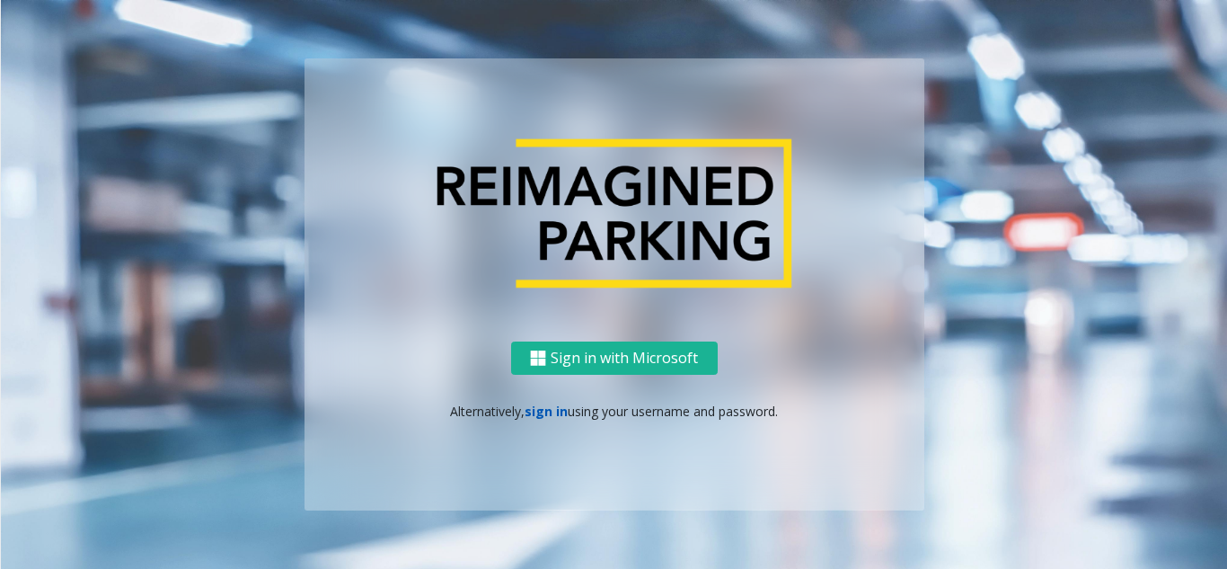
click at [547, 410] on link "sign in" at bounding box center [546, 410] width 43 height 17
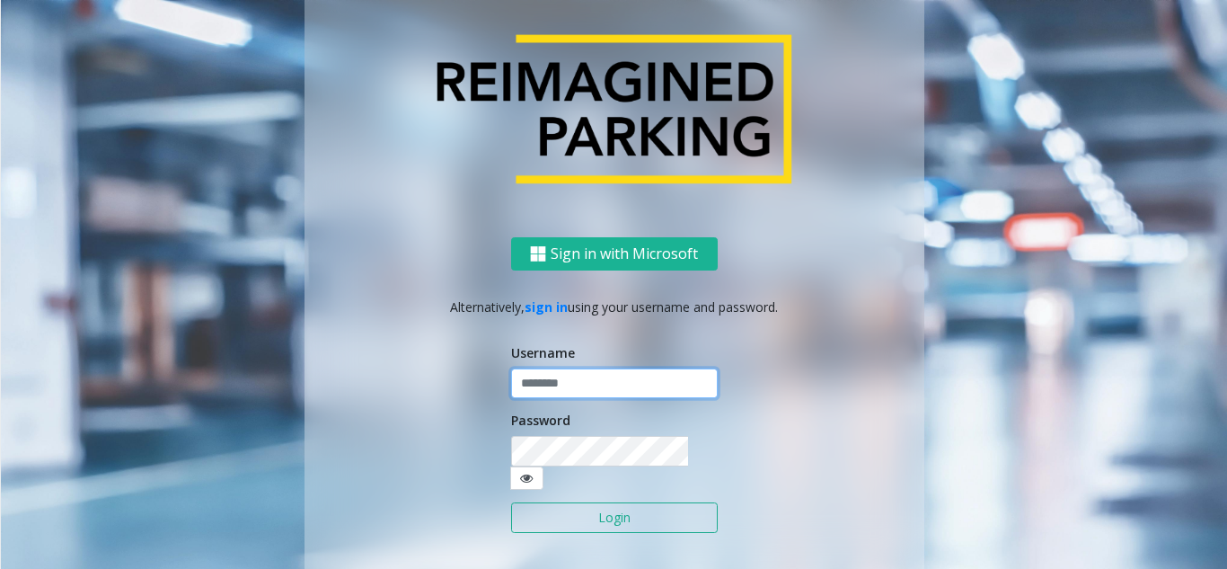
click at [564, 393] on input "text" at bounding box center [614, 383] width 207 height 31
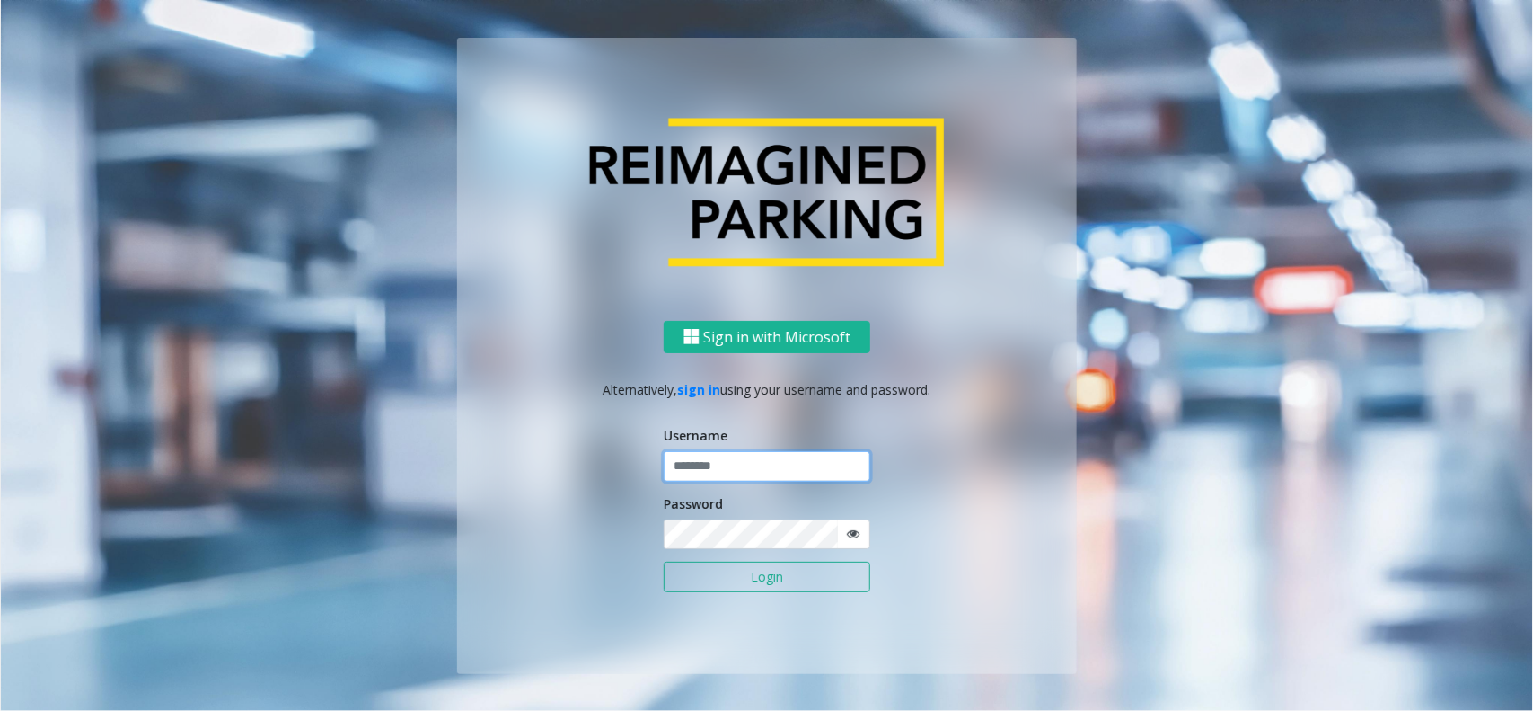
click at [708, 465] on input "text" at bounding box center [767, 466] width 207 height 31
type input "********"
click at [753, 568] on button "Login" at bounding box center [767, 576] width 207 height 31
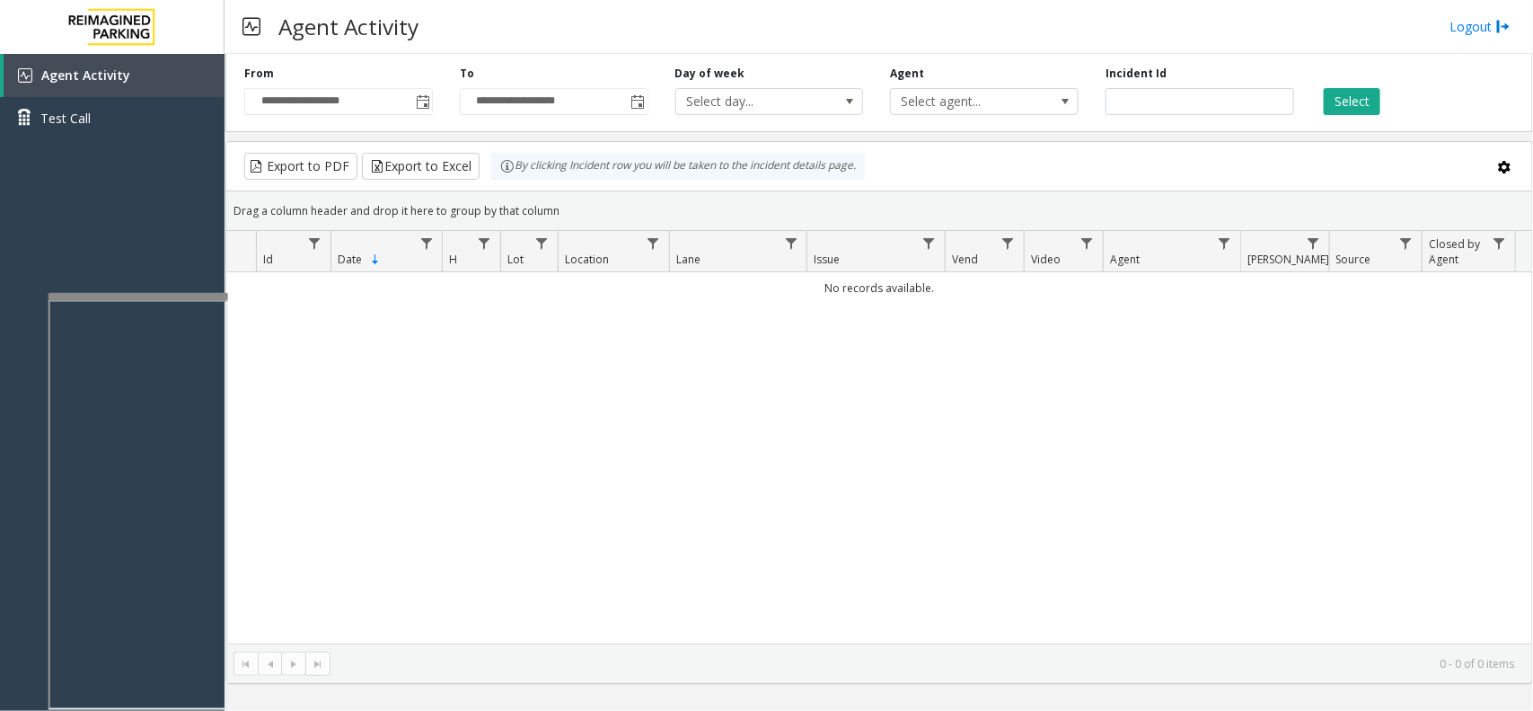
click at [177, 296] on div at bounding box center [139, 296] width 180 height 7
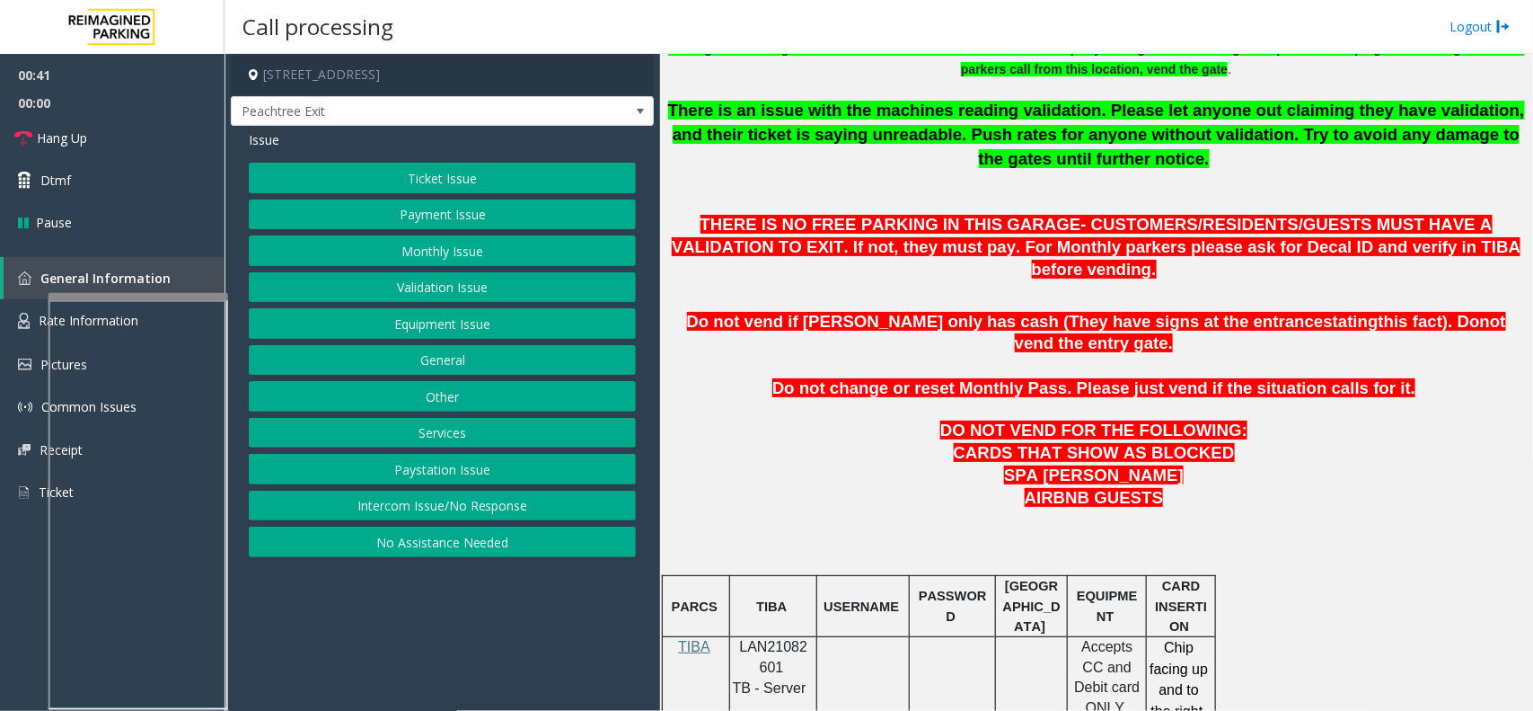
scroll to position [674, 0]
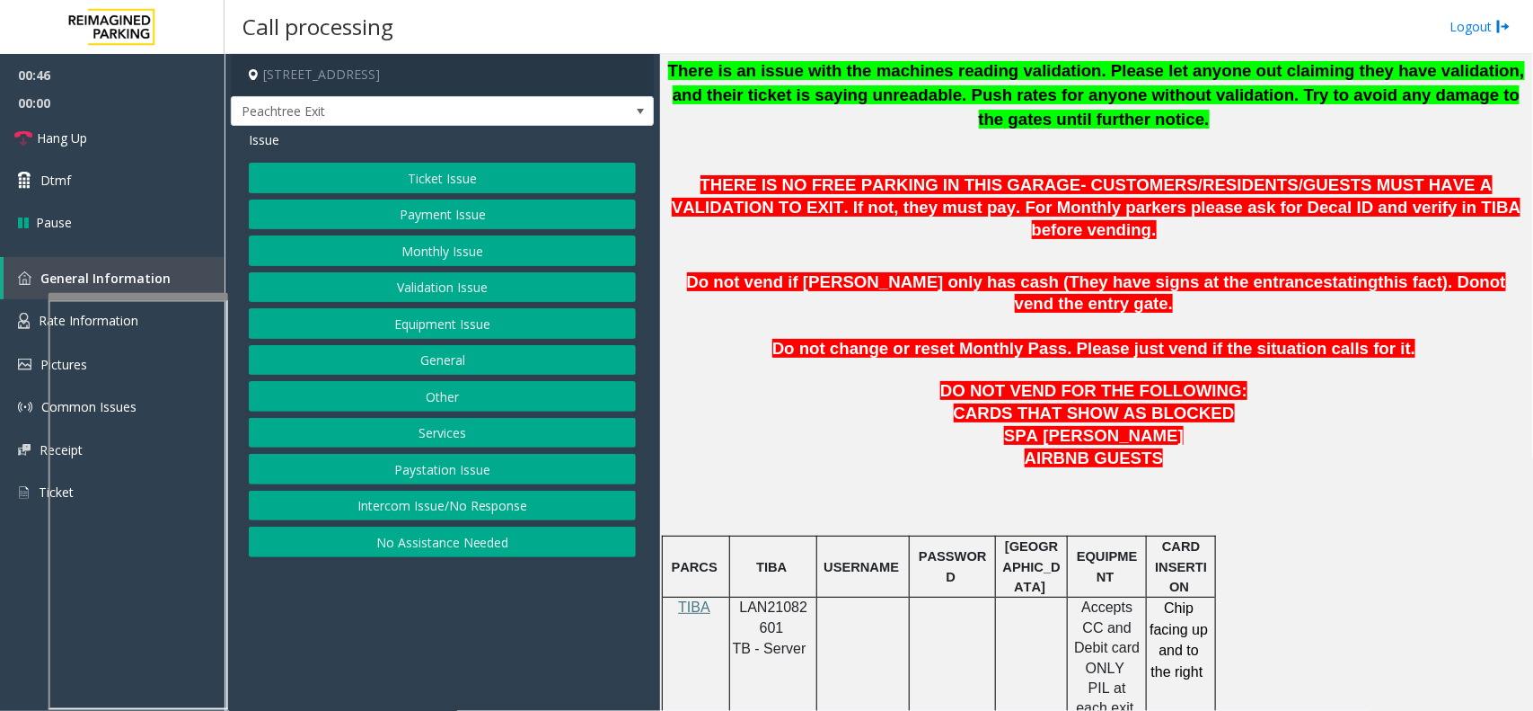
click at [473, 256] on button "Monthly Issue" at bounding box center [442, 250] width 387 height 31
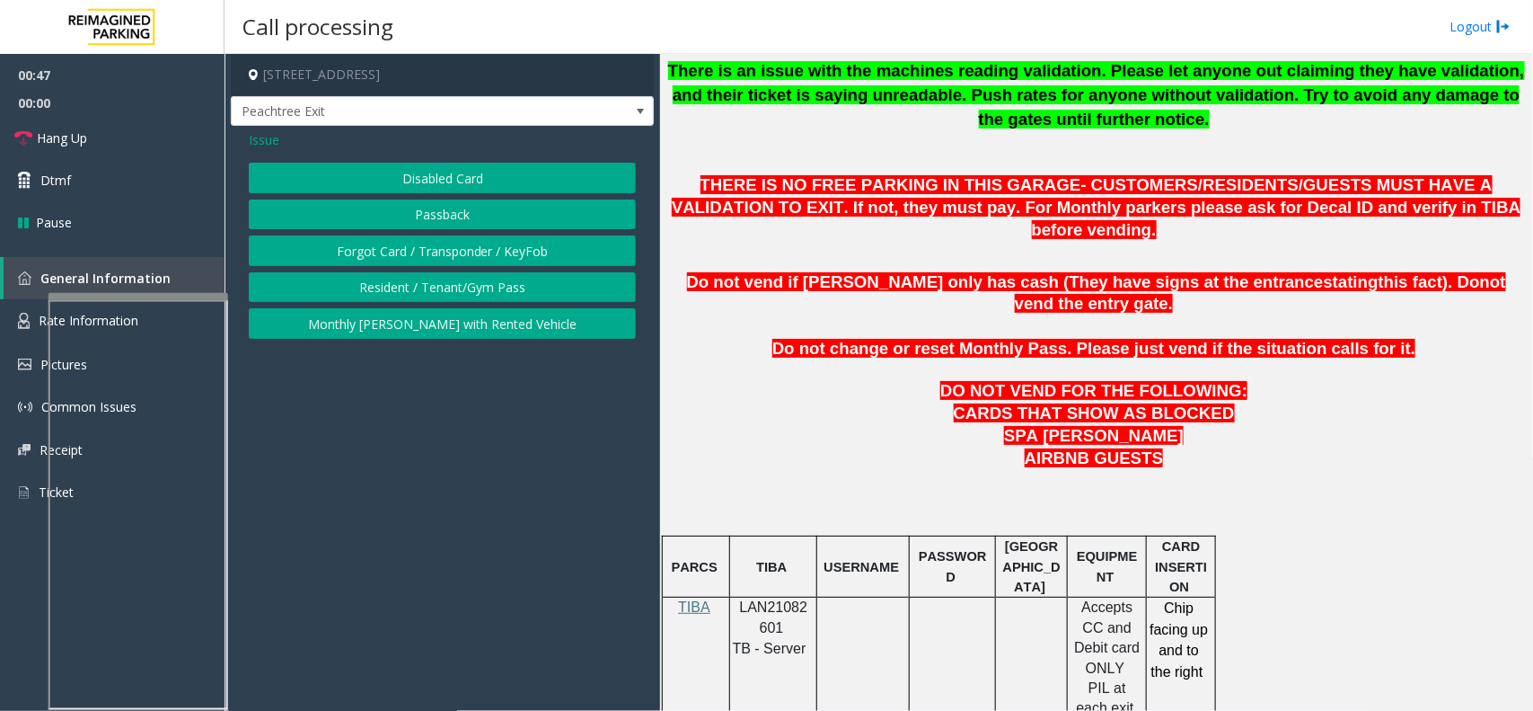
click at [265, 141] on span "Issue" at bounding box center [264, 139] width 31 height 19
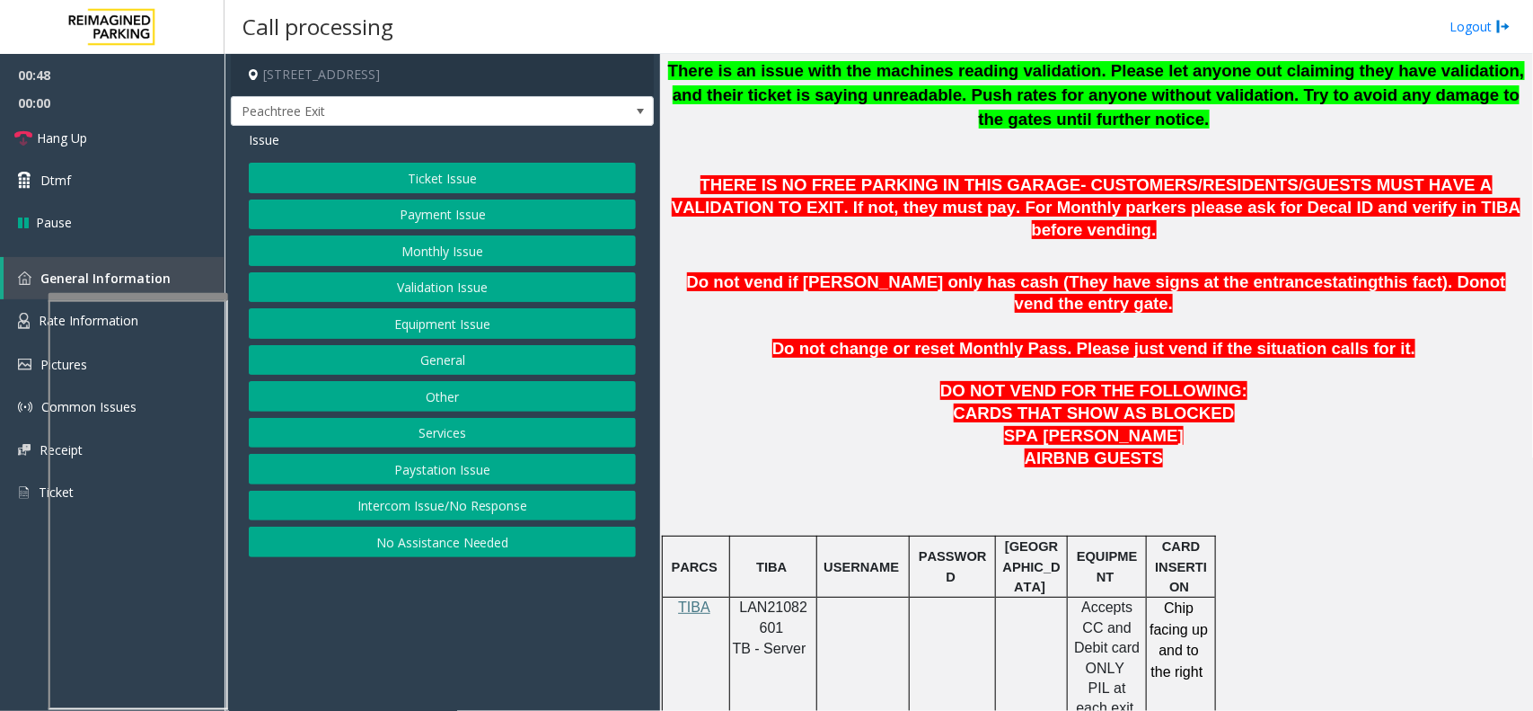
click at [469, 204] on button "Payment Issue" at bounding box center [442, 214] width 387 height 31
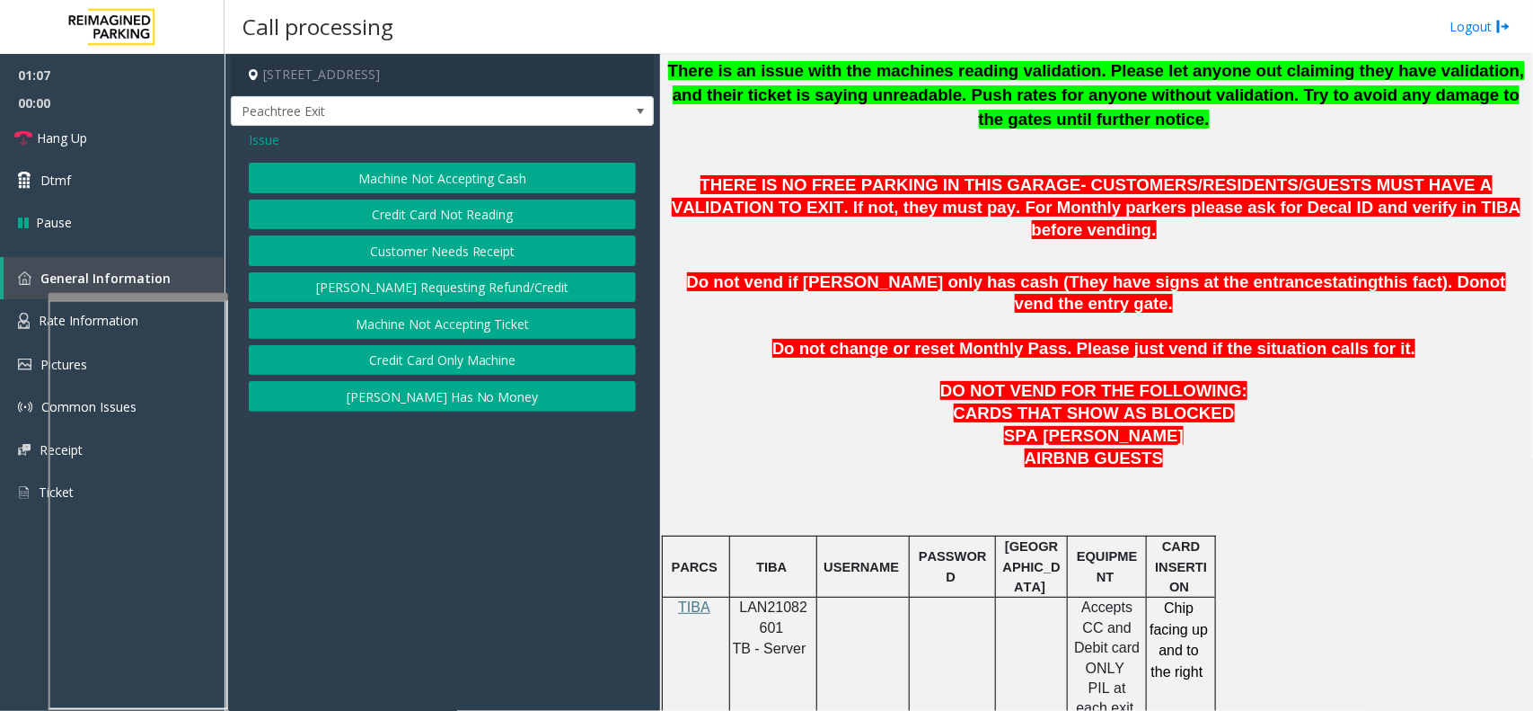
click at [425, 353] on button "Credit Card Only Machine" at bounding box center [442, 360] width 387 height 31
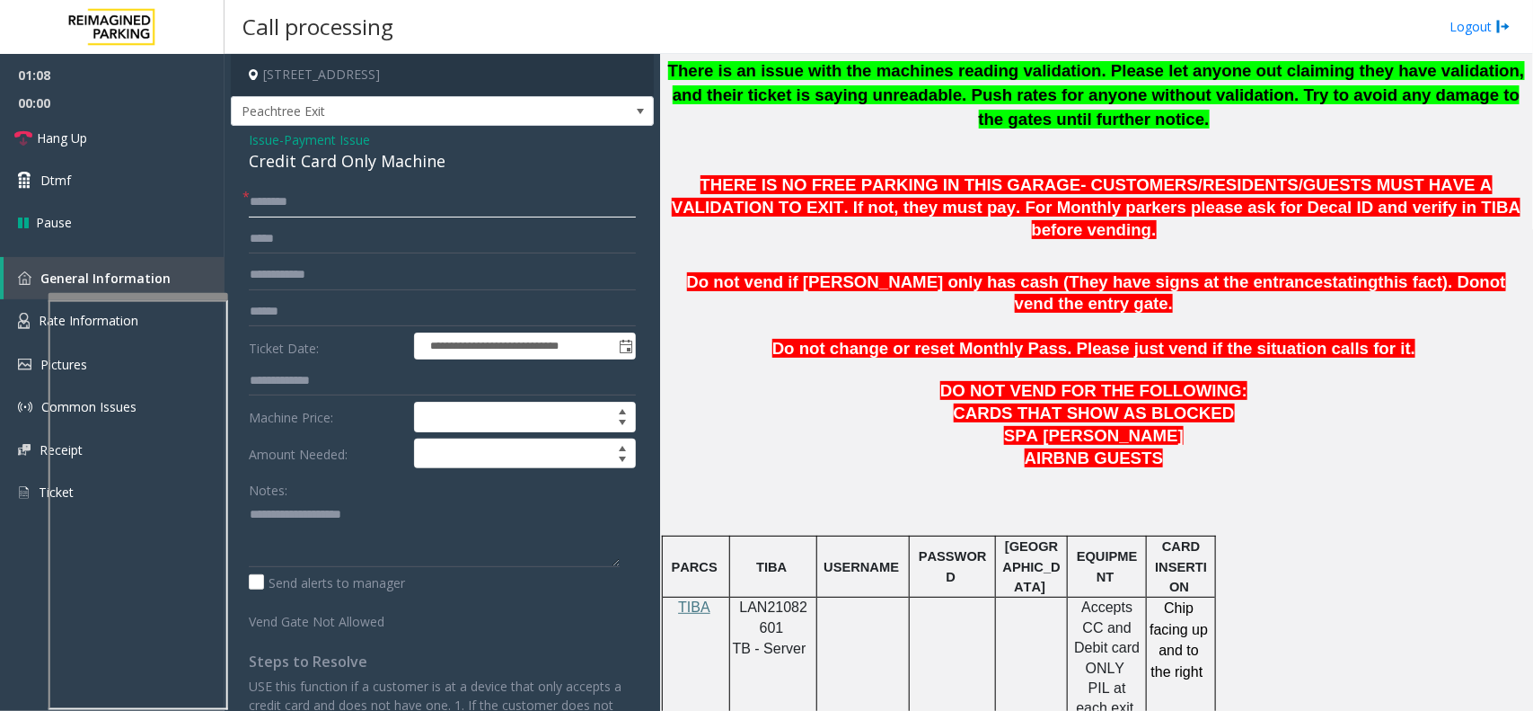
click at [371, 204] on input "text" at bounding box center [442, 202] width 387 height 31
click at [340, 168] on div "Credit Card Only Machine" at bounding box center [442, 161] width 387 height 24
click at [428, 552] on textarea at bounding box center [434, 532] width 371 height 67
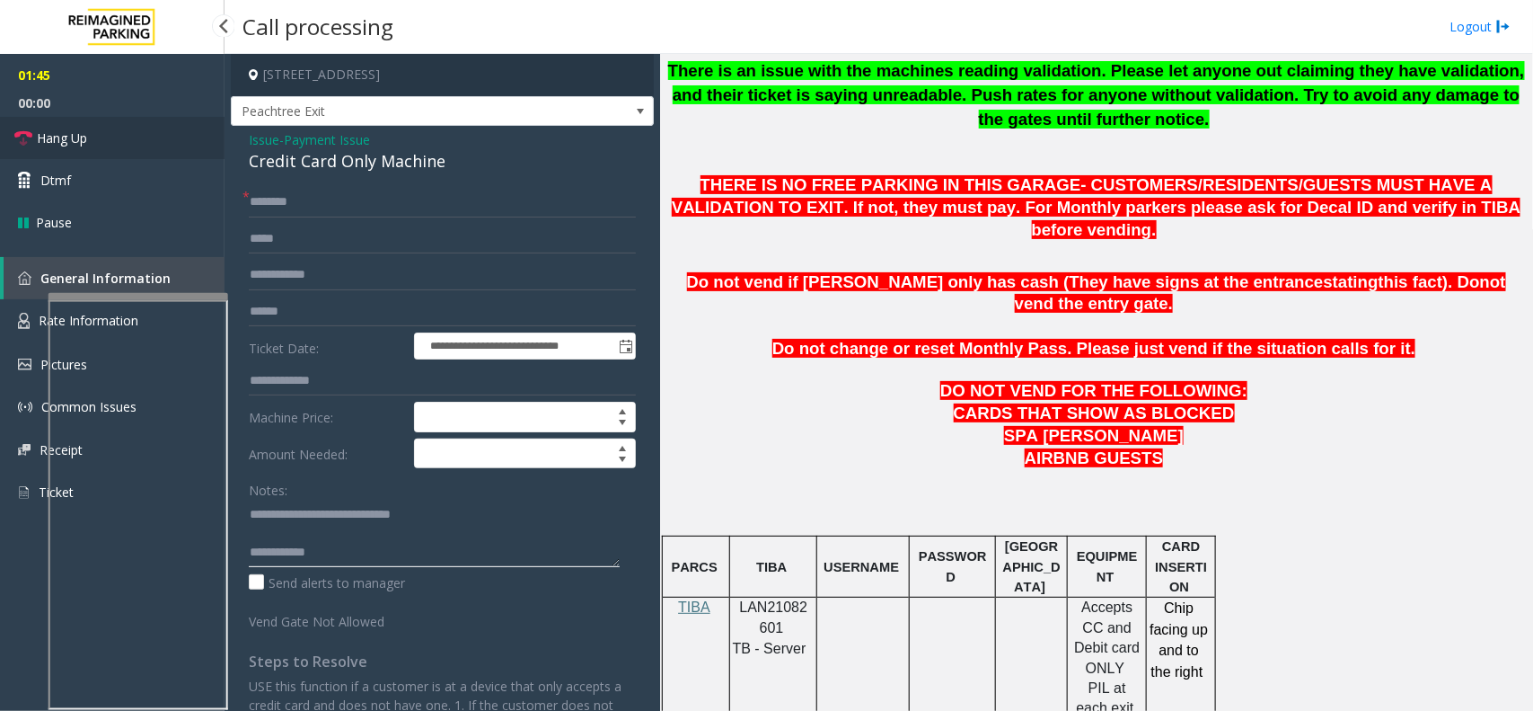
type textarea "**********"
click at [124, 149] on link "Hang Up" at bounding box center [112, 138] width 225 height 42
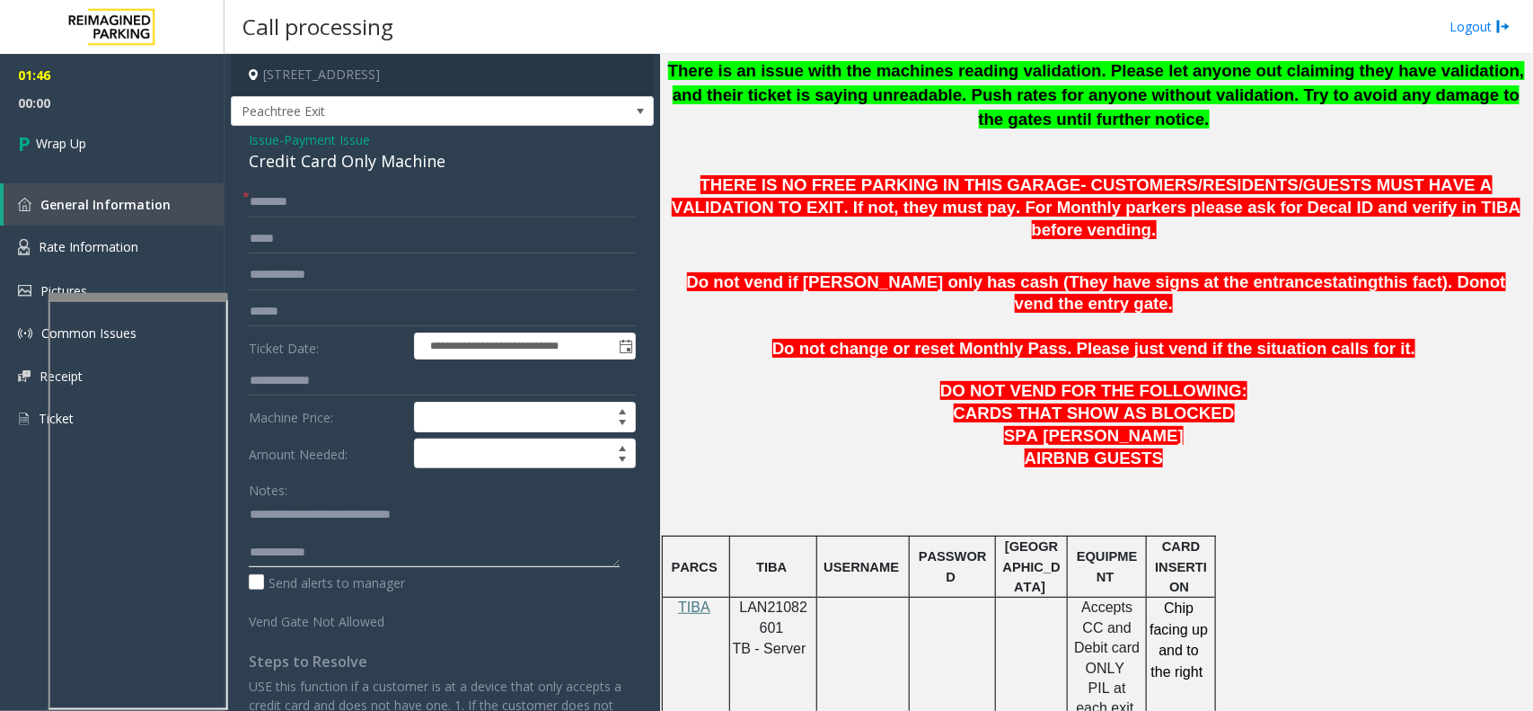
click at [362, 562] on textarea at bounding box center [434, 532] width 371 height 67
click at [383, 198] on input "text" at bounding box center [442, 202] width 387 height 31
type input "**"
click at [383, 554] on textarea at bounding box center [434, 532] width 371 height 67
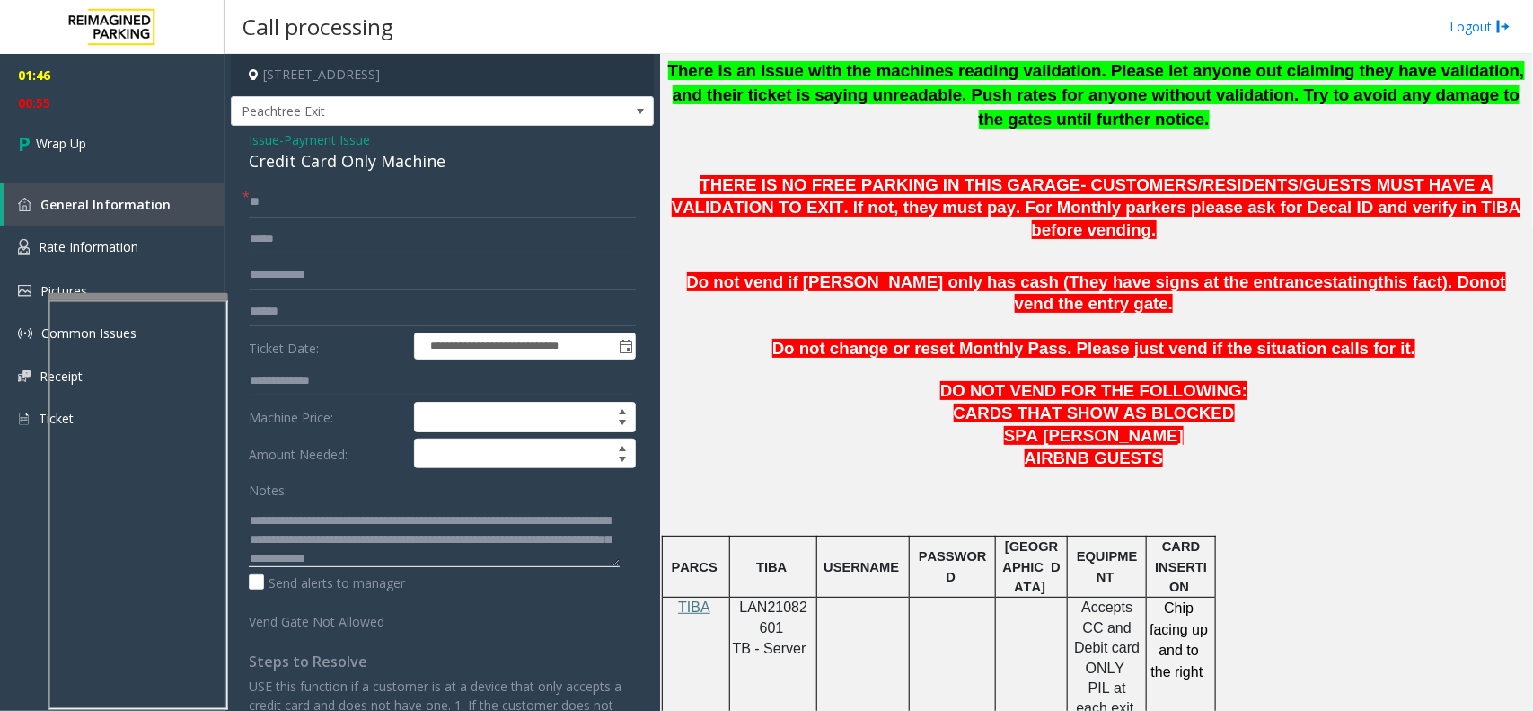
scroll to position [50, 0]
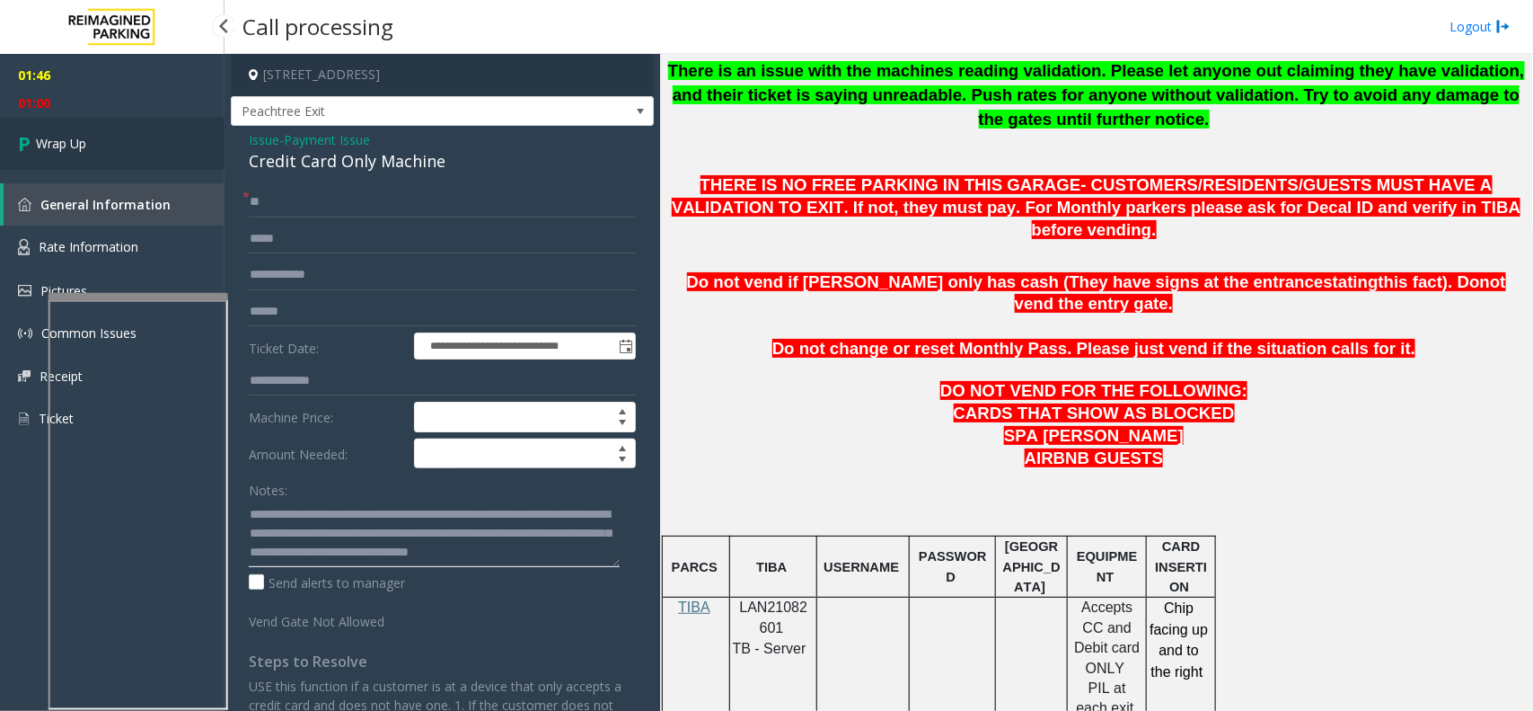
type textarea "**********"
click at [81, 139] on span "Wrap Up" at bounding box center [61, 143] width 50 height 19
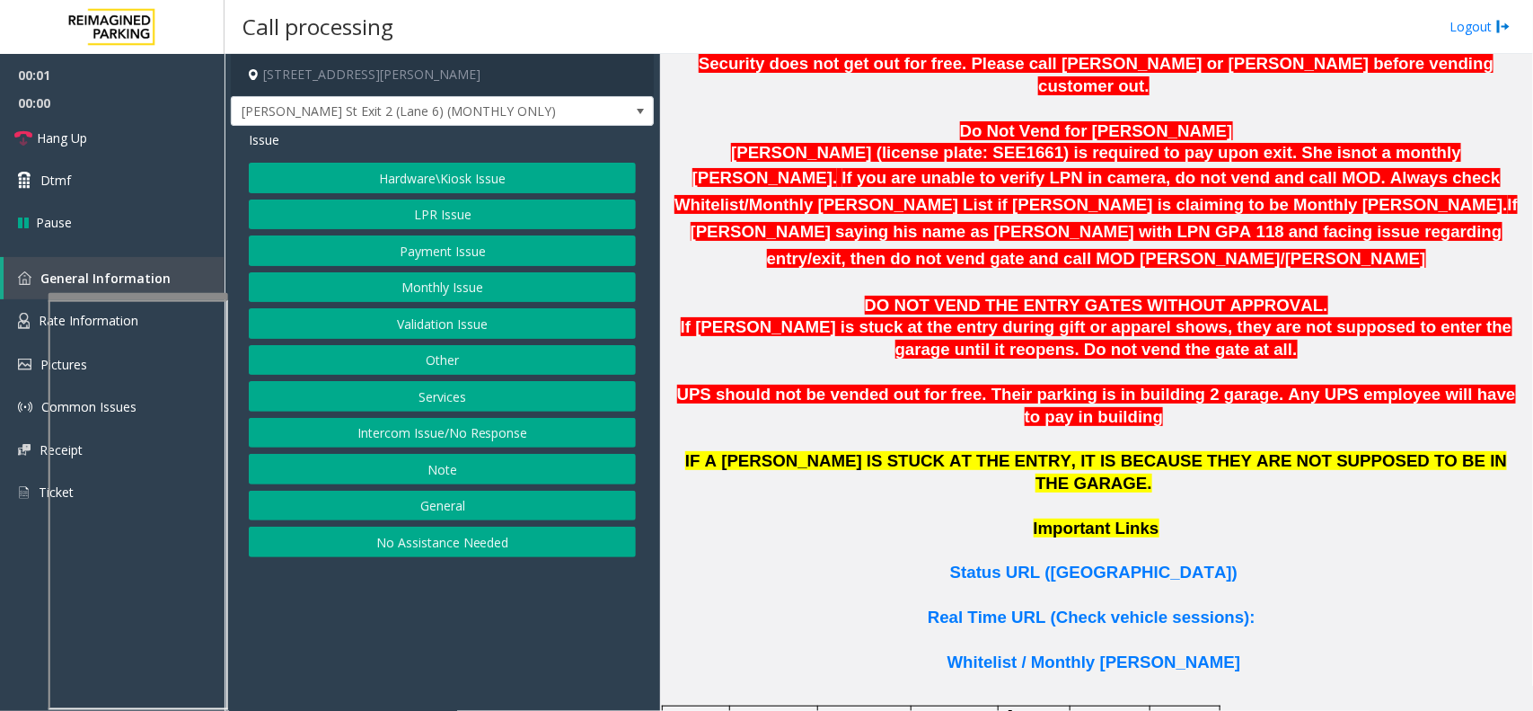
scroll to position [1011, 0]
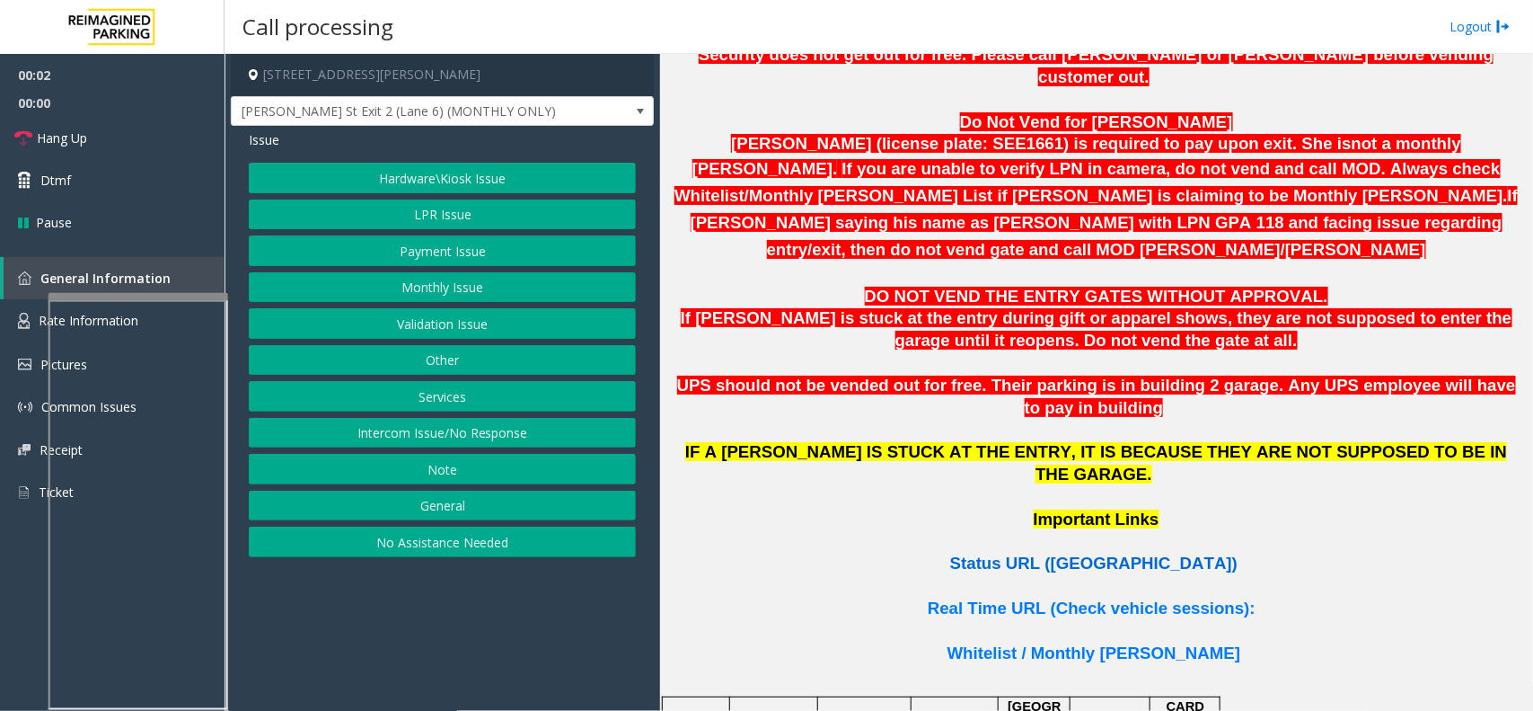
click at [1030, 553] on span "Status URL ([GEOGRAPHIC_DATA])" at bounding box center [1093, 562] width 287 height 19
click at [428, 284] on button "Monthly Issue" at bounding box center [442, 287] width 387 height 31
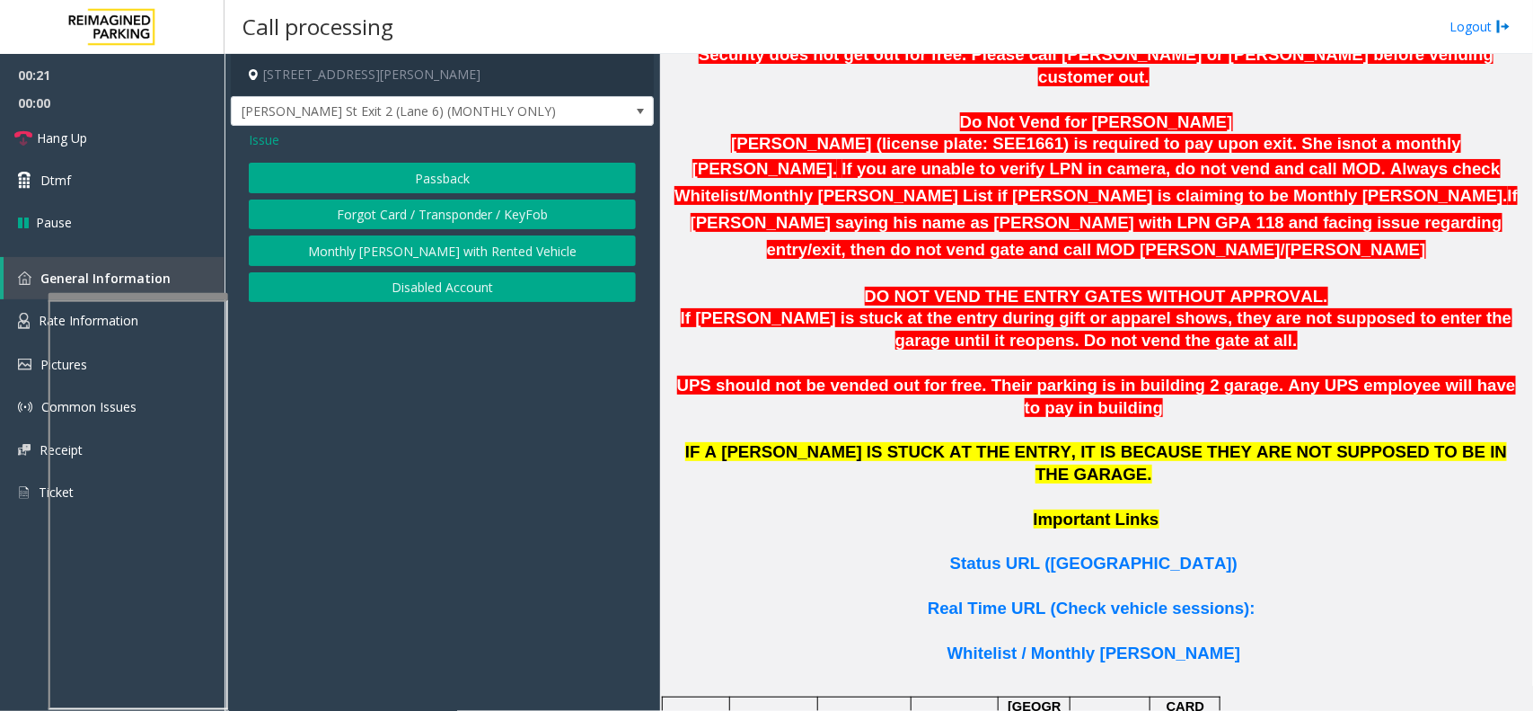
click at [419, 289] on button "Disabled Account" at bounding box center [442, 287] width 387 height 31
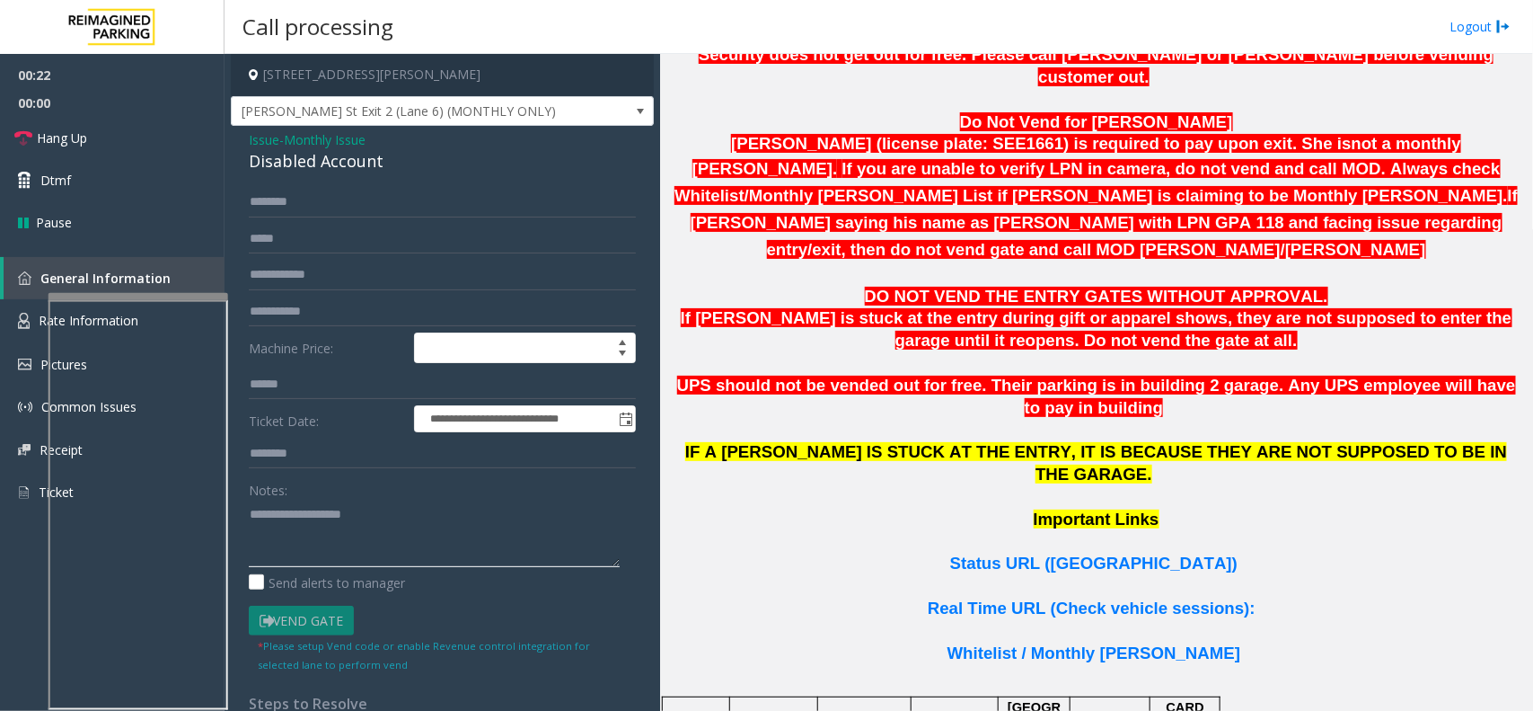
click at [325, 516] on textarea at bounding box center [434, 532] width 371 height 67
click at [272, 510] on textarea at bounding box center [434, 532] width 371 height 67
drag, startPoint x: 288, startPoint y: 510, endPoint x: 288, endPoint y: 495, distance: 15.3
click at [288, 510] on textarea at bounding box center [434, 532] width 371 height 67
click at [307, 508] on textarea at bounding box center [434, 532] width 371 height 67
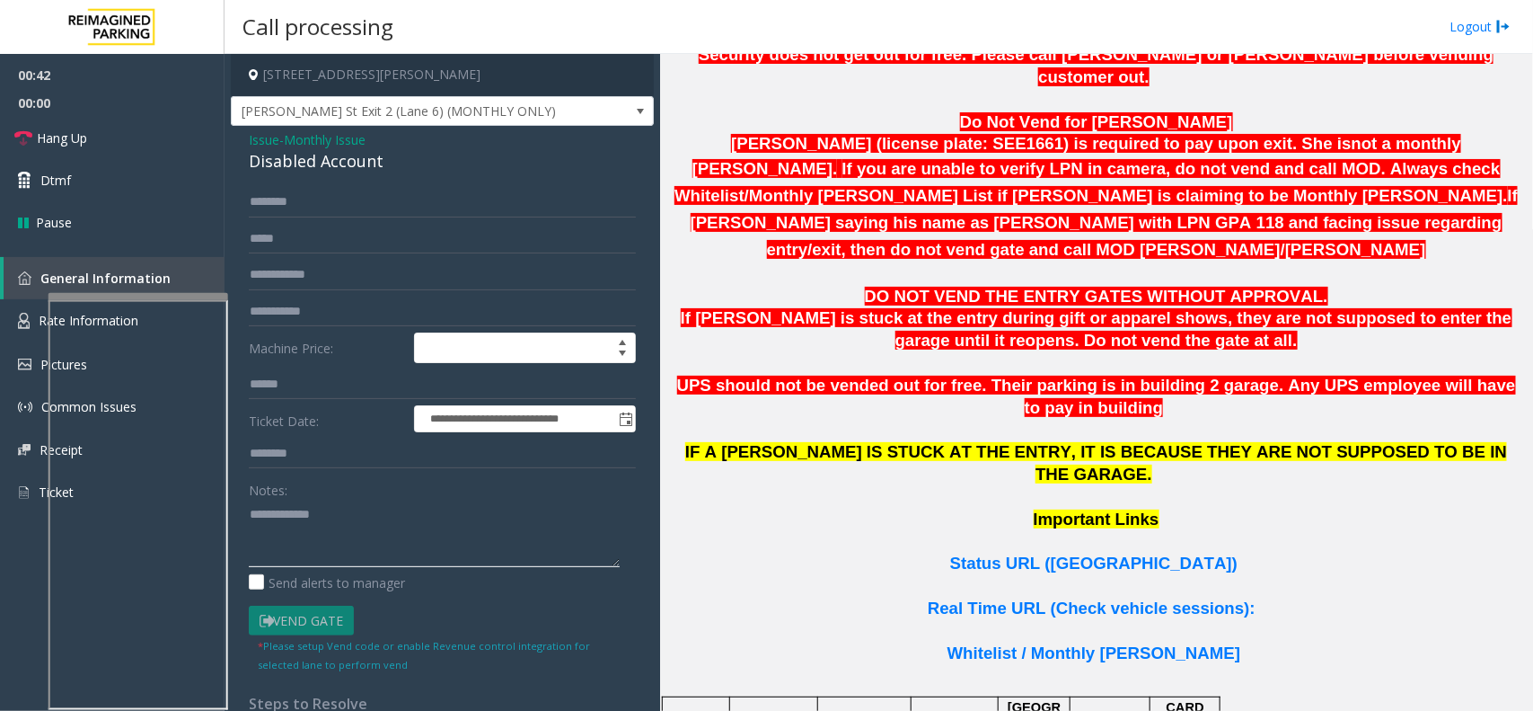
type textarea "**********"
click at [303, 207] on input "text" at bounding box center [442, 202] width 387 height 31
click at [287, 521] on textarea at bounding box center [434, 532] width 371 height 67
type input "**********"
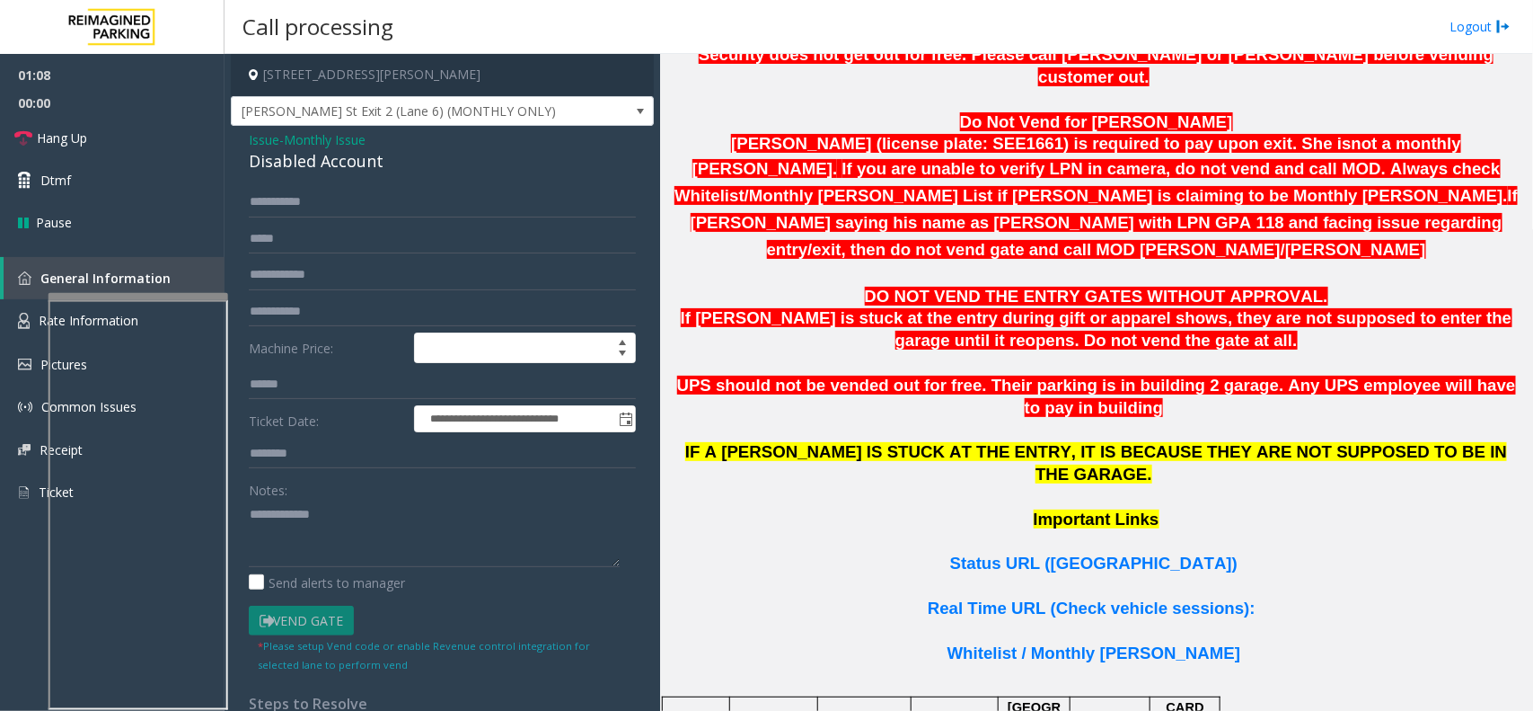
click at [244, 522] on div "**********" at bounding box center [442, 519] width 414 height 664
click at [292, 534] on textarea at bounding box center [434, 532] width 371 height 67
click at [368, 526] on textarea at bounding box center [434, 532] width 371 height 67
click at [70, 133] on span "Hang Up" at bounding box center [62, 137] width 50 height 19
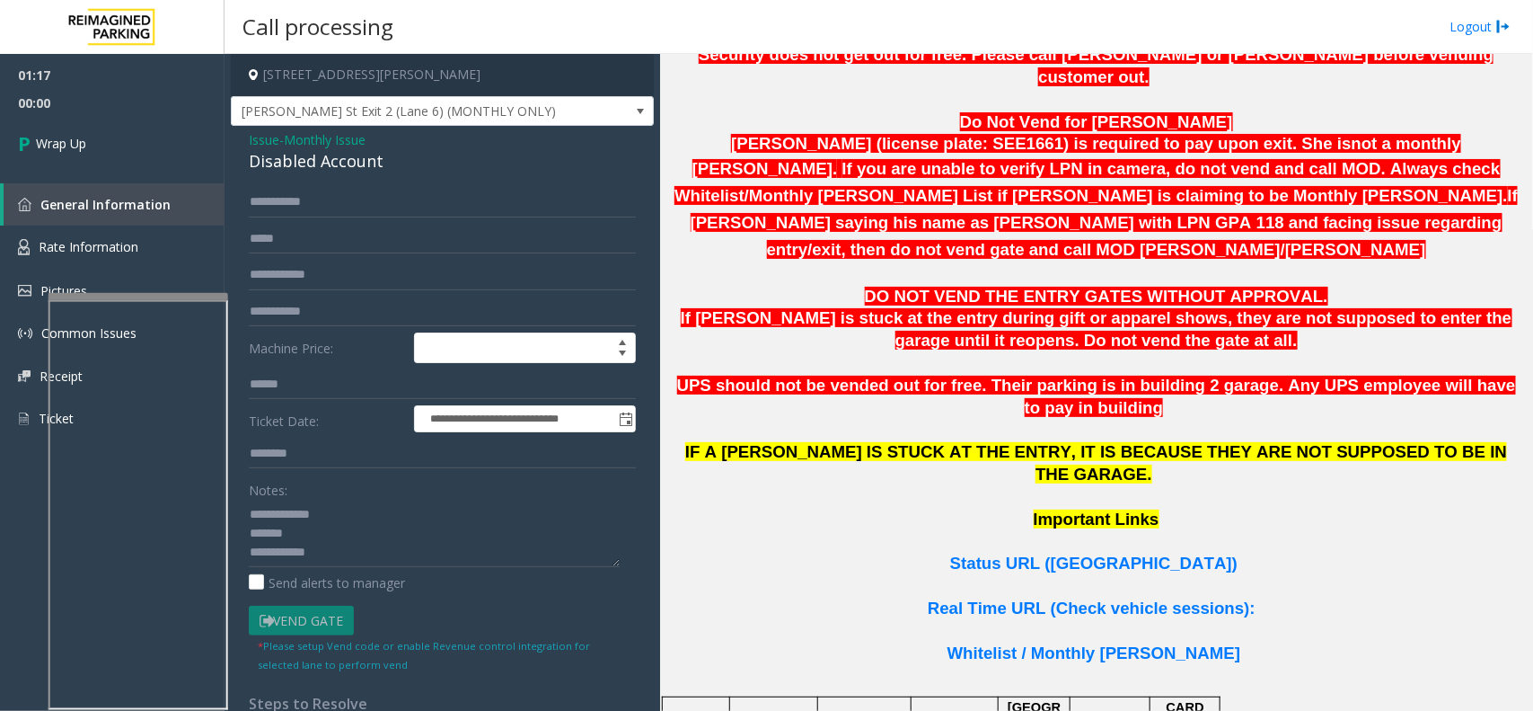
click at [325, 163] on div "Disabled Account" at bounding box center [442, 161] width 387 height 24
type textarea "**********"
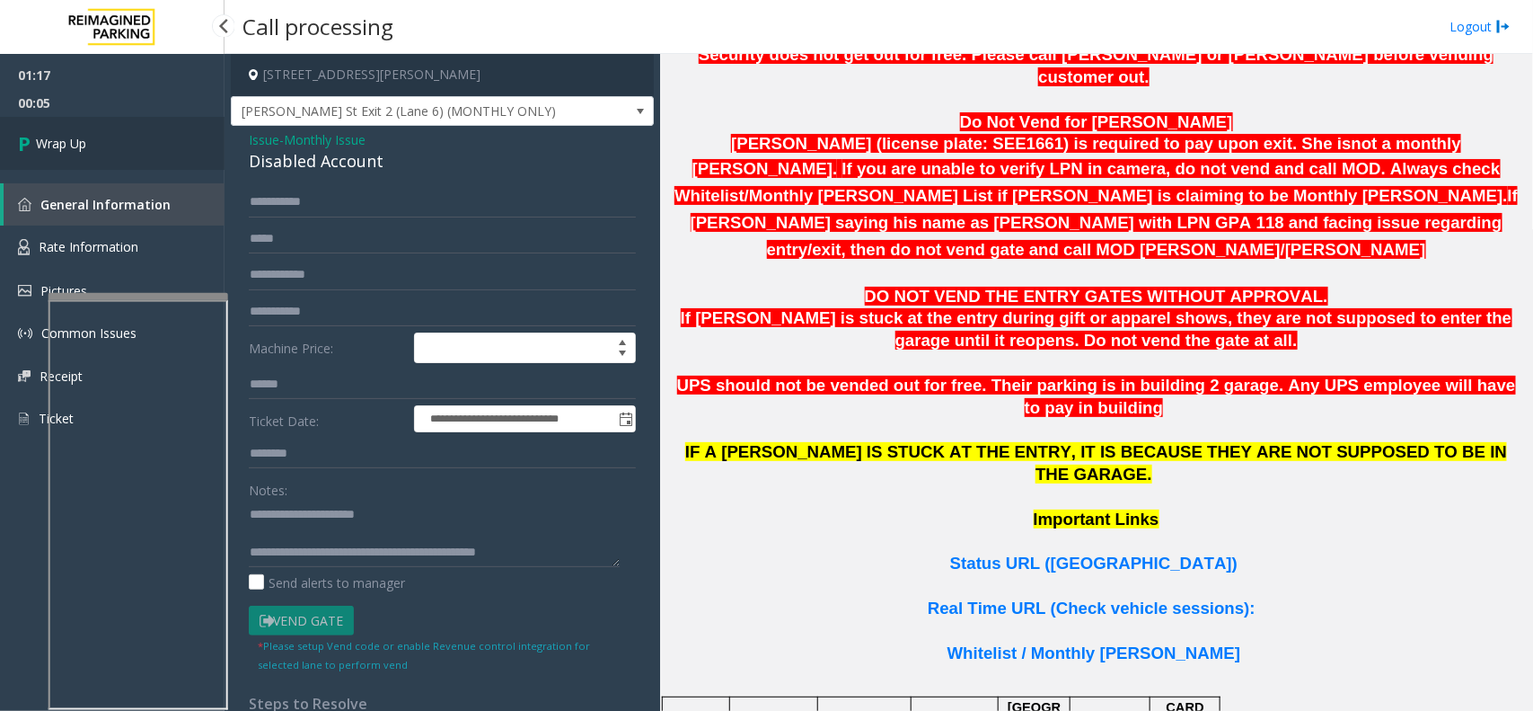
click at [140, 167] on link "Wrap Up" at bounding box center [112, 143] width 225 height 53
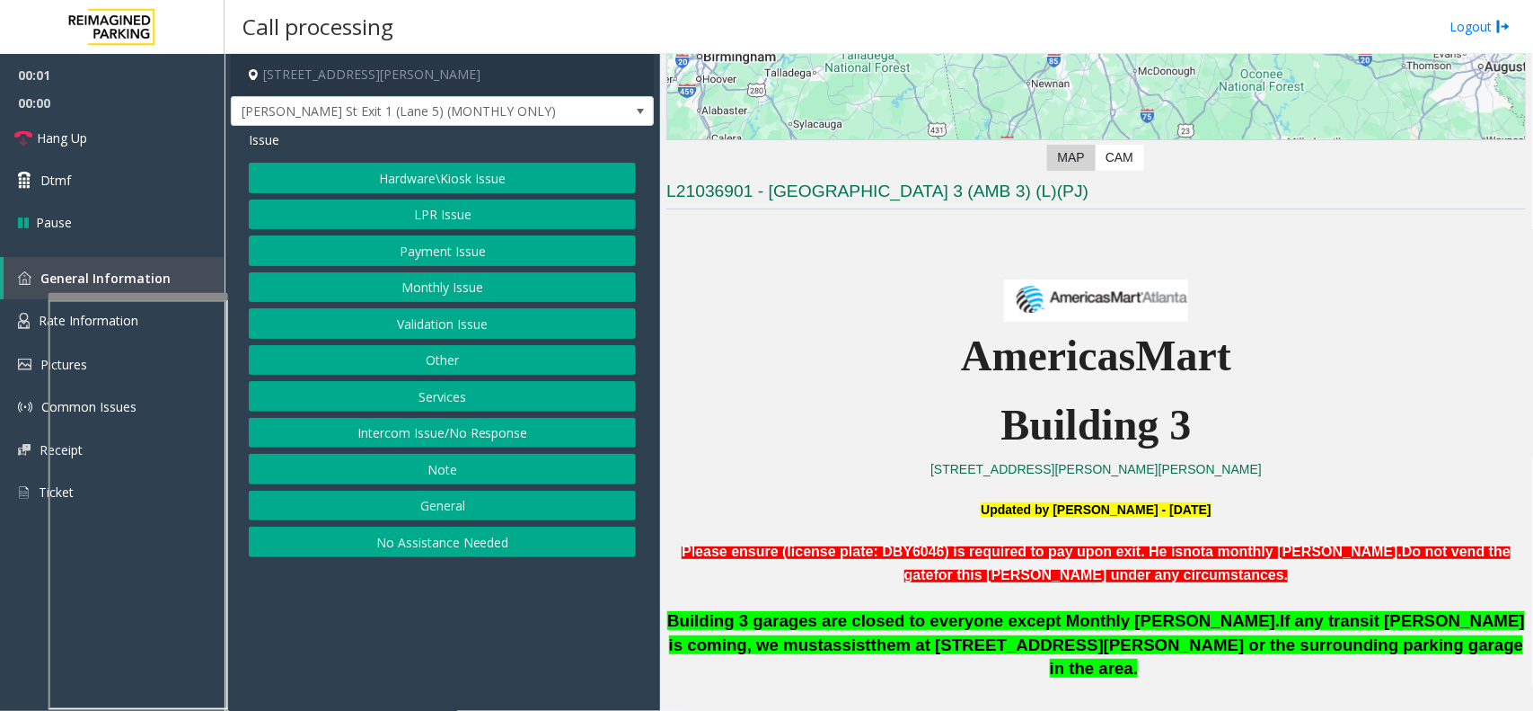
scroll to position [449, 0]
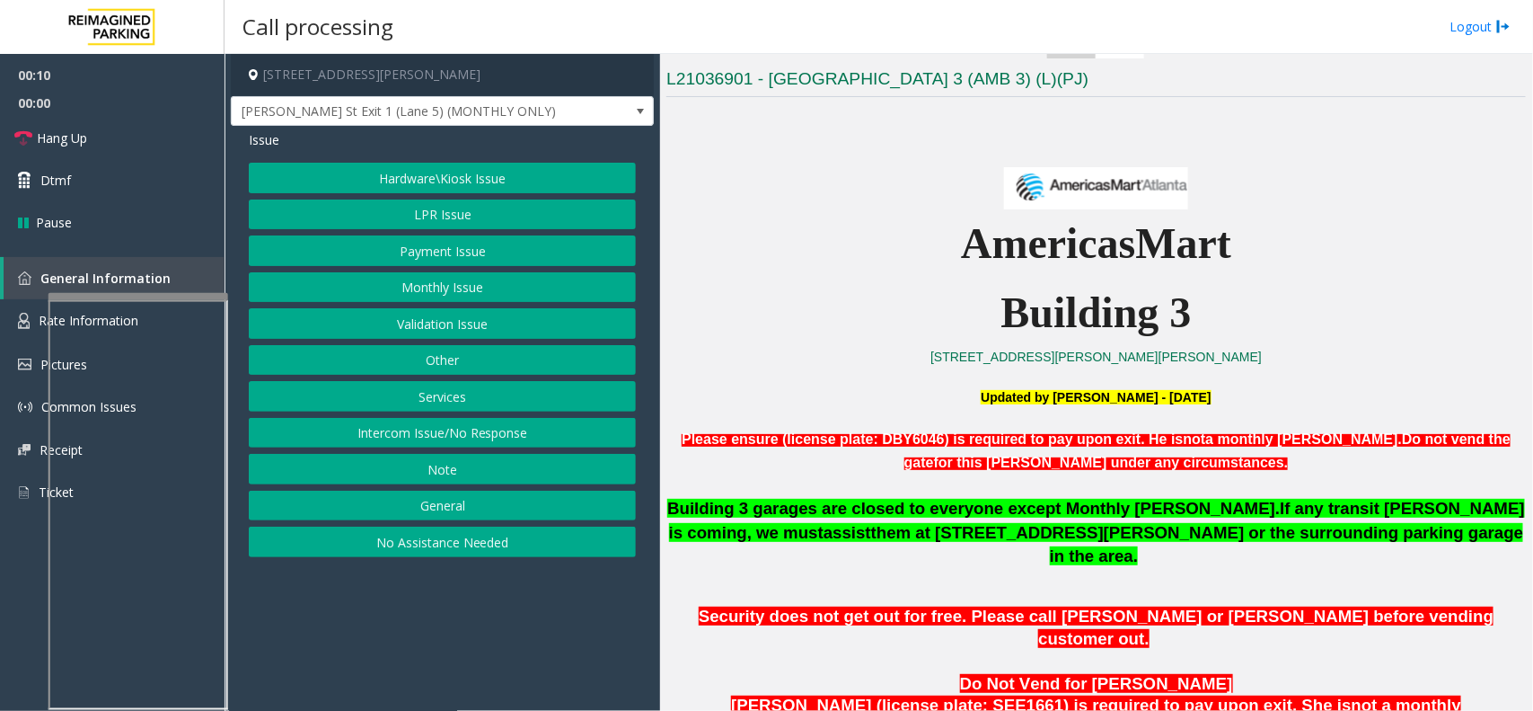
click at [392, 284] on button "Monthly Issue" at bounding box center [442, 287] width 387 height 31
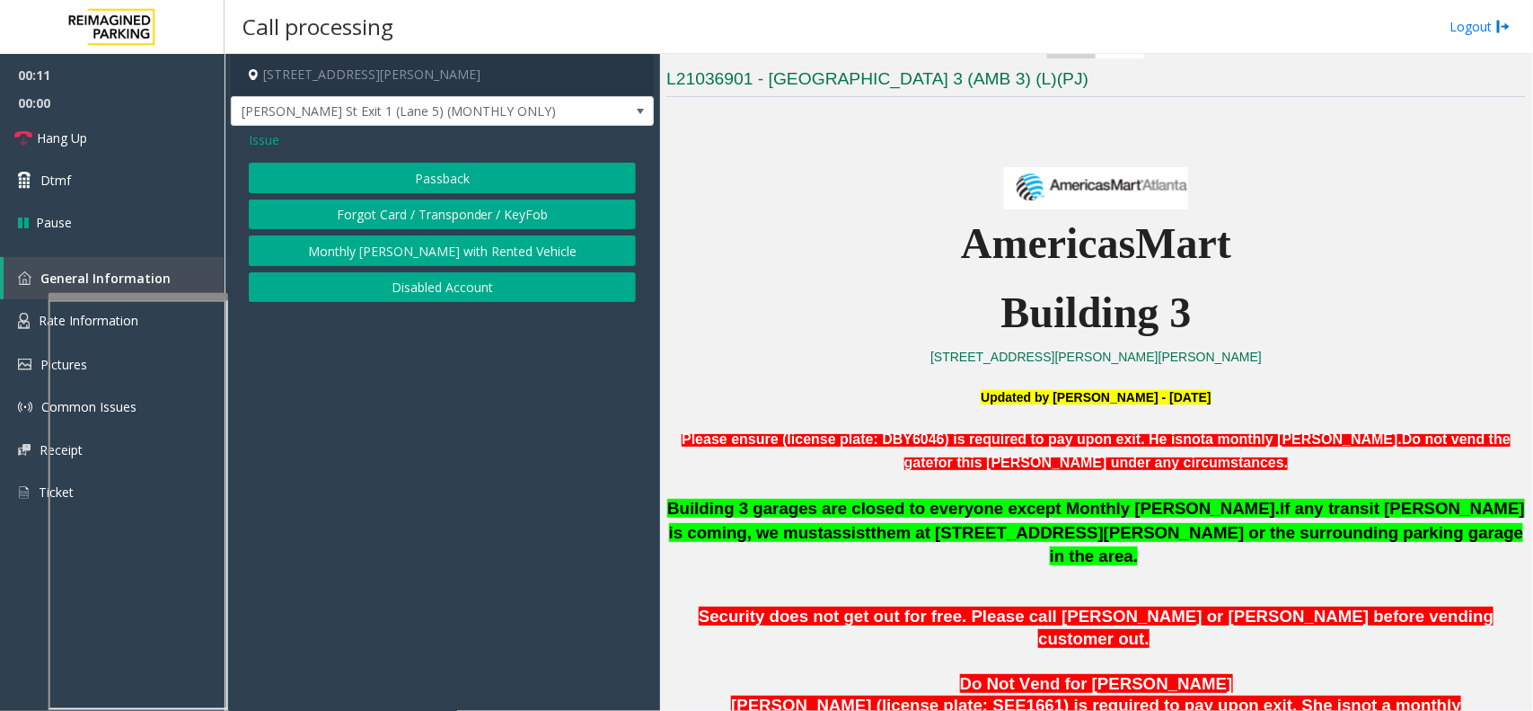
click at [409, 294] on button "Disabled Account" at bounding box center [442, 287] width 387 height 31
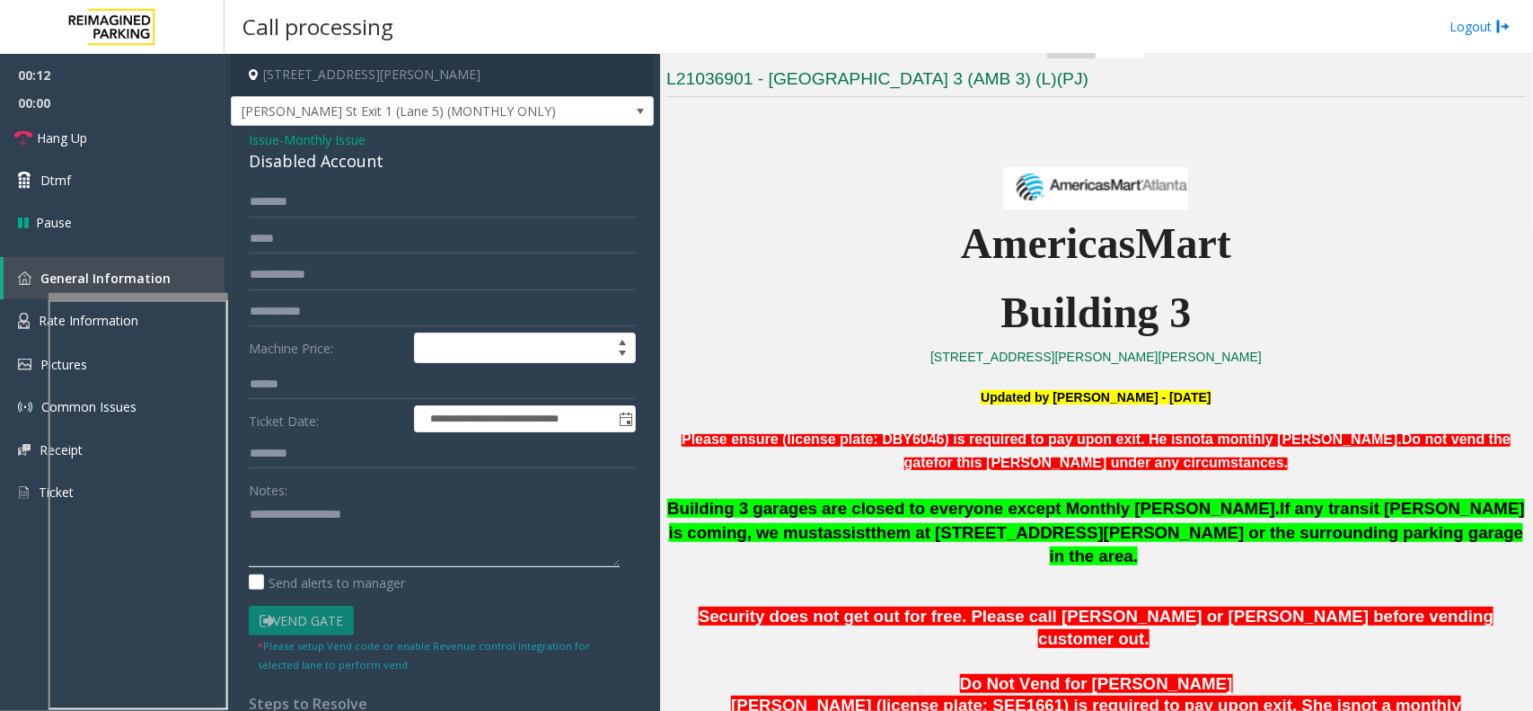
click at [299, 517] on textarea at bounding box center [434, 532] width 371 height 67
click at [312, 524] on textarea at bounding box center [434, 532] width 371 height 67
click at [316, 510] on textarea at bounding box center [434, 532] width 371 height 67
click at [307, 516] on textarea at bounding box center [434, 532] width 371 height 67
click at [303, 514] on textarea at bounding box center [434, 532] width 371 height 67
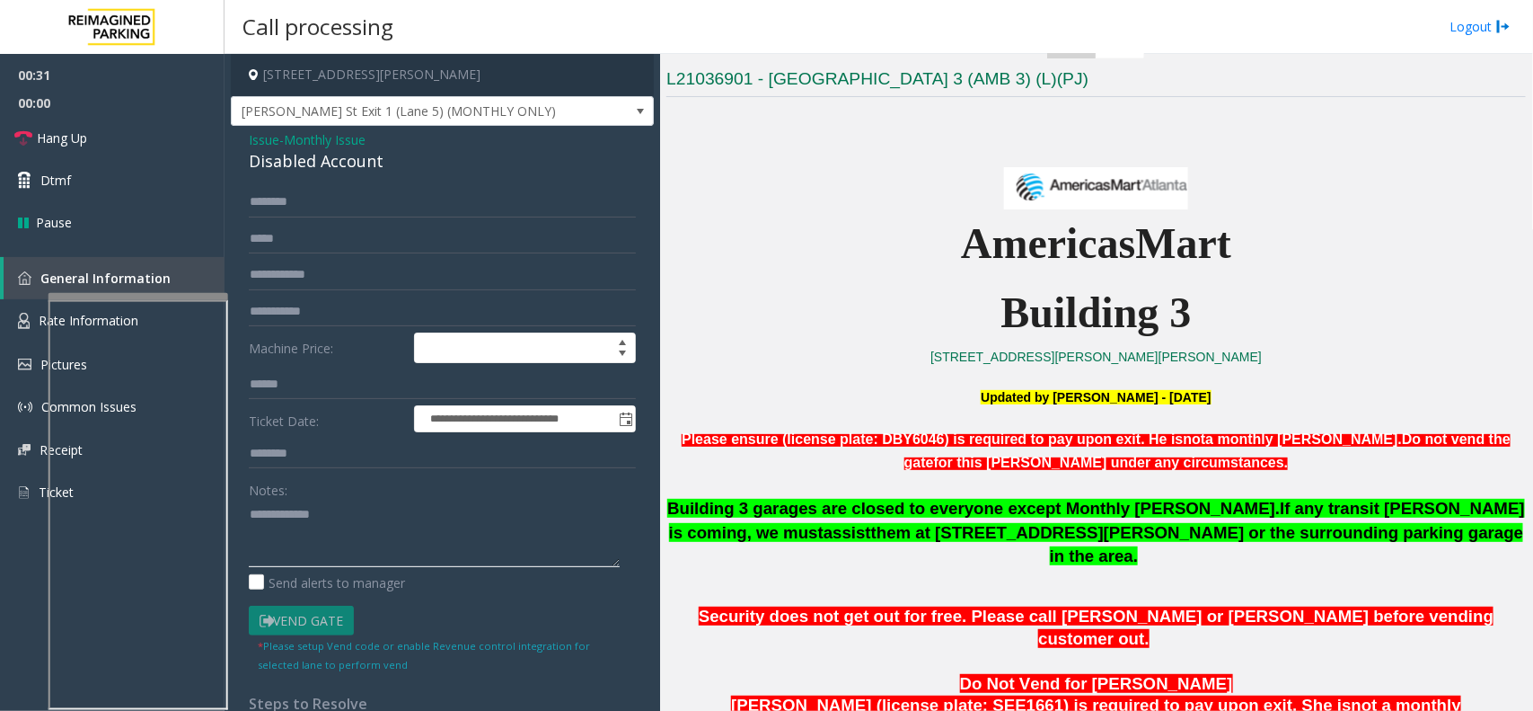
click at [313, 512] on textarea at bounding box center [434, 532] width 371 height 67
type textarea "**********"
type input "**********"
click at [395, 568] on label "Send alerts to manager" at bounding box center [327, 582] width 156 height 19
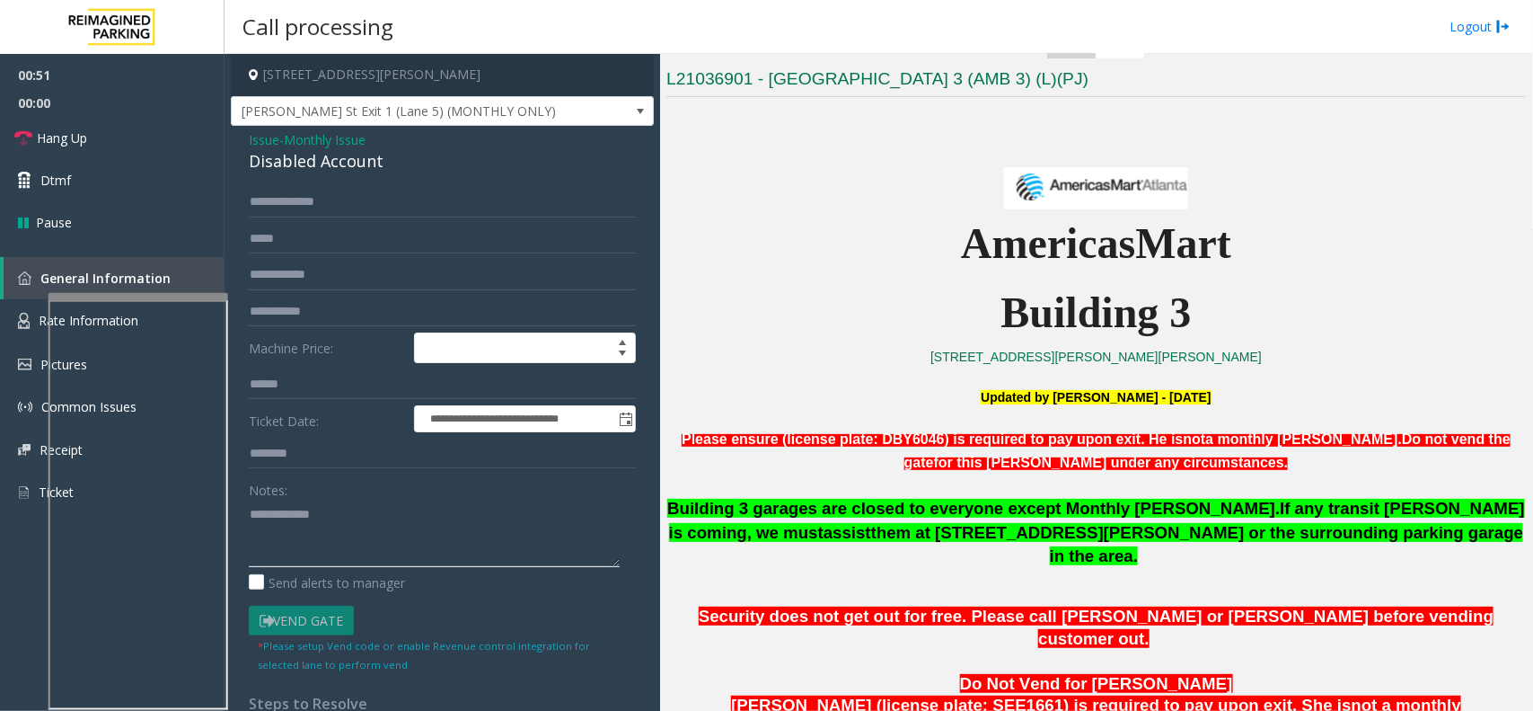
click at [393, 555] on textarea at bounding box center [434, 532] width 371 height 67
click at [348, 568] on label "Send alerts to manager" at bounding box center [327, 582] width 156 height 19
click at [377, 508] on textarea at bounding box center [434, 532] width 371 height 67
drag, startPoint x: 63, startPoint y: 153, endPoint x: 14, endPoint y: 164, distance: 49.9
click at [63, 153] on link "Hang Up" at bounding box center [112, 138] width 225 height 42
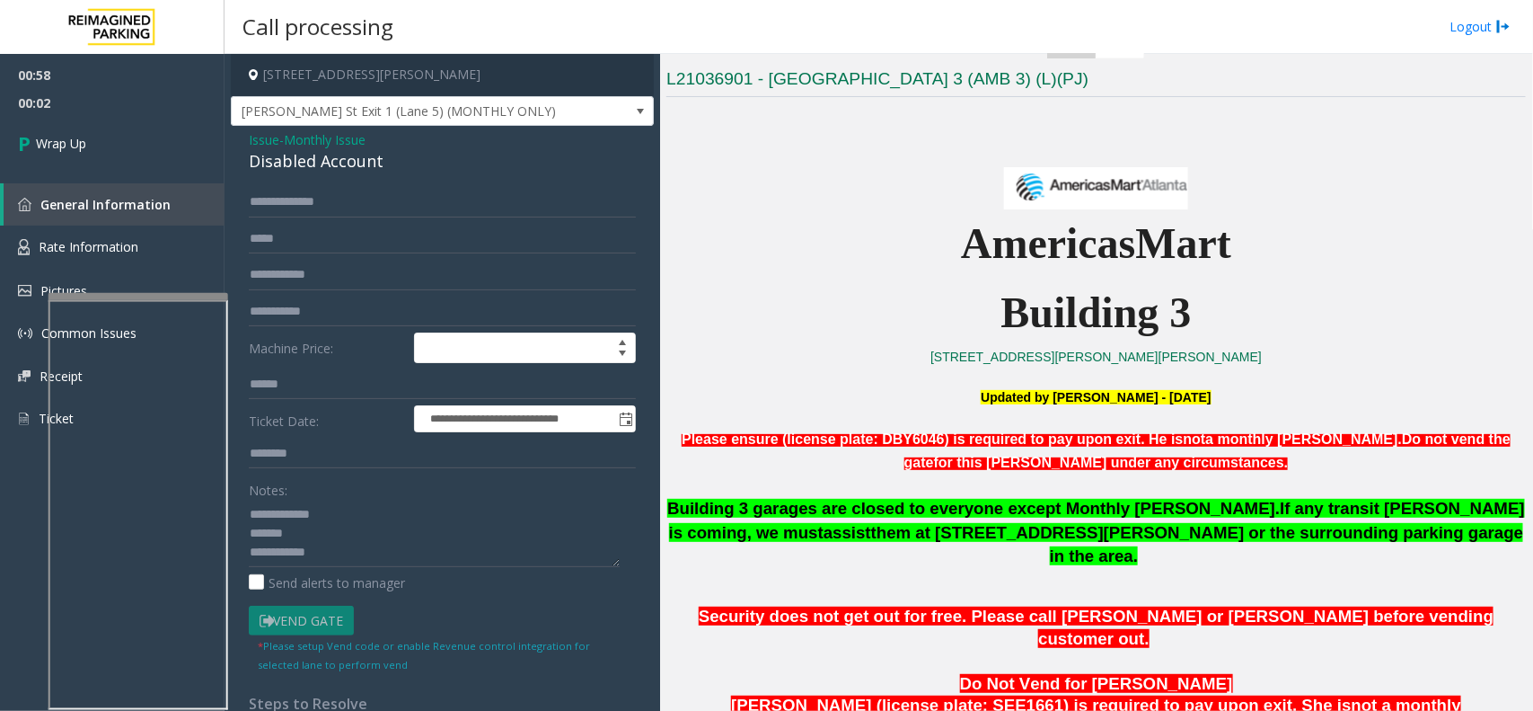
click at [279, 157] on div "Disabled Account" at bounding box center [442, 161] width 387 height 24
drag, startPoint x: 279, startPoint y: 157, endPoint x: 308, endPoint y: 167, distance: 30.4
click at [283, 160] on div "Disabled Account" at bounding box center [442, 161] width 387 height 24
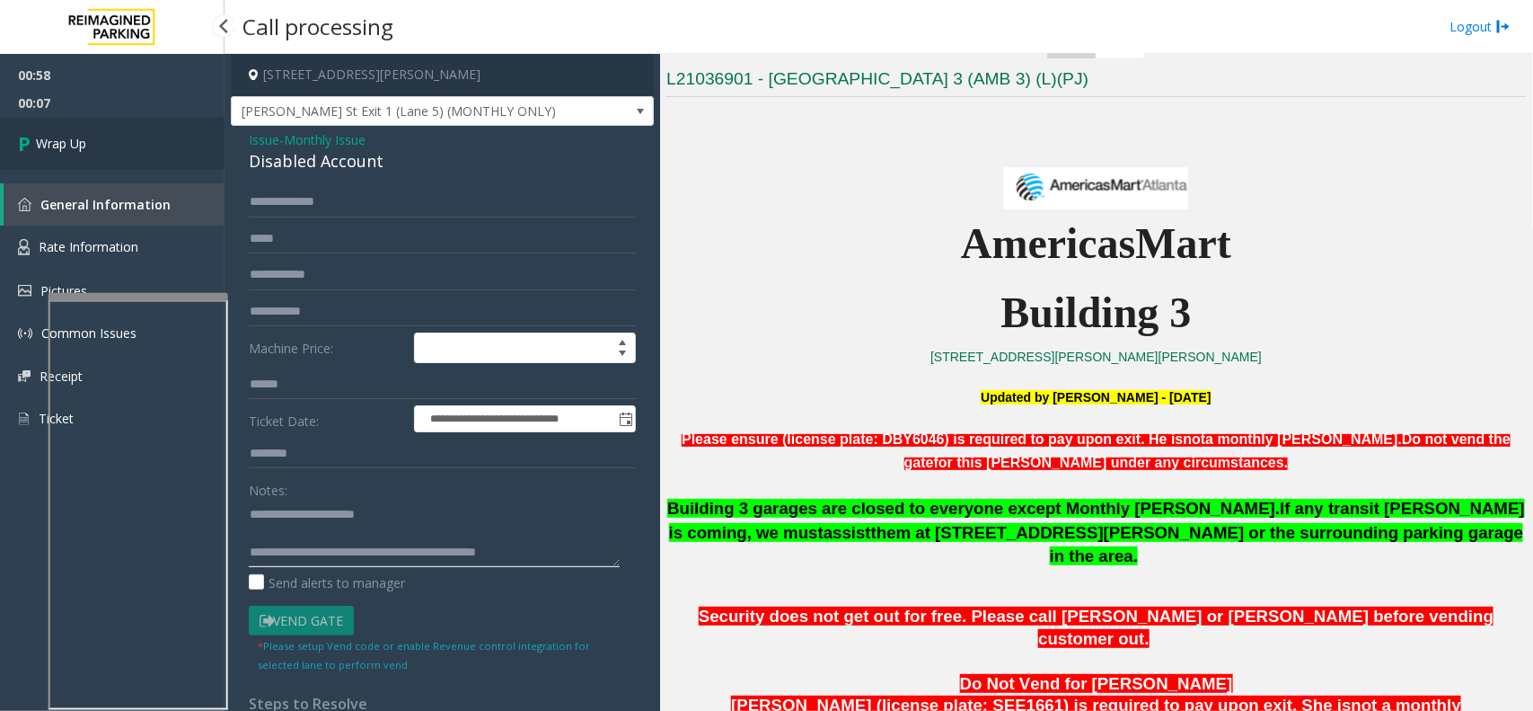
type textarea "**********"
click at [130, 145] on link "Wrap Up" at bounding box center [112, 143] width 225 height 53
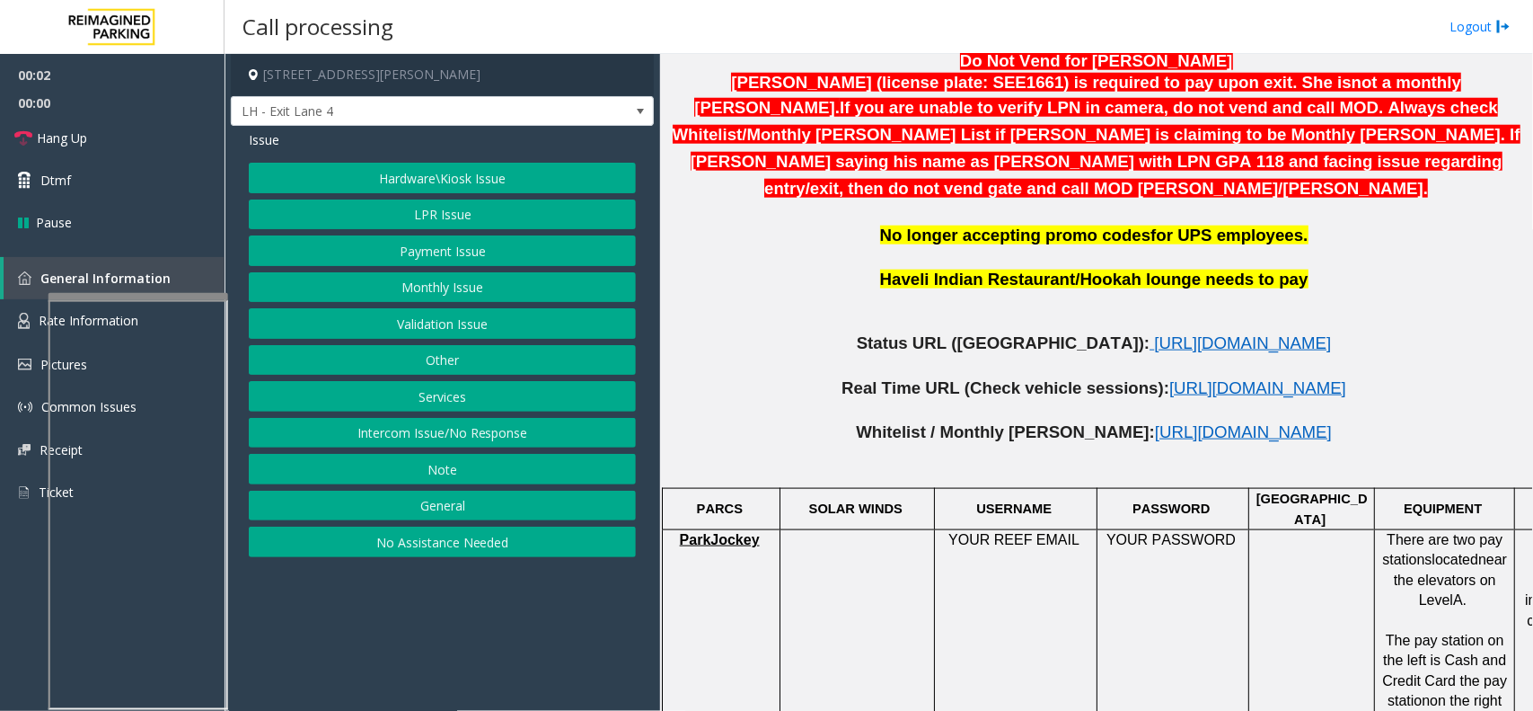
scroll to position [898, 0]
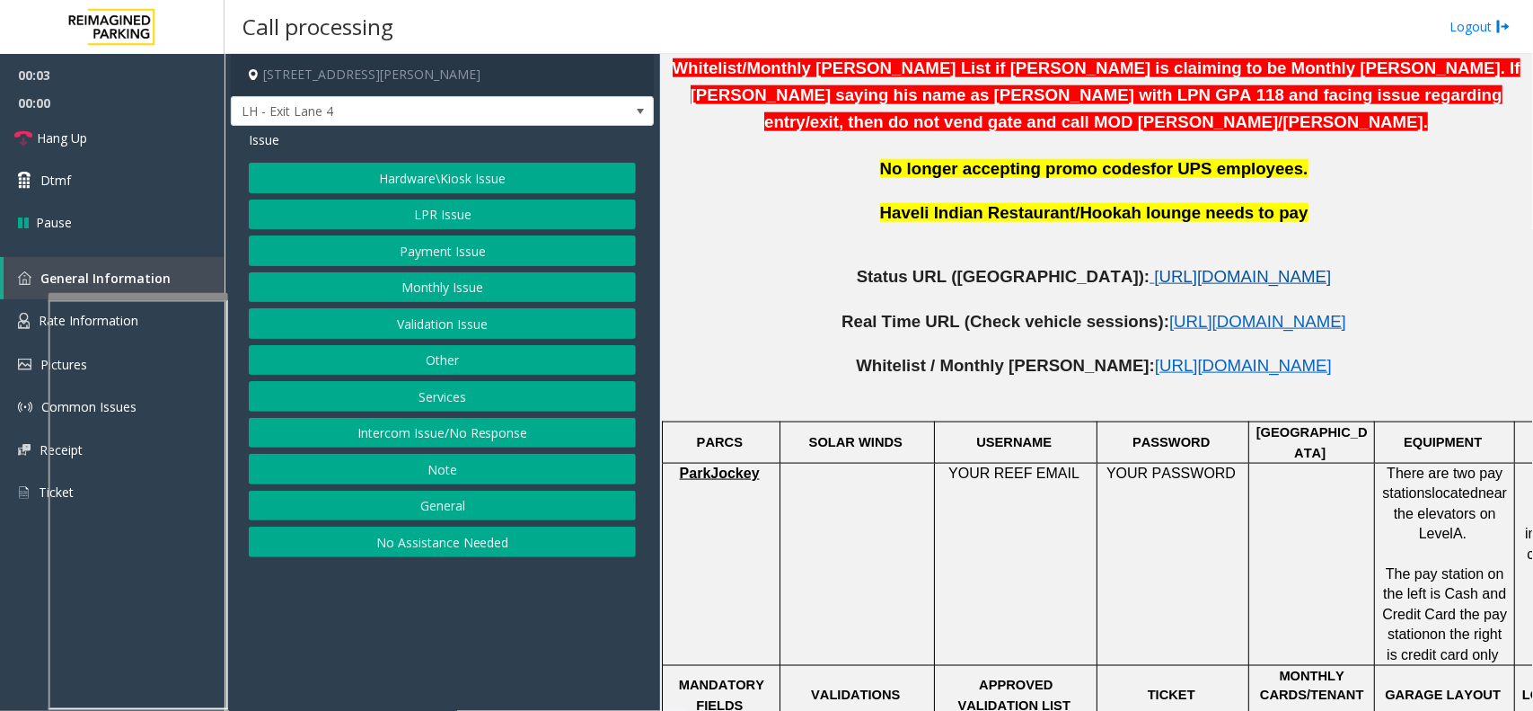
click at [1154, 267] on span "https://www.parkjockey.com/en-us/manage/1633/status" at bounding box center [1242, 276] width 177 height 19
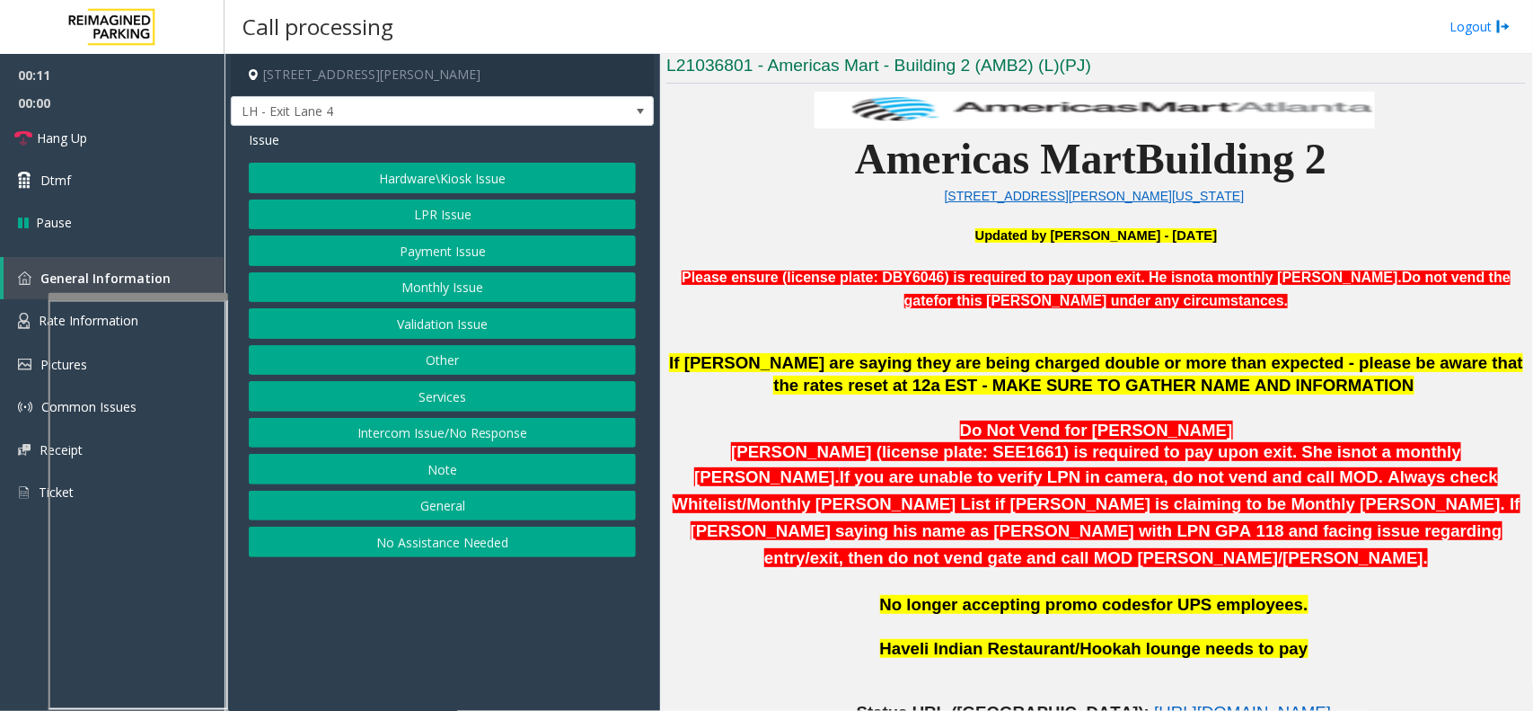
scroll to position [449, 0]
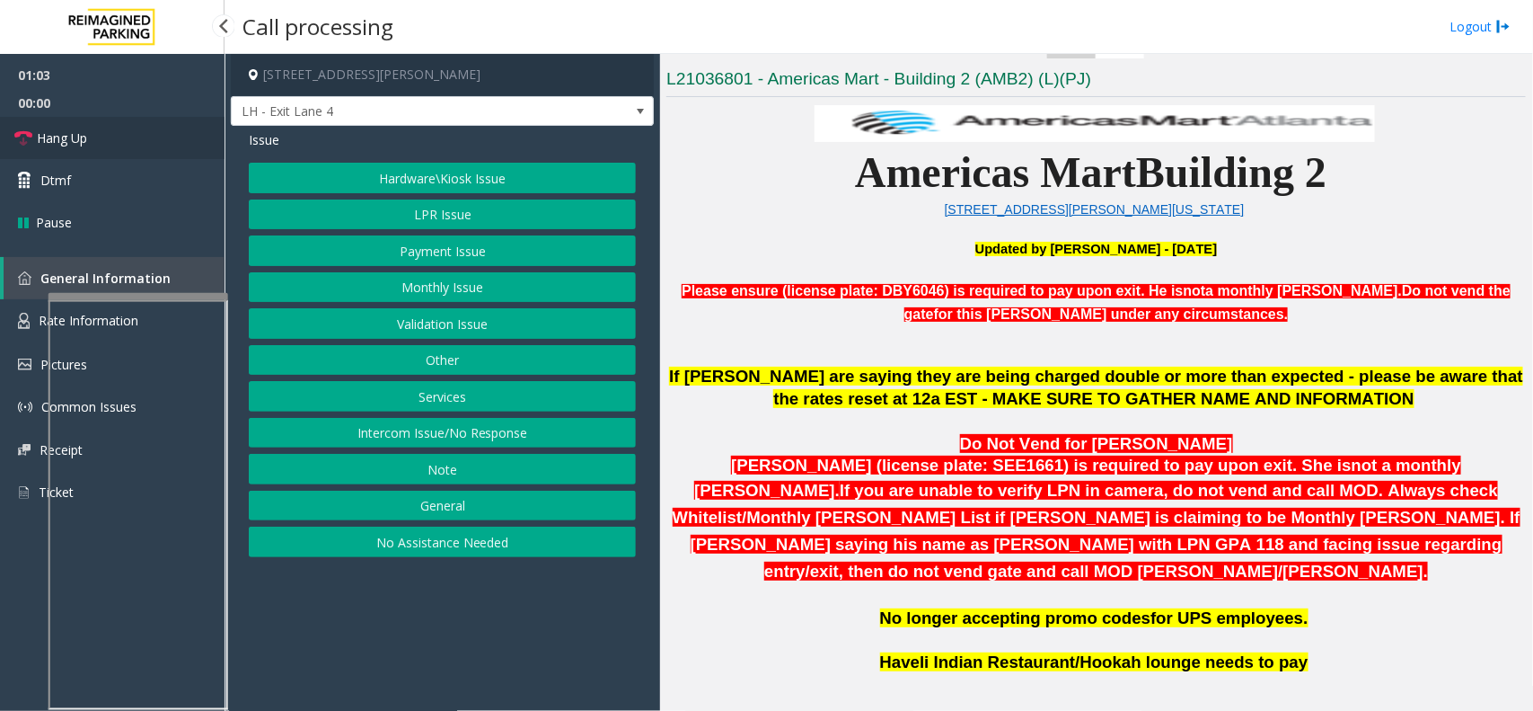
click at [148, 154] on link "Hang Up" at bounding box center [112, 138] width 225 height 42
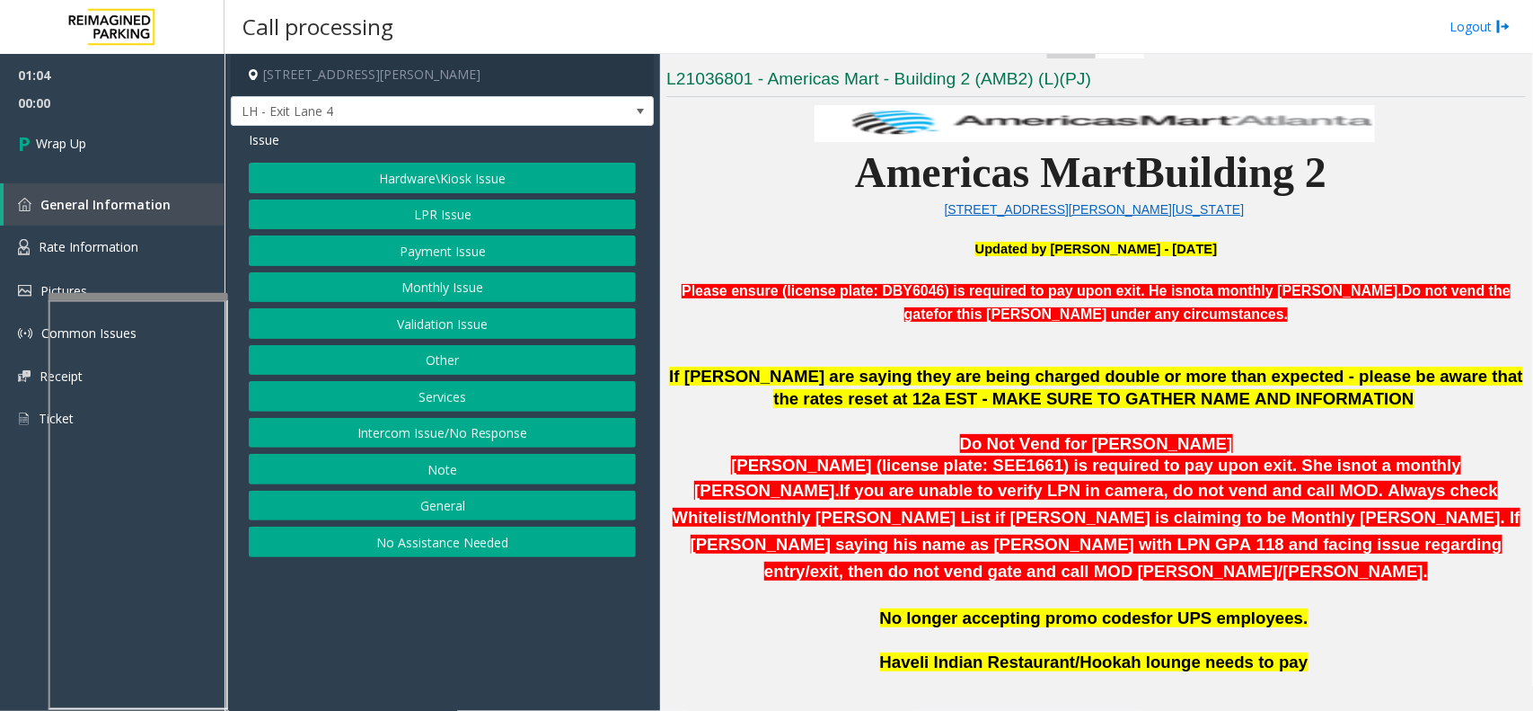
click at [478, 252] on button "Payment Issue" at bounding box center [442, 250] width 387 height 31
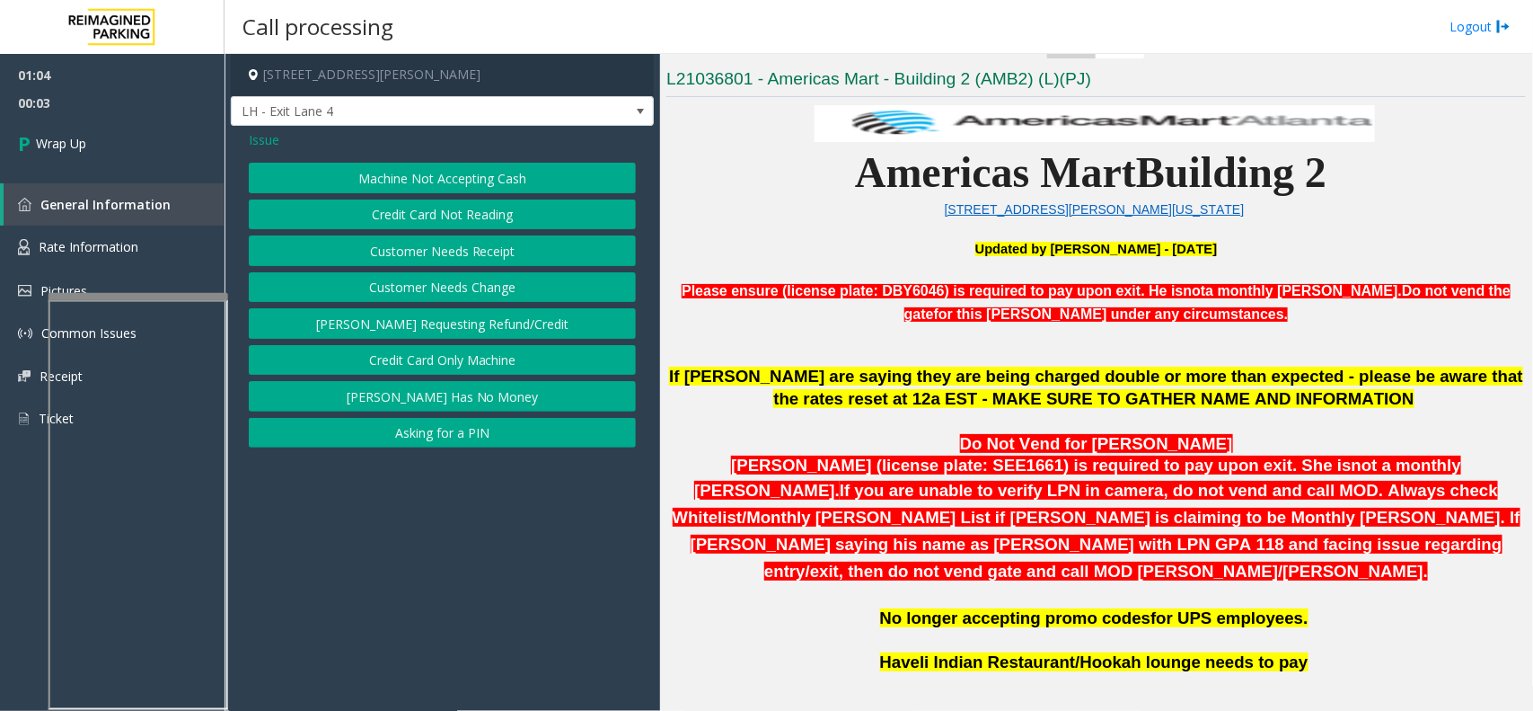
click at [277, 146] on span "Issue" at bounding box center [264, 139] width 31 height 19
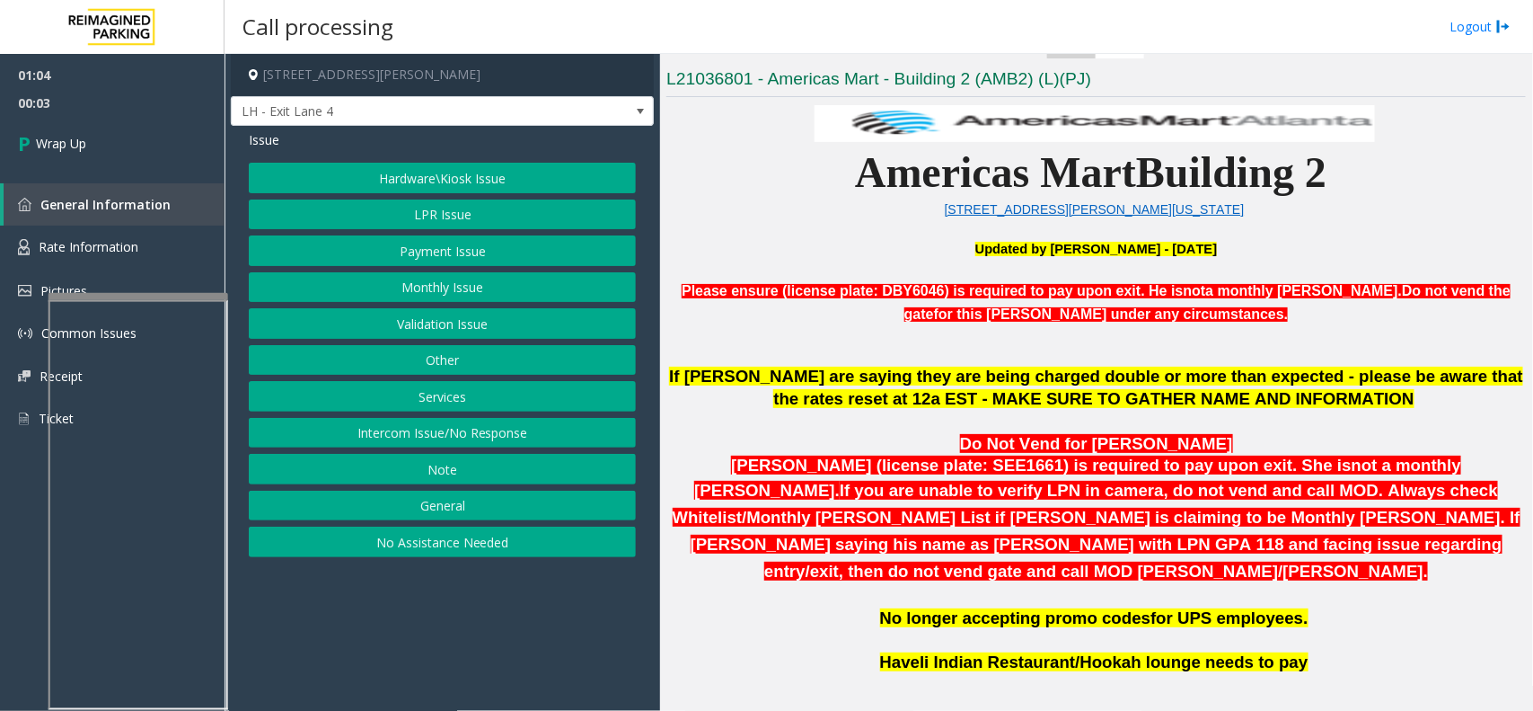
click at [470, 391] on button "Services" at bounding box center [442, 396] width 387 height 31
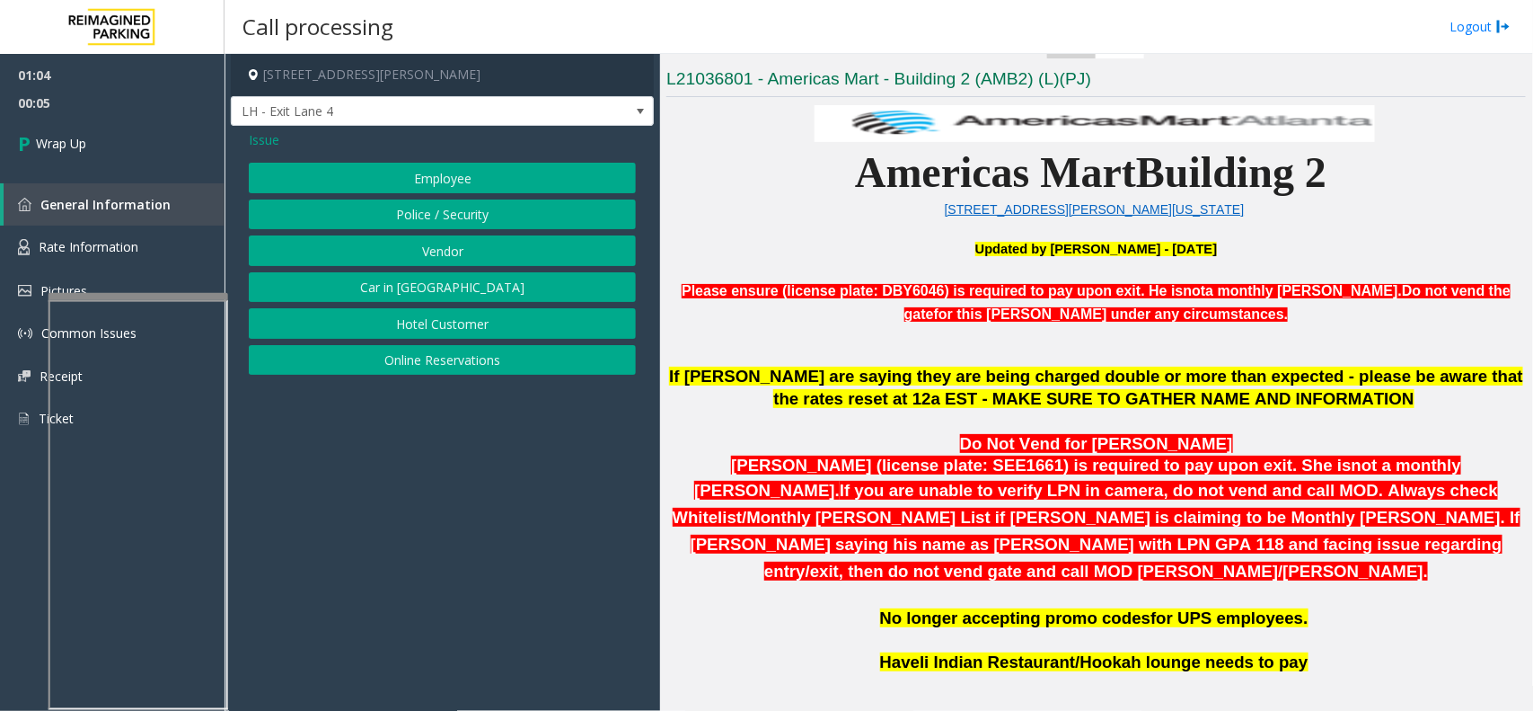
click at [261, 136] on span "Issue" at bounding box center [264, 139] width 31 height 19
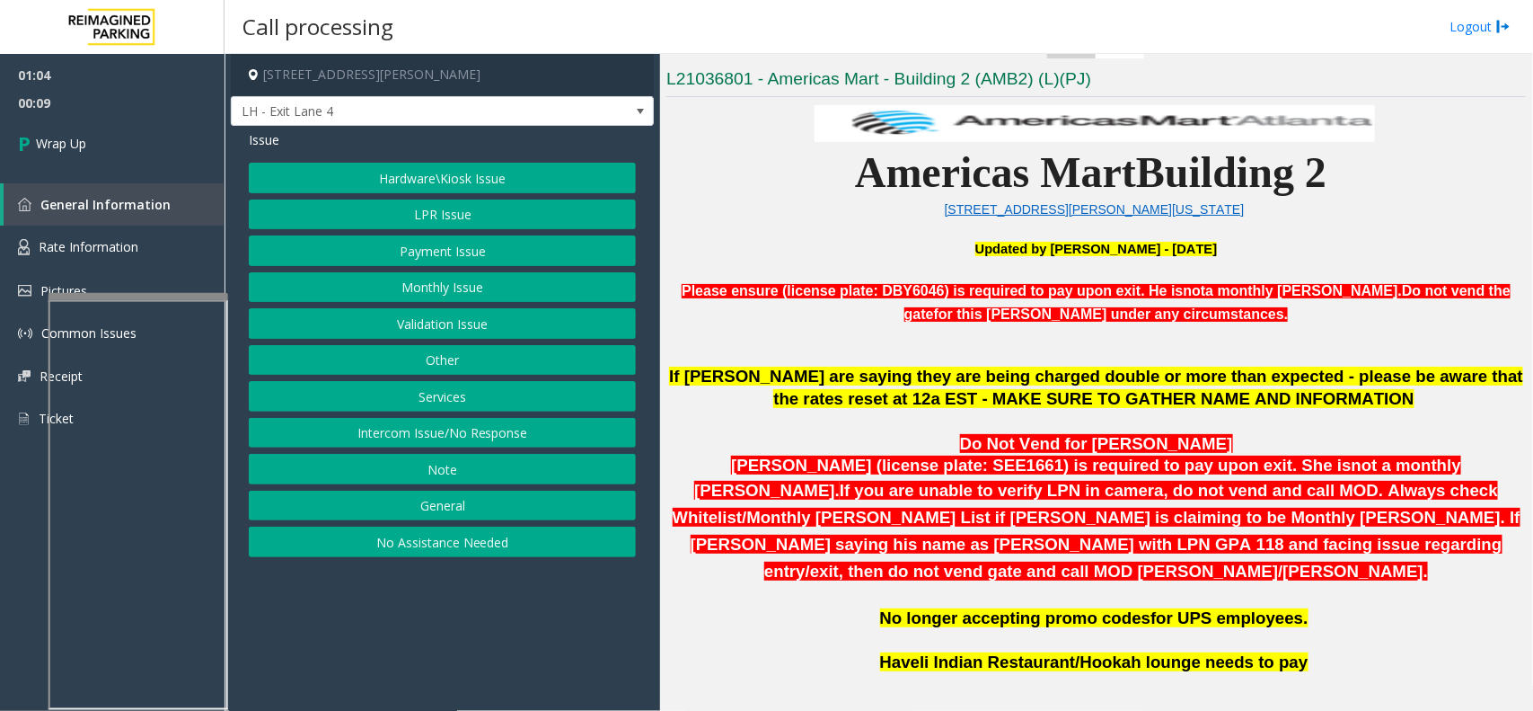
click at [460, 172] on button "Hardware\Kiosk Issue" at bounding box center [442, 178] width 387 height 31
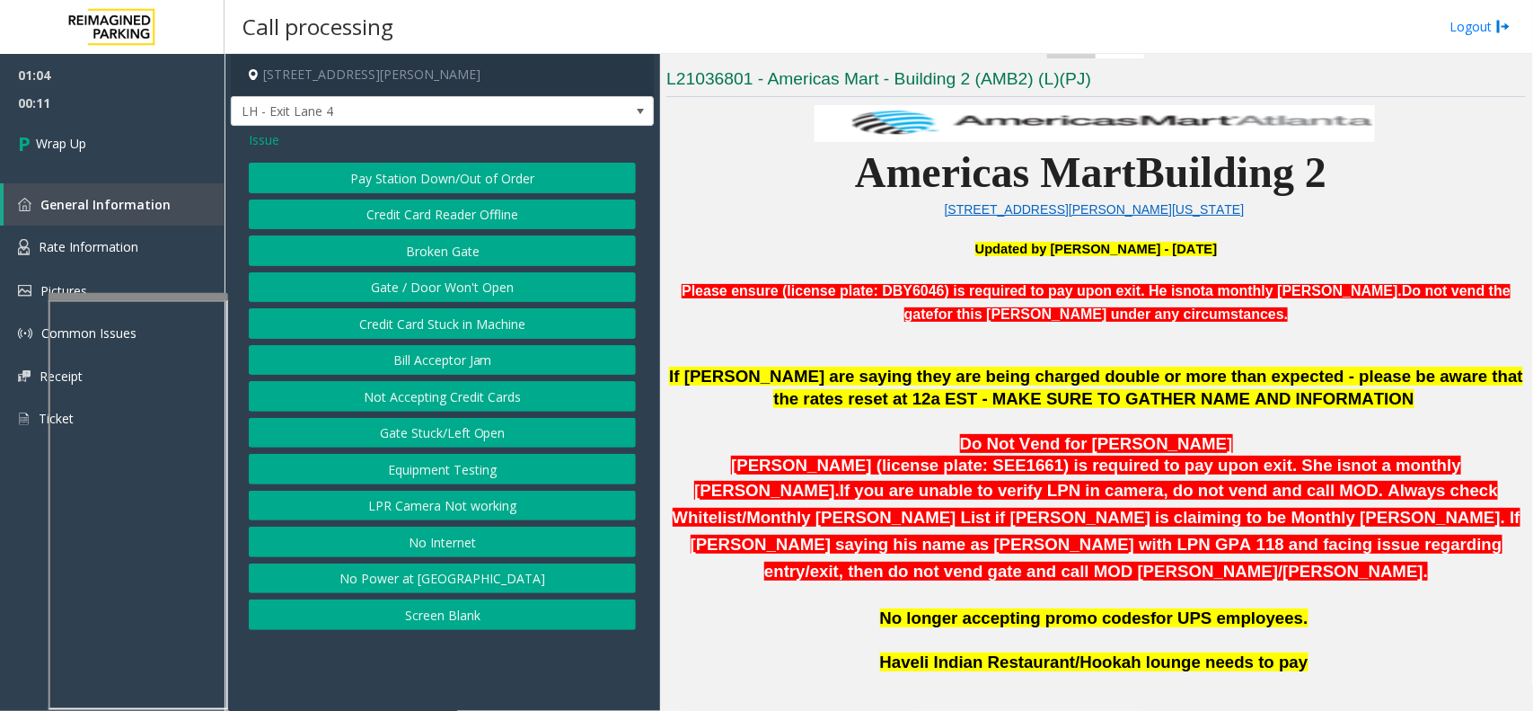
click at [463, 284] on button "Gate / Door Won't Open" at bounding box center [442, 287] width 387 height 31
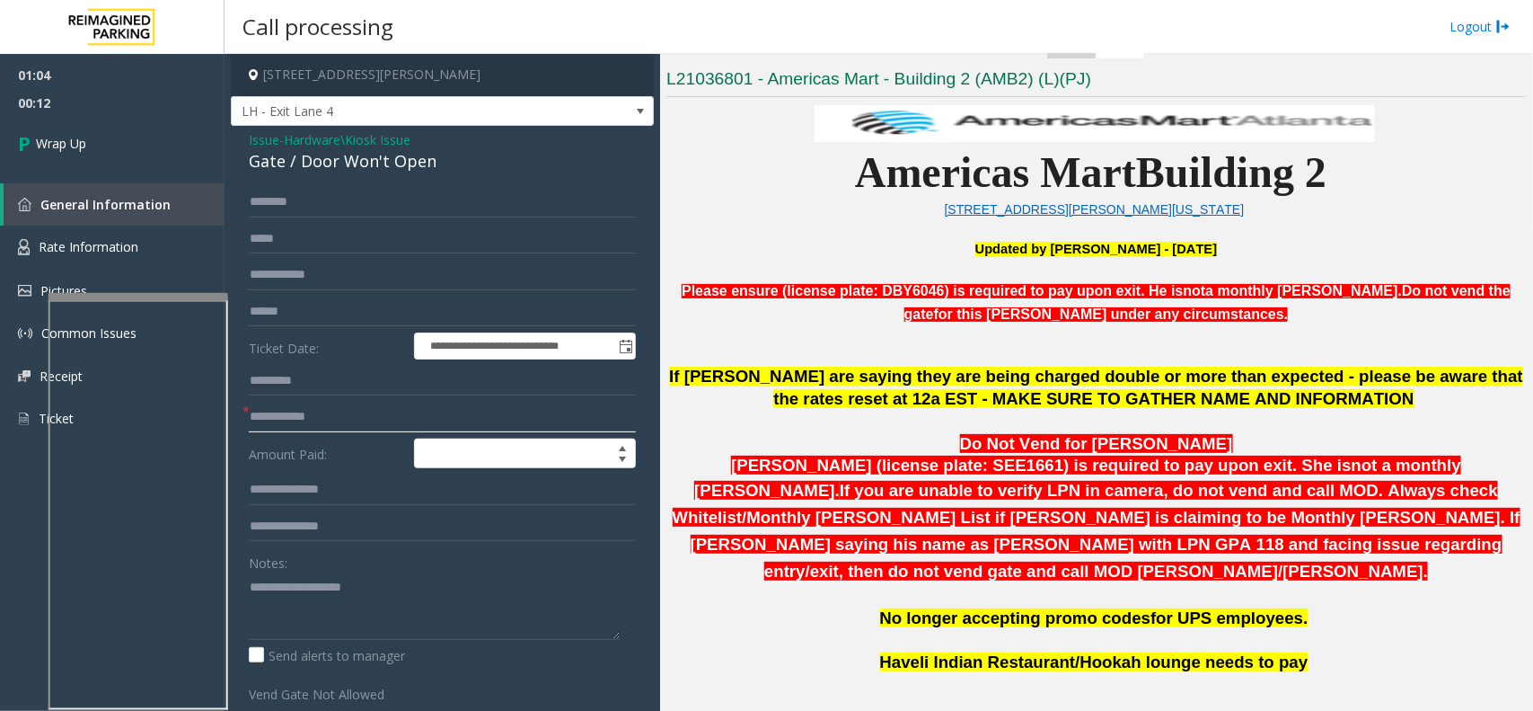
click at [286, 413] on input "text" at bounding box center [442, 417] width 387 height 31
type input "**"
click at [374, 163] on div "Gate / Door Won't Open" at bounding box center [442, 161] width 387 height 24
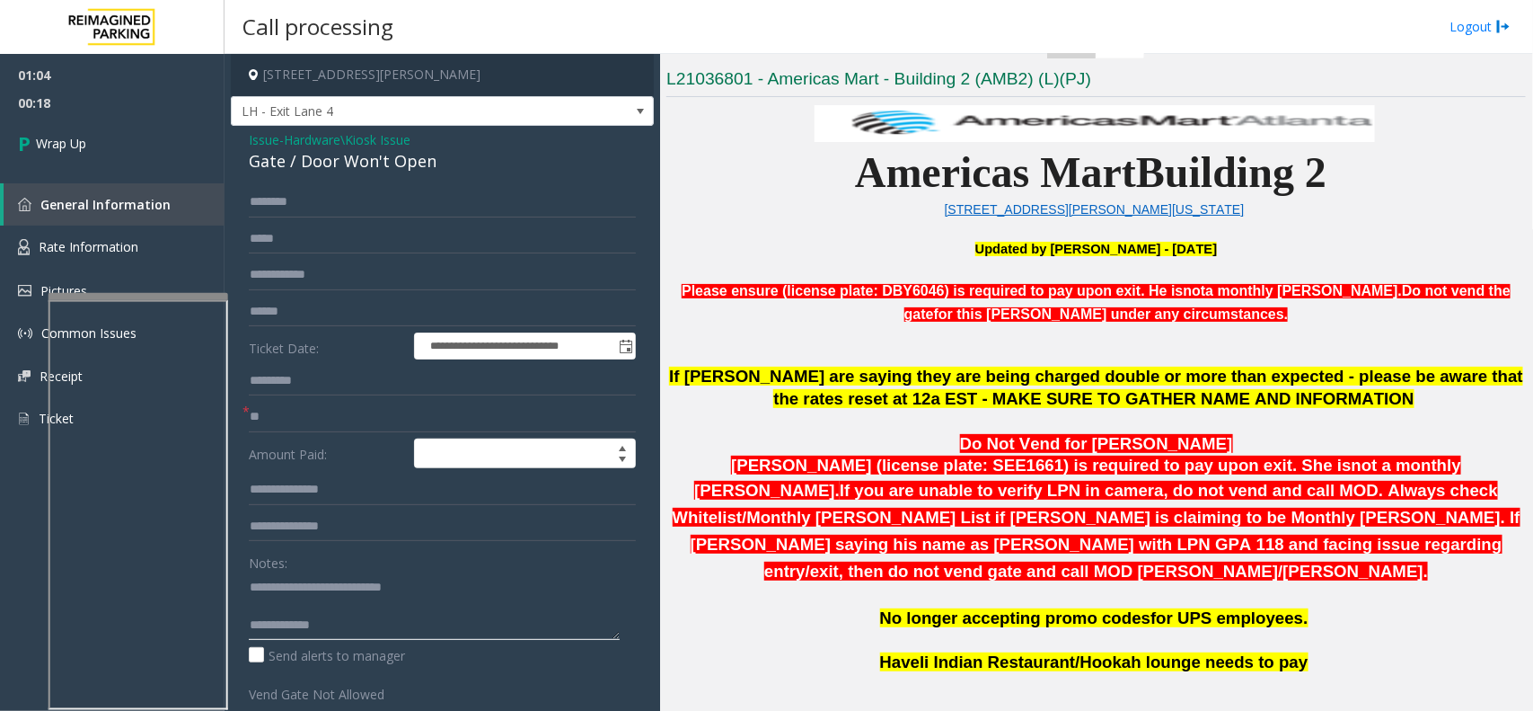
click at [467, 568] on textarea at bounding box center [434, 605] width 371 height 67
type textarea "**********"
click at [366, 137] on span "Hardware\Kiosk Issue" at bounding box center [347, 139] width 127 height 19
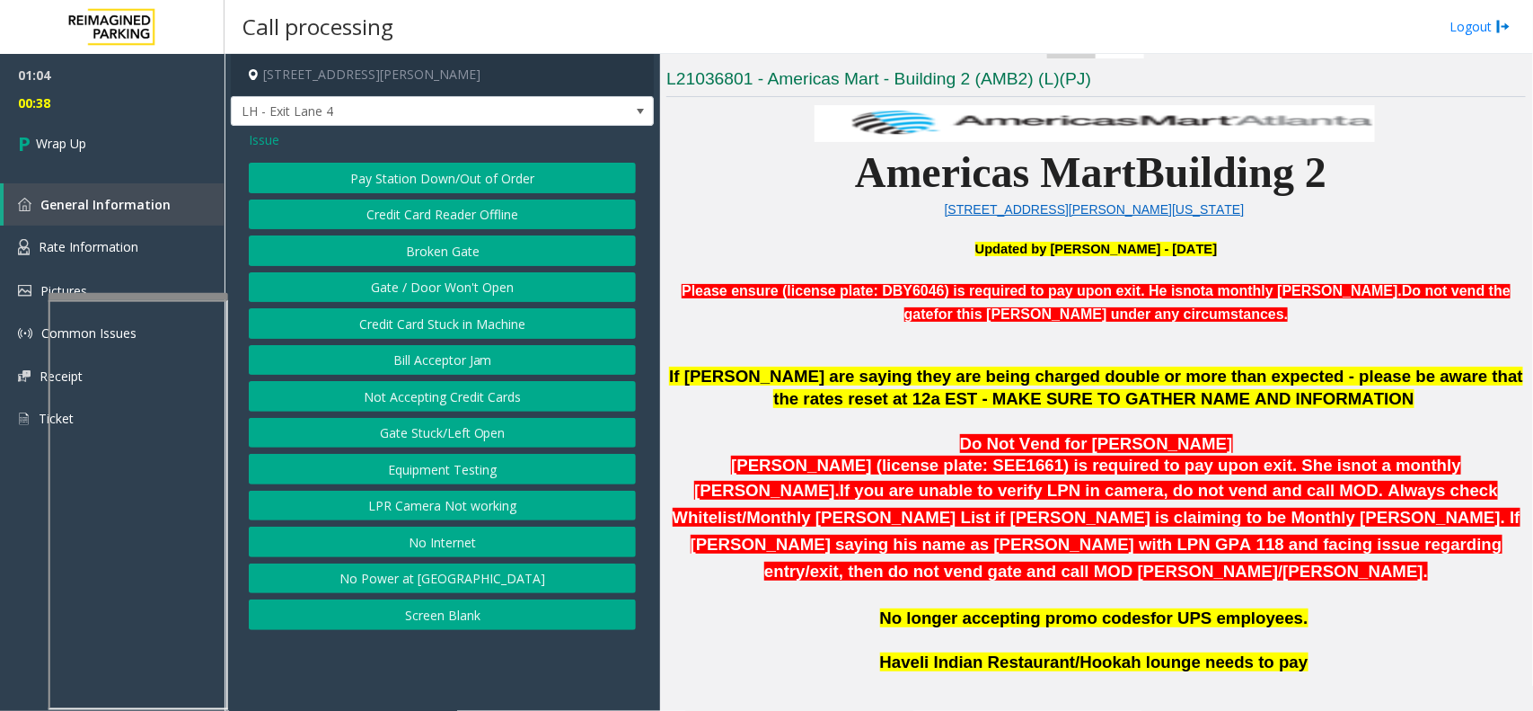
click at [278, 133] on span "Issue" at bounding box center [264, 139] width 31 height 19
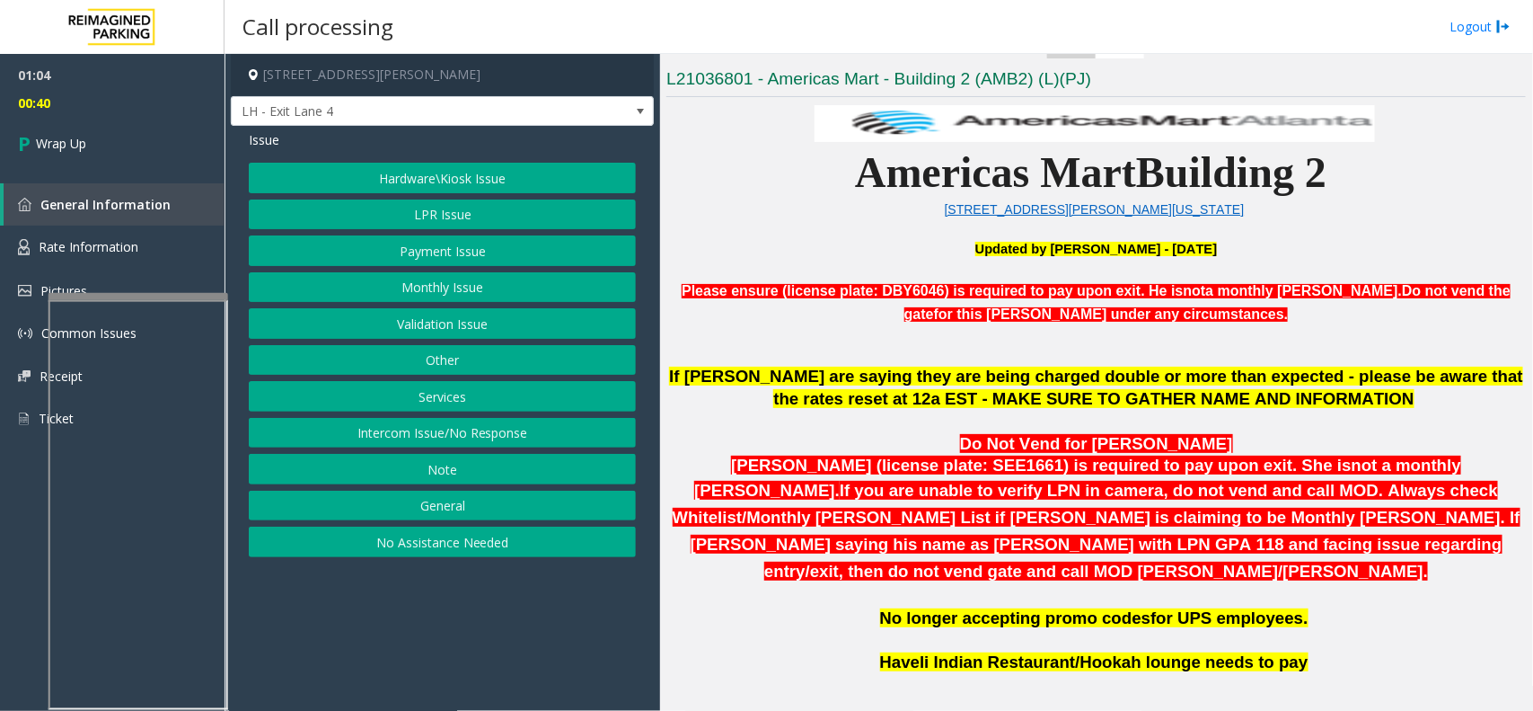
click at [450, 476] on button "Note" at bounding box center [442, 469] width 387 height 31
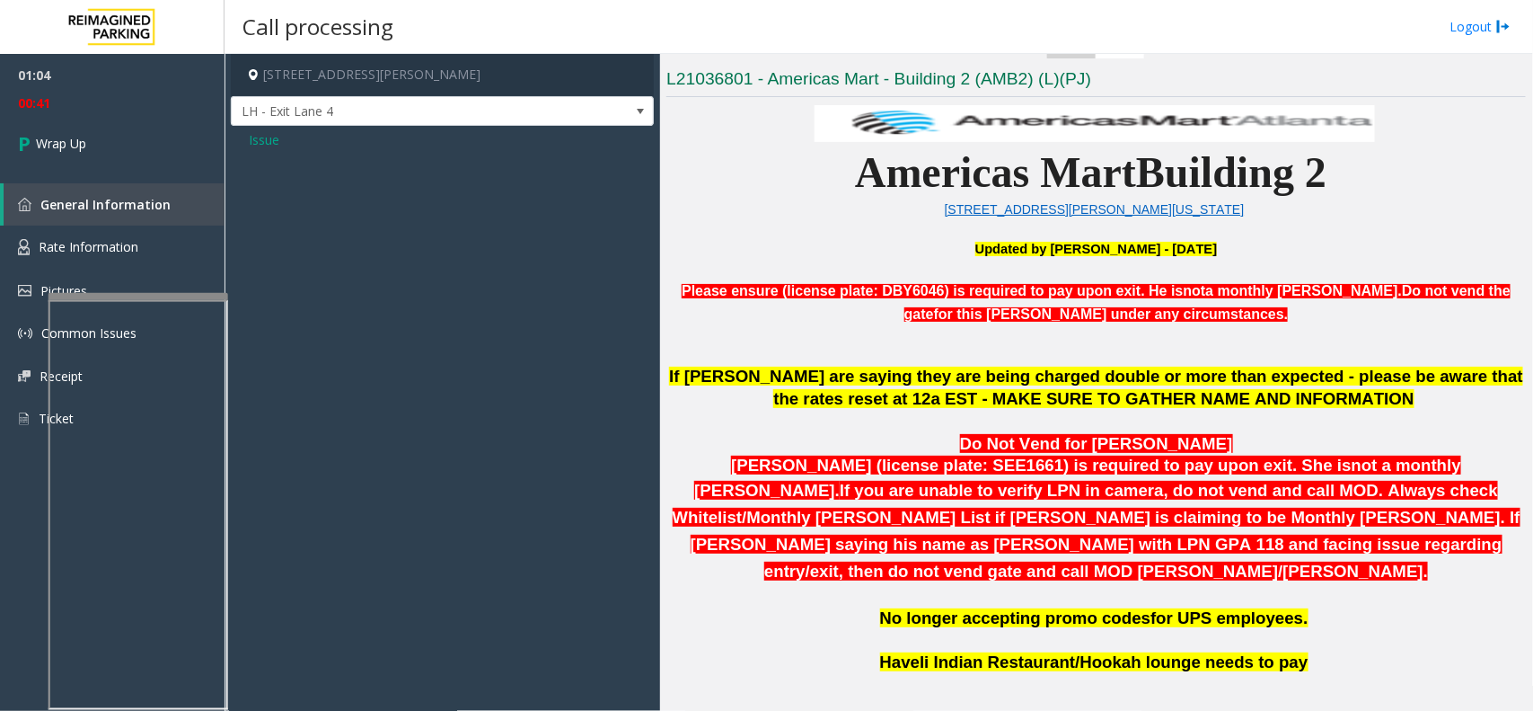
click at [262, 133] on span "Issue" at bounding box center [264, 139] width 31 height 19
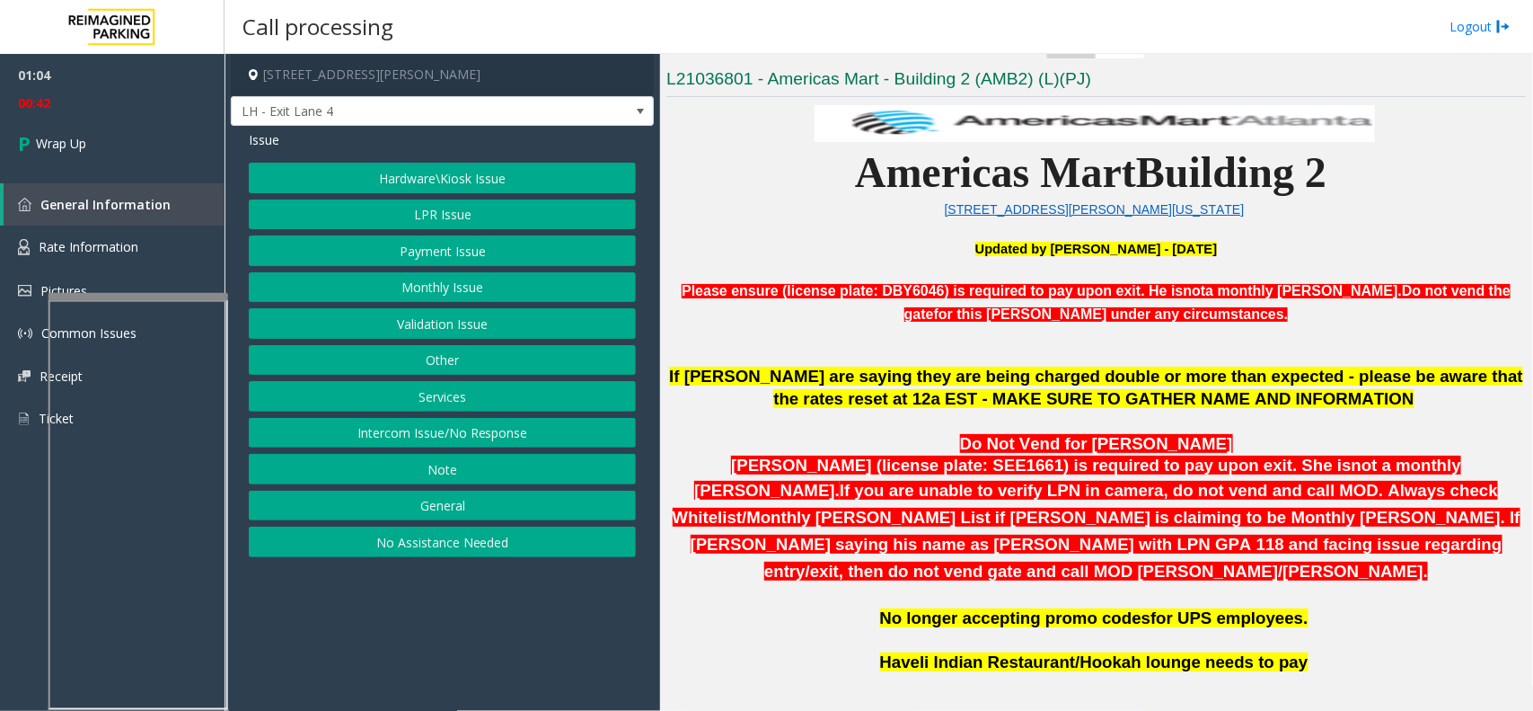
click at [449, 515] on button "General" at bounding box center [442, 505] width 387 height 31
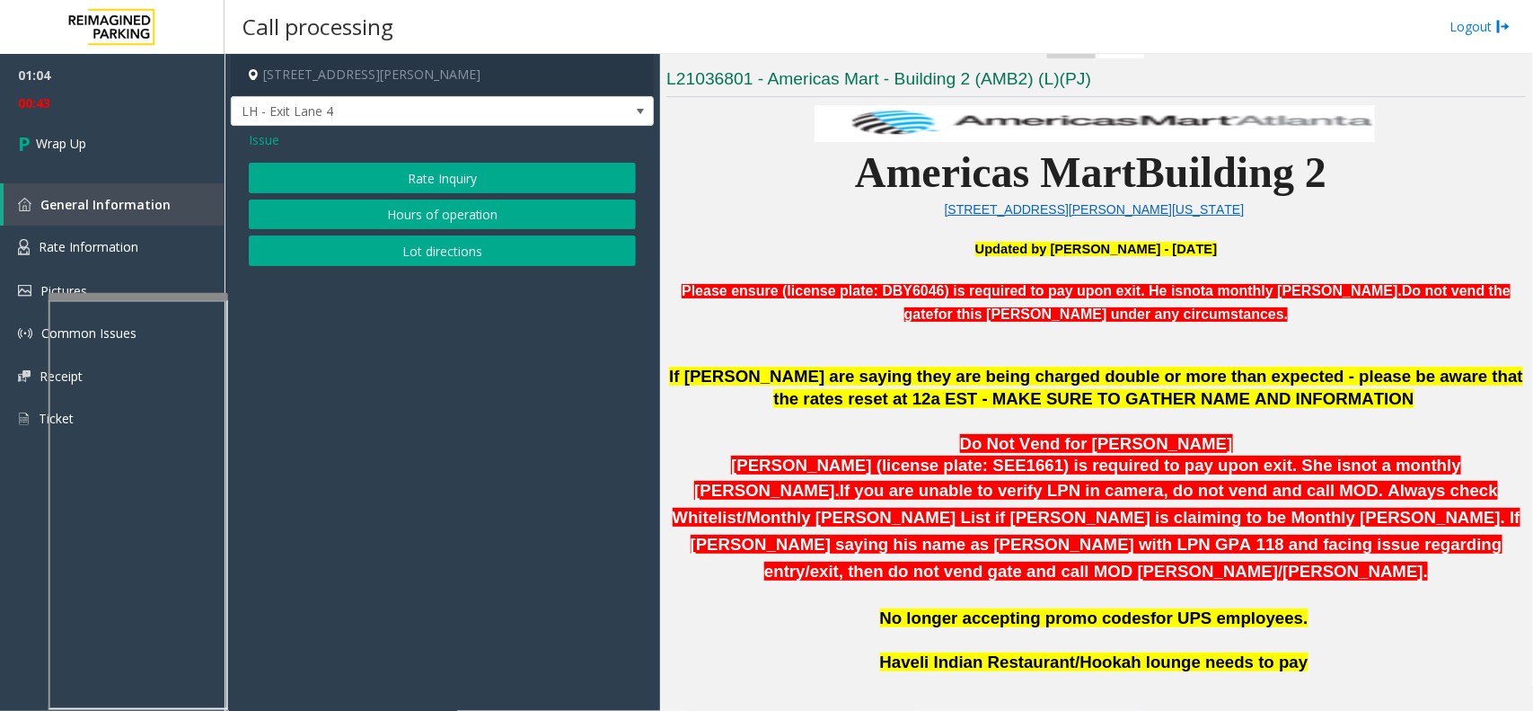
click at [434, 189] on button "Rate Inquiry" at bounding box center [442, 178] width 387 height 31
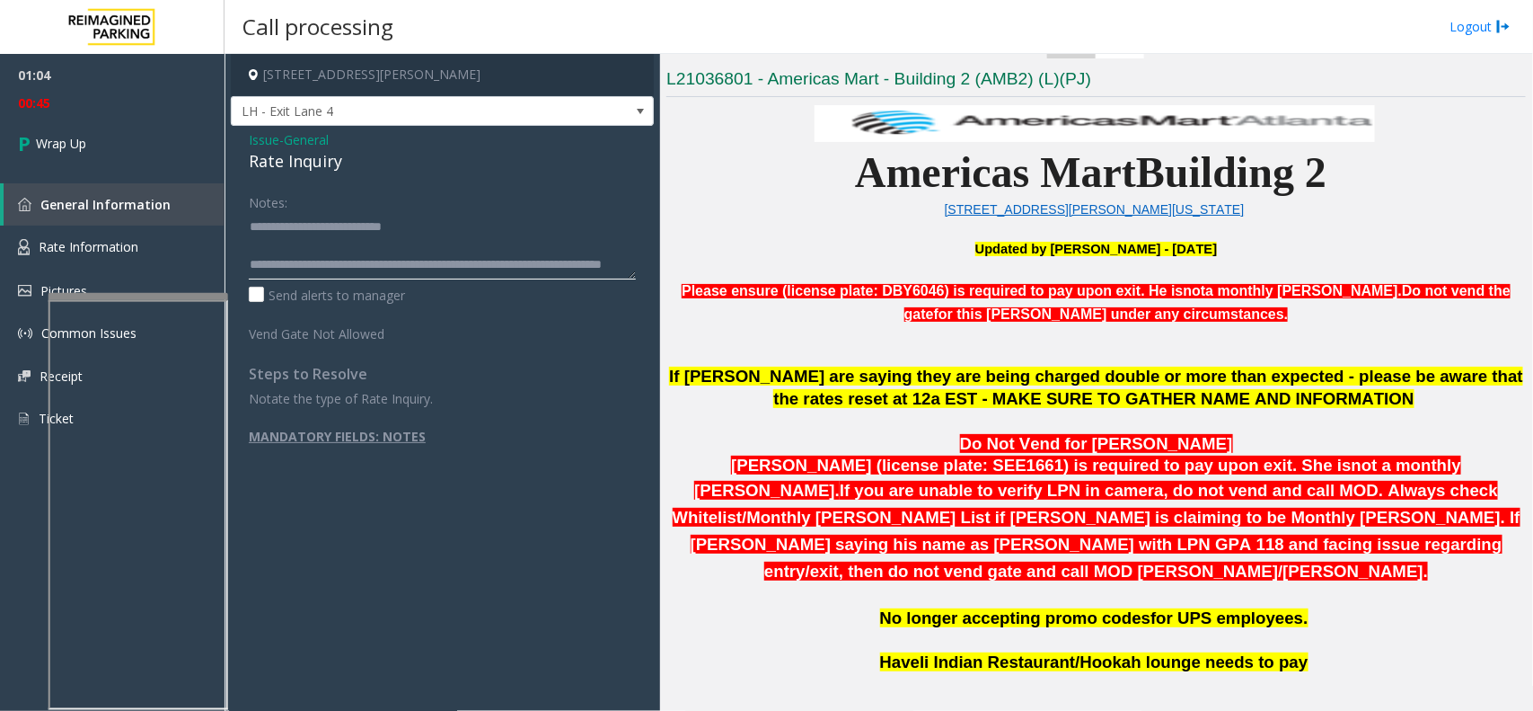
drag, startPoint x: 293, startPoint y: 231, endPoint x: 461, endPoint y: 244, distance: 168.5
click at [461, 244] on textarea at bounding box center [442, 245] width 387 height 67
click at [278, 158] on div "Rate Inquiry" at bounding box center [442, 161] width 387 height 24
click at [278, 159] on div "Rate Inquiry" at bounding box center [442, 161] width 387 height 24
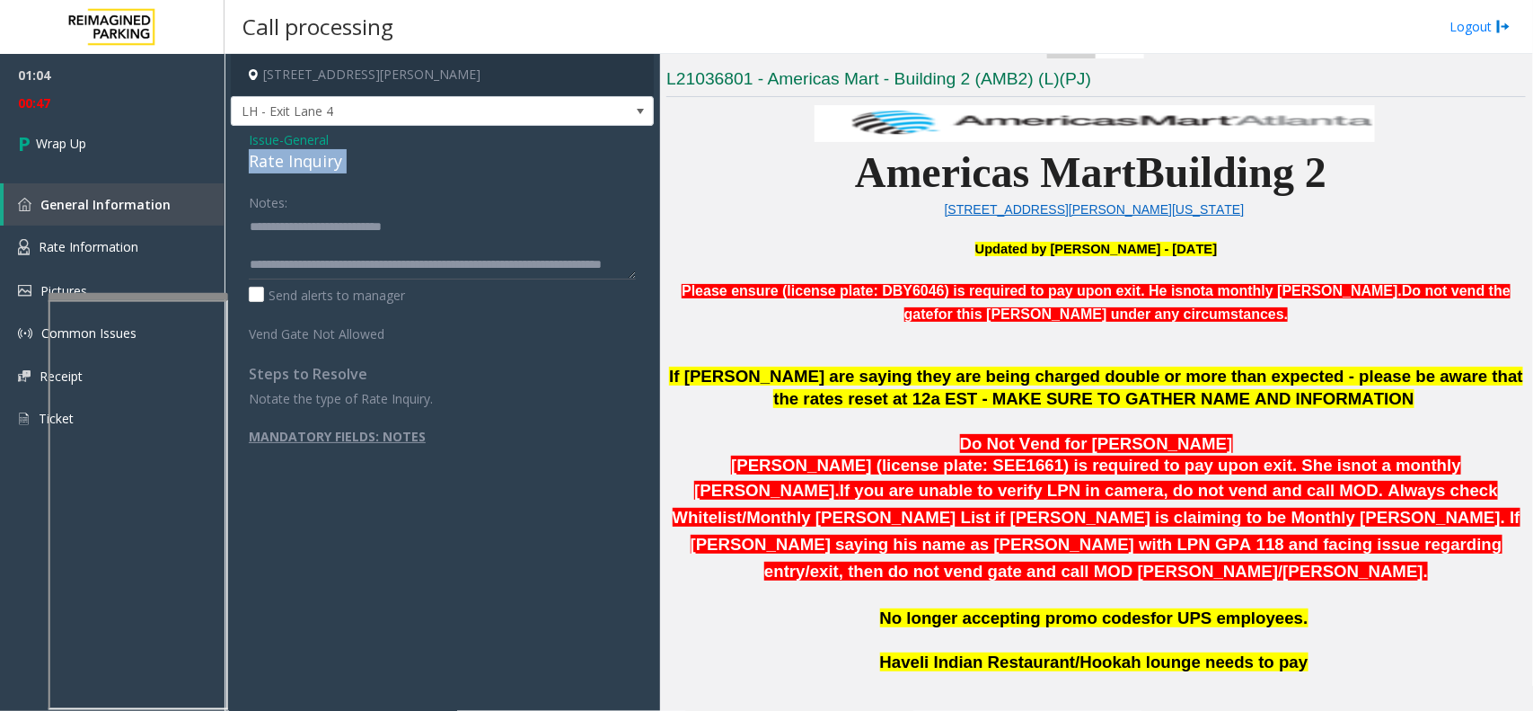
click at [278, 159] on div "Rate Inquiry" at bounding box center [442, 161] width 387 height 24
copy div "Rate Inquiry"
drag, startPoint x: 290, startPoint y: 226, endPoint x: 447, endPoint y: 234, distance: 157.4
click at [447, 234] on textarea at bounding box center [442, 245] width 387 height 67
paste textarea
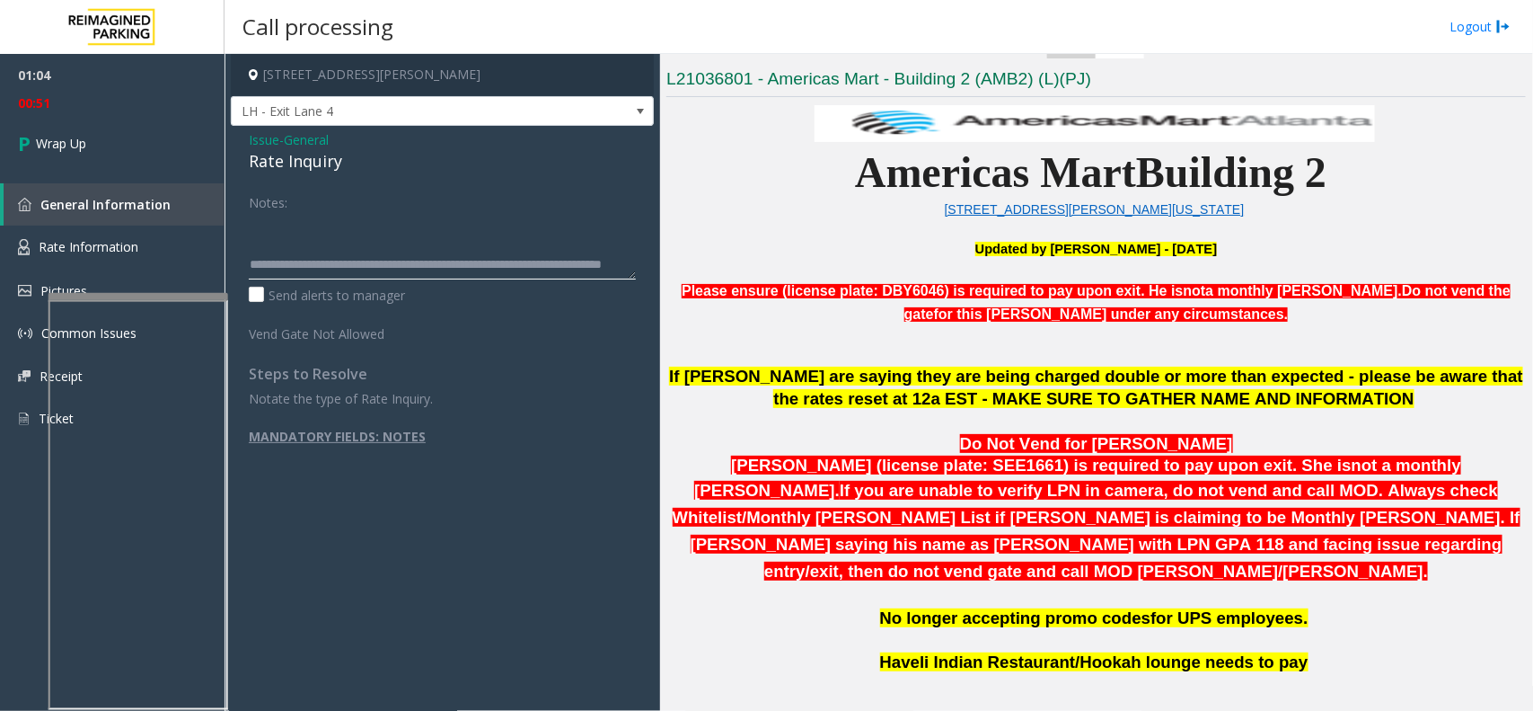
scroll to position [75, 0]
type textarea "**********"
click at [164, 132] on link "Wrap Up" at bounding box center [112, 143] width 225 height 53
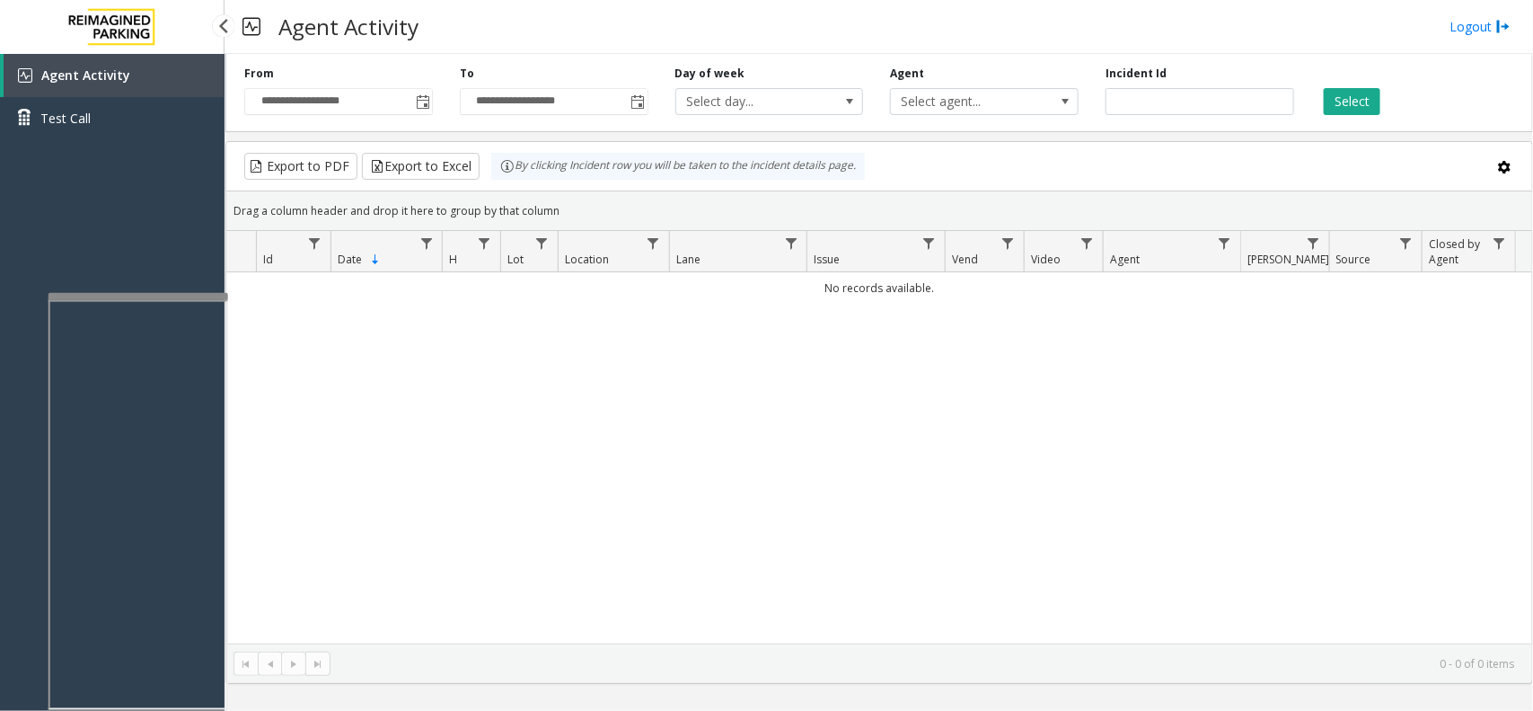
click at [96, 227] on div "Agent Activity Test Call" at bounding box center [112, 409] width 225 height 711
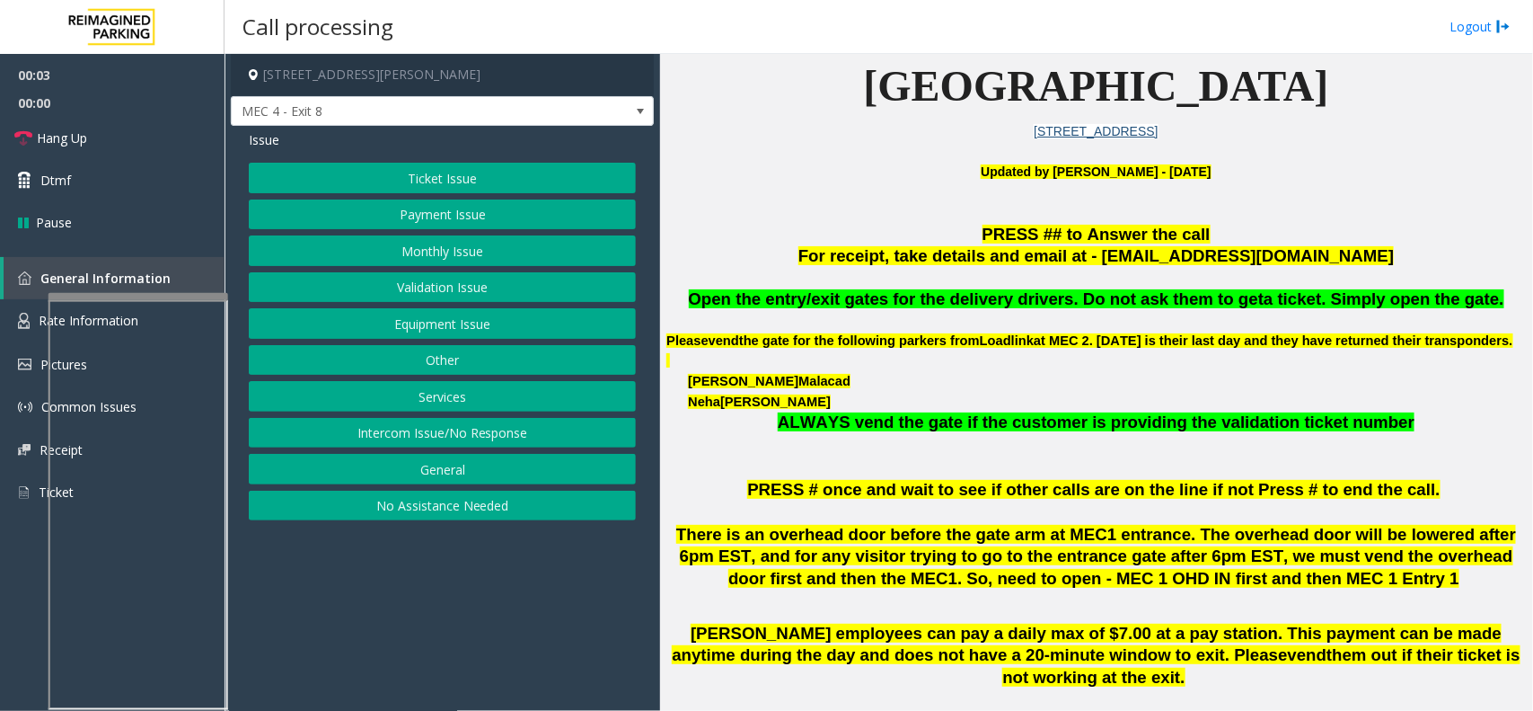
scroll to position [561, 0]
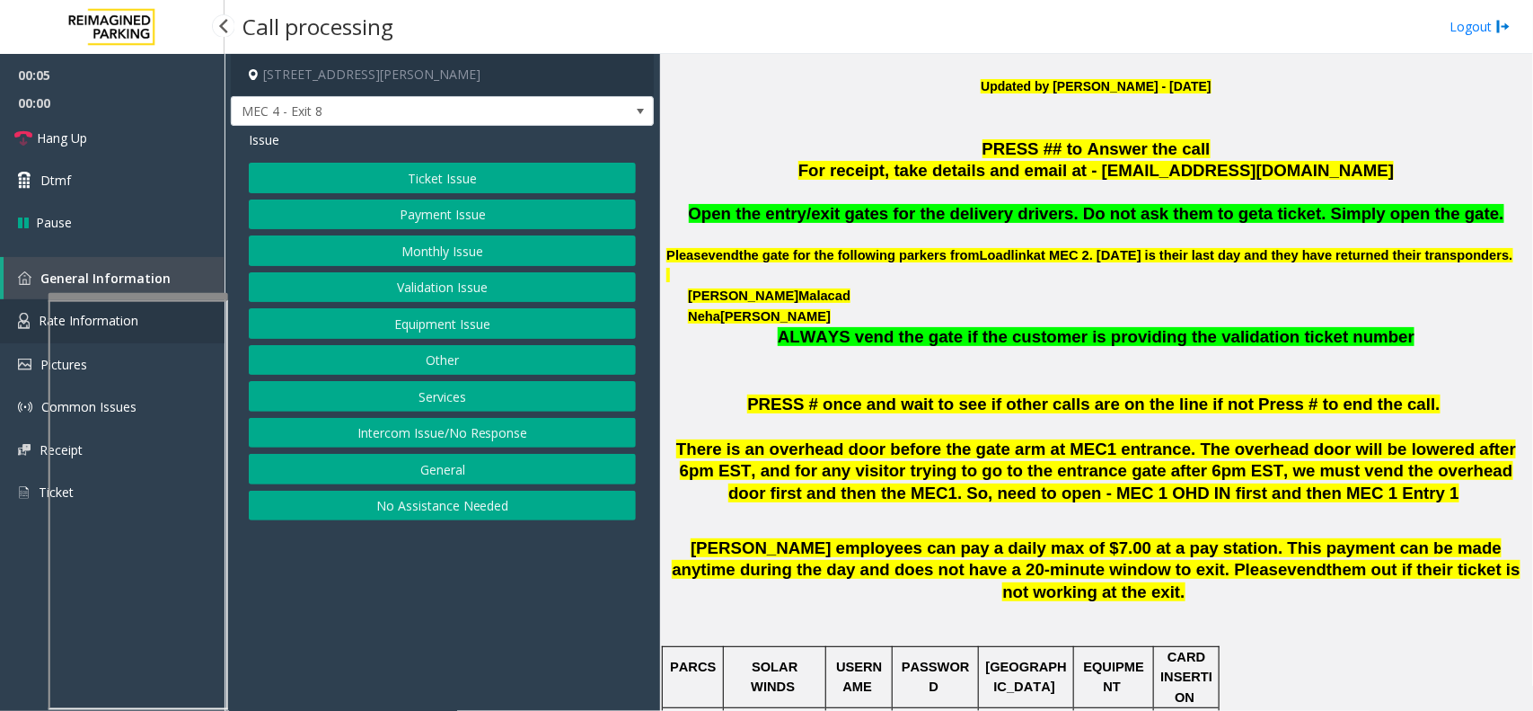
click at [11, 308] on link "Rate Information" at bounding box center [112, 321] width 225 height 44
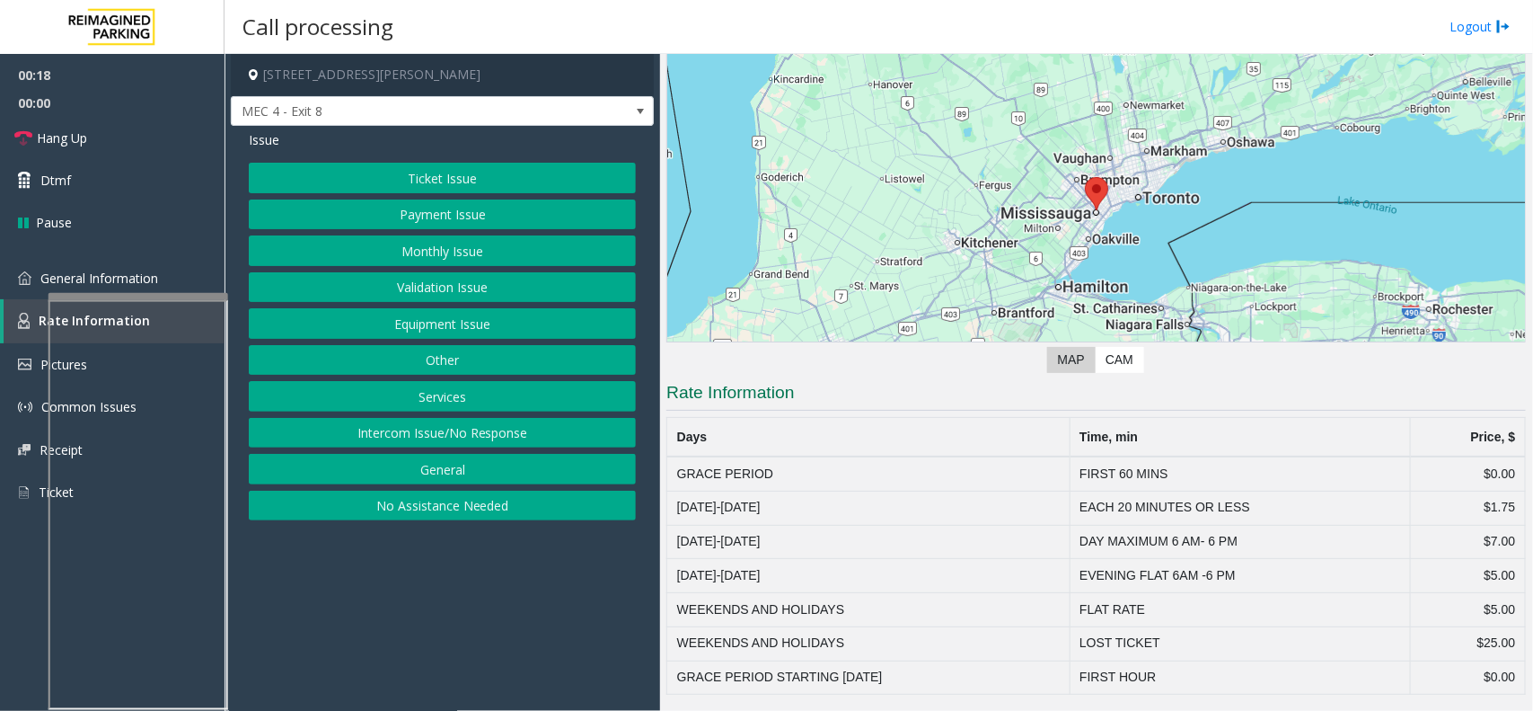
click at [443, 329] on button "Equipment Issue" at bounding box center [442, 323] width 387 height 31
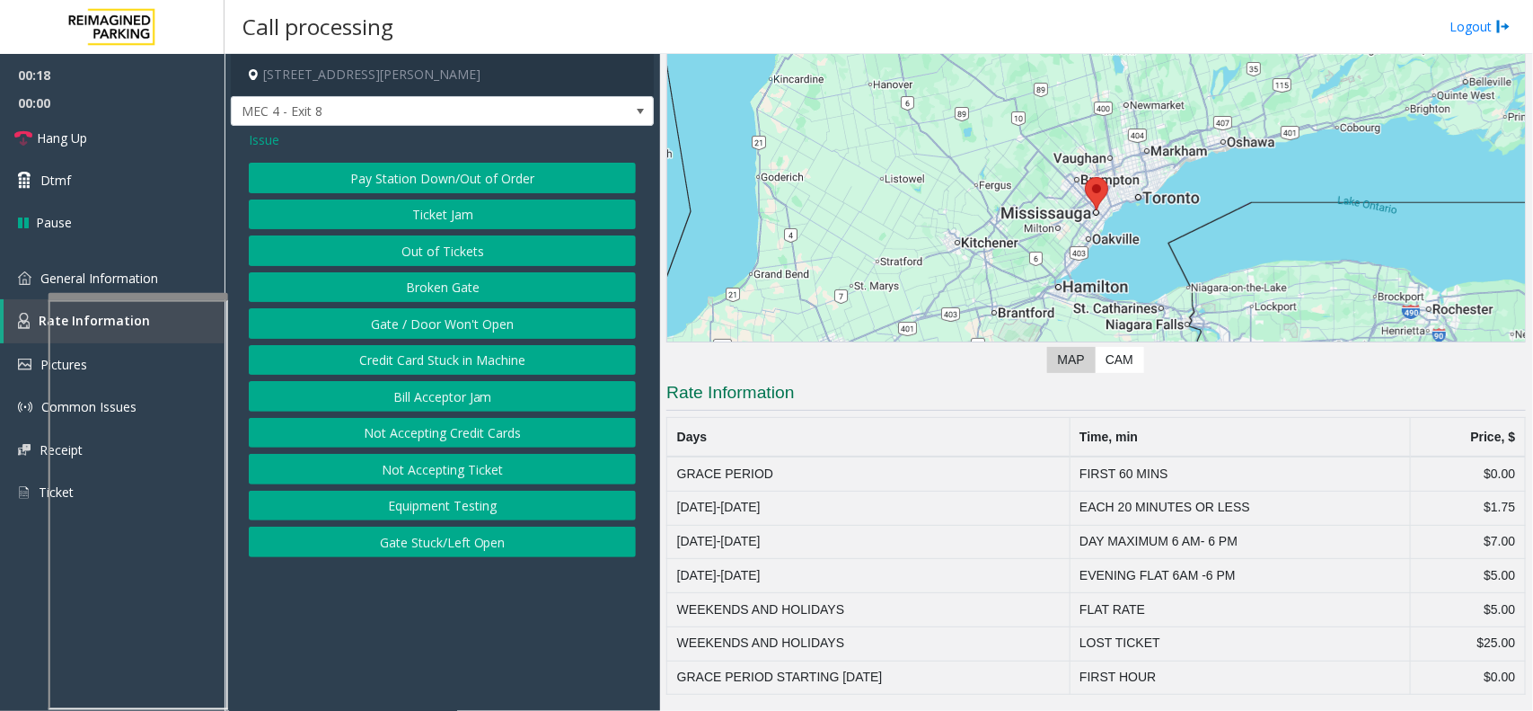
click at [447, 321] on button "Gate / Door Won't Open" at bounding box center [442, 323] width 387 height 31
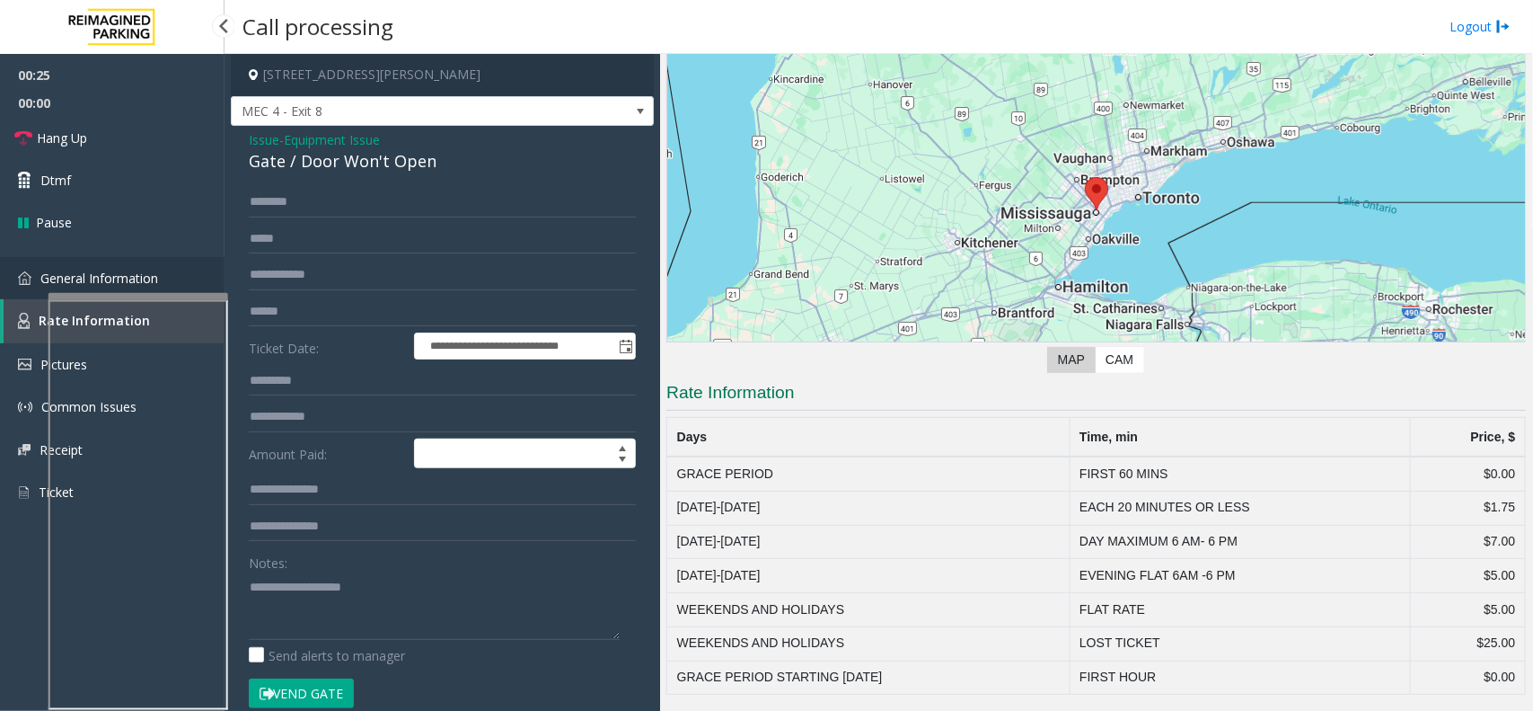
click at [135, 276] on span "General Information" at bounding box center [99, 277] width 118 height 17
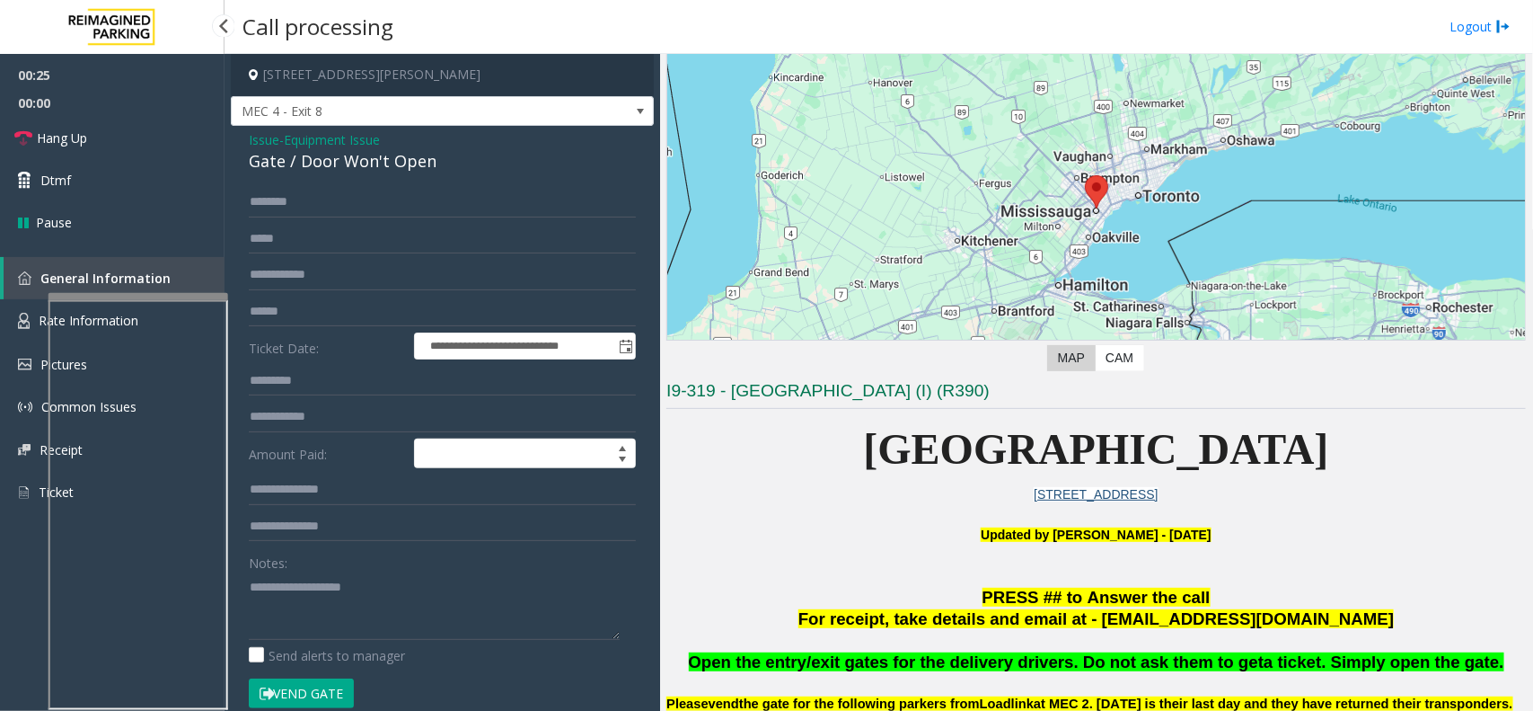
scroll to position [561, 0]
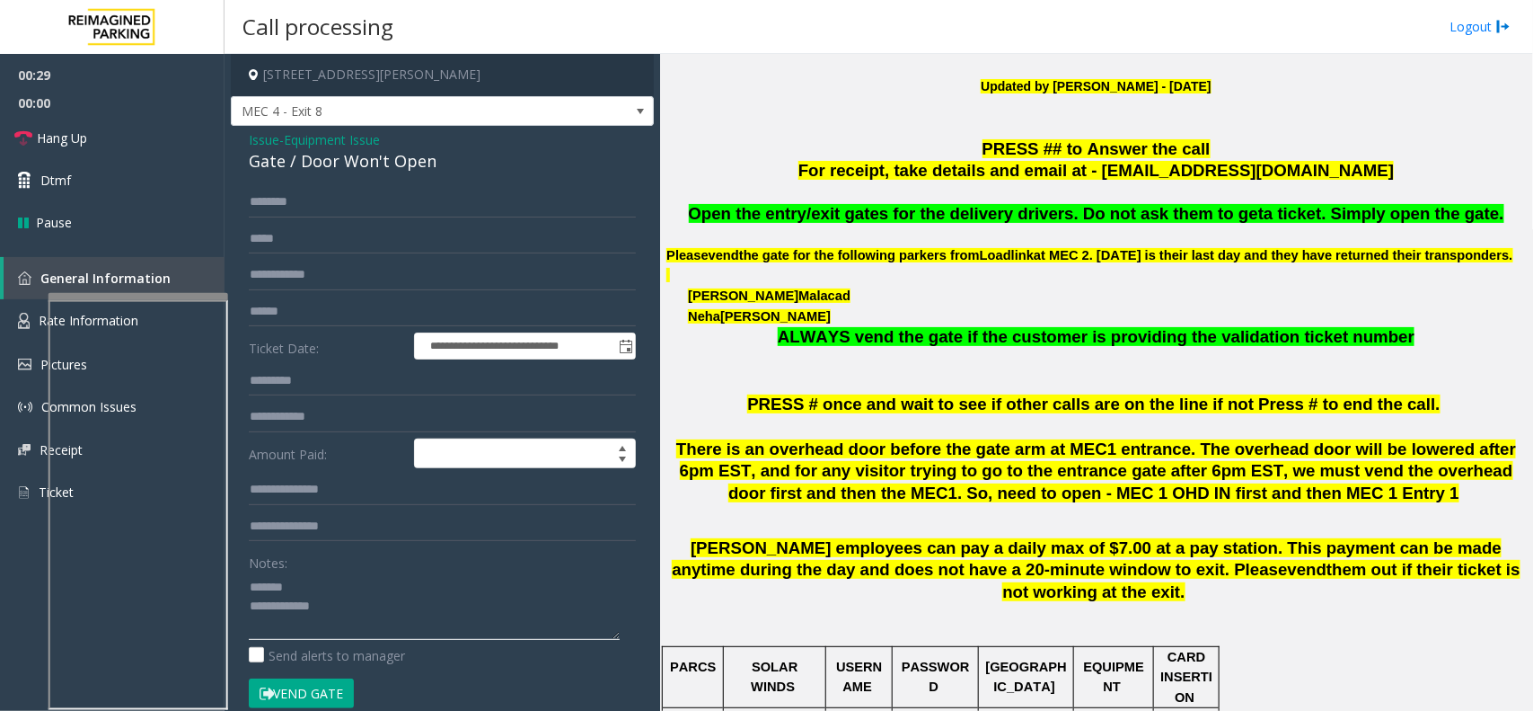
type textarea "**********"
click at [325, 141] on span "Equipment Issue" at bounding box center [332, 139] width 96 height 19
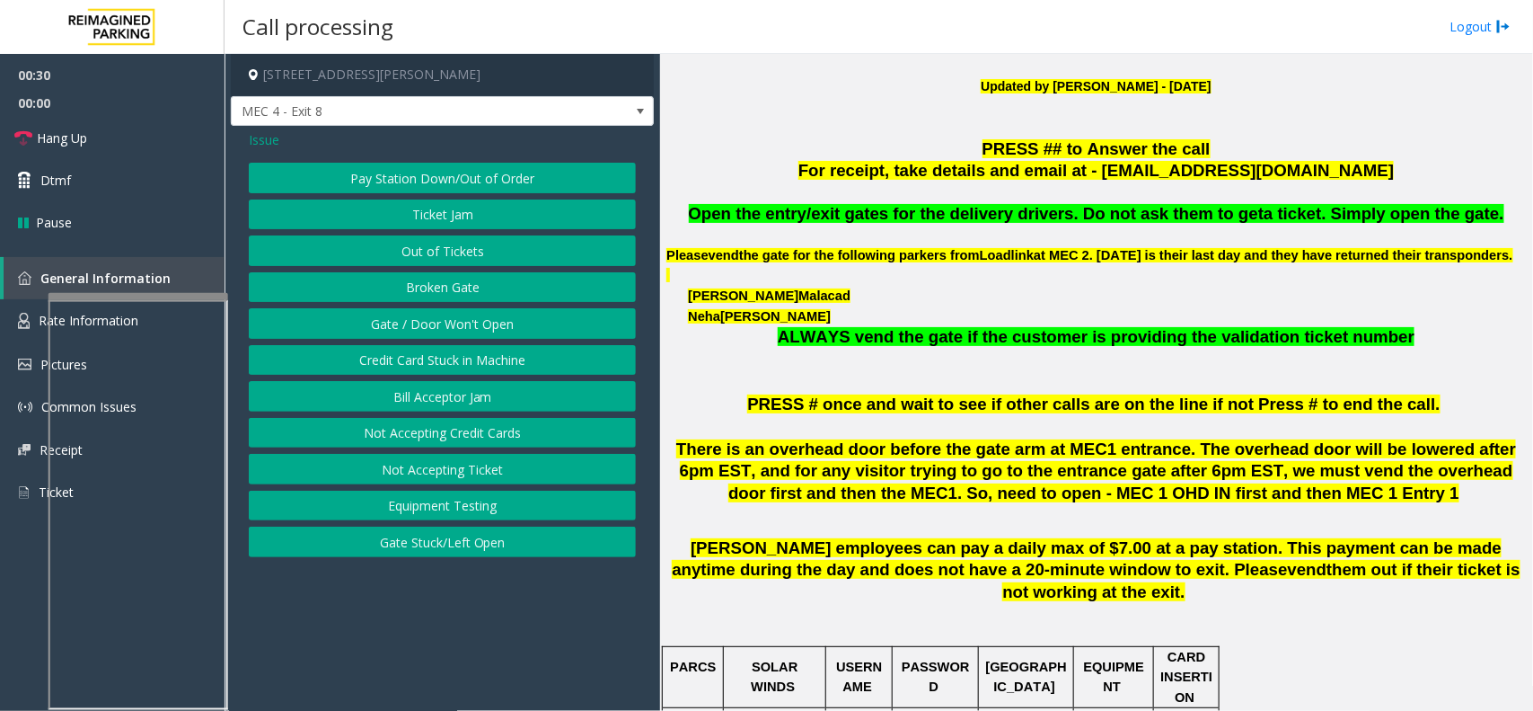
click at [261, 140] on span "Issue" at bounding box center [264, 139] width 31 height 19
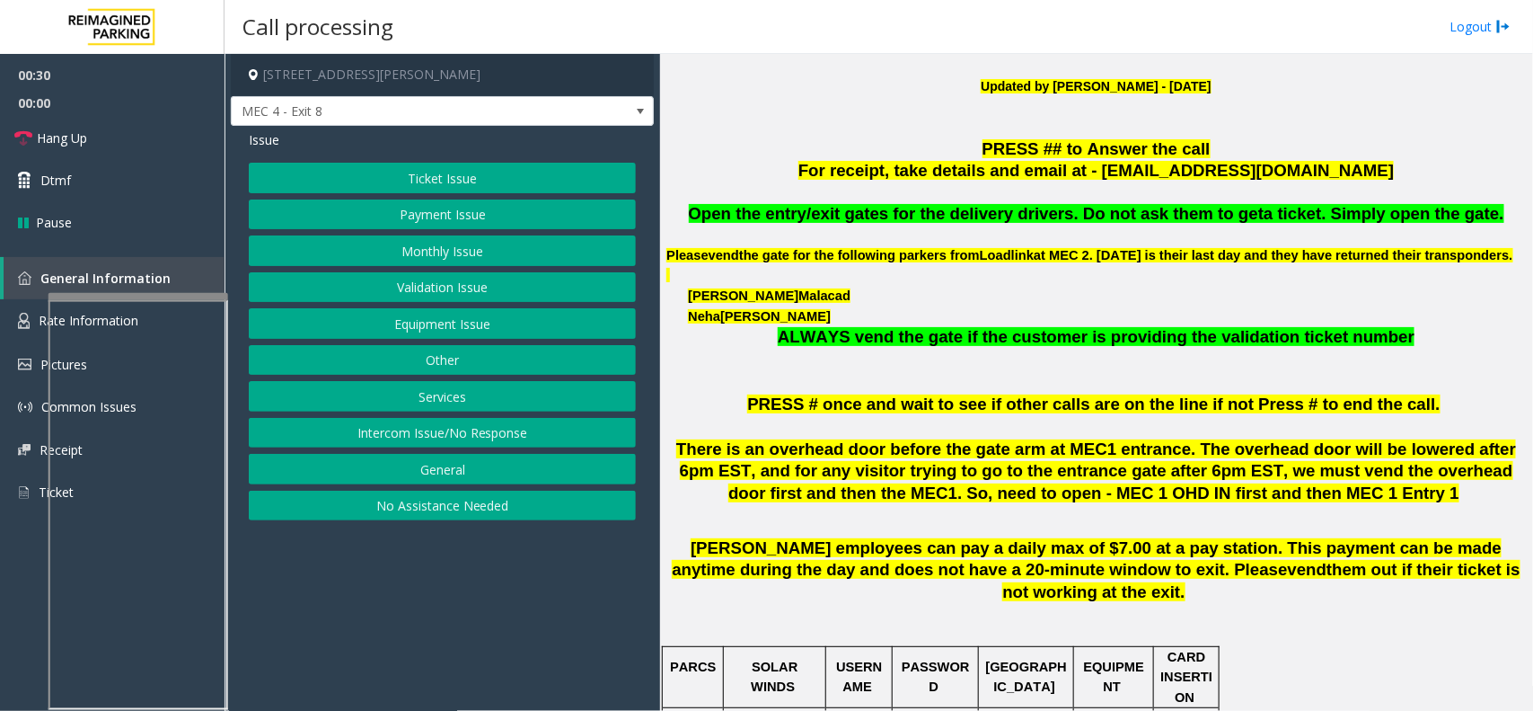
click at [397, 181] on button "Ticket Issue" at bounding box center [442, 178] width 387 height 31
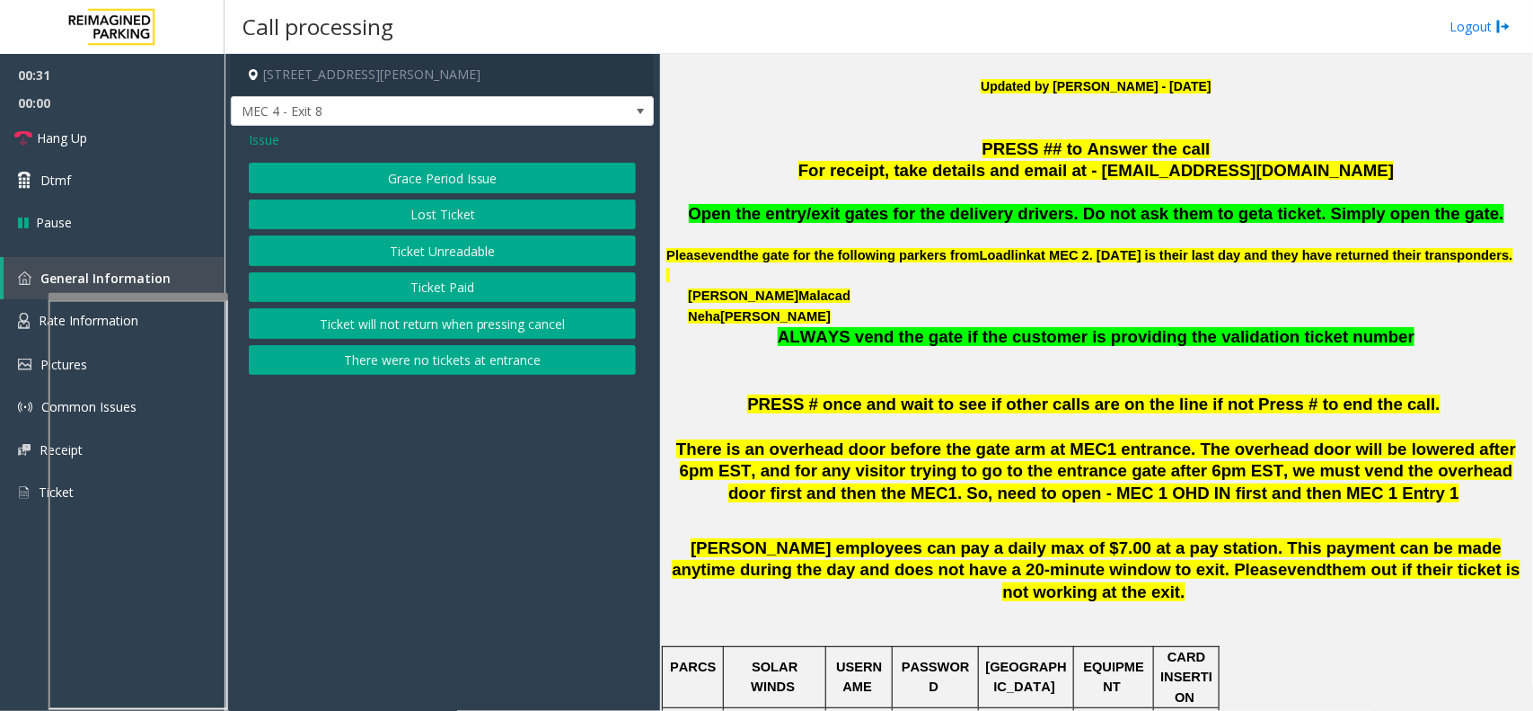
click at [410, 189] on button "Grace Period Issue" at bounding box center [442, 178] width 387 height 31
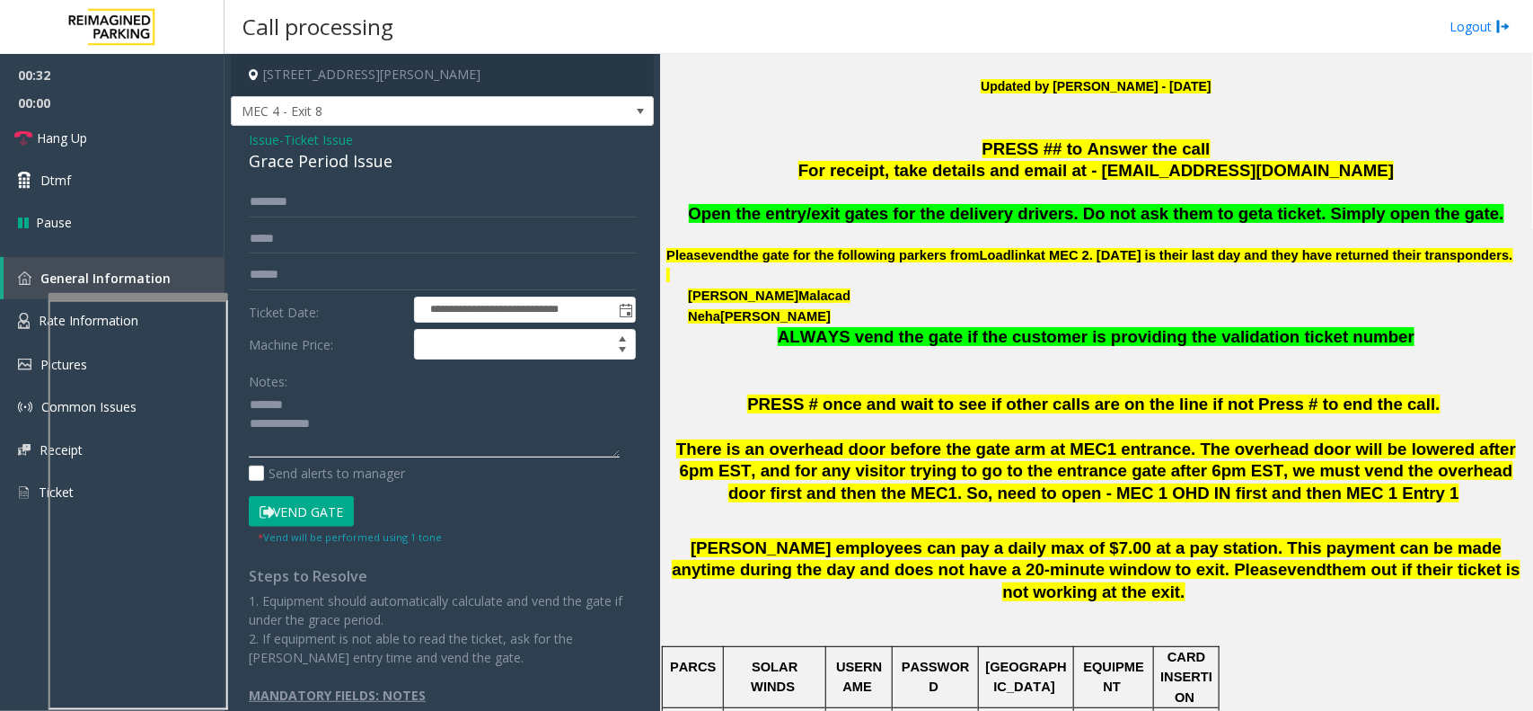
click at [301, 410] on textarea at bounding box center [434, 424] width 371 height 67
click at [297, 150] on div "Grace Period Issue" at bounding box center [442, 161] width 387 height 24
click at [330, 516] on button "Vend Gate" at bounding box center [301, 511] width 105 height 31
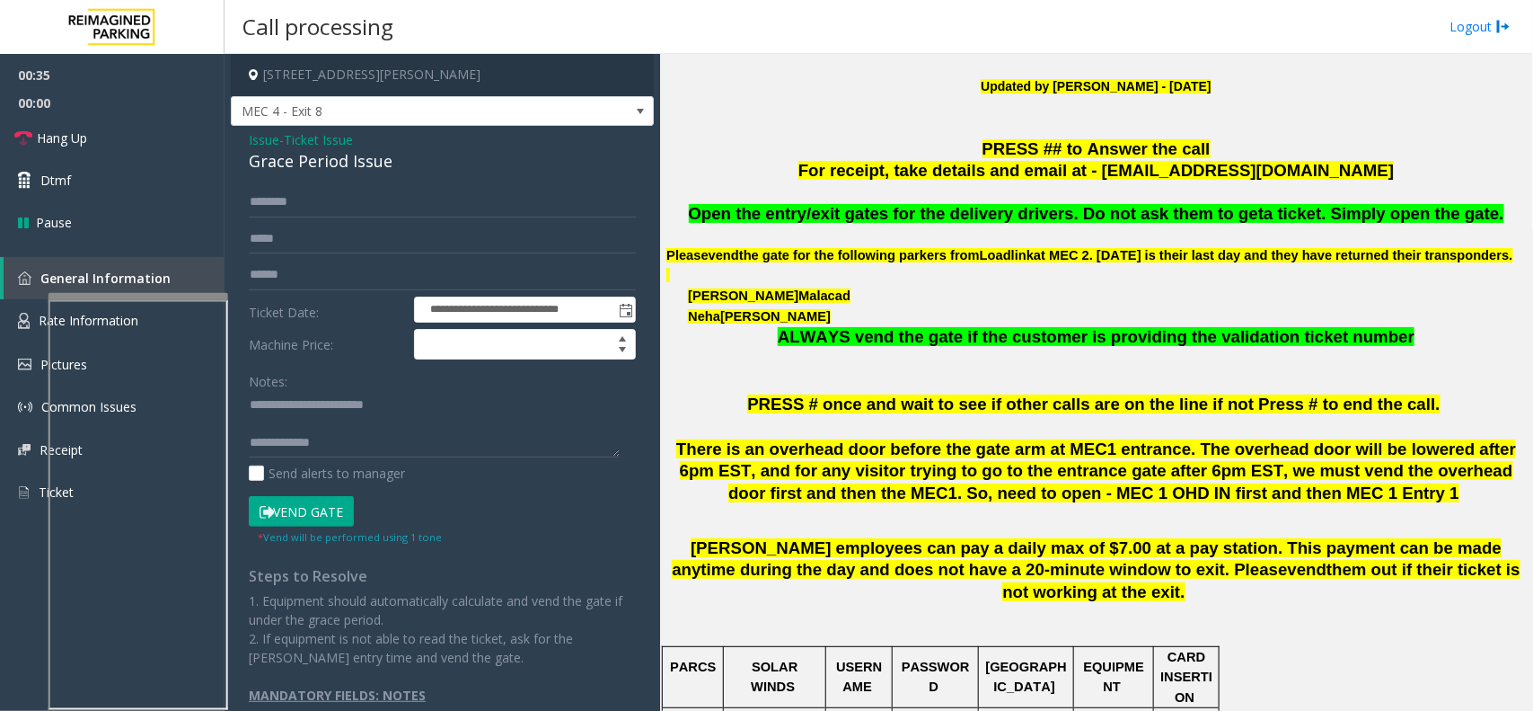
click at [878, 204] on span "Open the entry/exit gates for the delivery drivers. Do not ask them to get" at bounding box center [977, 213] width 576 height 19
click at [341, 443] on textarea at bounding box center [434, 424] width 371 height 67
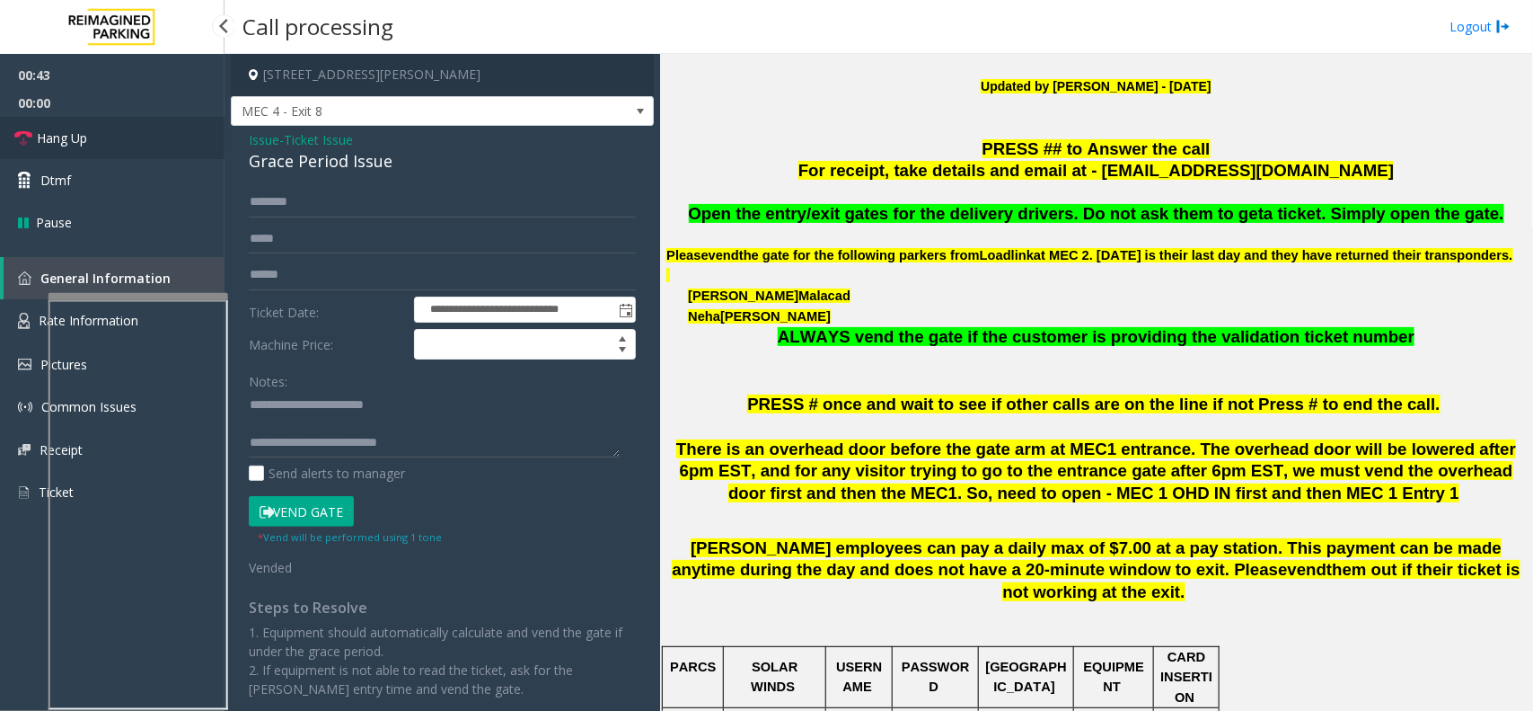
click at [41, 139] on span "Hang Up" at bounding box center [62, 137] width 50 height 19
click at [262, 163] on div "Grace Period Issue" at bounding box center [442, 161] width 387 height 24
click at [307, 163] on div "Grace Period Issue" at bounding box center [442, 161] width 387 height 24
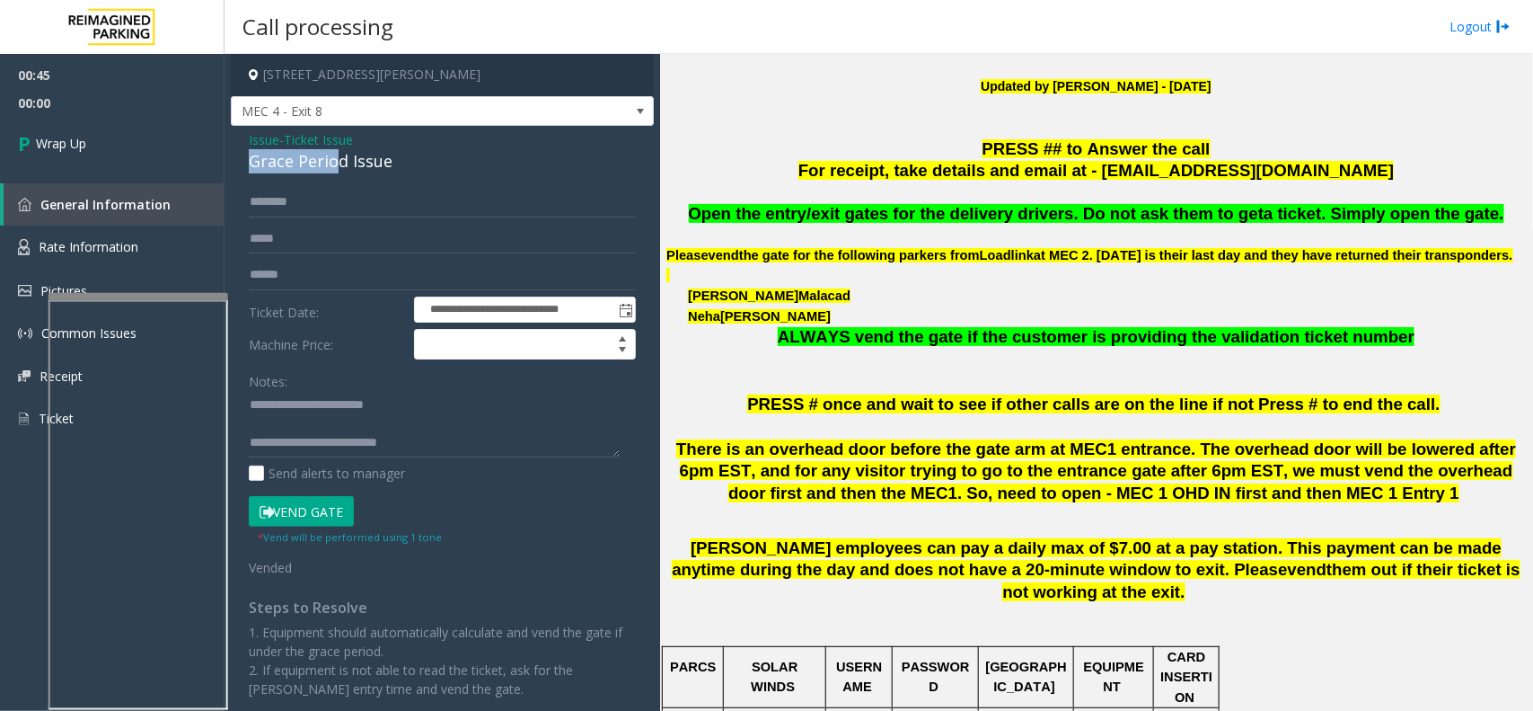
drag, startPoint x: 341, startPoint y: 160, endPoint x: 248, endPoint y: 162, distance: 93.4
click at [249, 162] on div "Grace Period Issue" at bounding box center [442, 161] width 387 height 24
drag, startPoint x: 351, startPoint y: 157, endPoint x: 243, endPoint y: 164, distance: 108.9
click at [243, 164] on div "**********" at bounding box center [442, 440] width 423 height 628
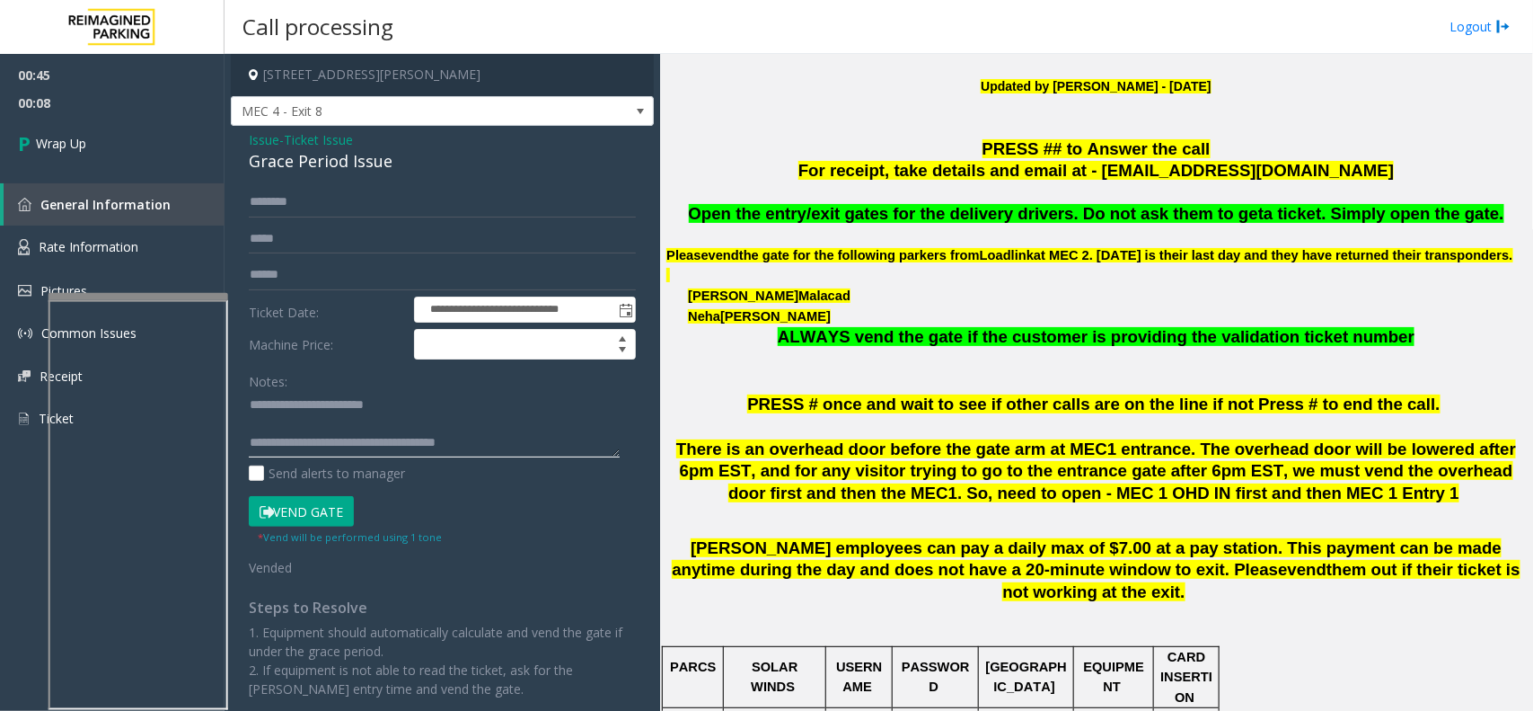
click at [509, 423] on textarea at bounding box center [434, 424] width 371 height 67
click at [521, 432] on textarea at bounding box center [434, 424] width 371 height 67
type textarea "**********"
click at [171, 146] on link "Wrap Up" at bounding box center [112, 143] width 225 height 53
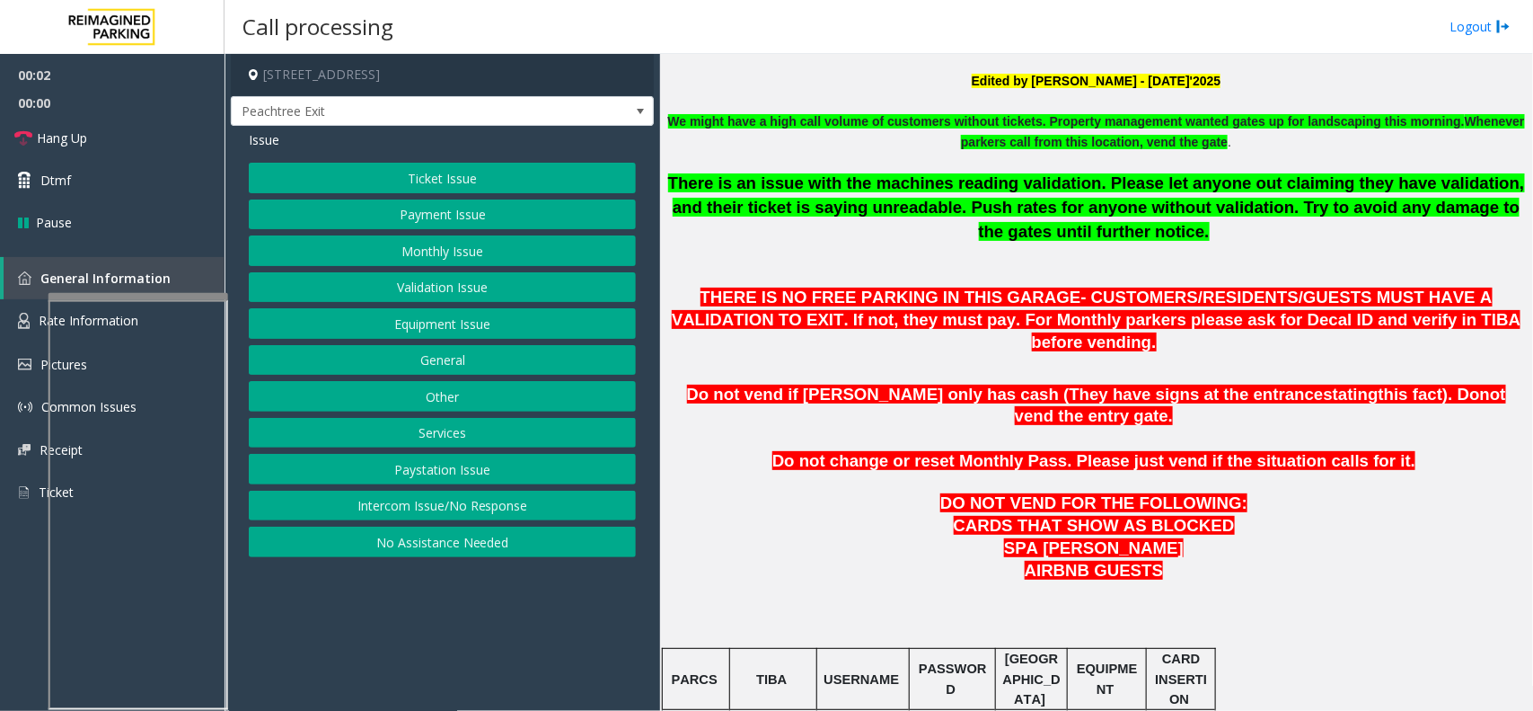
scroll to position [674, 0]
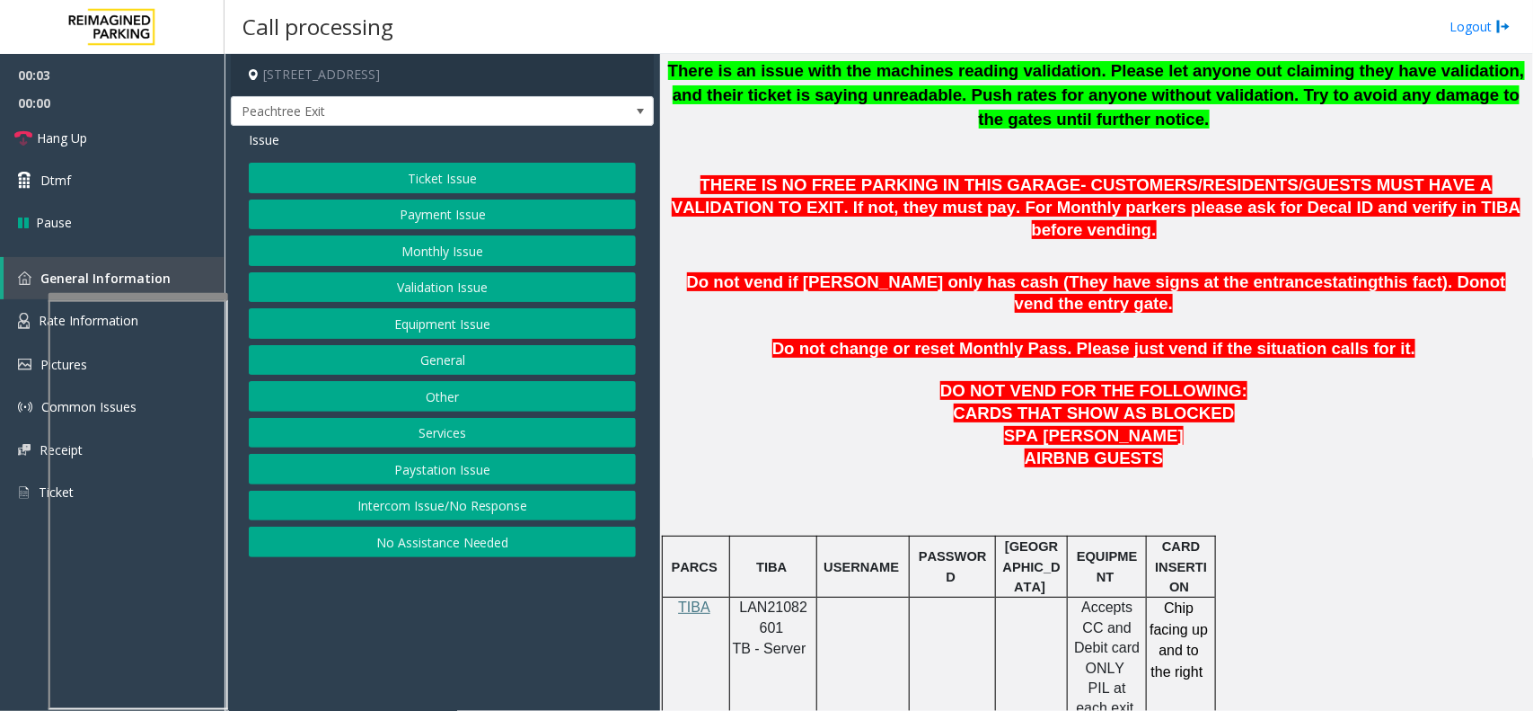
click at [784, 568] on span "LAN21082601" at bounding box center [774, 616] width 68 height 35
copy p "LAN21082601"
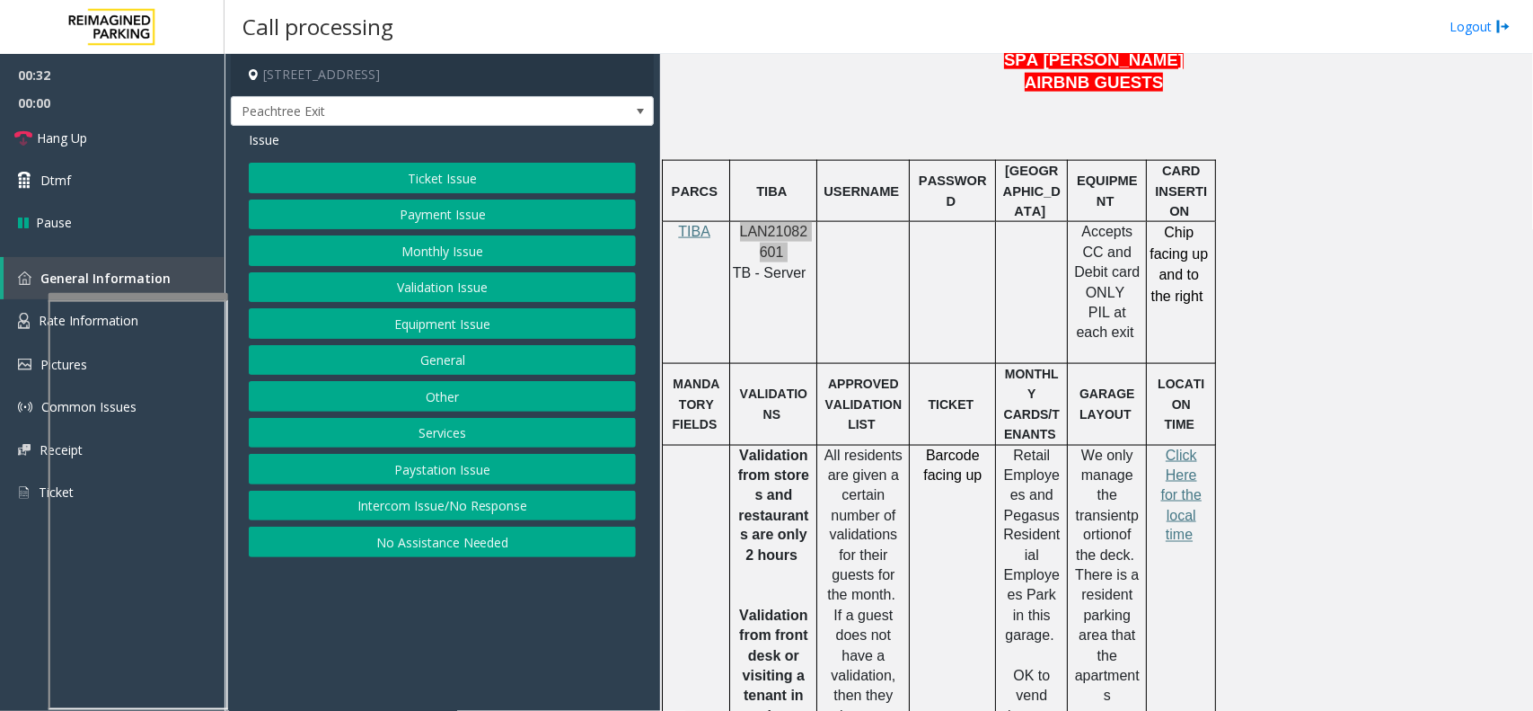
scroll to position [1161, 0]
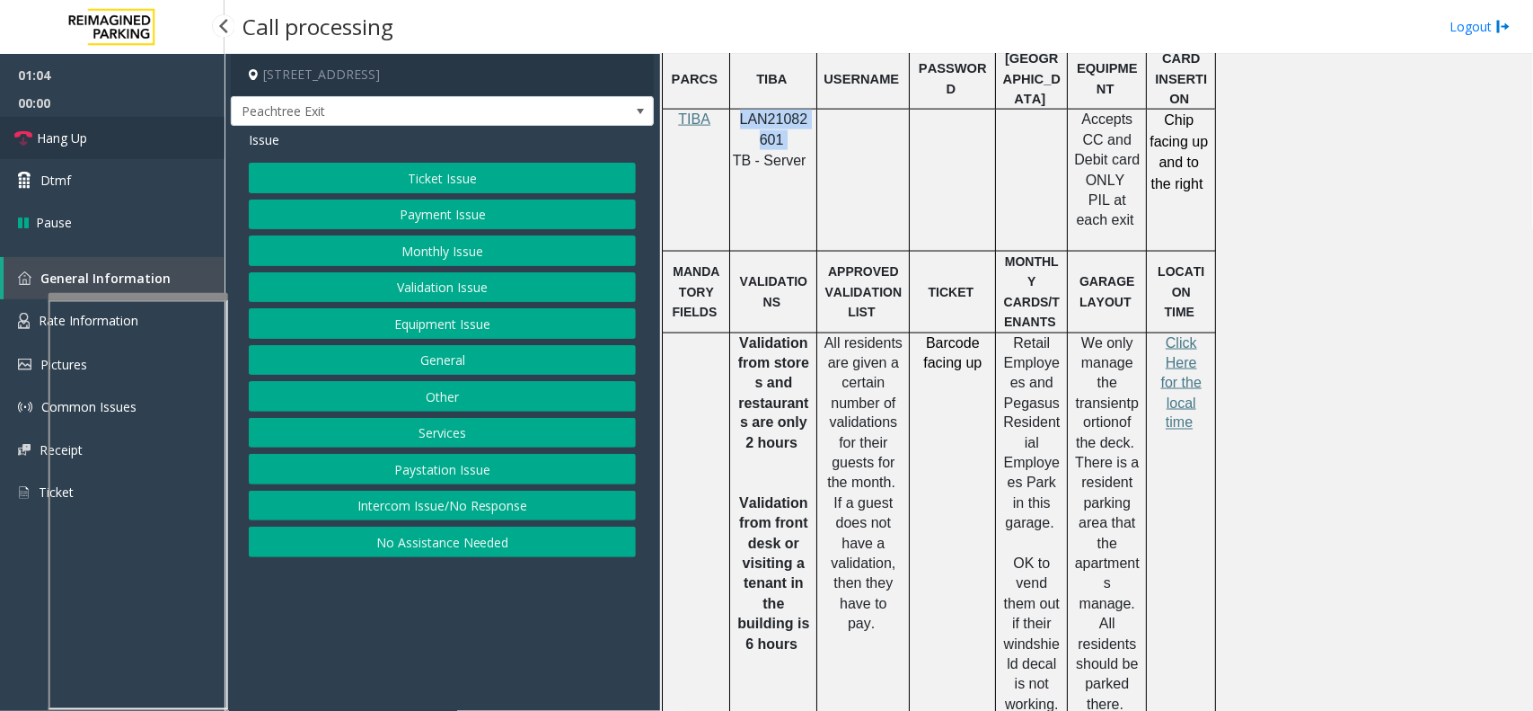
click at [199, 135] on link "Hang Up" at bounding box center [112, 138] width 225 height 42
click at [377, 316] on button "Equipment Issue" at bounding box center [442, 323] width 387 height 31
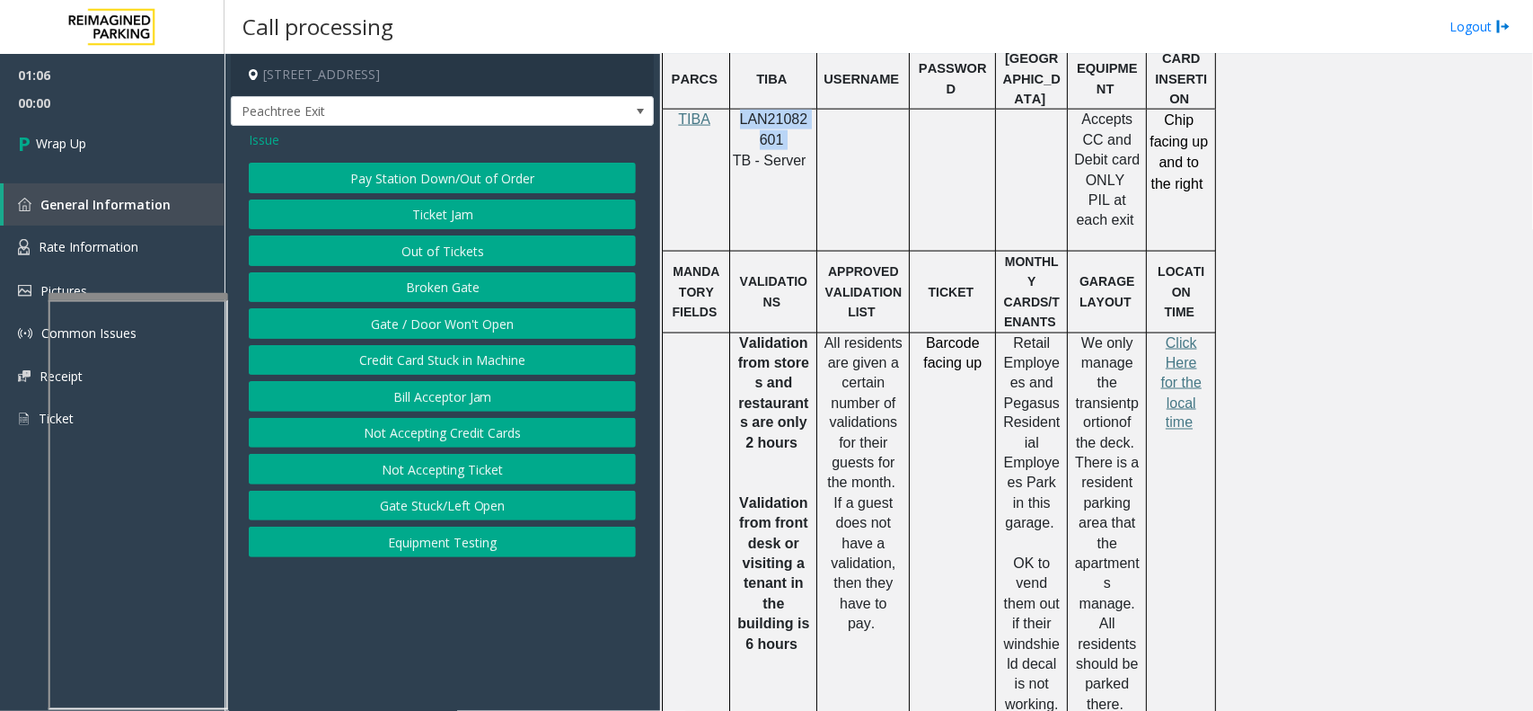
click at [387, 313] on button "Gate / Door Won't Open" at bounding box center [442, 323] width 387 height 31
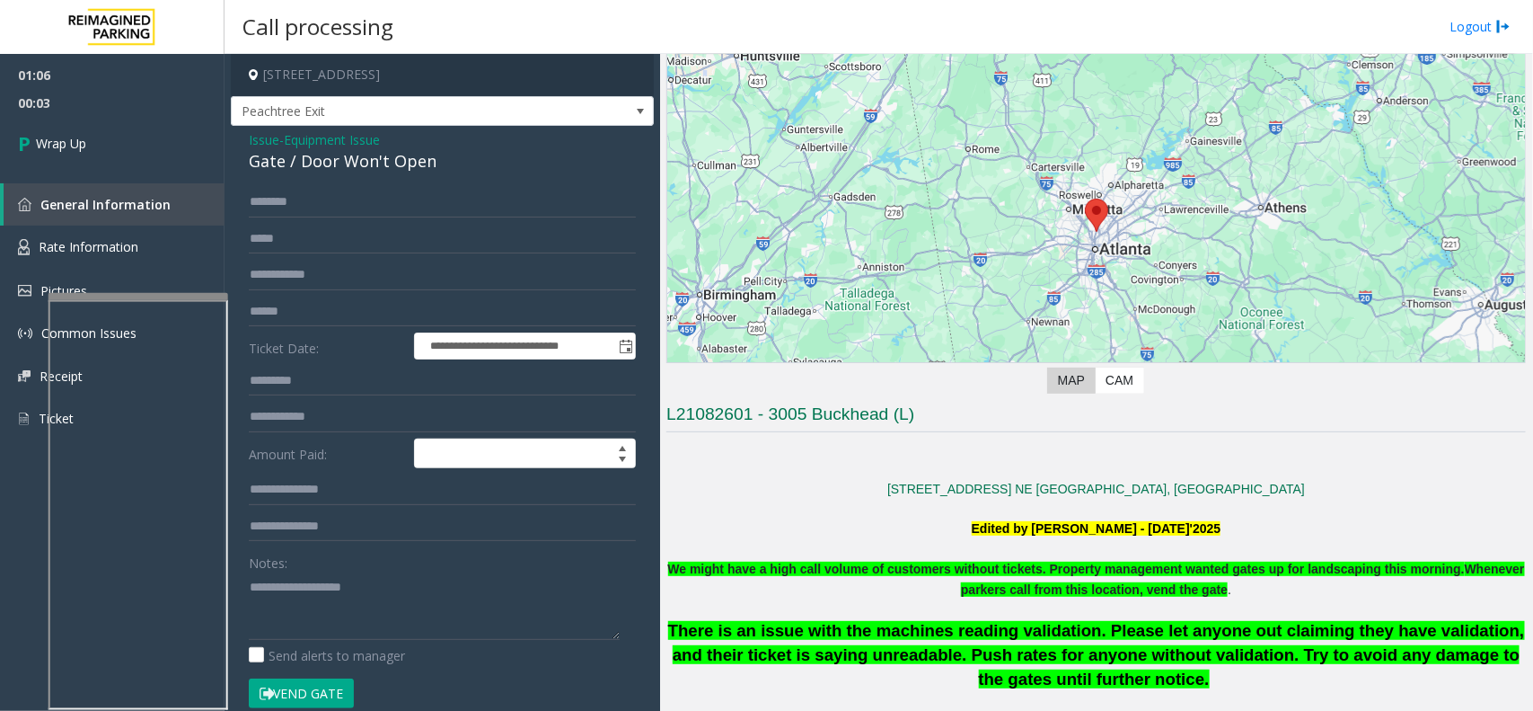
scroll to position [151, 0]
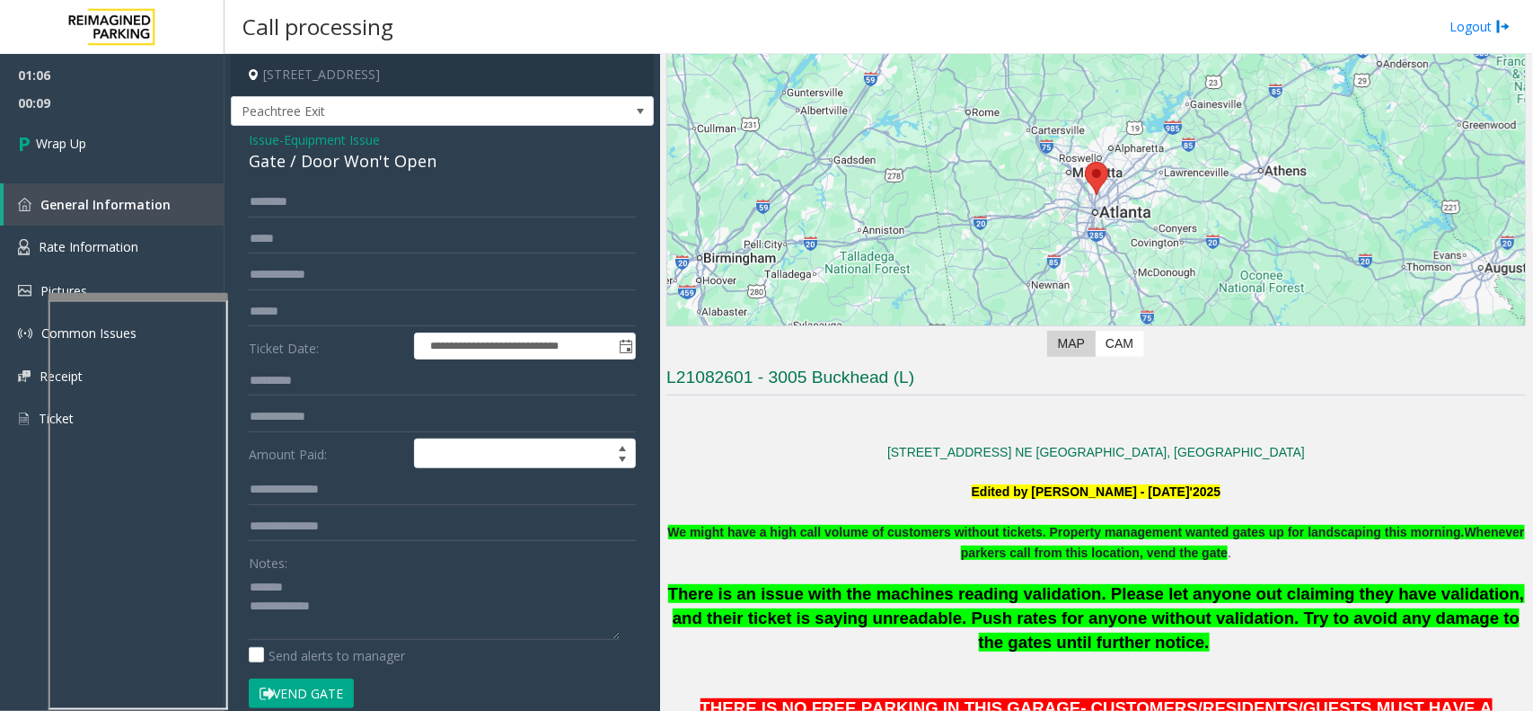
click at [312, 172] on div "Gate / Door Won't Open" at bounding box center [442, 161] width 387 height 24
click at [422, 568] on textarea at bounding box center [434, 605] width 371 height 67
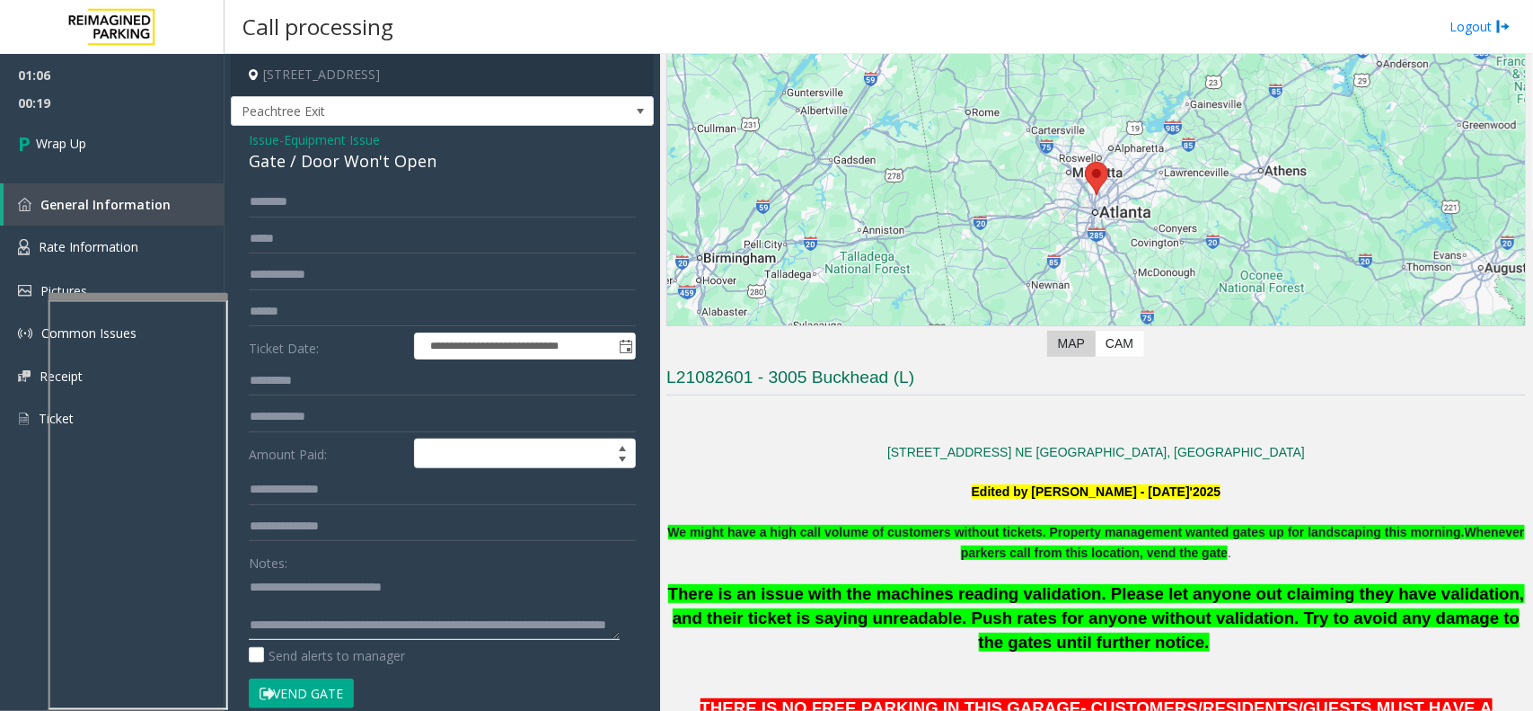
click at [463, 568] on textarea at bounding box center [434, 605] width 371 height 67
click at [526, 568] on textarea at bounding box center [434, 605] width 371 height 67
type textarea "**********"
click at [151, 158] on link "Wrap Up" at bounding box center [112, 143] width 225 height 53
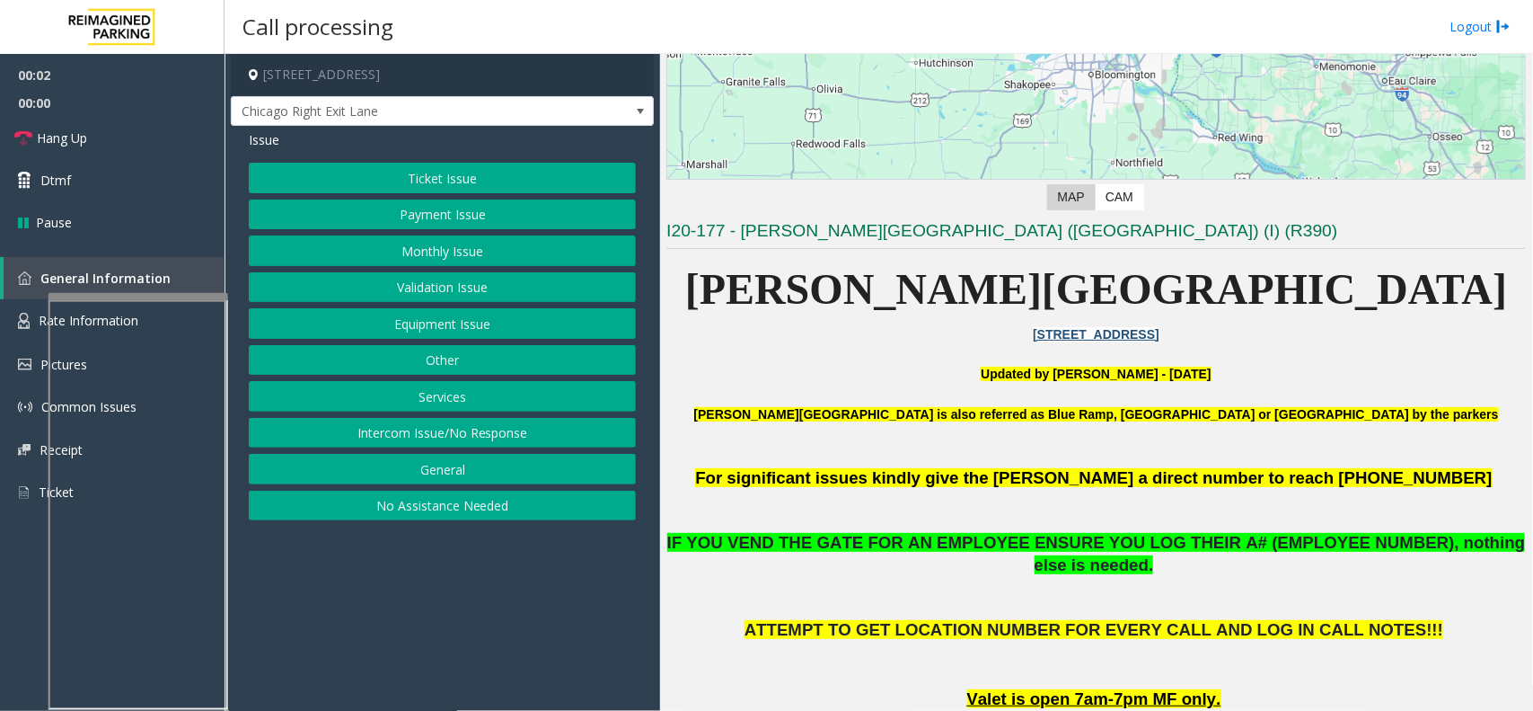
scroll to position [337, 0]
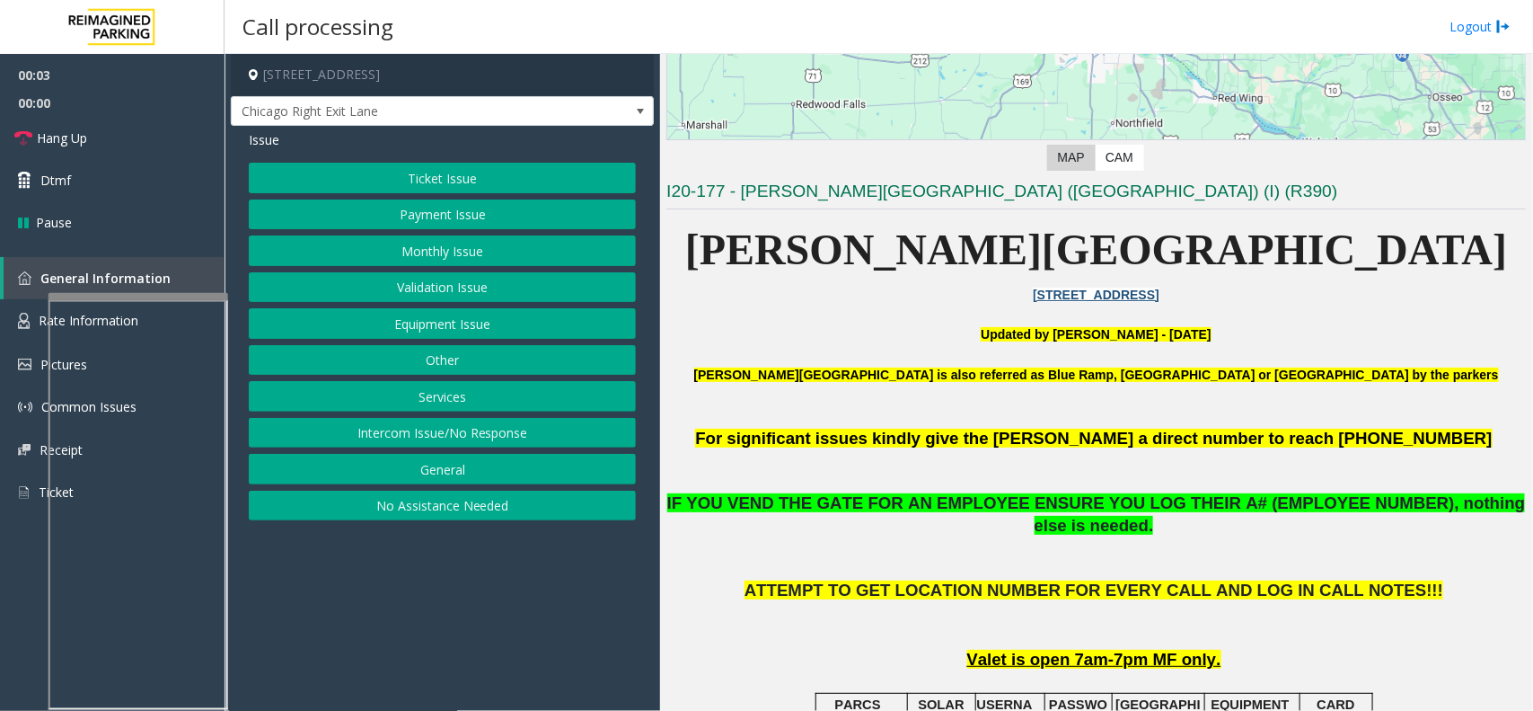
click at [540, 178] on button "Ticket Issue" at bounding box center [442, 178] width 387 height 31
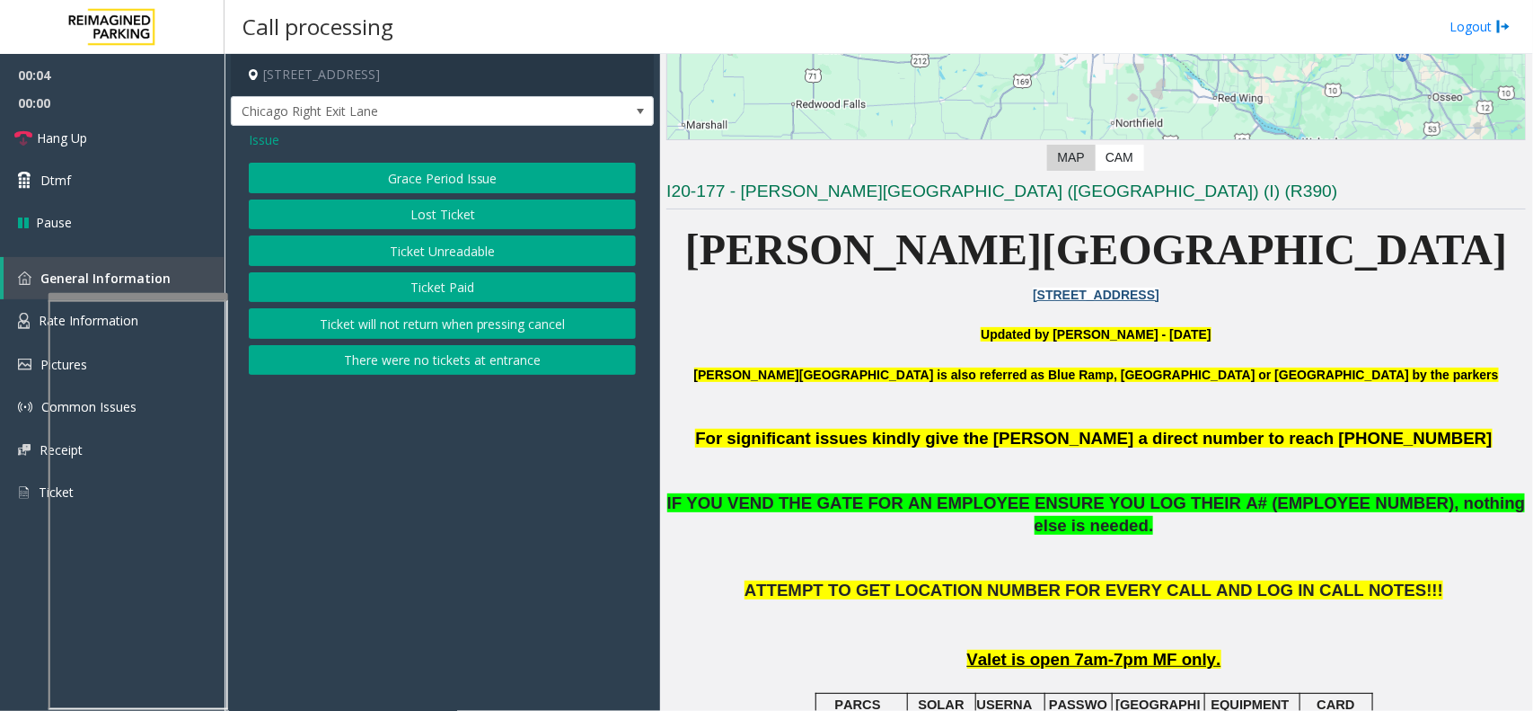
click at [501, 286] on button "Ticket Paid" at bounding box center [442, 287] width 387 height 31
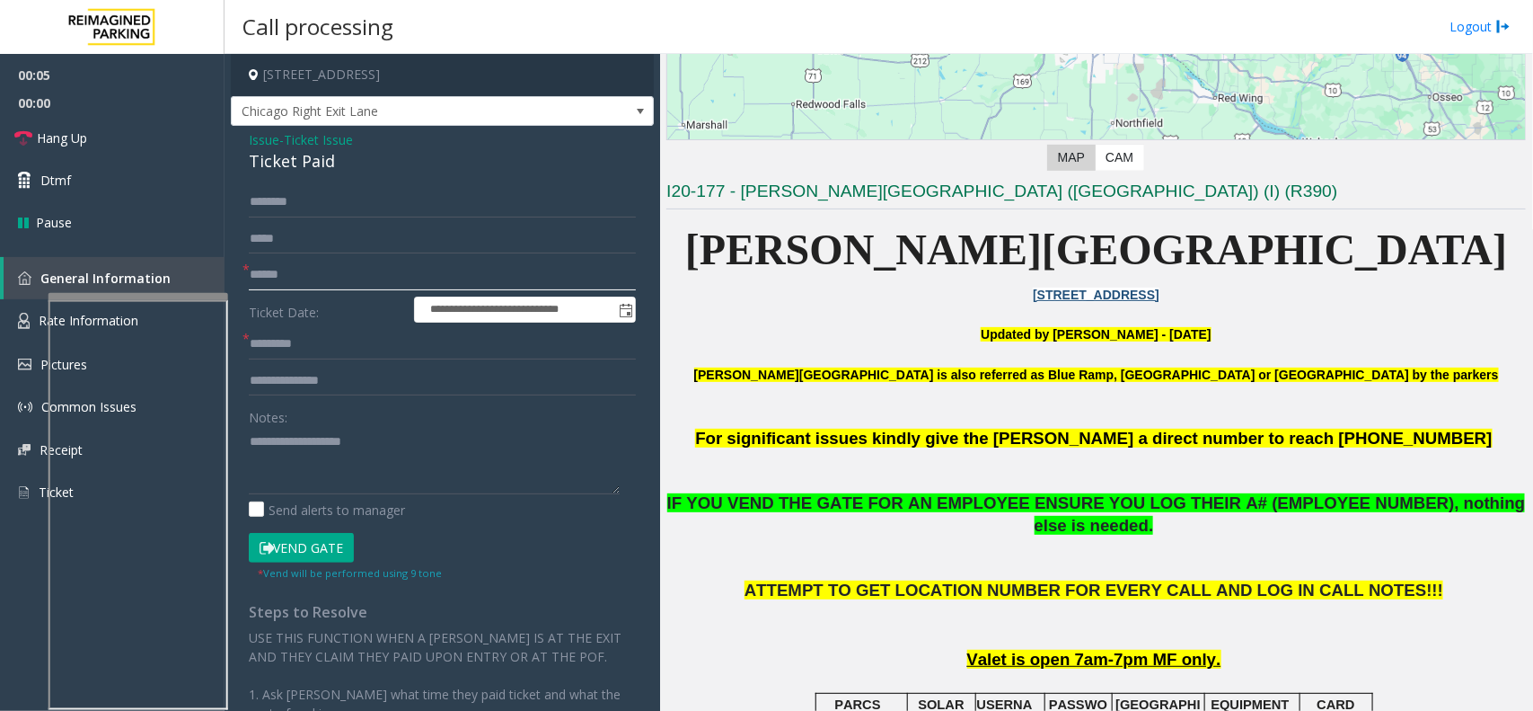
click at [370, 270] on input "text" at bounding box center [442, 275] width 387 height 31
click at [275, 172] on div "Ticket Paid" at bounding box center [442, 161] width 387 height 24
type textarea "**********"
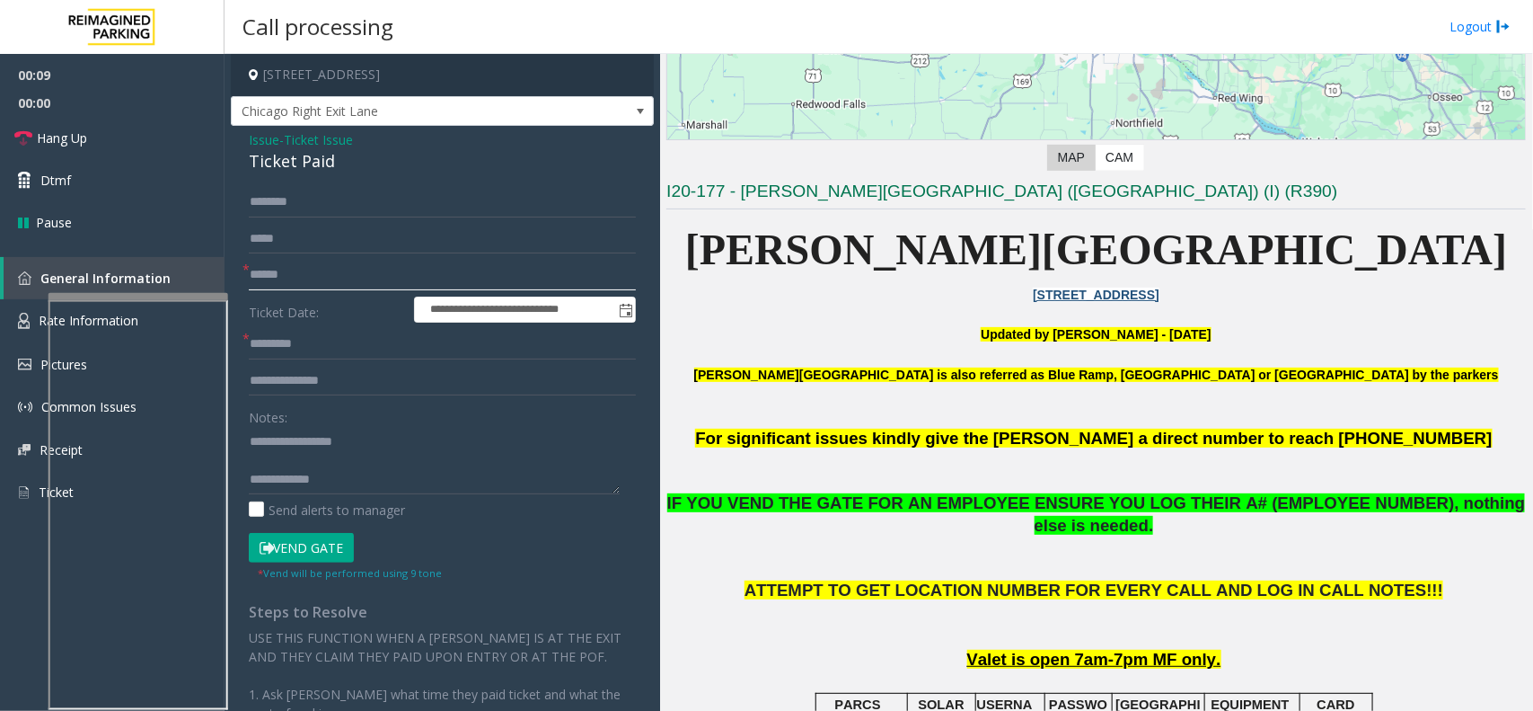
click at [352, 278] on input "text" at bounding box center [442, 275] width 387 height 31
click at [283, 460] on textarea at bounding box center [434, 460] width 371 height 67
click at [365, 278] on input "text" at bounding box center [442, 275] width 387 height 31
click at [431, 477] on textarea at bounding box center [434, 460] width 371 height 67
click at [329, 275] on input "text" at bounding box center [442, 275] width 387 height 31
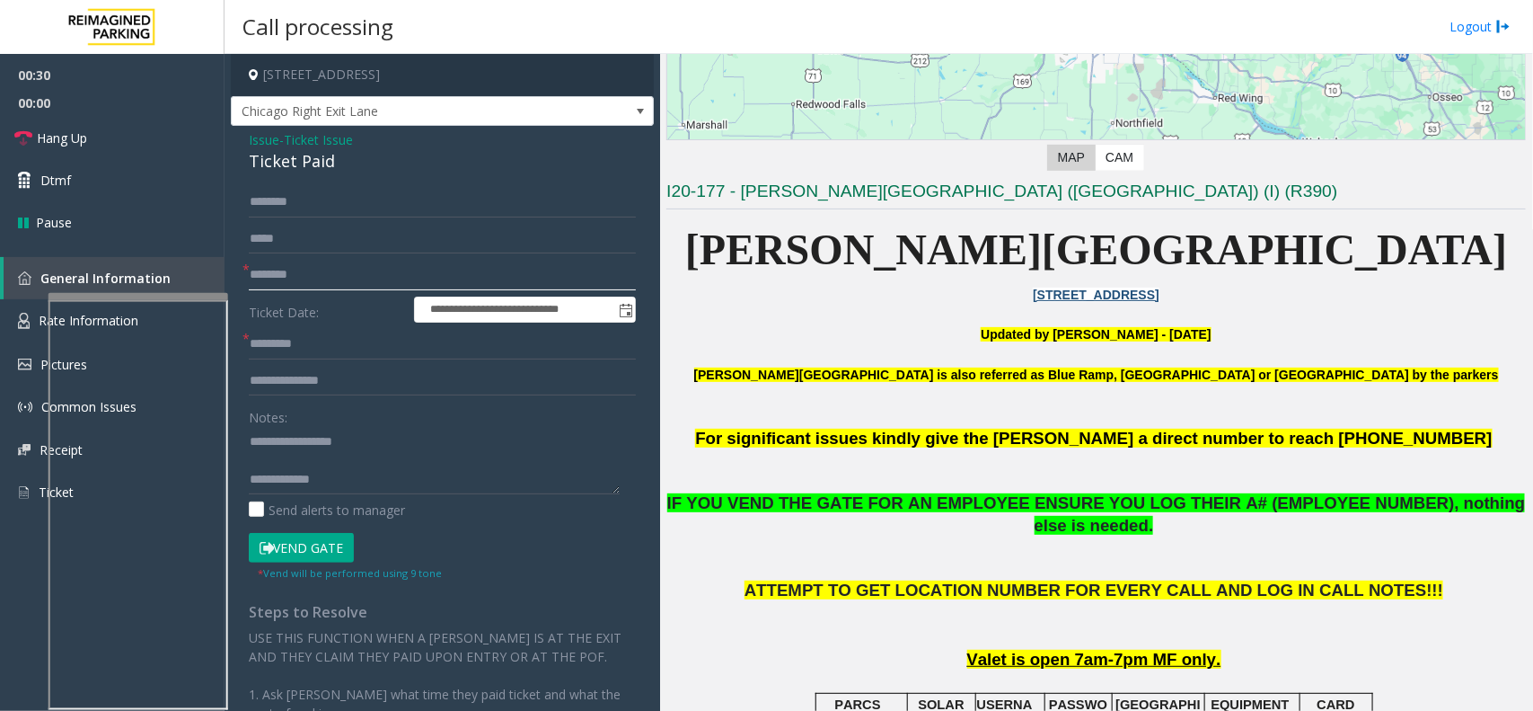
type input "********"
click at [317, 342] on input "text" at bounding box center [442, 344] width 387 height 31
click at [4, 326] on link "Rate Information" at bounding box center [112, 321] width 225 height 44
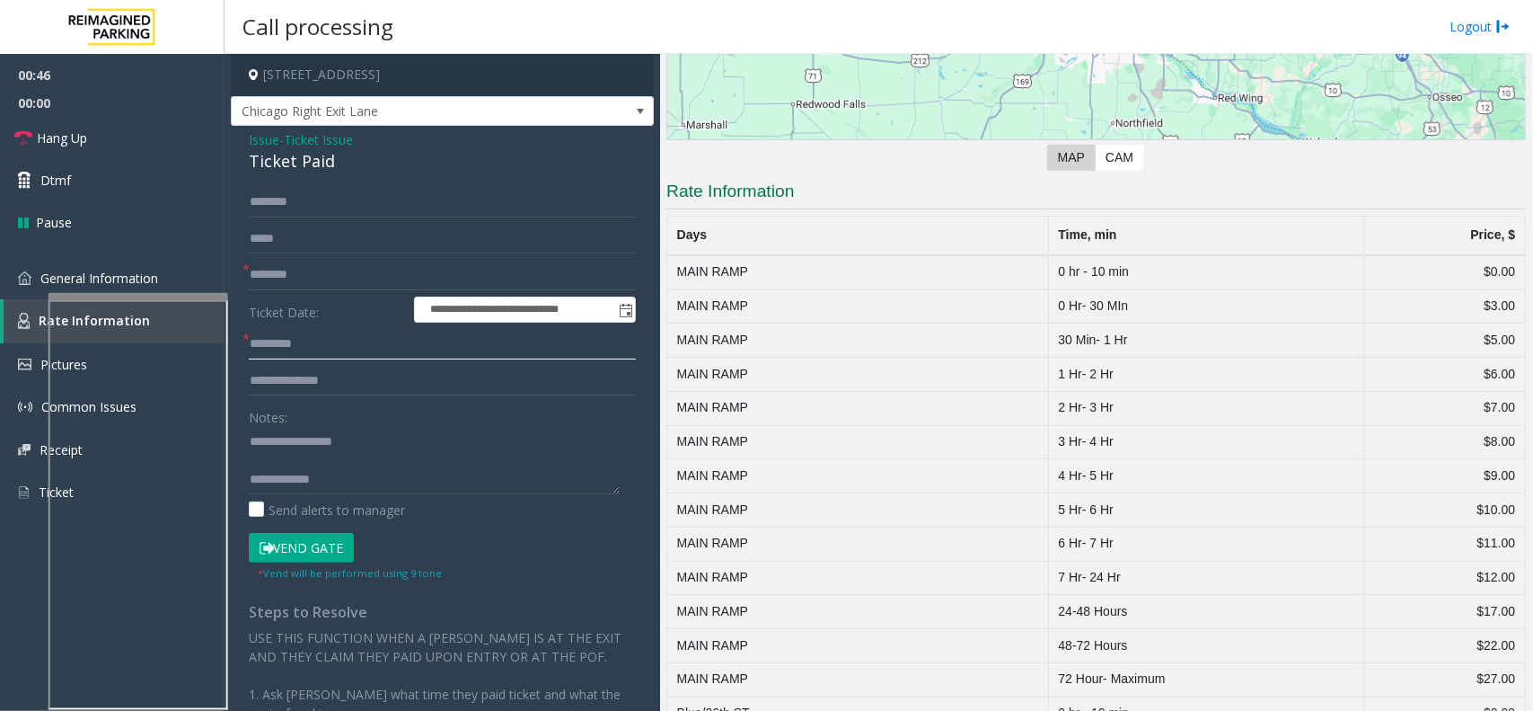
click at [339, 340] on input "text" at bounding box center [442, 344] width 387 height 31
type input "***"
click at [344, 472] on textarea at bounding box center [434, 460] width 371 height 67
click at [355, 450] on textarea at bounding box center [434, 460] width 371 height 67
click at [348, 465] on textarea at bounding box center [434, 460] width 371 height 67
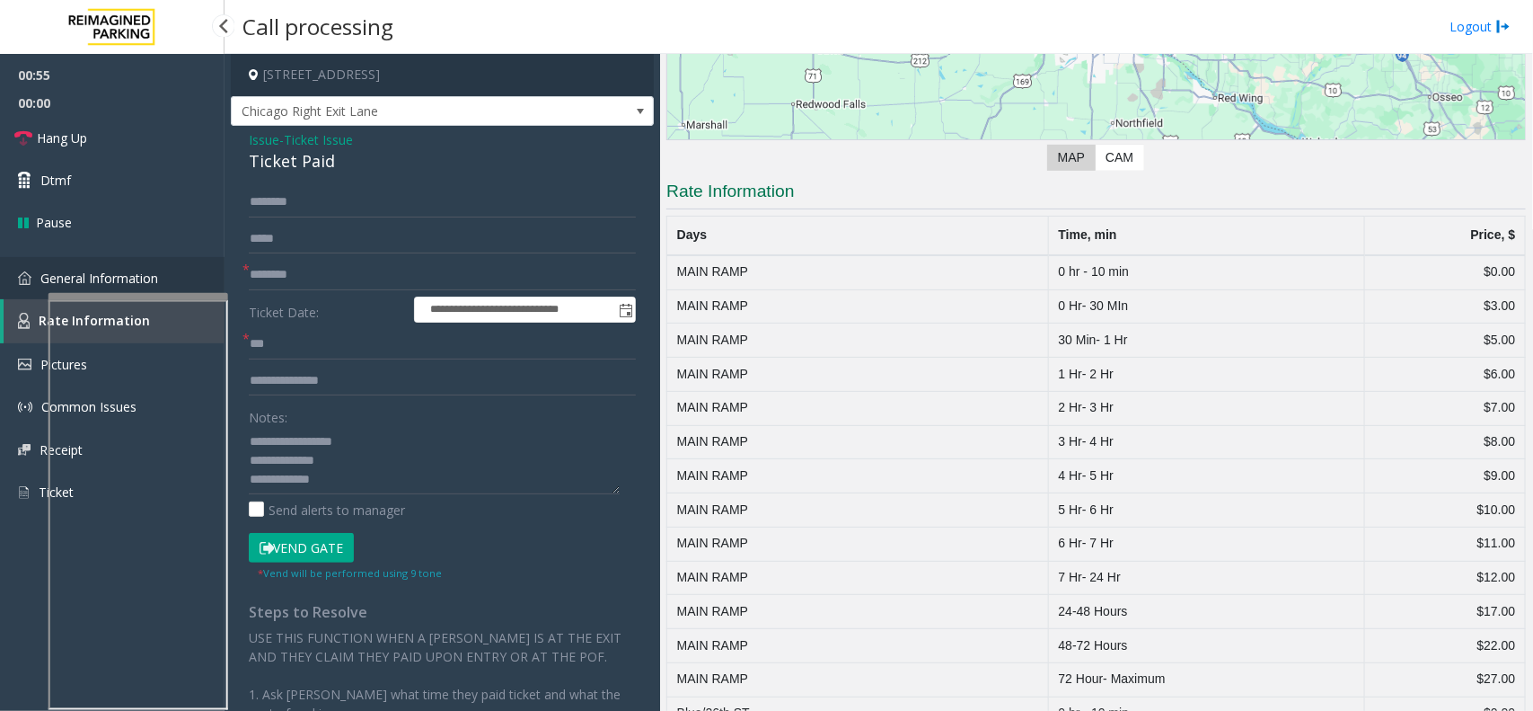
click at [164, 269] on link "General Information" at bounding box center [112, 278] width 225 height 42
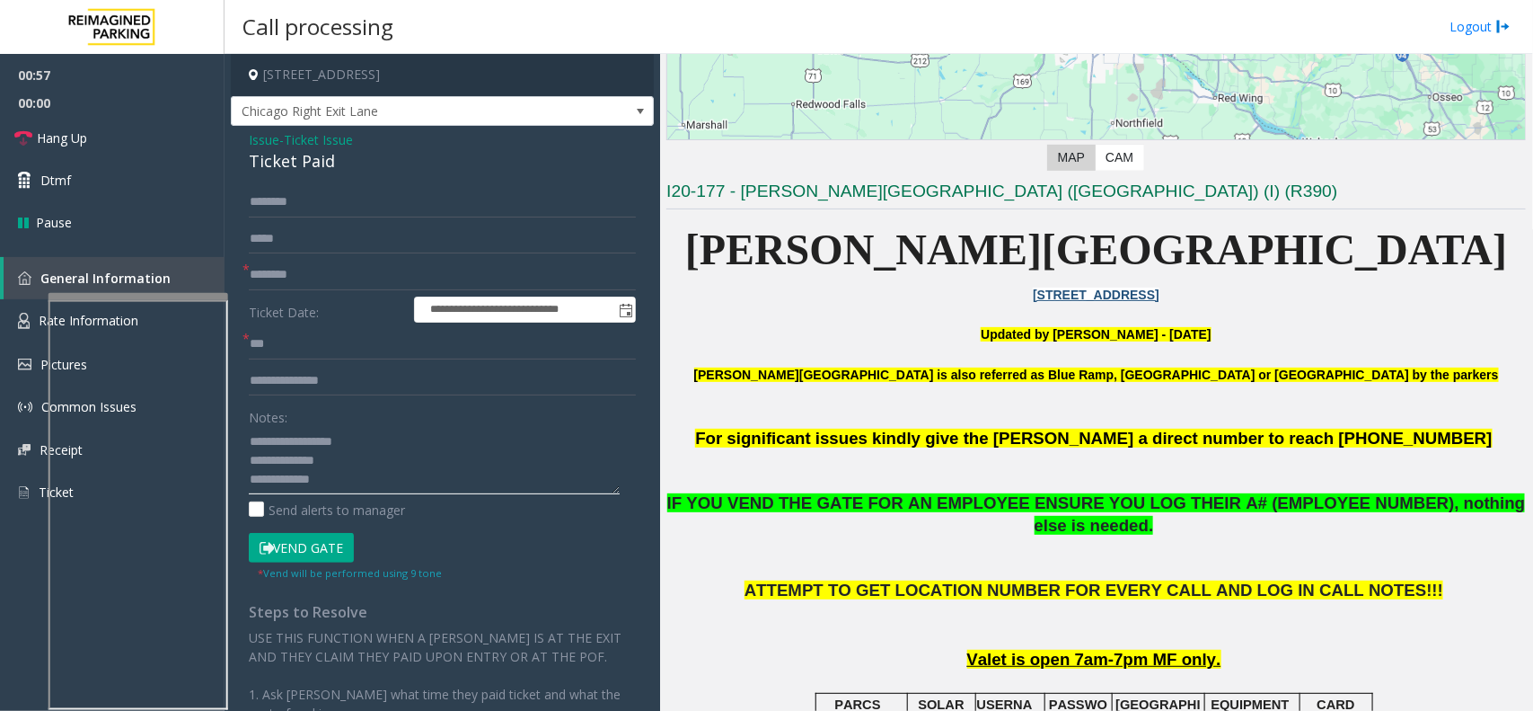
click at [343, 478] on textarea at bounding box center [434, 460] width 371 height 67
click at [334, 460] on textarea at bounding box center [434, 460] width 371 height 67
click at [366, 481] on textarea at bounding box center [434, 460] width 371 height 67
click at [428, 440] on textarea at bounding box center [434, 460] width 371 height 67
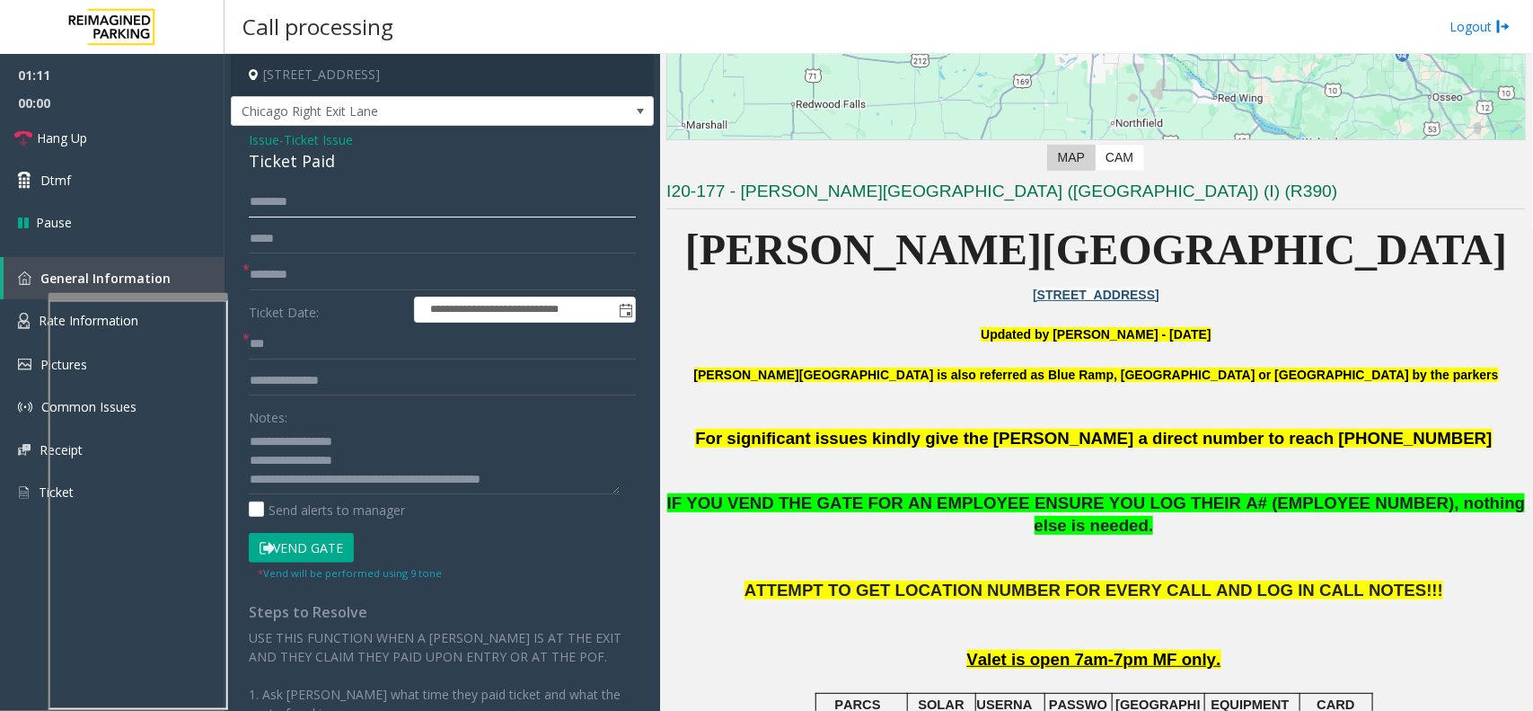
click at [279, 200] on input "text" at bounding box center [442, 202] width 387 height 31
drag, startPoint x: 325, startPoint y: 463, endPoint x: 434, endPoint y: 470, distance: 108.9
click at [434, 470] on textarea at bounding box center [434, 460] width 371 height 67
click at [411, 472] on textarea at bounding box center [434, 460] width 371 height 67
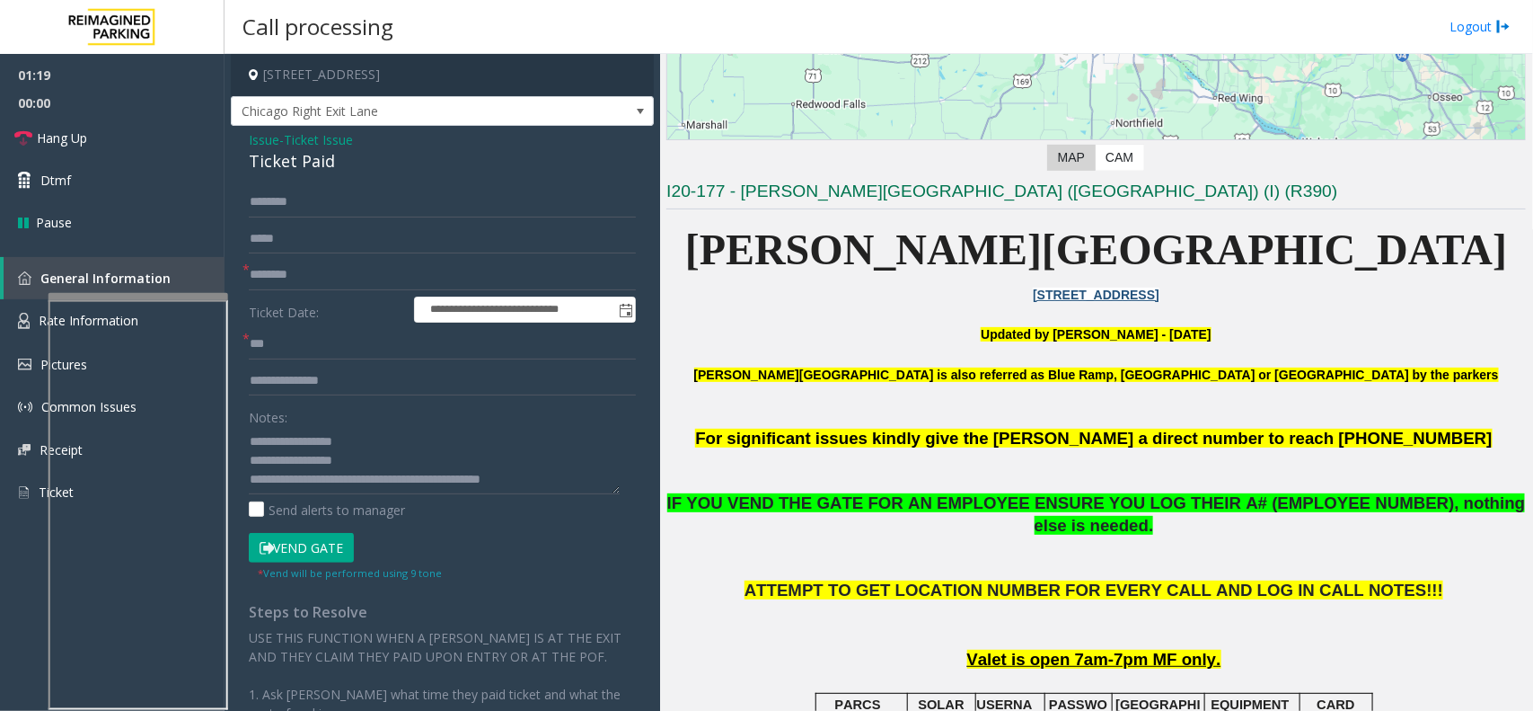
click at [304, 546] on button "Vend Gate" at bounding box center [301, 548] width 105 height 31
click at [339, 463] on textarea at bounding box center [434, 460] width 371 height 67
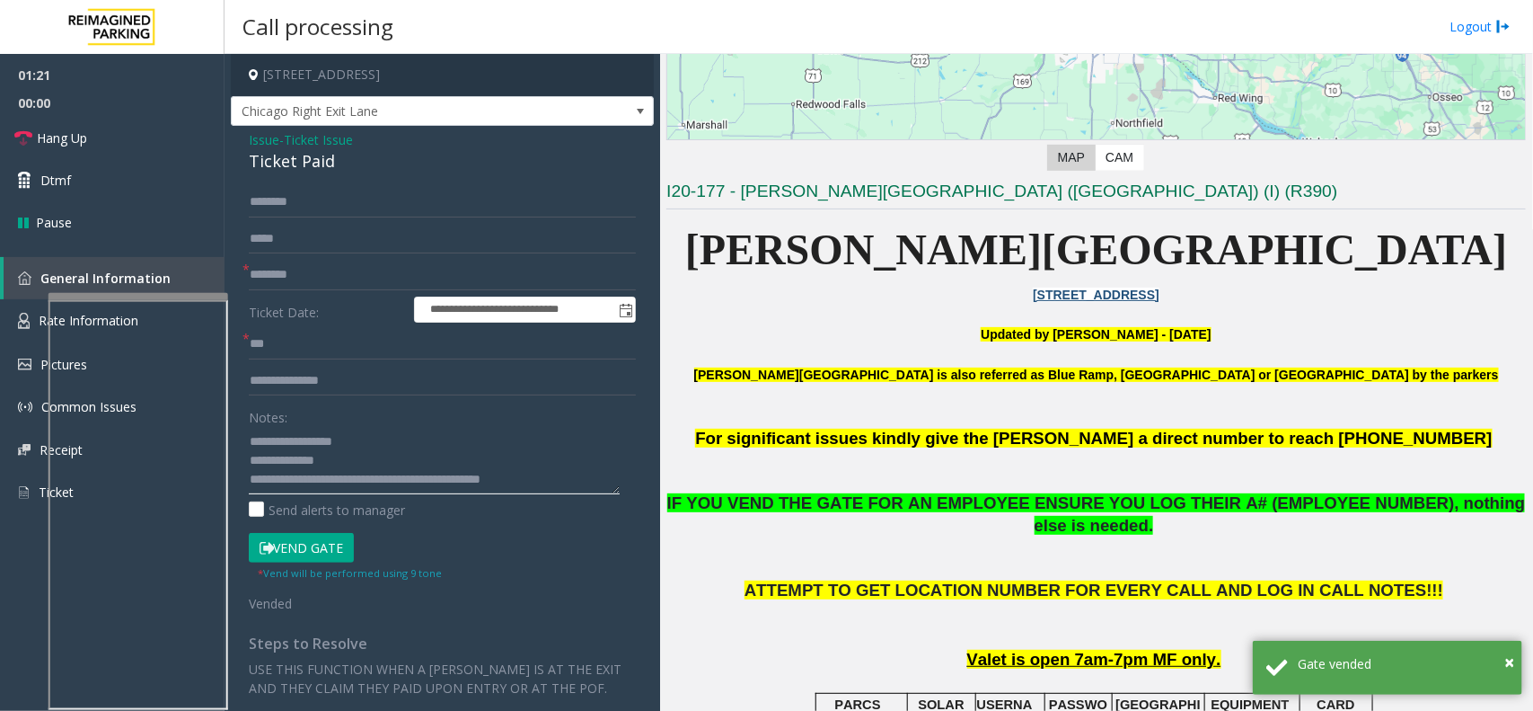
scroll to position [37, 0]
drag, startPoint x: 317, startPoint y: 473, endPoint x: 464, endPoint y: 486, distance: 147.8
click at [464, 486] on textarea at bounding box center [434, 460] width 371 height 67
click at [447, 465] on textarea at bounding box center [434, 460] width 371 height 67
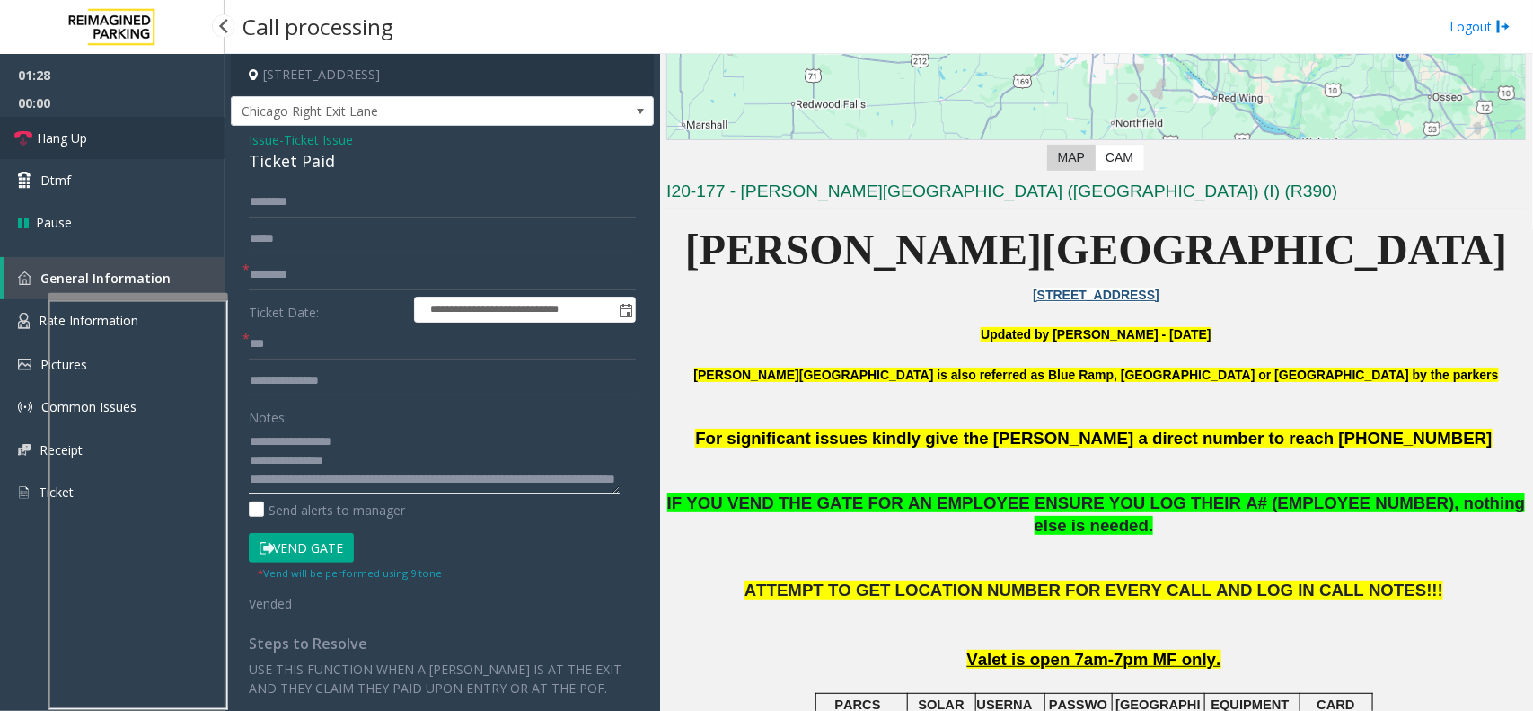
type textarea "**********"
click at [166, 139] on link "Hang Up" at bounding box center [112, 138] width 225 height 42
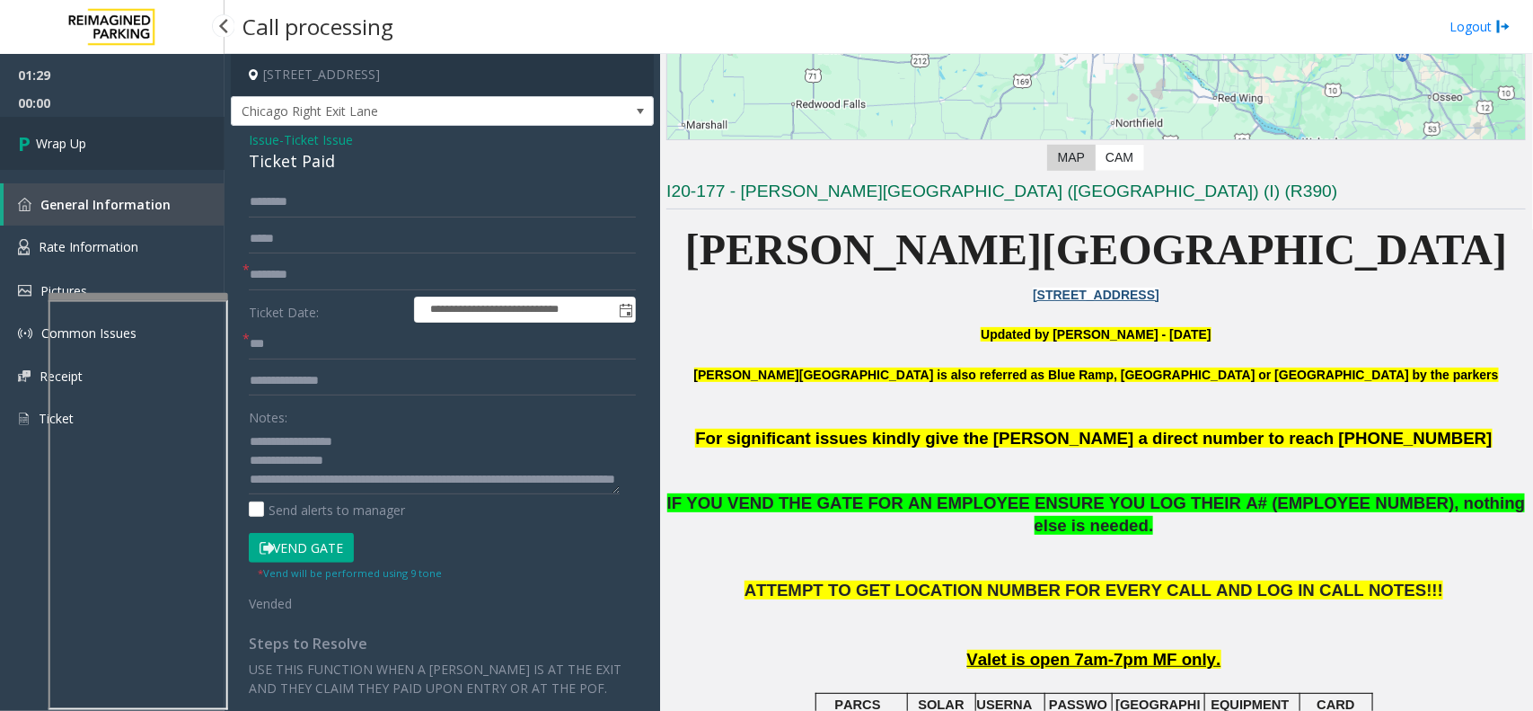
click at [97, 137] on link "Wrap Up" at bounding box center [112, 143] width 225 height 53
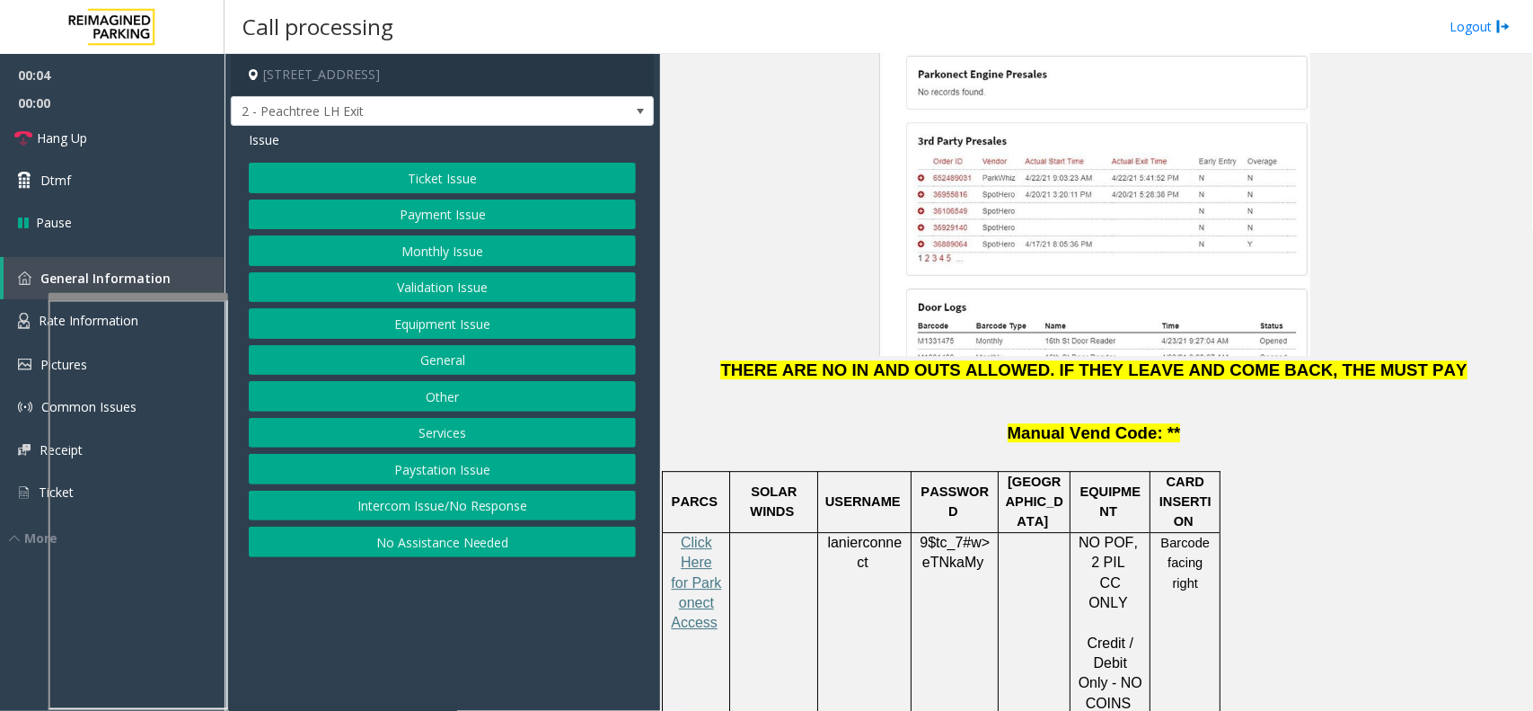
scroll to position [2133, 0]
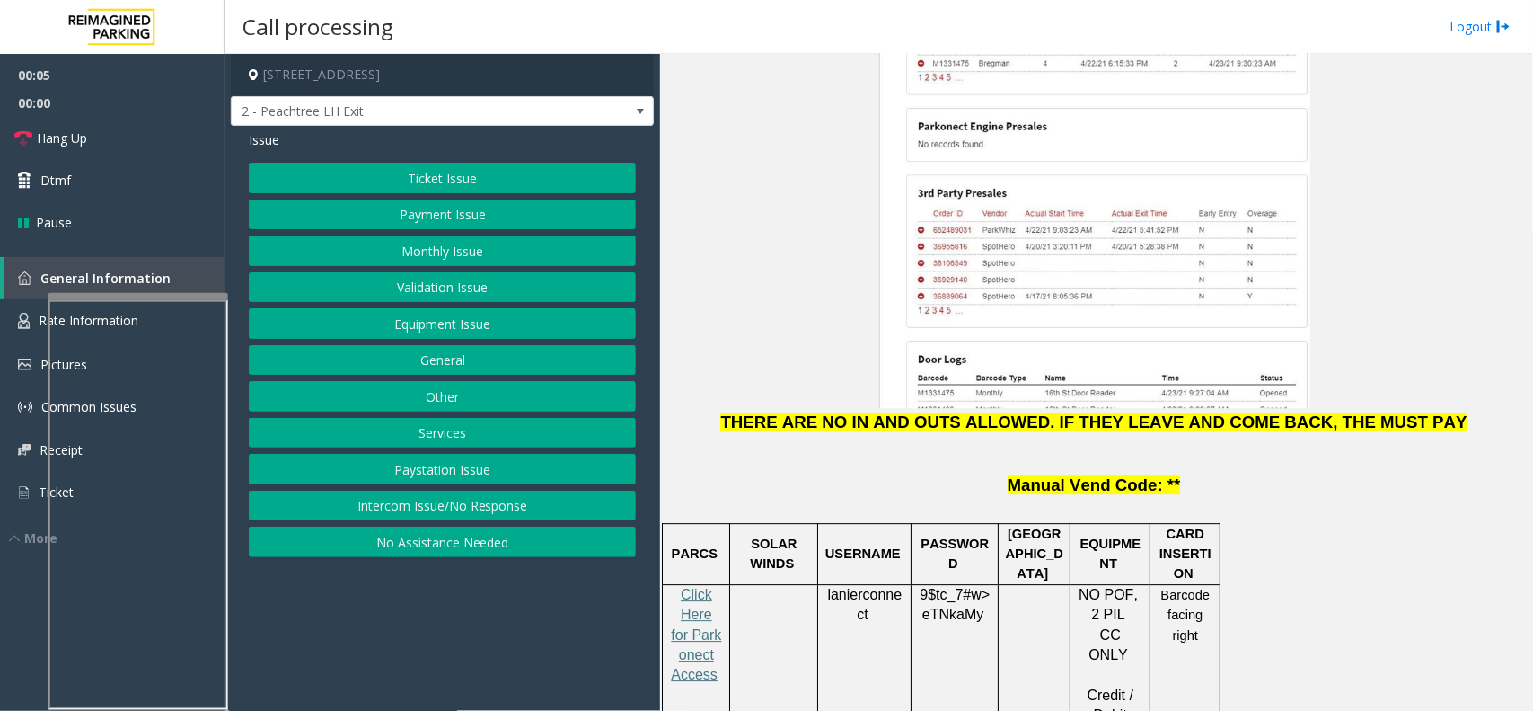
click at [667, 568] on div "Click Here for Parkonect Access" at bounding box center [696, 645] width 66 height 120
click at [684, 568] on span "Click Here for Parkonect Access" at bounding box center [696, 635] width 50 height 96
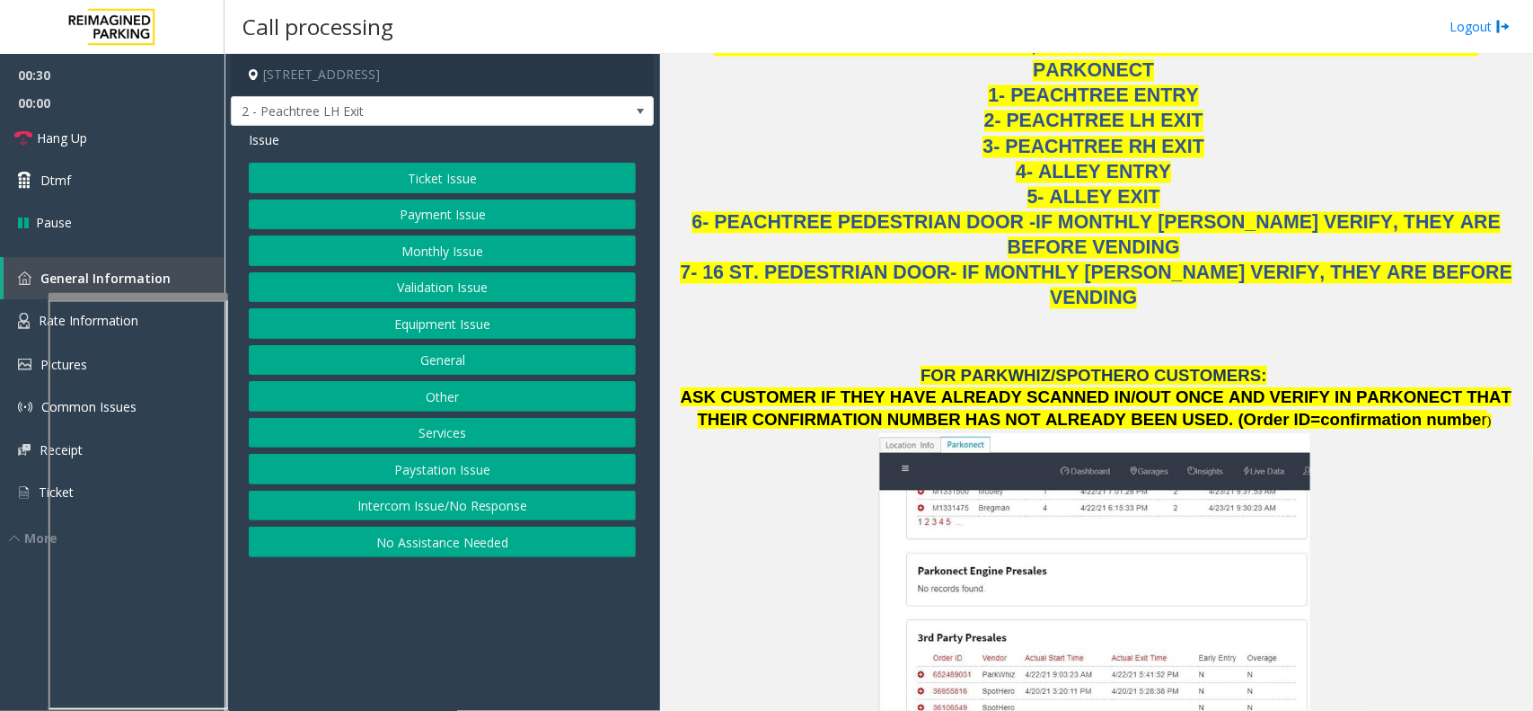
scroll to position [1572, 0]
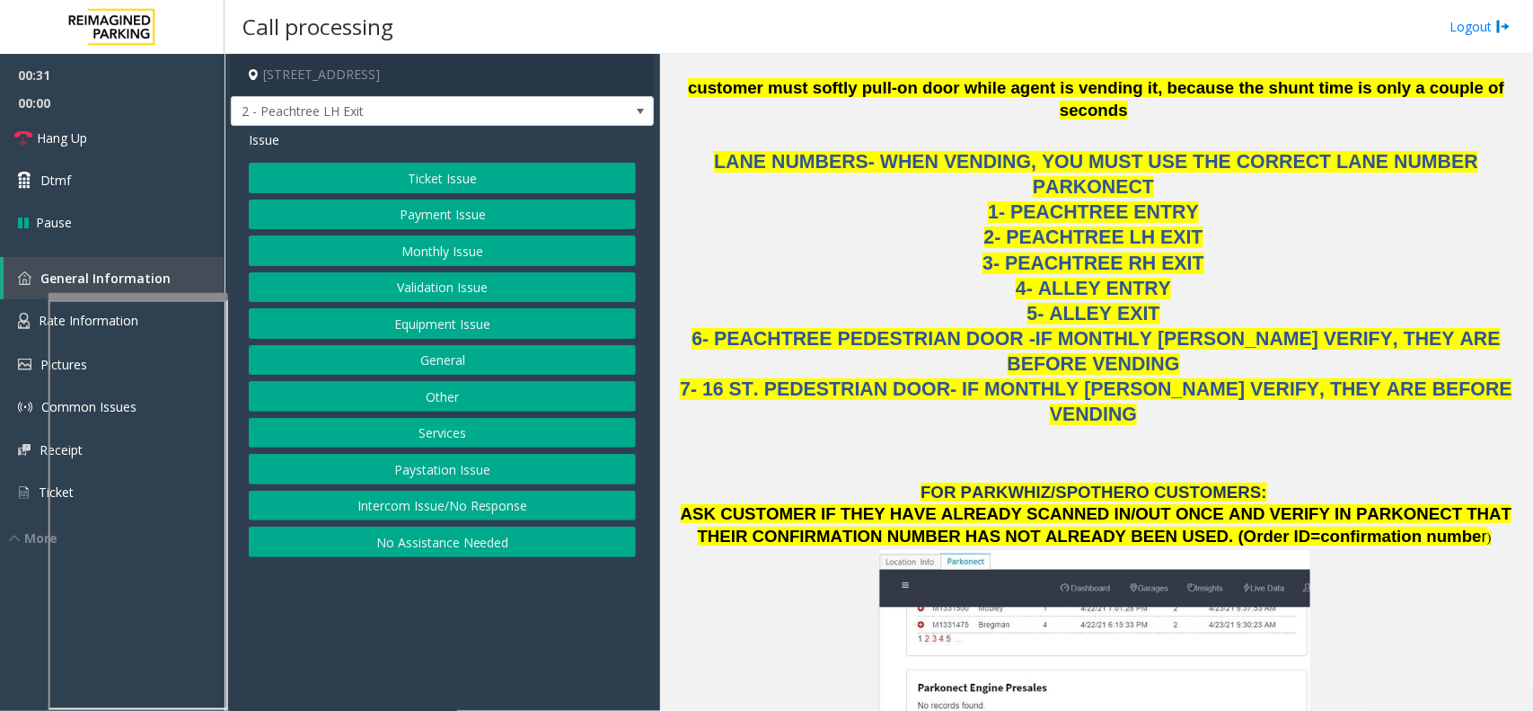
click at [467, 181] on button "Ticket Issue" at bounding box center [442, 178] width 387 height 31
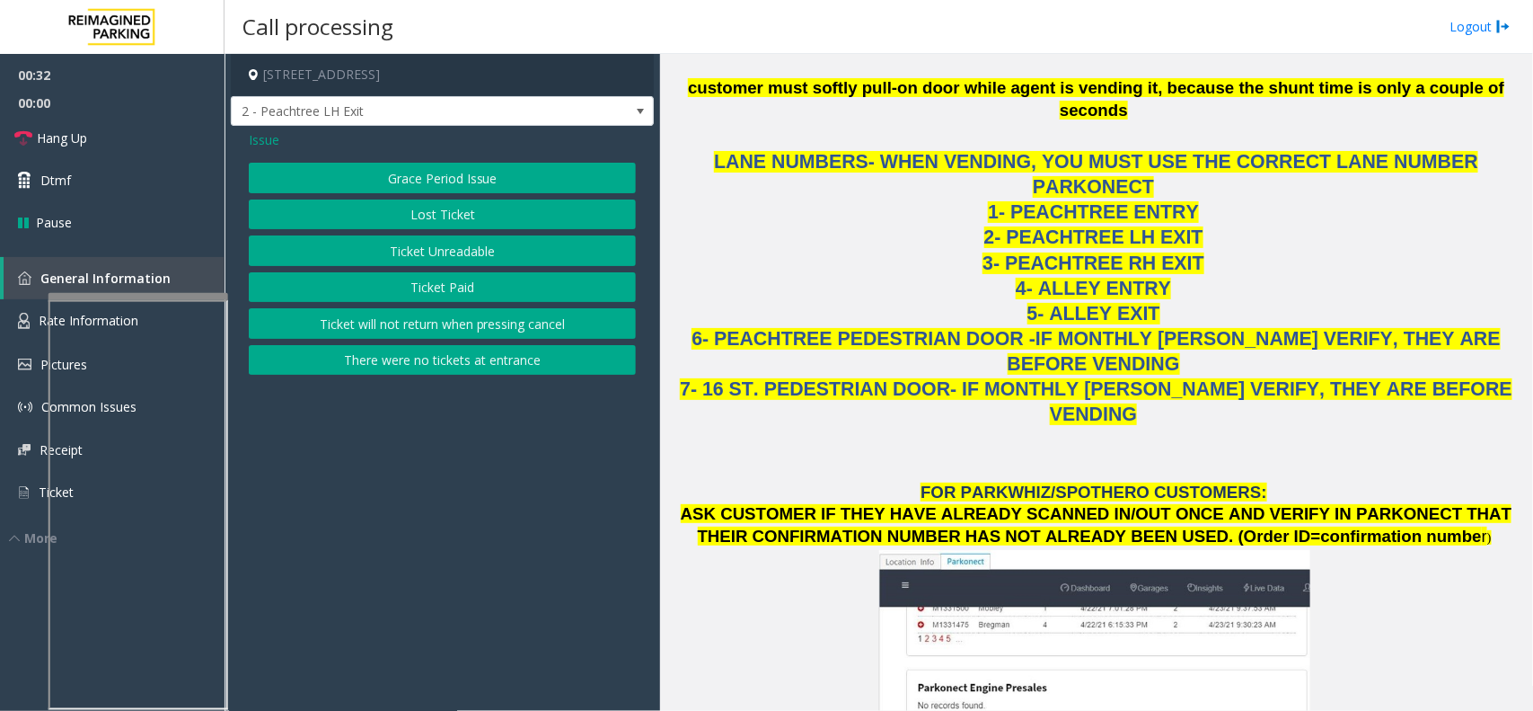
click at [485, 353] on button "There were no tickets at entrance" at bounding box center [442, 360] width 387 height 31
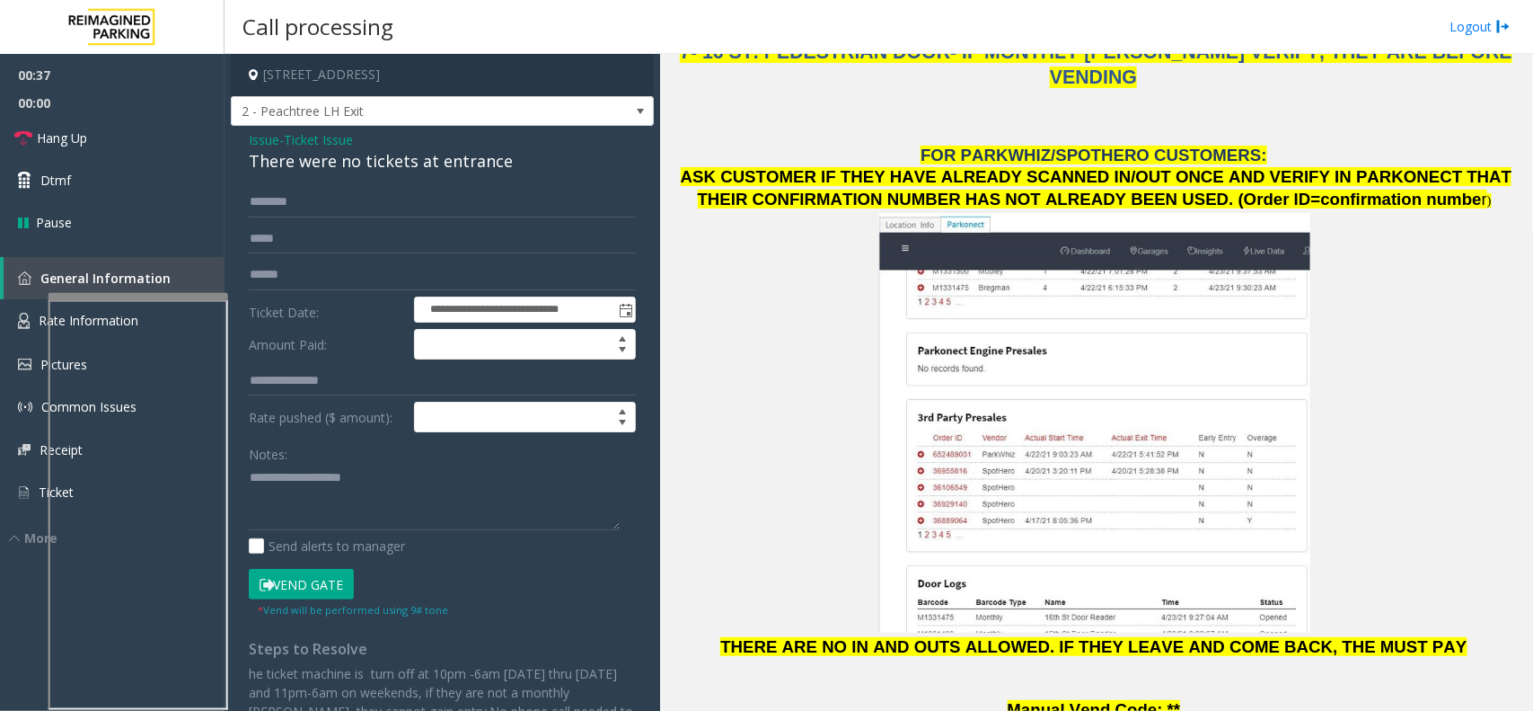
scroll to position [2246, 0]
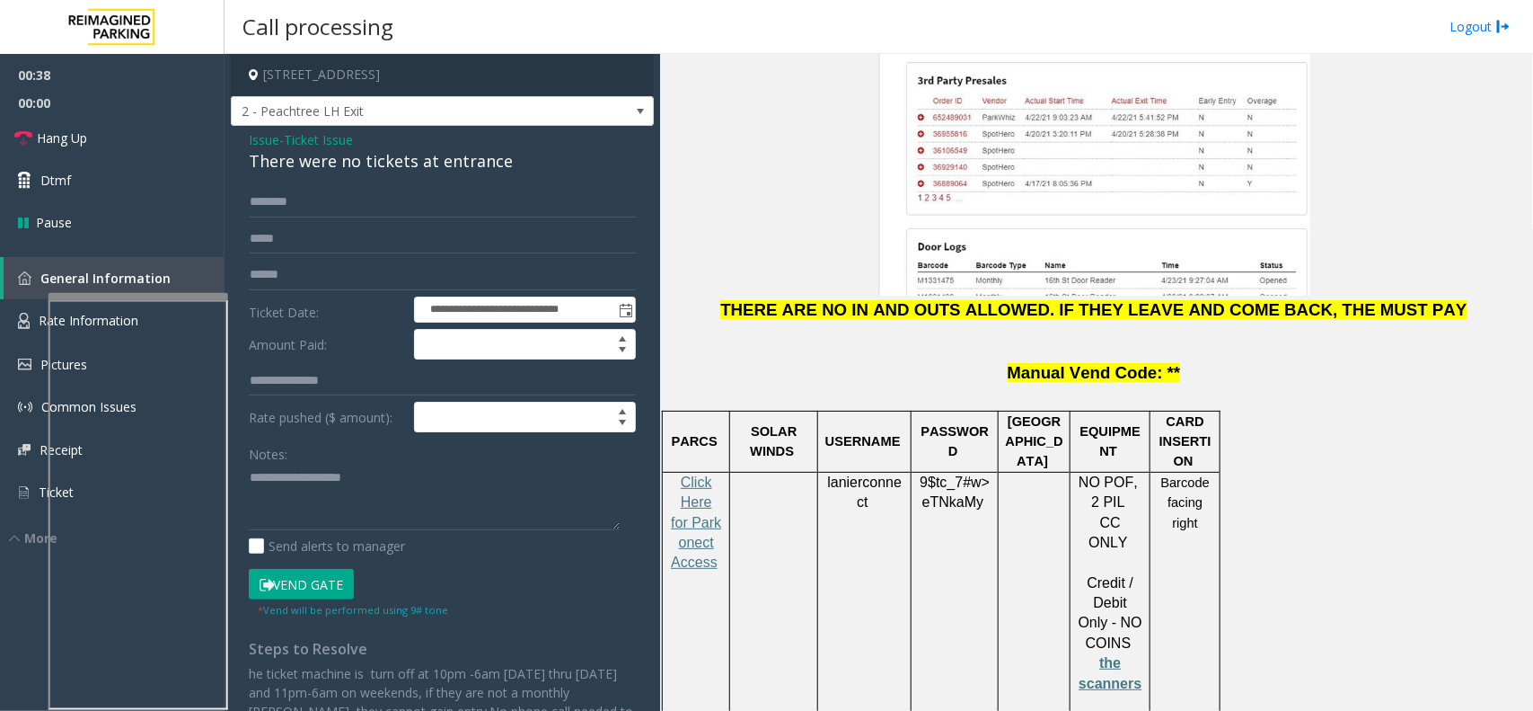
click at [15, 312] on link "Rate Information" at bounding box center [112, 321] width 225 height 44
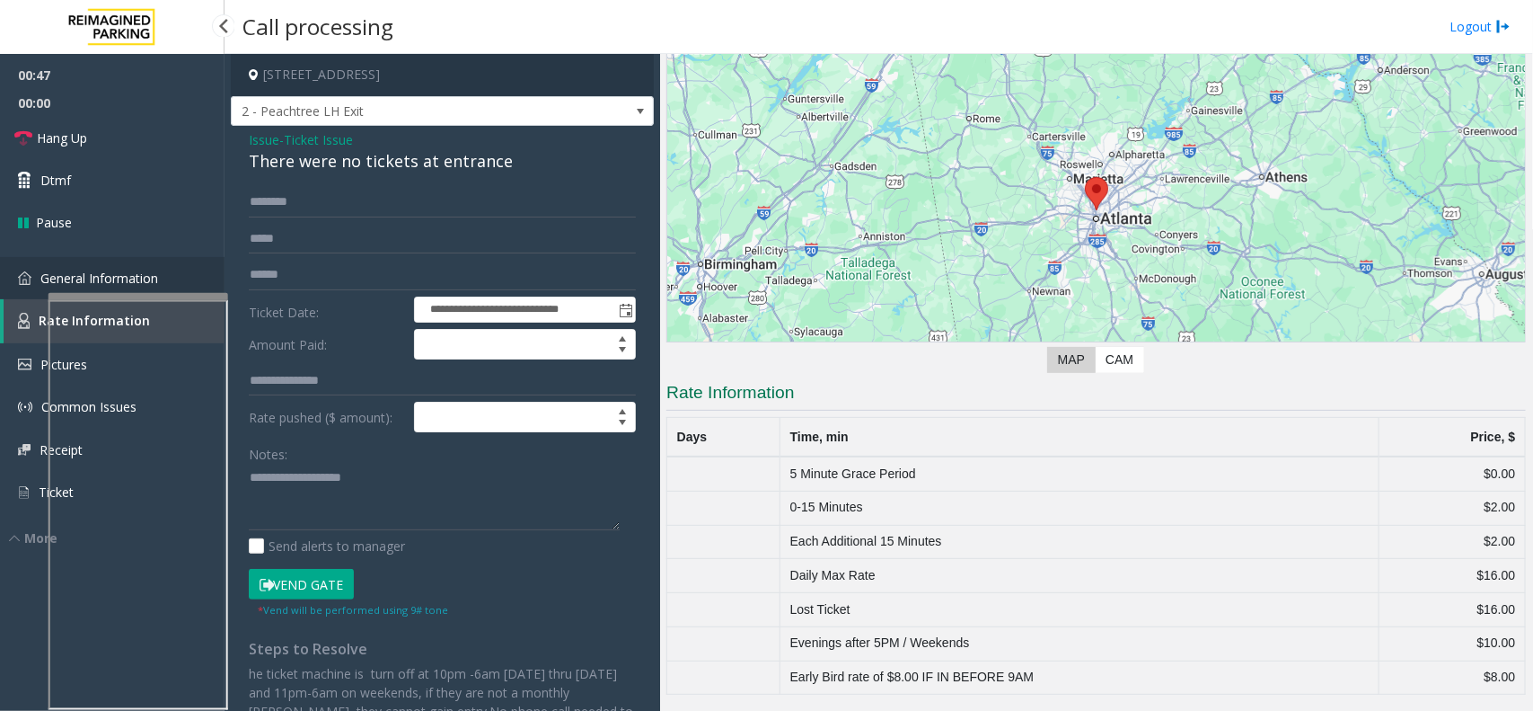
click at [141, 267] on link "General Information" at bounding box center [112, 278] width 225 height 42
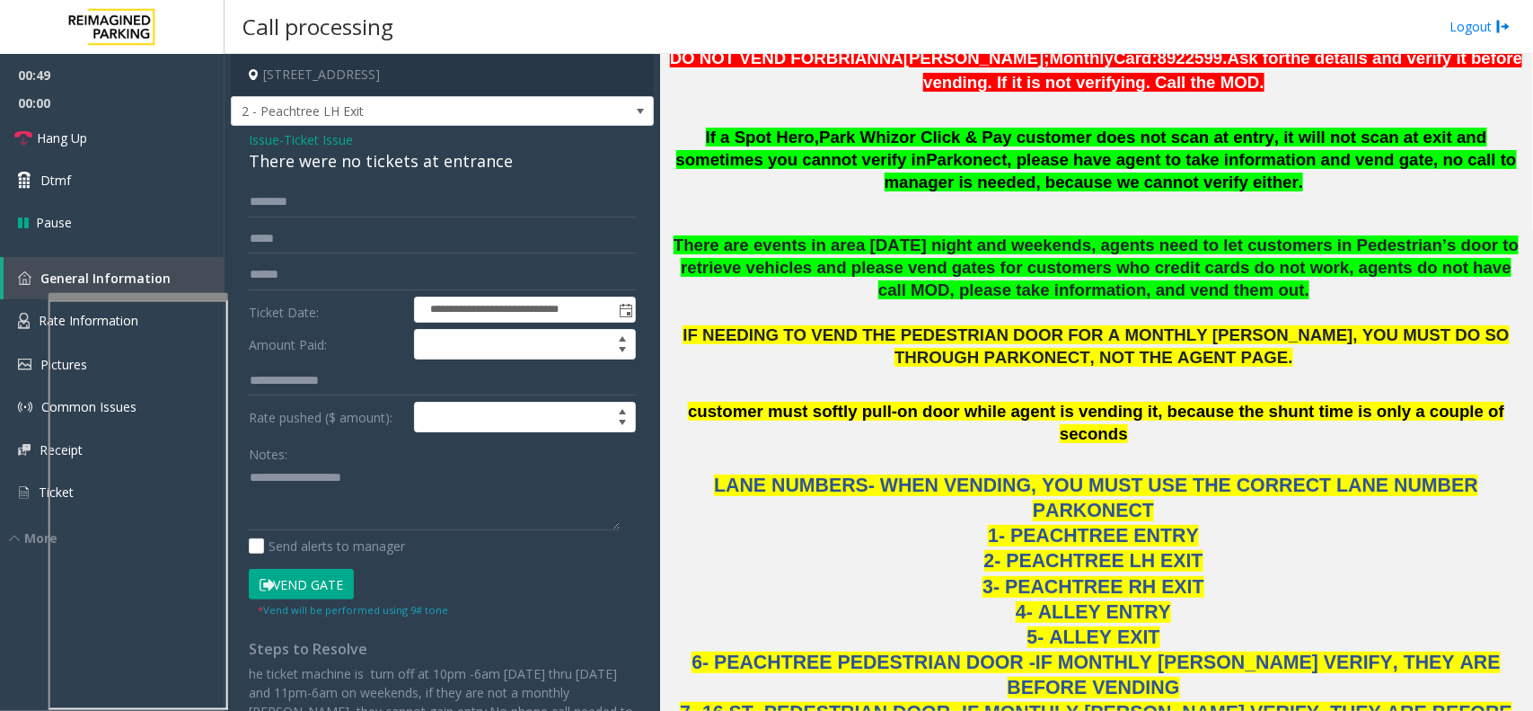
scroll to position [1235, 0]
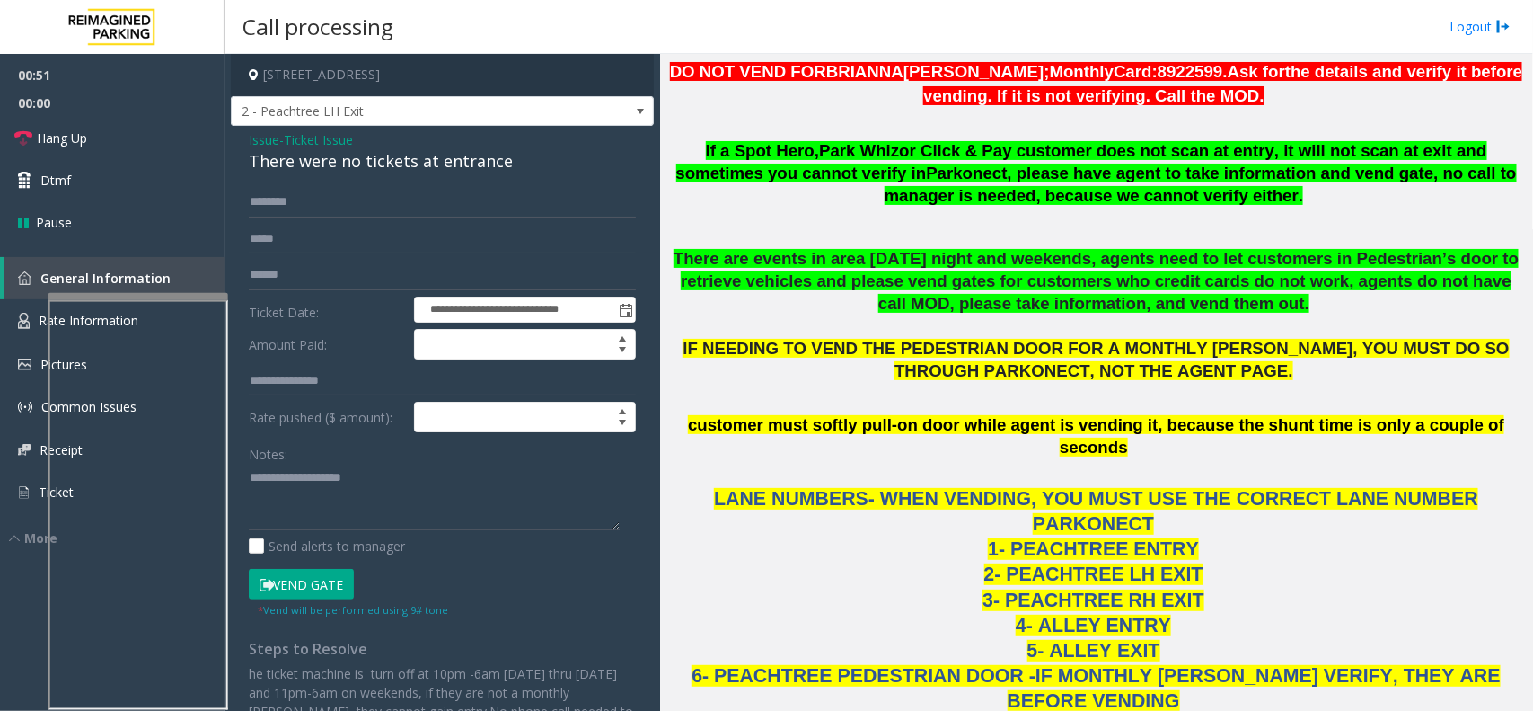
click at [1119, 568] on span "4- ALLEY ENTRY" at bounding box center [1093, 625] width 155 height 22
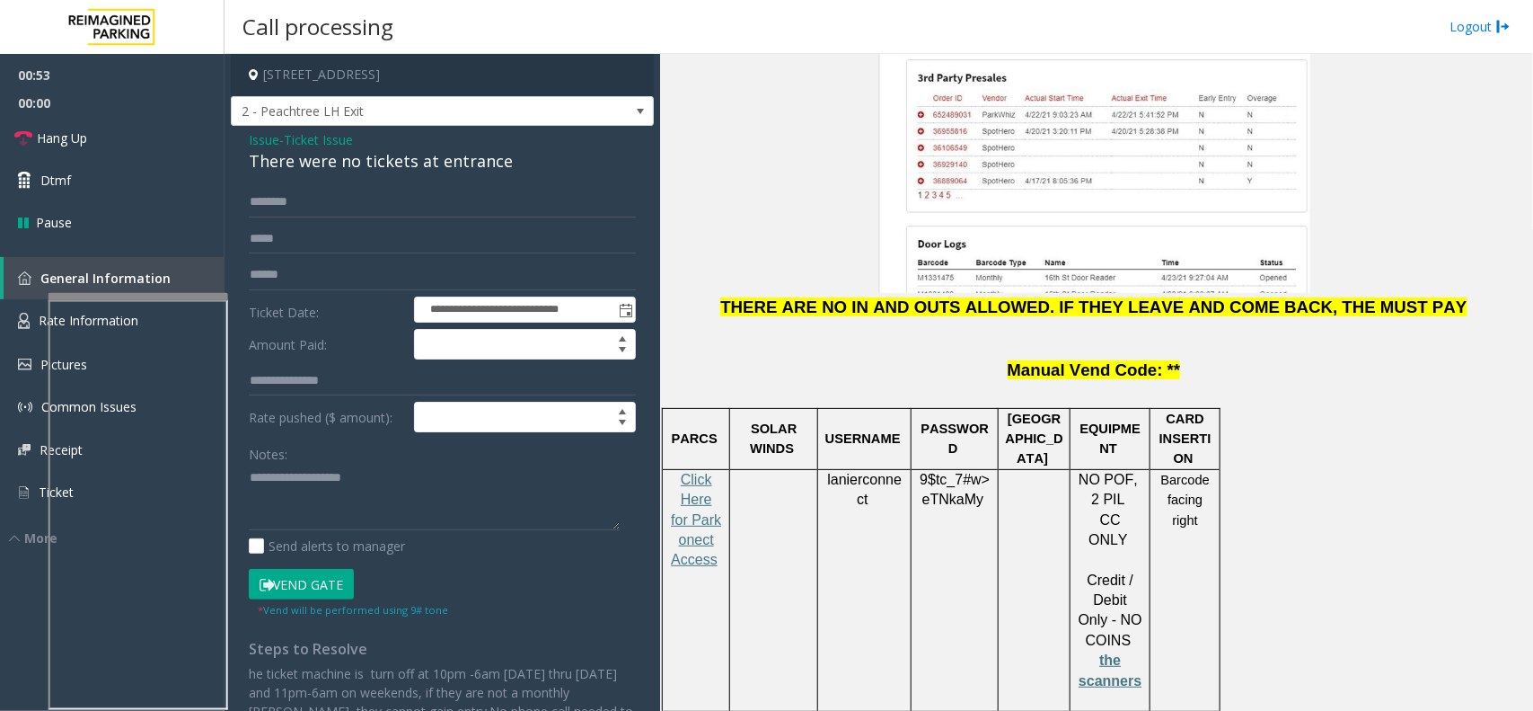
scroll to position [2358, 0]
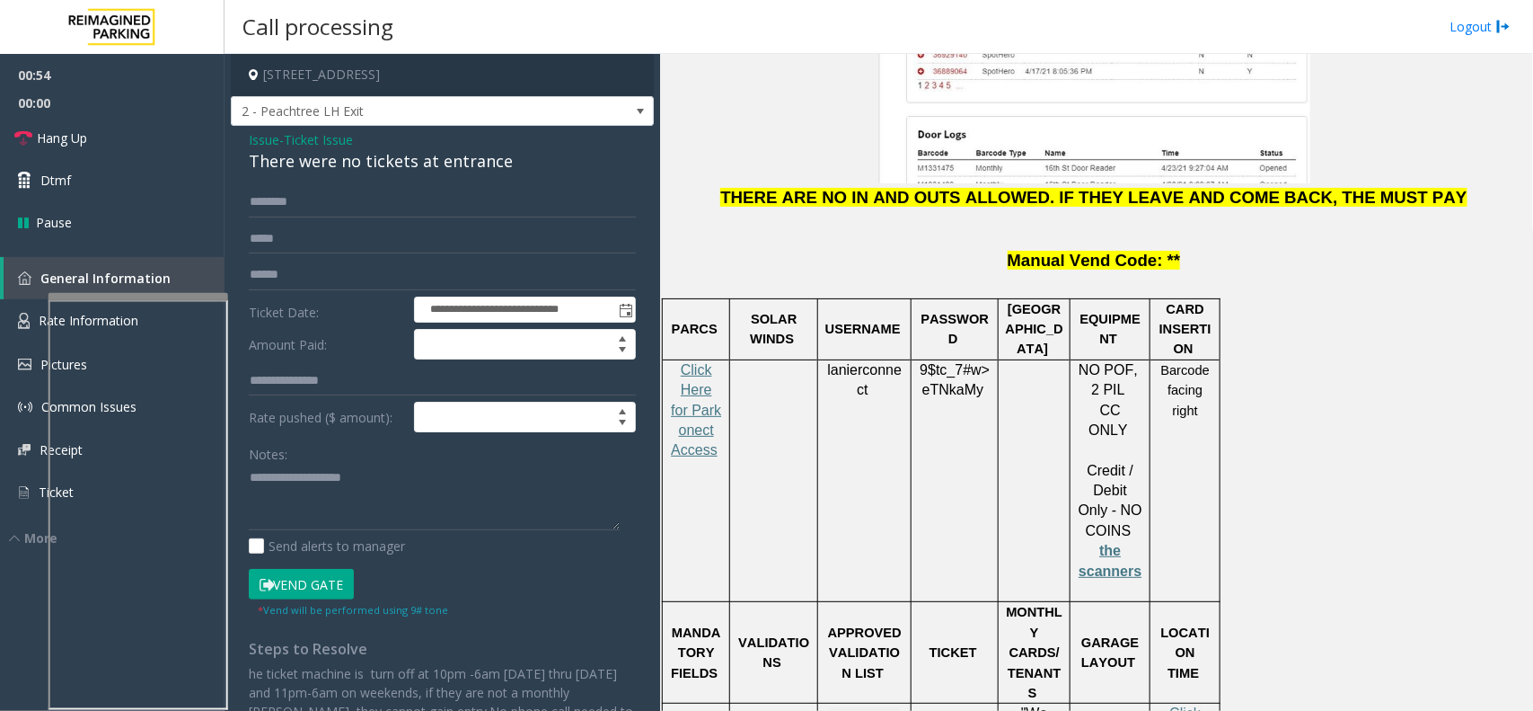
click at [843, 362] on span "lanierconnect" at bounding box center [864, 380] width 75 height 36
click at [827, 359] on td "lanierconnect" at bounding box center [864, 480] width 93 height 243
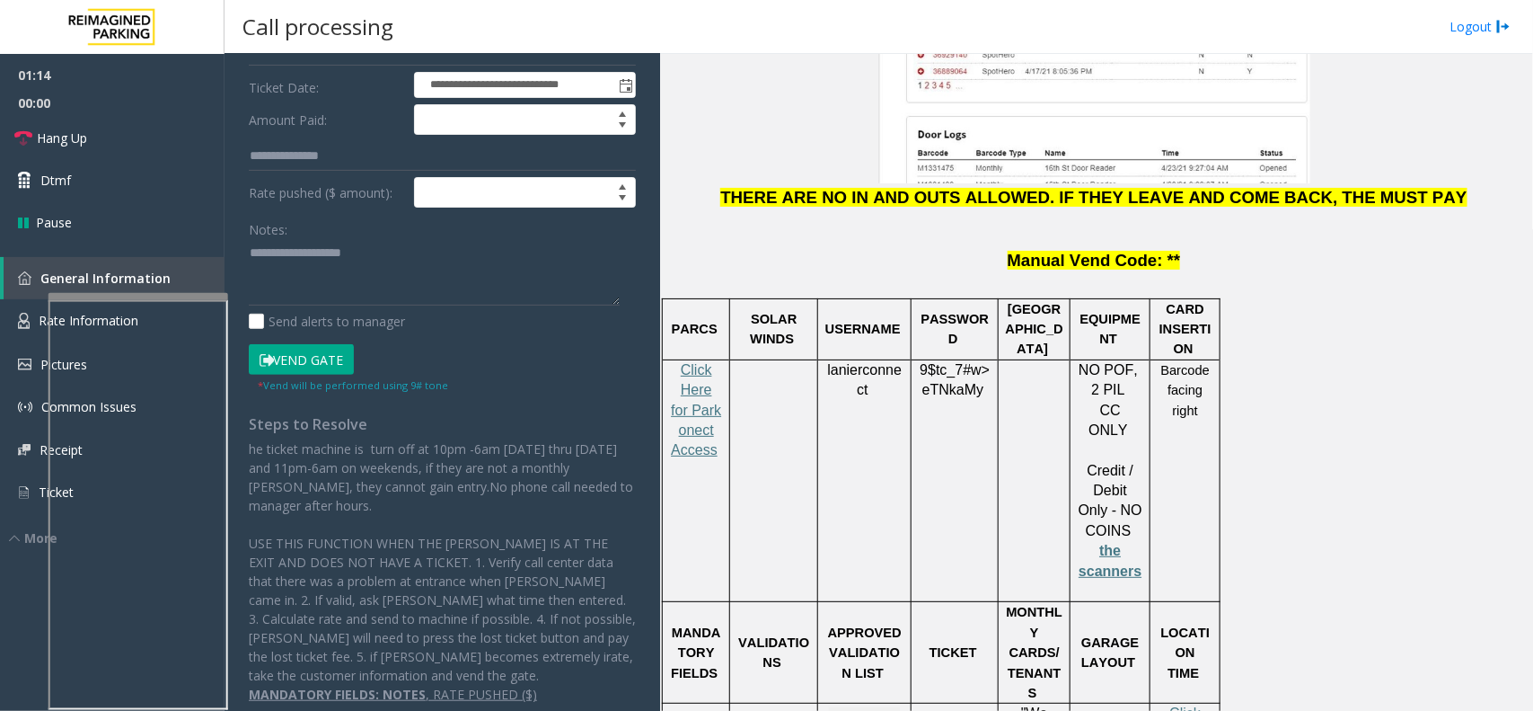
scroll to position [0, 0]
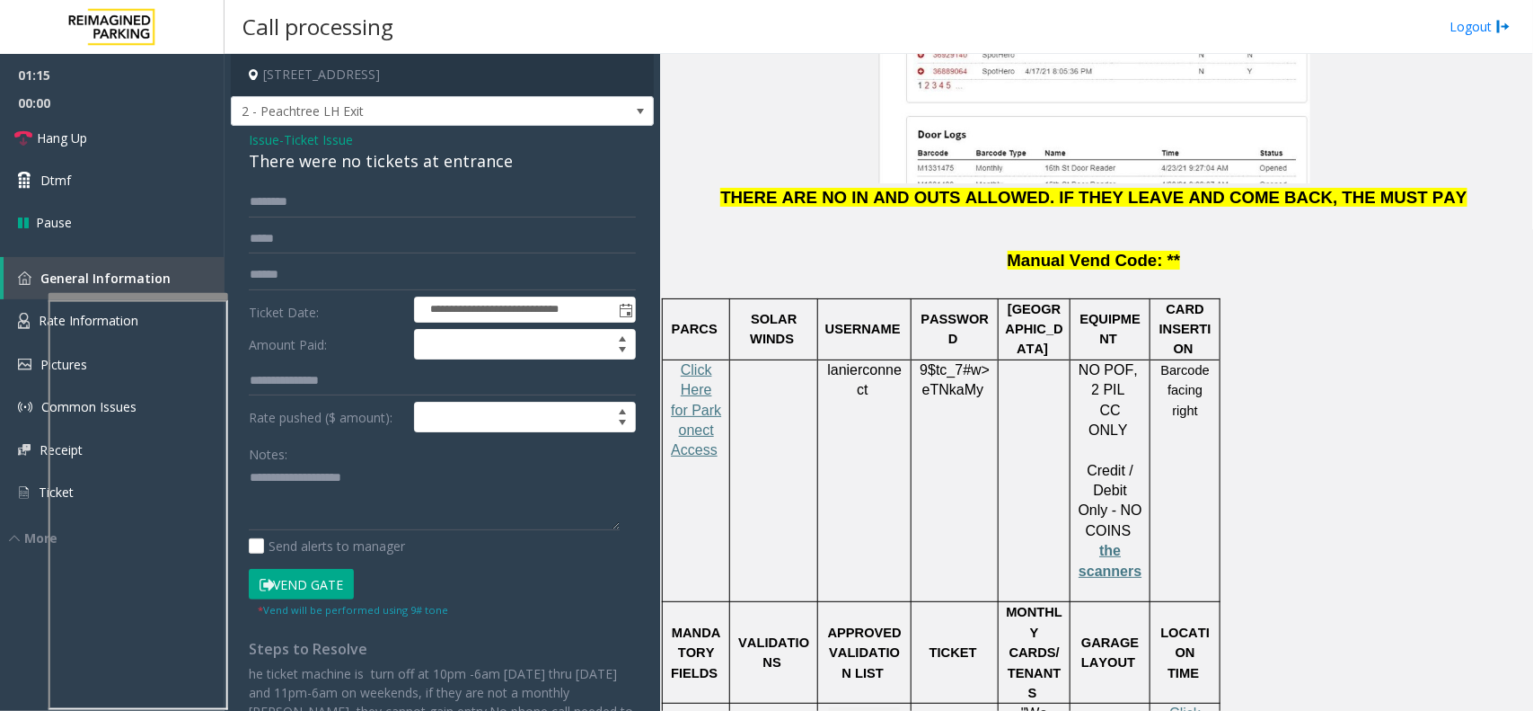
click at [759, 370] on td at bounding box center [774, 480] width 88 height 243
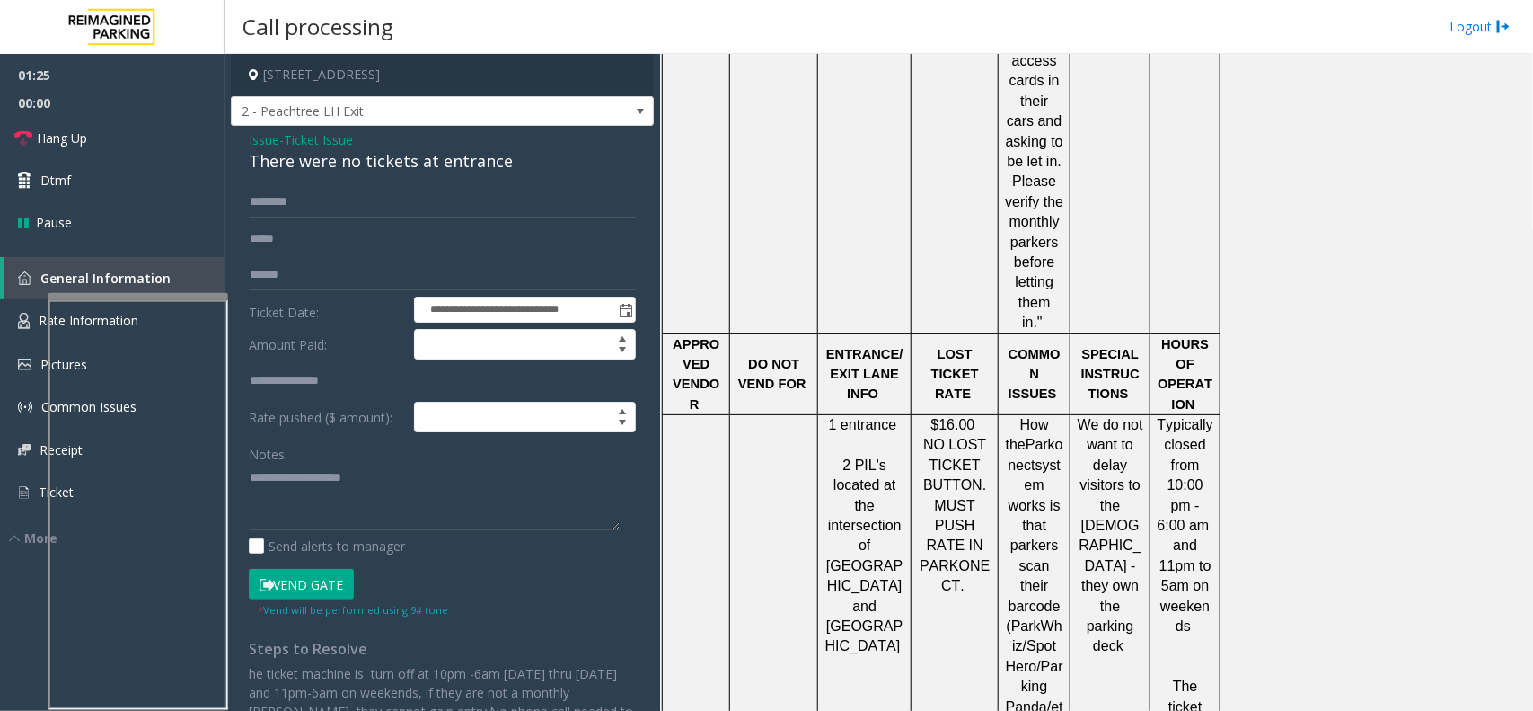
scroll to position [3371, 0]
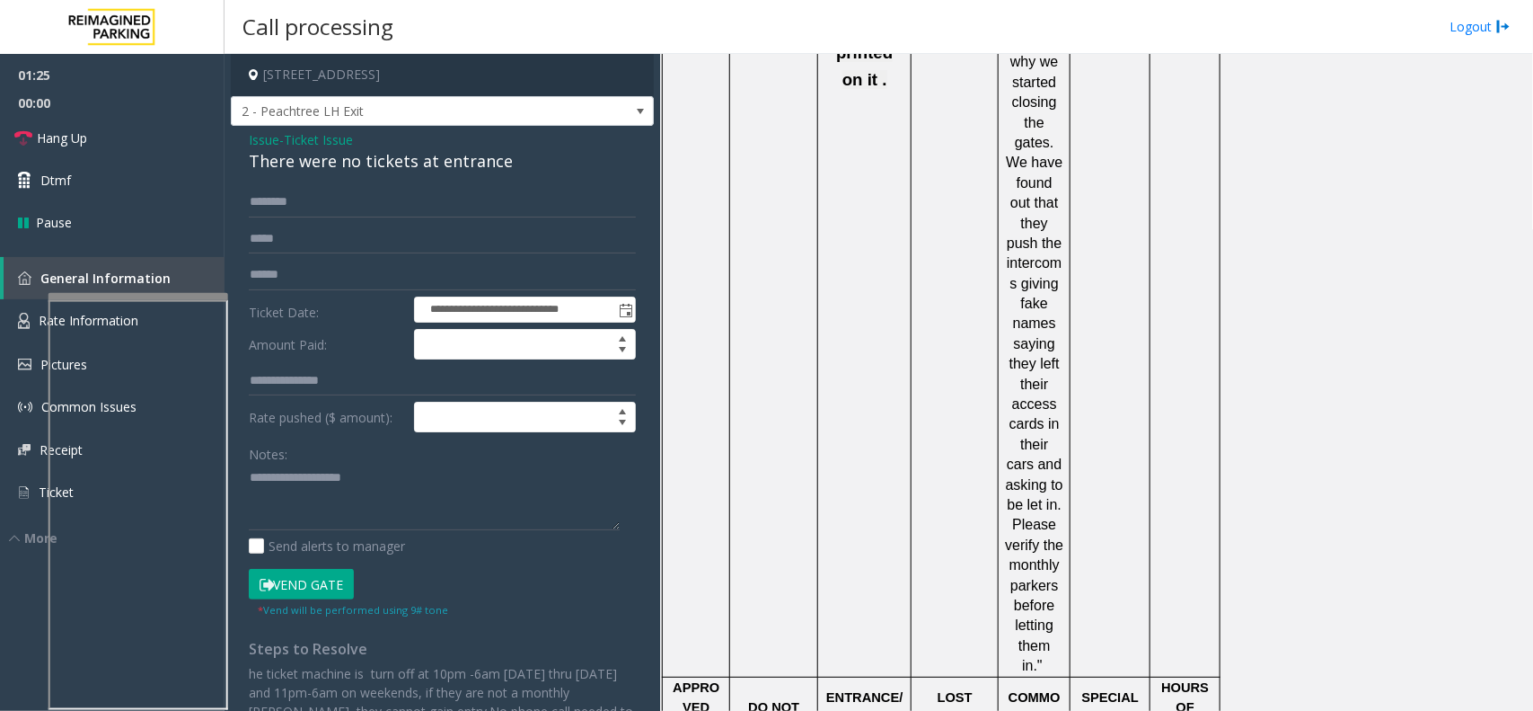
click at [1226, 18] on div "Call processing Logout" at bounding box center [879, 27] width 1309 height 54
click at [1226, 20] on div "Call processing Logout" at bounding box center [879, 27] width 1309 height 54
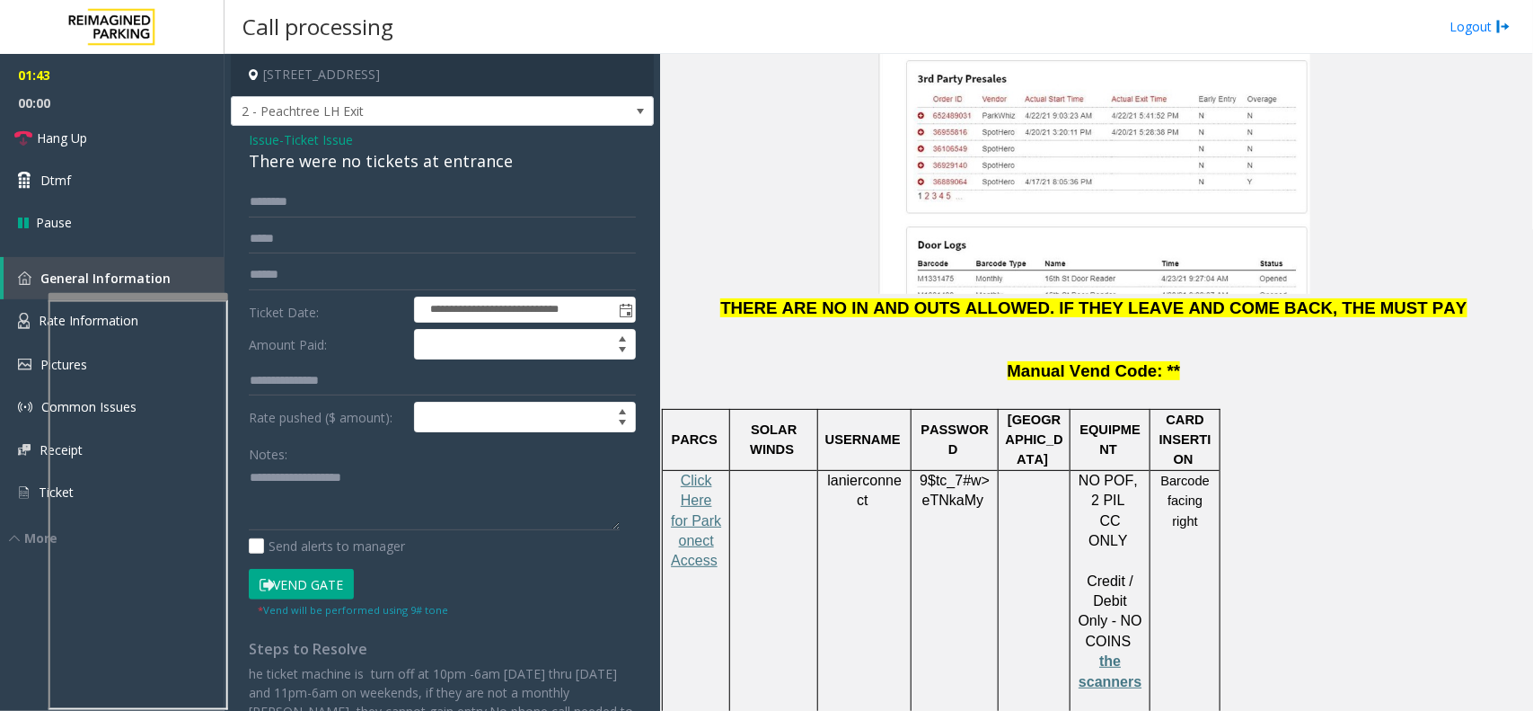
scroll to position [2248, 0]
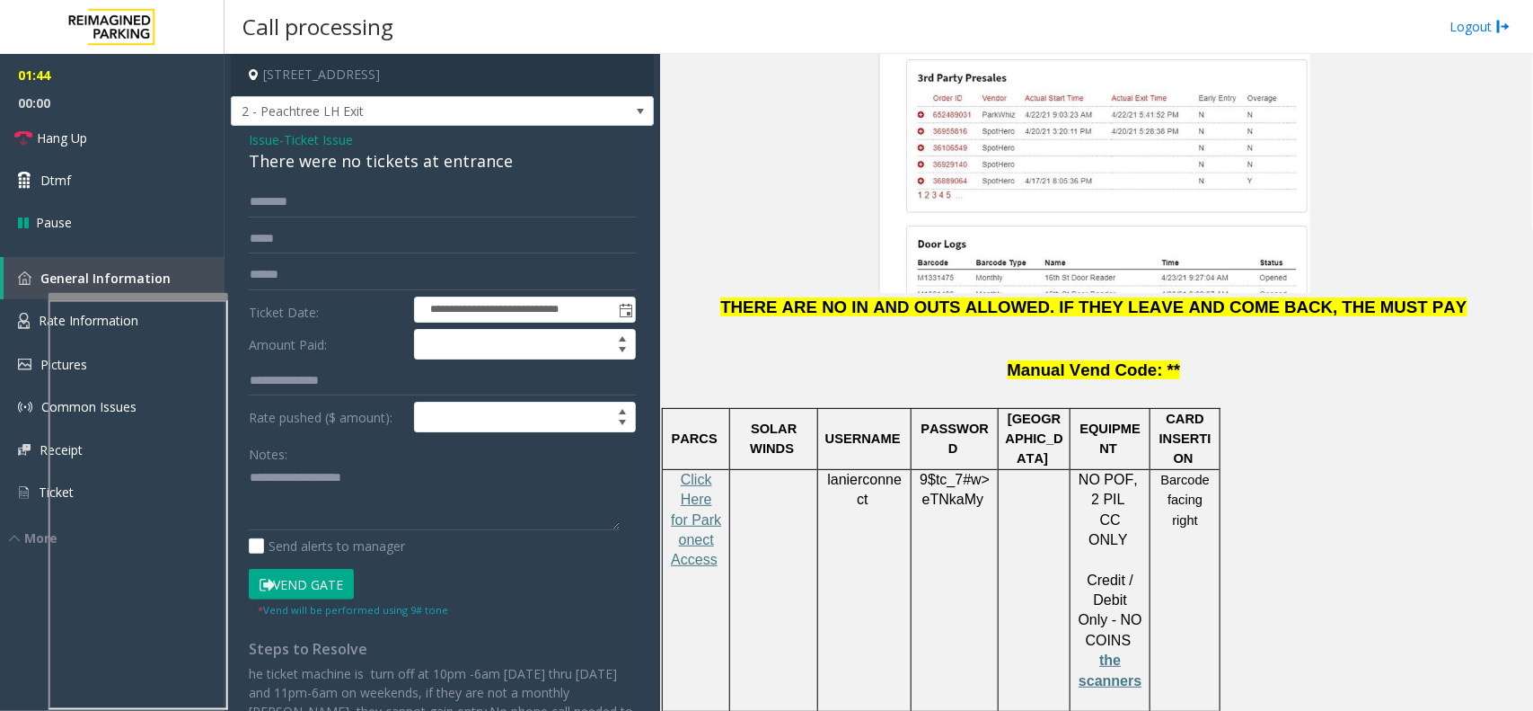
click at [967, 472] on span "9$tc_7#w>" at bounding box center [955, 479] width 70 height 15
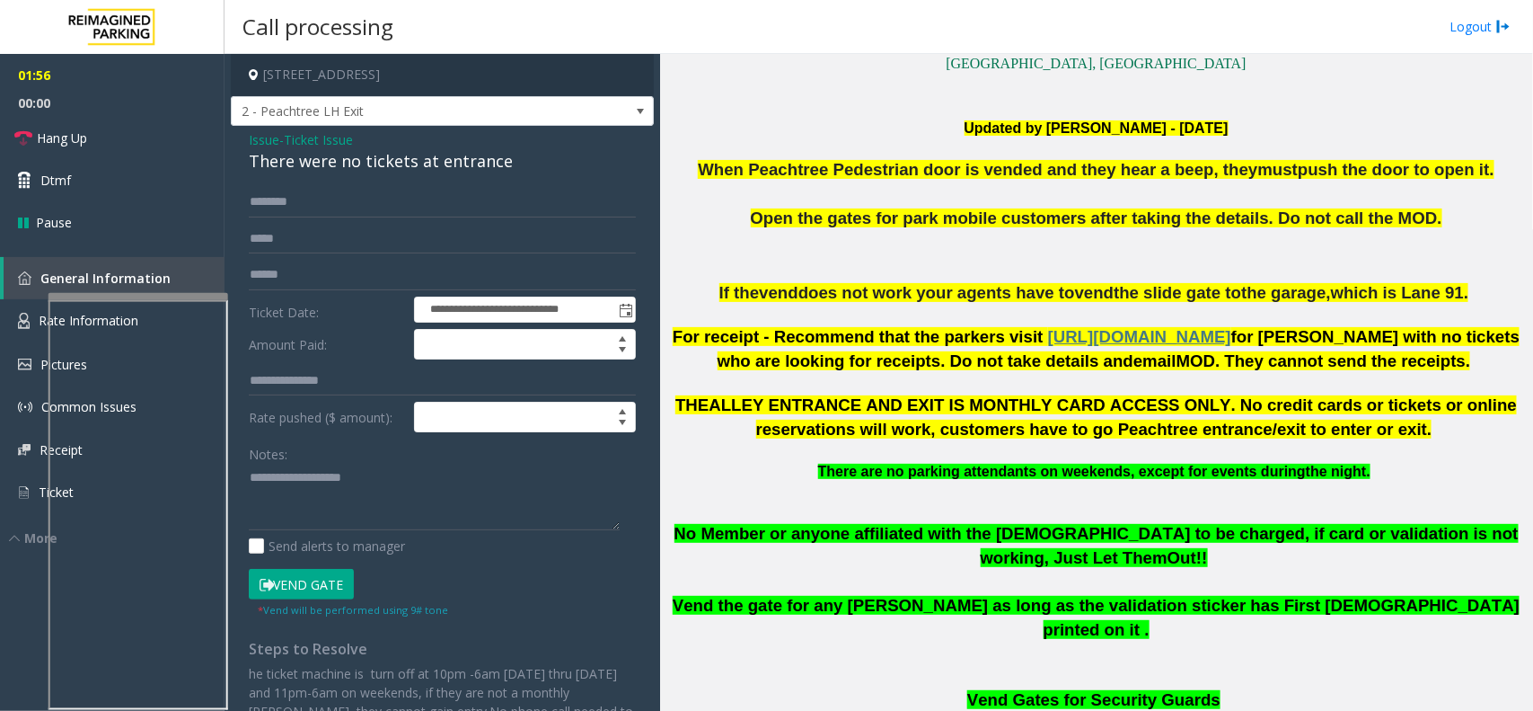
scroll to position [452, 0]
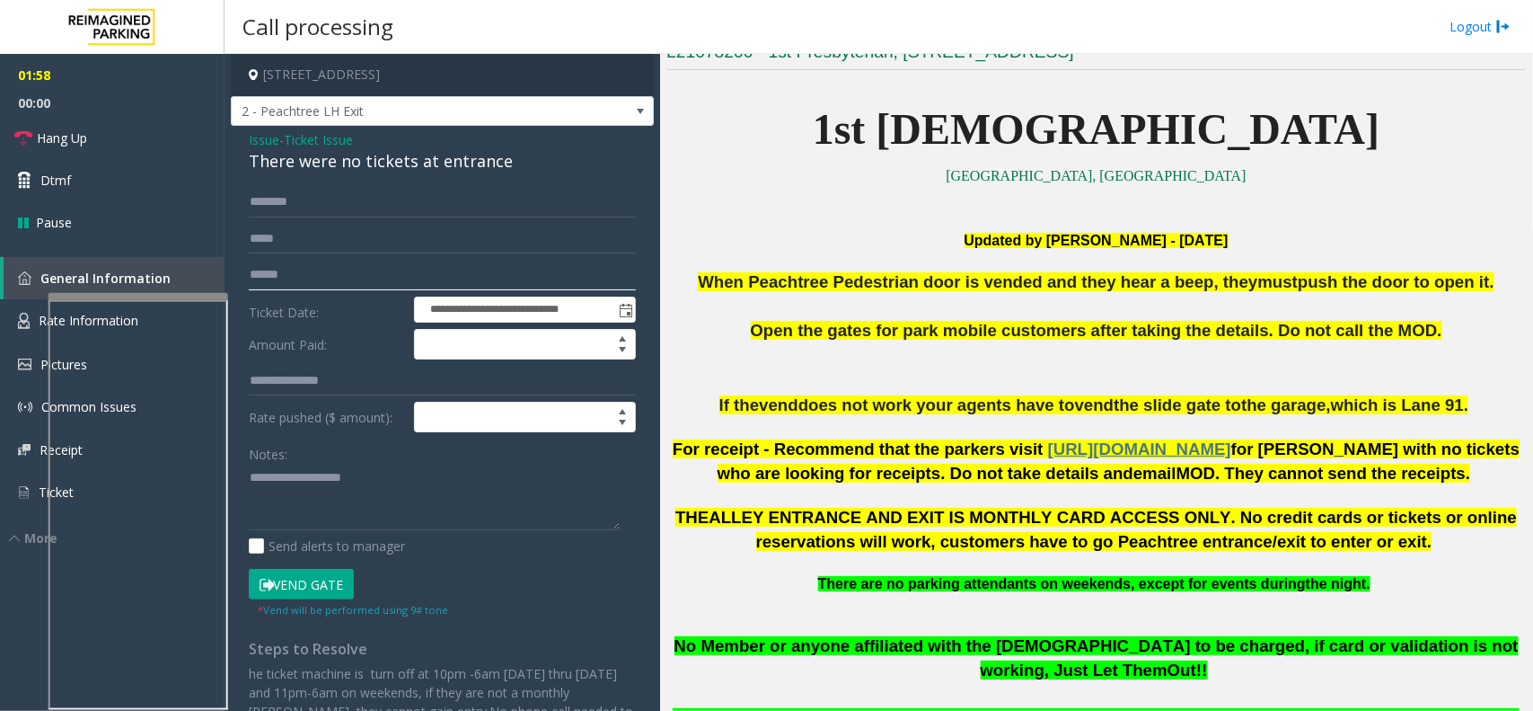
click at [321, 276] on input "text" at bounding box center [442, 275] width 387 height 31
click at [341, 305] on label "Ticket Date:" at bounding box center [326, 309] width 165 height 27
click at [317, 456] on div "Notes:" at bounding box center [442, 484] width 387 height 93
click at [314, 491] on textarea at bounding box center [434, 496] width 371 height 67
click at [377, 196] on input "text" at bounding box center [442, 202] width 387 height 31
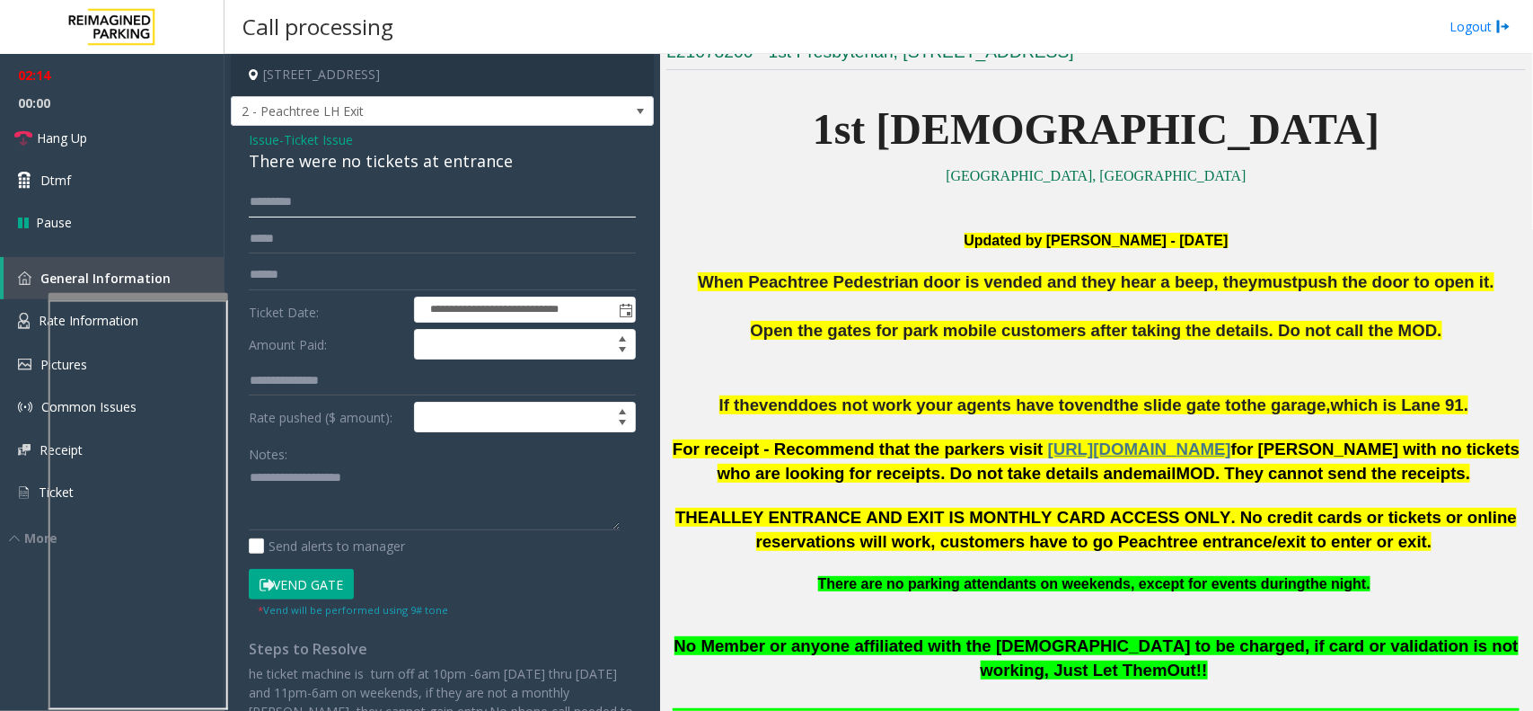
type input "*********"
click at [352, 568] on button "Vend Gate" at bounding box center [301, 584] width 105 height 31
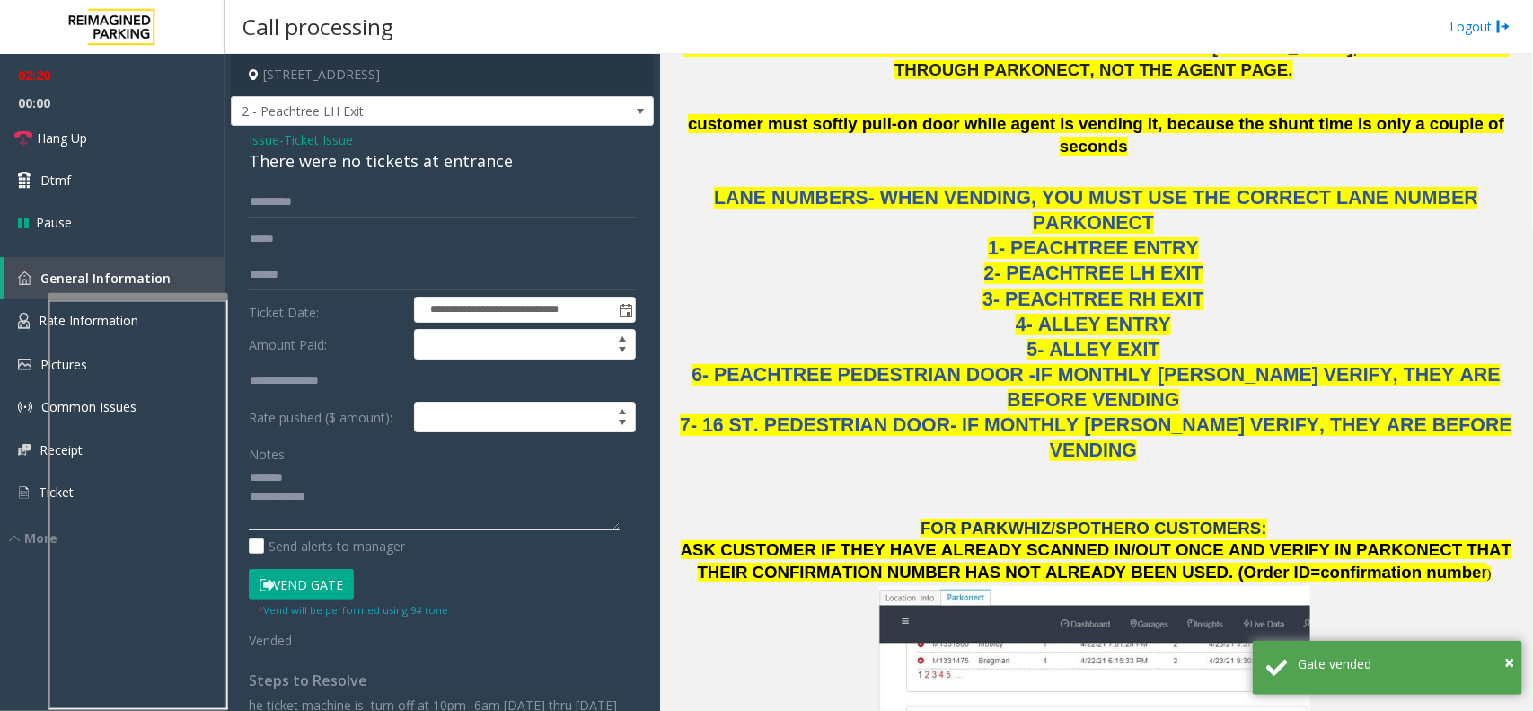
scroll to position [1575, 0]
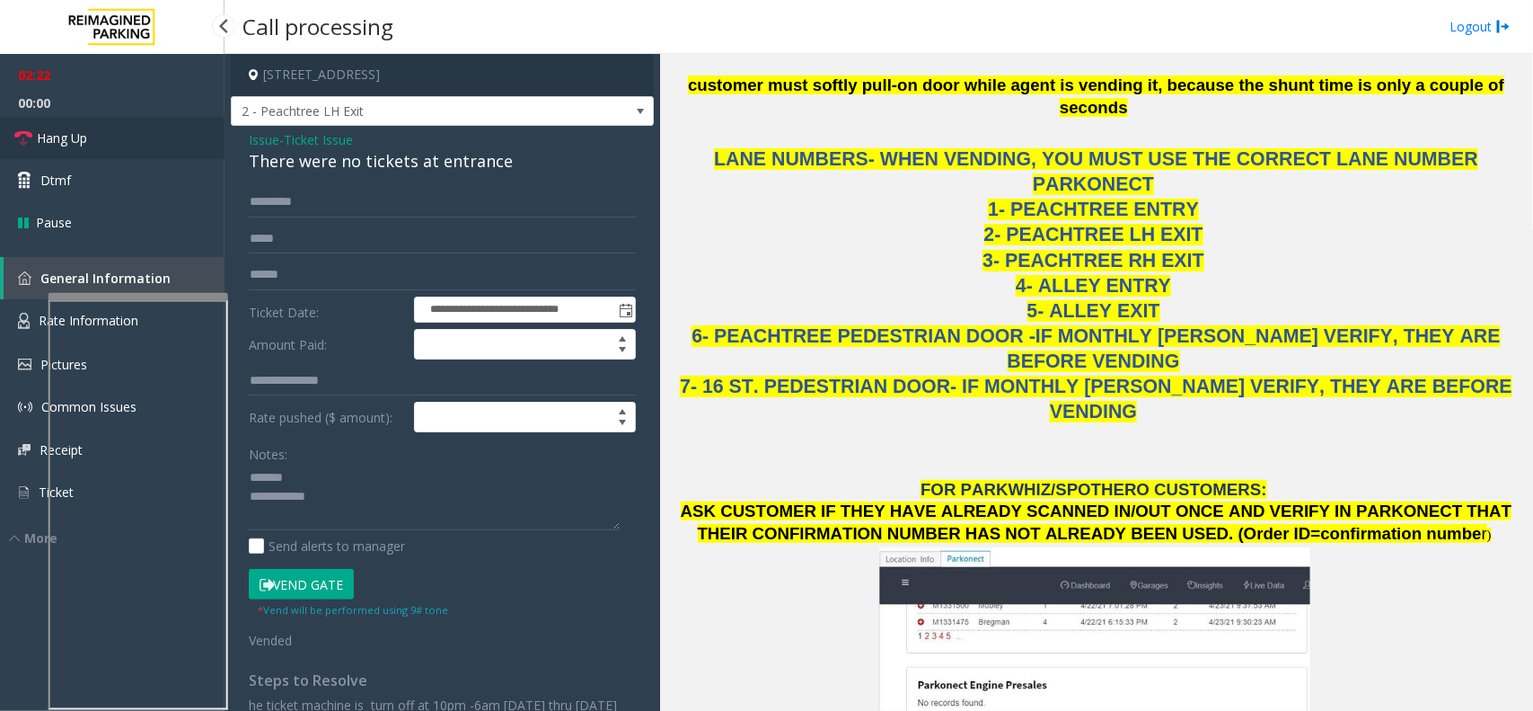
click at [173, 130] on link "Hang Up" at bounding box center [112, 138] width 225 height 42
click at [339, 163] on div "There were no tickets at entrance" at bounding box center [442, 161] width 387 height 24
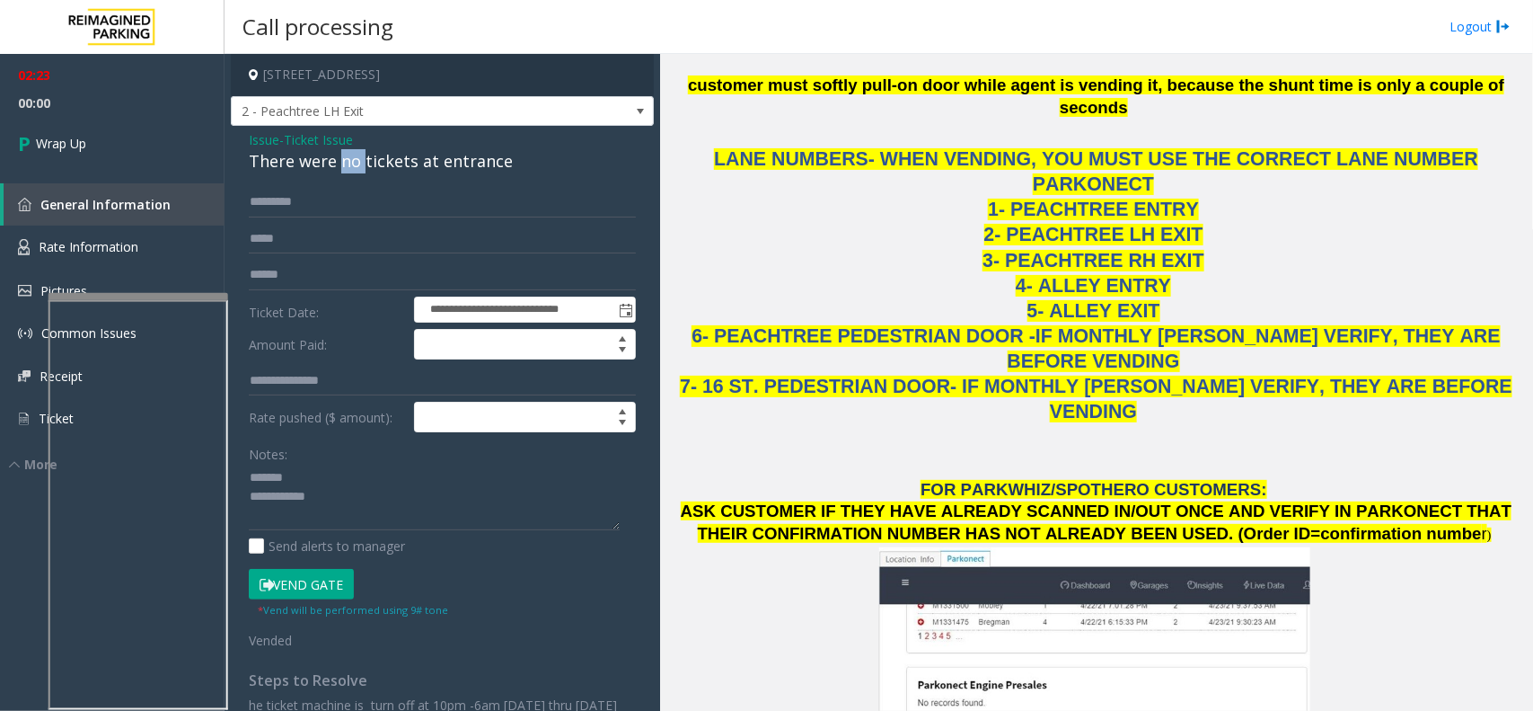
click at [339, 163] on div "There were no tickets at entrance" at bounding box center [442, 161] width 387 height 24
click at [446, 517] on textarea at bounding box center [434, 496] width 371 height 67
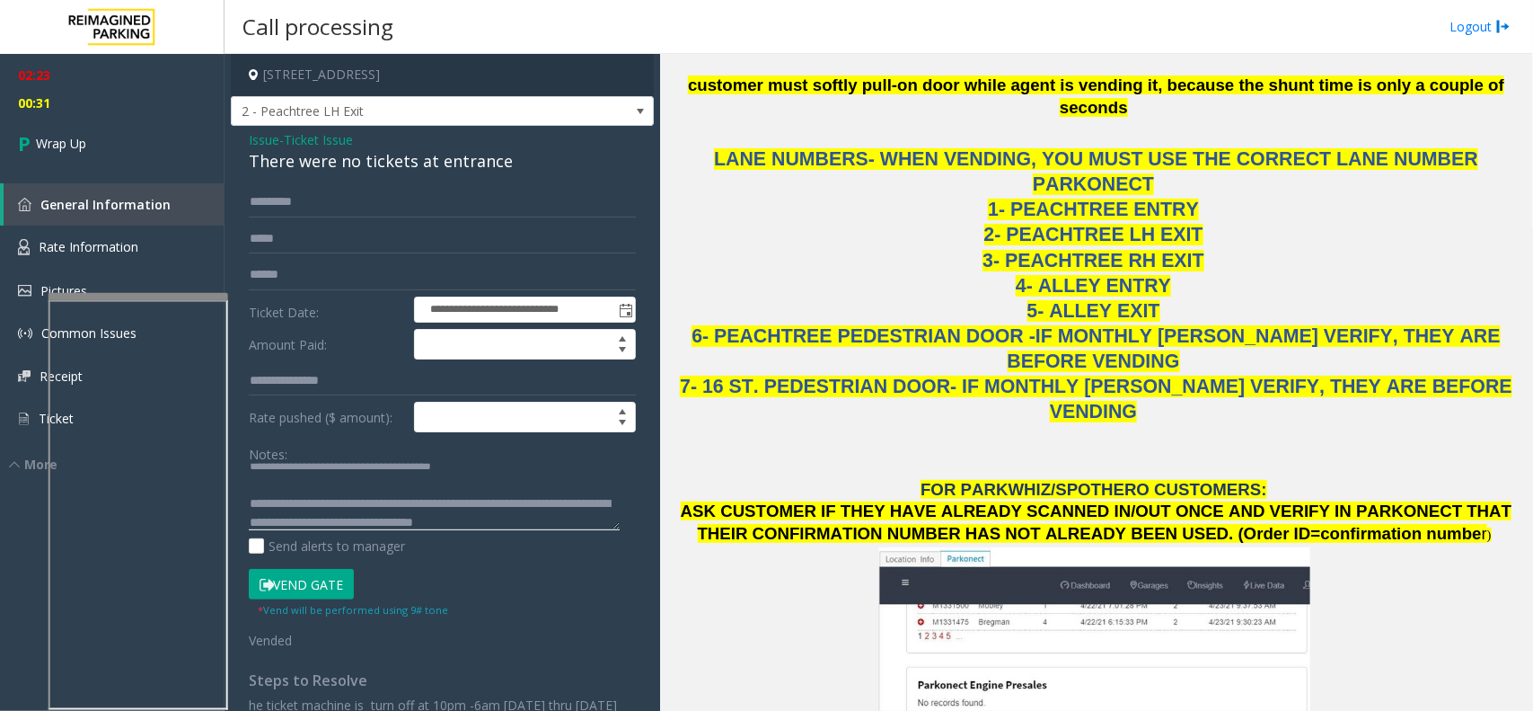
scroll to position [31, 0]
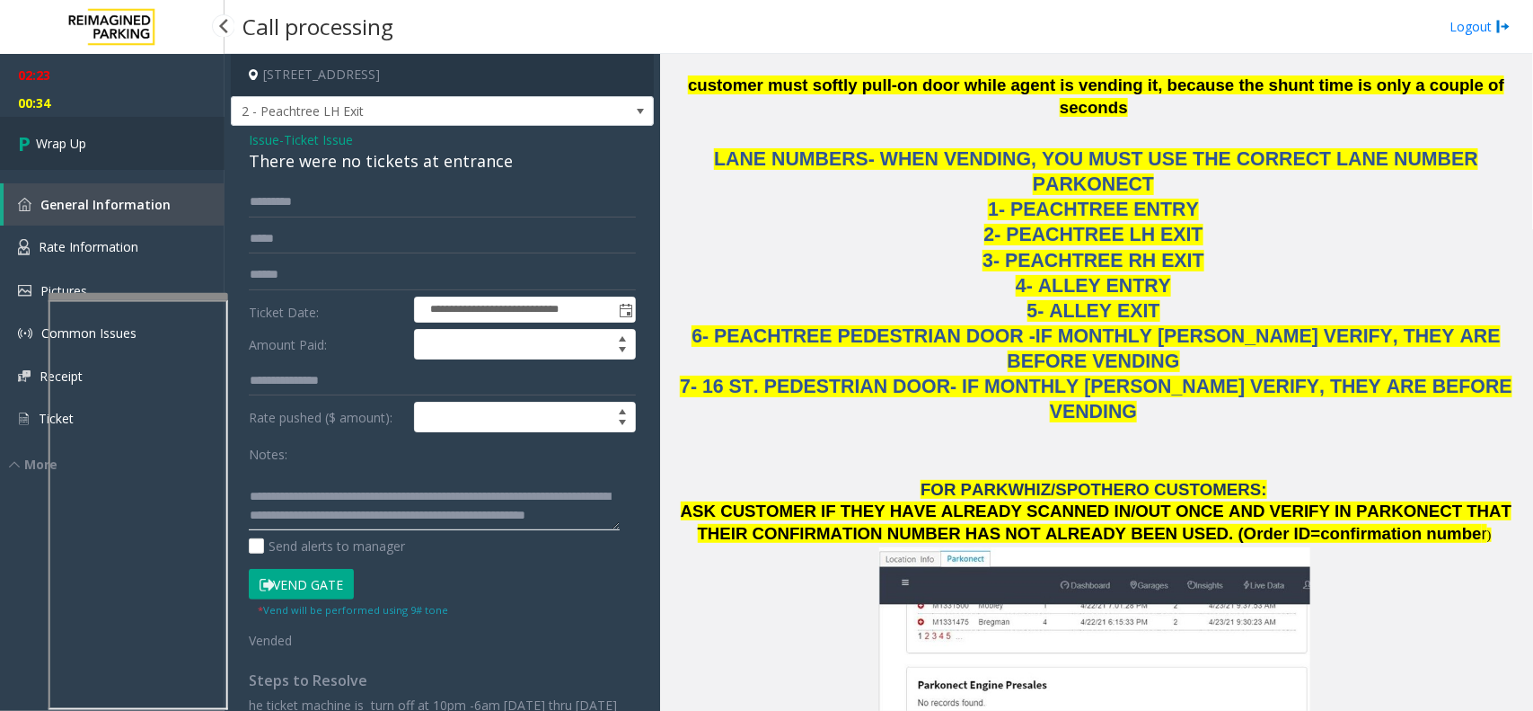
type textarea "**********"
drag, startPoint x: 117, startPoint y: 154, endPoint x: 106, endPoint y: 160, distance: 12.5
click at [117, 154] on link "Wrap Up" at bounding box center [112, 143] width 225 height 53
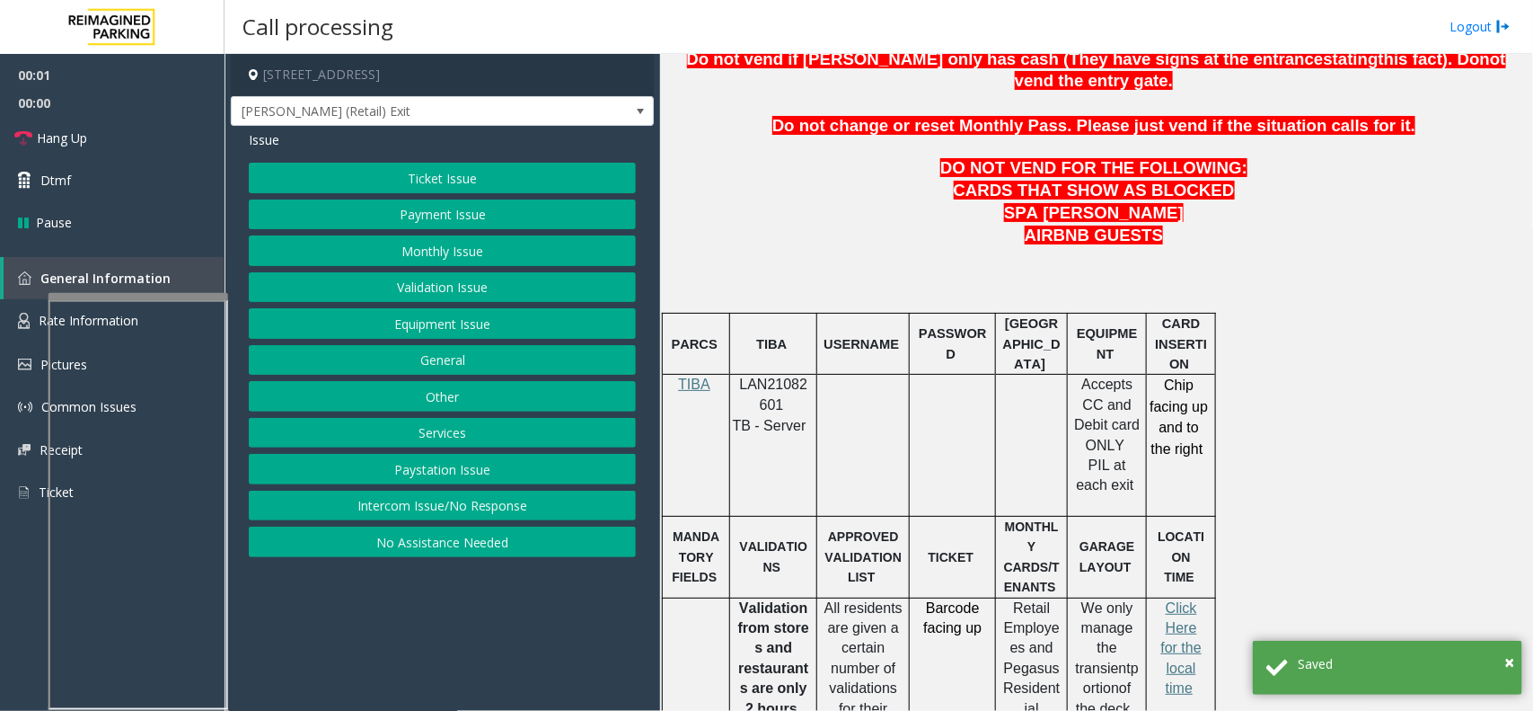
scroll to position [898, 0]
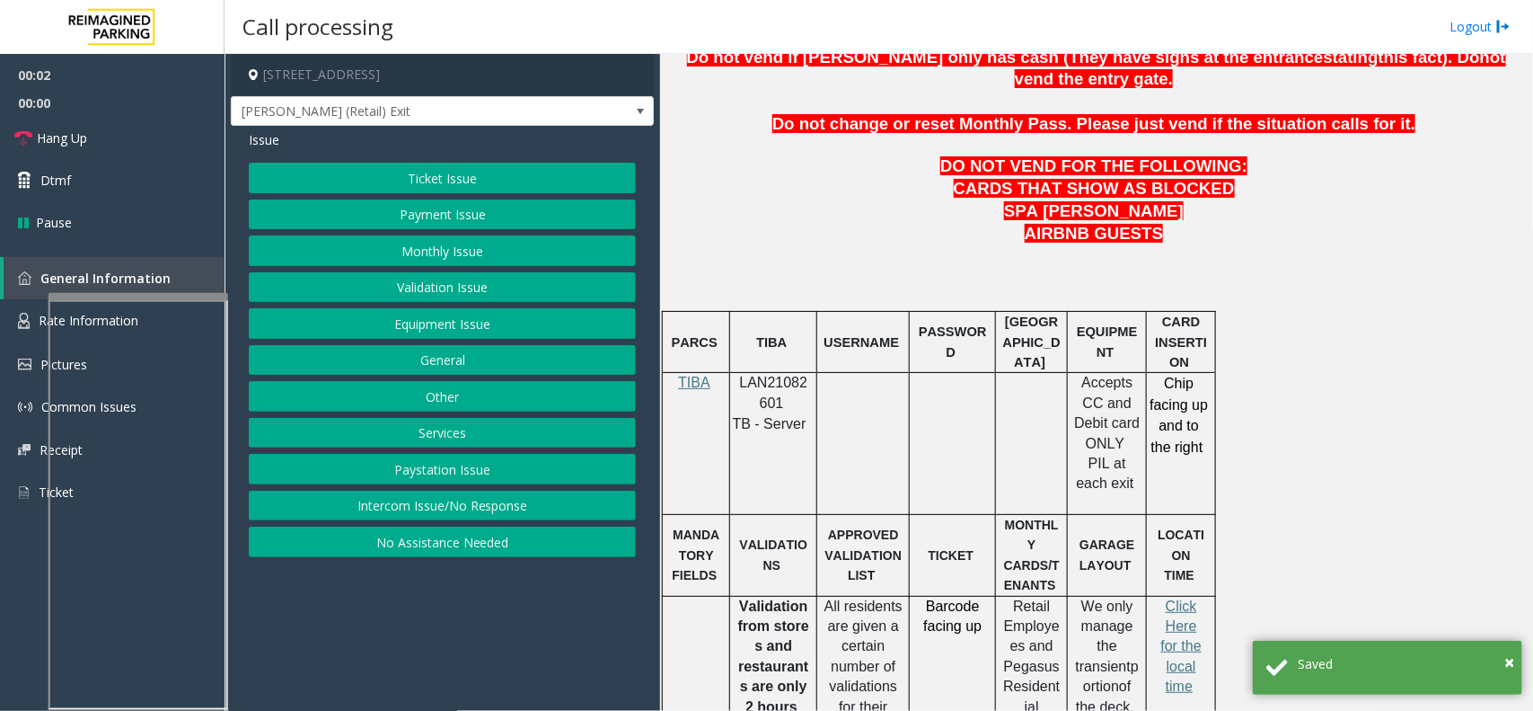
click at [782, 375] on span "LAN21082601" at bounding box center [774, 392] width 68 height 35
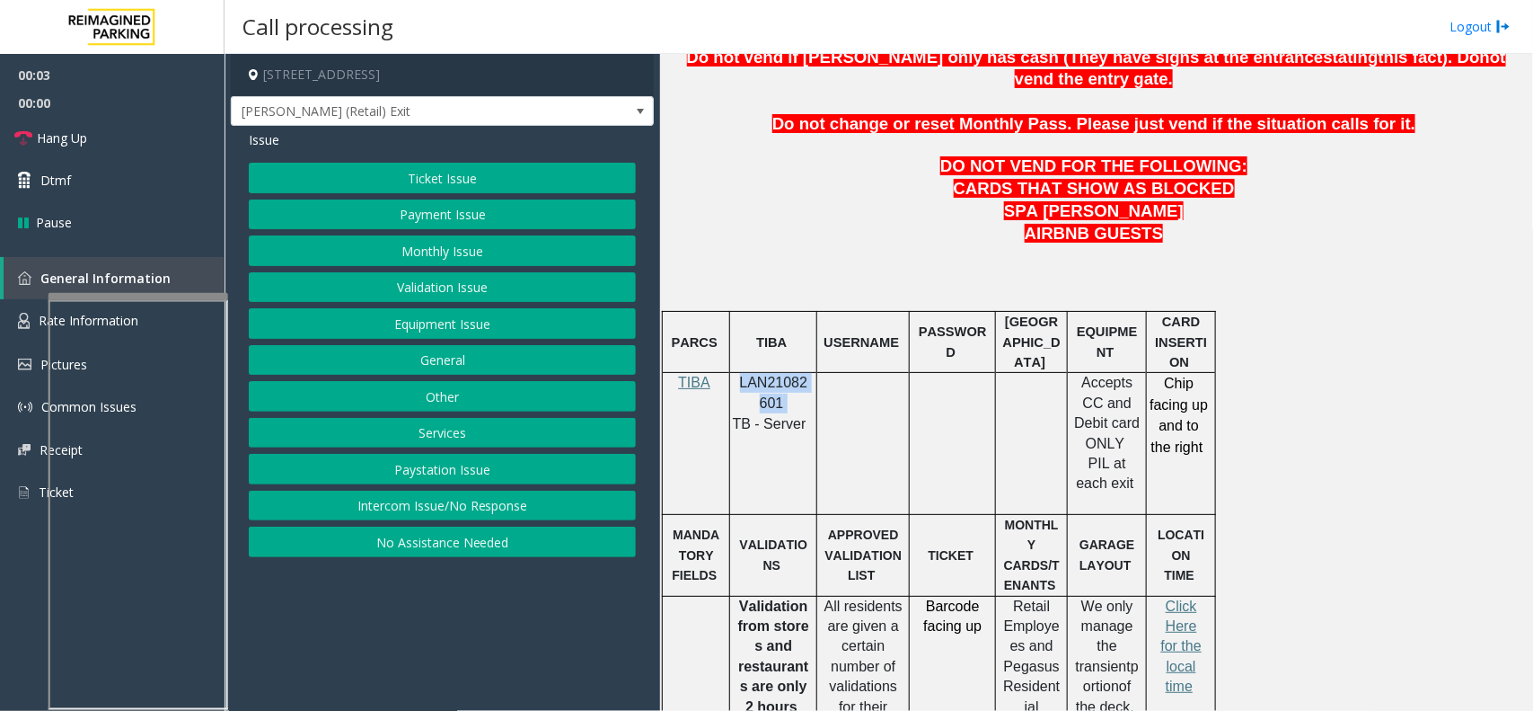
copy p "LAN21082601"
click at [492, 492] on div "Ticket Issue Payment Issue Monthly Issue Validation Issue Equipment Issue Gener…" at bounding box center [442, 360] width 387 height 394
click at [495, 504] on button "Intercom Issue/No Response" at bounding box center [442, 505] width 387 height 31
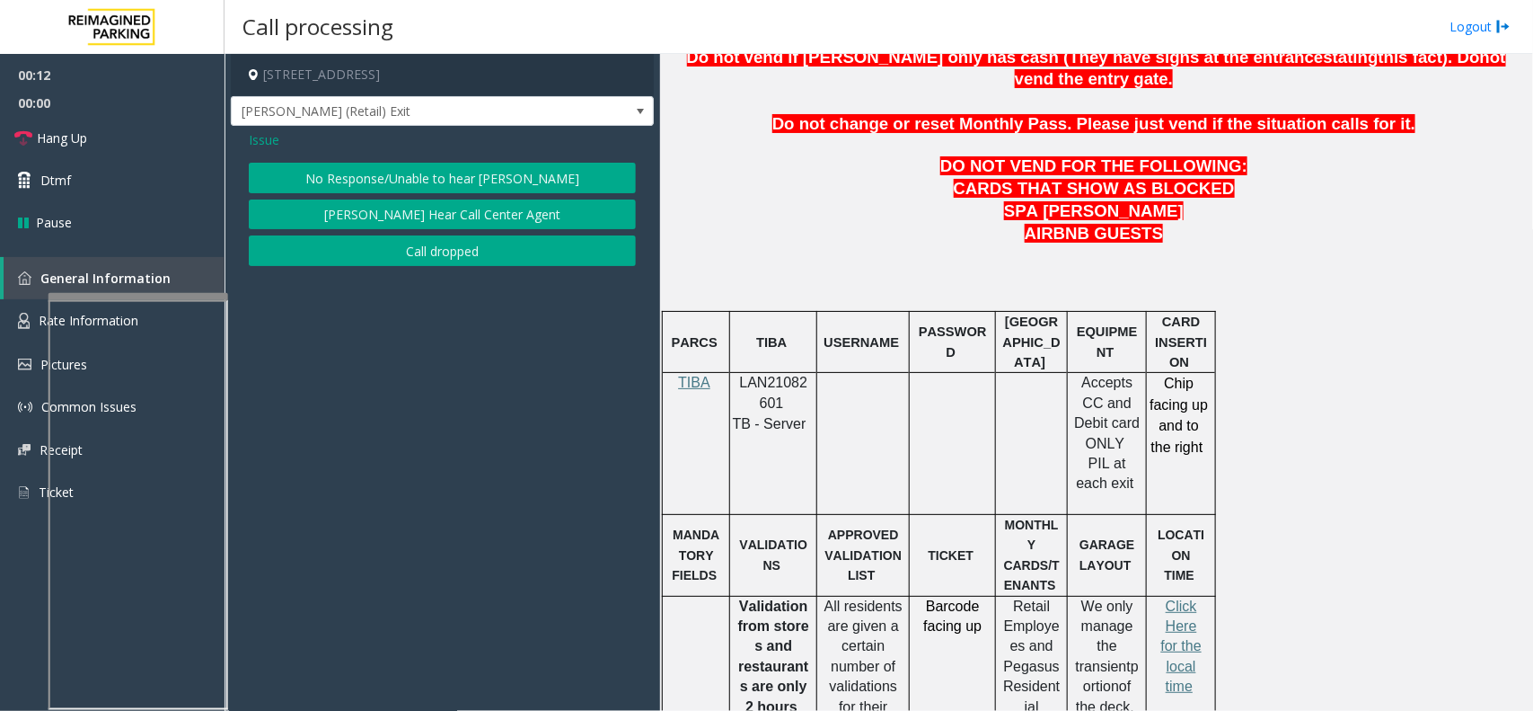
click at [483, 182] on button "No Response/Unable to hear [PERSON_NAME]" at bounding box center [442, 178] width 387 height 31
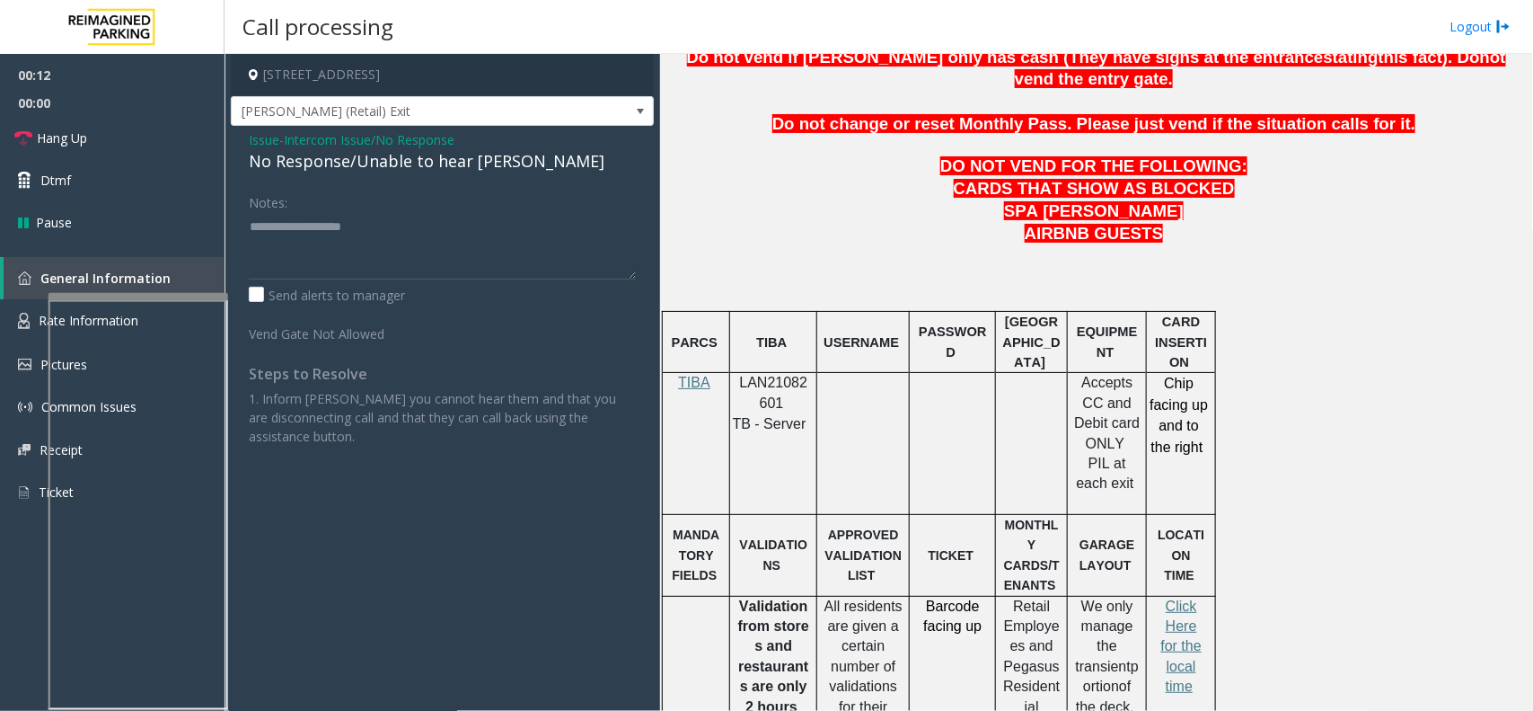
click at [440, 169] on div "No Response/Unable to hear [PERSON_NAME]" at bounding box center [442, 161] width 387 height 24
type textarea "**********"
click at [115, 133] on link "Hang Up" at bounding box center [112, 138] width 225 height 42
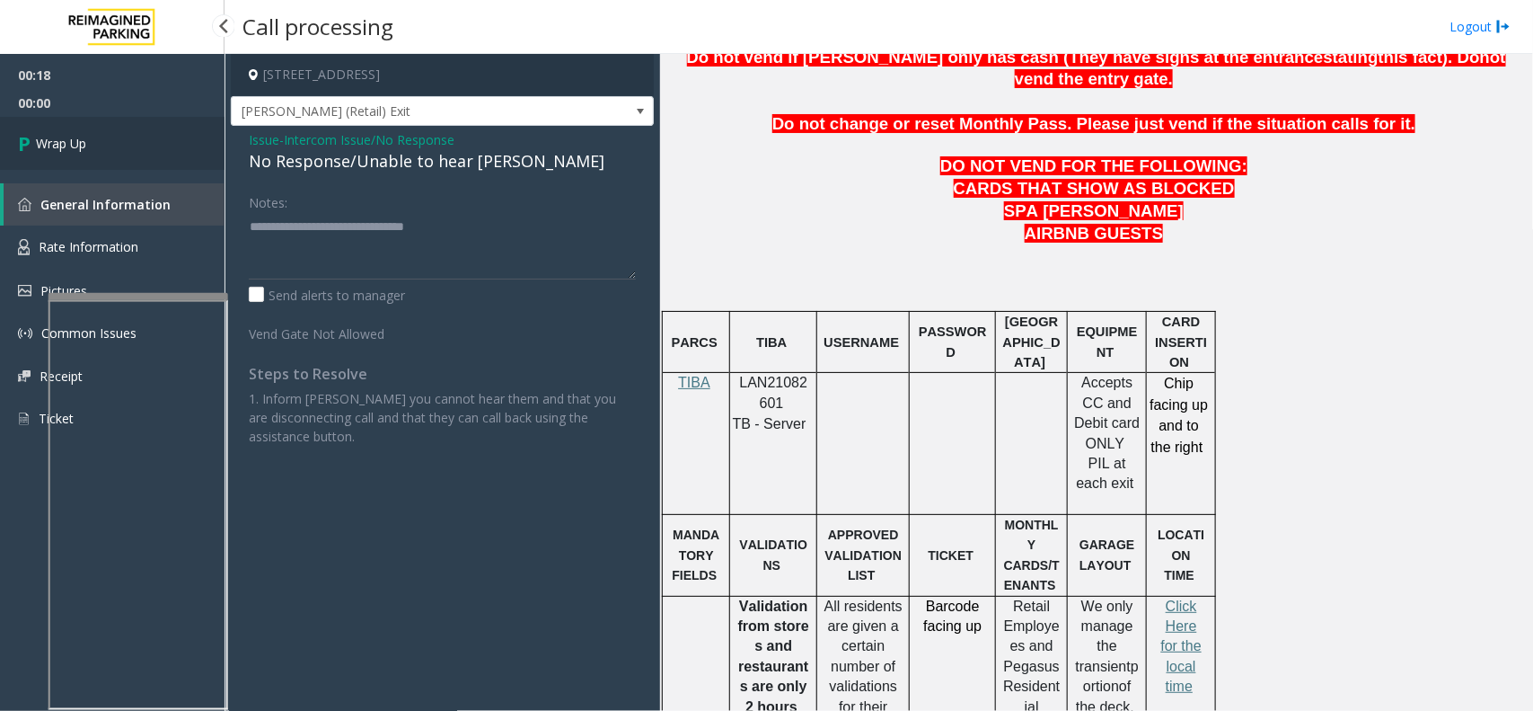
click at [65, 135] on span "Wrap Up" at bounding box center [61, 143] width 50 height 19
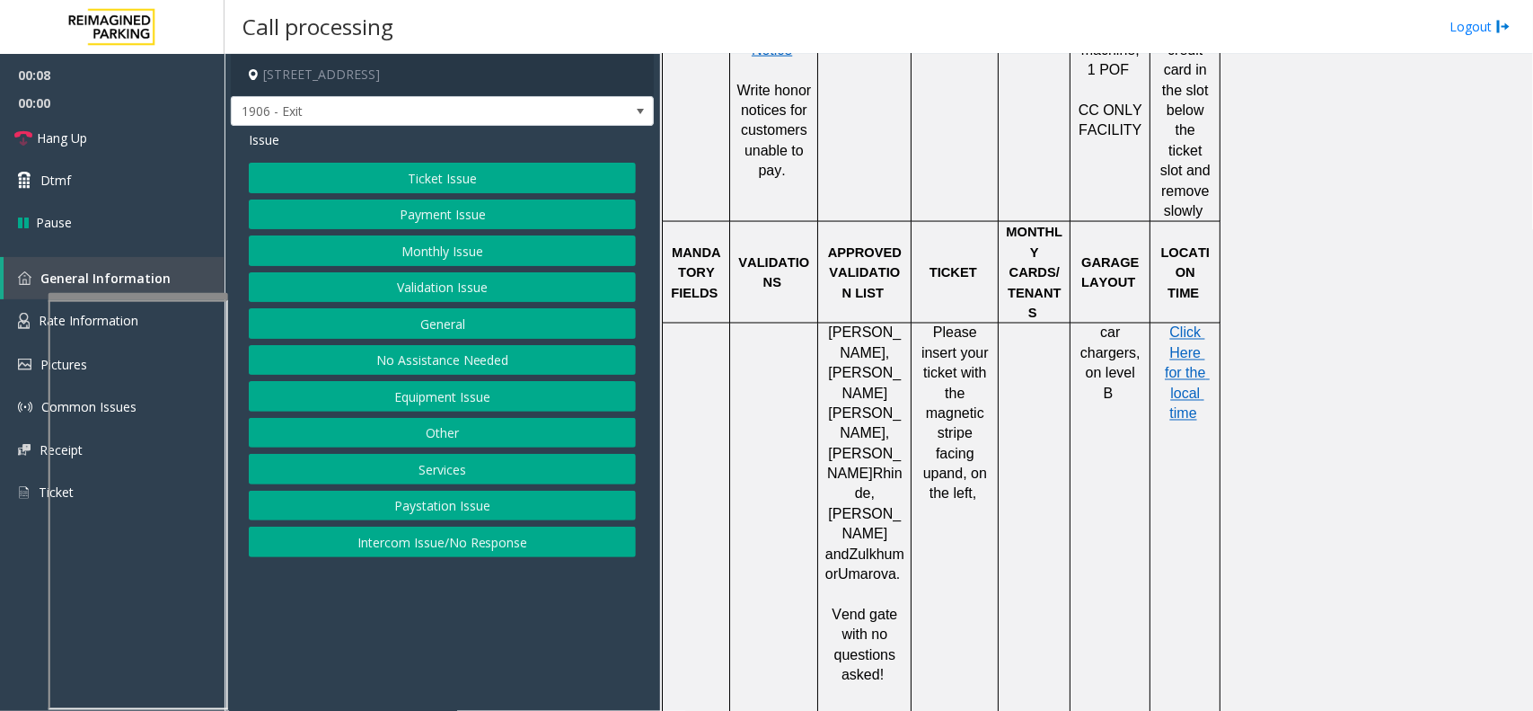
scroll to position [1235, 0]
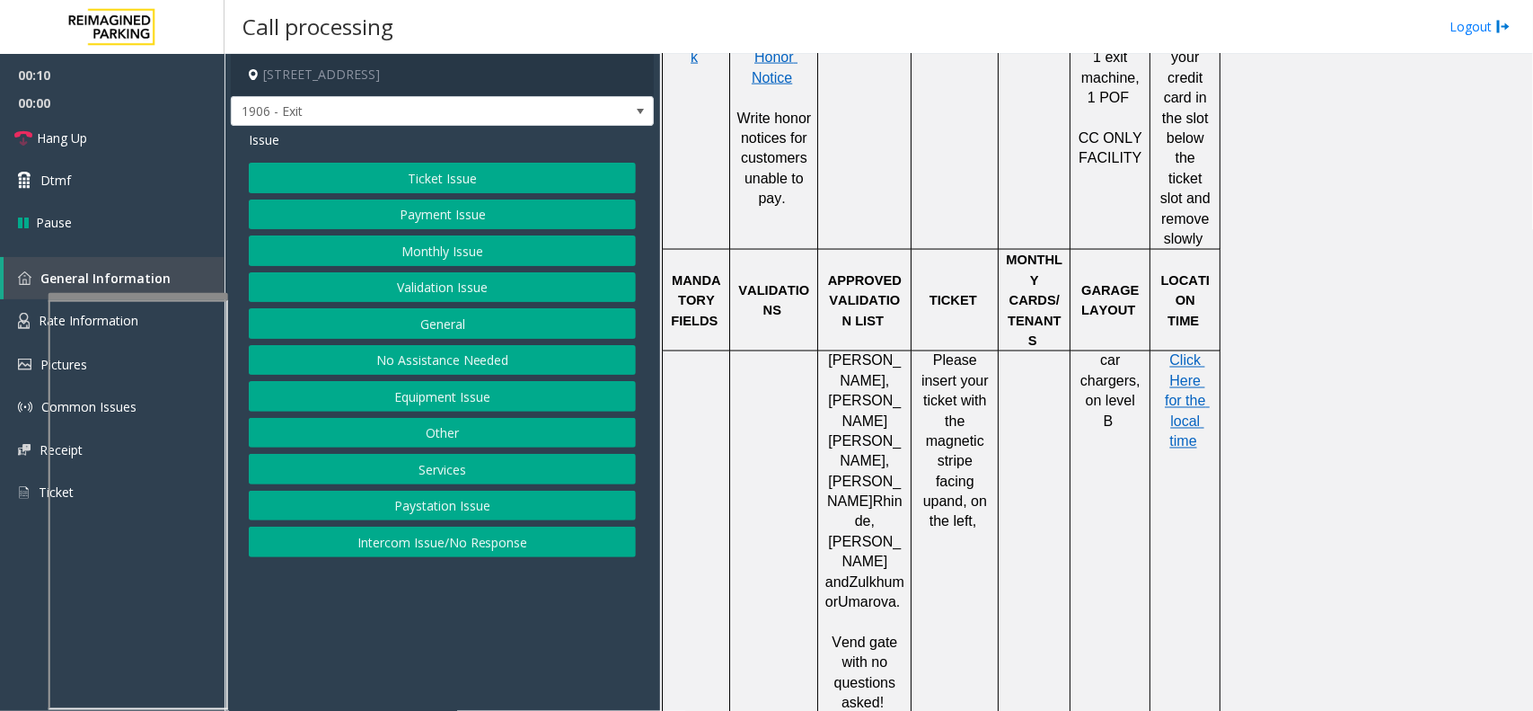
click at [357, 175] on button "Ticket Issue" at bounding box center [442, 178] width 387 height 31
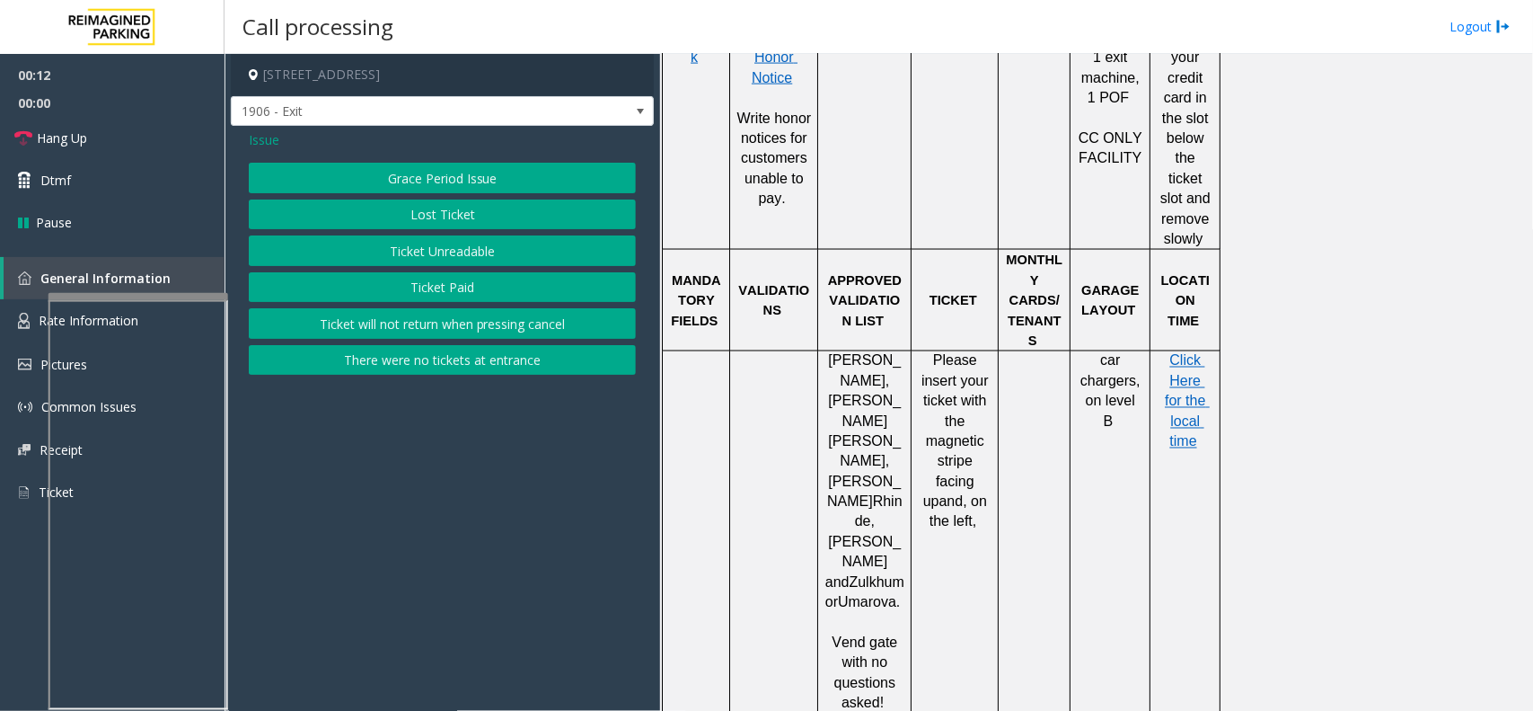
click at [406, 257] on button "Ticket Unreadable" at bounding box center [442, 250] width 387 height 31
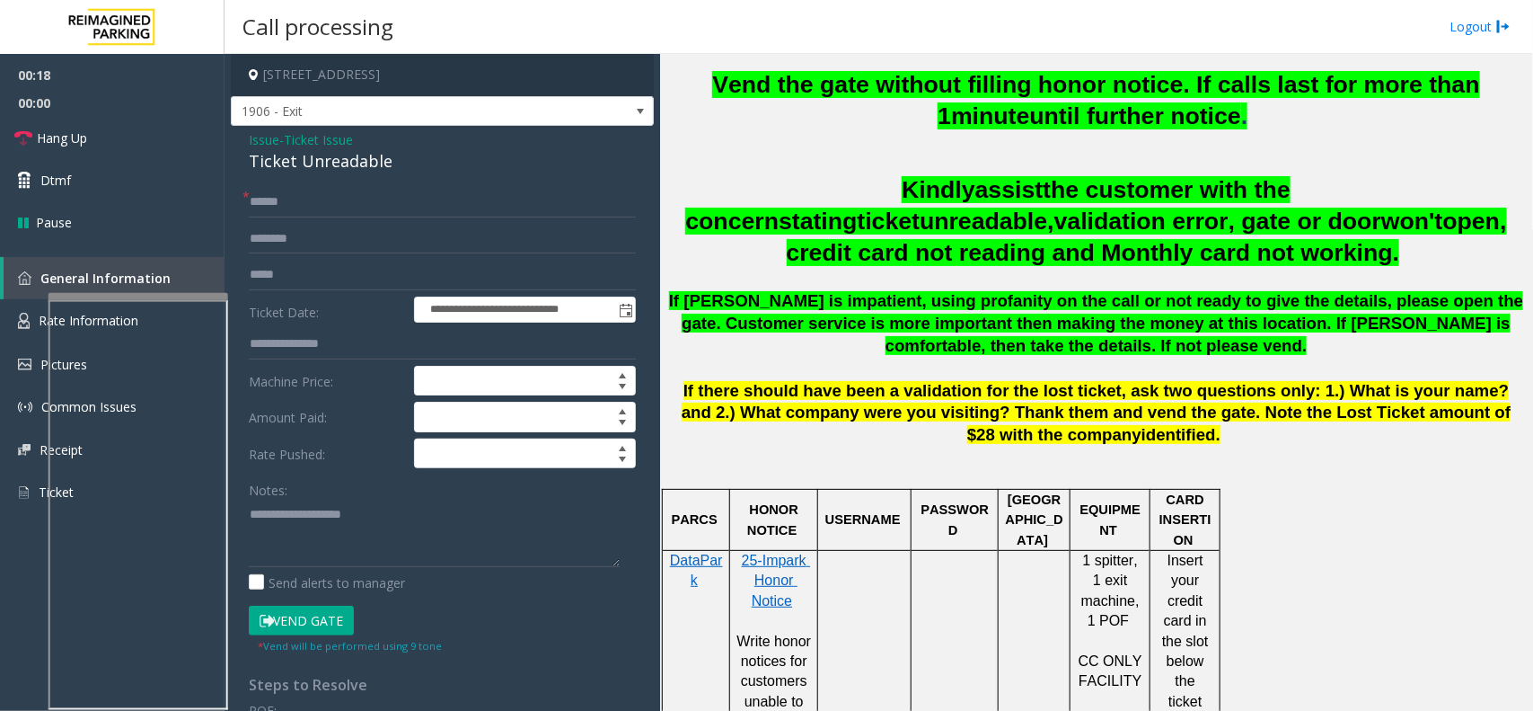
scroll to position [674, 0]
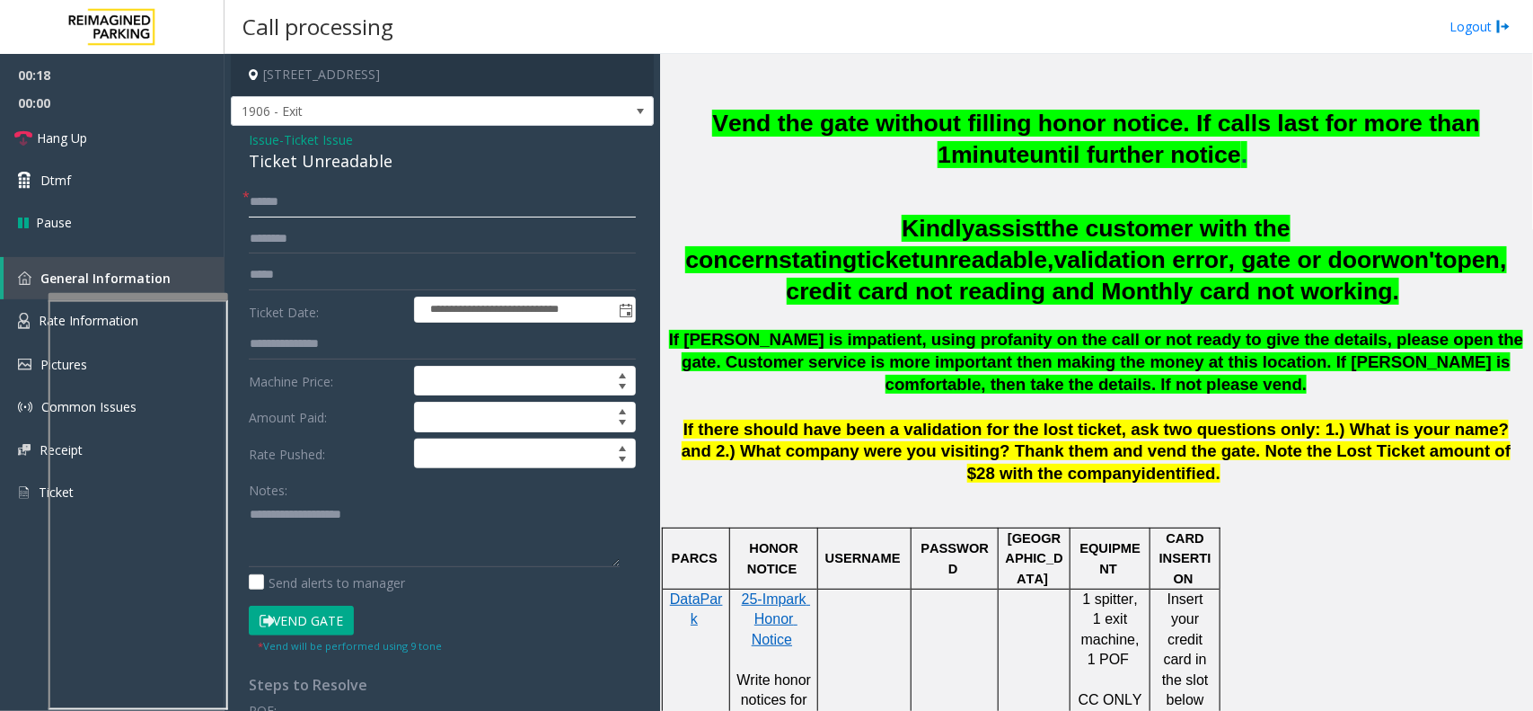
click at [393, 200] on input "text" at bounding box center [442, 202] width 387 height 31
type textarea "**********"
click at [310, 171] on div "Ticket Unreadable" at bounding box center [442, 161] width 387 height 24
click at [295, 211] on input "text" at bounding box center [442, 202] width 387 height 31
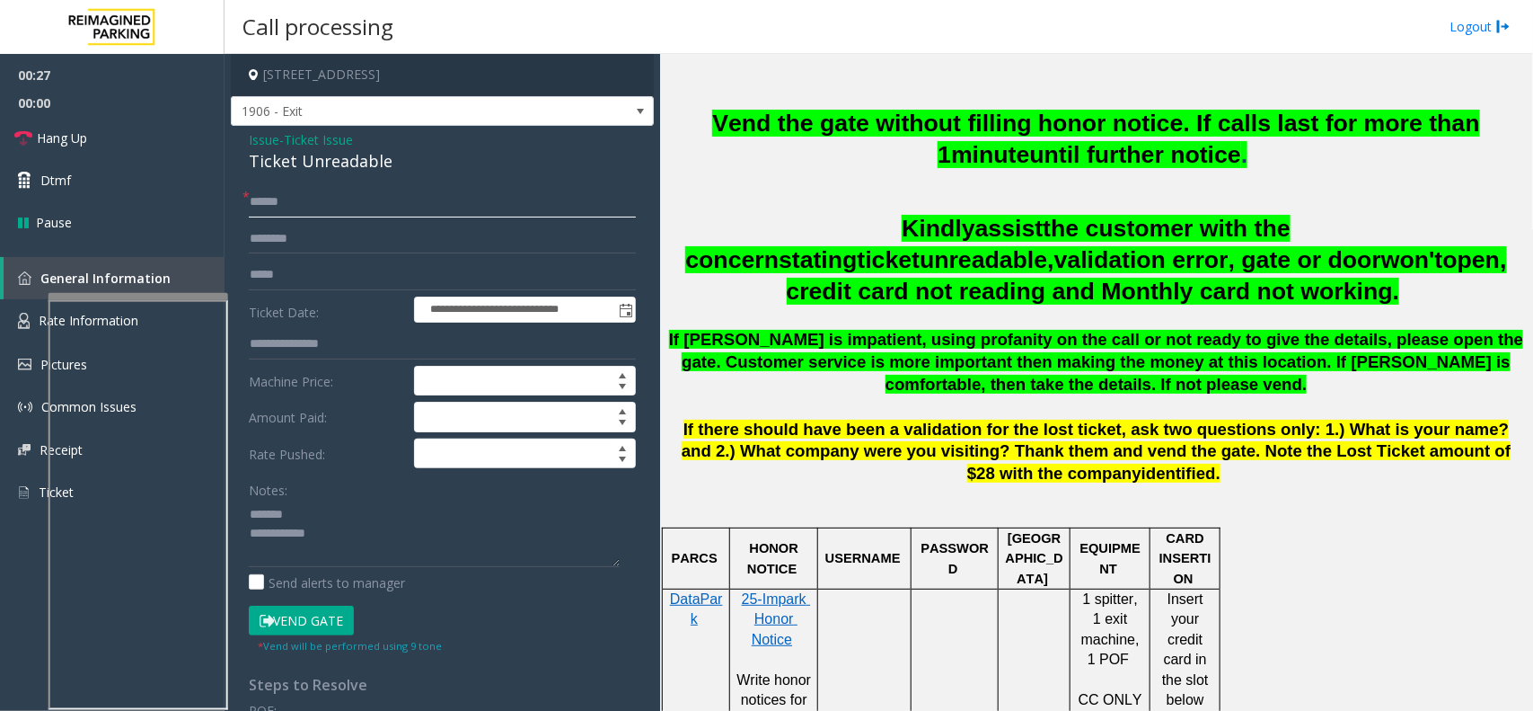
type input "******"
click at [312, 166] on div "Ticket Unreadable" at bounding box center [442, 161] width 387 height 24
click at [313, 166] on div "Ticket Unreadable" at bounding box center [442, 161] width 387 height 24
click at [419, 553] on textarea at bounding box center [434, 532] width 371 height 67
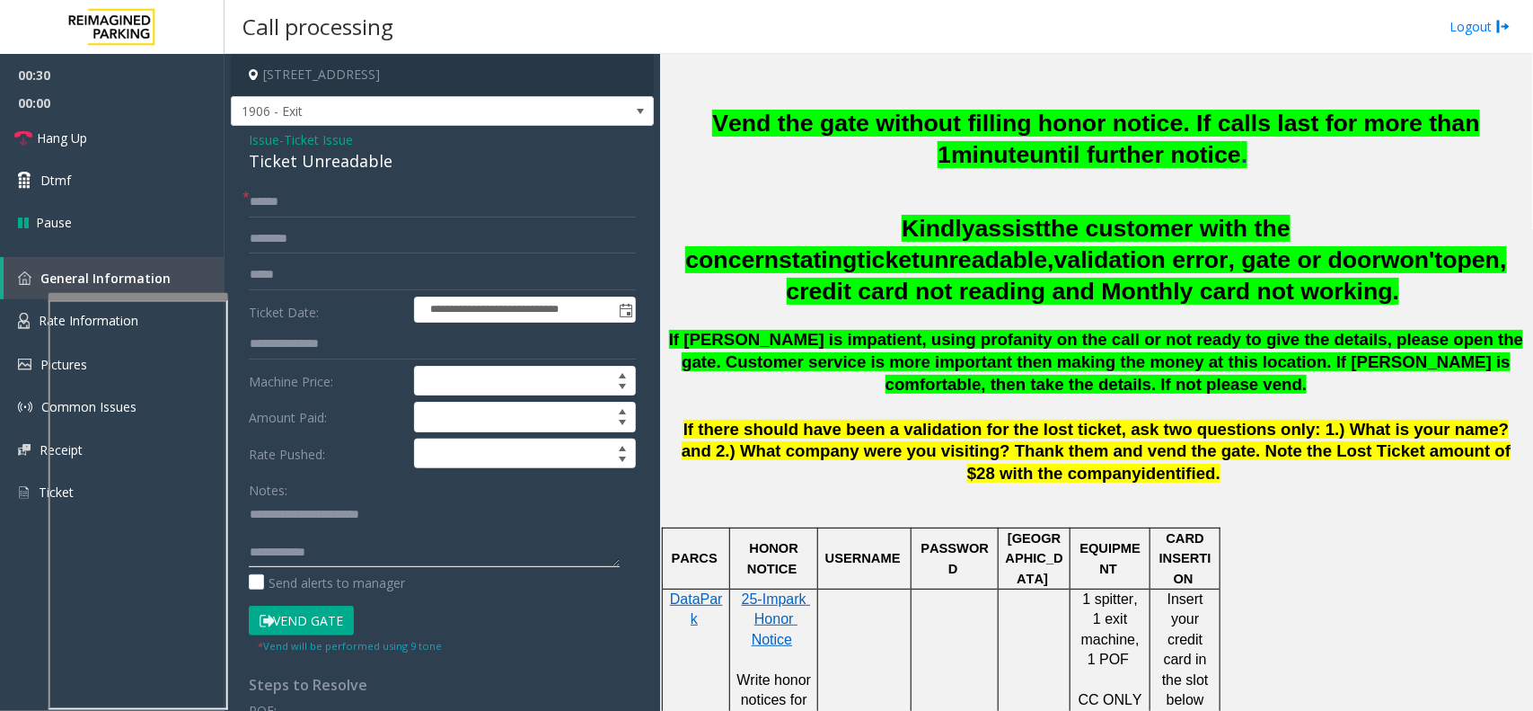
type textarea "**********"
click at [329, 238] on input "text" at bounding box center [442, 239] width 387 height 31
click at [268, 240] on input "*******" at bounding box center [442, 239] width 387 height 31
click at [274, 235] on input "*******" at bounding box center [442, 239] width 387 height 31
click at [287, 236] on input "*******" at bounding box center [442, 239] width 387 height 31
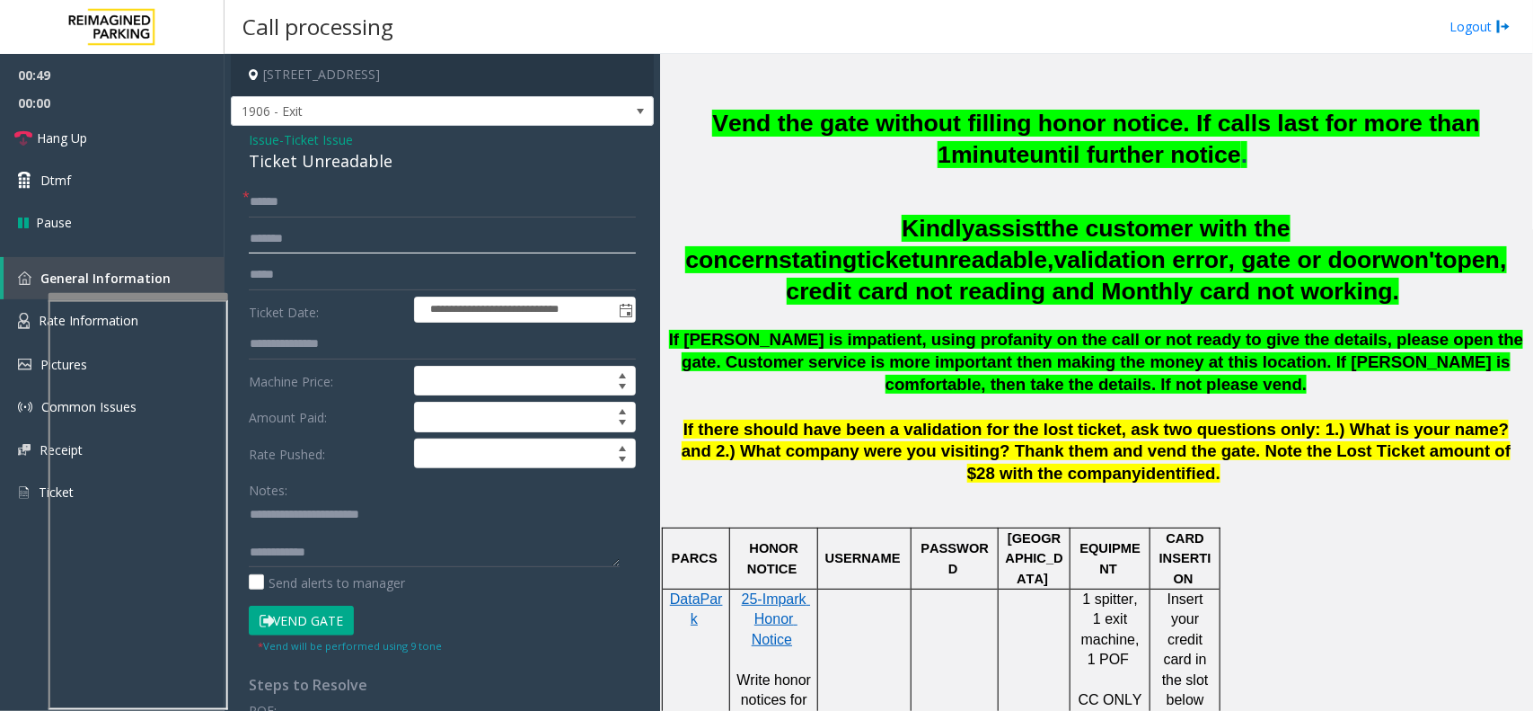
click at [294, 234] on input "*******" at bounding box center [442, 239] width 387 height 31
click at [308, 239] on input "*******" at bounding box center [442, 239] width 387 height 31
click at [286, 241] on input "*******" at bounding box center [442, 239] width 387 height 31
click at [341, 238] on input "*******" at bounding box center [442, 239] width 387 height 31
type input "*******"
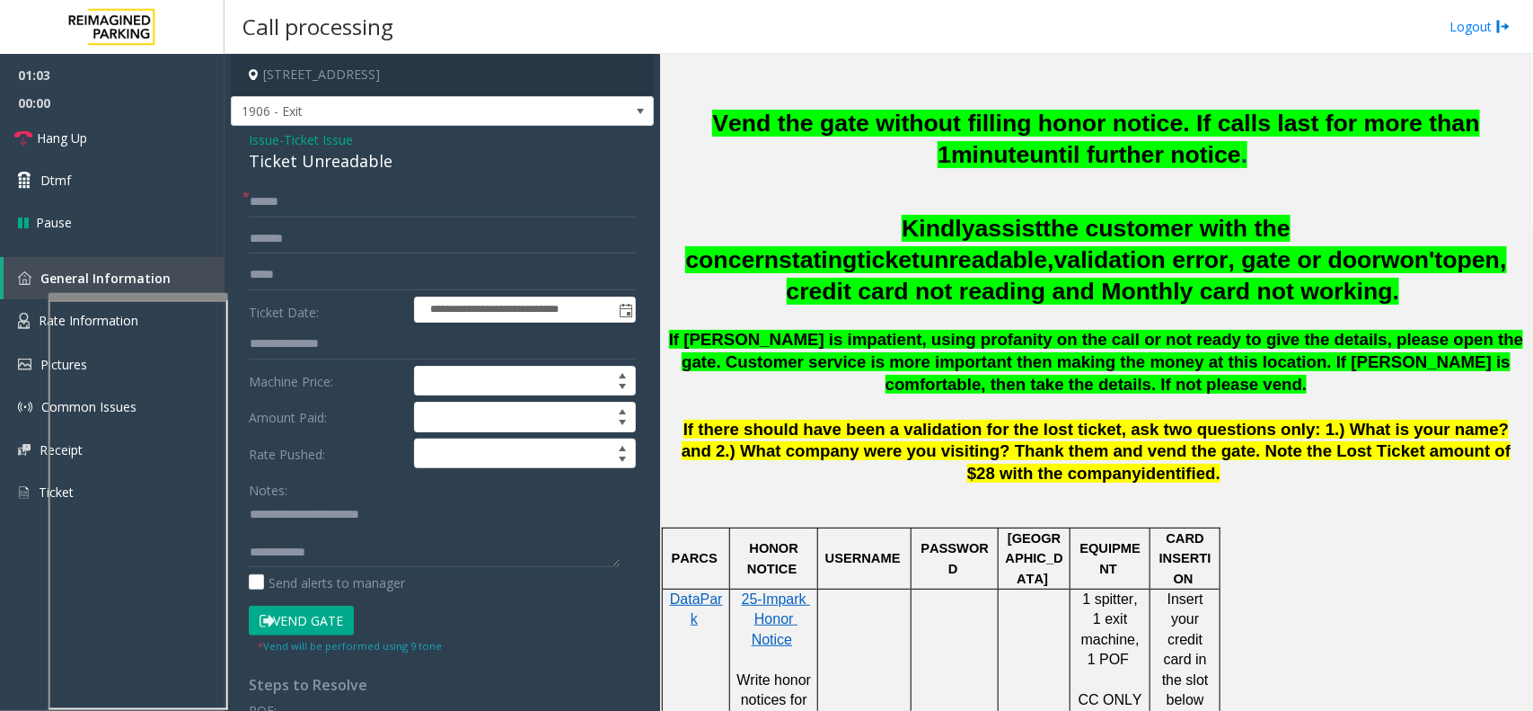
click at [339, 568] on button "Vend Gate" at bounding box center [301, 620] width 105 height 31
click at [928, 123] on span "Vend the gate without filling honor notice. If calls last for more than 1" at bounding box center [1096, 139] width 768 height 58
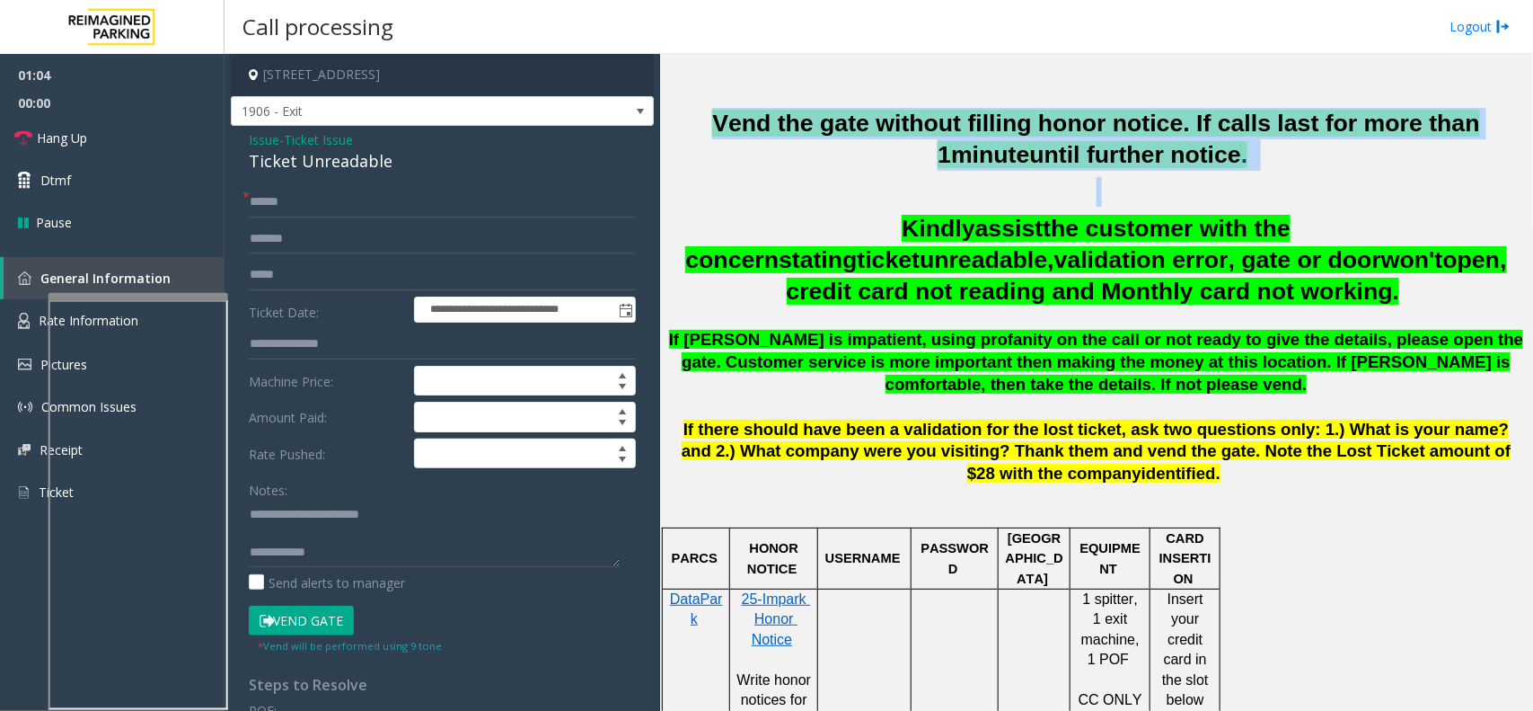
click at [928, 123] on span "Vend the gate without filling honor notice. If calls last for more than 1" at bounding box center [1096, 139] width 768 height 58
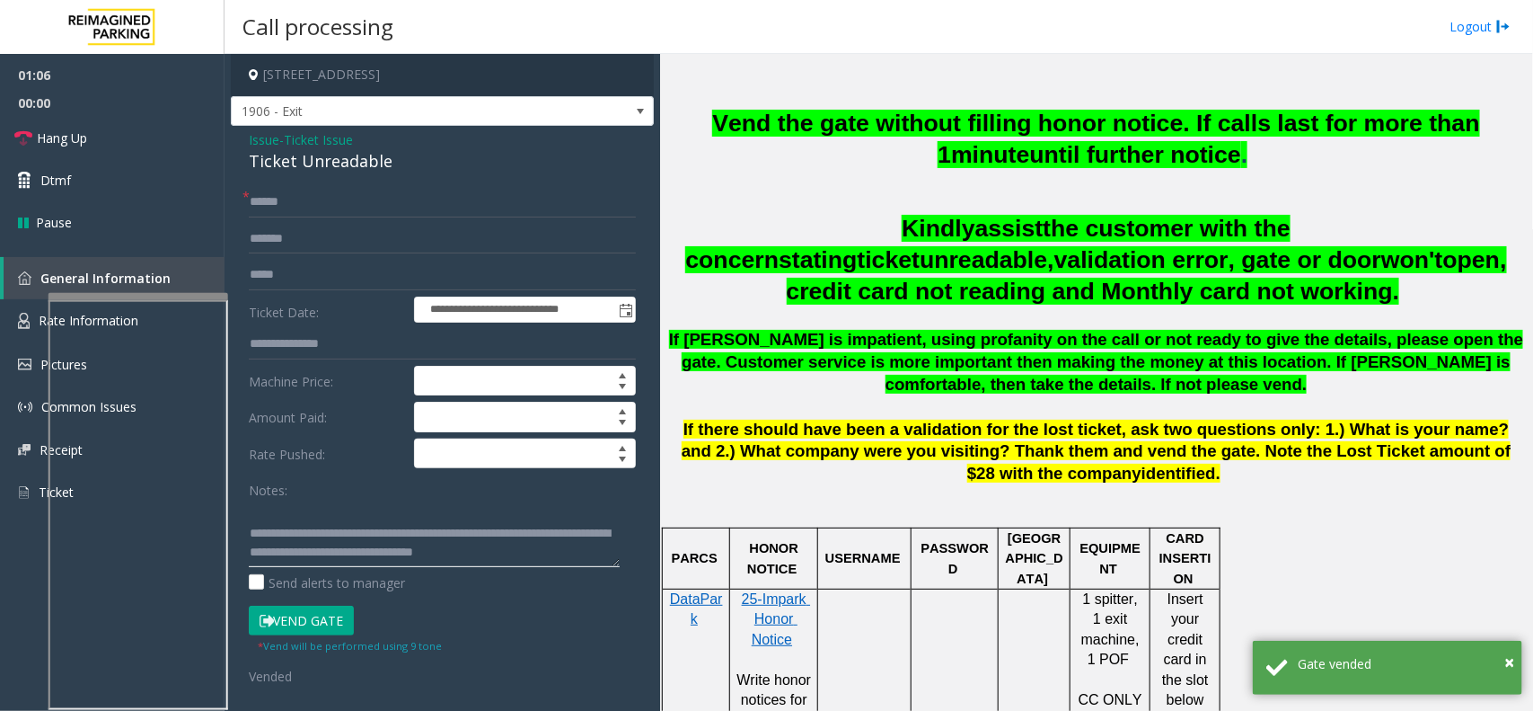
scroll to position [37, 0]
type textarea "**********"
click at [133, 140] on link "Hang Up" at bounding box center [112, 138] width 225 height 42
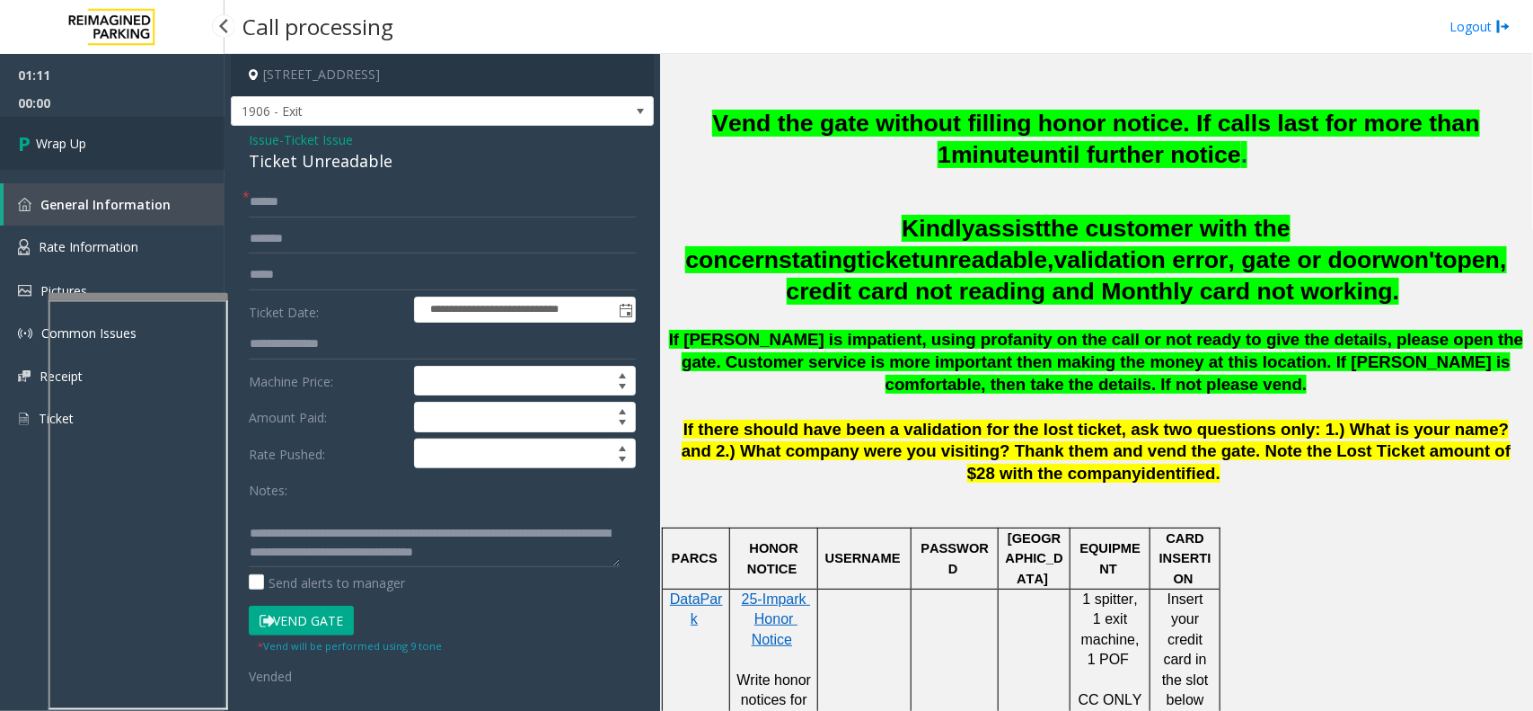
click at [78, 137] on span "Wrap Up" at bounding box center [61, 143] width 50 height 19
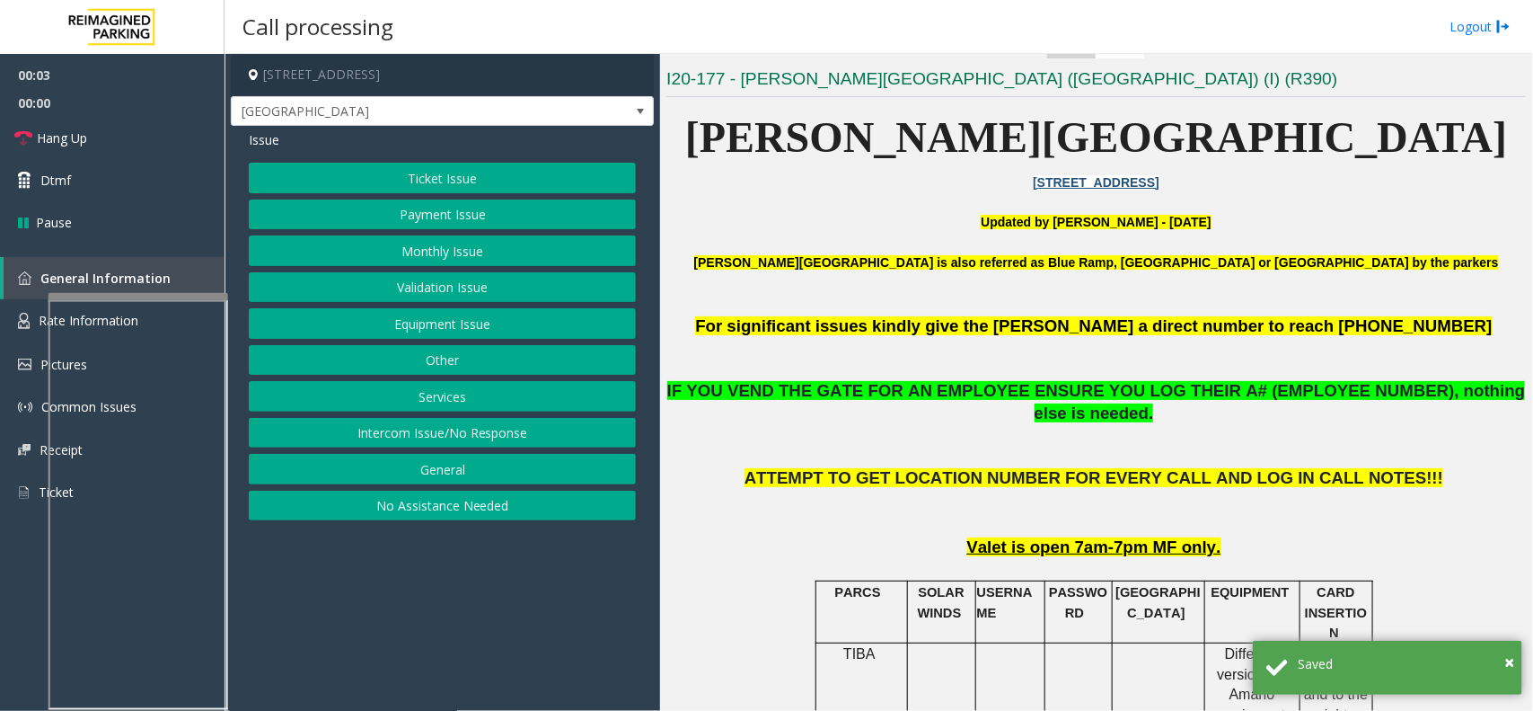
scroll to position [561, 0]
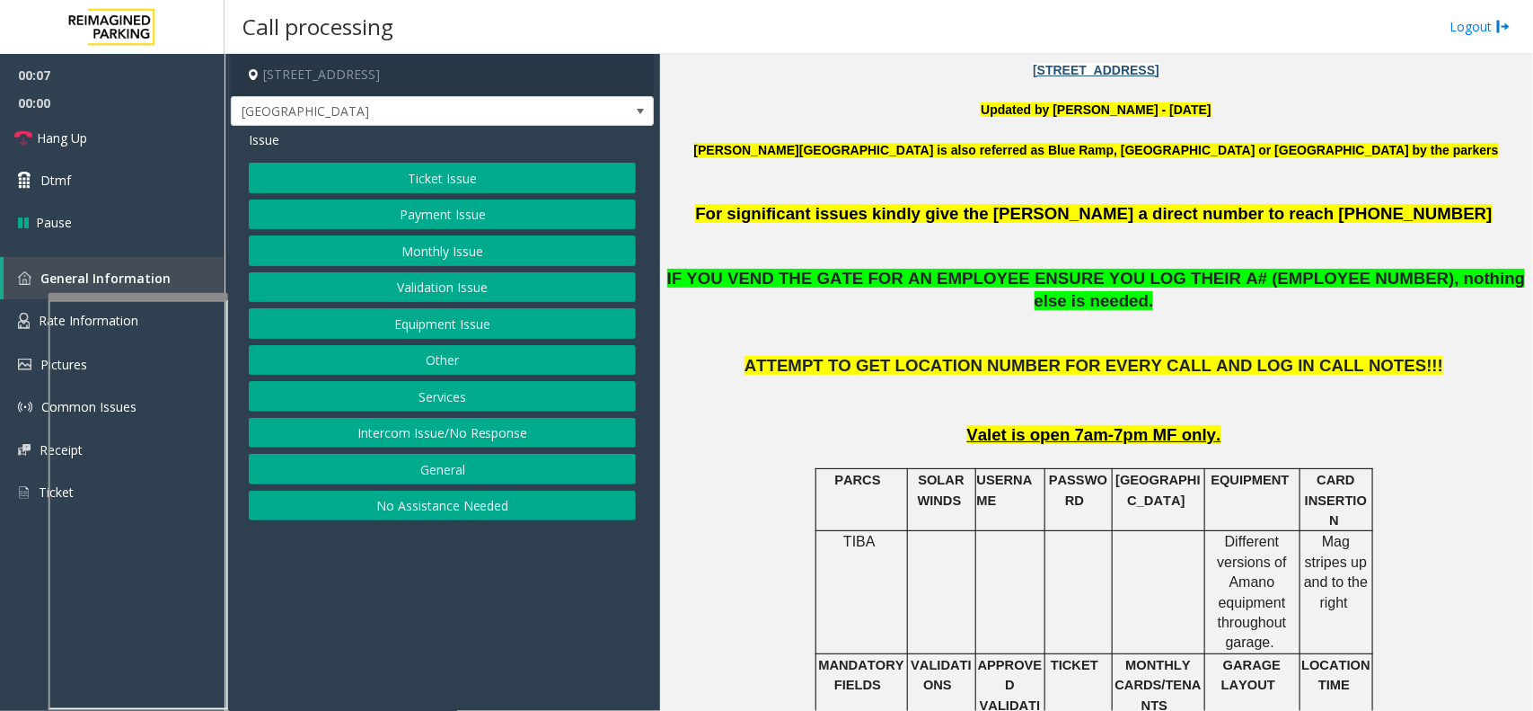
click at [434, 243] on button "Monthly Issue" at bounding box center [442, 250] width 387 height 31
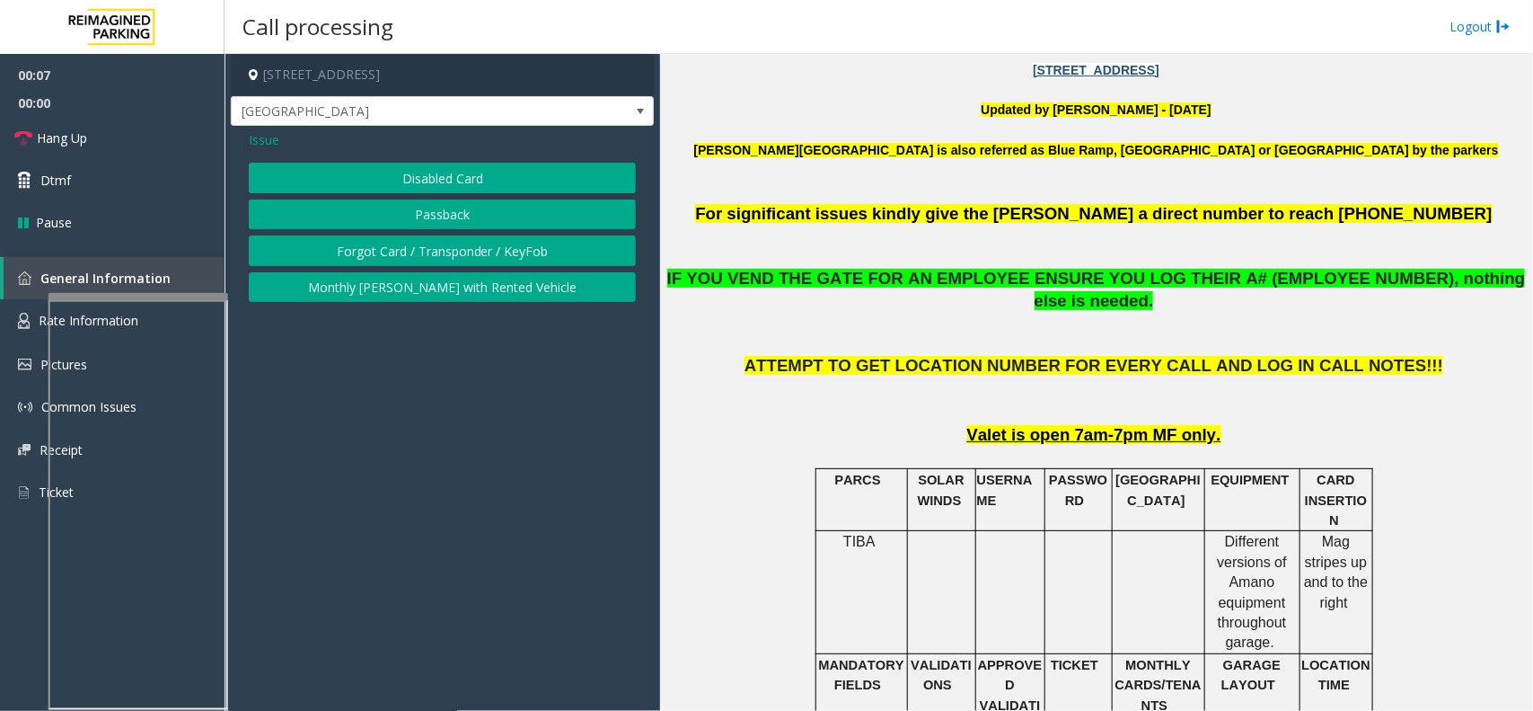
click at [447, 177] on button "Disabled Card" at bounding box center [442, 178] width 387 height 31
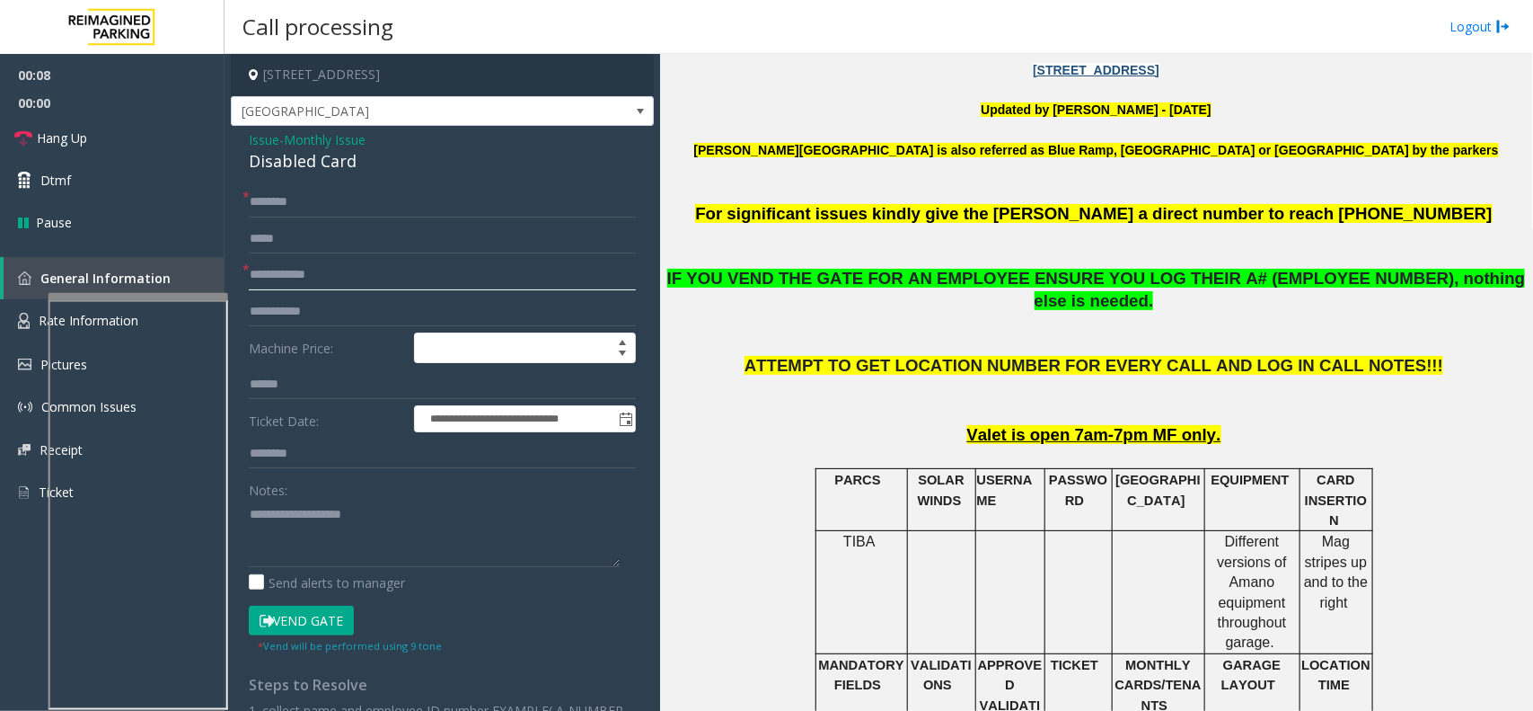
click at [321, 284] on input "text" at bounding box center [442, 275] width 387 height 31
click at [319, 265] on input "text" at bounding box center [442, 275] width 387 height 31
click at [322, 167] on div "Disabled Card" at bounding box center [442, 161] width 387 height 24
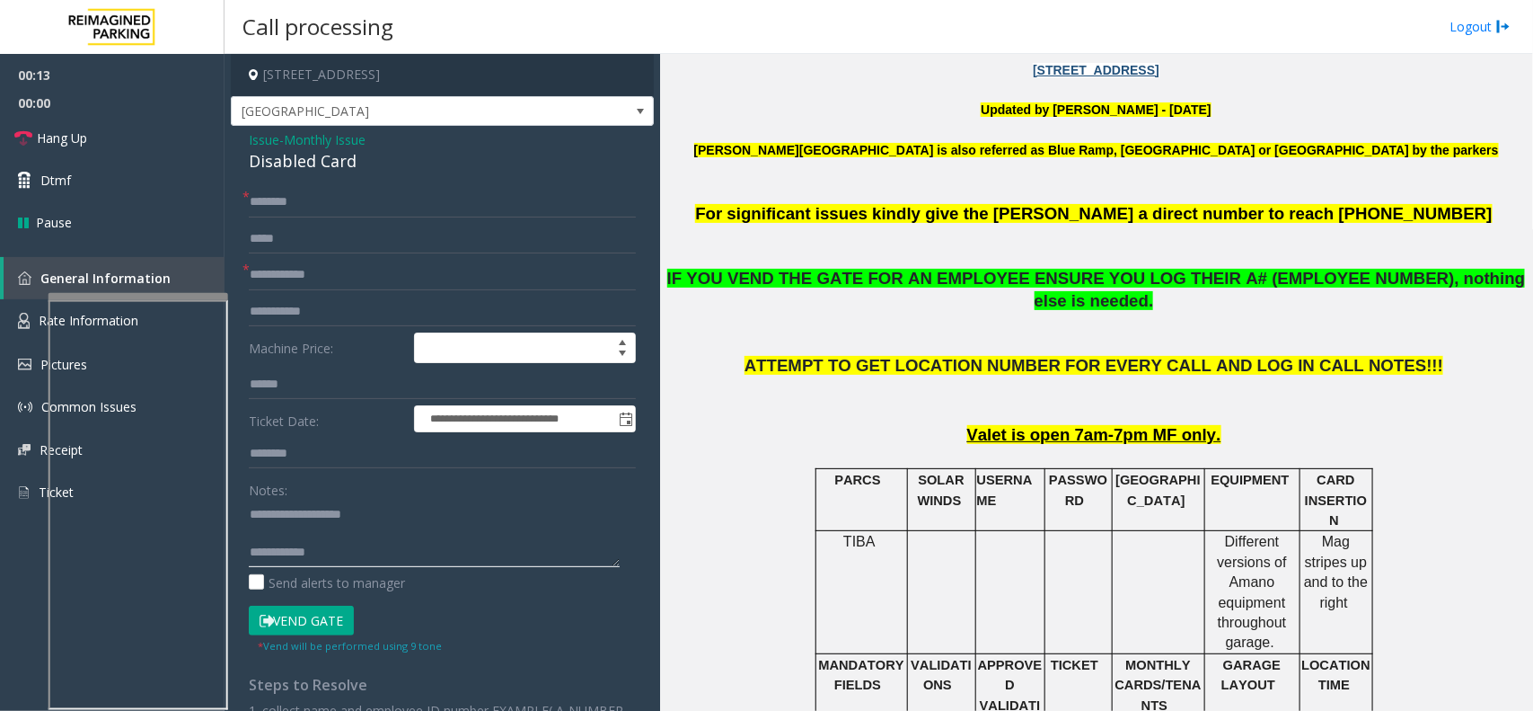
type textarea "**********"
click at [319, 265] on input "text" at bounding box center [442, 275] width 387 height 31
type input "**"
click at [271, 207] on input "text" at bounding box center [442, 202] width 387 height 31
type input "**"
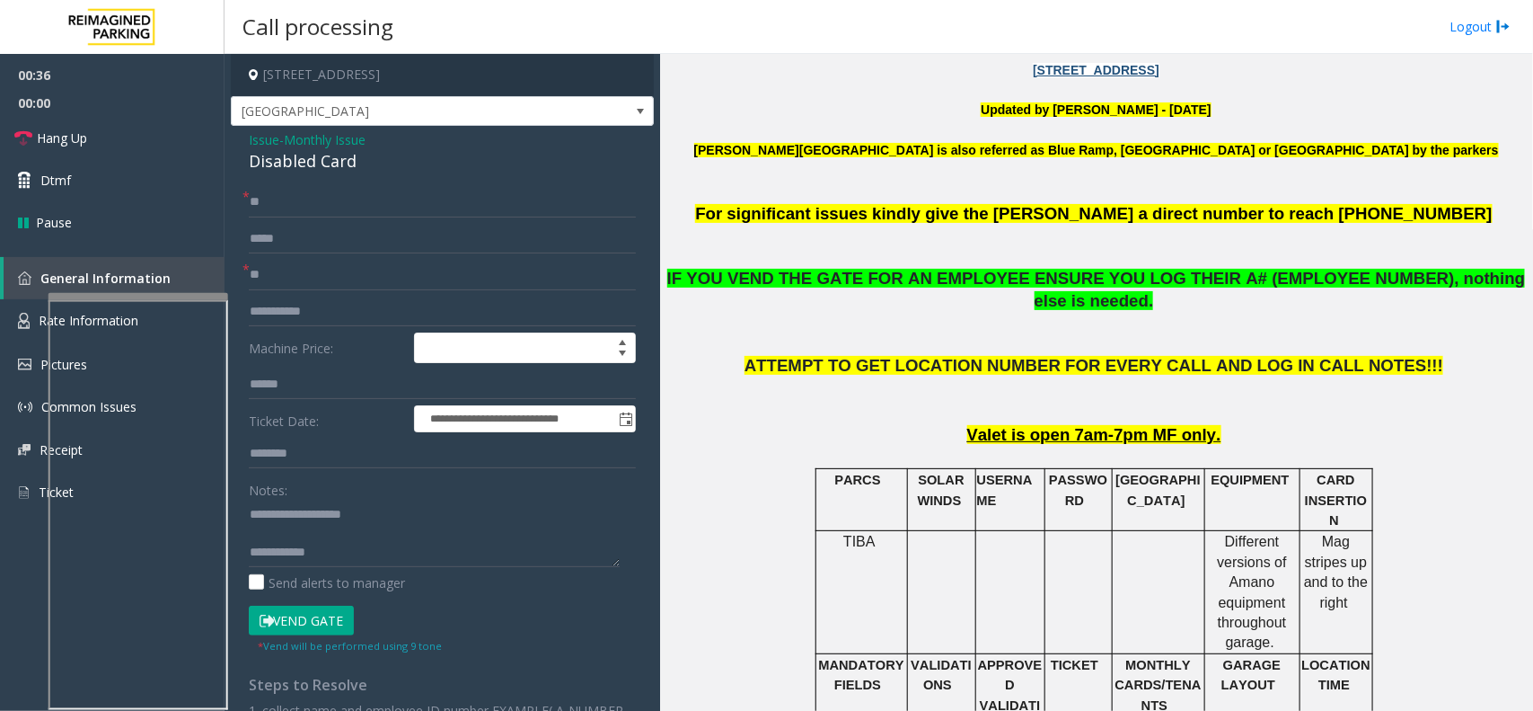
click at [321, 568] on button "Vend Gate" at bounding box center [301, 620] width 105 height 31
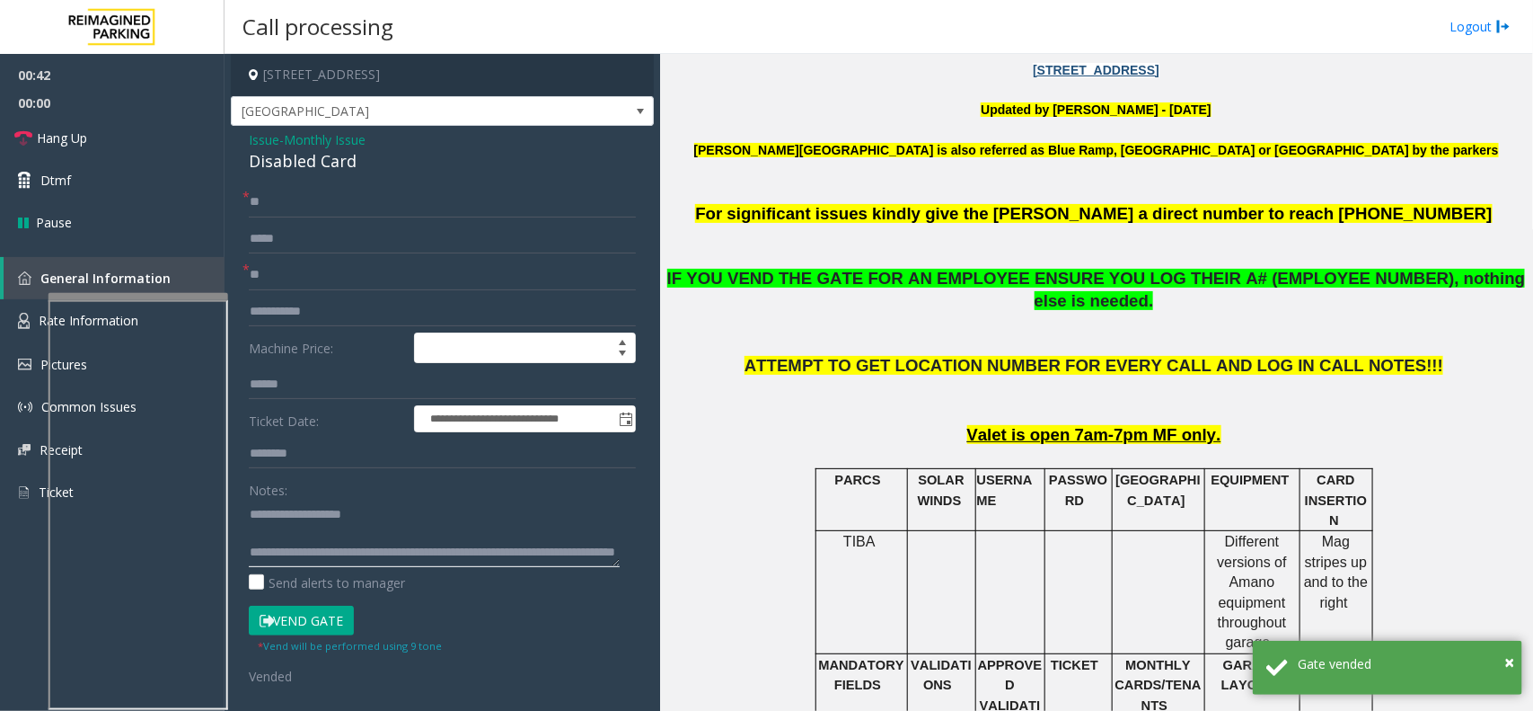
scroll to position [19, 0]
type textarea "**********"
click at [119, 145] on link "Hang Up" at bounding box center [112, 138] width 225 height 42
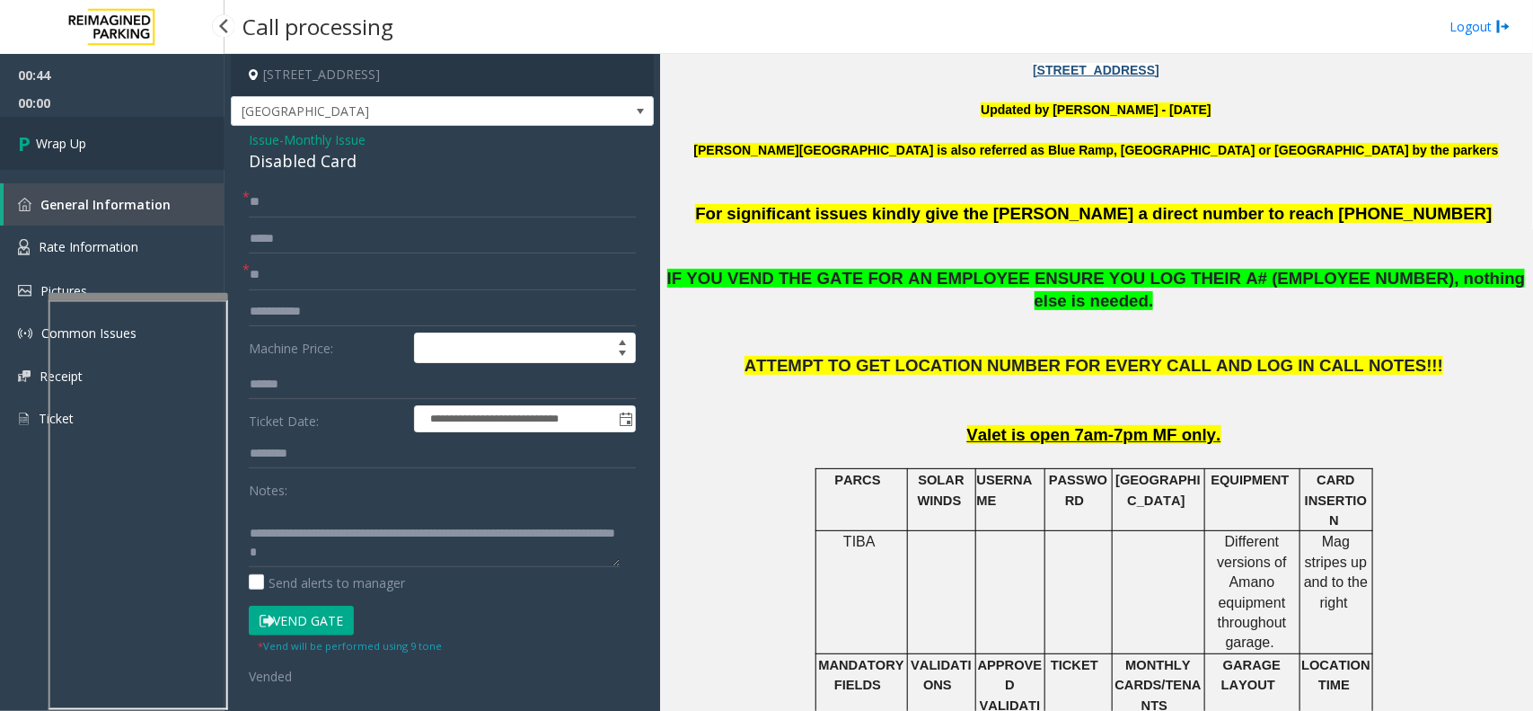
click at [74, 131] on link "Wrap Up" at bounding box center [112, 143] width 225 height 53
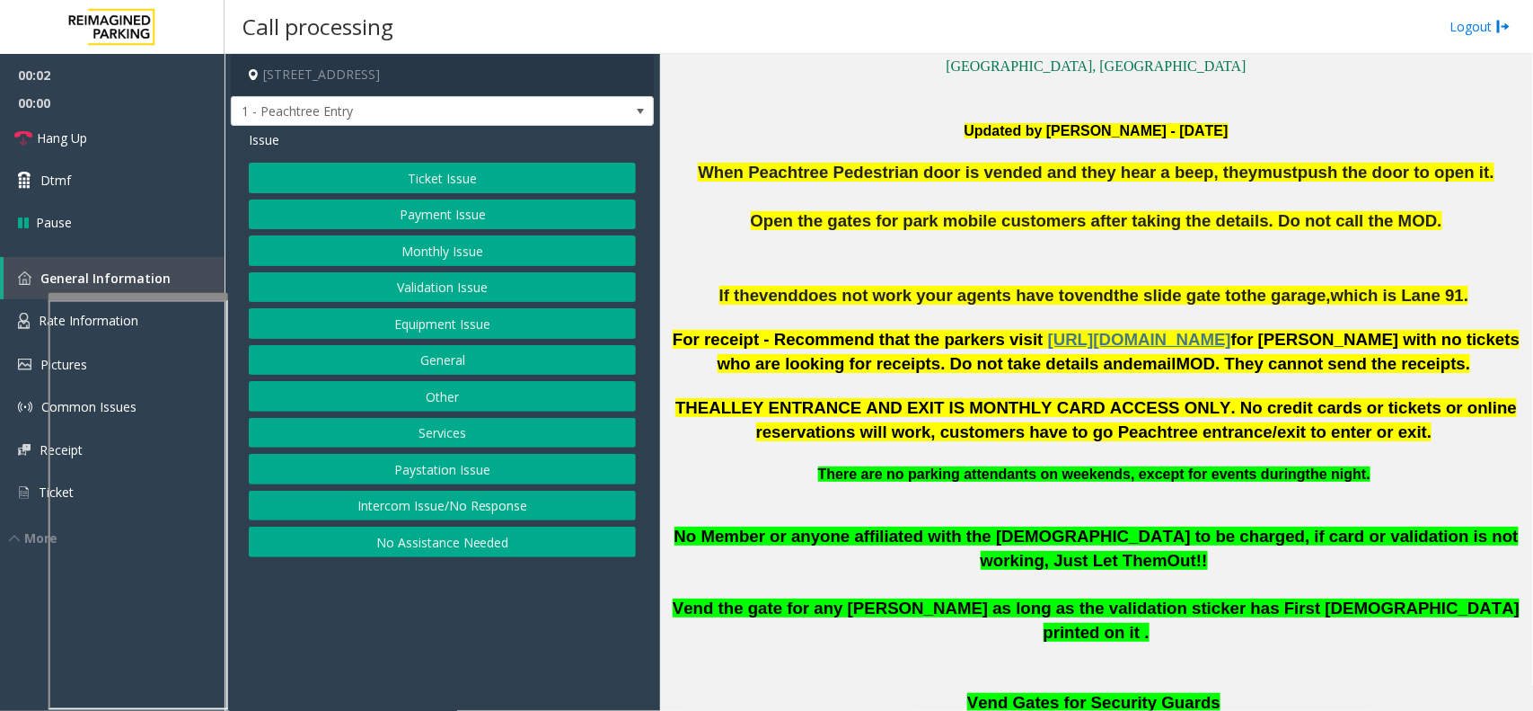
scroll to position [674, 0]
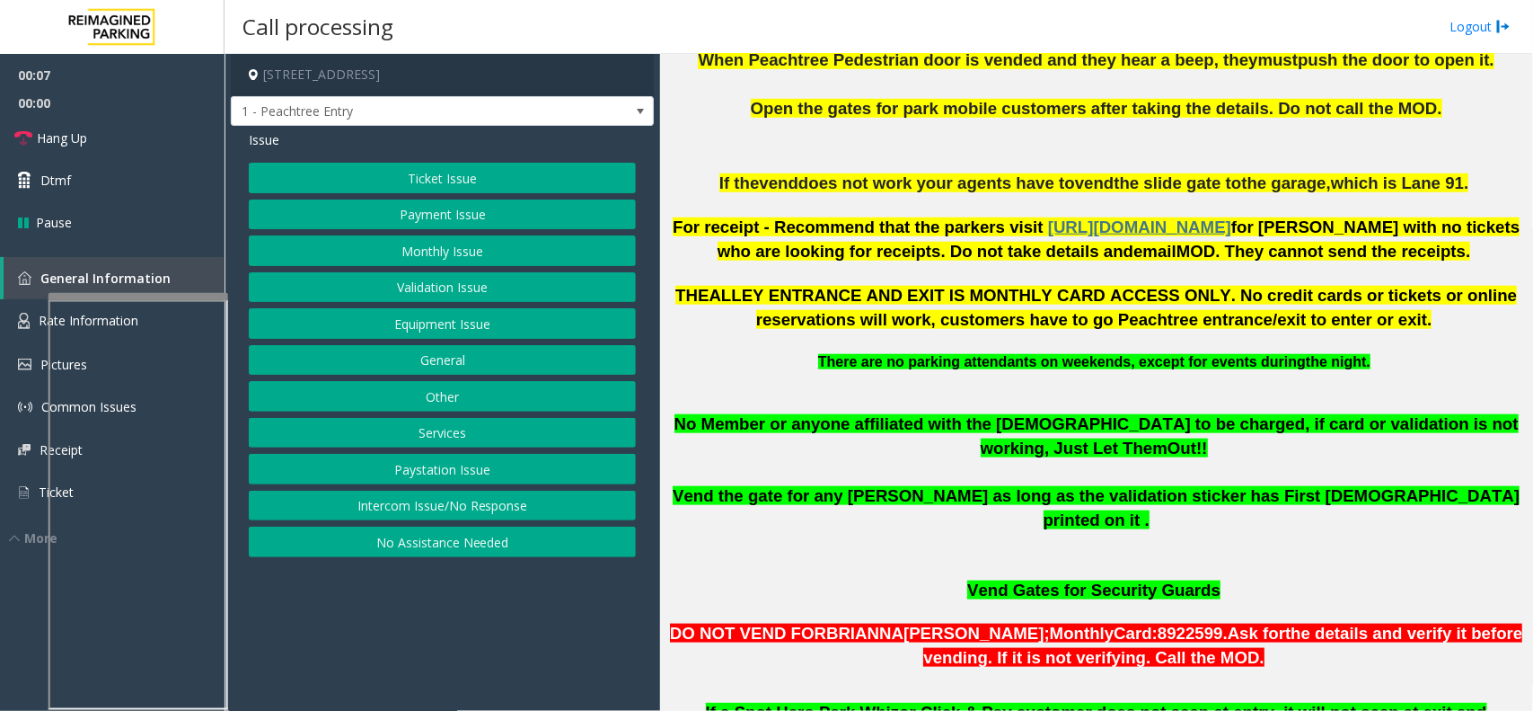
click at [452, 499] on button "Intercom Issue/No Response" at bounding box center [442, 505] width 387 height 31
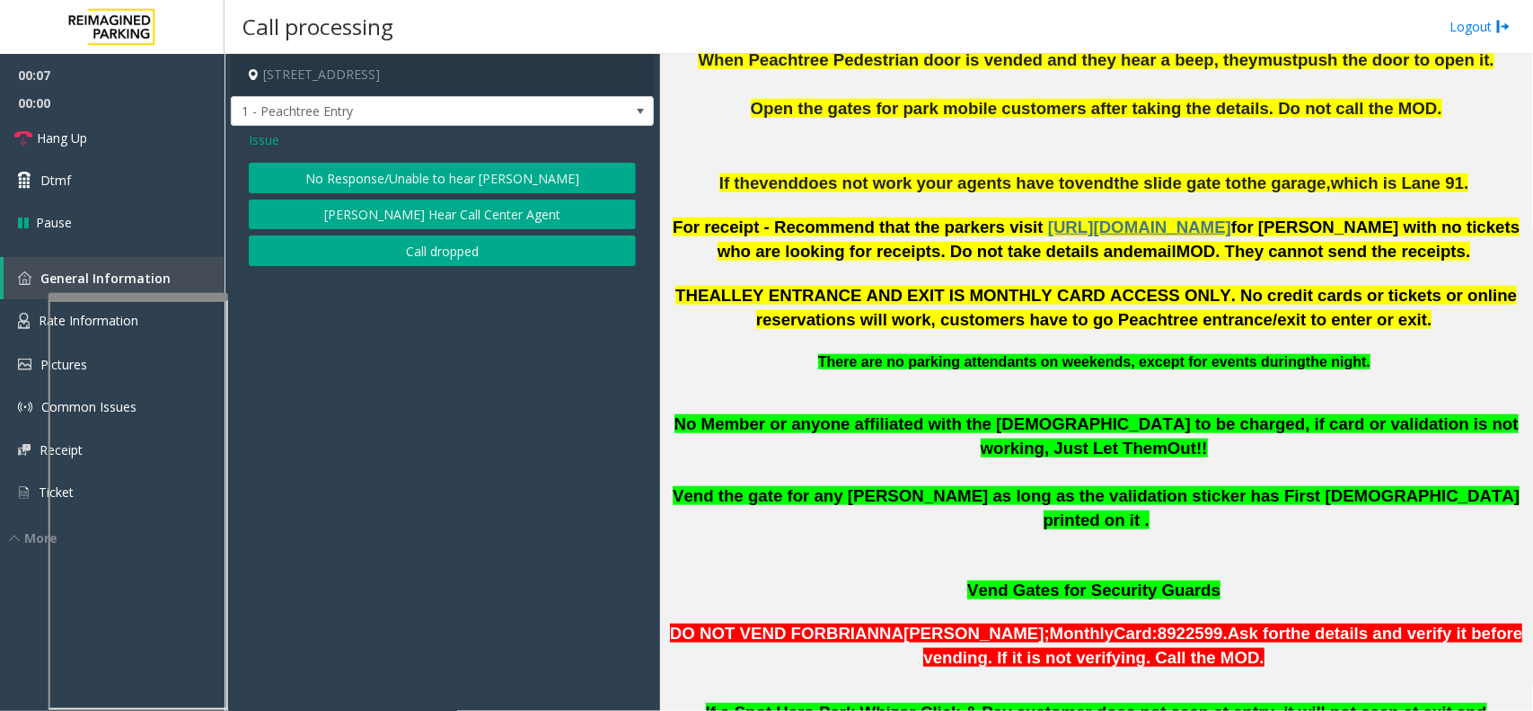
click at [440, 162] on div "Issue No Response/Unable to hear parker Parker Cannot Hear Call Center Agent Ca…" at bounding box center [442, 200] width 423 height 149
click at [407, 168] on button "No Response/Unable to hear [PERSON_NAME]" at bounding box center [442, 178] width 387 height 31
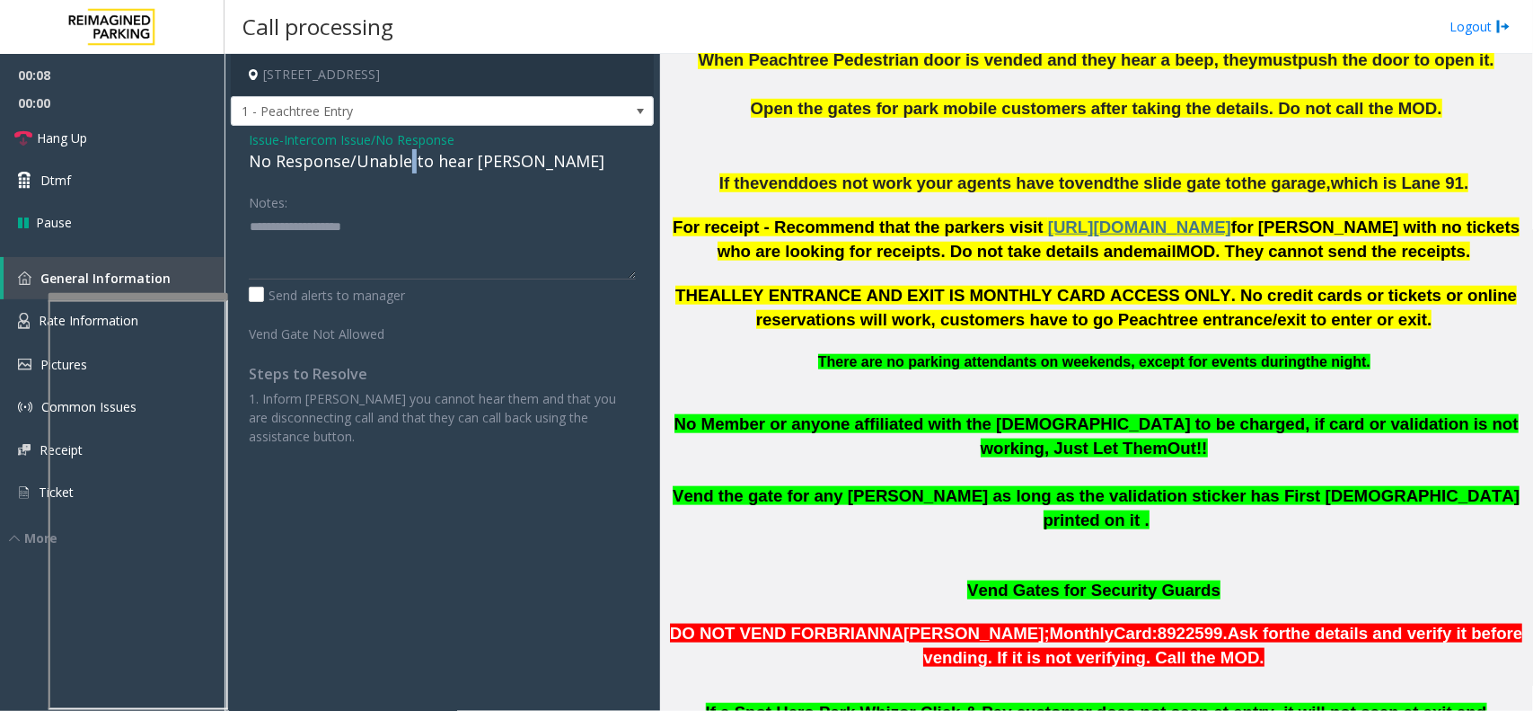
click at [407, 168] on div "No Response/Unable to hear [PERSON_NAME]" at bounding box center [442, 161] width 387 height 24
drag, startPoint x: 407, startPoint y: 168, endPoint x: 450, endPoint y: 163, distance: 43.3
click at [419, 173] on div "No Response/Unable to hear [PERSON_NAME]" at bounding box center [442, 161] width 387 height 24
type textarea "**********"
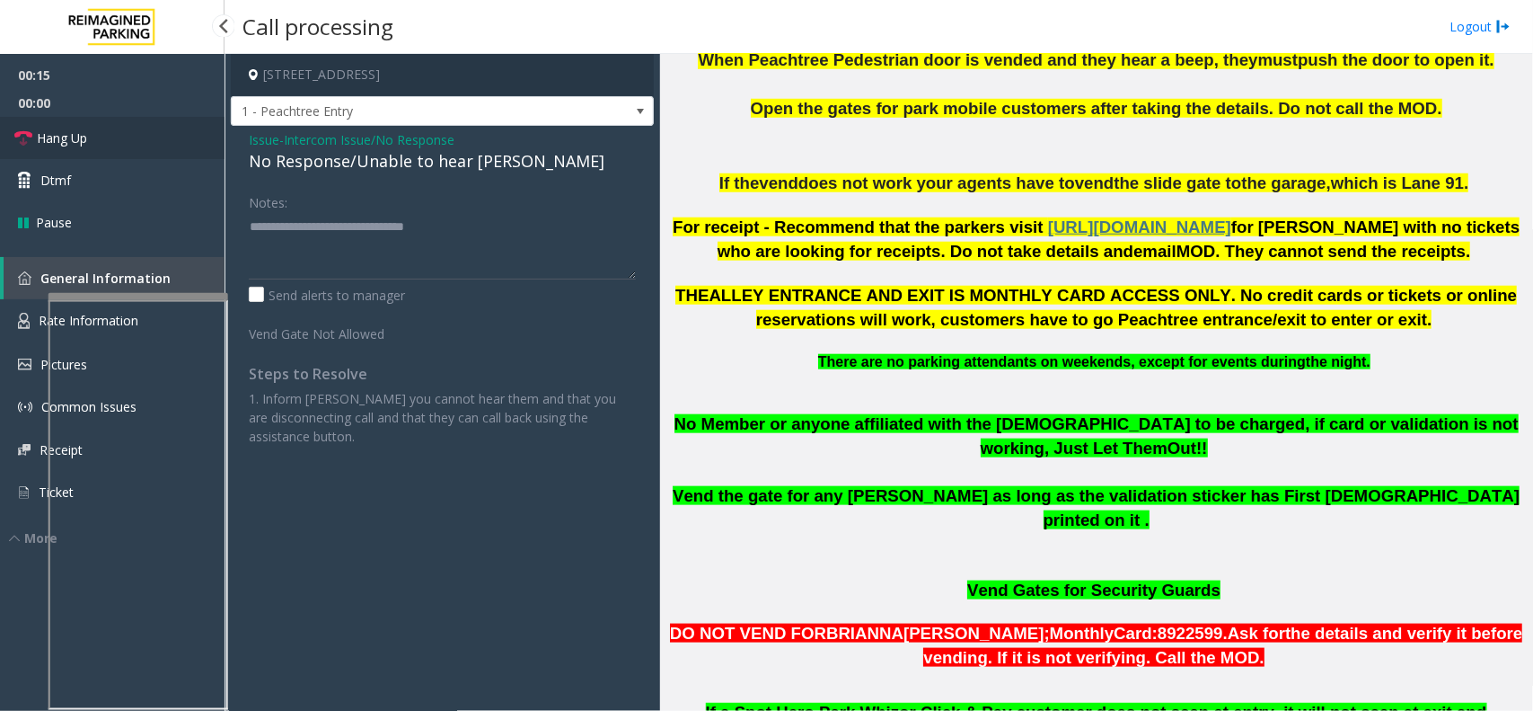
click at [162, 131] on link "Hang Up" at bounding box center [112, 138] width 225 height 42
click at [64, 137] on span "Hang Up" at bounding box center [62, 137] width 50 height 19
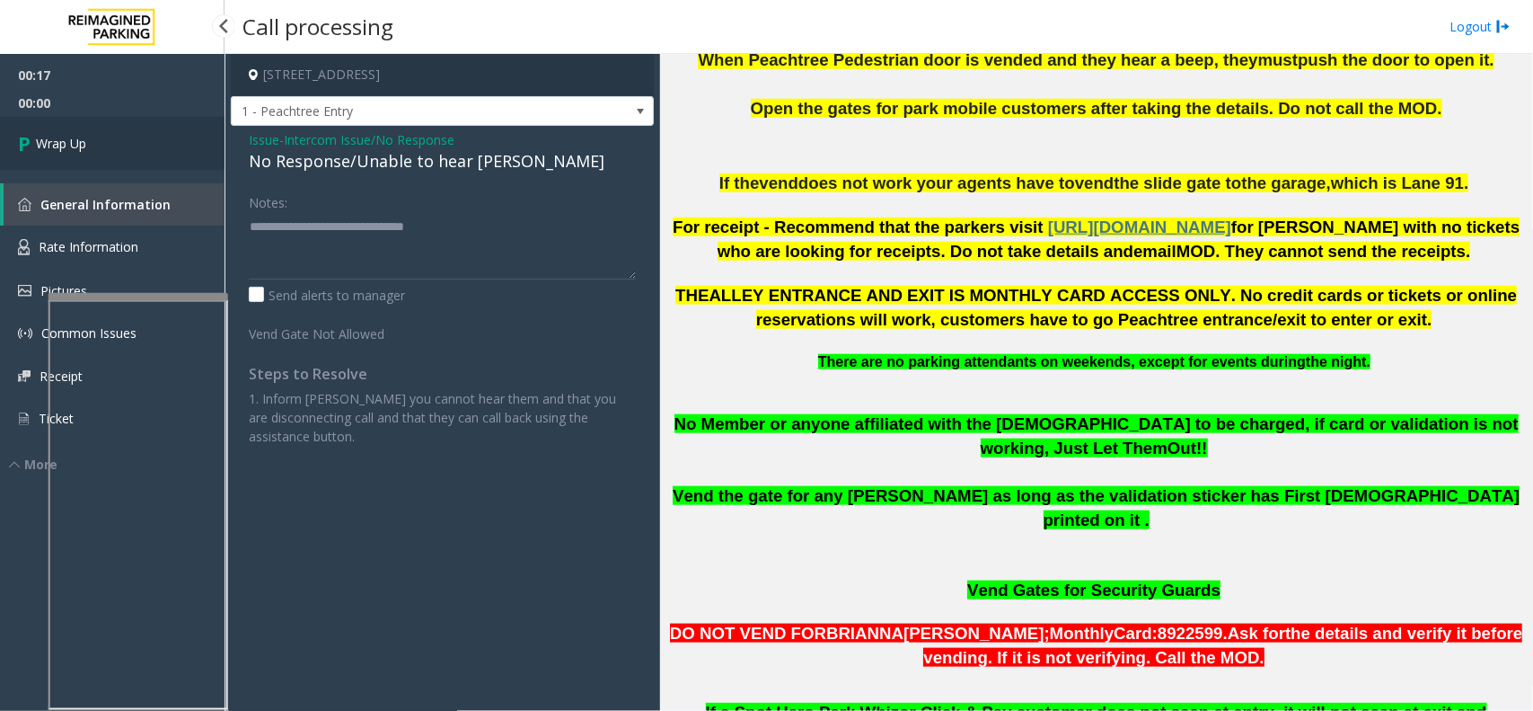
click at [64, 137] on span "Wrap Up" at bounding box center [61, 143] width 50 height 19
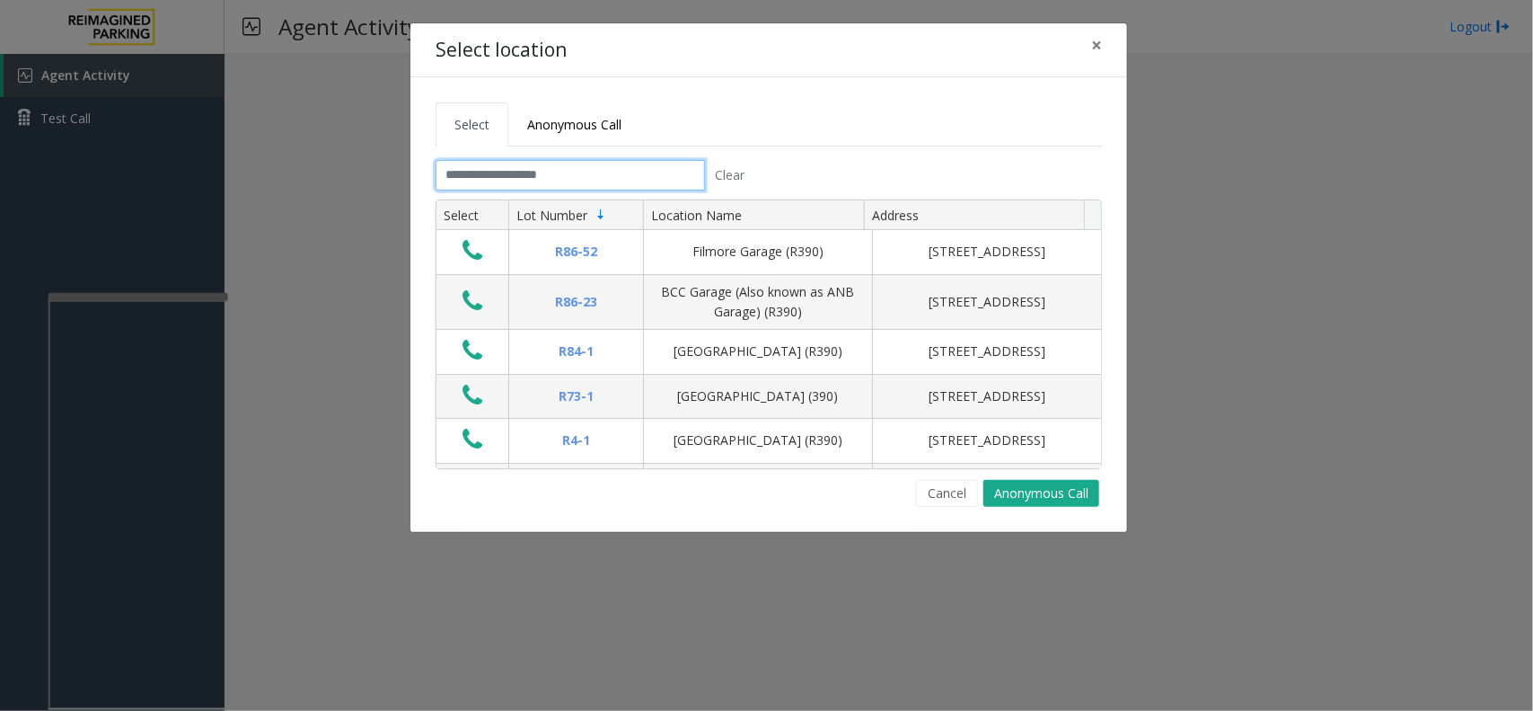
click at [588, 169] on input "text" at bounding box center [570, 175] width 269 height 31
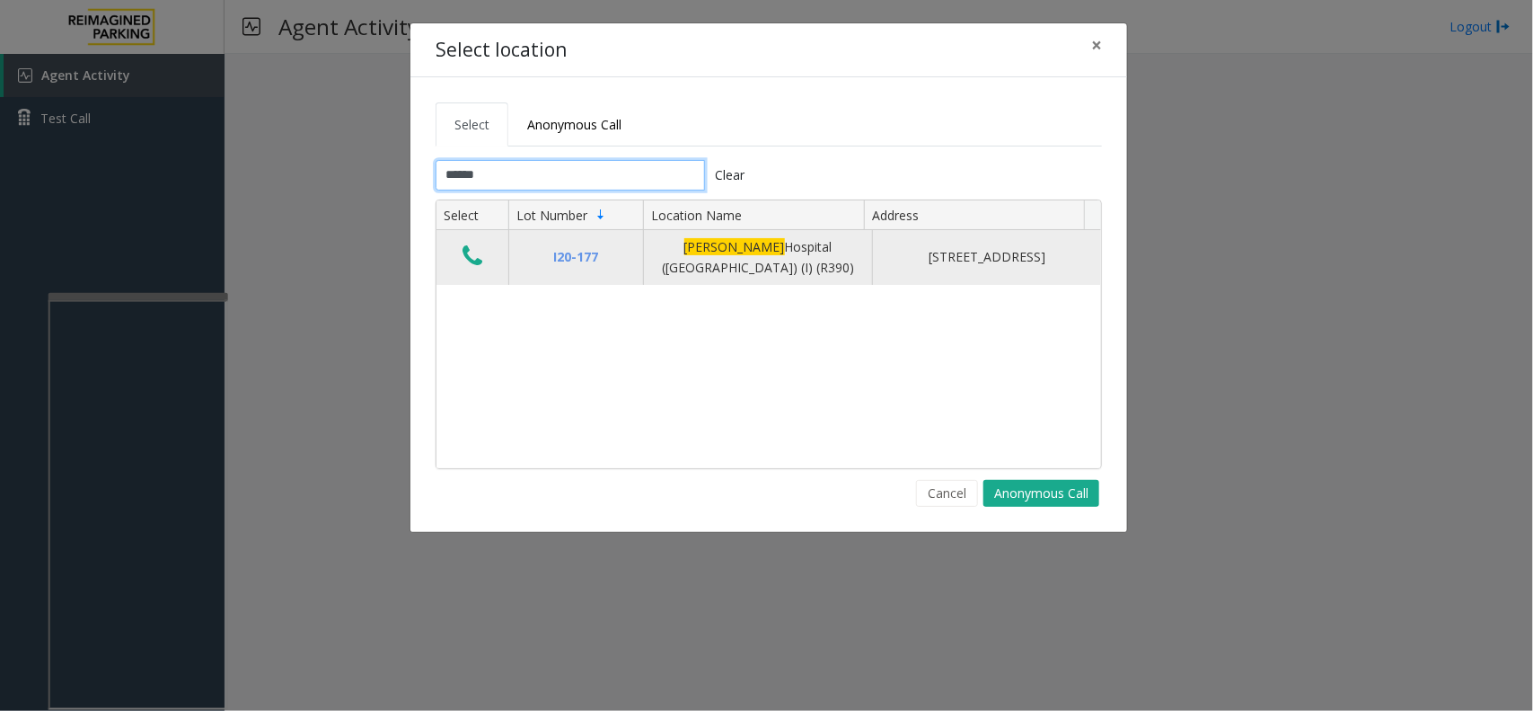
type input "******"
click at [469, 256] on icon "Data table" at bounding box center [473, 255] width 20 height 25
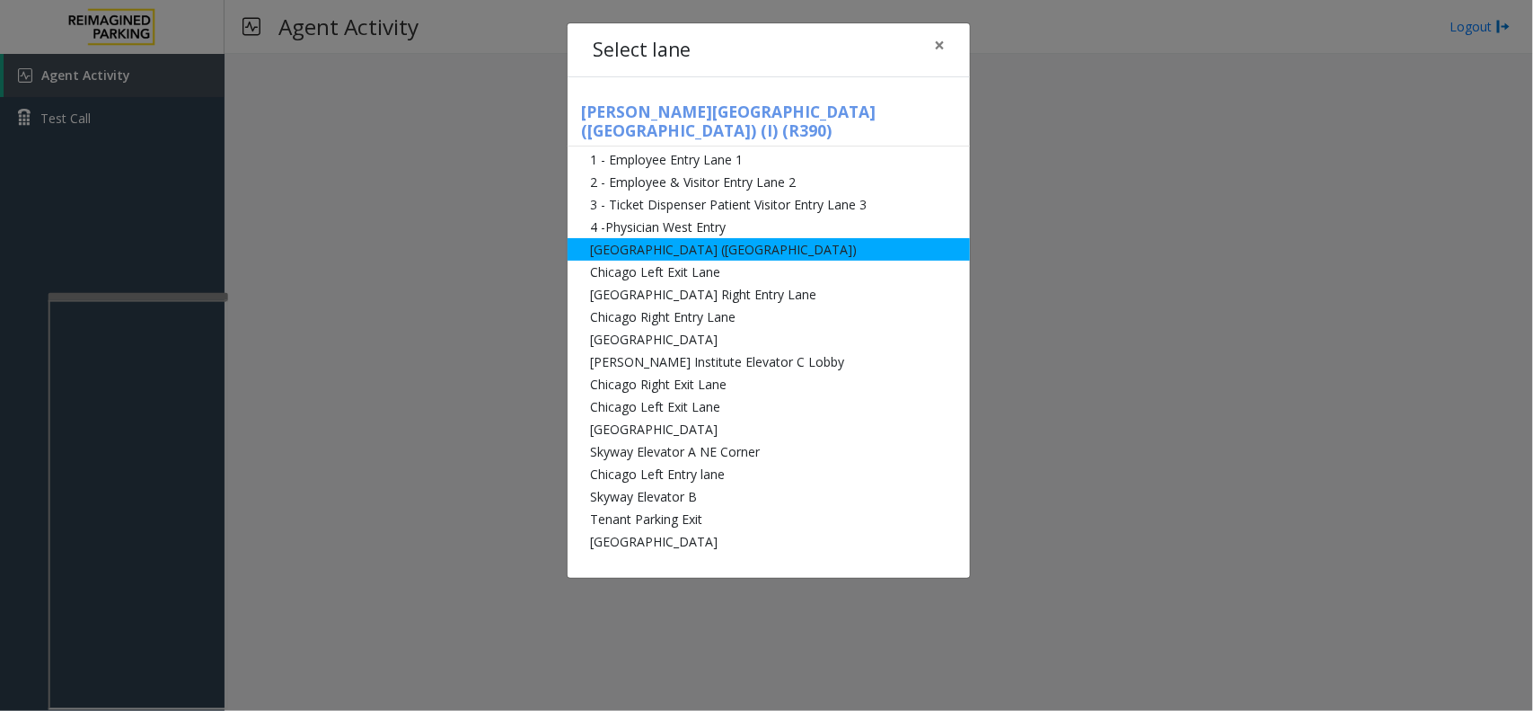
click at [675, 238] on li "[GEOGRAPHIC_DATA] ([GEOGRAPHIC_DATA])" at bounding box center [769, 249] width 402 height 22
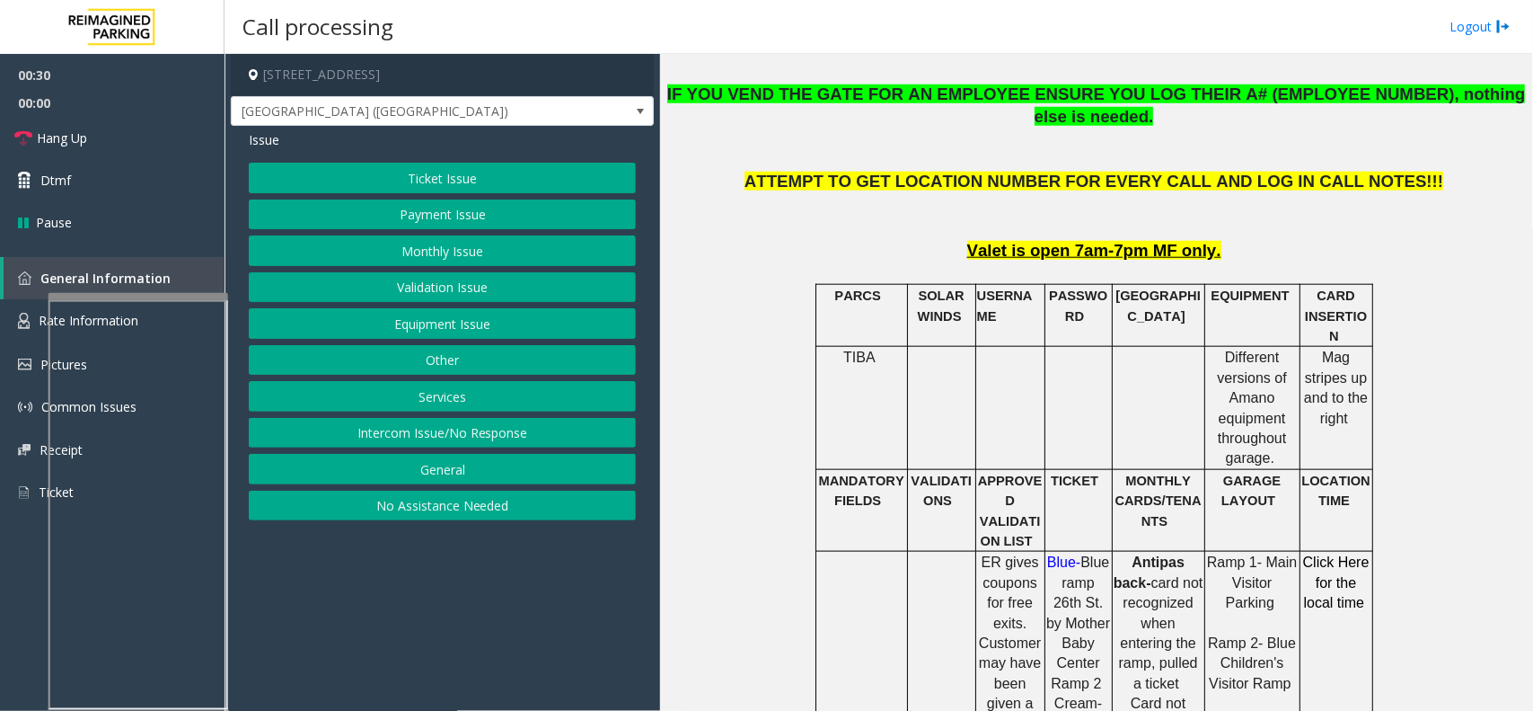
scroll to position [898, 0]
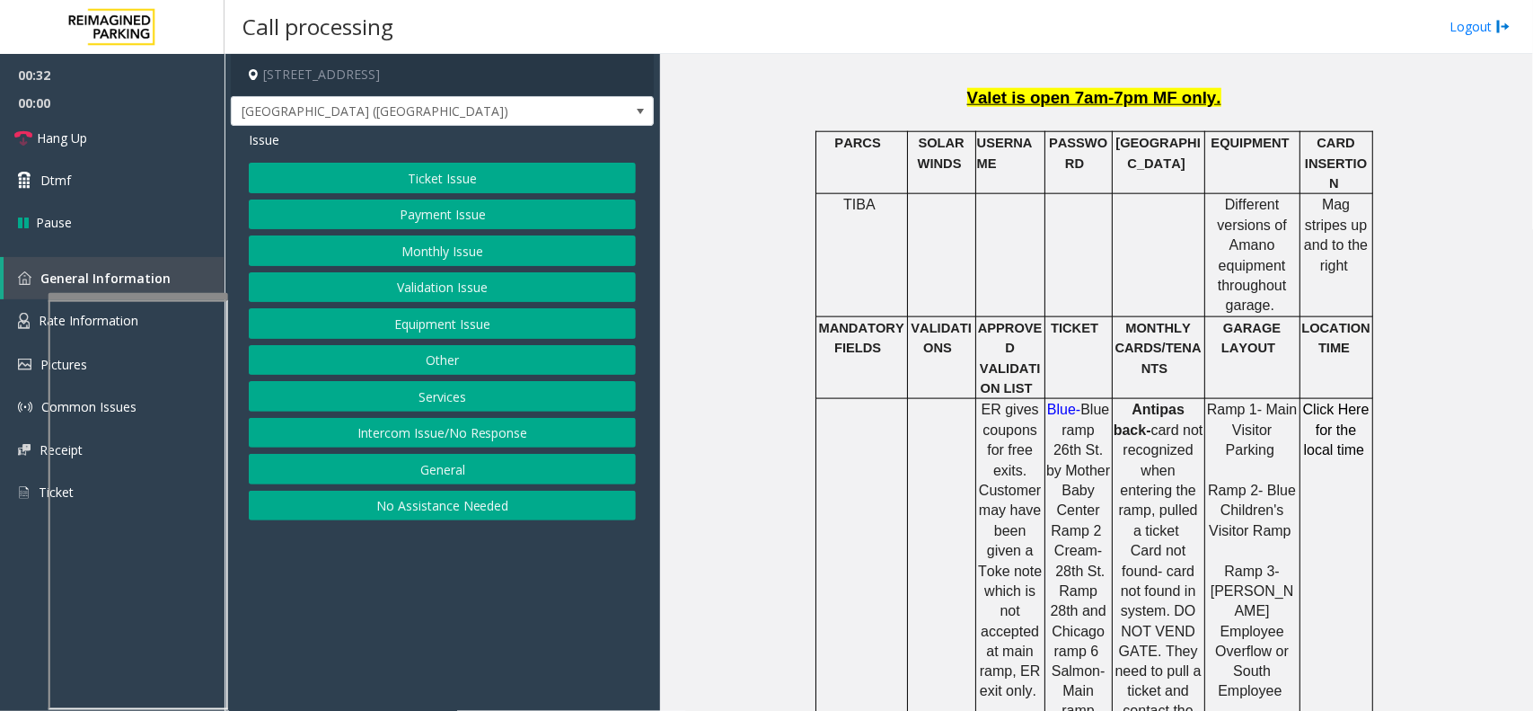
click at [487, 181] on button "Ticket Issue" at bounding box center [442, 178] width 387 height 31
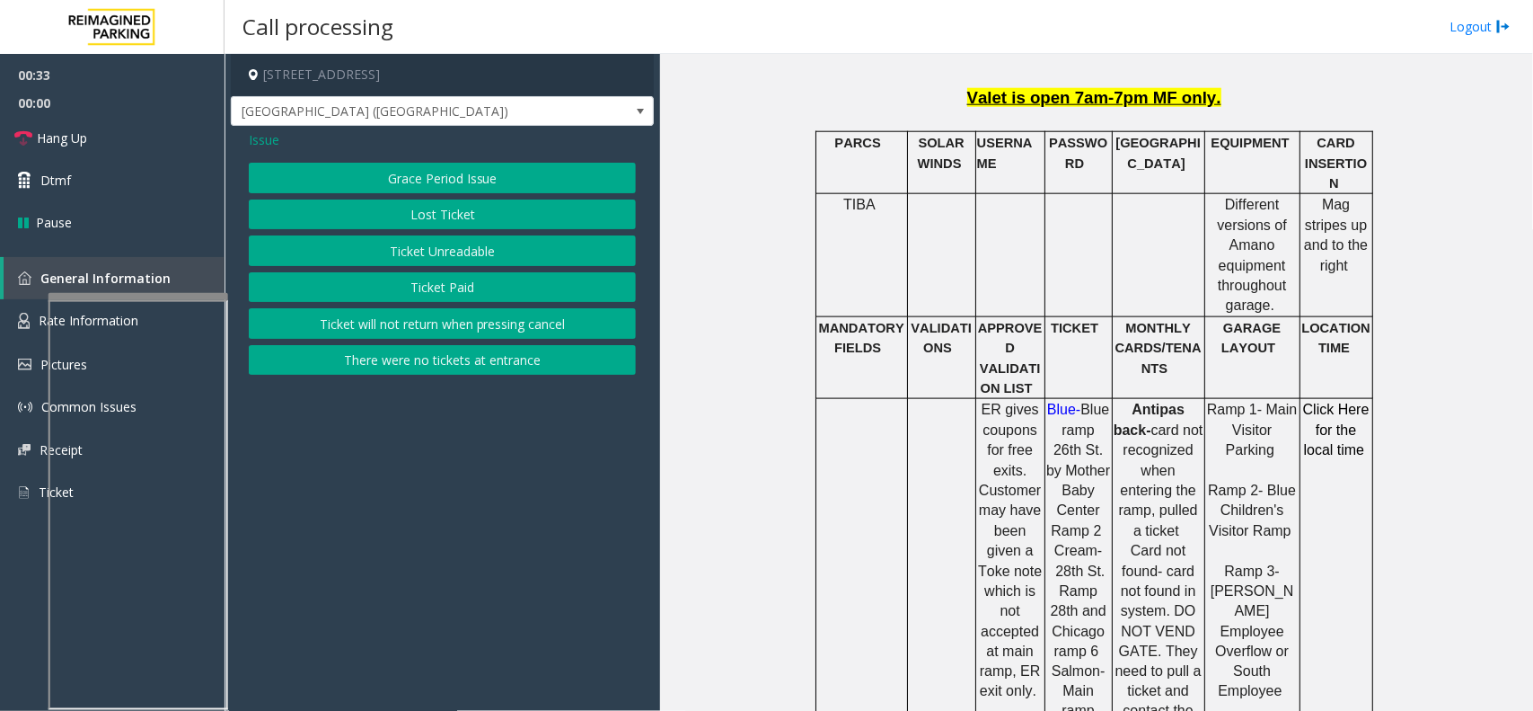
click at [468, 243] on button "Ticket Unreadable" at bounding box center [442, 250] width 387 height 31
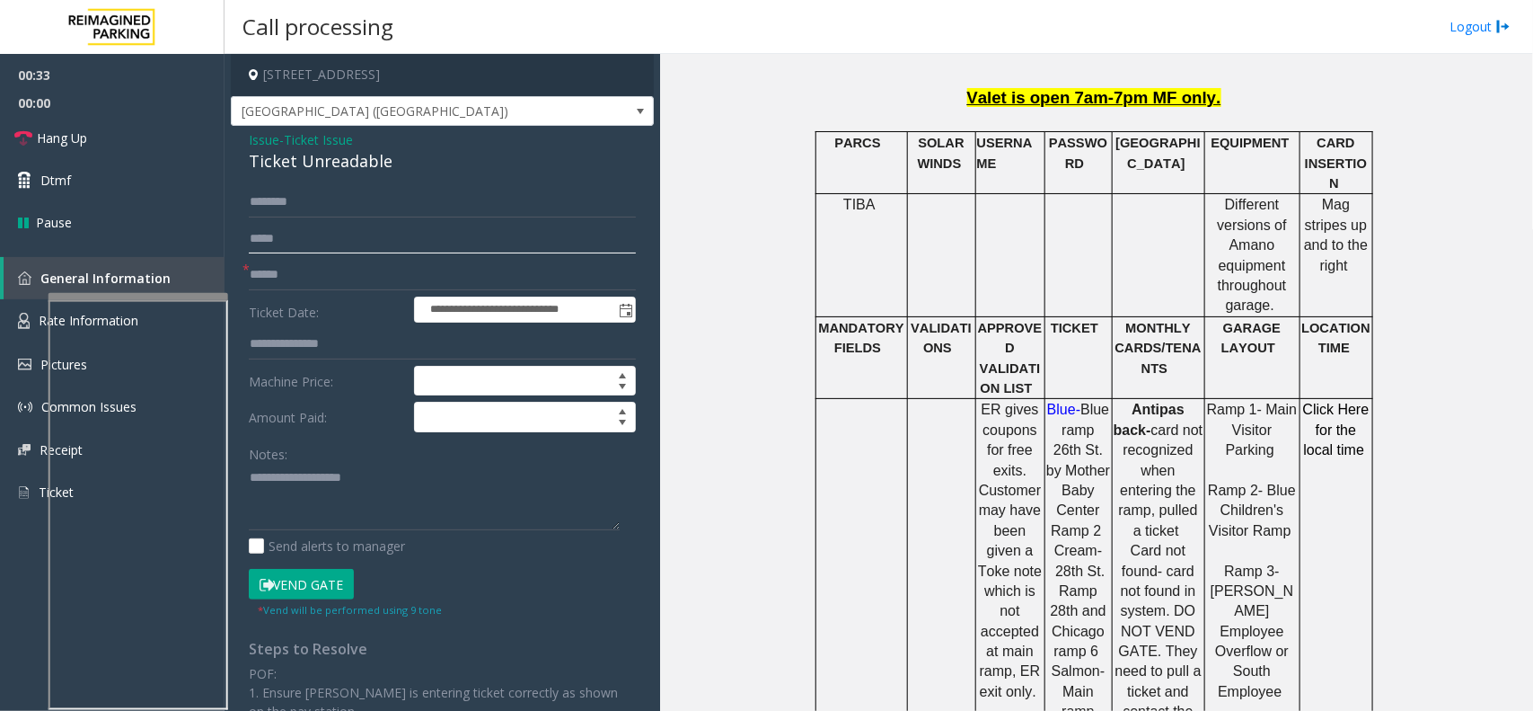
click at [419, 248] on input "text" at bounding box center [442, 239] width 387 height 31
click at [419, 267] on input "text" at bounding box center [442, 275] width 387 height 31
click at [285, 272] on input "*******" at bounding box center [442, 275] width 387 height 31
type input "*******"
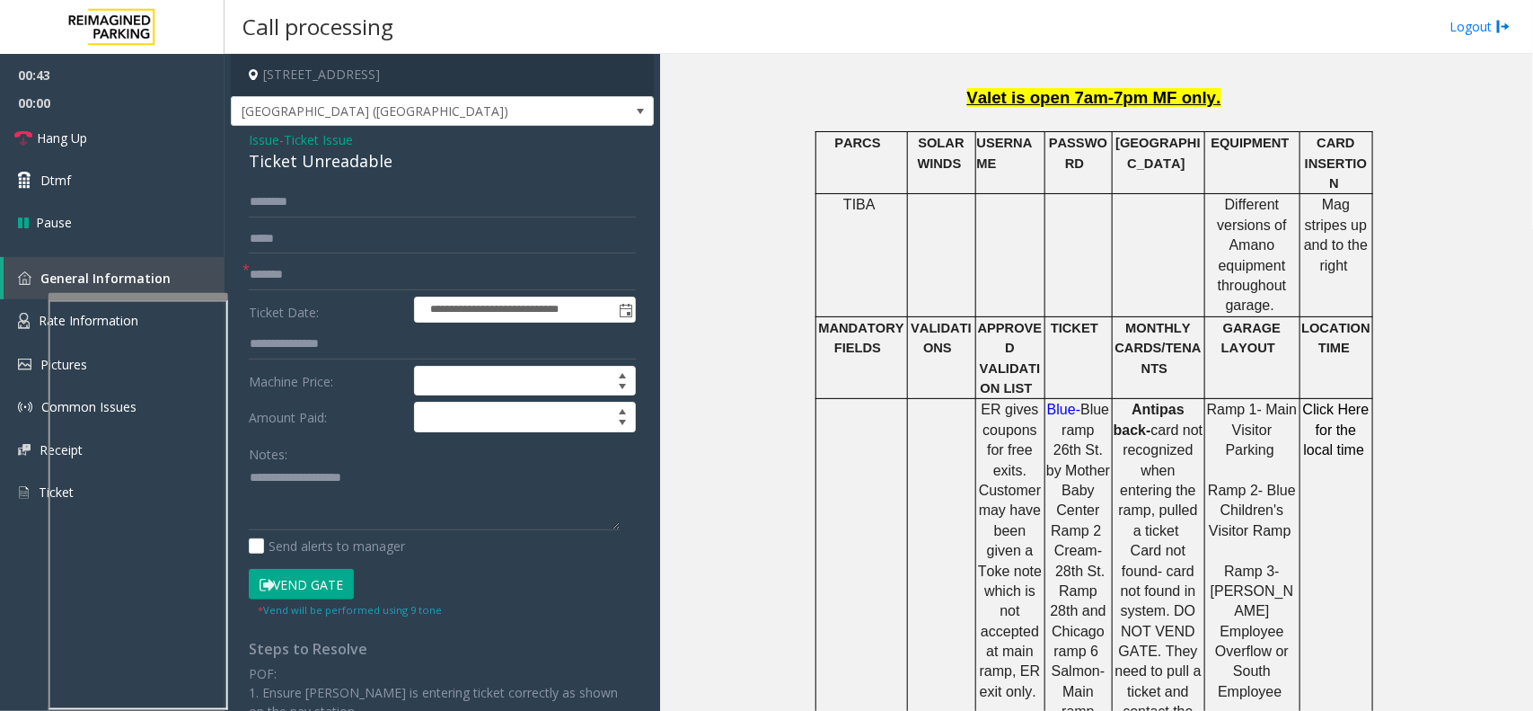
click at [276, 145] on span "Issue" at bounding box center [264, 139] width 31 height 19
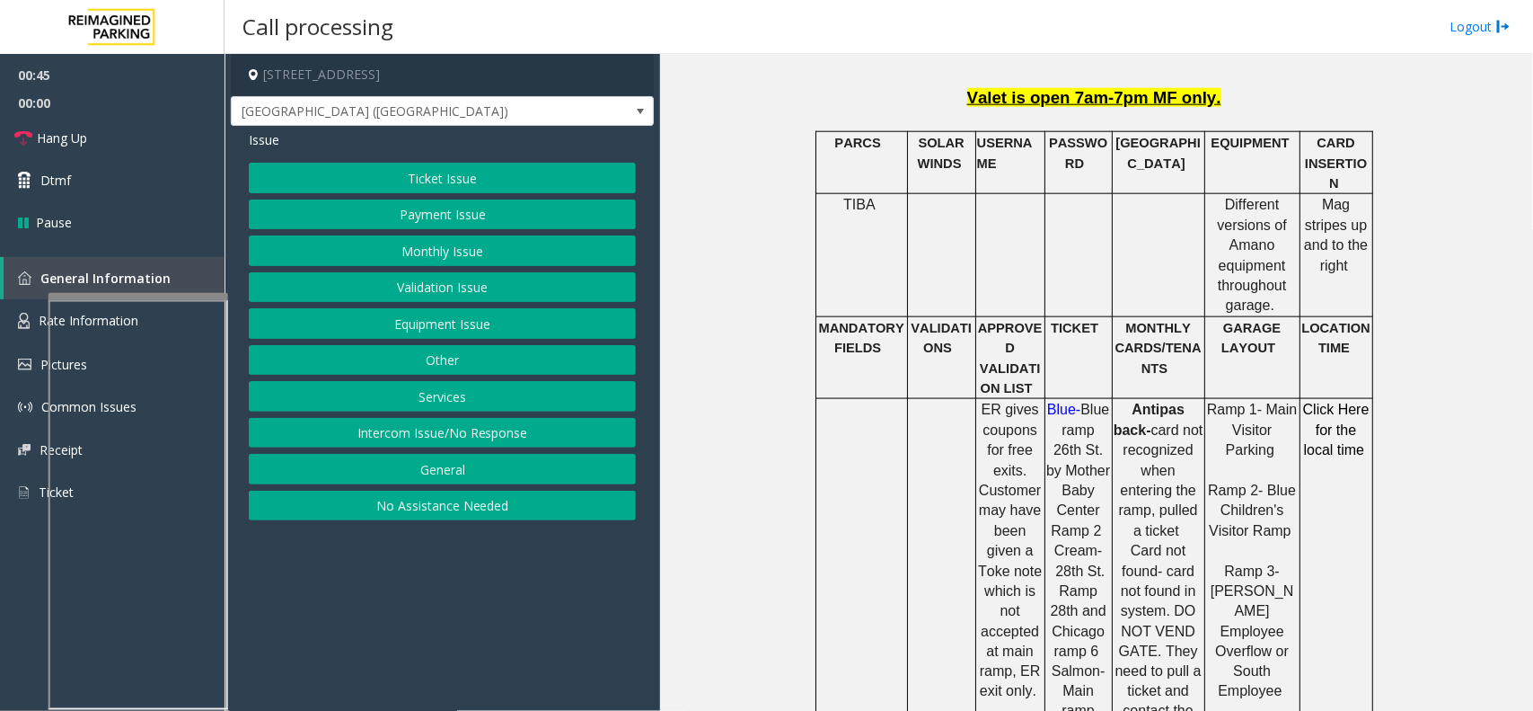
click at [402, 181] on button "Ticket Issue" at bounding box center [442, 178] width 387 height 31
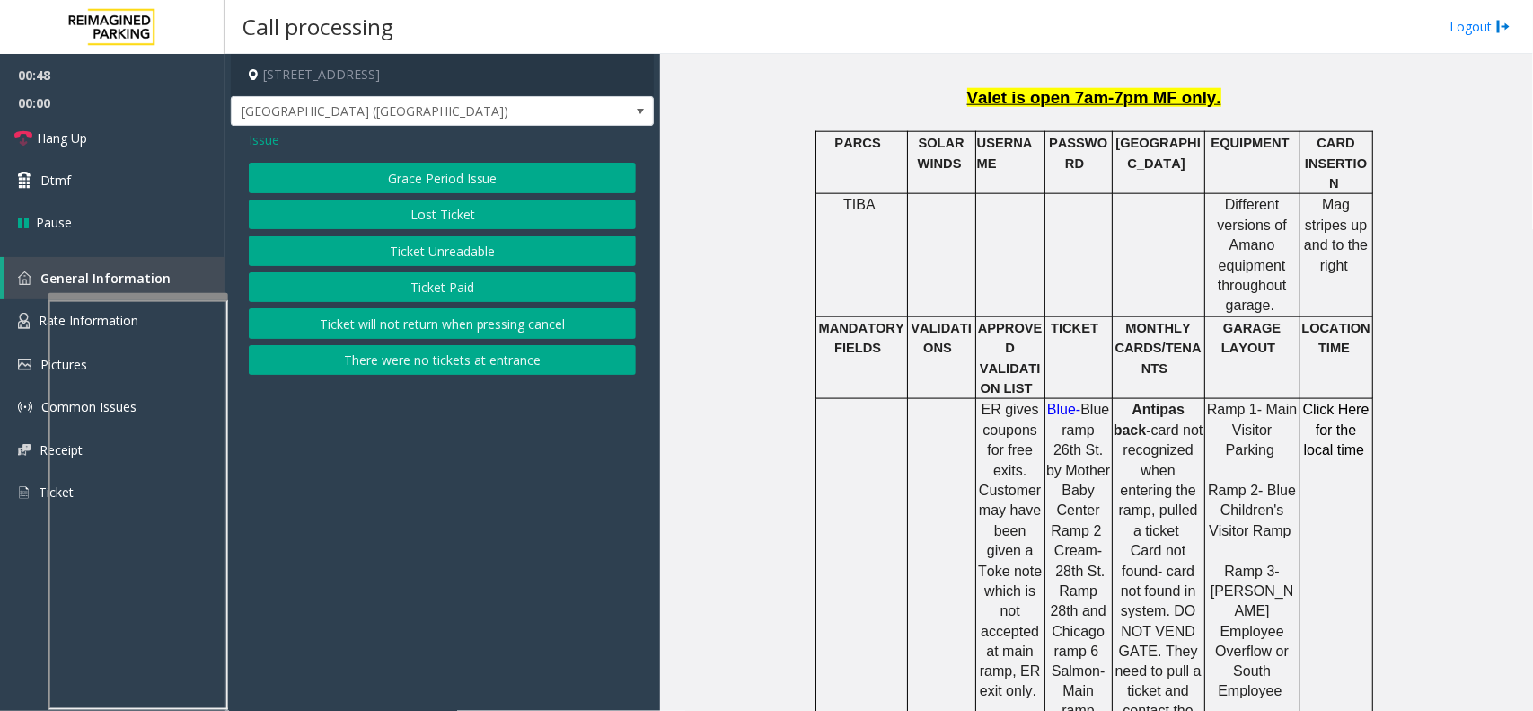
click at [409, 289] on button "Ticket Paid" at bounding box center [442, 287] width 387 height 31
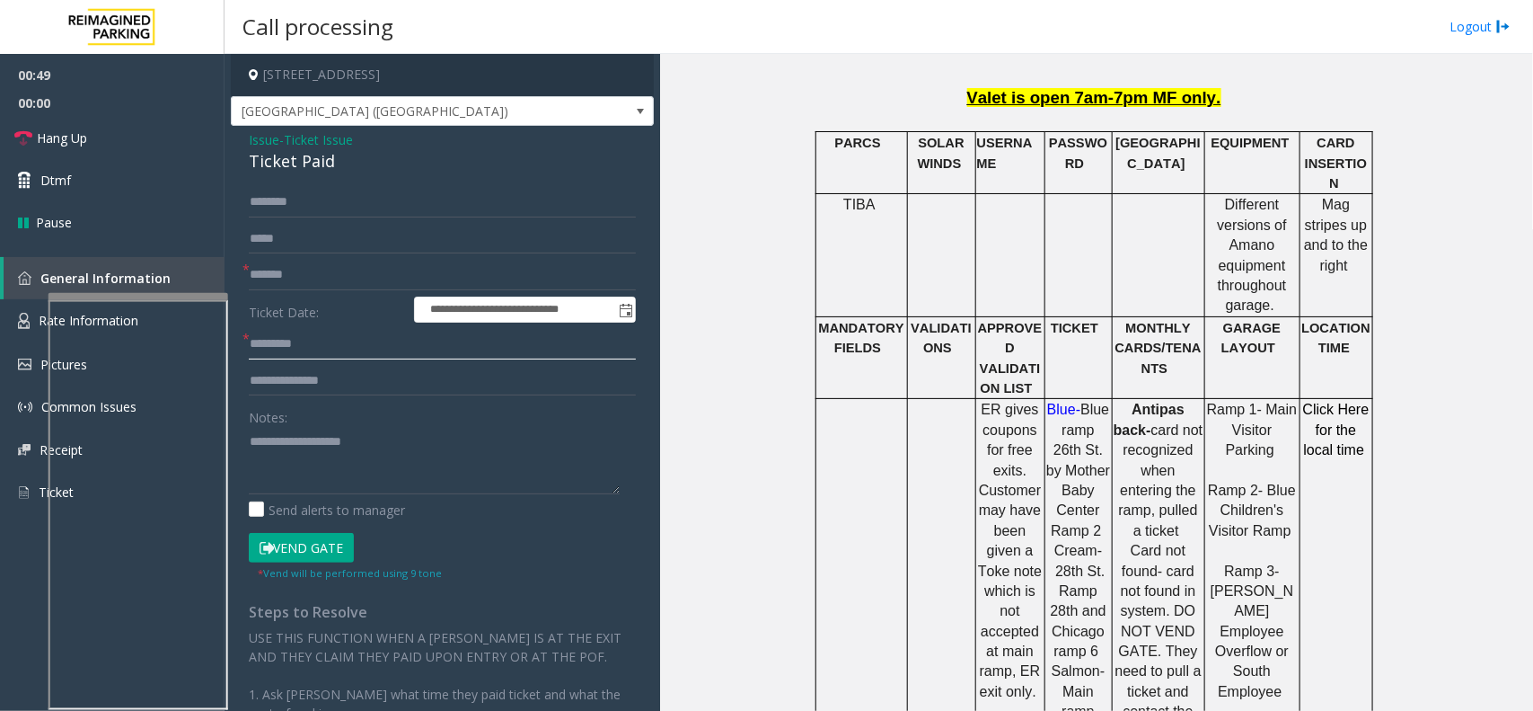
click at [331, 349] on input "text" at bounding box center [442, 344] width 387 height 31
click at [33, 315] on link "Rate Information" at bounding box center [112, 321] width 225 height 44
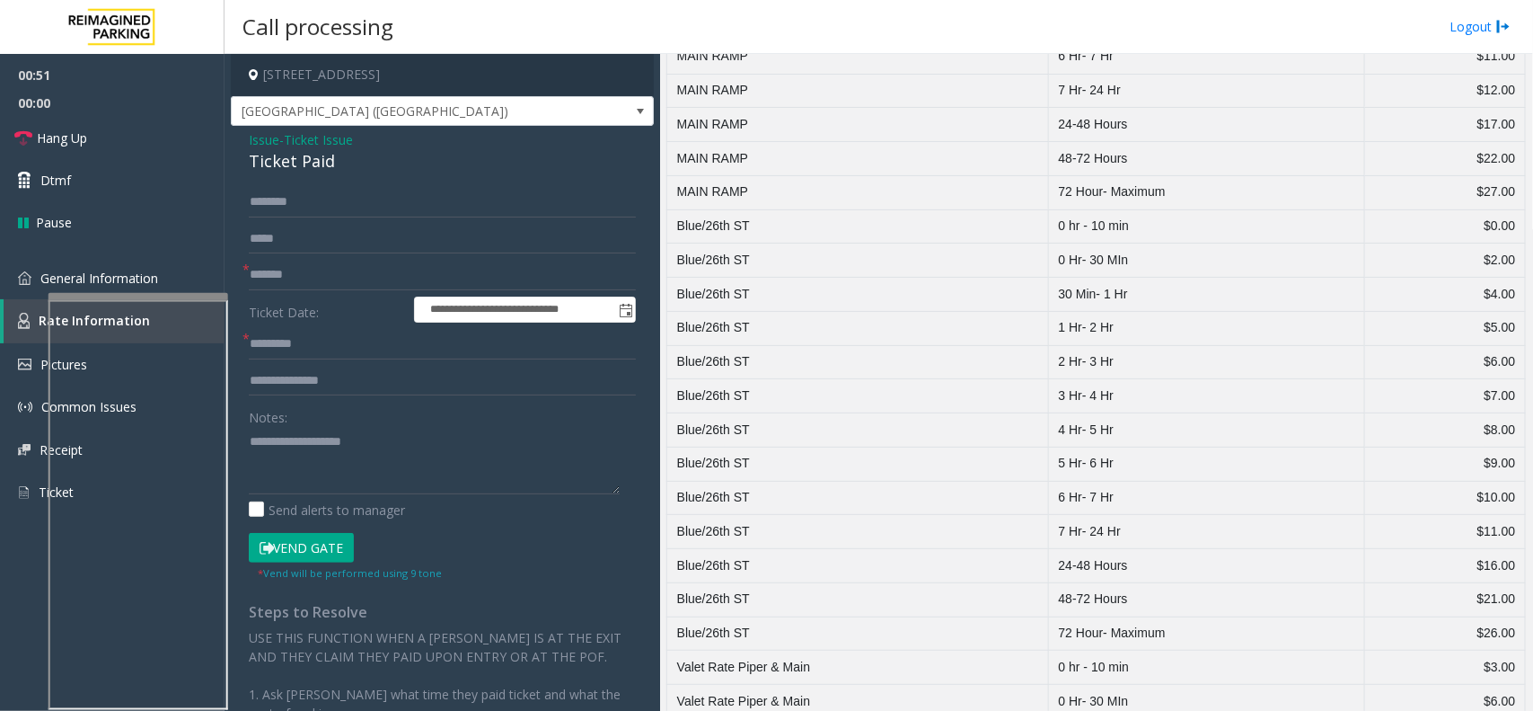
scroll to position [786, 0]
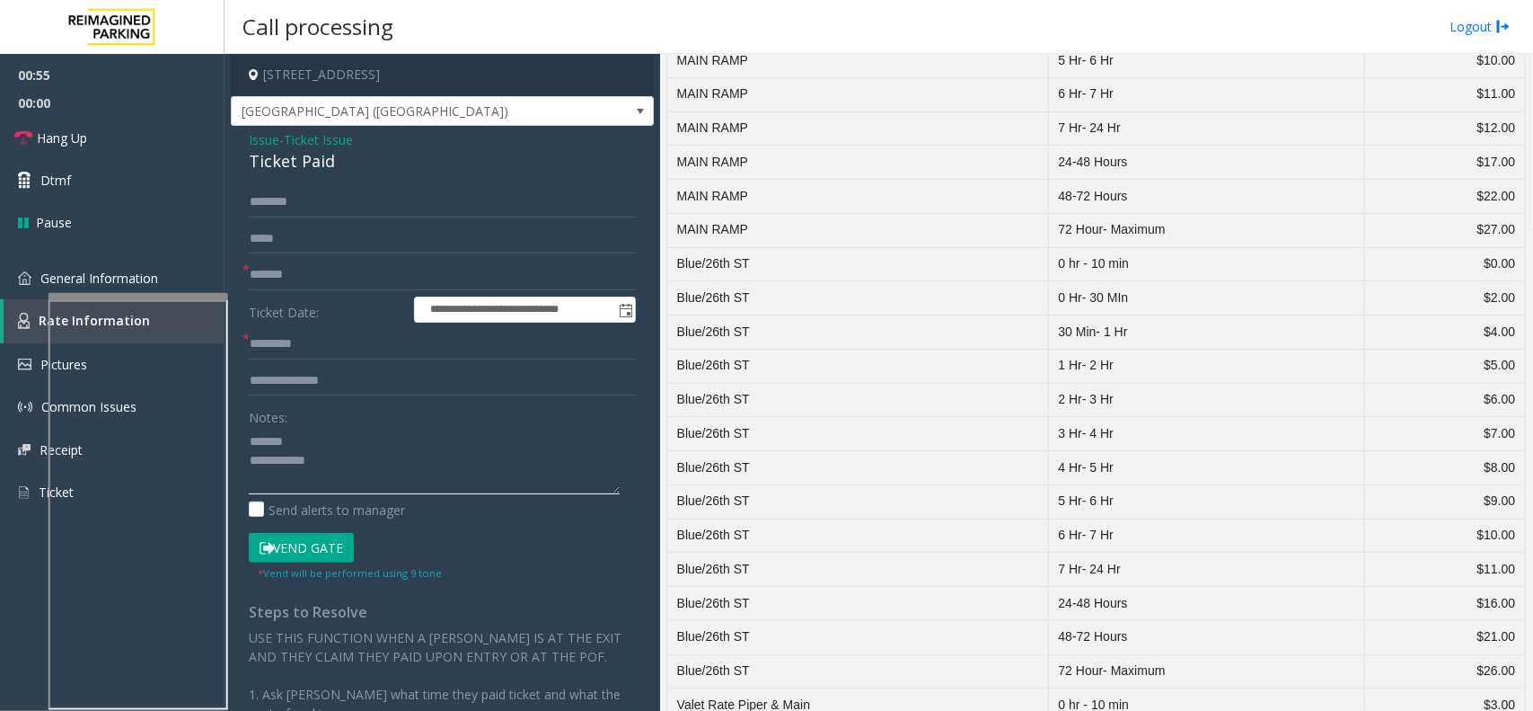
type textarea "**********"
click at [343, 340] on input "text" at bounding box center [442, 344] width 387 height 31
click at [321, 545] on button "Vend Gate" at bounding box center [301, 548] width 105 height 31
click at [302, 341] on input "text" at bounding box center [442, 344] width 387 height 31
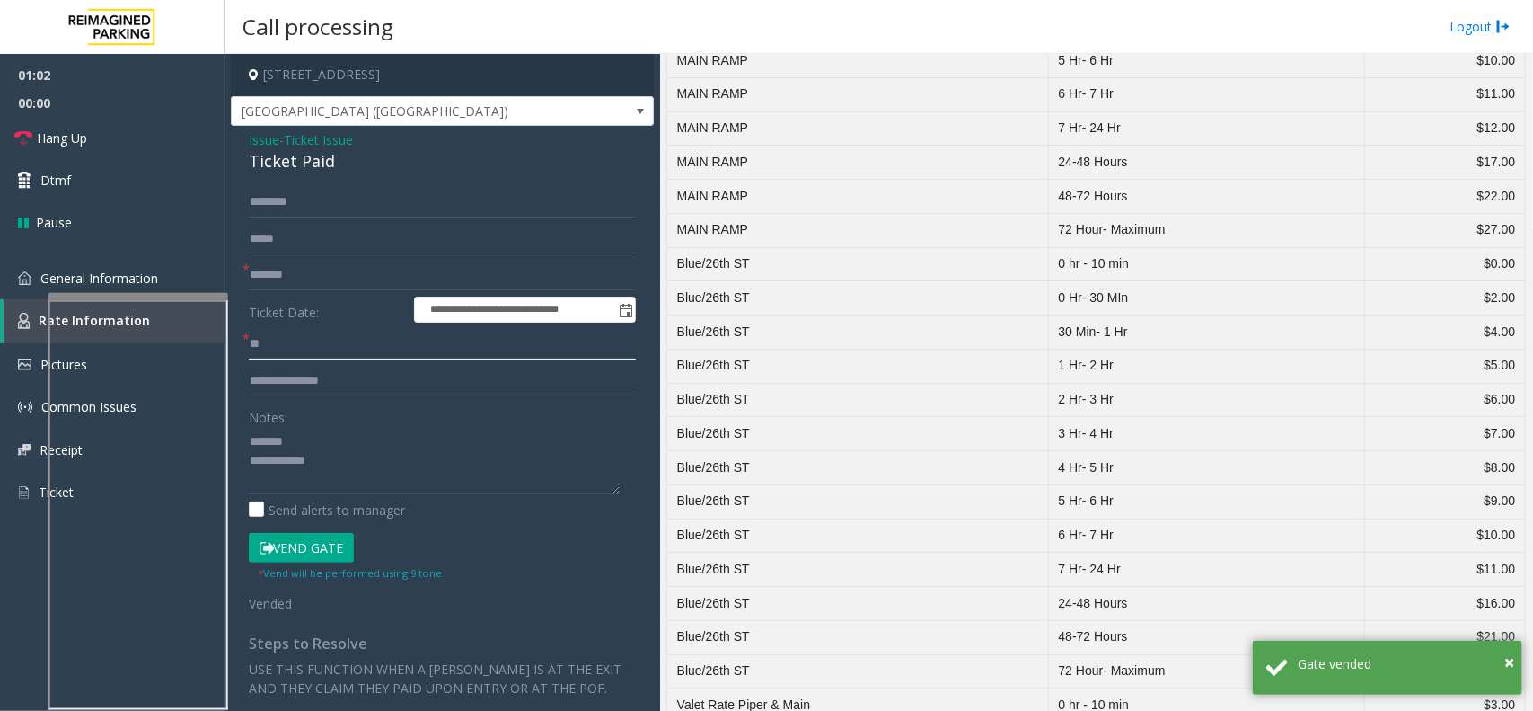
type input "**"
click at [301, 172] on div "Ticket Paid" at bounding box center [442, 161] width 387 height 24
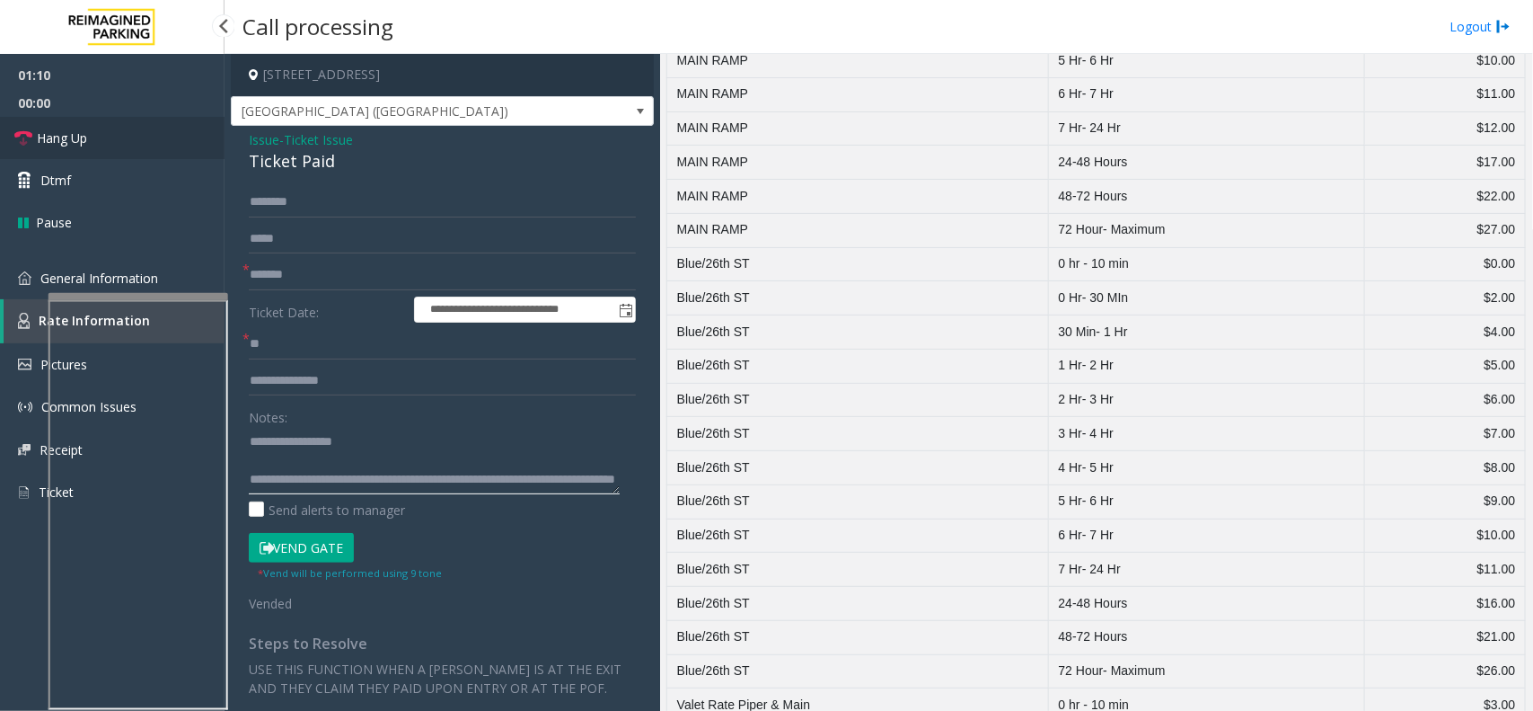
type textarea "**********"
click at [171, 140] on link "Hang Up" at bounding box center [112, 138] width 225 height 42
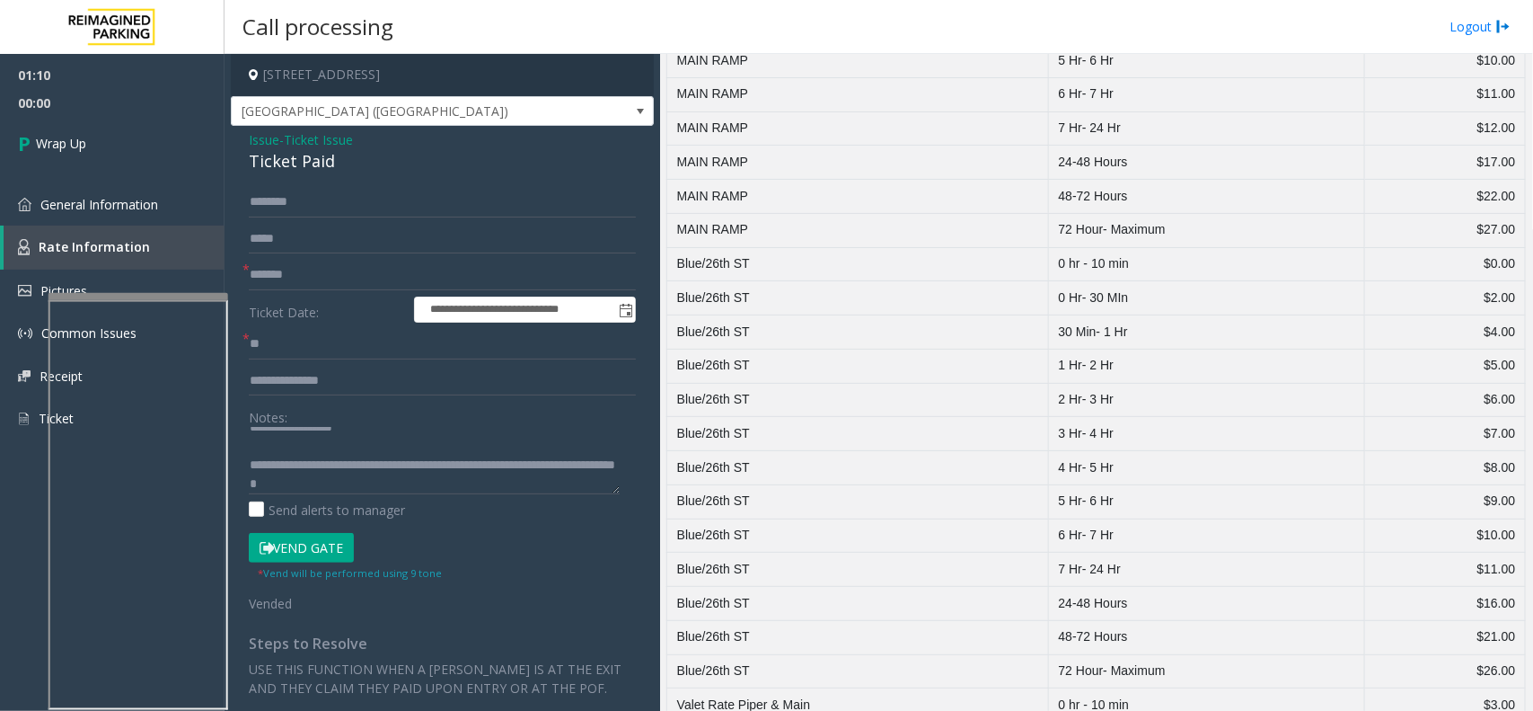
scroll to position [19, 0]
drag, startPoint x: 75, startPoint y: 102, endPoint x: 74, endPoint y: 126, distance: 24.3
click at [74, 103] on span "00:00" at bounding box center [112, 103] width 225 height 28
click at [74, 128] on link "Wrap Up" at bounding box center [112, 143] width 225 height 53
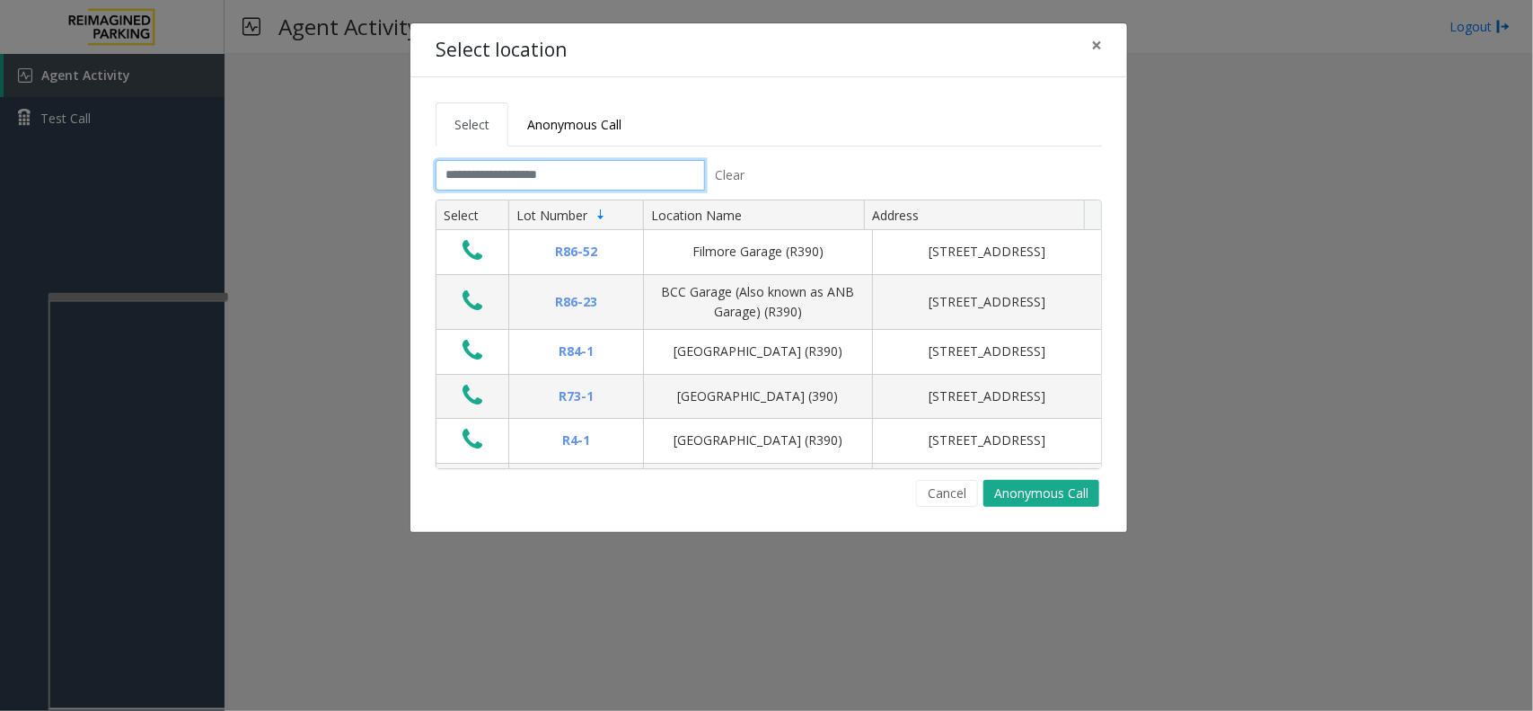
click at [528, 172] on input "text" at bounding box center [570, 175] width 269 height 31
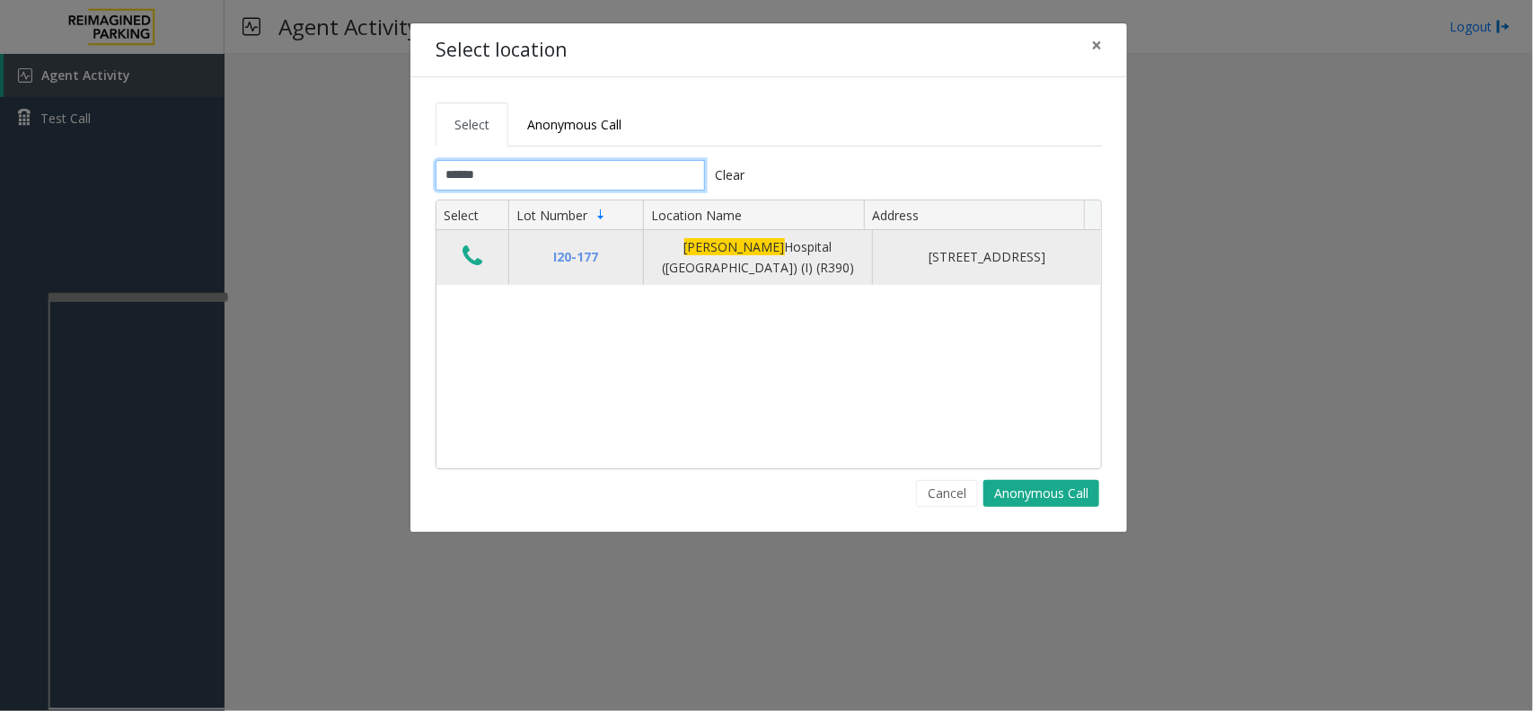
type input "******"
click at [455, 250] on td "Data table" at bounding box center [473, 257] width 72 height 55
click at [468, 252] on icon "Data table" at bounding box center [473, 255] width 20 height 25
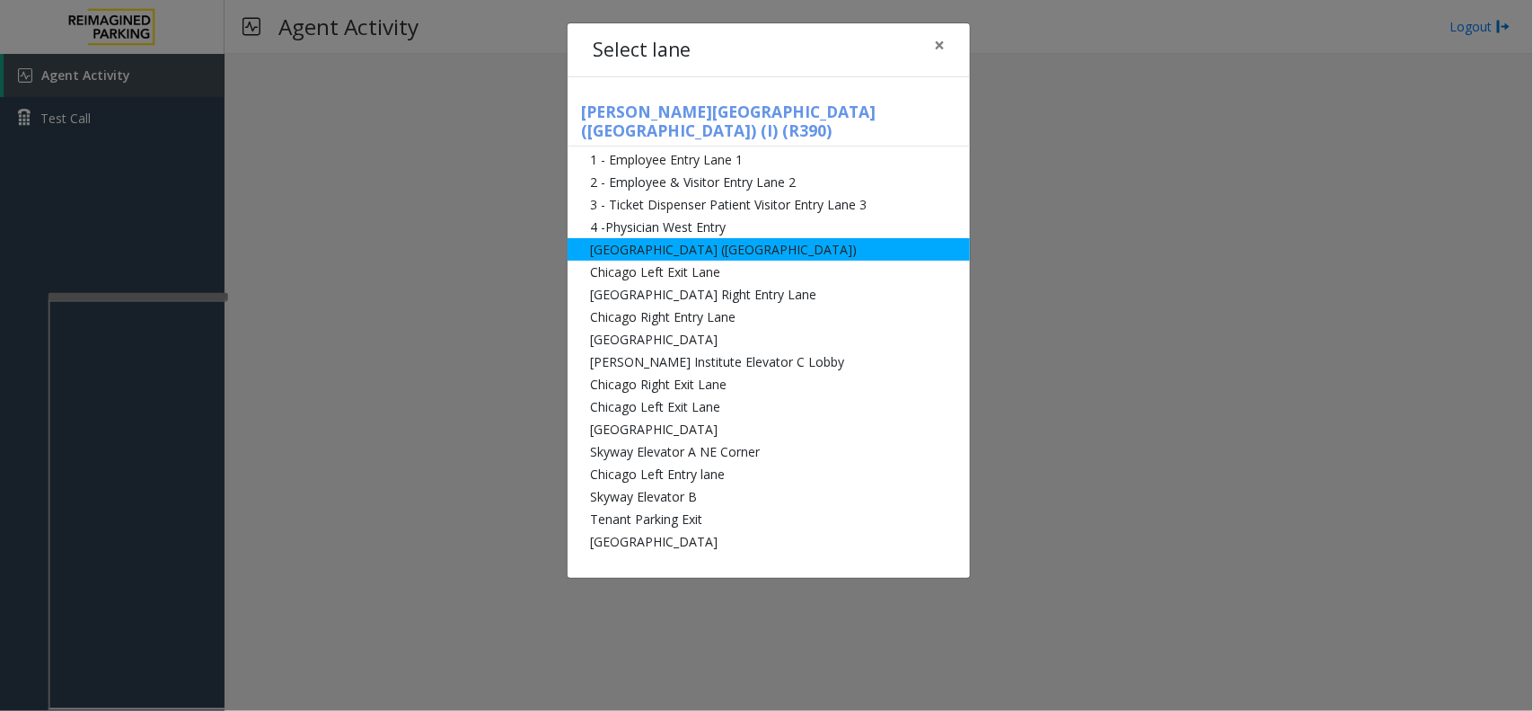
click at [676, 238] on li "[GEOGRAPHIC_DATA] ([GEOGRAPHIC_DATA])" at bounding box center [769, 249] width 402 height 22
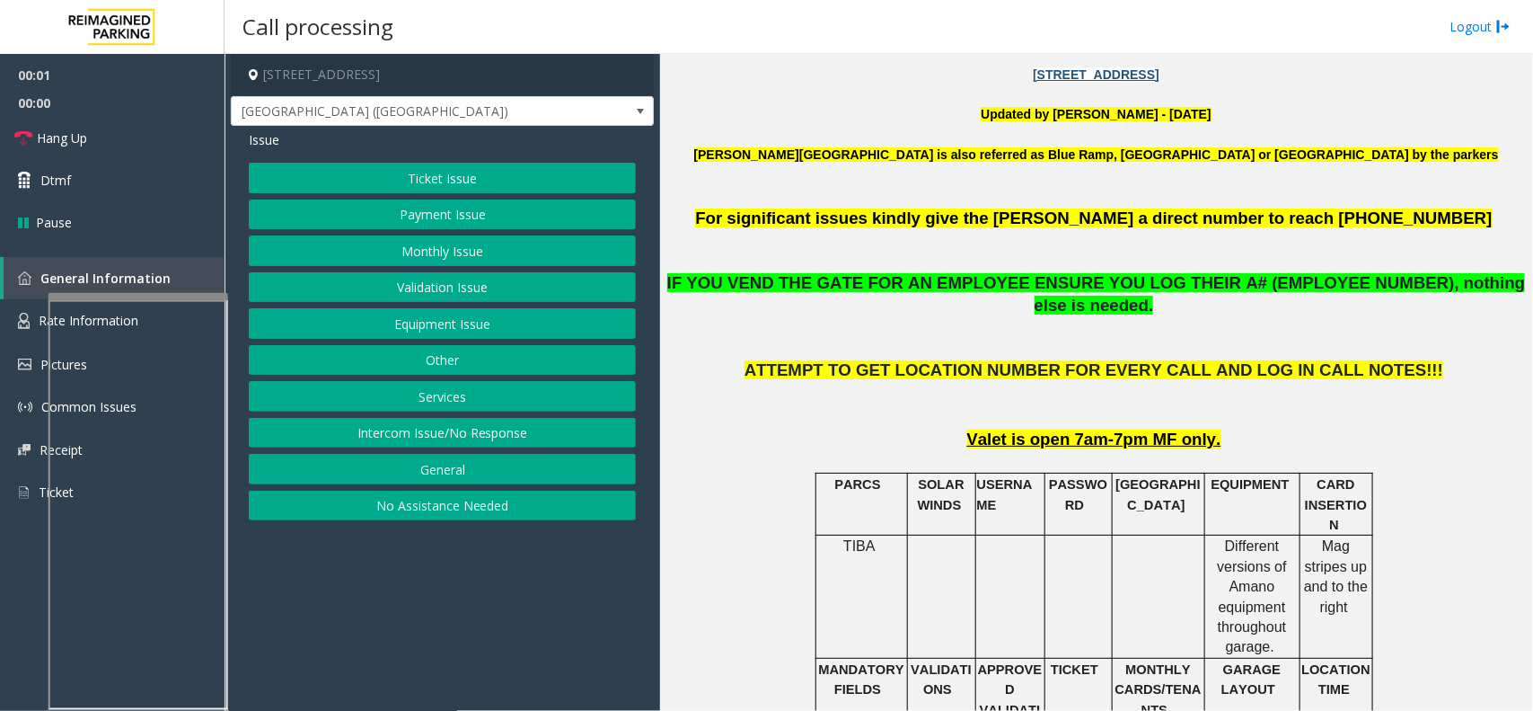
scroll to position [561, 0]
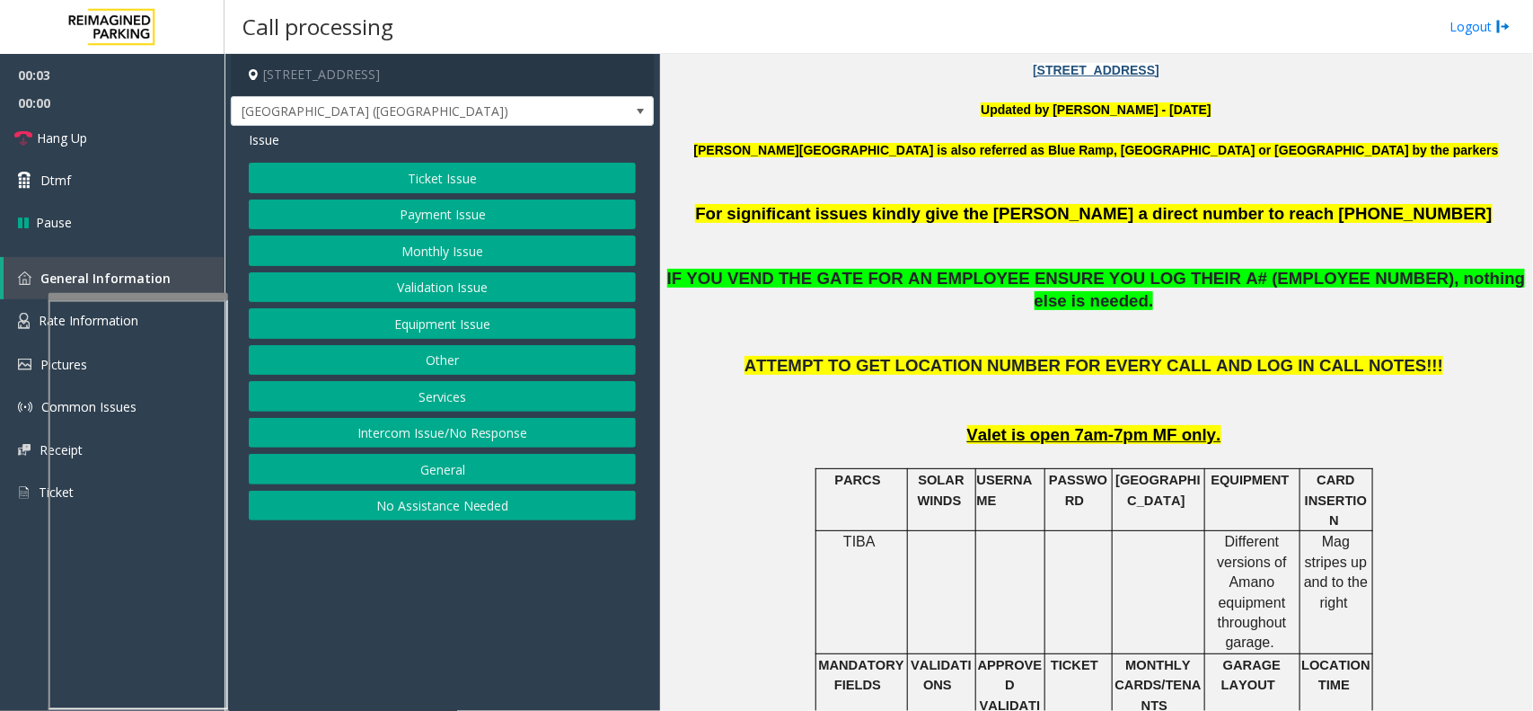
click at [447, 248] on button "Monthly Issue" at bounding box center [442, 250] width 387 height 31
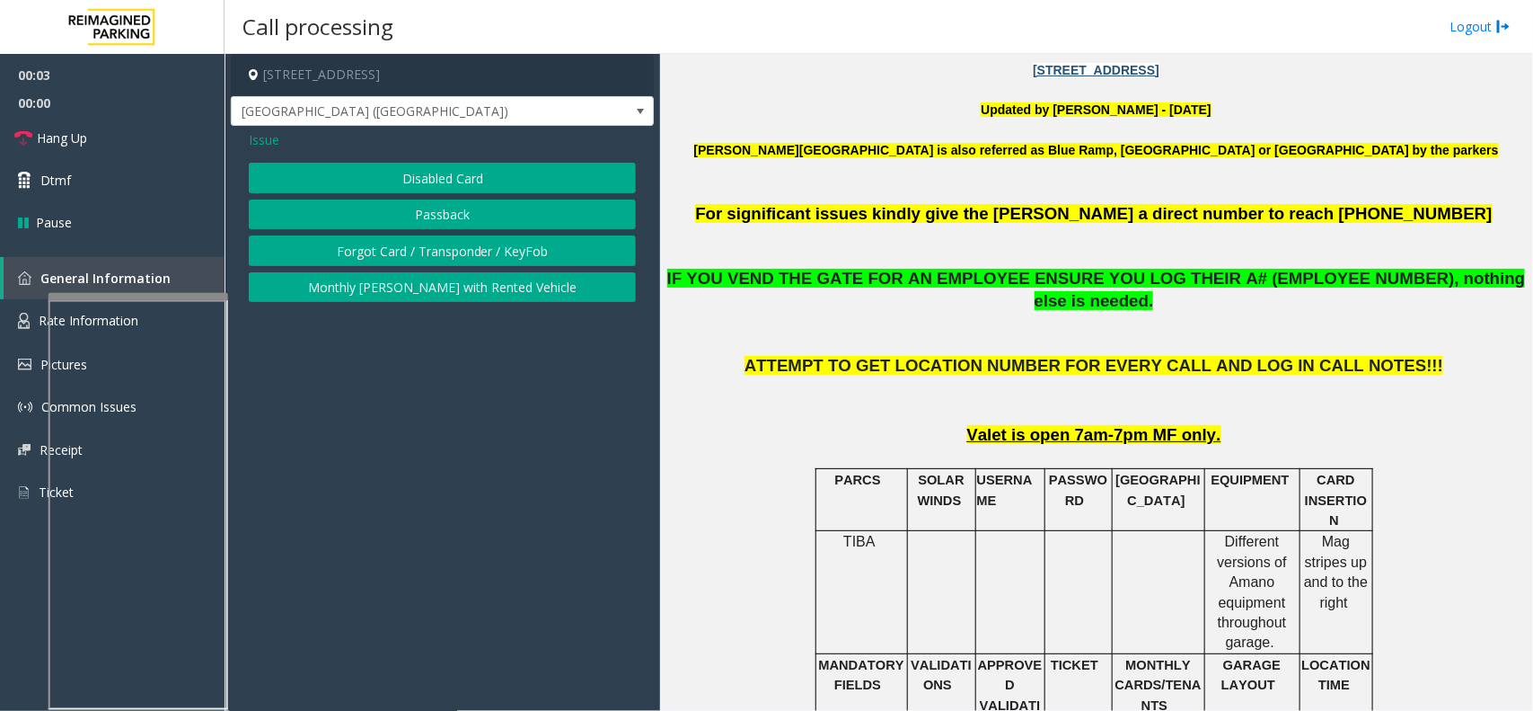
click at [488, 178] on button "Disabled Card" at bounding box center [442, 178] width 387 height 31
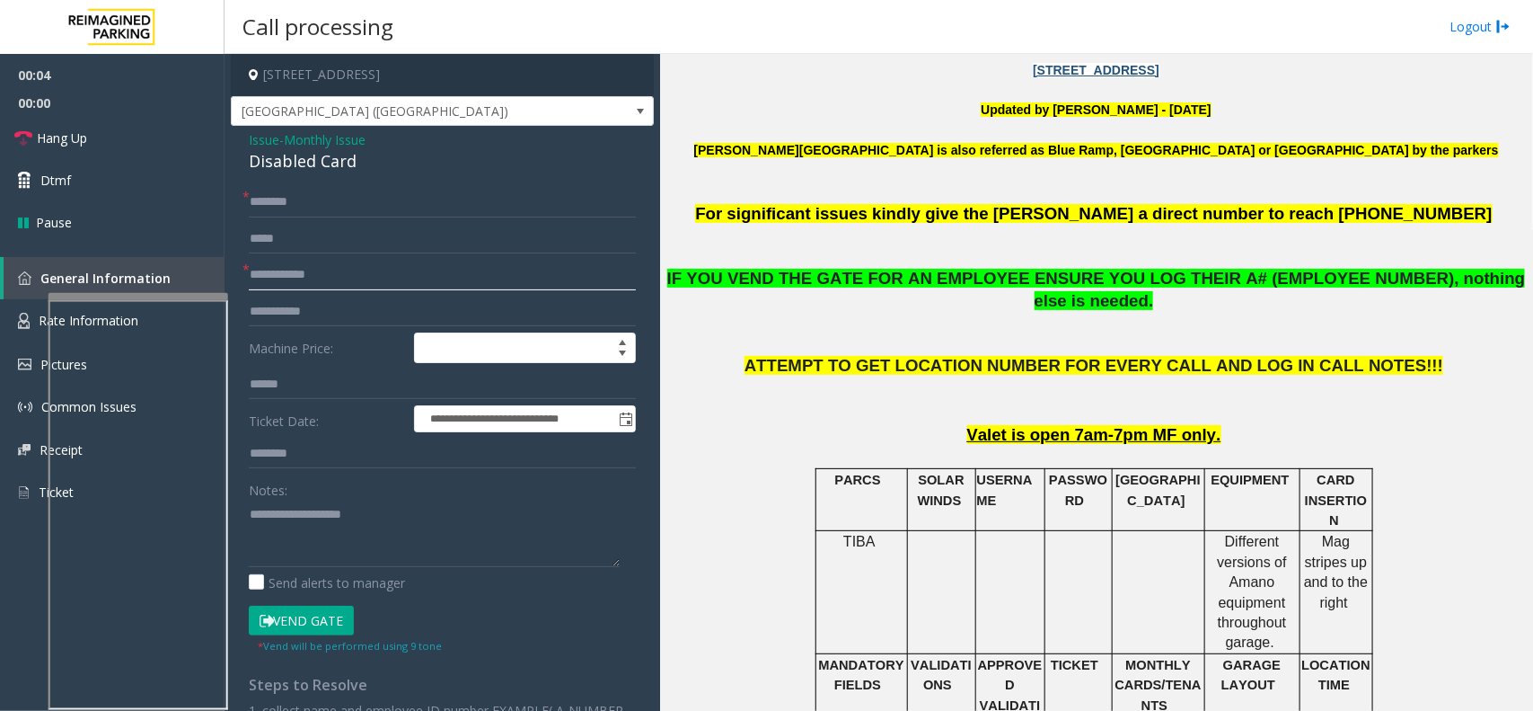
click at [299, 279] on input "text" at bounding box center [442, 275] width 387 height 31
click at [305, 271] on input "text" at bounding box center [442, 275] width 387 height 31
click at [293, 153] on div "Disabled Card" at bounding box center [442, 161] width 387 height 24
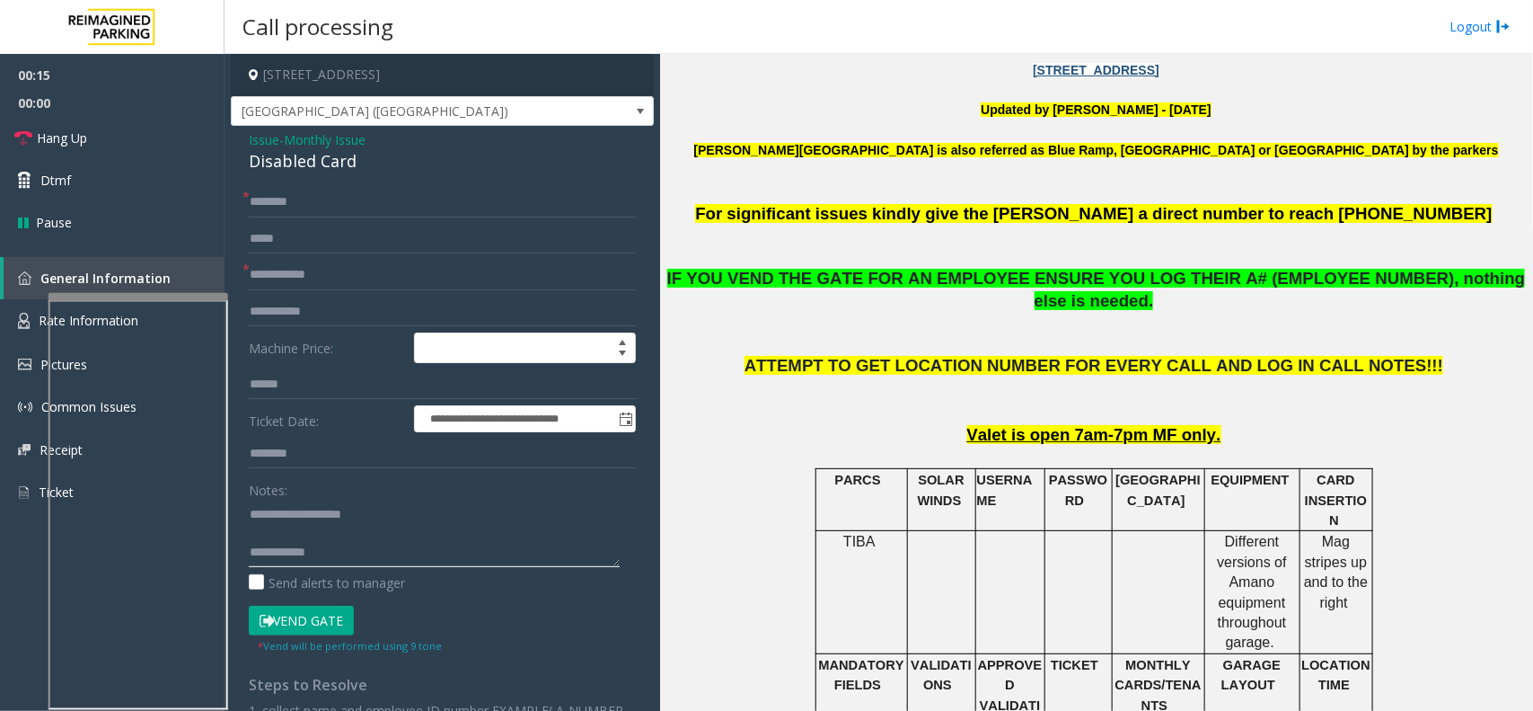
type textarea "**********"
click at [380, 288] on input "text" at bounding box center [442, 275] width 387 height 31
type input "*"
type input "******"
click at [284, 270] on input "******" at bounding box center [442, 275] width 387 height 31
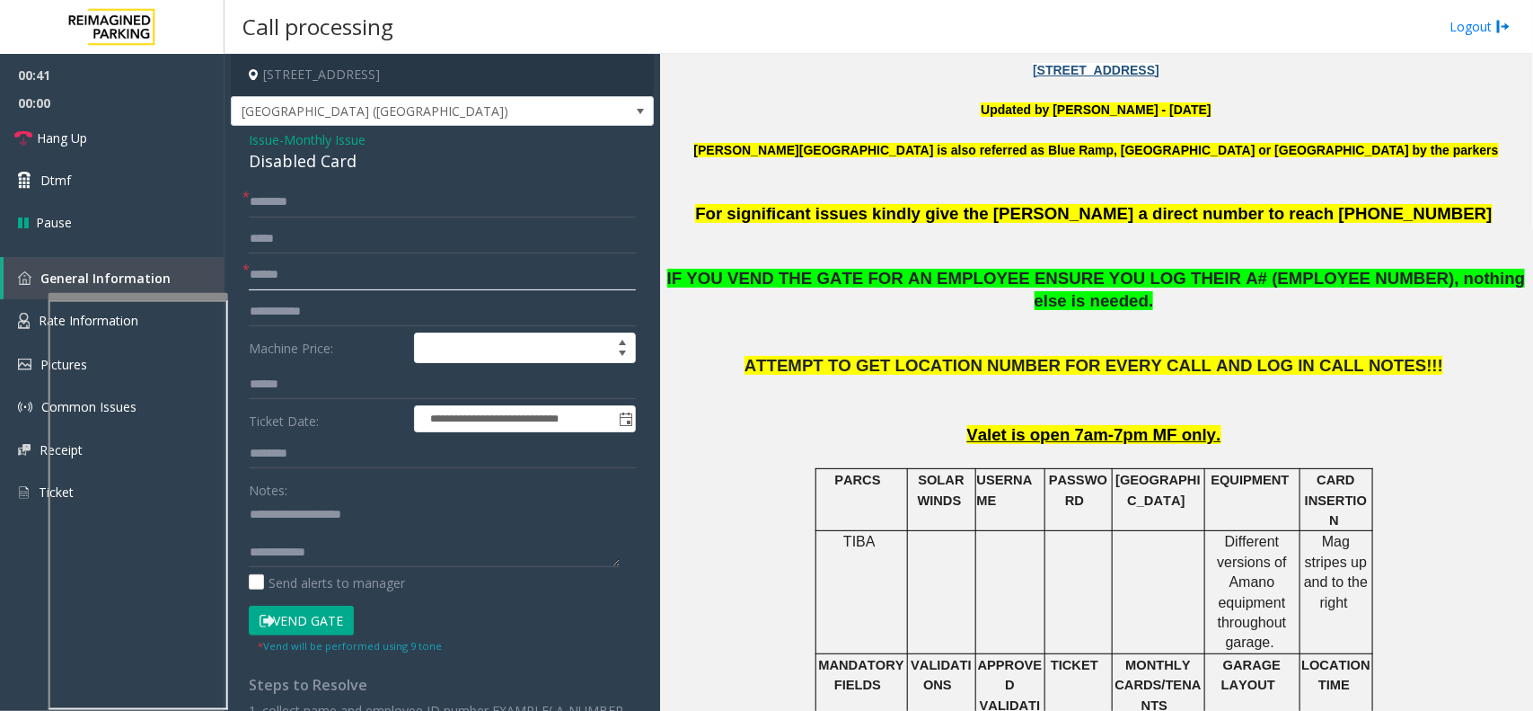
click at [284, 270] on input "******" at bounding box center [442, 275] width 387 height 31
click at [316, 568] on button "Vend Gate" at bounding box center [301, 620] width 105 height 31
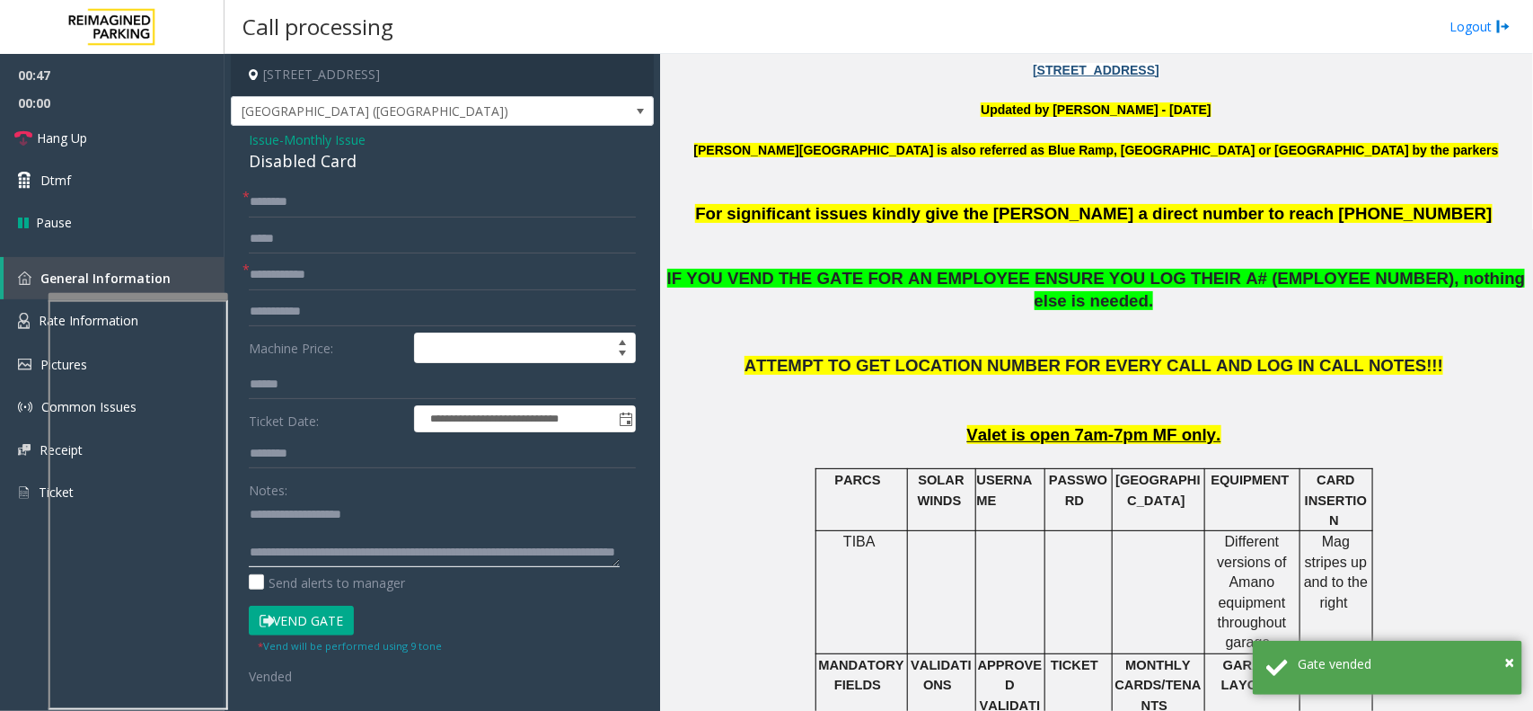
type textarea "**********"
click at [308, 280] on input "text" at bounding box center [442, 275] width 387 height 31
type input "**"
click at [311, 207] on input "*" at bounding box center [442, 202] width 387 height 31
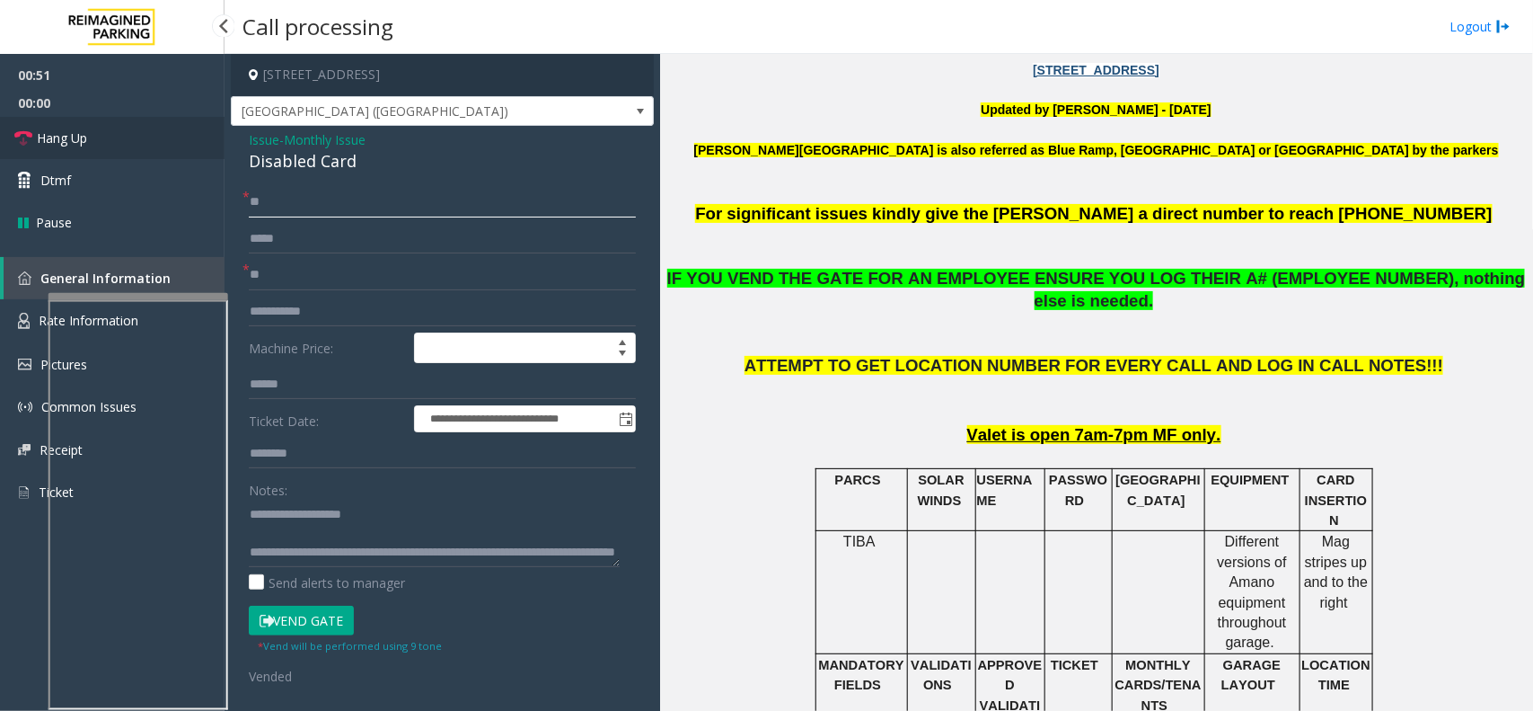
type input "**"
click at [131, 145] on link "Hang Up" at bounding box center [112, 138] width 225 height 42
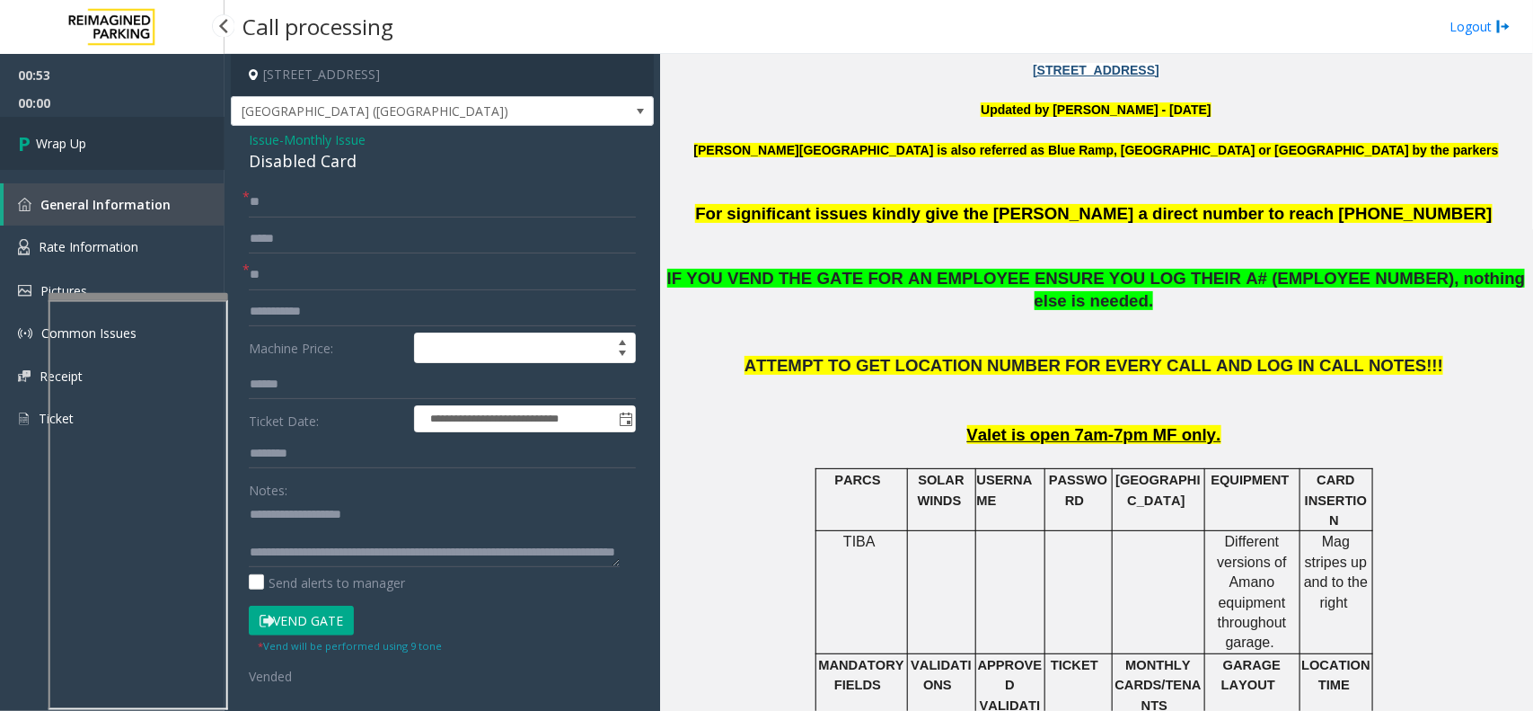
click at [130, 142] on link "Wrap Up" at bounding box center [112, 143] width 225 height 53
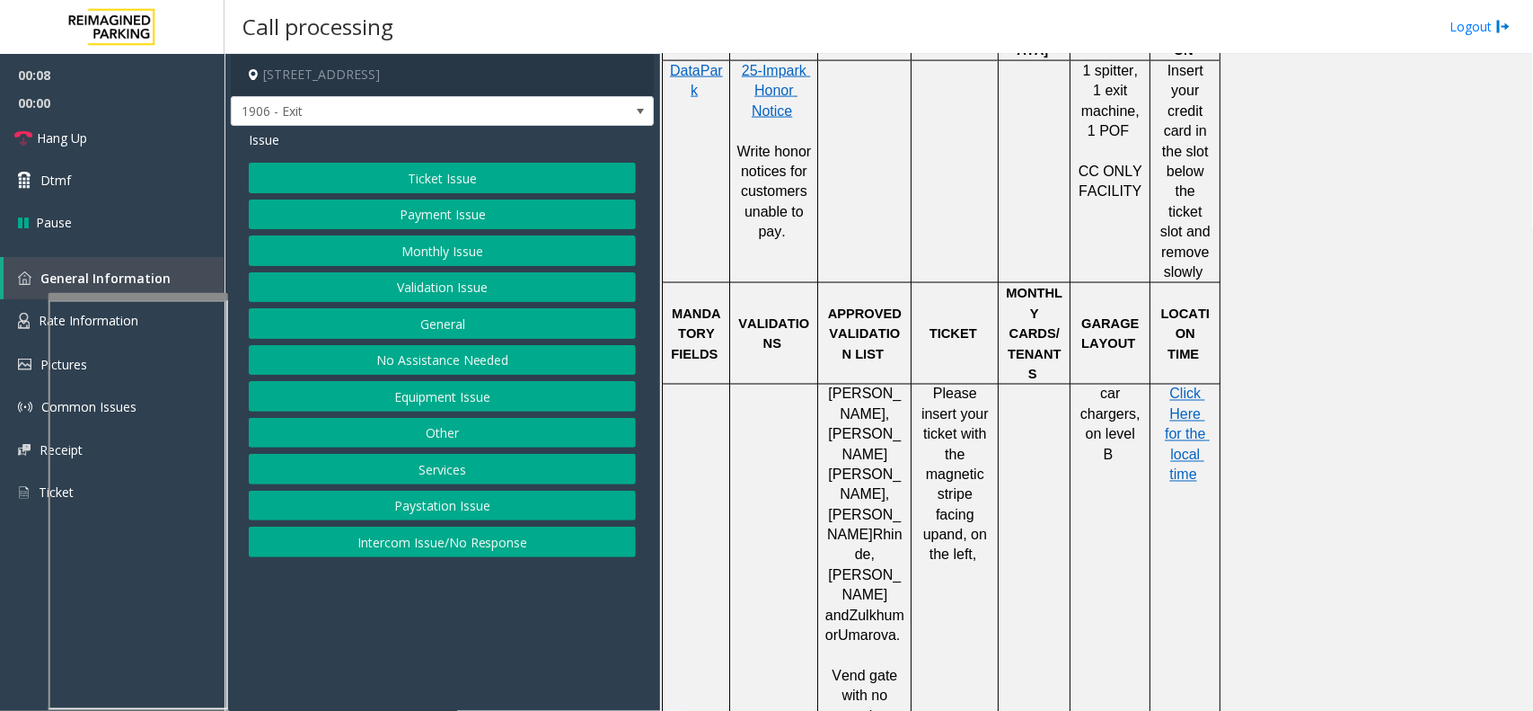
scroll to position [1235, 0]
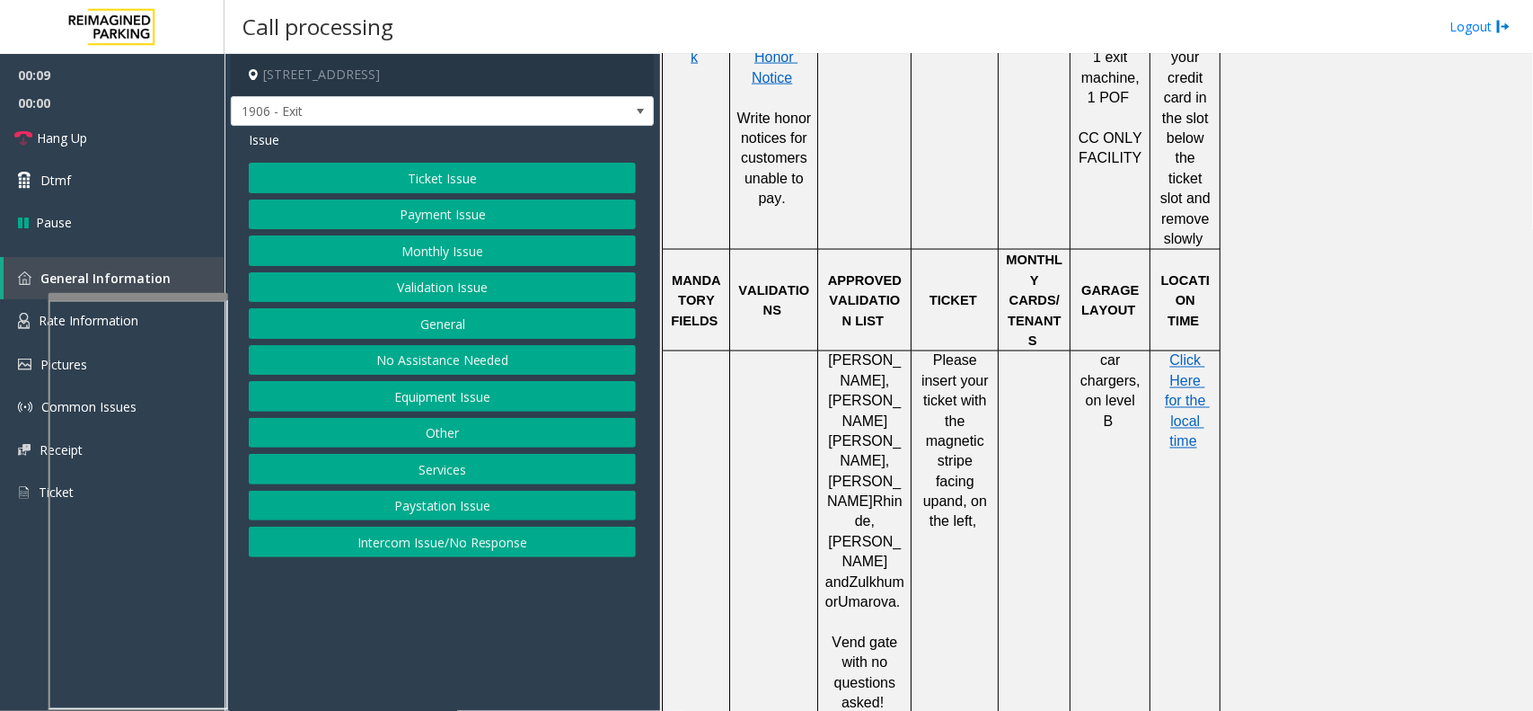
click at [499, 175] on button "Ticket Issue" at bounding box center [442, 178] width 387 height 31
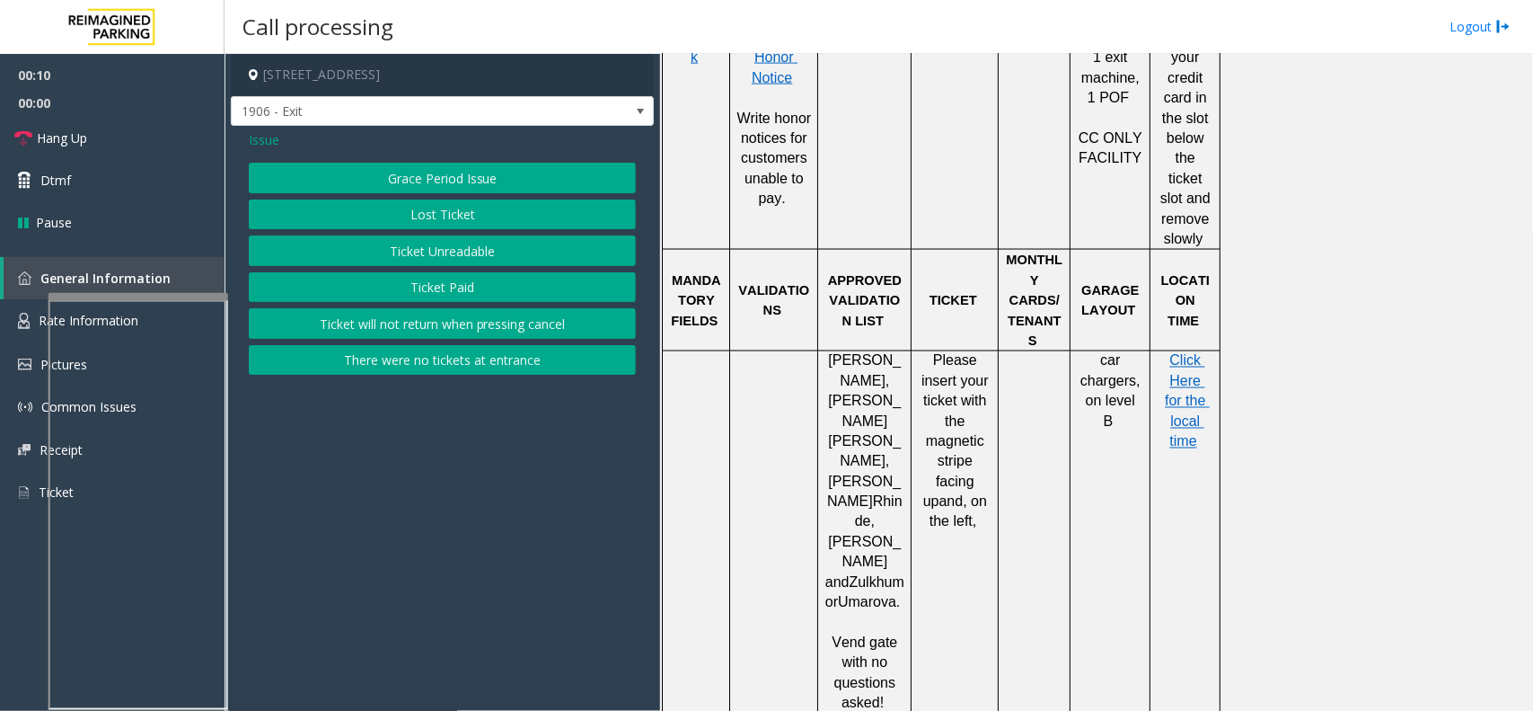
click at [459, 249] on button "Ticket Unreadable" at bounding box center [442, 250] width 387 height 31
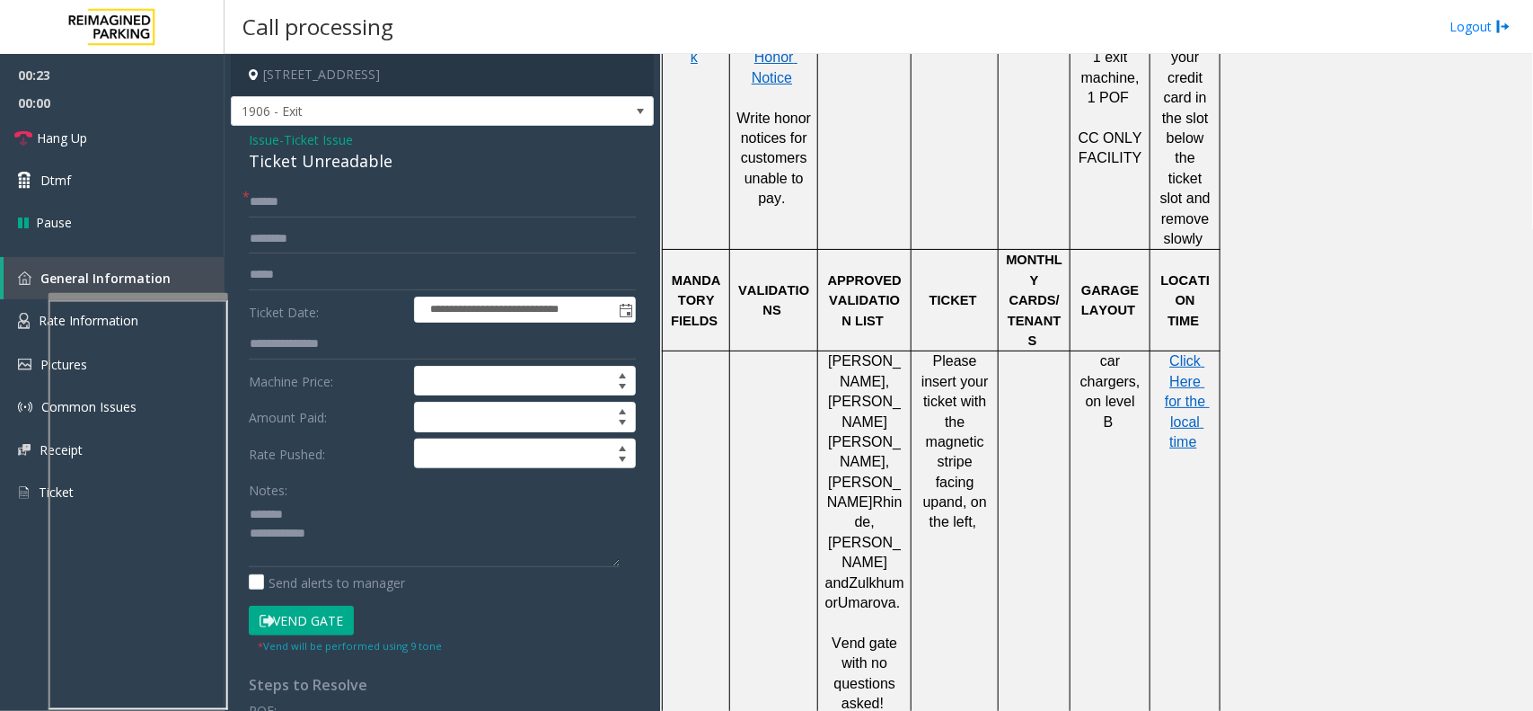
click at [319, 158] on div "Ticket Unreadable" at bounding box center [442, 161] width 387 height 24
click at [379, 163] on div "Ticket Unreadable" at bounding box center [442, 161] width 387 height 24
click at [355, 166] on div "Ticket Unreadable" at bounding box center [442, 161] width 387 height 24
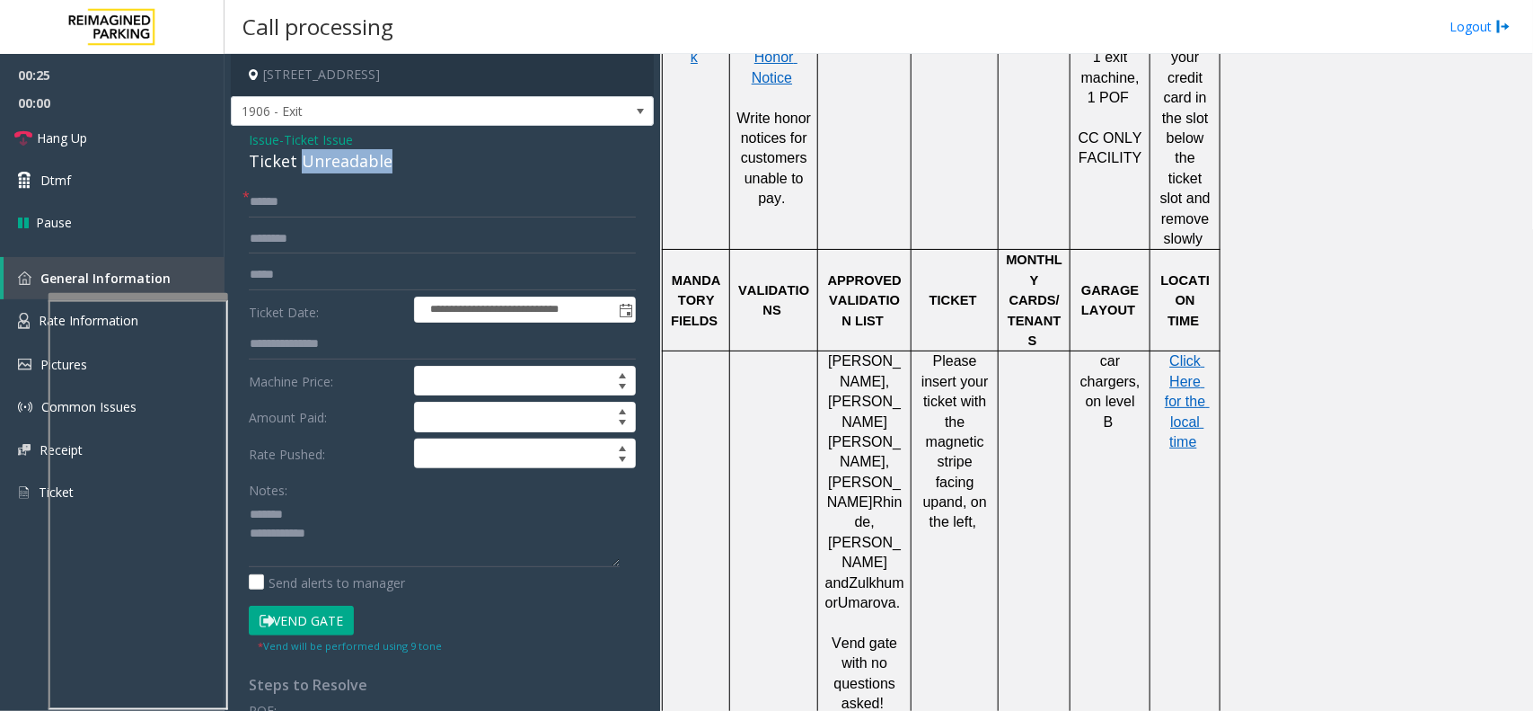
click at [355, 166] on div "Ticket Unreadable" at bounding box center [442, 161] width 387 height 24
type textarea "**********"
click at [347, 211] on input "text" at bounding box center [442, 202] width 387 height 31
type input "******"
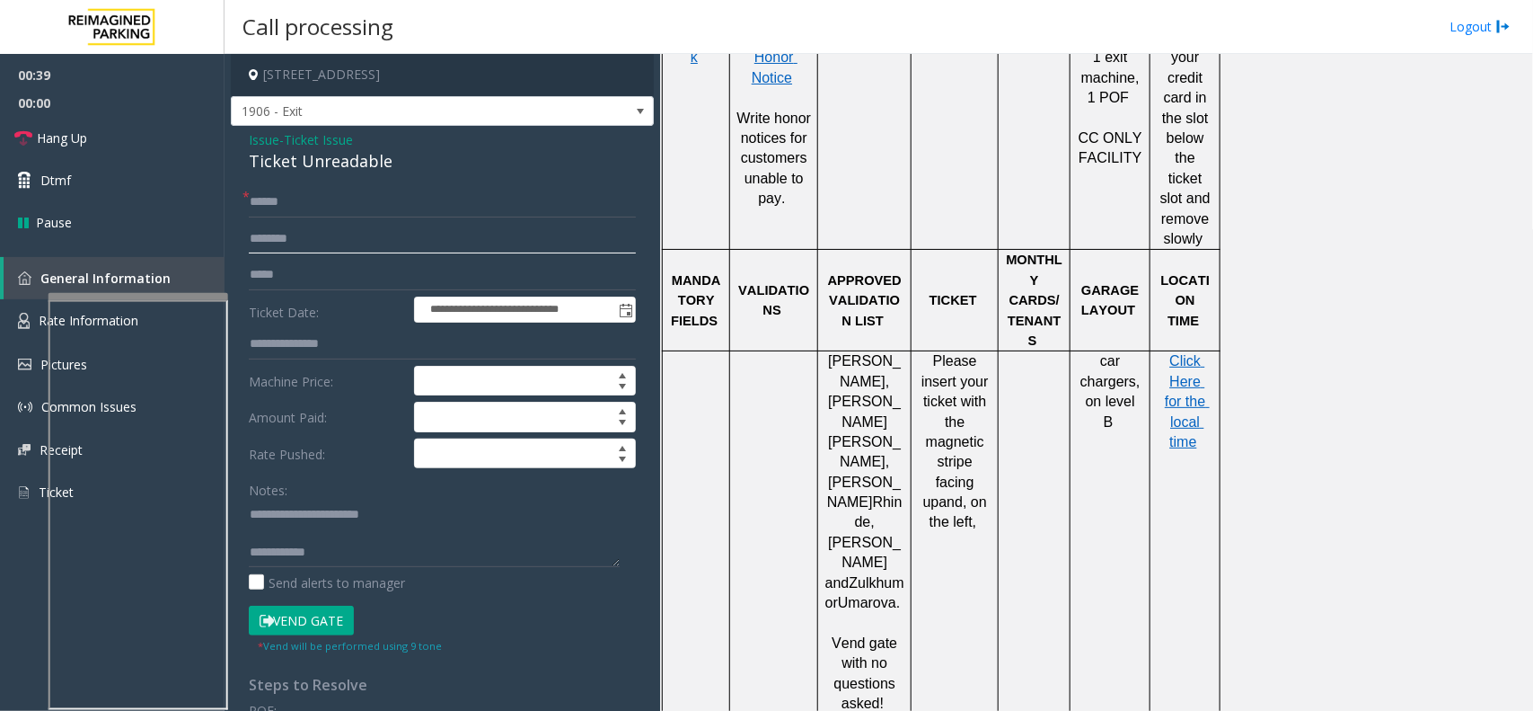
click at [419, 252] on input "text" at bounding box center [442, 239] width 387 height 31
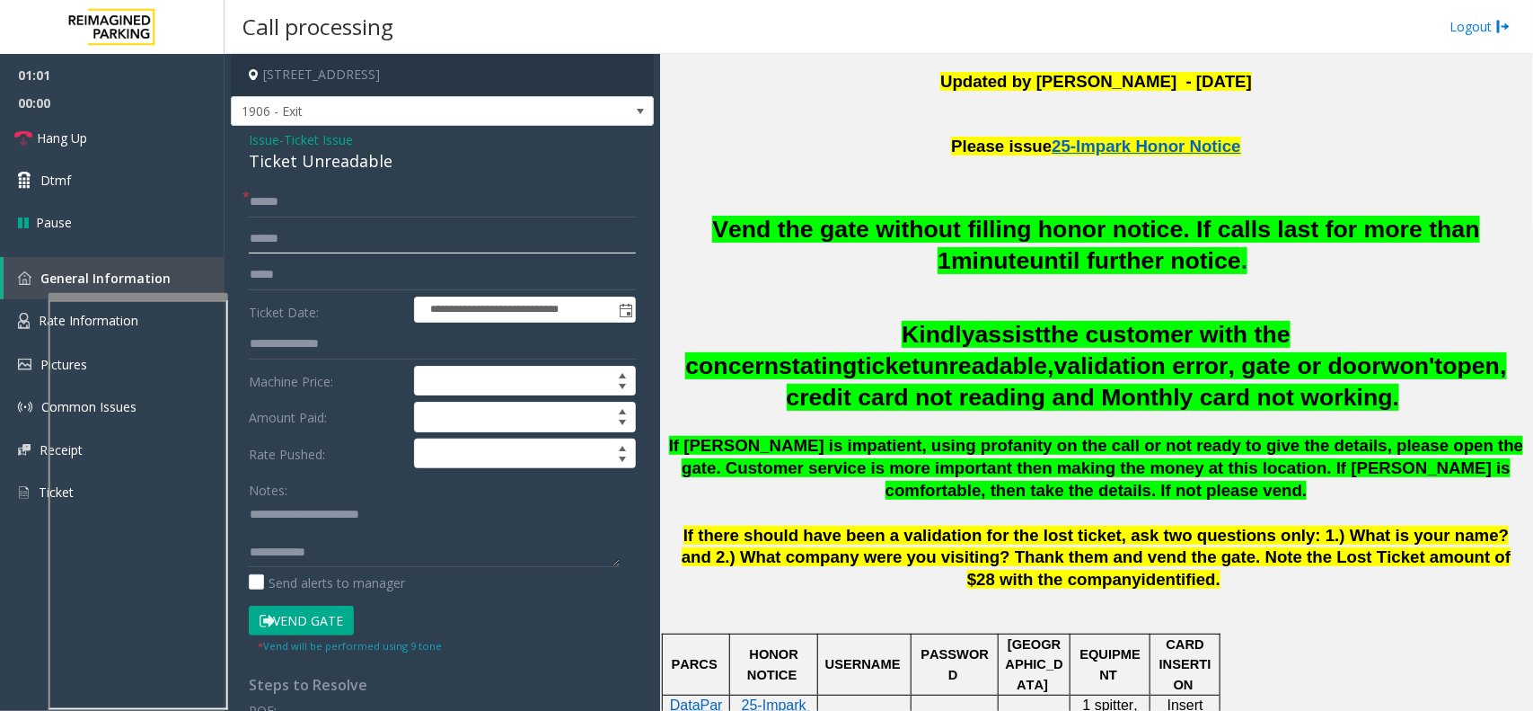
scroll to position [561, 0]
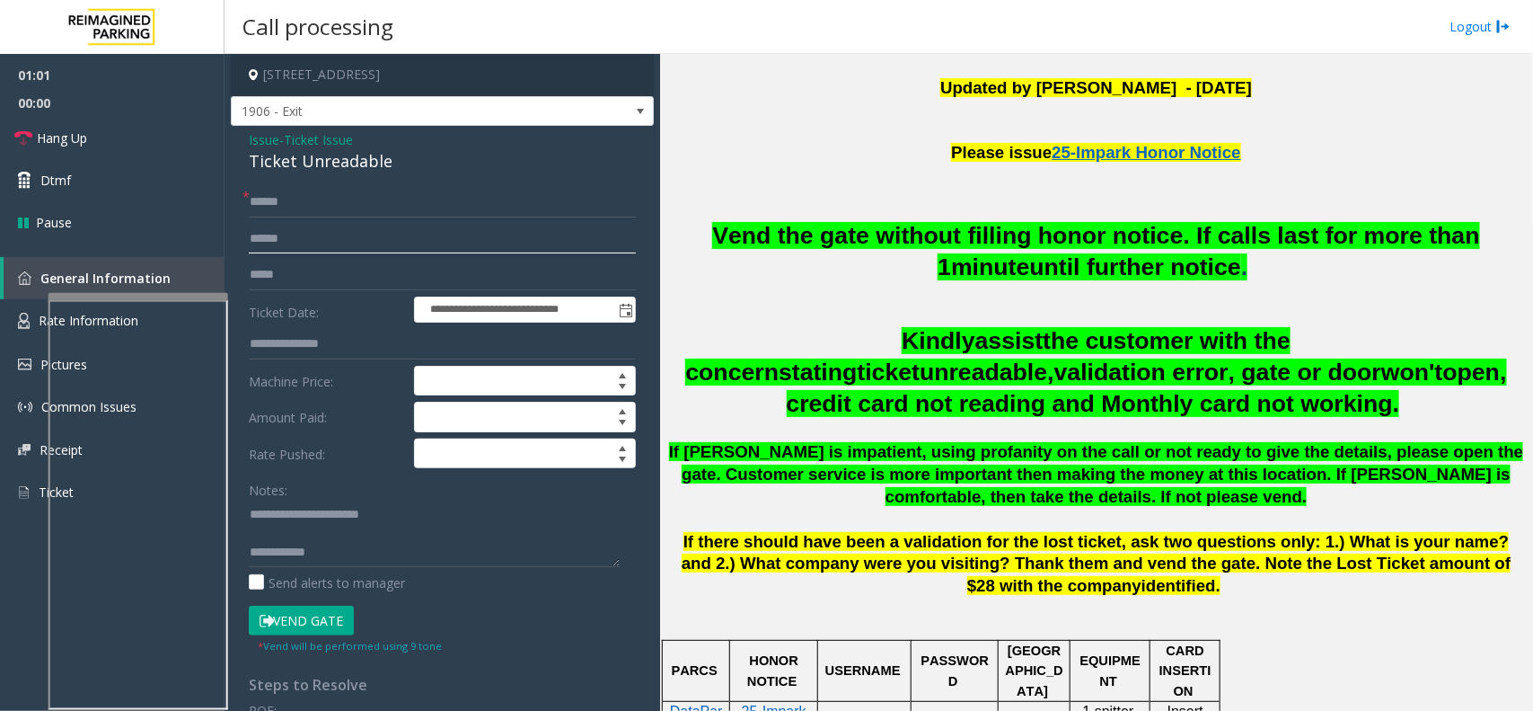
type input "******"
click at [321, 568] on button "Vend Gate" at bounding box center [301, 620] width 105 height 31
click at [791, 240] on span "Vend the gate without filling honor notice. If calls last for more than 1" at bounding box center [1096, 251] width 768 height 58
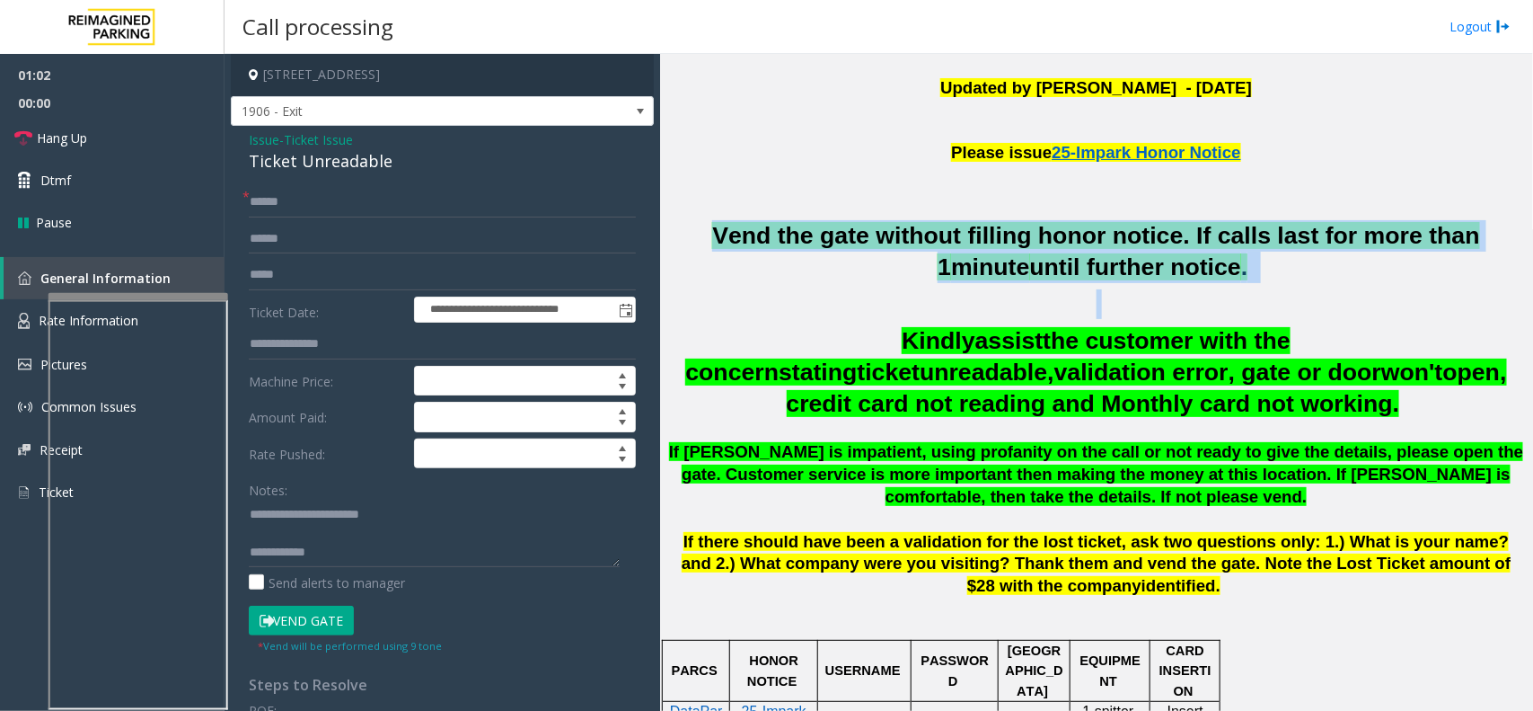
drag, startPoint x: 791, startPoint y: 240, endPoint x: 907, endPoint y: 232, distance: 116.2
click at [792, 240] on span "Vend the gate without filling honor notice. If calls last for more than 1" at bounding box center [1096, 251] width 768 height 58
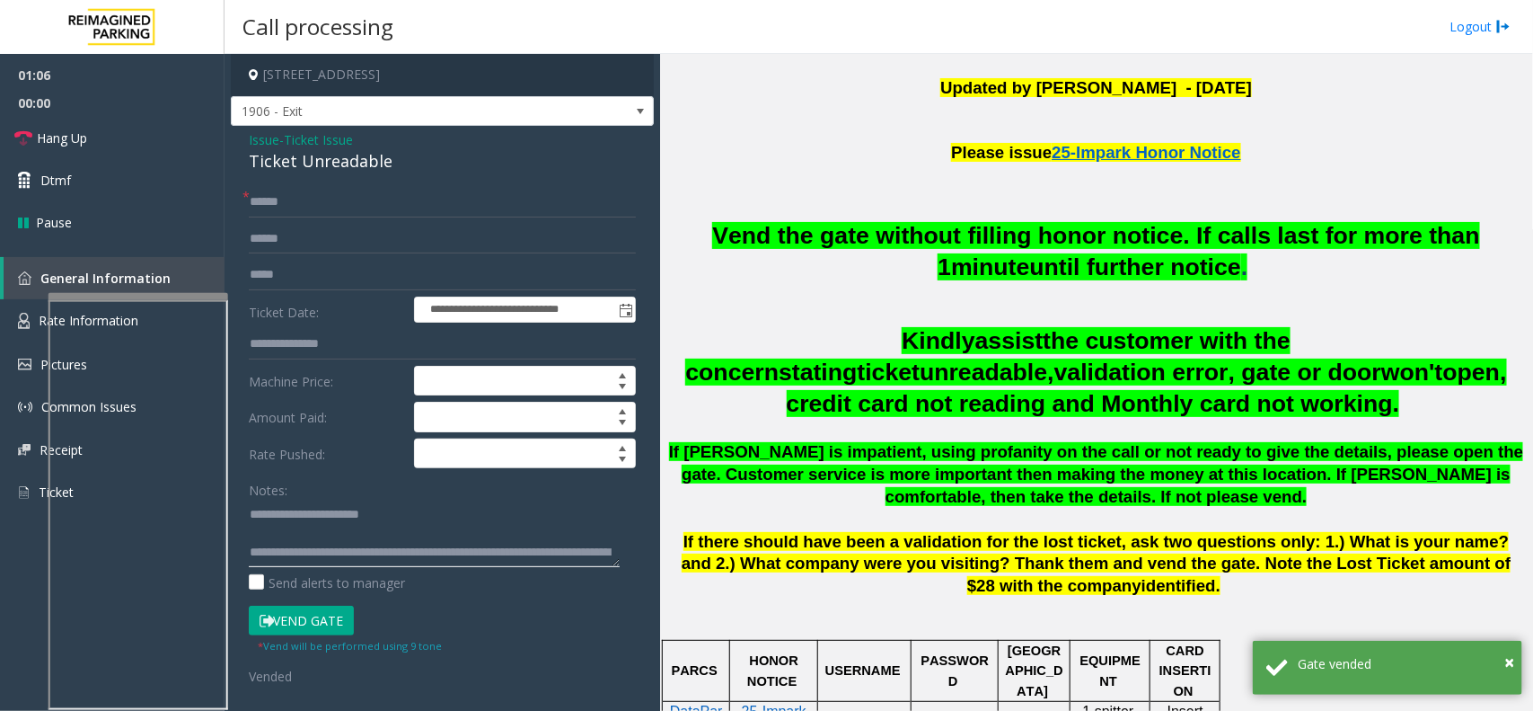
scroll to position [37, 0]
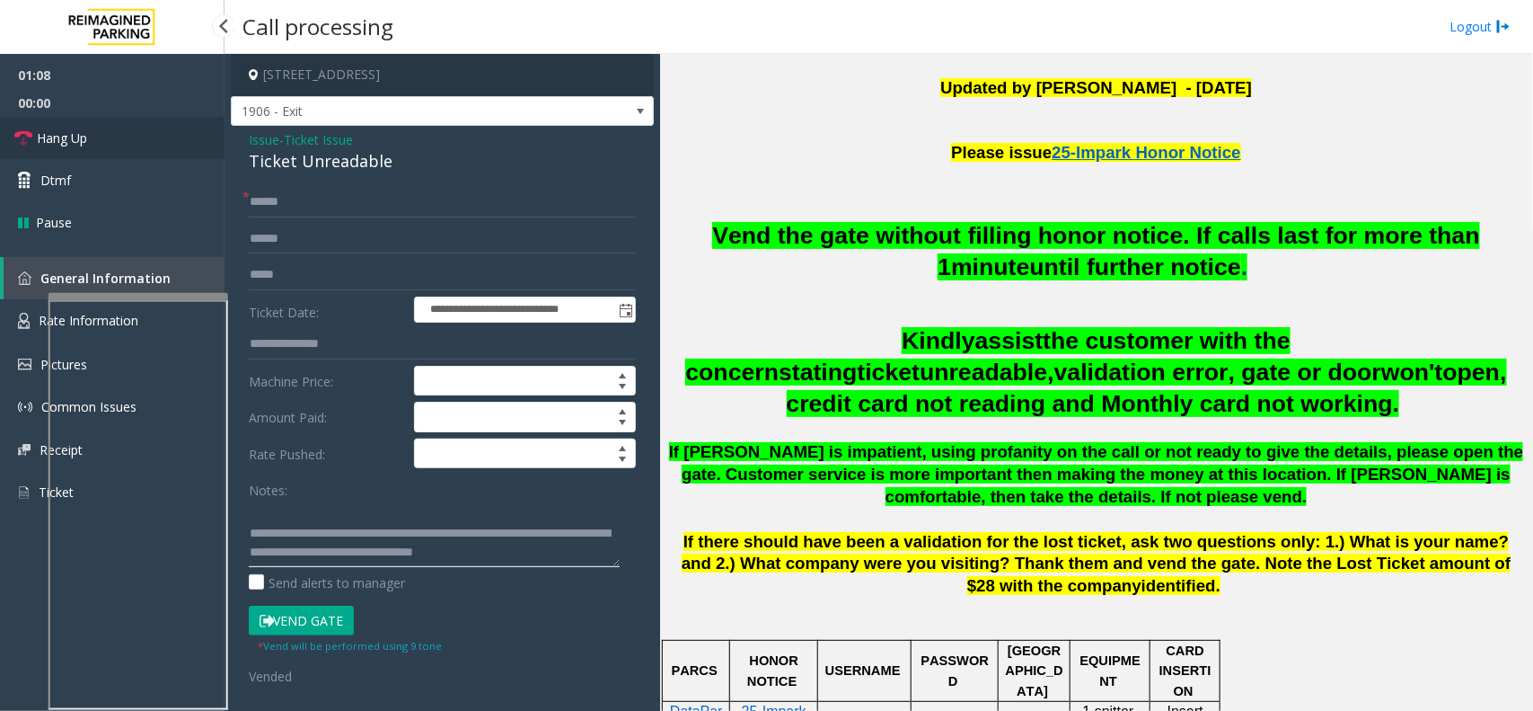
type textarea "**********"
click at [106, 132] on link "Hang Up" at bounding box center [112, 138] width 225 height 42
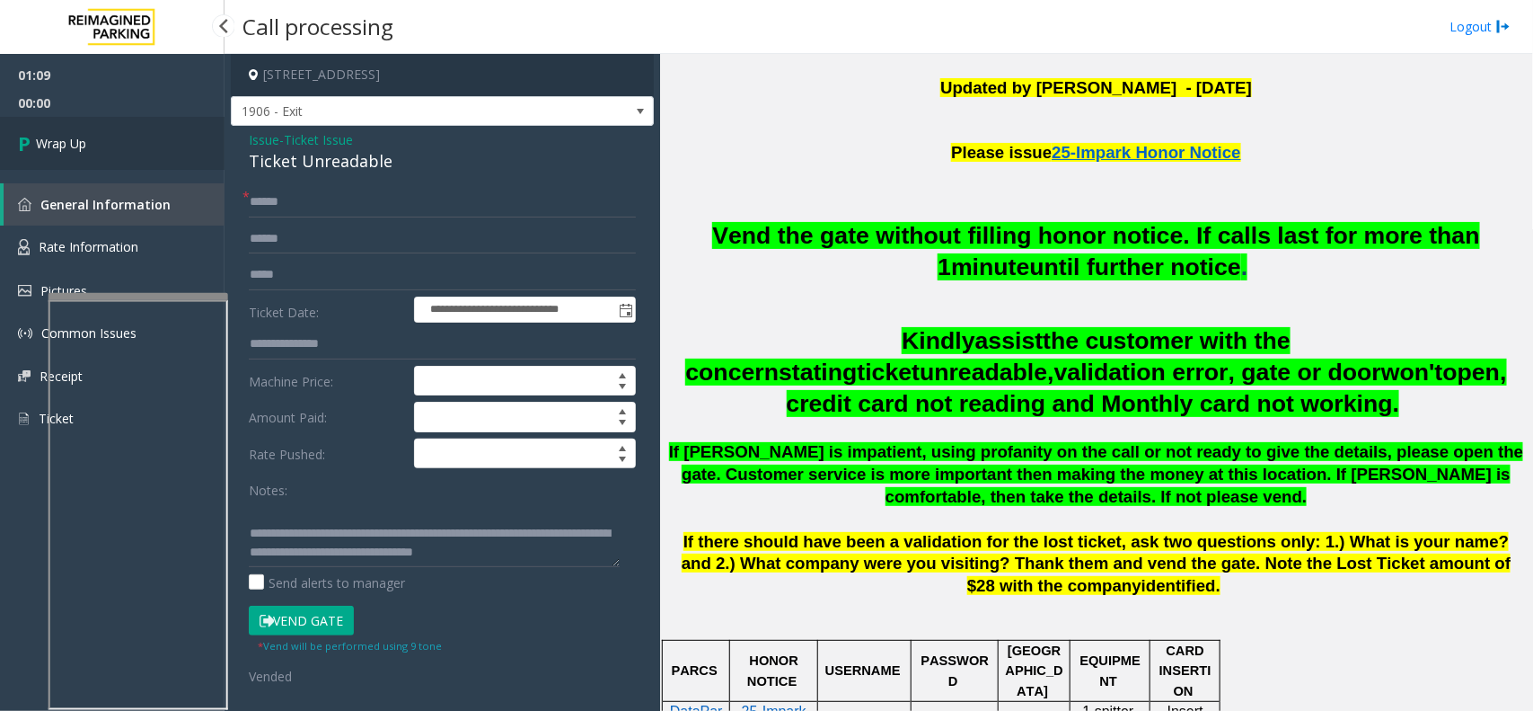
click at [88, 139] on link "Wrap Up" at bounding box center [112, 143] width 225 height 53
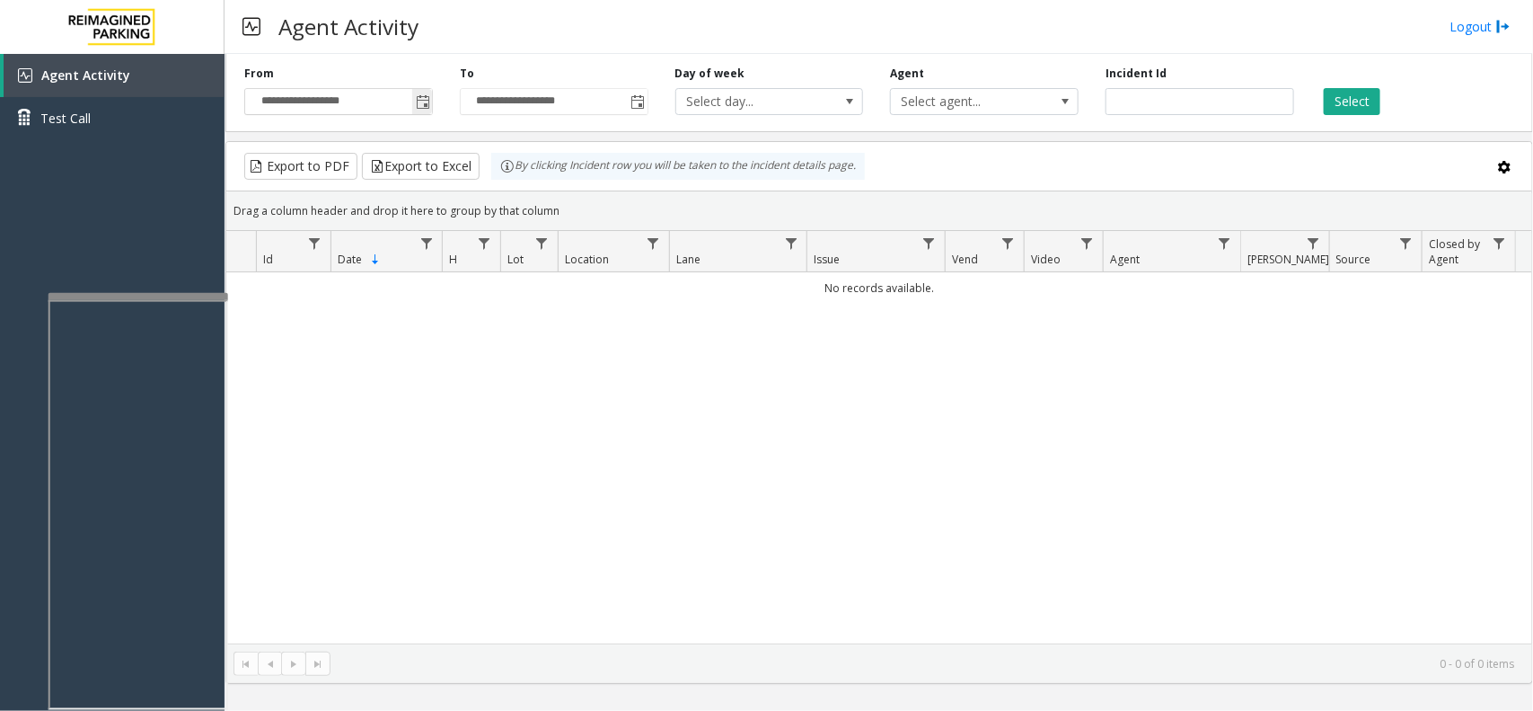
click at [419, 115] on span "Toggle popup" at bounding box center [422, 101] width 20 height 29
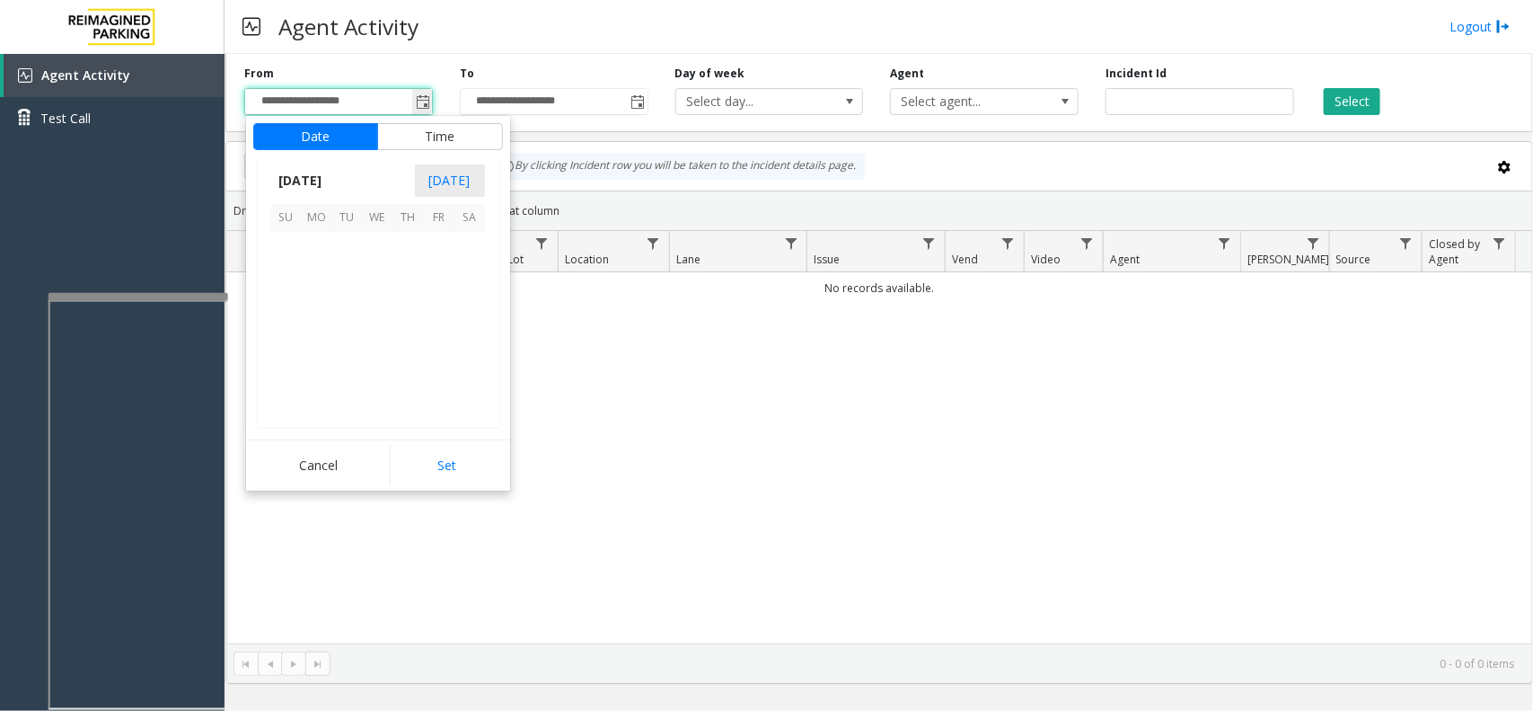
scroll to position [322233, 0]
click at [351, 314] on span "16" at bounding box center [347, 308] width 31 height 31
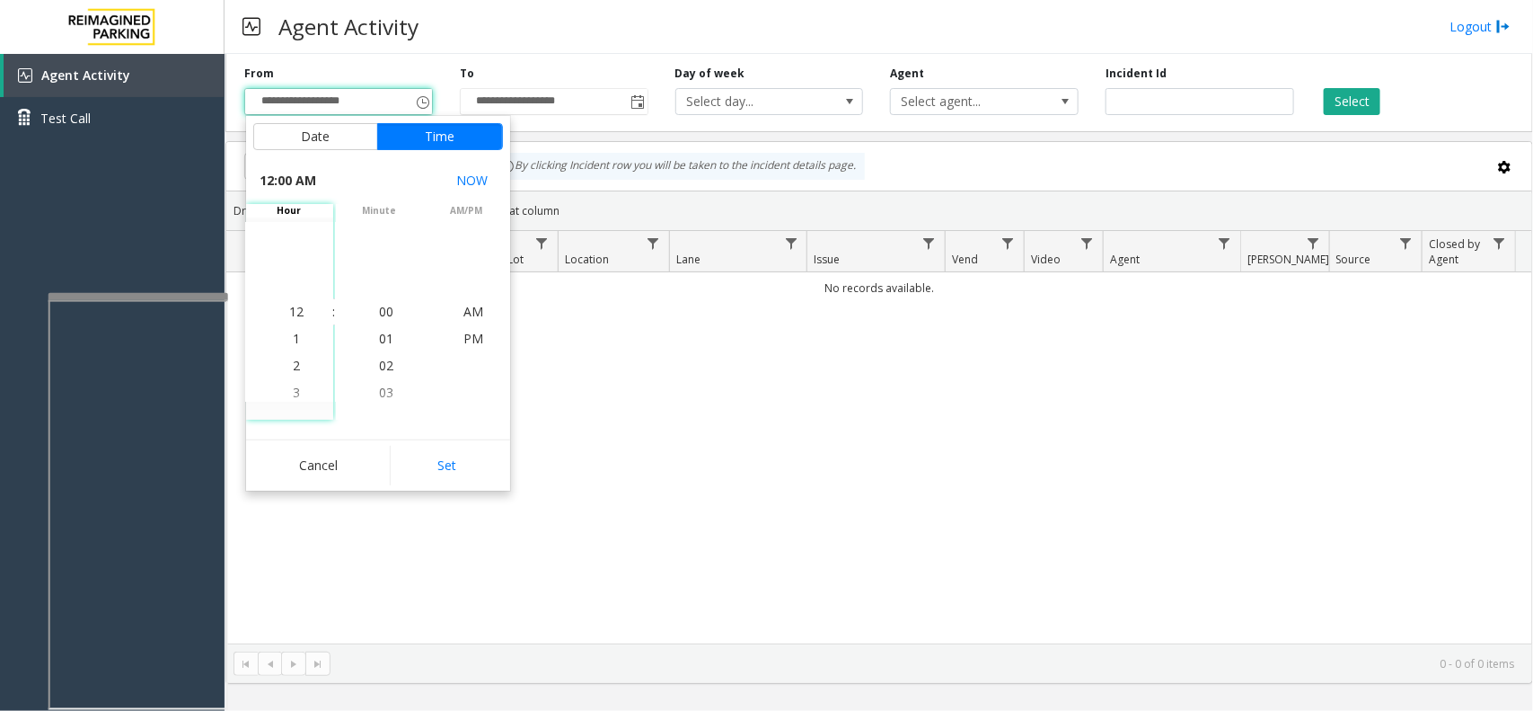
drag, startPoint x: 446, startPoint y: 459, endPoint x: 470, endPoint y: 455, distance: 24.5
click at [446, 461] on button "Set" at bounding box center [446, 466] width 113 height 40
type input "**********"
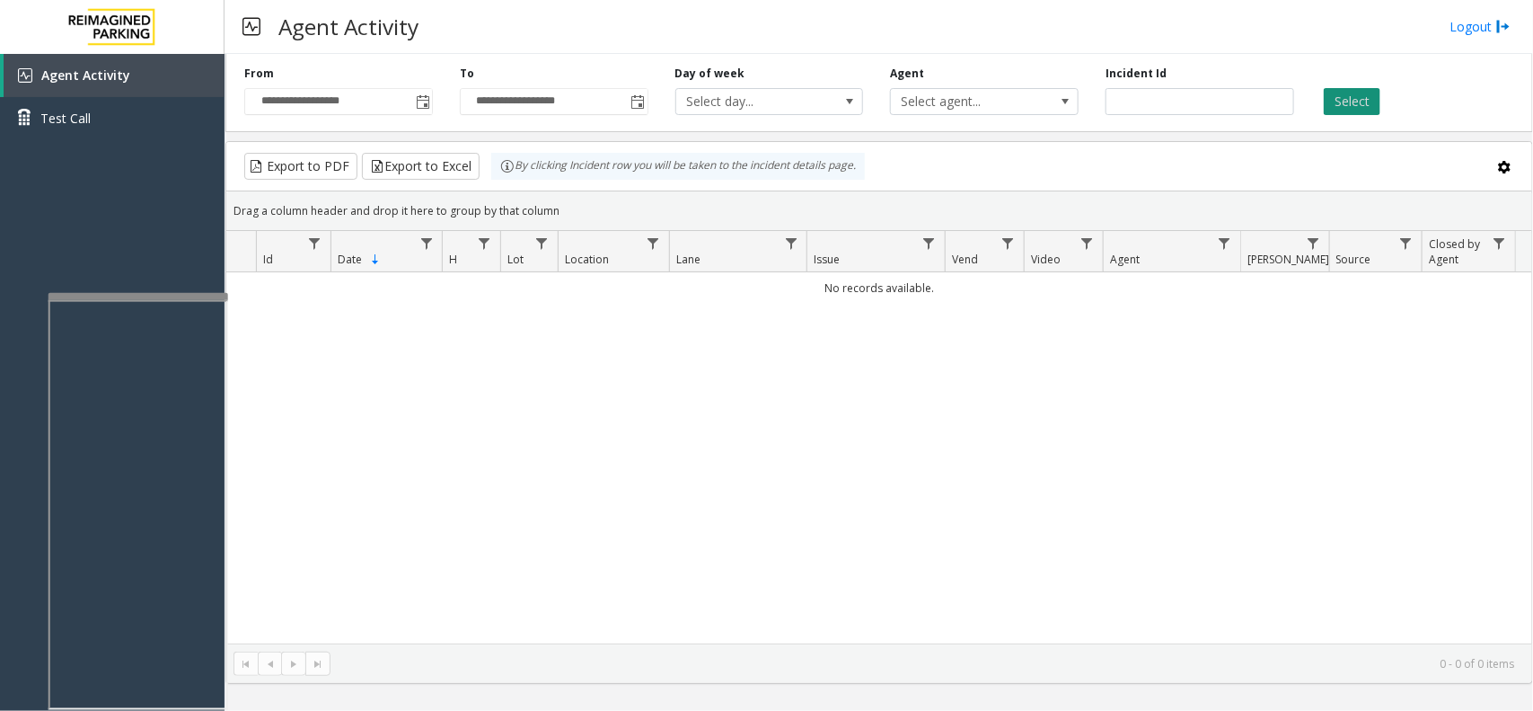
click at [1226, 105] on button "Select" at bounding box center [1352, 101] width 57 height 27
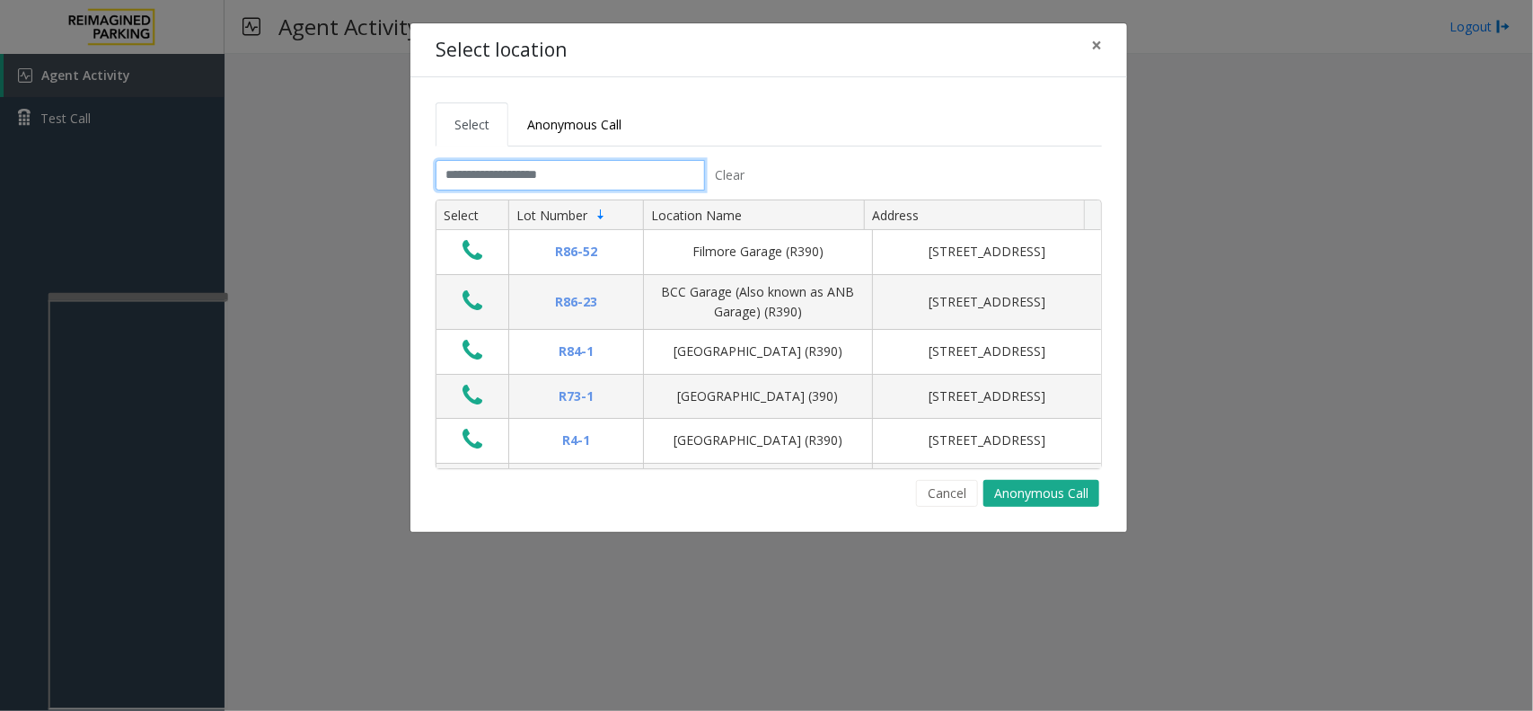
click at [559, 172] on input "text" at bounding box center [570, 175] width 269 height 31
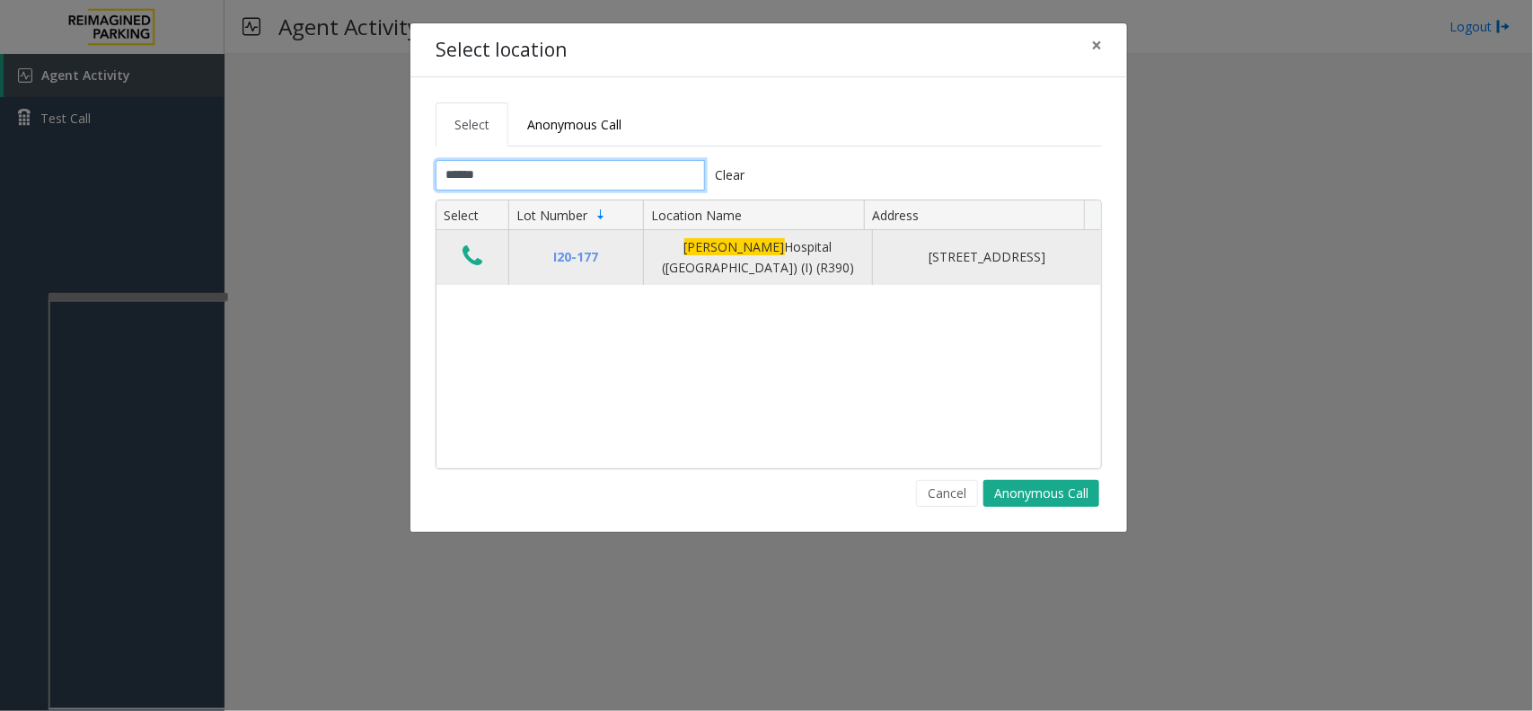
type input "******"
drag, startPoint x: 500, startPoint y: 234, endPoint x: 467, endPoint y: 268, distance: 47.0
click at [486, 253] on td "Data table" at bounding box center [473, 257] width 72 height 55
click at [463, 271] on button "Data table" at bounding box center [472, 257] width 31 height 29
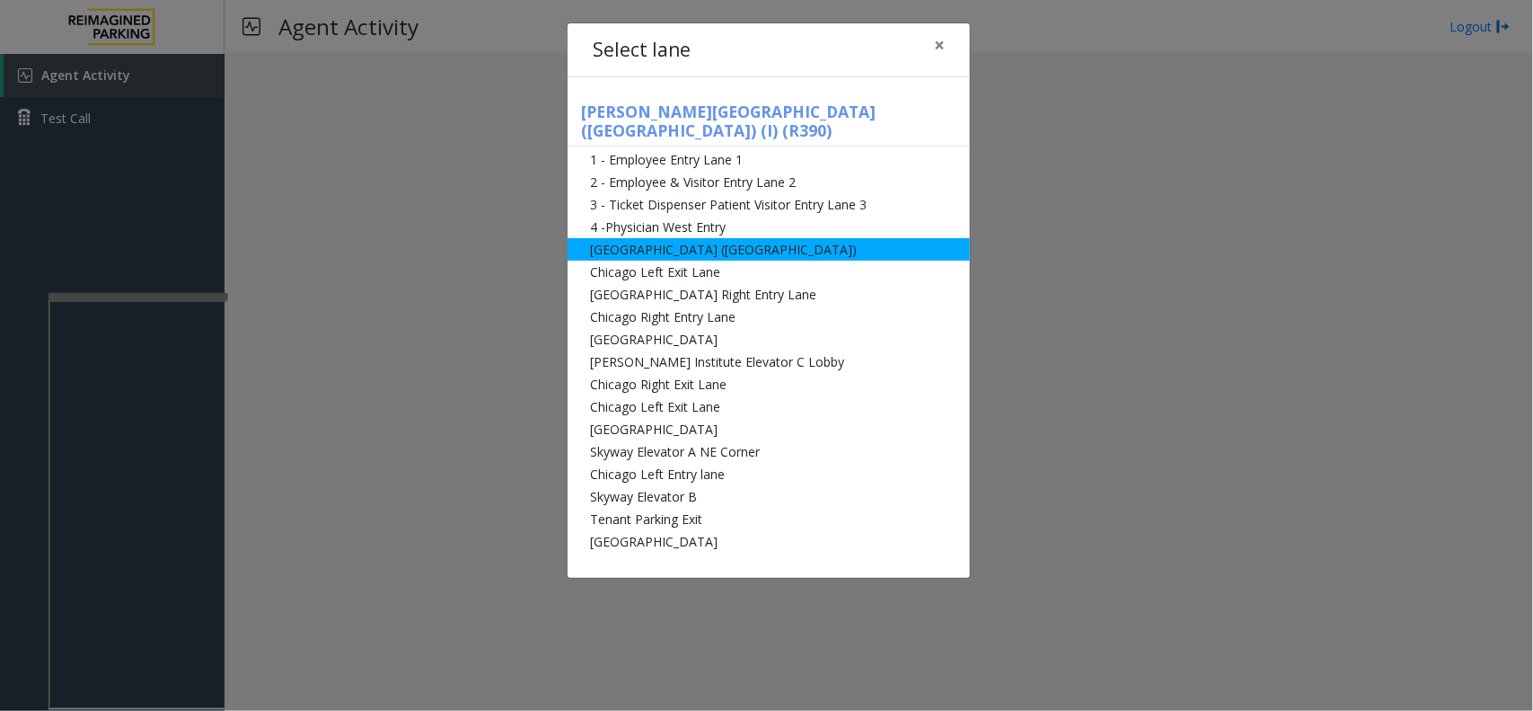
click at [708, 238] on li "[GEOGRAPHIC_DATA] ([GEOGRAPHIC_DATA])" at bounding box center [769, 249] width 402 height 22
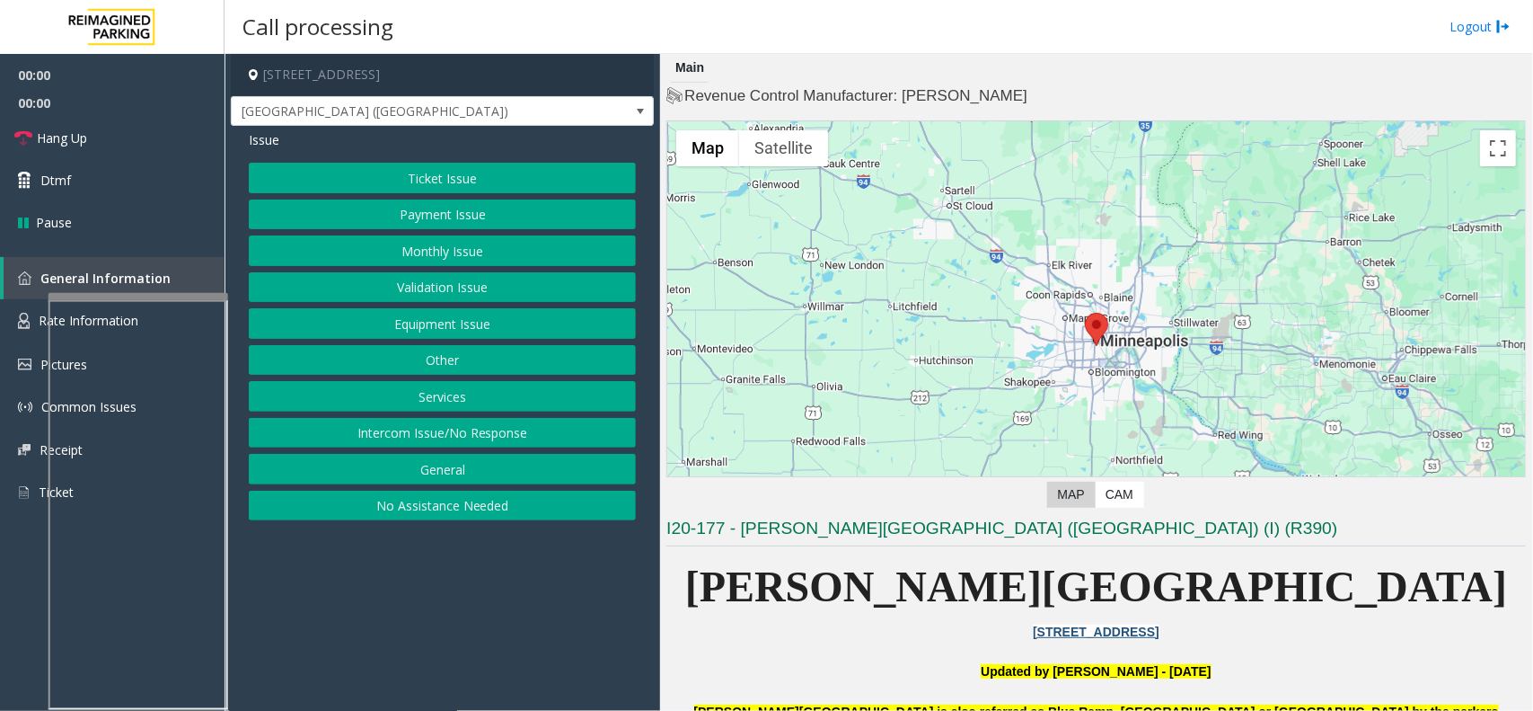
scroll to position [112, 0]
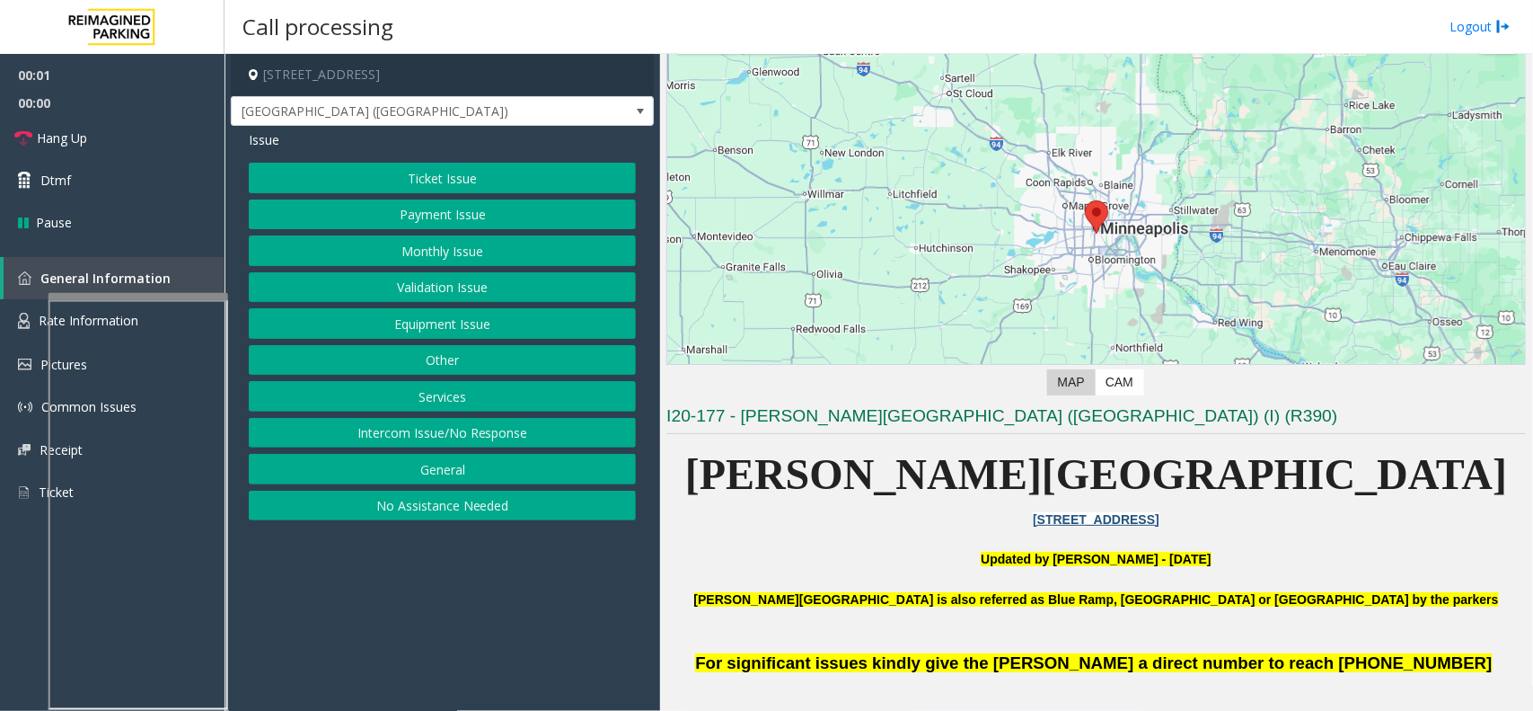
click at [560, 260] on button "Monthly Issue" at bounding box center [442, 250] width 387 height 31
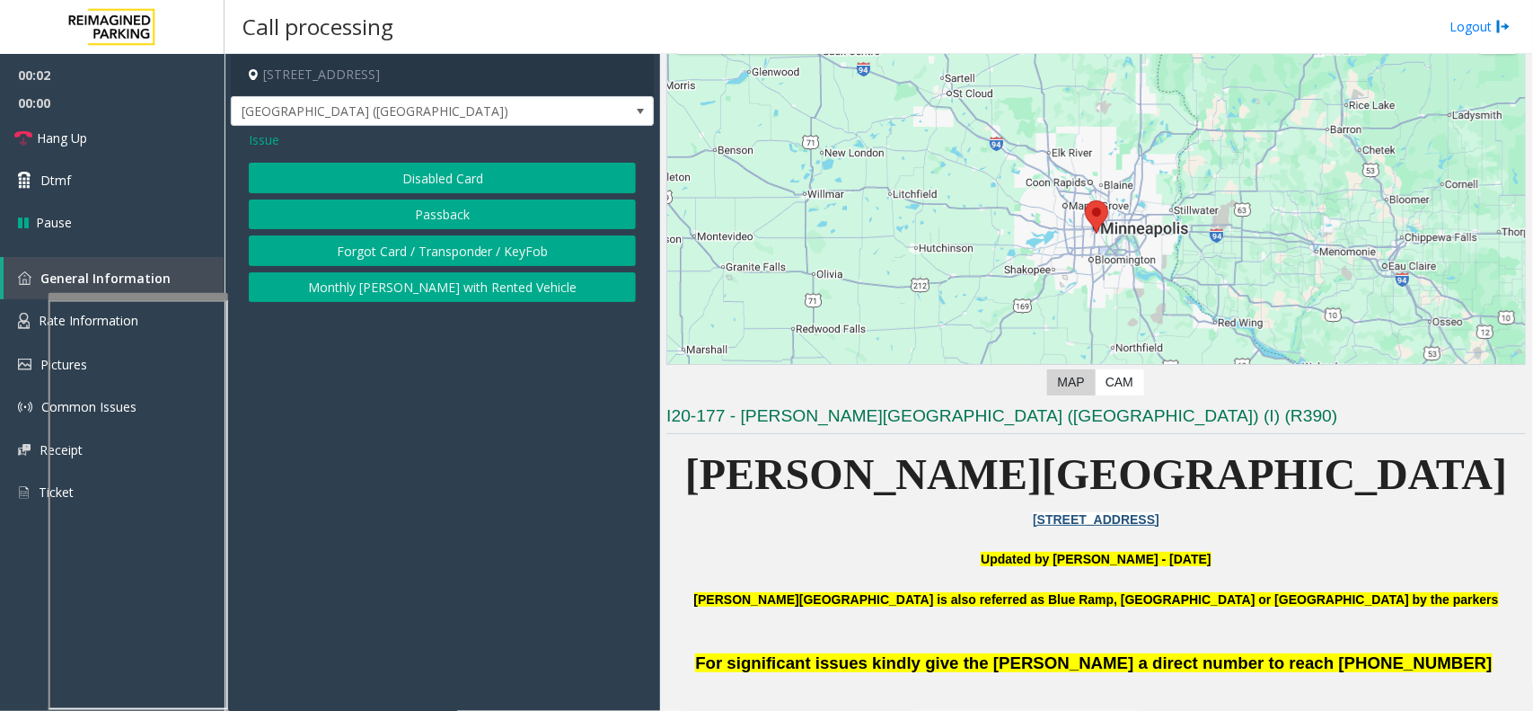
click at [517, 181] on button "Disabled Card" at bounding box center [442, 178] width 387 height 31
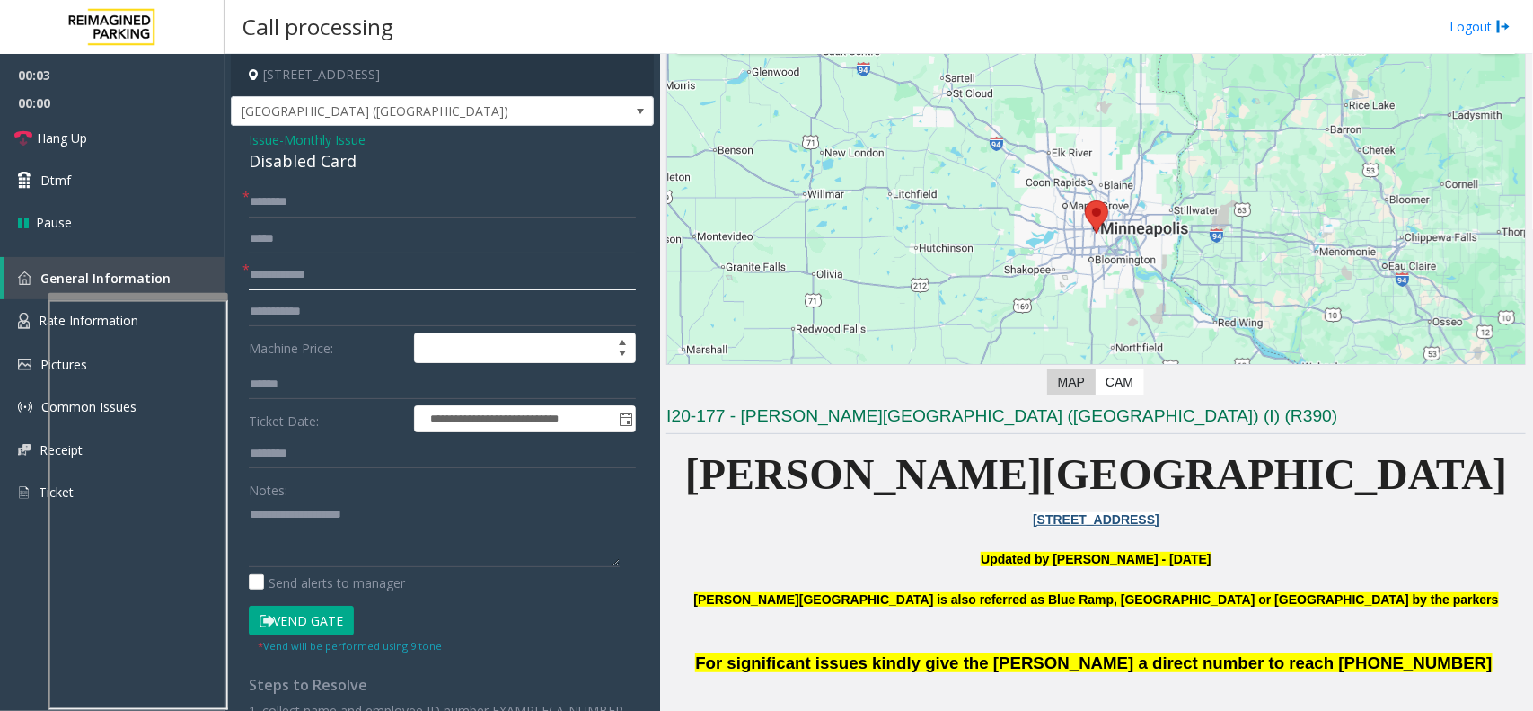
click at [283, 270] on input "text" at bounding box center [442, 275] width 387 height 31
click at [397, 213] on input "text" at bounding box center [442, 202] width 387 height 31
click at [348, 281] on input "text" at bounding box center [442, 275] width 387 height 31
click at [310, 151] on div "Disabled Card" at bounding box center [442, 161] width 387 height 24
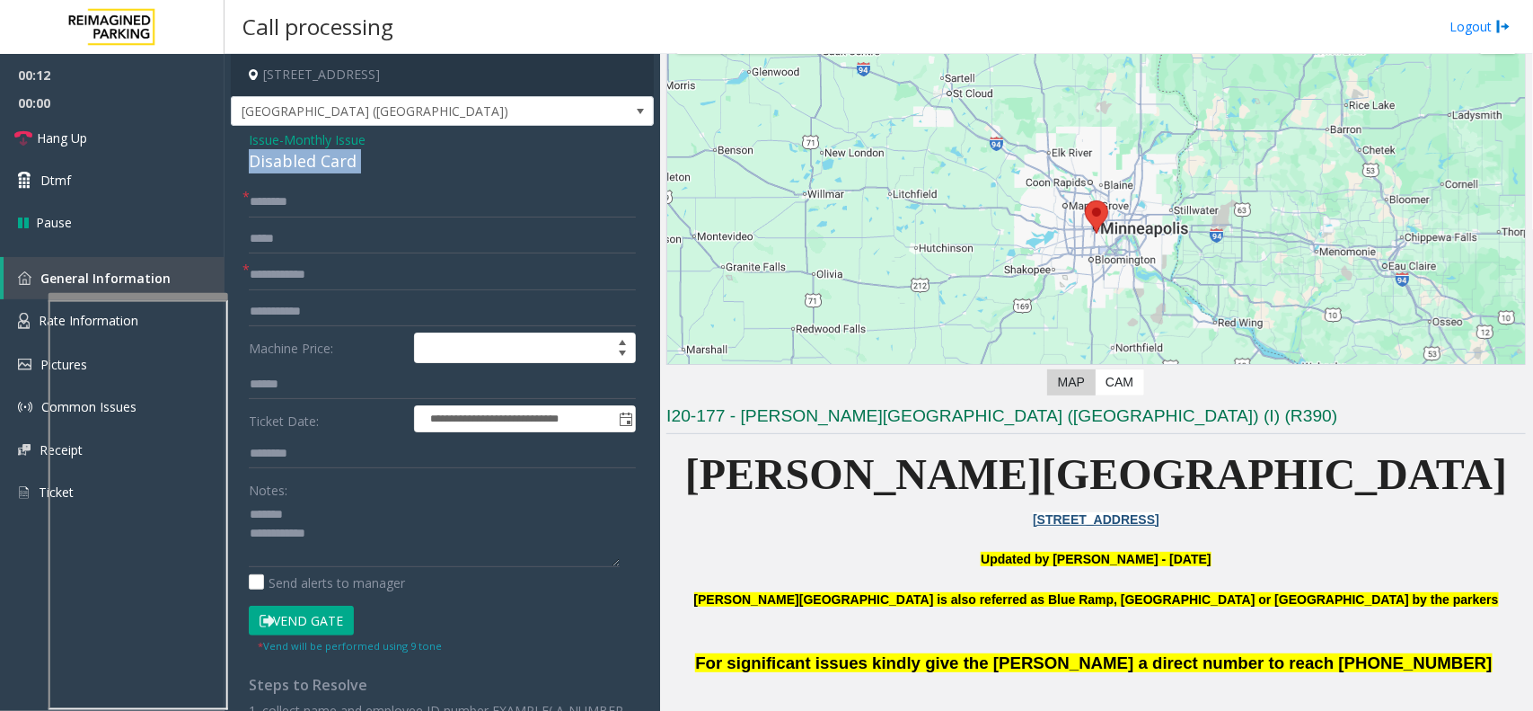
click at [310, 151] on div "Disabled Card" at bounding box center [442, 161] width 387 height 24
type textarea "**********"
click at [329, 278] on input "text" at bounding box center [442, 275] width 387 height 31
click at [472, 205] on input "text" at bounding box center [442, 202] width 387 height 31
click at [424, 260] on input "text" at bounding box center [442, 275] width 387 height 31
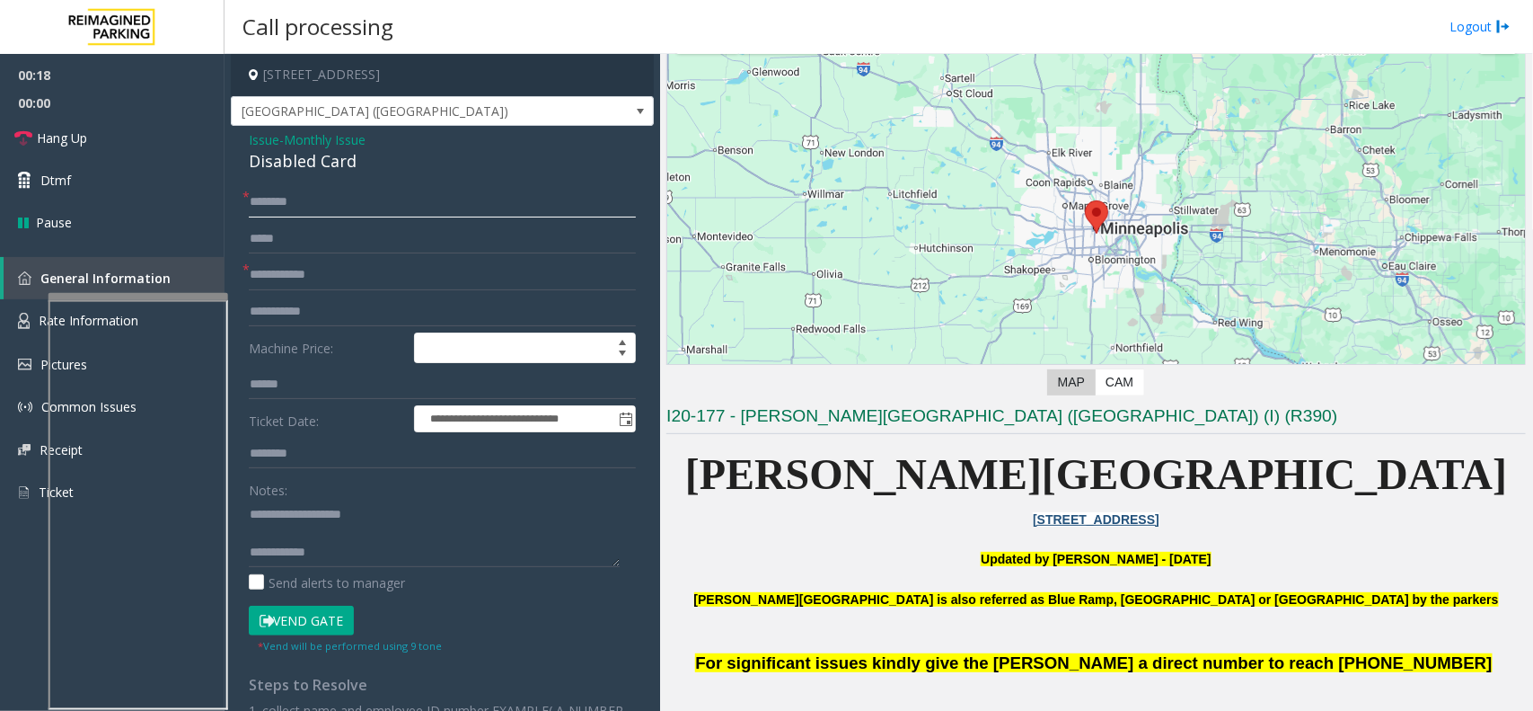
click at [423, 207] on input "text" at bounding box center [442, 202] width 387 height 31
type input "**"
click at [404, 265] on input "text" at bounding box center [442, 275] width 387 height 31
click at [375, 527] on textarea at bounding box center [434, 532] width 371 height 67
click at [395, 535] on textarea at bounding box center [434, 532] width 371 height 67
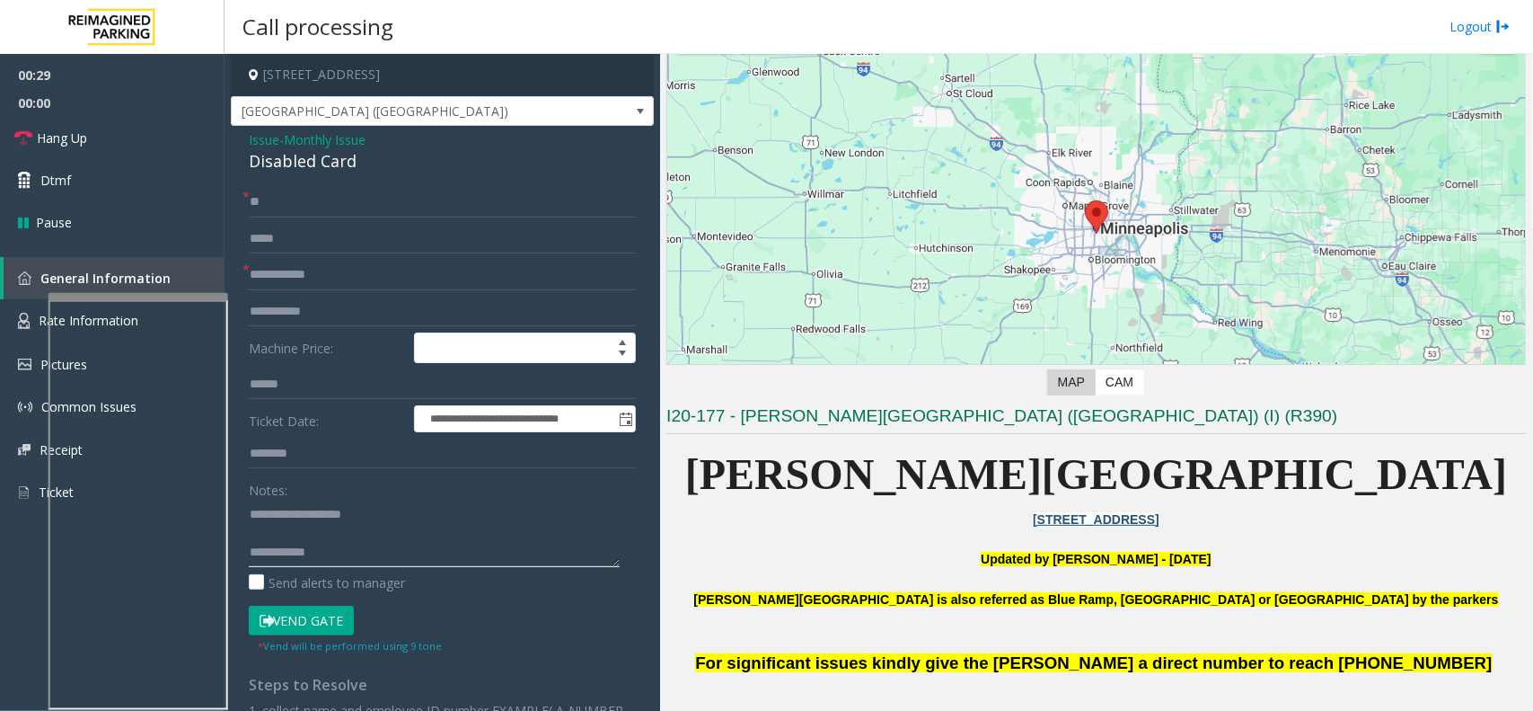
drag, startPoint x: 407, startPoint y: 535, endPoint x: 446, endPoint y: 528, distance: 40.2
click at [414, 535] on textarea at bounding box center [434, 532] width 371 height 67
drag, startPoint x: 470, startPoint y: 519, endPoint x: 491, endPoint y: 509, distance: 23.7
click at [476, 516] on textarea at bounding box center [434, 532] width 371 height 67
click at [792, 474] on p "[PERSON_NAME][GEOGRAPHIC_DATA]" at bounding box center [1096, 474] width 860 height 69
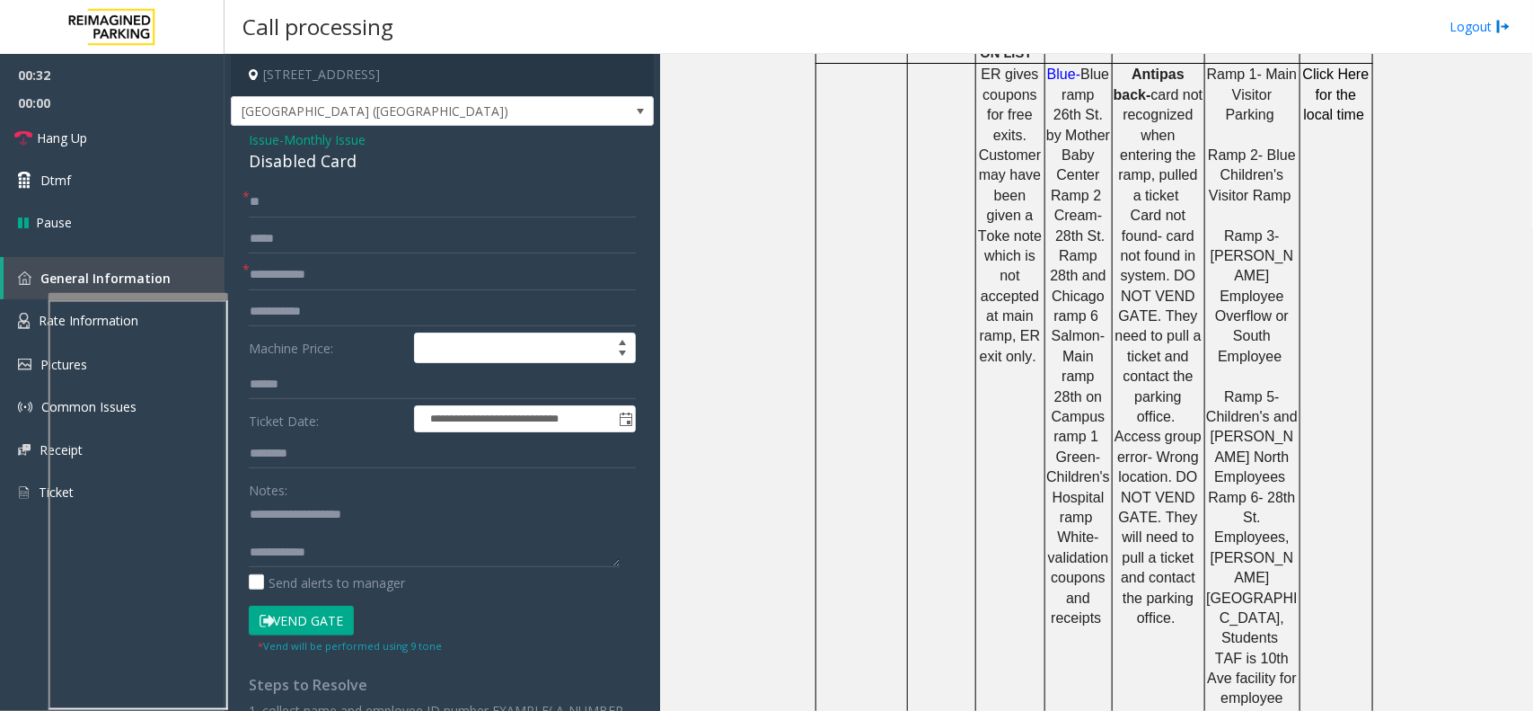
scroll to position [1235, 0]
click at [401, 259] on form "**********" at bounding box center [442, 420] width 387 height 467
click at [391, 278] on input "text" at bounding box center [442, 275] width 387 height 31
type input "**"
click at [331, 568] on button "Vend Gate" at bounding box center [301, 620] width 105 height 31
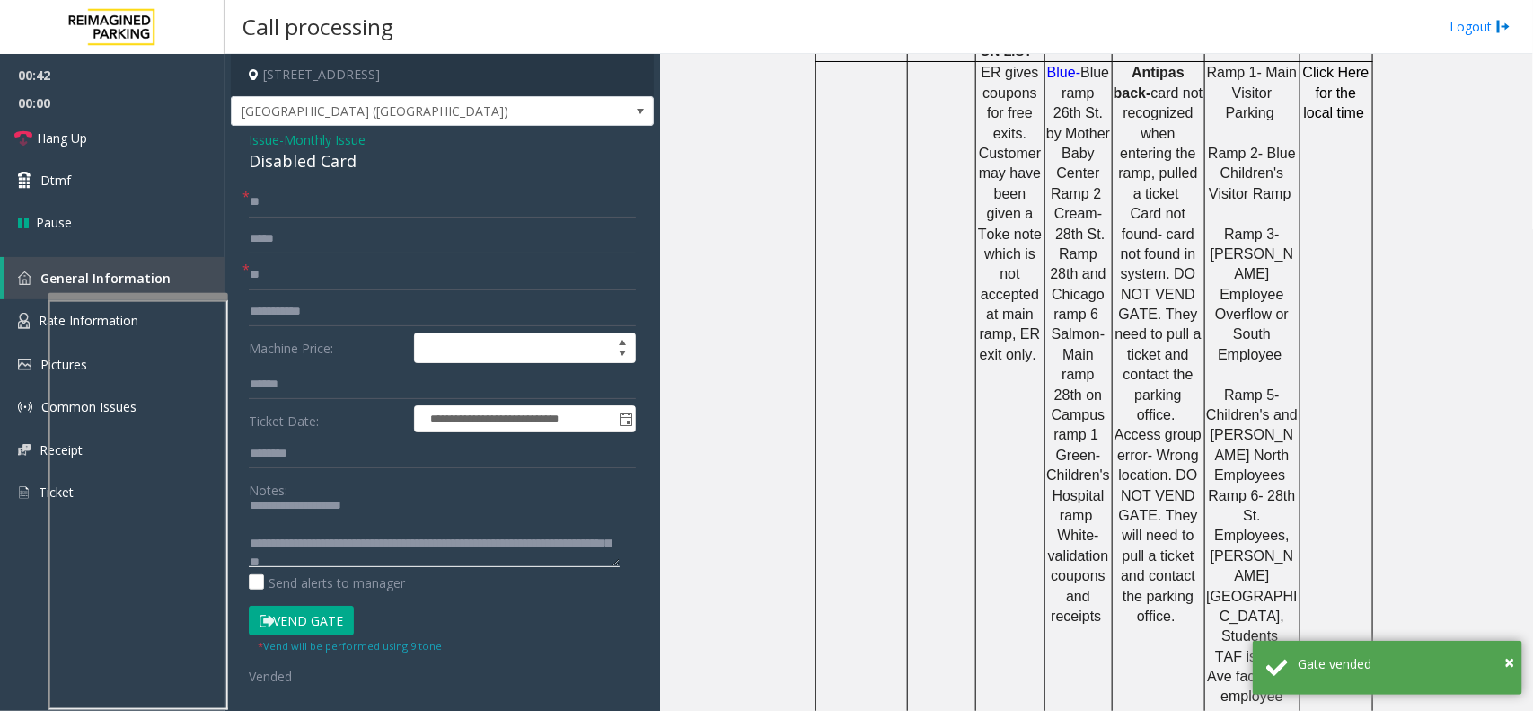
scroll to position [0, 0]
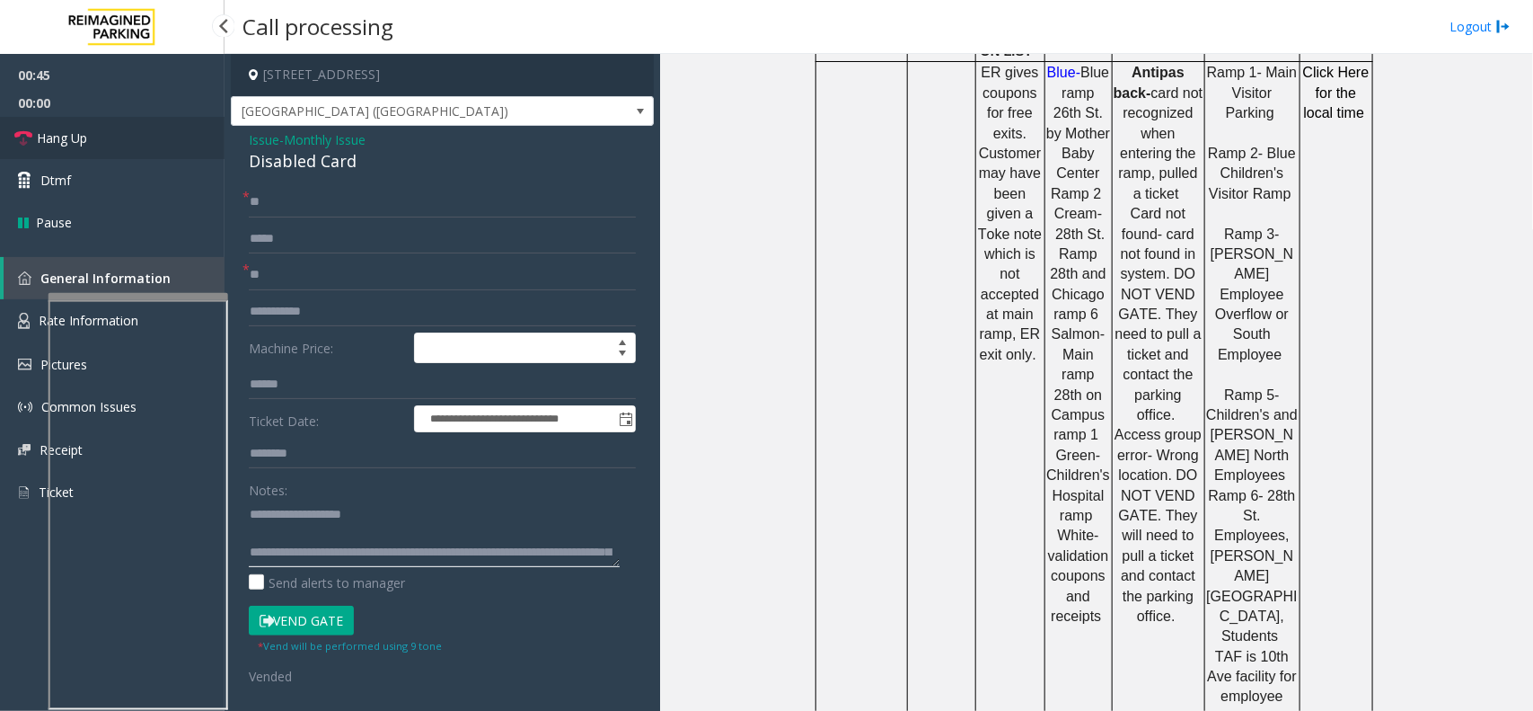
type textarea "**********"
click at [187, 144] on link "Hang Up" at bounding box center [112, 138] width 225 height 42
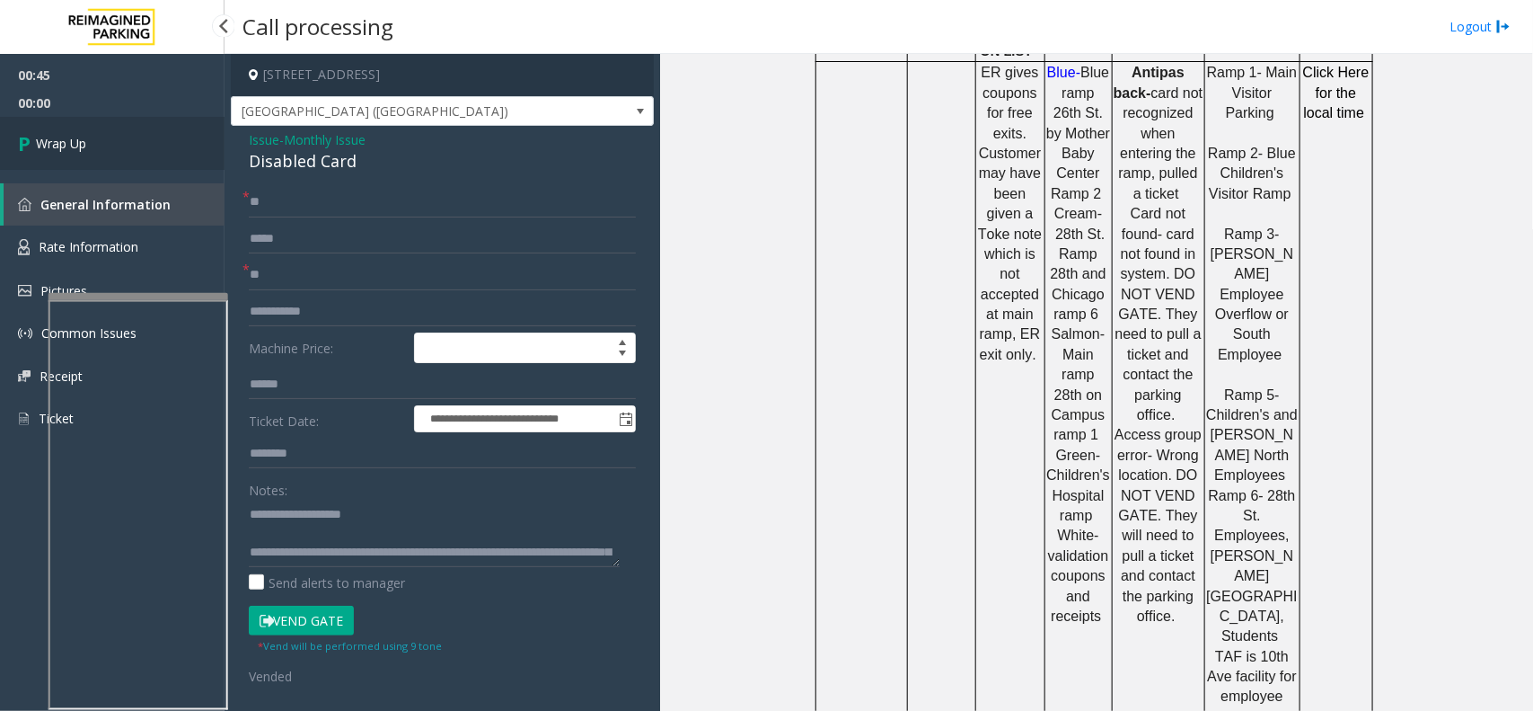
click at [67, 137] on span "Wrap Up" at bounding box center [61, 143] width 50 height 19
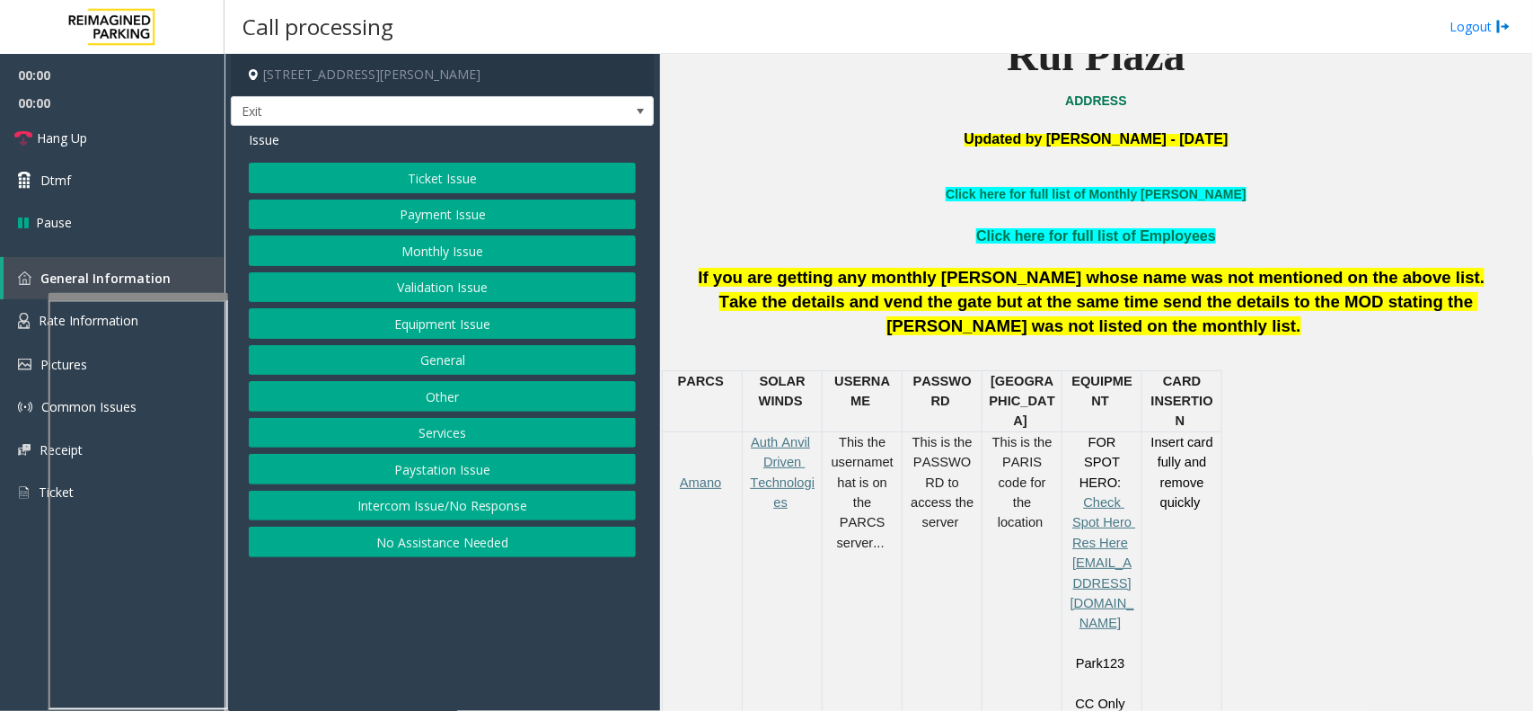
scroll to position [561, 0]
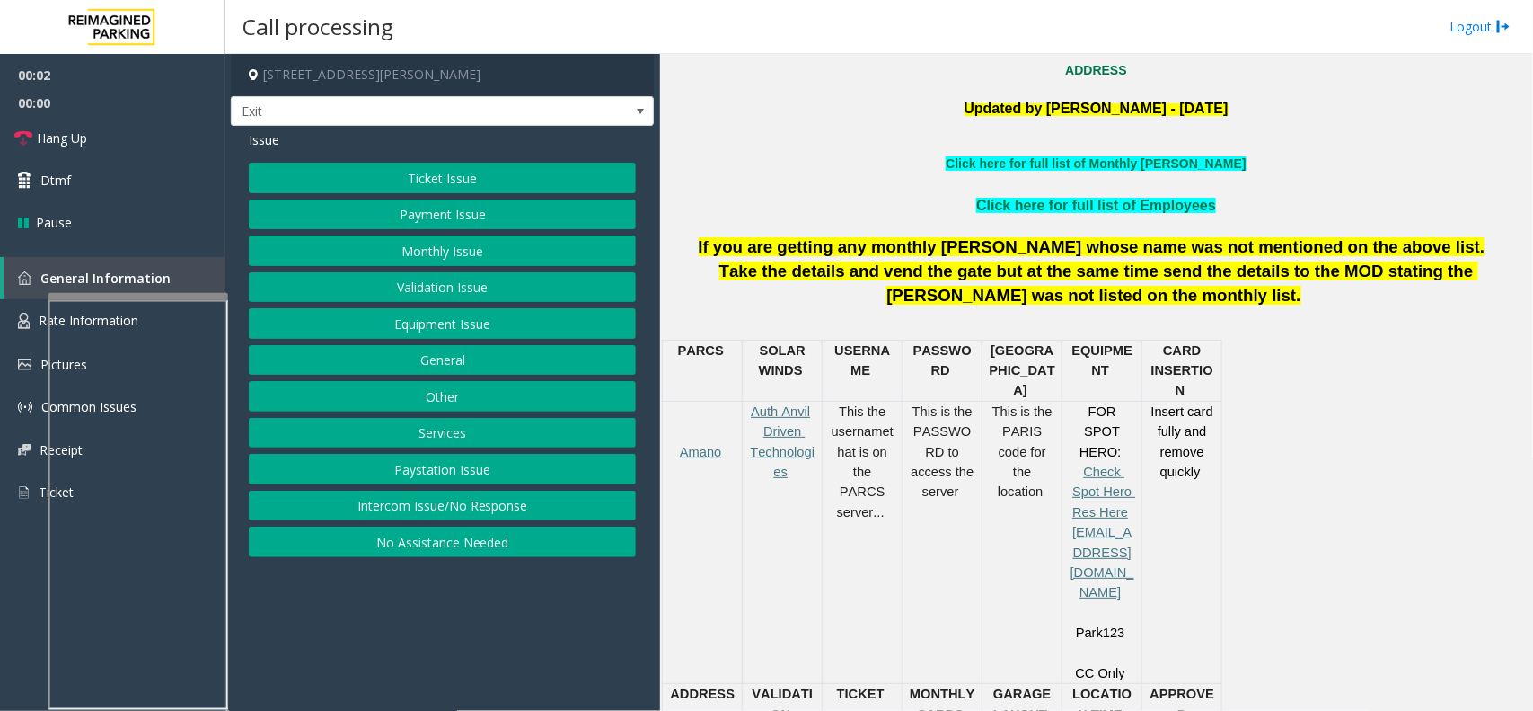
click at [411, 436] on button "Services" at bounding box center [442, 433] width 387 height 31
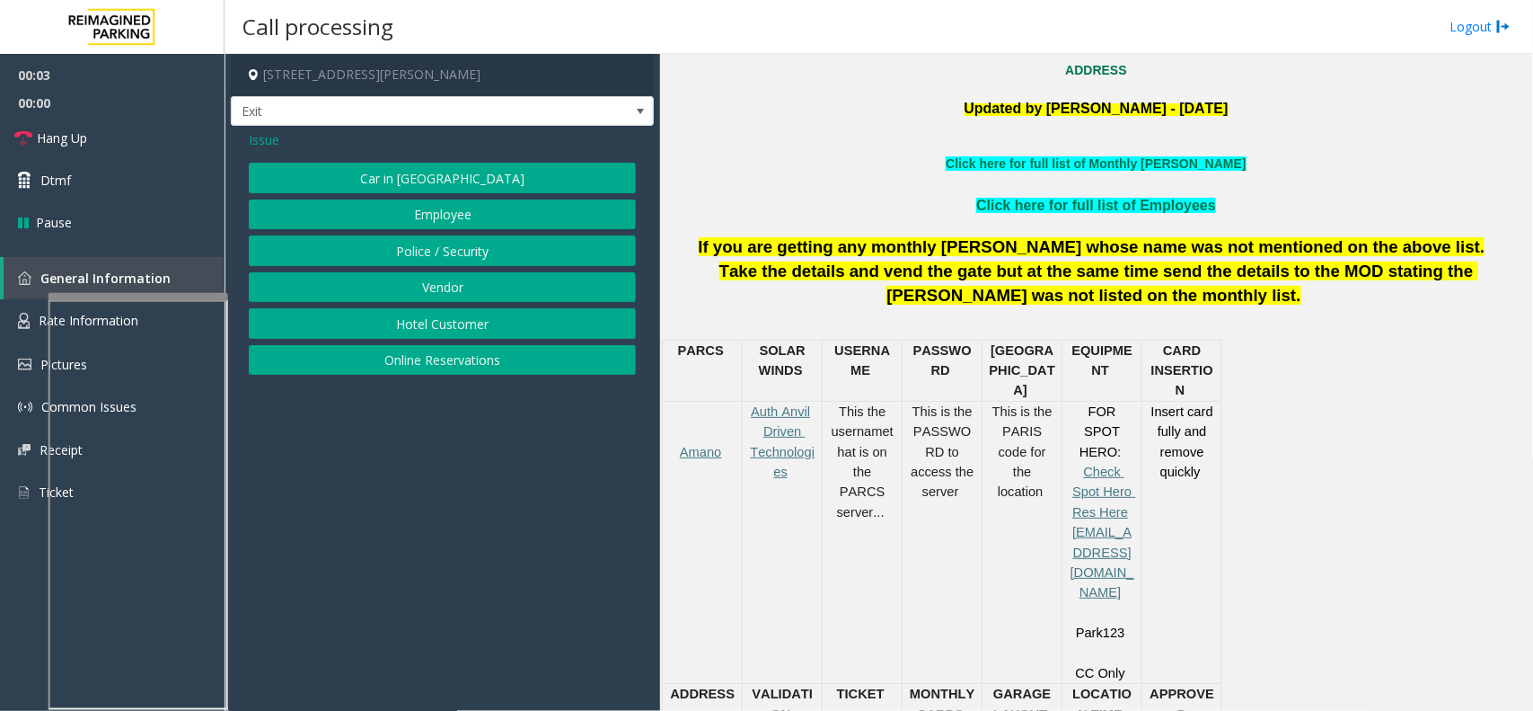
click at [422, 357] on button "Online Reservations" at bounding box center [442, 360] width 387 height 31
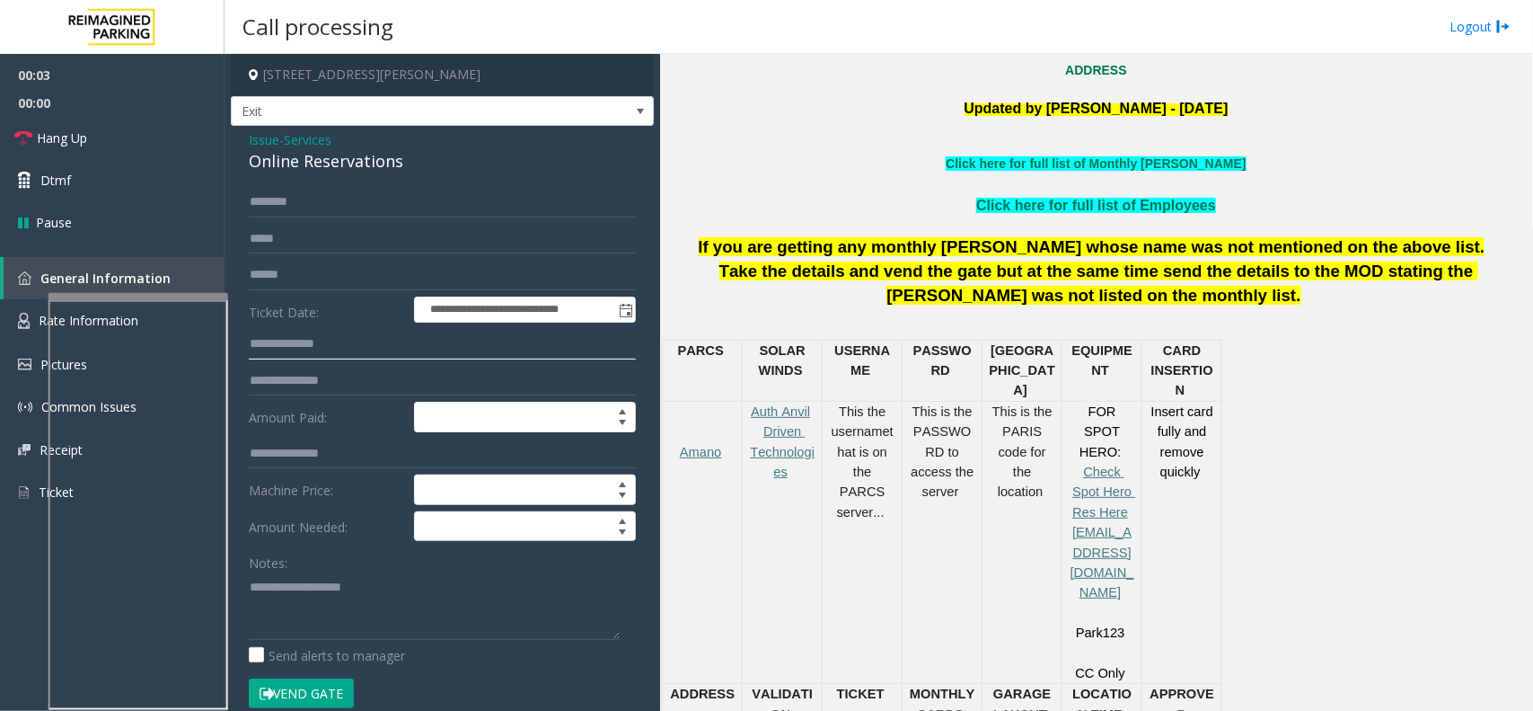
click at [365, 351] on input "text" at bounding box center [442, 344] width 387 height 31
click at [369, 284] on input "text" at bounding box center [442, 275] width 387 height 31
type textarea "**********"
click at [324, 276] on input "text" at bounding box center [442, 275] width 387 height 31
type input "*********"
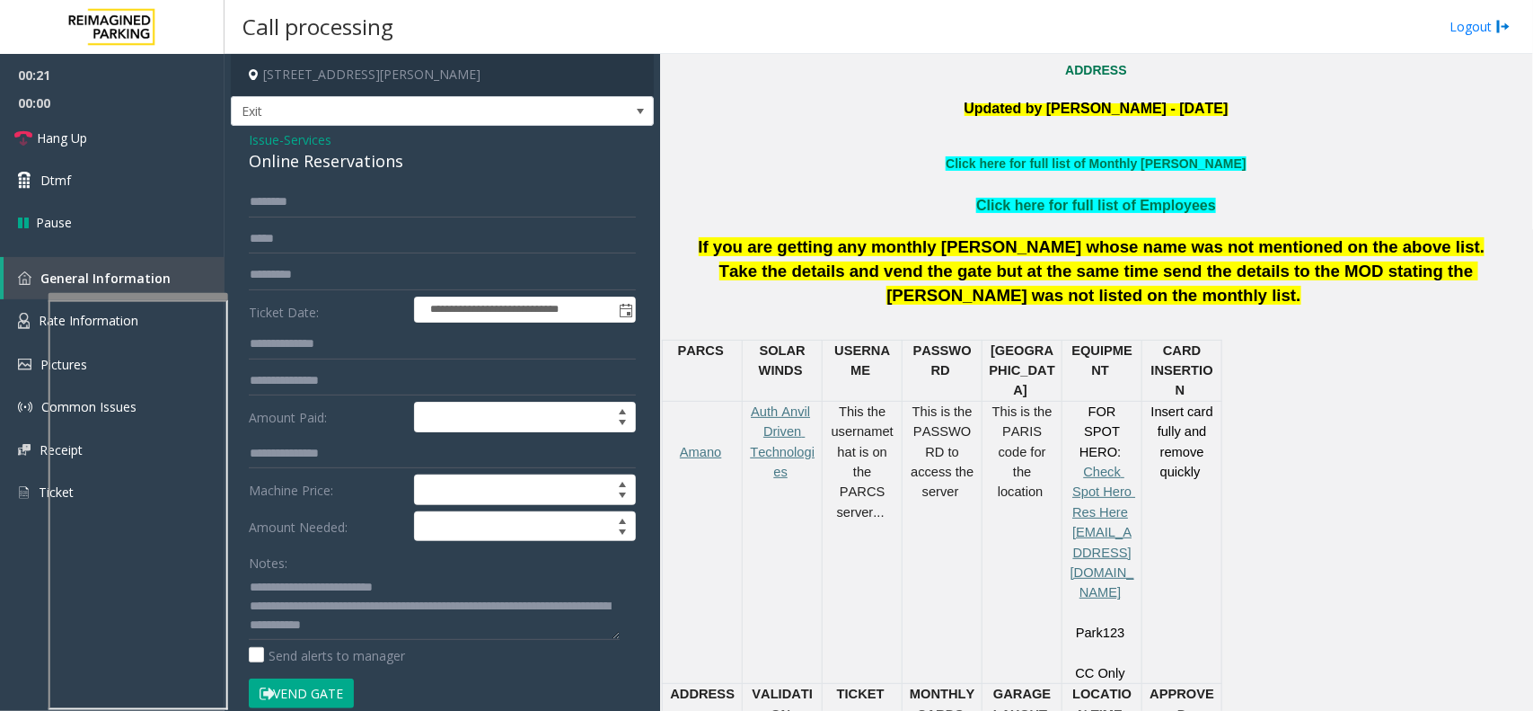
click at [328, 568] on button "Vend Gate" at bounding box center [301, 693] width 105 height 31
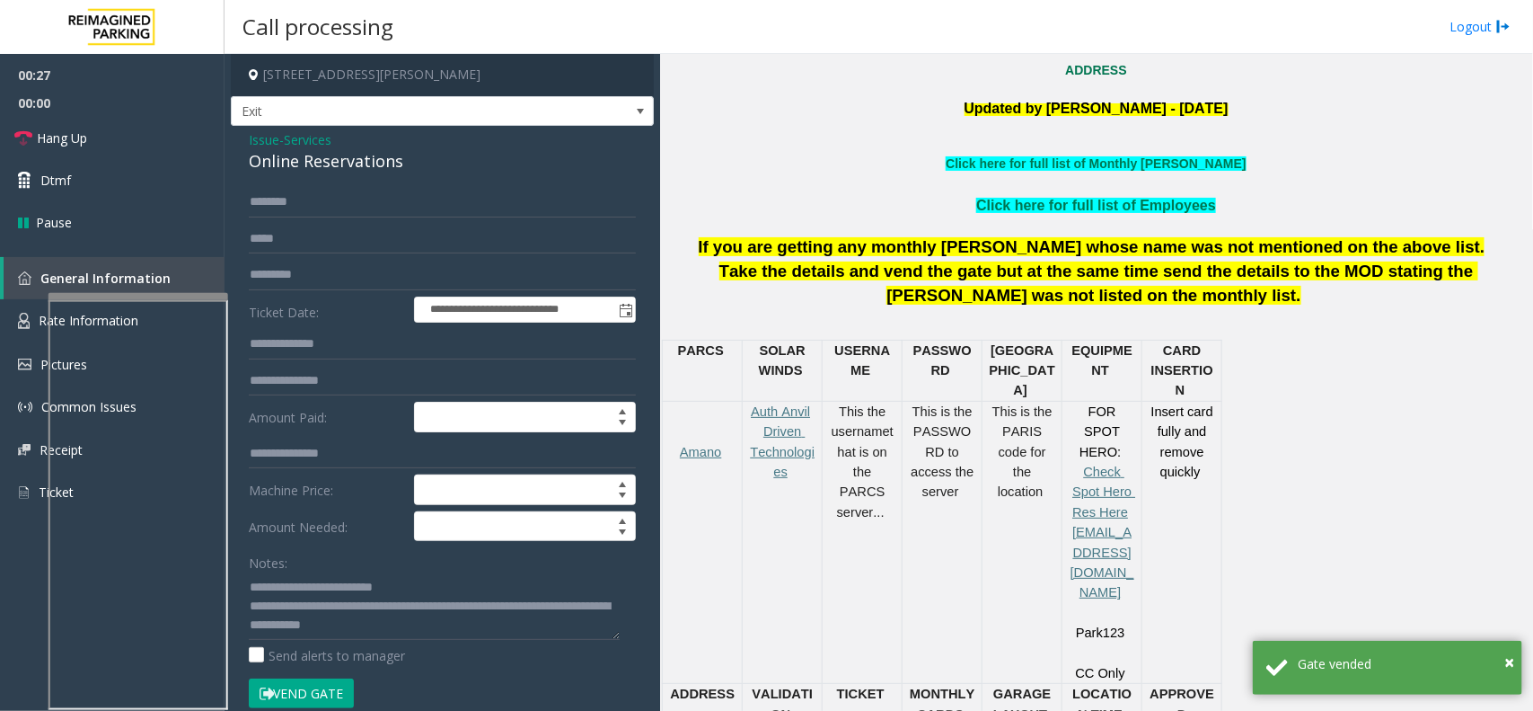
scroll to position [449, 0]
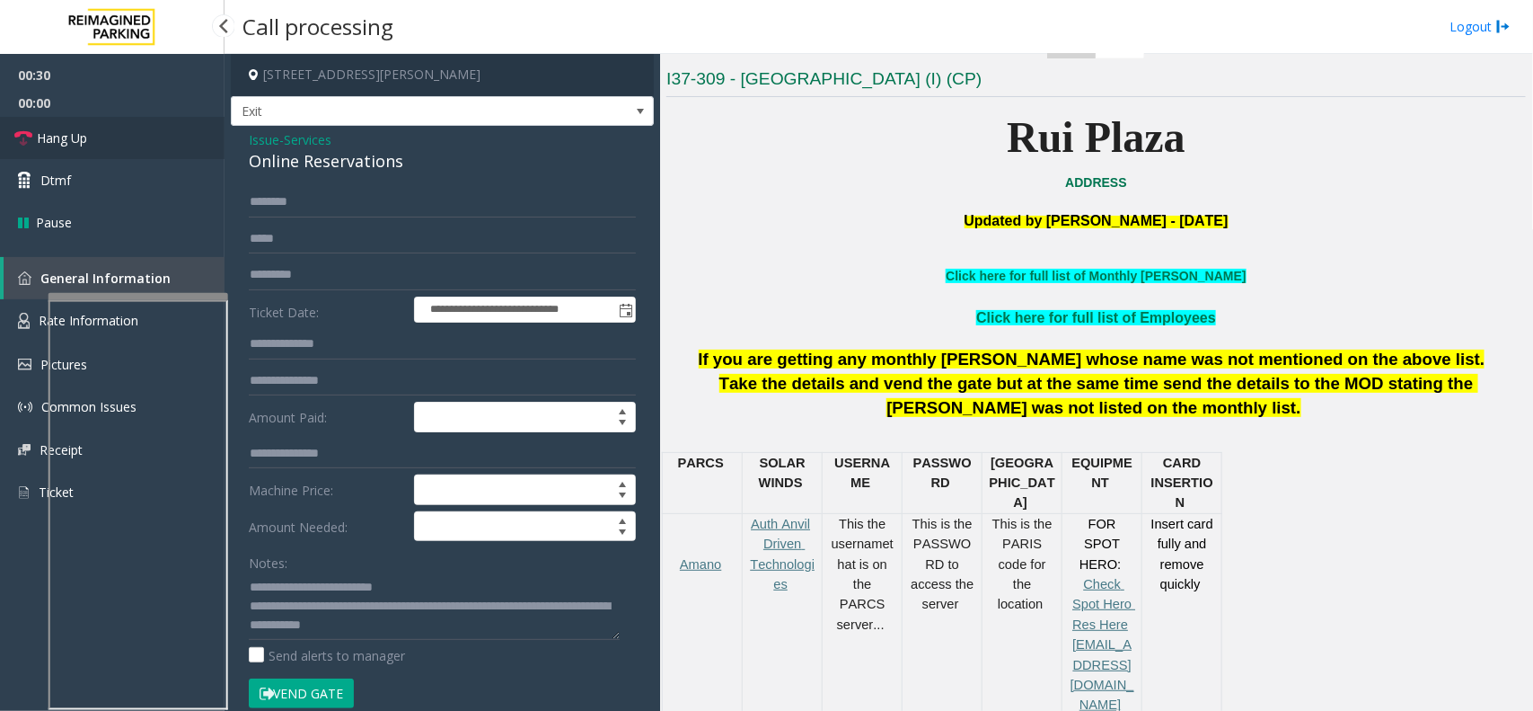
click at [131, 127] on link "Hang Up" at bounding box center [112, 138] width 225 height 42
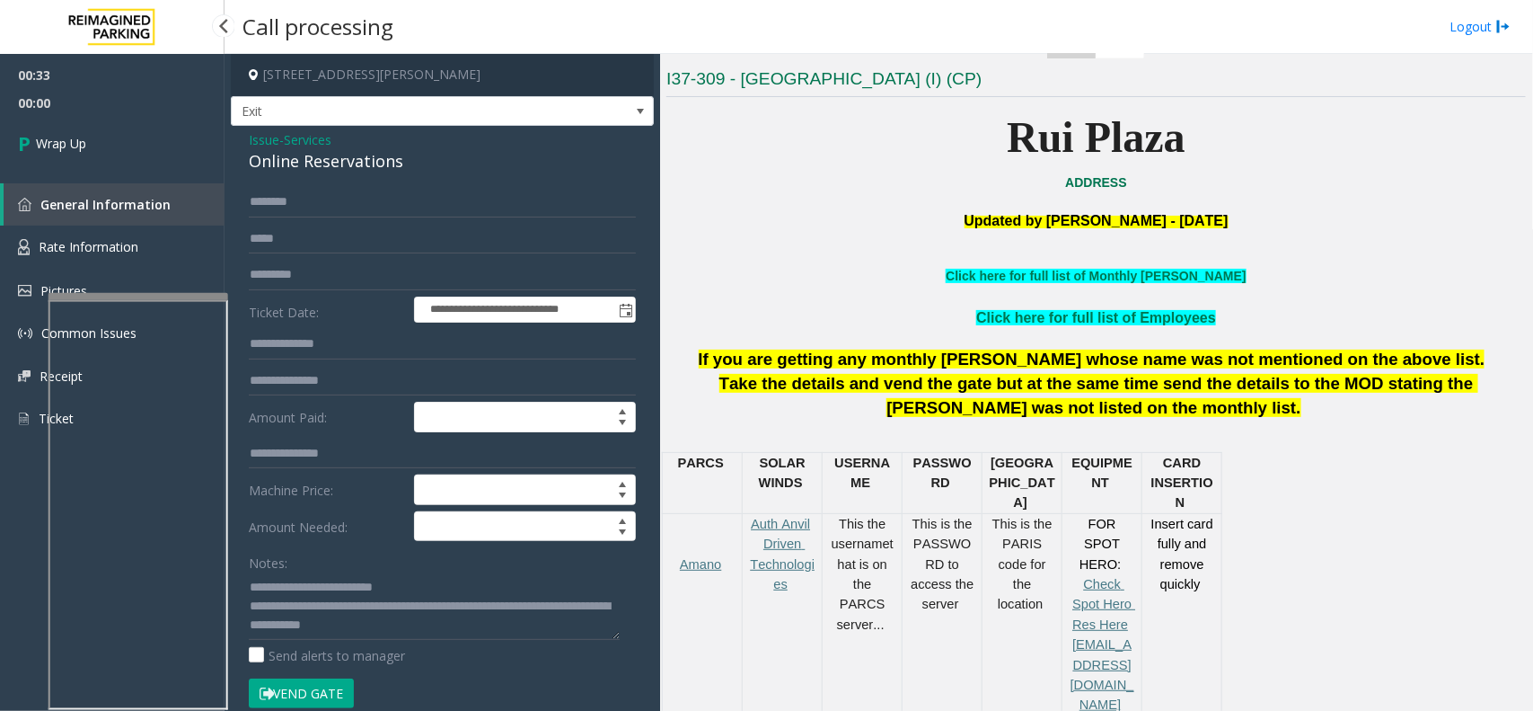
click at [78, 137] on span "Wrap Up" at bounding box center [61, 143] width 50 height 19
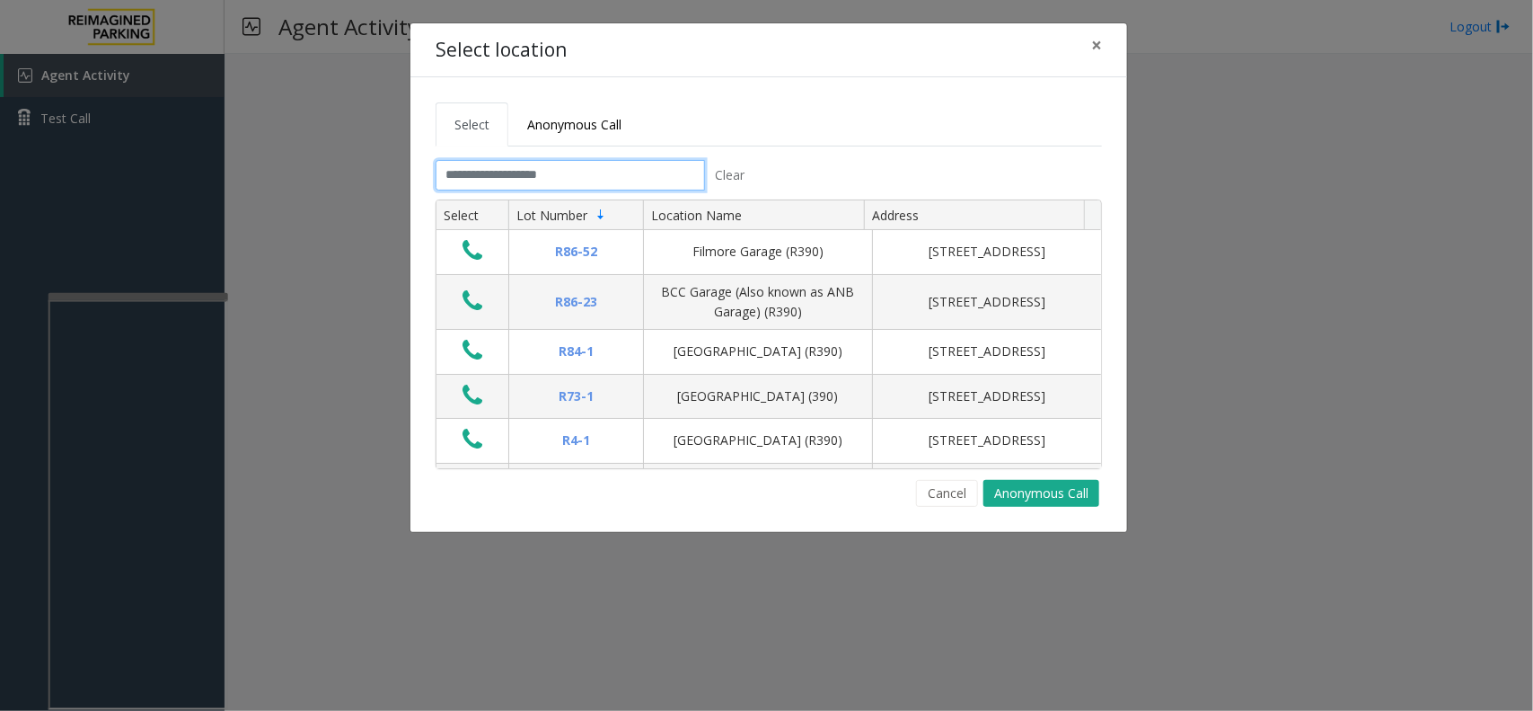
click at [588, 181] on input "text" at bounding box center [570, 175] width 269 height 31
click at [517, 168] on input "text" at bounding box center [570, 175] width 269 height 31
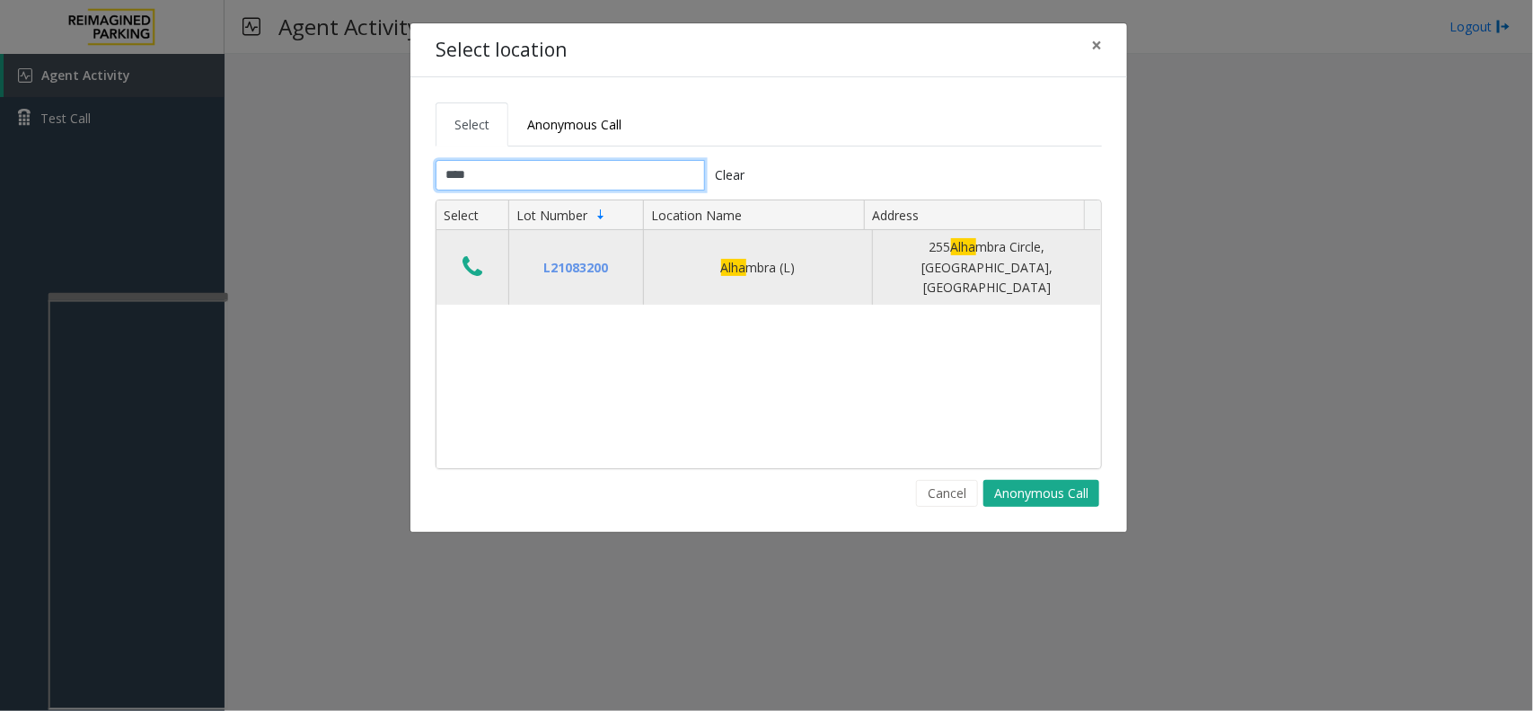
type input "****"
click at [474, 265] on icon "Data table" at bounding box center [473, 266] width 20 height 25
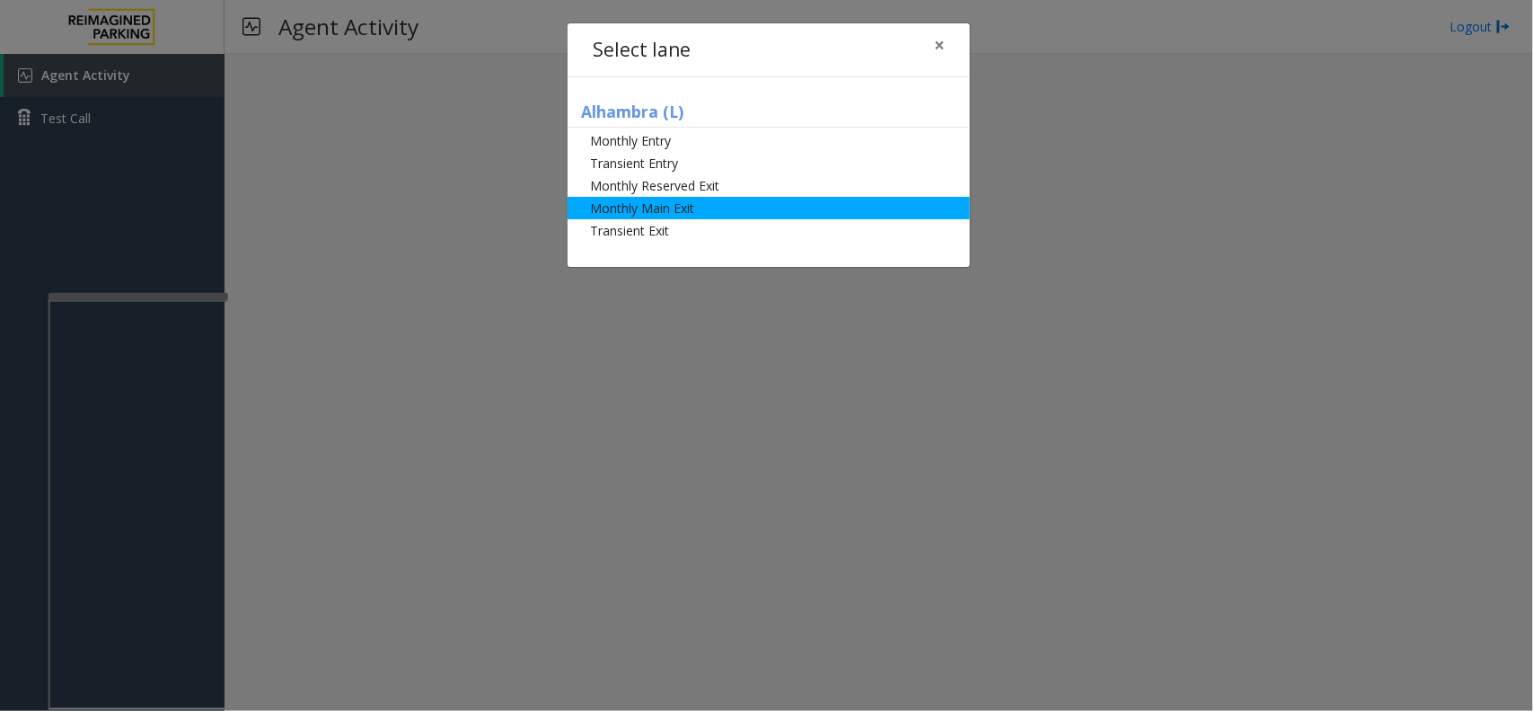
click at [604, 205] on li "Monthly Main Exit" at bounding box center [769, 208] width 402 height 22
click at [602, 205] on ul "Monthly Entry Transient Entry Monthly Reserved Exit Monthly Main Exit Transient…" at bounding box center [769, 185] width 402 height 112
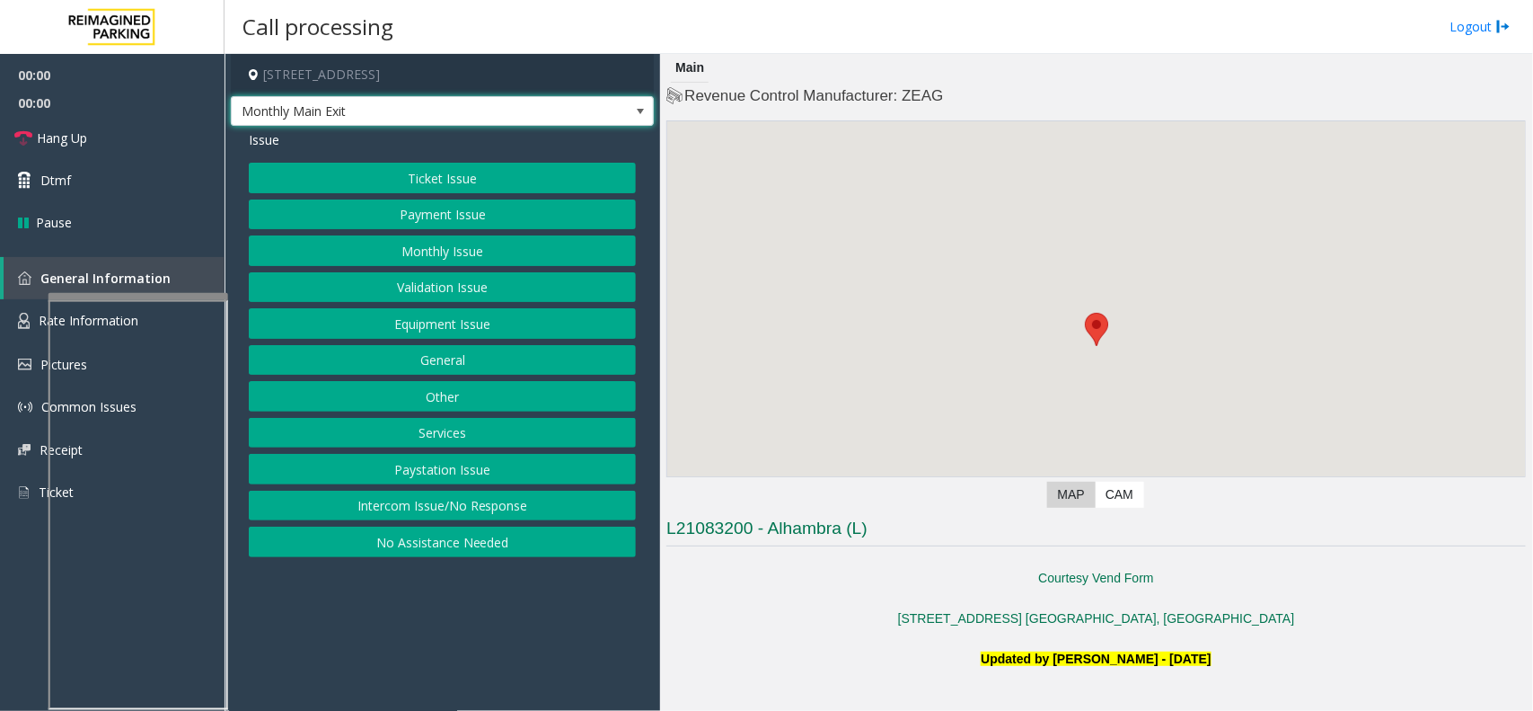
click at [545, 118] on span "Monthly Main Exit" at bounding box center [400, 111] width 337 height 29
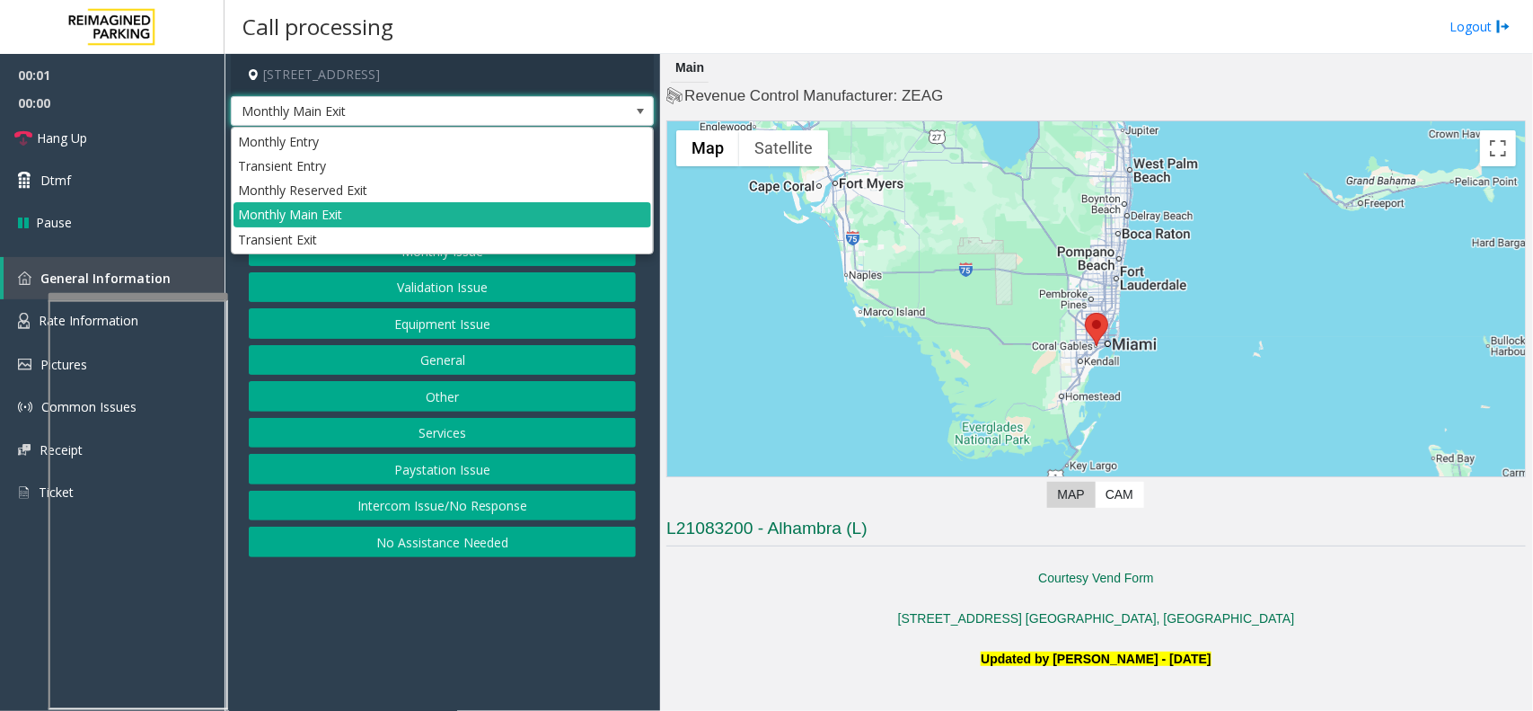
click at [545, 118] on span "Monthly Main Exit" at bounding box center [400, 111] width 337 height 29
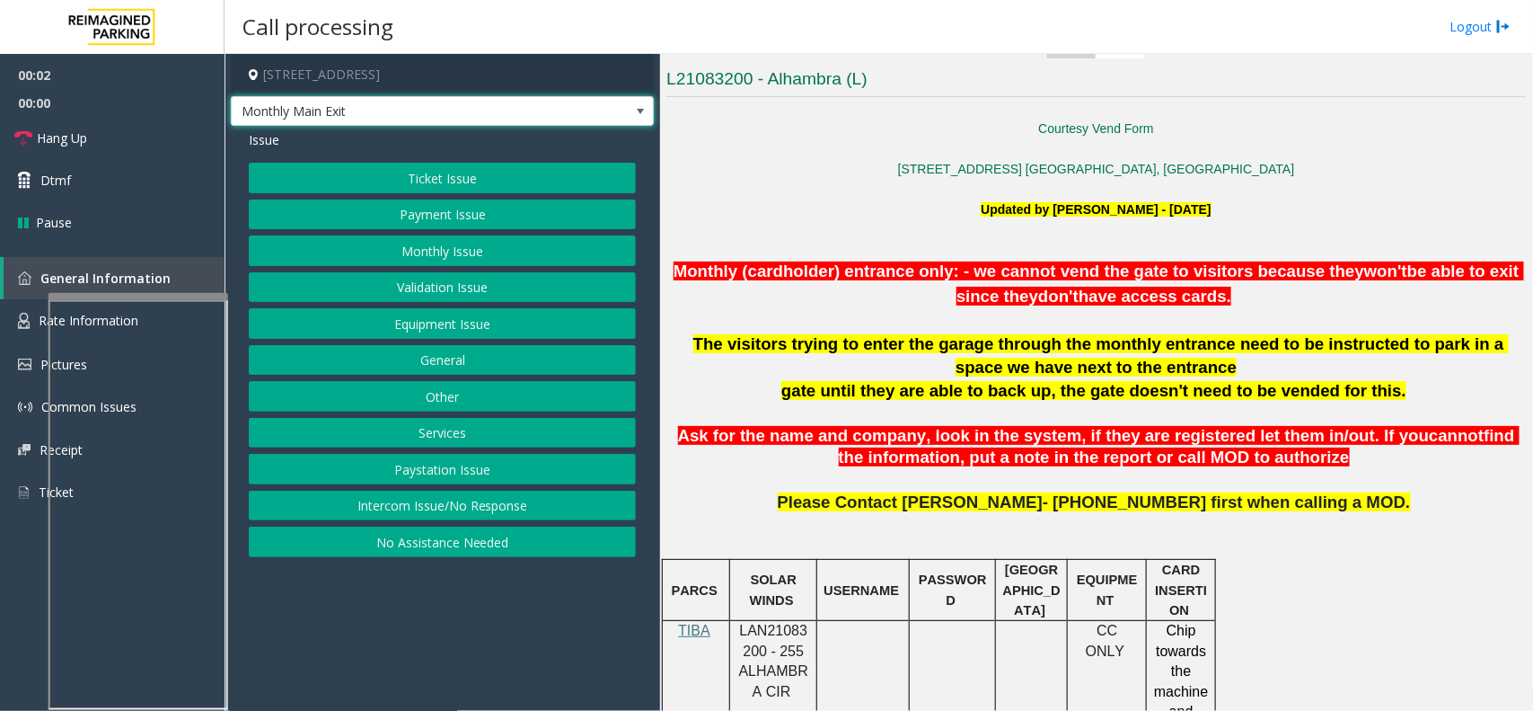
scroll to position [561, 0]
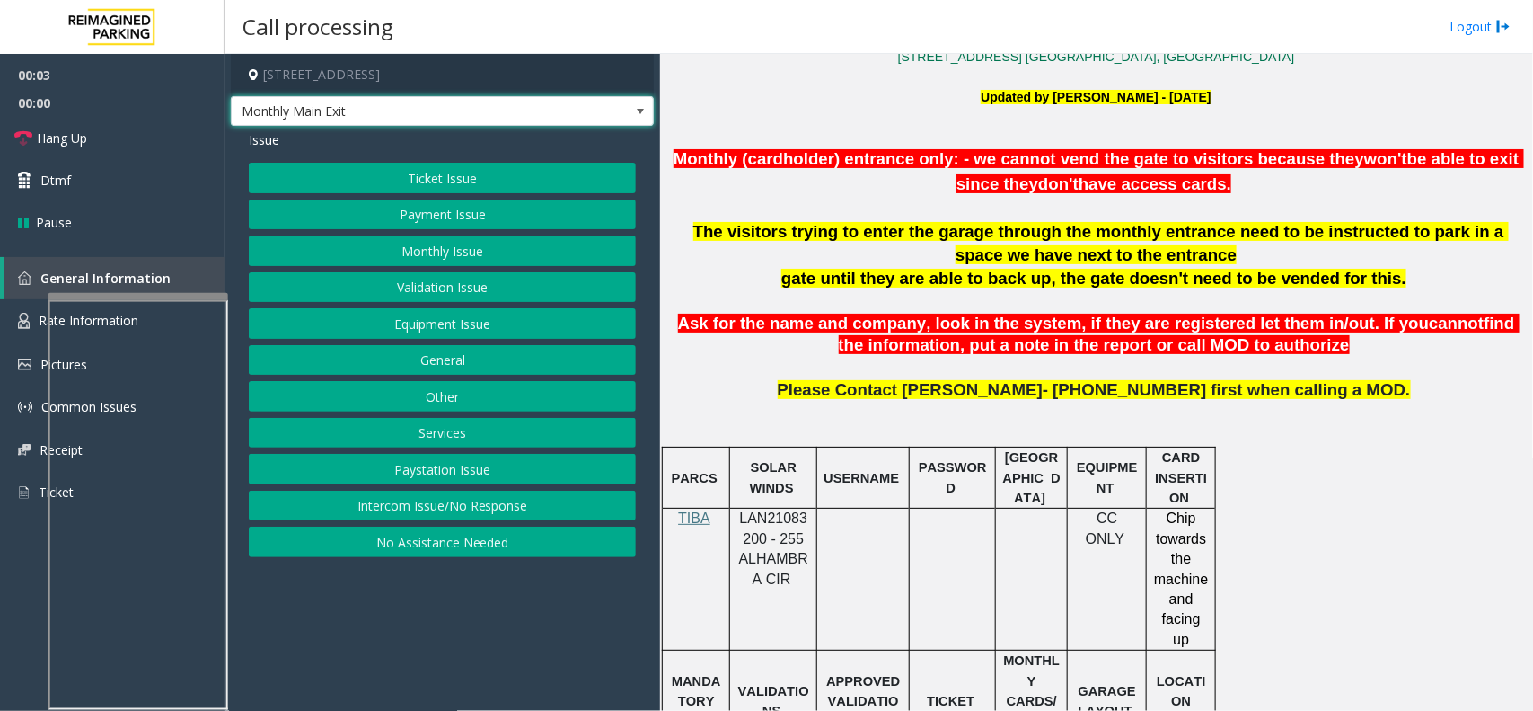
click at [779, 510] on div at bounding box center [773, 508] width 87 height 6
click at [779, 518] on span "LAN21083200 - 255 ALHAMBRA CIR" at bounding box center [773, 547] width 69 height 75
copy span "LAN21083200"
click at [460, 248] on button "Monthly Issue" at bounding box center [442, 250] width 387 height 31
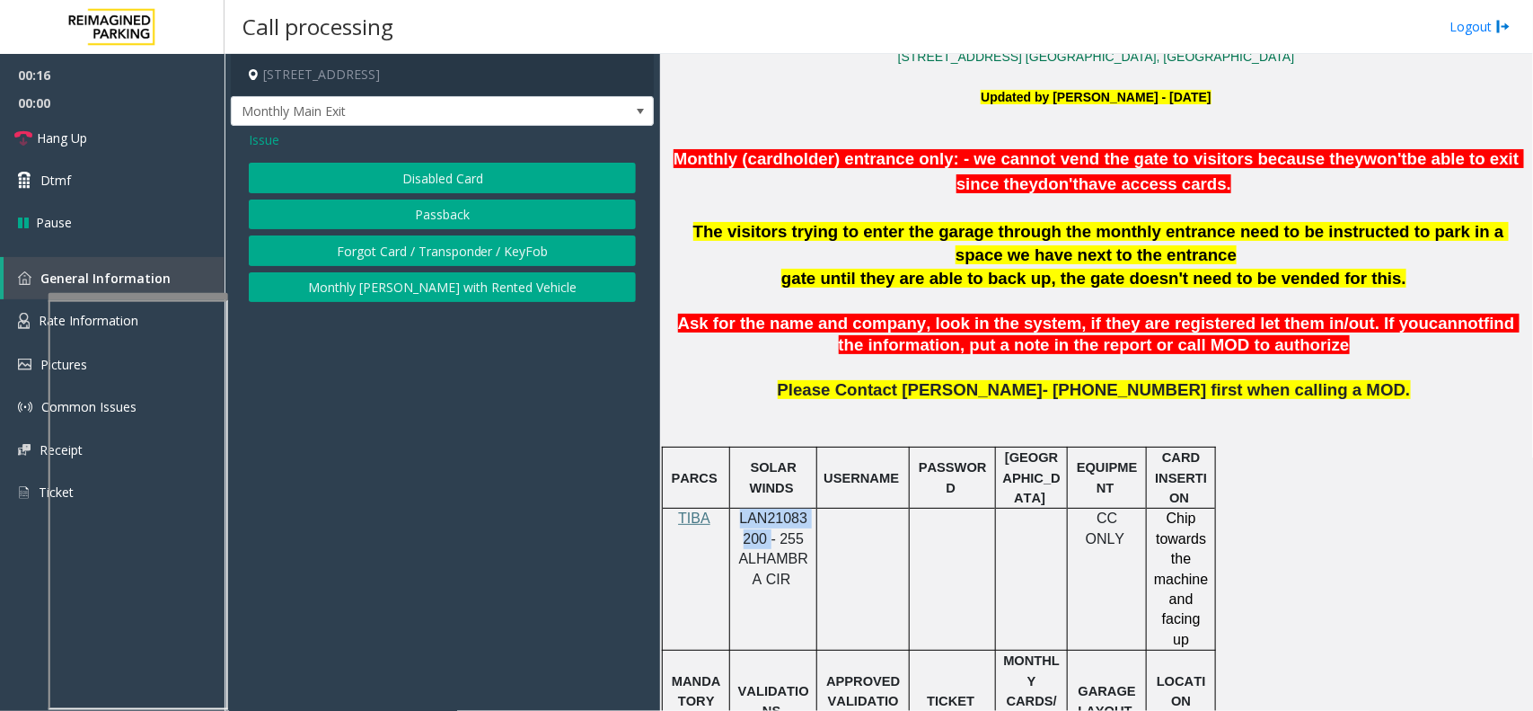
click at [467, 182] on button "Disabled Card" at bounding box center [442, 178] width 387 height 31
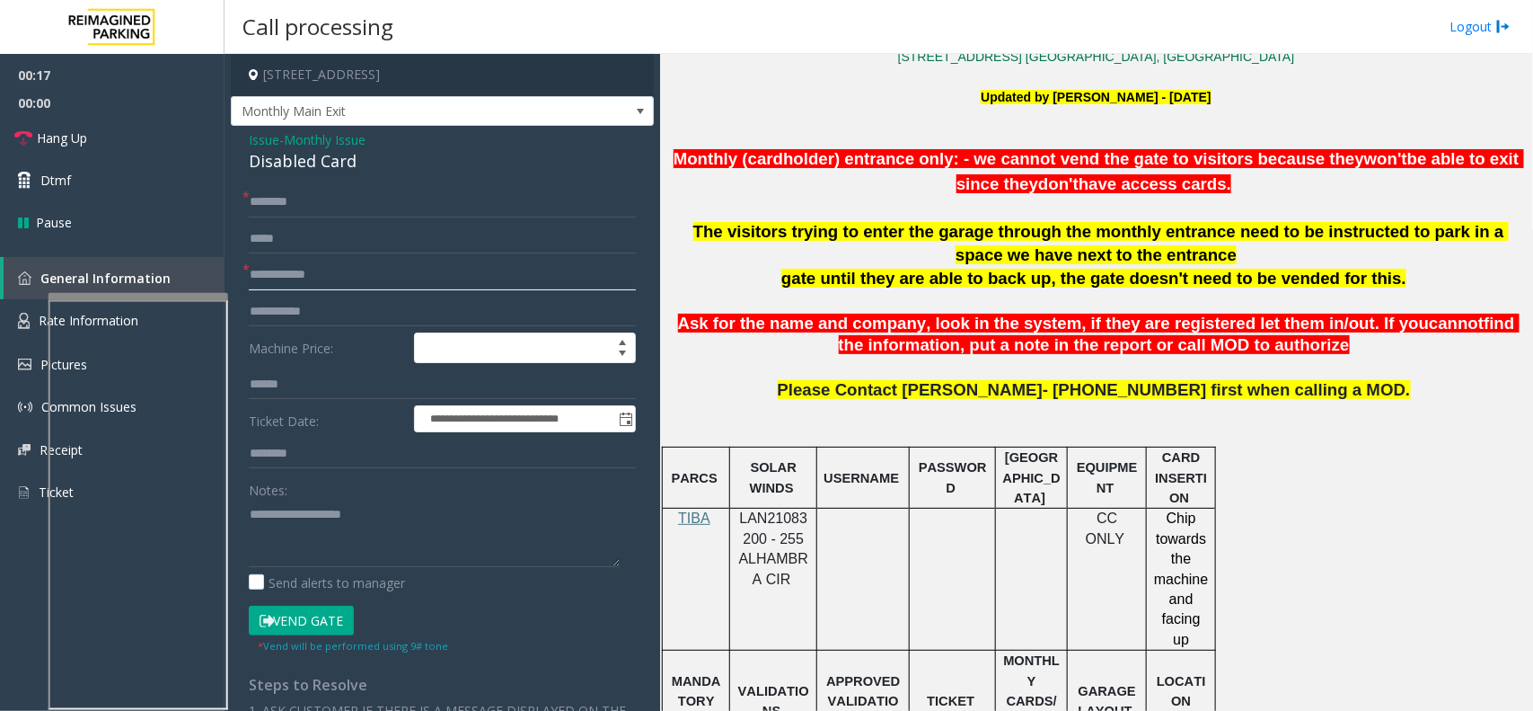
click at [389, 274] on input "text" at bounding box center [442, 275] width 387 height 31
click at [375, 216] on form "**********" at bounding box center [442, 420] width 387 height 467
click at [382, 198] on input "text" at bounding box center [442, 202] width 387 height 31
type input "*"
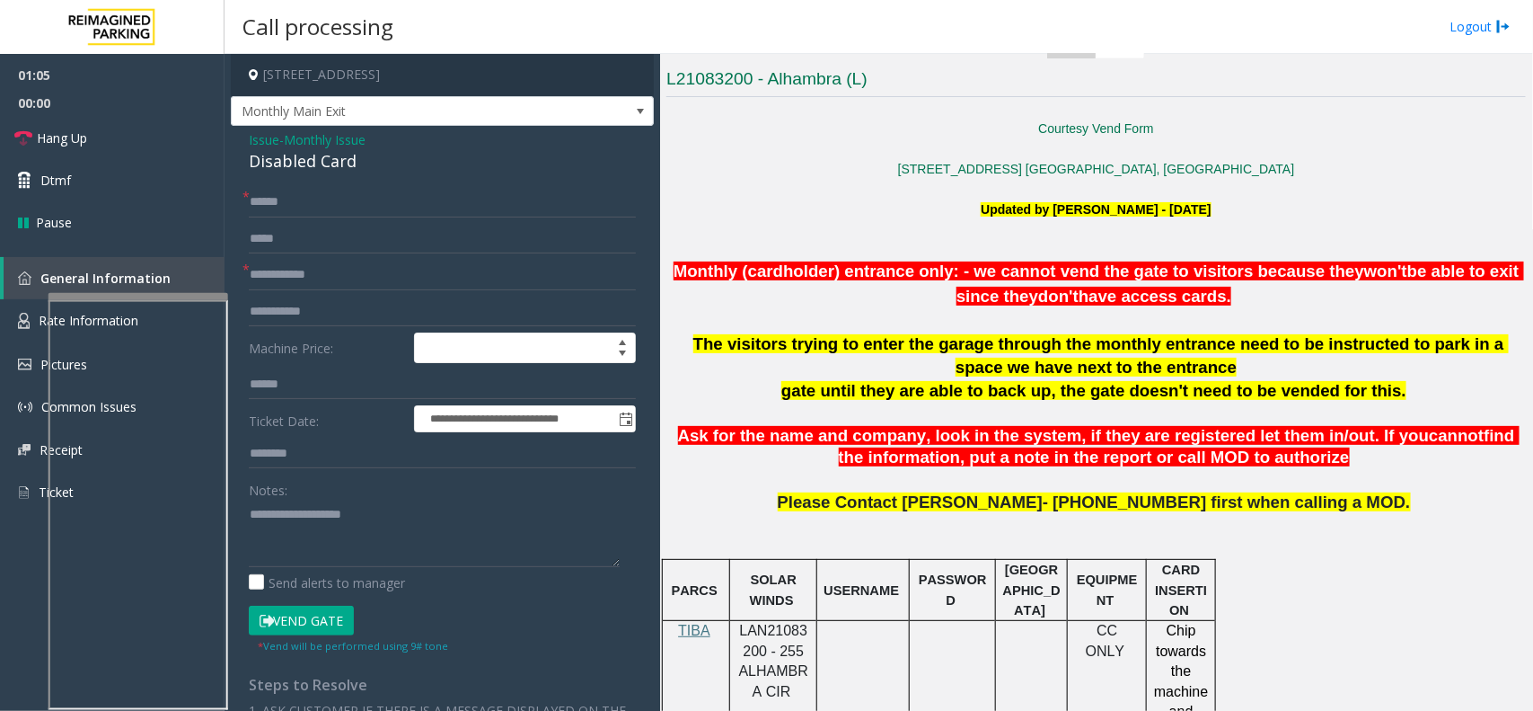
click at [245, 199] on span "*" at bounding box center [246, 196] width 7 height 19
click at [252, 208] on input "******" at bounding box center [442, 202] width 387 height 31
click at [296, 202] on input "**********" at bounding box center [442, 202] width 387 height 31
click at [261, 205] on input "**********" at bounding box center [442, 202] width 387 height 31
click at [269, 200] on input "**********" at bounding box center [442, 202] width 387 height 31
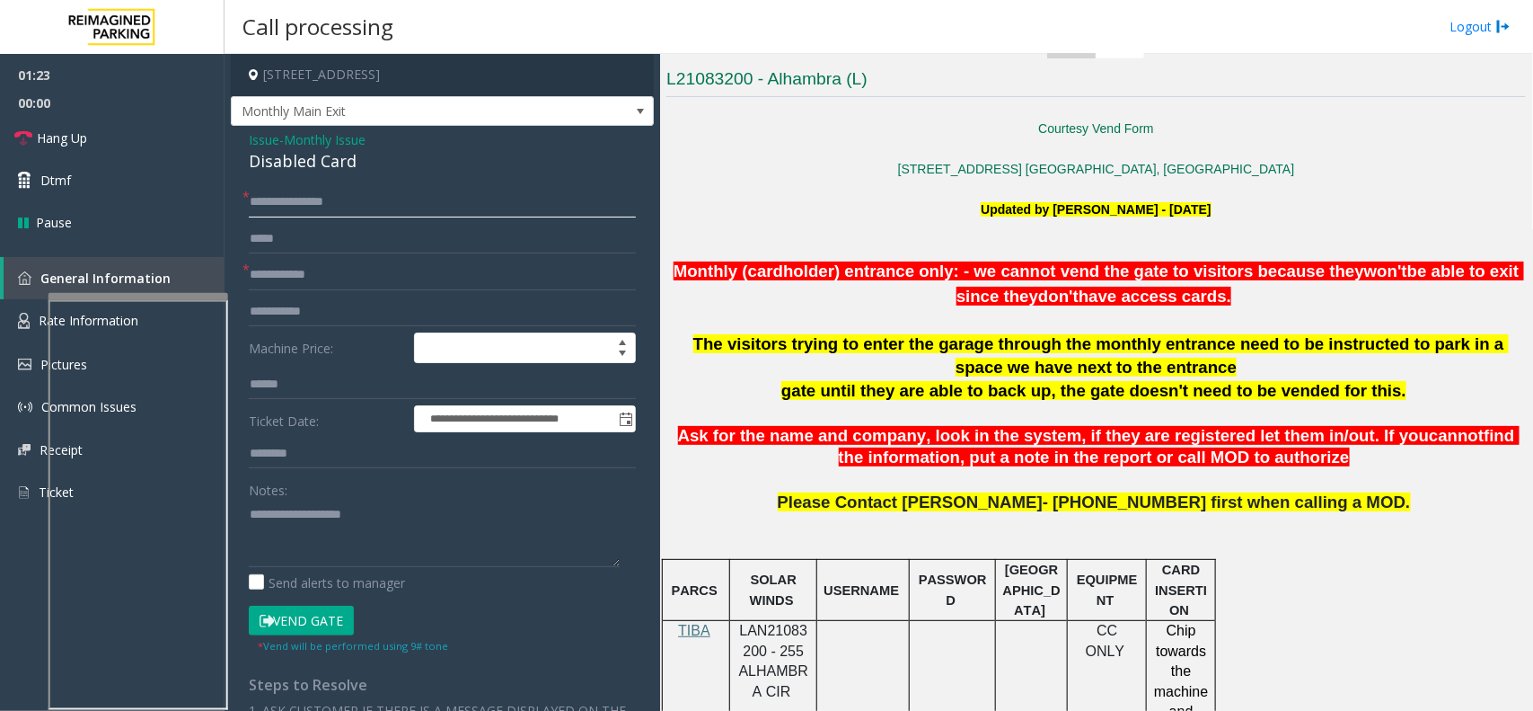
click at [283, 200] on input "**********" at bounding box center [442, 202] width 387 height 31
click at [294, 199] on input "**********" at bounding box center [442, 202] width 387 height 31
click at [290, 200] on input "**********" at bounding box center [442, 202] width 387 height 31
click at [266, 202] on input "**********" at bounding box center [442, 202] width 387 height 31
click at [274, 203] on input "**********" at bounding box center [442, 202] width 387 height 31
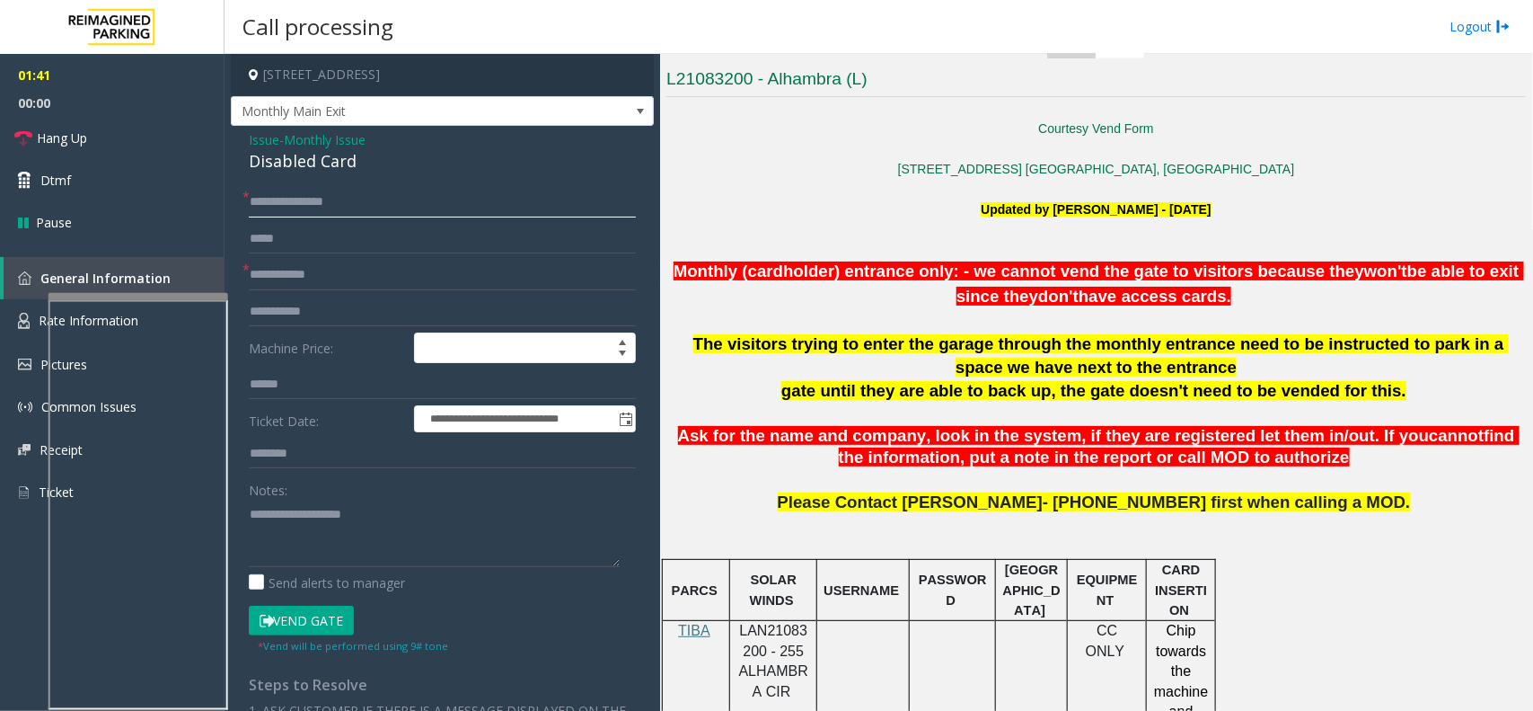
click at [279, 203] on input "**********" at bounding box center [442, 202] width 387 height 31
click at [285, 200] on input "**********" at bounding box center [442, 202] width 387 height 31
click at [289, 200] on input "**********" at bounding box center [442, 202] width 387 height 31
click at [298, 202] on input "**********" at bounding box center [442, 202] width 387 height 31
click at [301, 202] on input "**********" at bounding box center [442, 202] width 387 height 31
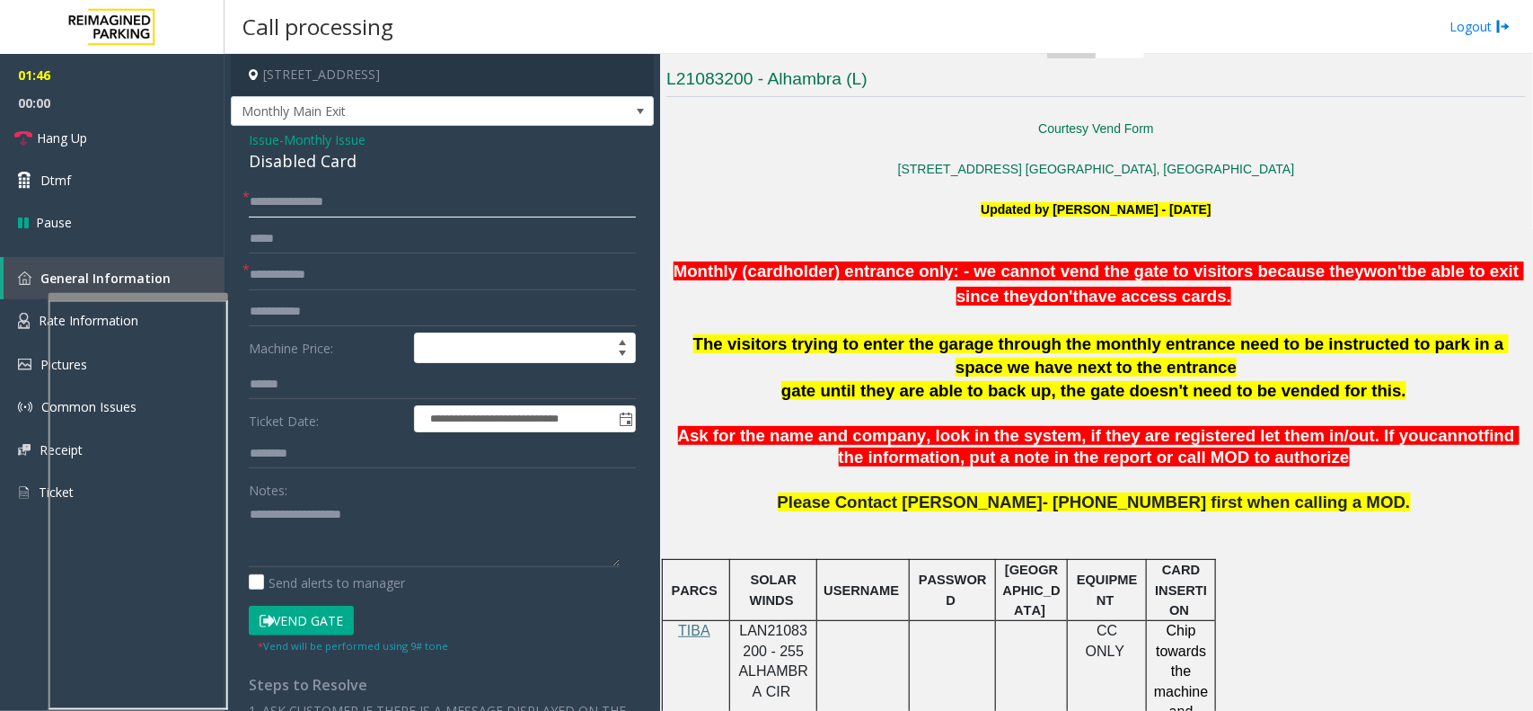
click at [290, 200] on input "**********" at bounding box center [442, 202] width 387 height 31
click at [303, 272] on input "text" at bounding box center [442, 275] width 387 height 31
click at [319, 198] on input "**********" at bounding box center [442, 202] width 387 height 31
type input "**********"
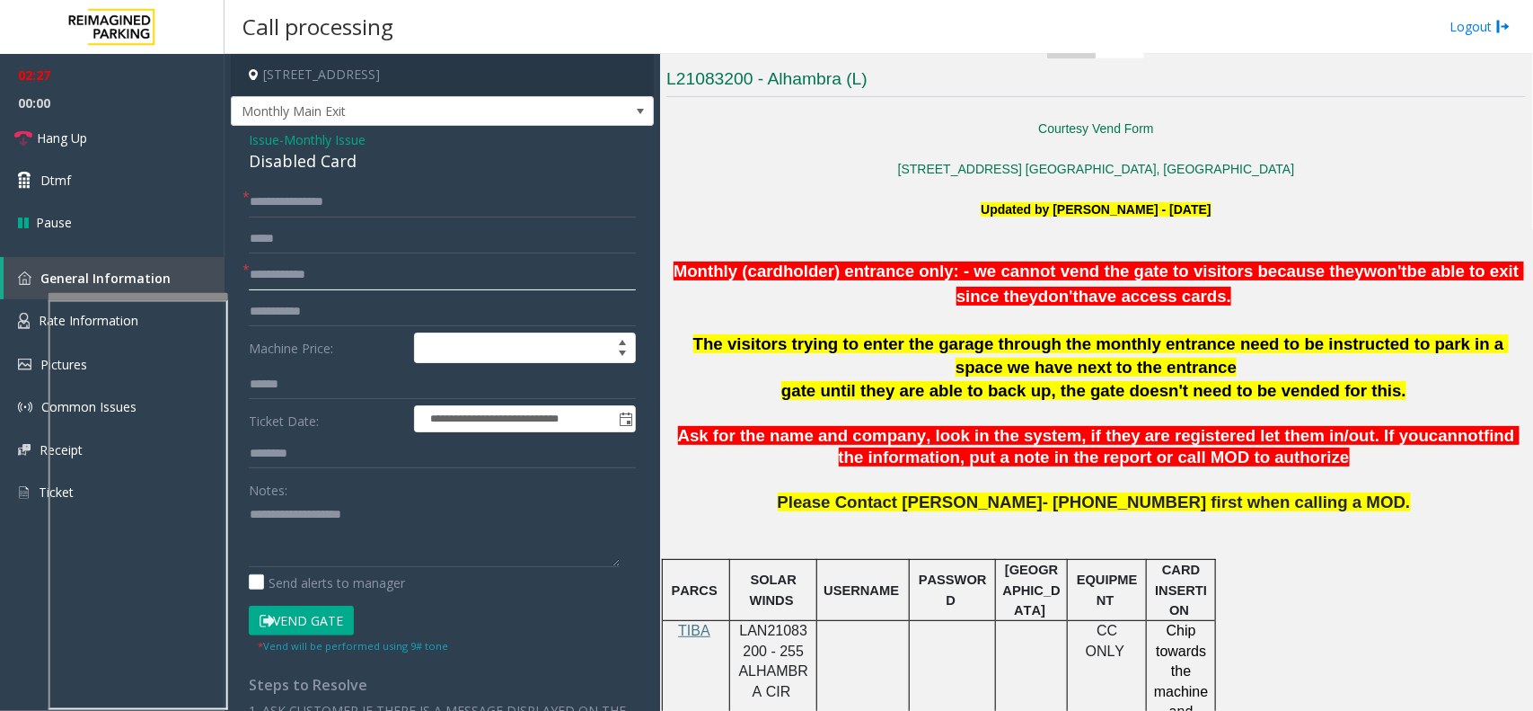
click at [312, 283] on input "text" at bounding box center [442, 275] width 387 height 31
click at [297, 277] on input "text" at bounding box center [442, 275] width 387 height 31
paste input "****"
type input "****"
click at [280, 164] on div "Disabled Card" at bounding box center [442, 161] width 387 height 24
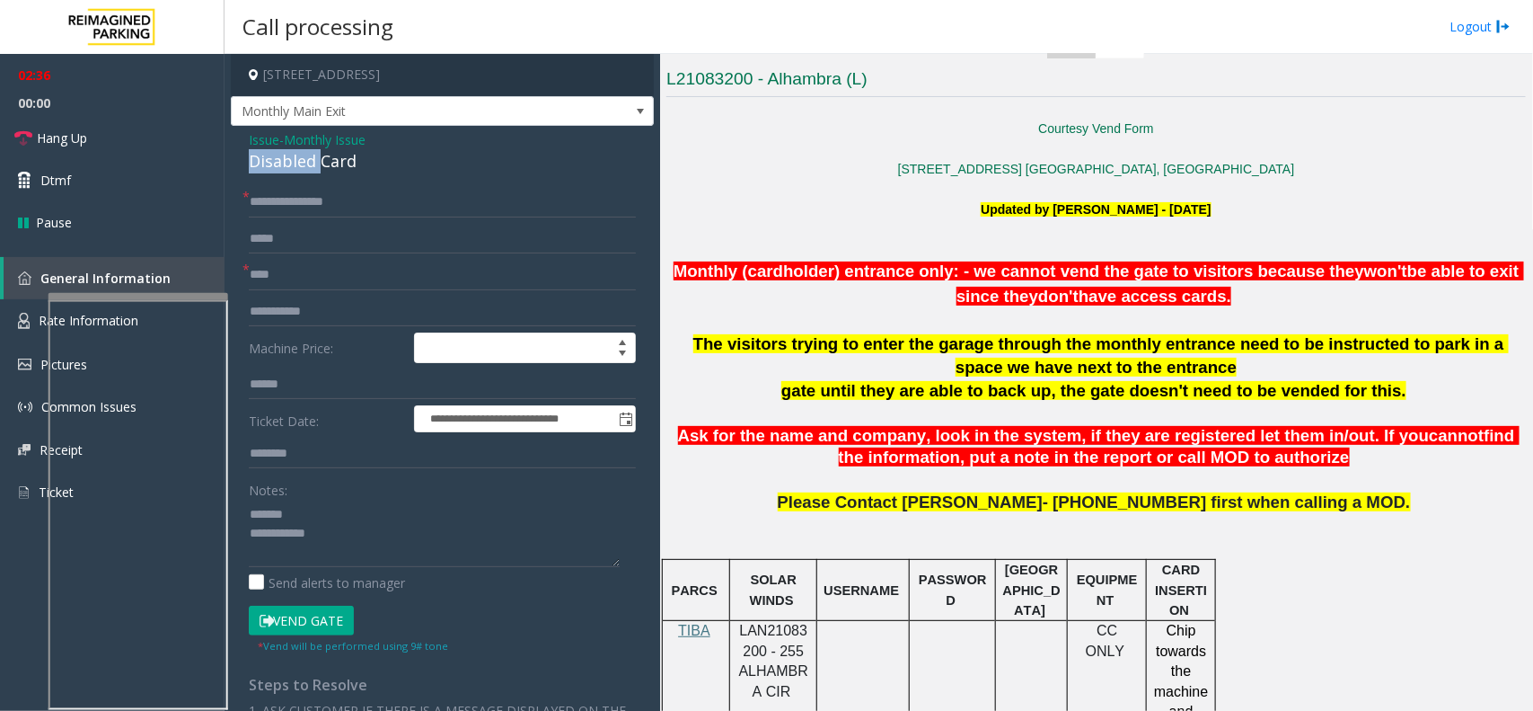
click at [280, 164] on div "Disabled Card" at bounding box center [442, 161] width 387 height 24
click at [266, 568] on icon at bounding box center [267, 620] width 14 height 13
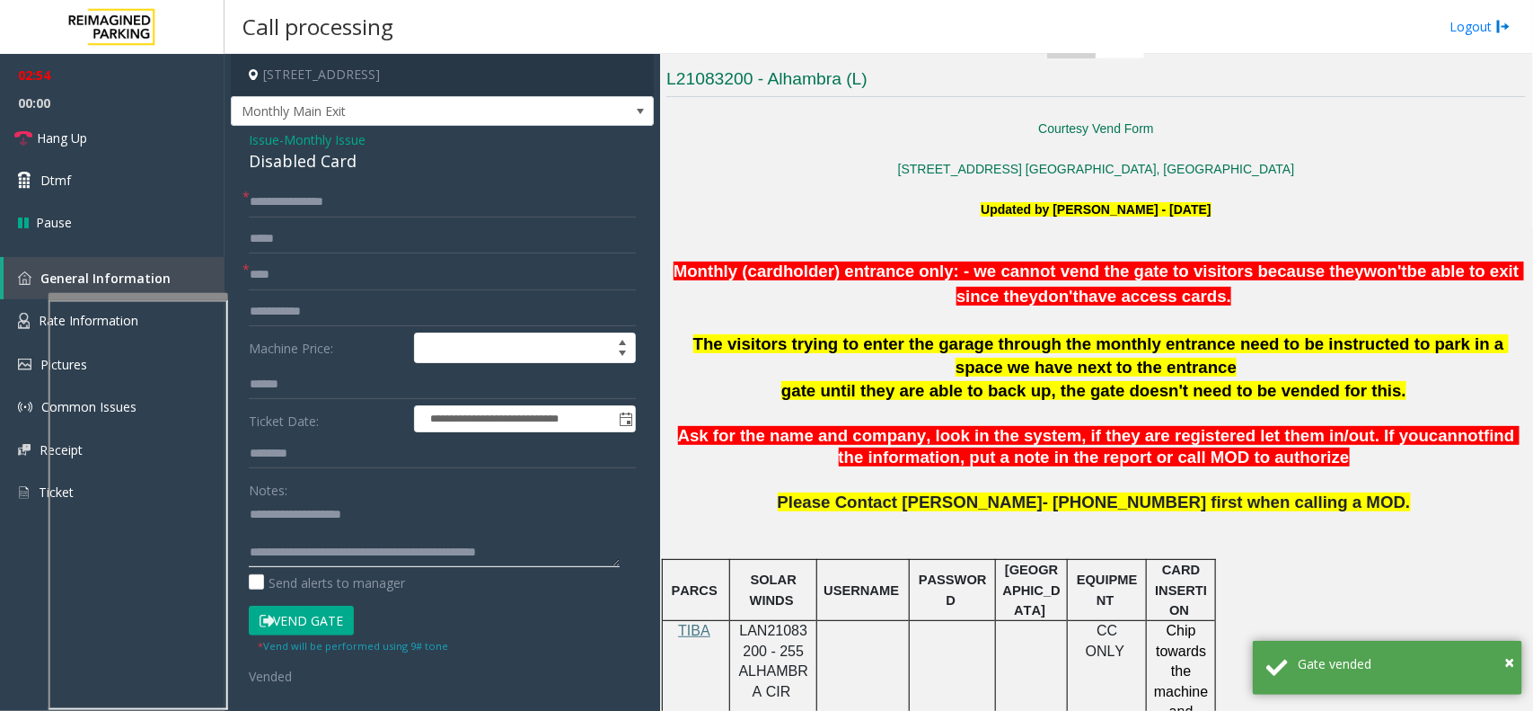
scroll to position [19, 0]
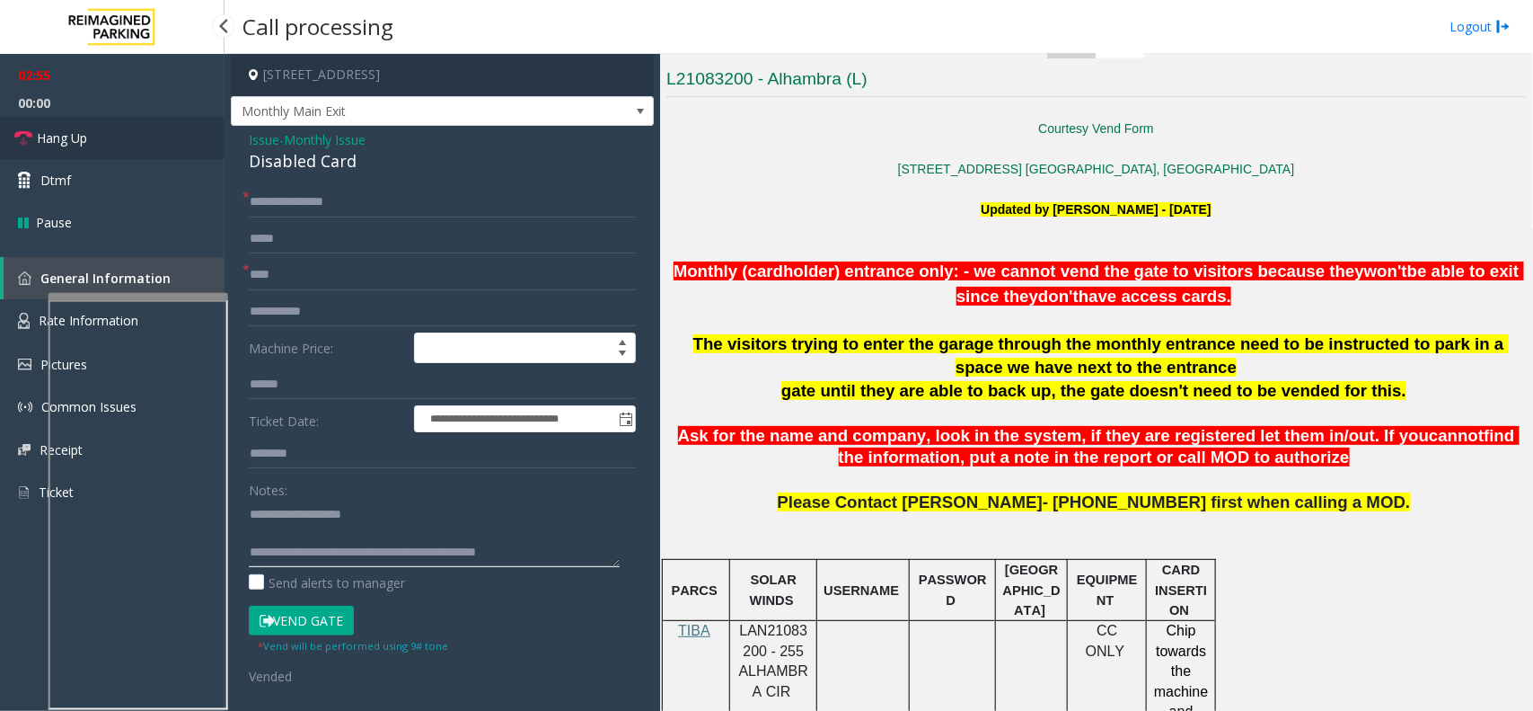
type textarea "**********"
click at [117, 137] on link "Hang Up" at bounding box center [112, 138] width 225 height 42
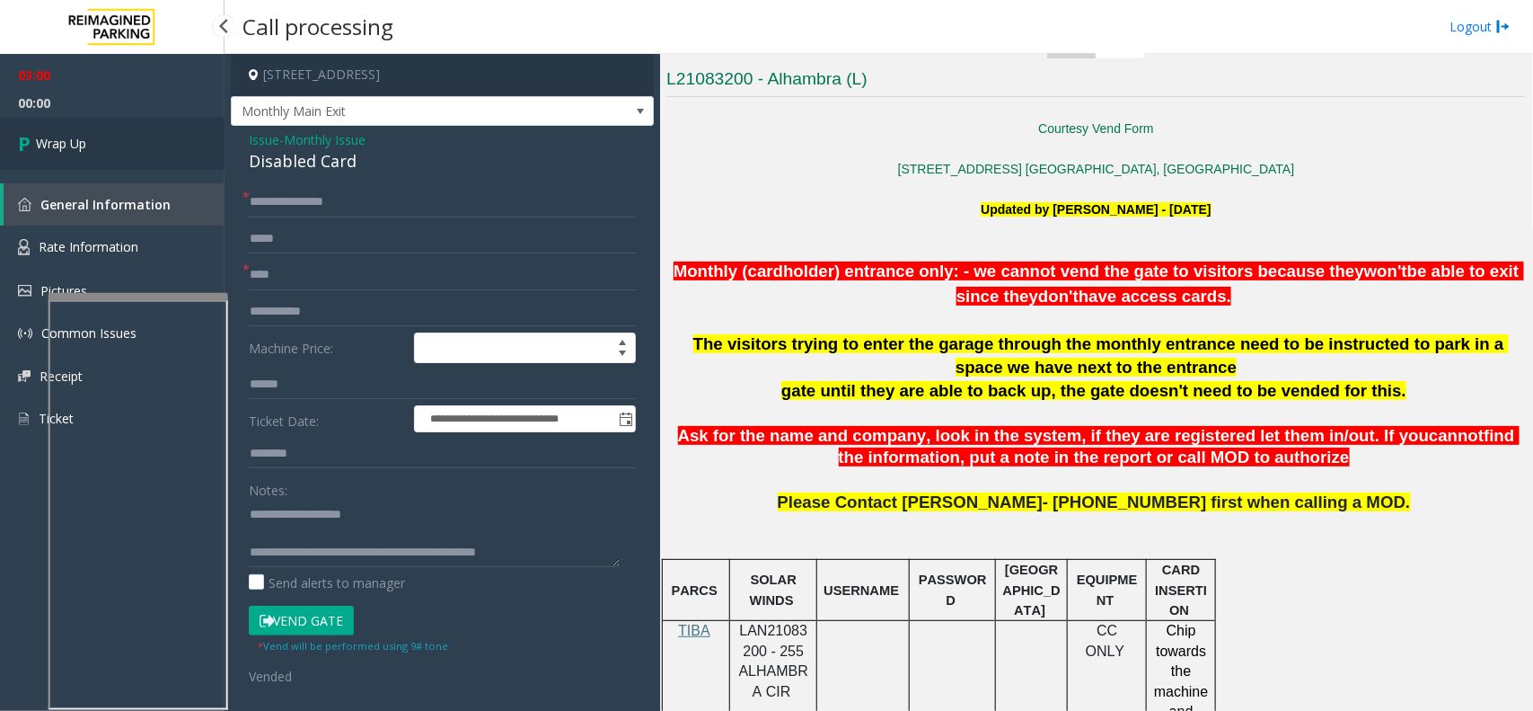
click at [49, 131] on link "Wrap Up" at bounding box center [112, 143] width 225 height 53
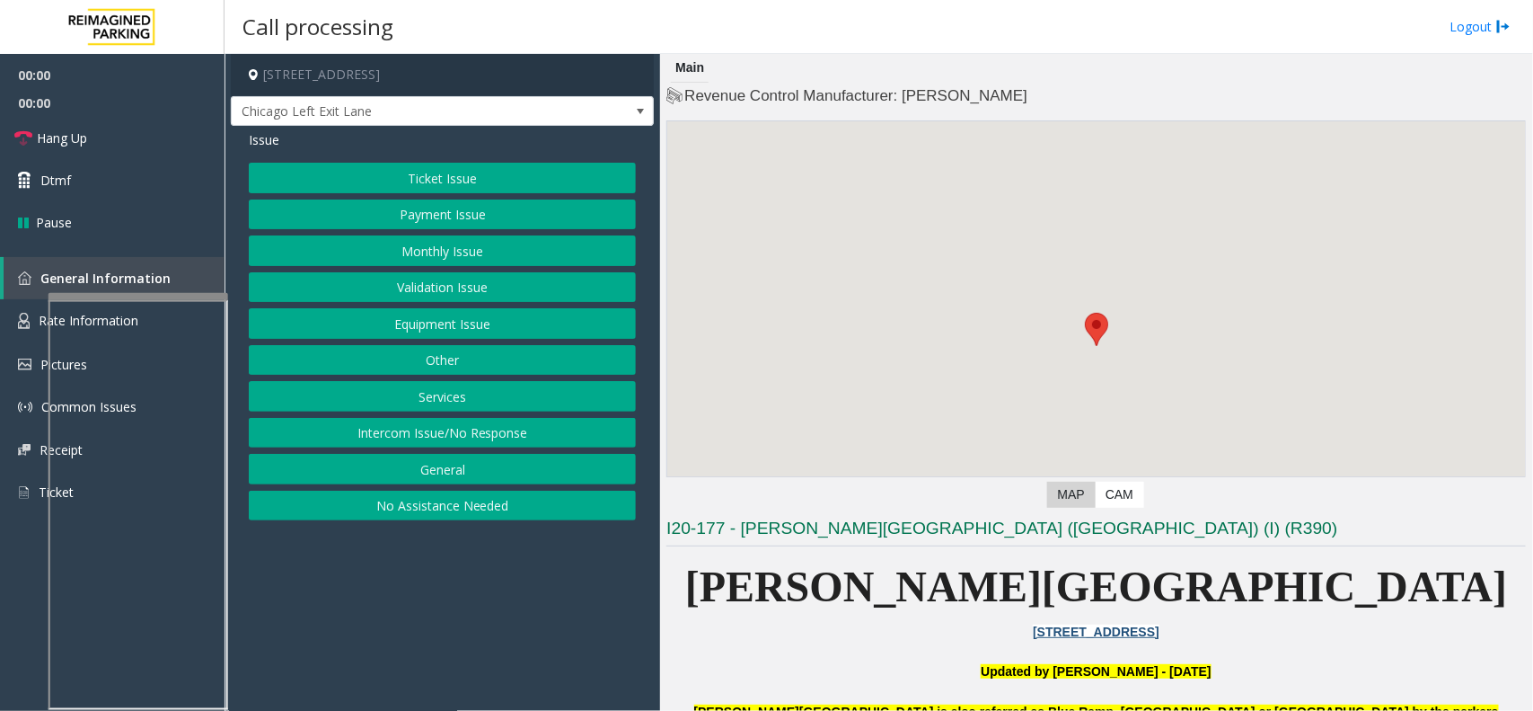
click at [795, 395] on div at bounding box center [1096, 345] width 858 height 449
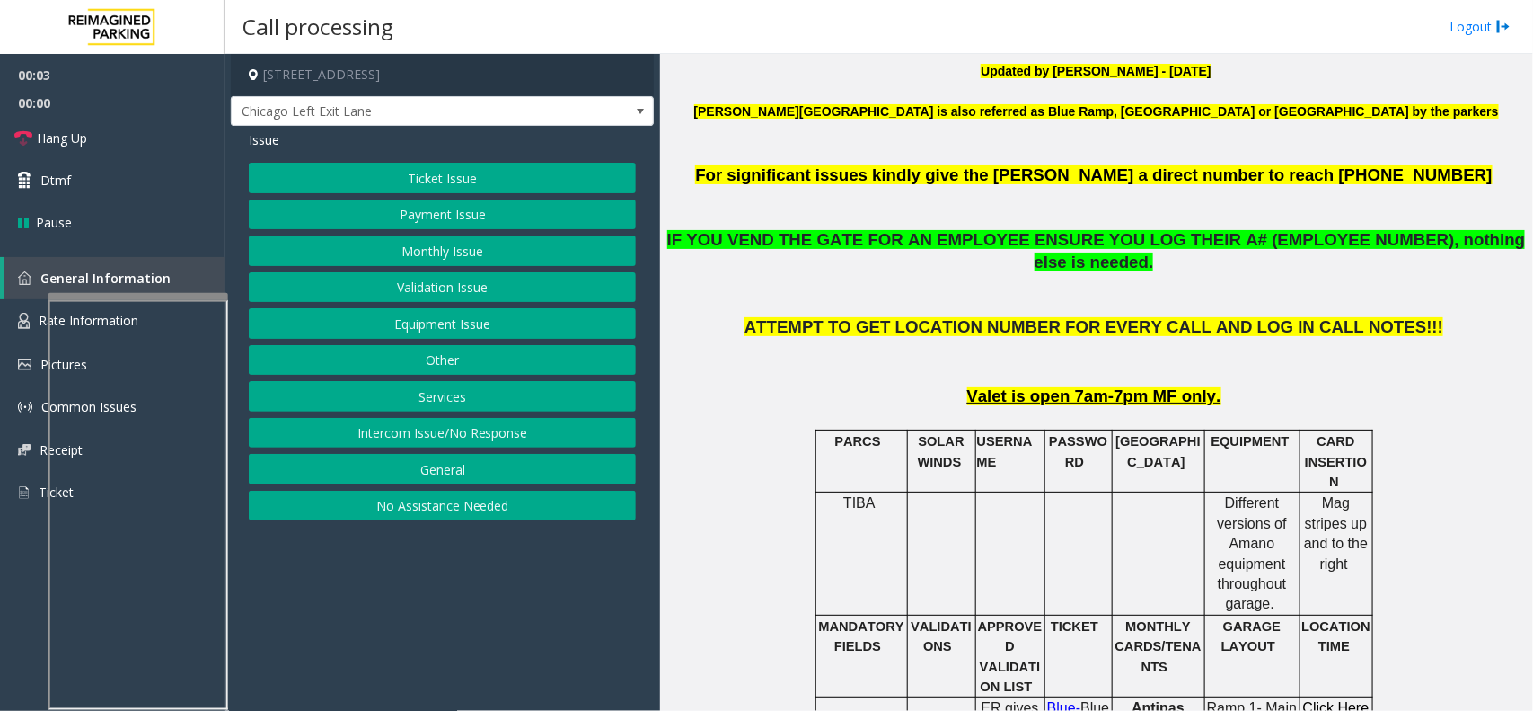
scroll to position [561, 0]
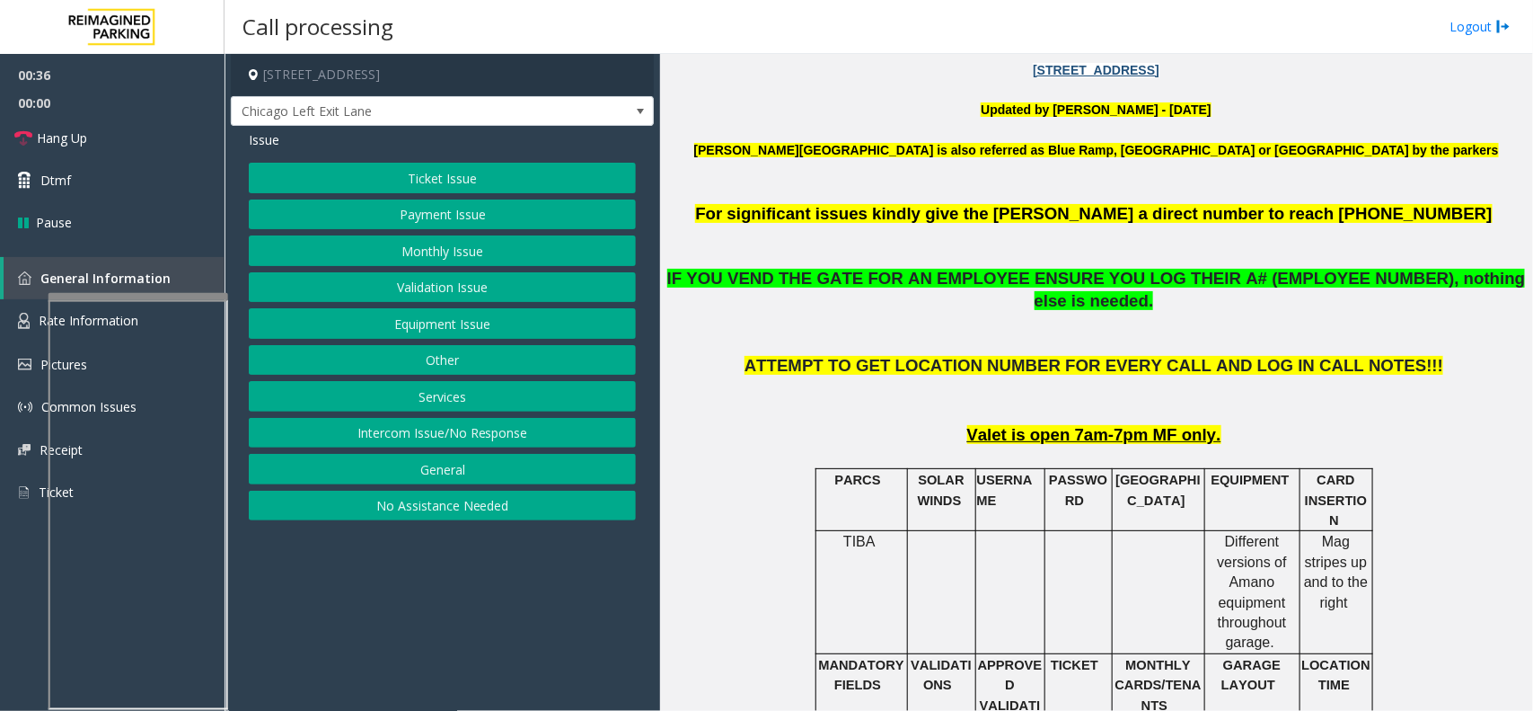
click at [463, 168] on button "Ticket Issue" at bounding box center [442, 178] width 387 height 31
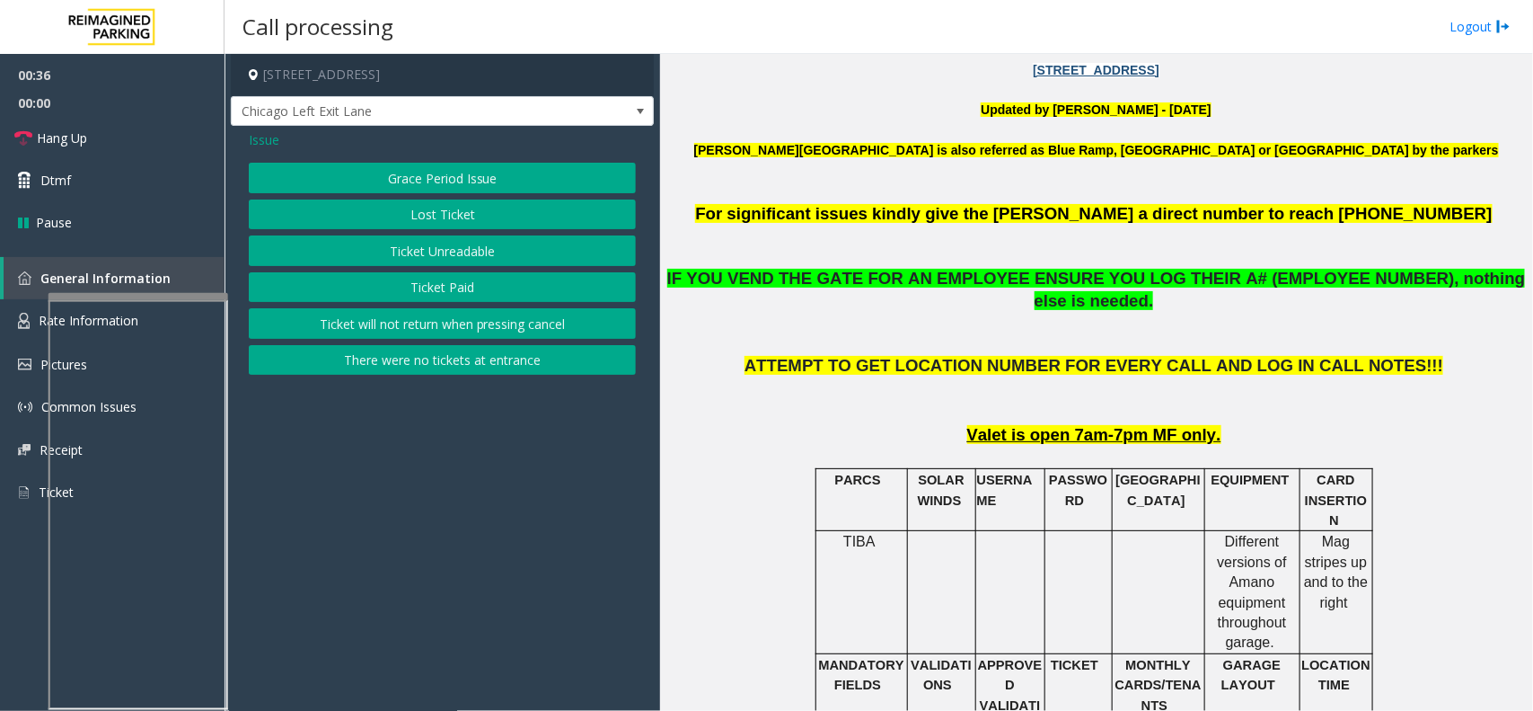
click at [460, 284] on button "Ticket Paid" at bounding box center [442, 287] width 387 height 31
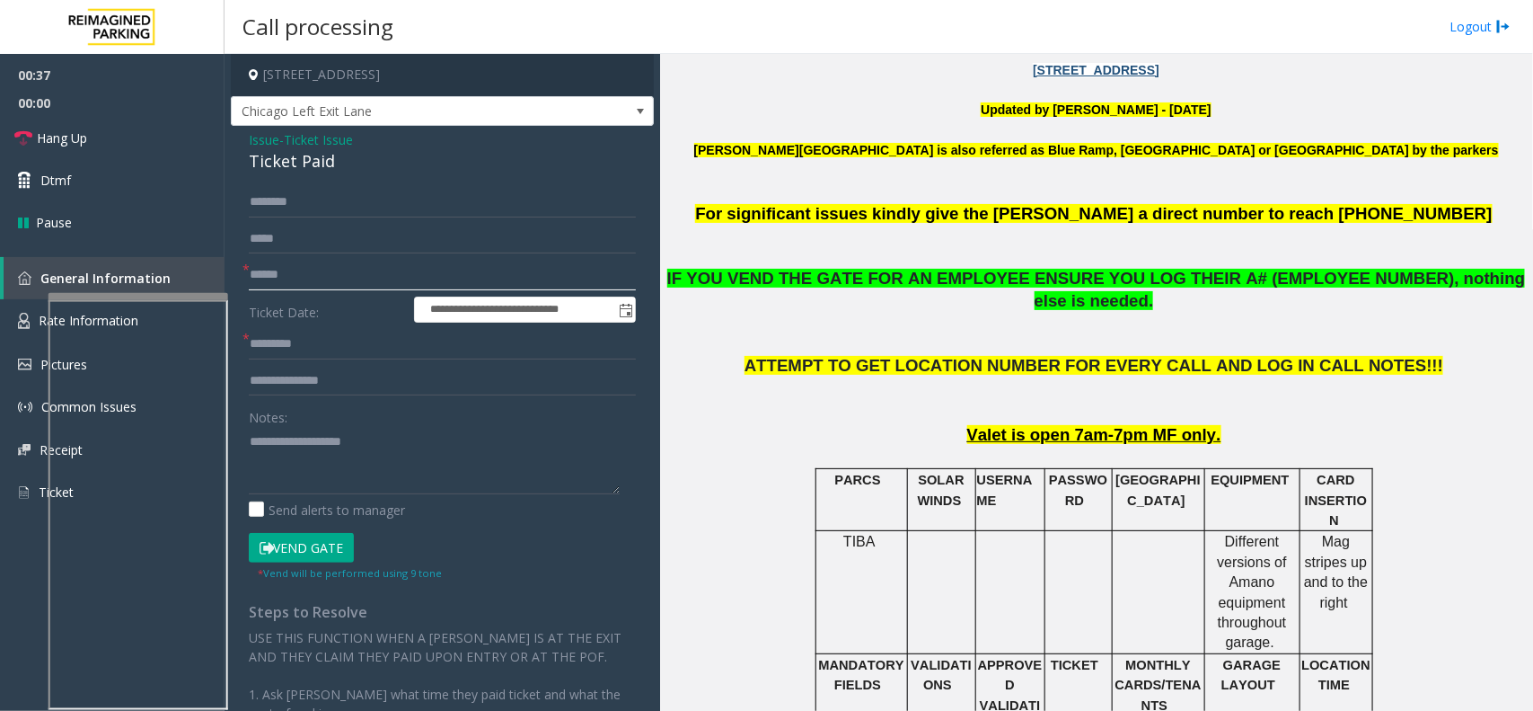
click at [400, 274] on input "text" at bounding box center [442, 275] width 387 height 31
click at [294, 535] on button "Vend Gate" at bounding box center [301, 548] width 105 height 31
click at [340, 272] on input "text" at bounding box center [442, 275] width 387 height 31
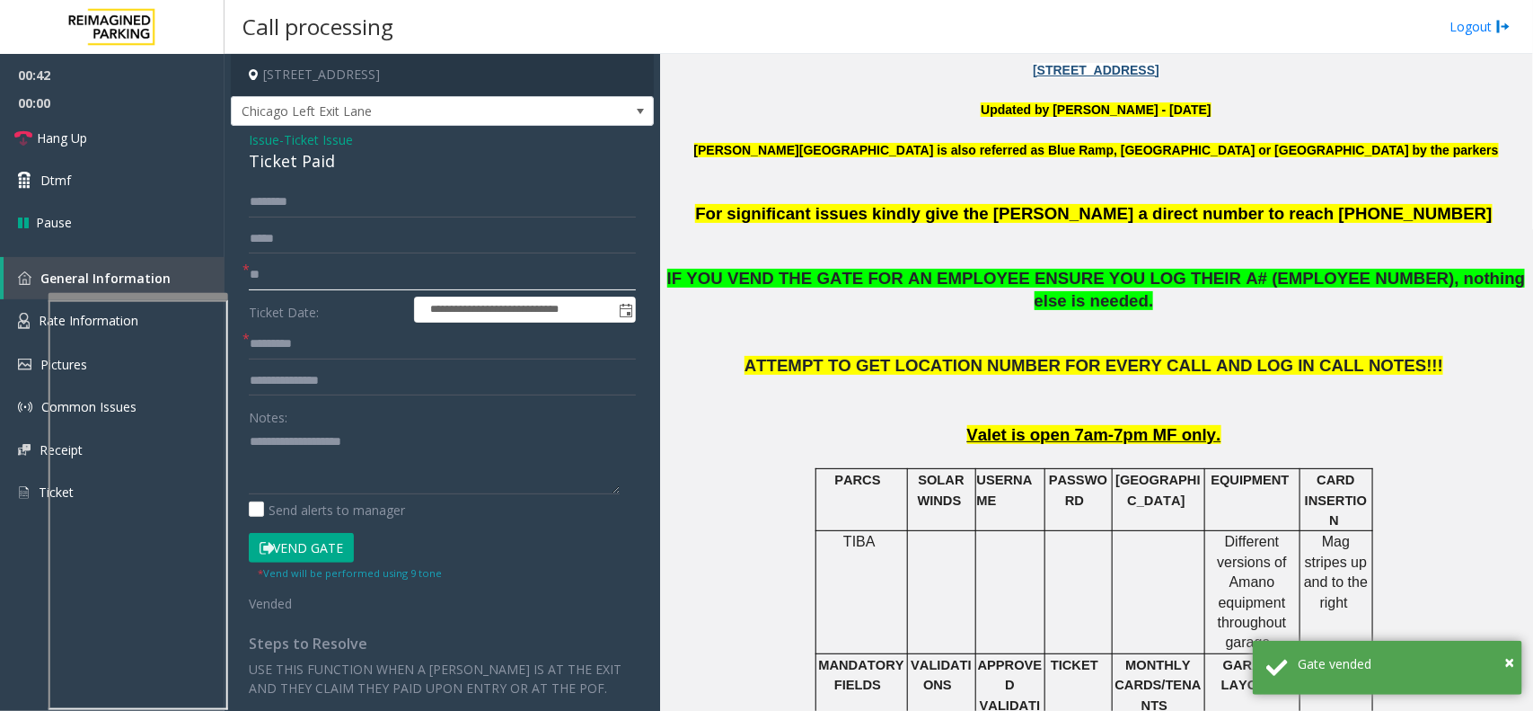
type input "**"
click at [334, 331] on input "text" at bounding box center [442, 344] width 387 height 31
type input "**"
click at [292, 172] on div "Ticket Paid" at bounding box center [442, 161] width 387 height 24
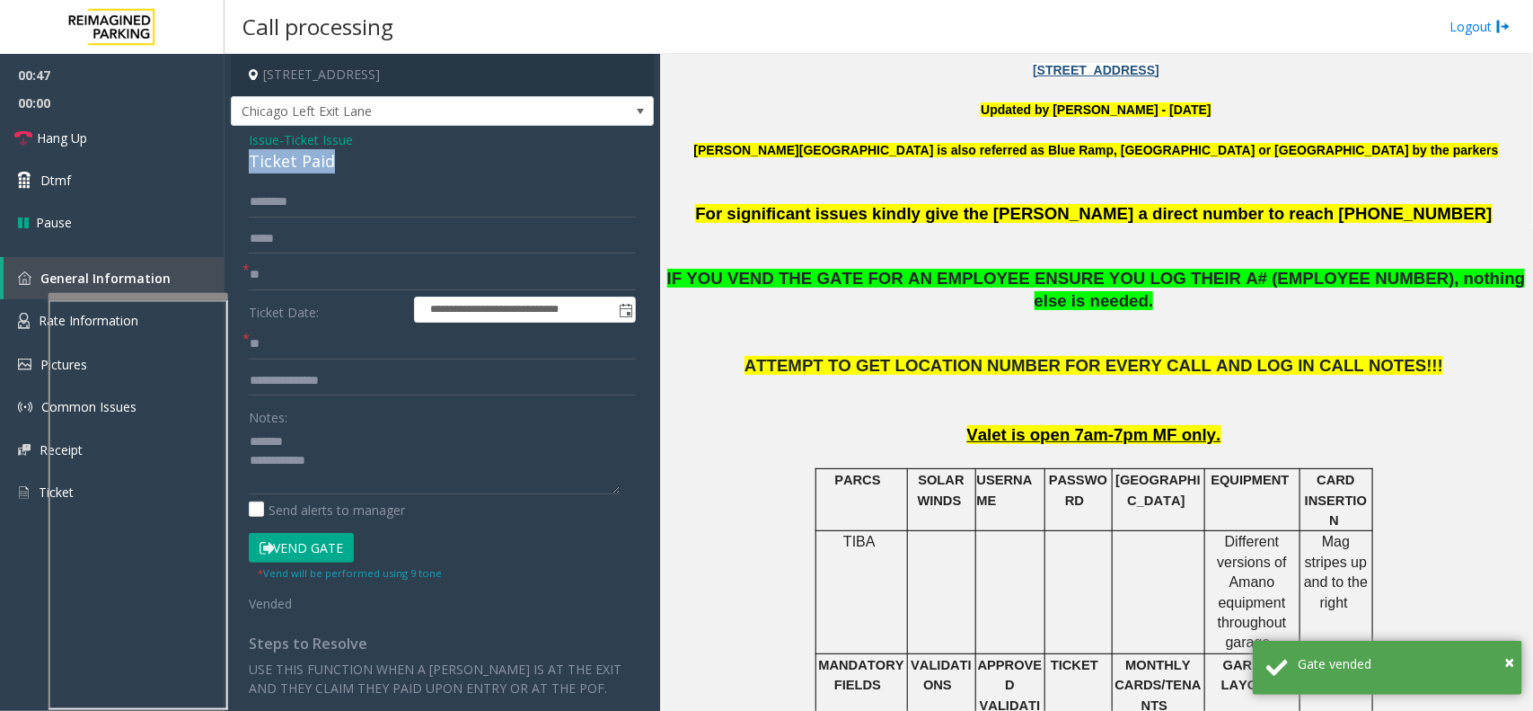
click at [292, 172] on div "Ticket Paid" at bounding box center [442, 161] width 387 height 24
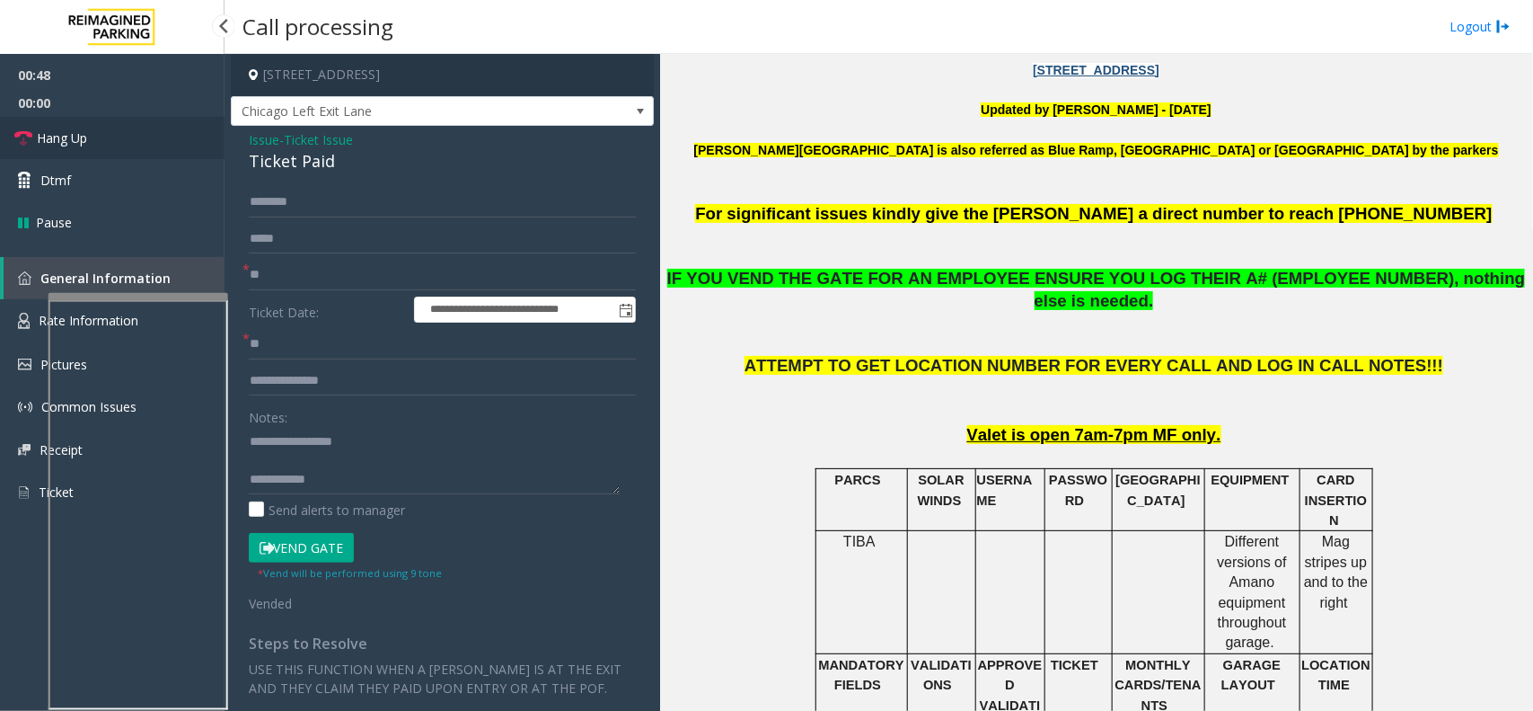
click at [55, 130] on span "Hang Up" at bounding box center [62, 137] width 50 height 19
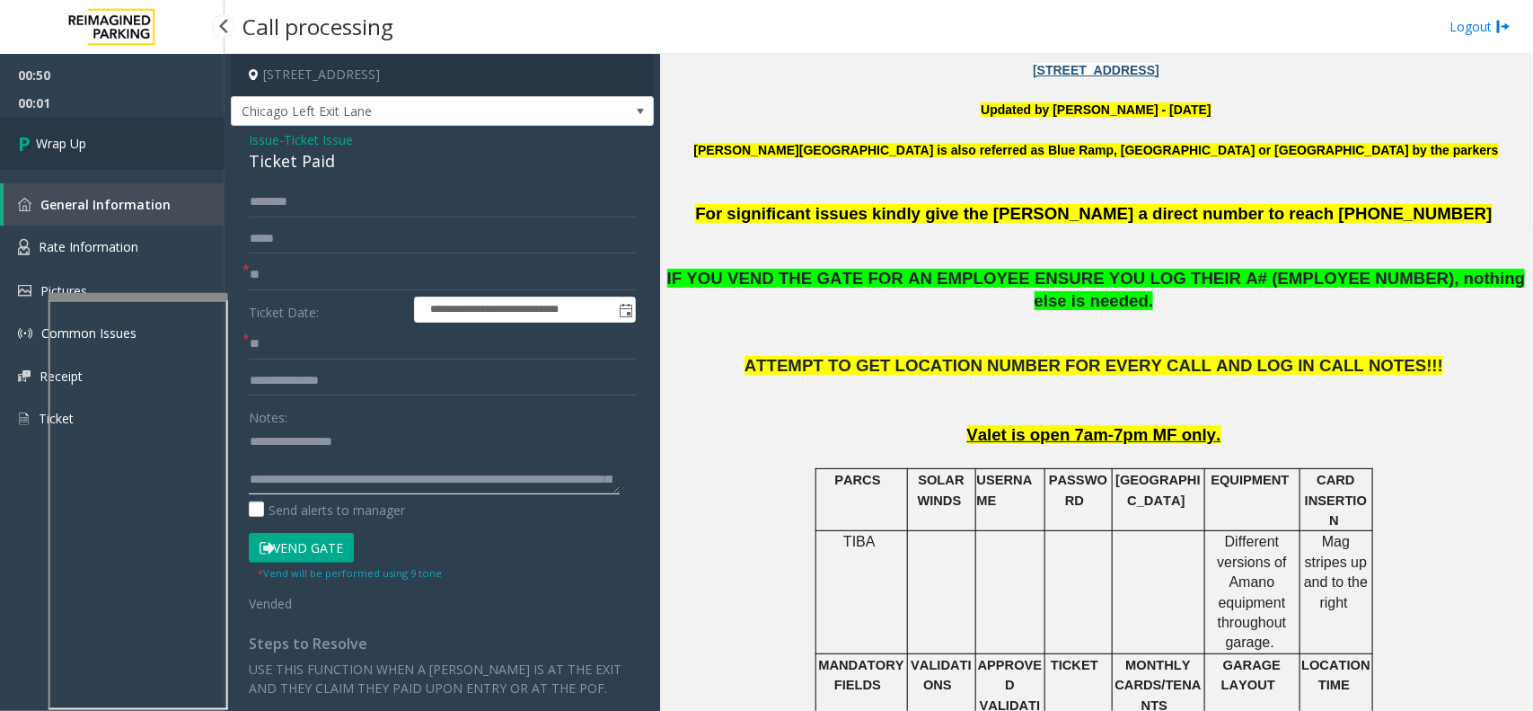
type textarea "**********"
click at [121, 141] on link "Wrap Up" at bounding box center [112, 143] width 225 height 53
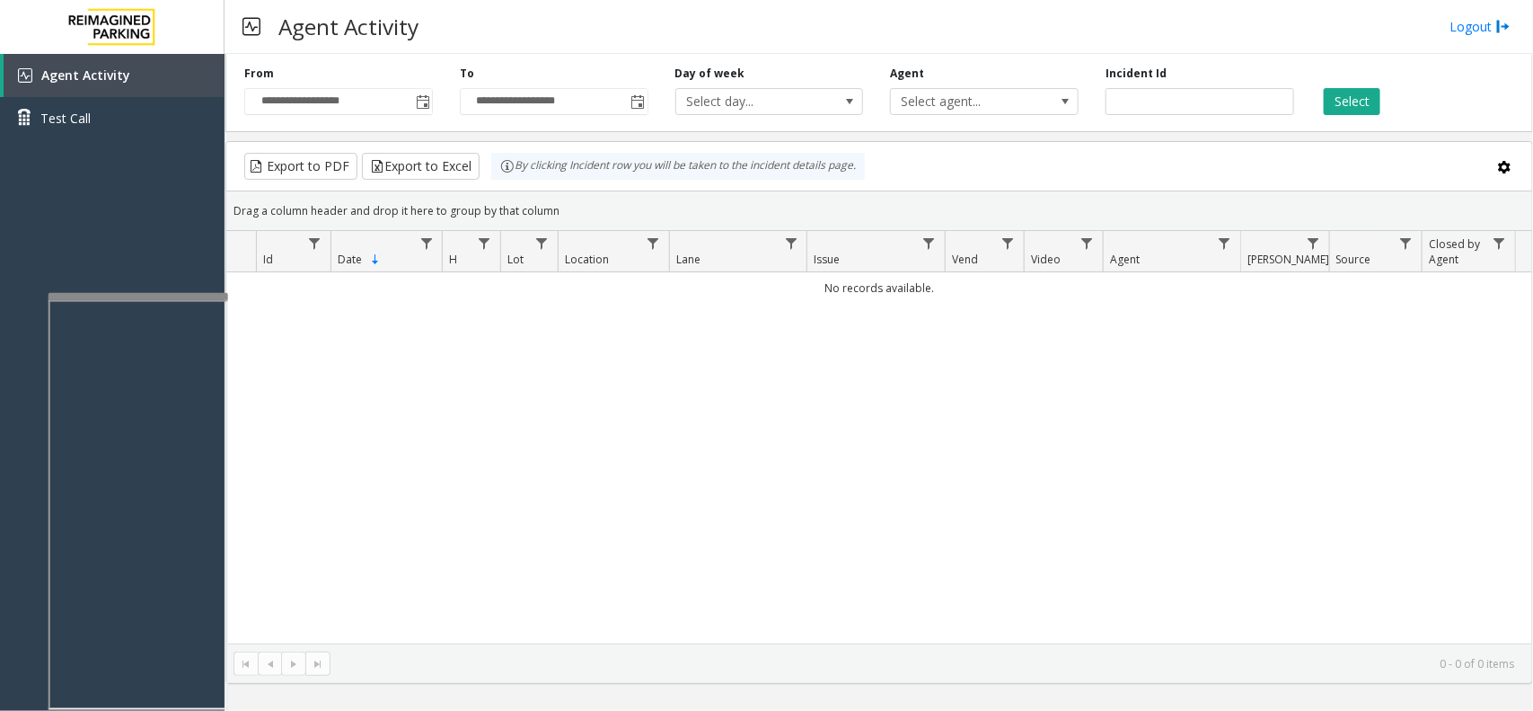
click at [1048, 34] on div "Agent Activity Logout" at bounding box center [879, 27] width 1309 height 54
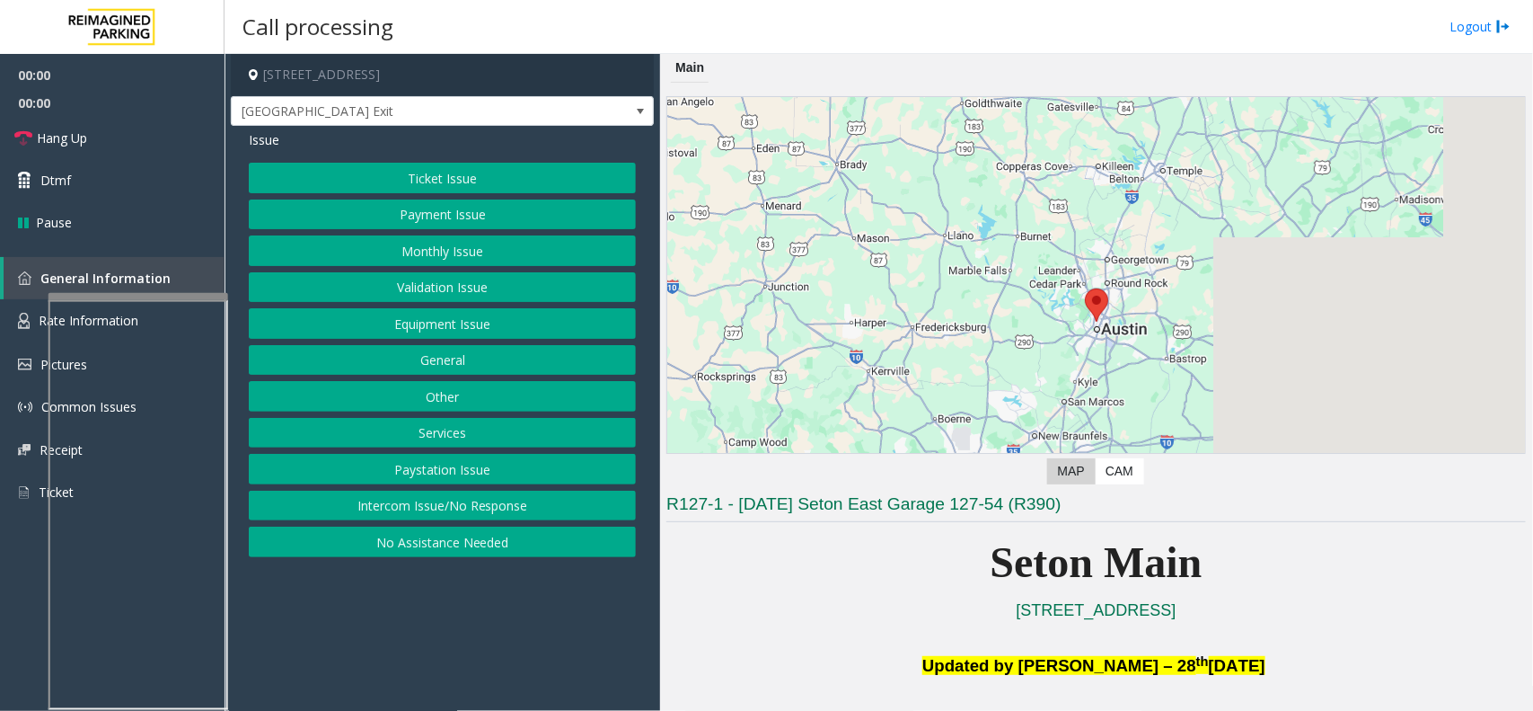
scroll to position [449, 0]
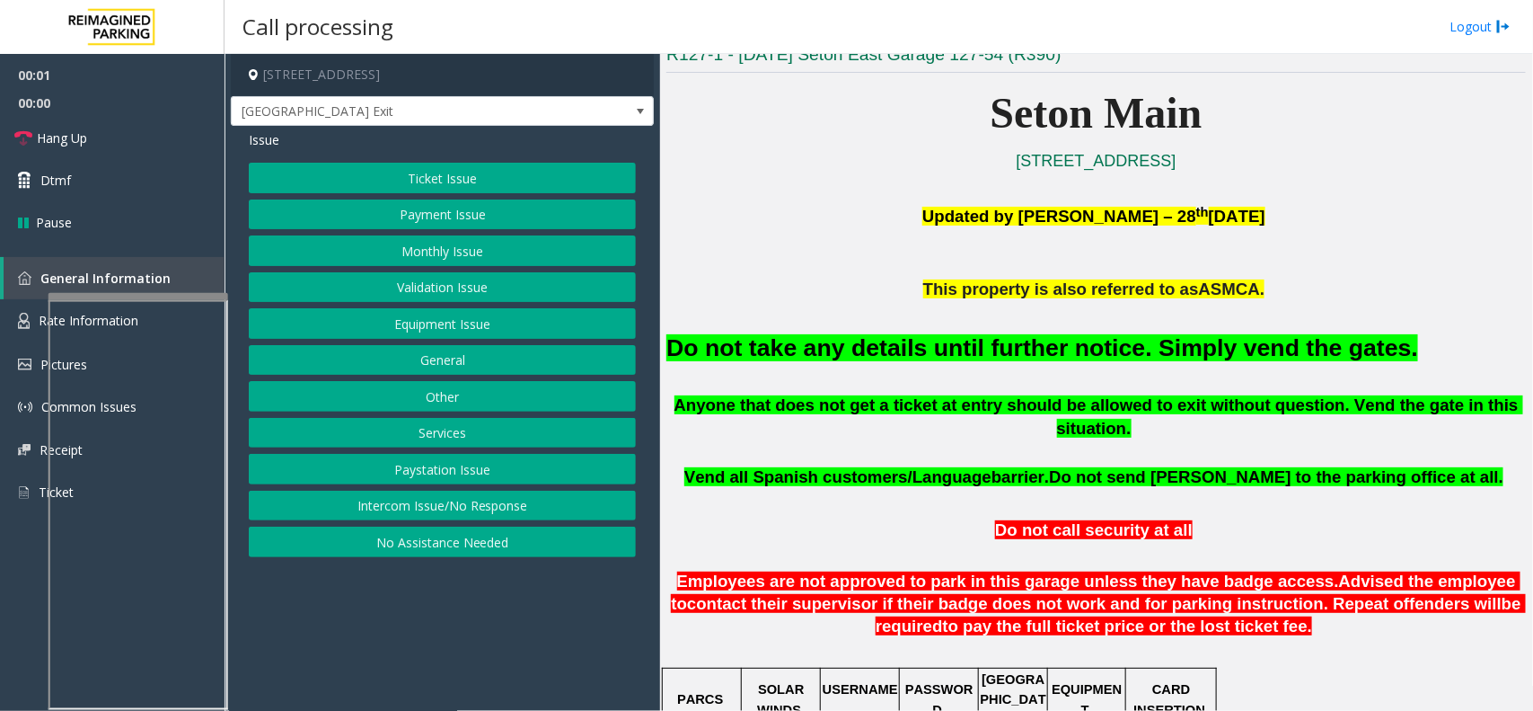
click at [578, 325] on button "Equipment Issue" at bounding box center [442, 323] width 387 height 31
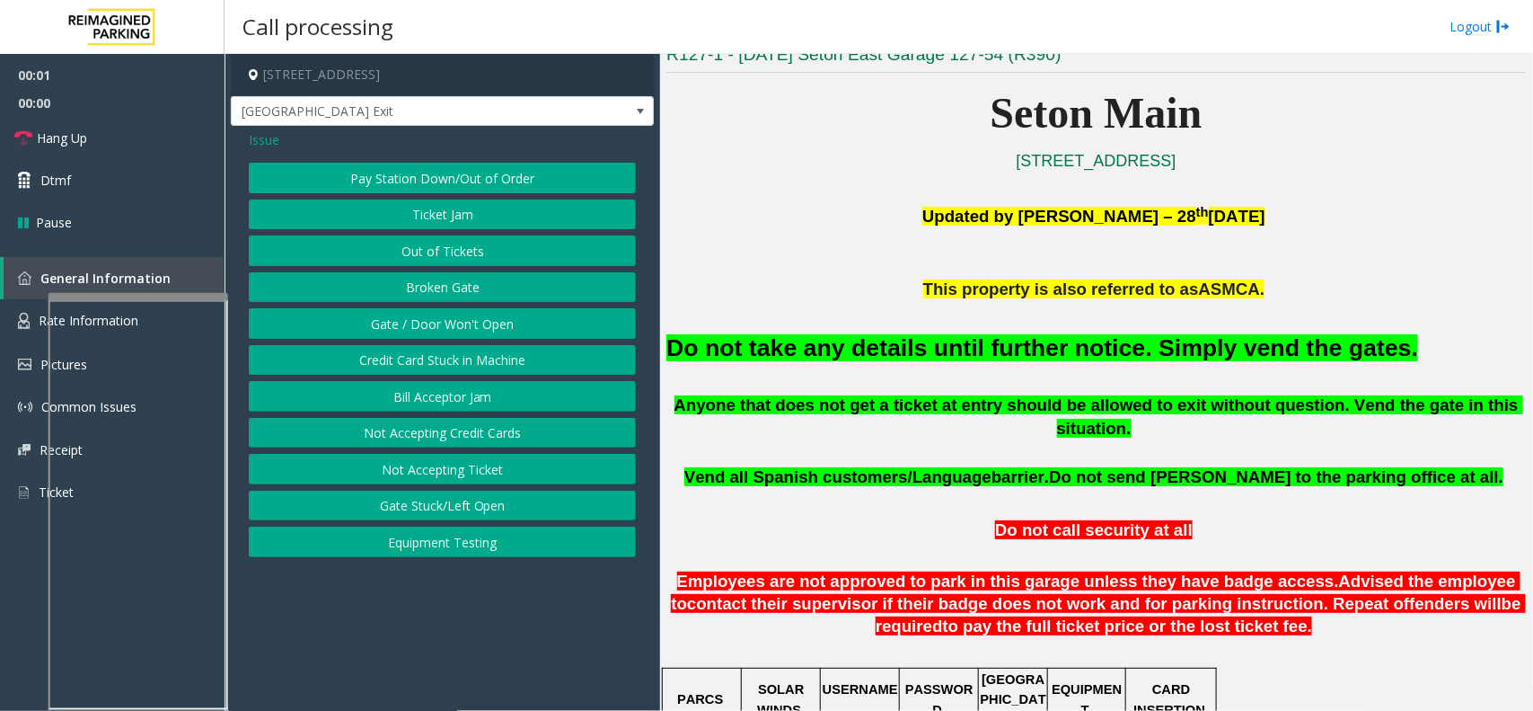
click at [554, 314] on button "Gate / Door Won't Open" at bounding box center [442, 323] width 387 height 31
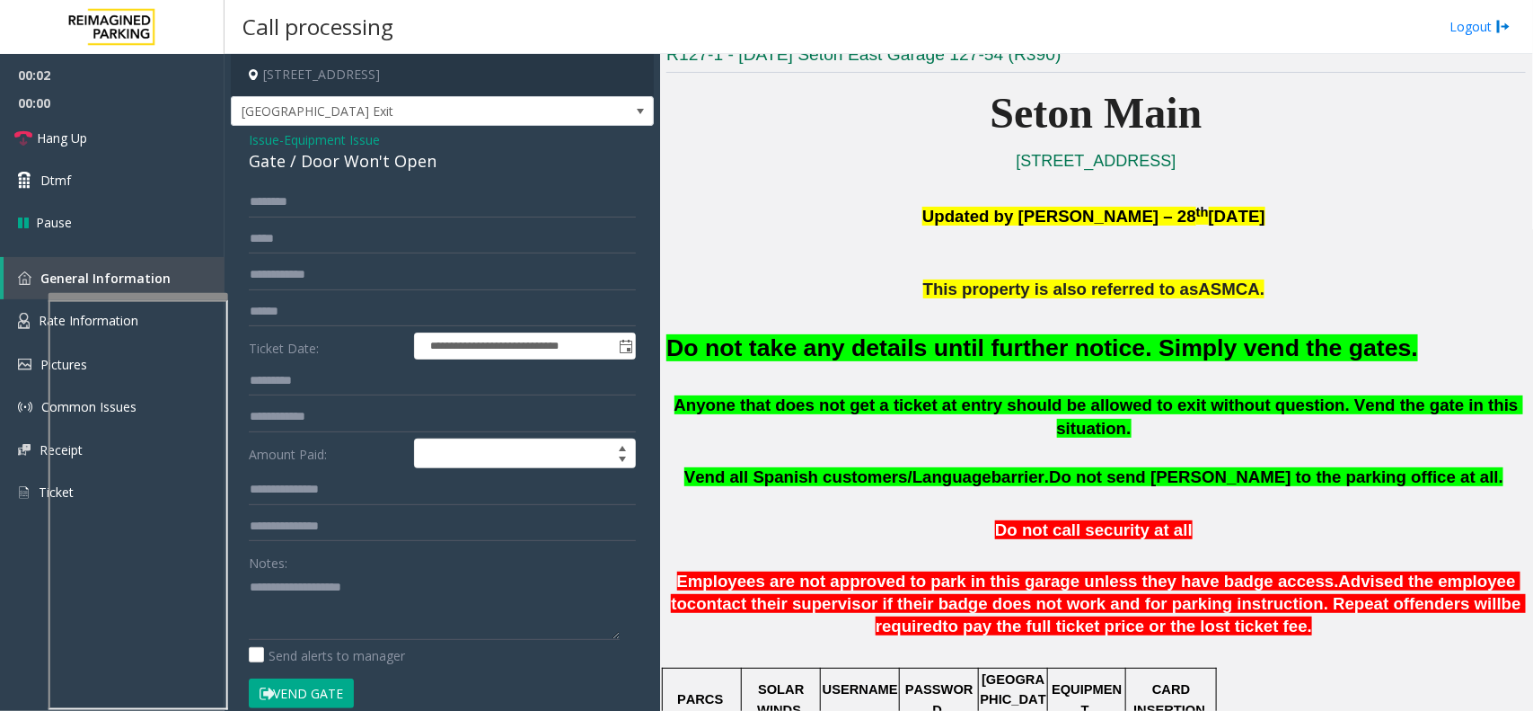
click at [324, 568] on button "Vend Gate" at bounding box center [301, 693] width 105 height 31
click at [366, 139] on span "Equipment Issue" at bounding box center [332, 139] width 96 height 19
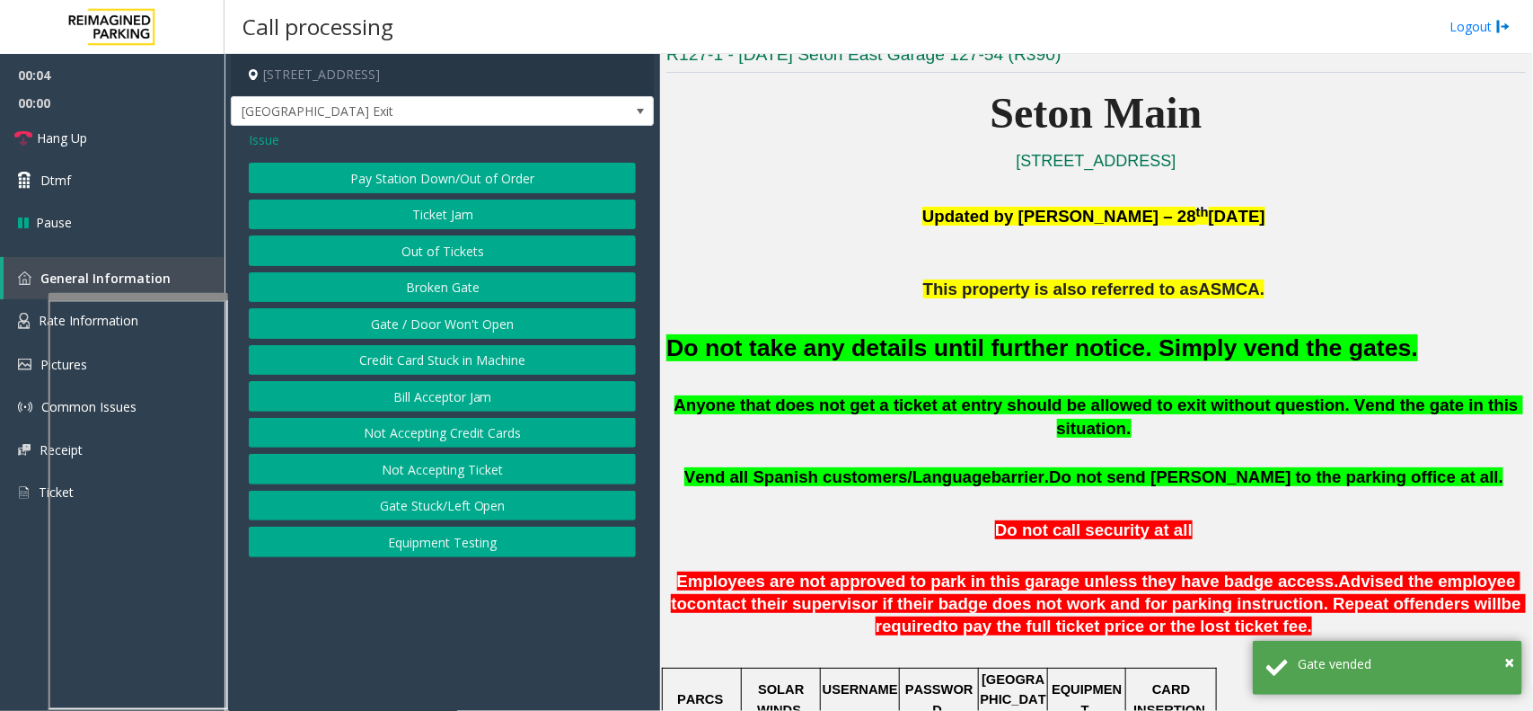
click at [284, 140] on div "Issue" at bounding box center [442, 139] width 387 height 19
click at [271, 139] on span "Issue" at bounding box center [264, 139] width 31 height 19
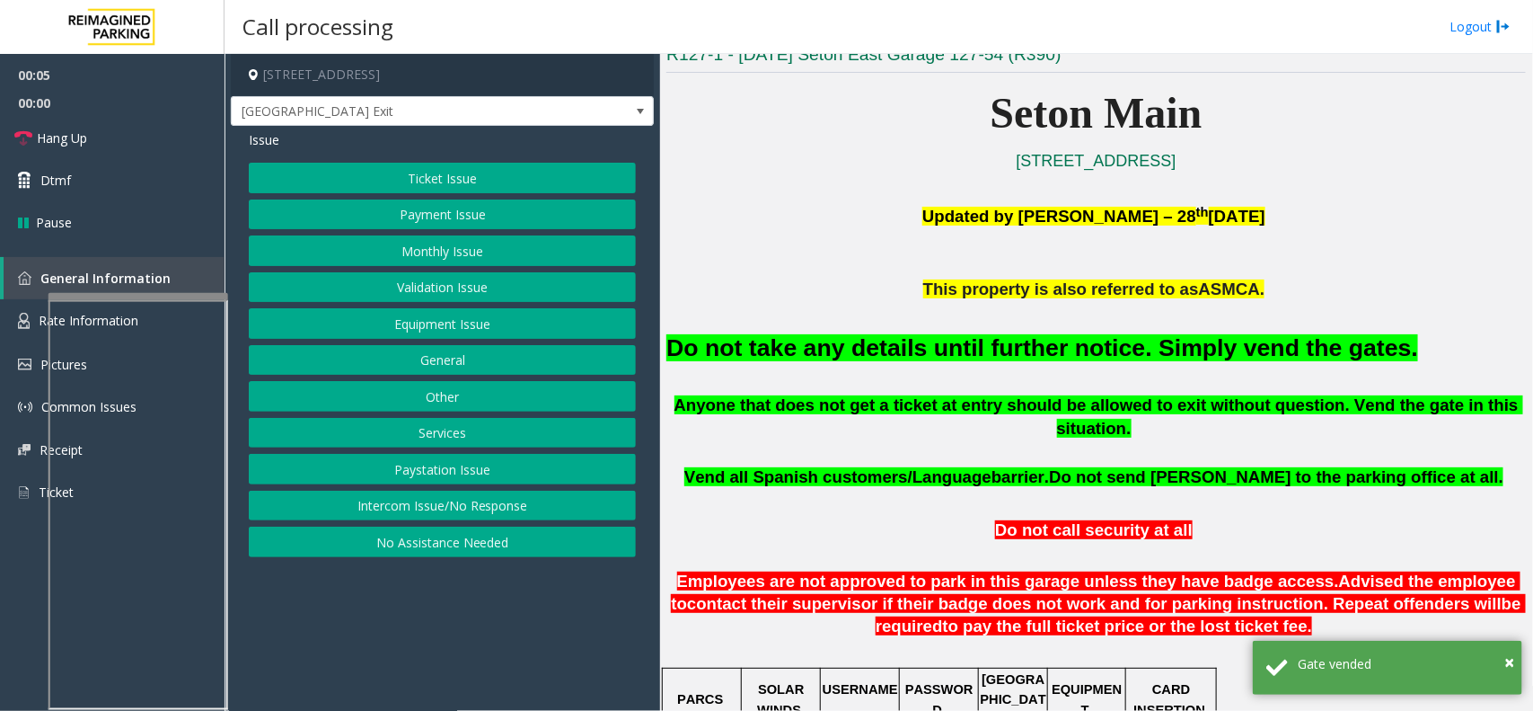
click at [401, 190] on button "Ticket Issue" at bounding box center [442, 178] width 387 height 31
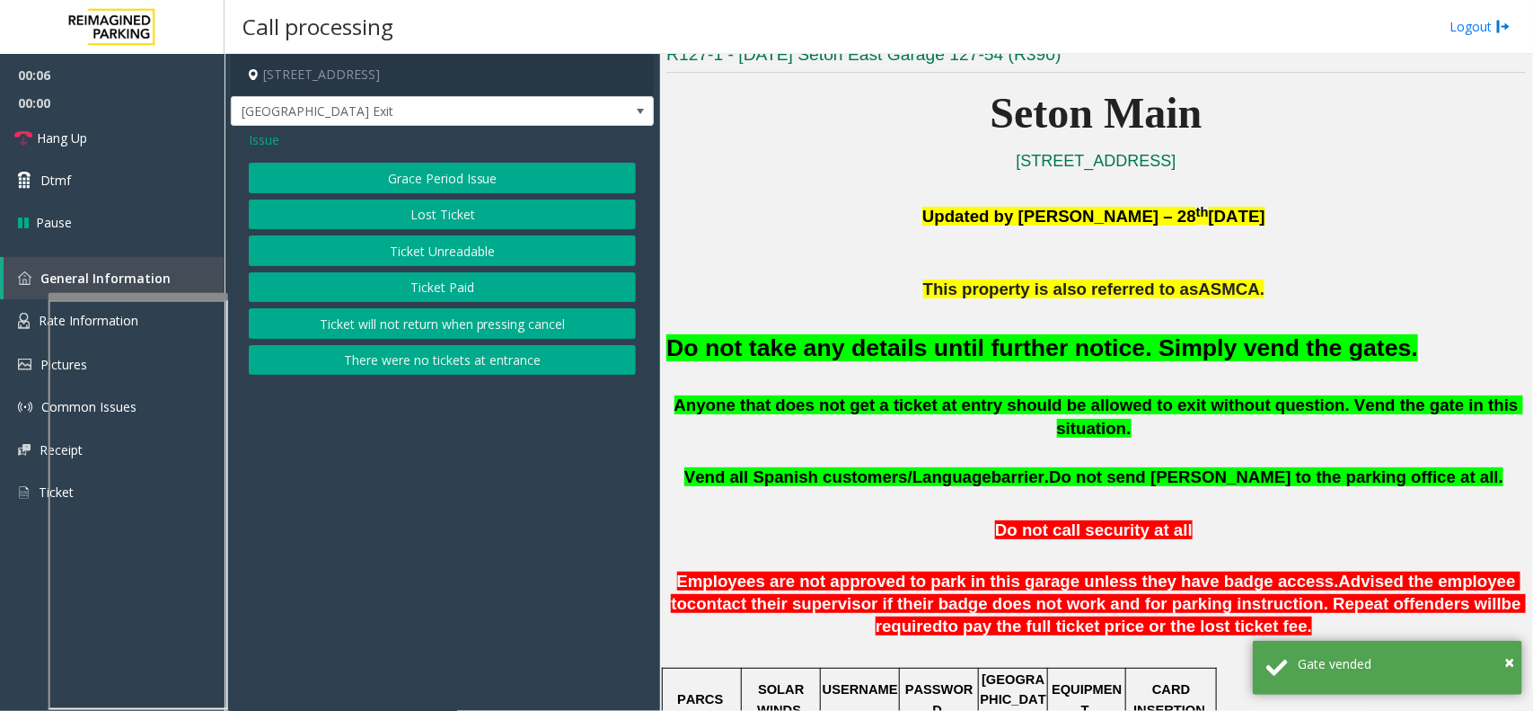
click at [436, 362] on button "There were no tickets at entrance" at bounding box center [442, 360] width 387 height 31
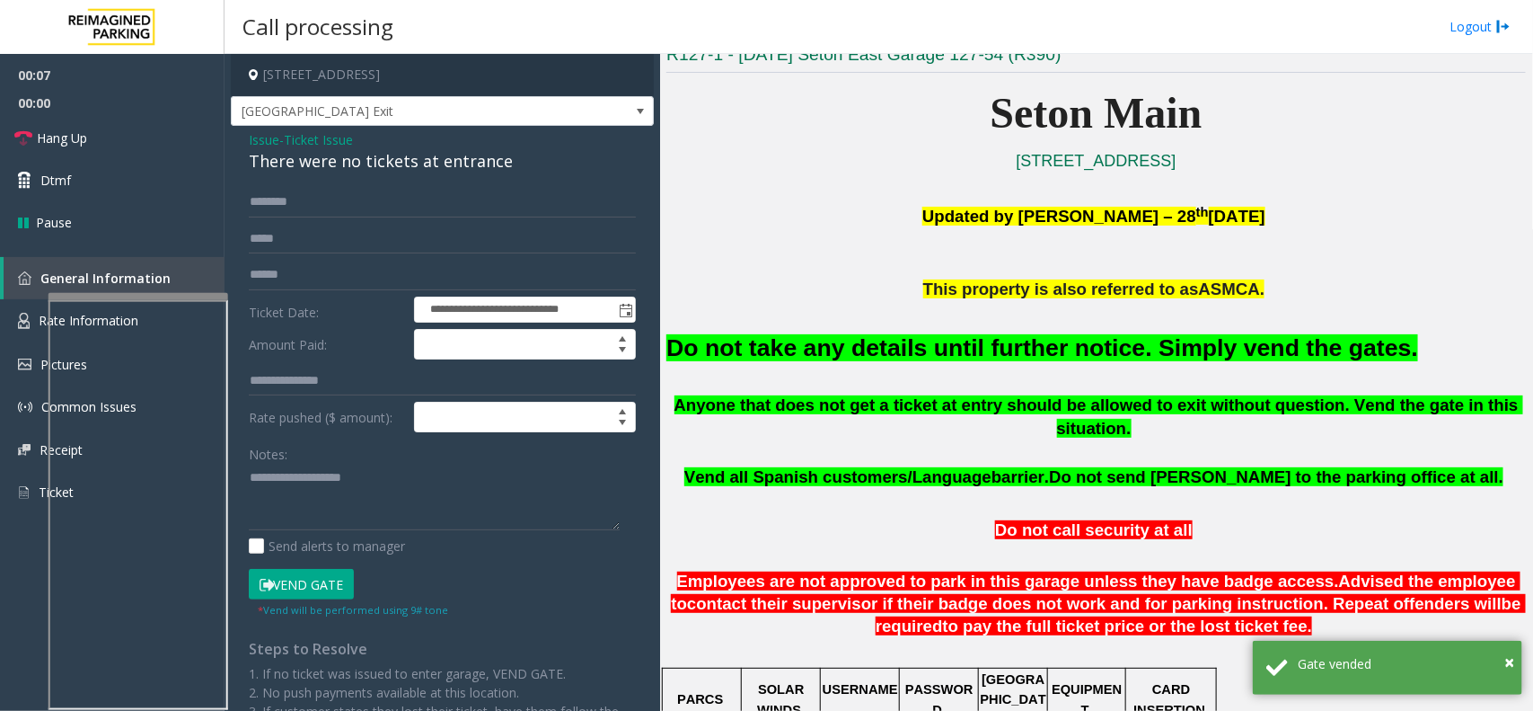
click at [846, 364] on h2 "Do not take any details until further notice. Simply vend the gates." at bounding box center [1096, 347] width 860 height 33
click at [847, 362] on h2 "Do not take any details until further notice. Simply vend the gates." at bounding box center [1096, 347] width 860 height 33
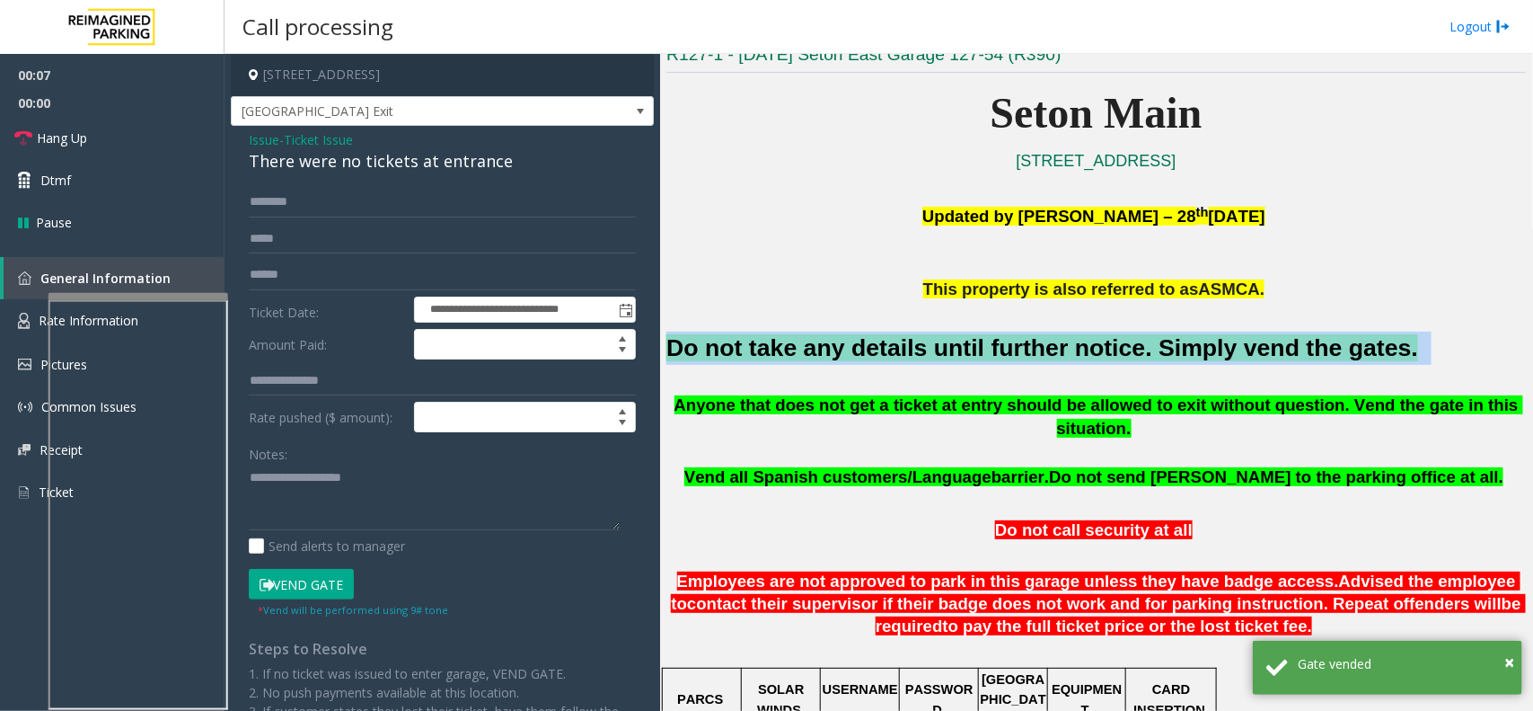
click at [847, 362] on h2 "Do not take any details until further notice. Simply vend the gates." at bounding box center [1096, 347] width 860 height 33
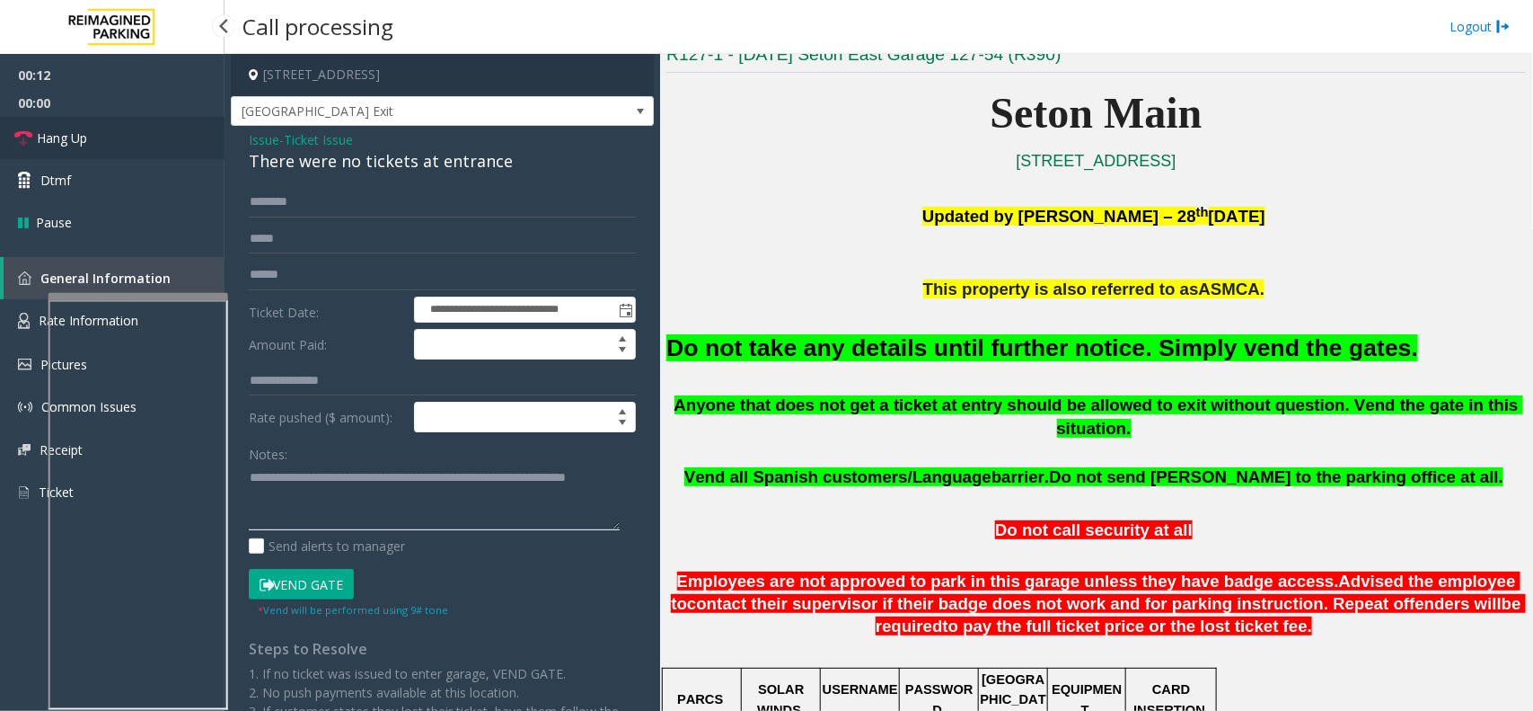
type textarea "**********"
click at [155, 123] on link "Hang Up" at bounding box center [112, 138] width 225 height 42
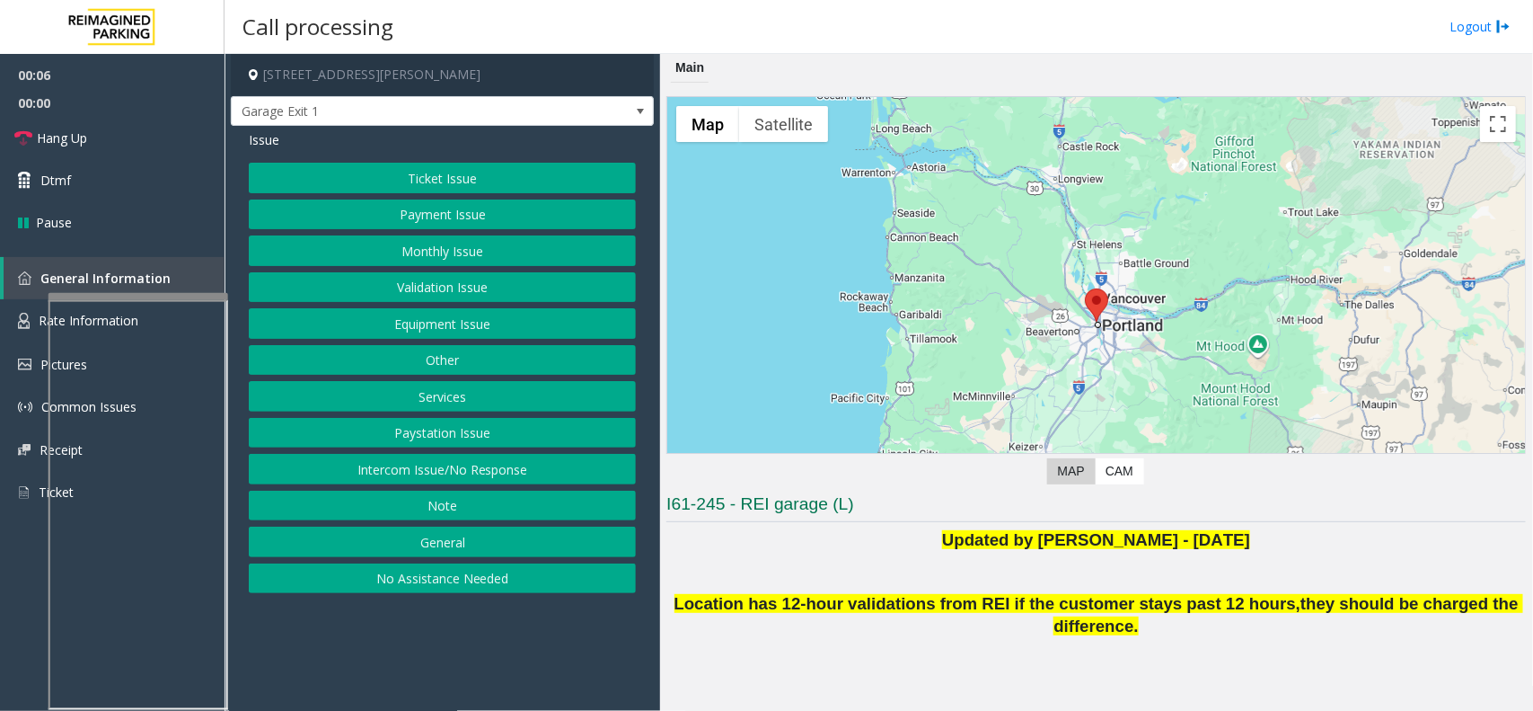
scroll to position [214, 0]
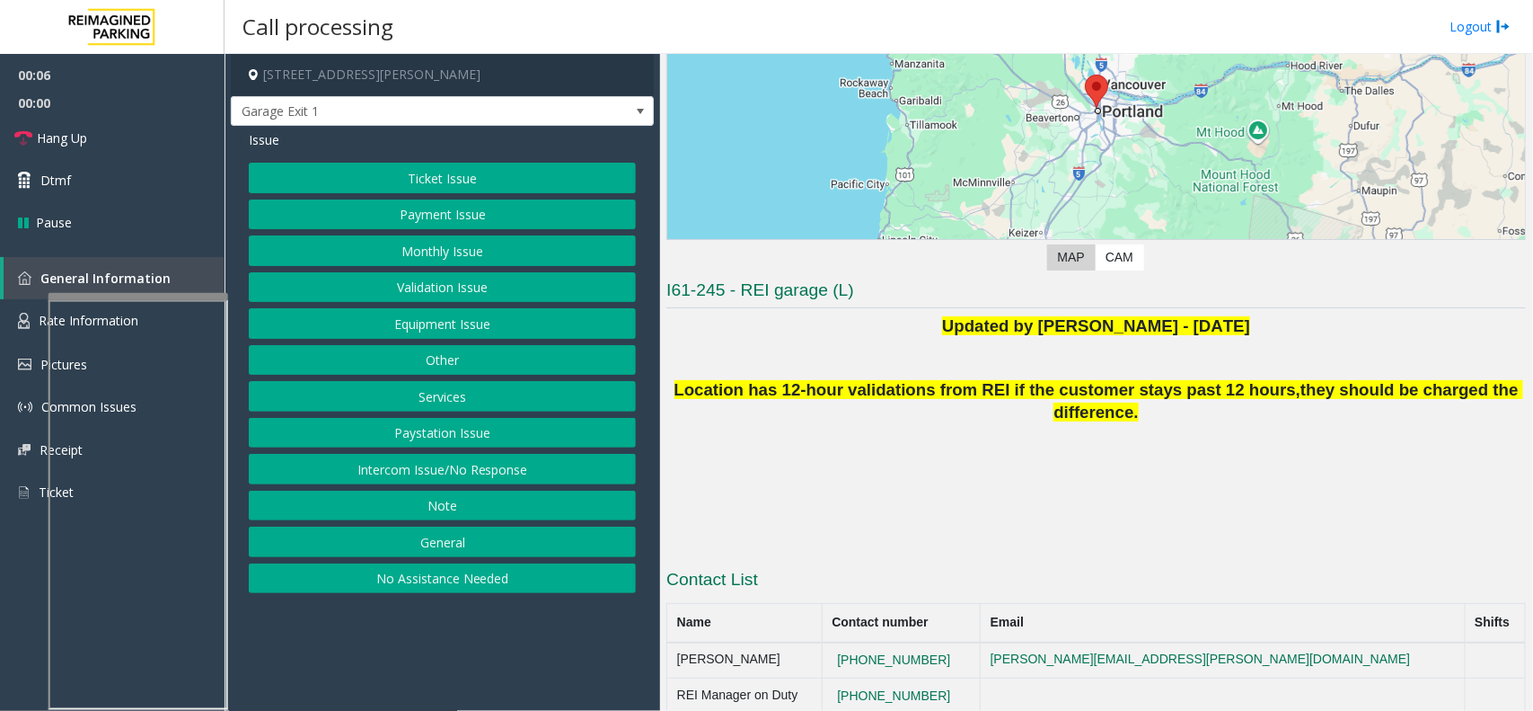
click at [575, 463] on button "Intercom Issue/No Response" at bounding box center [442, 469] width 387 height 31
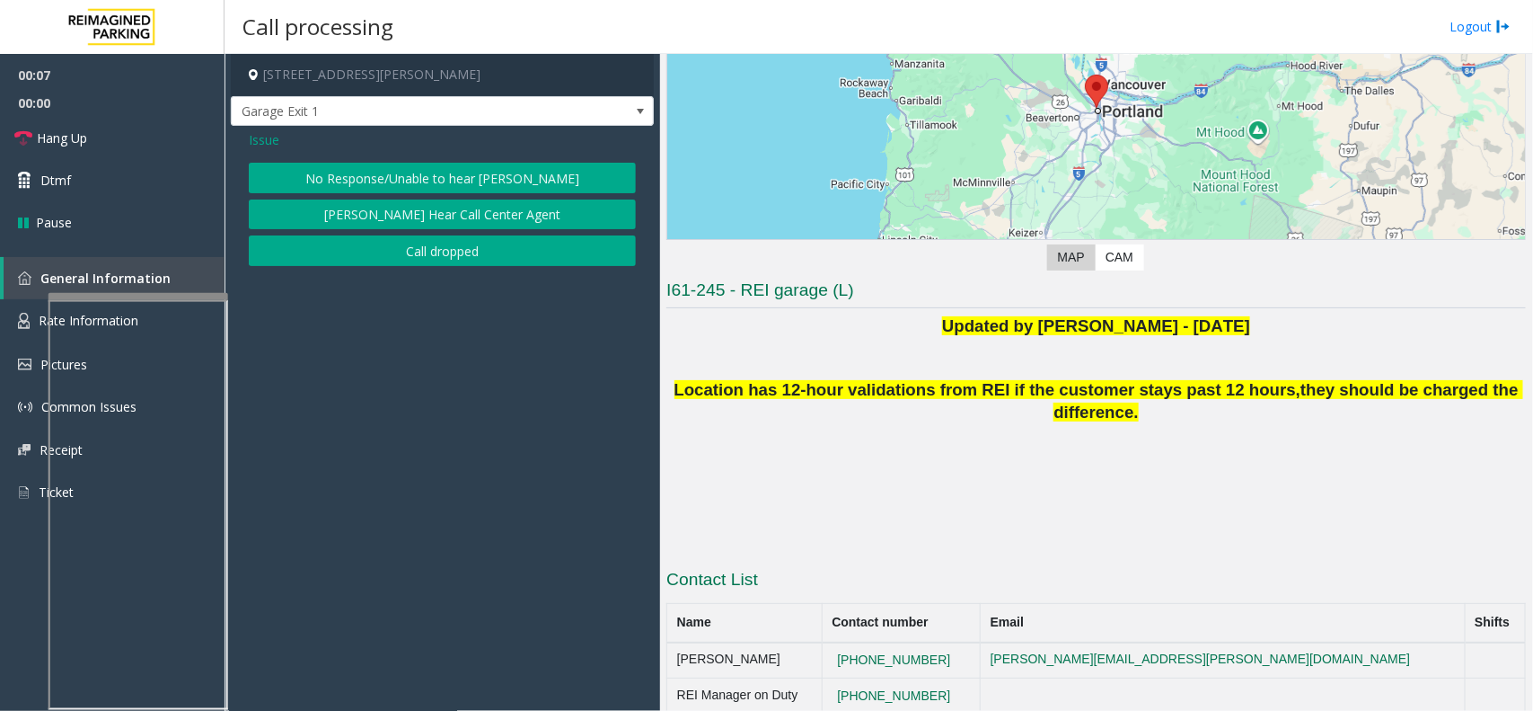
click at [451, 167] on button "No Response/Unable to hear [PERSON_NAME]" at bounding box center [442, 178] width 387 height 31
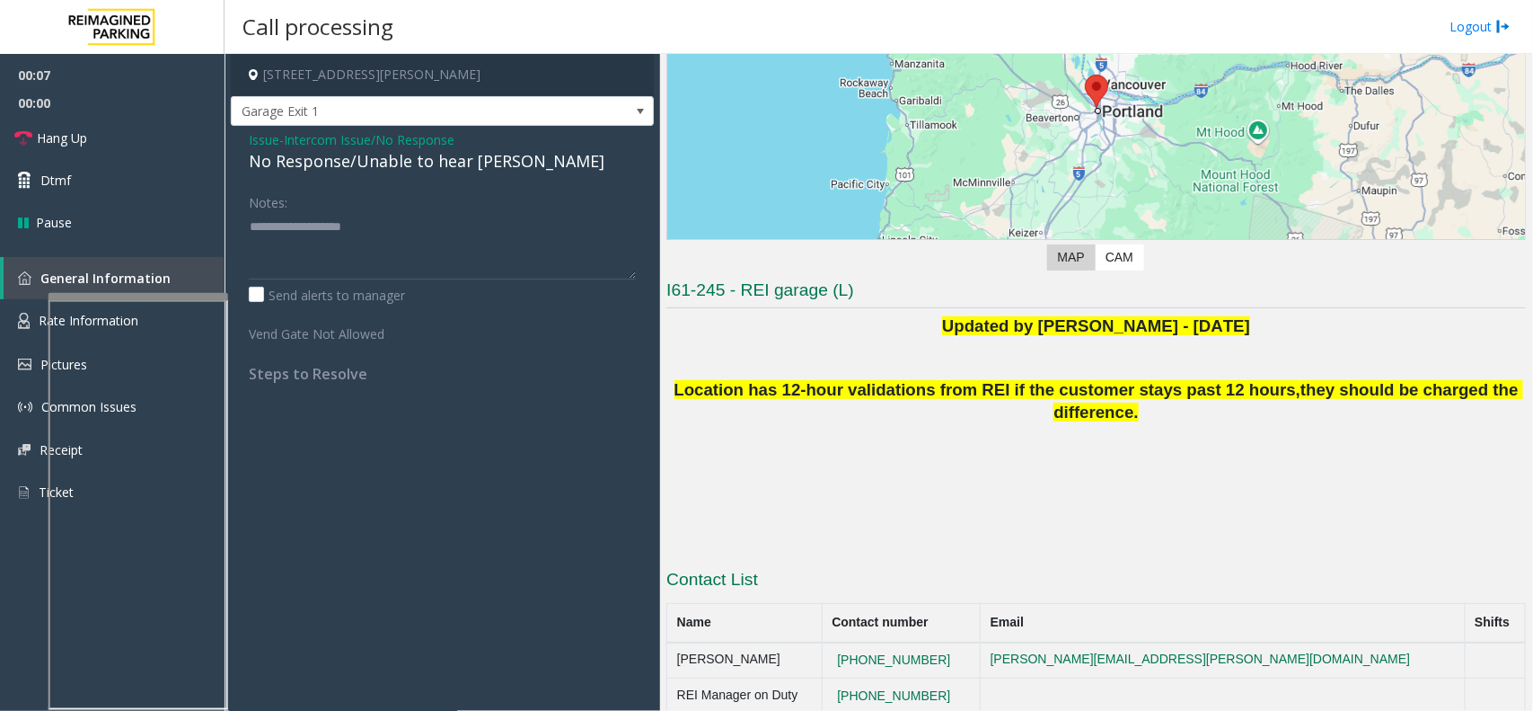
click at [388, 163] on div "No Response/Unable to hear [PERSON_NAME]" at bounding box center [442, 161] width 387 height 24
click at [463, 150] on div "No Response/Unable to hear [PERSON_NAME]" at bounding box center [442, 161] width 387 height 24
click at [460, 155] on div "No Response/Unable to hear [PERSON_NAME]" at bounding box center [442, 161] width 387 height 24
click at [456, 155] on div "No Response/Unable to hear [PERSON_NAME]" at bounding box center [442, 161] width 387 height 24
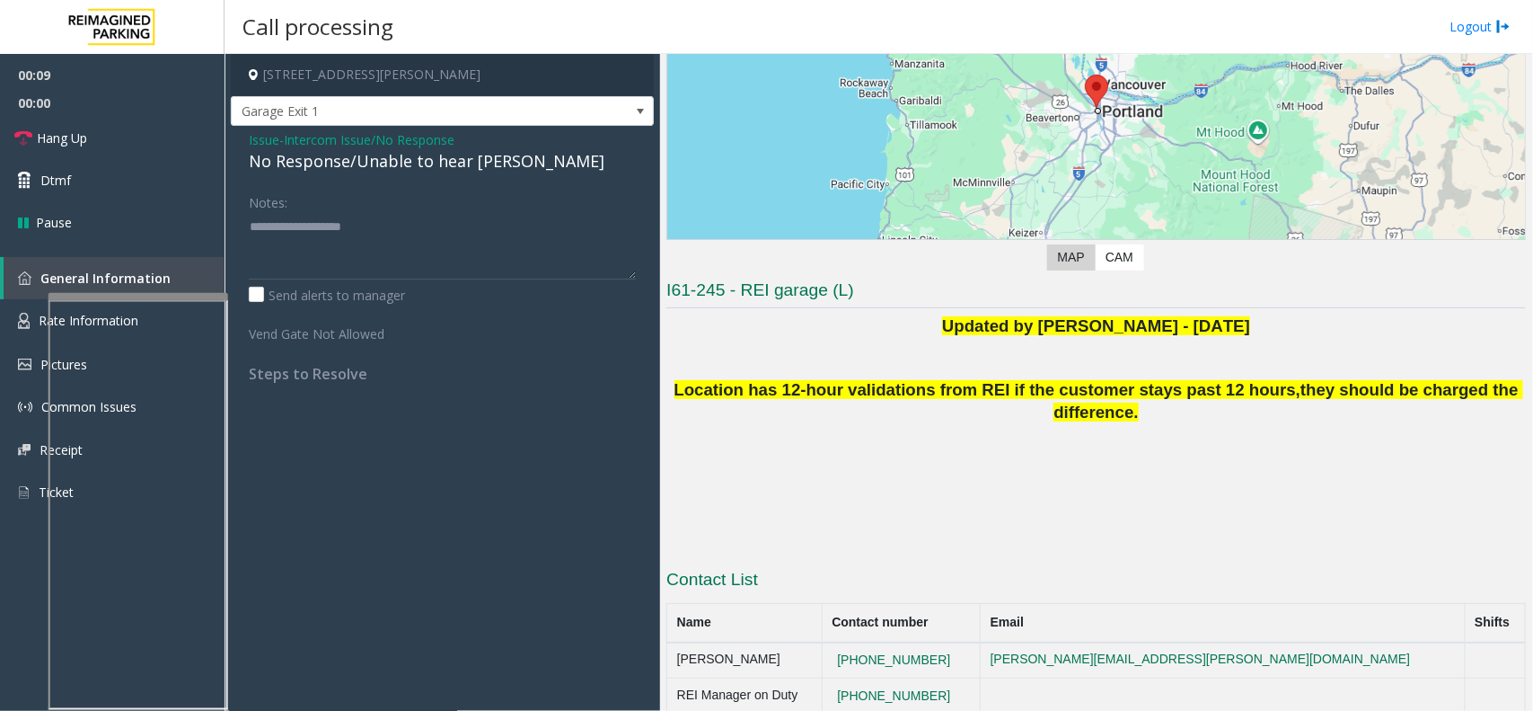
click at [470, 157] on div "No Response/Unable to hear [PERSON_NAME]" at bounding box center [442, 161] width 387 height 24
type textarea "**********"
click at [166, 140] on link "Hang Up" at bounding box center [112, 138] width 225 height 42
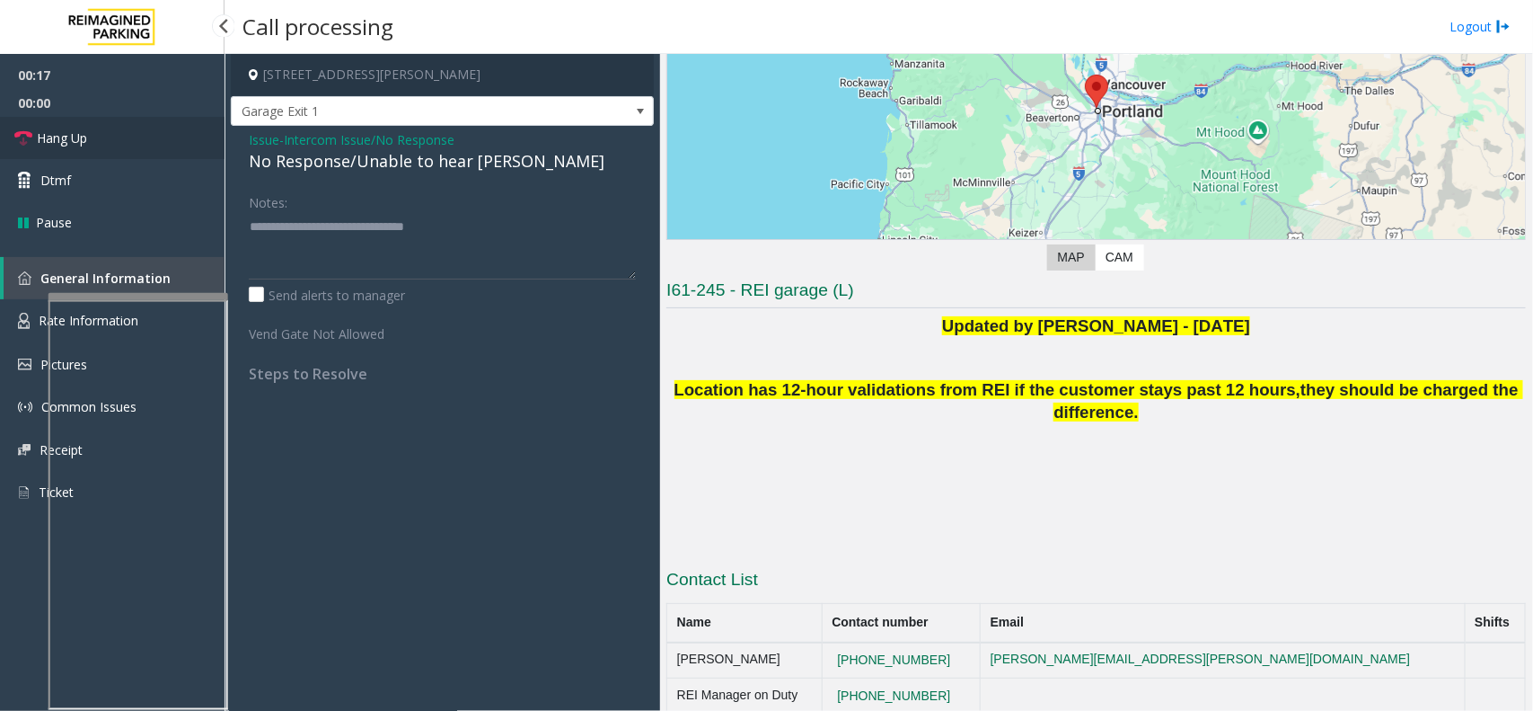
click at [63, 128] on span "Hang Up" at bounding box center [62, 137] width 50 height 19
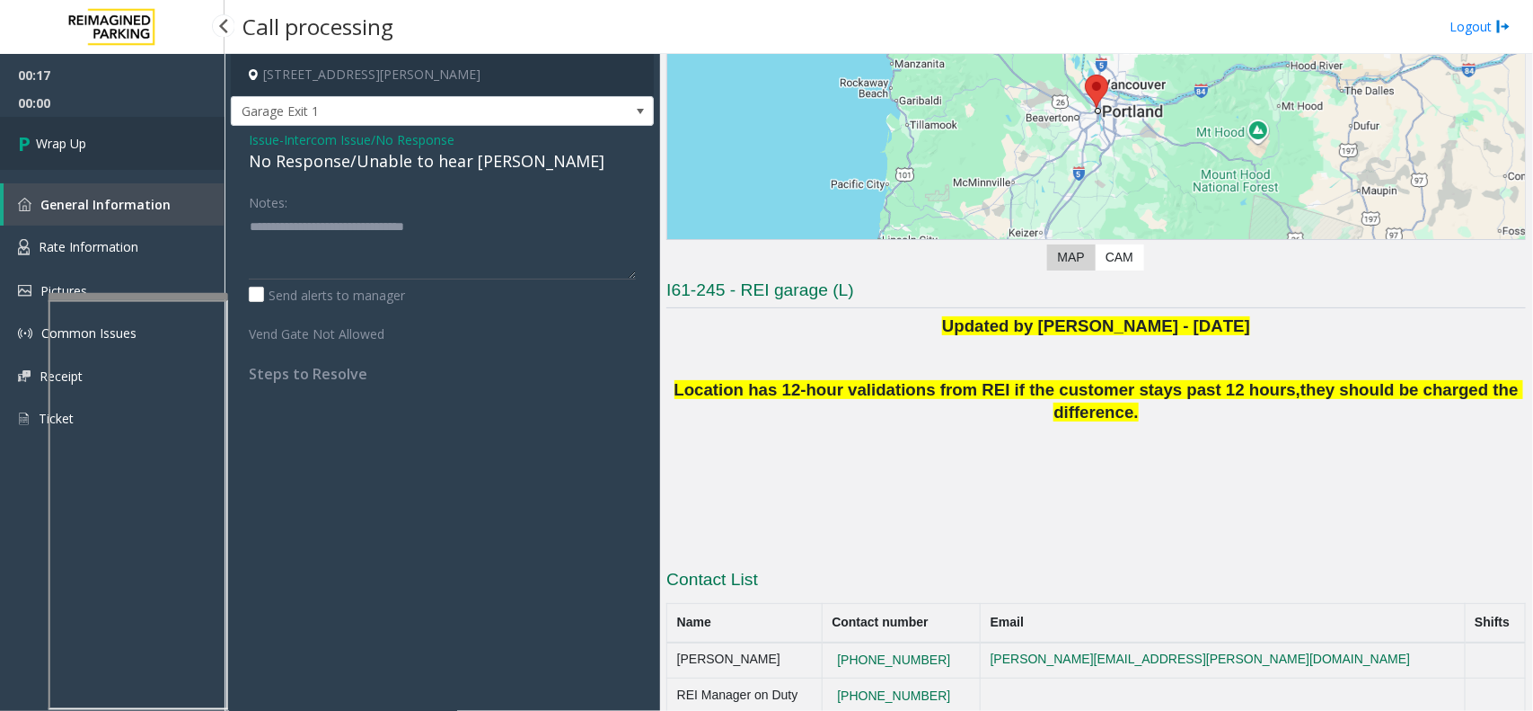
click at [63, 130] on link "Wrap Up" at bounding box center [112, 143] width 225 height 53
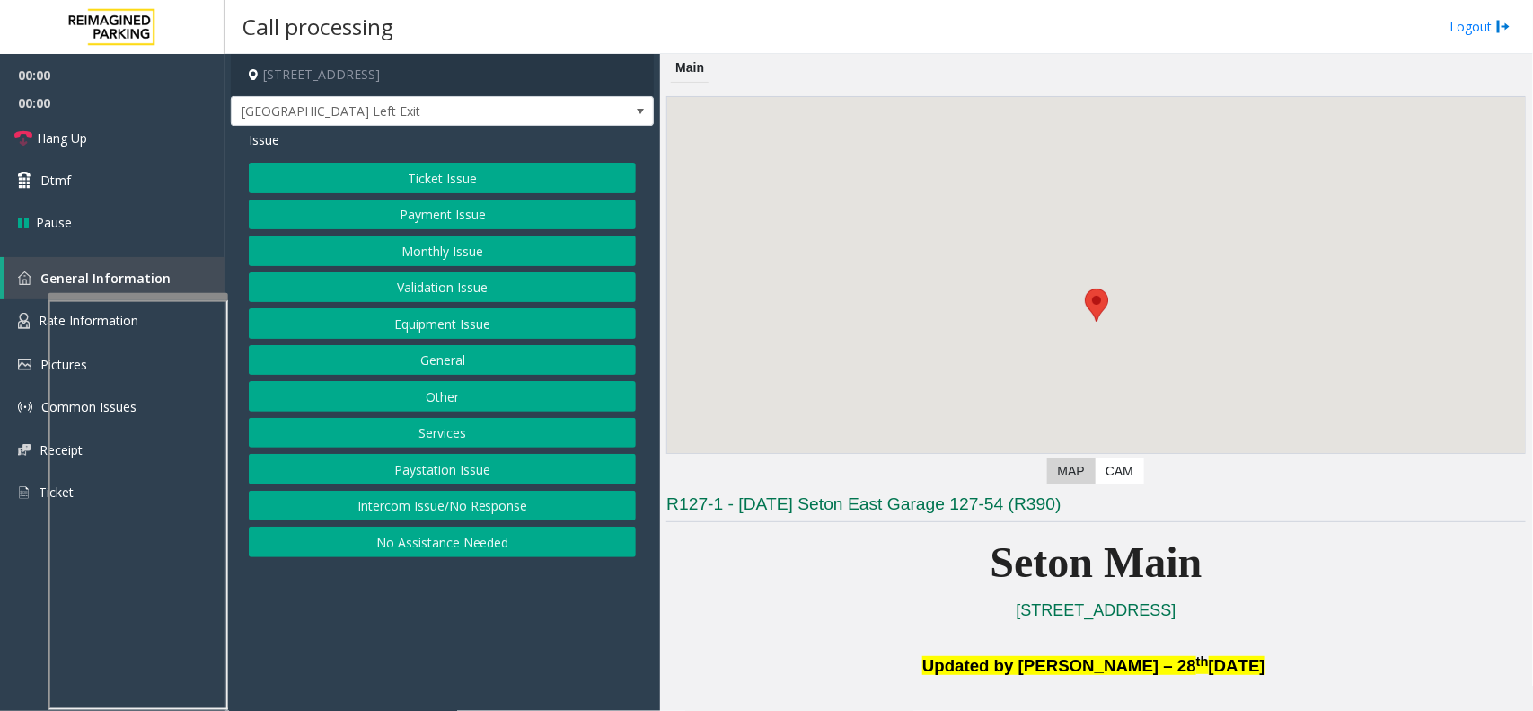
click at [508, 328] on button "Equipment Issue" at bounding box center [442, 323] width 387 height 31
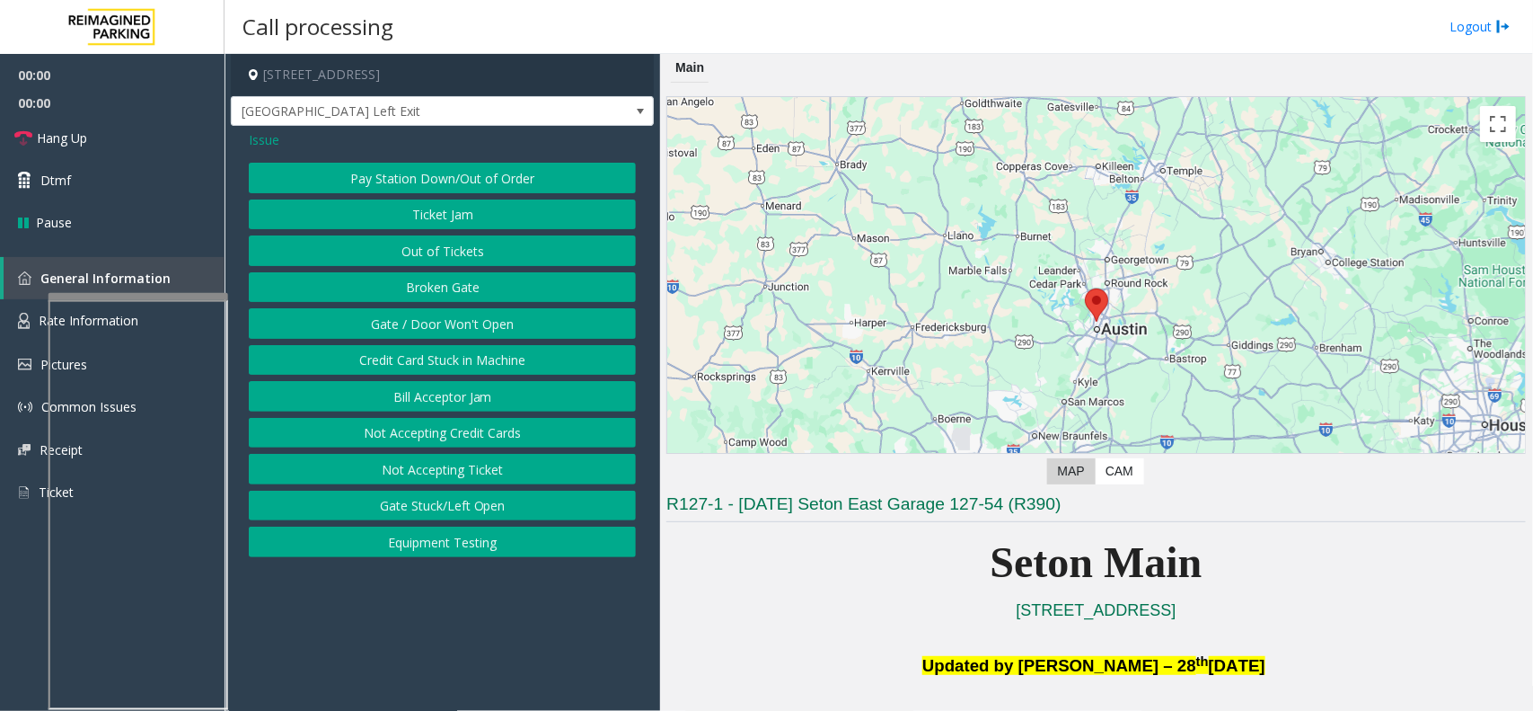
click at [508, 328] on button "Gate / Door Won't Open" at bounding box center [442, 323] width 387 height 31
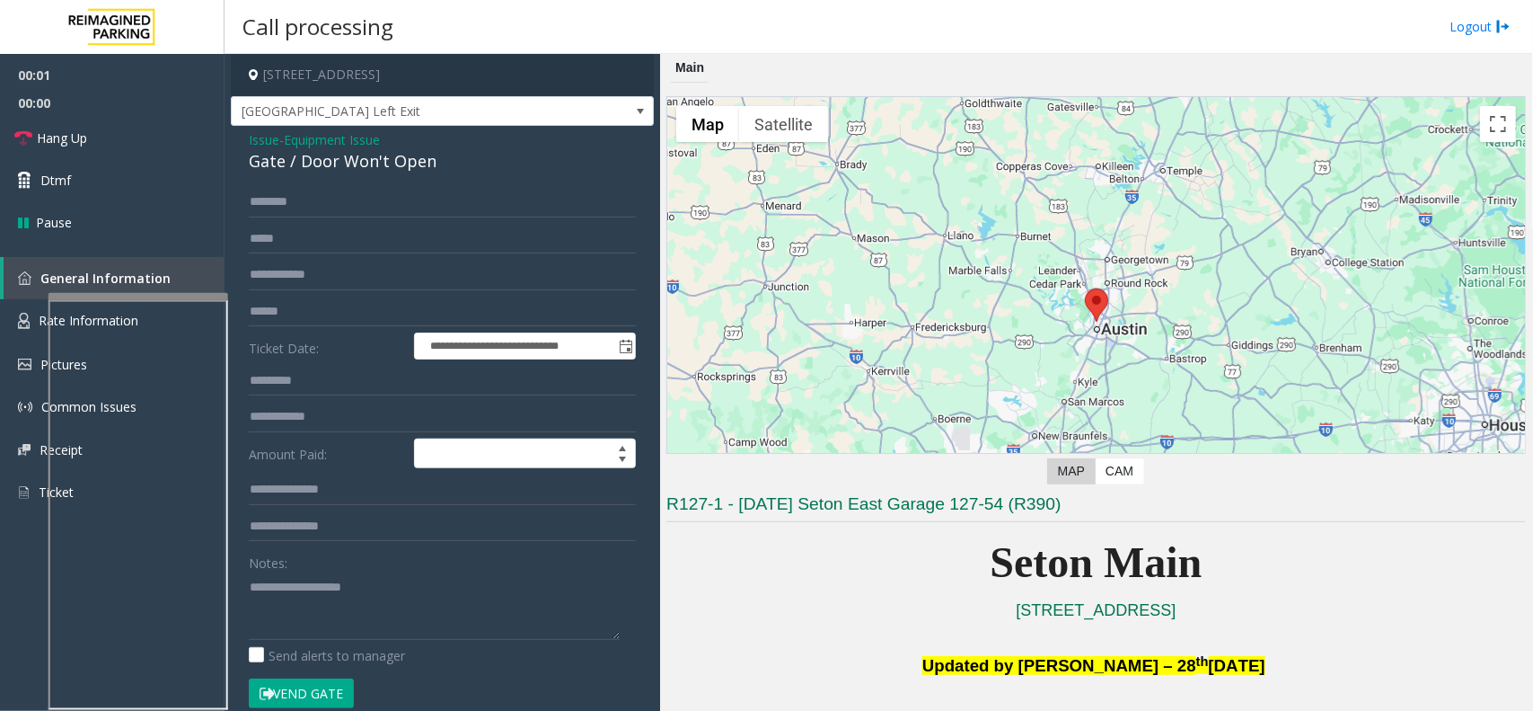
click at [317, 568] on button "Vend Gate" at bounding box center [301, 693] width 105 height 31
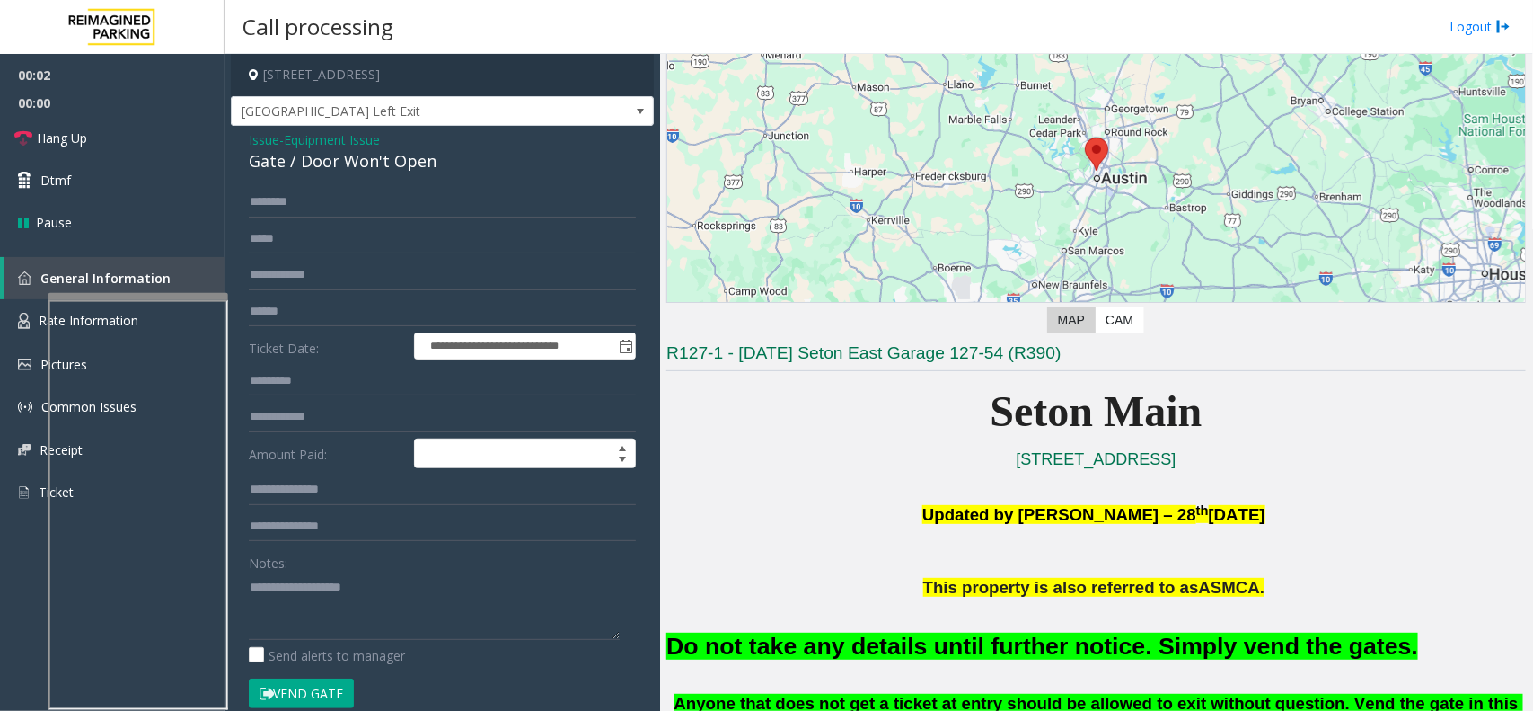
scroll to position [337, 0]
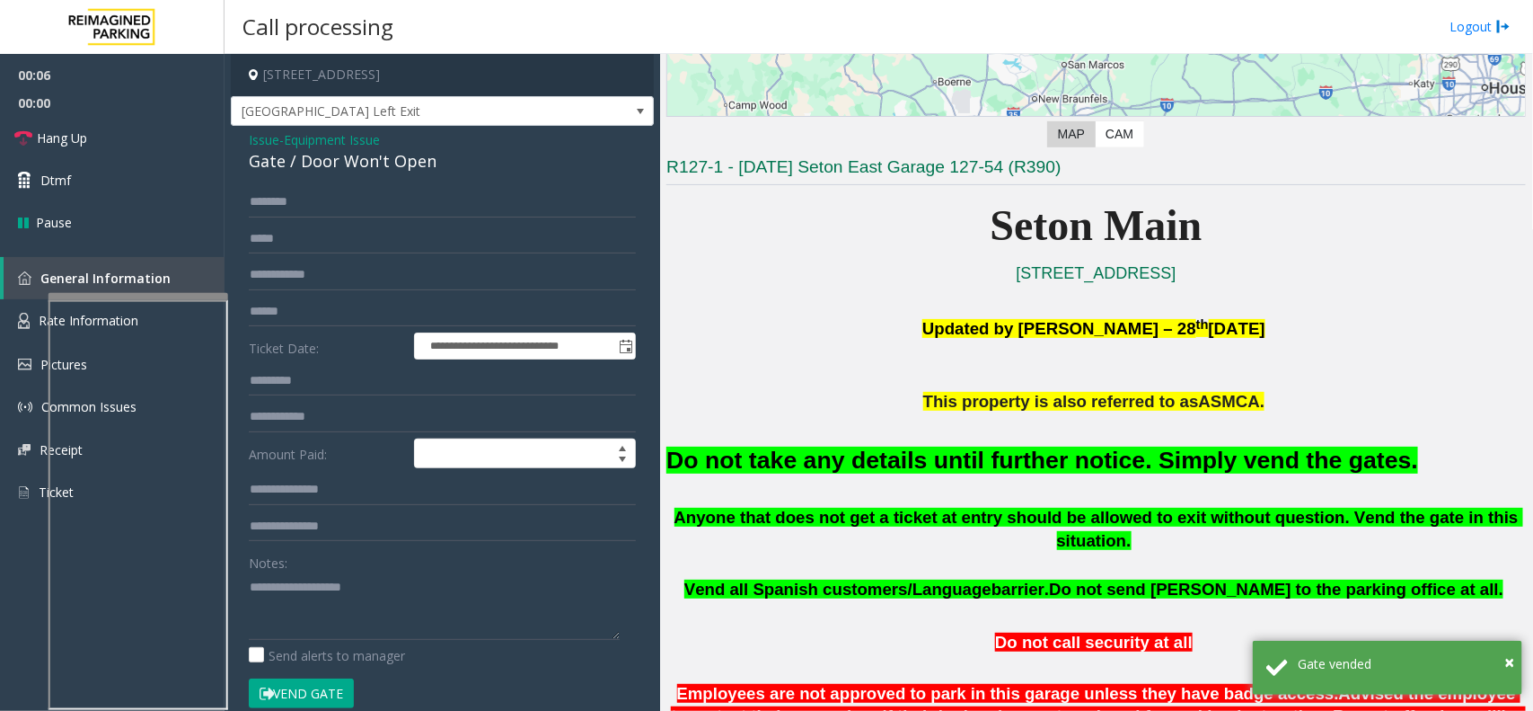
click at [756, 467] on font "Do not take any details until further notice. Simply vend the gates." at bounding box center [1042, 459] width 752 height 27
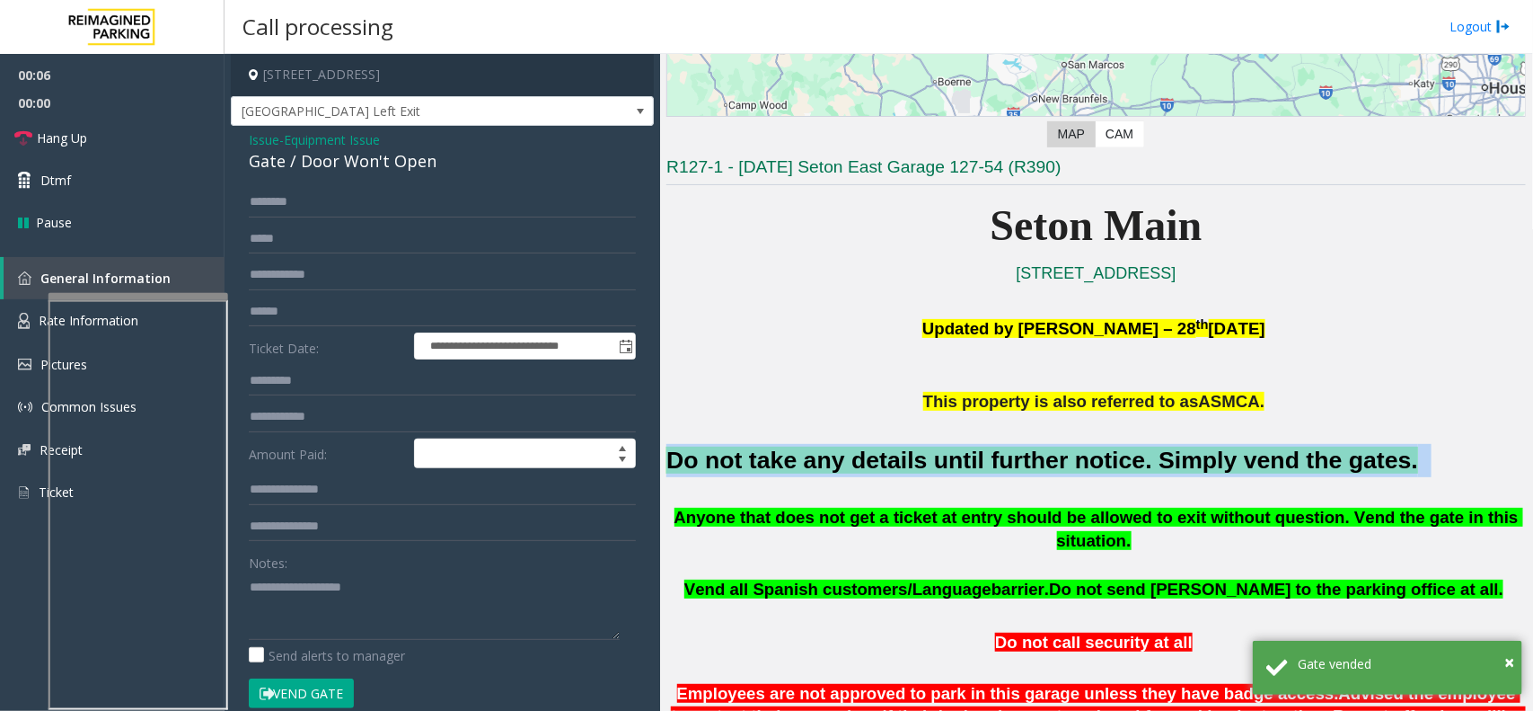
click at [756, 467] on font "Do not take any details until further notice. Simply vend the gates." at bounding box center [1042, 459] width 752 height 27
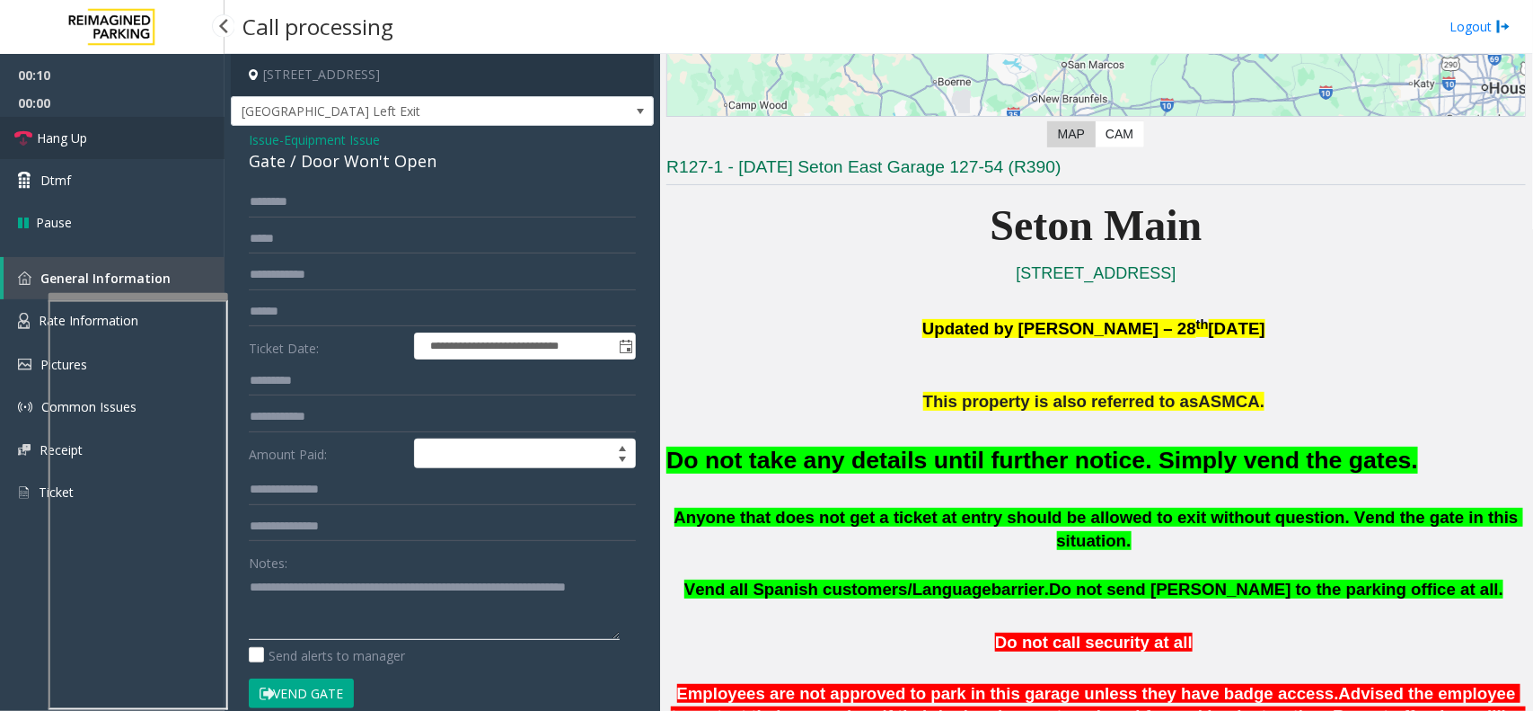
type textarea "**********"
click at [172, 153] on link "Hang Up" at bounding box center [112, 138] width 225 height 42
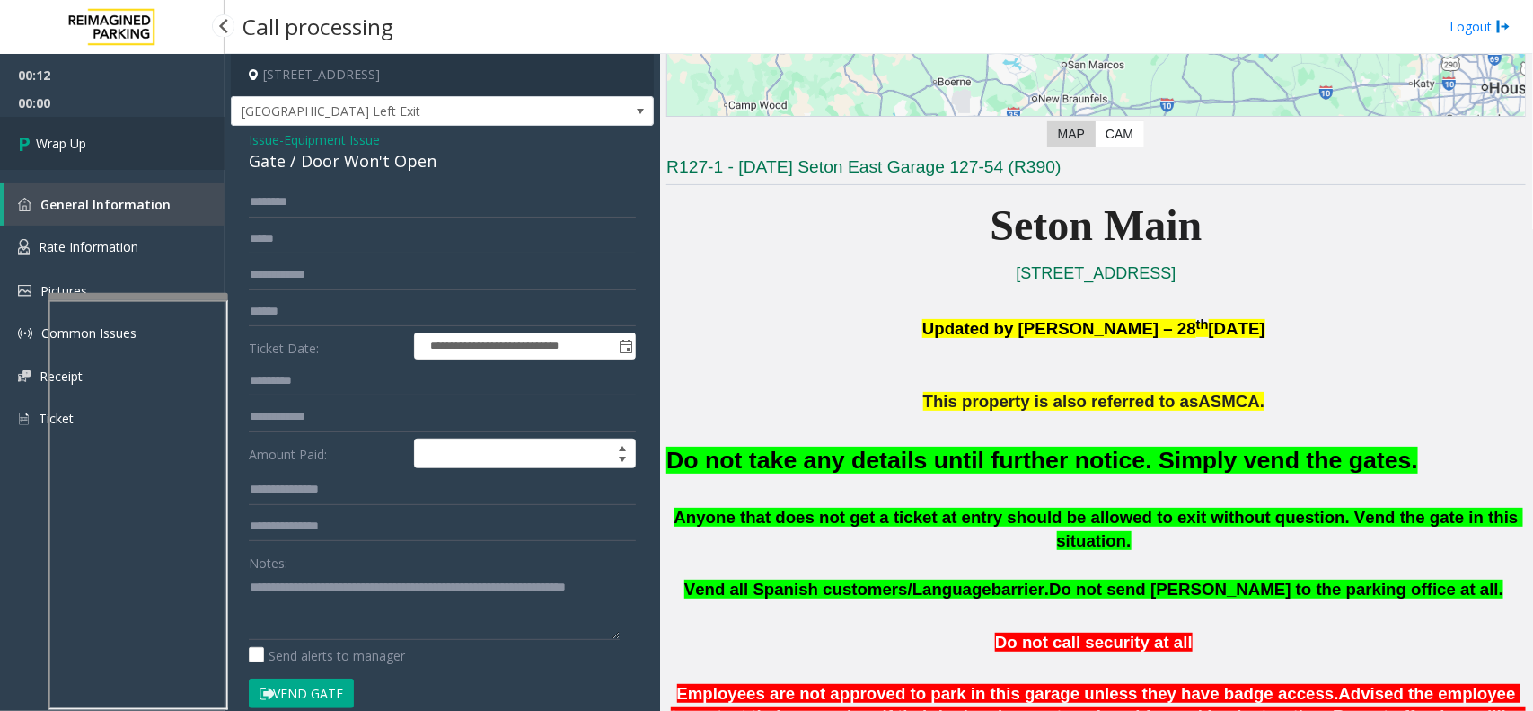
click at [43, 121] on link "Wrap Up" at bounding box center [112, 143] width 225 height 53
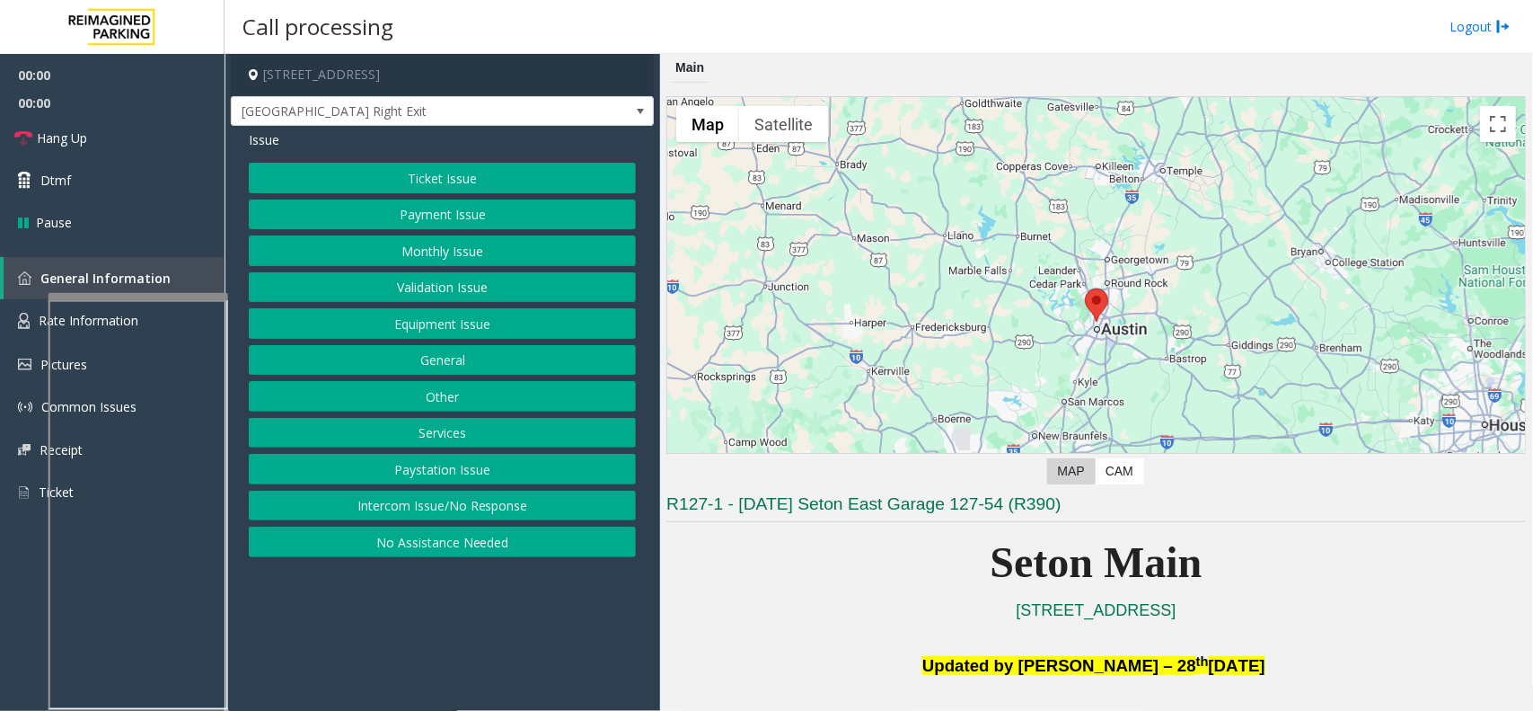
click at [495, 321] on button "Equipment Issue" at bounding box center [442, 323] width 387 height 31
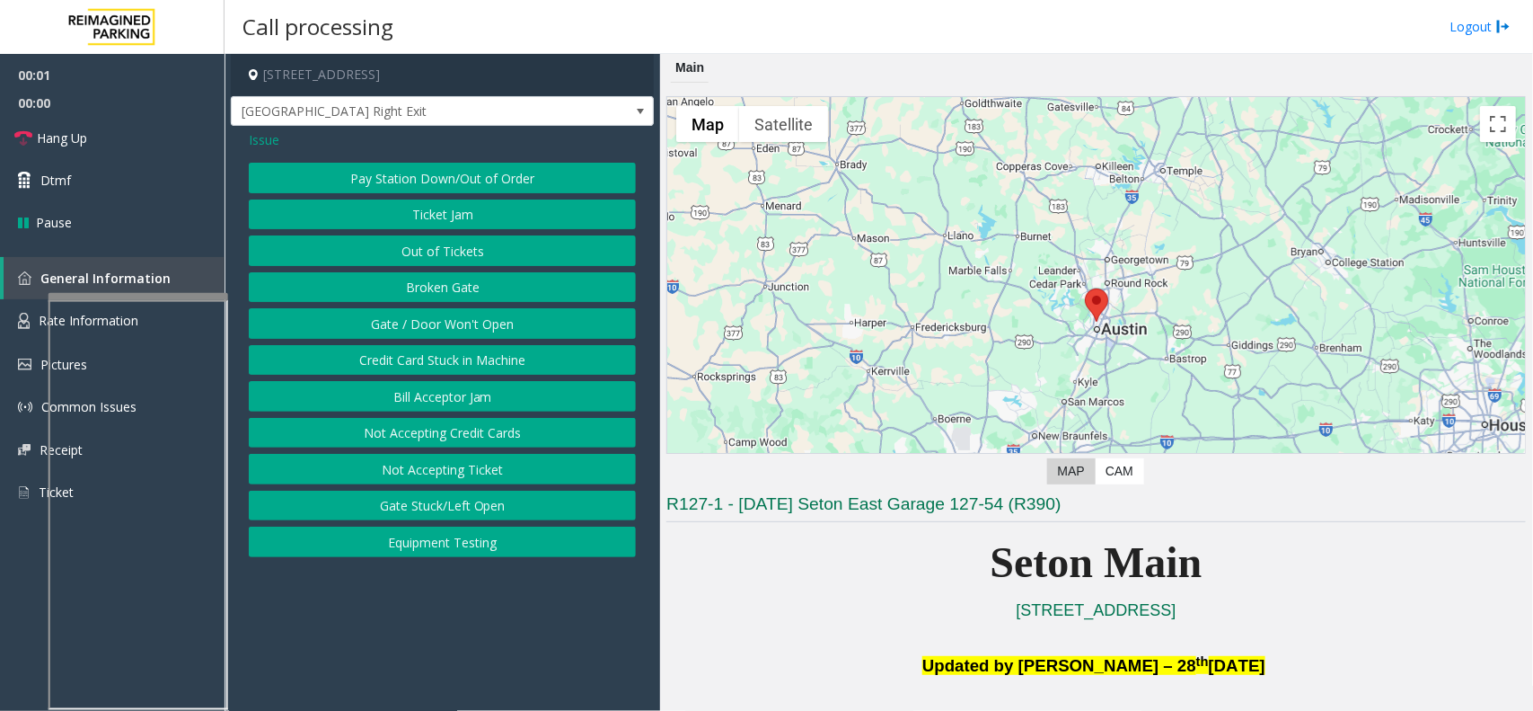
click at [495, 321] on button "Gate / Door Won't Open" at bounding box center [442, 323] width 387 height 31
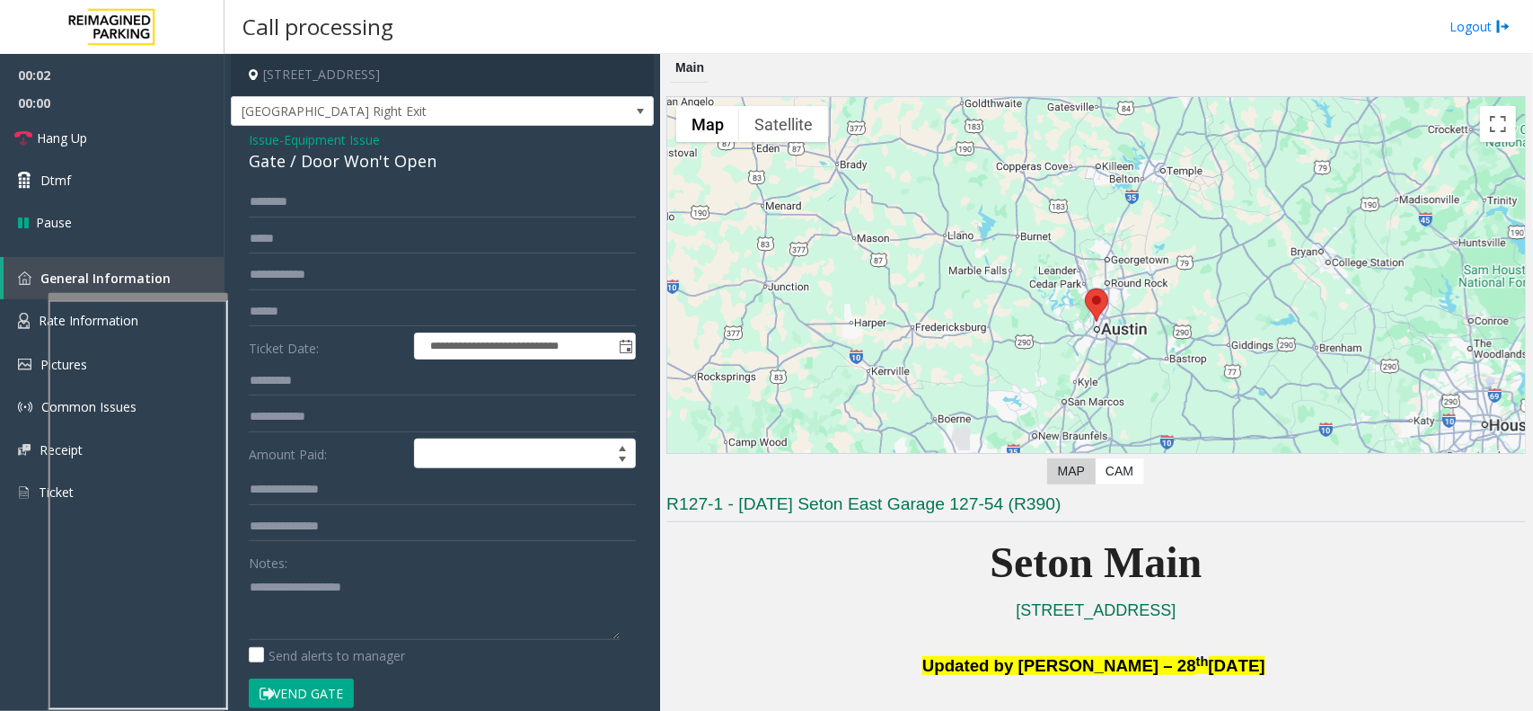
click at [334, 568] on button "Vend Gate" at bounding box center [301, 693] width 105 height 31
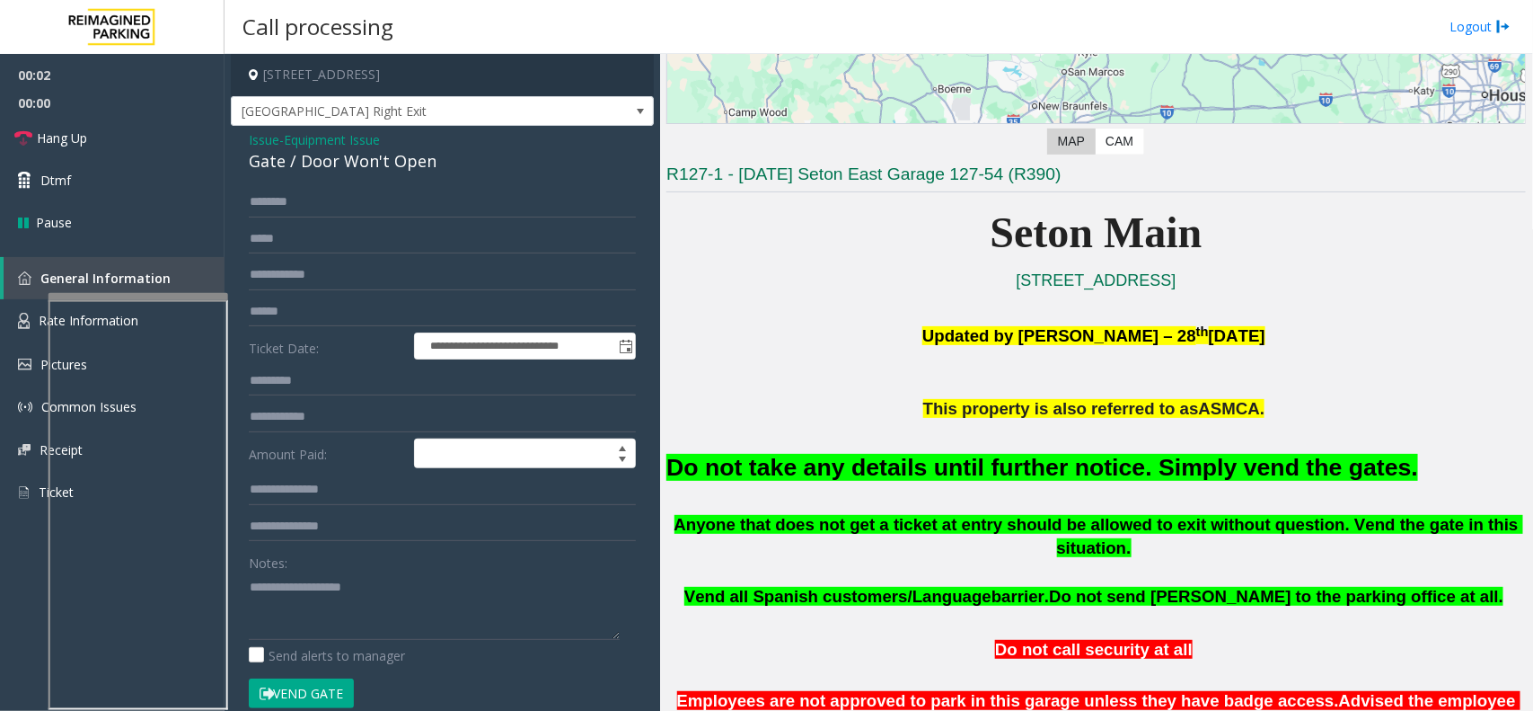
scroll to position [337, 0]
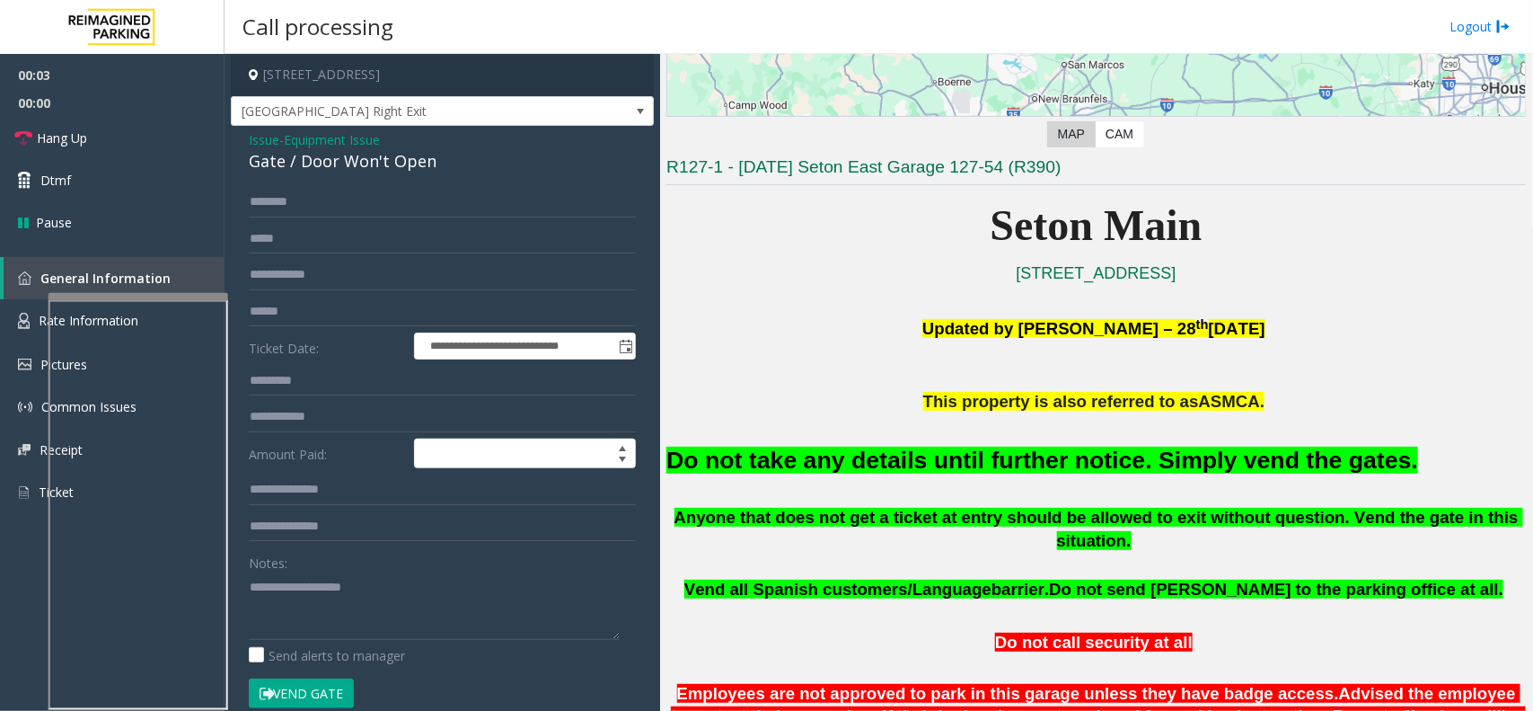
click at [958, 464] on font "Do not take any details until further notice. Simply vend the gates." at bounding box center [1042, 459] width 752 height 27
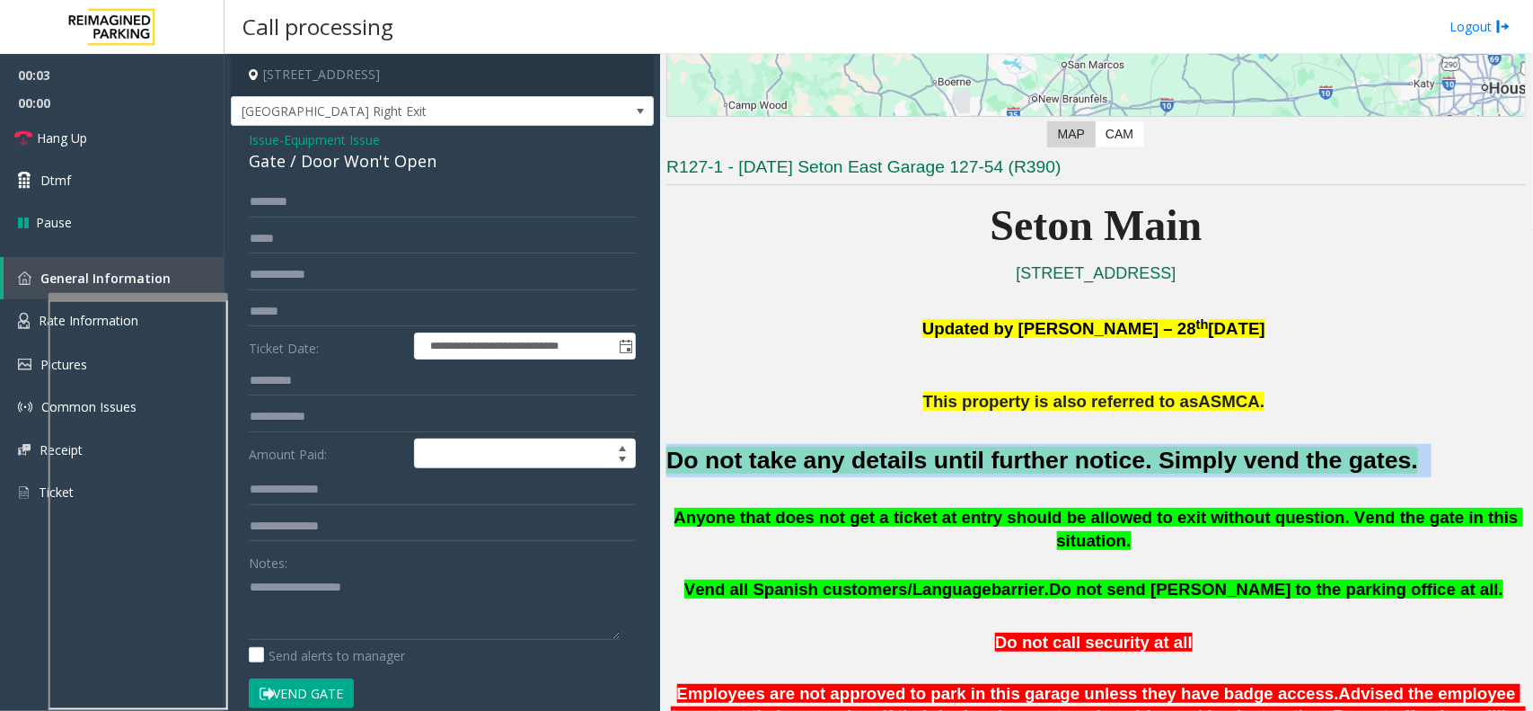
click at [958, 464] on font "Do not take any details until further notice. Simply vend the gates." at bounding box center [1042, 459] width 752 height 27
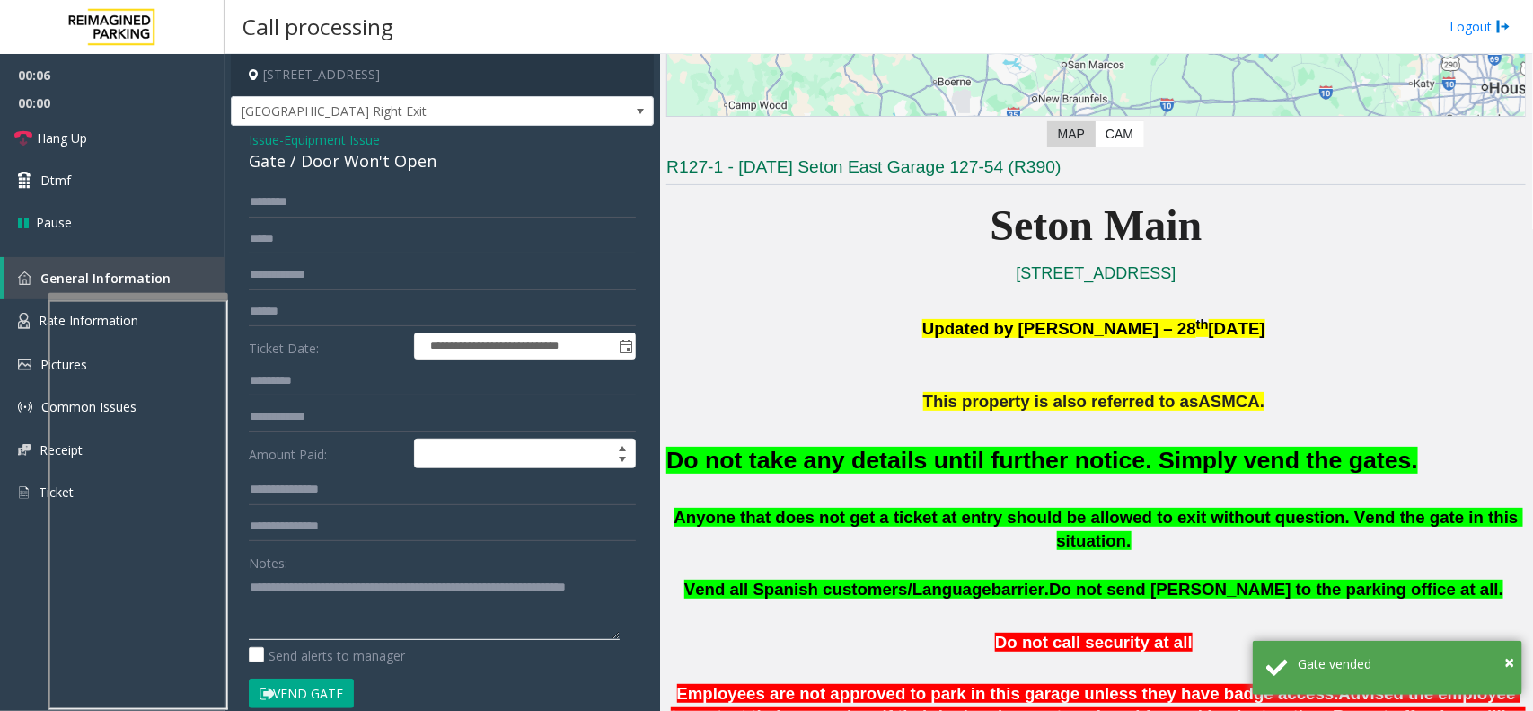
click at [503, 568] on textarea at bounding box center [434, 605] width 371 height 67
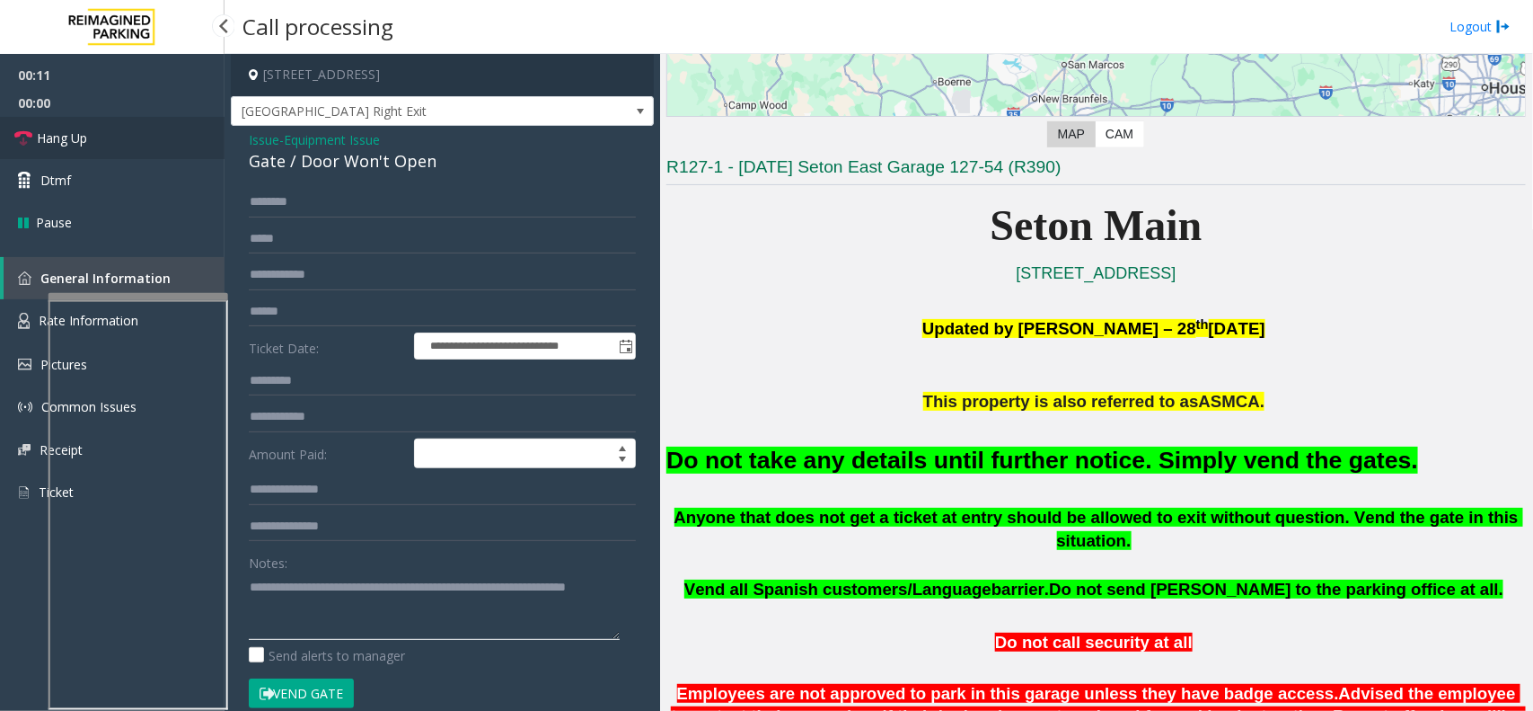
type textarea "**********"
click at [50, 126] on link "Hang Up" at bounding box center [112, 138] width 225 height 42
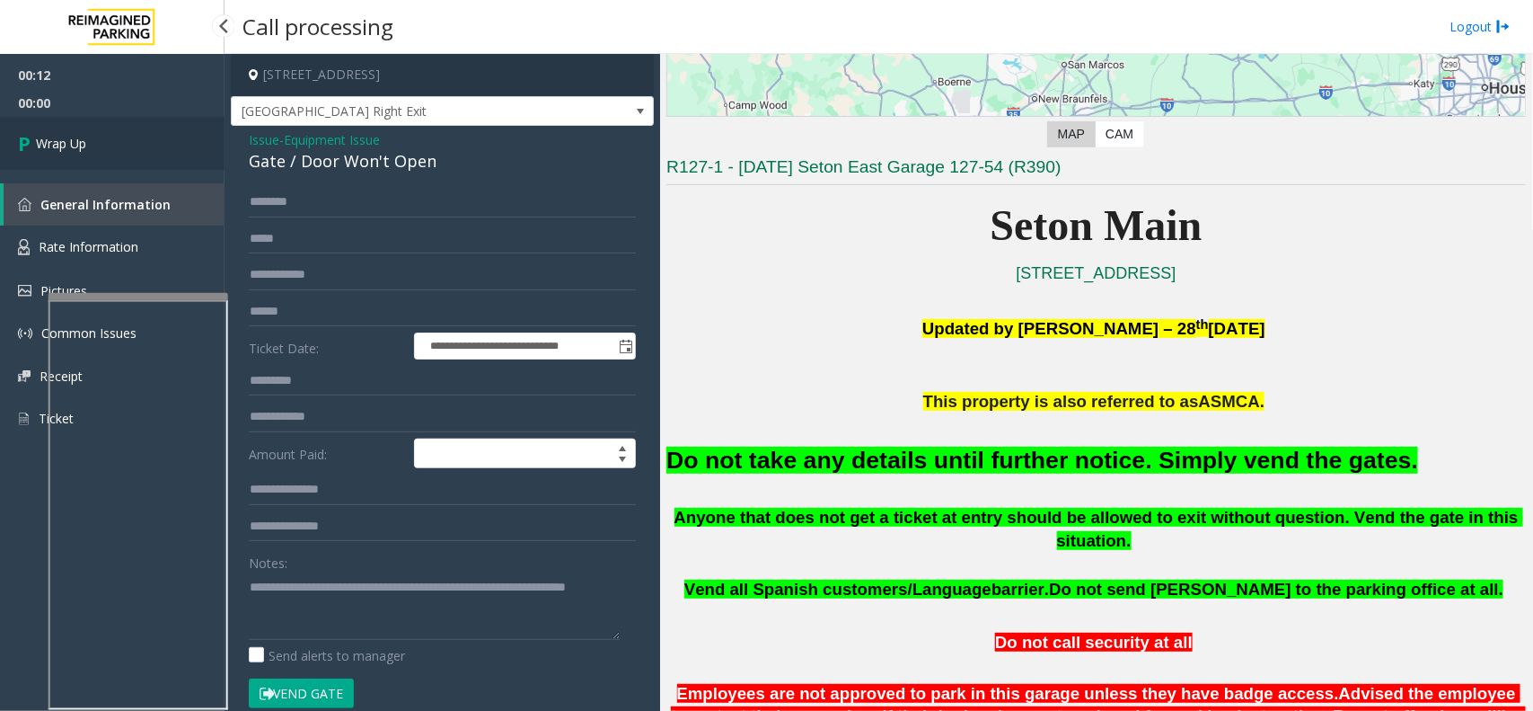
drag, startPoint x: 61, startPoint y: 122, endPoint x: 69, endPoint y: 113, distance: 12.1
click at [61, 119] on link "Wrap Up" at bounding box center [112, 143] width 225 height 53
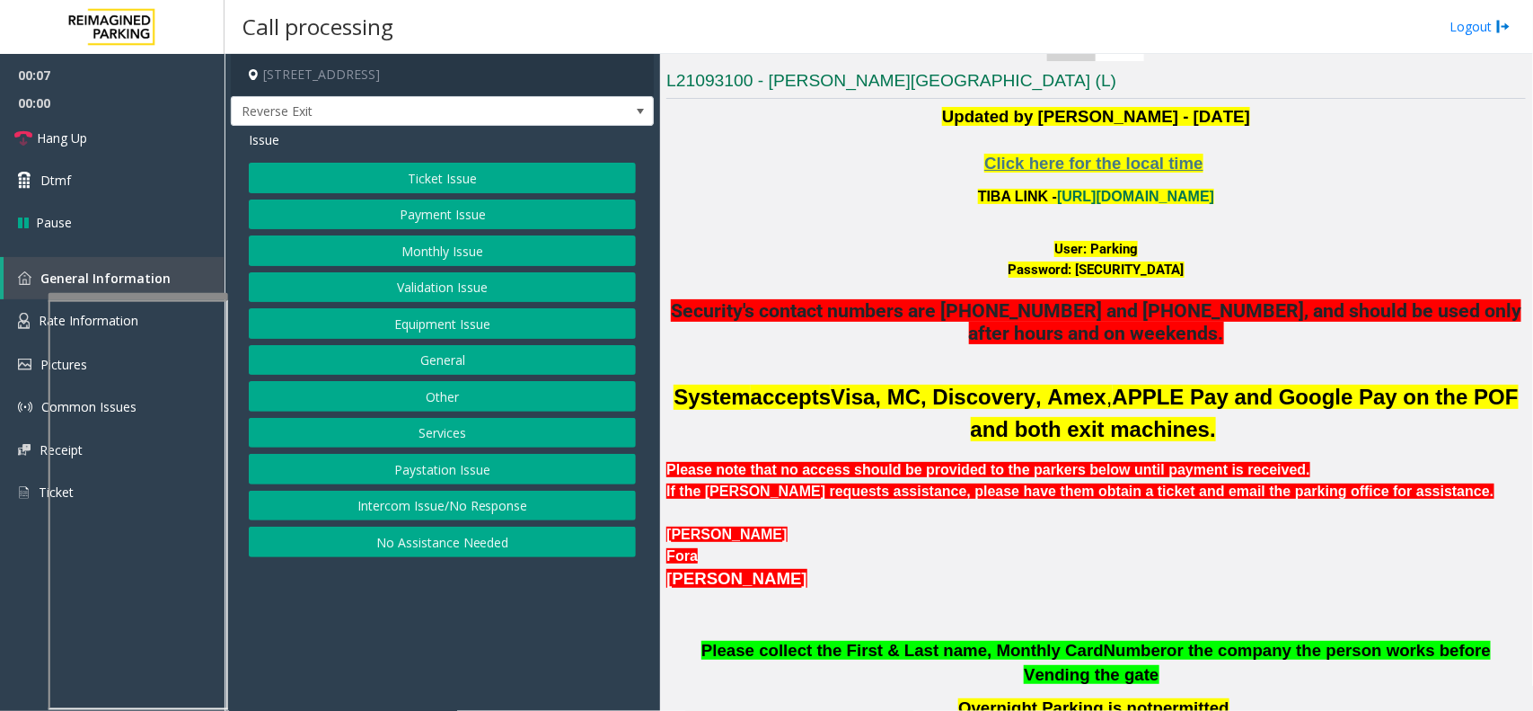
scroll to position [337, 0]
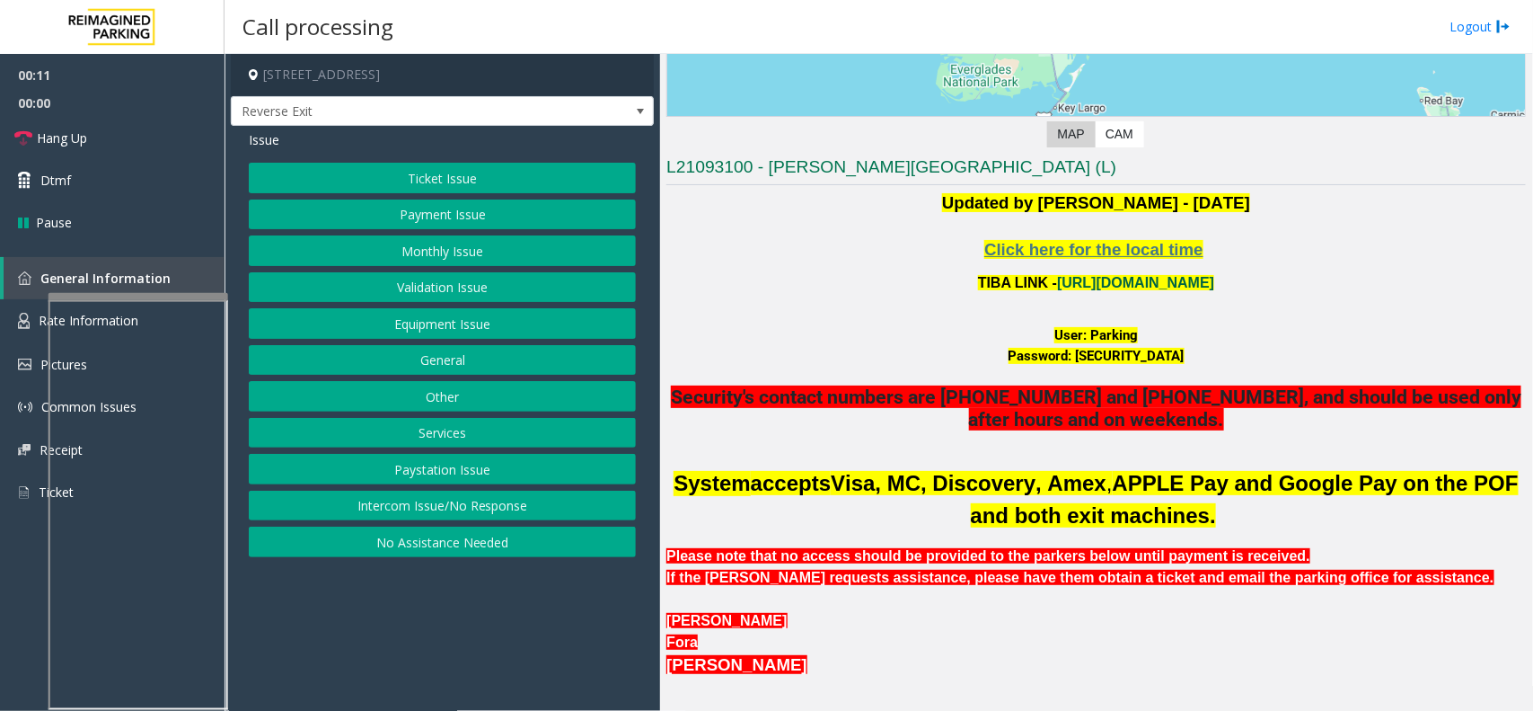
click at [1057, 281] on link "https://wellsfargoctr-web.sp.tibaparking.net/" at bounding box center [1135, 282] width 157 height 15
click at [516, 245] on button "Monthly Issue" at bounding box center [442, 250] width 387 height 31
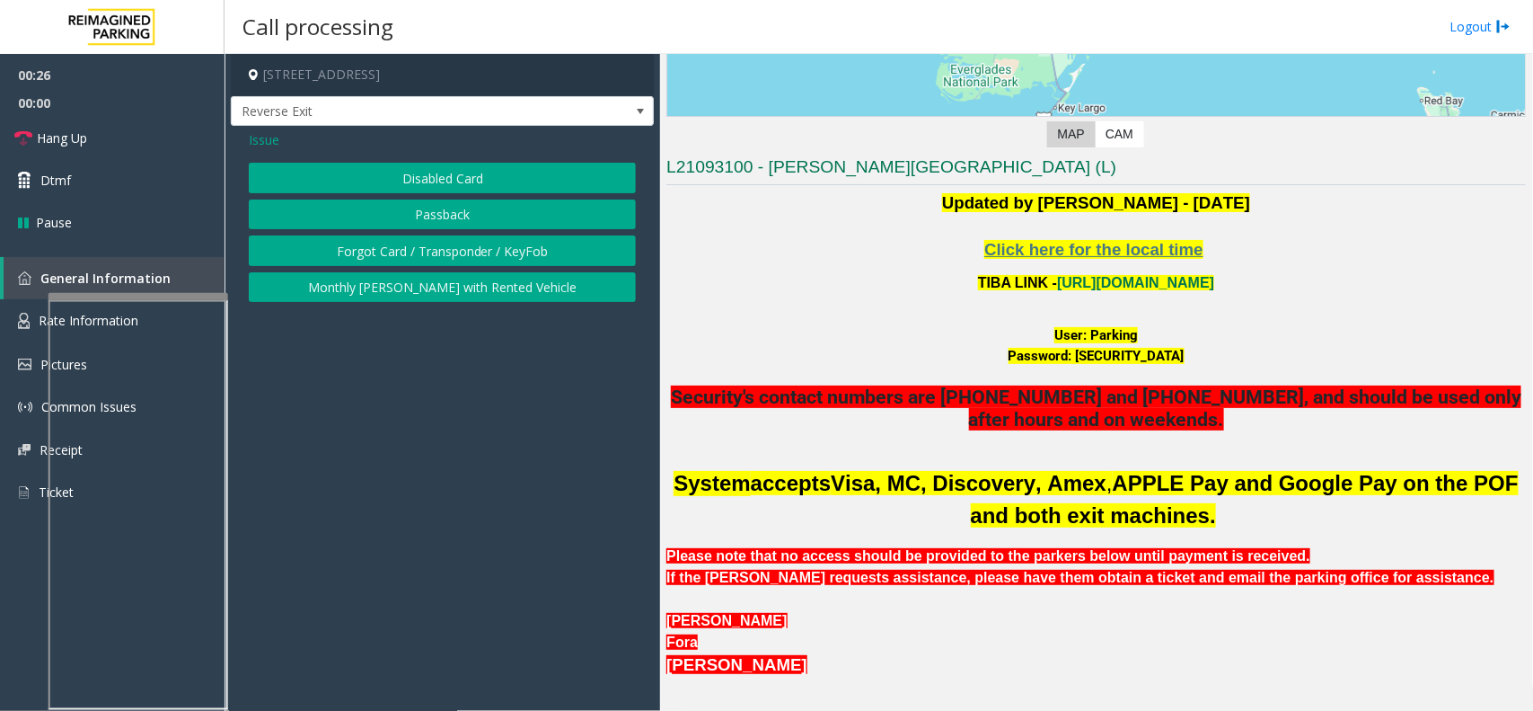
click at [486, 181] on button "Disabled Card" at bounding box center [442, 178] width 387 height 31
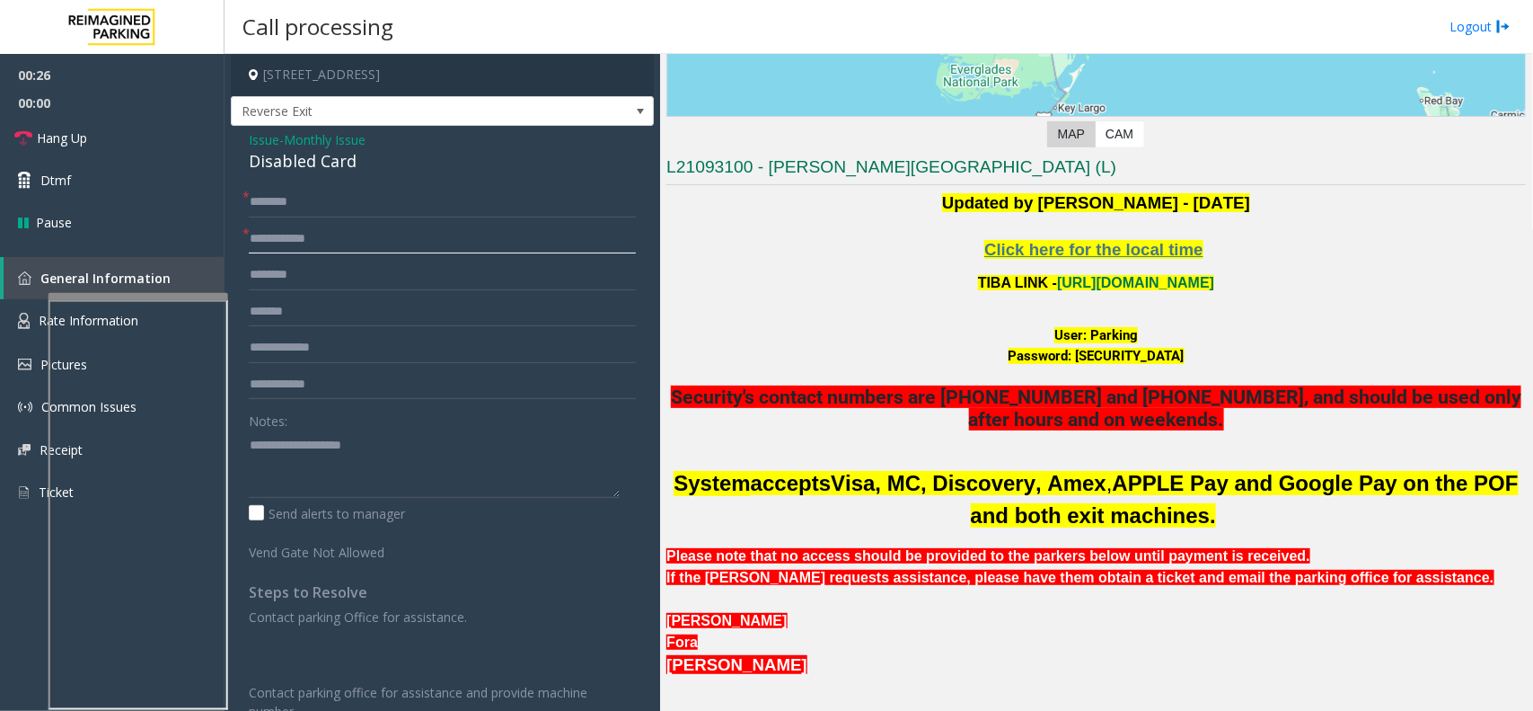
click at [349, 247] on input "text" at bounding box center [442, 239] width 387 height 31
click at [316, 245] on input "text" at bounding box center [442, 239] width 387 height 31
click at [350, 235] on input "text" at bounding box center [442, 239] width 387 height 31
click at [303, 158] on div "Disabled Card" at bounding box center [442, 161] width 387 height 24
click at [302, 163] on div "Disabled Card" at bounding box center [442, 161] width 387 height 24
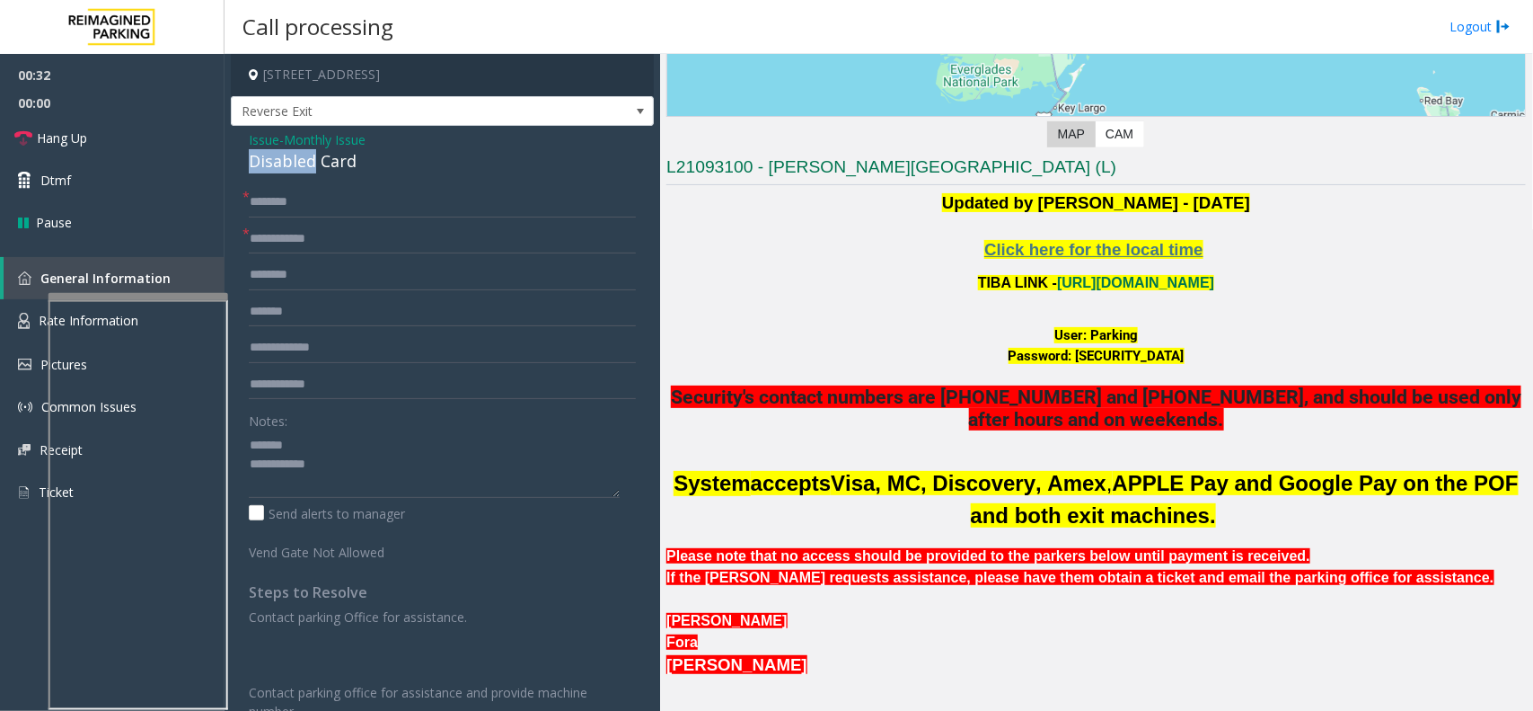
click at [302, 163] on div "Disabled Card" at bounding box center [442, 161] width 387 height 24
click at [332, 162] on div "Disabled Card" at bounding box center [442, 161] width 387 height 24
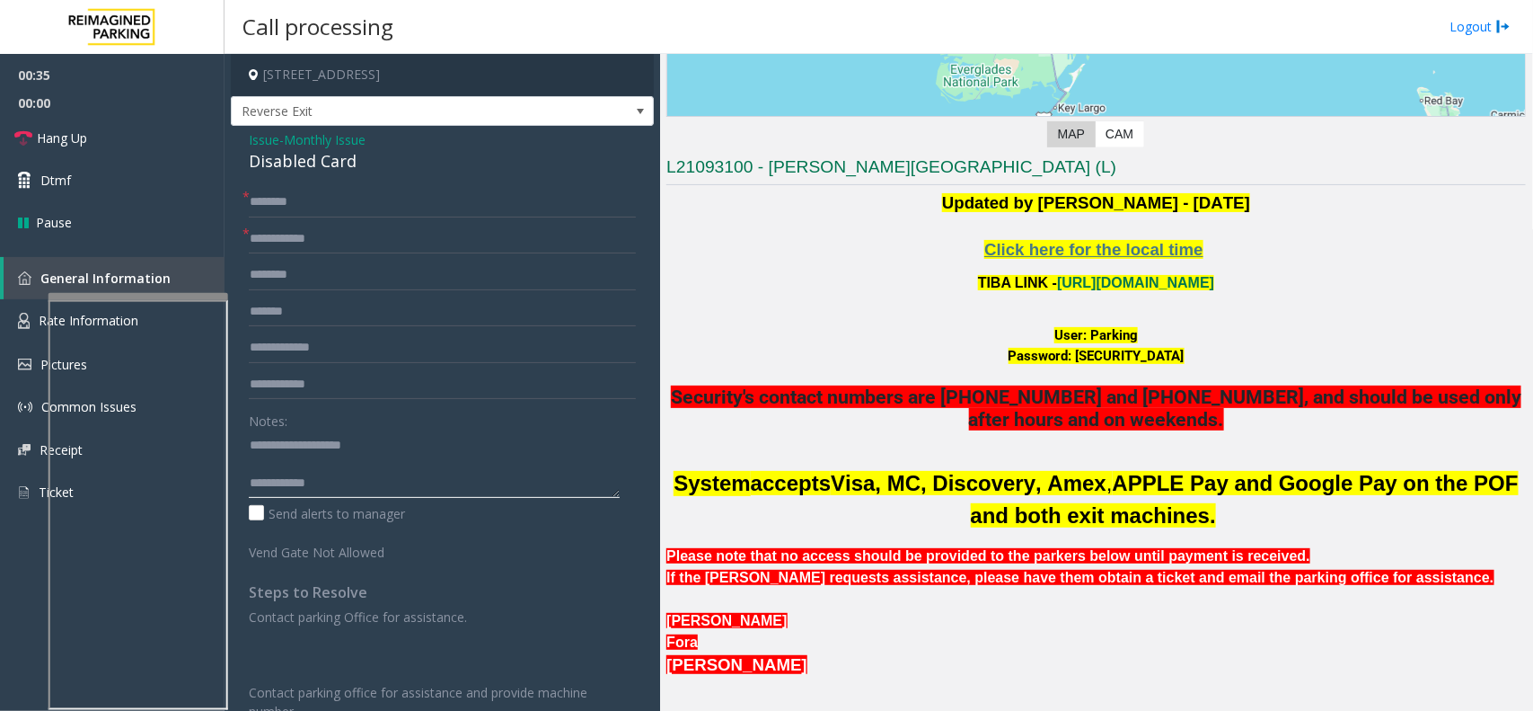
click at [388, 482] on textarea at bounding box center [434, 463] width 371 height 67
type textarea "**********"
click at [419, 240] on input "text" at bounding box center [442, 239] width 387 height 31
type input "**"
click at [347, 461] on textarea at bounding box center [434, 463] width 371 height 67
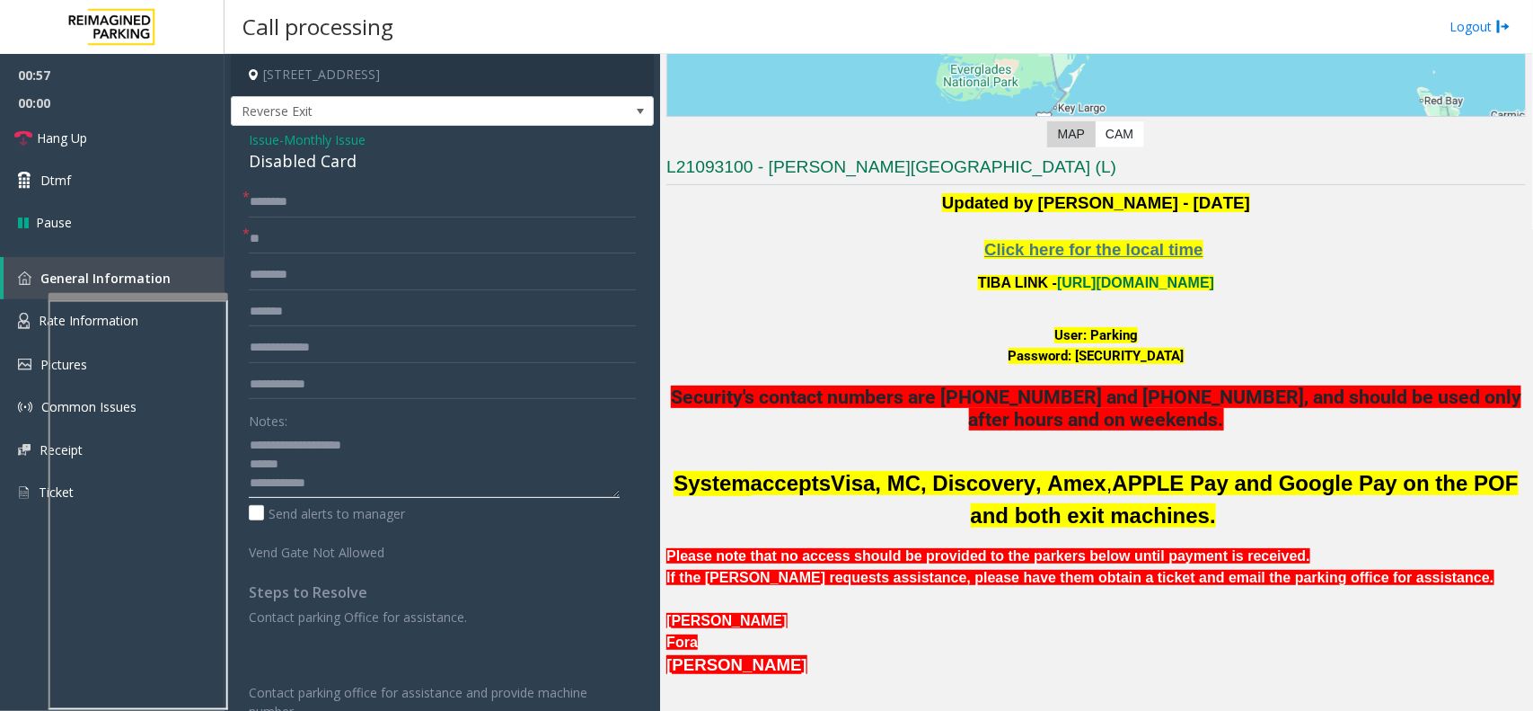
click at [350, 472] on textarea at bounding box center [434, 463] width 371 height 67
click at [351, 481] on textarea at bounding box center [434, 463] width 371 height 67
click at [311, 458] on textarea at bounding box center [434, 463] width 371 height 67
click at [296, 465] on textarea at bounding box center [434, 463] width 371 height 67
click at [303, 465] on textarea at bounding box center [434, 463] width 371 height 67
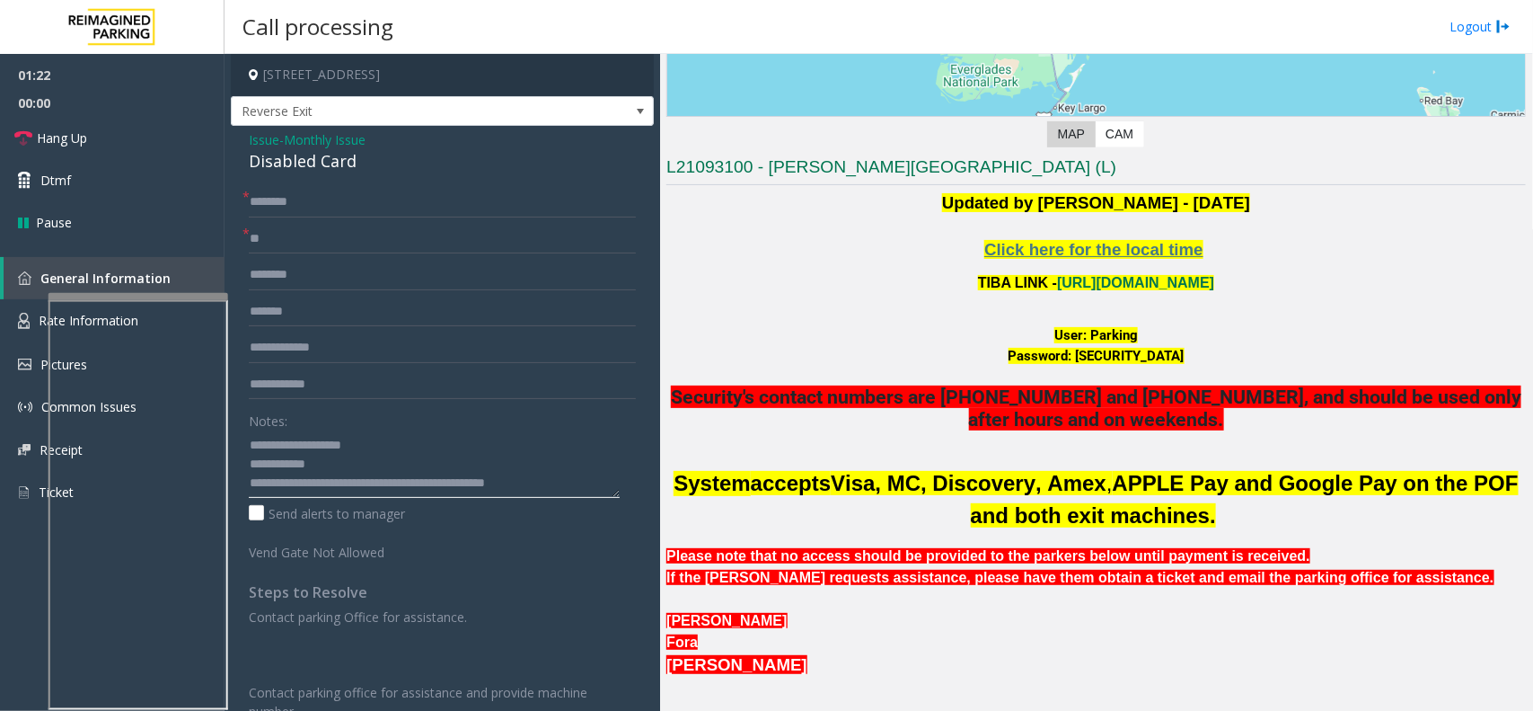
click at [571, 487] on textarea at bounding box center [434, 463] width 371 height 67
click at [294, 463] on textarea at bounding box center [434, 463] width 371 height 67
click at [305, 464] on textarea at bounding box center [434, 463] width 371 height 67
click at [329, 464] on textarea at bounding box center [434, 463] width 371 height 67
type textarea "**********"
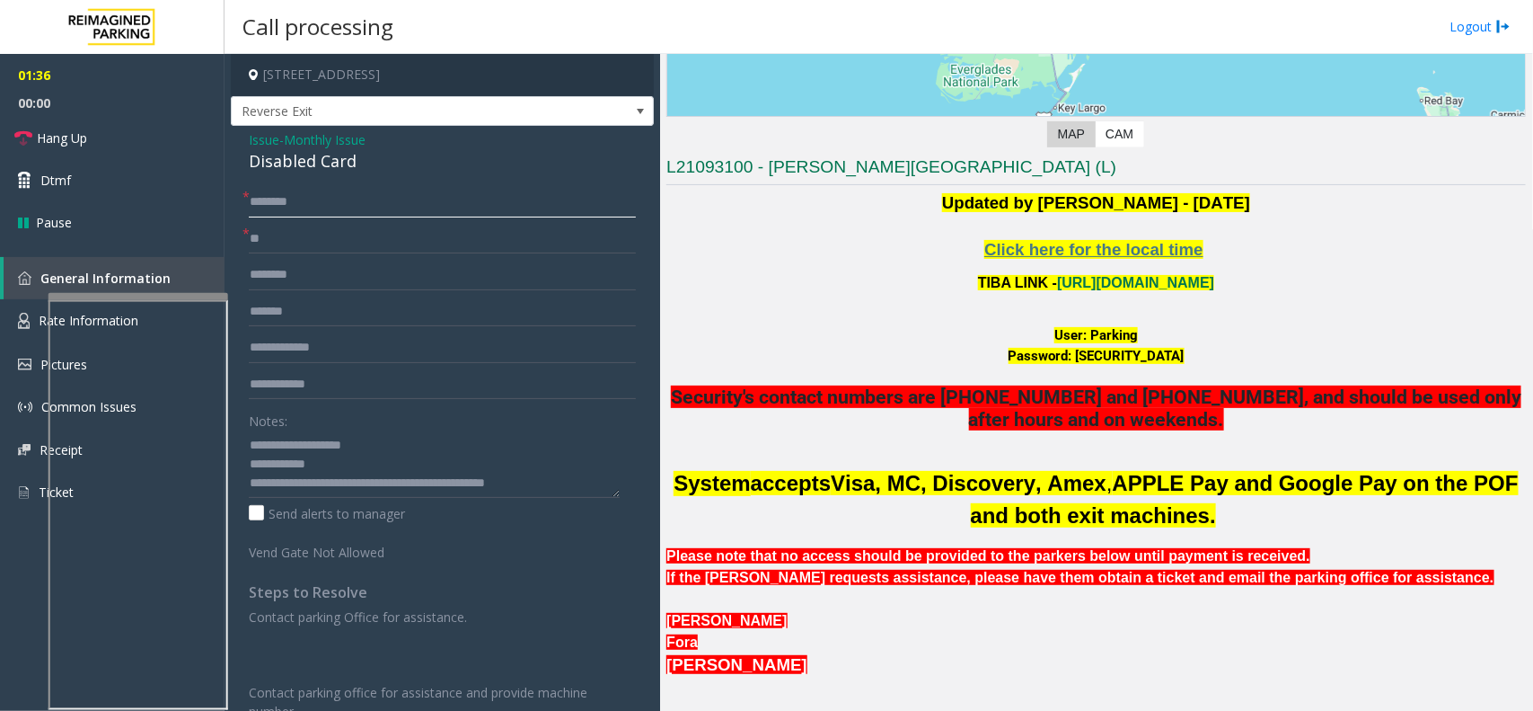
click at [266, 198] on input "text" at bounding box center [442, 202] width 387 height 31
click at [306, 199] on input "*****" at bounding box center [442, 202] width 387 height 31
click at [257, 204] on input "*****" at bounding box center [442, 202] width 387 height 31
click at [350, 208] on input "******" at bounding box center [442, 202] width 387 height 31
click at [265, 202] on input "**********" at bounding box center [442, 202] width 387 height 31
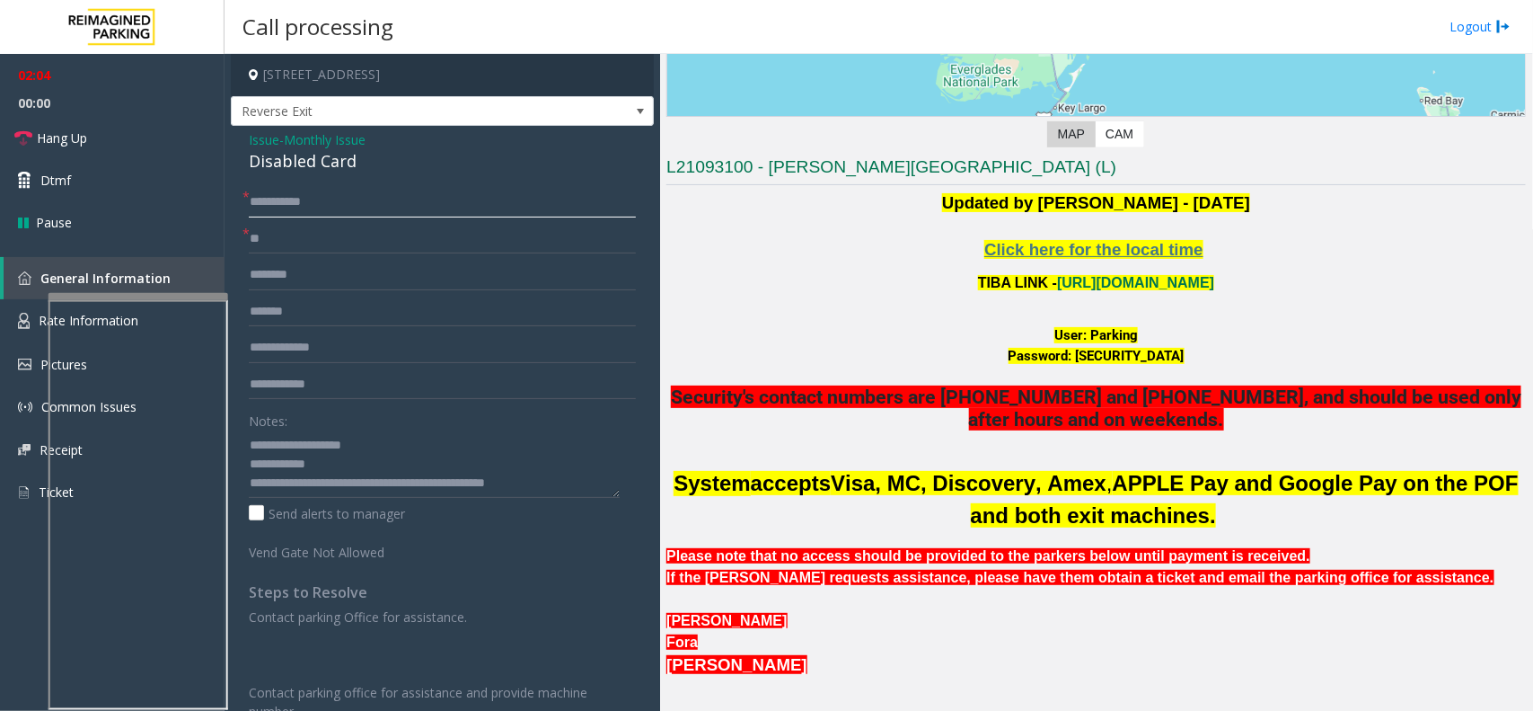
click at [253, 203] on input "**********" at bounding box center [442, 202] width 387 height 31
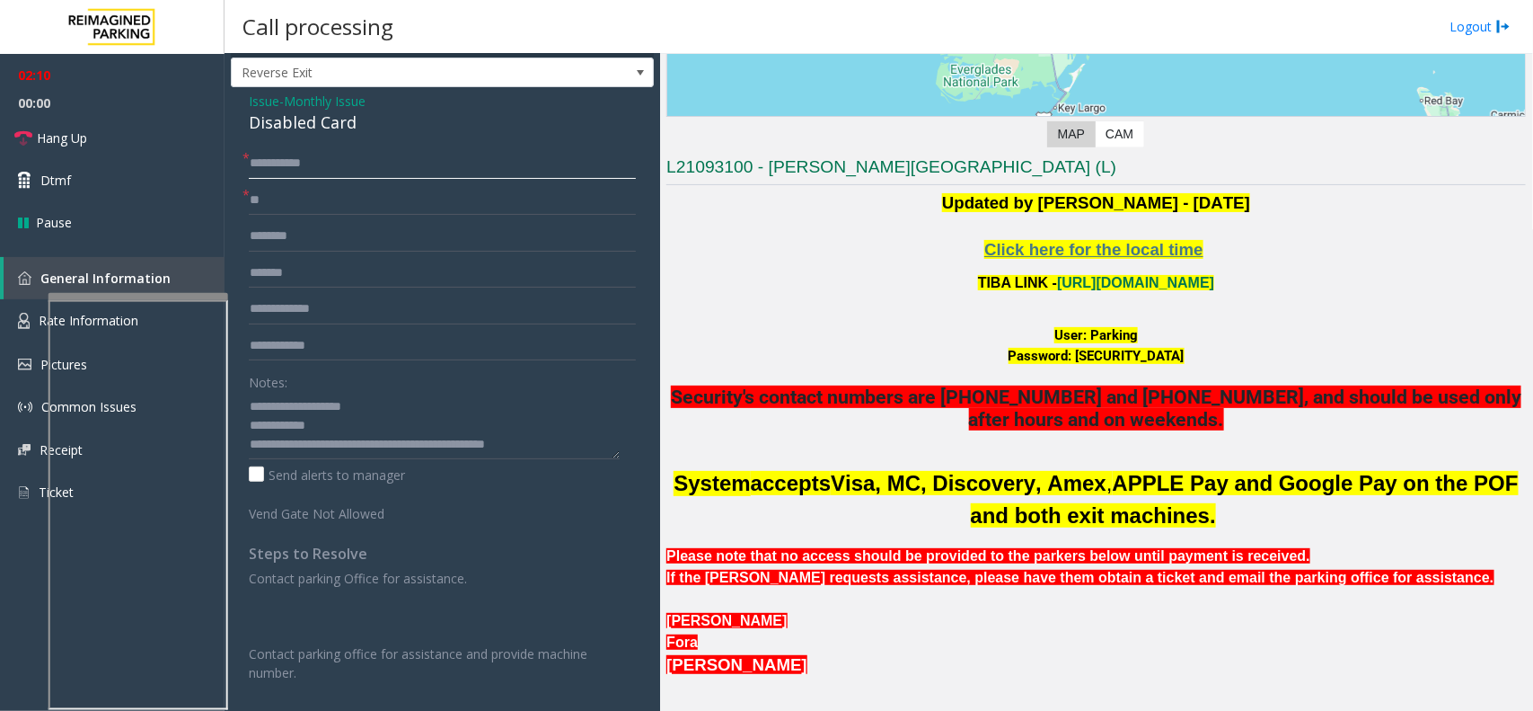
scroll to position [0, 0]
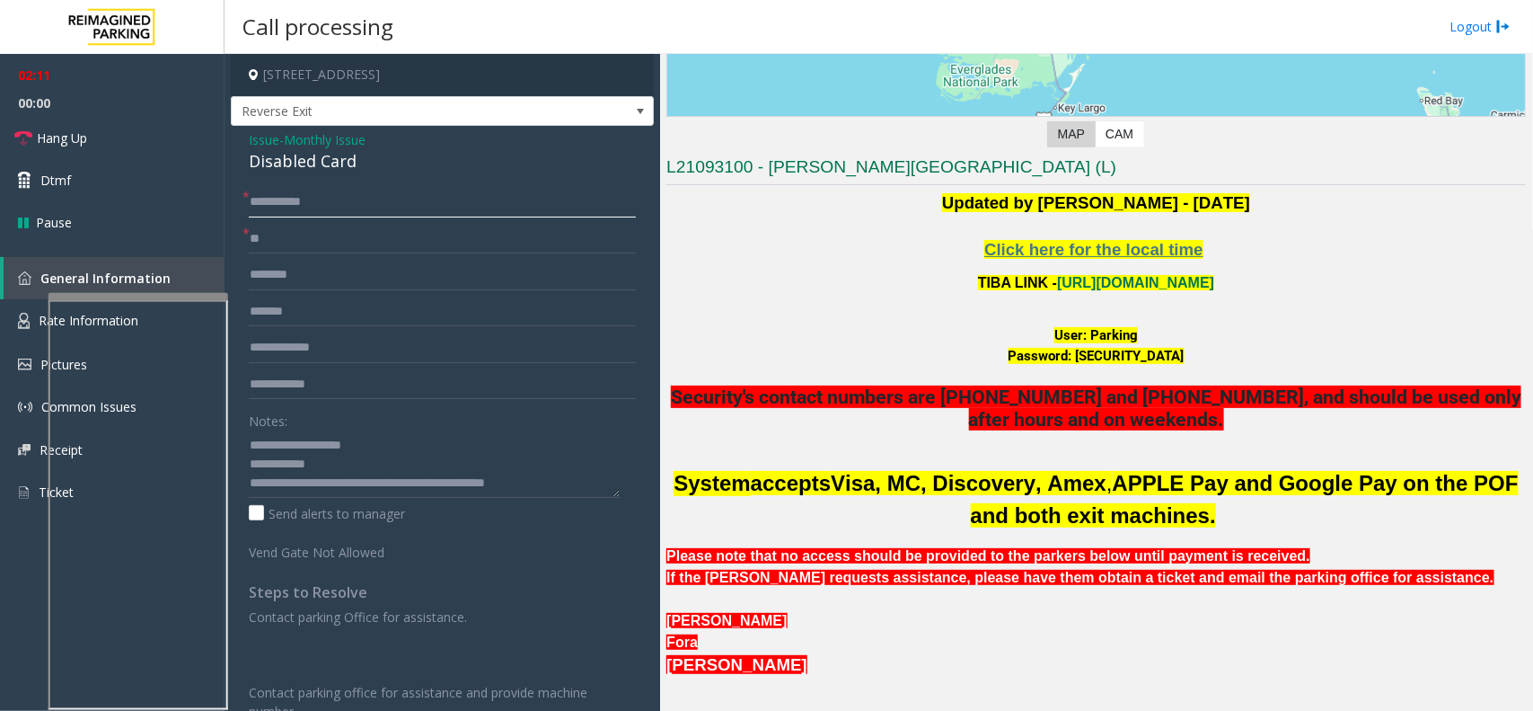
click at [269, 203] on input "**********" at bounding box center [442, 202] width 387 height 31
type input "**********"
click at [305, 142] on span "Monthly Issue" at bounding box center [325, 139] width 82 height 19
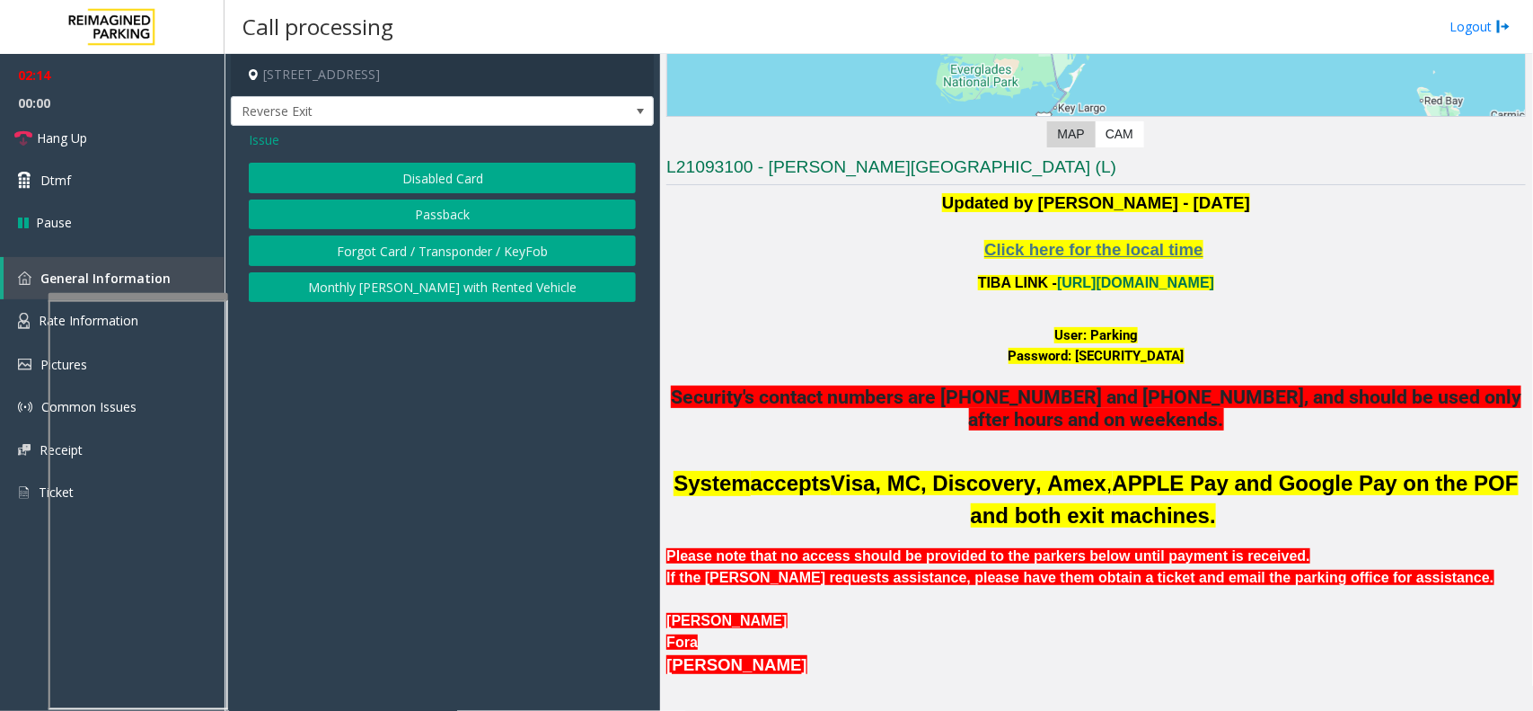
click at [267, 140] on span "Issue" at bounding box center [264, 139] width 31 height 19
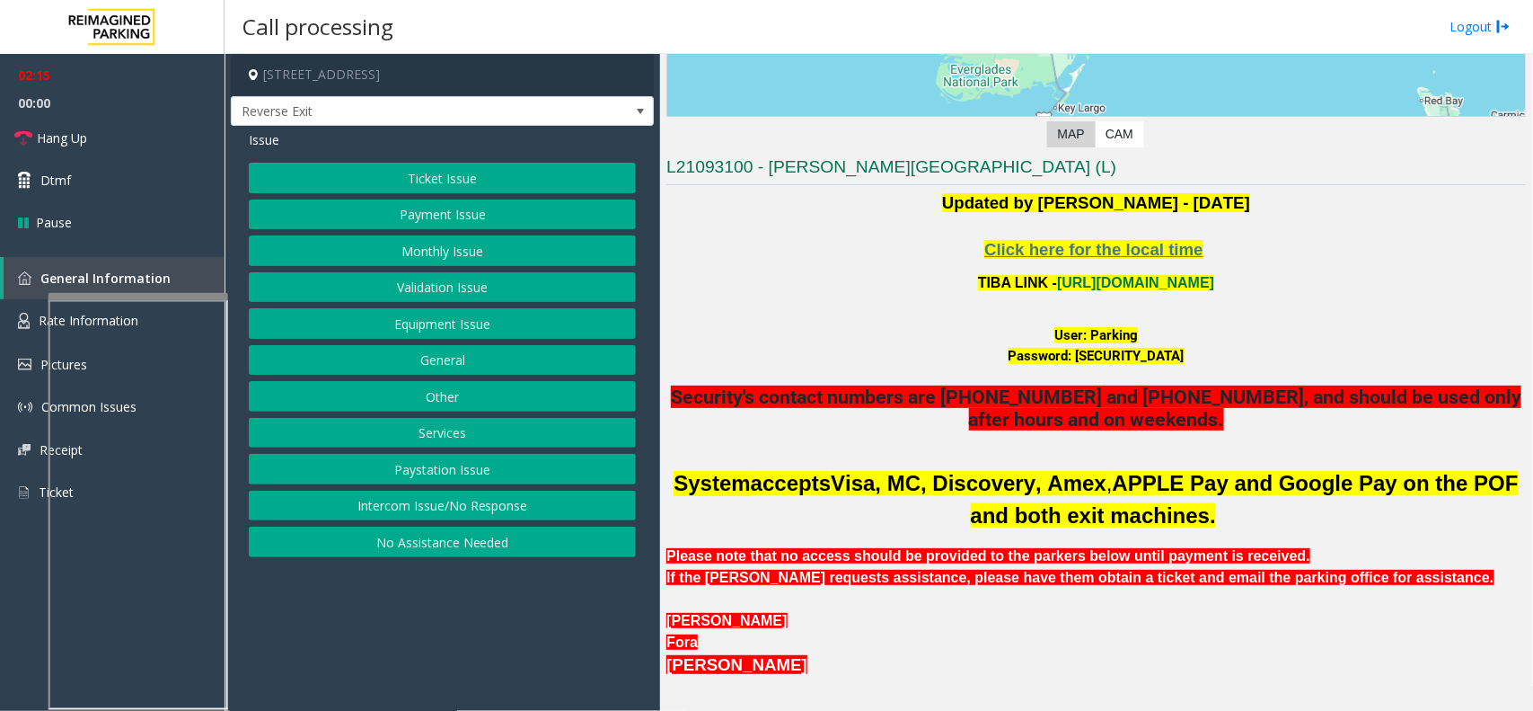
click at [437, 257] on button "Monthly Issue" at bounding box center [442, 250] width 387 height 31
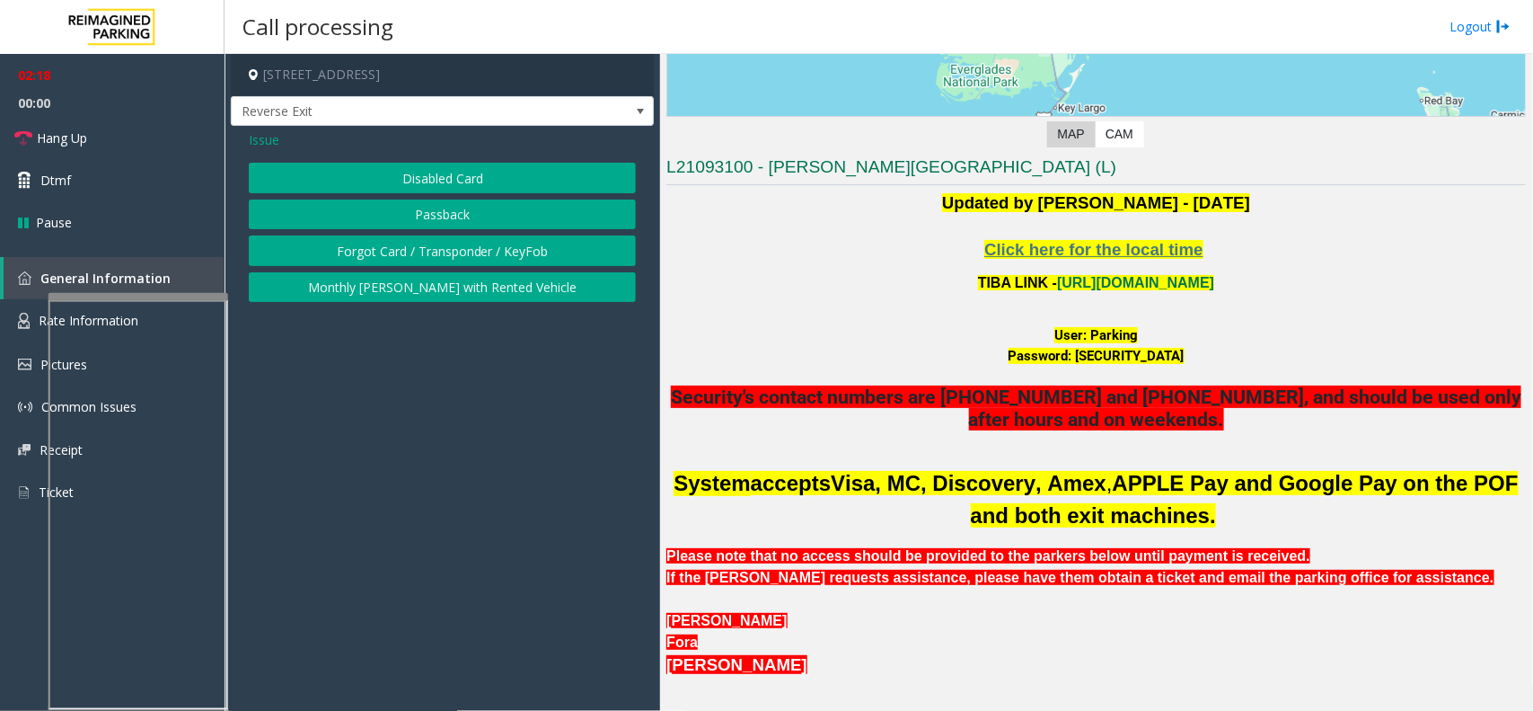
click at [267, 135] on span "Issue" at bounding box center [264, 139] width 31 height 19
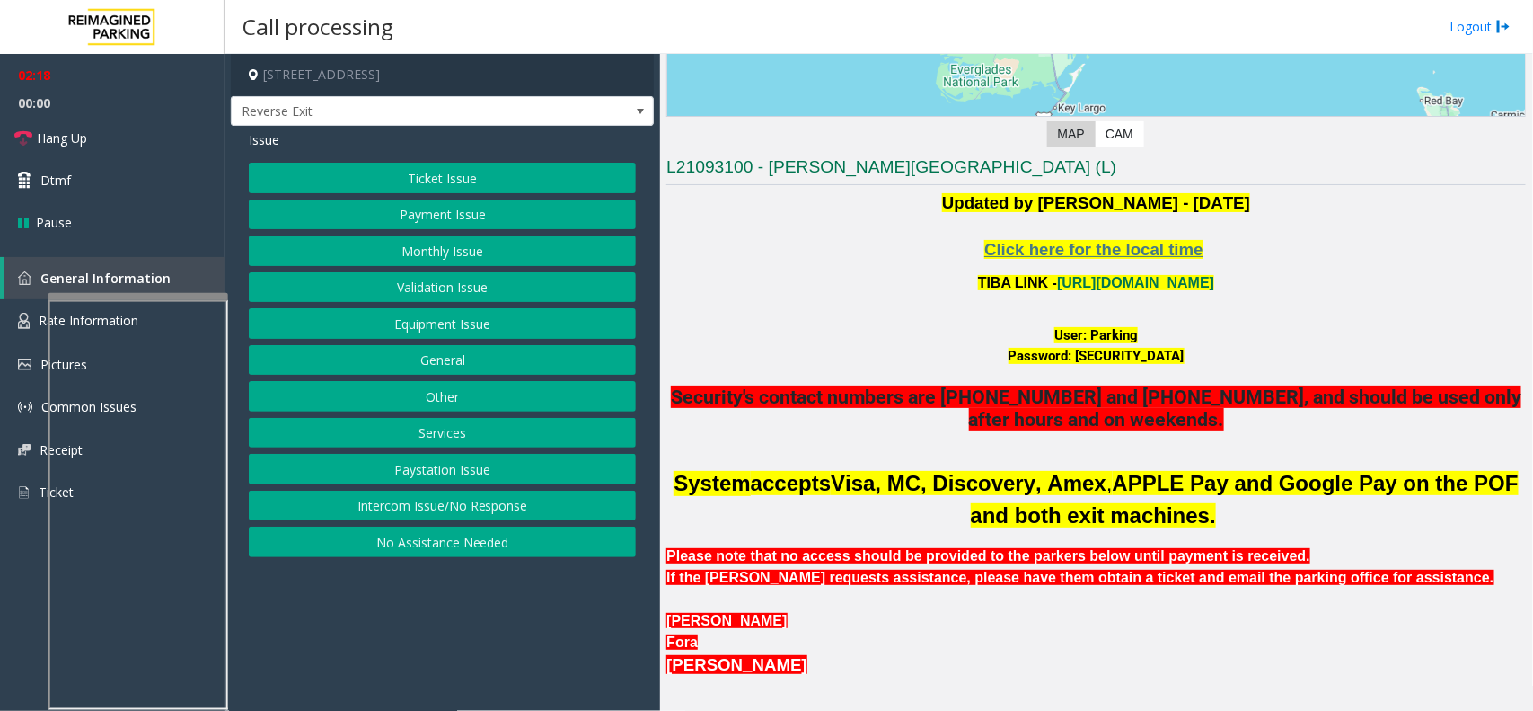
click at [434, 314] on button "Equipment Issue" at bounding box center [442, 323] width 387 height 31
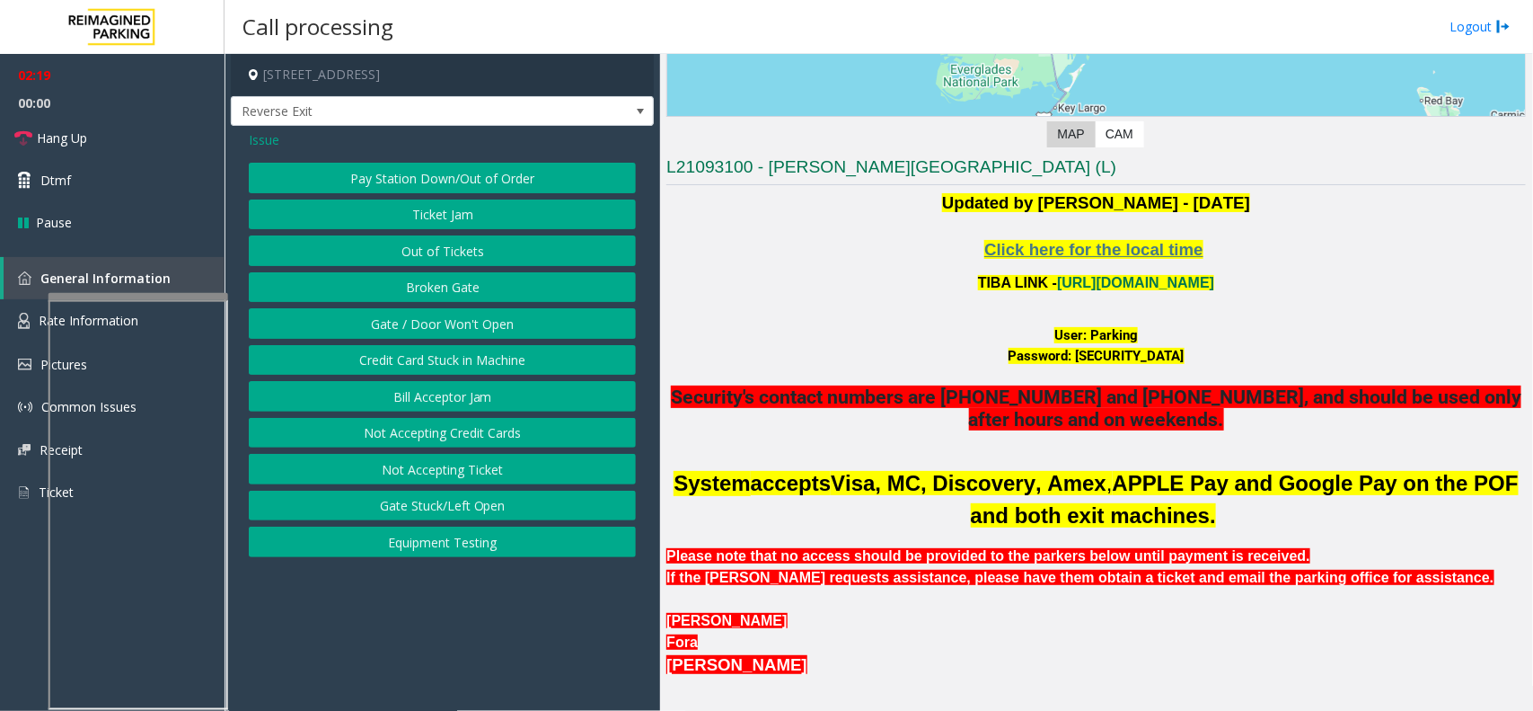
click at [428, 320] on button "Gate / Door Won't Open" at bounding box center [442, 323] width 387 height 31
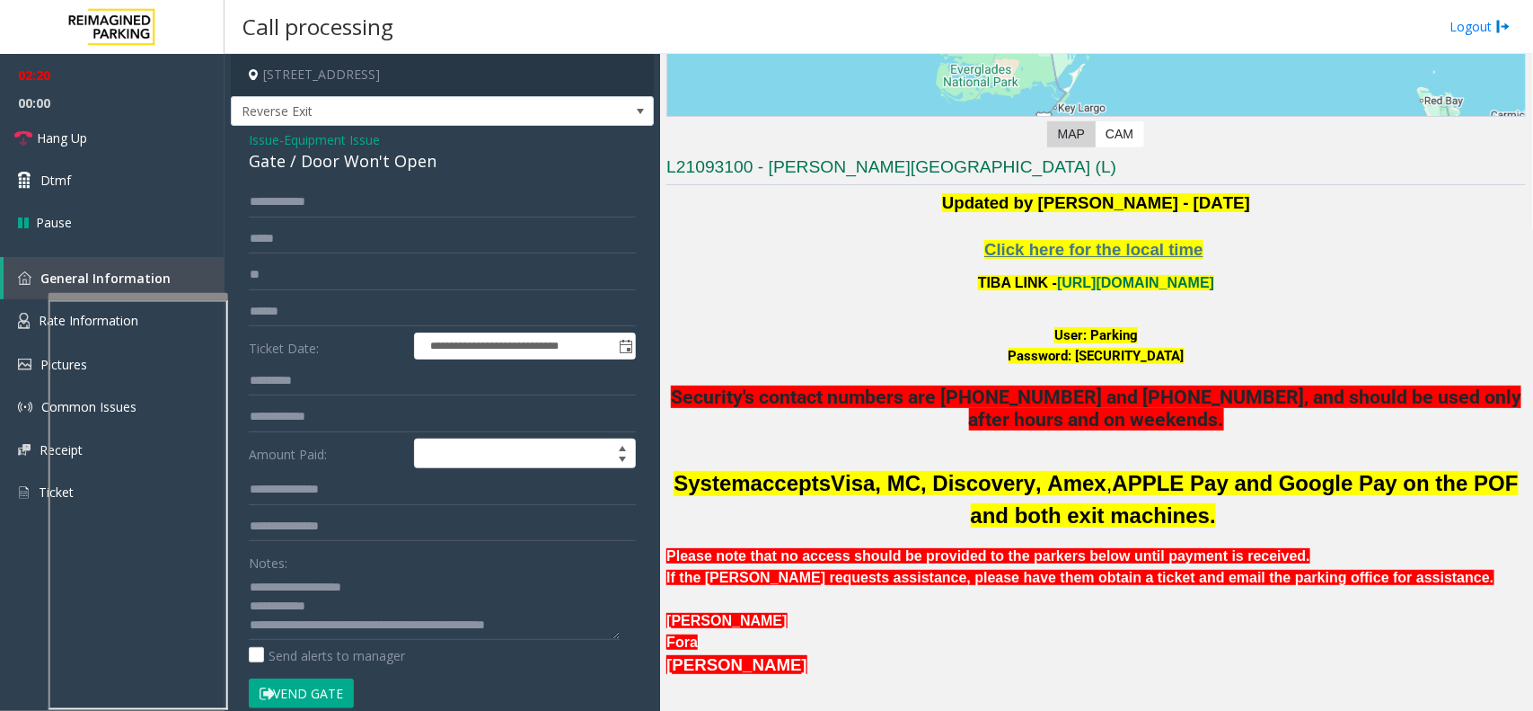
click at [317, 568] on button "Vend Gate" at bounding box center [301, 693] width 105 height 31
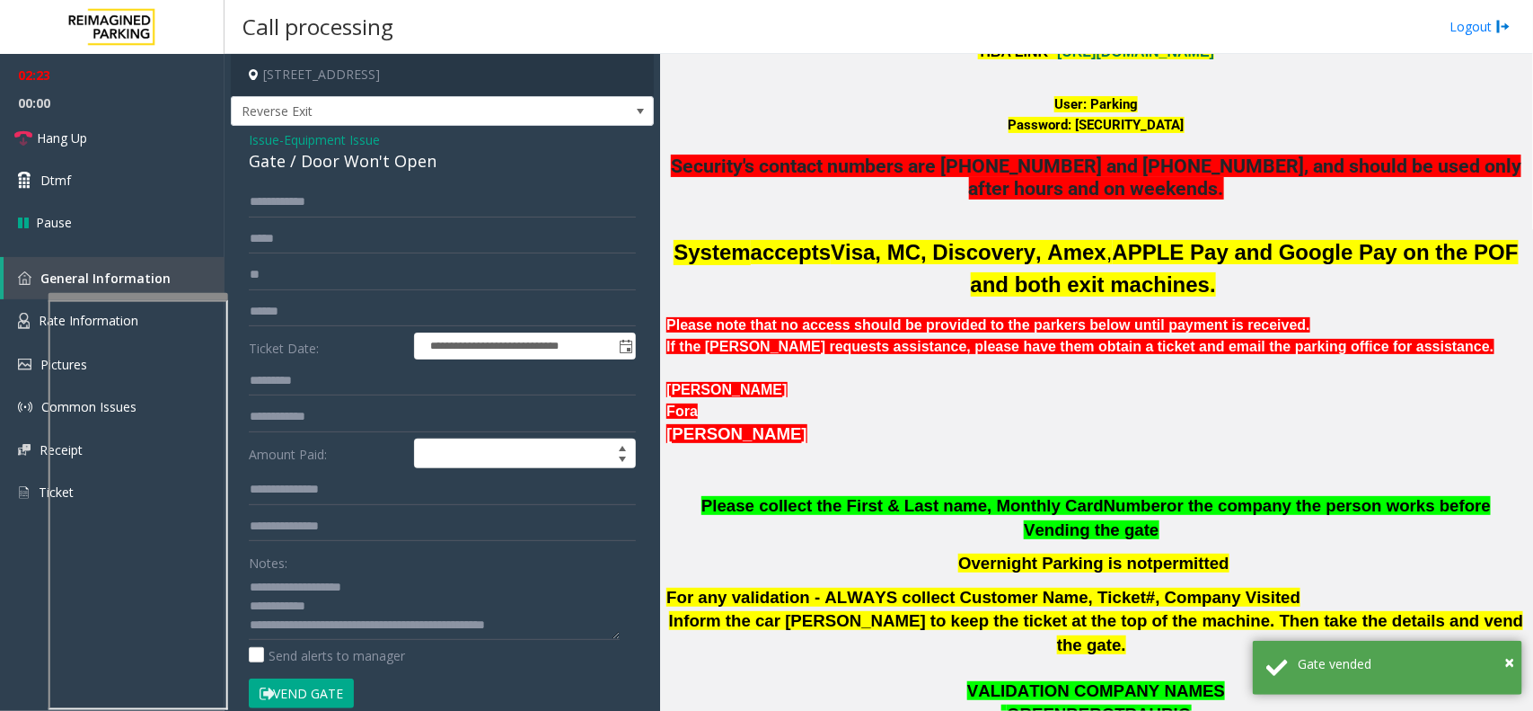
scroll to position [561, 0]
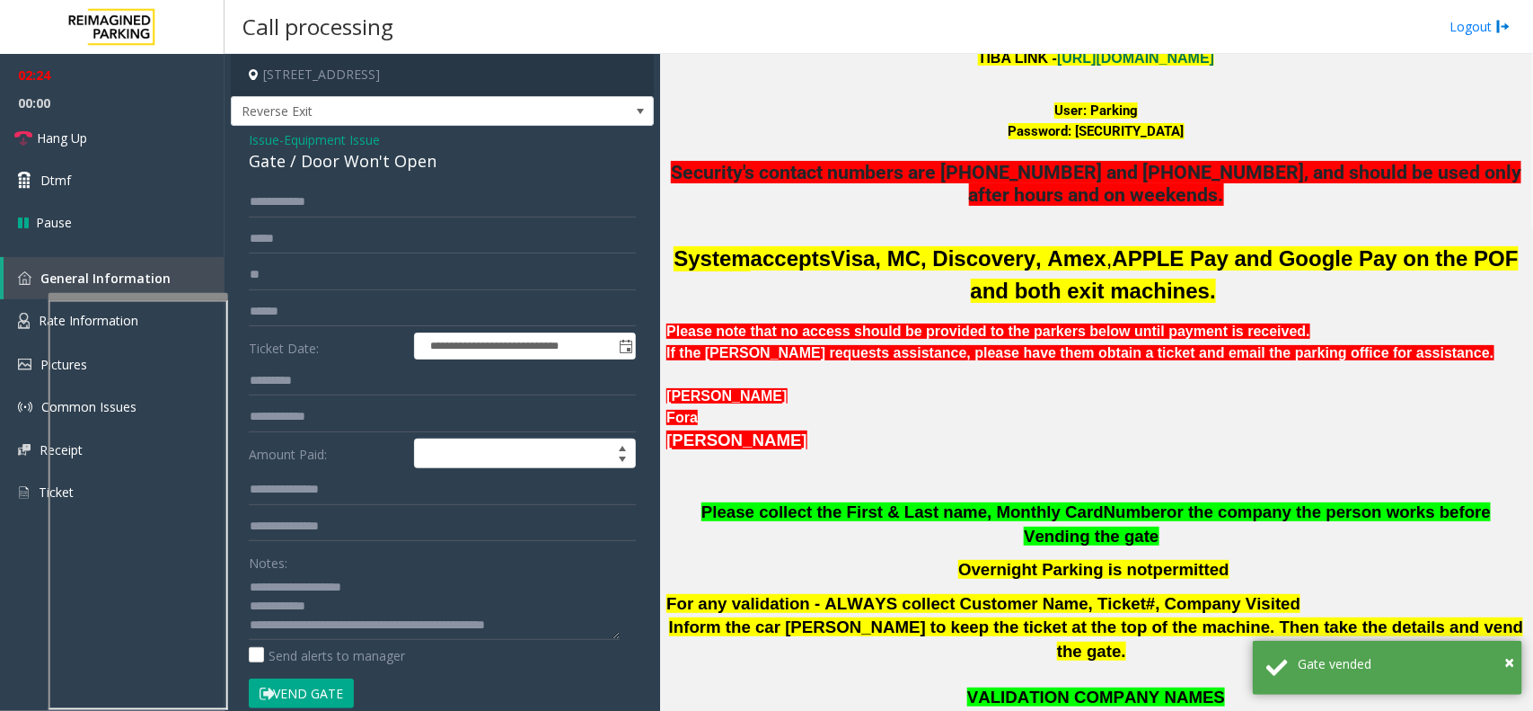
click at [362, 146] on span "Equipment Issue" at bounding box center [332, 139] width 96 height 19
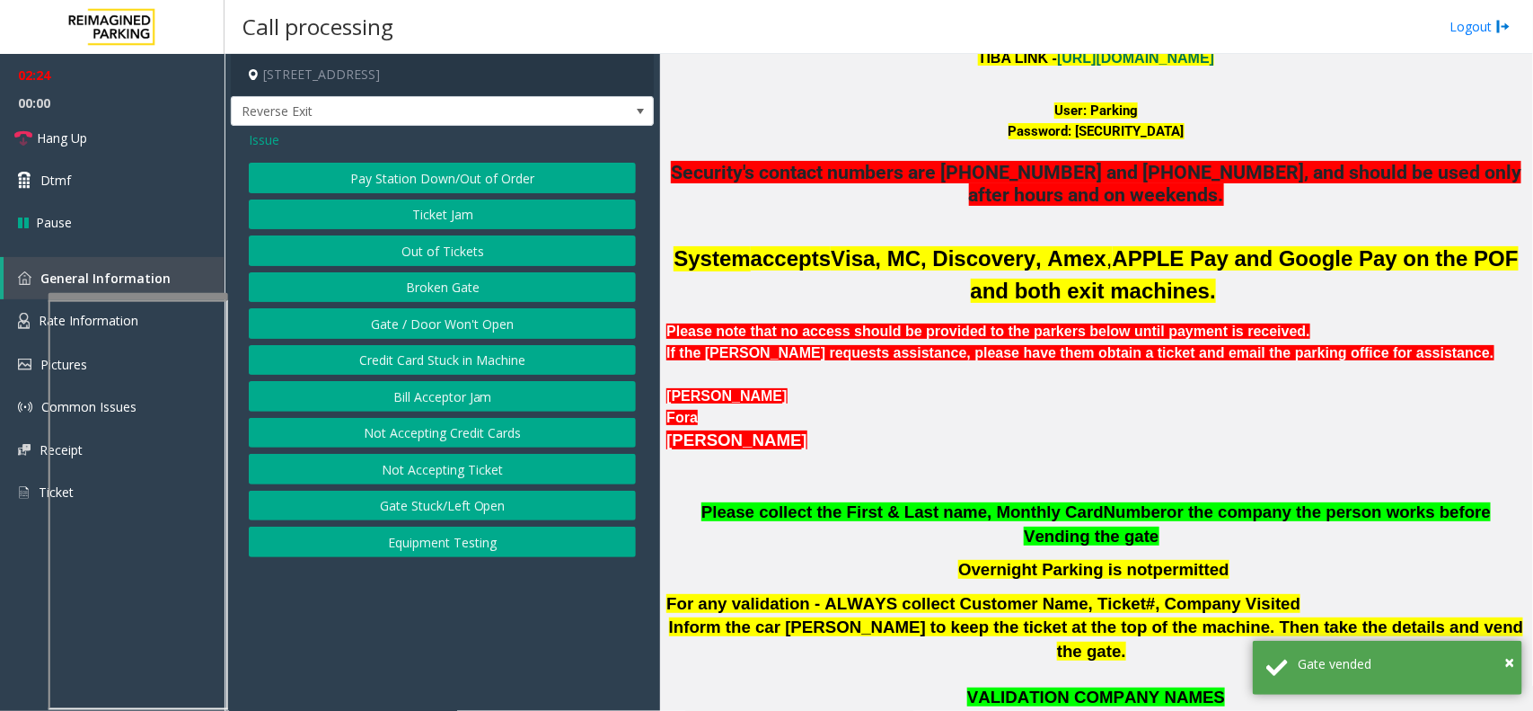
click at [280, 140] on div "Issue" at bounding box center [442, 139] width 387 height 19
click at [279, 140] on div "Issue" at bounding box center [442, 139] width 387 height 19
click at [275, 137] on span "Issue" at bounding box center [264, 139] width 31 height 19
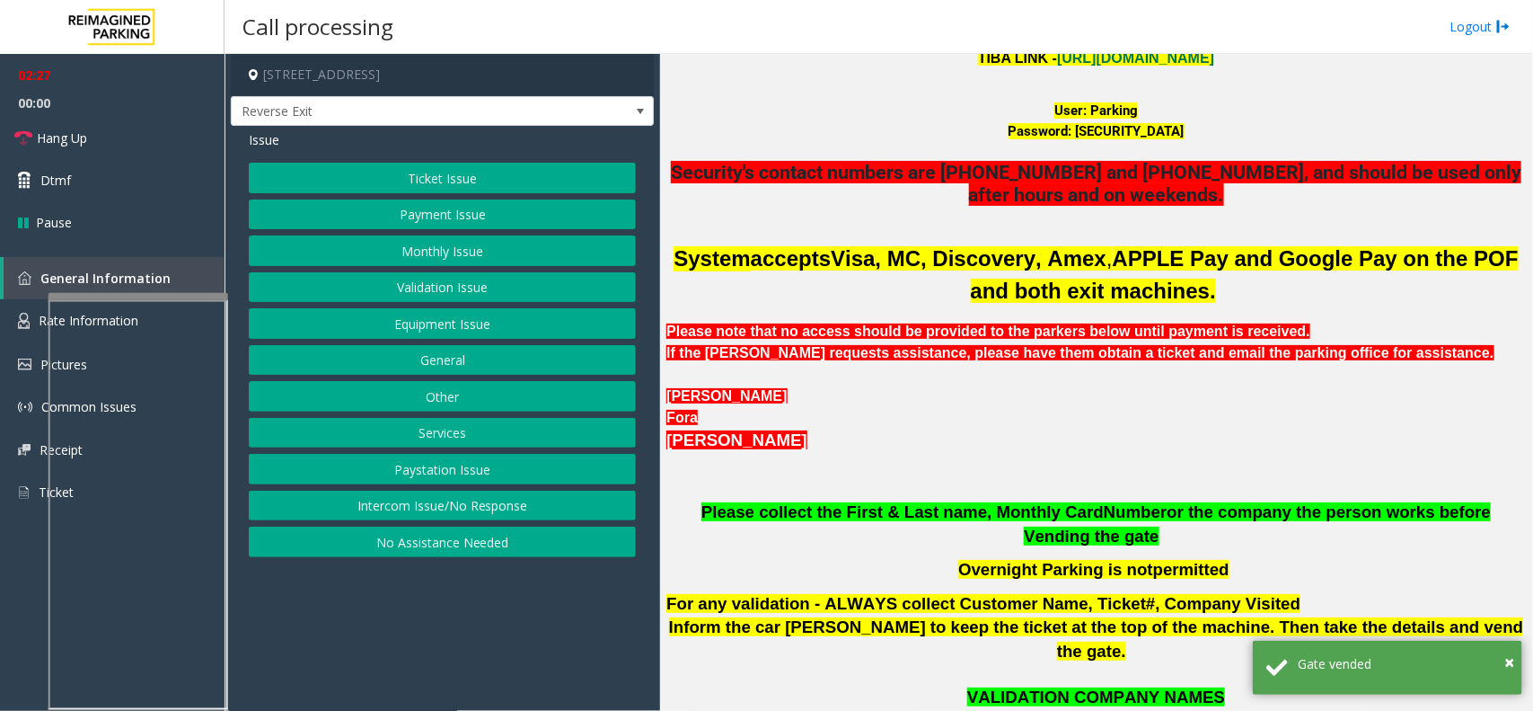
click at [432, 172] on button "Ticket Issue" at bounding box center [442, 178] width 387 height 31
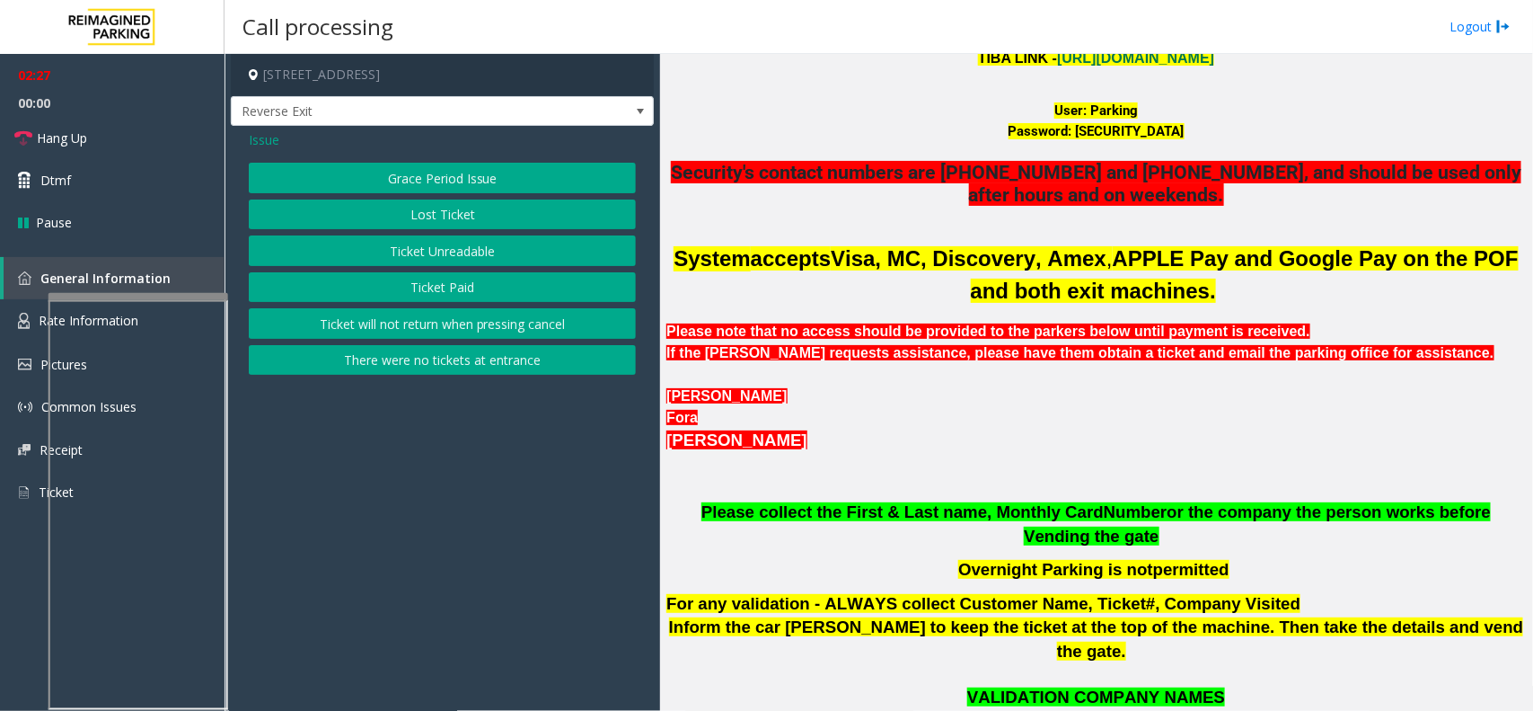
click at [250, 136] on span "Issue" at bounding box center [264, 139] width 31 height 19
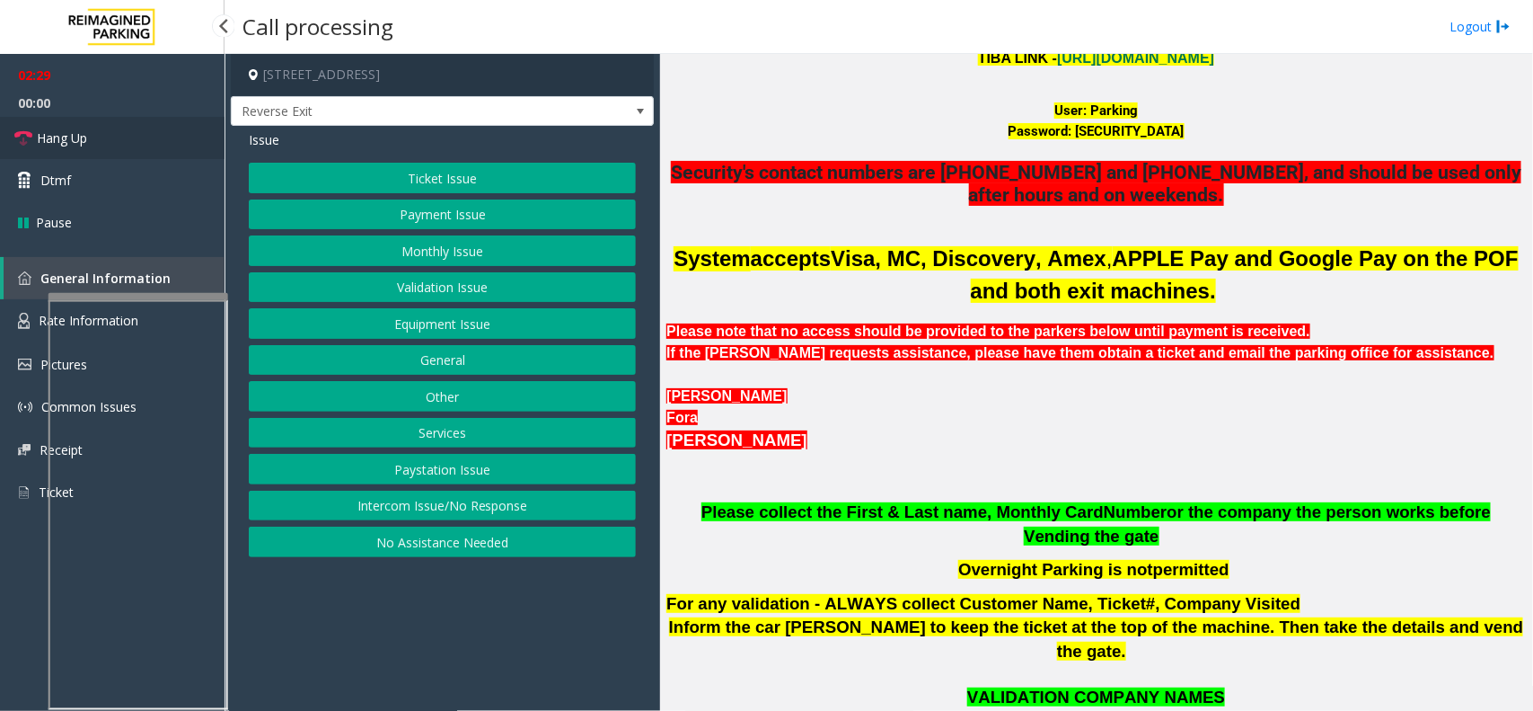
click at [168, 124] on link "Hang Up" at bounding box center [112, 138] width 225 height 42
click at [450, 253] on button "Monthly Issue" at bounding box center [442, 250] width 387 height 31
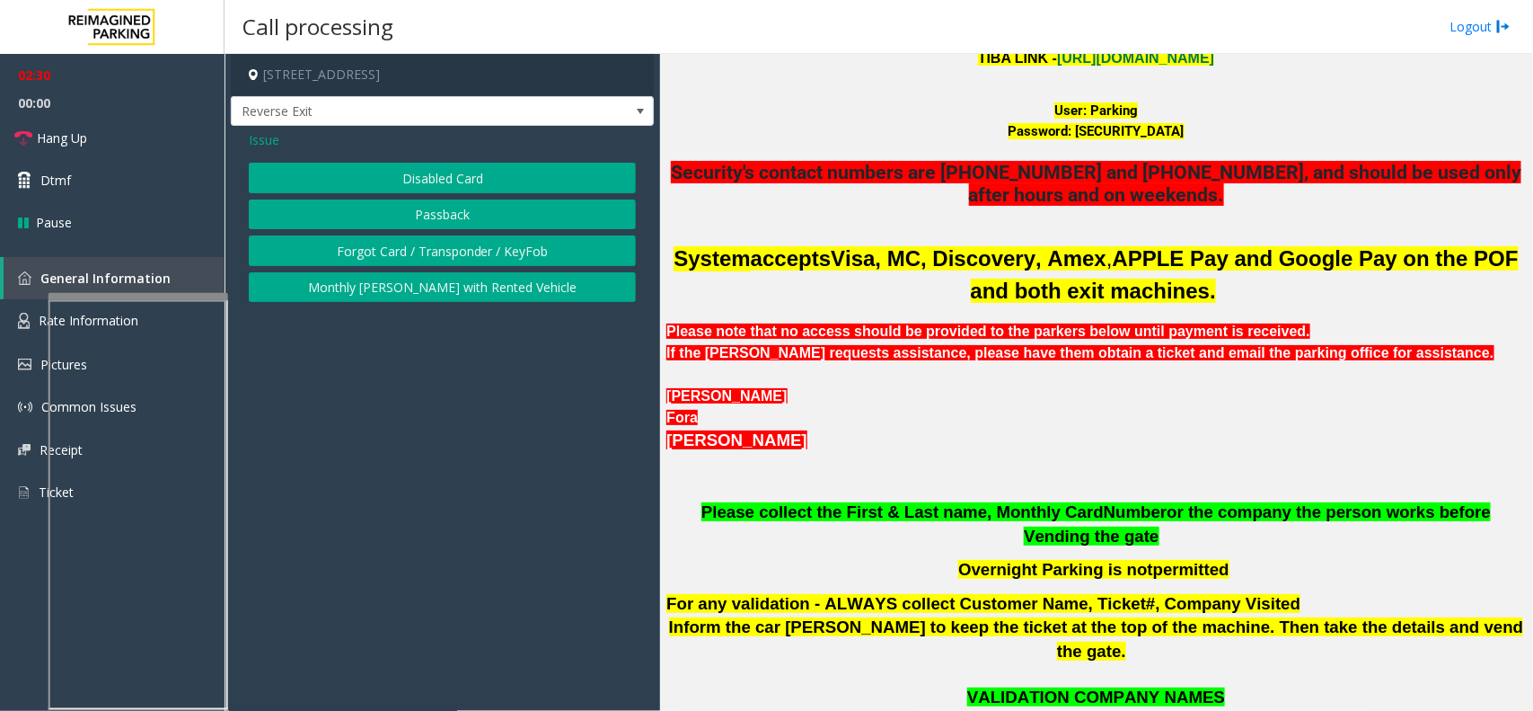
click at [442, 194] on div "Disabled Card Passback Forgot Card / Transponder / KeyFob Monthly Parker with R…" at bounding box center [442, 232] width 387 height 139
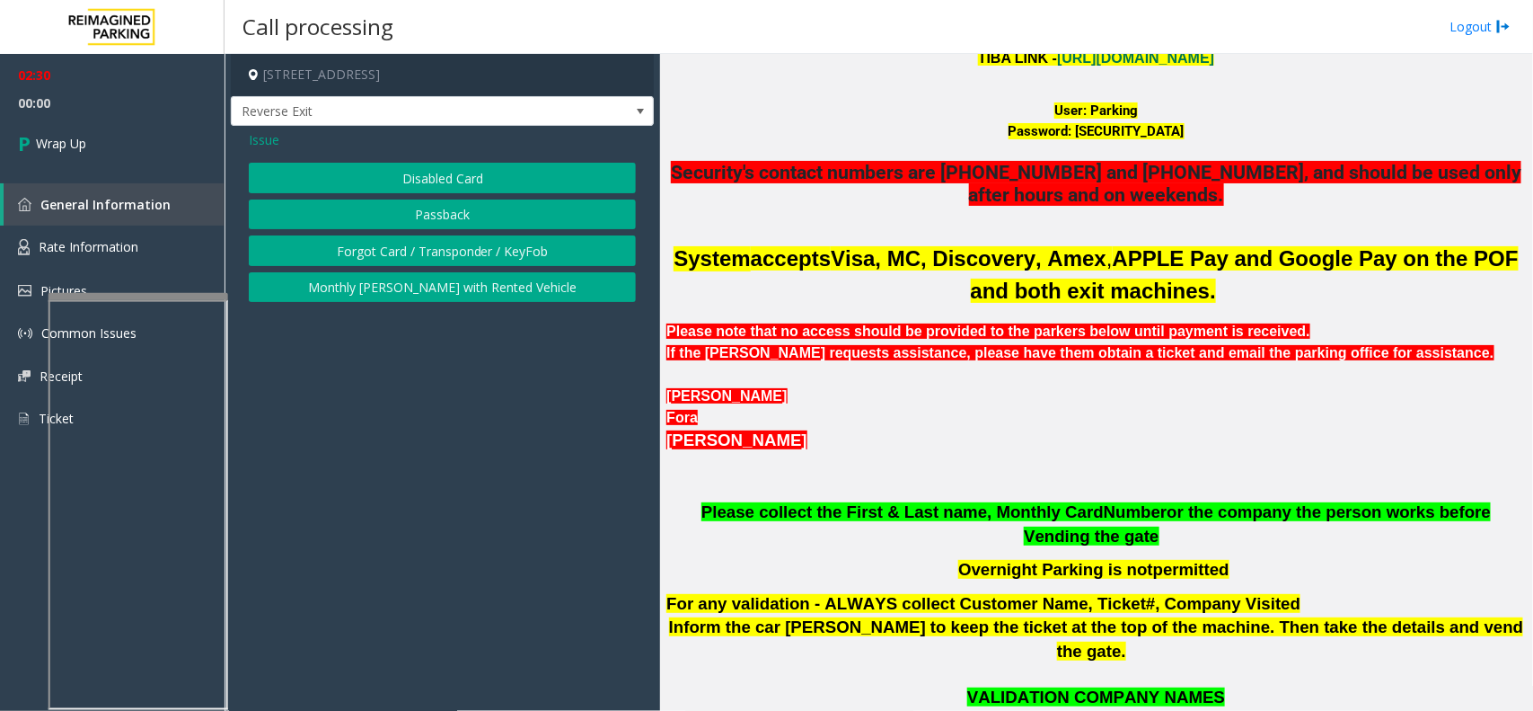
click at [443, 185] on button "Disabled Card" at bounding box center [442, 178] width 387 height 31
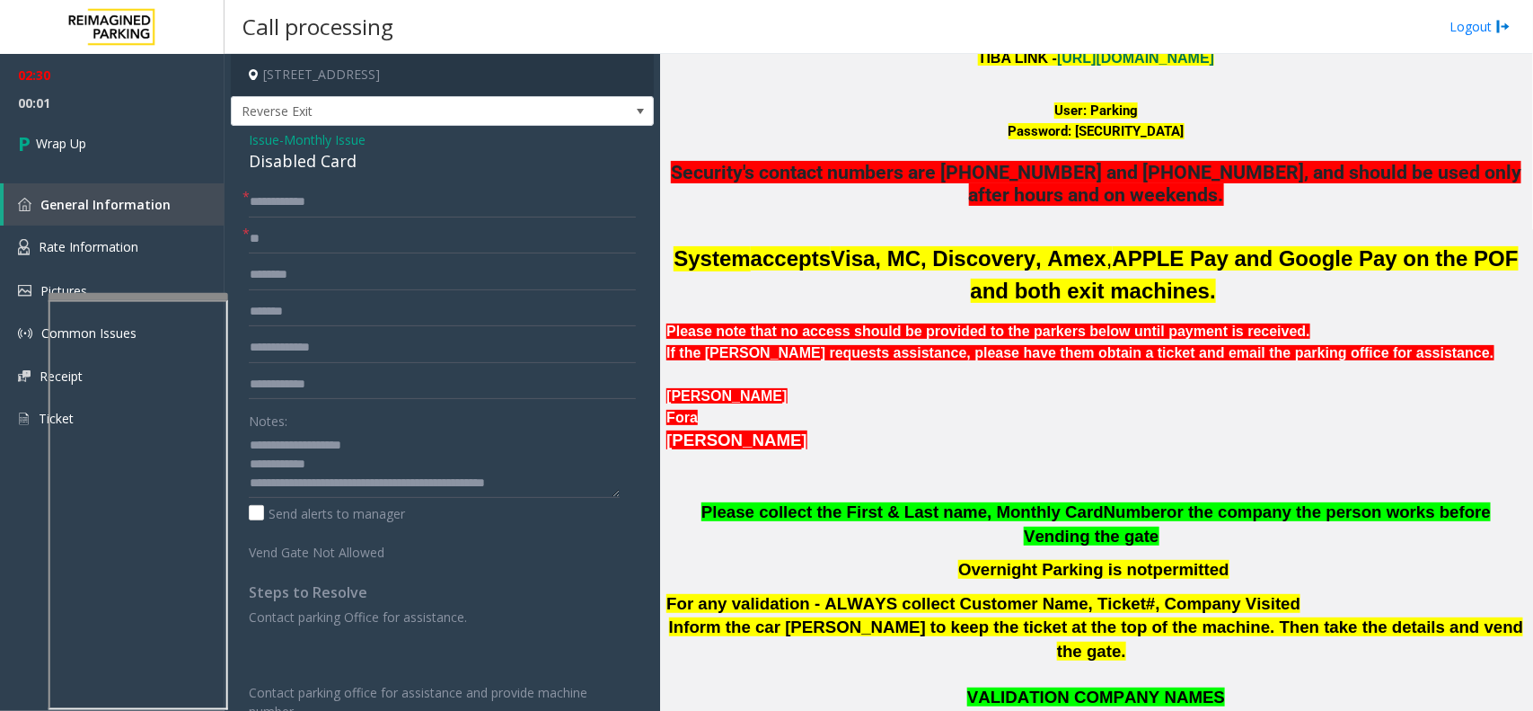
scroll to position [112, 0]
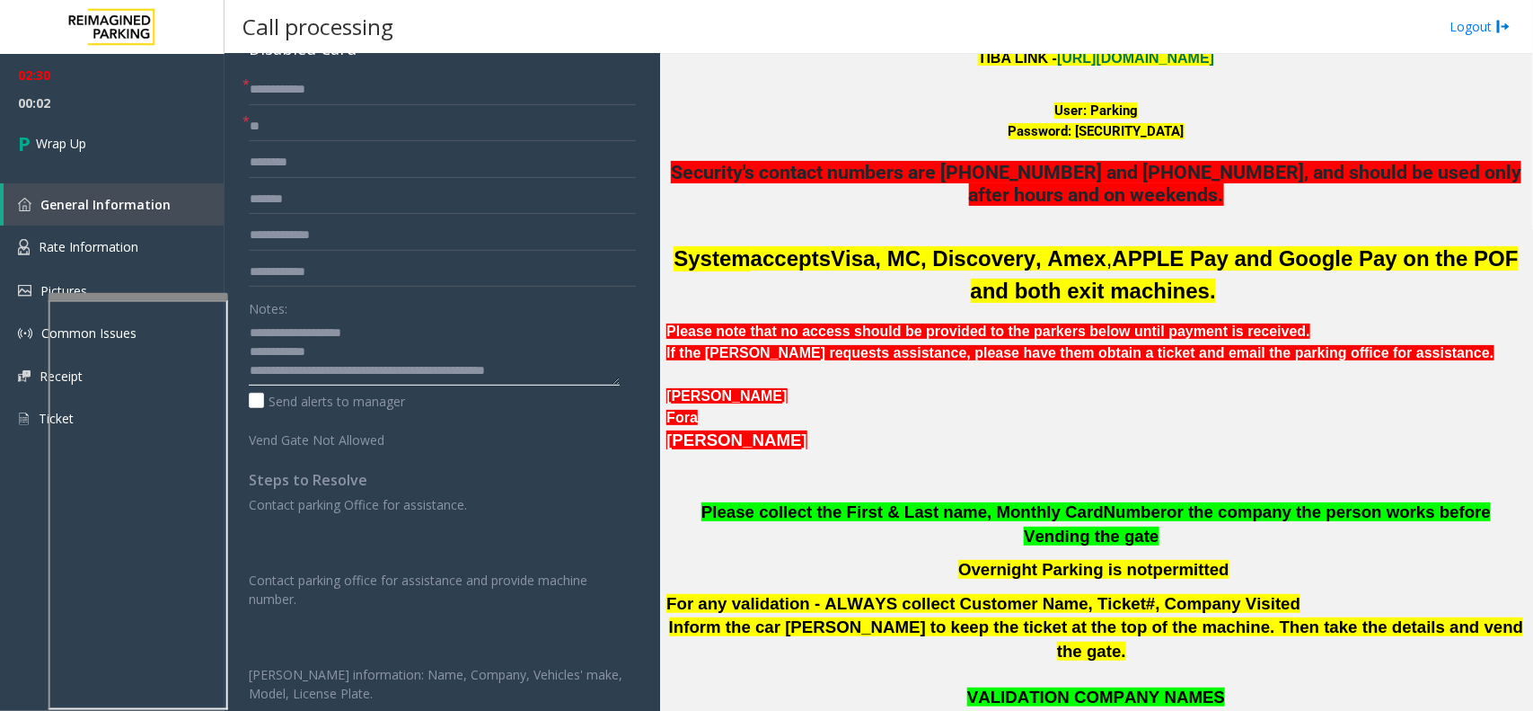
click at [568, 380] on textarea at bounding box center [434, 351] width 371 height 67
click at [410, 374] on textarea at bounding box center [434, 351] width 371 height 67
click at [404, 375] on textarea at bounding box center [434, 351] width 371 height 67
click at [446, 373] on textarea at bounding box center [434, 351] width 371 height 67
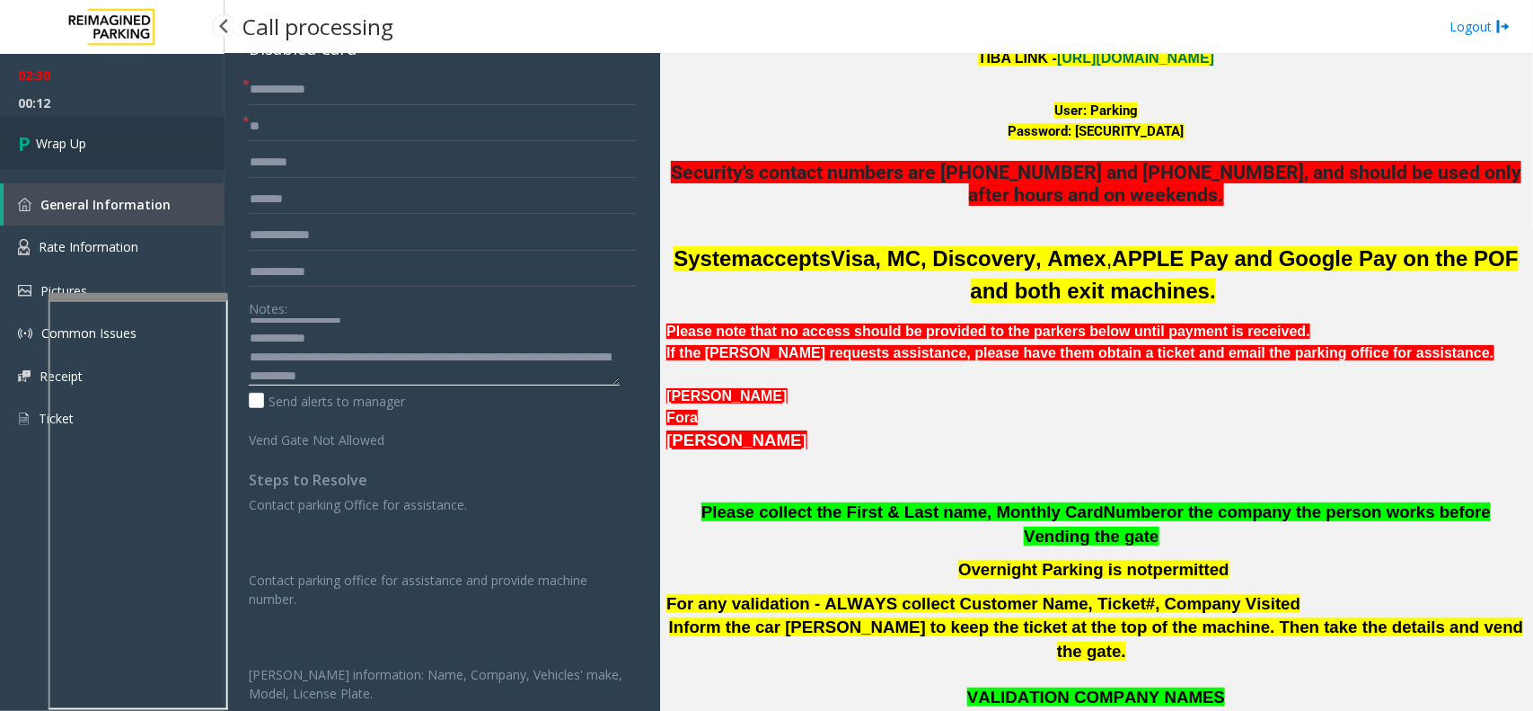
type textarea "**********"
click at [149, 124] on link "Wrap Up" at bounding box center [112, 143] width 225 height 53
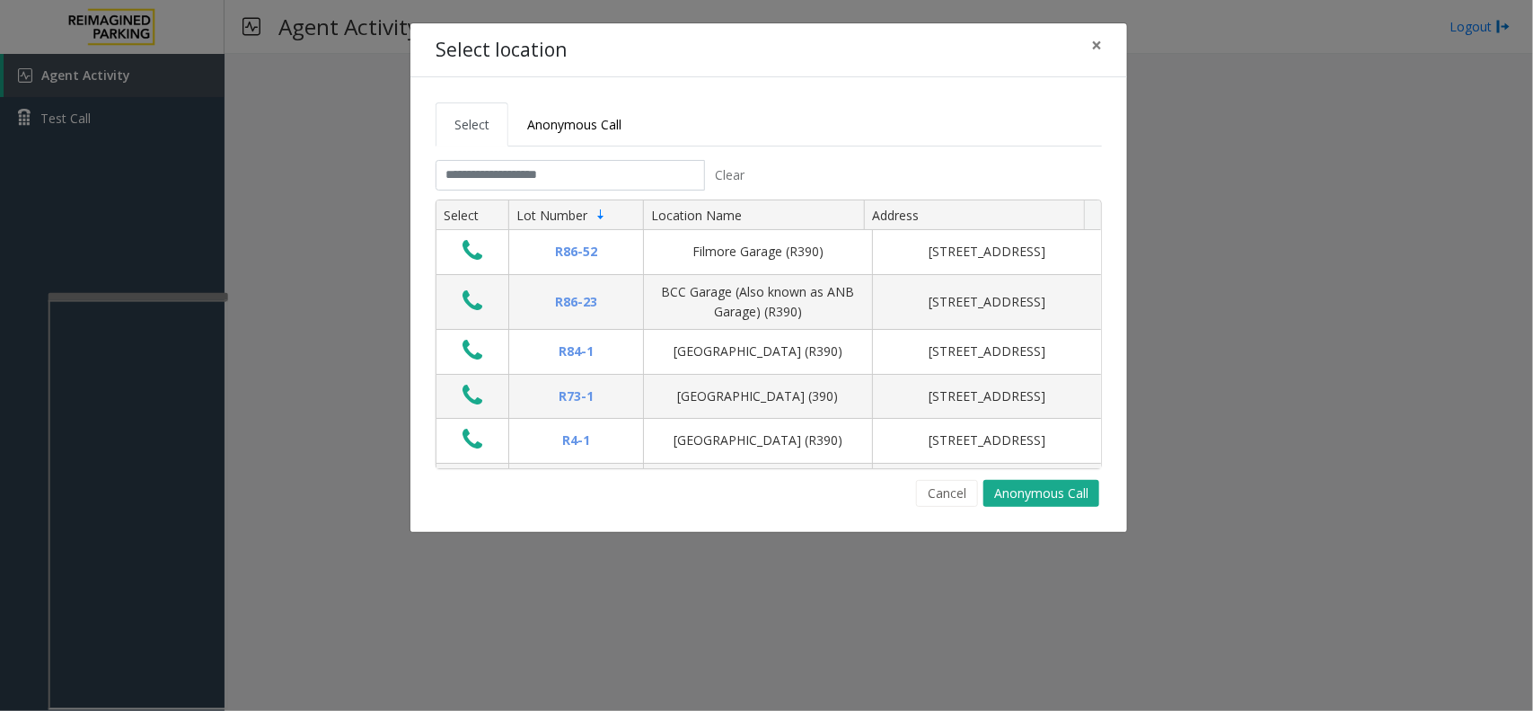
click at [609, 159] on tabset "Select Anonymous Call Clear Select Lot Number Location Name Address R86-52 Film…" at bounding box center [769, 304] width 666 height 404
click at [605, 167] on input "text" at bounding box center [570, 175] width 269 height 31
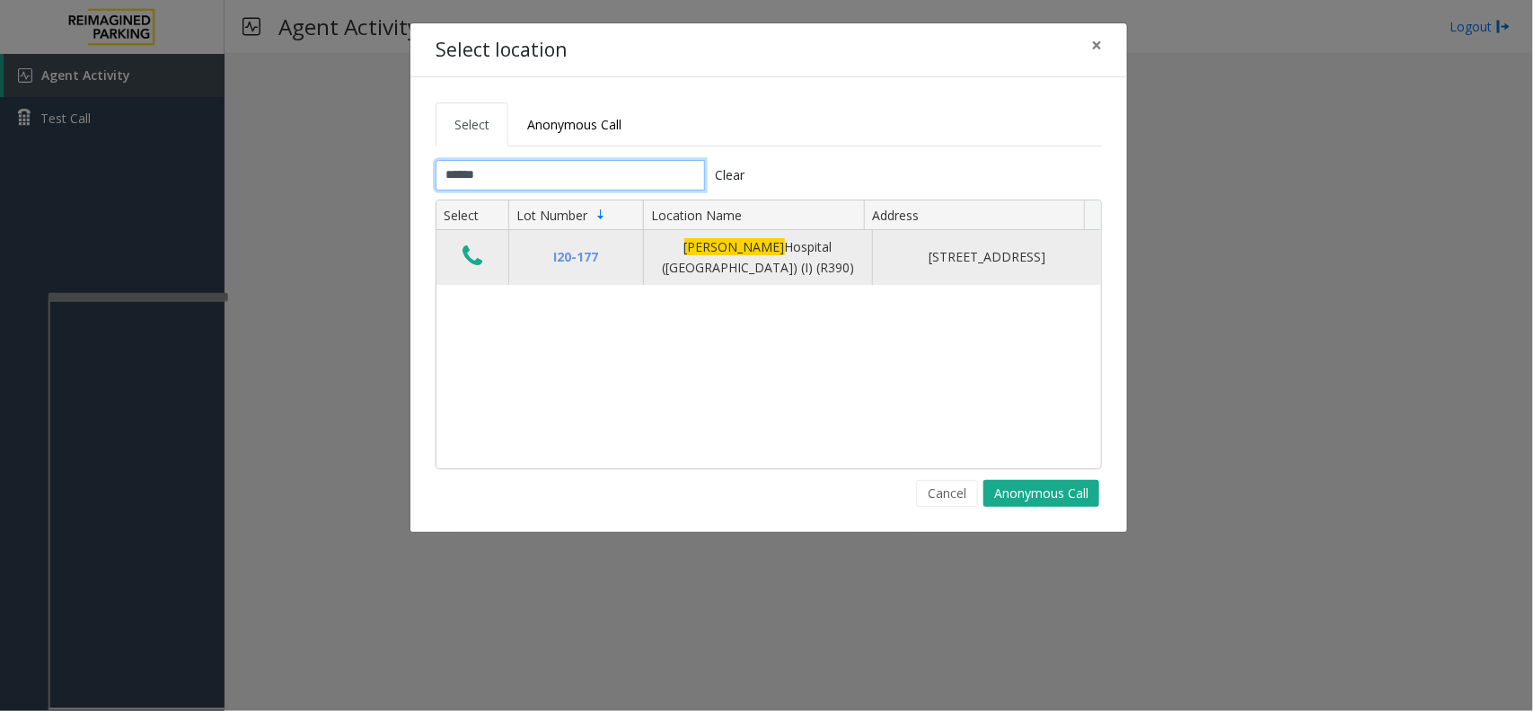
type input "******"
click at [476, 257] on icon "Data table" at bounding box center [473, 255] width 20 height 25
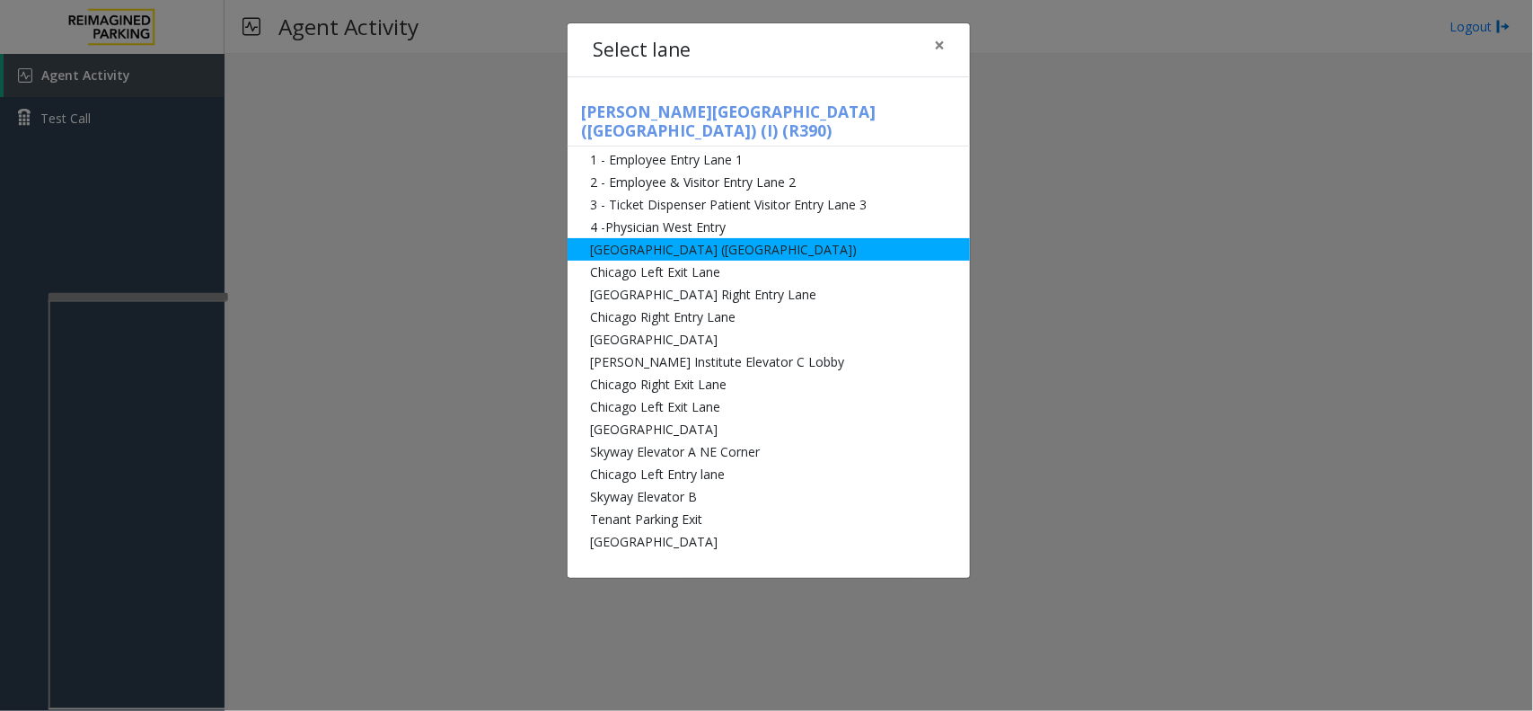
click at [719, 238] on li "[GEOGRAPHIC_DATA] ([GEOGRAPHIC_DATA])" at bounding box center [769, 249] width 402 height 22
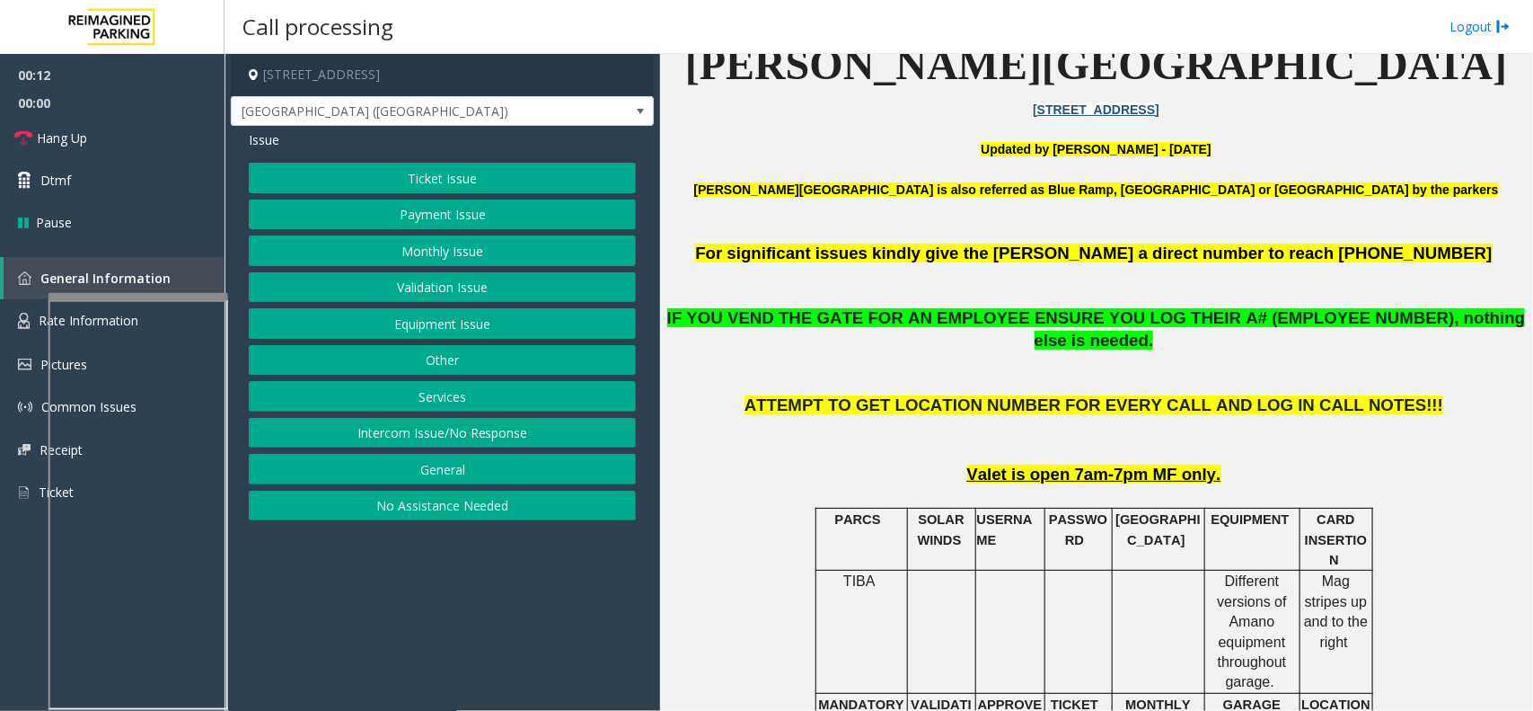
scroll to position [561, 0]
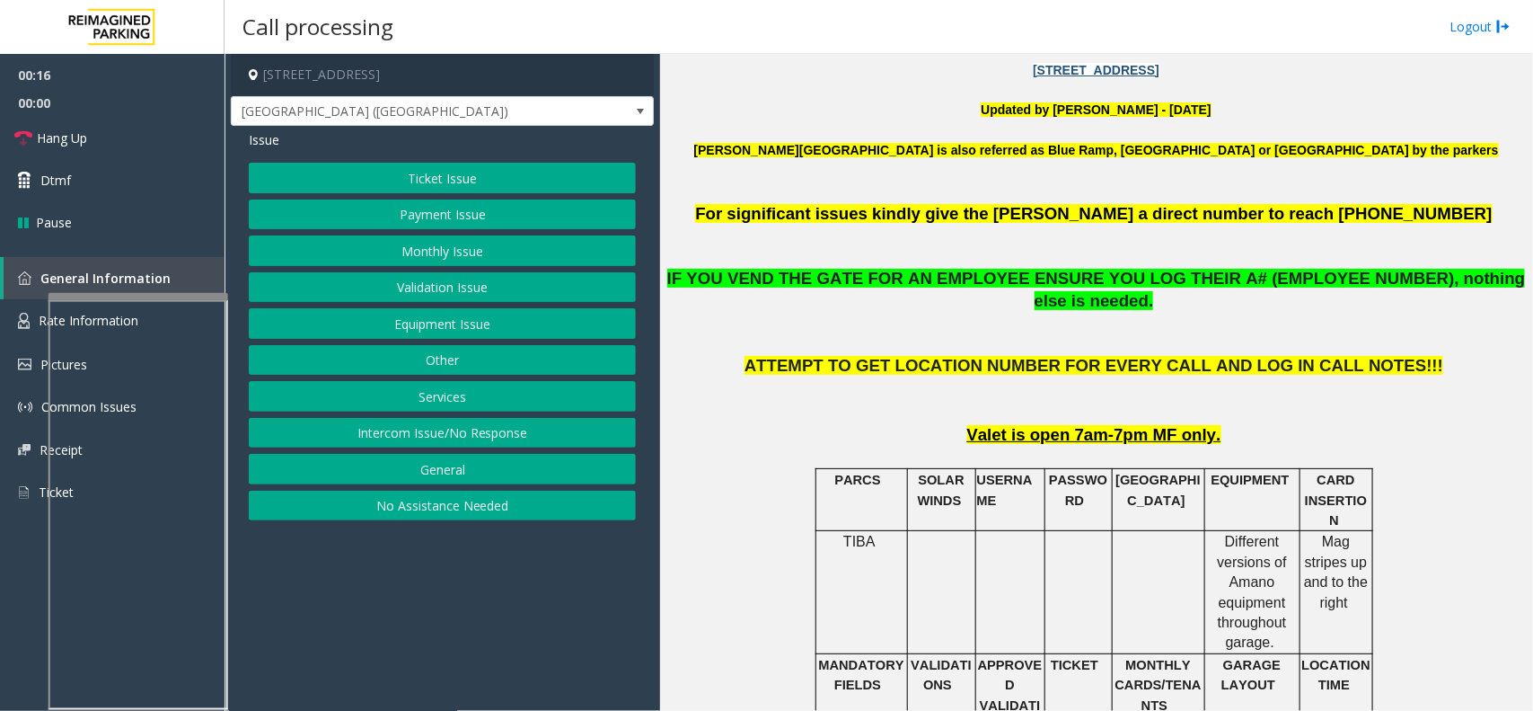
click at [433, 178] on button "Ticket Issue" at bounding box center [442, 178] width 387 height 31
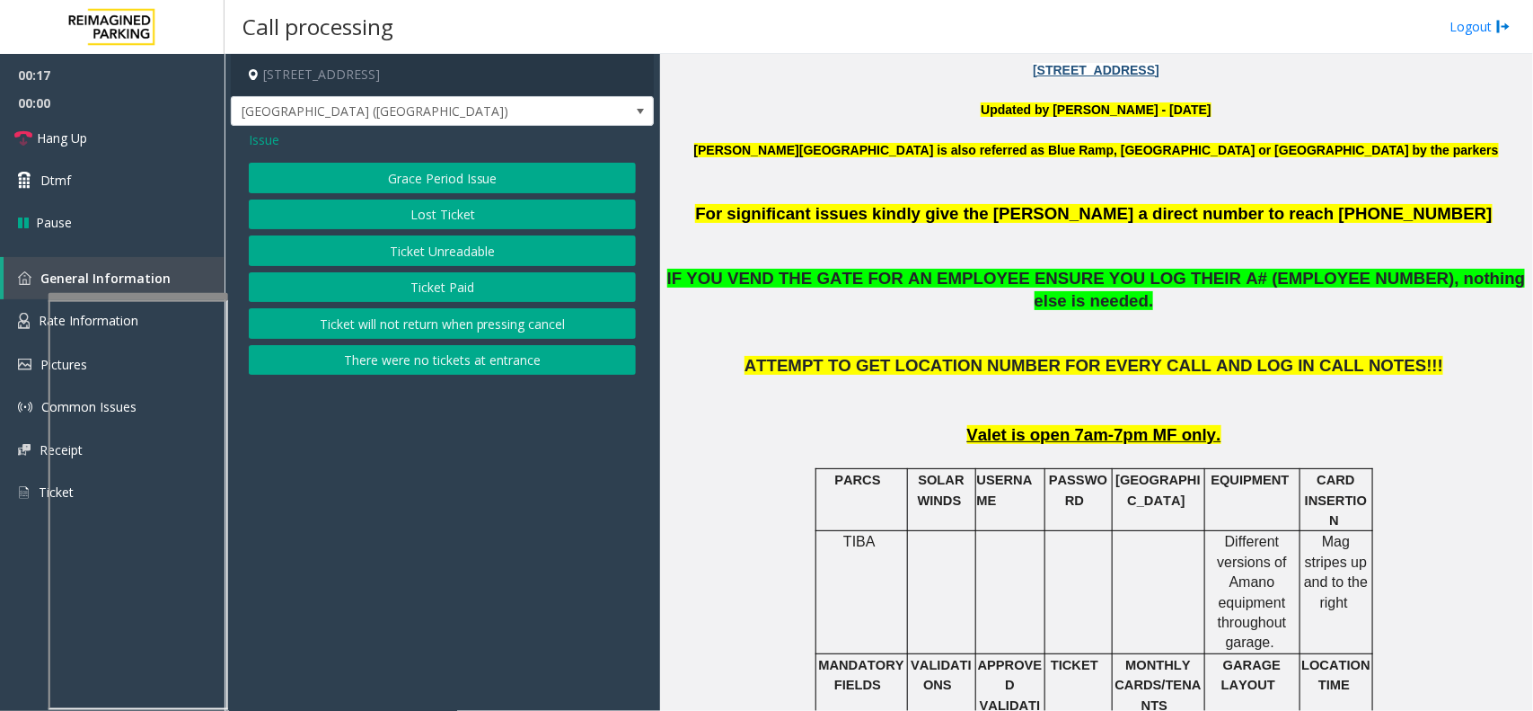
click at [419, 236] on button "Ticket Unreadable" at bounding box center [442, 250] width 387 height 31
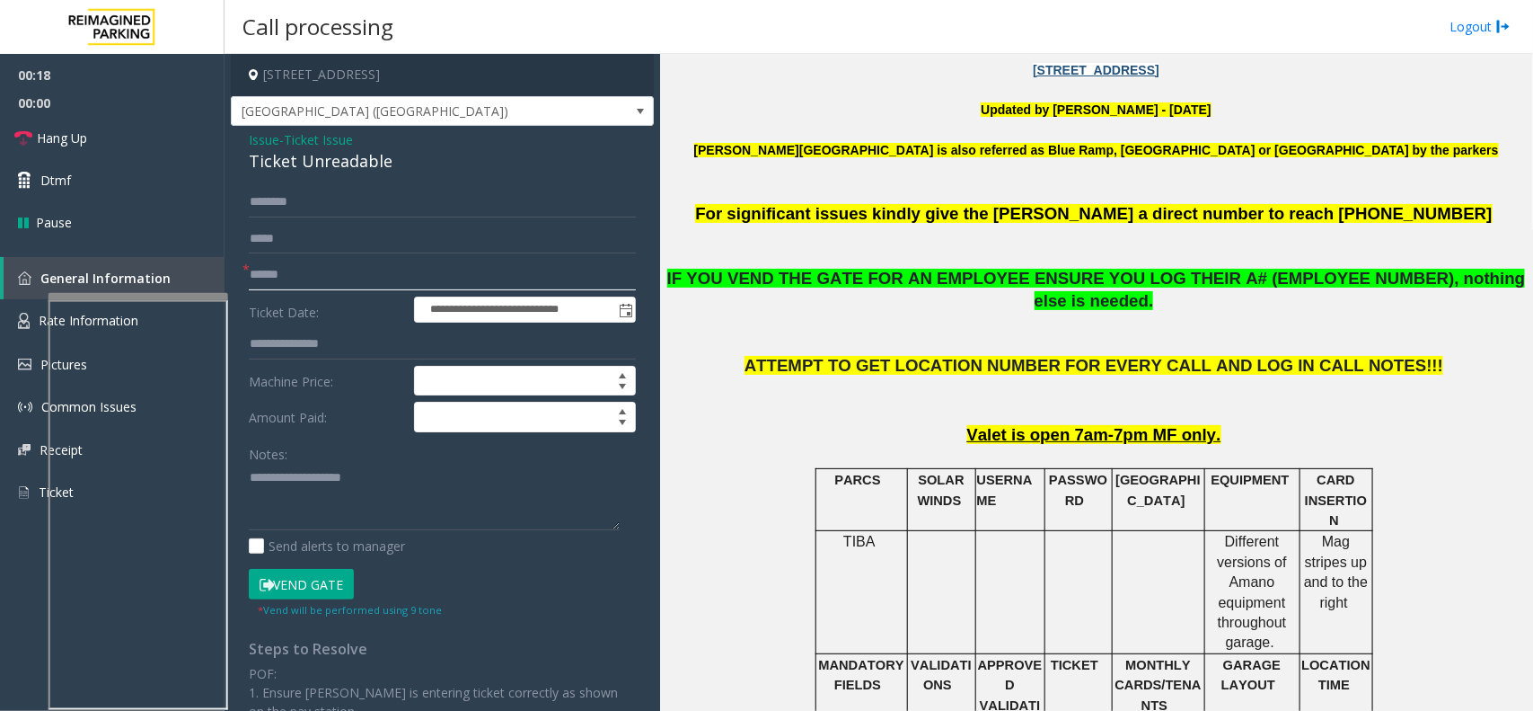
drag, startPoint x: 317, startPoint y: 283, endPoint x: 223, endPoint y: 342, distance: 111.4
click at [307, 289] on input "text" at bounding box center [442, 275] width 387 height 31
click at [302, 284] on input "text" at bounding box center [442, 275] width 387 height 31
click at [306, 157] on div "Ticket Unreadable" at bounding box center [442, 161] width 387 height 24
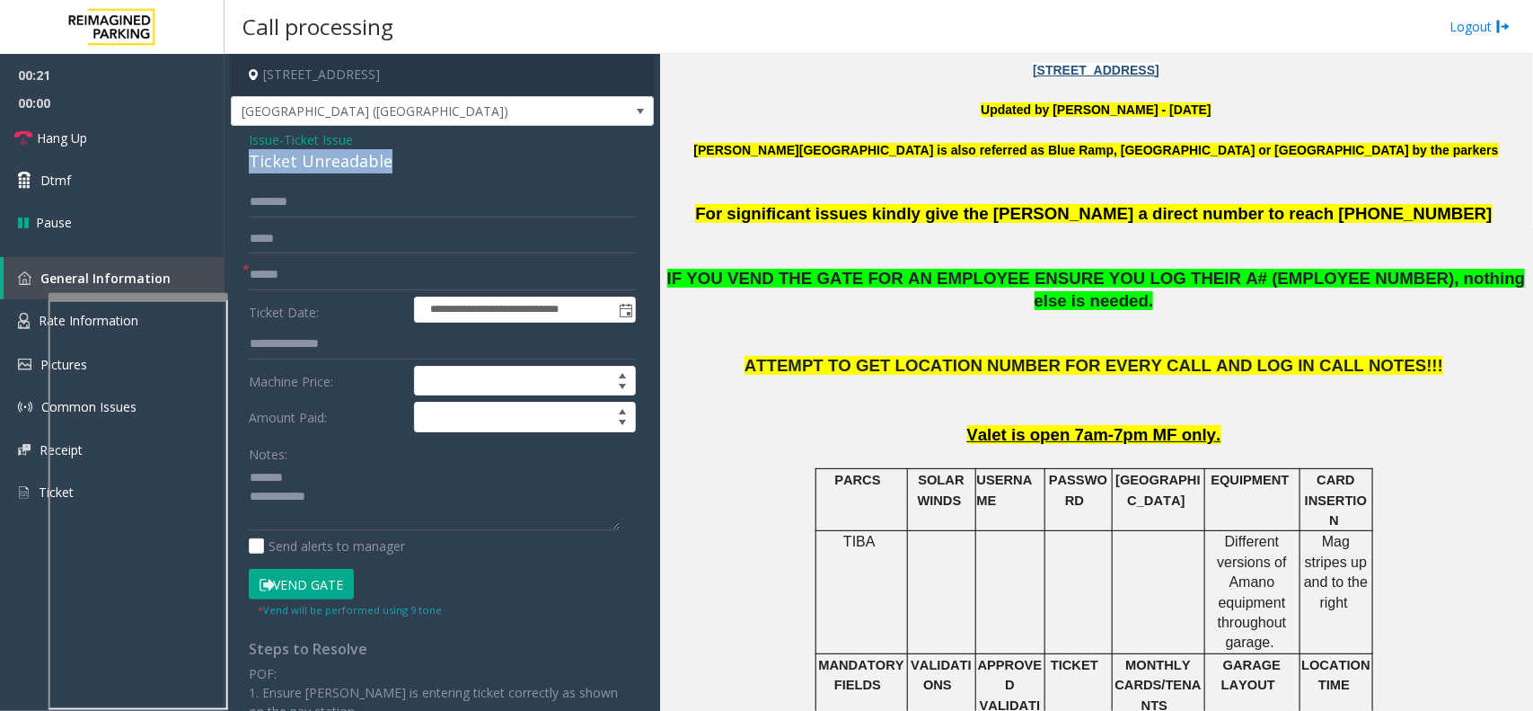
click at [306, 157] on div "Ticket Unreadable" at bounding box center [442, 161] width 387 height 24
type textarea "**********"
click at [347, 240] on input "text" at bounding box center [442, 239] width 387 height 31
click at [338, 278] on input "text" at bounding box center [442, 275] width 387 height 31
click at [314, 281] on input "**" at bounding box center [442, 275] width 387 height 31
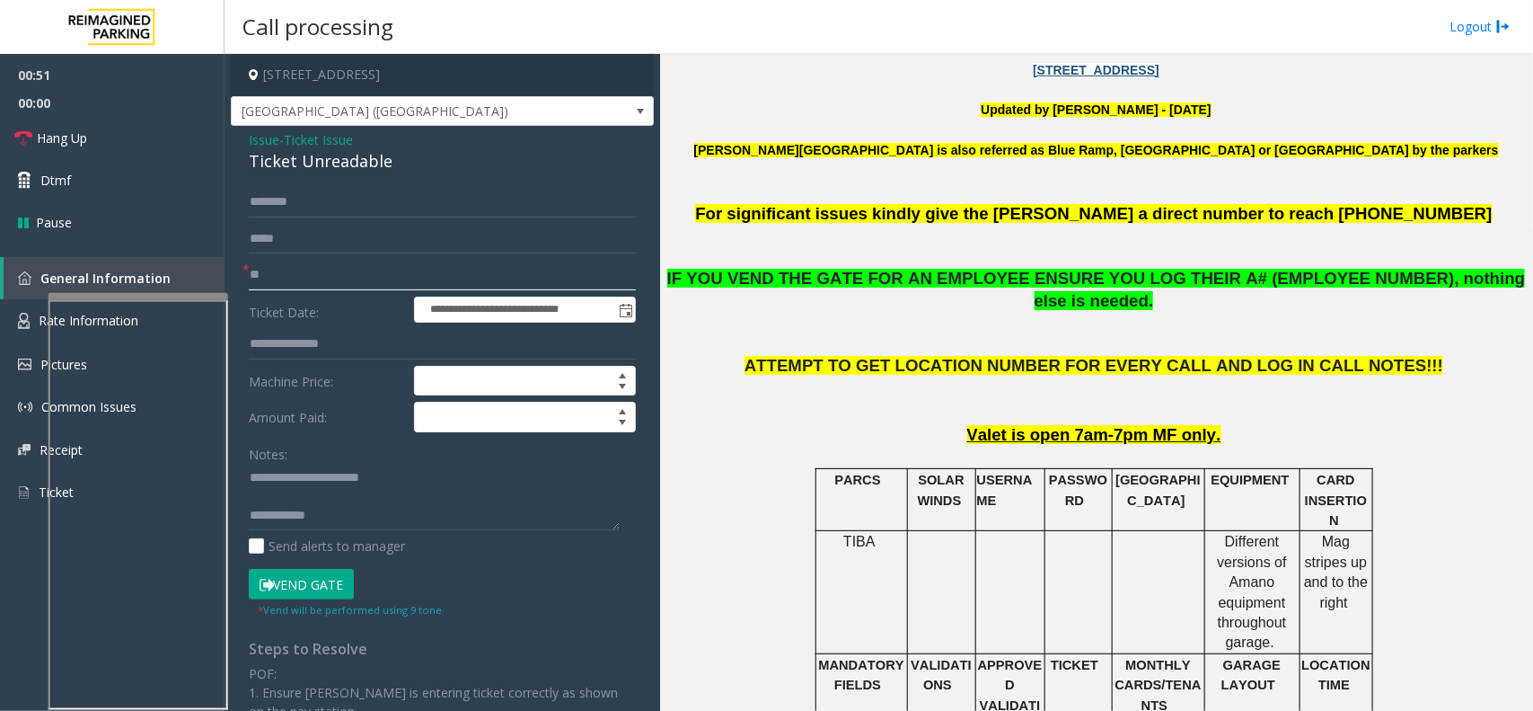
type input "*"
click at [272, 214] on input "text" at bounding box center [442, 202] width 387 height 31
click at [287, 146] on span "- Ticket Issue" at bounding box center [316, 139] width 74 height 17
click at [290, 139] on span "Ticket Issue" at bounding box center [318, 139] width 69 height 19
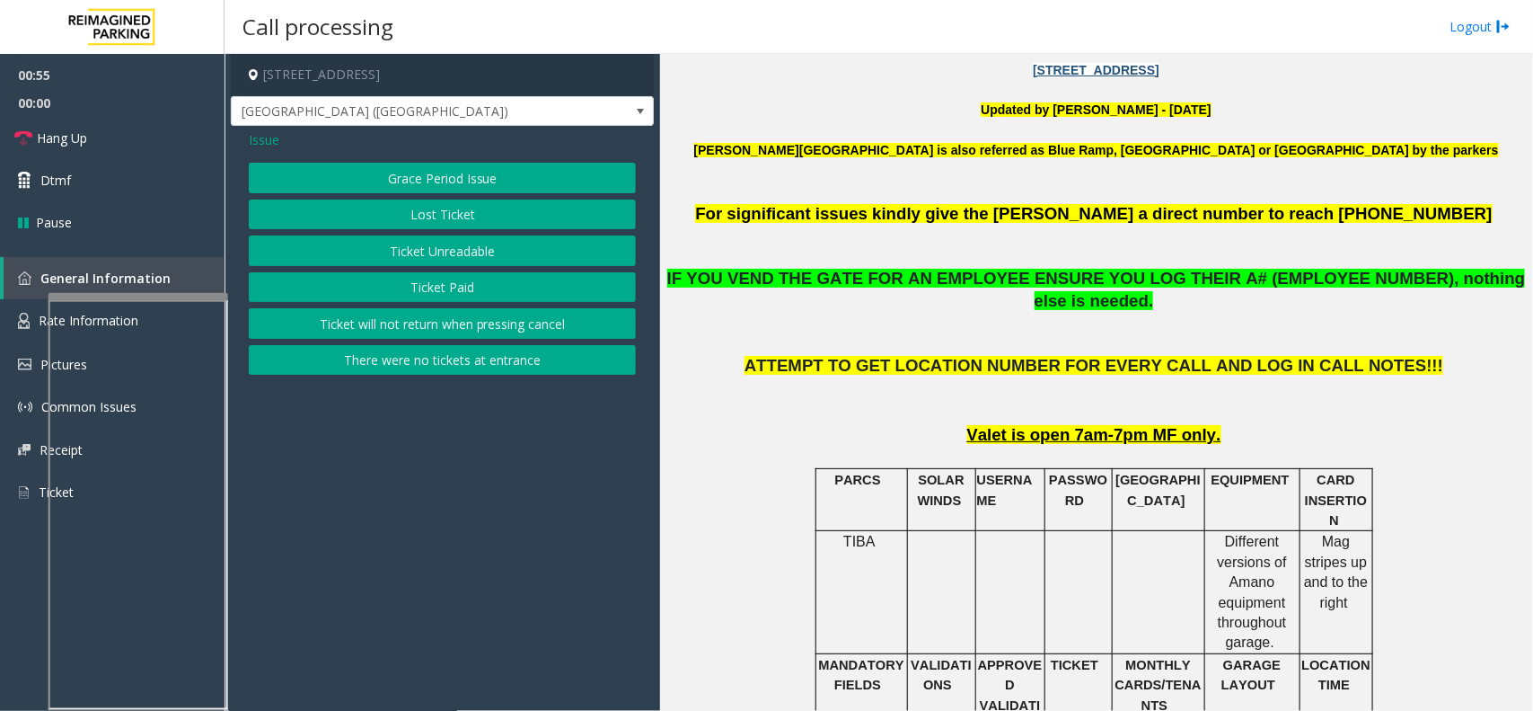
click at [247, 139] on div "Issue Grace Period Issue Lost Ticket Ticket Unreadable Ticket Paid Ticket will …" at bounding box center [442, 255] width 423 height 258
click at [262, 141] on span "Issue" at bounding box center [264, 139] width 31 height 19
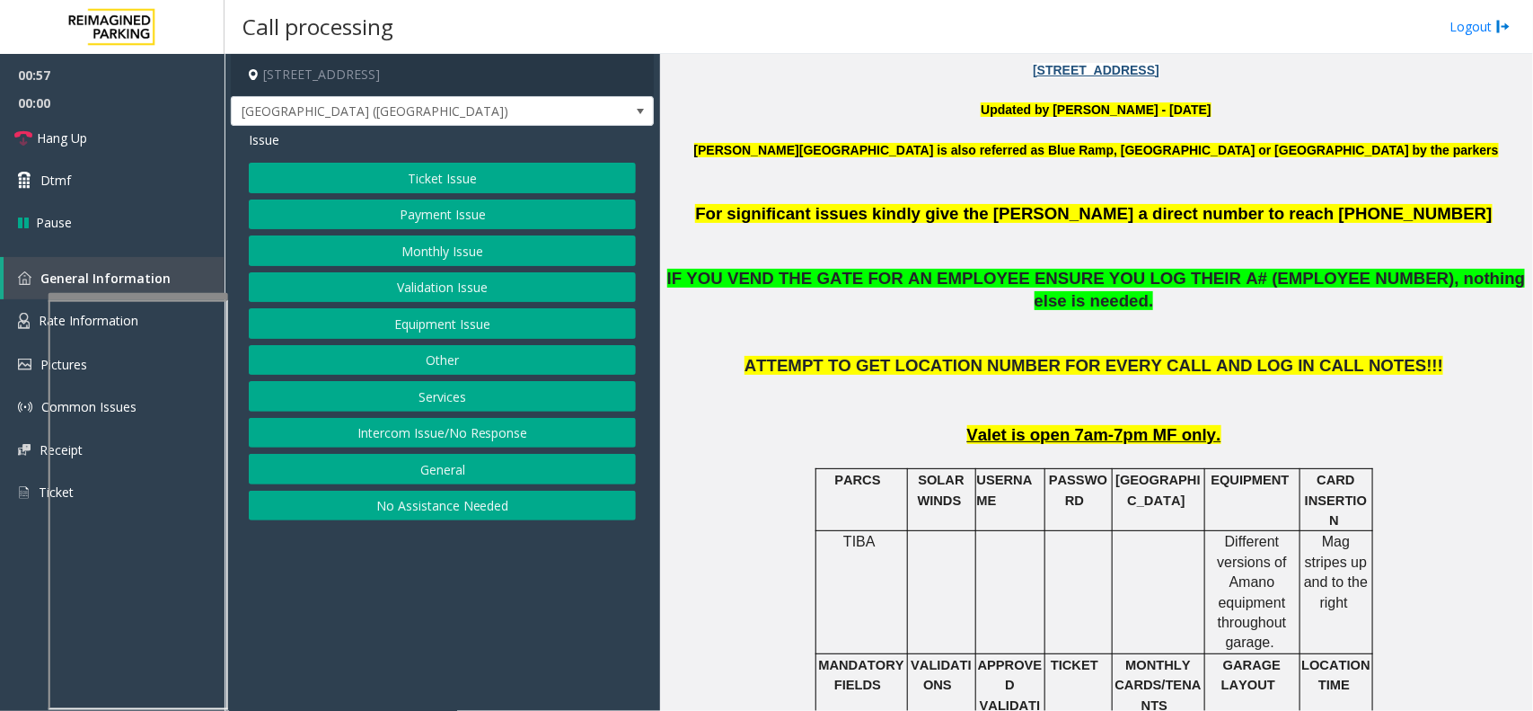
click at [406, 288] on button "Validation Issue" at bounding box center [442, 287] width 387 height 31
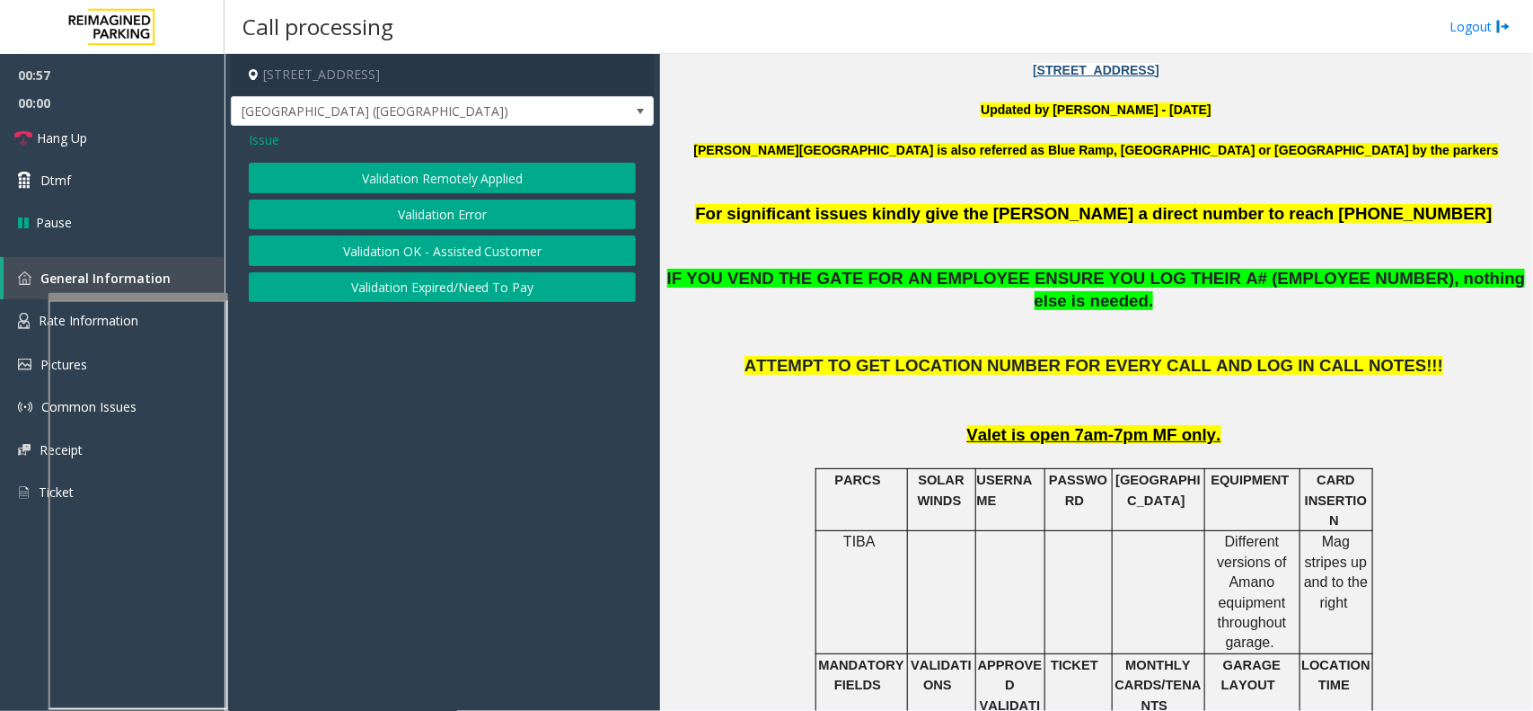
click at [253, 146] on span "Issue" at bounding box center [264, 139] width 31 height 19
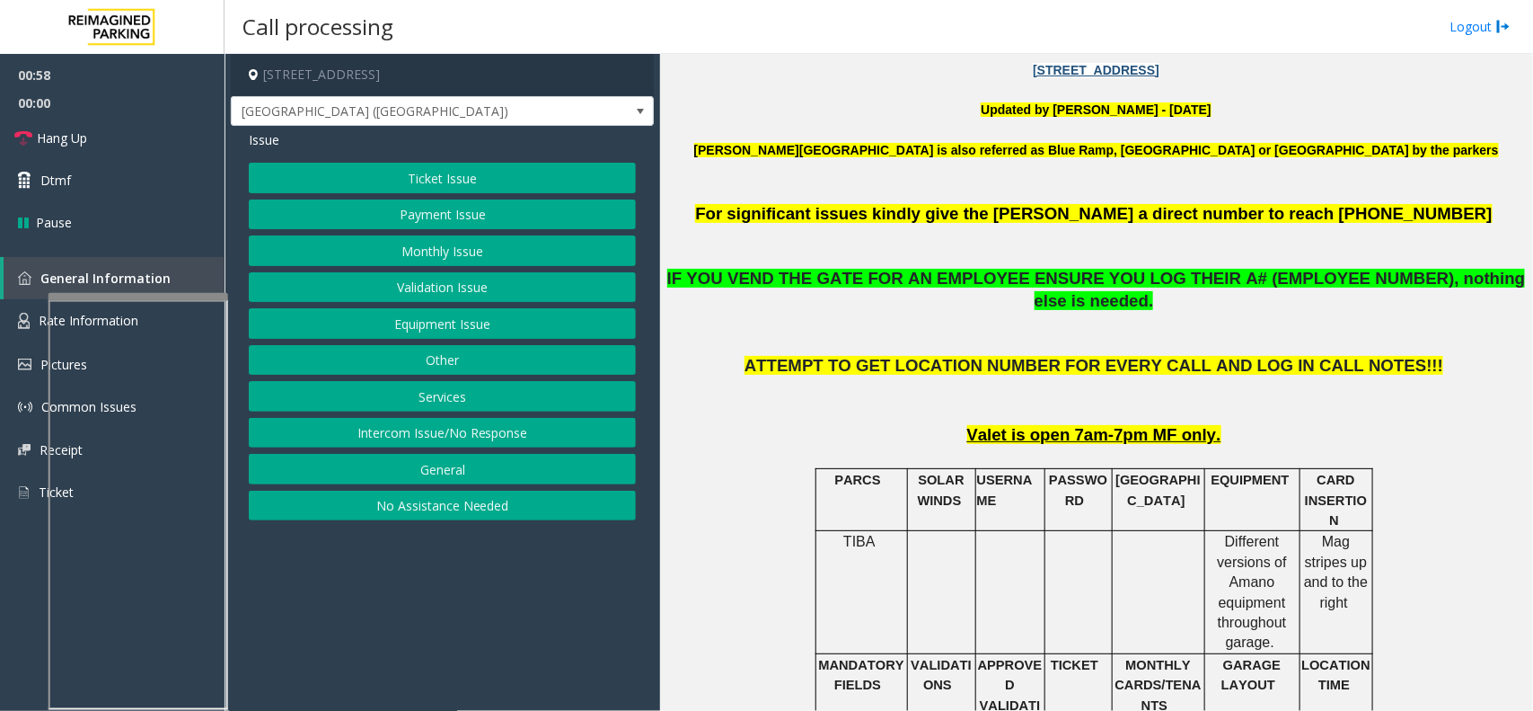
click at [398, 330] on button "Equipment Issue" at bounding box center [442, 323] width 387 height 31
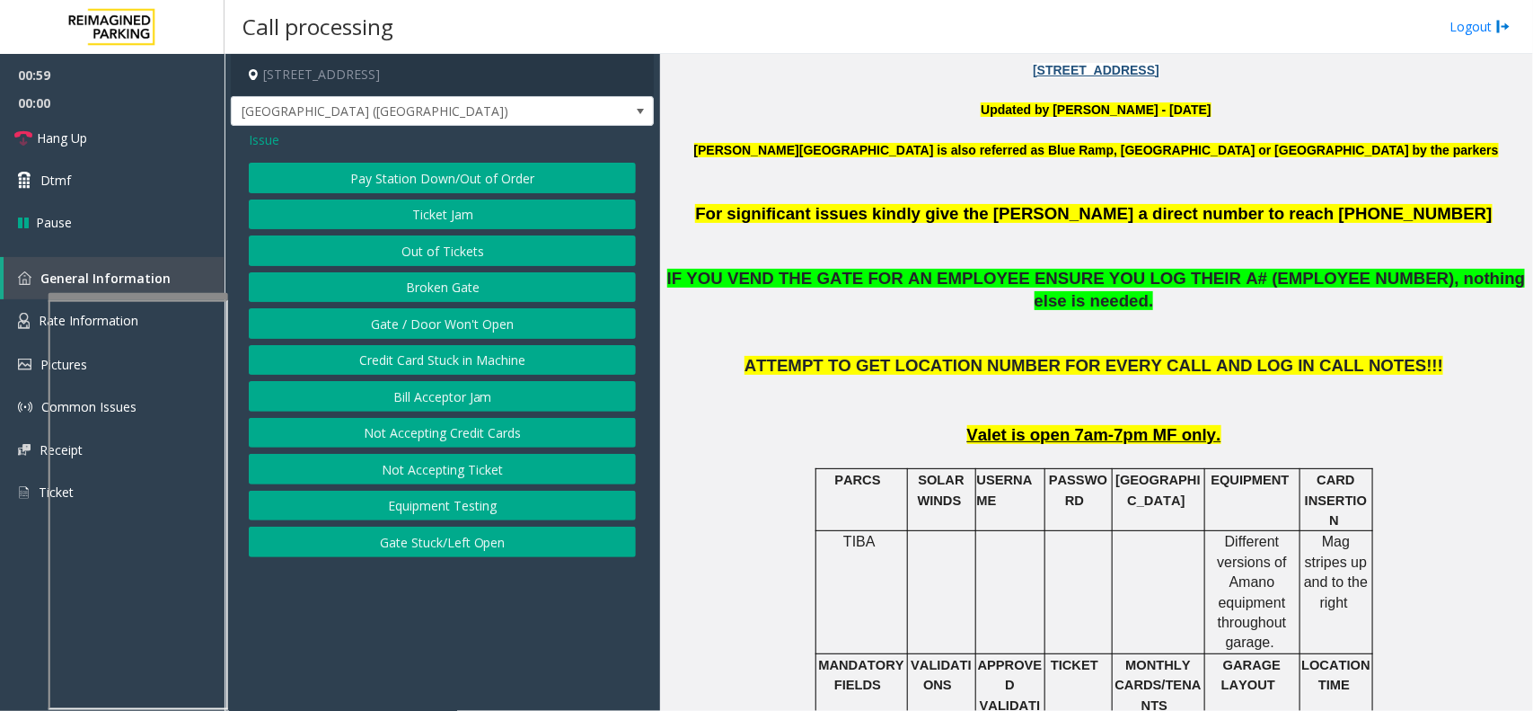
click at [407, 184] on button "Pay Station Down/Out of Order" at bounding box center [442, 178] width 387 height 31
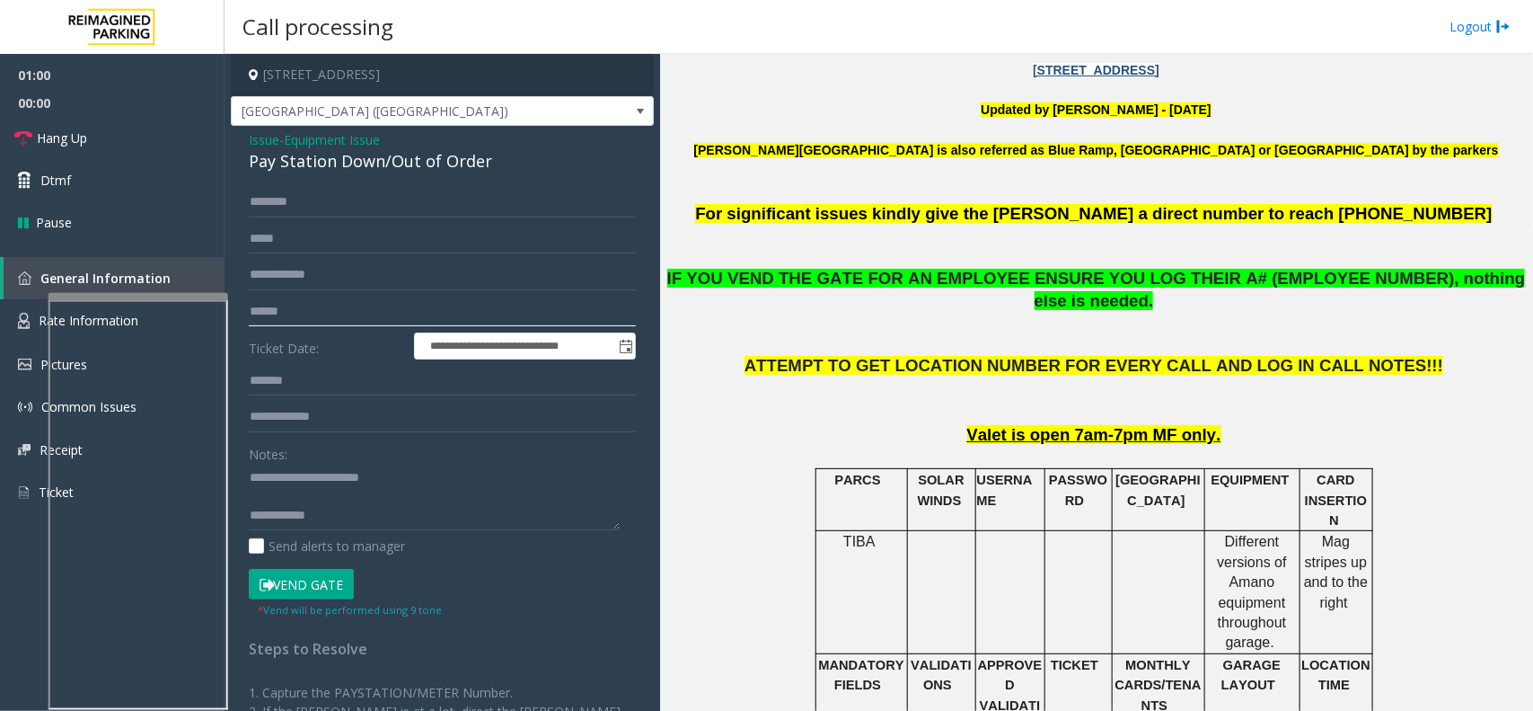
click at [335, 317] on input "text" at bounding box center [442, 311] width 387 height 31
click at [324, 568] on button "Vend Gate" at bounding box center [301, 584] width 105 height 31
drag, startPoint x: 286, startPoint y: 474, endPoint x: 422, endPoint y: 487, distance: 137.1
click at [422, 487] on textarea at bounding box center [434, 496] width 371 height 67
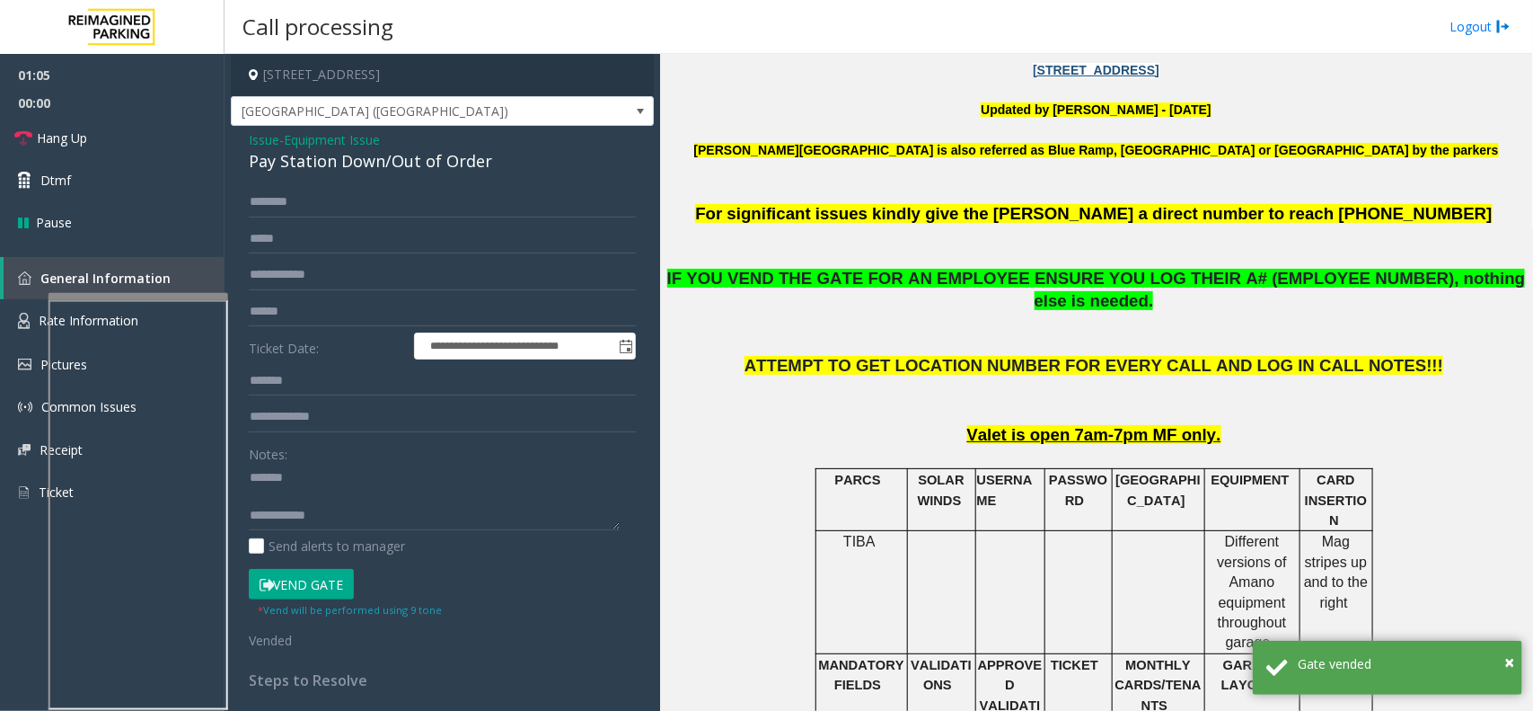
click at [333, 164] on div "Pay Station Down/Out of Order" at bounding box center [442, 161] width 387 height 24
drag, startPoint x: 333, startPoint y: 164, endPoint x: 368, endPoint y: 166, distance: 35.1
click at [342, 166] on div "Pay Station Down/Out of Order" at bounding box center [442, 161] width 387 height 24
click at [416, 523] on textarea at bounding box center [434, 496] width 371 height 67
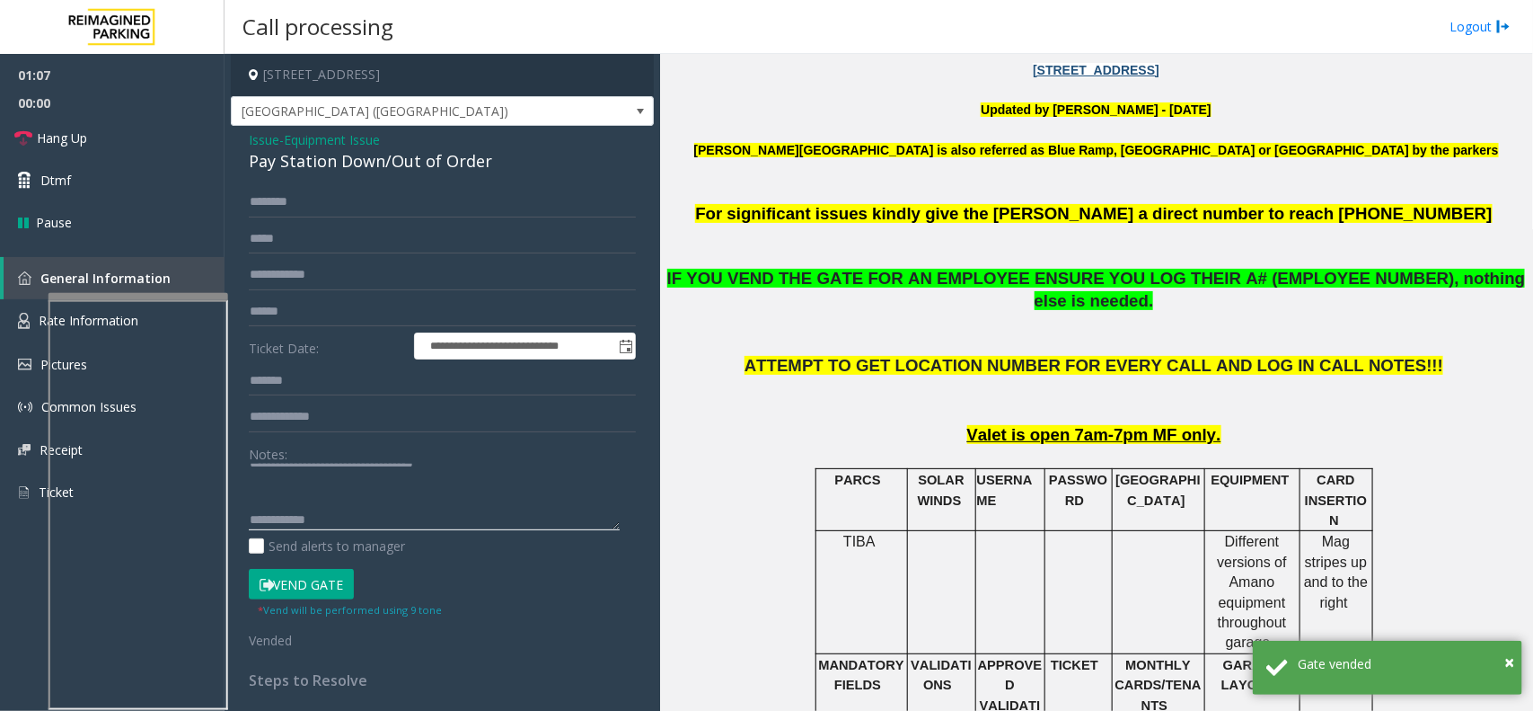
scroll to position [19, 0]
click at [419, 504] on textarea at bounding box center [434, 496] width 371 height 67
click at [389, 531] on textarea at bounding box center [434, 496] width 371 height 67
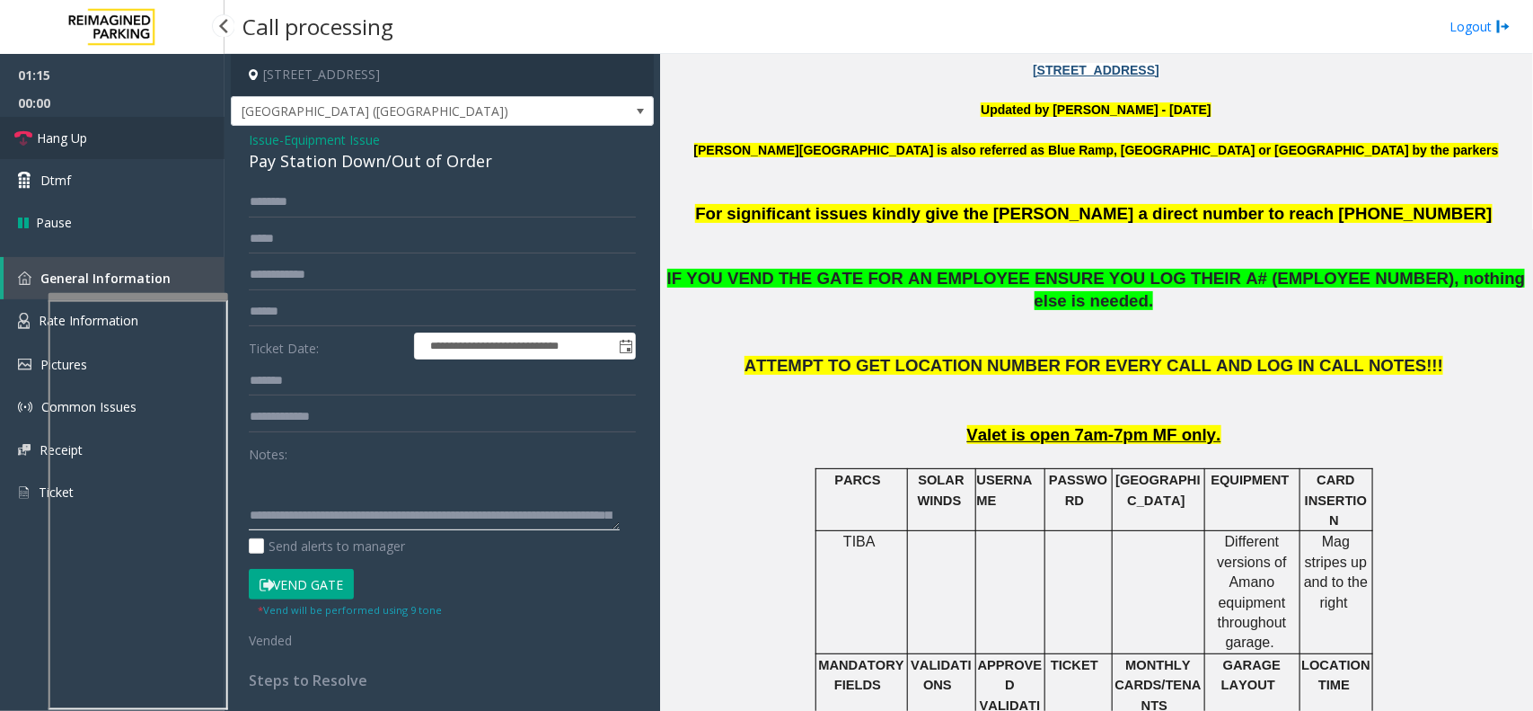
type textarea "**********"
click at [172, 148] on link "Hang Up" at bounding box center [112, 138] width 225 height 42
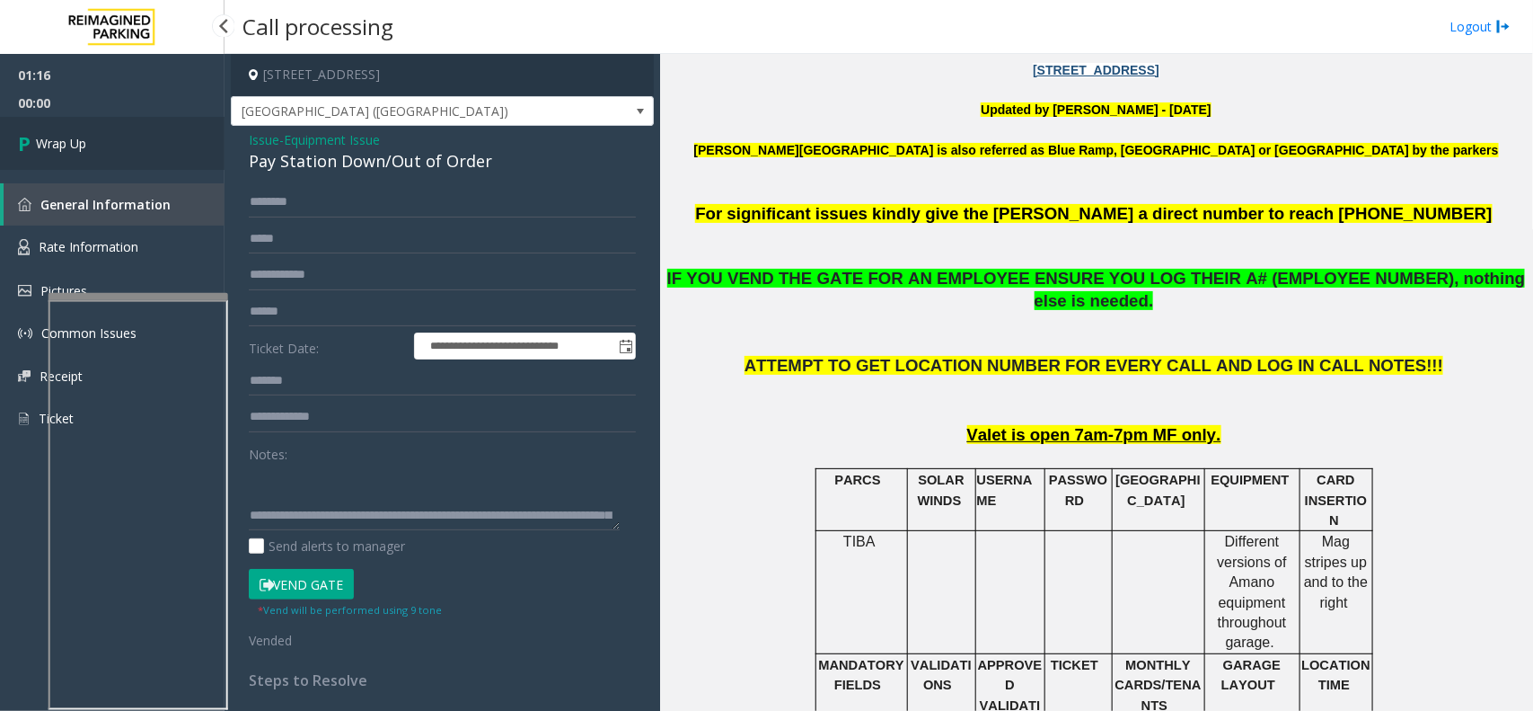
click at [141, 142] on link "Wrap Up" at bounding box center [112, 143] width 225 height 53
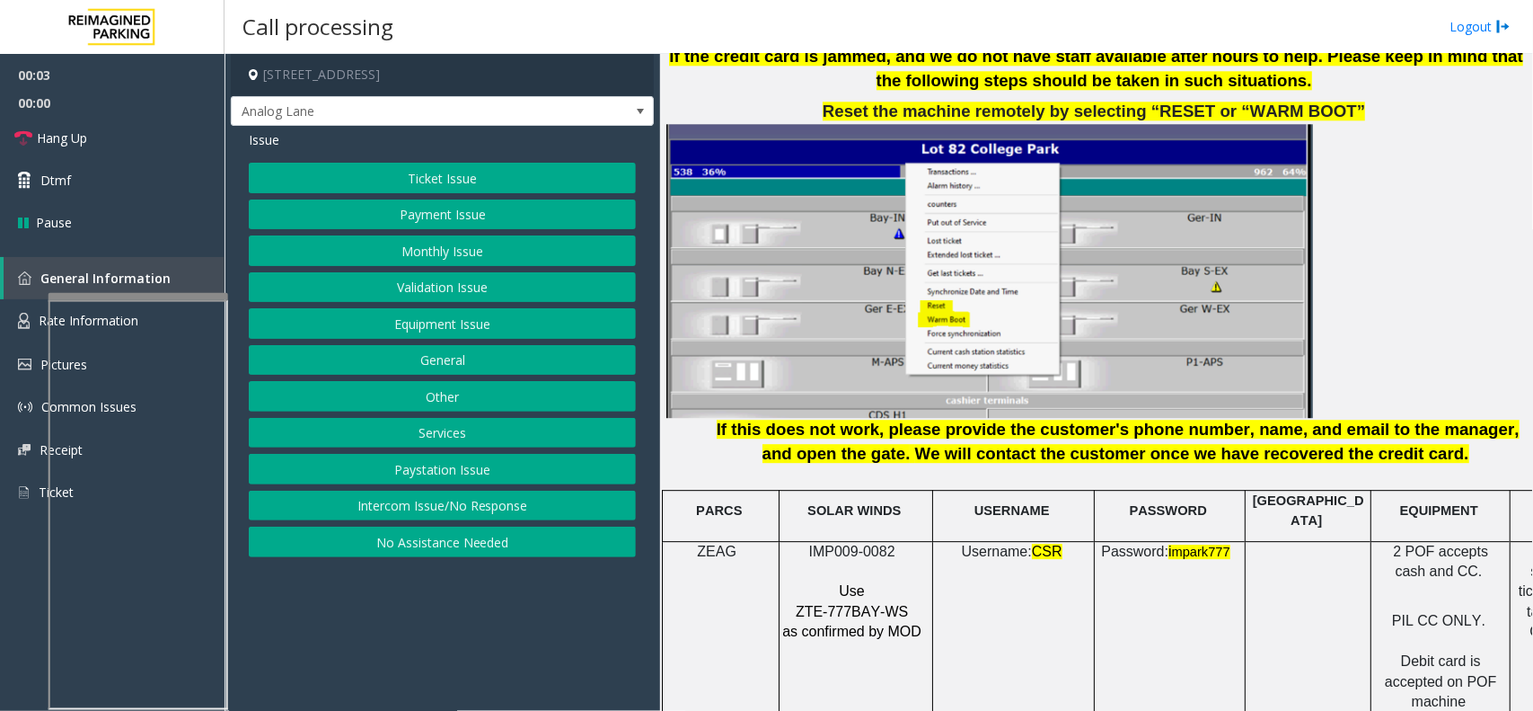
scroll to position [2133, 0]
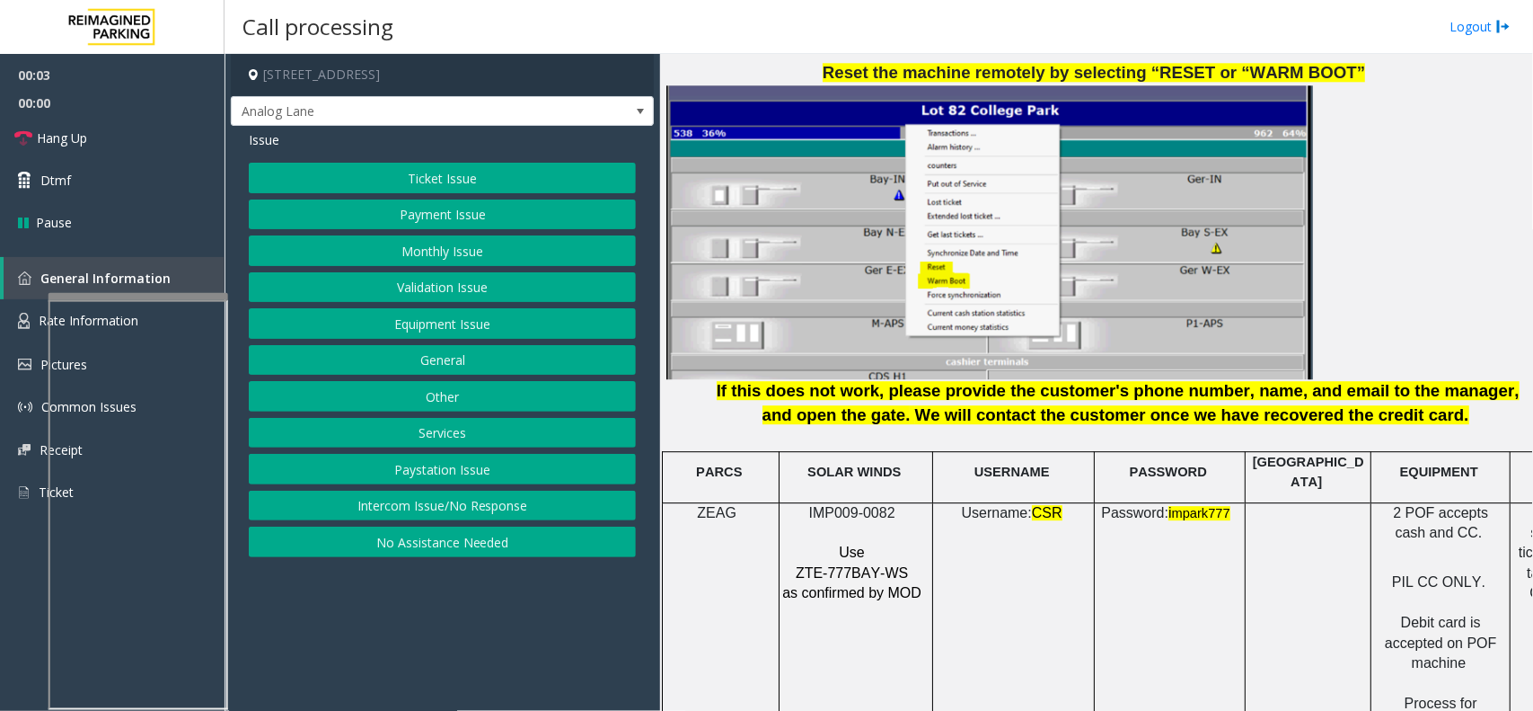
click at [862, 505] on span "IMP009-0082" at bounding box center [852, 512] width 86 height 15
copy p "IMP009-0082"
drag, startPoint x: 540, startPoint y: 517, endPoint x: 533, endPoint y: 440, distance: 77.6
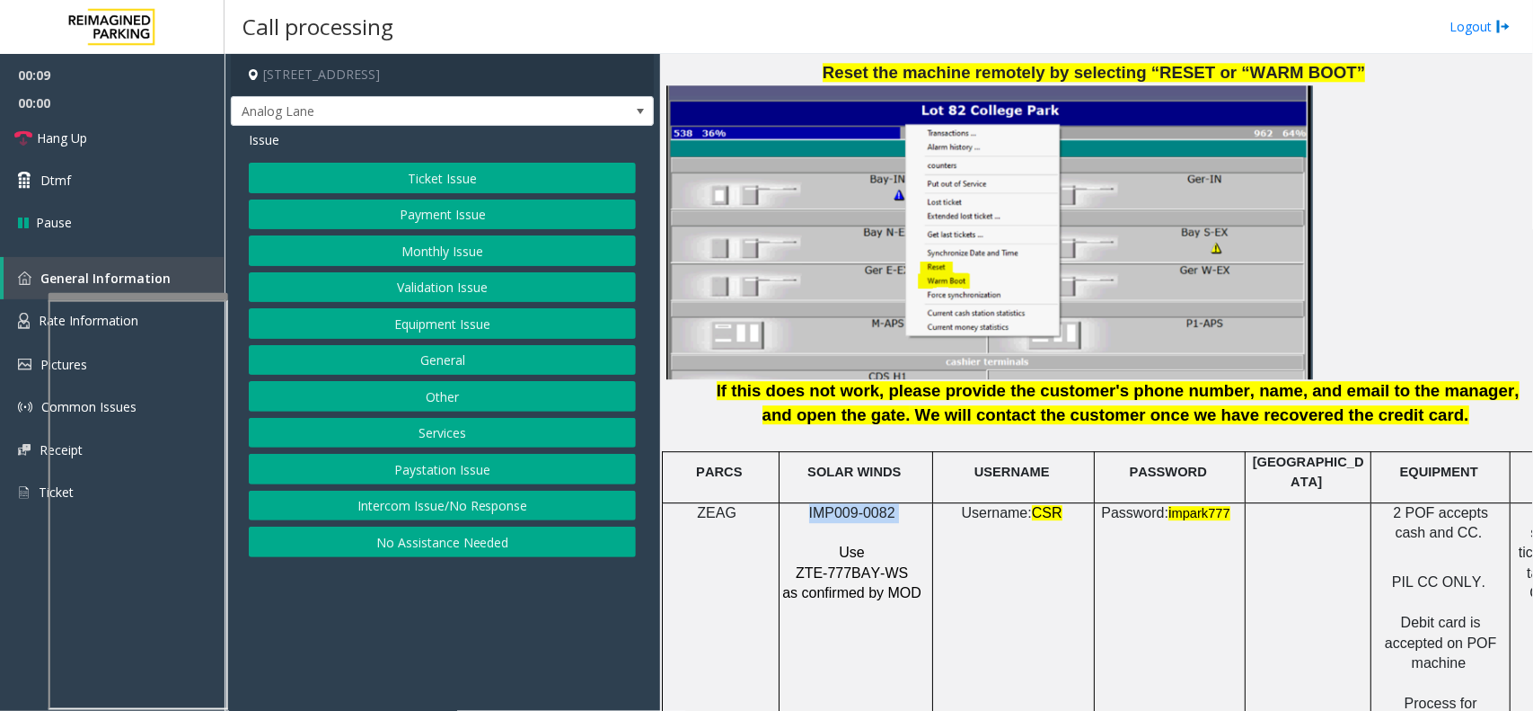
click at [540, 517] on button "Intercom Issue/No Response" at bounding box center [442, 505] width 387 height 31
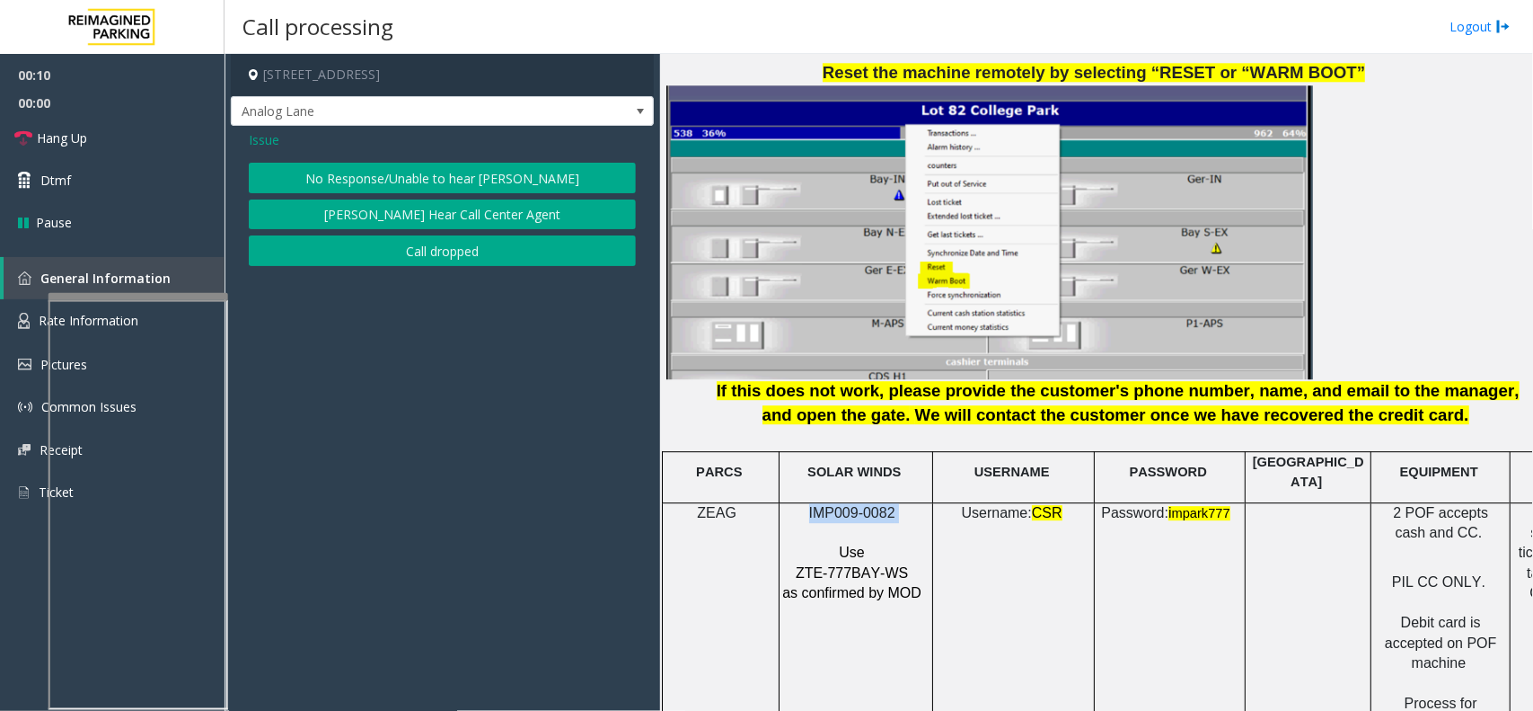
click at [487, 173] on button "No Response/Unable to hear [PERSON_NAME]" at bounding box center [442, 178] width 387 height 31
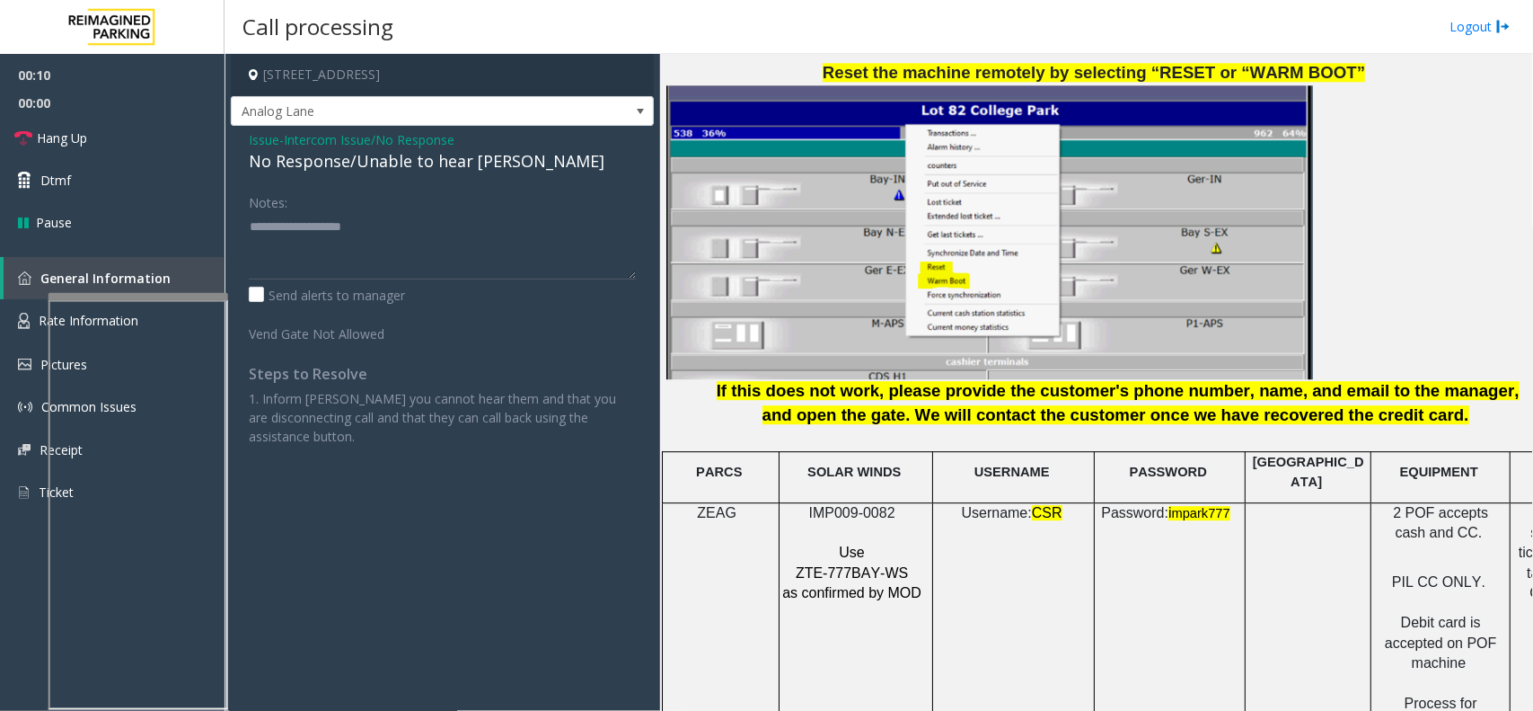
click at [445, 169] on div "No Response/Unable to hear [PERSON_NAME]" at bounding box center [442, 161] width 387 height 24
type textarea "**********"
click at [76, 154] on link "Hang Up" at bounding box center [112, 138] width 225 height 42
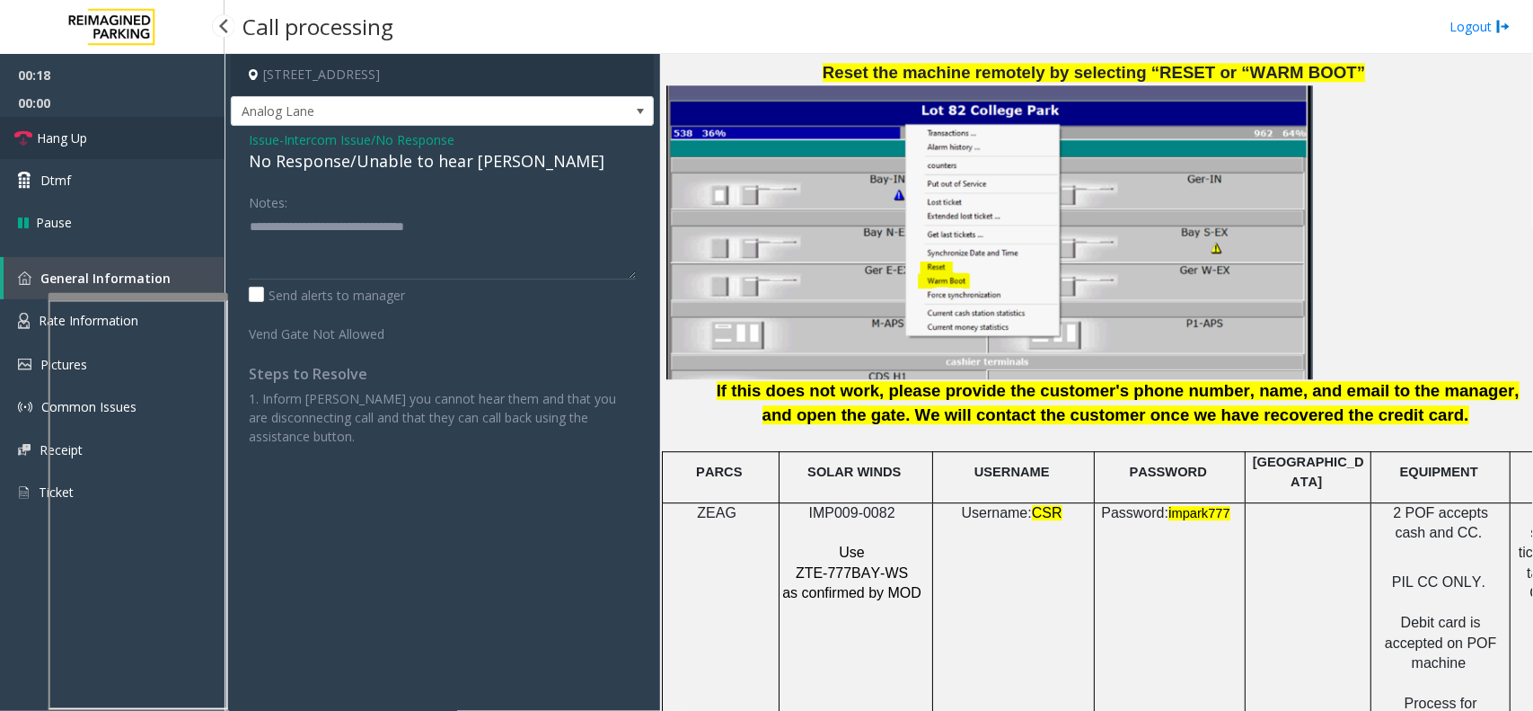
click at [75, 136] on span "Hang Up" at bounding box center [62, 137] width 50 height 19
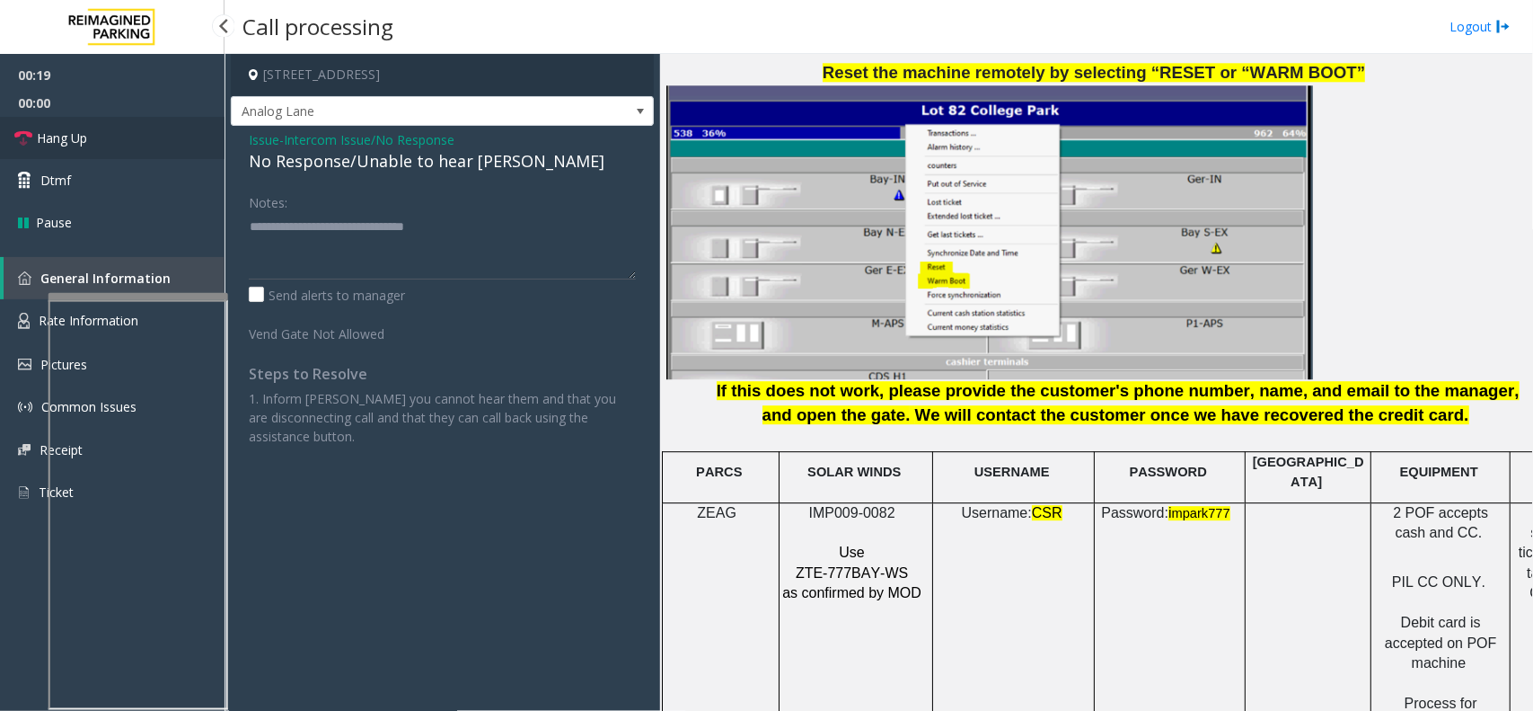
click at [75, 136] on span "Hang Up" at bounding box center [62, 137] width 50 height 19
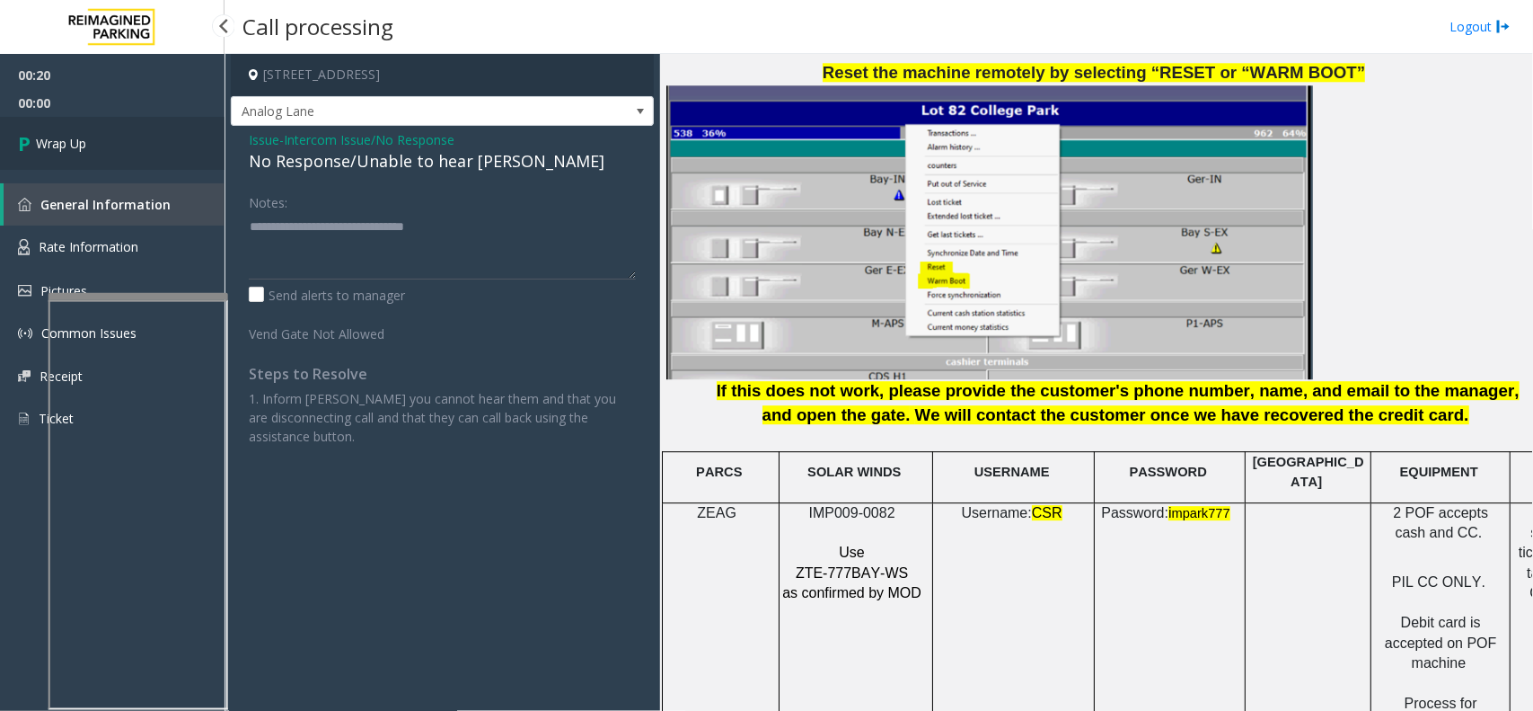
click at [75, 136] on span "Wrap Up" at bounding box center [61, 143] width 50 height 19
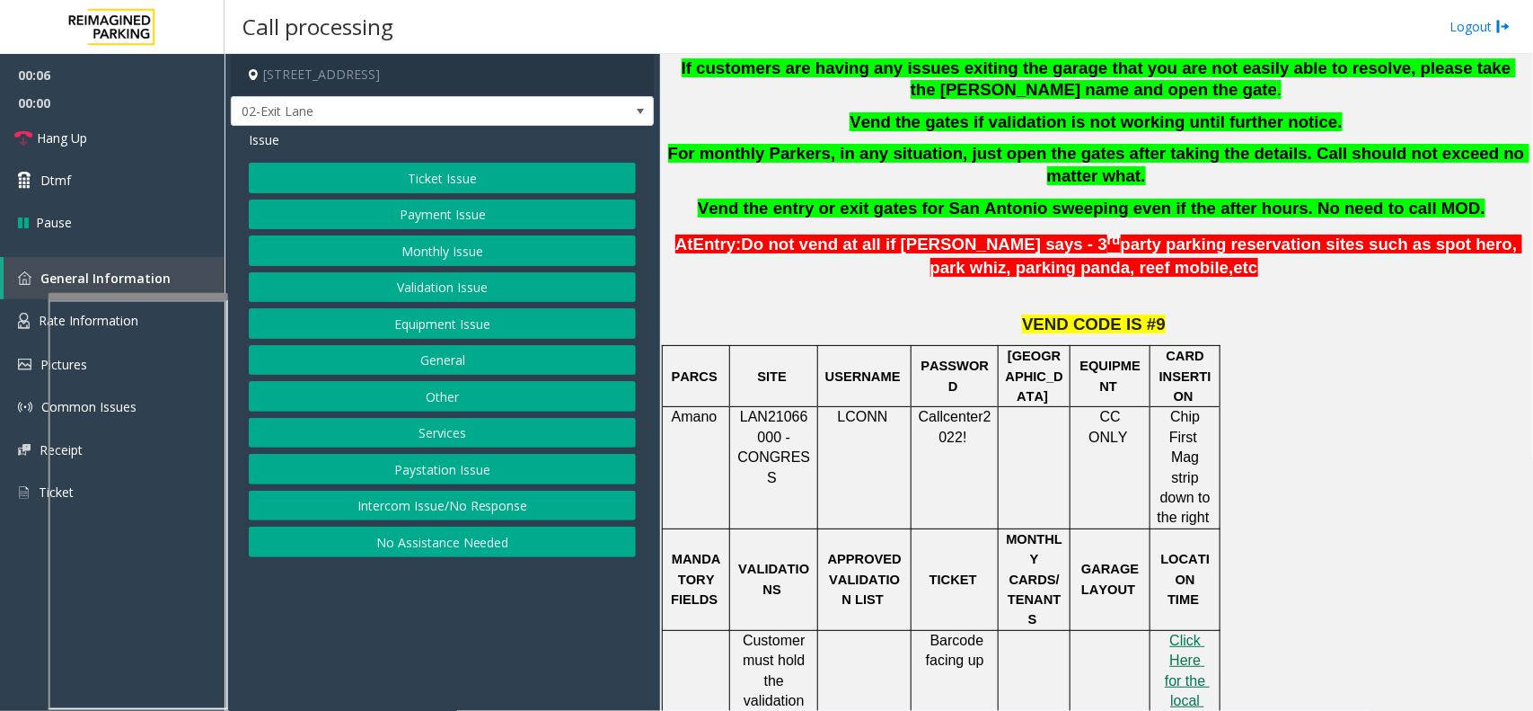
scroll to position [674, 0]
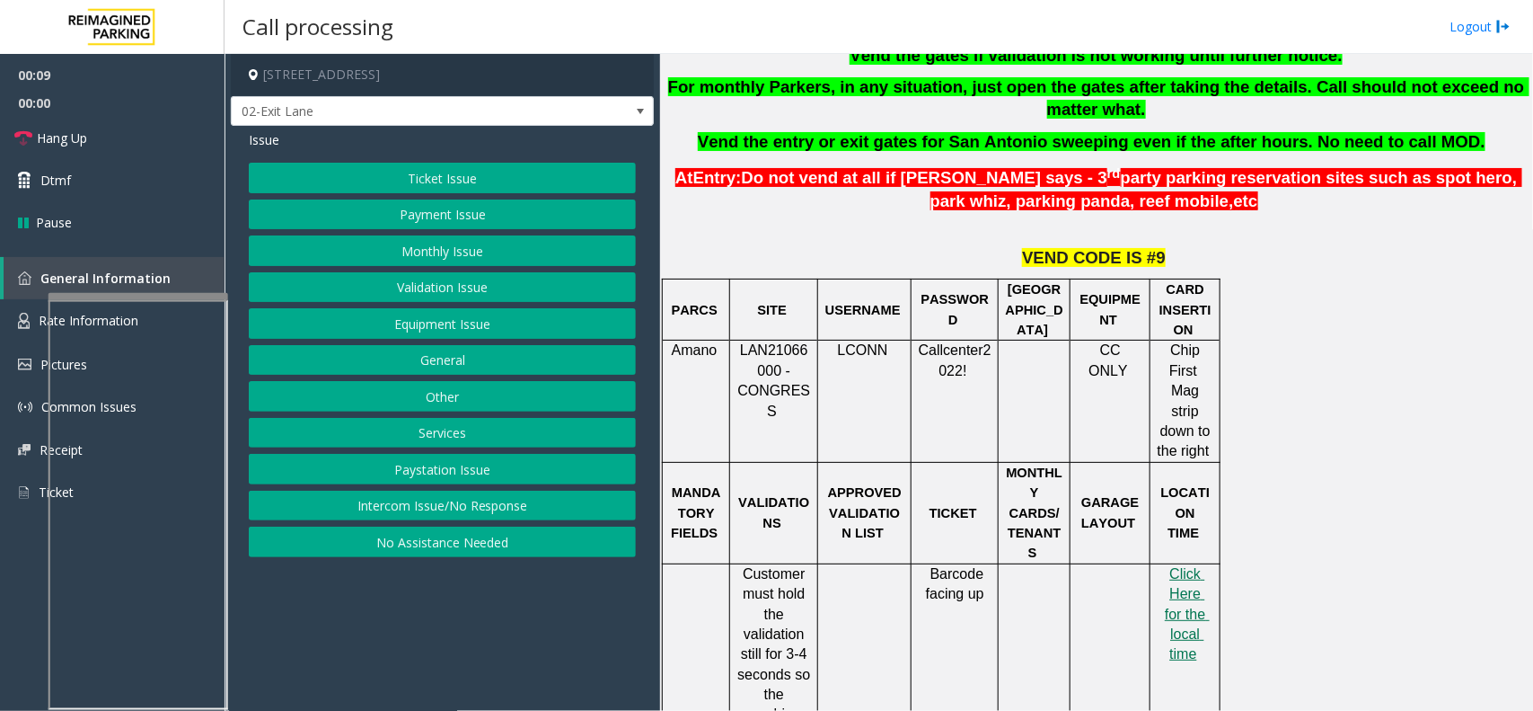
click at [563, 181] on button "Ticket Issue" at bounding box center [442, 178] width 387 height 31
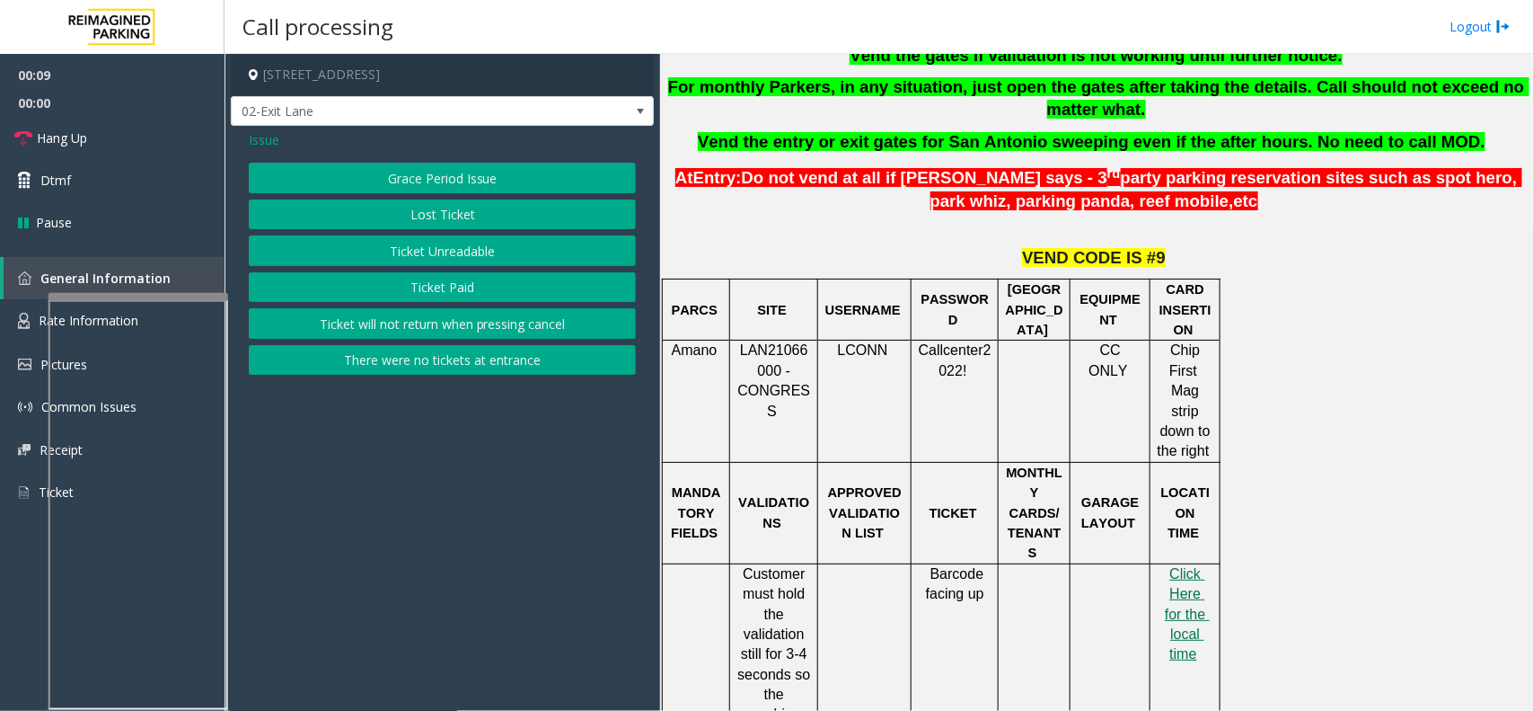
click at [517, 234] on div "Grace Period Issue Lost Ticket Ticket Unreadable Ticket Paid Ticket will not re…" at bounding box center [442, 269] width 387 height 212
click at [513, 257] on button "Ticket Unreadable" at bounding box center [442, 250] width 387 height 31
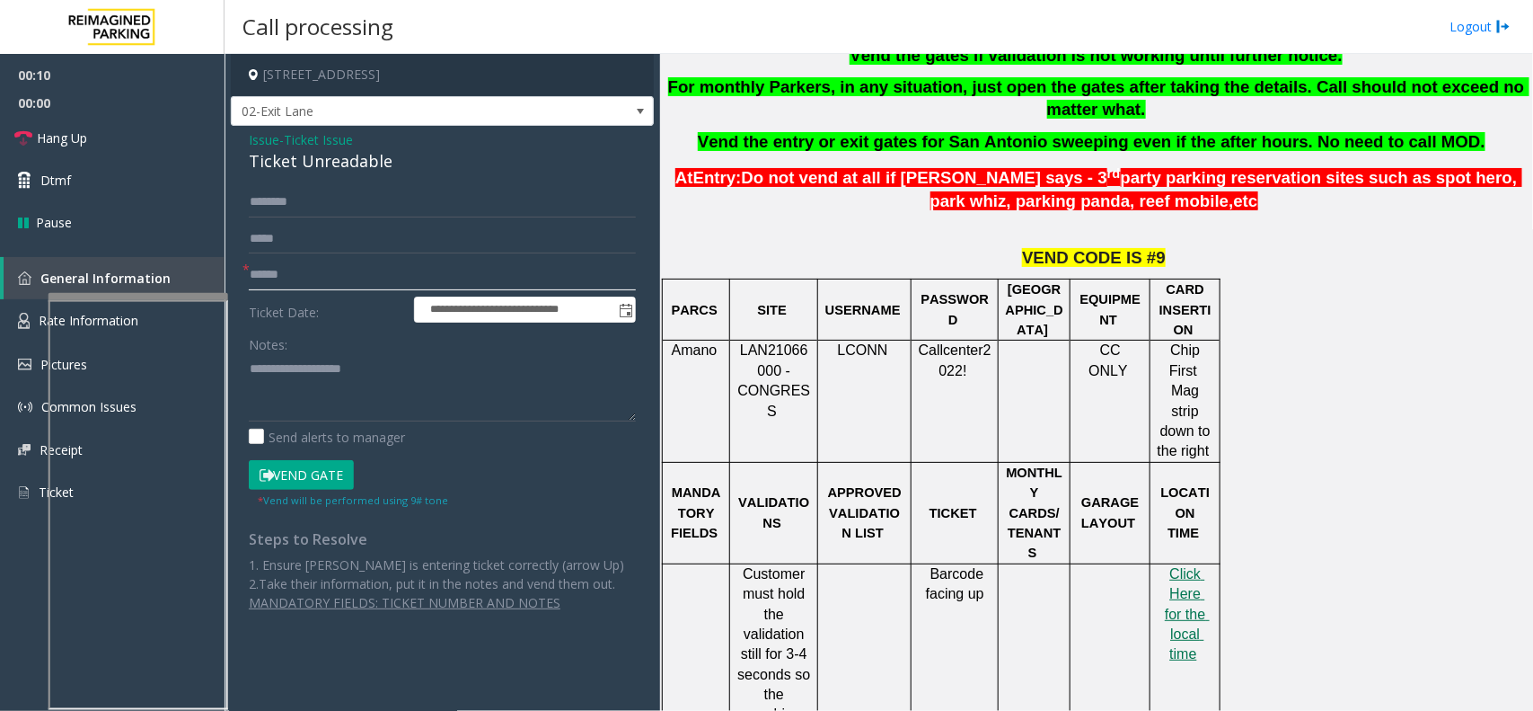
click at [386, 269] on input "text" at bounding box center [442, 275] width 387 height 31
click at [317, 159] on div "Ticket Unreadable" at bounding box center [442, 161] width 387 height 24
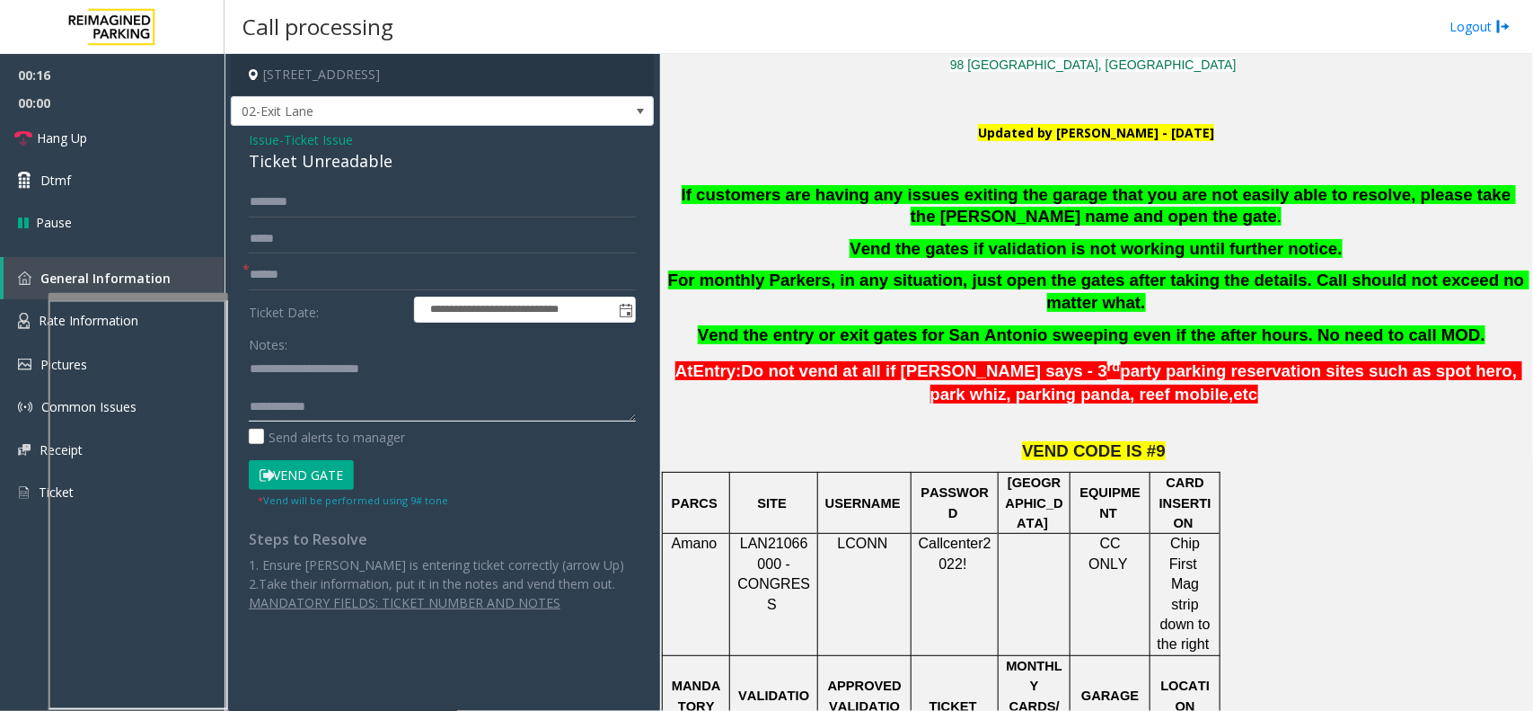
scroll to position [449, 0]
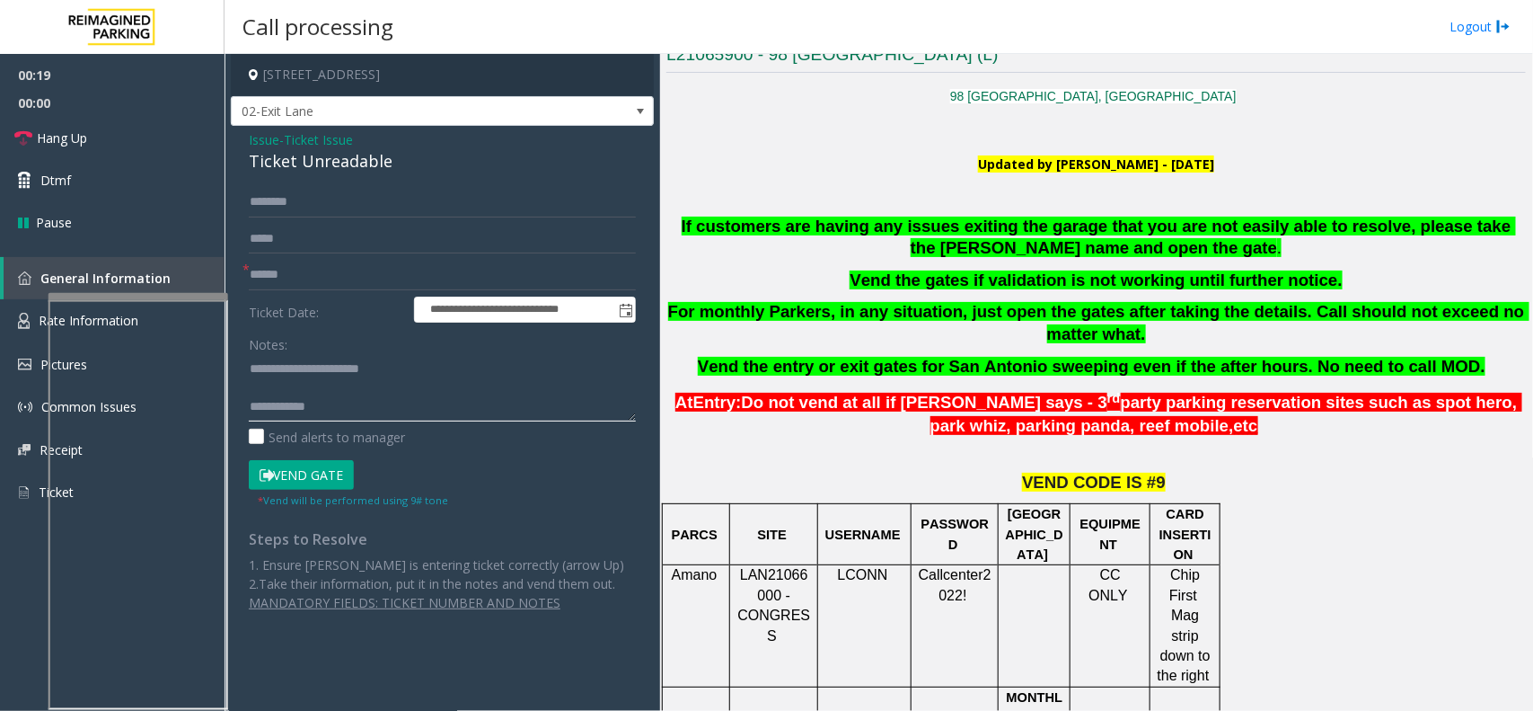
type textarea "**********"
click at [450, 280] on input "text" at bounding box center [442, 275] width 387 height 31
click at [276, 275] on input "******" at bounding box center [442, 275] width 387 height 31
click at [476, 205] on input "text" at bounding box center [442, 202] width 387 height 31
click at [490, 261] on input "*****" at bounding box center [442, 275] width 387 height 31
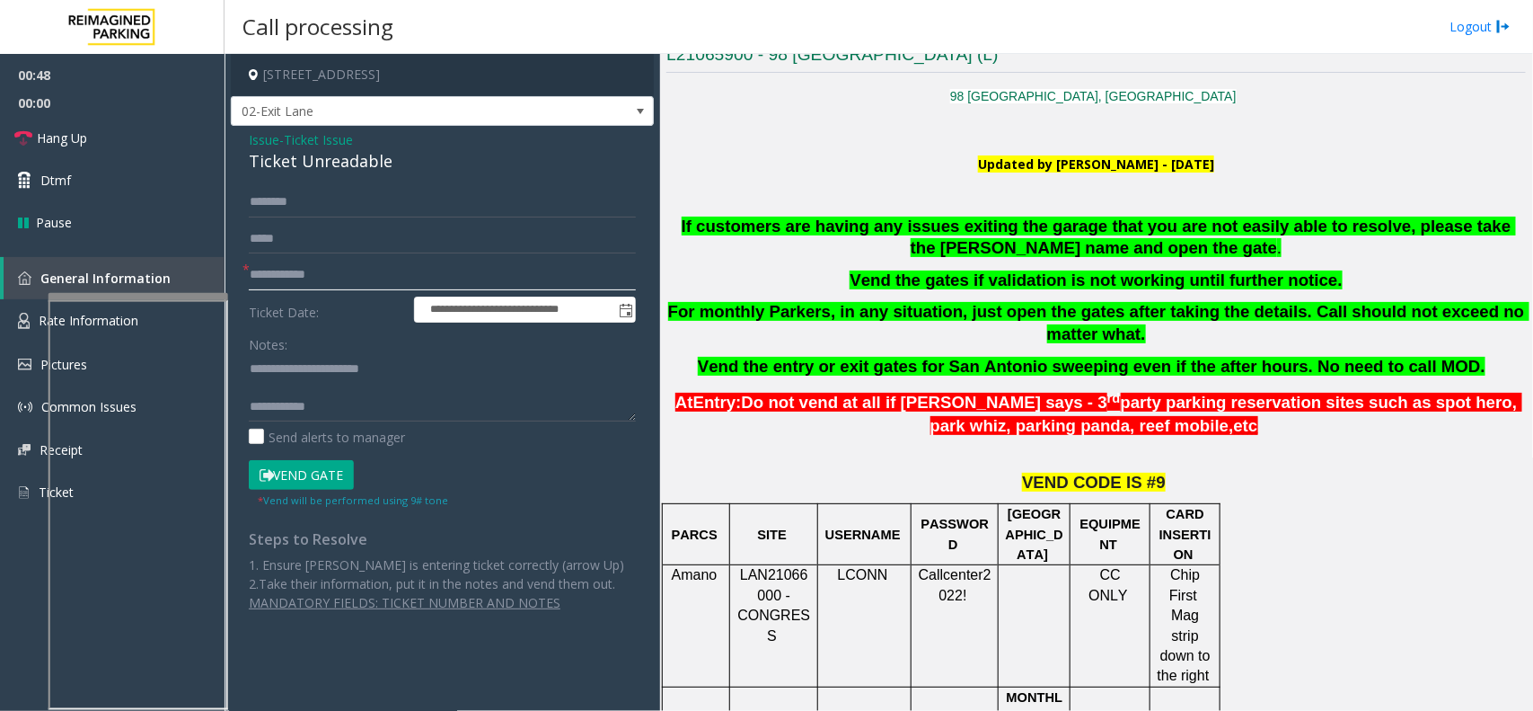
click at [277, 277] on input "**********" at bounding box center [442, 275] width 387 height 31
type input "******"
click at [317, 198] on input "text" at bounding box center [442, 202] width 387 height 31
type textarea "**********"
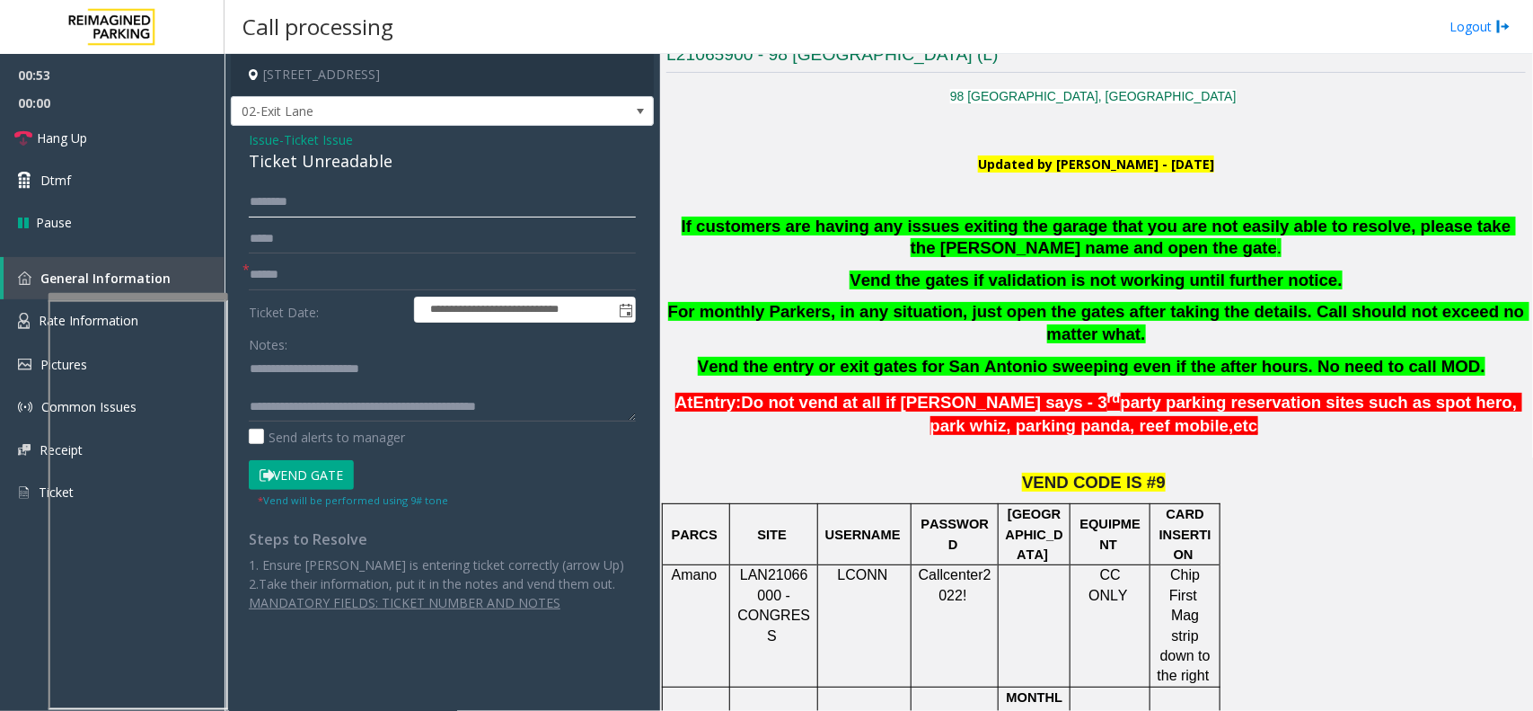
click at [331, 216] on input "text" at bounding box center [442, 202] width 387 height 31
type input "*******"
click at [298, 464] on button "Vend Gate" at bounding box center [301, 475] width 105 height 31
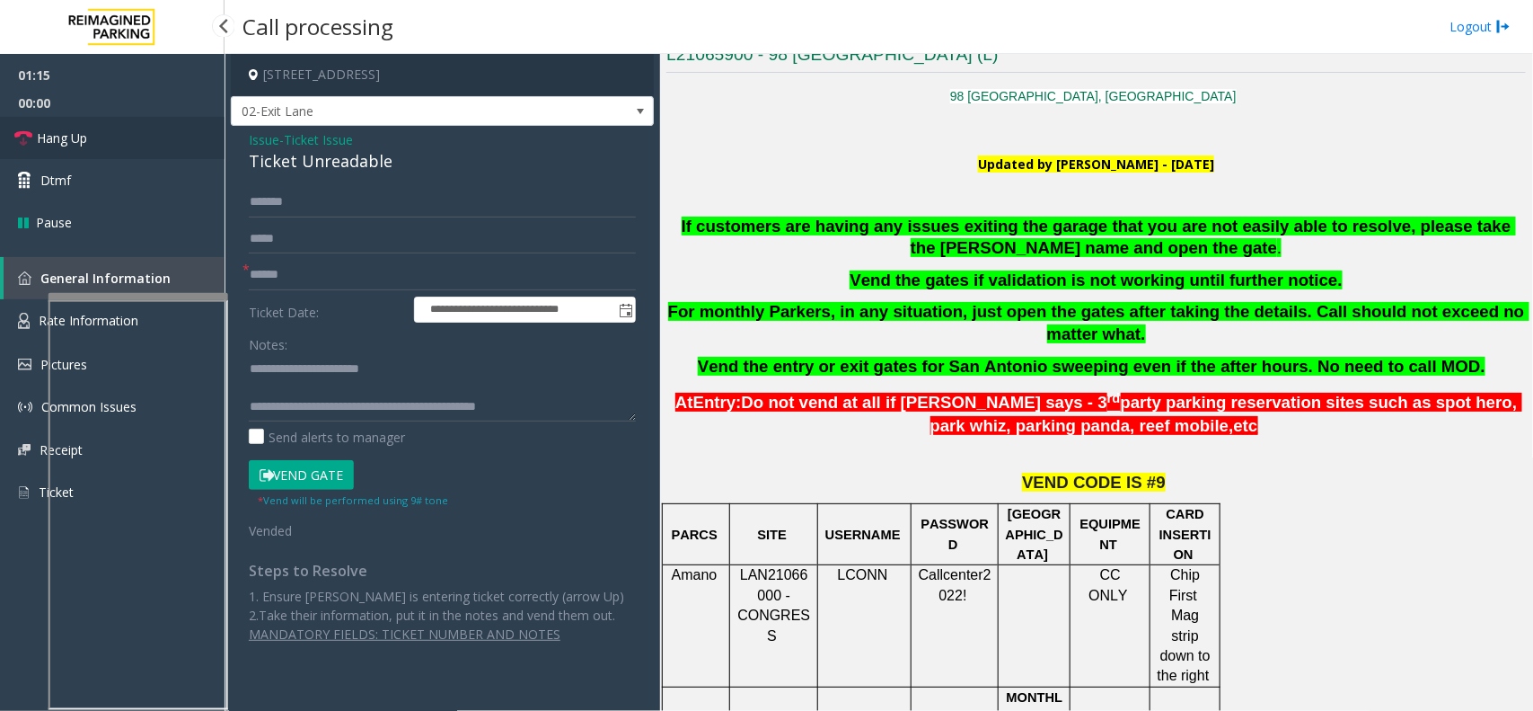
click at [70, 137] on span "Hang Up" at bounding box center [62, 137] width 50 height 19
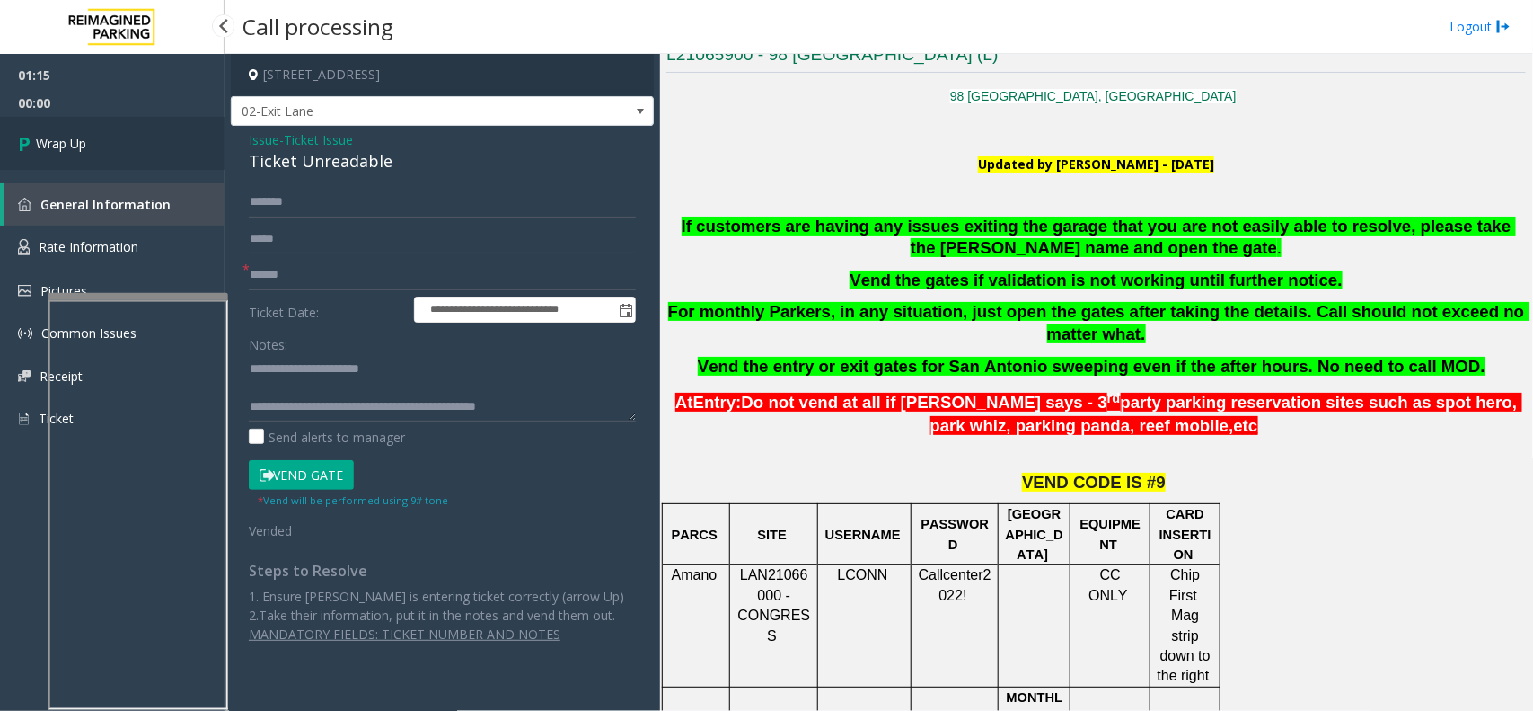
click at [67, 137] on span "Wrap Up" at bounding box center [61, 143] width 50 height 19
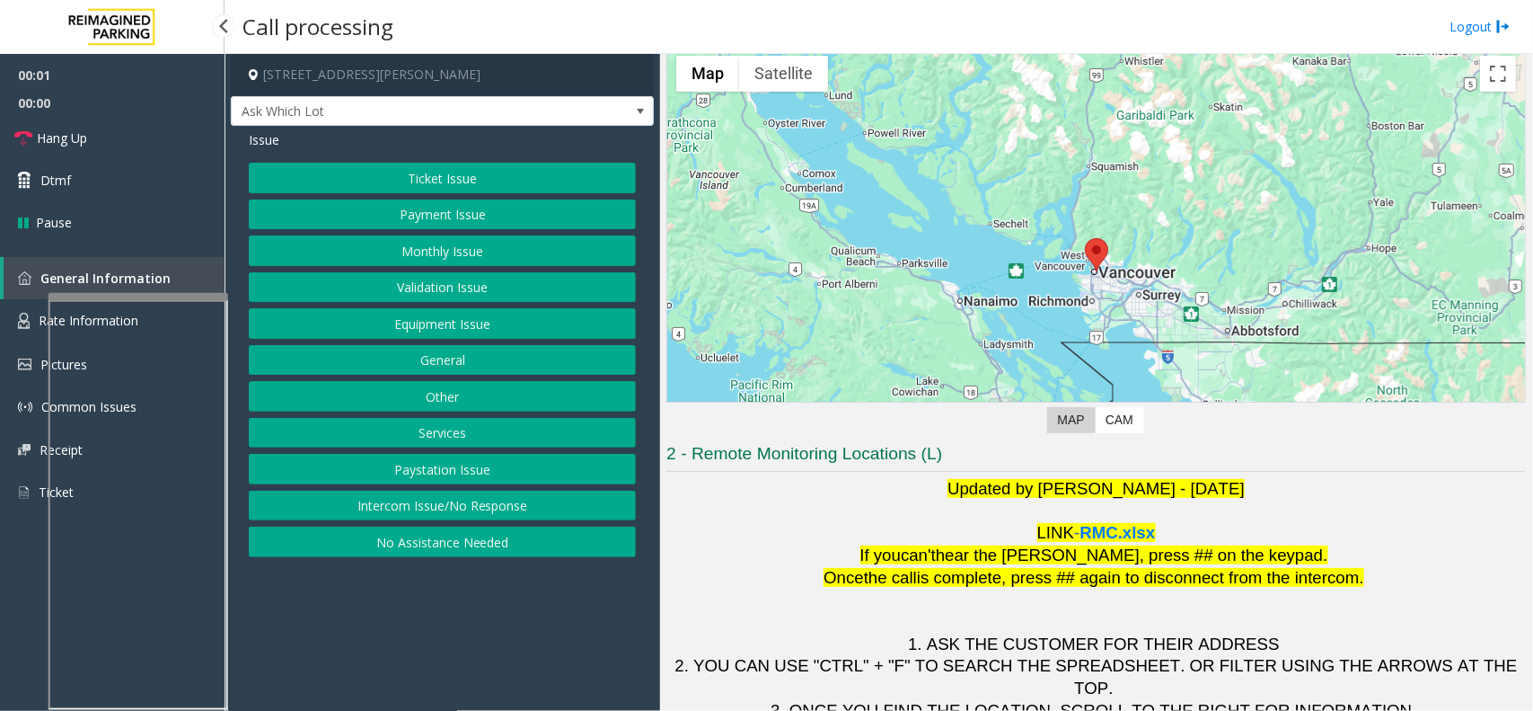
scroll to position [37, 0]
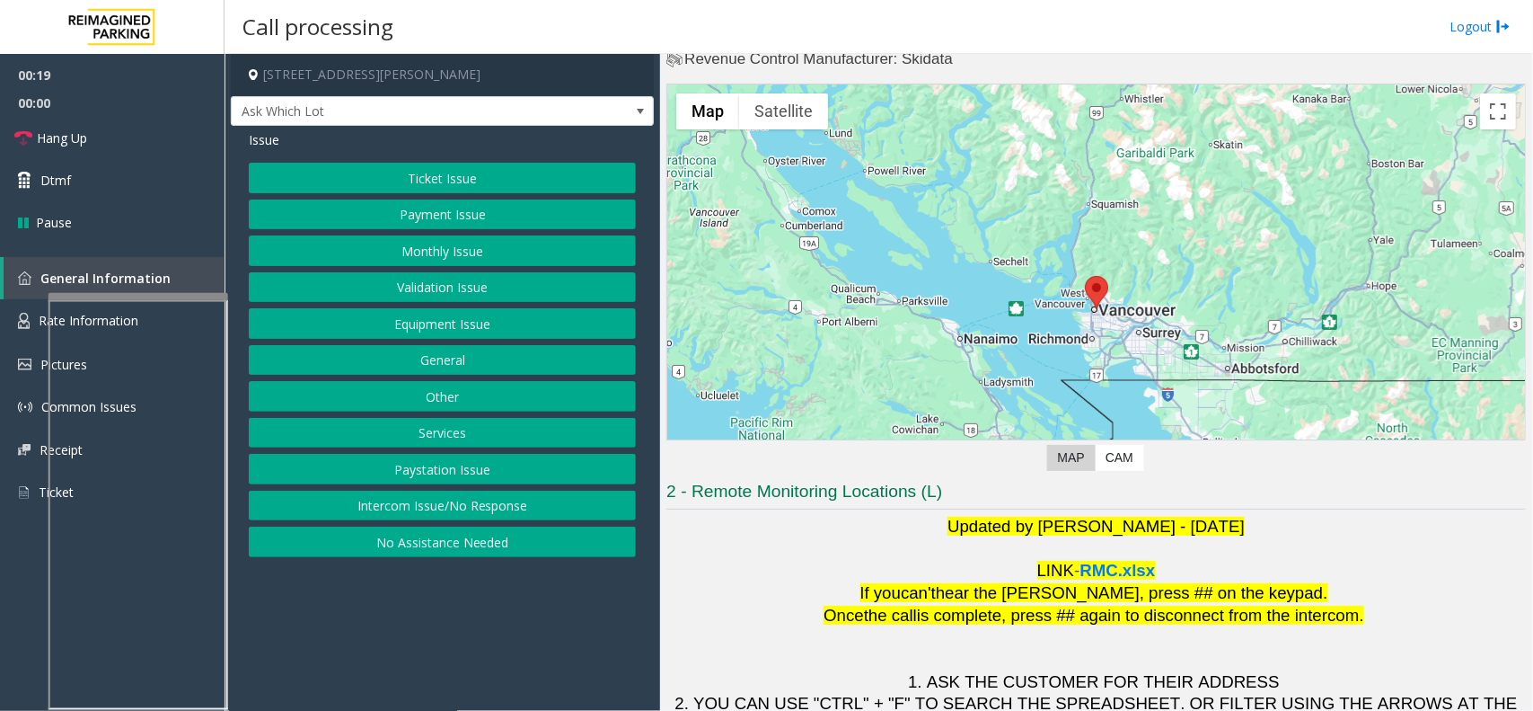
click at [447, 218] on button "Payment Issue" at bounding box center [442, 214] width 387 height 31
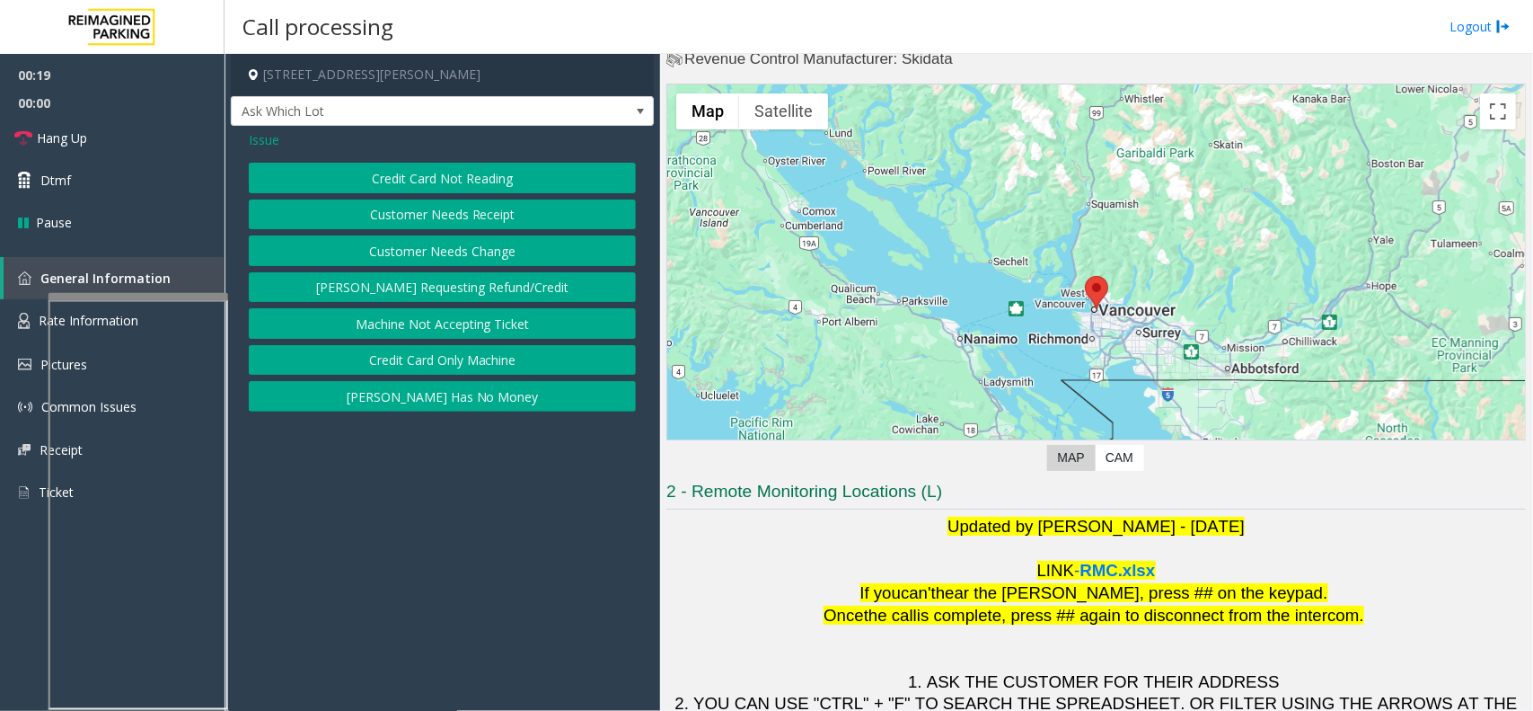
click at [449, 182] on button "Credit Card Not Reading" at bounding box center [442, 178] width 387 height 31
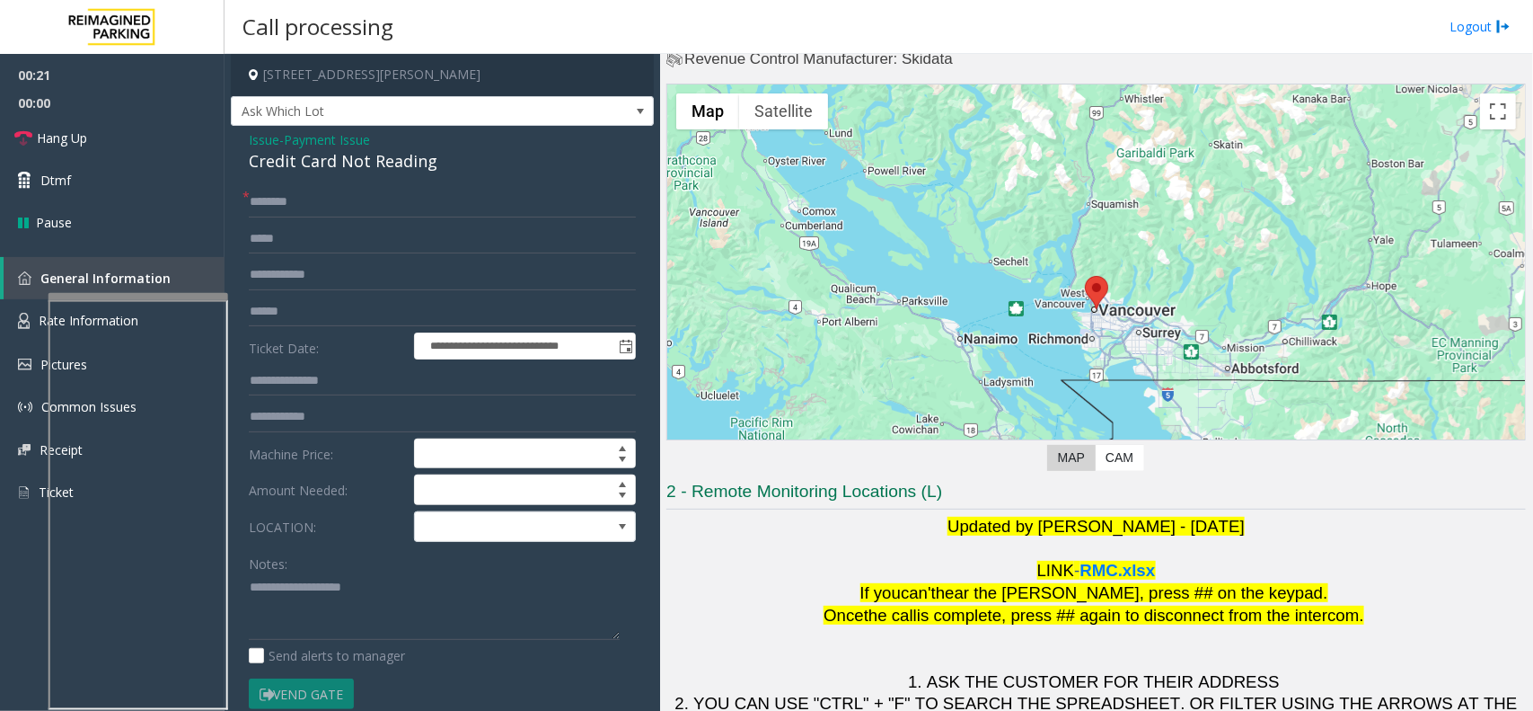
click at [305, 149] on div "Credit Card Not Reading" at bounding box center [442, 161] width 387 height 24
type textarea "**********"
drag, startPoint x: 456, startPoint y: 536, endPoint x: 473, endPoint y: 527, distance: 19.3
click at [456, 536] on span at bounding box center [503, 526] width 176 height 29
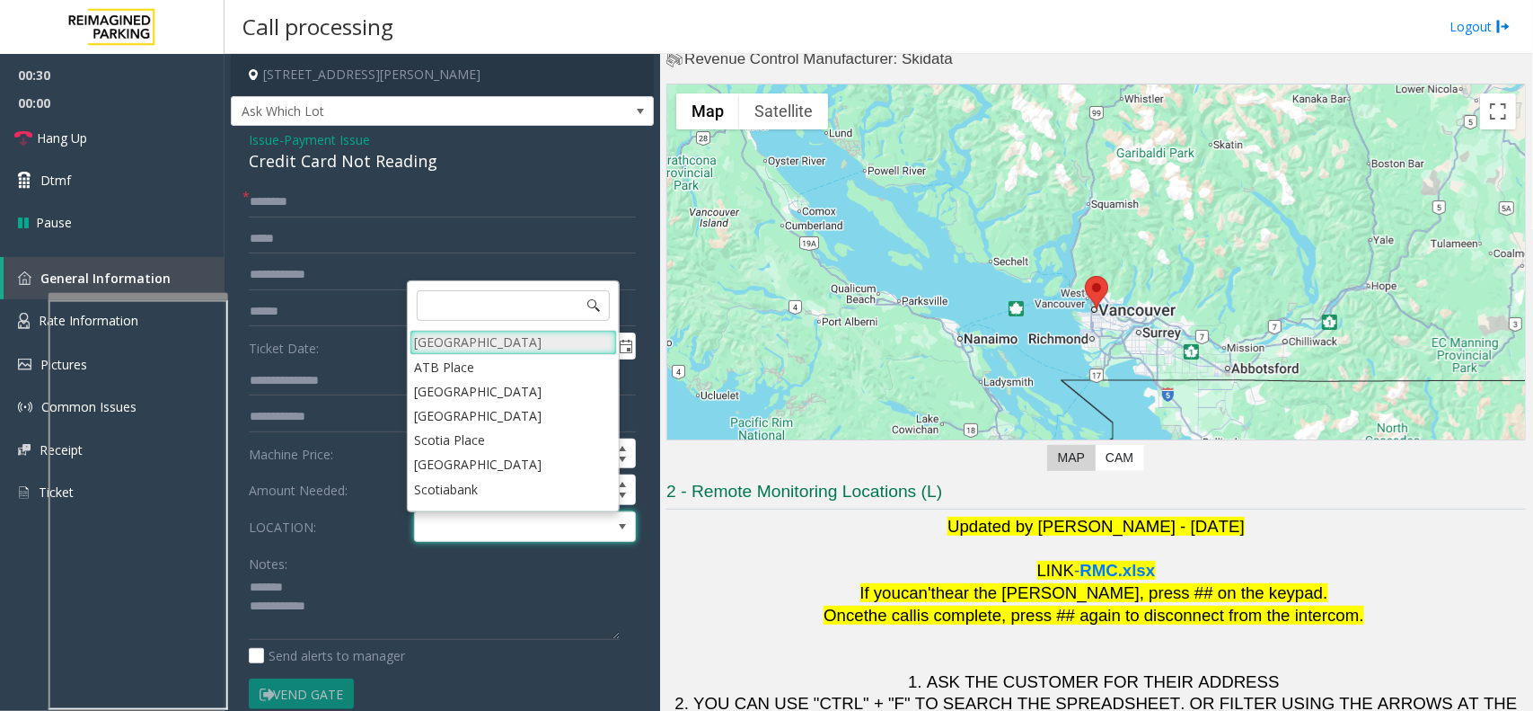
click at [509, 341] on Village "Mount Royal Village" at bounding box center [513, 342] width 207 height 24
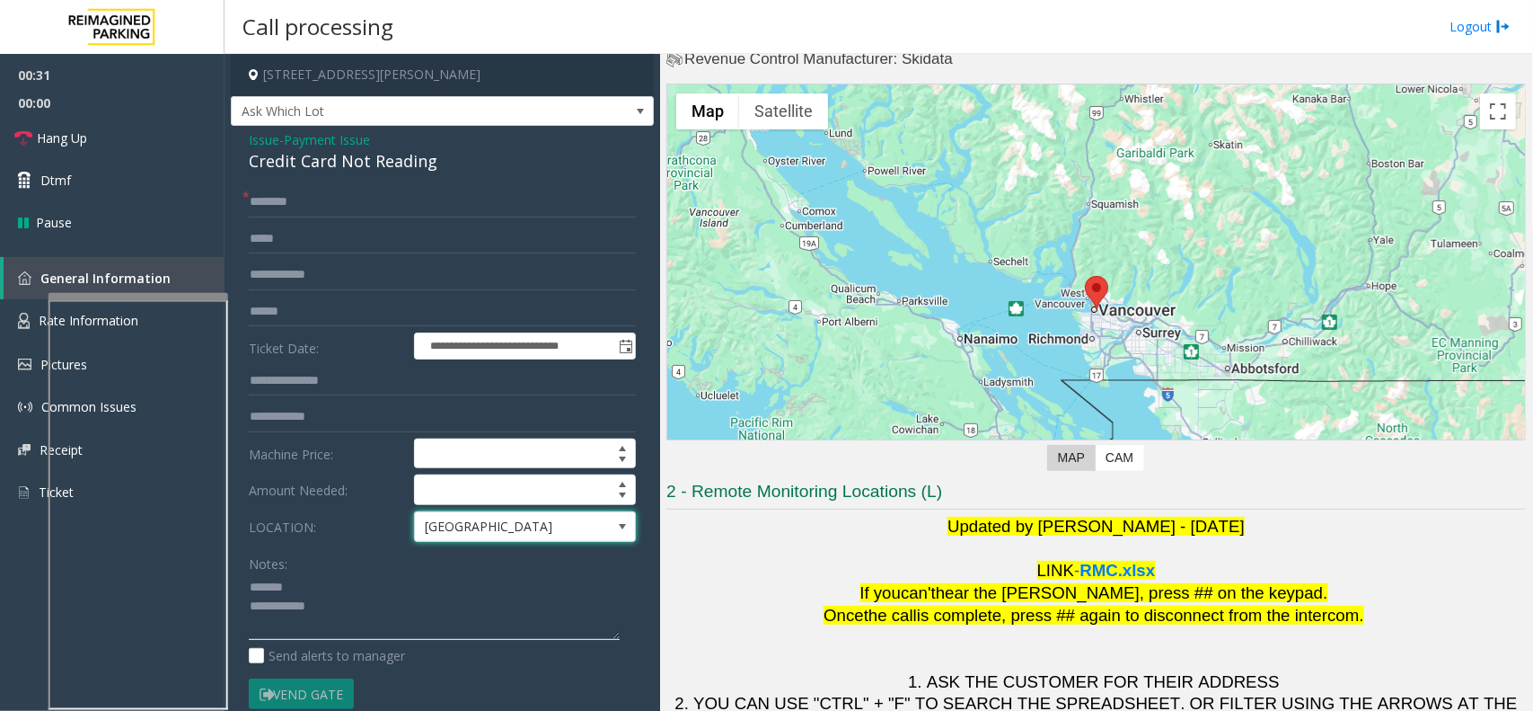
click at [320, 568] on textarea at bounding box center [434, 606] width 371 height 67
click at [328, 148] on span "Payment Issue" at bounding box center [327, 139] width 86 height 19
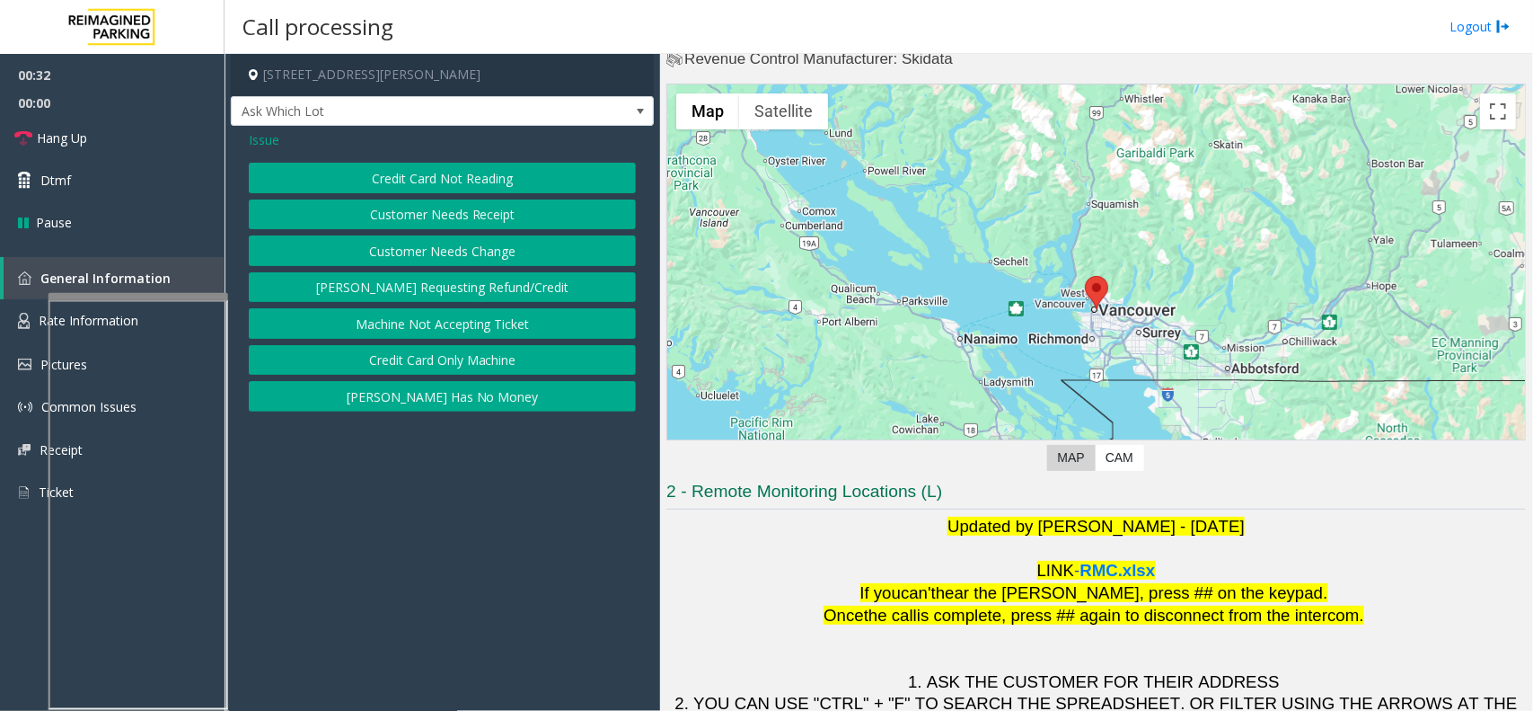
click at [328, 148] on div "Issue" at bounding box center [442, 139] width 387 height 19
click at [410, 176] on button "Credit Card Not Reading" at bounding box center [442, 178] width 387 height 31
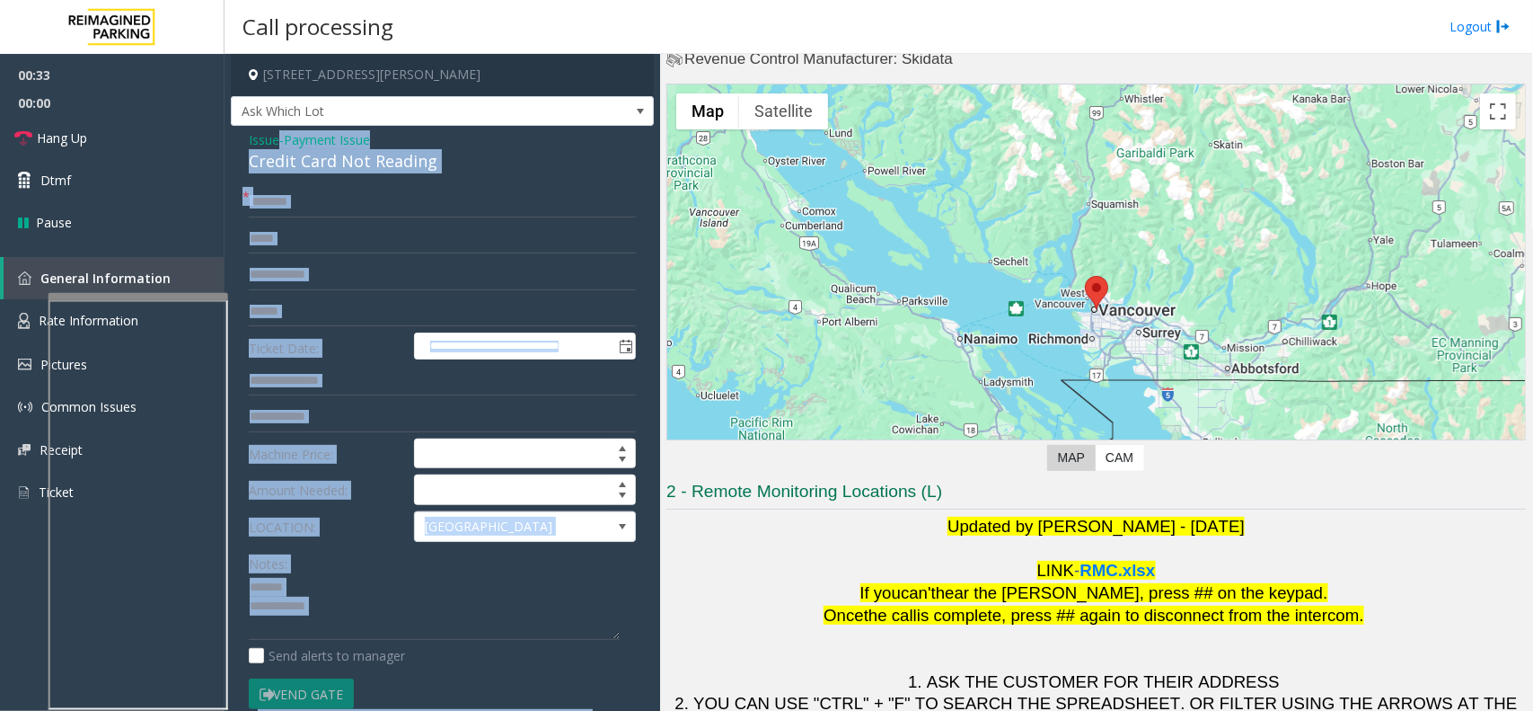
click at [373, 166] on div "Credit Card Not Reading" at bounding box center [442, 161] width 387 height 24
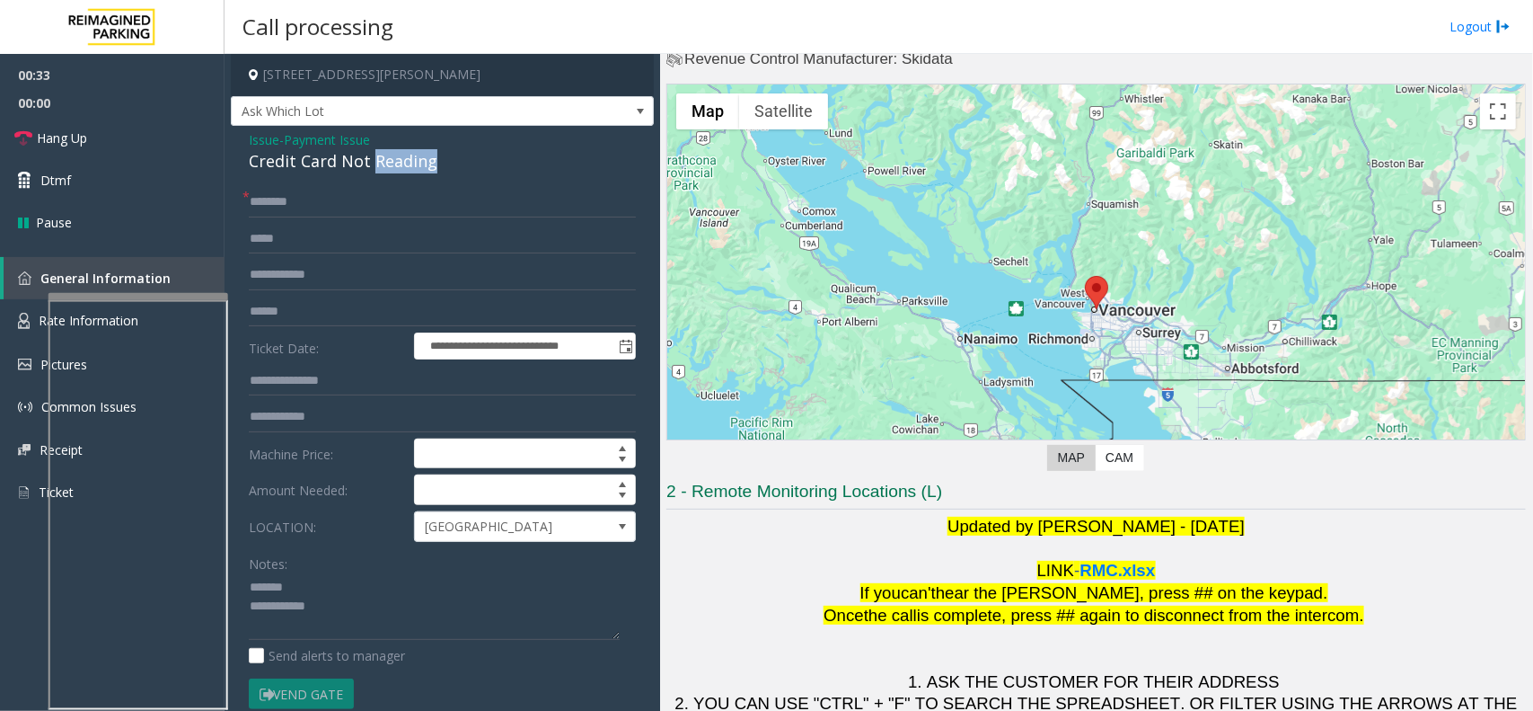
click at [373, 166] on div "Credit Card Not Reading" at bounding box center [442, 161] width 387 height 24
type textarea "**********"
drag, startPoint x: 276, startPoint y: 288, endPoint x: 284, endPoint y: 307, distance: 20.5
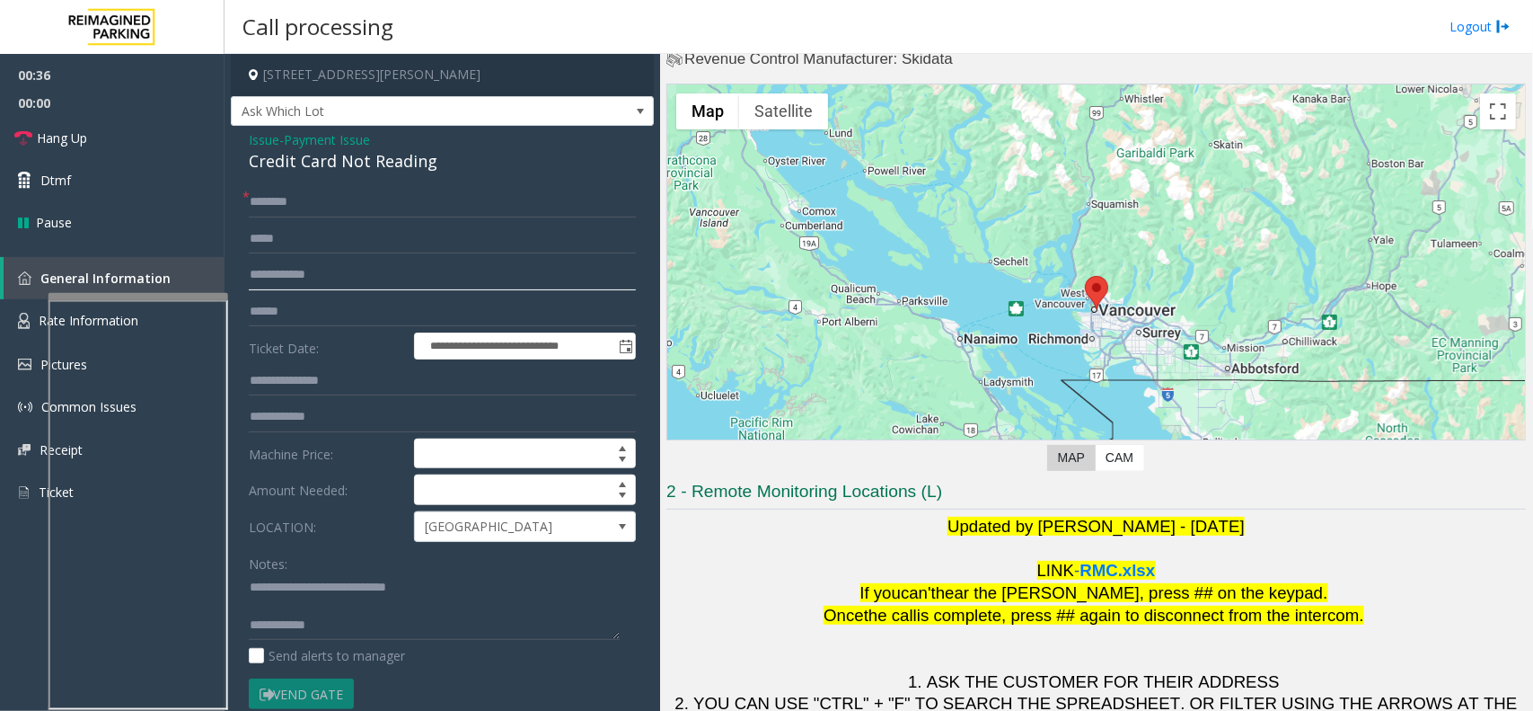
click at [275, 293] on form "**********" at bounding box center [442, 467] width 387 height 560
click at [284, 307] on input "text" at bounding box center [442, 311] width 387 height 31
click at [276, 307] on input "text" at bounding box center [442, 311] width 387 height 31
click at [440, 568] on textarea at bounding box center [434, 606] width 371 height 67
click at [321, 304] on input "text" at bounding box center [442, 311] width 387 height 31
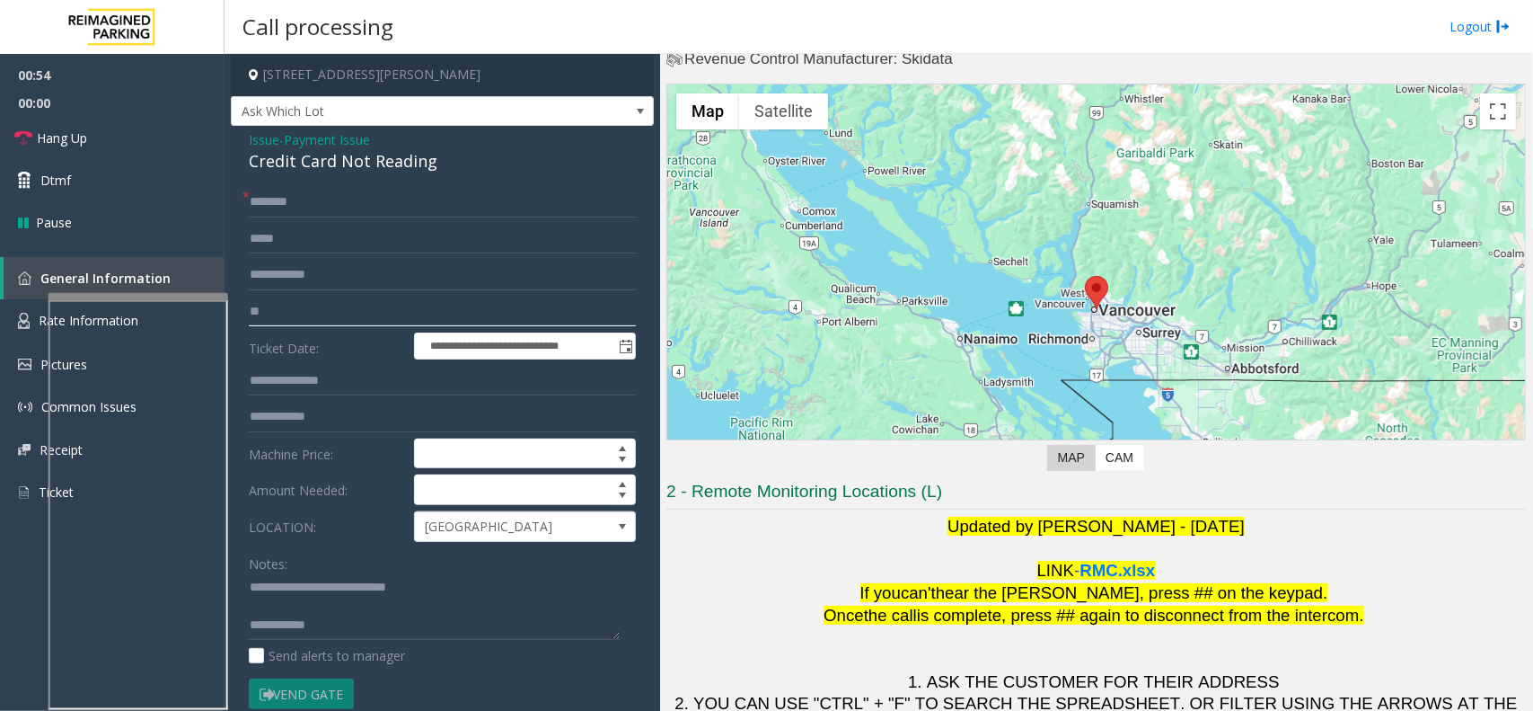
type input "*"
click at [286, 209] on input "text" at bounding box center [442, 202] width 387 height 31
type input "*******"
click at [298, 568] on form "**********" at bounding box center [442, 467] width 387 height 560
click at [446, 568] on textarea at bounding box center [434, 606] width 371 height 67
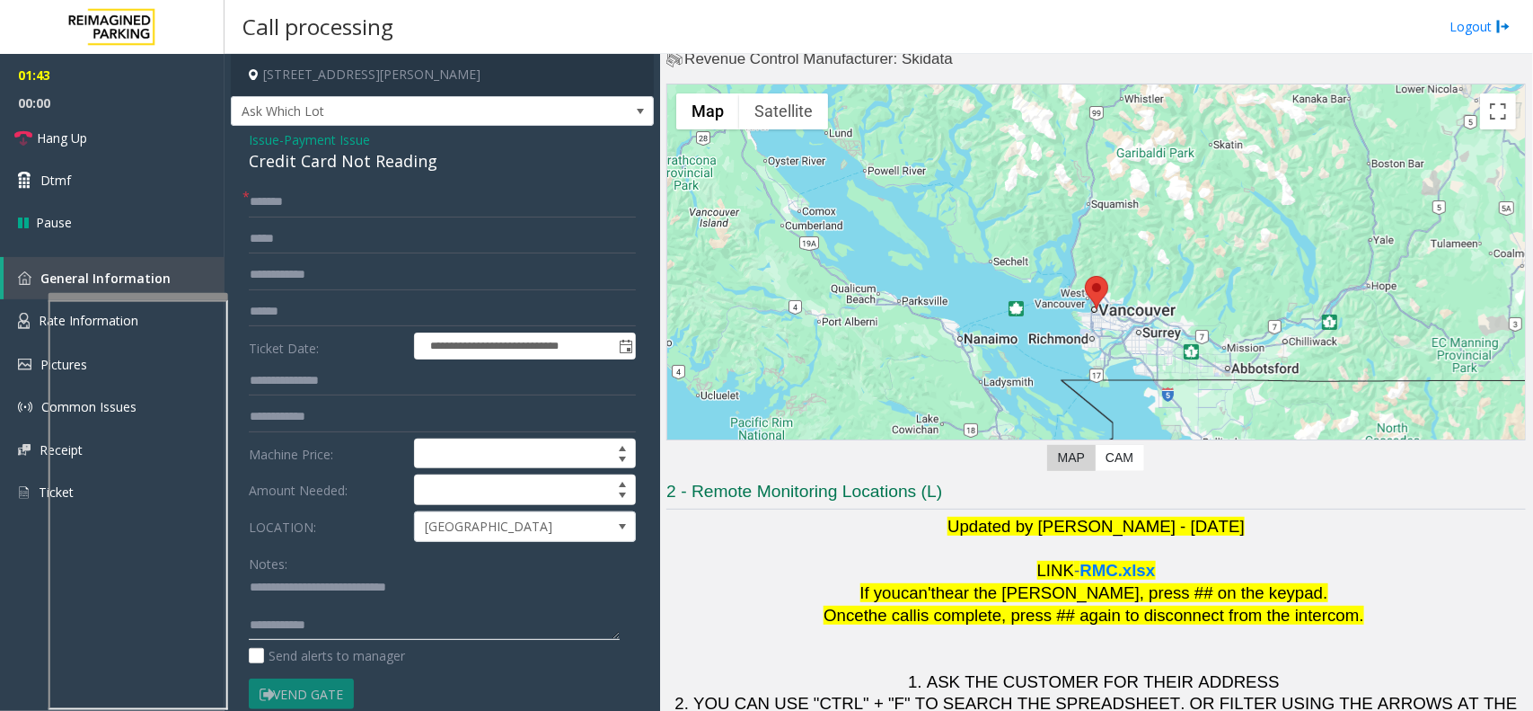
click at [445, 568] on textarea at bounding box center [434, 606] width 371 height 67
click at [402, 568] on textarea at bounding box center [434, 606] width 371 height 67
click at [407, 568] on textarea at bounding box center [434, 606] width 371 height 67
click at [419, 568] on textarea at bounding box center [434, 606] width 371 height 67
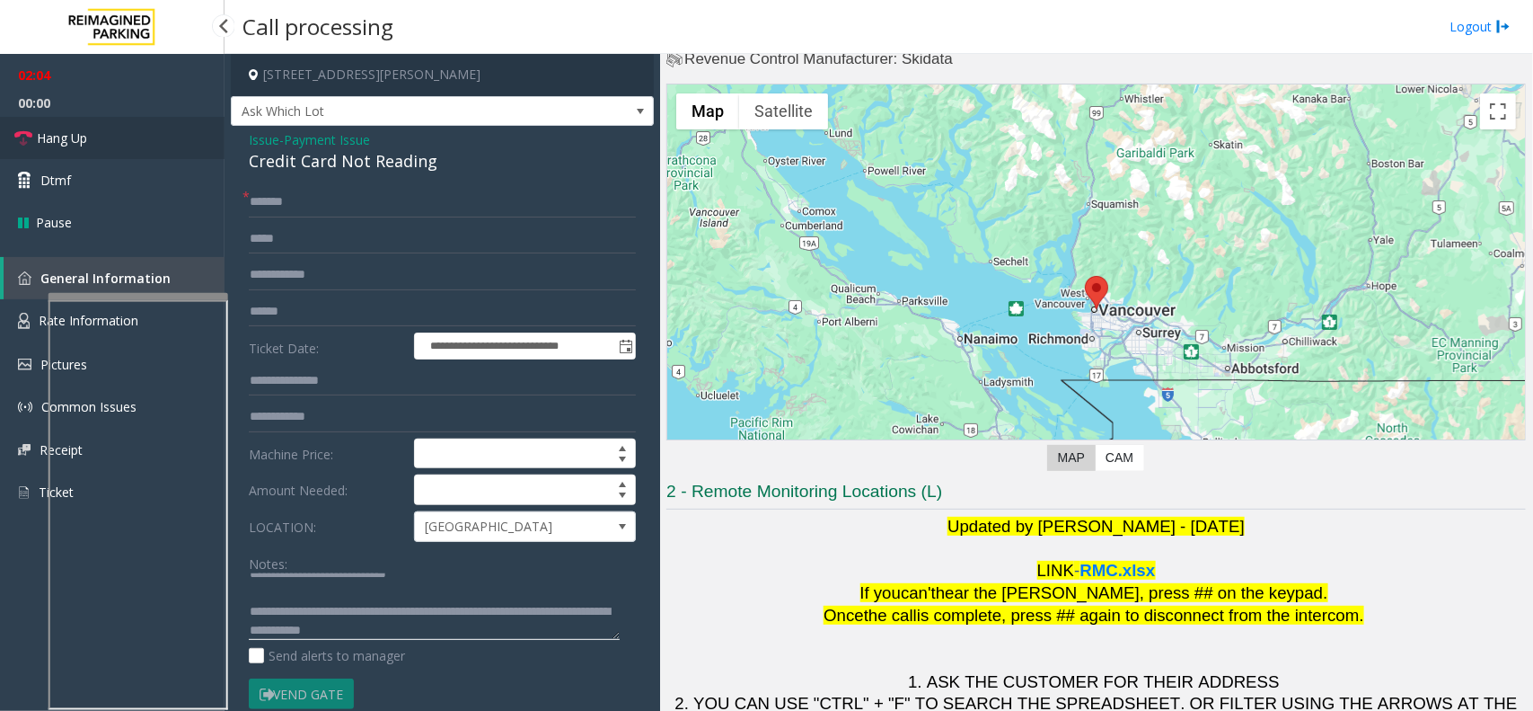
type textarea "**********"
click at [117, 145] on link "Hang Up" at bounding box center [112, 138] width 225 height 42
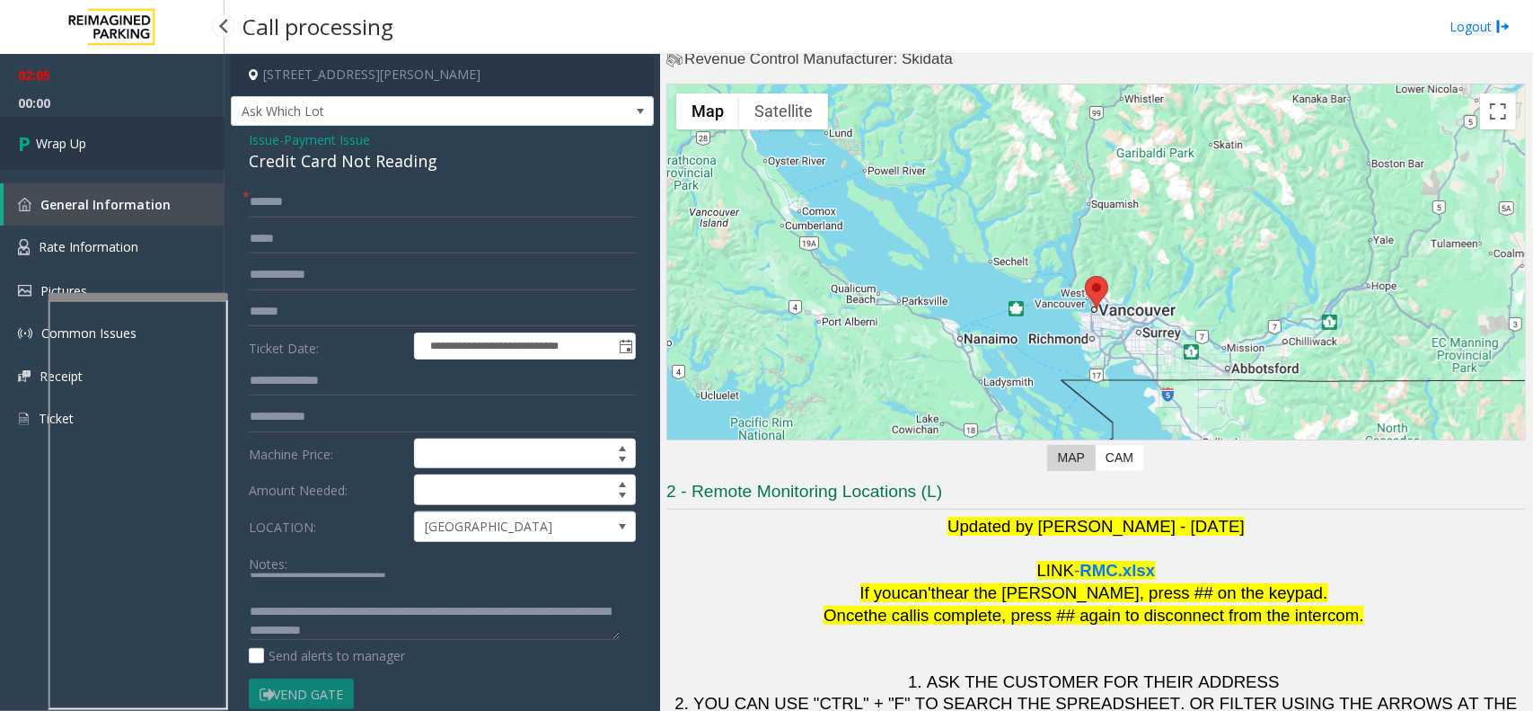
click at [123, 149] on link "Wrap Up" at bounding box center [112, 143] width 225 height 53
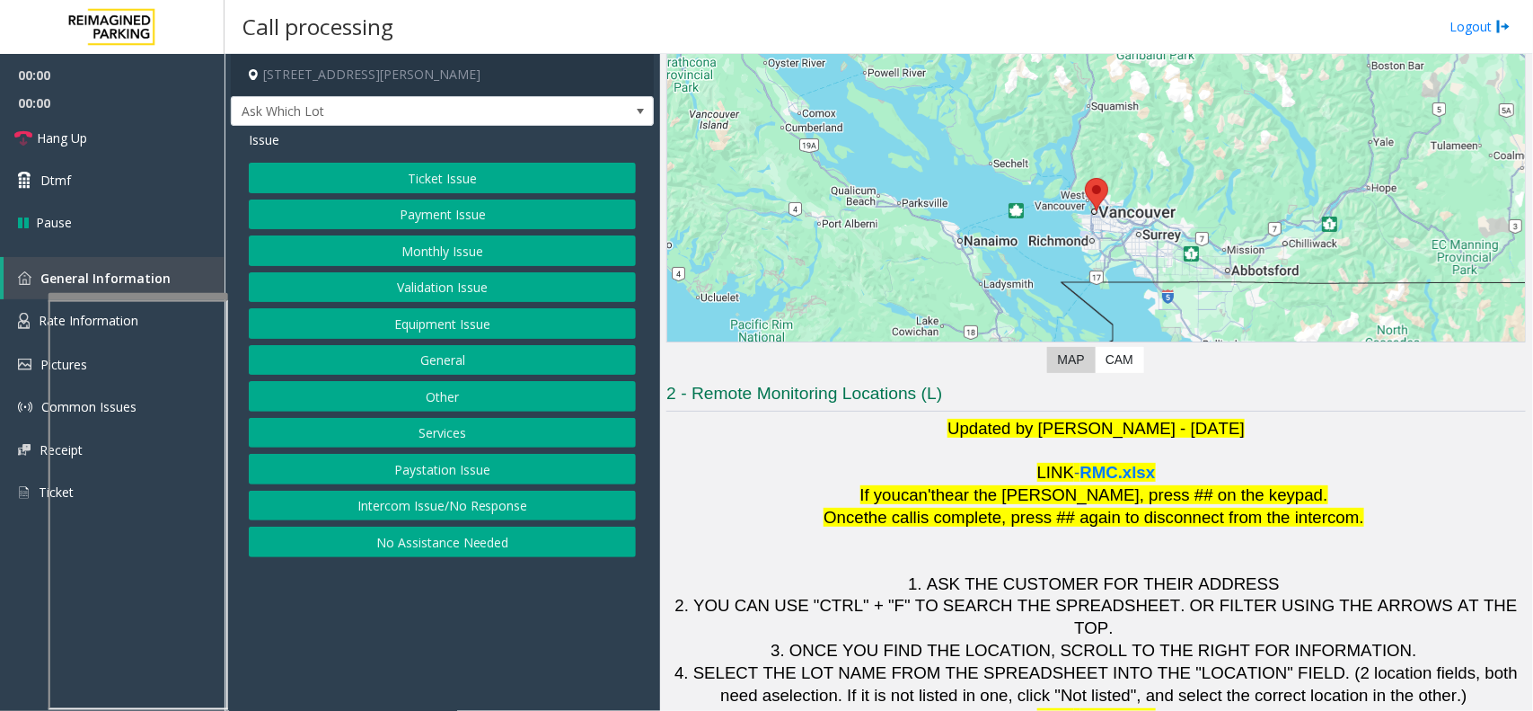
scroll to position [149, 0]
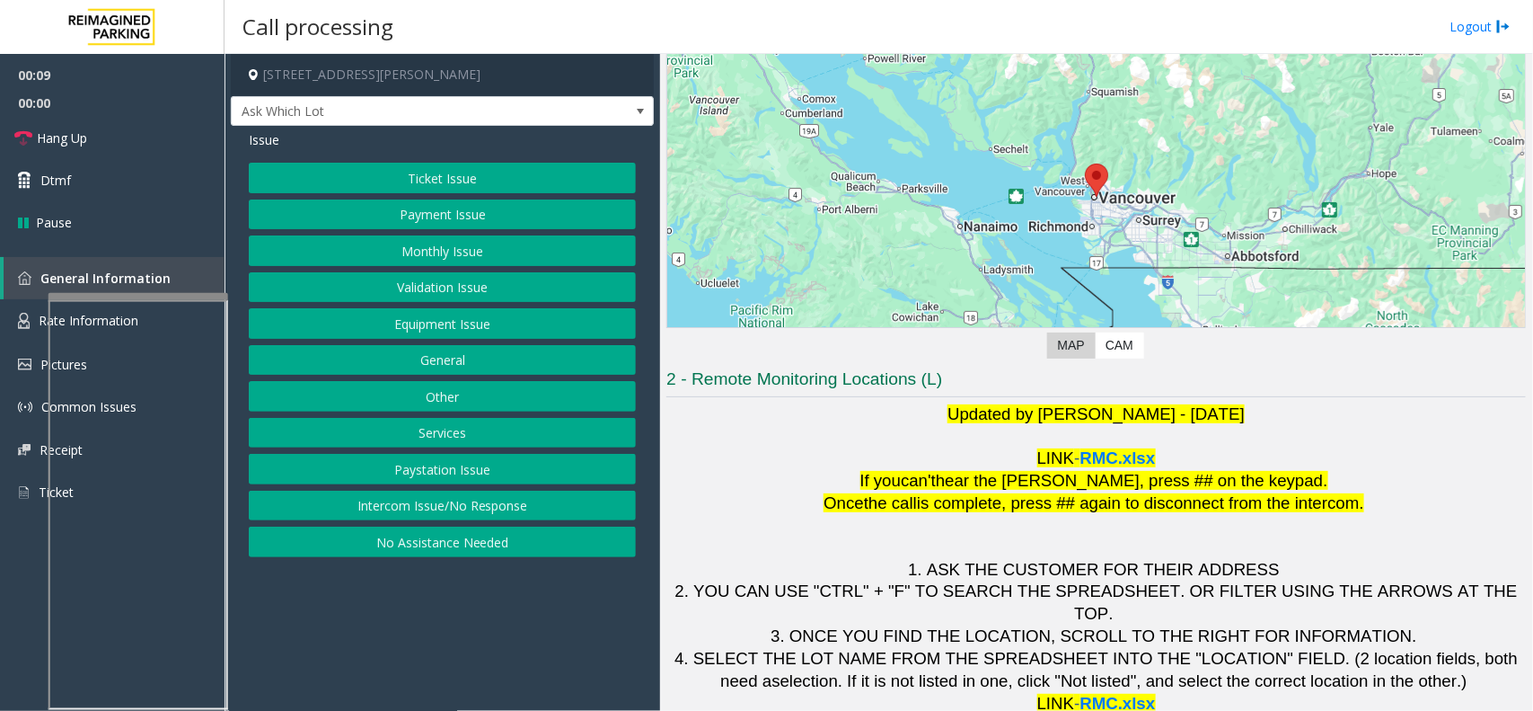
click at [419, 499] on button "Intercom Issue/No Response" at bounding box center [442, 505] width 387 height 31
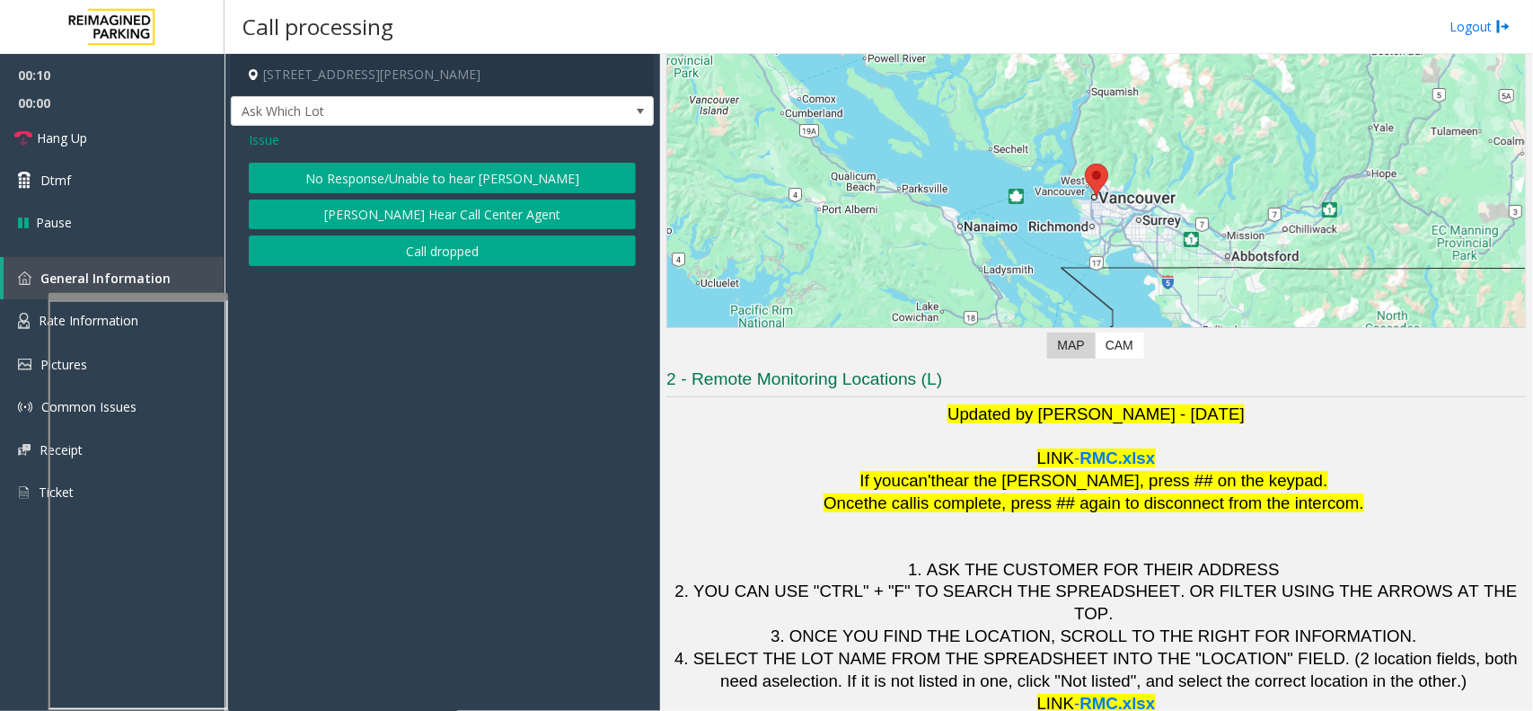
click at [350, 178] on button "No Response/Unable to hear [PERSON_NAME]" at bounding box center [442, 178] width 387 height 31
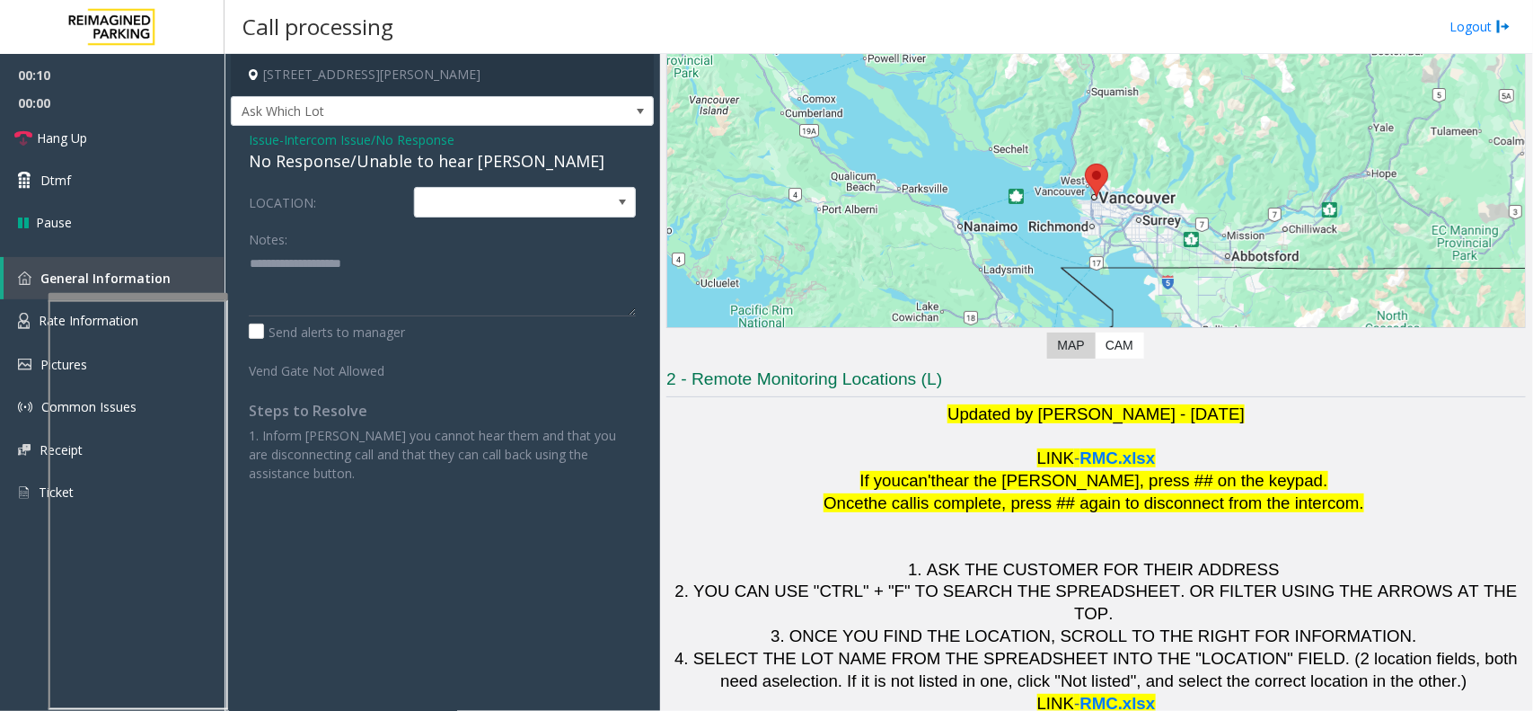
click at [350, 176] on div "Issue - Intercom Issue/No Response No Response/Unable to hear parker LOCATION: …" at bounding box center [442, 313] width 423 height 375
click at [353, 167] on div "No Response/Unable to hear [PERSON_NAME]" at bounding box center [442, 161] width 387 height 24
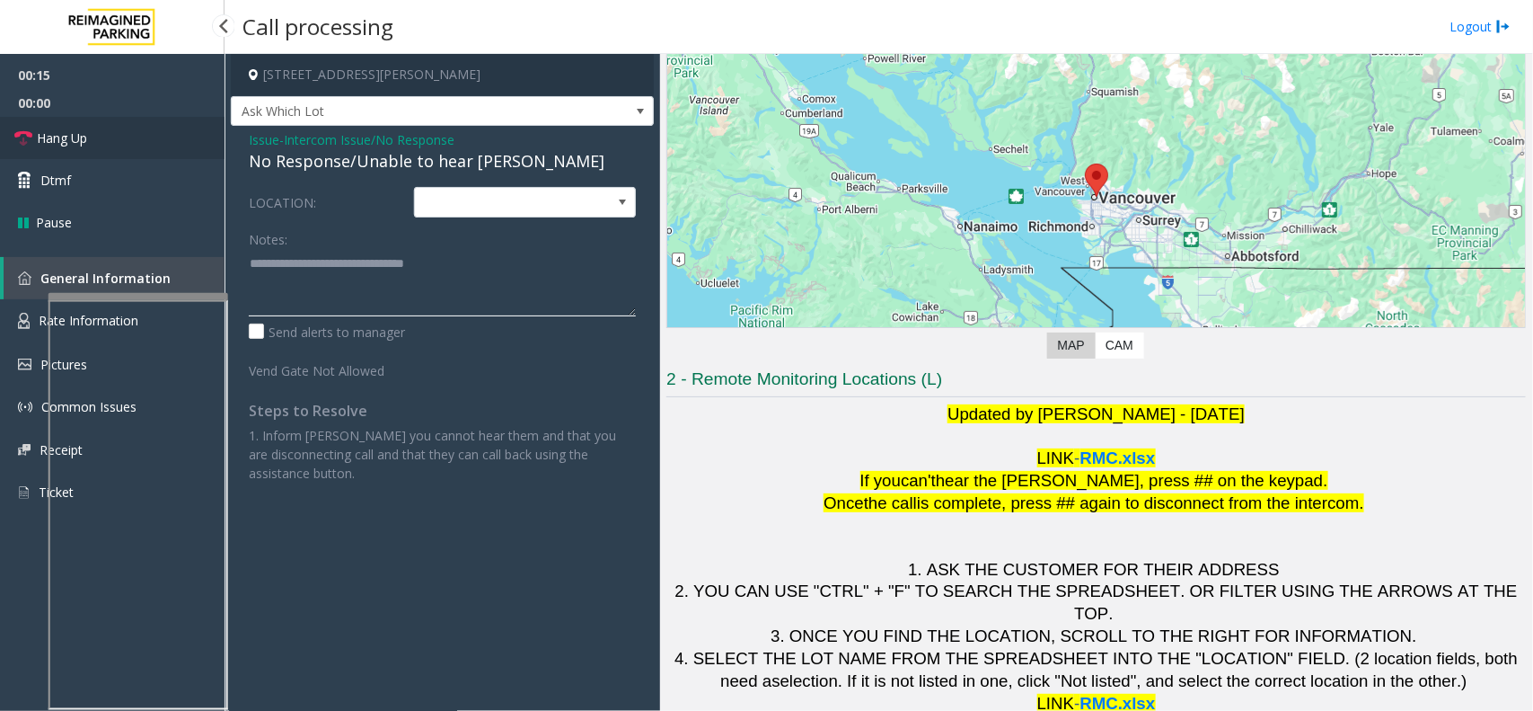
type textarea "**********"
click at [148, 124] on link "Hang Up" at bounding box center [112, 138] width 225 height 42
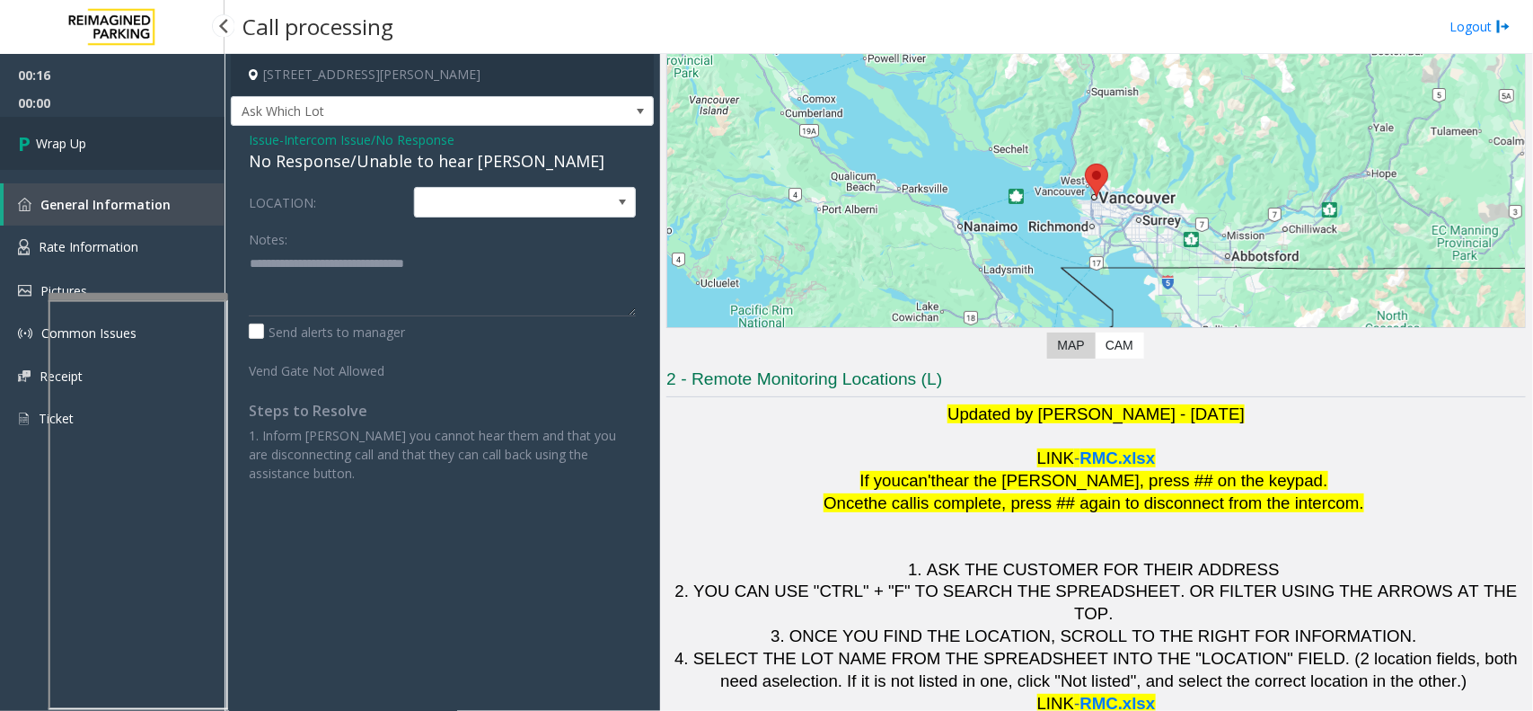
click at [76, 135] on span "Wrap Up" at bounding box center [61, 143] width 50 height 19
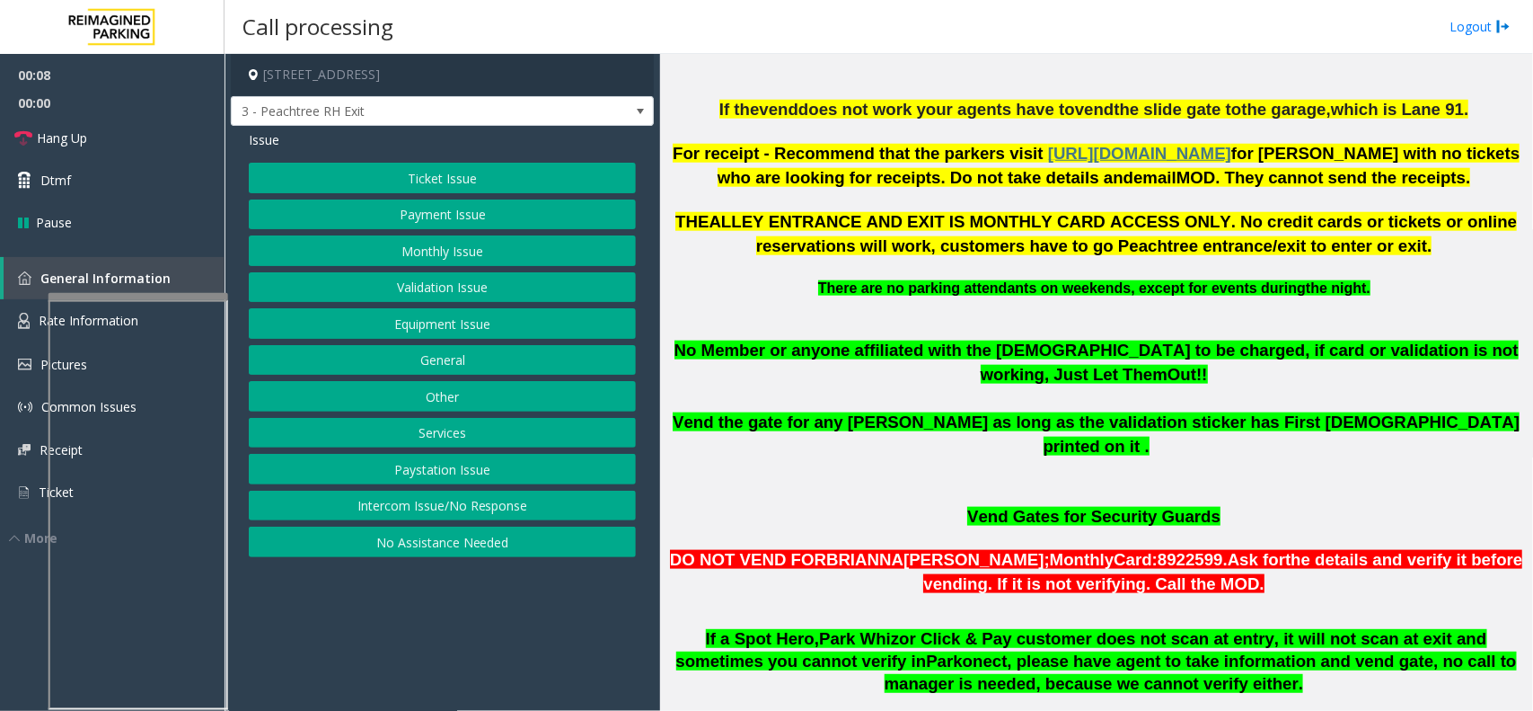
scroll to position [786, 0]
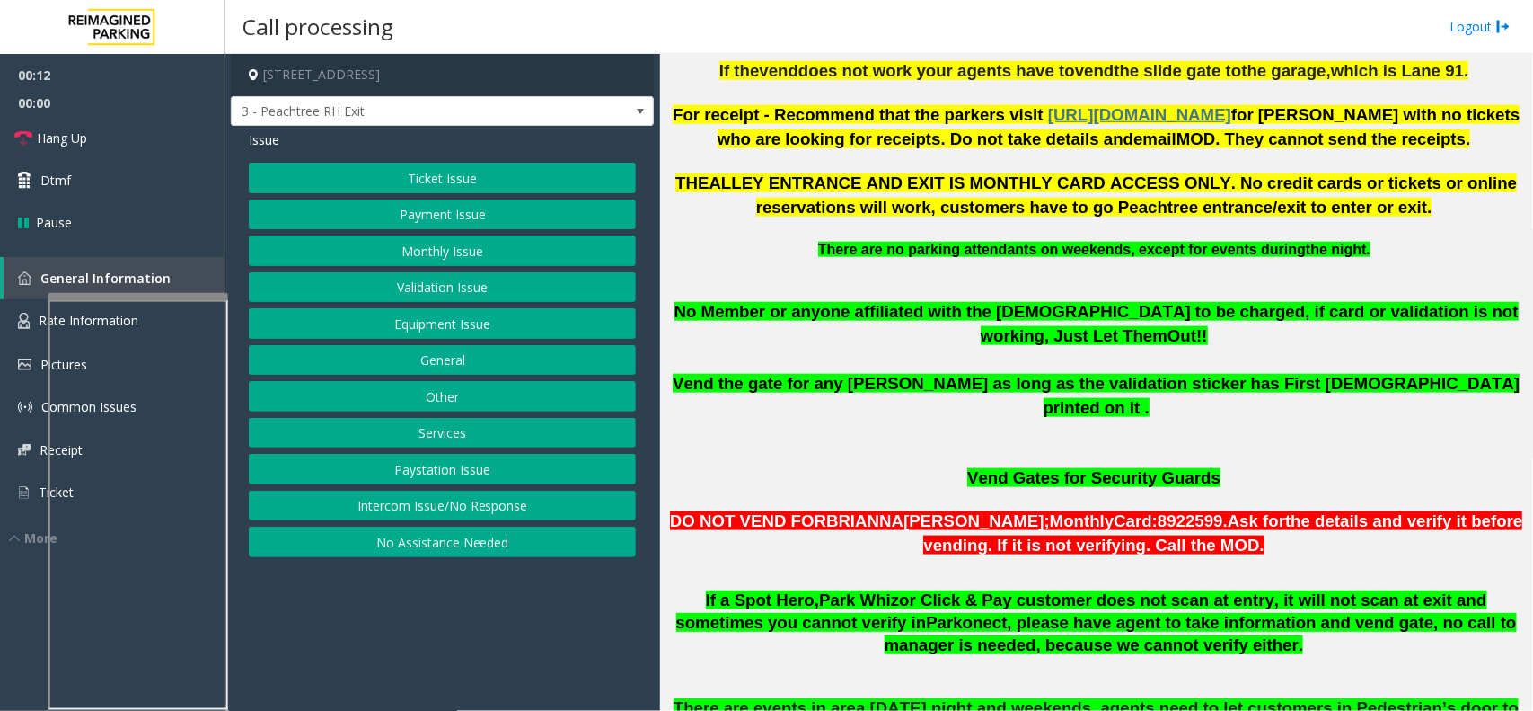
click at [427, 441] on button "Services" at bounding box center [442, 433] width 387 height 31
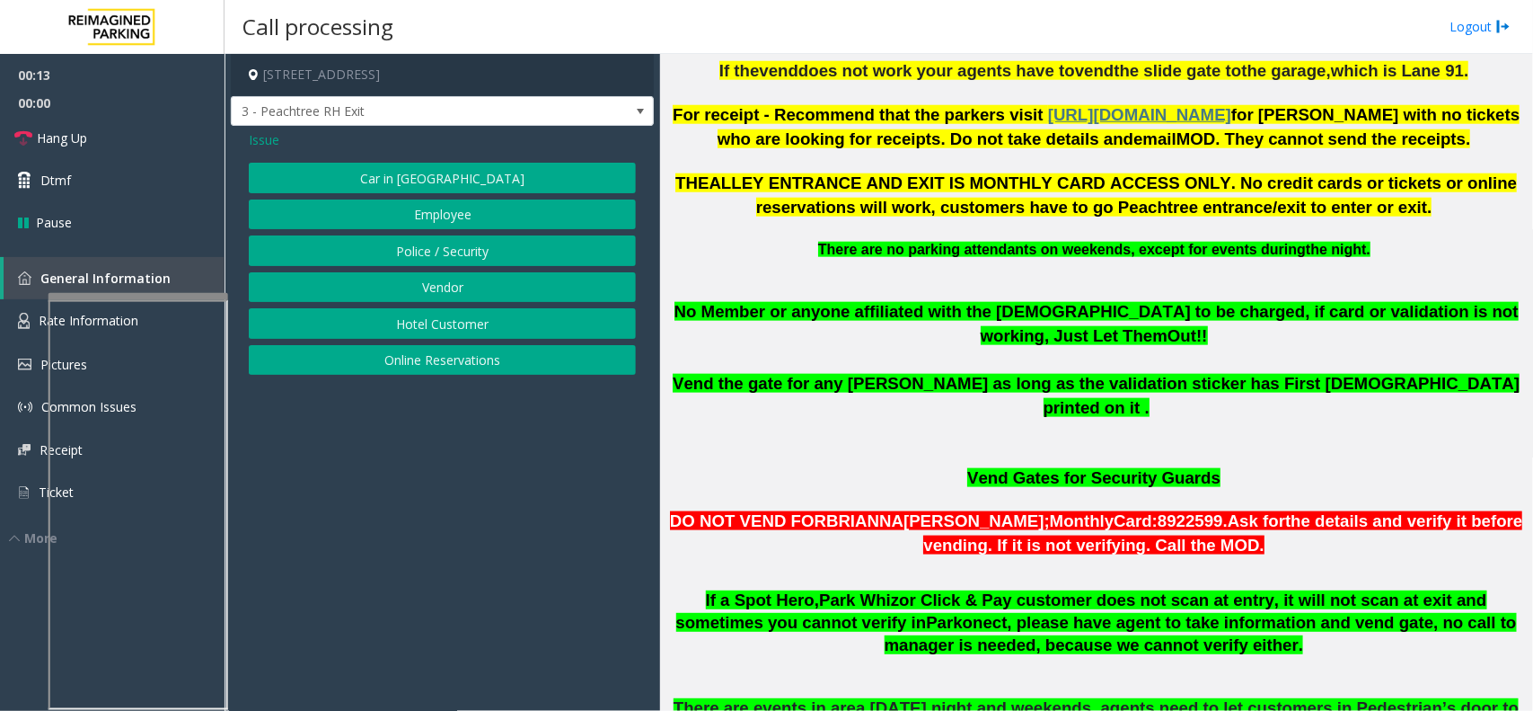
click at [443, 359] on button "Online Reservations" at bounding box center [442, 360] width 387 height 31
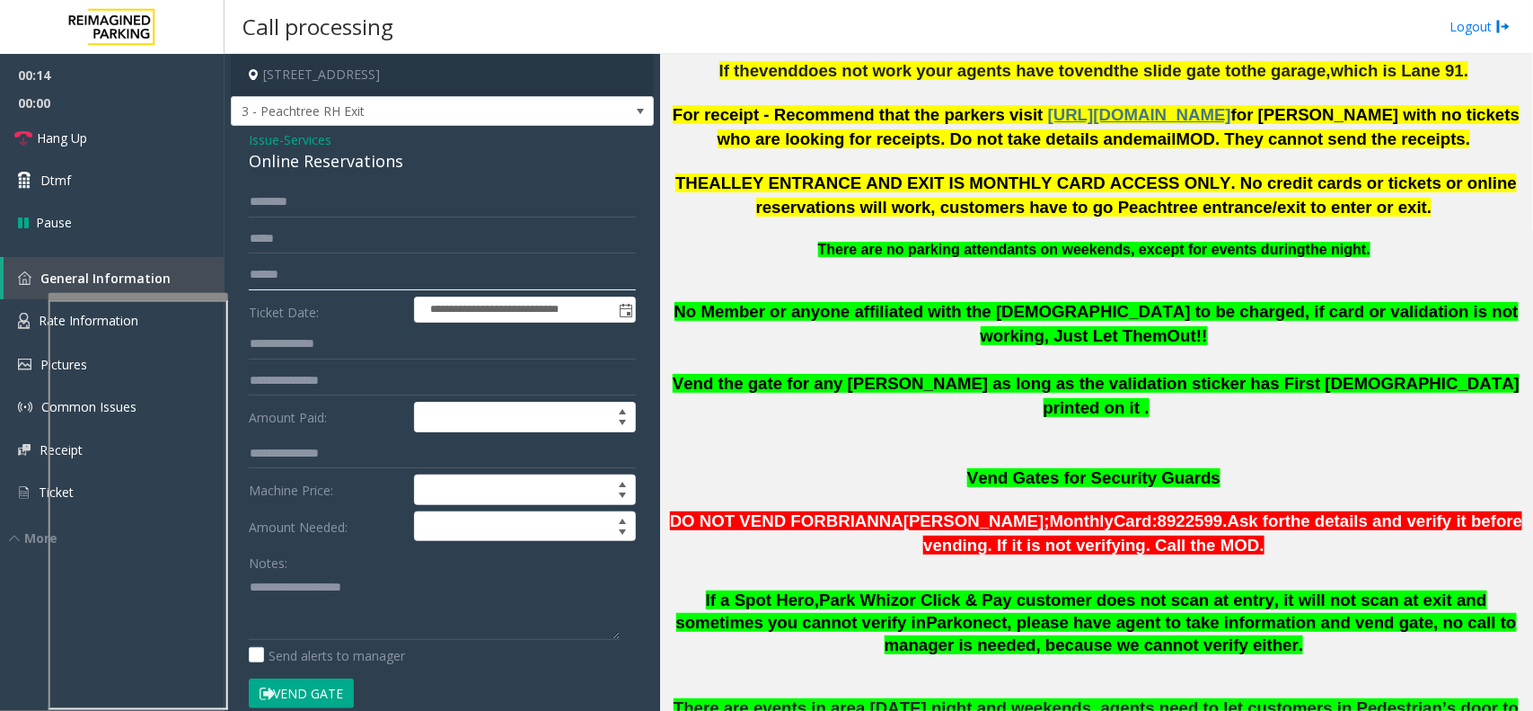
click at [440, 269] on input "text" at bounding box center [442, 275] width 387 height 31
type textarea "**********"
click at [383, 254] on form "**********" at bounding box center [442, 457] width 387 height 540
click at [375, 277] on input "text" at bounding box center [442, 275] width 387 height 31
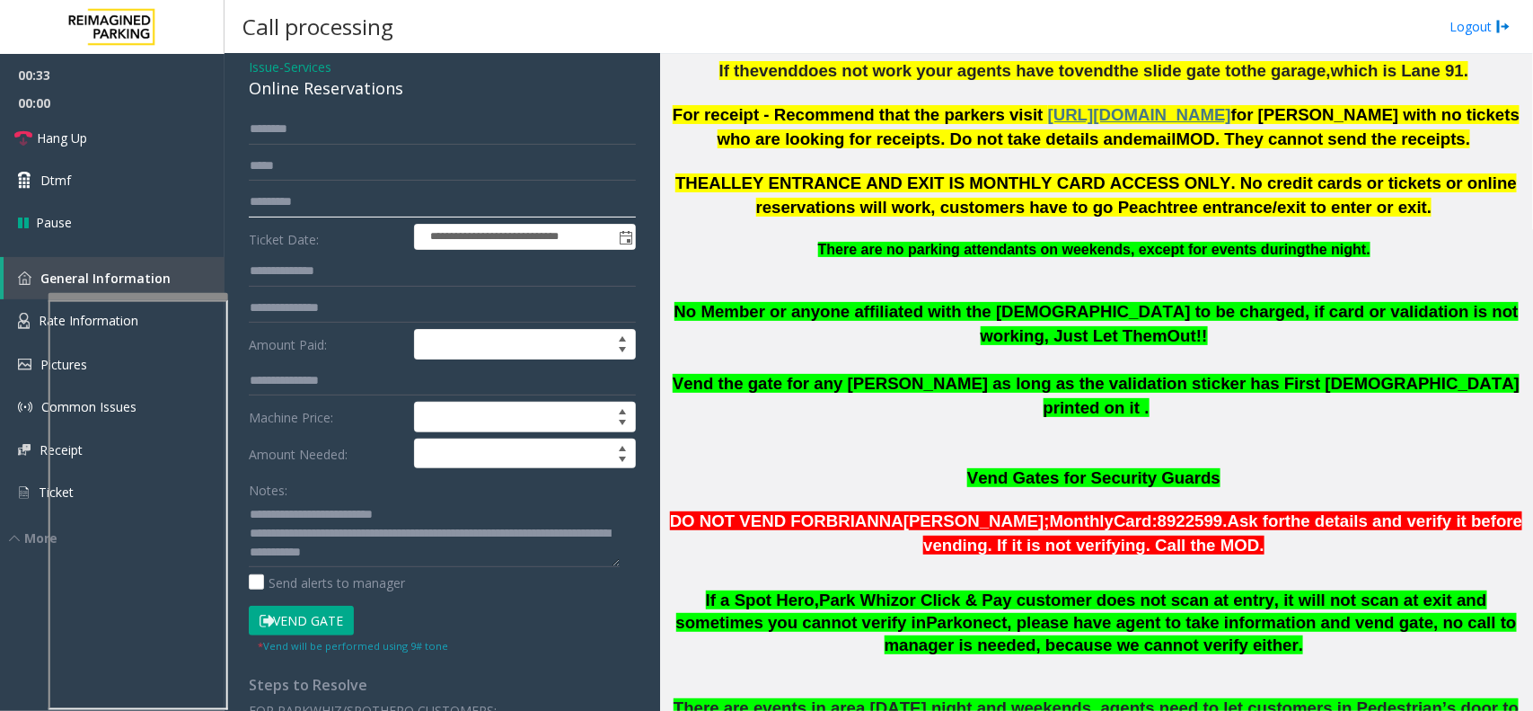
scroll to position [112, 0]
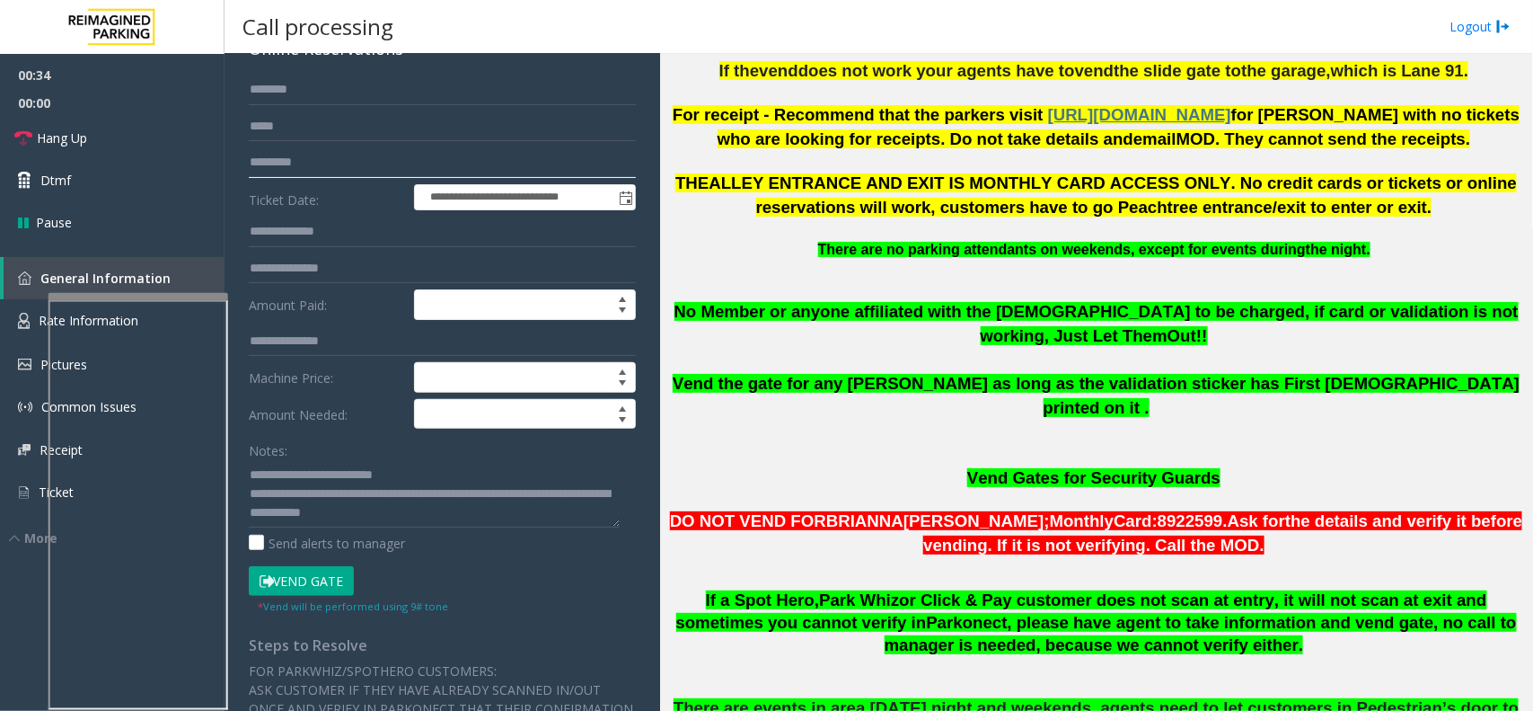
type input "*********"
click at [334, 568] on button "Vend Gate" at bounding box center [301, 581] width 105 height 31
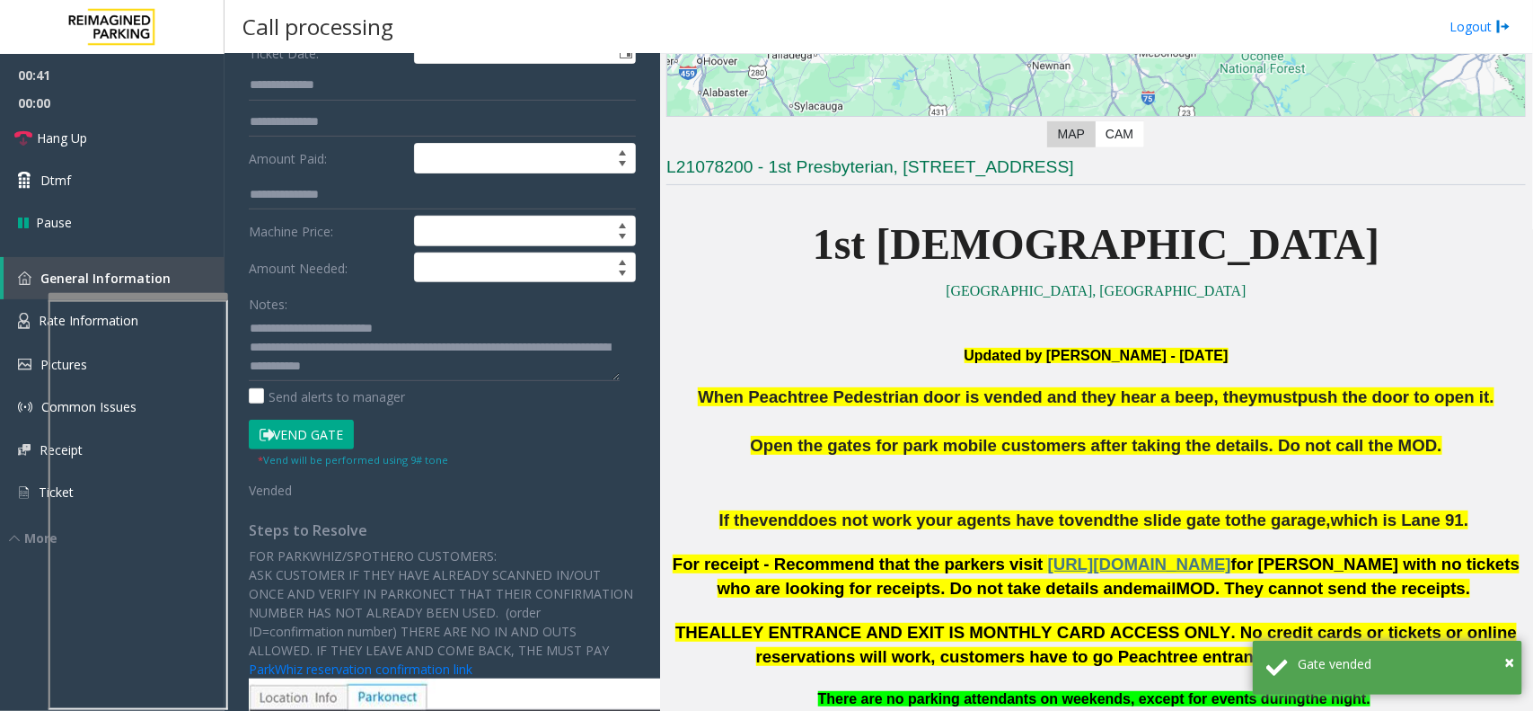
scroll to position [0, 0]
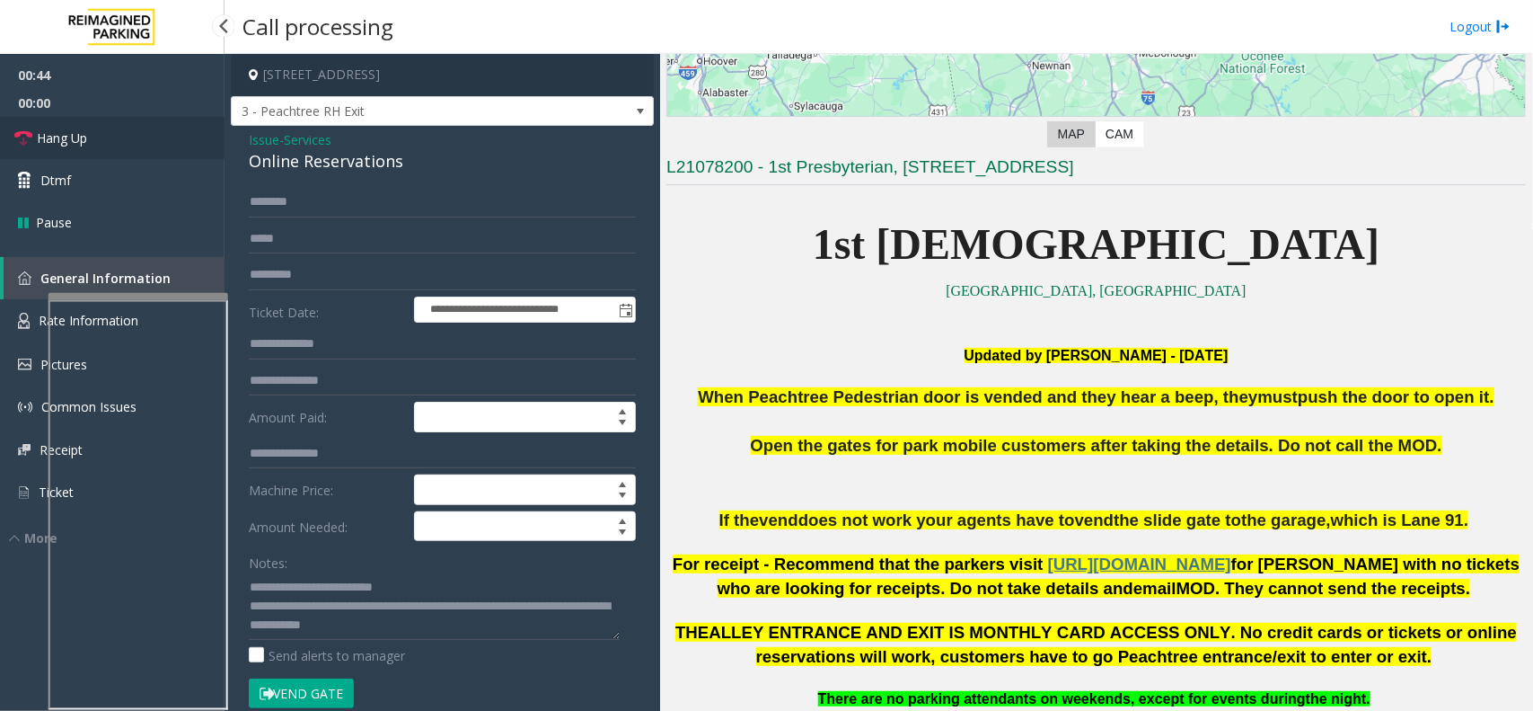
click at [110, 145] on link "Hang Up" at bounding box center [112, 138] width 225 height 42
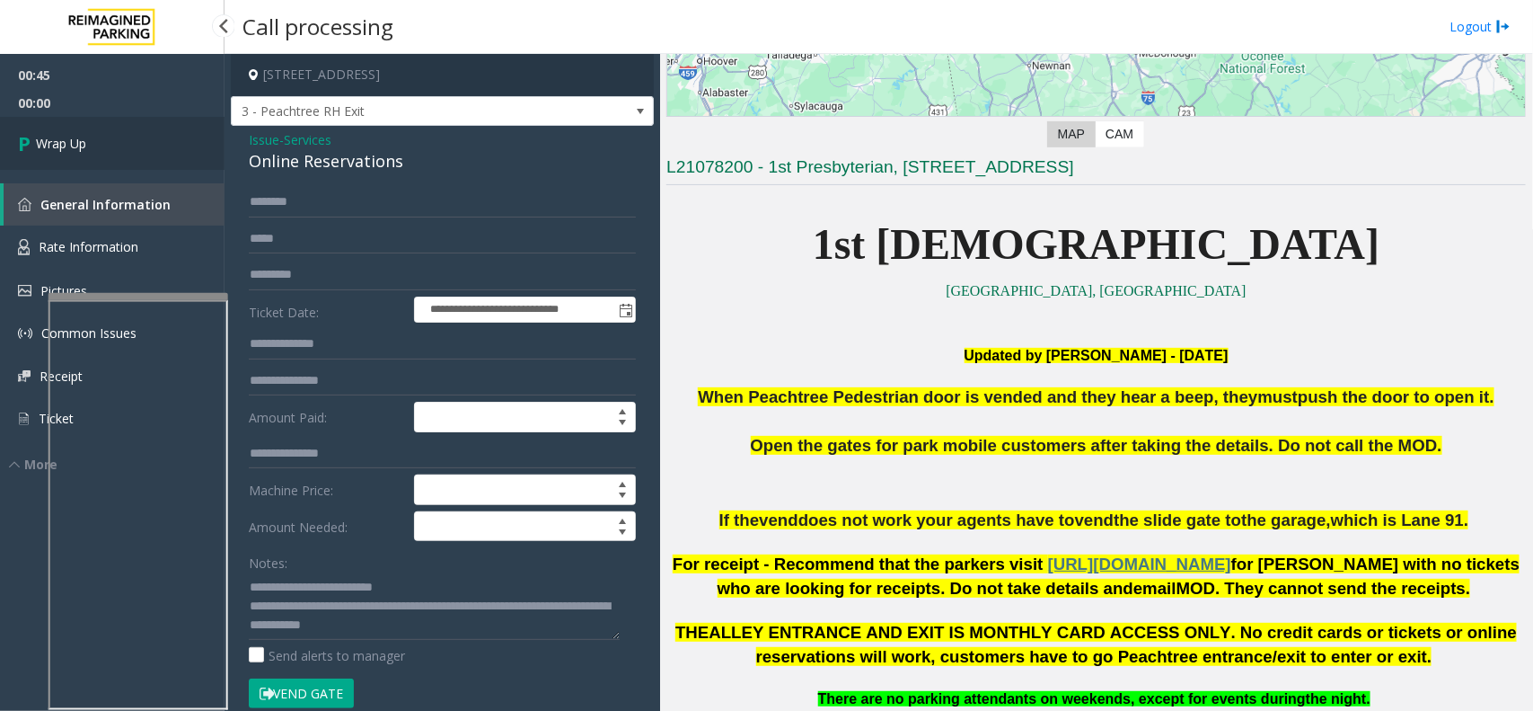
click at [93, 146] on link "Wrap Up" at bounding box center [112, 143] width 225 height 53
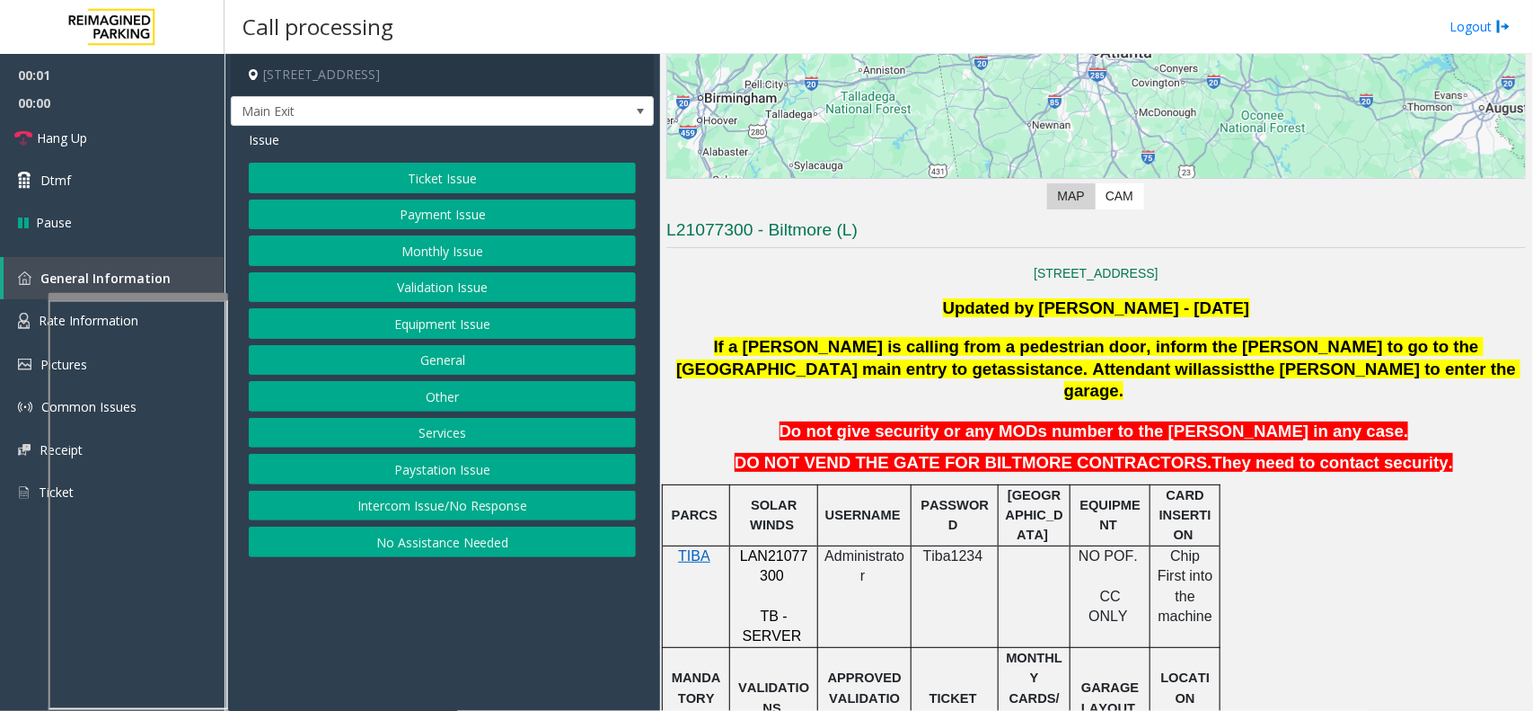
scroll to position [337, 0]
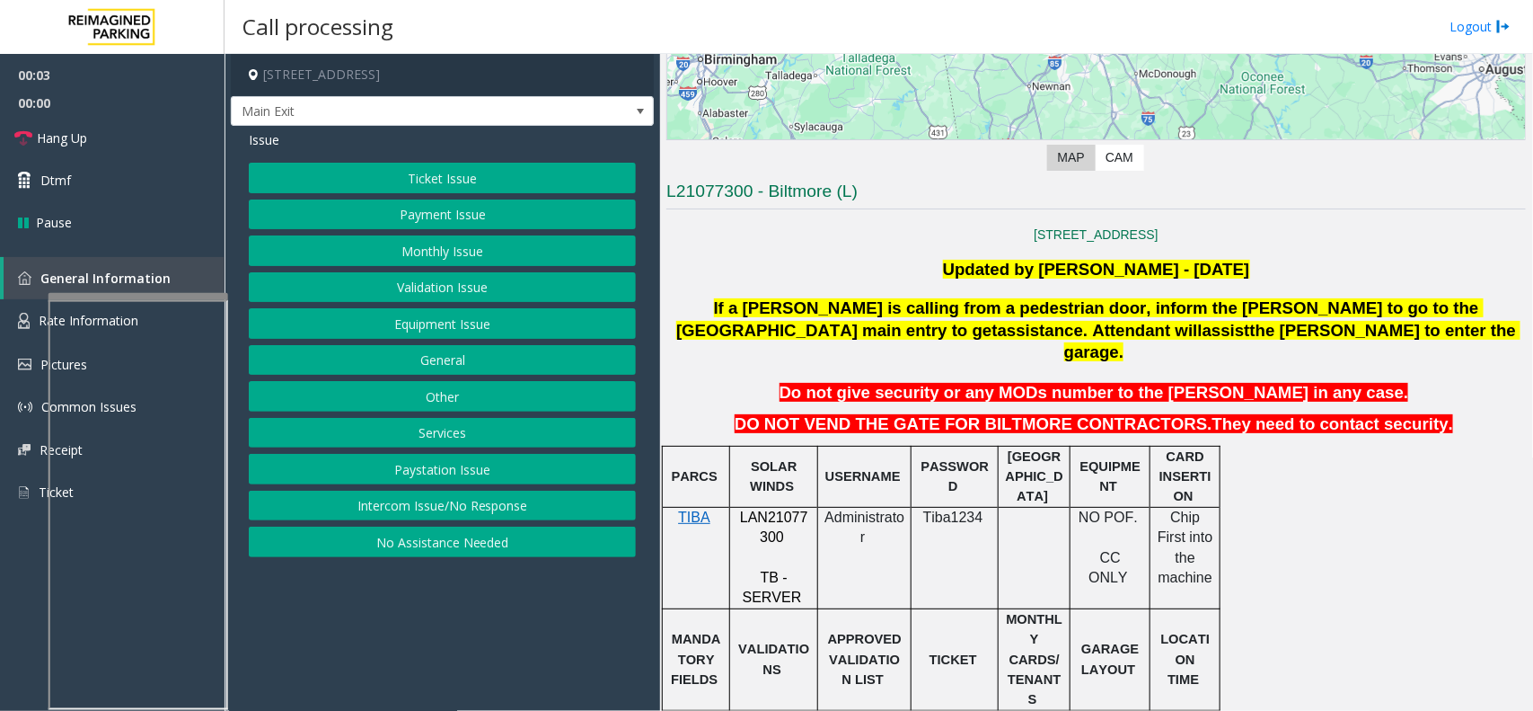
click at [798, 509] on span "LAN21077300" at bounding box center [774, 526] width 68 height 35
copy p "LAN21077300"
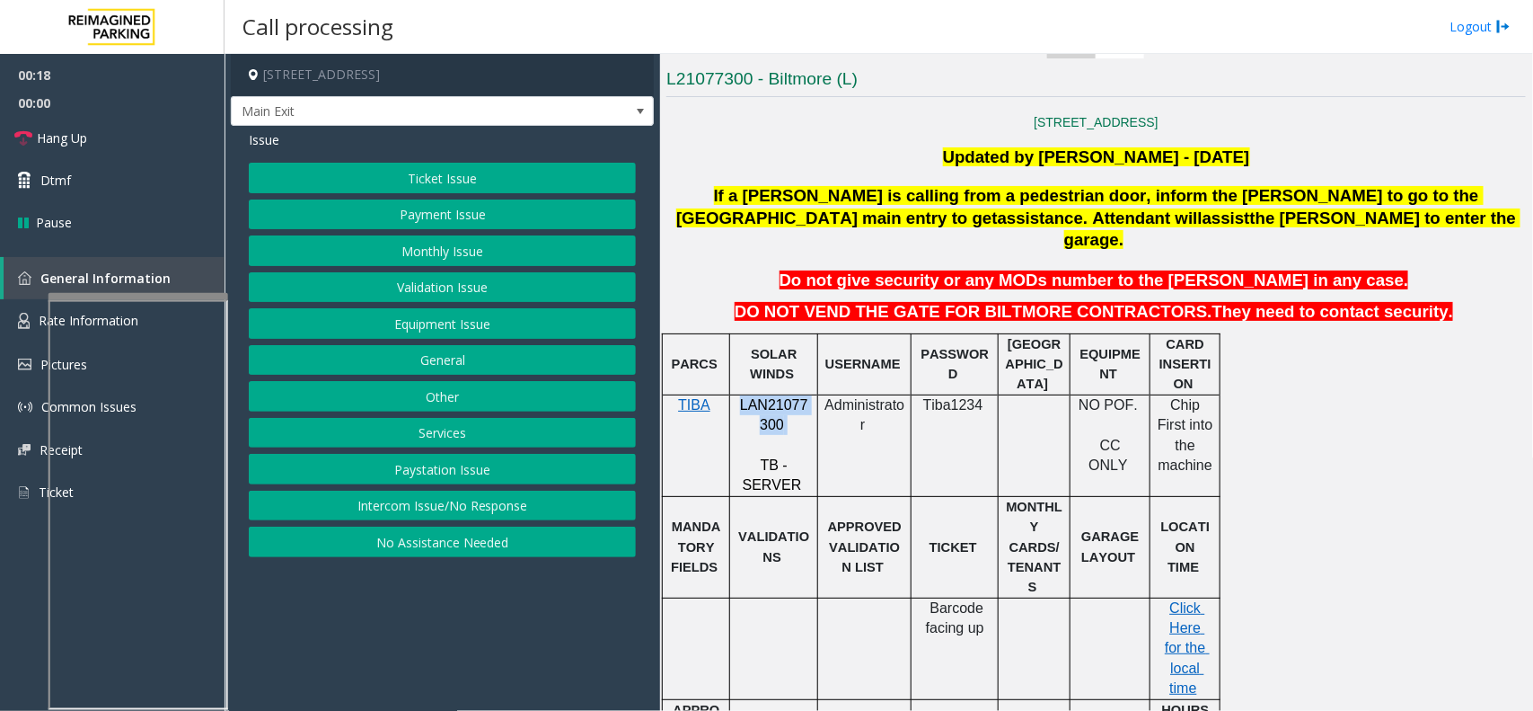
click at [544, 217] on button "Payment Issue" at bounding box center [442, 214] width 387 height 31
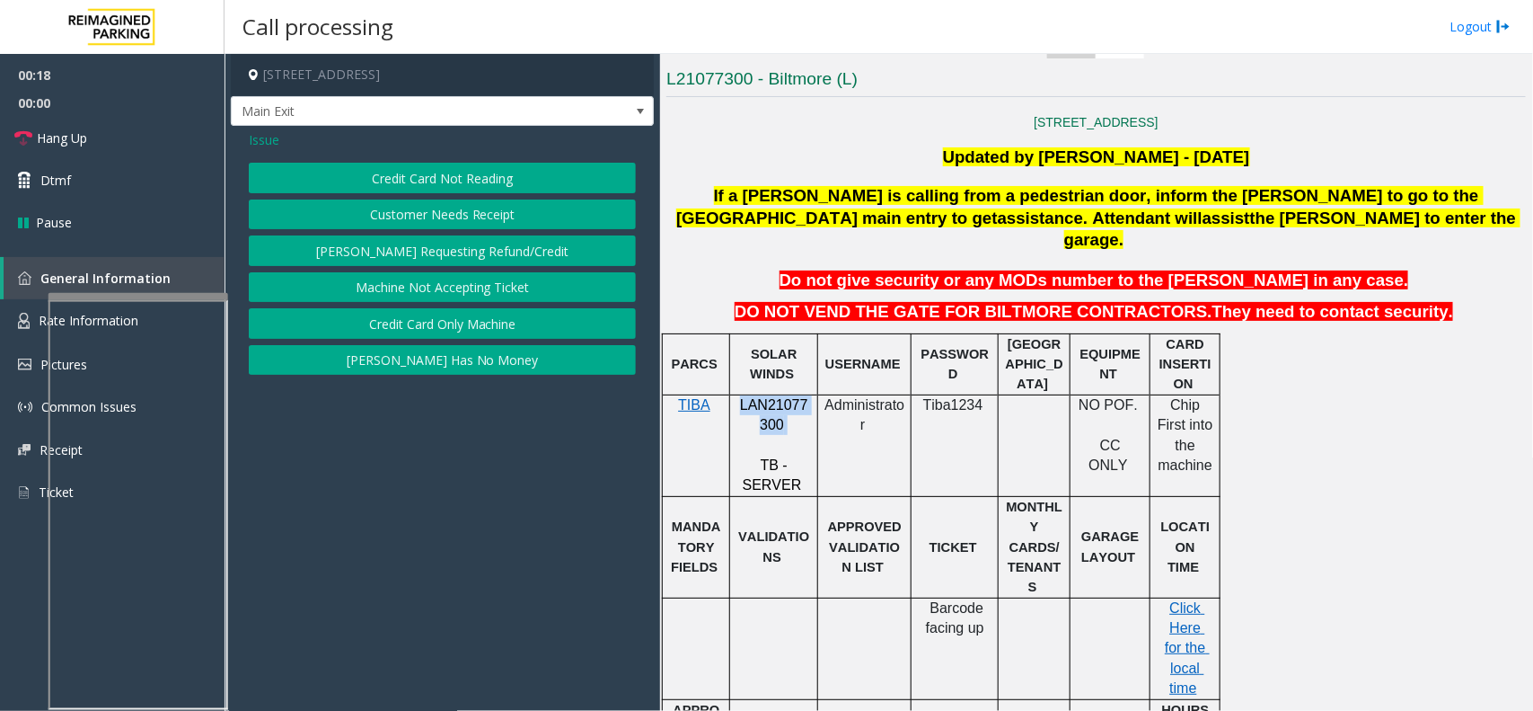
drag, startPoint x: 474, startPoint y: 169, endPoint x: 468, endPoint y: 185, distance: 17.3
click at [468, 185] on button "Credit Card Not Reading" at bounding box center [442, 178] width 387 height 31
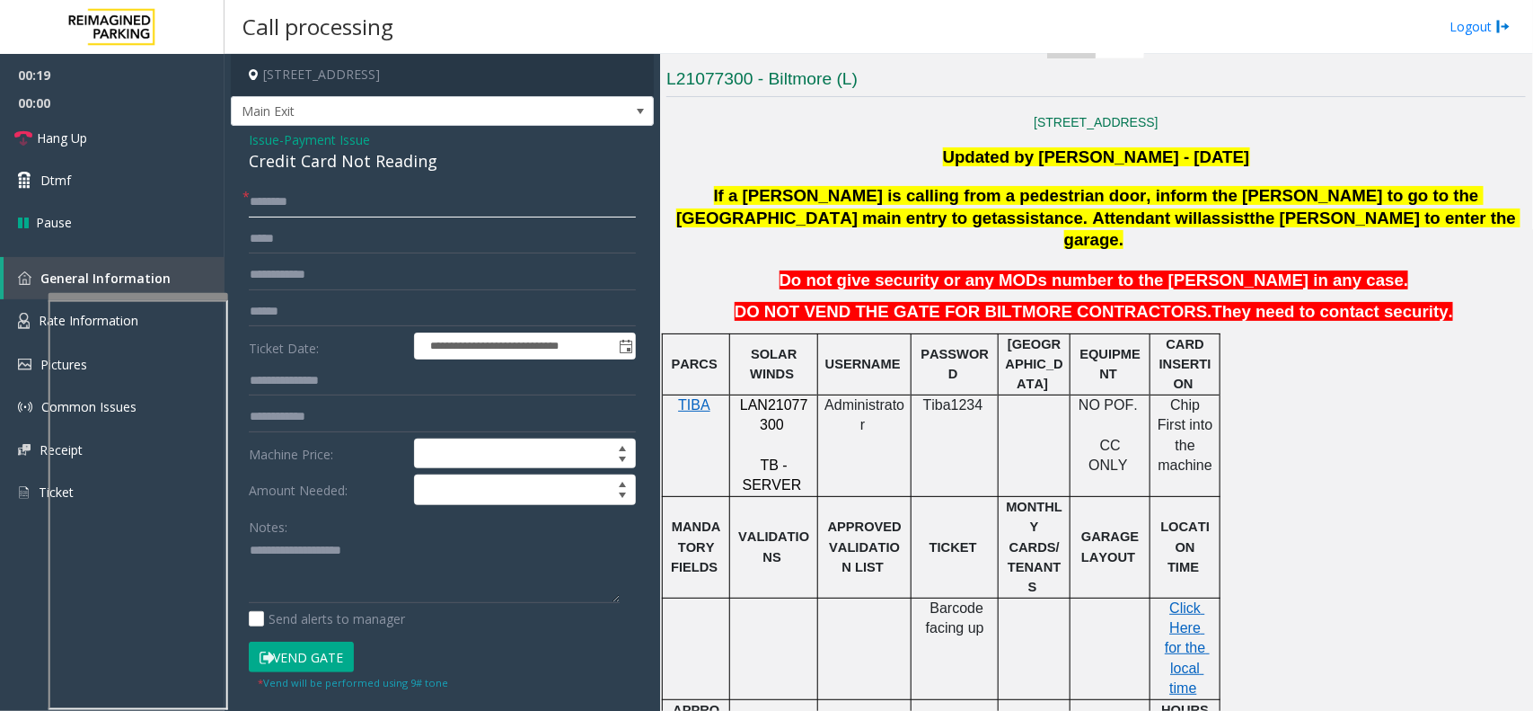
click at [316, 199] on input "text" at bounding box center [442, 202] width 387 height 31
click at [334, 308] on input "text" at bounding box center [442, 311] width 387 height 31
click at [347, 154] on div "Credit Card Not Reading" at bounding box center [442, 161] width 387 height 24
click at [347, 158] on div "Credit Card Not Reading" at bounding box center [442, 161] width 387 height 24
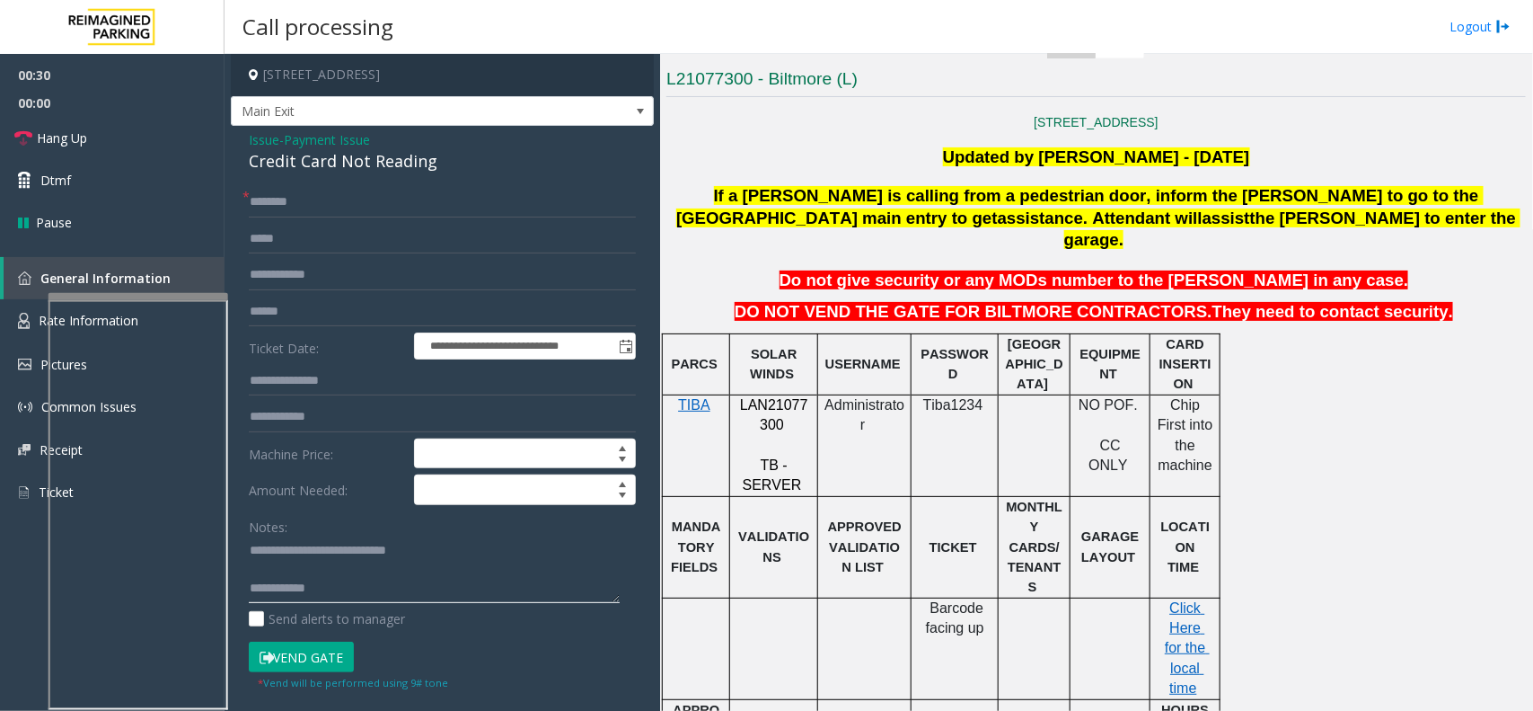
type textarea "**********"
click at [404, 303] on input "text" at bounding box center [442, 311] width 387 height 31
type input "*******"
click at [371, 198] on input "text" at bounding box center [442, 202] width 387 height 31
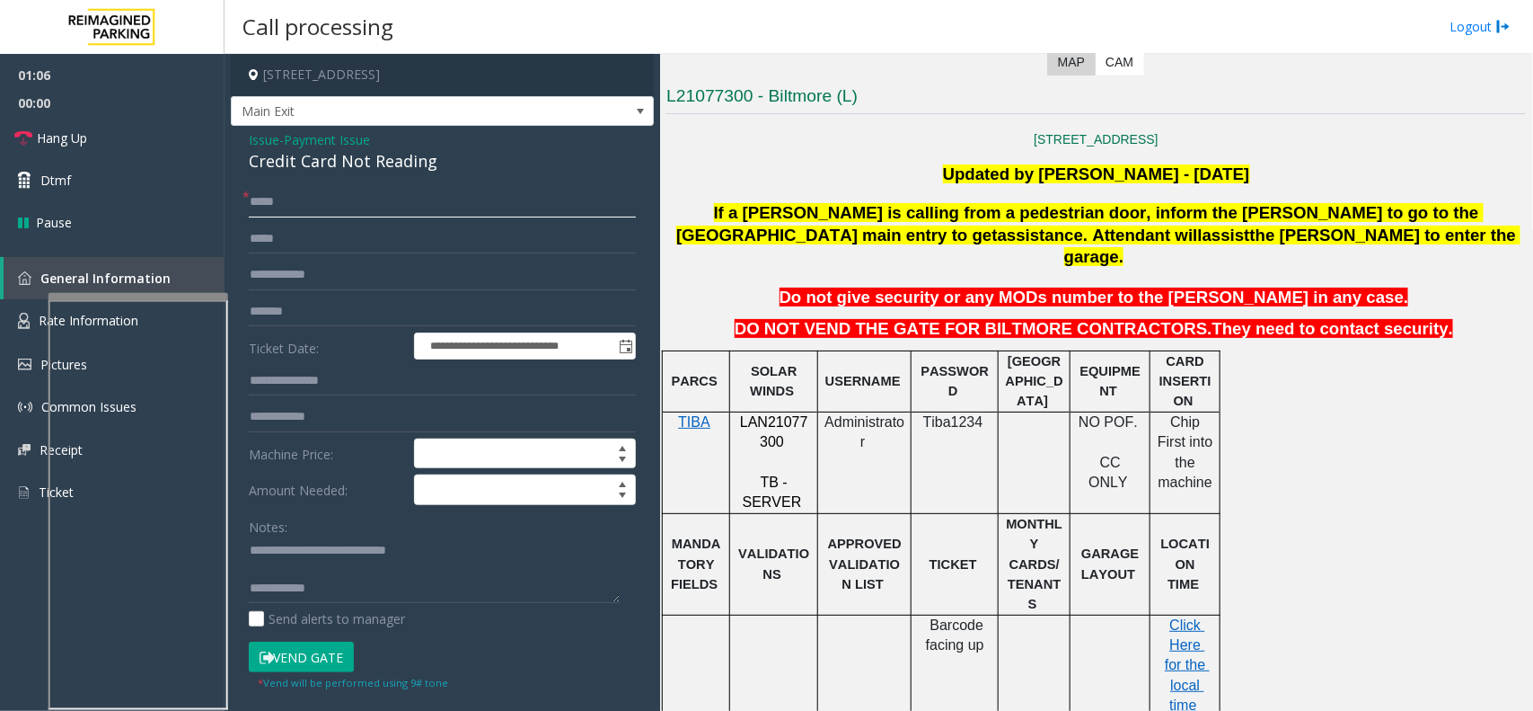
scroll to position [561, 0]
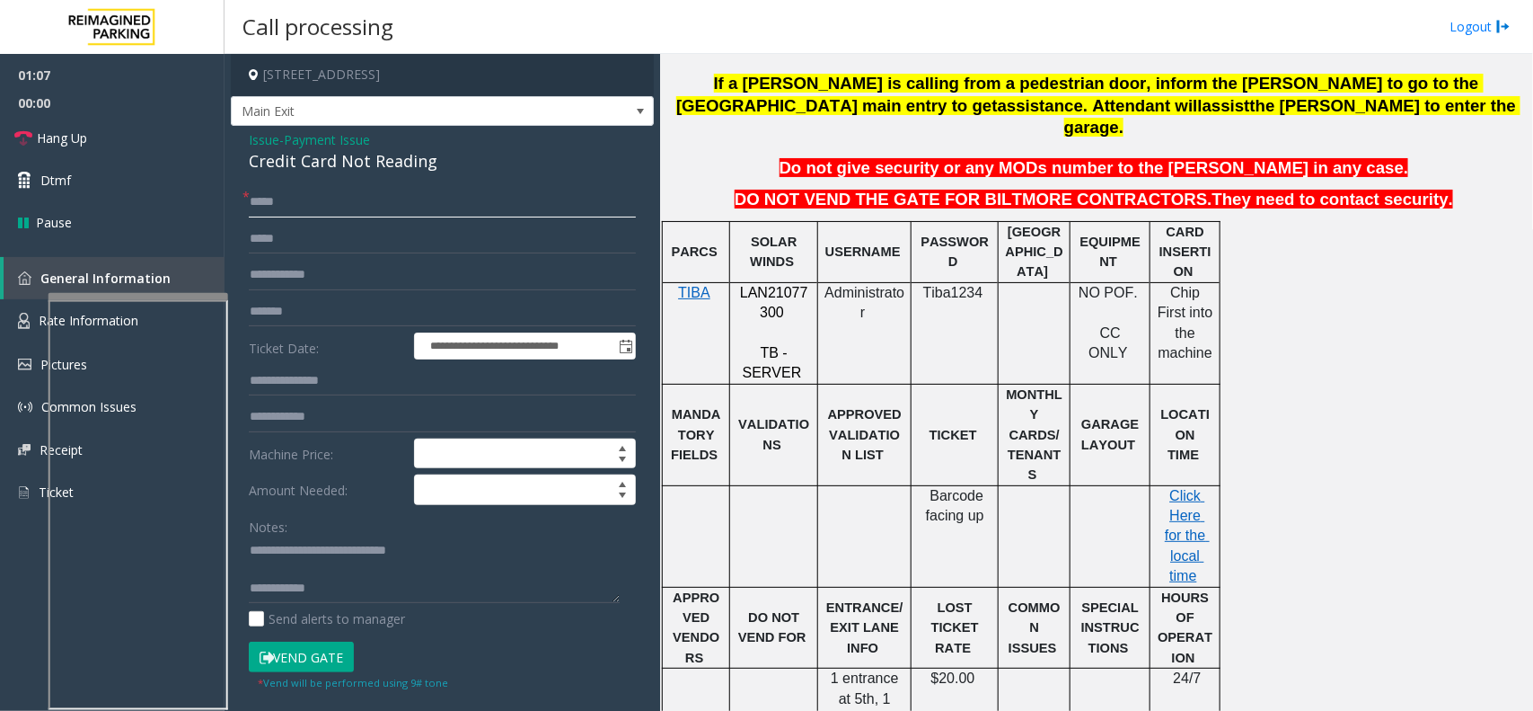
type input "*****"
click at [315, 568] on button "Vend Gate" at bounding box center [301, 656] width 105 height 31
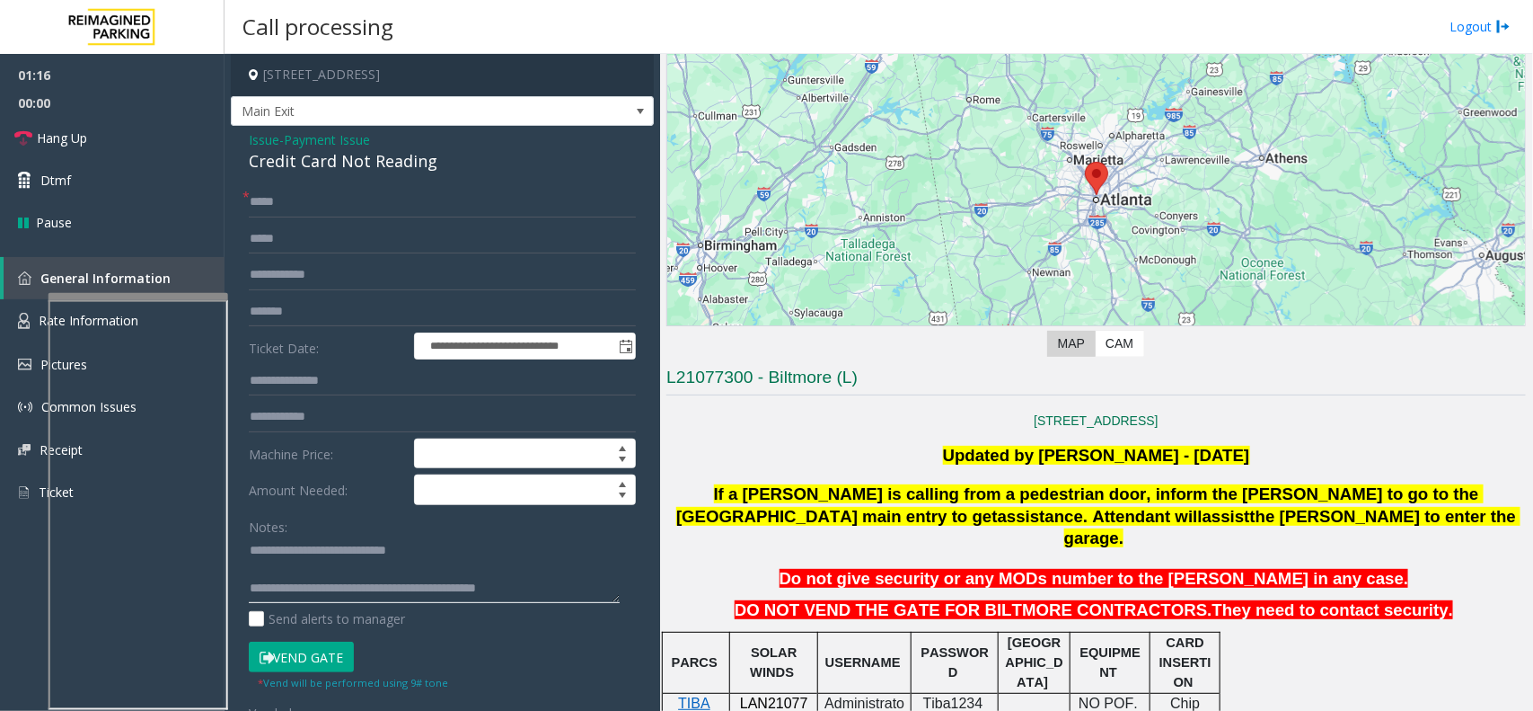
scroll to position [112, 0]
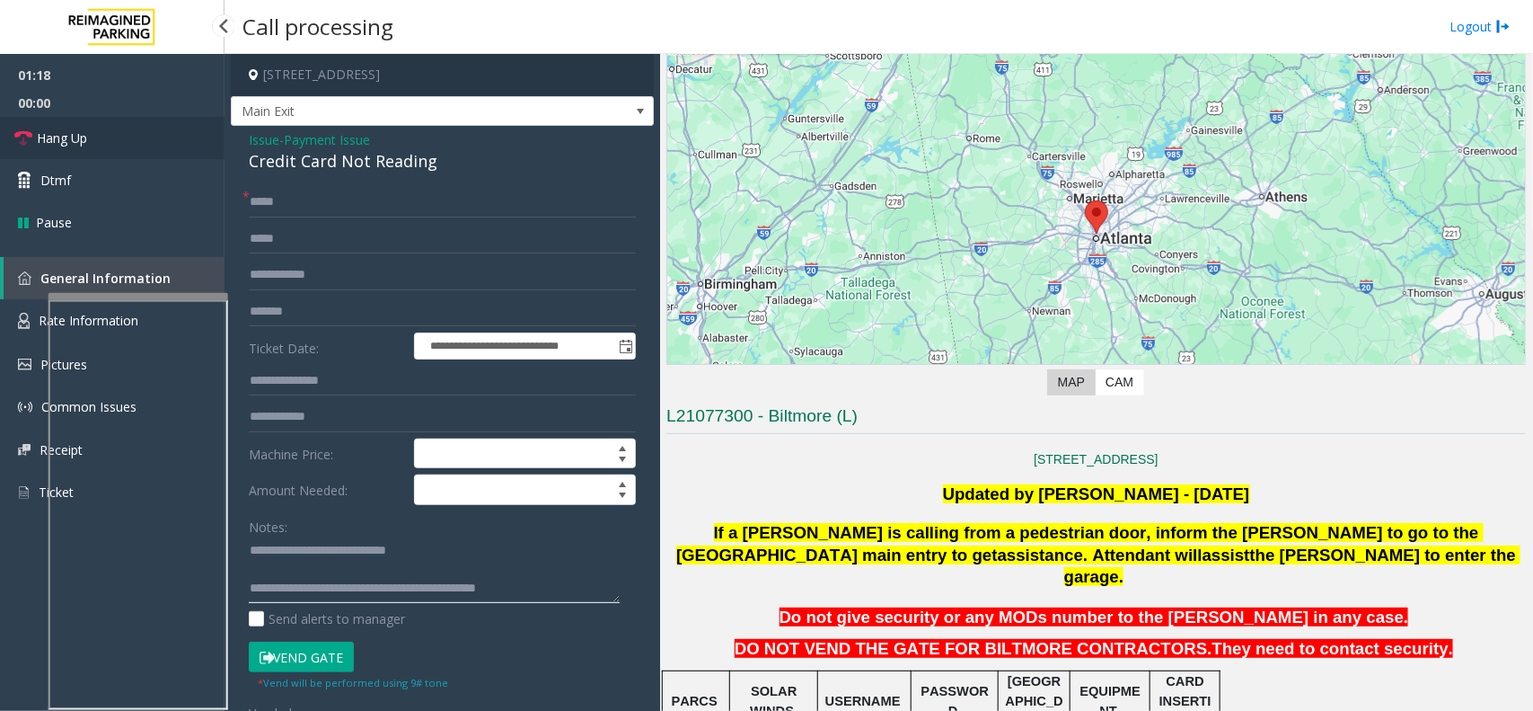
type textarea "**********"
click at [145, 151] on link "Hang Up" at bounding box center [112, 138] width 225 height 42
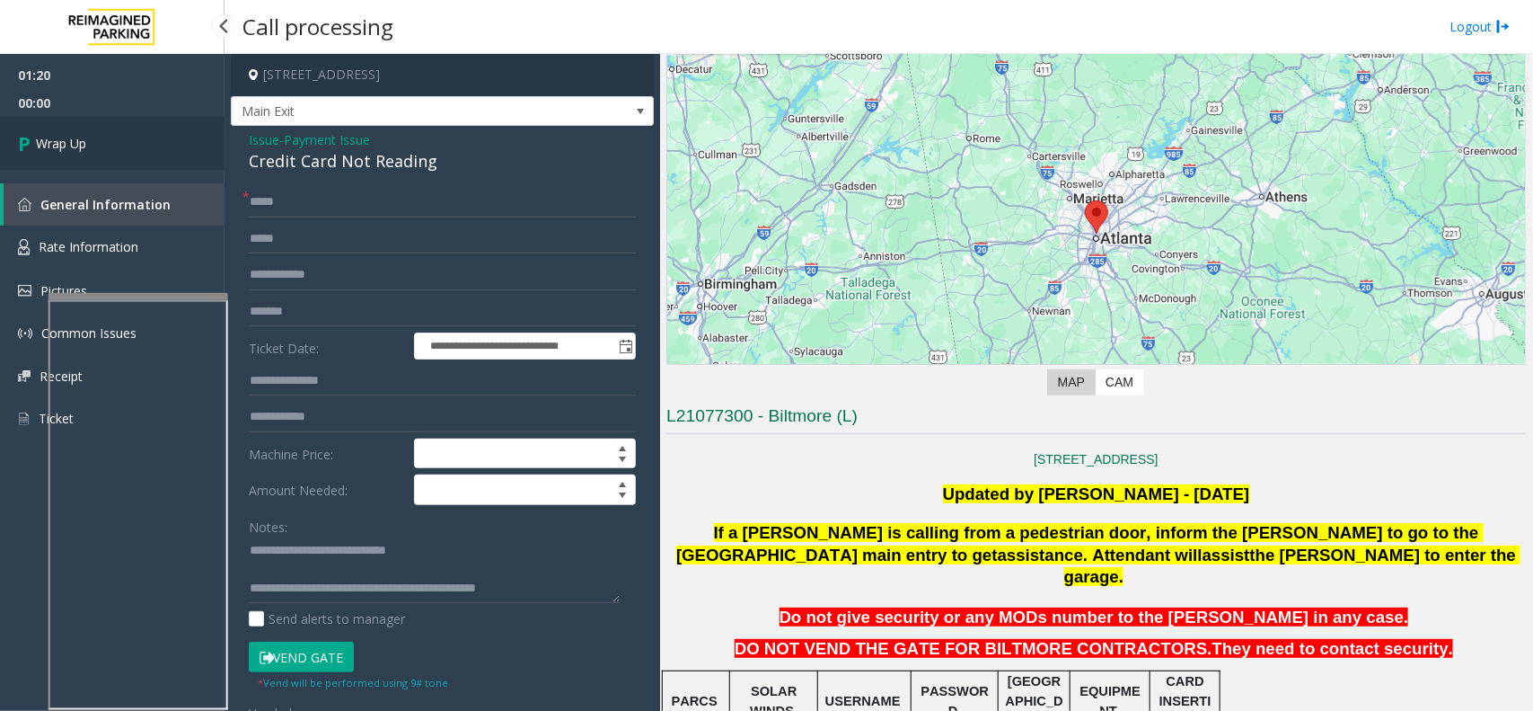
click at [96, 144] on link "Wrap Up" at bounding box center [112, 143] width 225 height 53
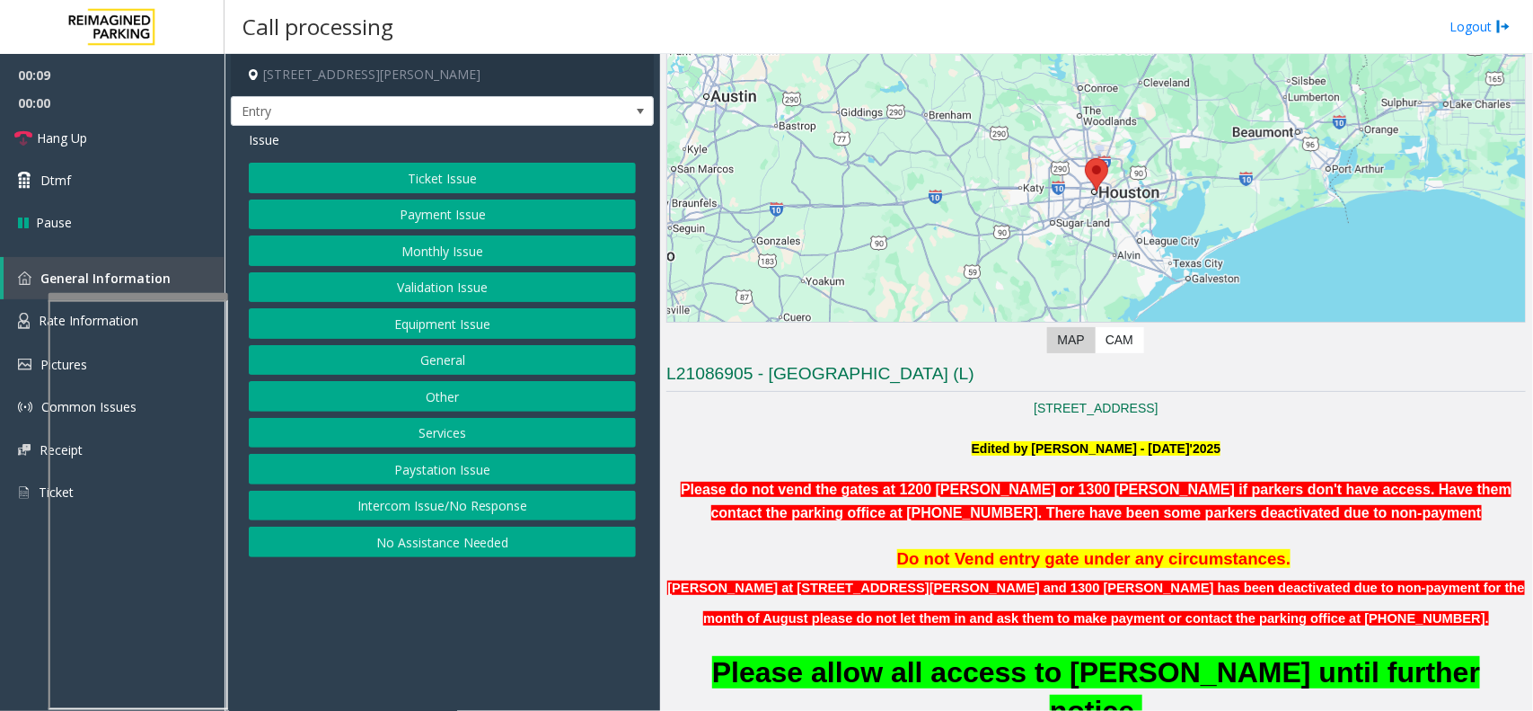
scroll to position [112, 0]
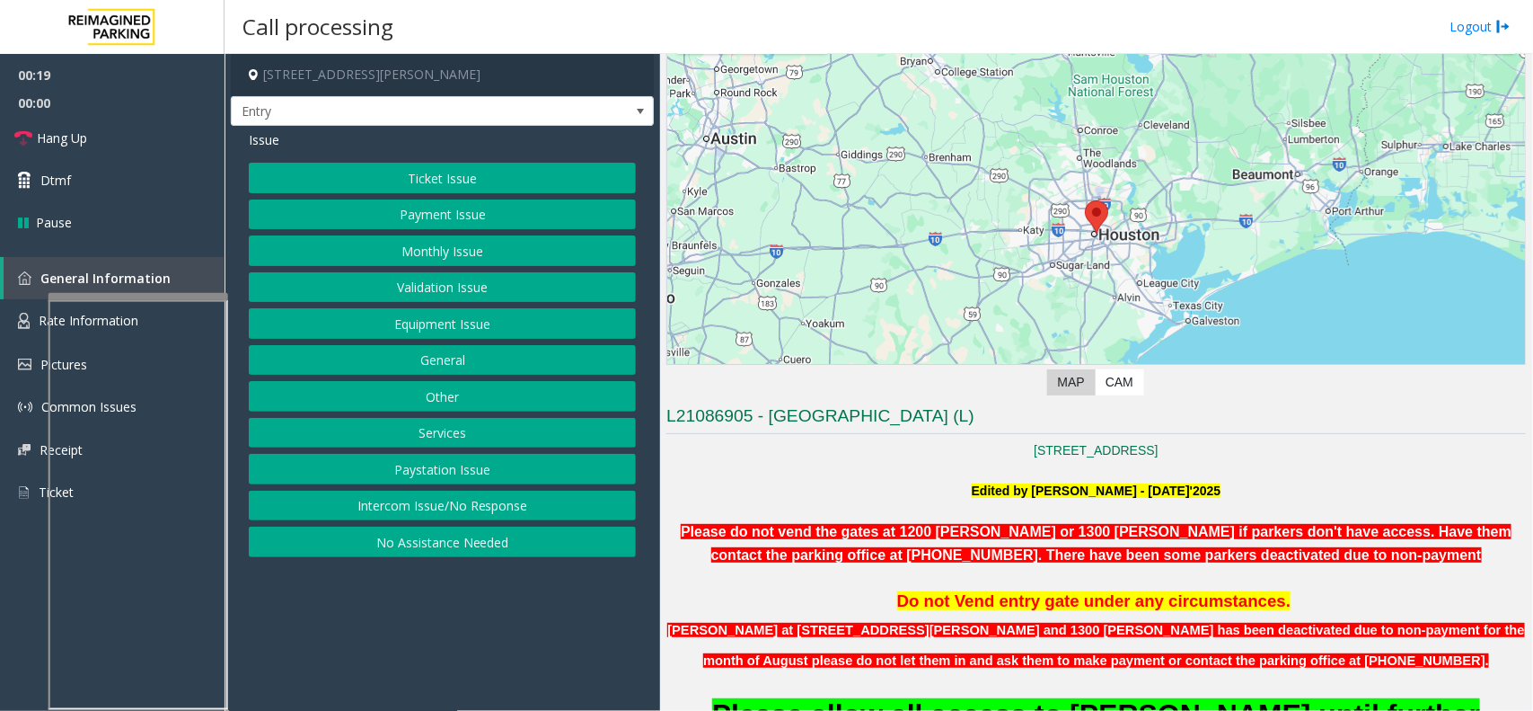
click at [473, 503] on button "Intercom Issue/No Response" at bounding box center [442, 505] width 387 height 31
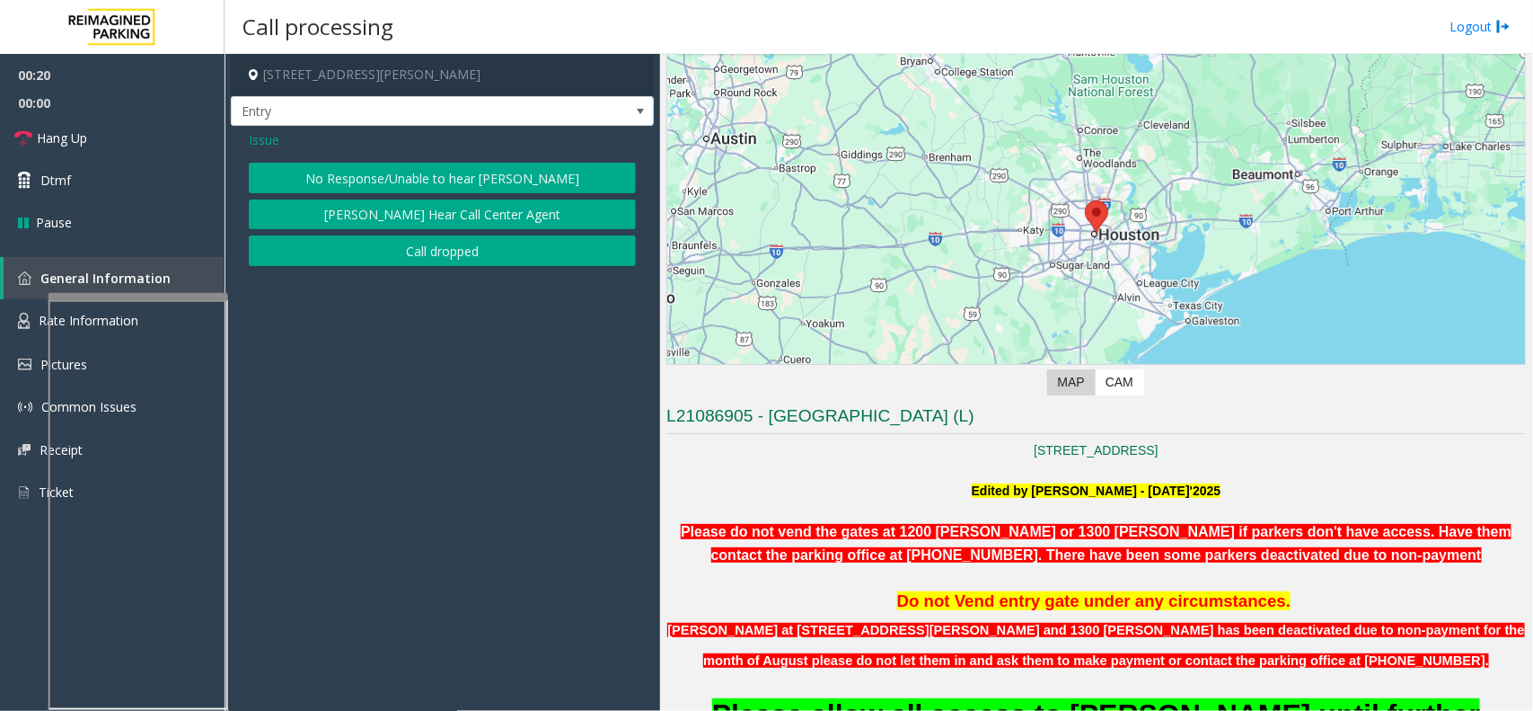
click at [442, 181] on button "No Response/Unable to hear [PERSON_NAME]" at bounding box center [442, 178] width 387 height 31
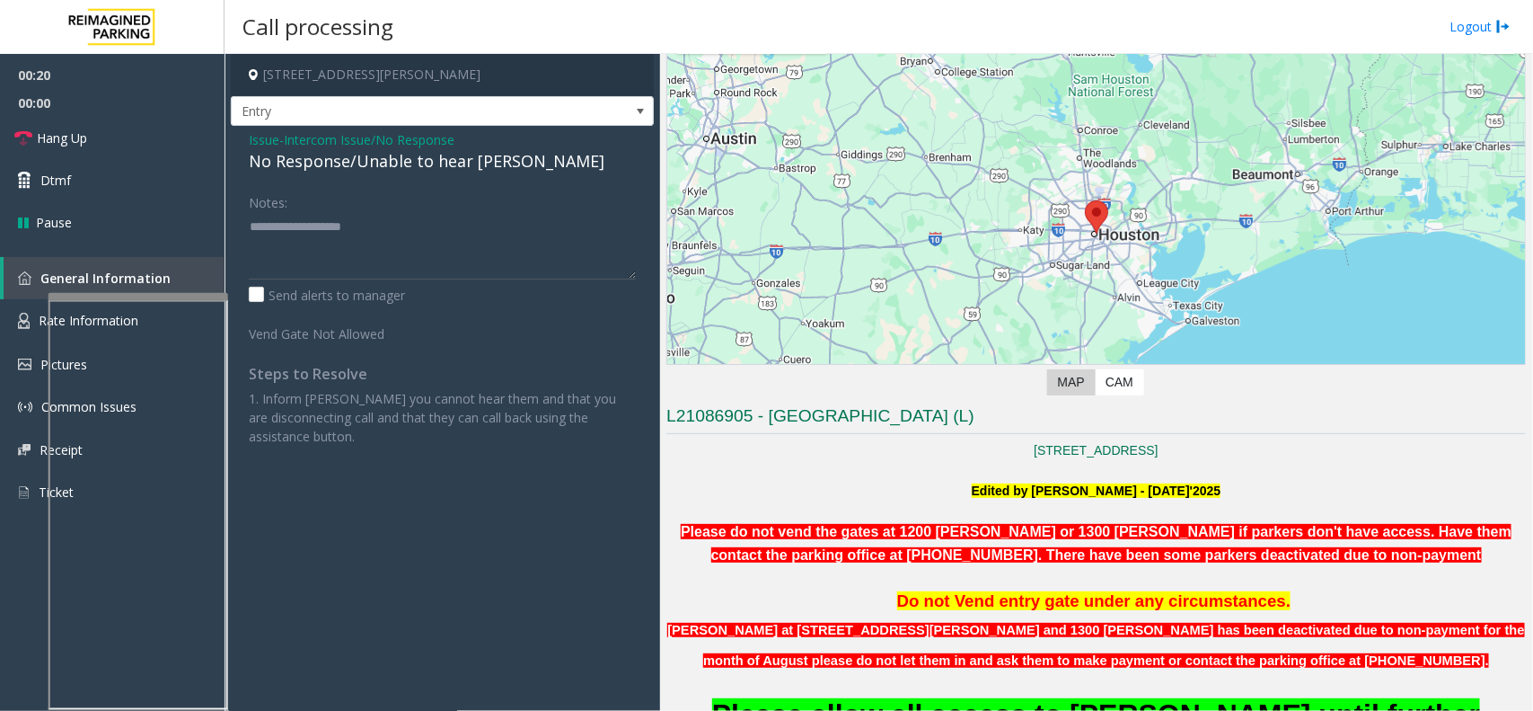
click at [364, 169] on div "No Response/Unable to hear [PERSON_NAME]" at bounding box center [442, 161] width 387 height 24
type textarea "**********"
click at [119, 126] on link "Hang Up" at bounding box center [112, 138] width 225 height 42
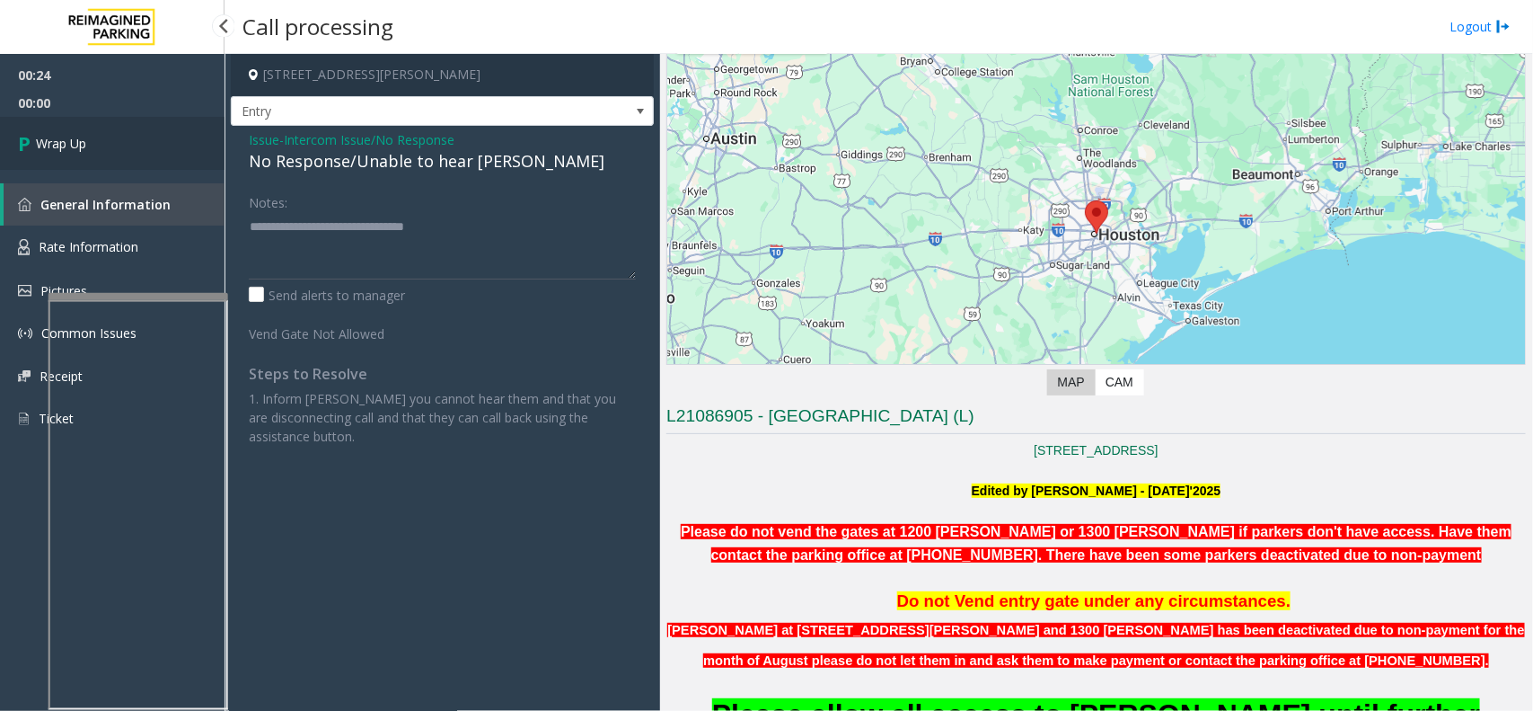
click at [124, 148] on link "Wrap Up" at bounding box center [112, 143] width 225 height 53
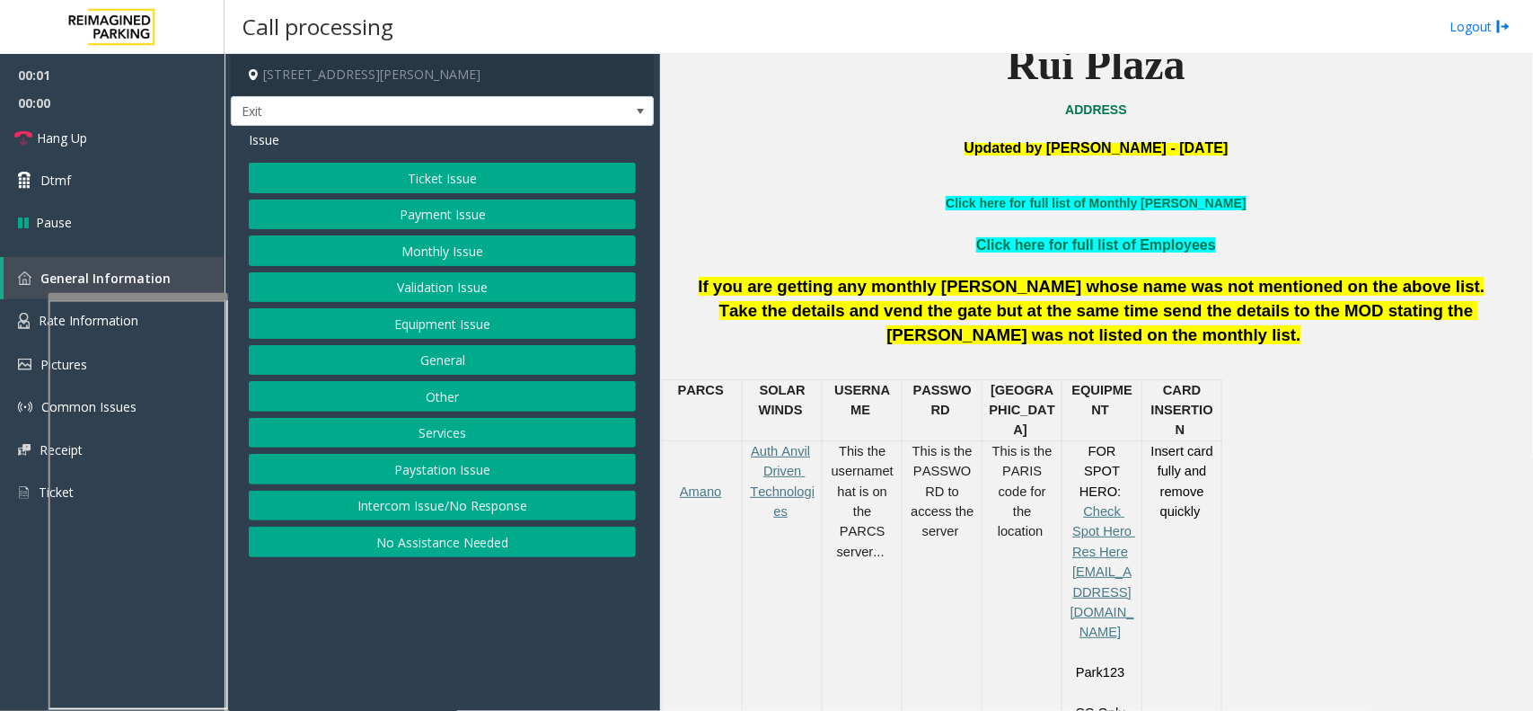
scroll to position [561, 0]
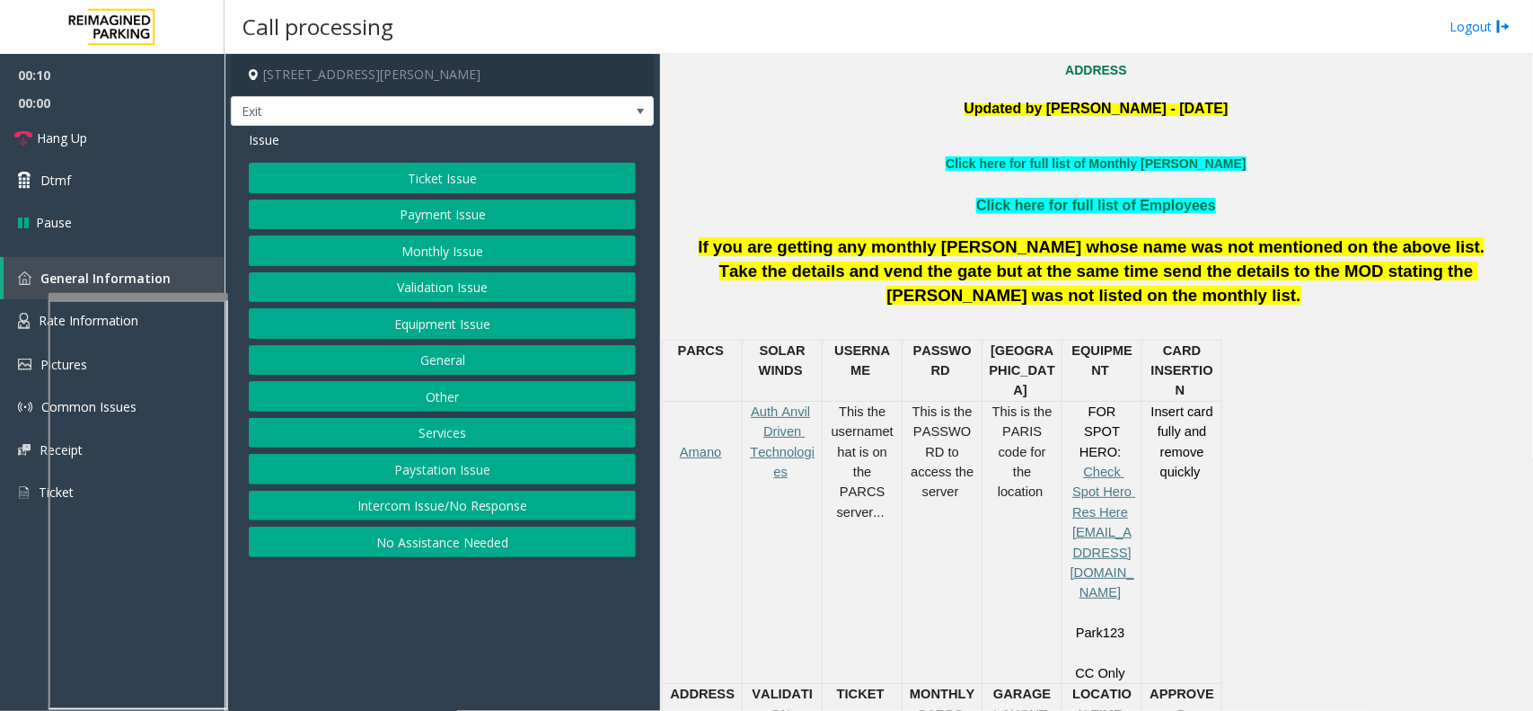
click at [410, 544] on button "No Assistance Needed" at bounding box center [442, 541] width 387 height 31
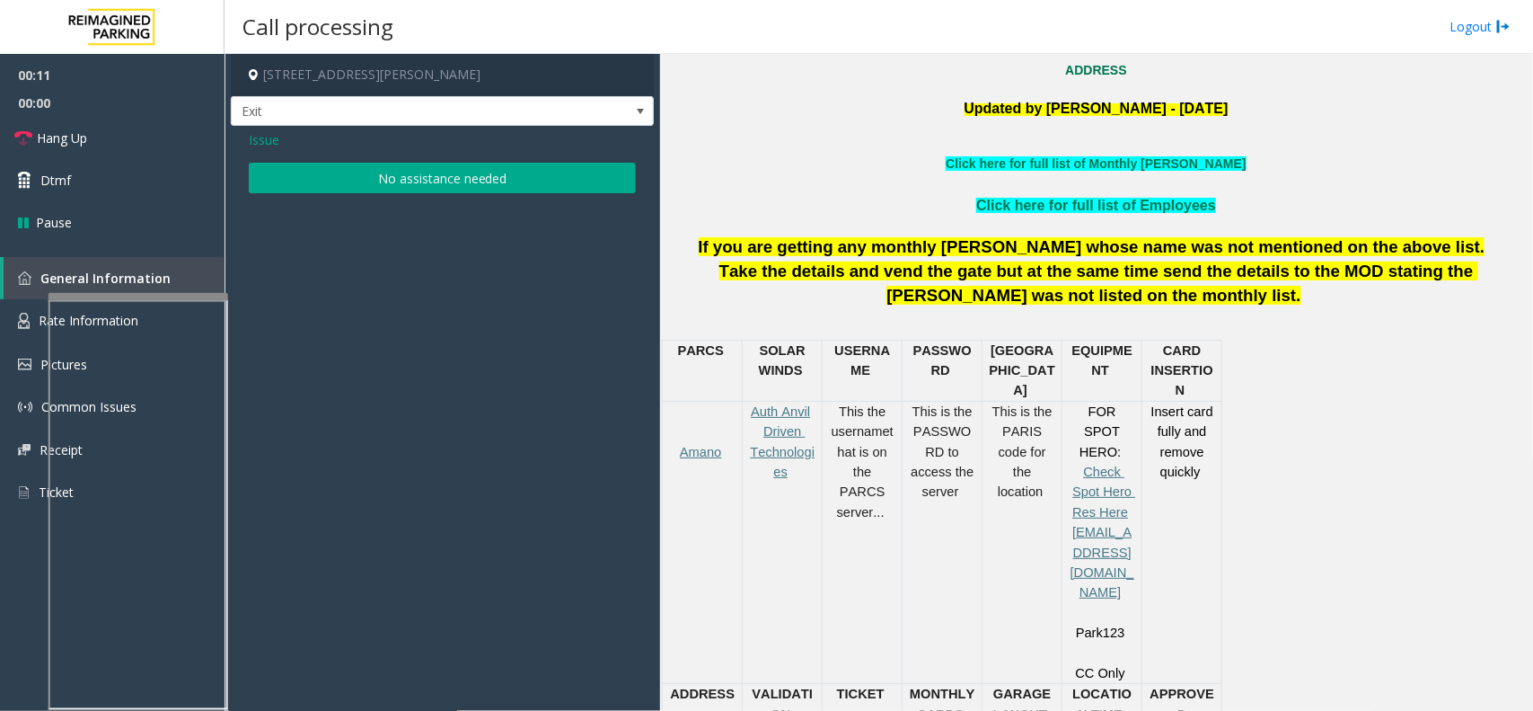
click at [371, 194] on div "Issue No assistance needed" at bounding box center [442, 164] width 423 height 76
click at [371, 181] on button "No assistance needed" at bounding box center [442, 178] width 387 height 31
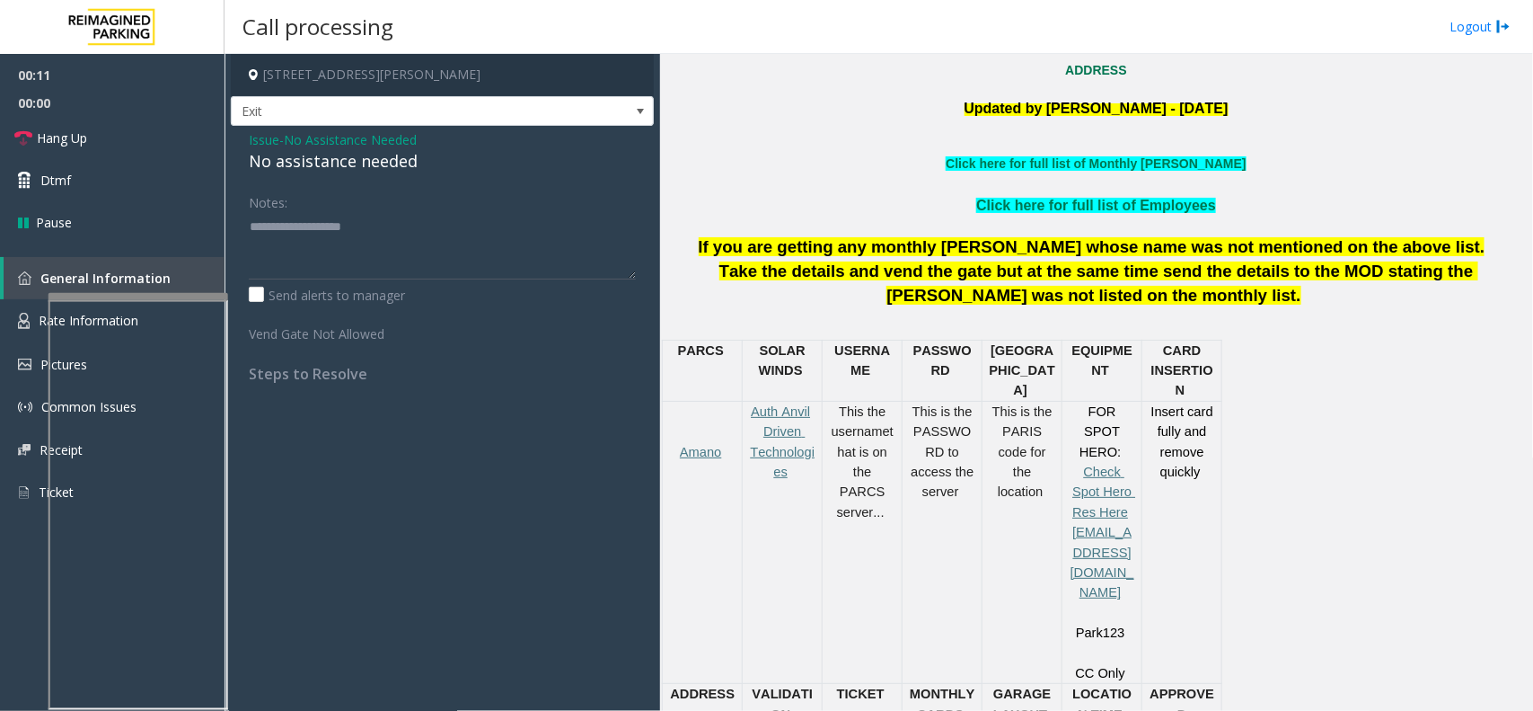
click at [340, 175] on div "Issue - No Assistance Needed No assistance needed Notes: Send alerts to manager…" at bounding box center [442, 263] width 423 height 275
click at [344, 168] on div "No assistance needed" at bounding box center [442, 161] width 387 height 24
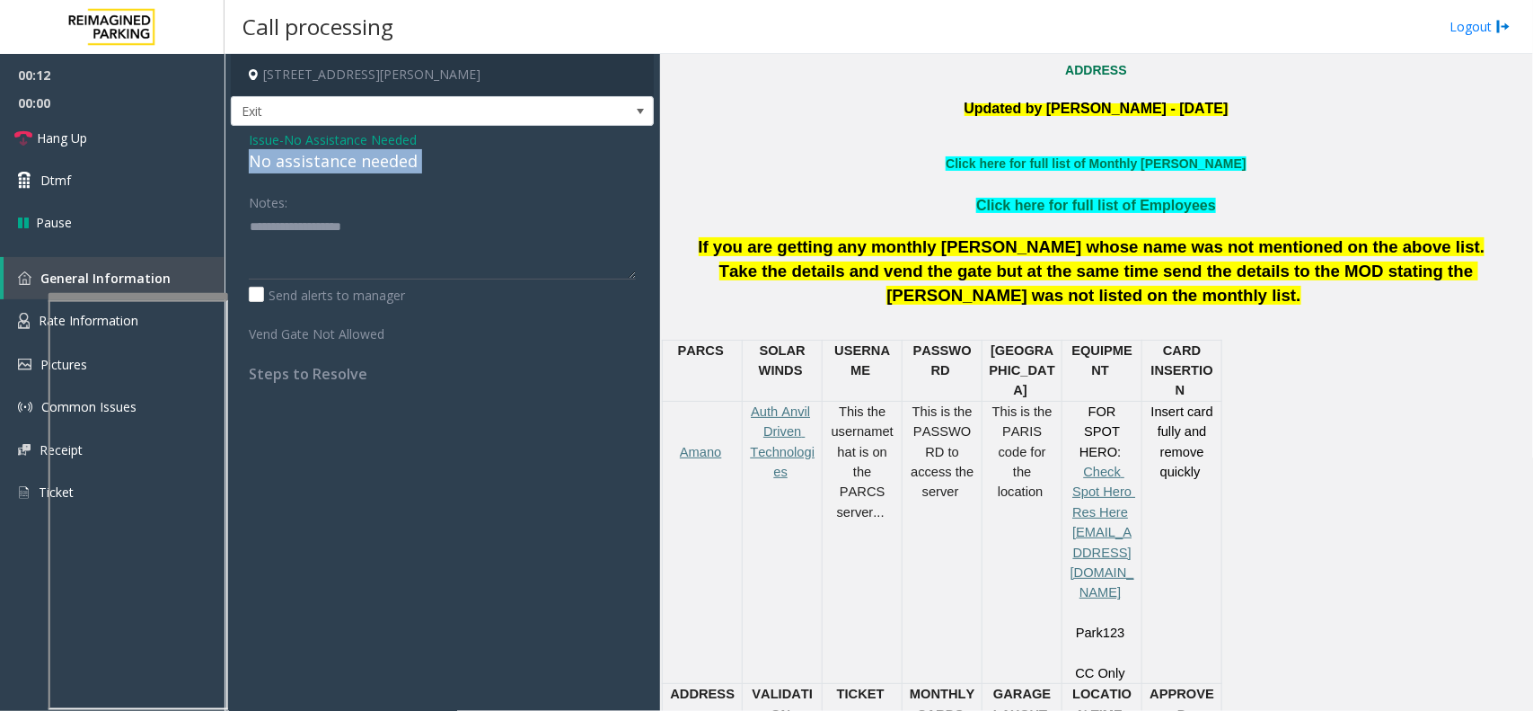
click at [344, 168] on div "No assistance needed" at bounding box center [442, 161] width 387 height 24
type textarea "**********"
click at [137, 137] on link "Hang Up" at bounding box center [112, 138] width 225 height 42
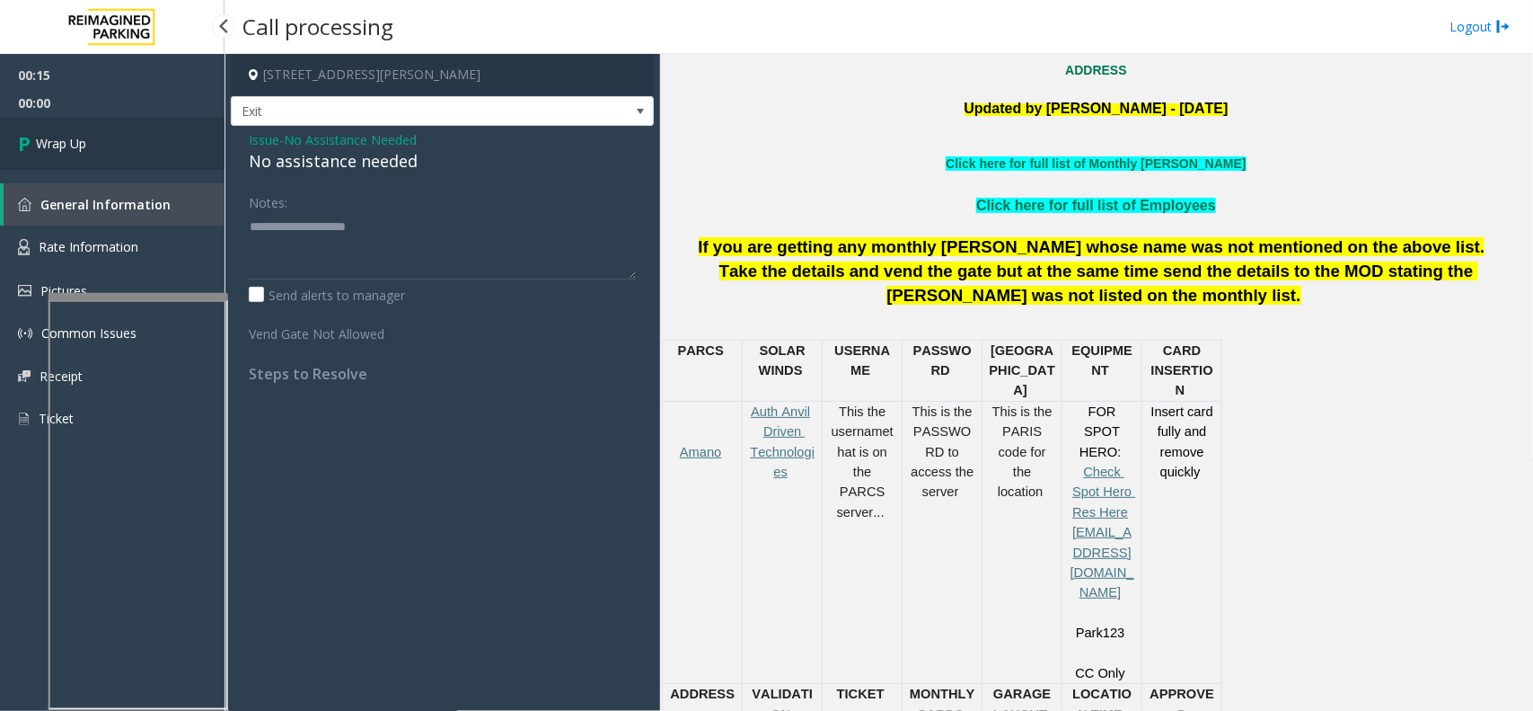
click at [70, 137] on span "Wrap Up" at bounding box center [61, 143] width 50 height 19
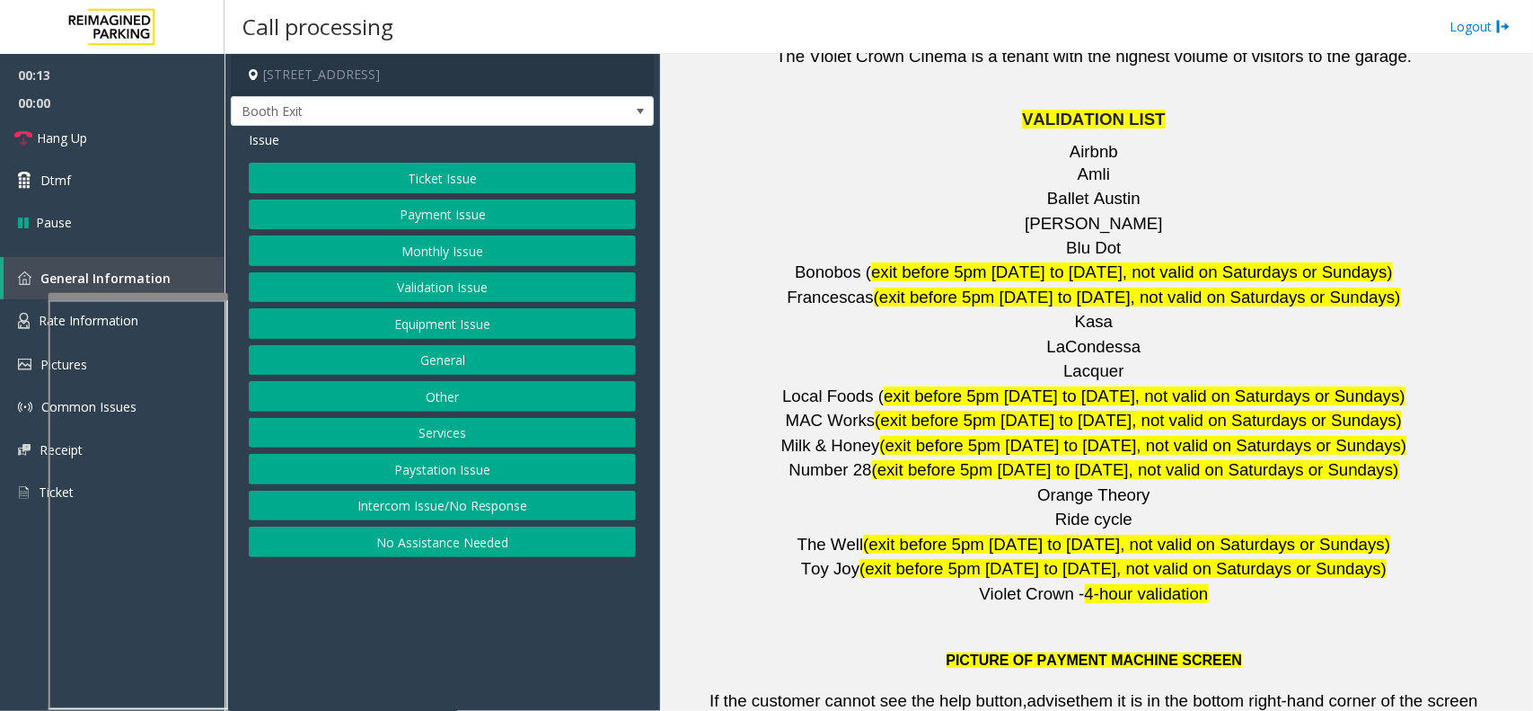
scroll to position [2470, 0]
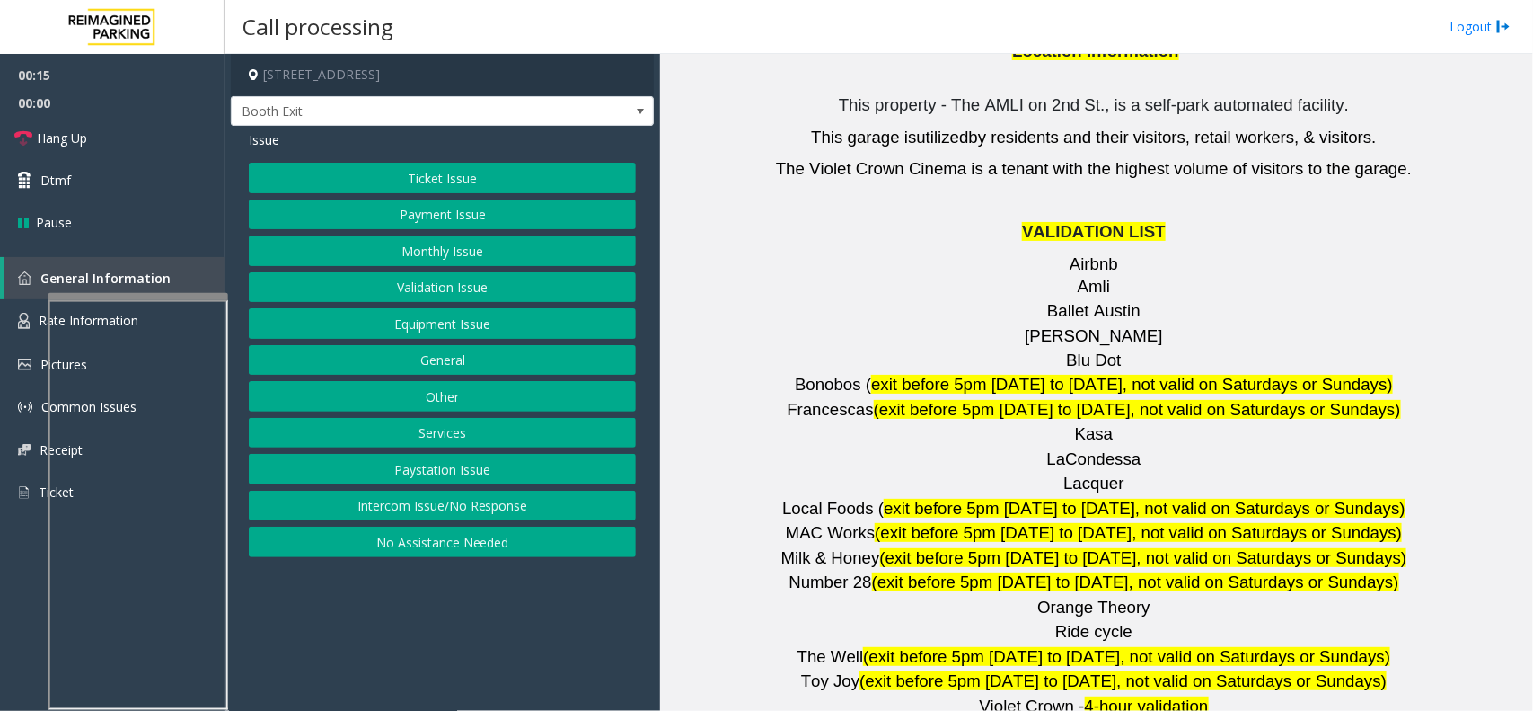
click at [459, 290] on button "Validation Issue" at bounding box center [442, 287] width 387 height 31
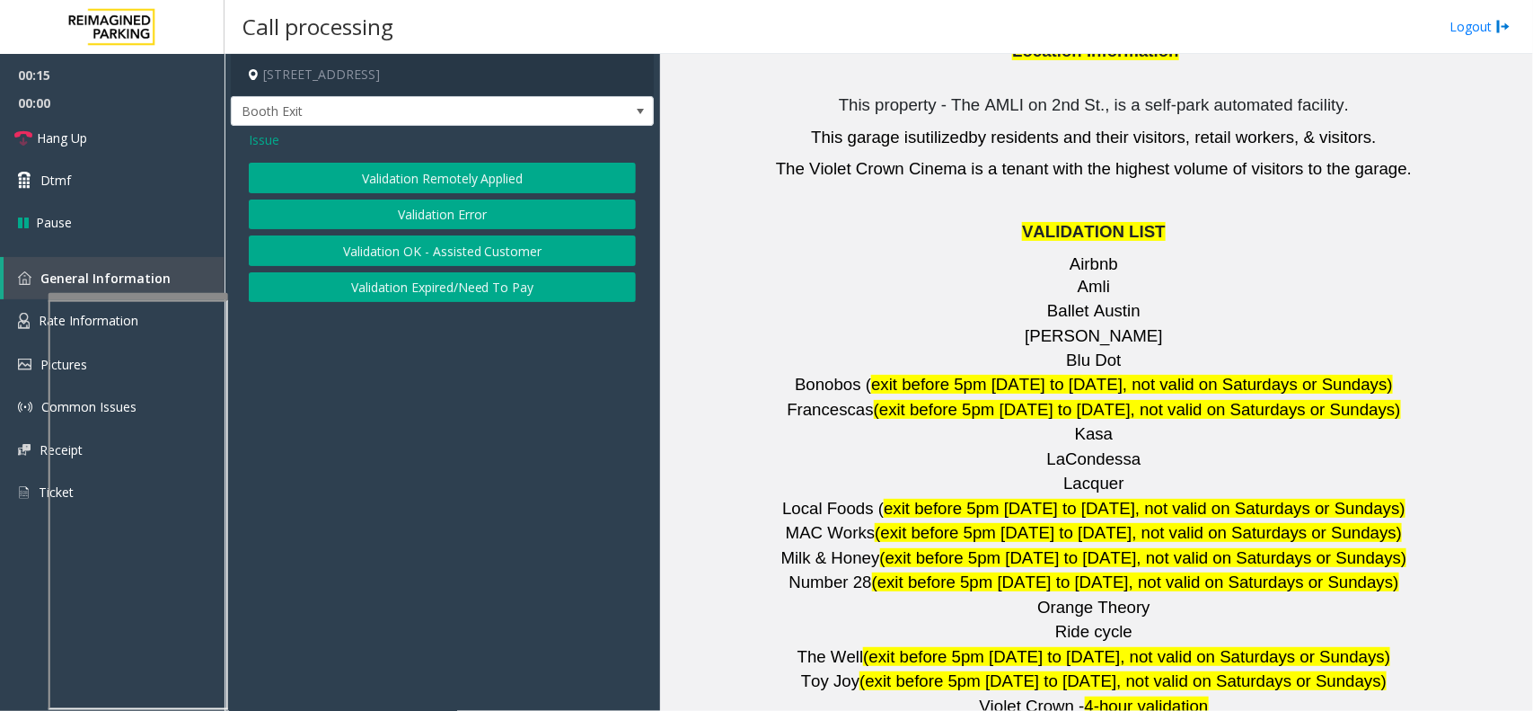
click at [458, 218] on button "Validation Error" at bounding box center [442, 214] width 387 height 31
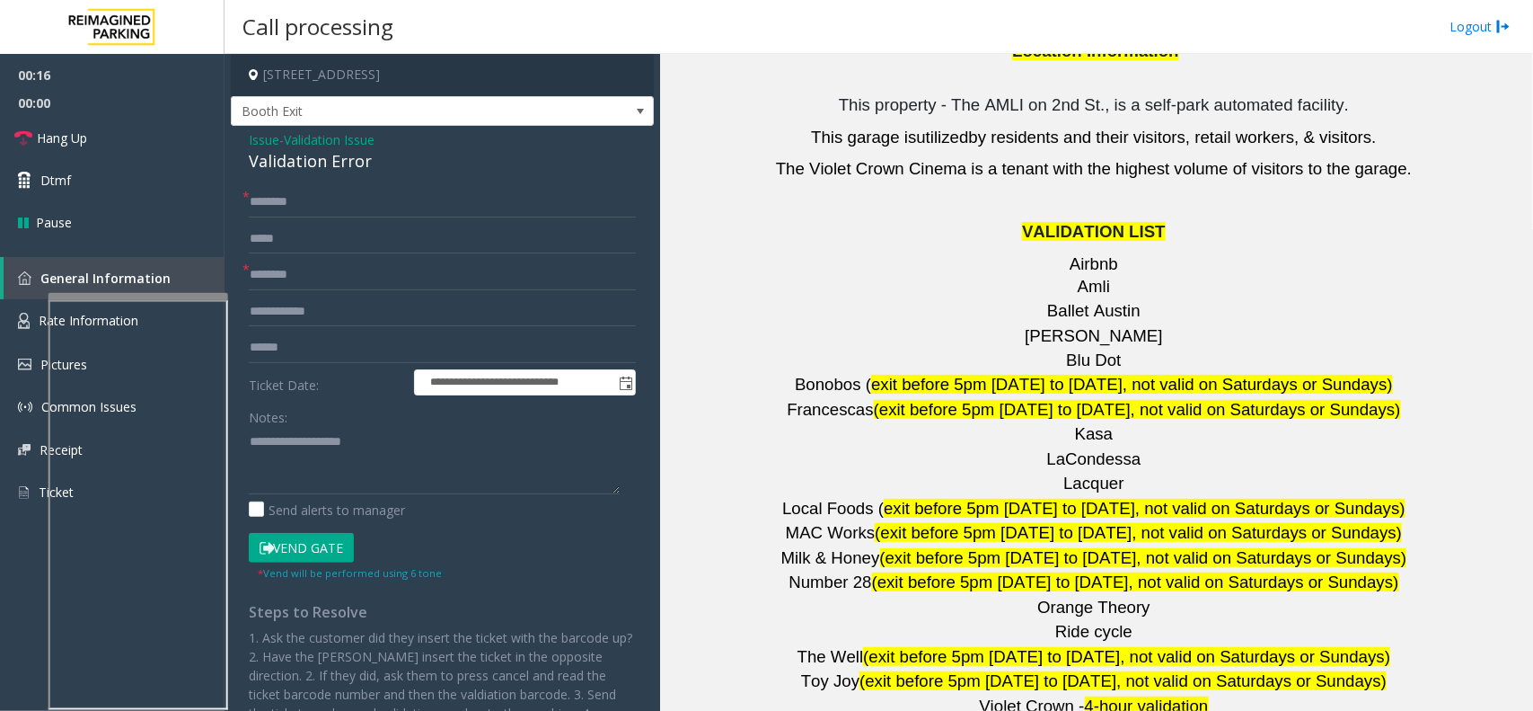
click at [1084, 424] on span "Kasa" at bounding box center [1094, 433] width 39 height 19
type input "****"
click at [311, 338] on input "text" at bounding box center [442, 347] width 387 height 31
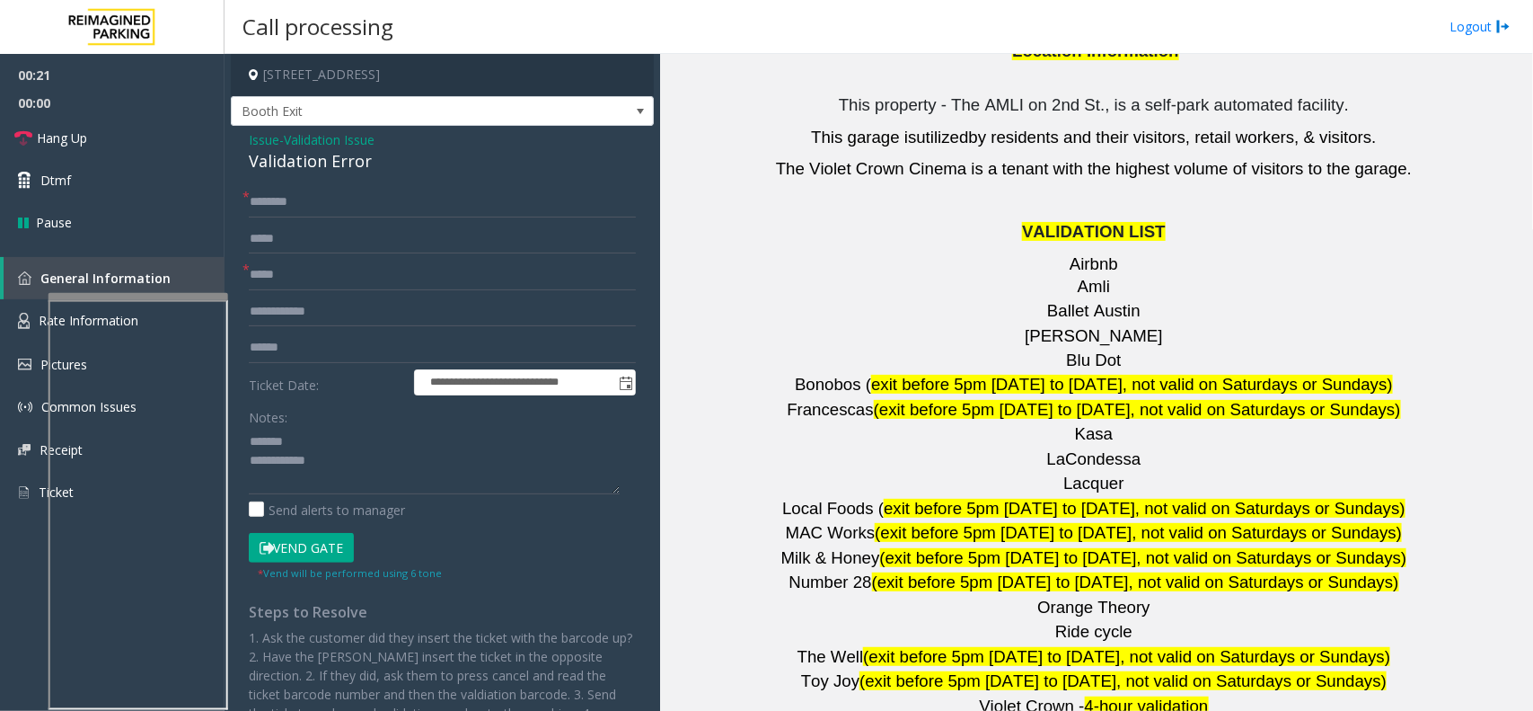
click at [294, 172] on div "Validation Error" at bounding box center [442, 161] width 387 height 24
click at [377, 485] on textarea at bounding box center [434, 460] width 371 height 67
type textarea "**********"
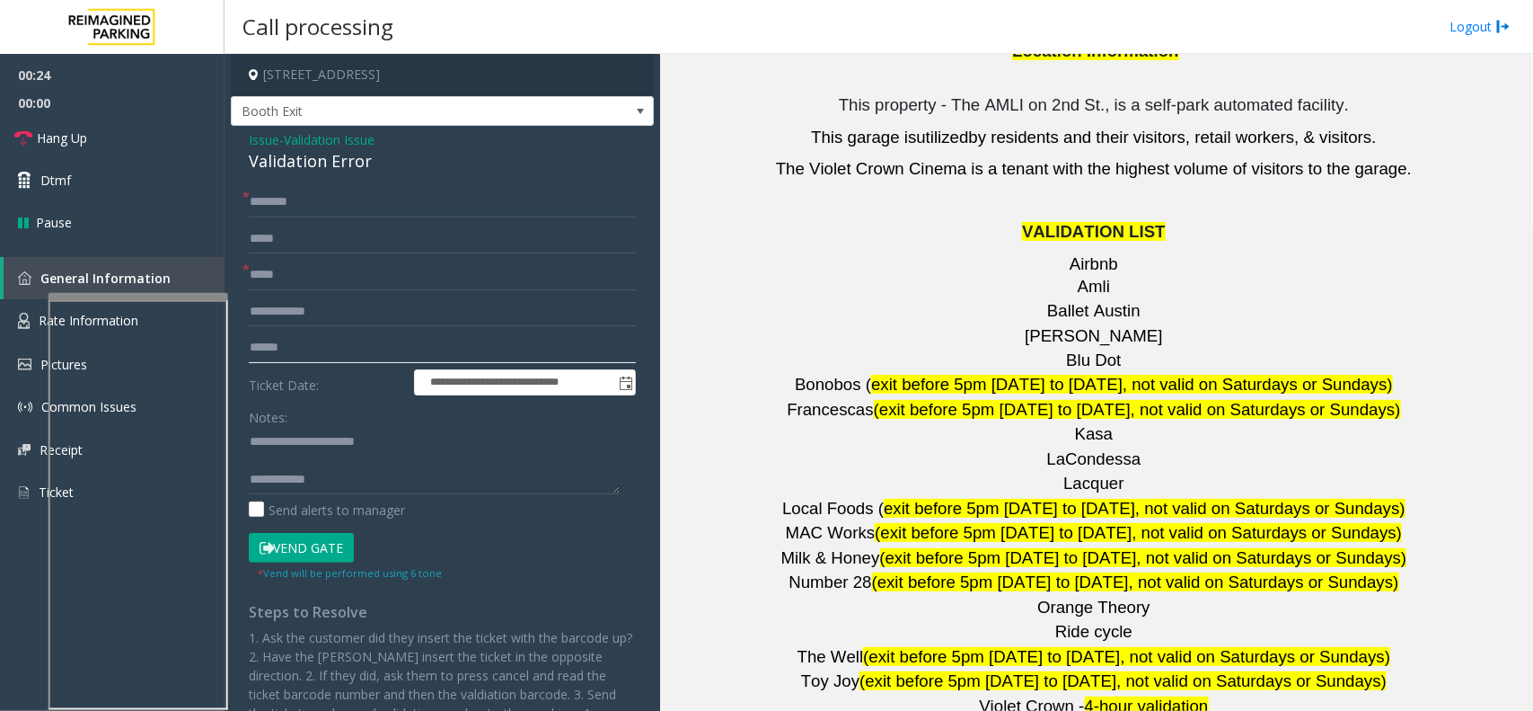
click at [315, 341] on input "text" at bounding box center [442, 347] width 387 height 31
type input "*****"
click at [306, 205] on input "text" at bounding box center [442, 202] width 387 height 31
type input "*"
type textarea "**********"
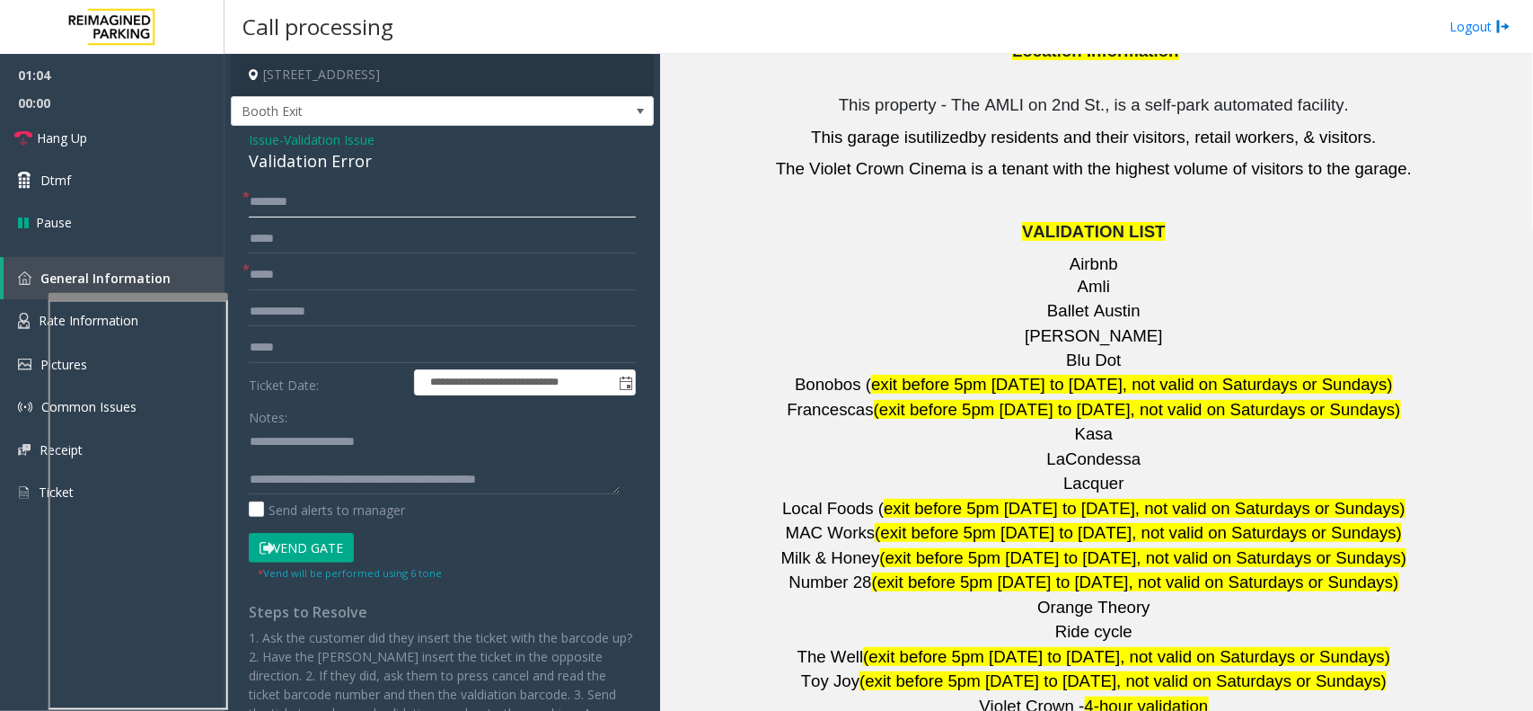
click at [407, 190] on input "text" at bounding box center [442, 202] width 387 height 31
click at [254, 207] on input "*******" at bounding box center [442, 202] width 387 height 31
click at [331, 203] on input "*******" at bounding box center [442, 202] width 387 height 31
click at [270, 195] on input "**********" at bounding box center [442, 202] width 387 height 31
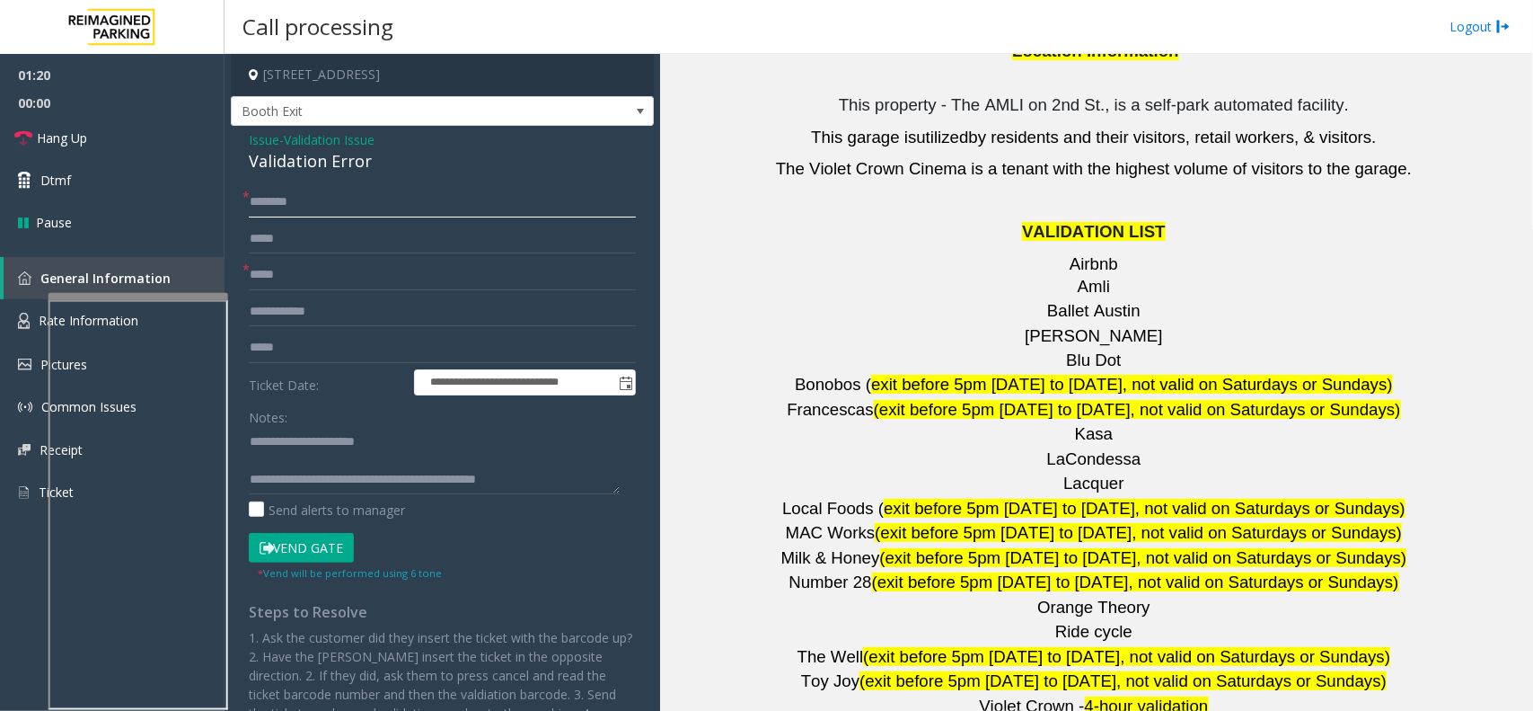
click at [261, 199] on input "********" at bounding box center [442, 202] width 387 height 31
click at [270, 204] on input "********" at bounding box center [442, 202] width 387 height 31
click at [275, 199] on input "********" at bounding box center [442, 202] width 387 height 31
click at [278, 199] on input "********" at bounding box center [442, 202] width 387 height 31
type input "********"
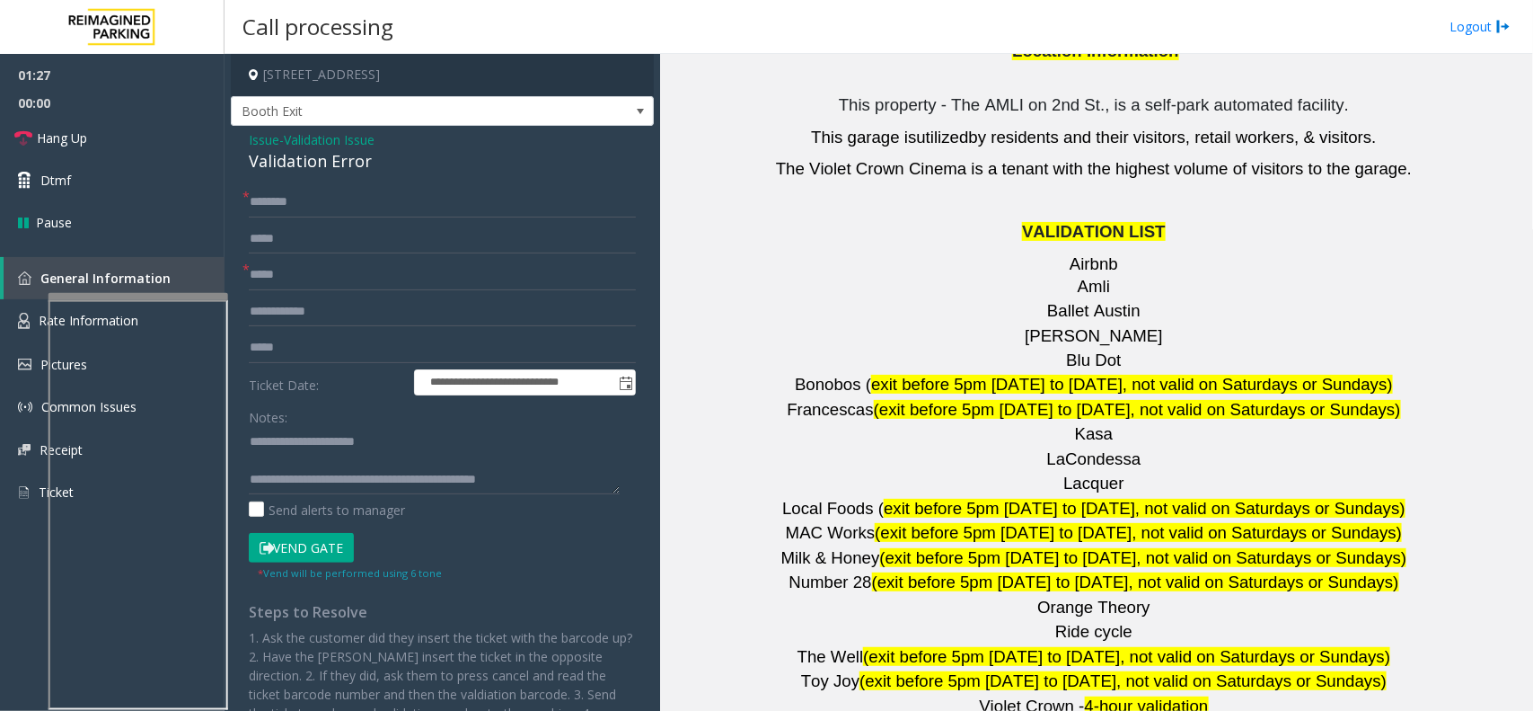
click at [339, 532] on form "**********" at bounding box center [442, 384] width 387 height 394
click at [338, 542] on button "Vend Gate" at bounding box center [301, 548] width 105 height 31
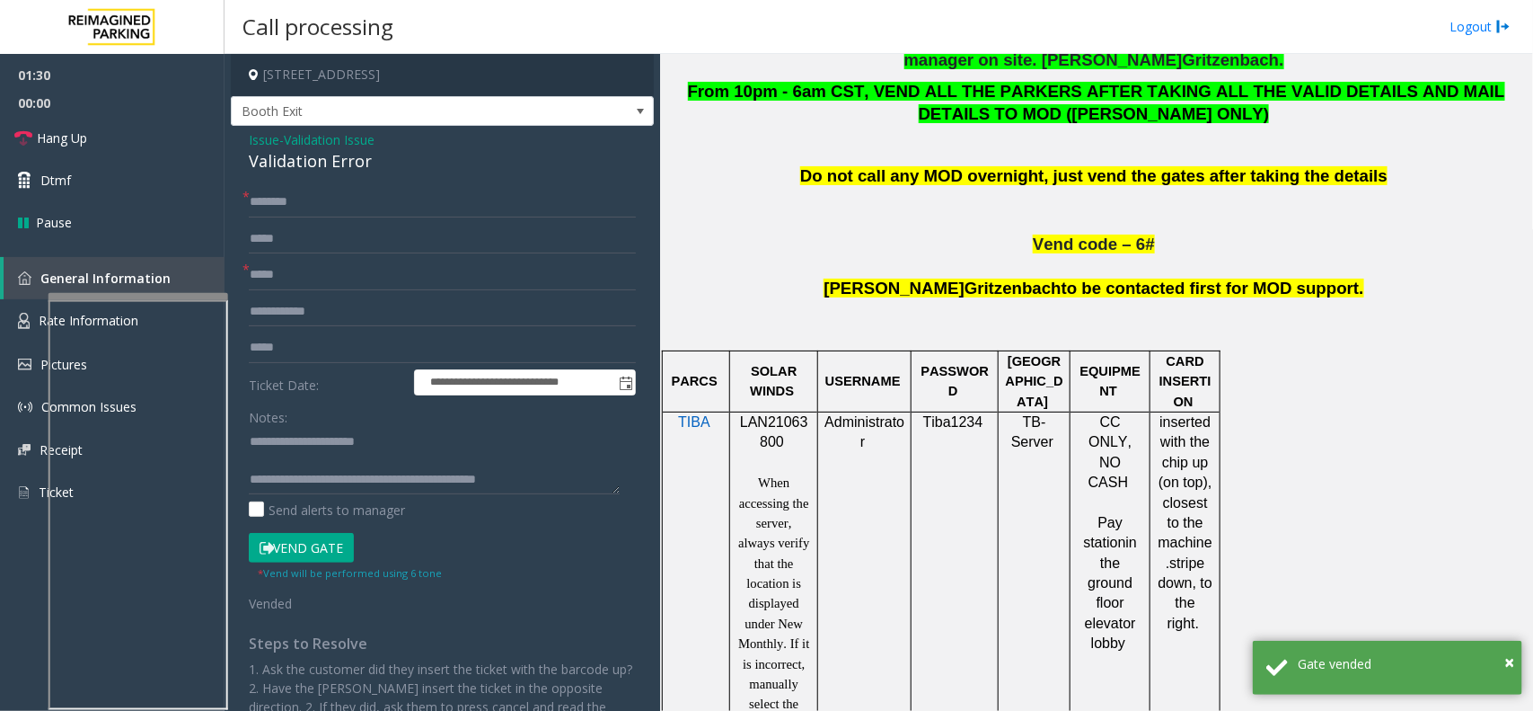
scroll to position [898, 0]
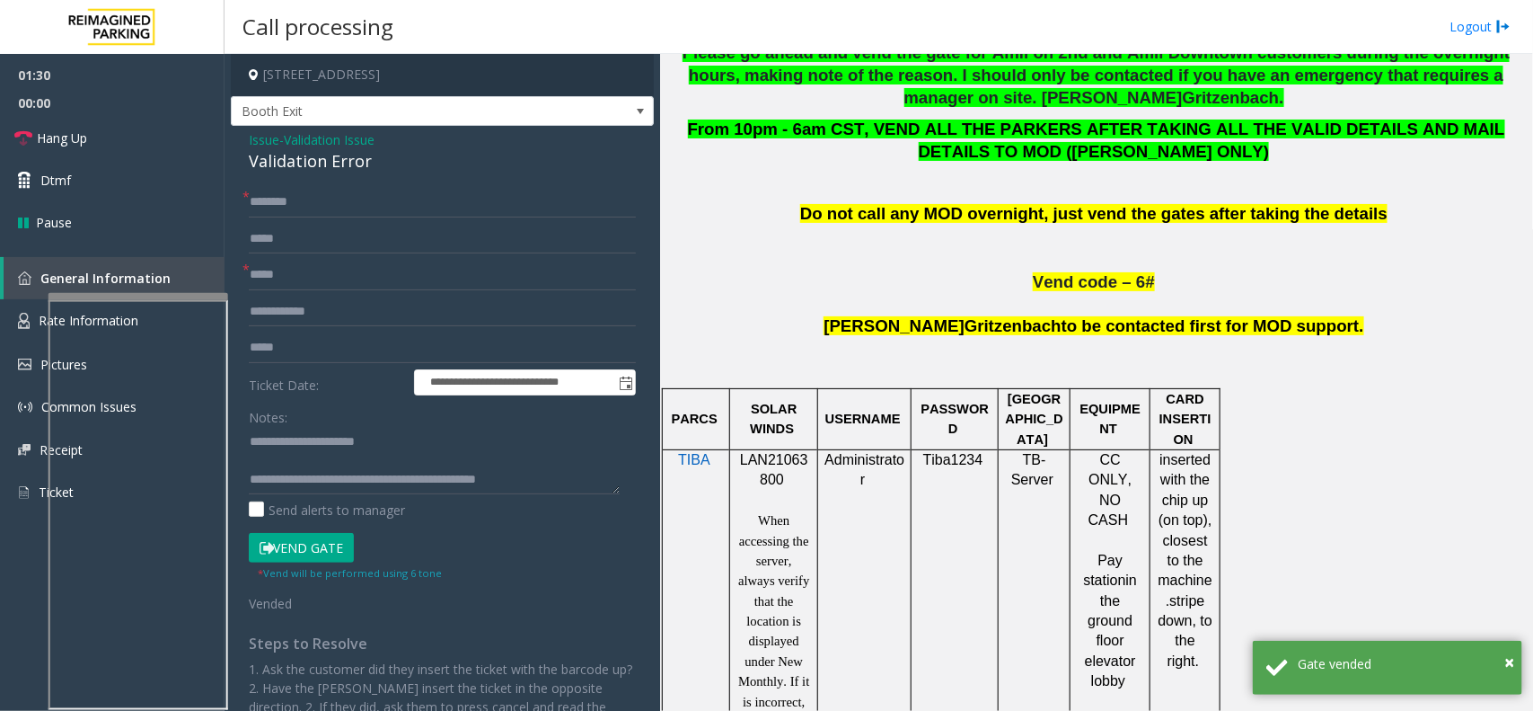
click at [747, 465] on span "LAN21063800" at bounding box center [774, 469] width 68 height 35
copy p "LAN21063800"
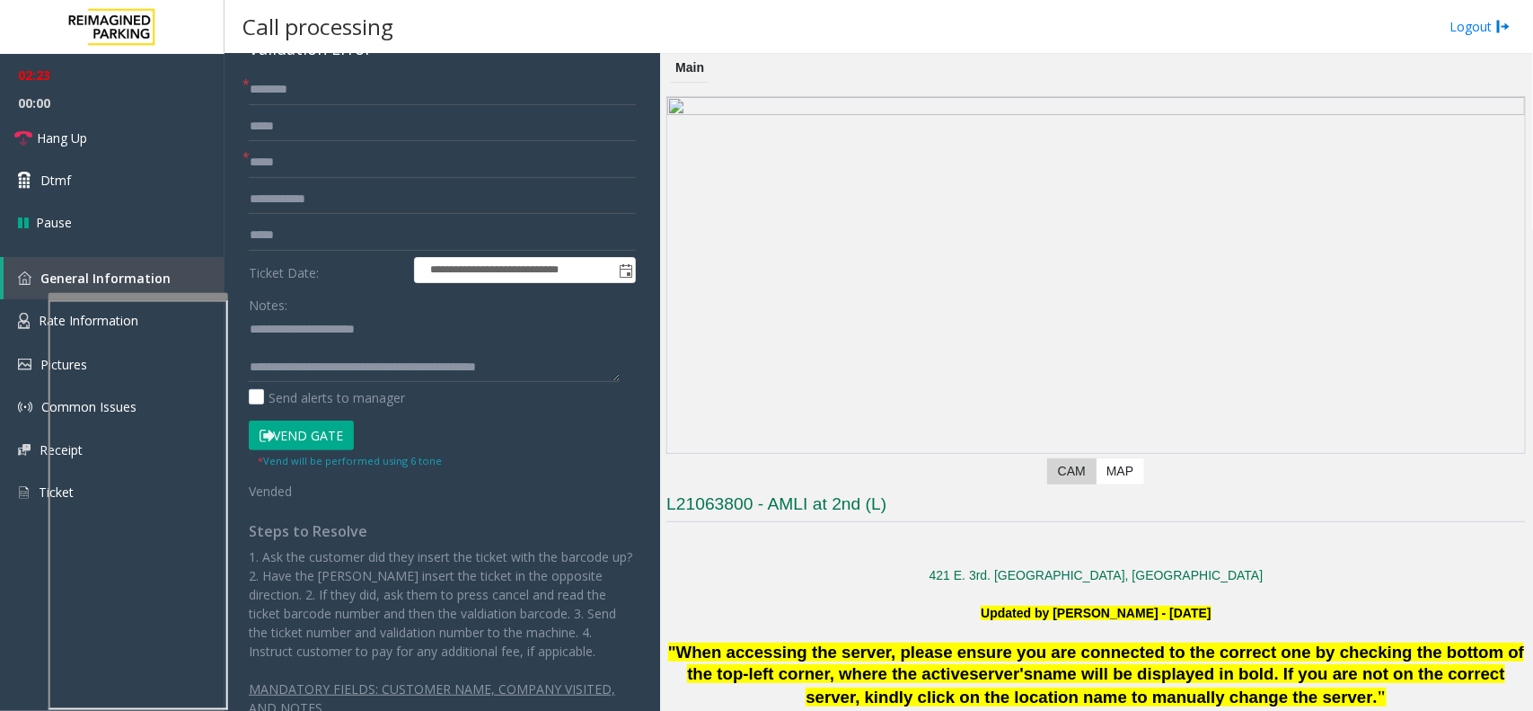
scroll to position [0, 0]
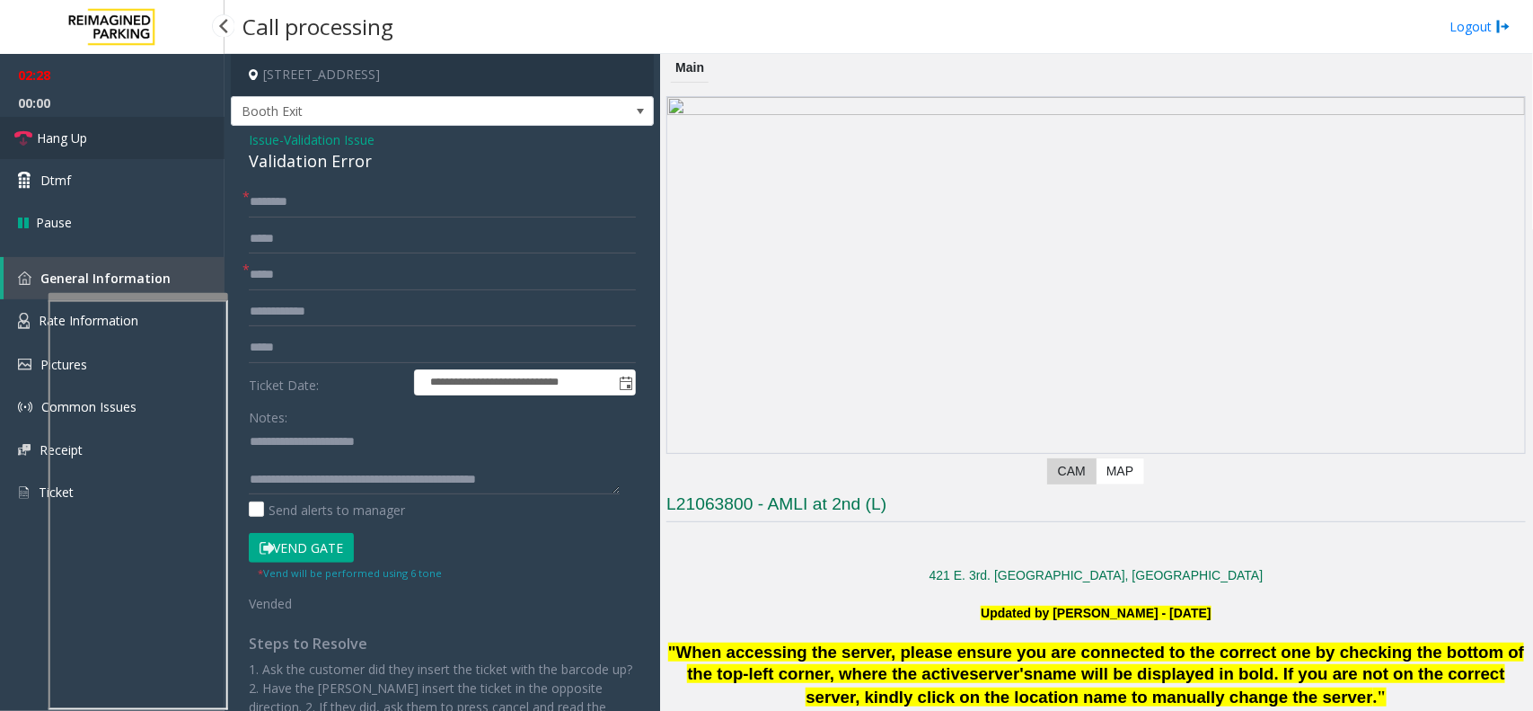
click at [48, 130] on span "Hang Up" at bounding box center [62, 137] width 50 height 19
click at [93, 133] on link "Hang Up" at bounding box center [112, 138] width 225 height 42
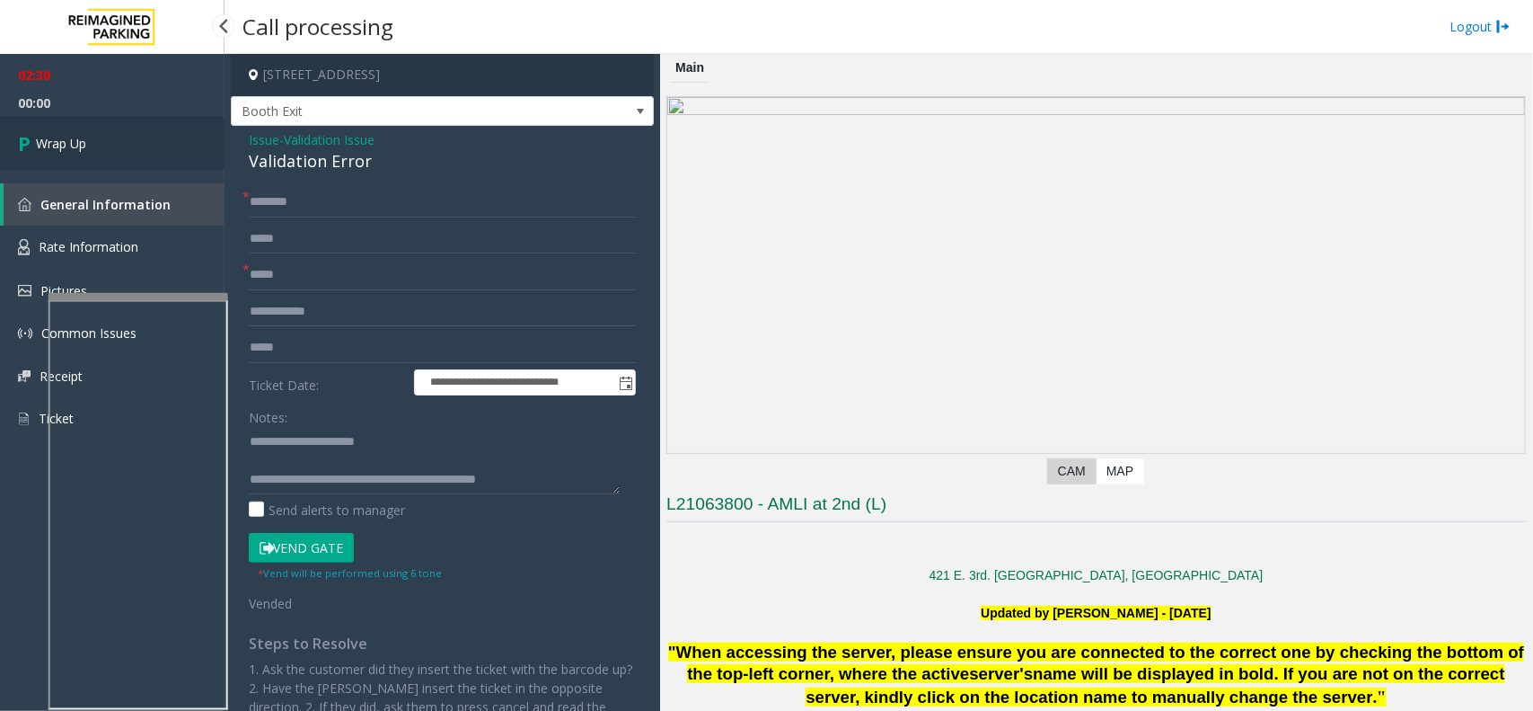
click at [93, 133] on link "Wrap Up" at bounding box center [112, 143] width 225 height 53
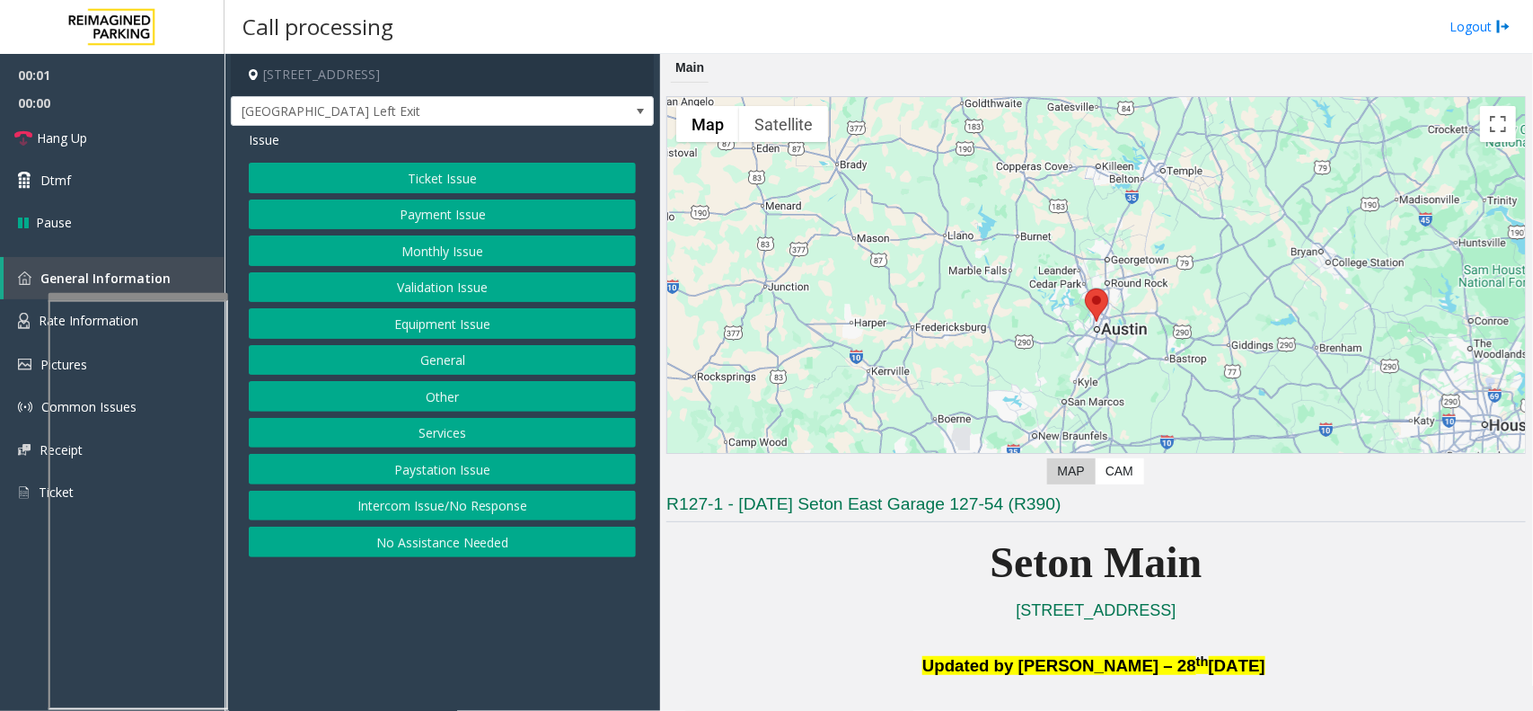
click at [464, 313] on button "Equipment Issue" at bounding box center [442, 323] width 387 height 31
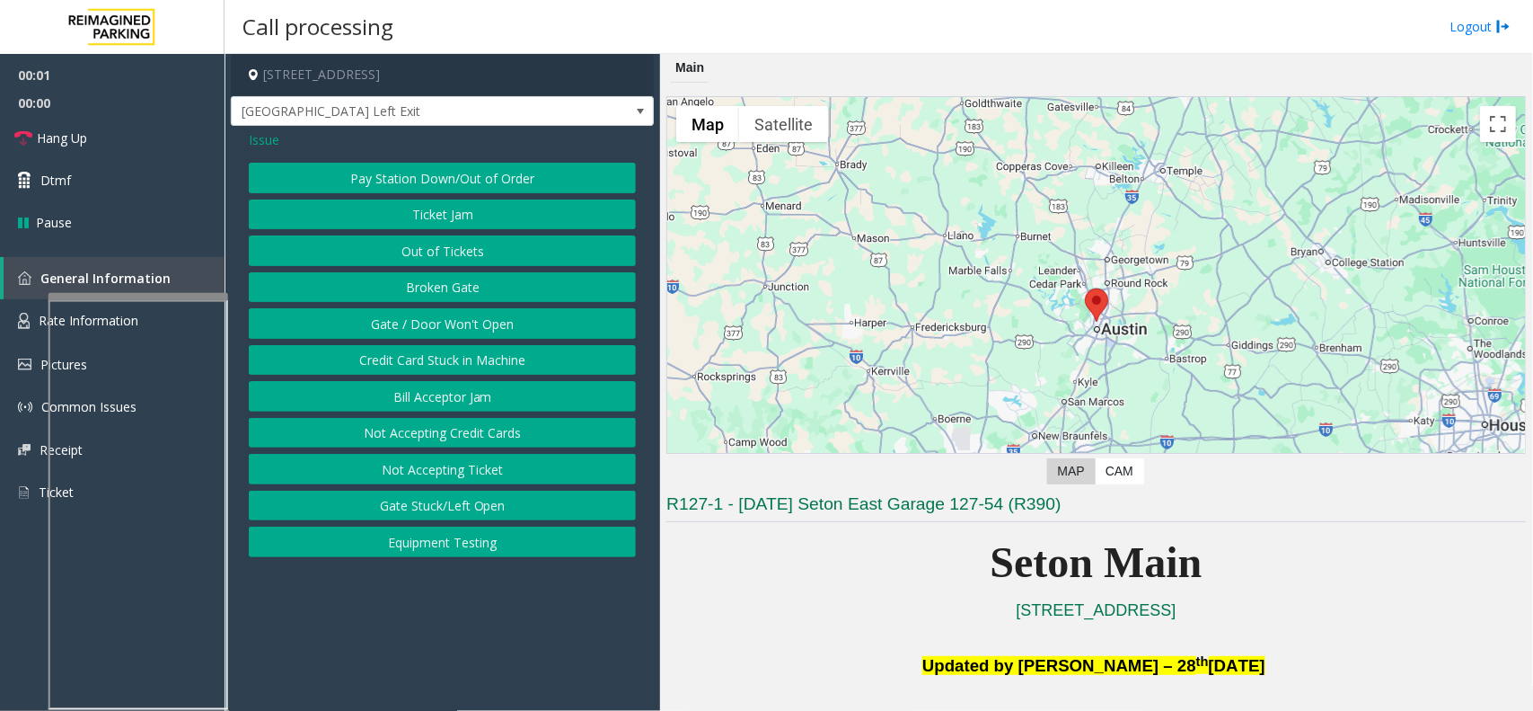
click at [454, 329] on button "Gate / Door Won't Open" at bounding box center [442, 323] width 387 height 31
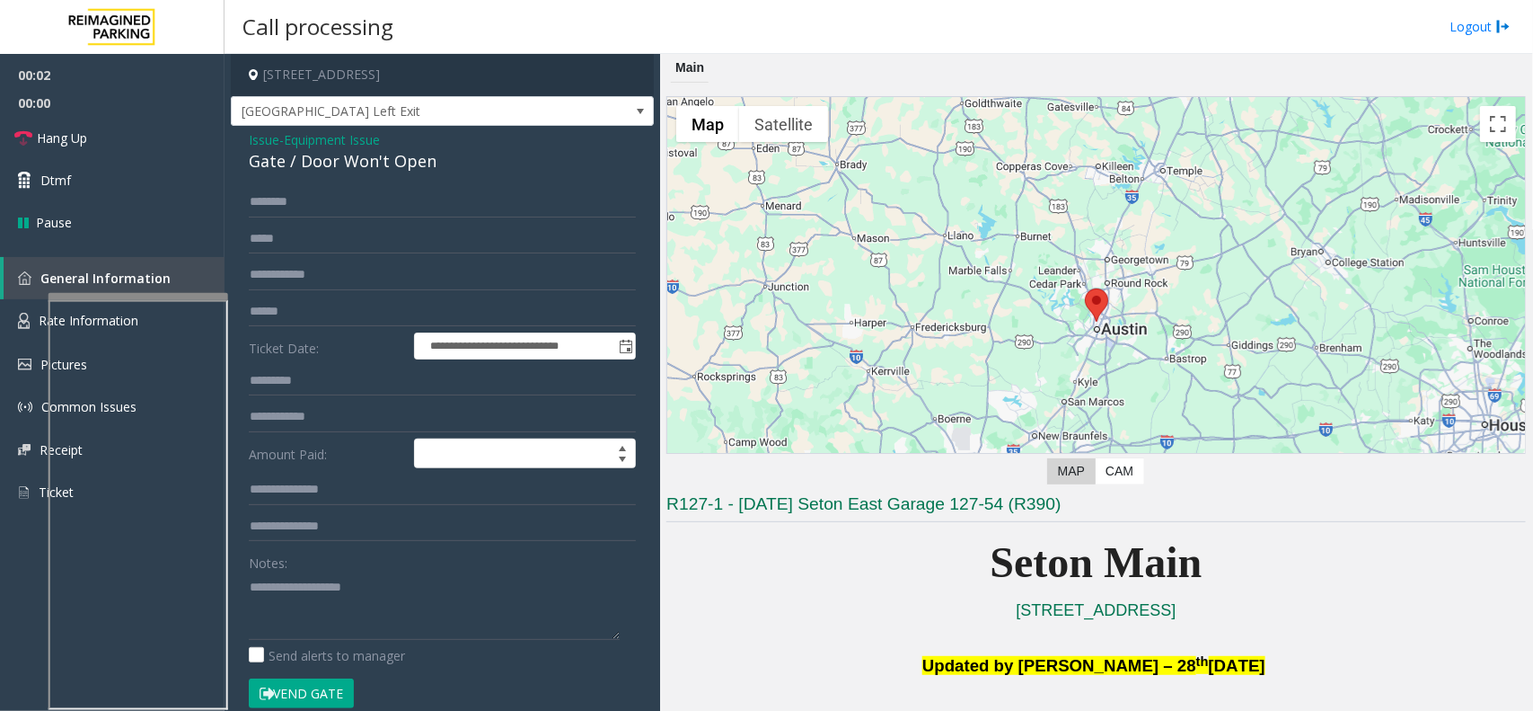
click at [305, 568] on button "Vend Gate" at bounding box center [301, 693] width 105 height 31
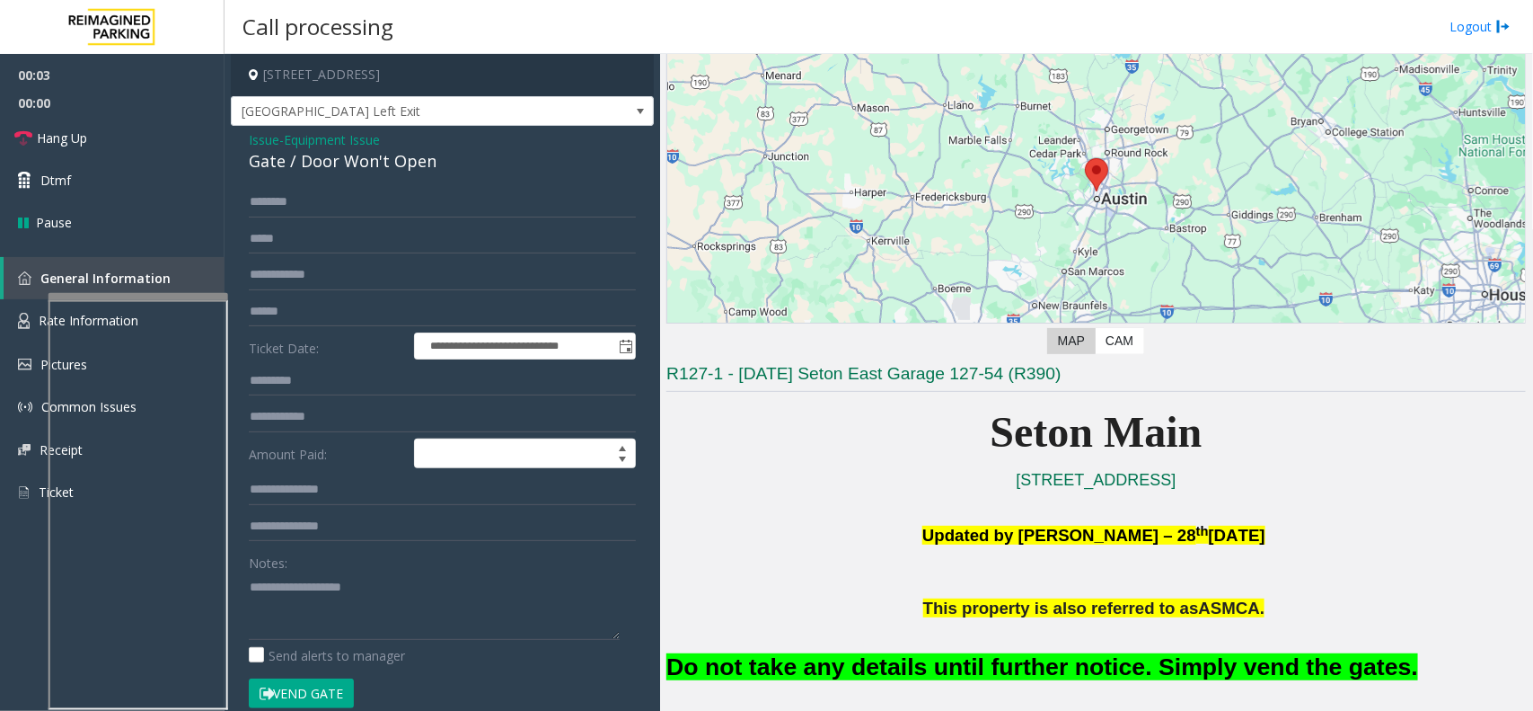
scroll to position [449, 0]
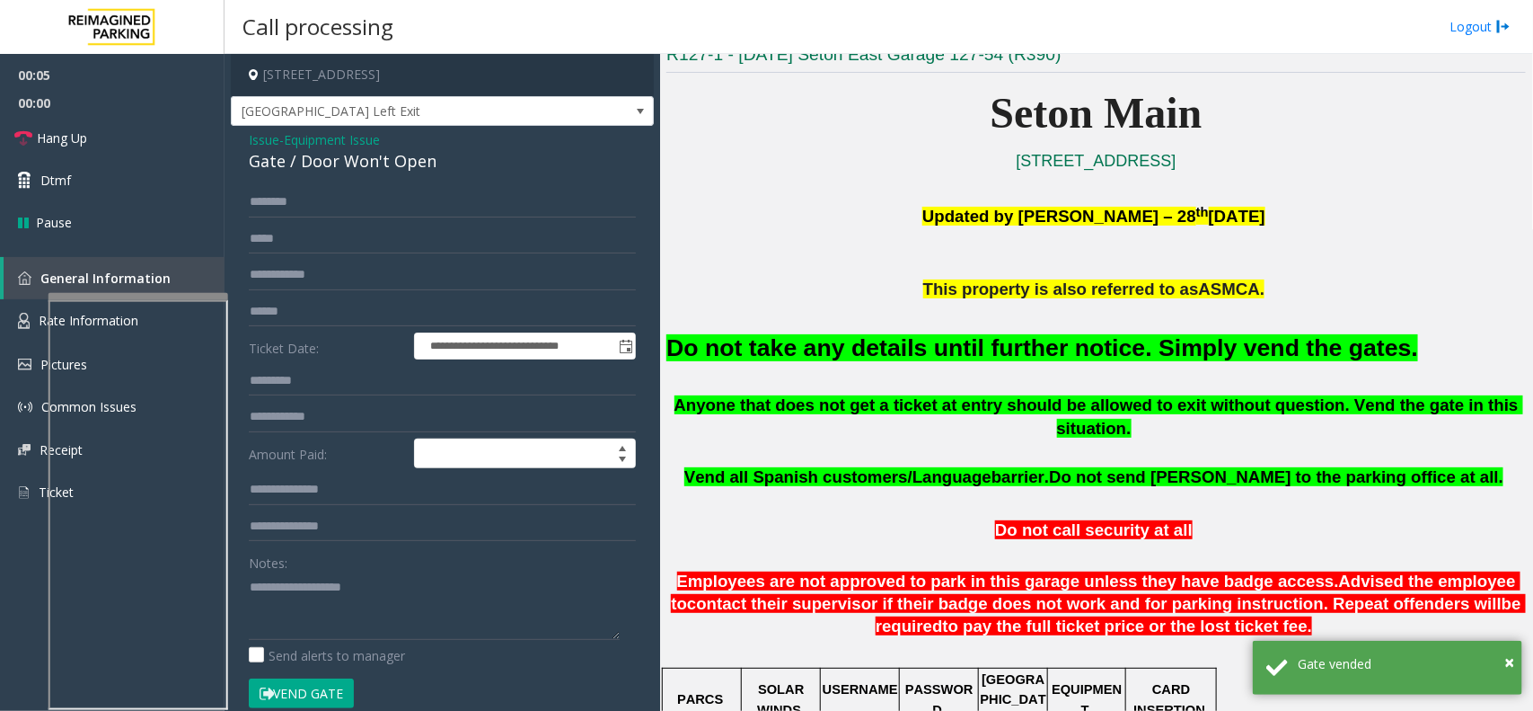
click at [361, 137] on span "Equipment Issue" at bounding box center [332, 139] width 96 height 19
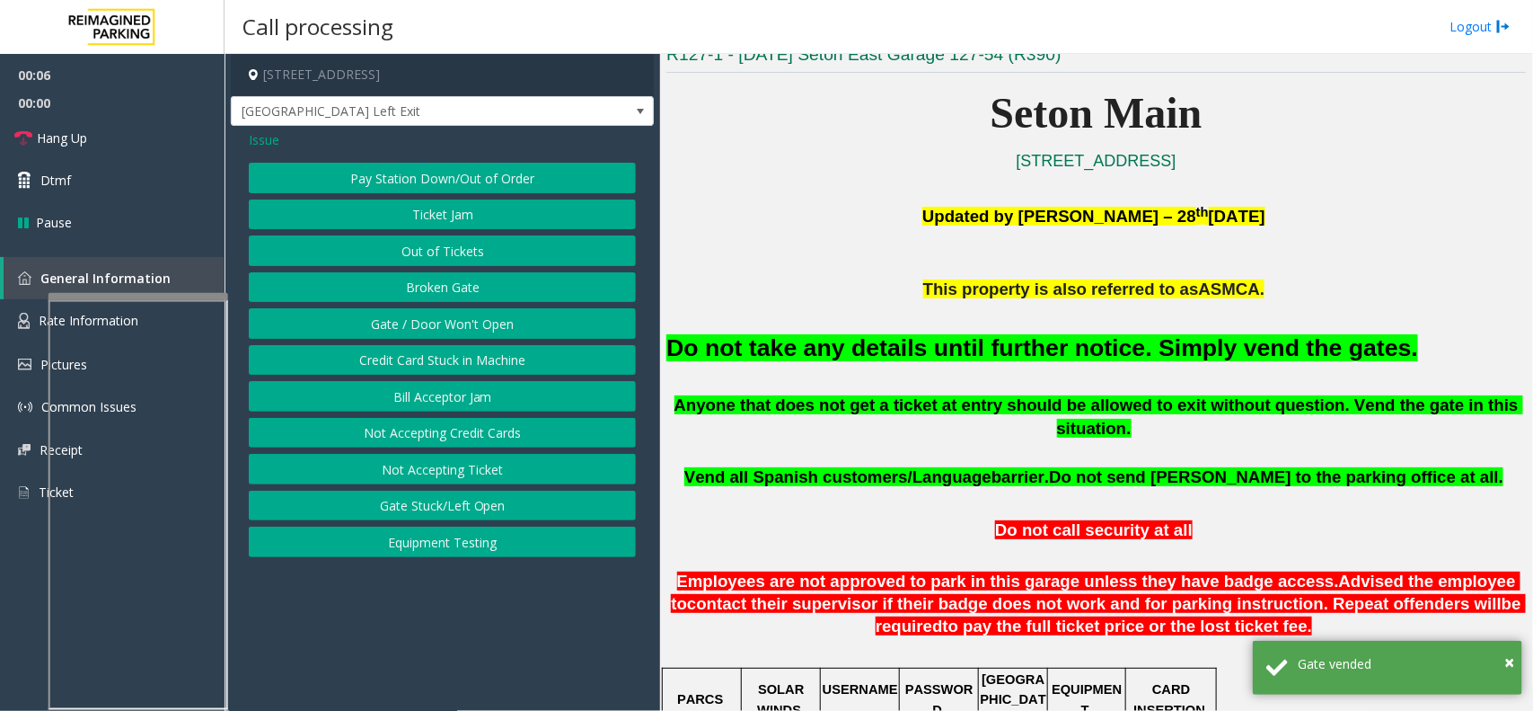
click at [436, 334] on button "Gate / Door Won't Open" at bounding box center [442, 323] width 387 height 31
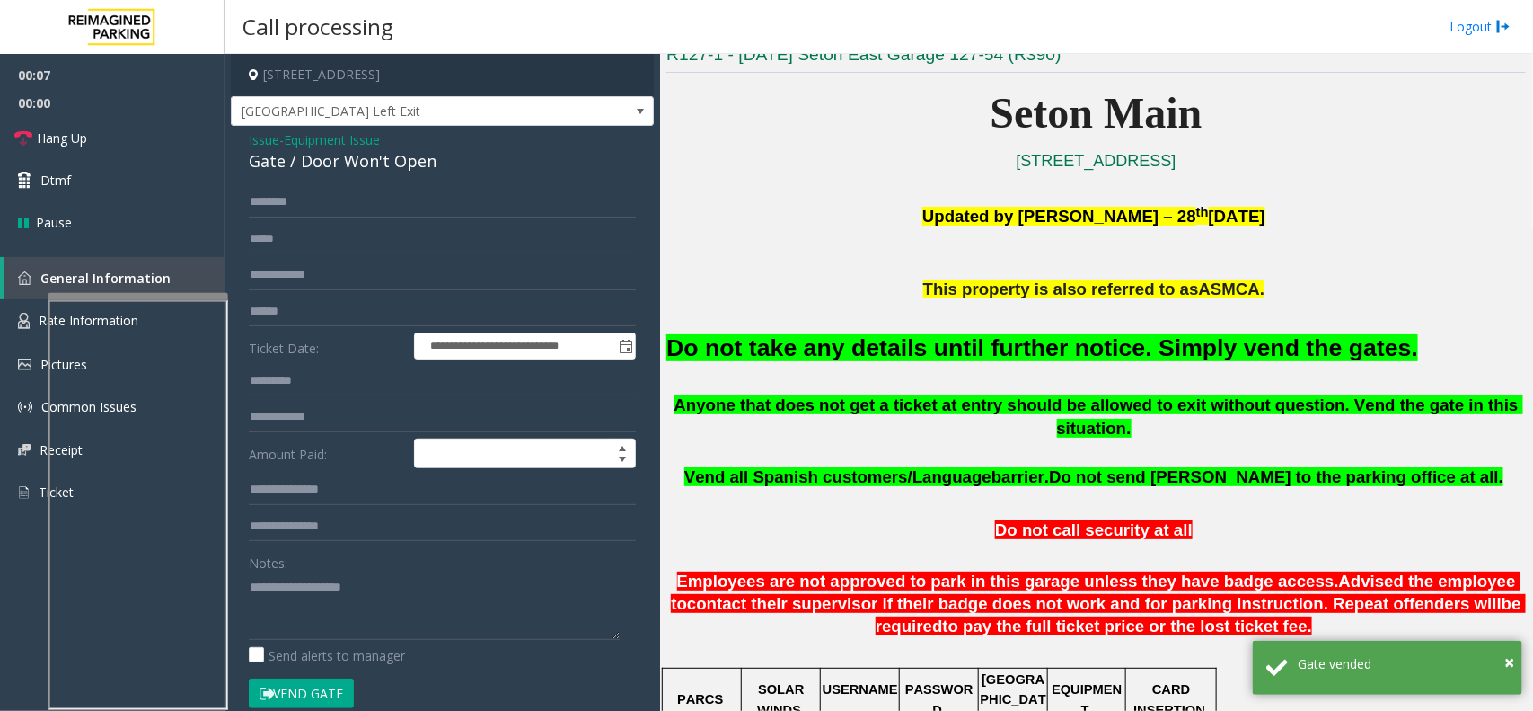
click at [723, 347] on font "Do not take any details until further notice. Simply vend the gates." at bounding box center [1042, 347] width 752 height 27
click at [786, 348] on font "Do not take any details until further notice. Simply vend the gates." at bounding box center [1042, 347] width 752 height 27
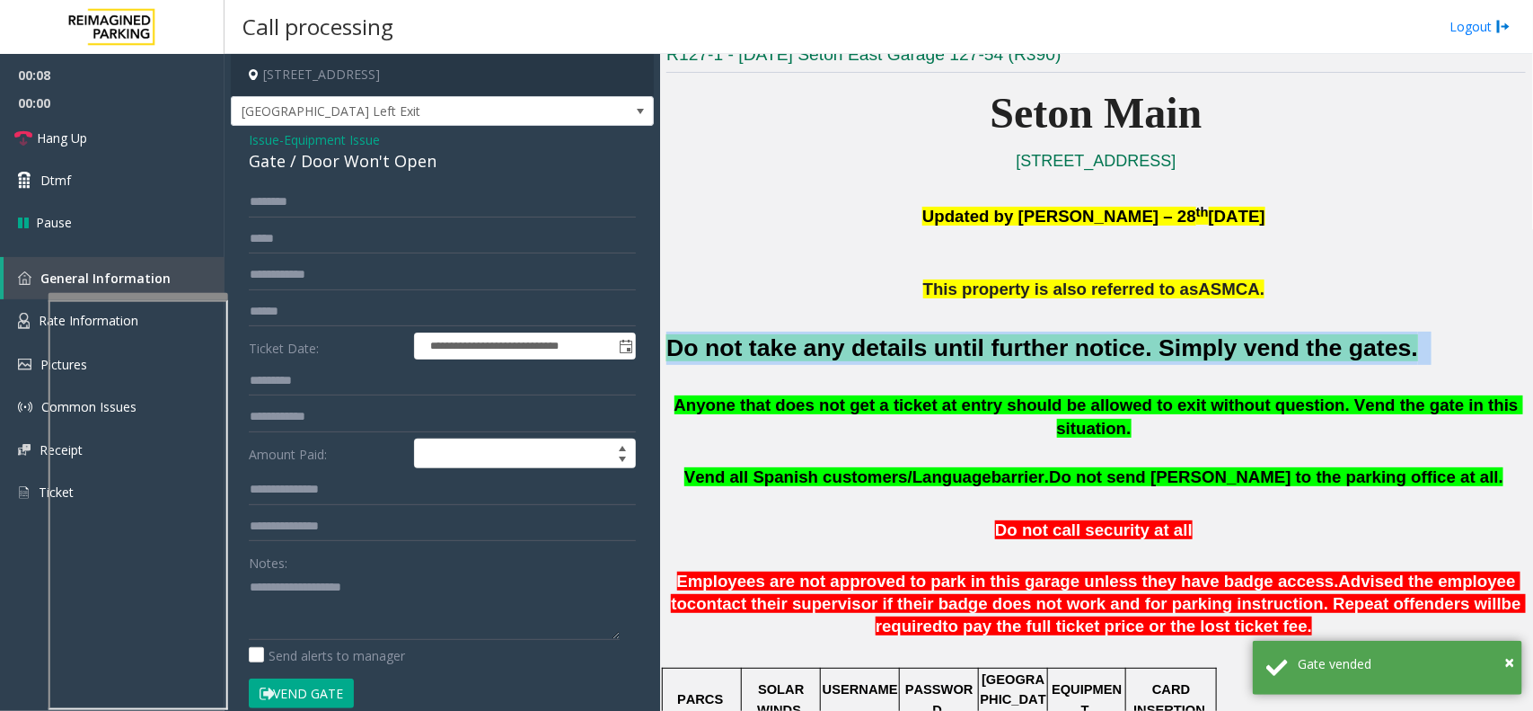
click at [786, 348] on font "Do not take any details until further notice. Simply vend the gates." at bounding box center [1042, 347] width 752 height 27
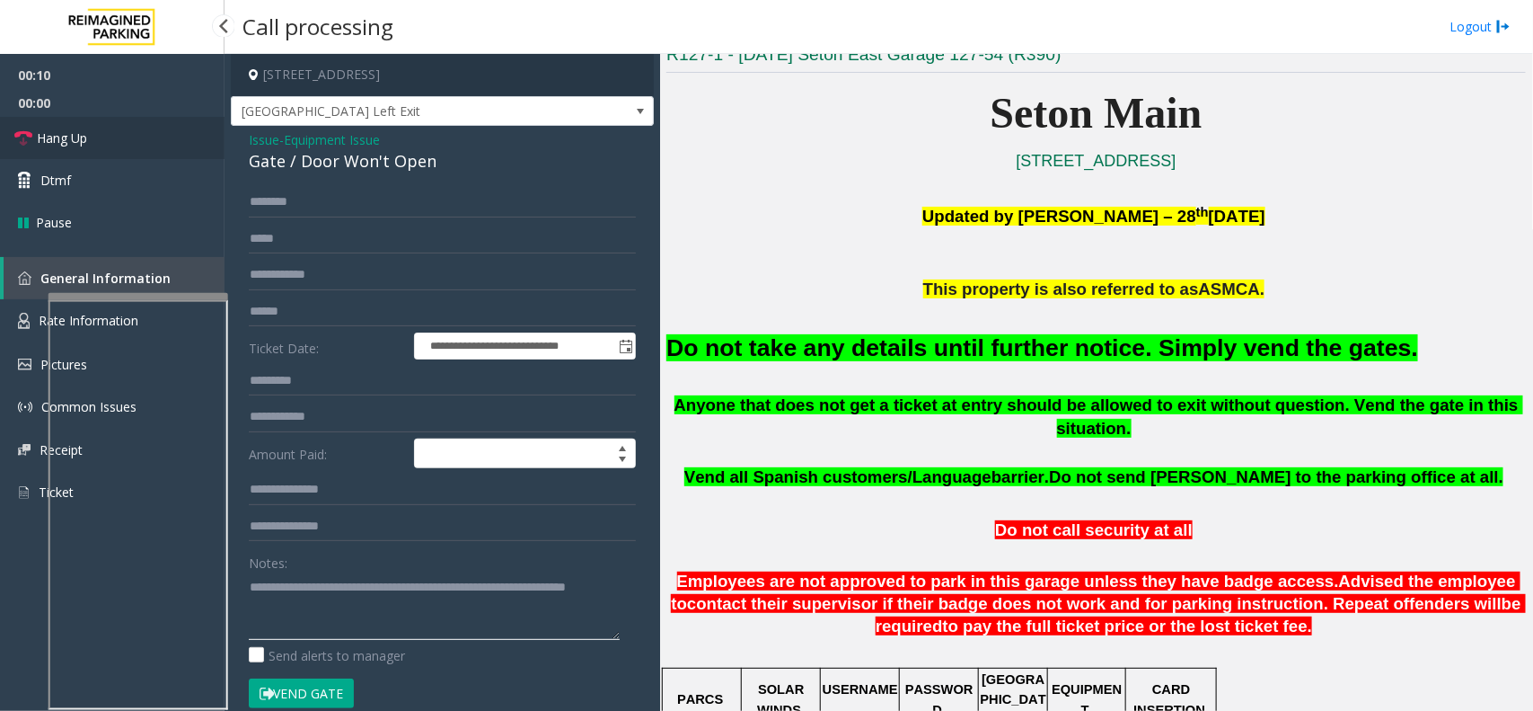
type textarea "**********"
click at [178, 148] on link "Hang Up" at bounding box center [112, 138] width 225 height 42
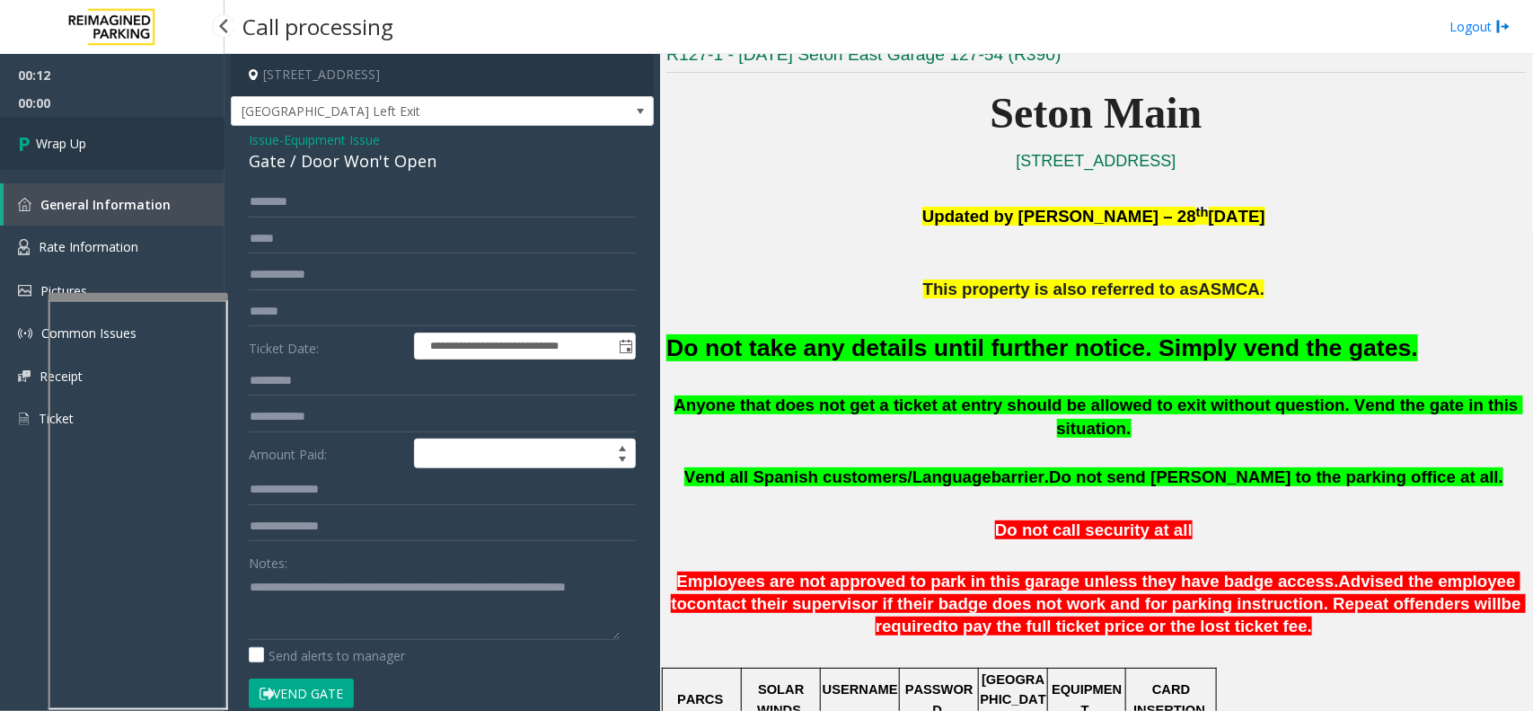
click at [95, 137] on link "Wrap Up" at bounding box center [112, 143] width 225 height 53
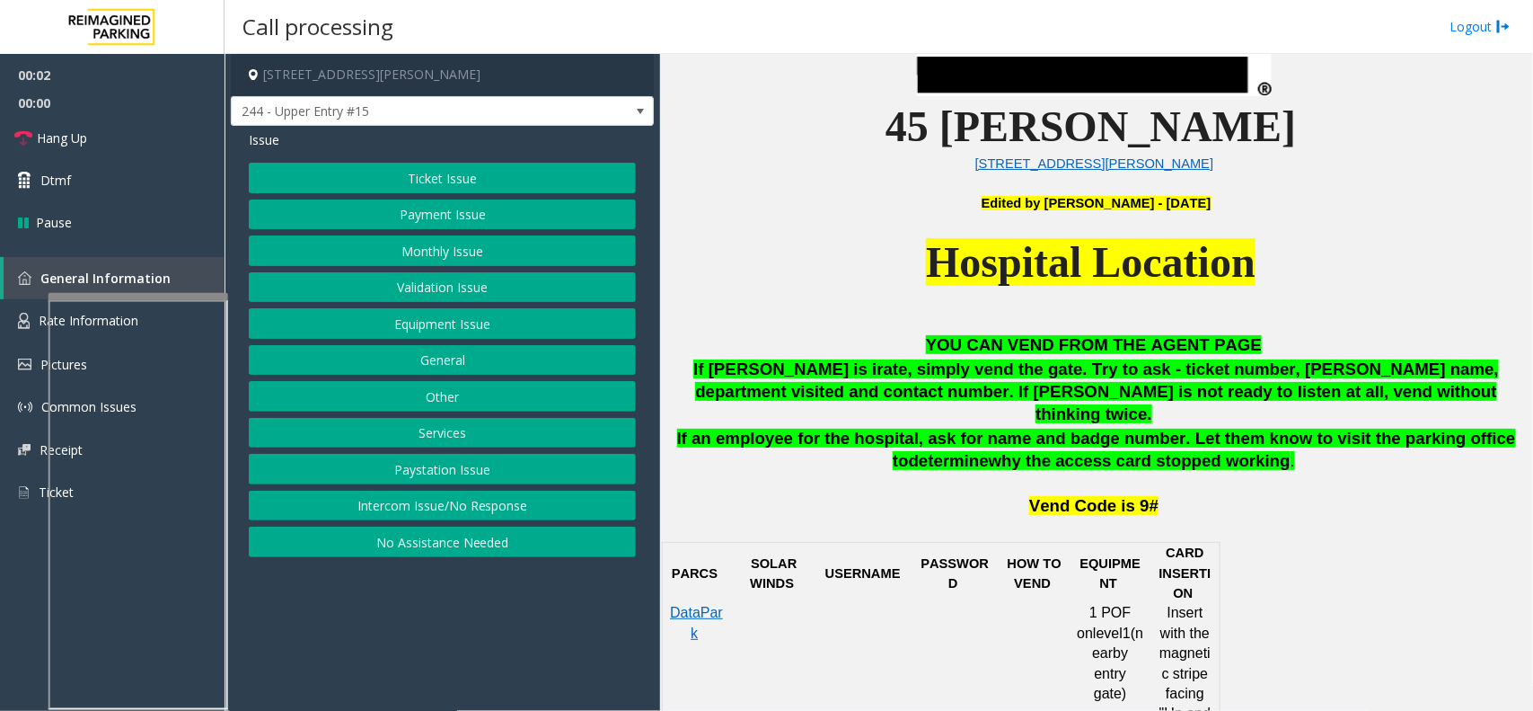
scroll to position [786, 0]
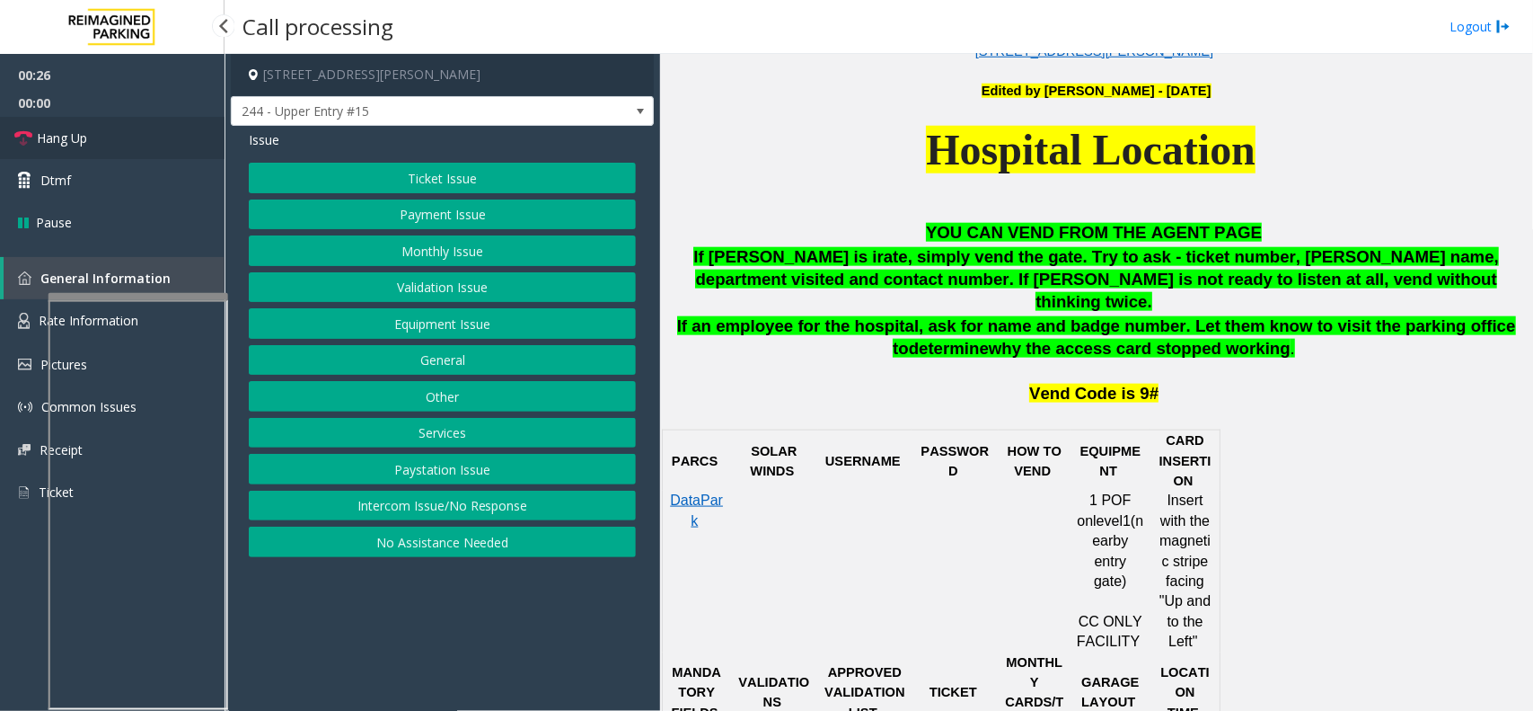
click at [114, 126] on link "Hang Up" at bounding box center [112, 138] width 225 height 42
click at [445, 176] on button "Ticket Issue" at bounding box center [442, 178] width 387 height 31
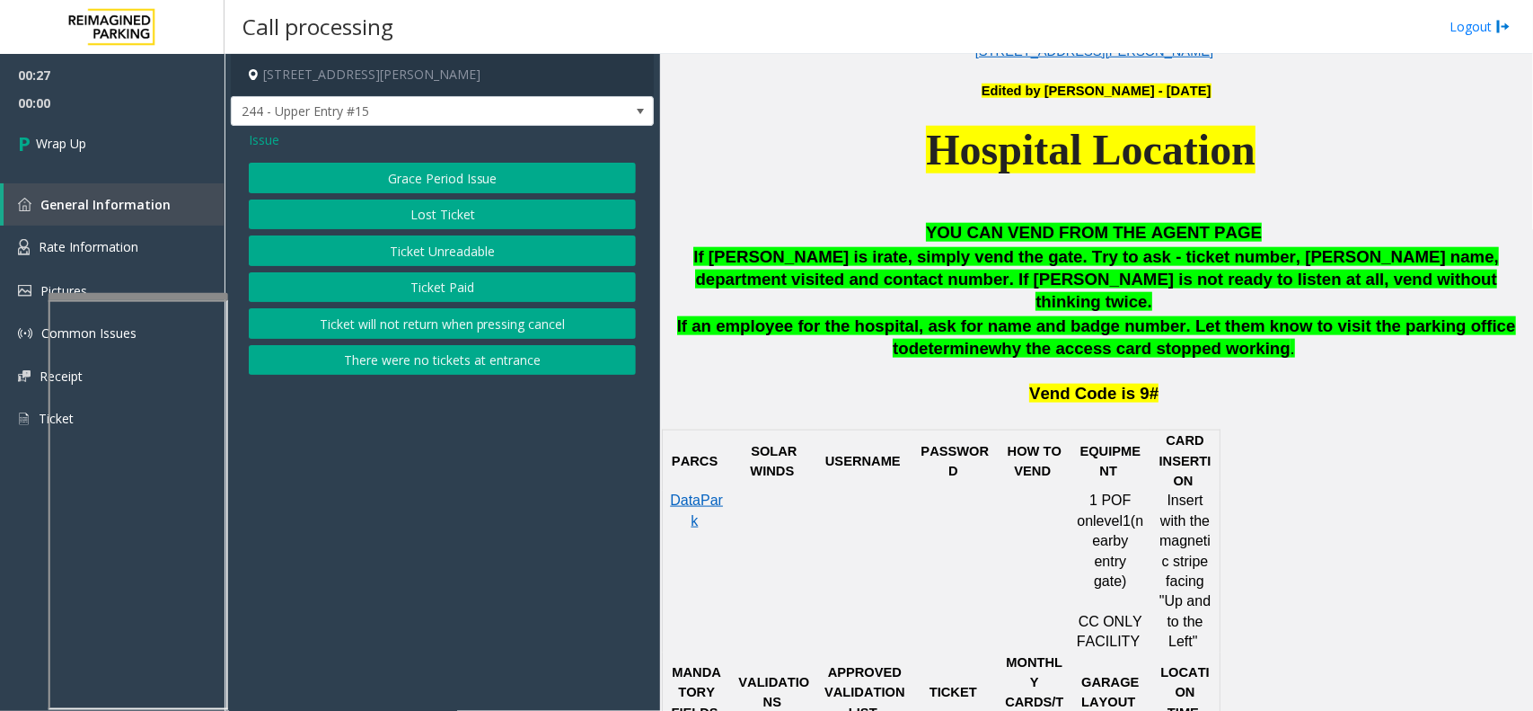
click at [460, 254] on button "Ticket Unreadable" at bounding box center [442, 250] width 387 height 31
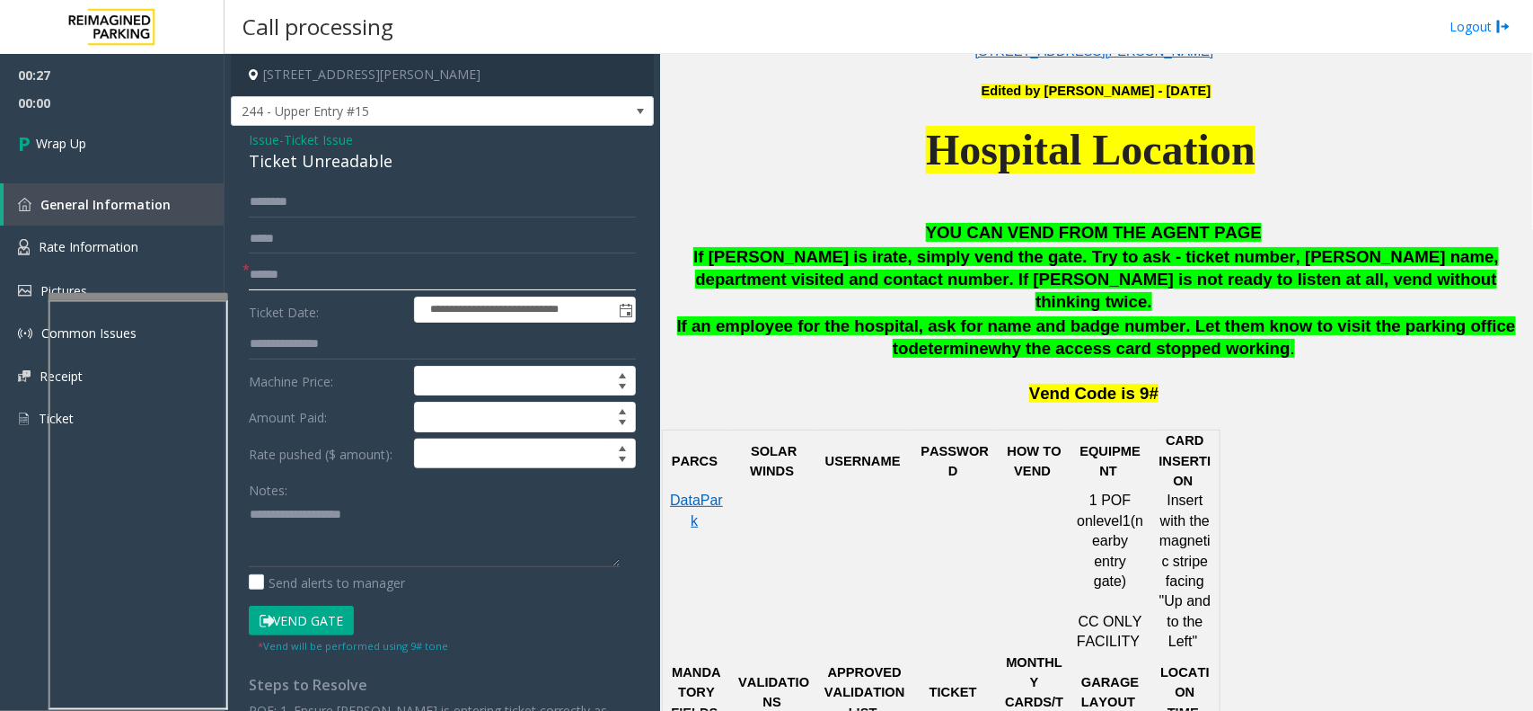
click at [335, 279] on input "text" at bounding box center [442, 275] width 387 height 31
type input "**"
click at [359, 166] on div "Ticket Unreadable" at bounding box center [442, 161] width 387 height 24
click at [359, 167] on div "Ticket Unreadable" at bounding box center [442, 161] width 387 height 24
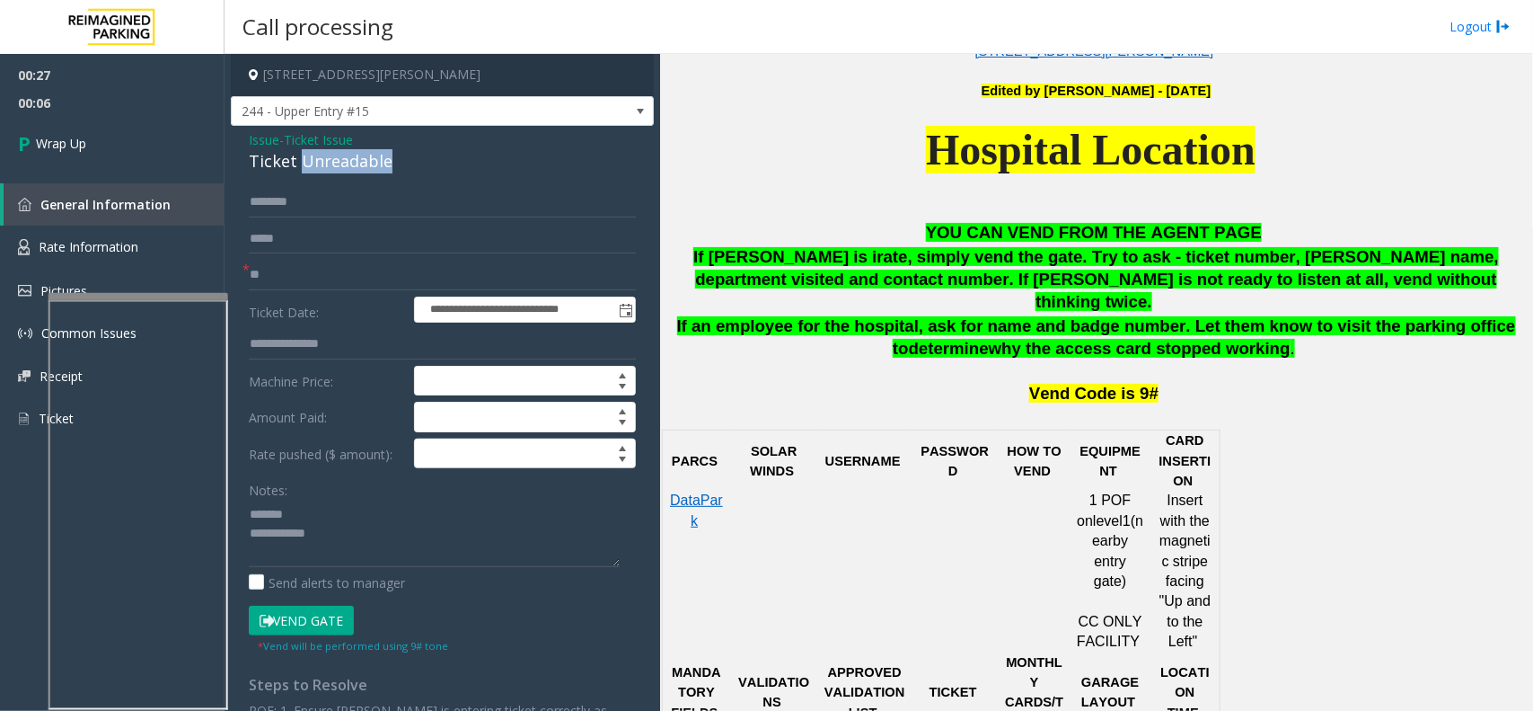
click at [368, 162] on div "Ticket Unreadable" at bounding box center [442, 161] width 387 height 24
click at [433, 552] on textarea at bounding box center [434, 532] width 371 height 67
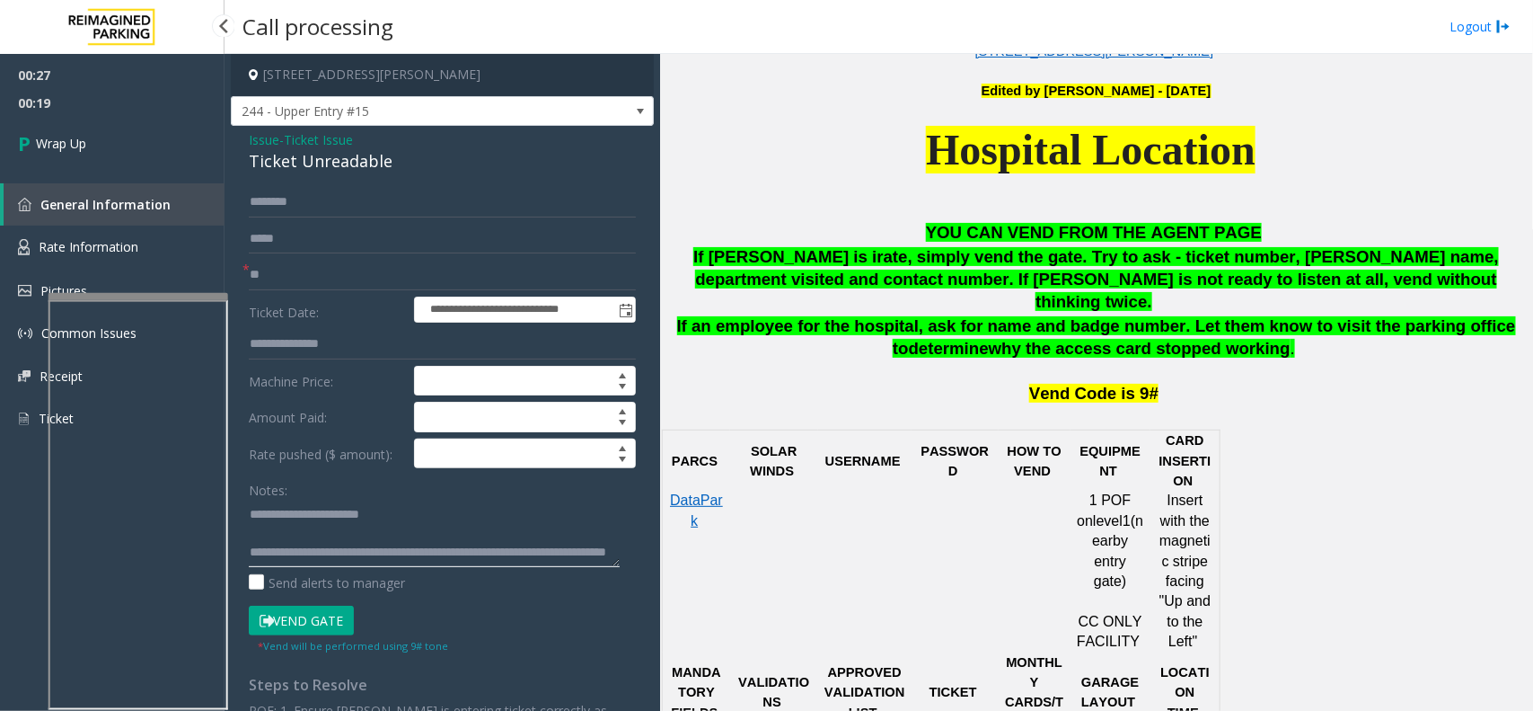
type textarea "**********"
click at [176, 87] on span "00:27" at bounding box center [112, 75] width 225 height 28
click at [154, 137] on link "Wrap Up" at bounding box center [112, 143] width 225 height 53
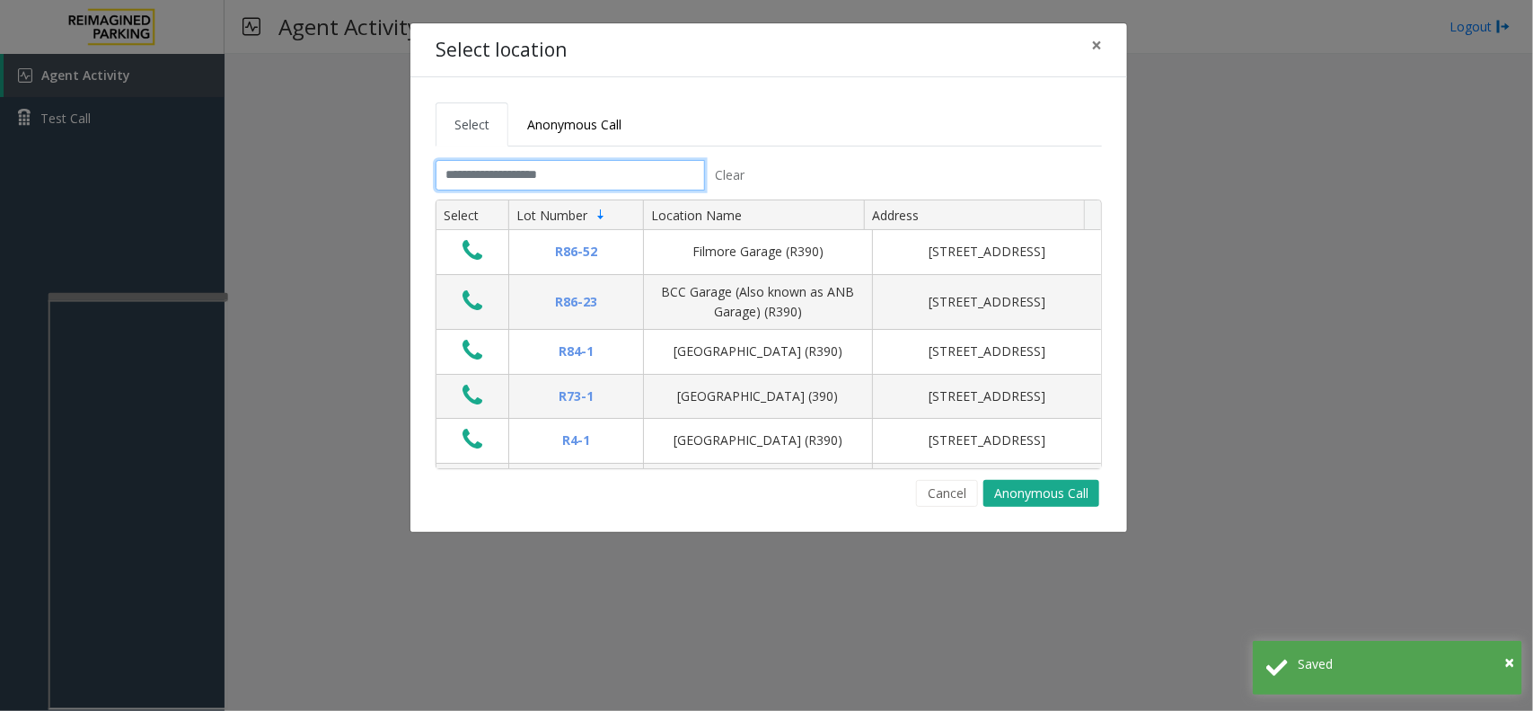
click at [649, 167] on input "text" at bounding box center [570, 175] width 269 height 31
drag, startPoint x: 649, startPoint y: 167, endPoint x: 648, endPoint y: 199, distance: 32.4
click at [649, 169] on input "text" at bounding box center [570, 175] width 269 height 31
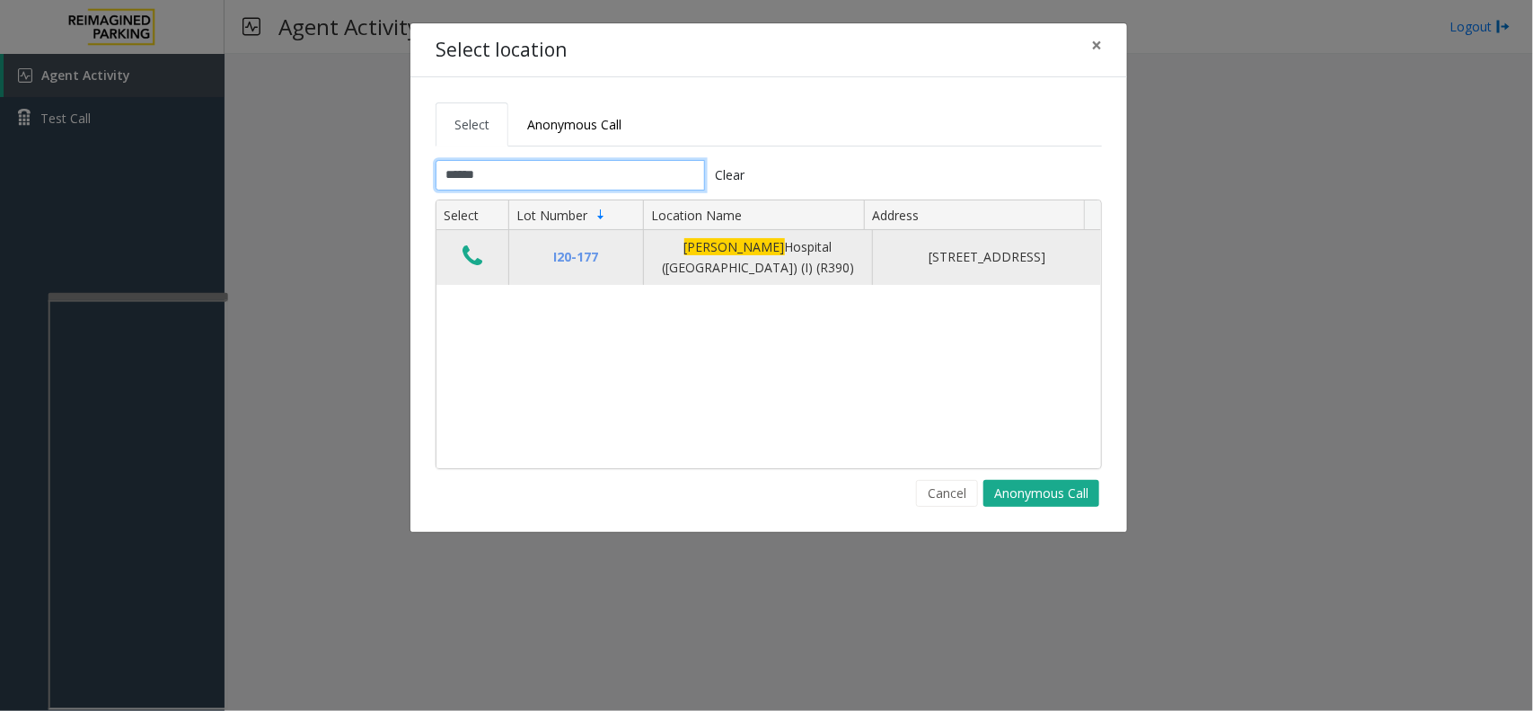
type input "******"
click at [472, 269] on icon "Data table" at bounding box center [473, 255] width 20 height 25
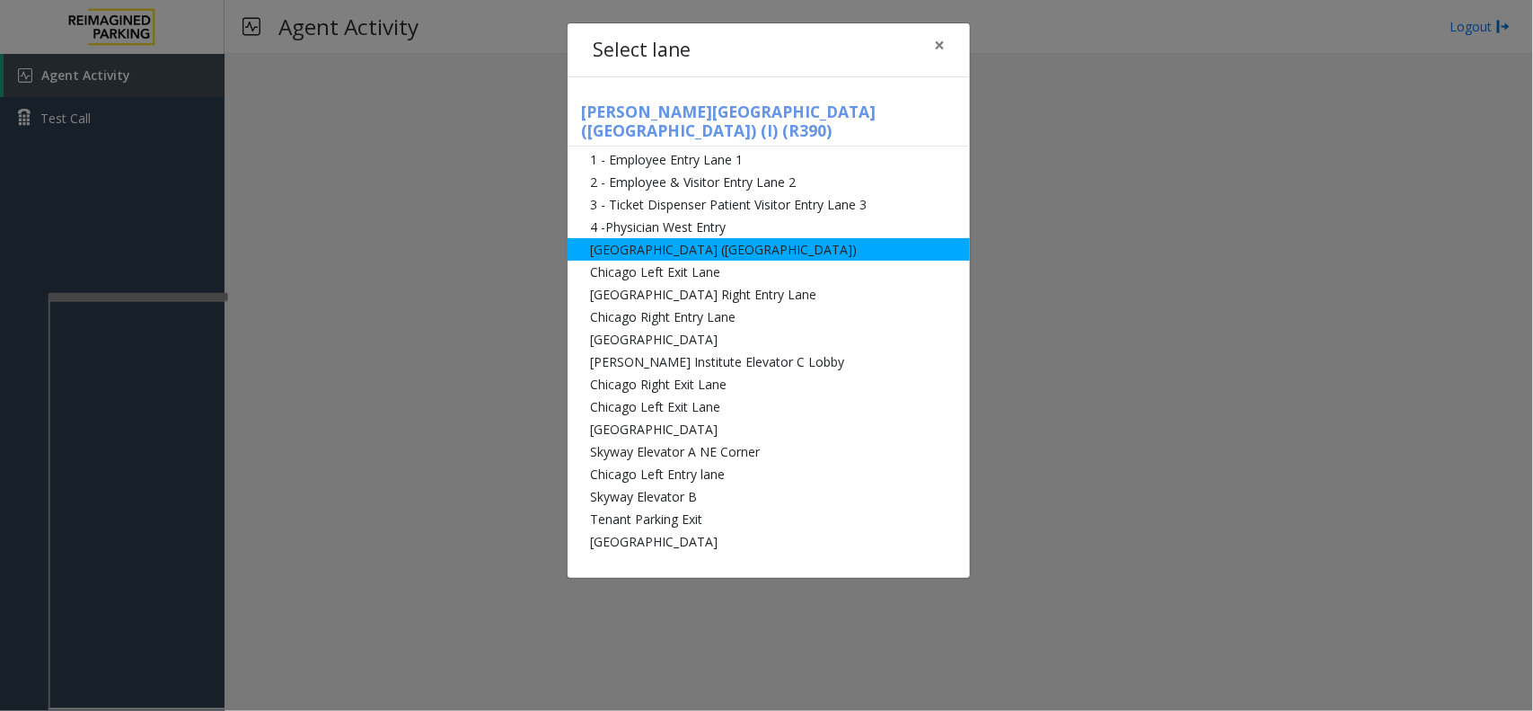
click at [660, 238] on li "[GEOGRAPHIC_DATA] ([GEOGRAPHIC_DATA])" at bounding box center [769, 249] width 402 height 22
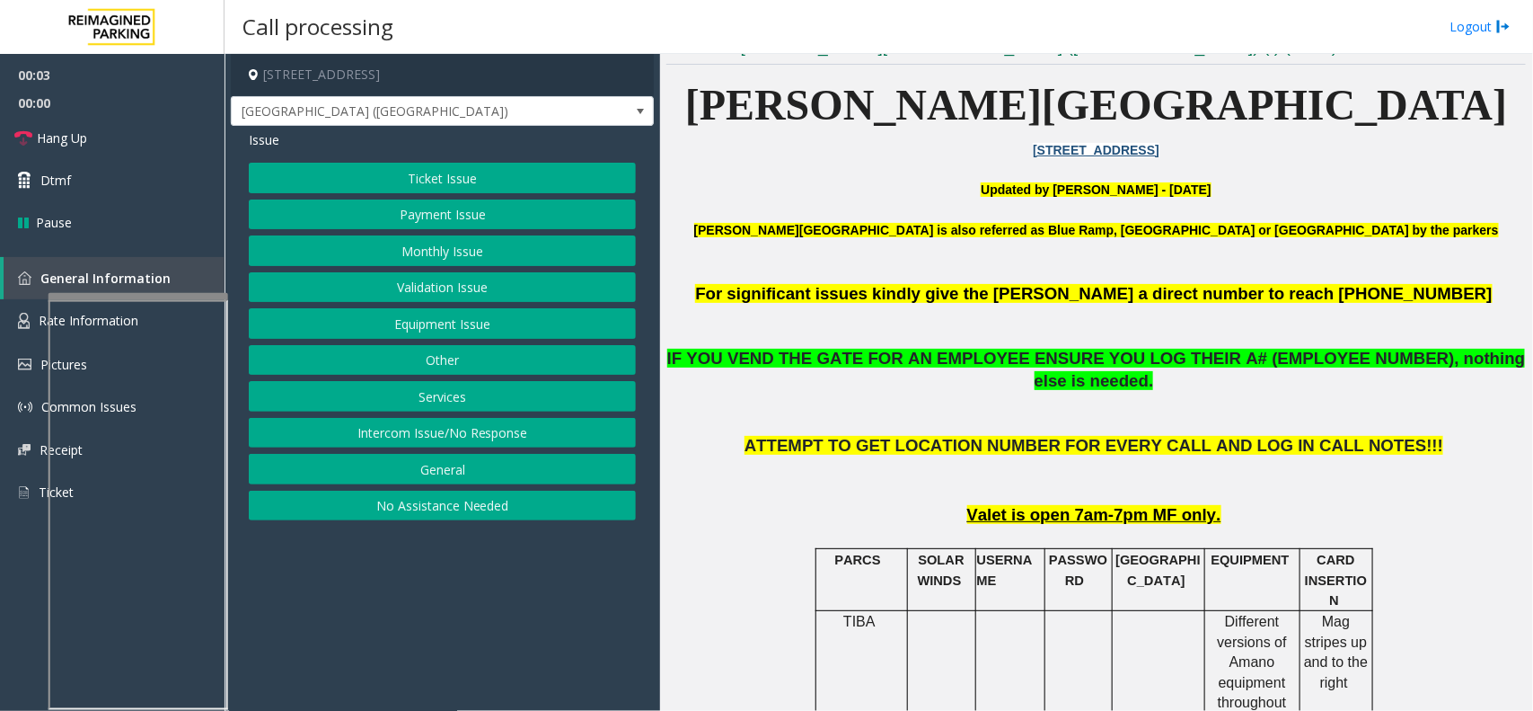
scroll to position [449, 0]
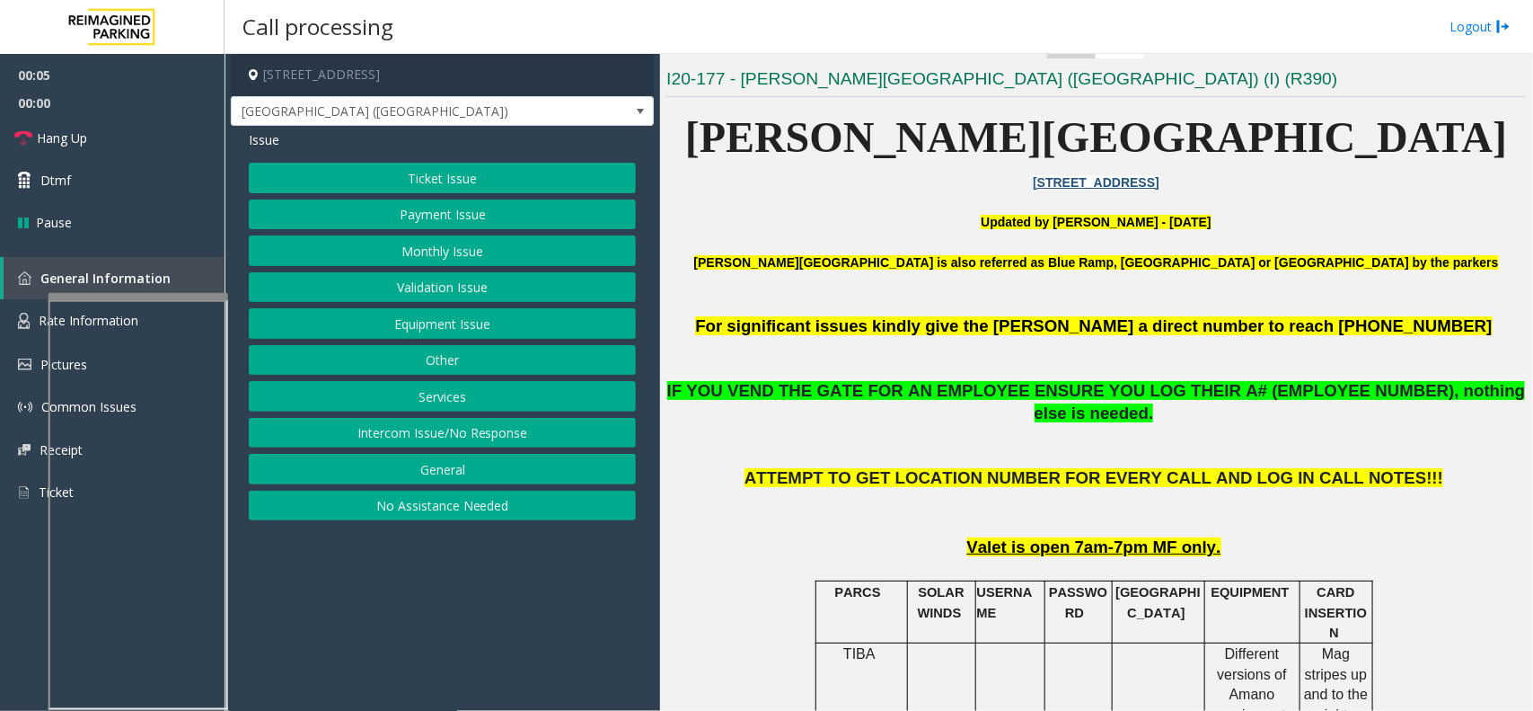
click at [560, 194] on div "Ticket Issue Payment Issue Monthly Issue Validation Issue Equipment Issue Other…" at bounding box center [442, 341] width 387 height 357
click at [539, 185] on button "Ticket Issue" at bounding box center [442, 178] width 387 height 31
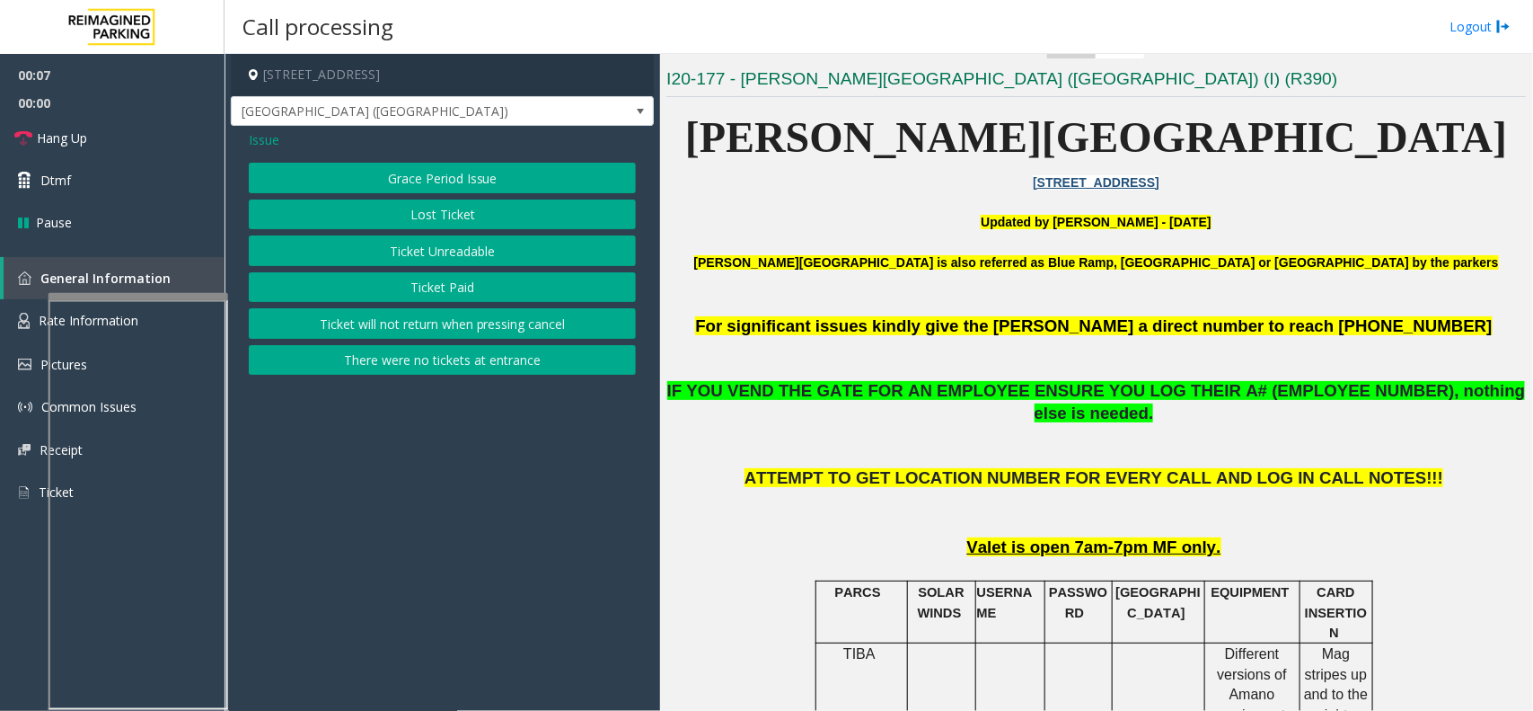
click at [275, 128] on div "Issue Grace Period Issue Lost Ticket Ticket Unreadable Ticket Paid Ticket will …" at bounding box center [442, 255] width 423 height 258
click at [267, 140] on span "Issue" at bounding box center [264, 139] width 31 height 19
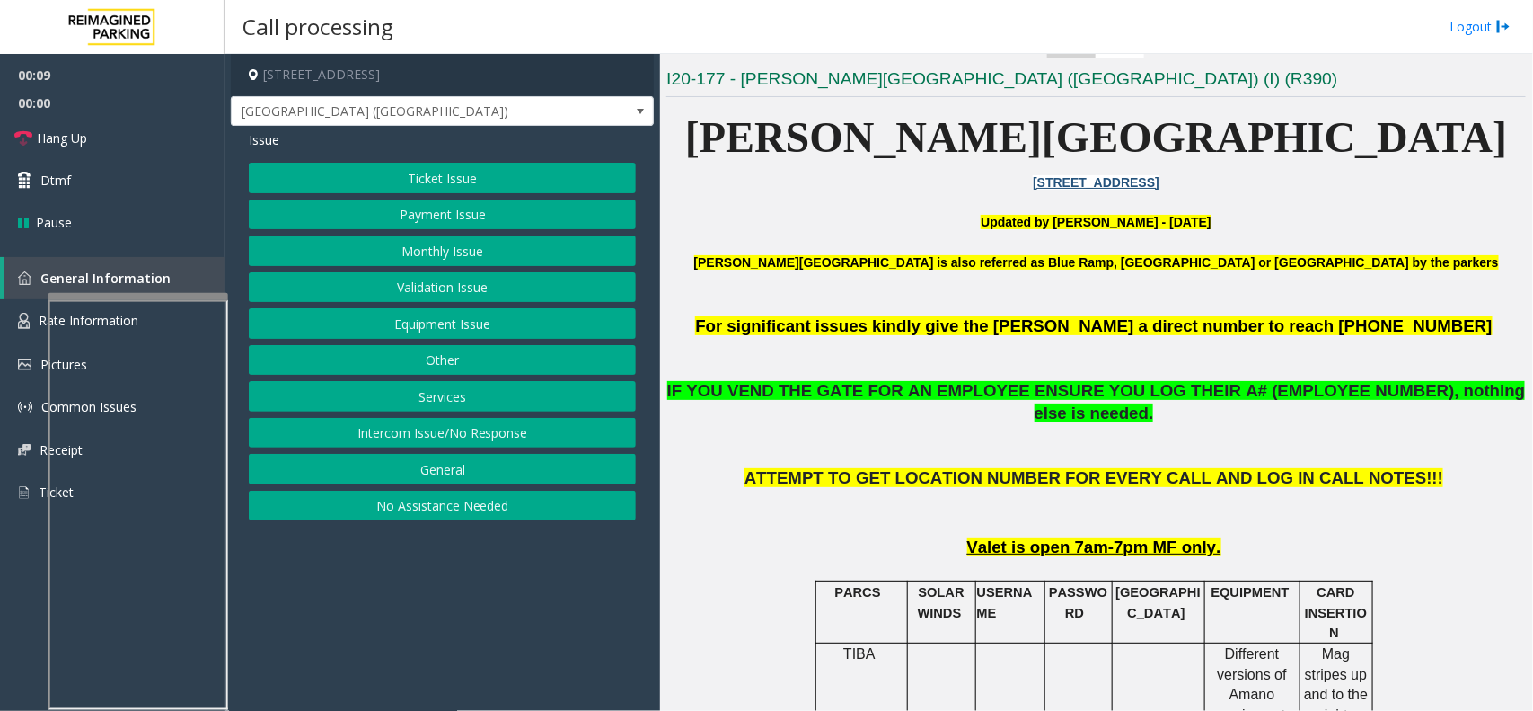
click at [422, 202] on button "Payment Issue" at bounding box center [442, 214] width 387 height 31
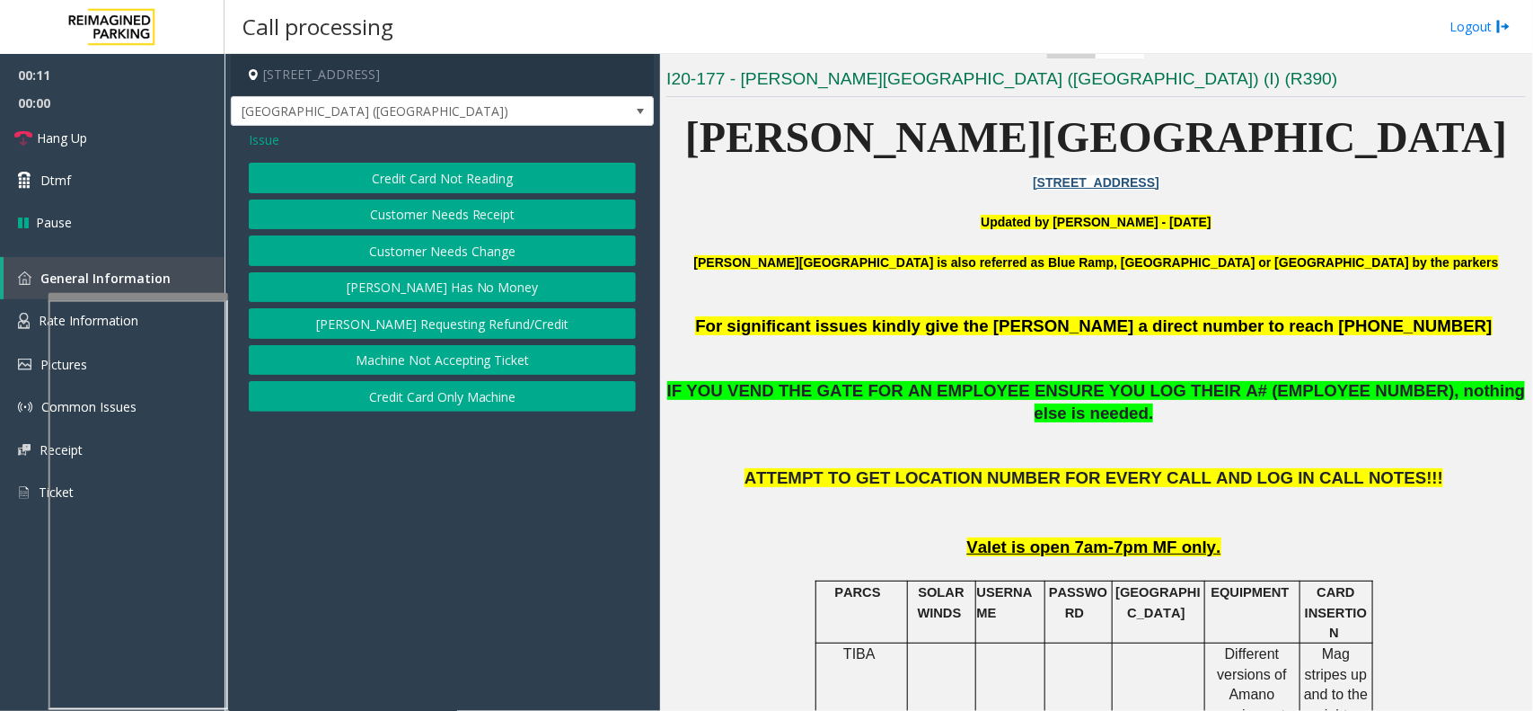
click at [458, 295] on button "[PERSON_NAME] Has No Money" at bounding box center [442, 287] width 387 height 31
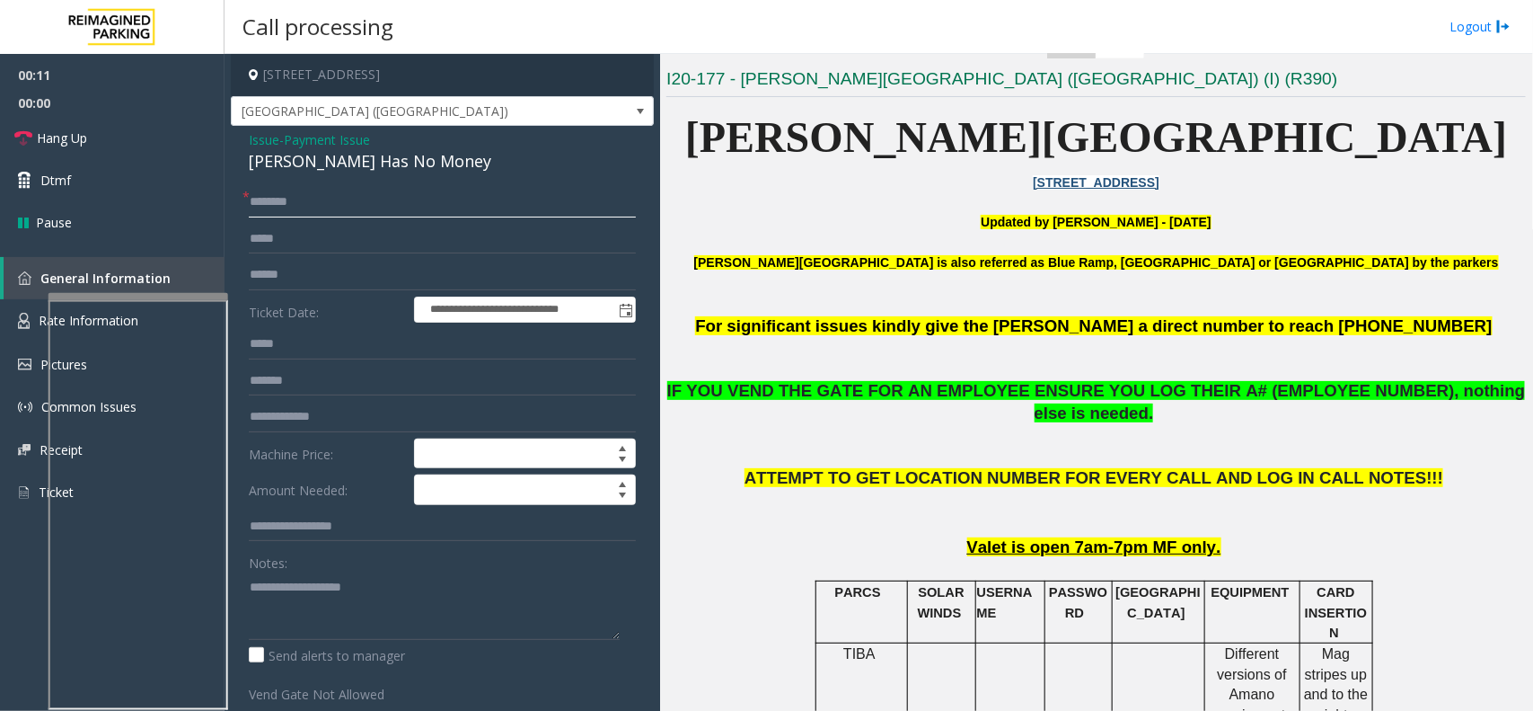
click at [323, 213] on input "text" at bounding box center [442, 202] width 387 height 31
click at [289, 171] on div "[PERSON_NAME] Has No Money" at bounding box center [442, 161] width 387 height 24
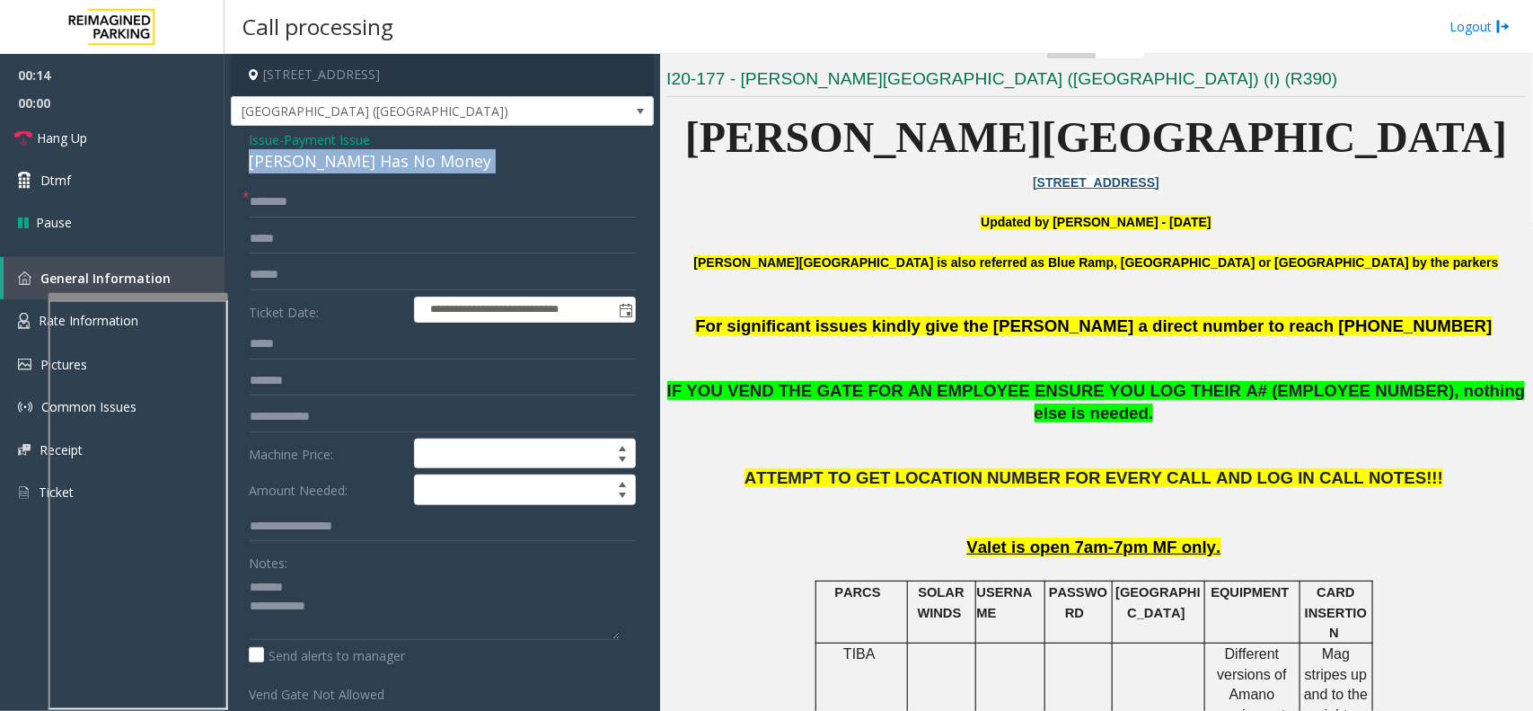
click at [289, 171] on div "[PERSON_NAME] Has No Money" at bounding box center [442, 161] width 387 height 24
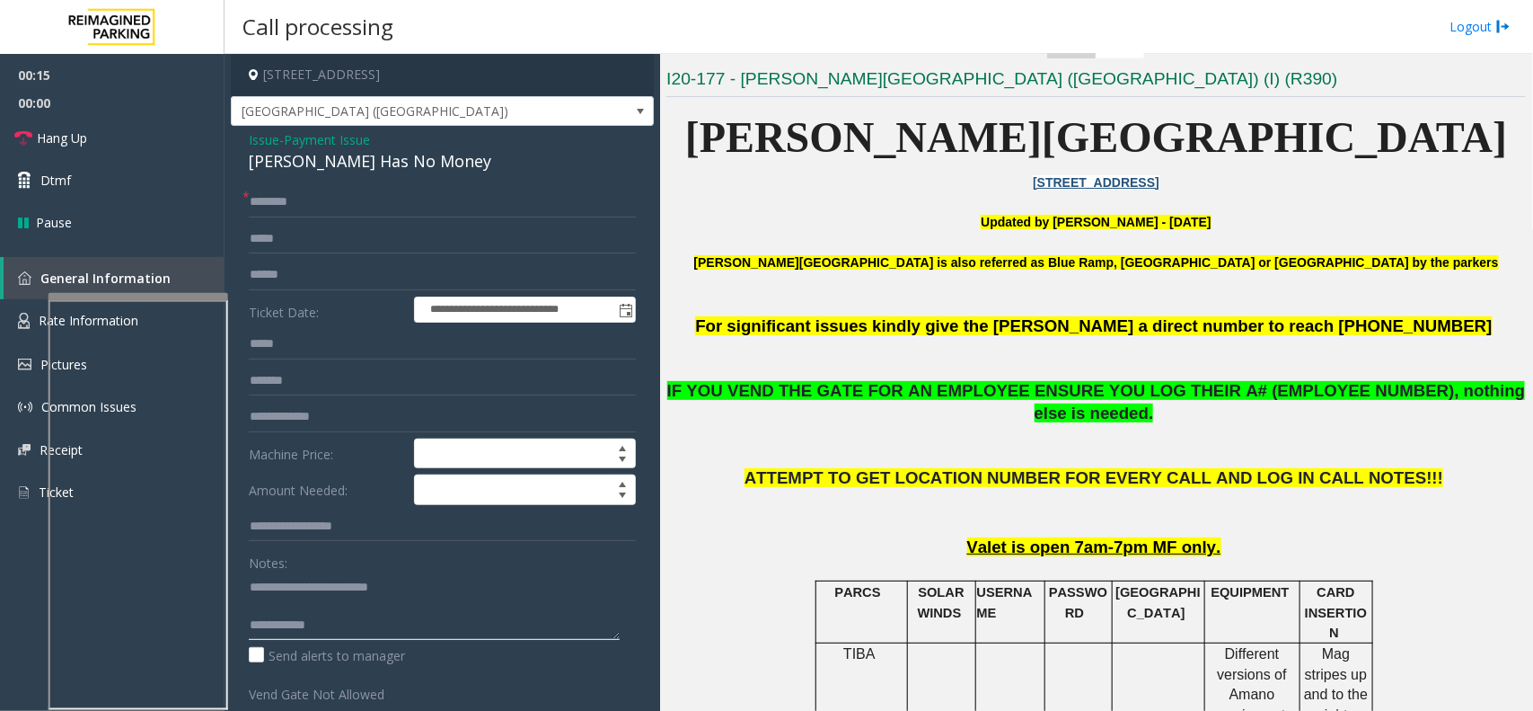
type textarea "**********"
click at [307, 207] on input "text" at bounding box center [442, 202] width 387 height 31
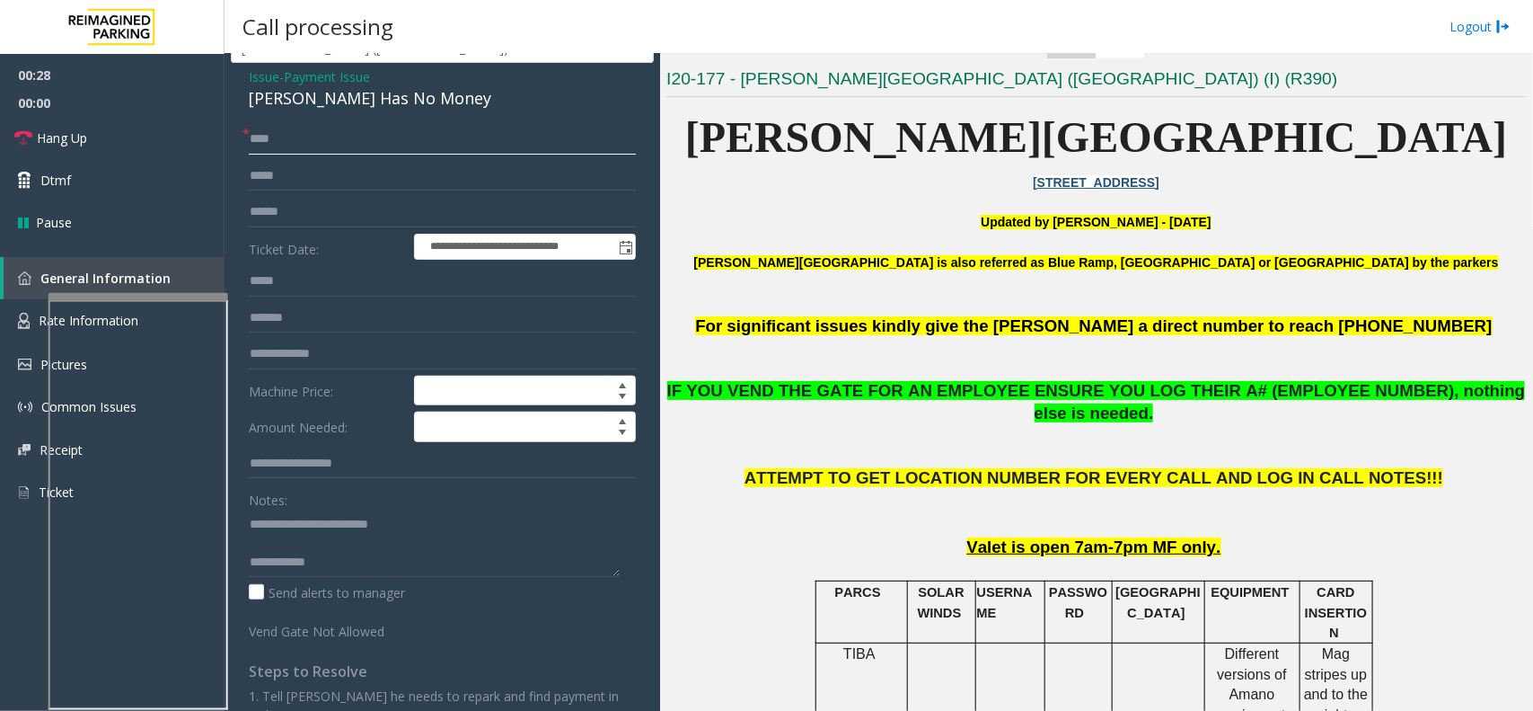
scroll to position [0, 0]
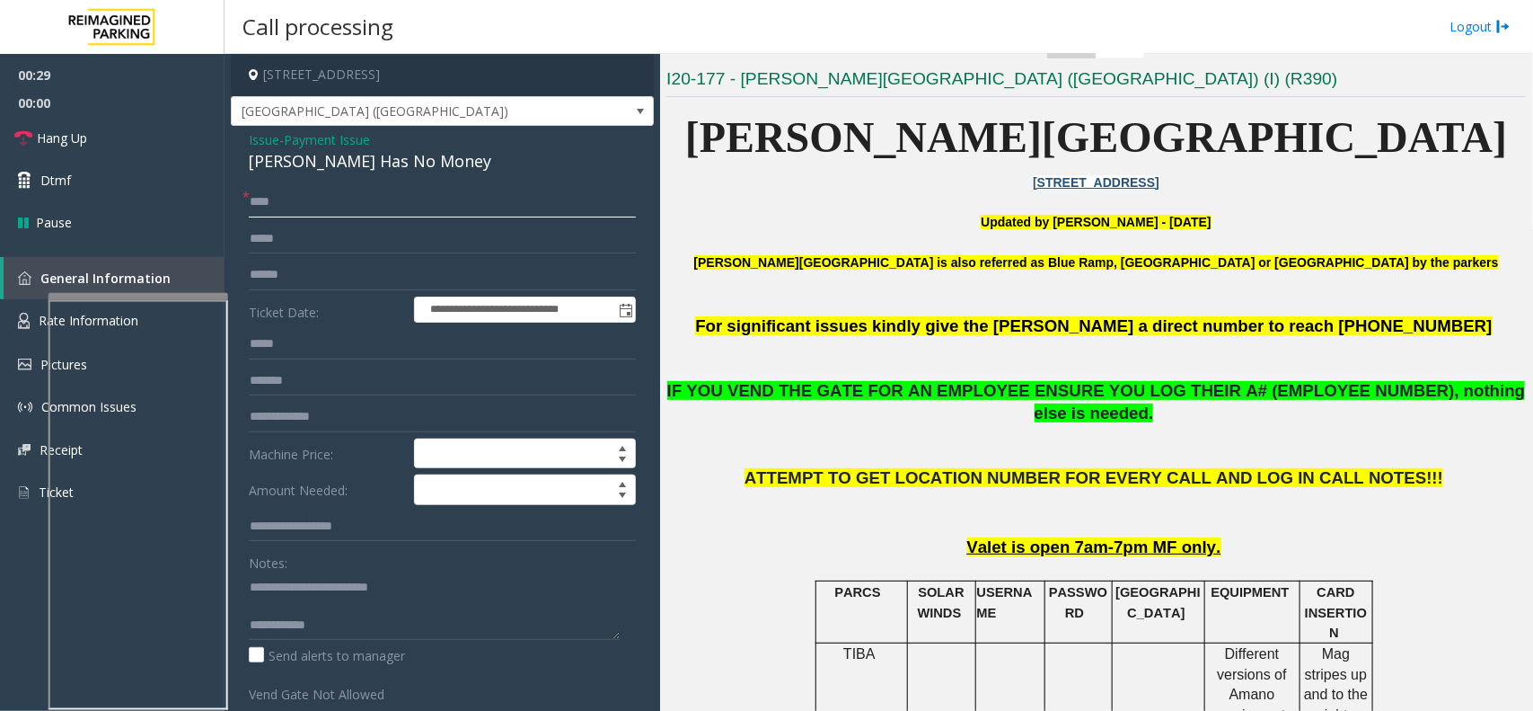
type input "****"
click at [297, 142] on span "Payment Issue" at bounding box center [327, 139] width 86 height 19
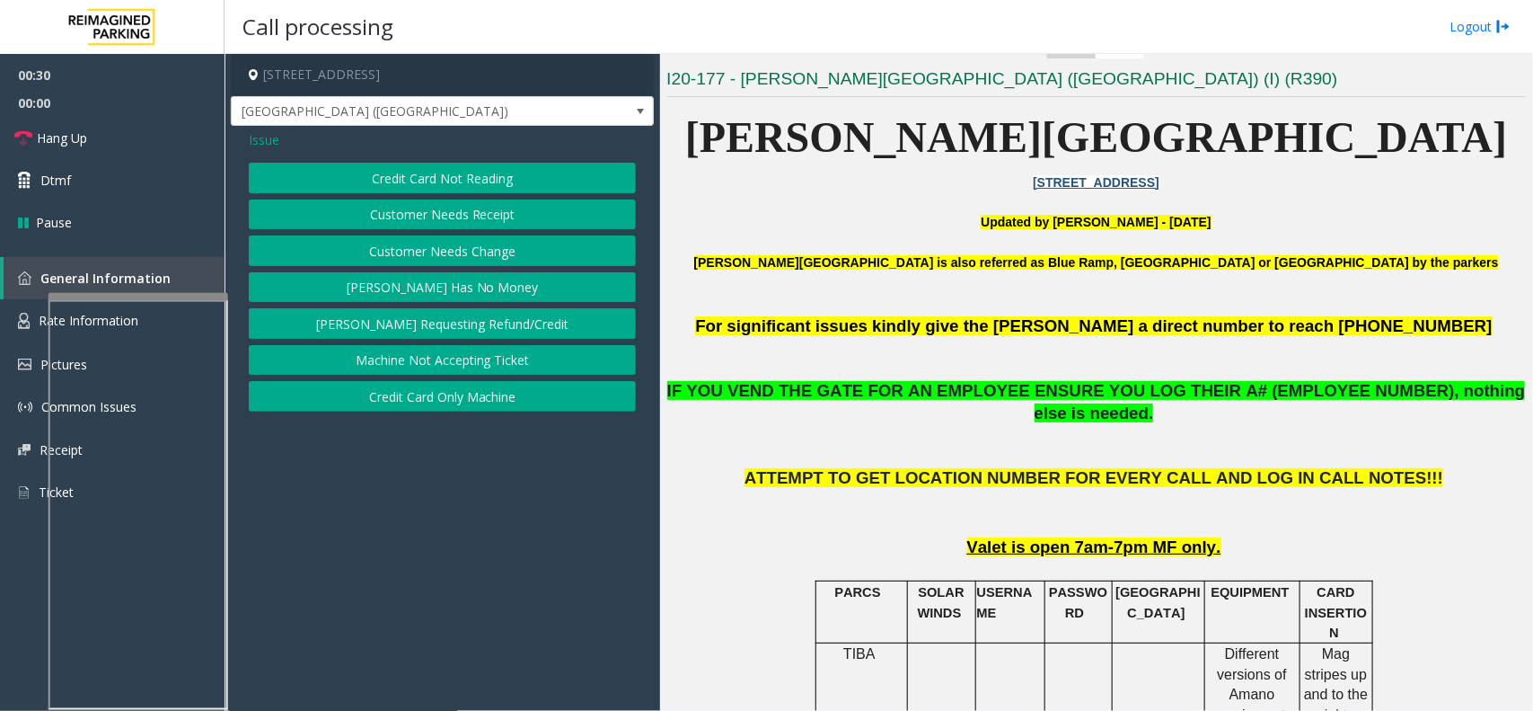
click at [258, 144] on span "Issue" at bounding box center [264, 139] width 31 height 19
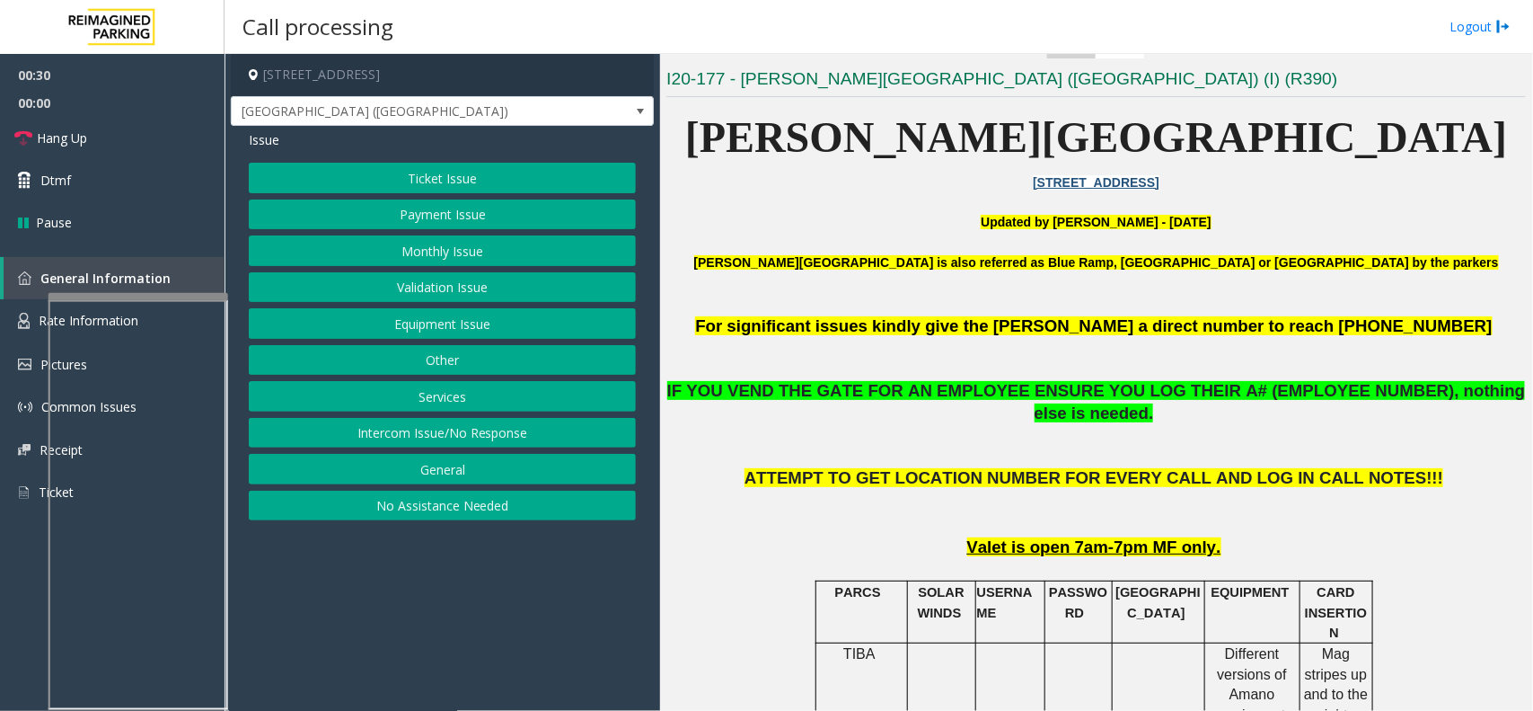
click at [395, 263] on button "Monthly Issue" at bounding box center [442, 250] width 387 height 31
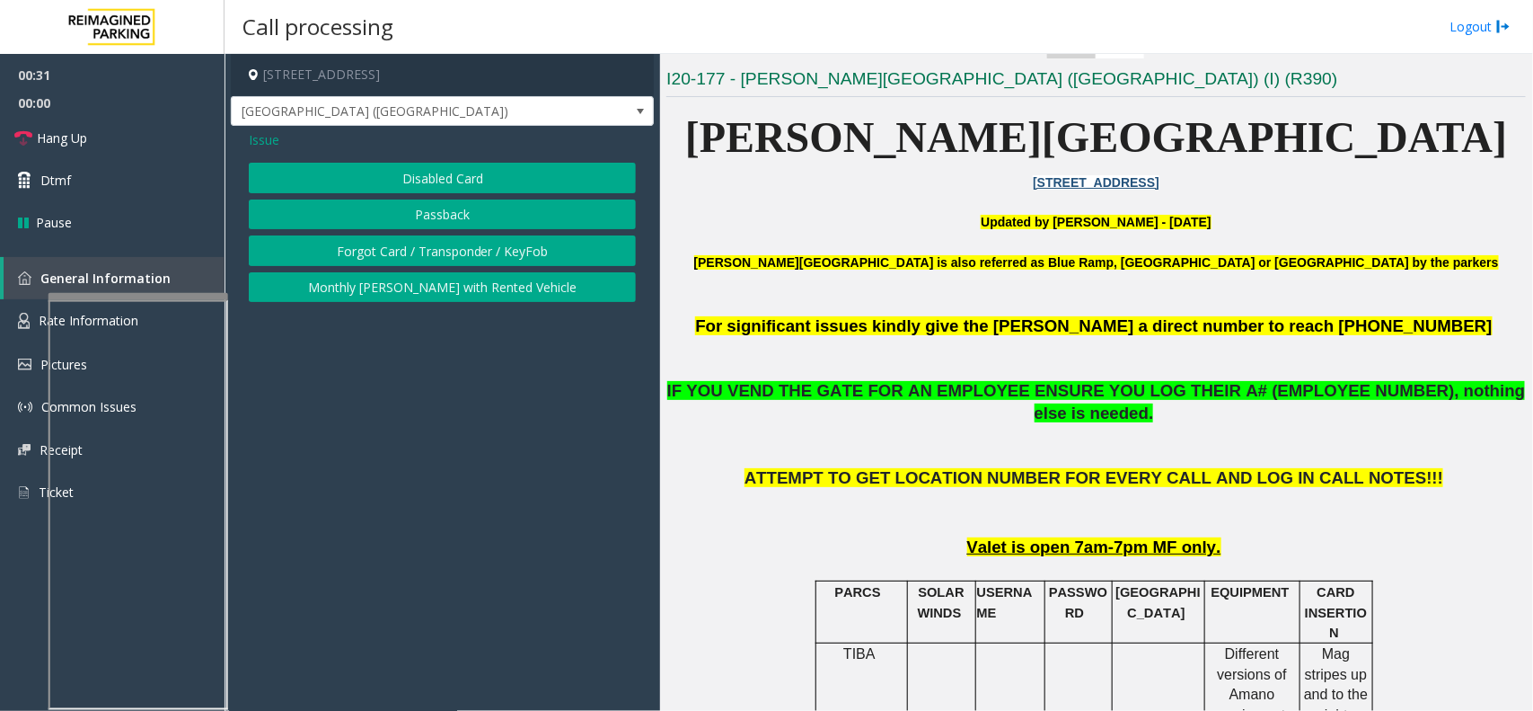
click at [419, 203] on button "Passback" at bounding box center [442, 214] width 387 height 31
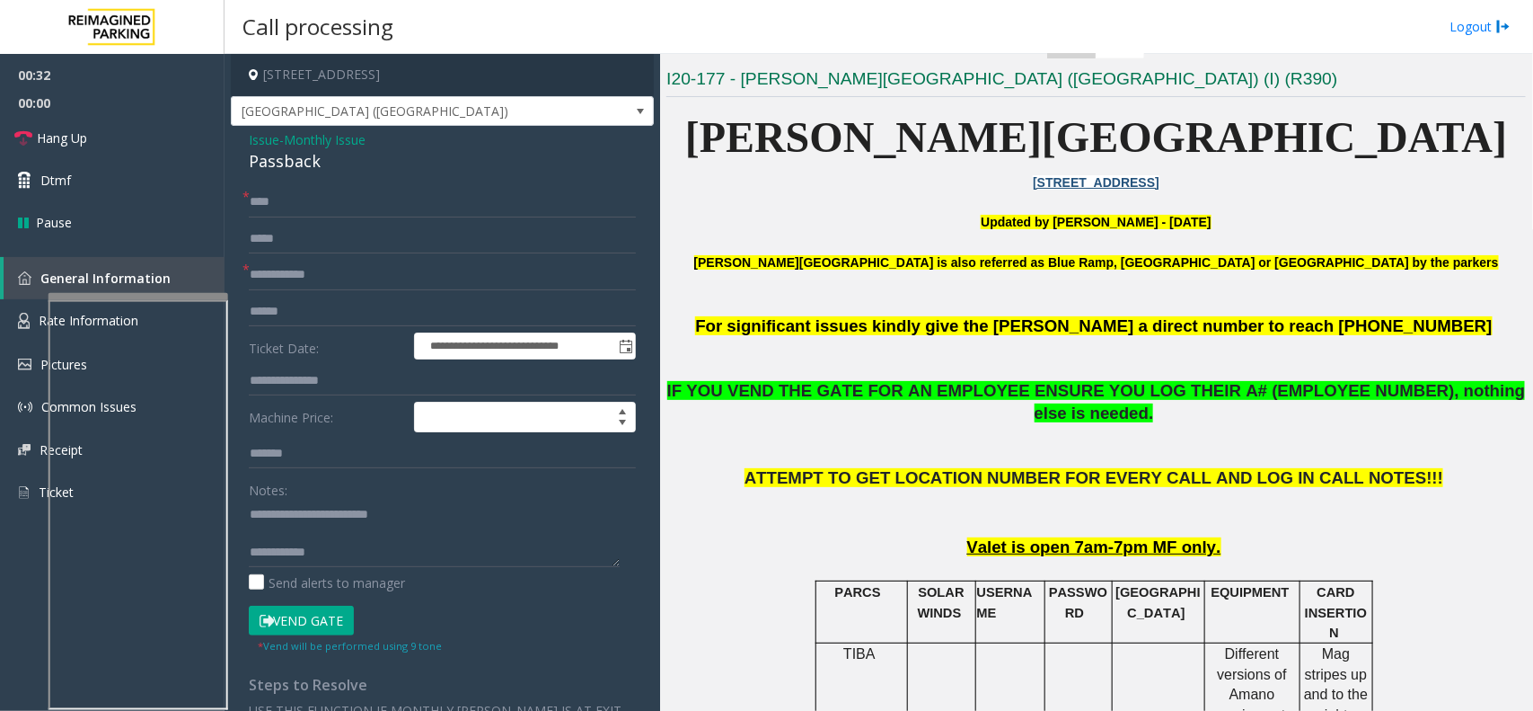
click at [314, 629] on button "Vend Gate" at bounding box center [301, 620] width 105 height 31
click at [274, 137] on span "Issue" at bounding box center [264, 139] width 31 height 19
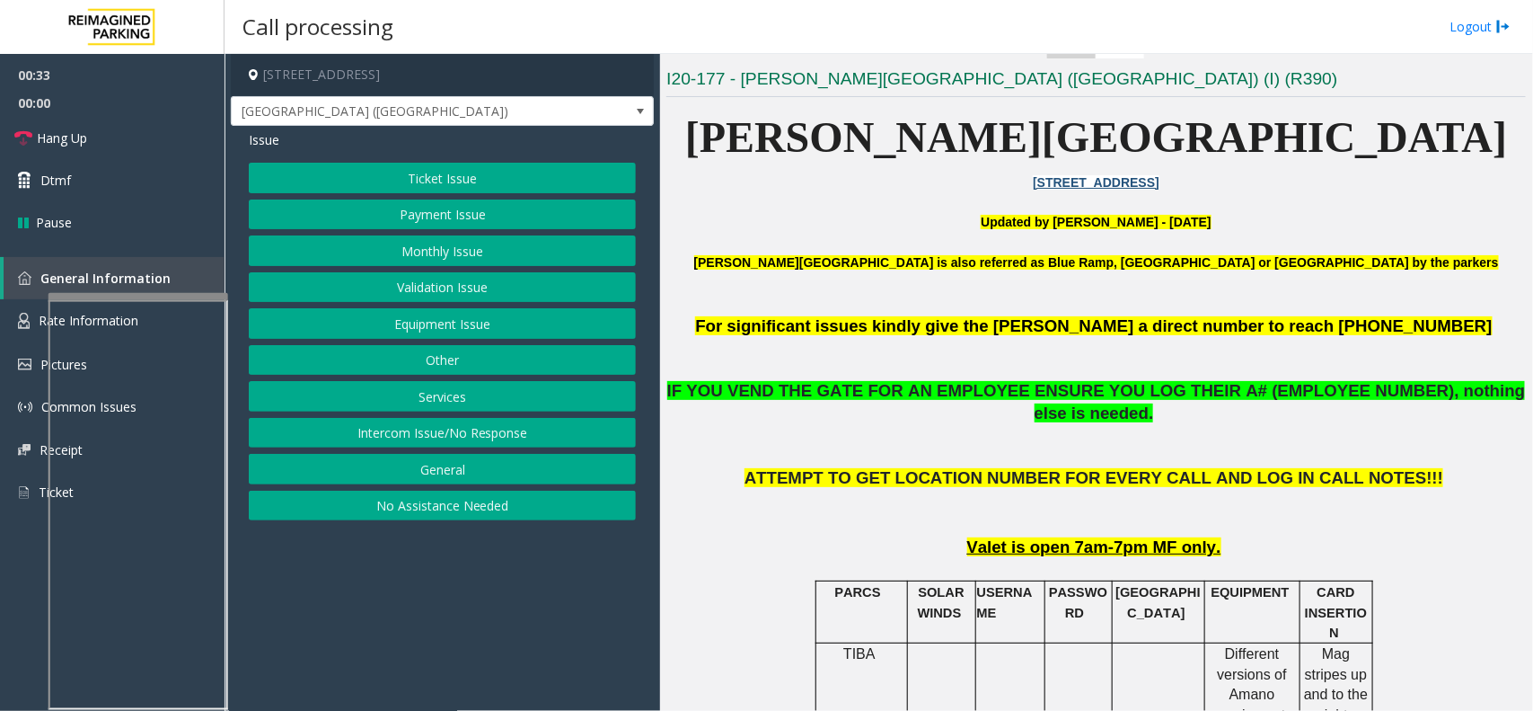
drag, startPoint x: 257, startPoint y: 137, endPoint x: 283, endPoint y: 144, distance: 26.8
click at [256, 137] on span "Issue" at bounding box center [264, 139] width 31 height 19
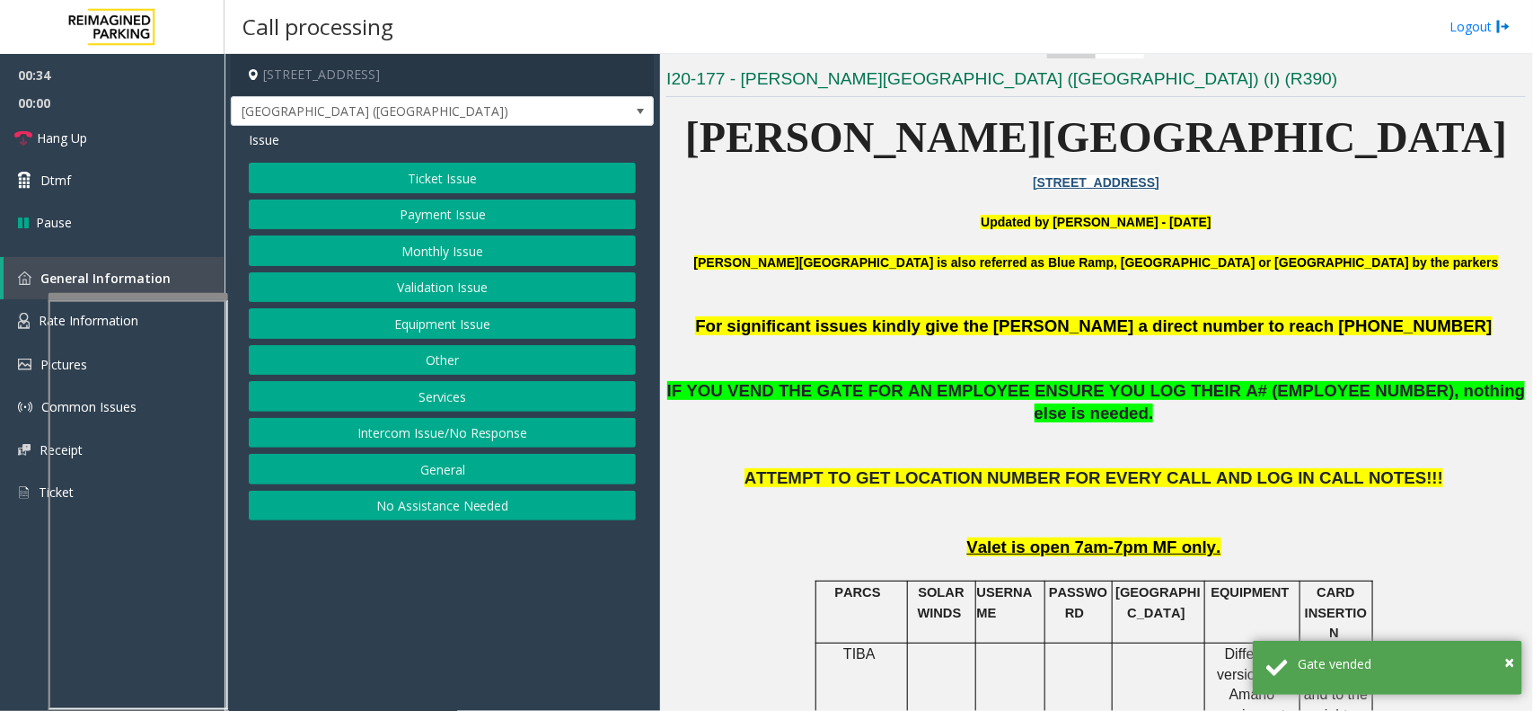
click at [410, 218] on button "Payment Issue" at bounding box center [442, 214] width 387 height 31
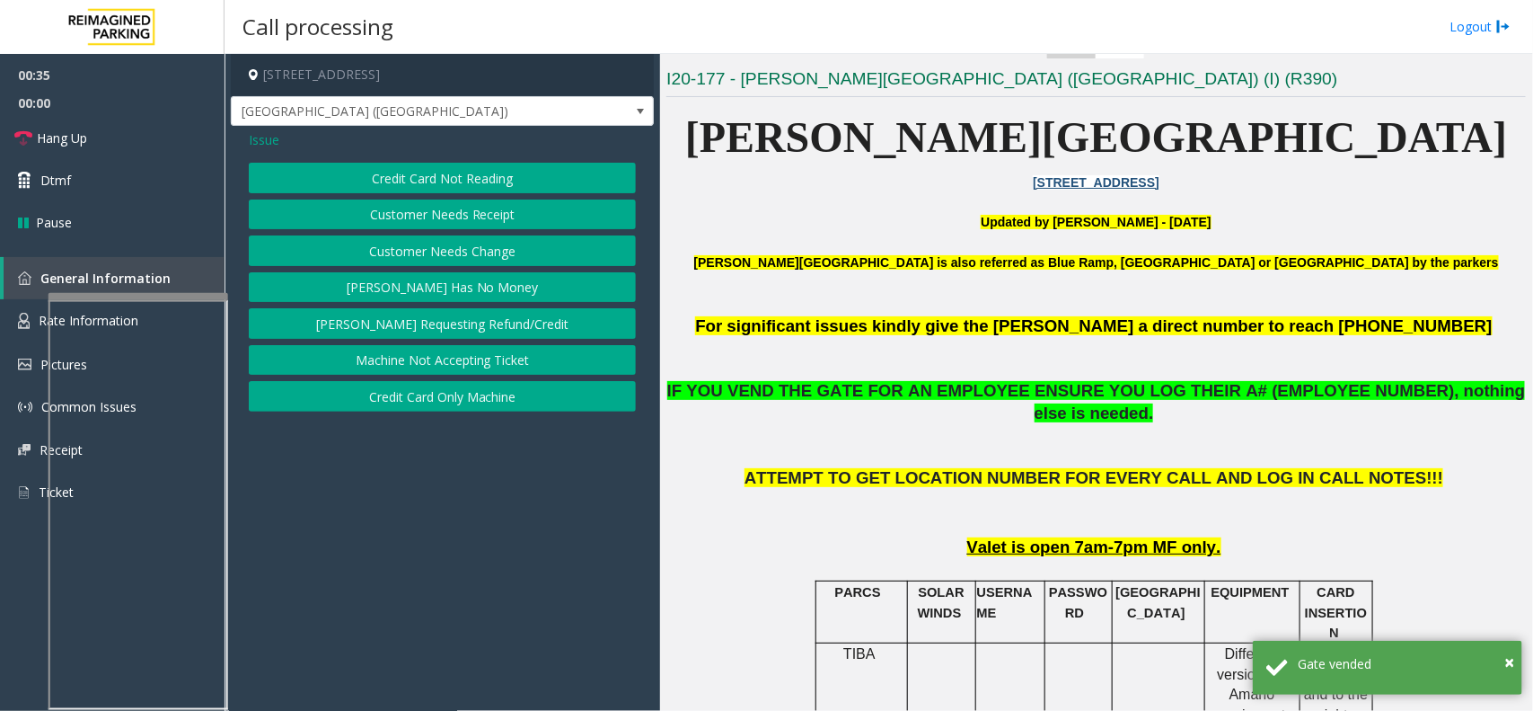
click at [431, 290] on button "[PERSON_NAME] Has No Money" at bounding box center [442, 287] width 387 height 31
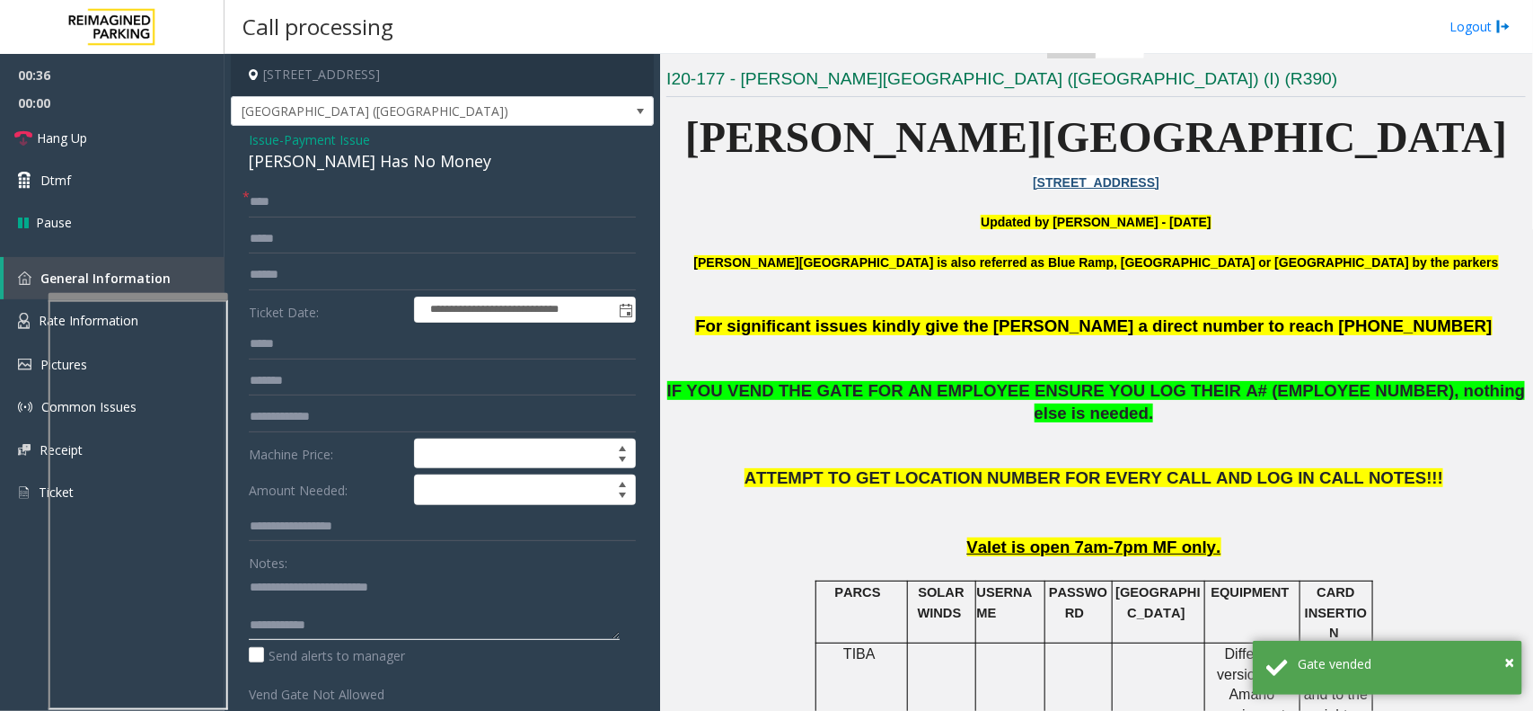
click at [338, 621] on textarea at bounding box center [434, 605] width 371 height 67
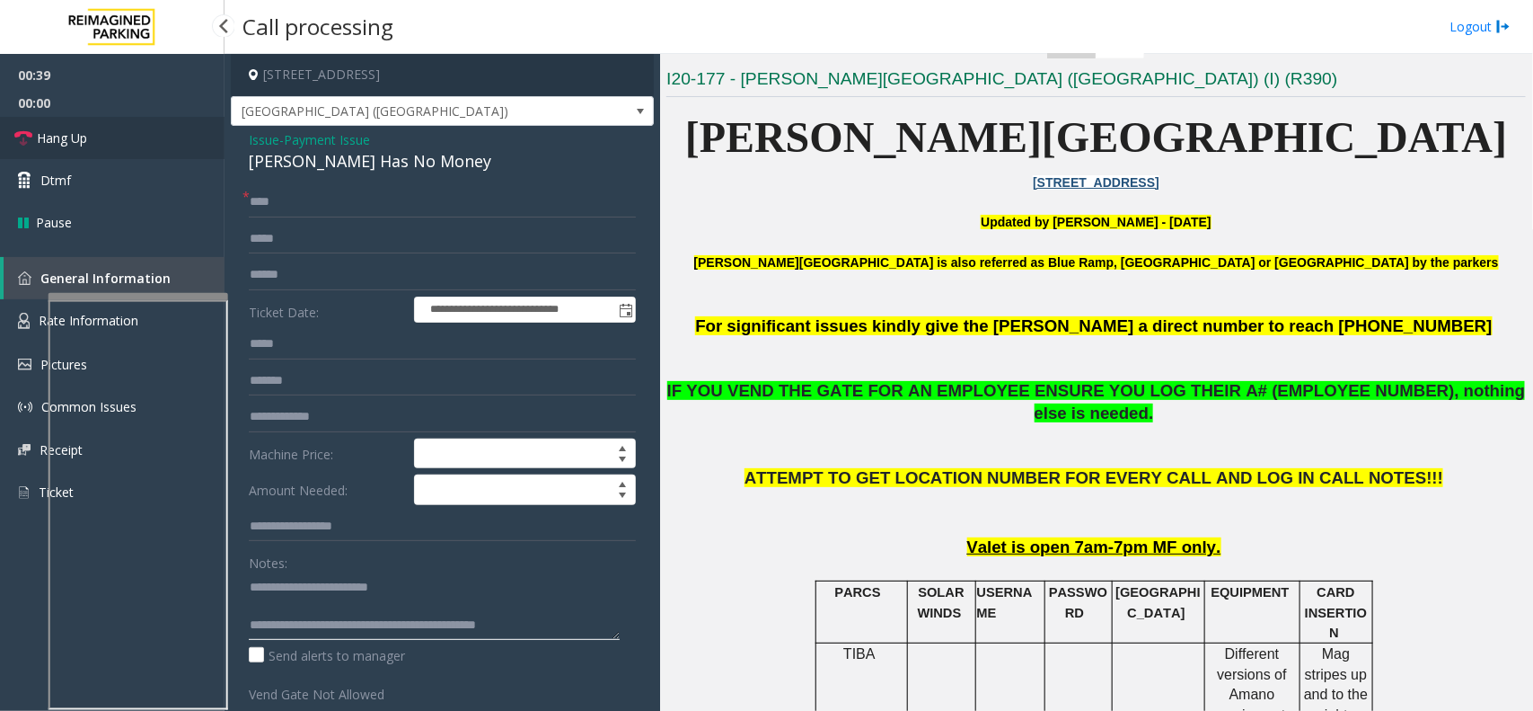
type textarea "**********"
click at [140, 132] on link "Hang Up" at bounding box center [112, 138] width 225 height 42
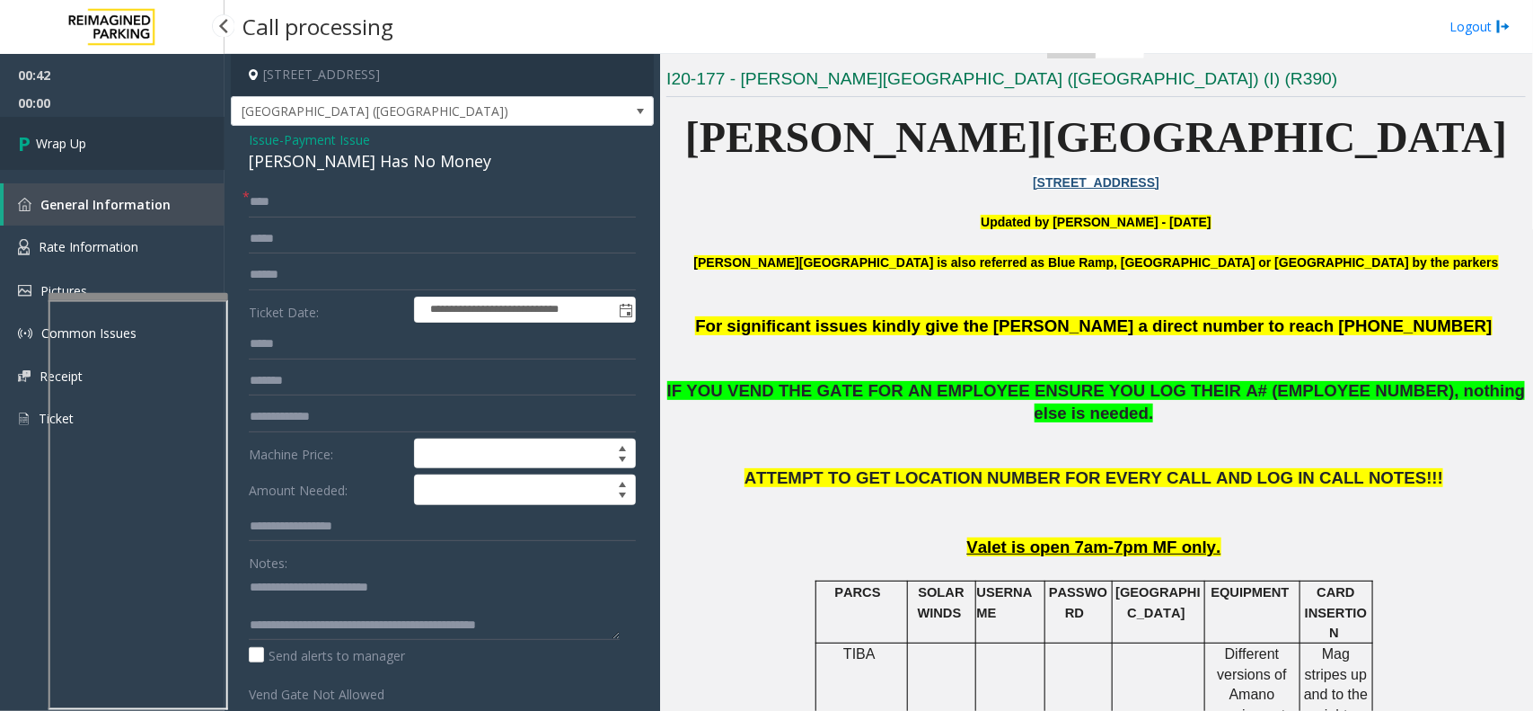
click at [137, 132] on link "Wrap Up" at bounding box center [112, 143] width 225 height 53
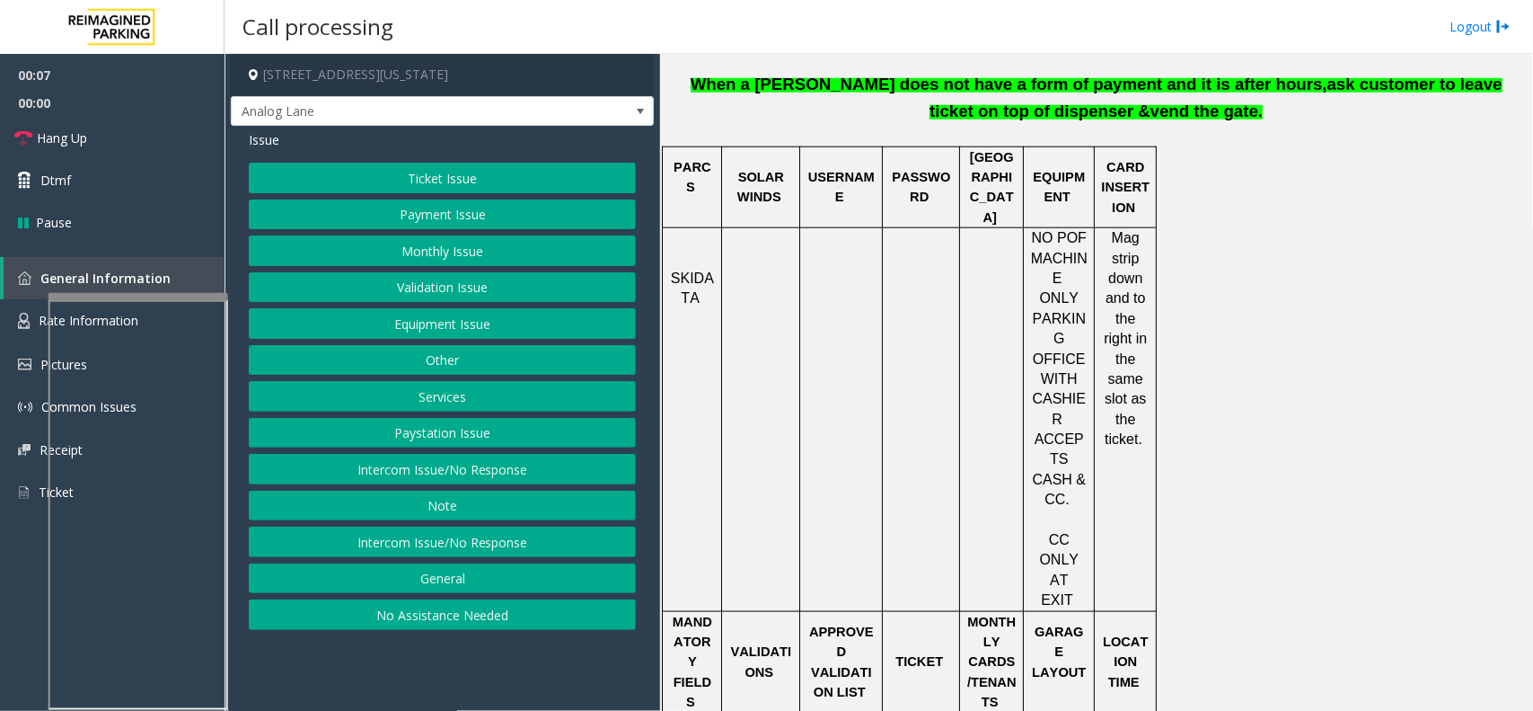
scroll to position [1011, 0]
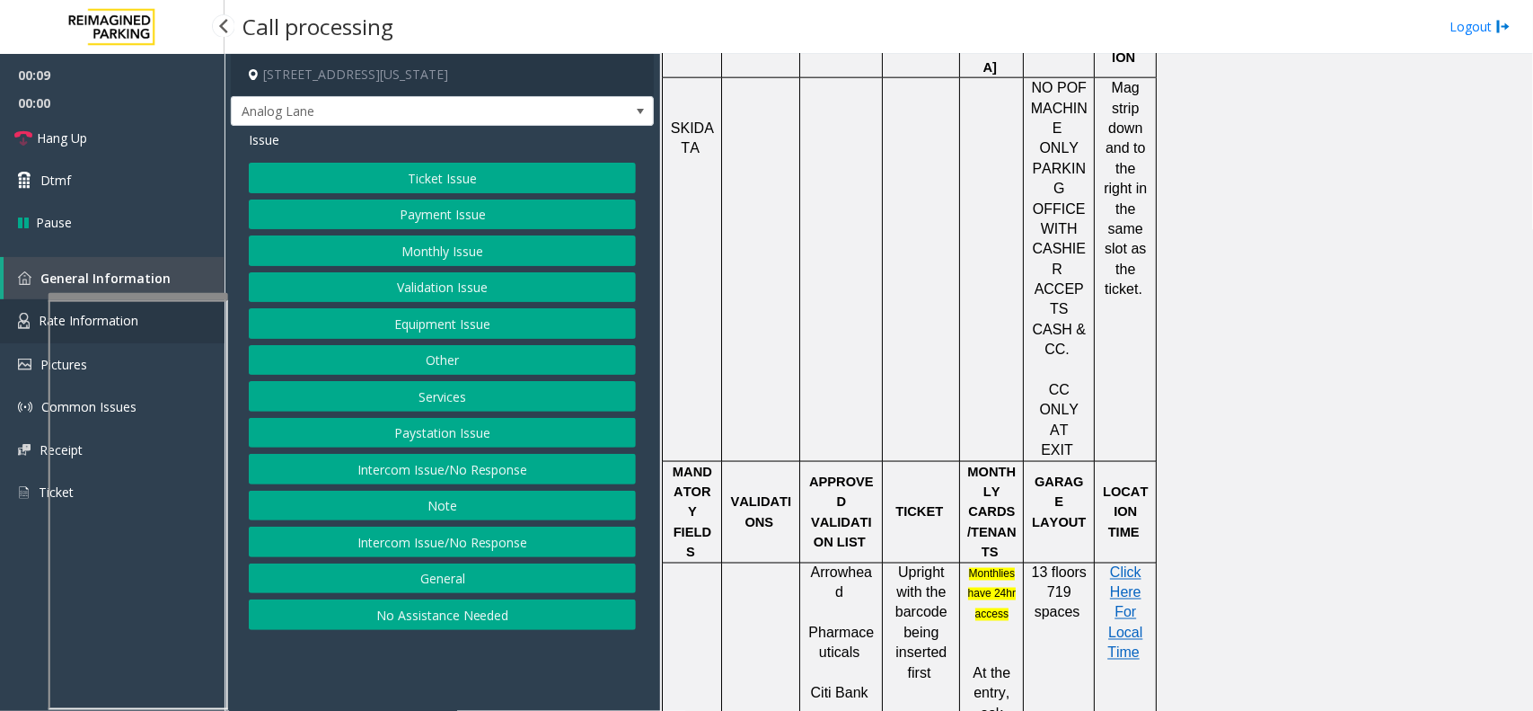
click at [45, 315] on span "Rate Information" at bounding box center [89, 320] width 100 height 17
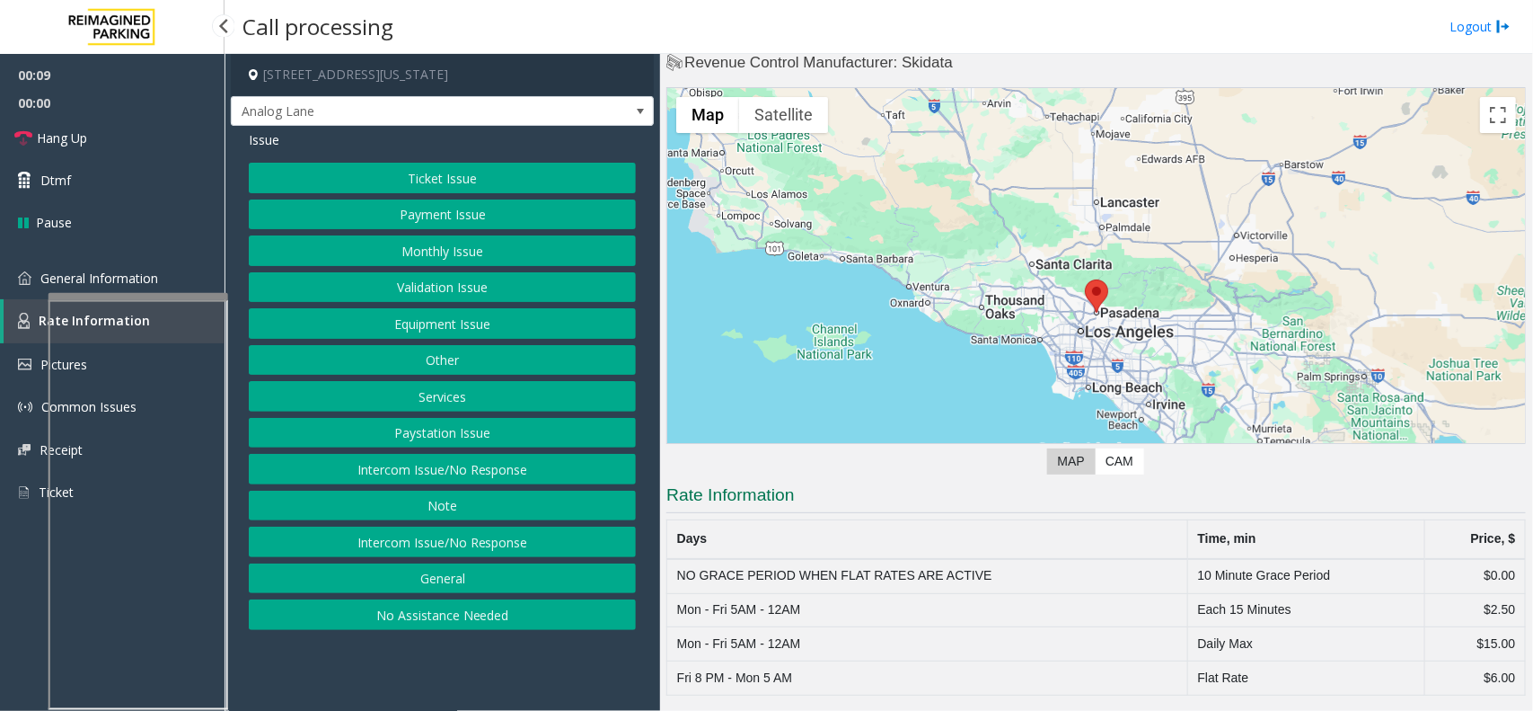
scroll to position [34, 0]
click at [45, 288] on link "General Information" at bounding box center [112, 278] width 225 height 42
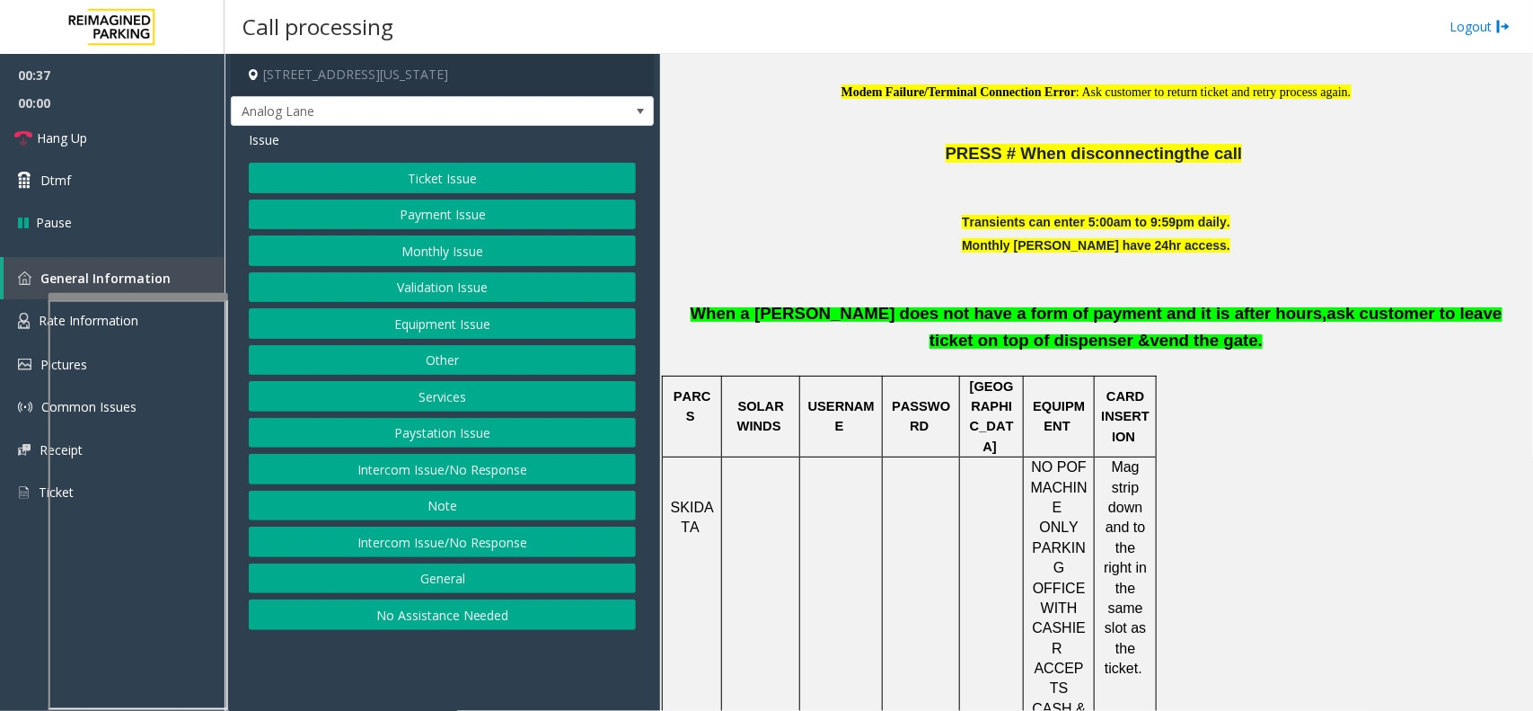
scroll to position [561, 0]
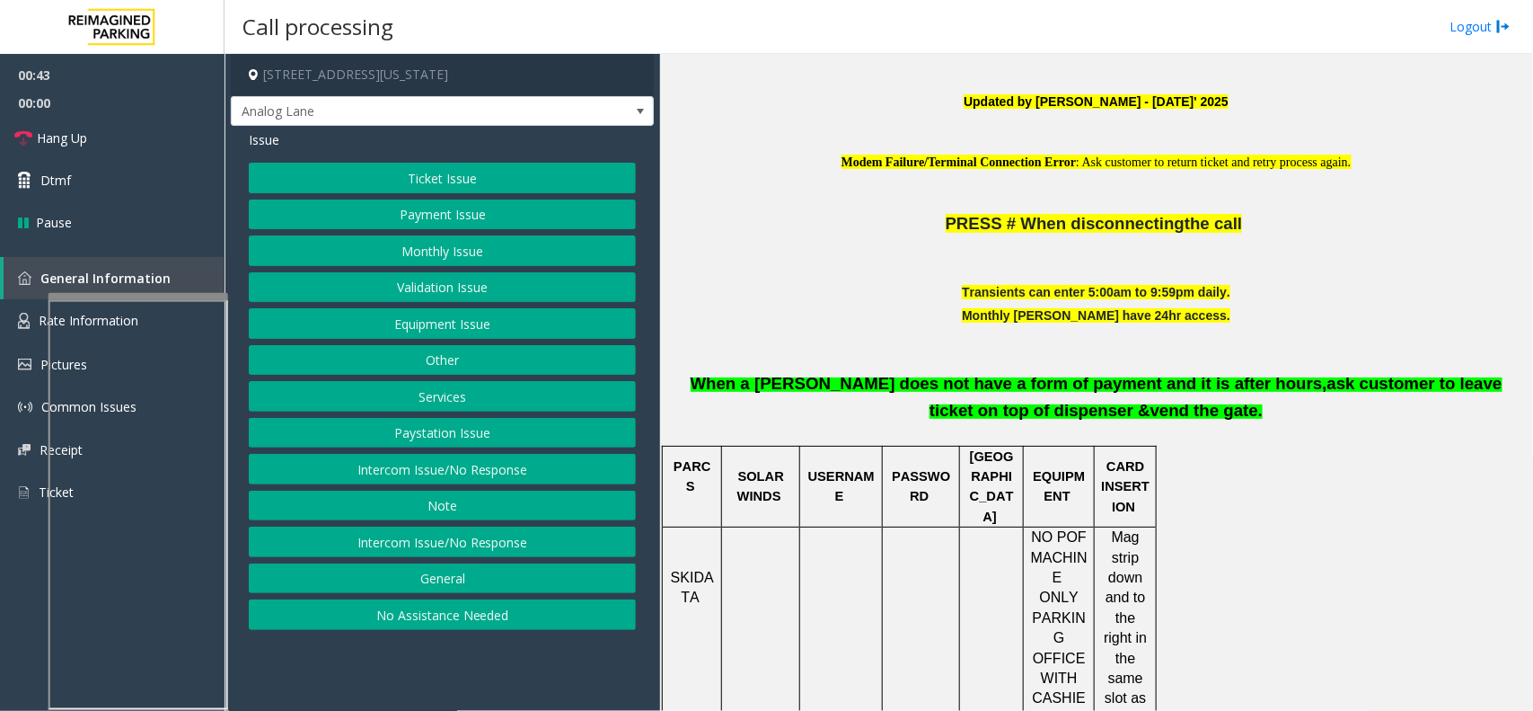
click at [423, 172] on button "Ticket Issue" at bounding box center [442, 178] width 387 height 31
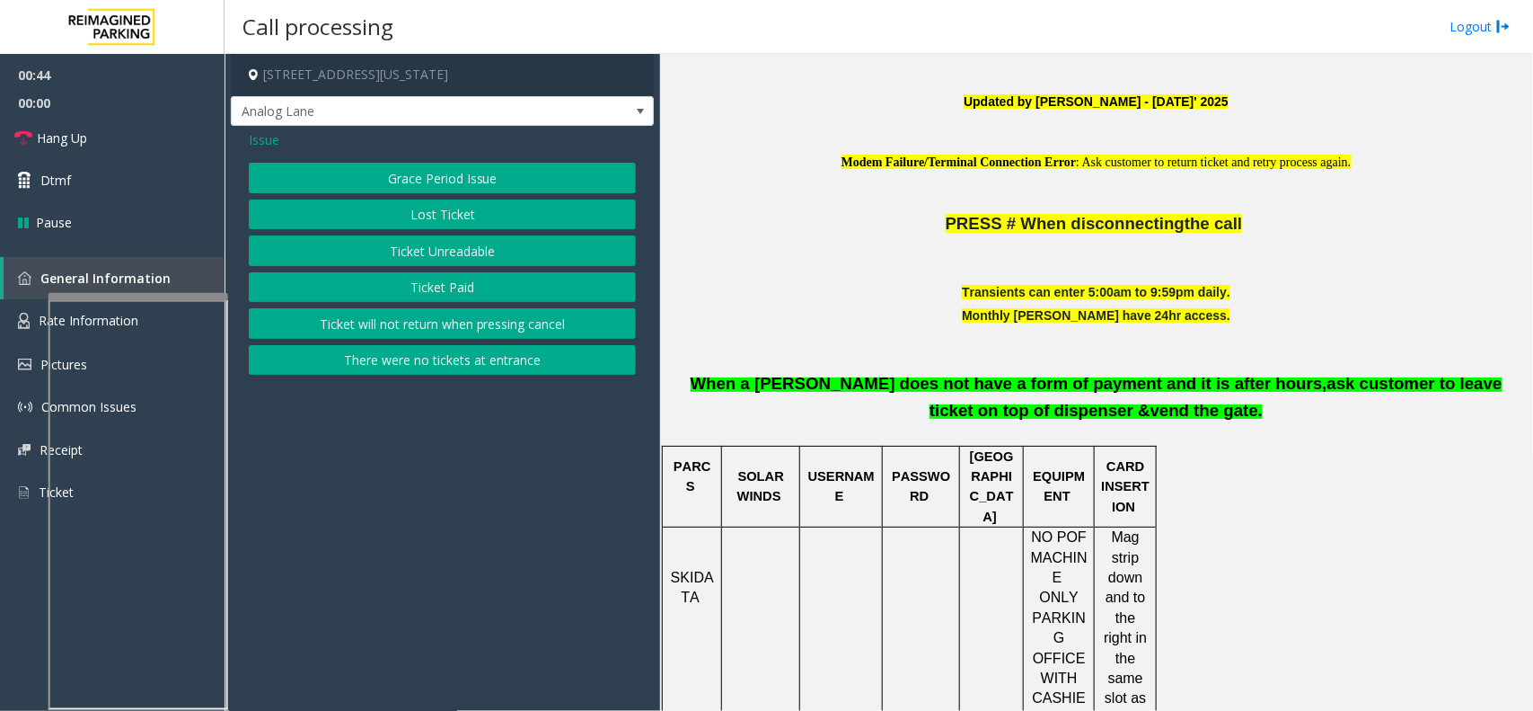
click at [243, 137] on div "Issue Grace Period Issue Lost Ticket Ticket Unreadable Ticket Paid Ticket will …" at bounding box center [442, 255] width 423 height 258
click at [270, 151] on div "Issue Grace Period Issue Lost Ticket Ticket Unreadable Ticket Paid Ticket will …" at bounding box center [442, 255] width 423 height 258
click at [252, 132] on span "Issue" at bounding box center [264, 139] width 31 height 19
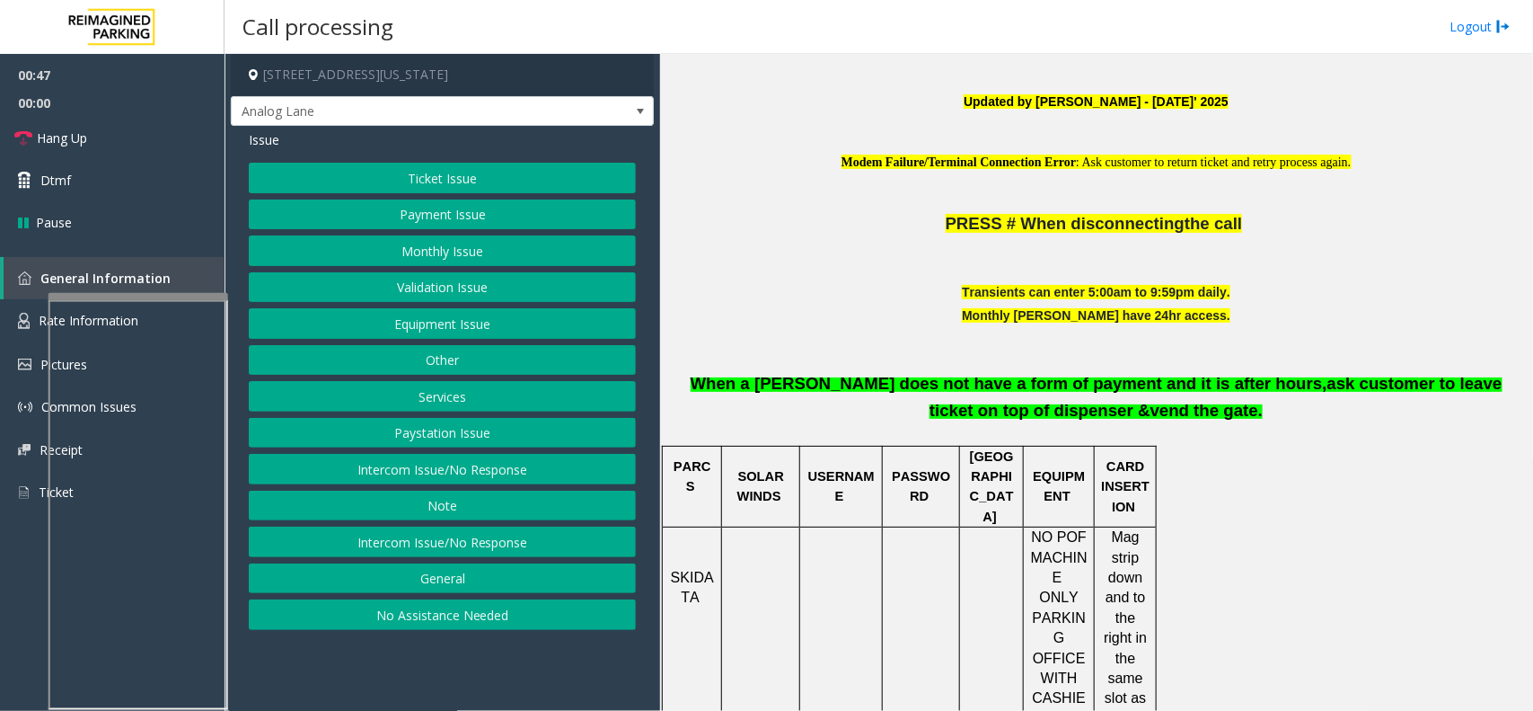
click at [506, 243] on button "Monthly Issue" at bounding box center [442, 250] width 387 height 31
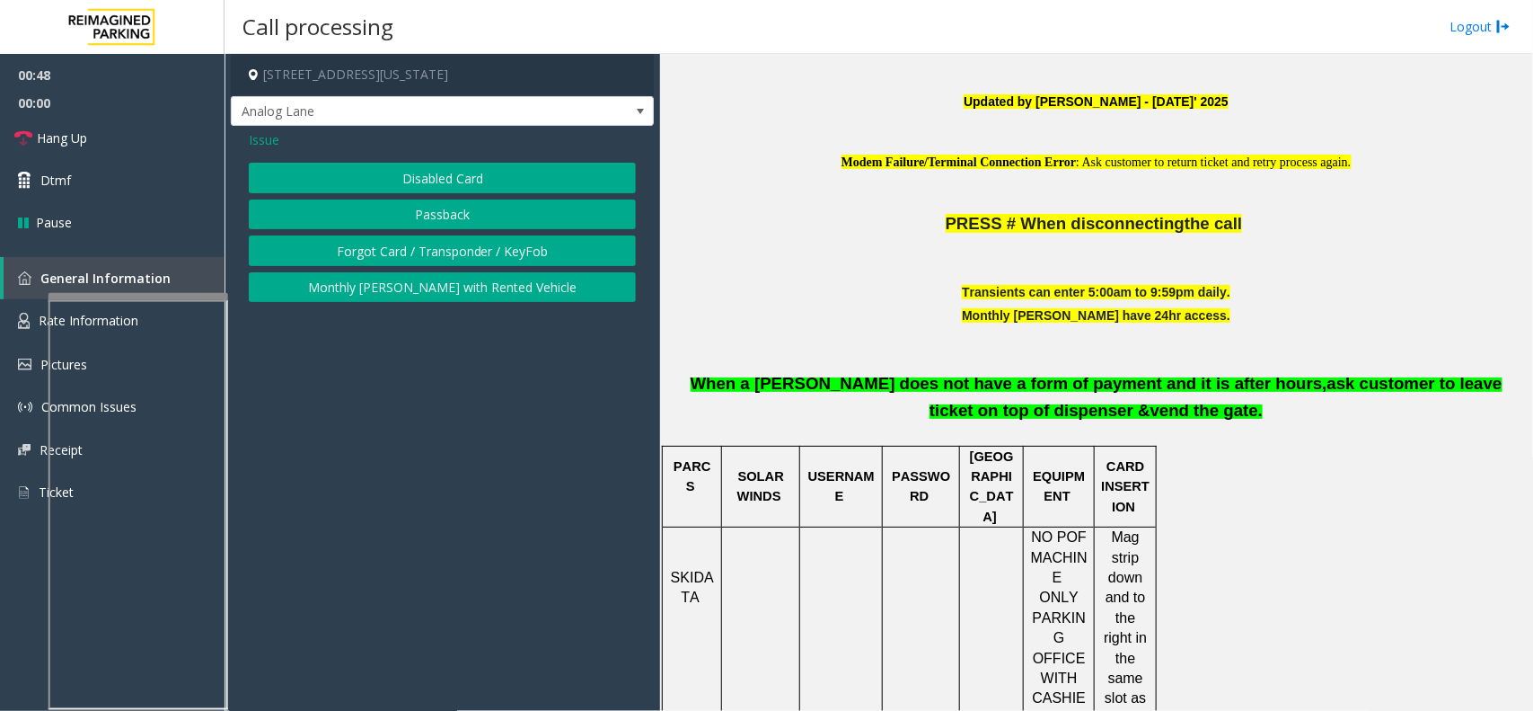
click at [261, 140] on span "Issue" at bounding box center [264, 139] width 31 height 19
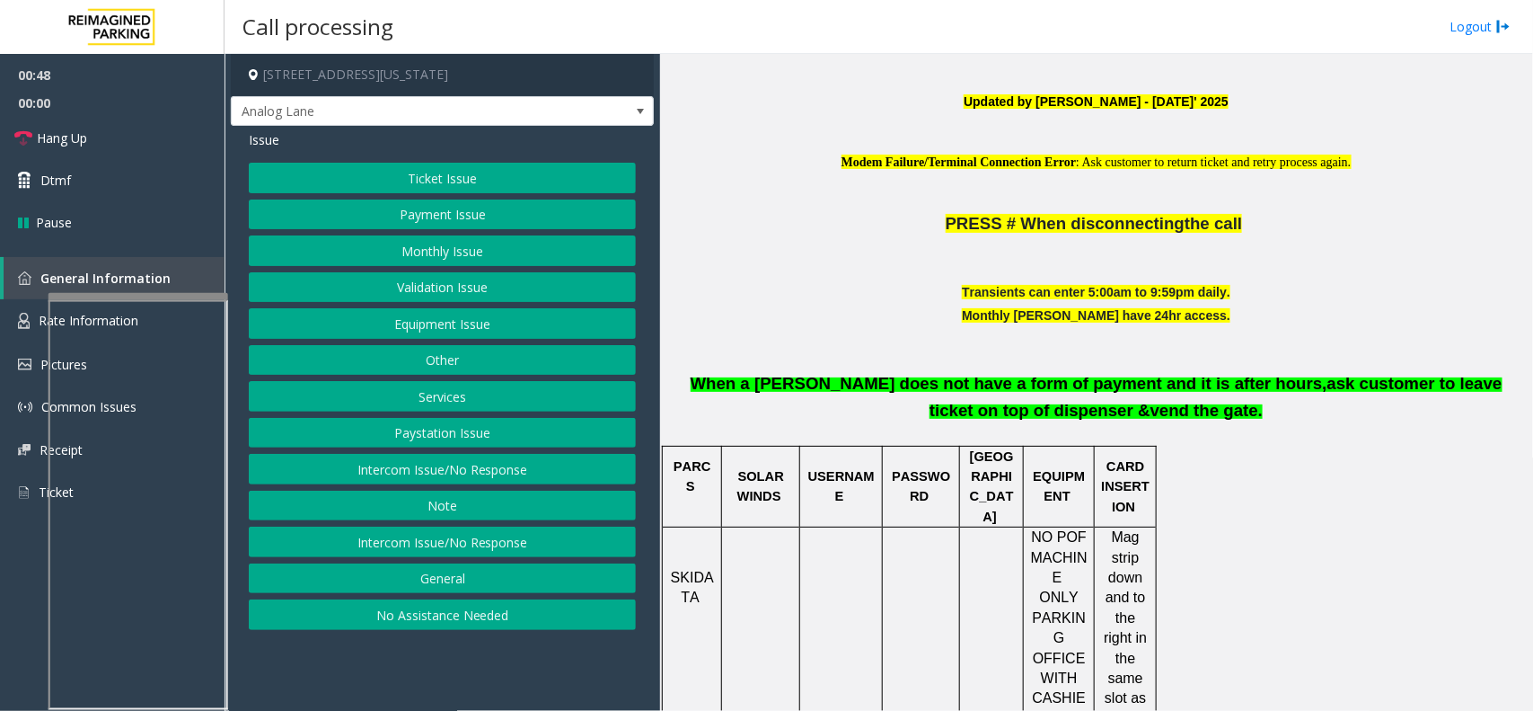
click at [437, 204] on button "Payment Issue" at bounding box center [442, 214] width 387 height 31
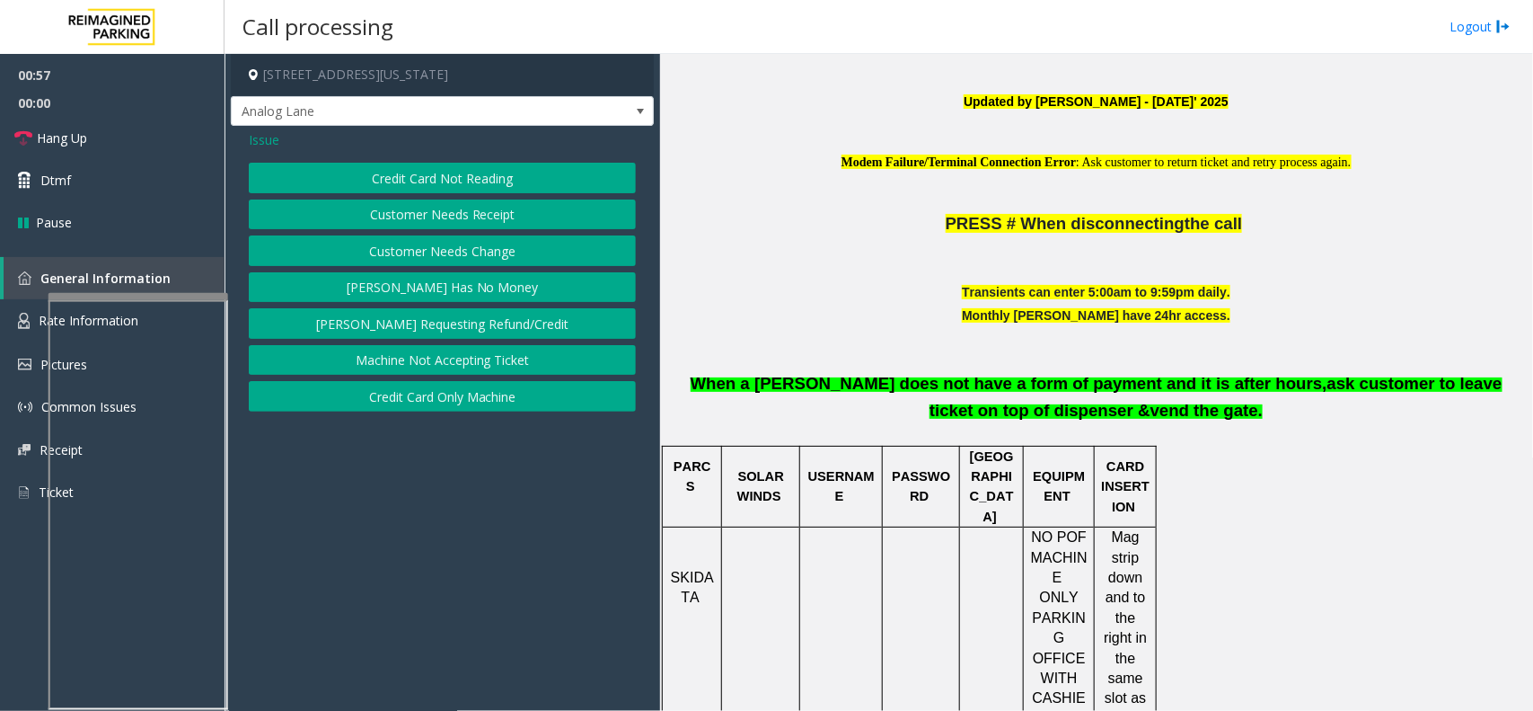
click at [504, 398] on button "Credit Card Only Machine" at bounding box center [442, 396] width 387 height 31
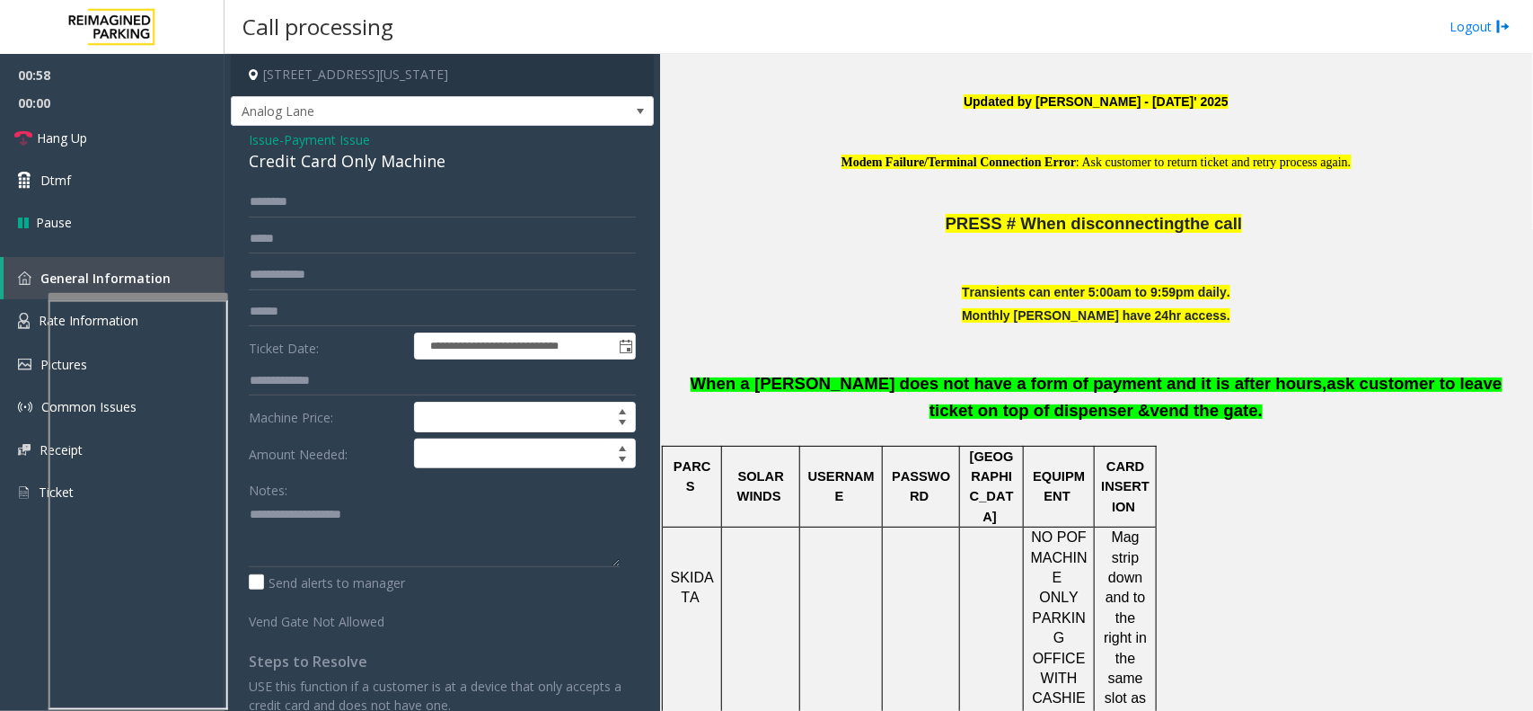
click at [379, 290] on form "**********" at bounding box center [442, 409] width 387 height 444
click at [373, 304] on input "text" at bounding box center [442, 311] width 387 height 31
click at [279, 180] on div "**********" at bounding box center [442, 533] width 423 height 814
click at [304, 171] on div "Credit Card Only Machine" at bounding box center [442, 161] width 387 height 24
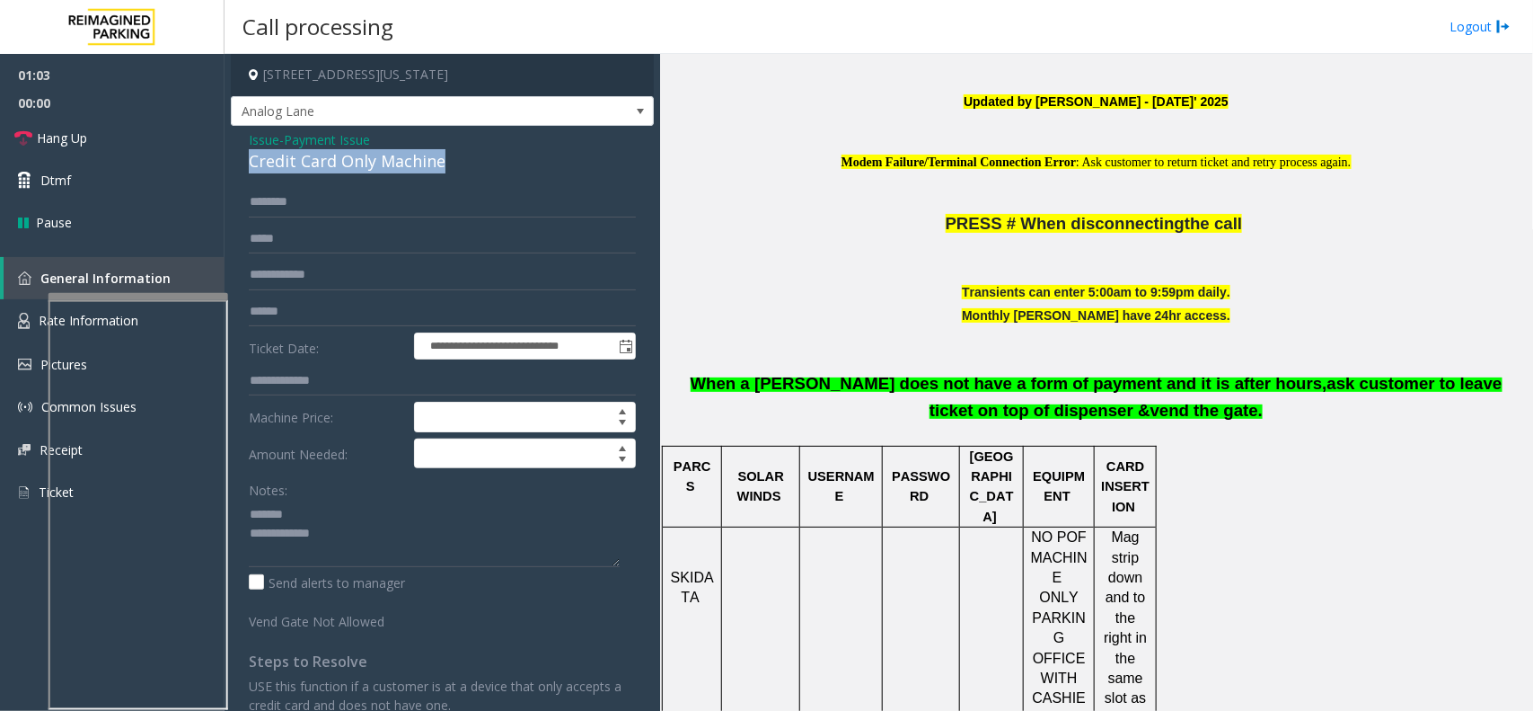
drag, startPoint x: 304, startPoint y: 171, endPoint x: 384, endPoint y: 166, distance: 80.1
click at [325, 172] on div "Credit Card Only Machine" at bounding box center [442, 161] width 387 height 24
click at [379, 277] on input "text" at bounding box center [442, 275] width 387 height 31
click at [378, 334] on label "Ticket Date:" at bounding box center [326, 345] width 165 height 27
click at [379, 321] on input "text" at bounding box center [442, 311] width 387 height 31
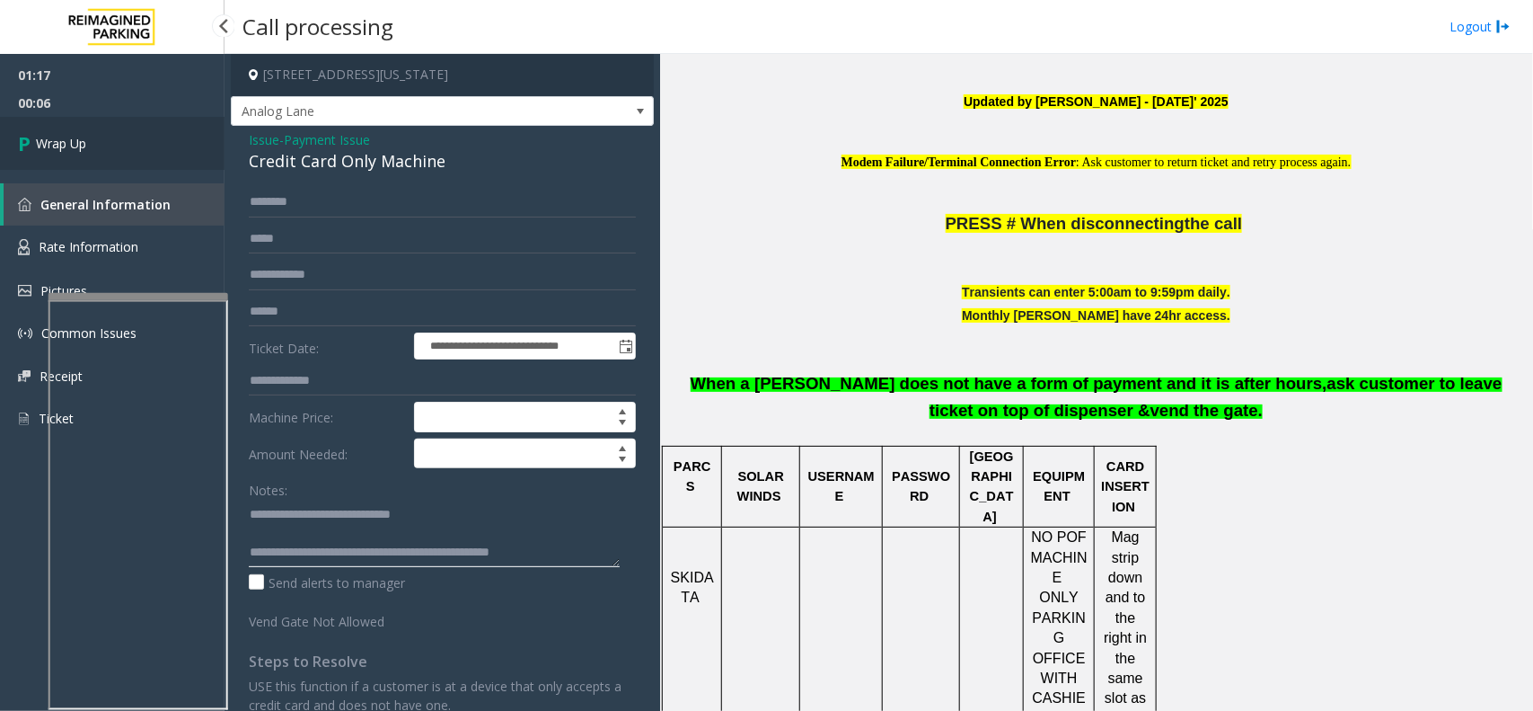
type textarea "**********"
click at [178, 136] on link "Wrap Up" at bounding box center [112, 143] width 225 height 53
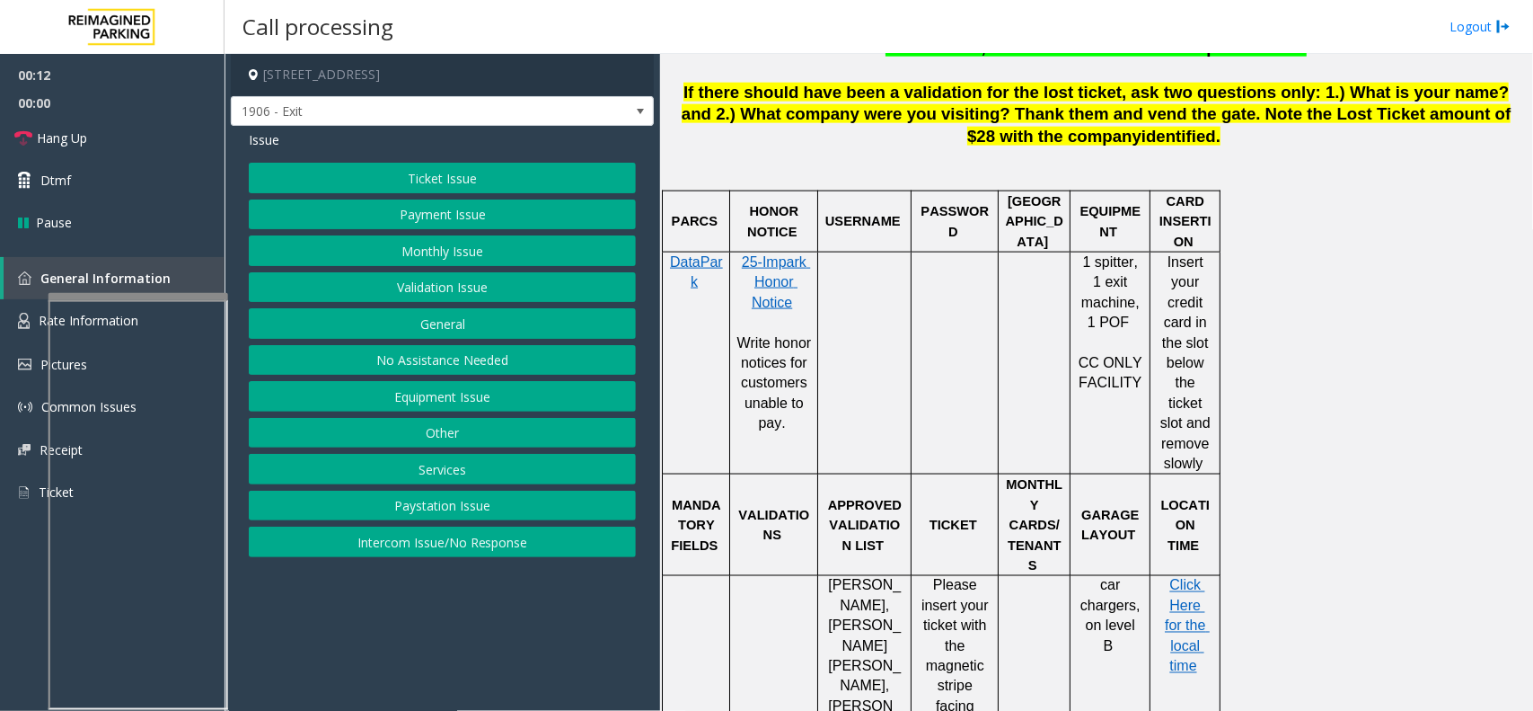
scroll to position [1123, 0]
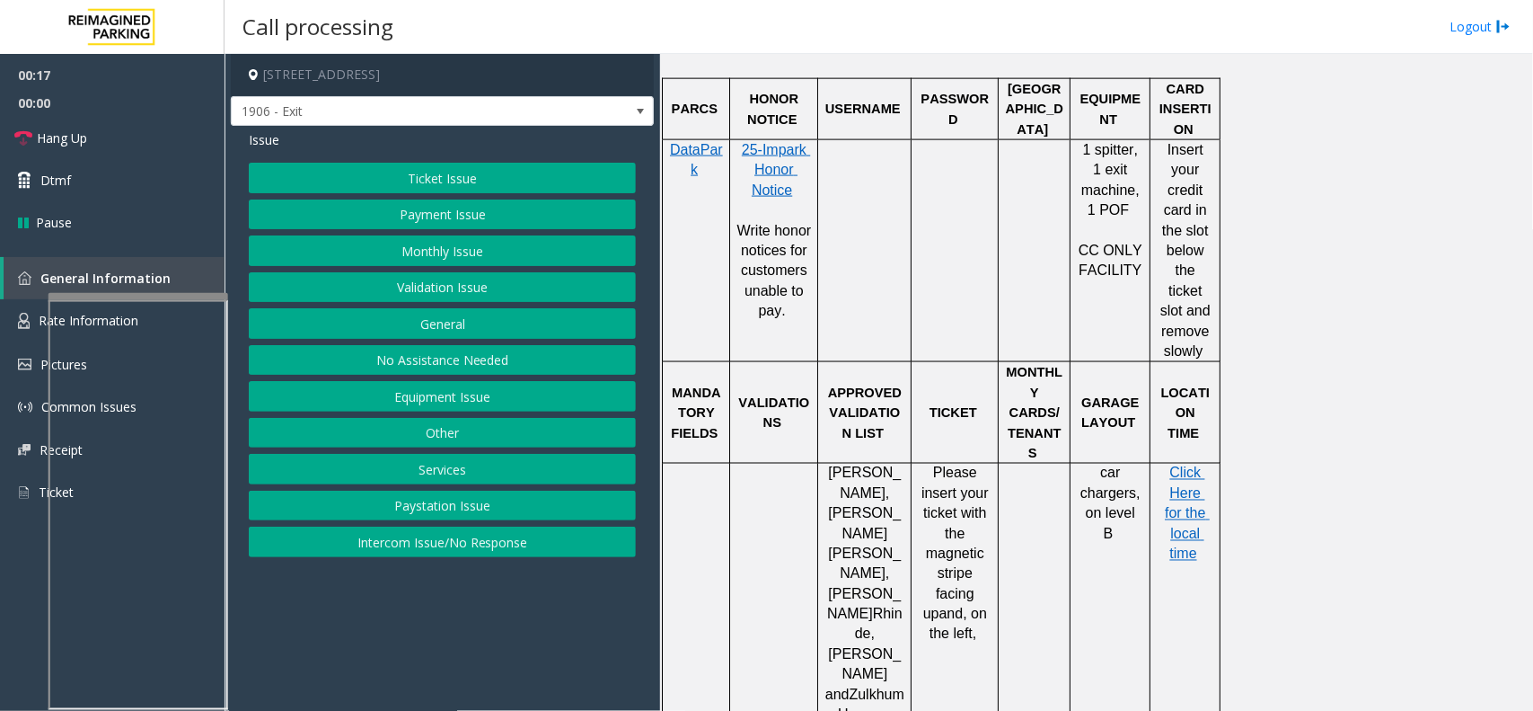
click at [438, 199] on div "Ticket Issue Payment Issue Monthly Issue Validation Issue General No Assistance…" at bounding box center [442, 360] width 387 height 394
click at [456, 177] on button "Ticket Issue" at bounding box center [442, 178] width 387 height 31
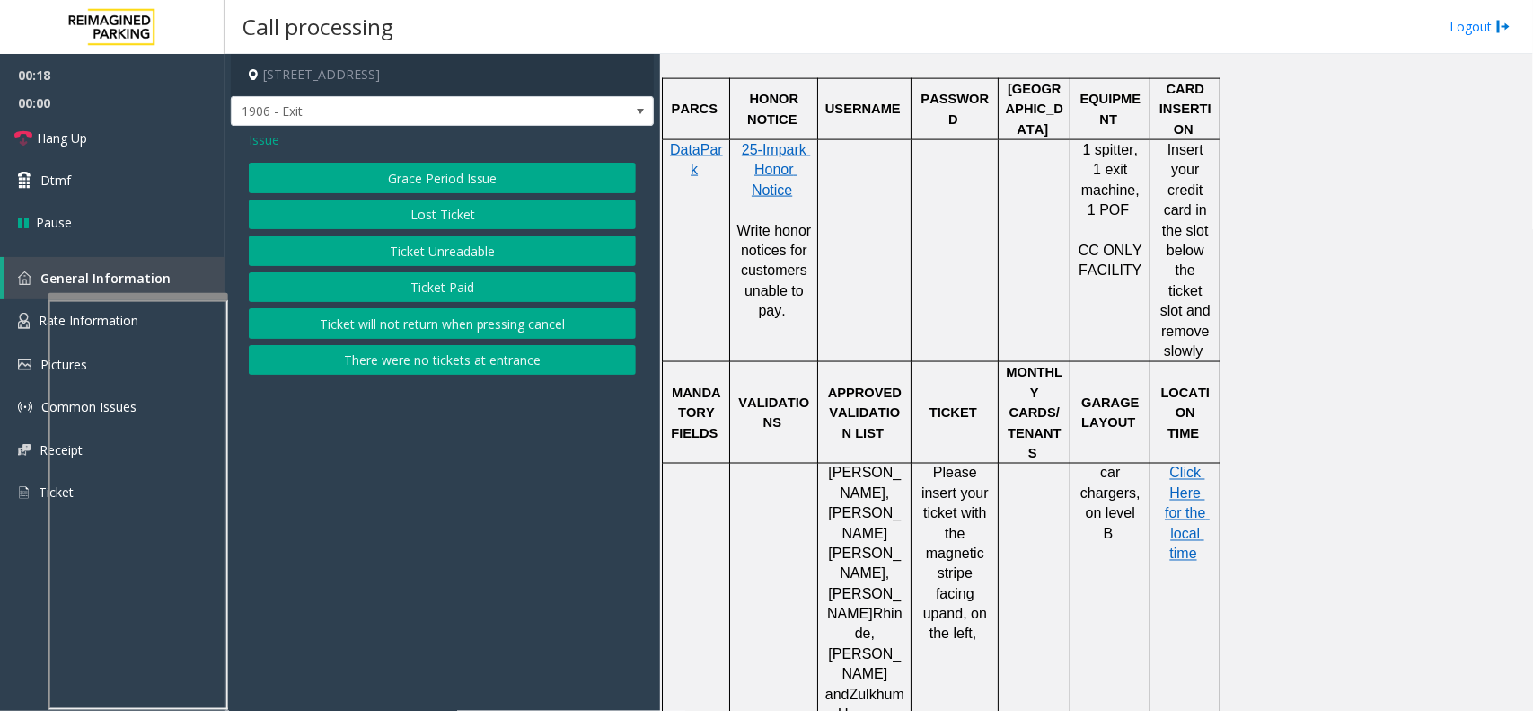
click at [427, 247] on button "Ticket Unreadable" at bounding box center [442, 250] width 387 height 31
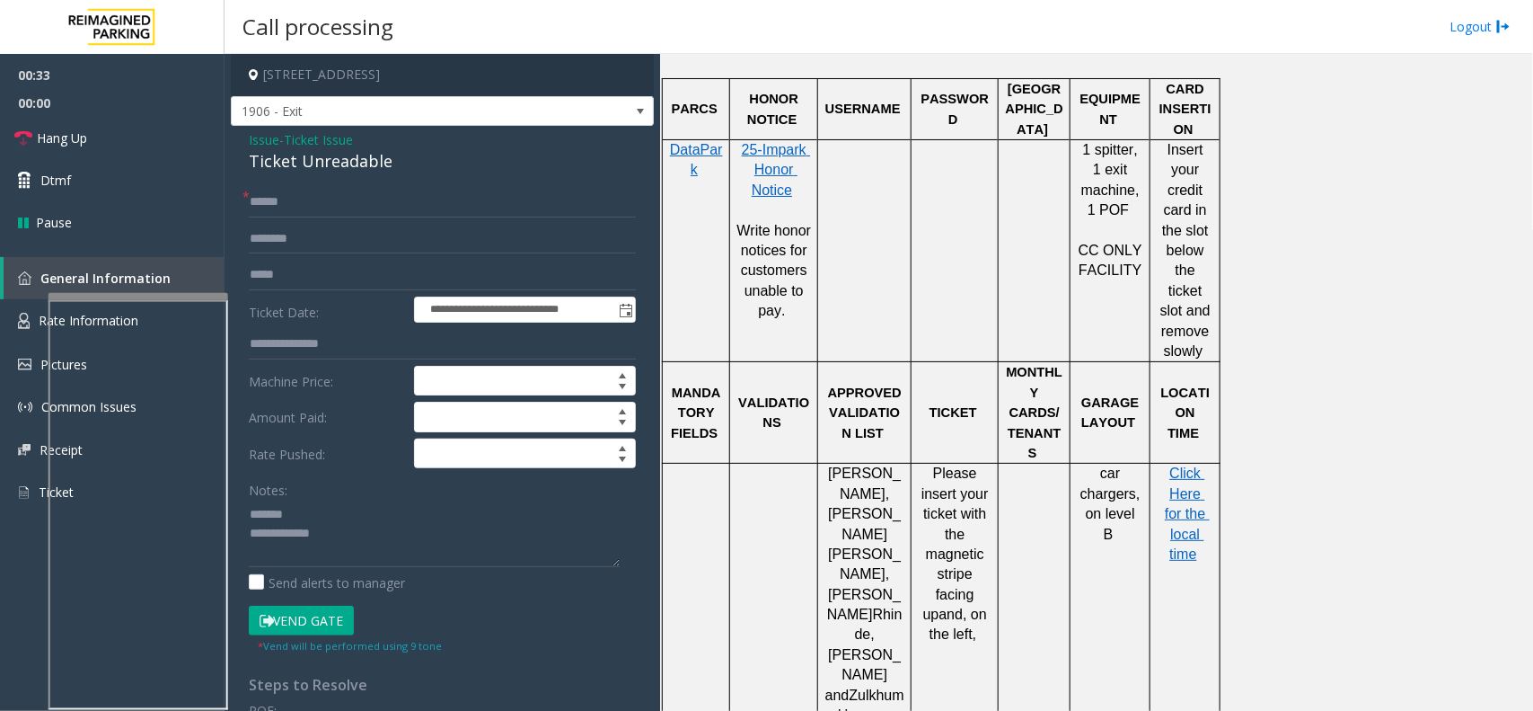
click at [422, 176] on div "**********" at bounding box center [442, 573] width 423 height 894
click at [320, 172] on div "Ticket Unreadable" at bounding box center [442, 161] width 387 height 24
drag, startPoint x: 320, startPoint y: 172, endPoint x: 337, endPoint y: 169, distance: 17.3
click at [321, 171] on div "Ticket Unreadable" at bounding box center [442, 161] width 387 height 24
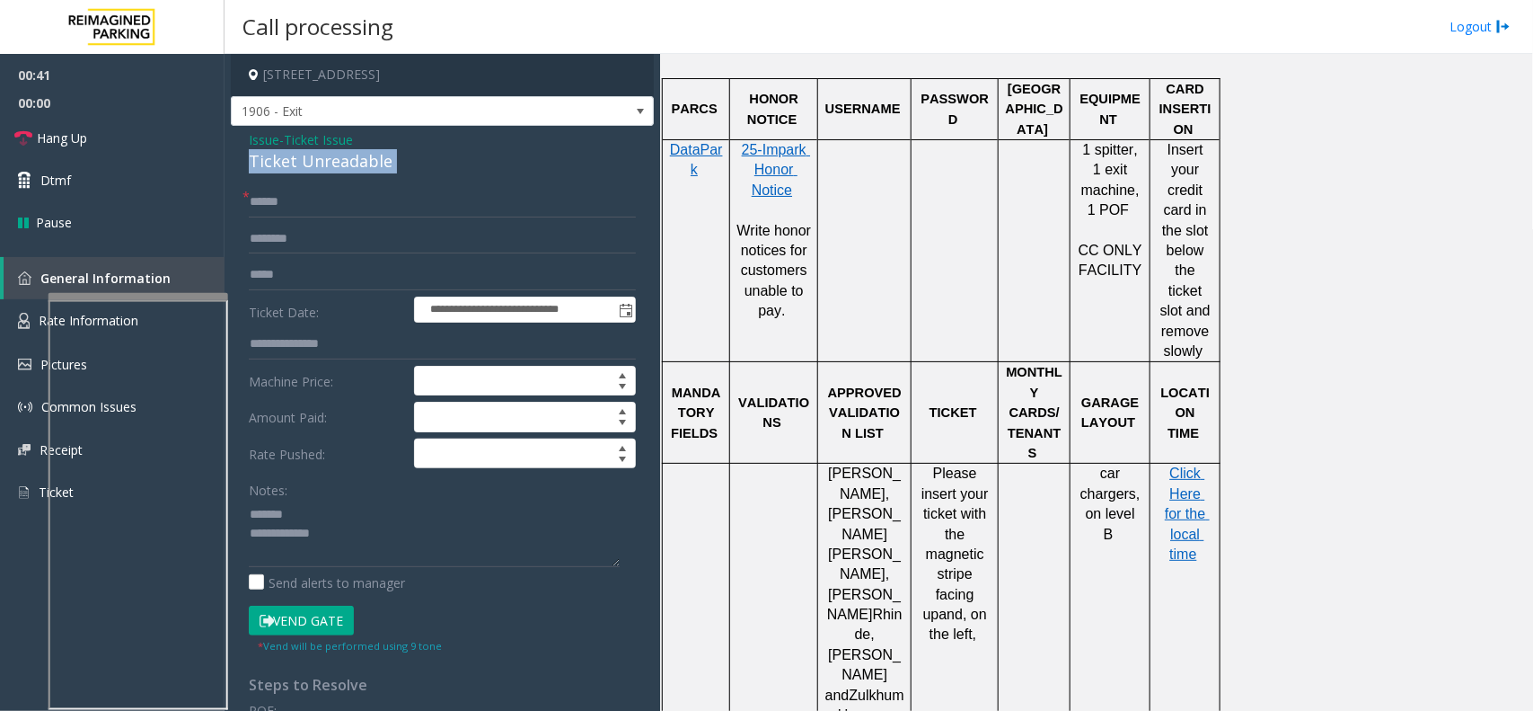
click at [356, 166] on div "Ticket Unreadable" at bounding box center [442, 161] width 387 height 24
click at [470, 532] on textarea at bounding box center [434, 532] width 371 height 67
click at [467, 544] on textarea at bounding box center [434, 532] width 371 height 67
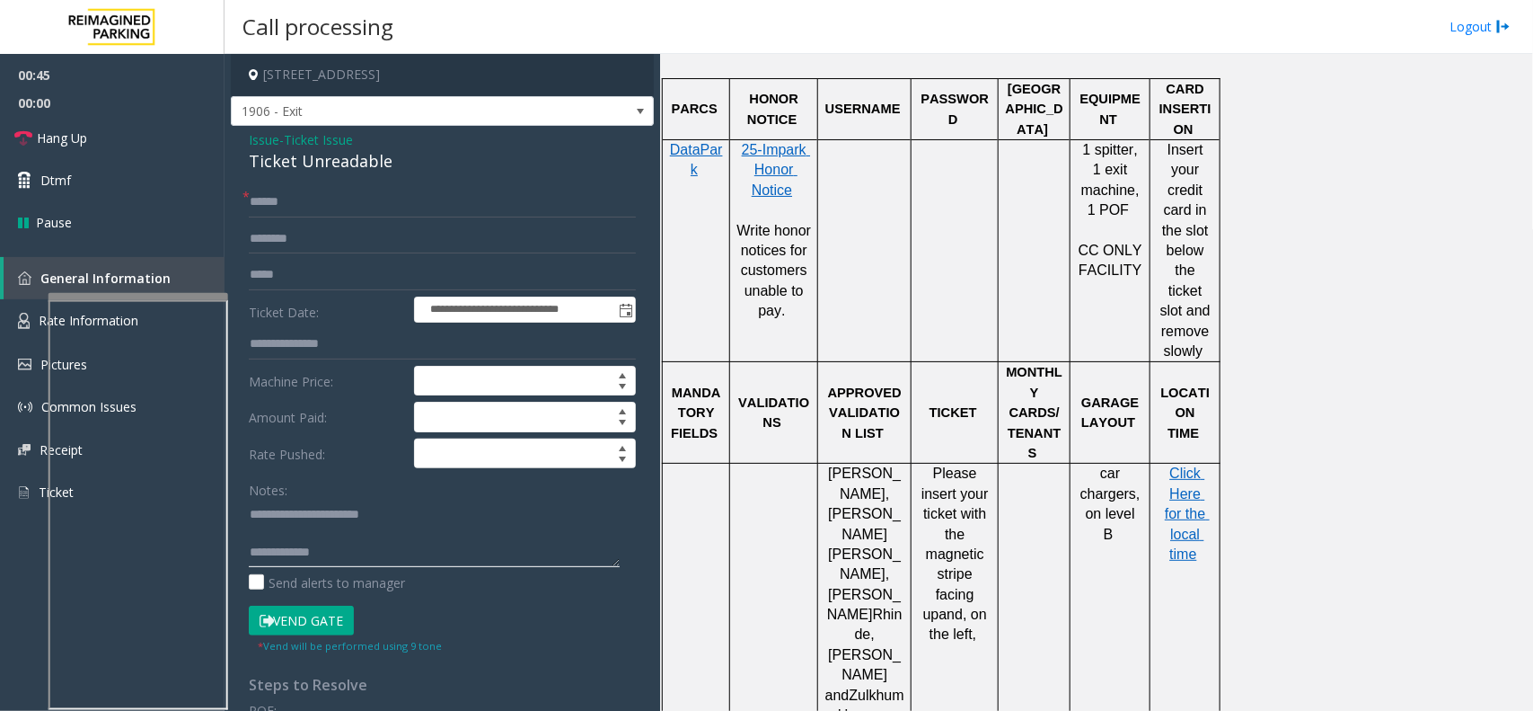
click at [464, 548] on textarea at bounding box center [434, 532] width 371 height 67
click at [463, 553] on textarea at bounding box center [434, 532] width 371 height 67
type textarea "**********"
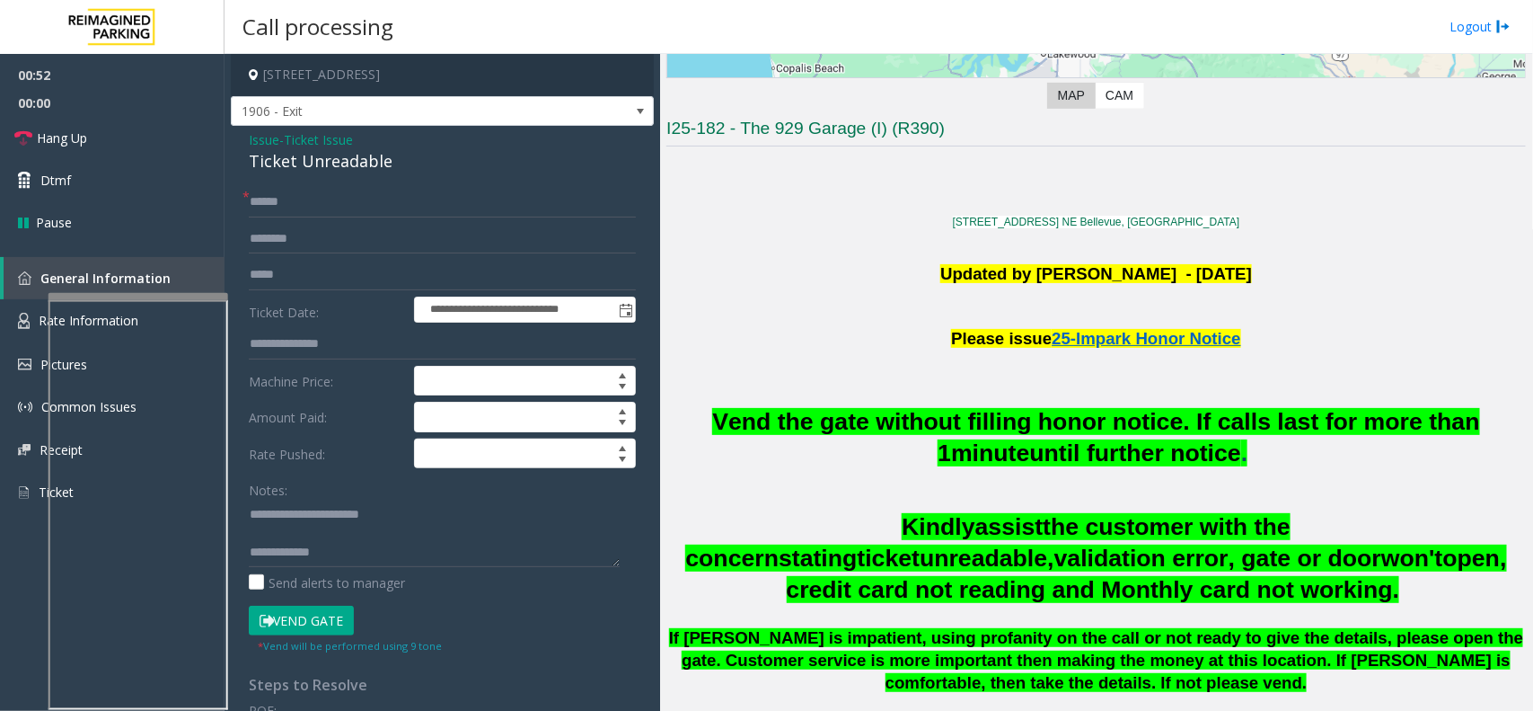
scroll to position [337, 0]
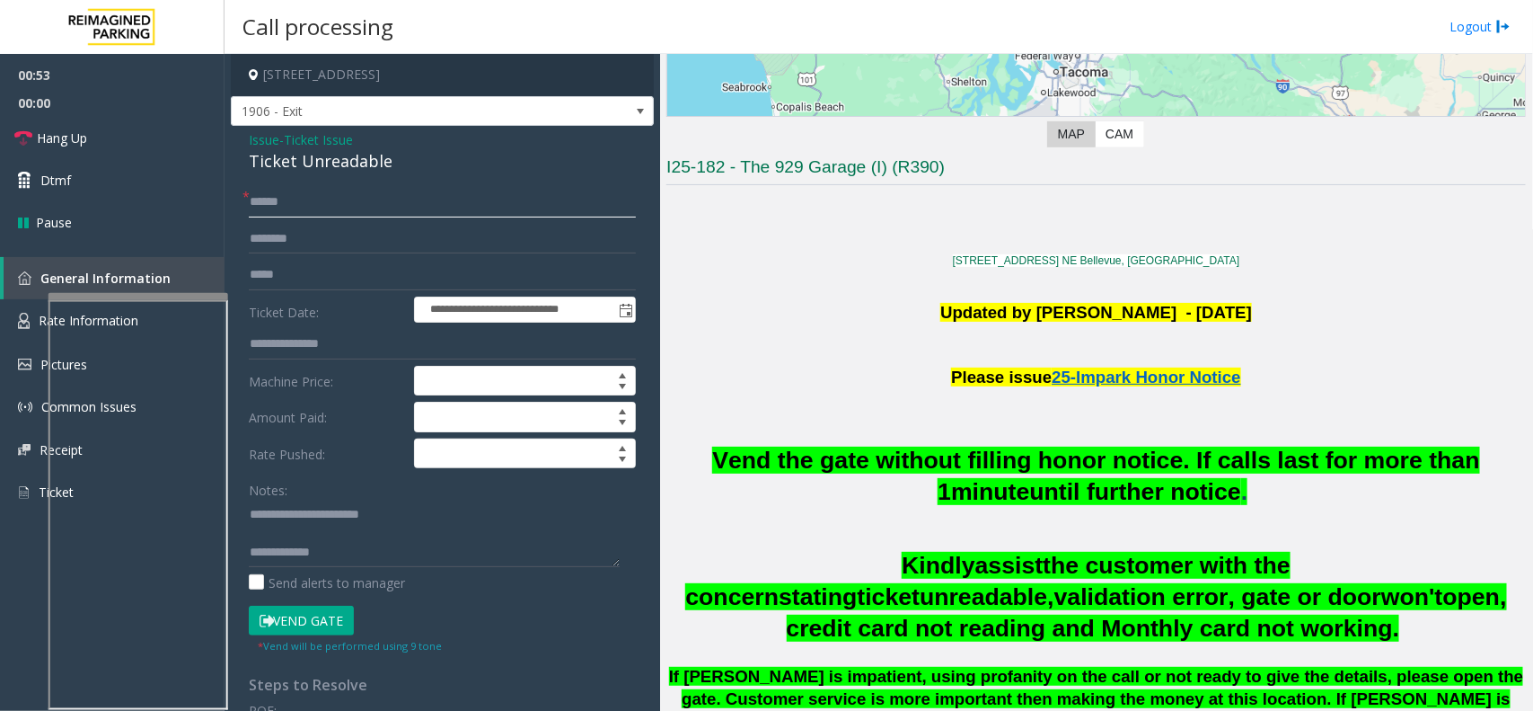
click at [315, 203] on input "text" at bounding box center [442, 202] width 387 height 31
type input "**"
click at [109, 157] on link "Hang Up" at bounding box center [112, 138] width 225 height 42
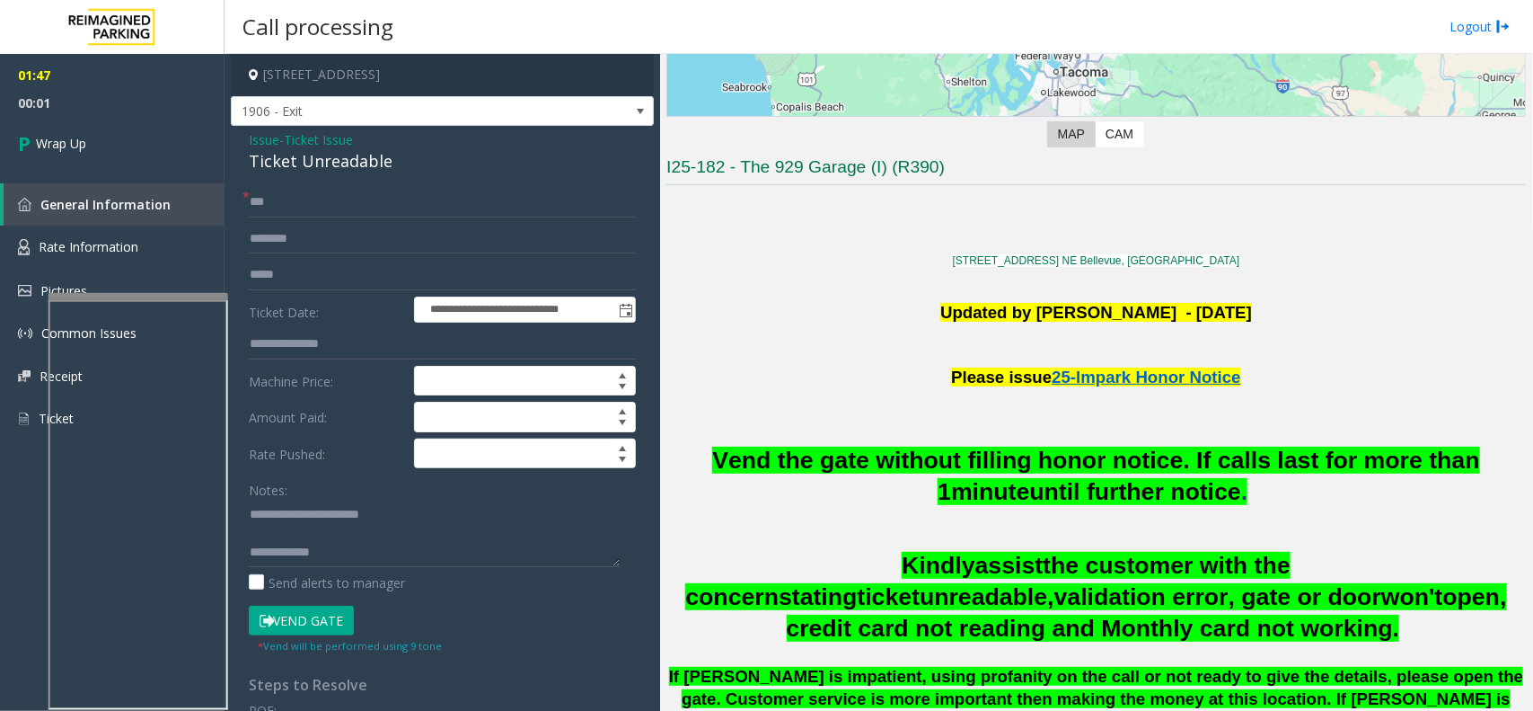
scroll to position [19, 0]
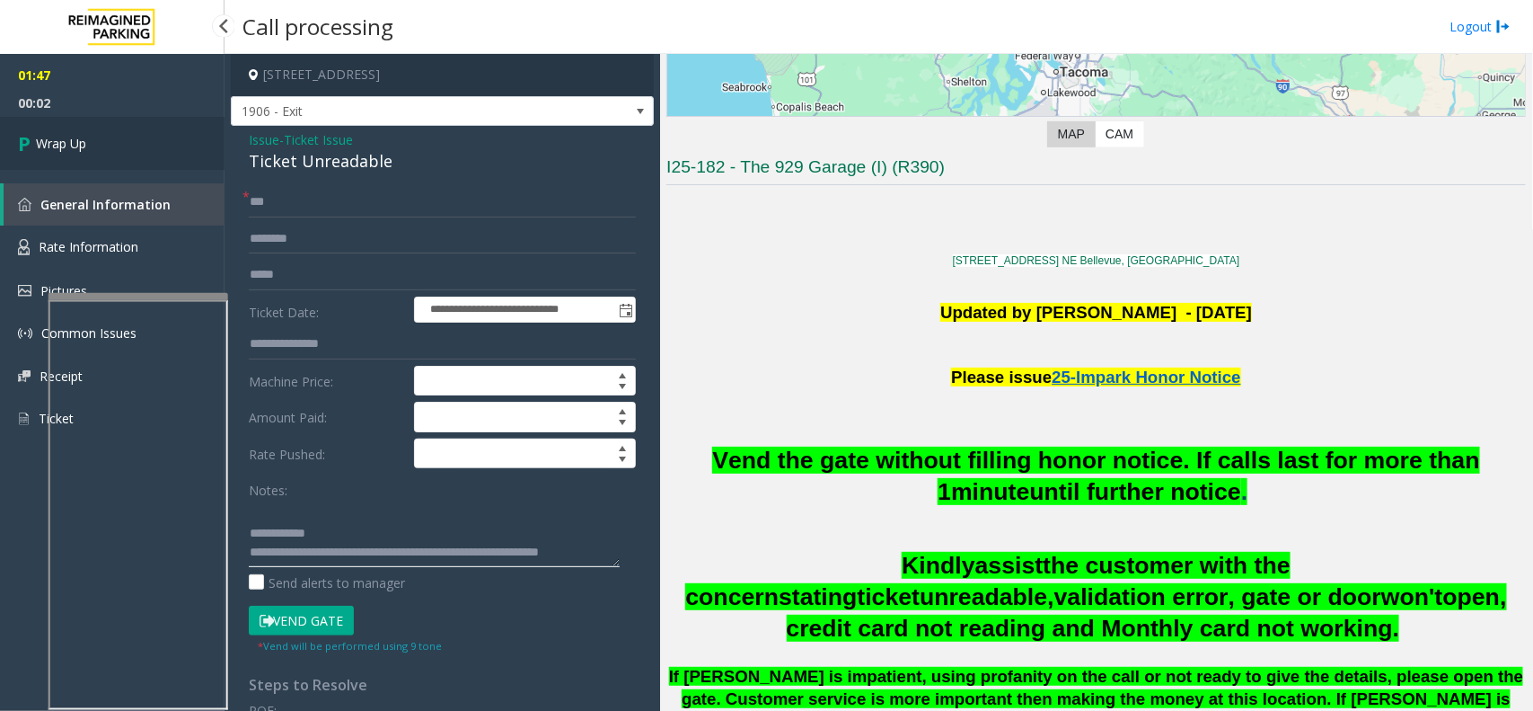
type textarea "**********"
click at [157, 139] on link "Wrap Up" at bounding box center [112, 143] width 225 height 53
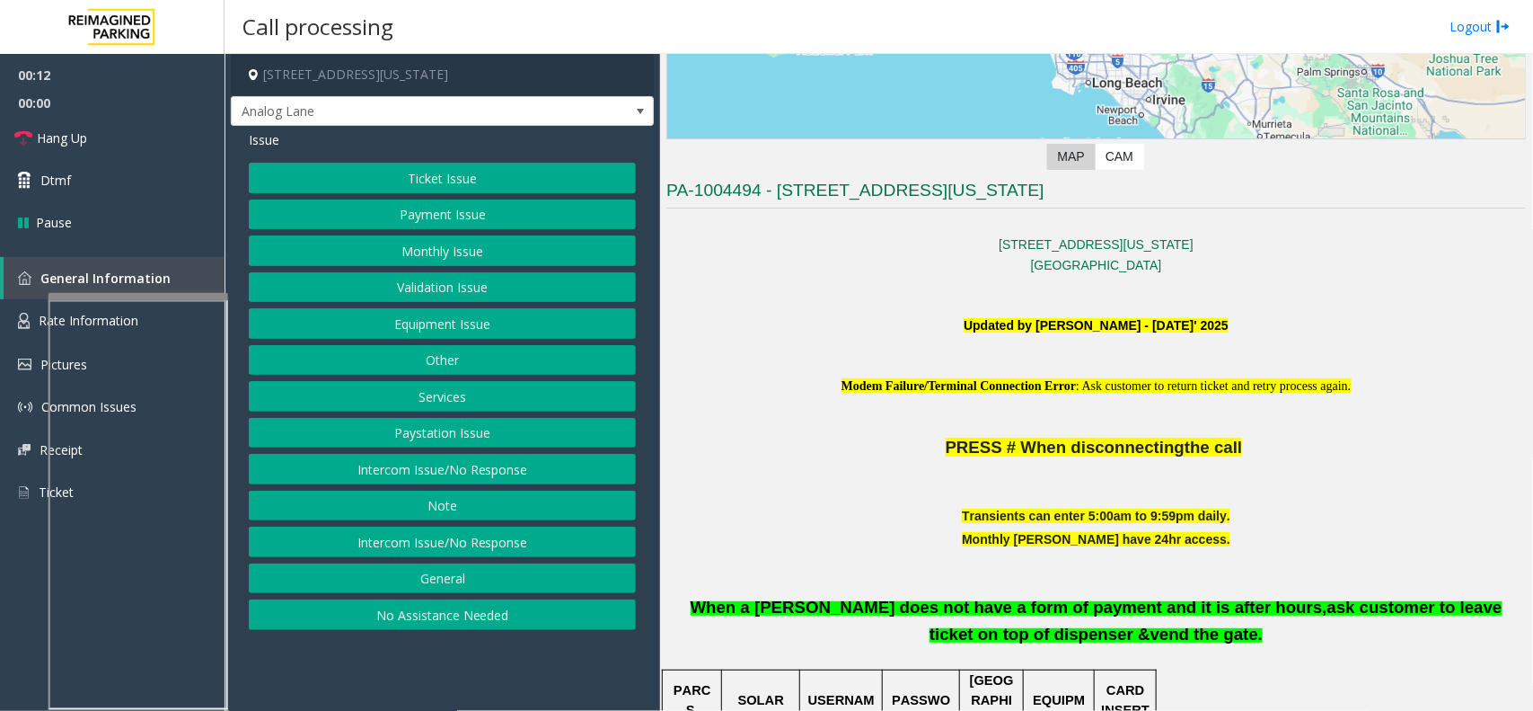
scroll to position [337, 0]
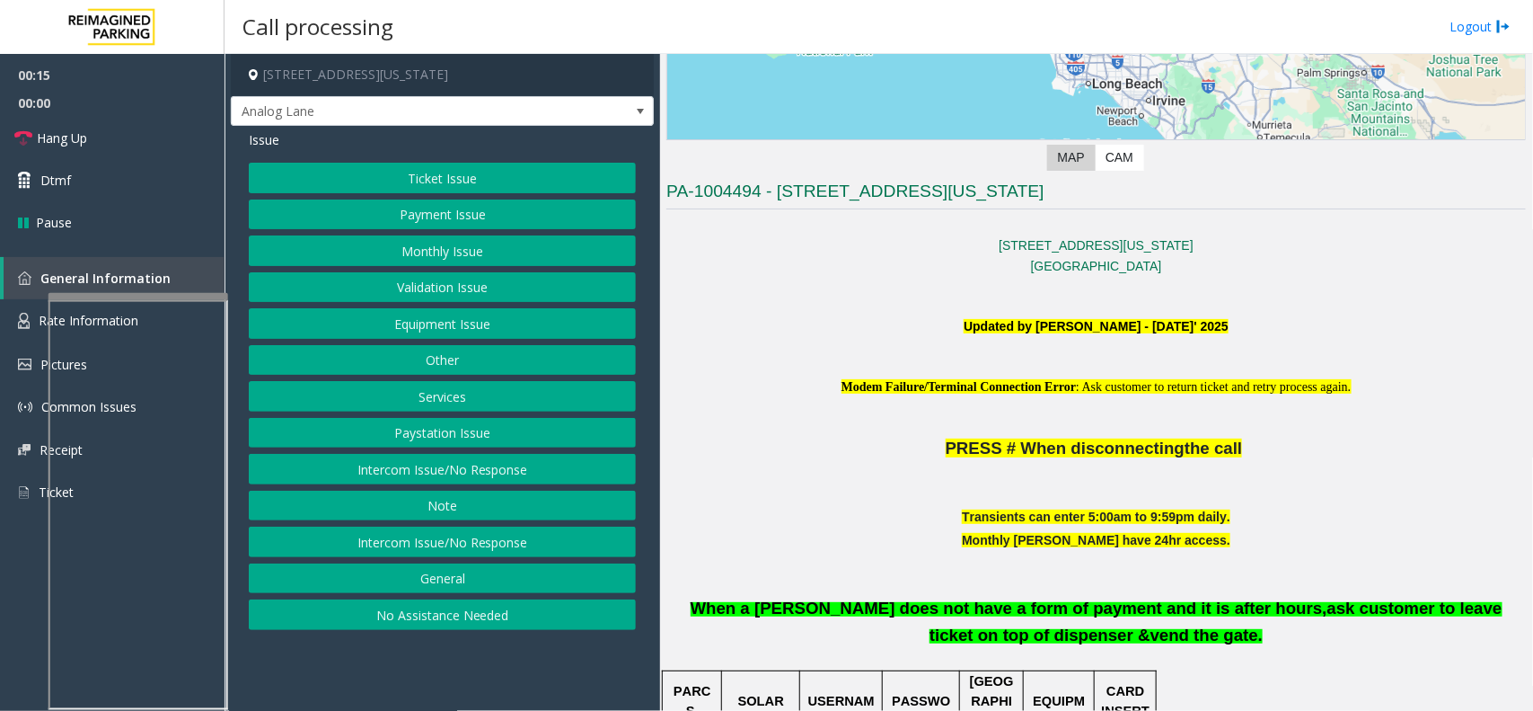
click at [506, 470] on button "Intercom Issue/No Response" at bounding box center [442, 469] width 387 height 31
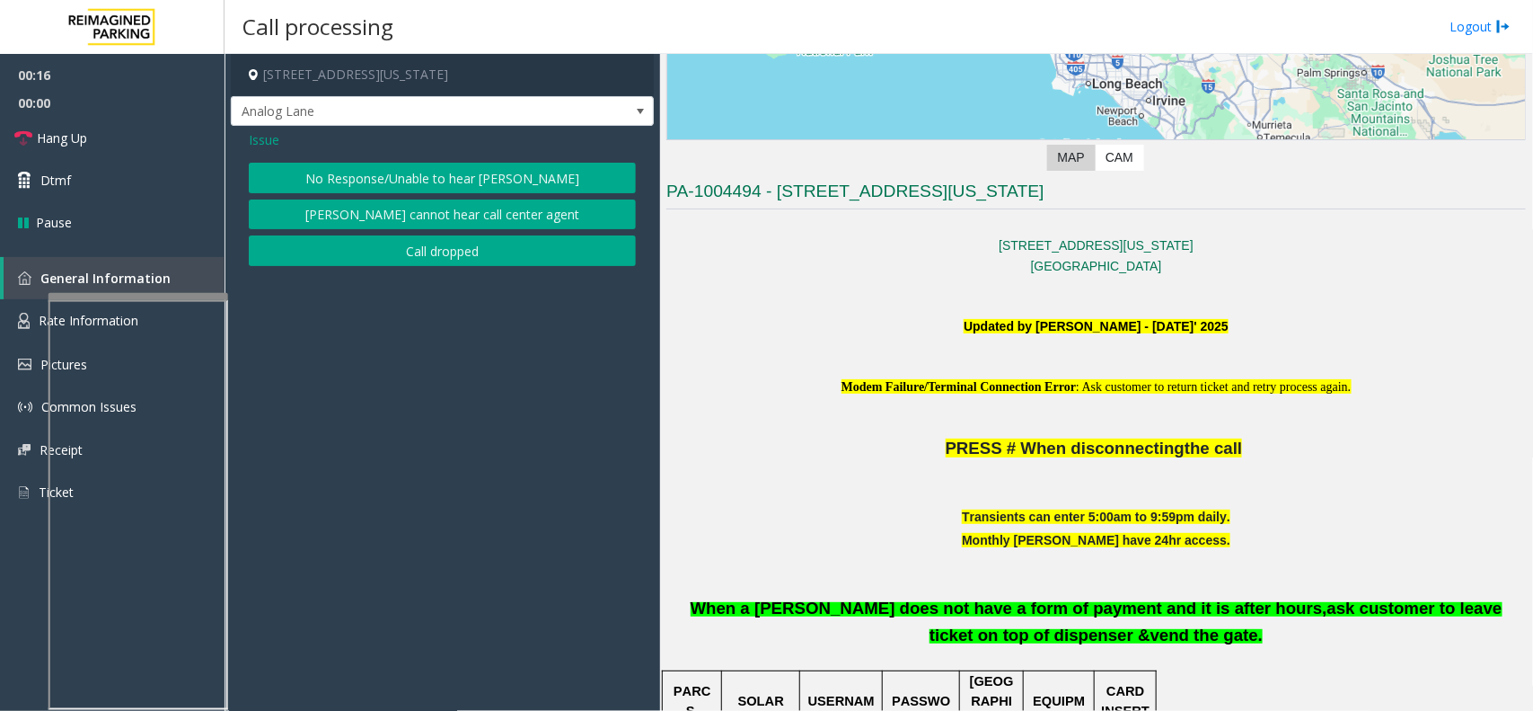
click at [485, 191] on button "No Response/Unable to hear [PERSON_NAME]" at bounding box center [442, 178] width 387 height 31
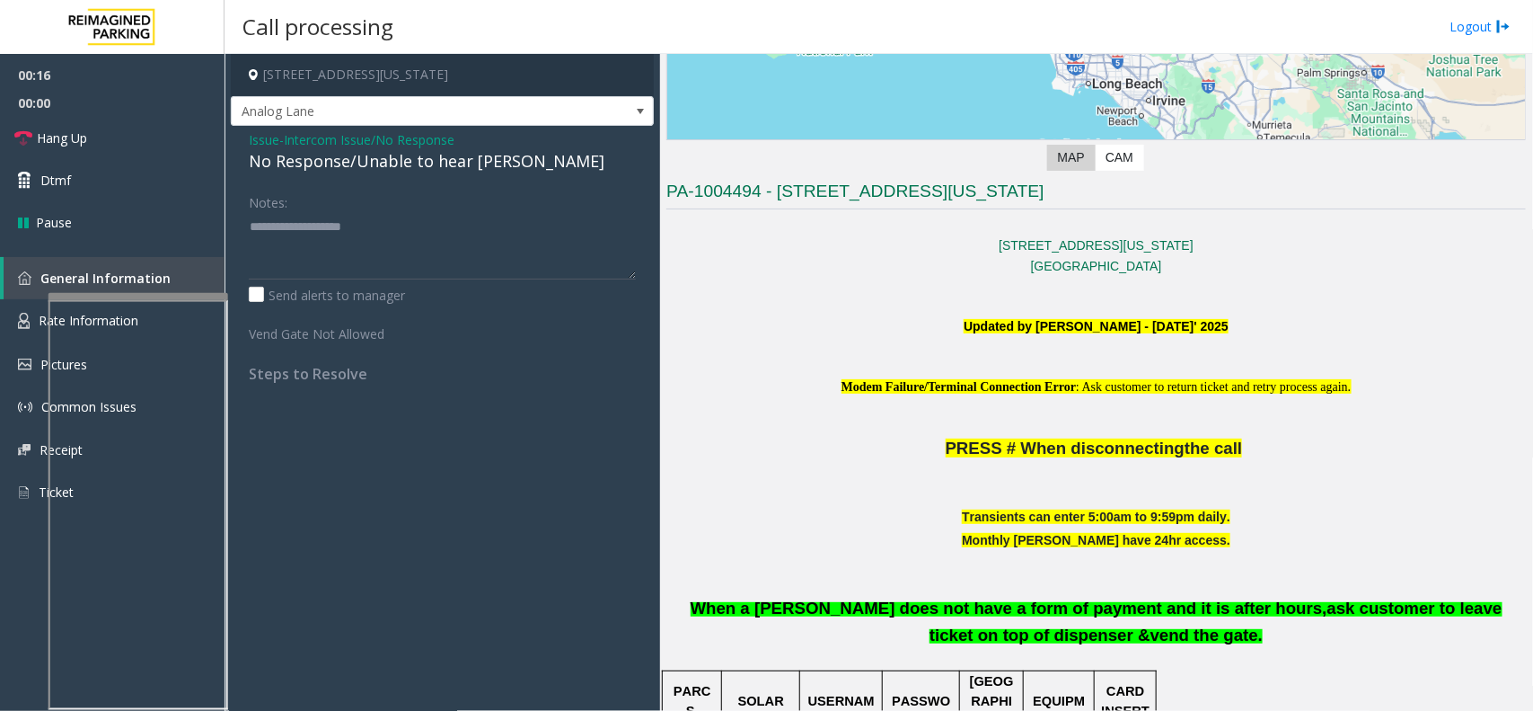
click at [473, 181] on div "Issue - Intercom Issue/No Response No Response/Unable to hear [PERSON_NAME] Not…" at bounding box center [442, 263] width 423 height 275
click at [473, 171] on div "No Response/Unable to hear [PERSON_NAME]" at bounding box center [442, 161] width 387 height 24
type textarea "**********"
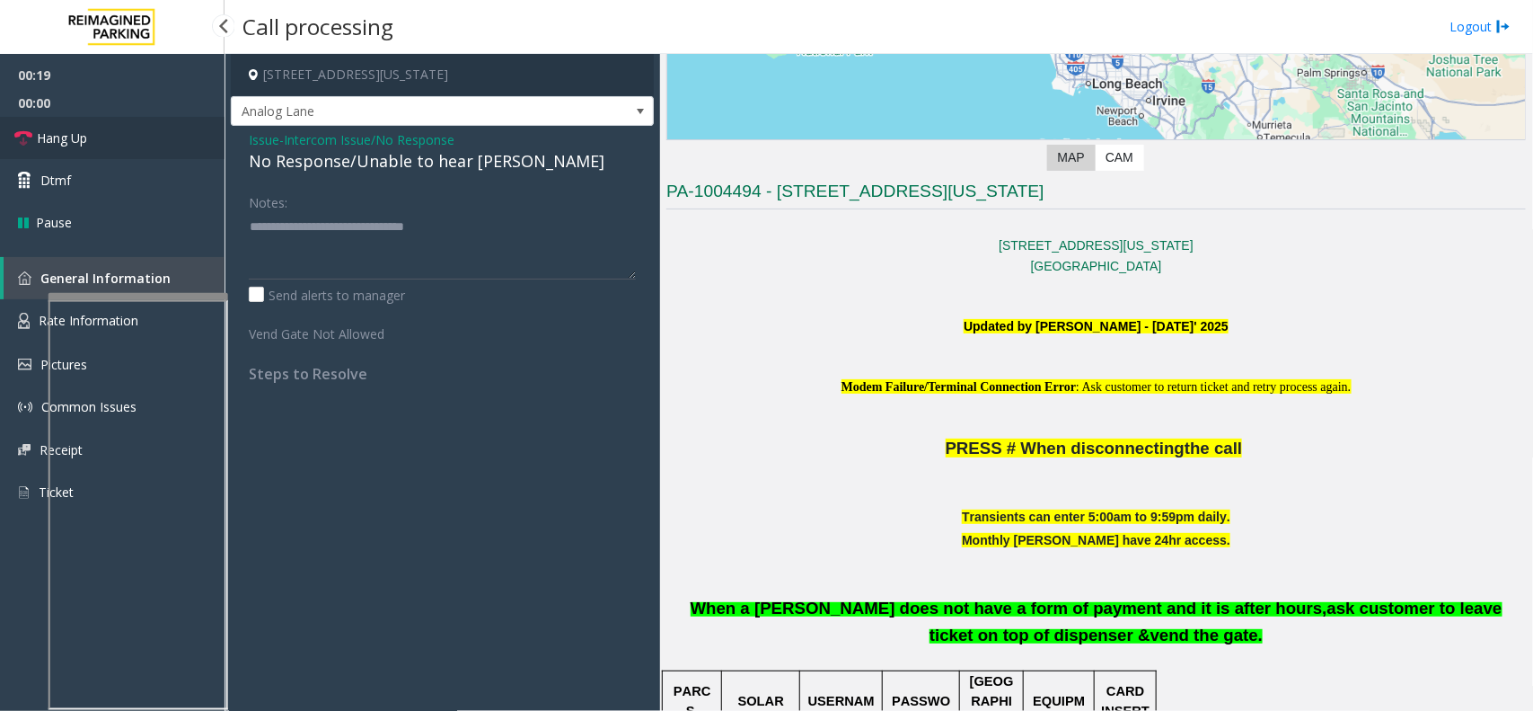
click at [163, 128] on link "Hang Up" at bounding box center [112, 138] width 225 height 42
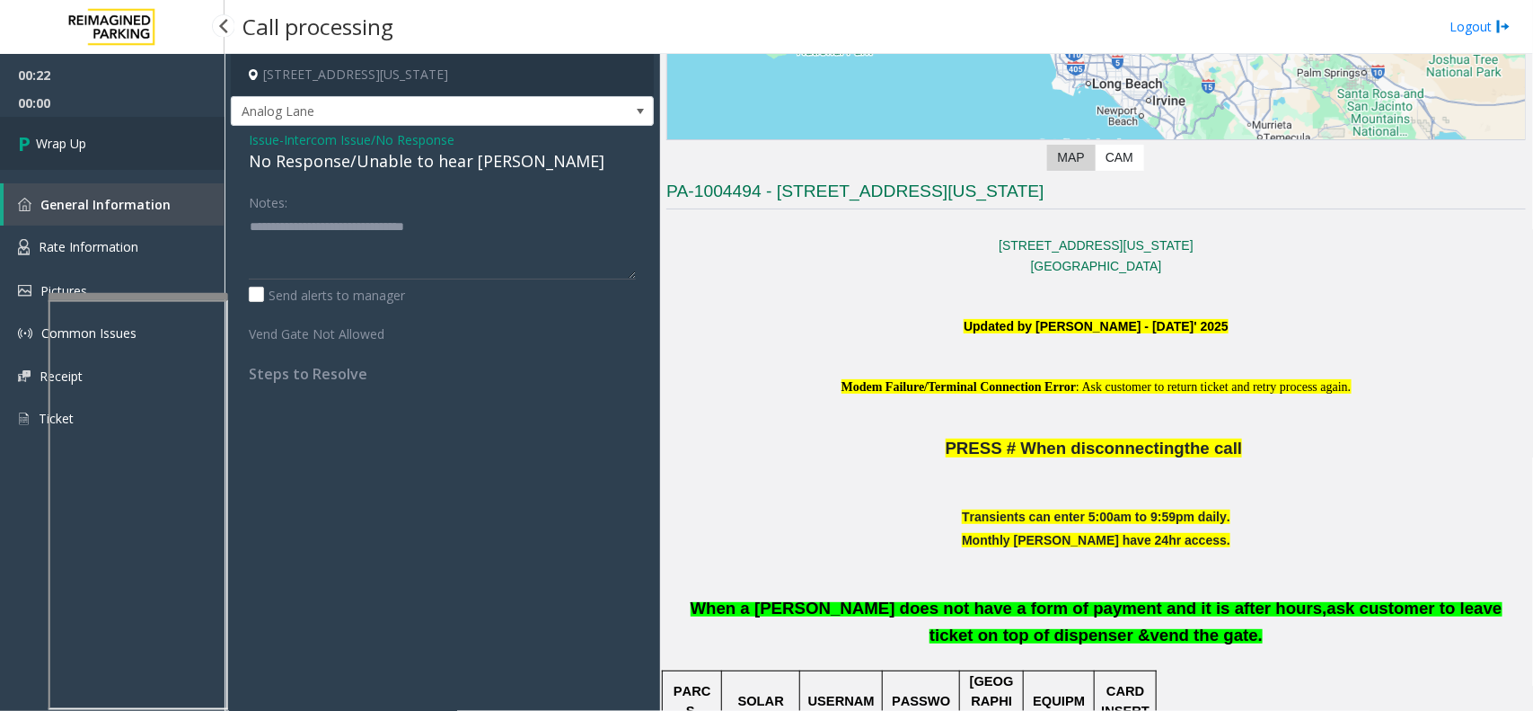
click at [87, 132] on link "Wrap Up" at bounding box center [112, 143] width 225 height 53
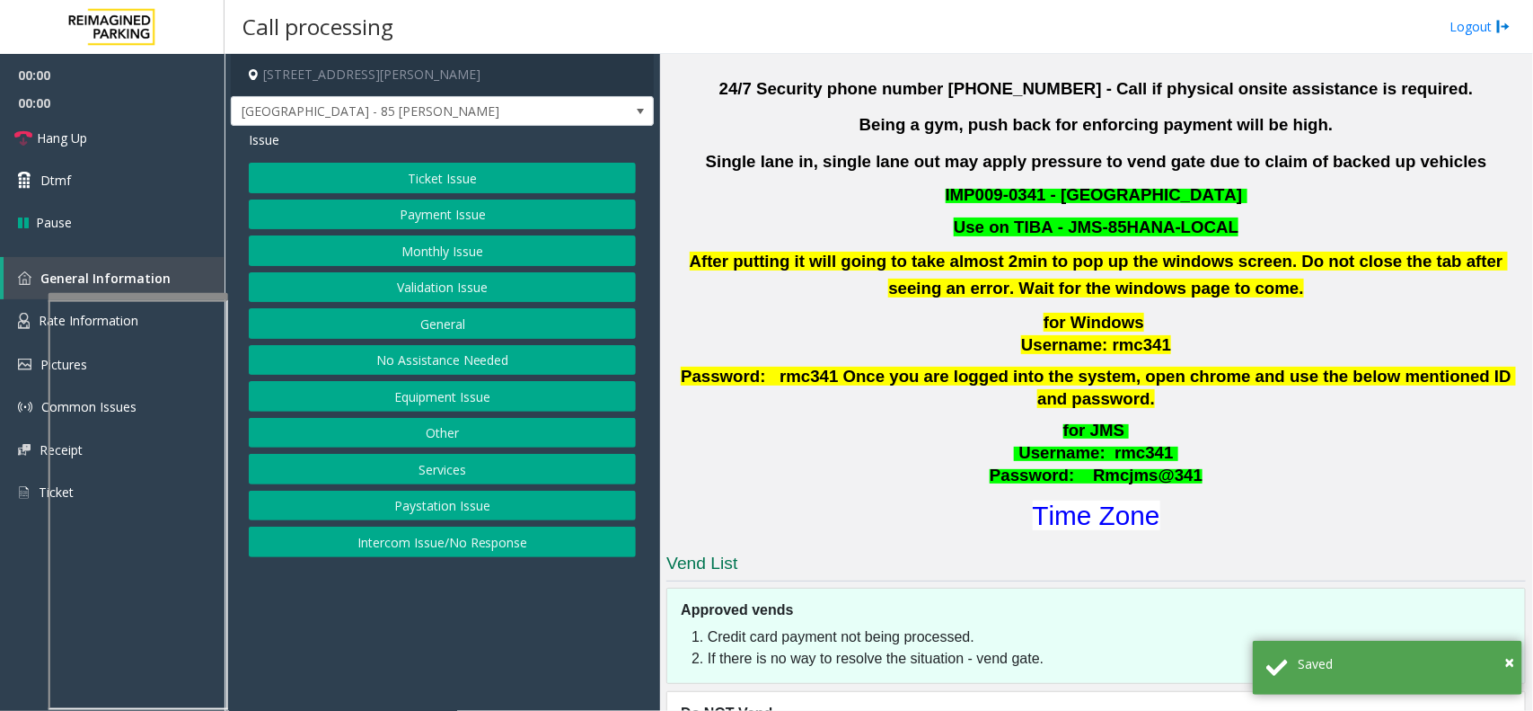
scroll to position [674, 0]
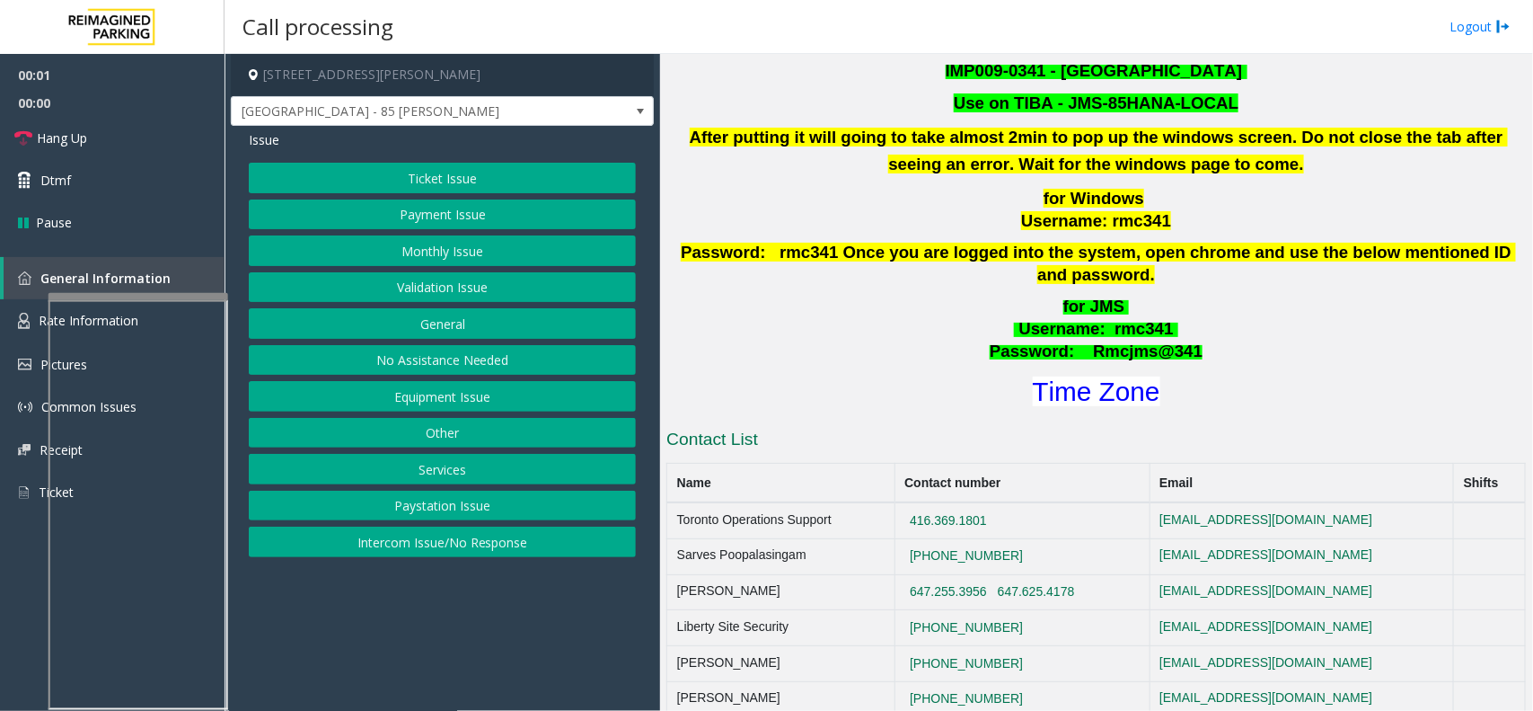
click at [1111, 388] on div "I9-341 - [GEOGRAPHIC_DATA] - 85 [PERSON_NAME] (I) Updated by [PERSON_NAME] - [D…" at bounding box center [1096, 478] width 860 height 1270
click at [1106, 376] on font "Time Zone" at bounding box center [1097, 391] width 128 height 30
click at [333, 280] on button "Validation Issue" at bounding box center [442, 287] width 387 height 31
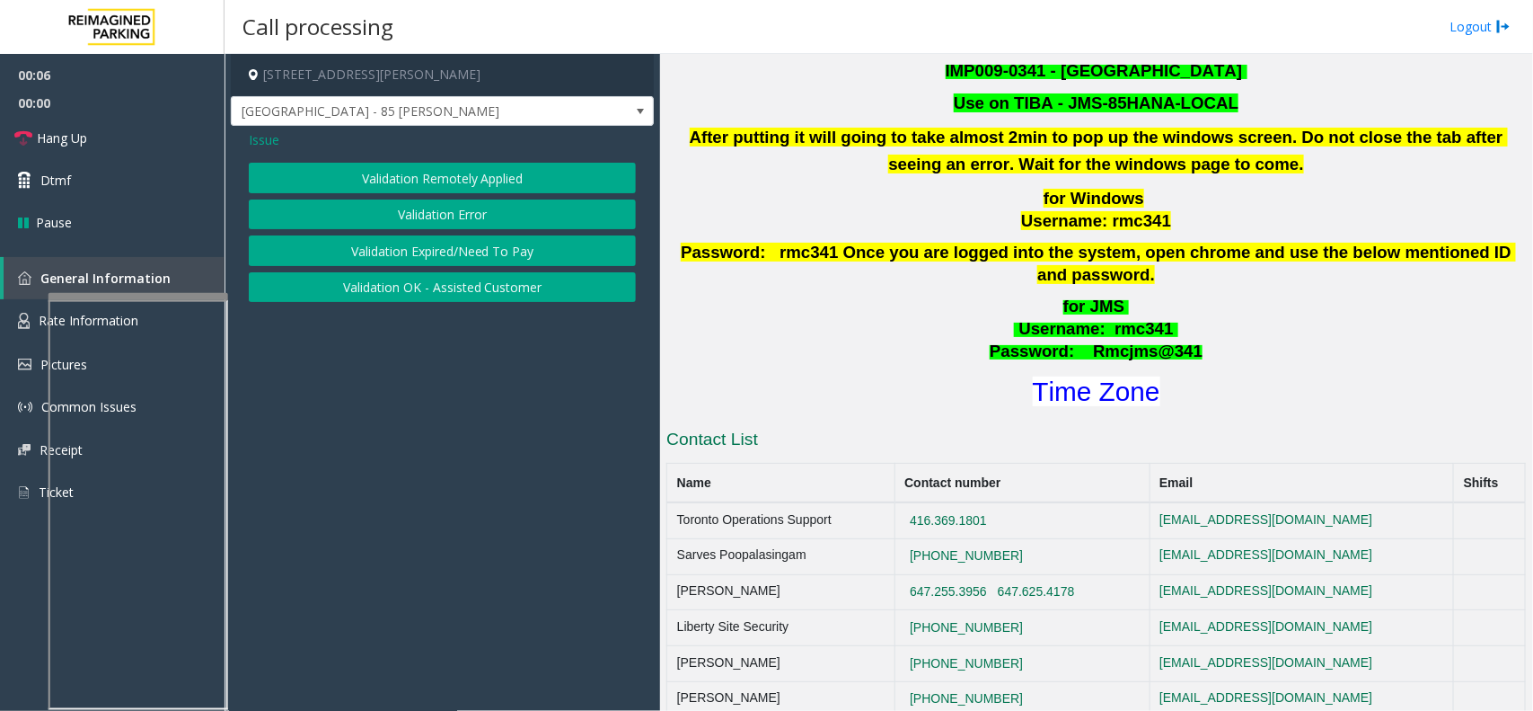
click at [375, 207] on button "Validation Error" at bounding box center [442, 214] width 387 height 31
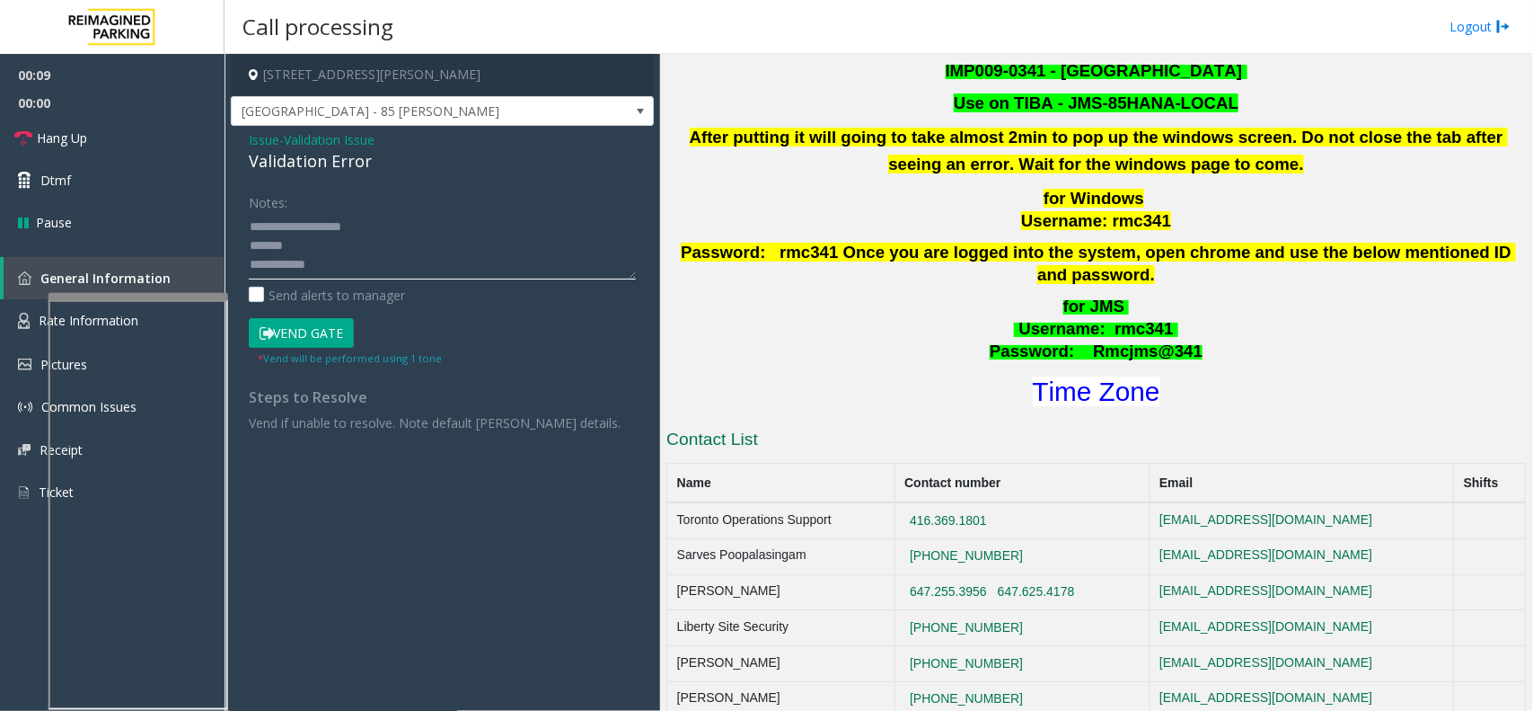
click at [378, 257] on textarea at bounding box center [442, 245] width 387 height 67
click at [346, 247] on textarea at bounding box center [442, 245] width 387 height 67
click at [402, 270] on textarea at bounding box center [442, 245] width 387 height 67
click at [353, 225] on textarea at bounding box center [442, 245] width 387 height 67
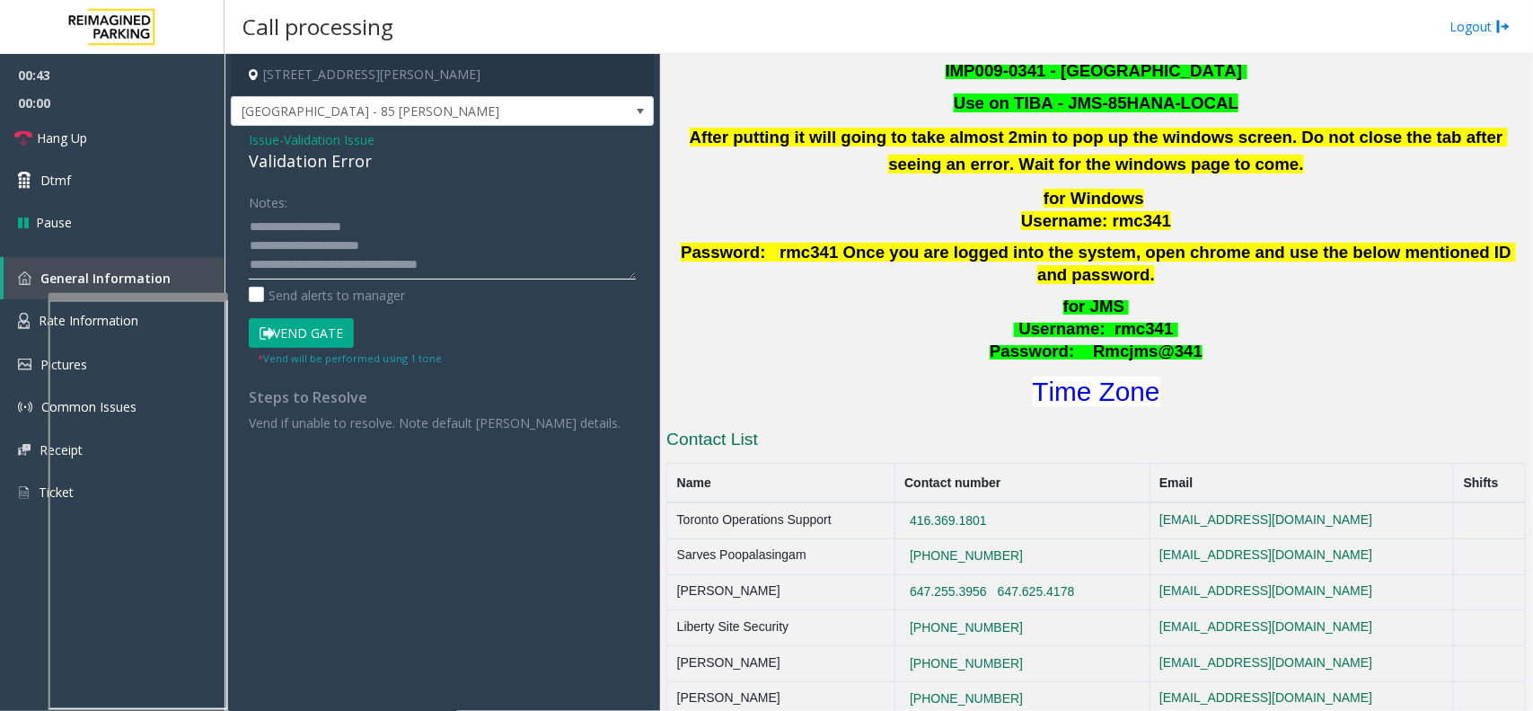
scroll to position [0, 0]
type textarea "**********"
click at [321, 324] on button "Vend Gate" at bounding box center [301, 333] width 105 height 31
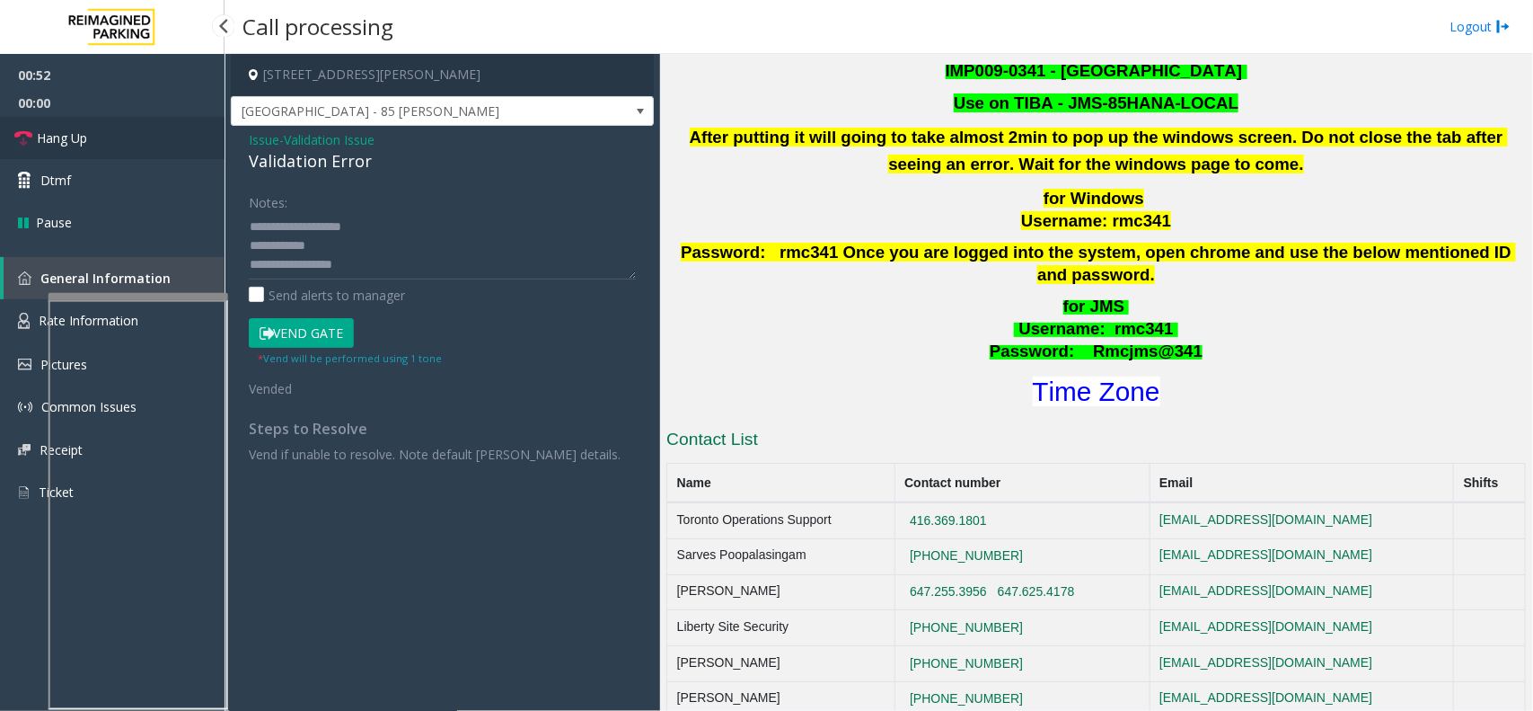
click at [154, 128] on link "Hang Up" at bounding box center [112, 138] width 225 height 42
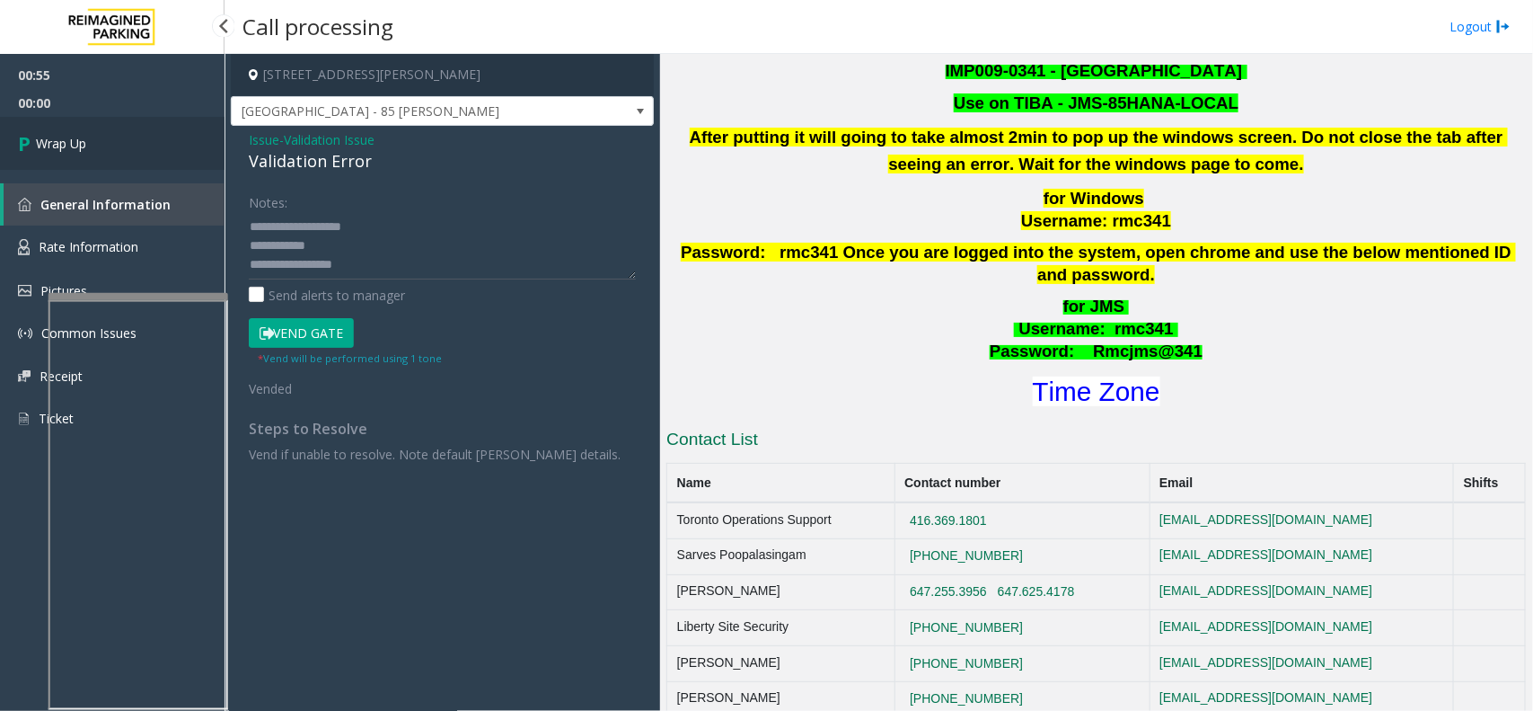
click at [38, 131] on link "Wrap Up" at bounding box center [112, 143] width 225 height 53
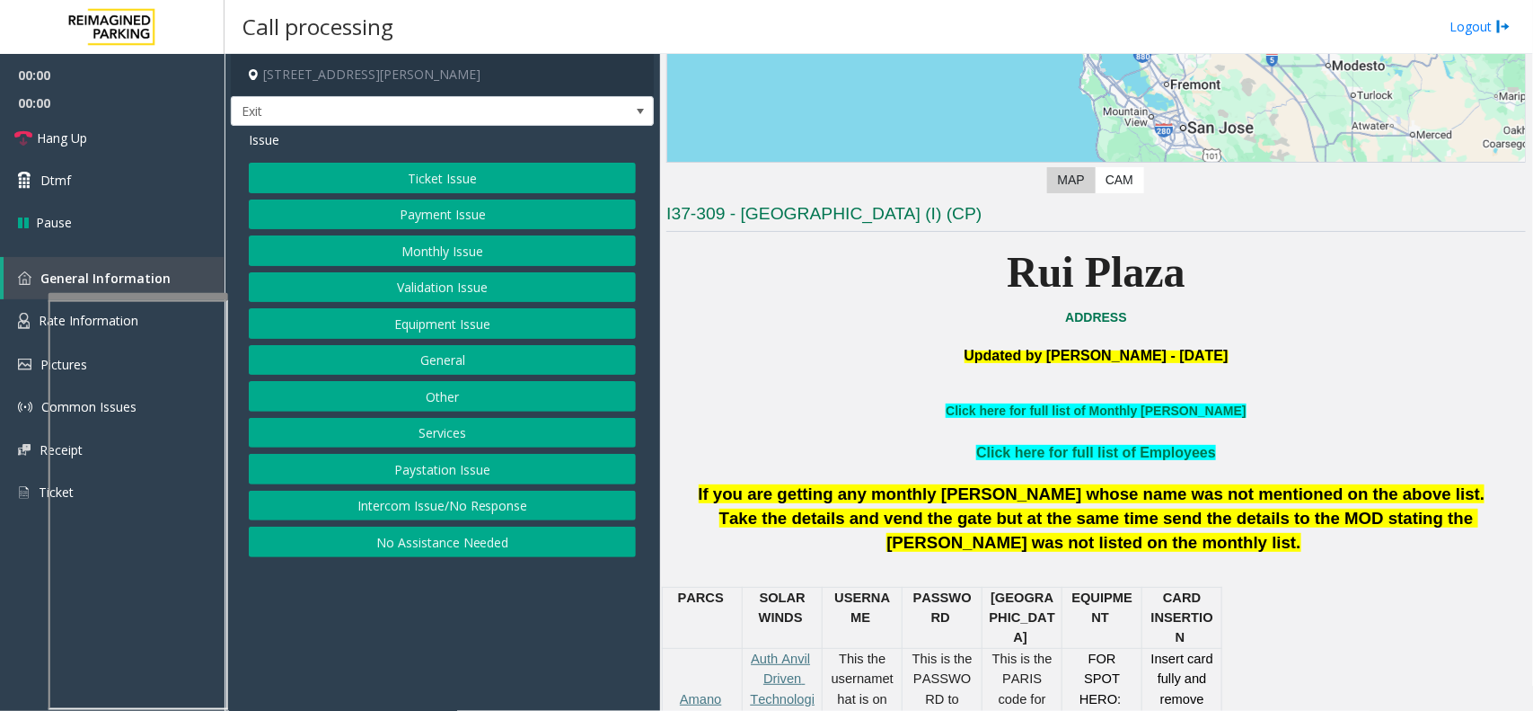
scroll to position [337, 0]
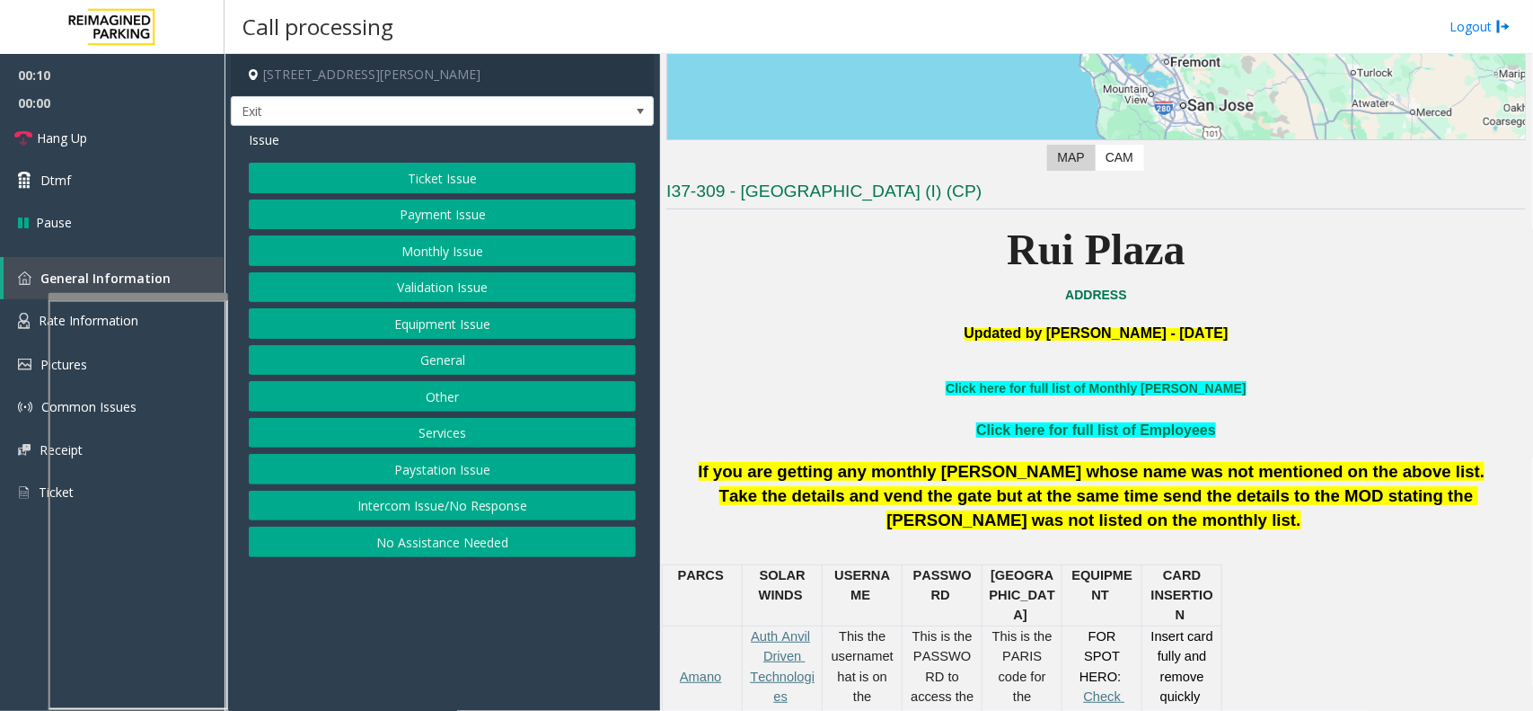
click at [459, 513] on button "Intercom Issue/No Response" at bounding box center [442, 505] width 387 height 31
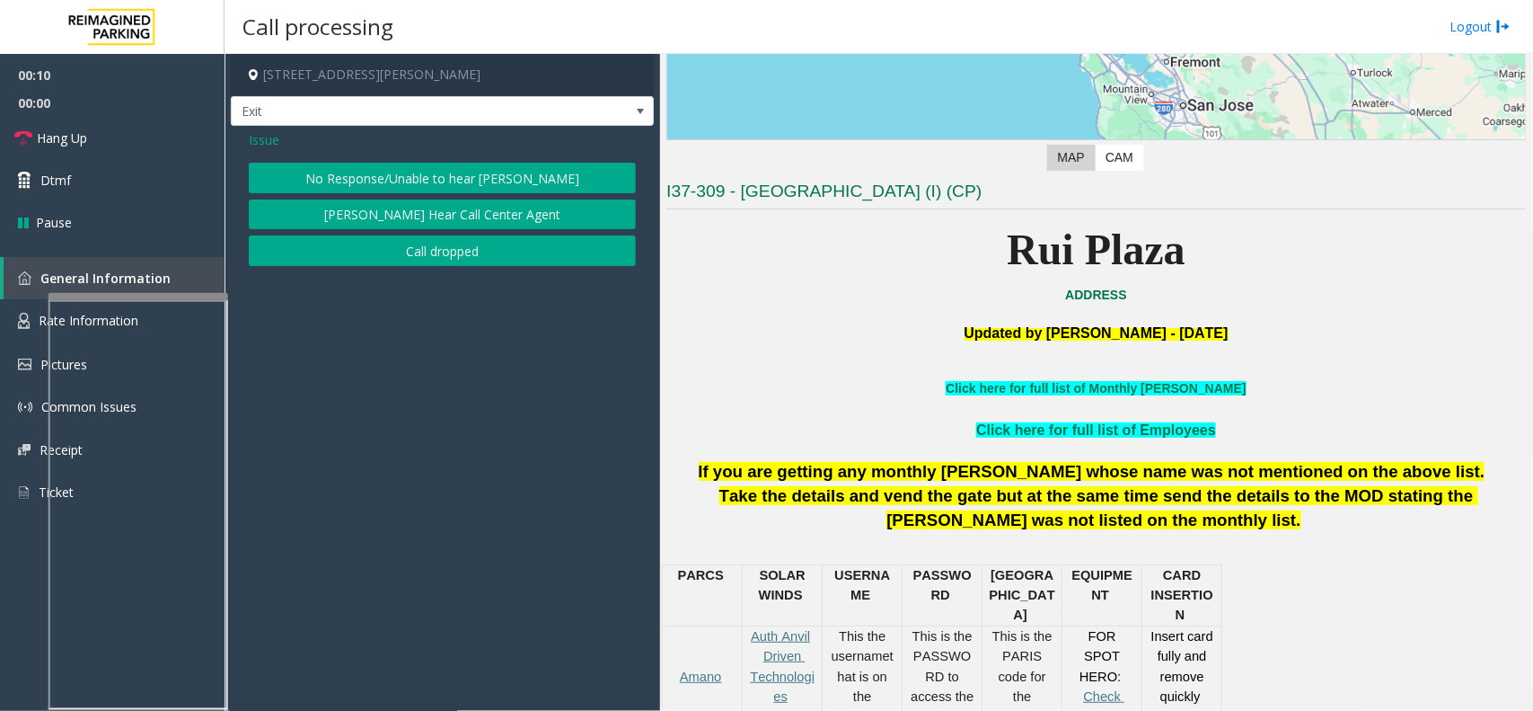
click at [483, 190] on button "No Response/Unable to hear [PERSON_NAME]" at bounding box center [442, 178] width 387 height 31
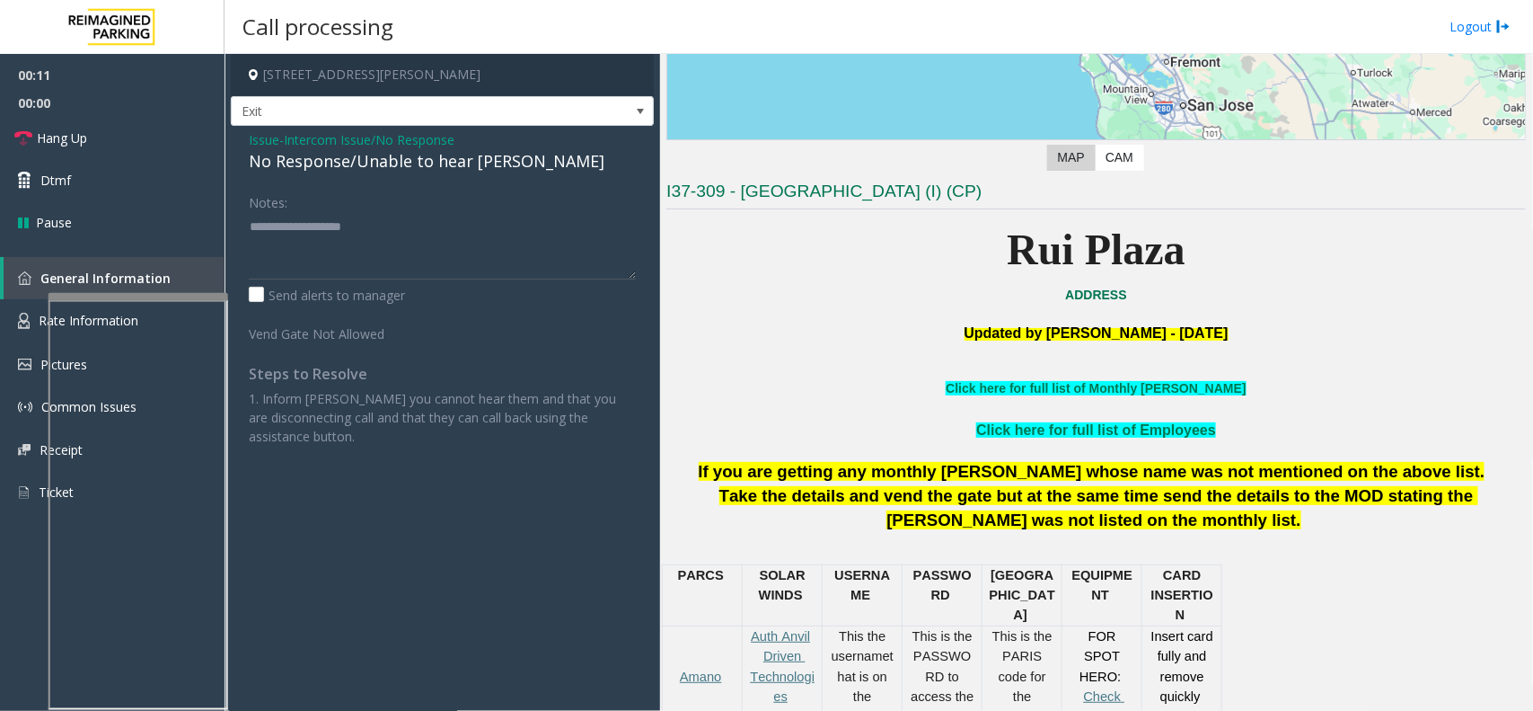
click at [420, 167] on div "No Response/Unable to hear [PERSON_NAME]" at bounding box center [442, 161] width 387 height 24
type textarea "**********"
click at [146, 146] on link "Hang Up" at bounding box center [112, 138] width 225 height 42
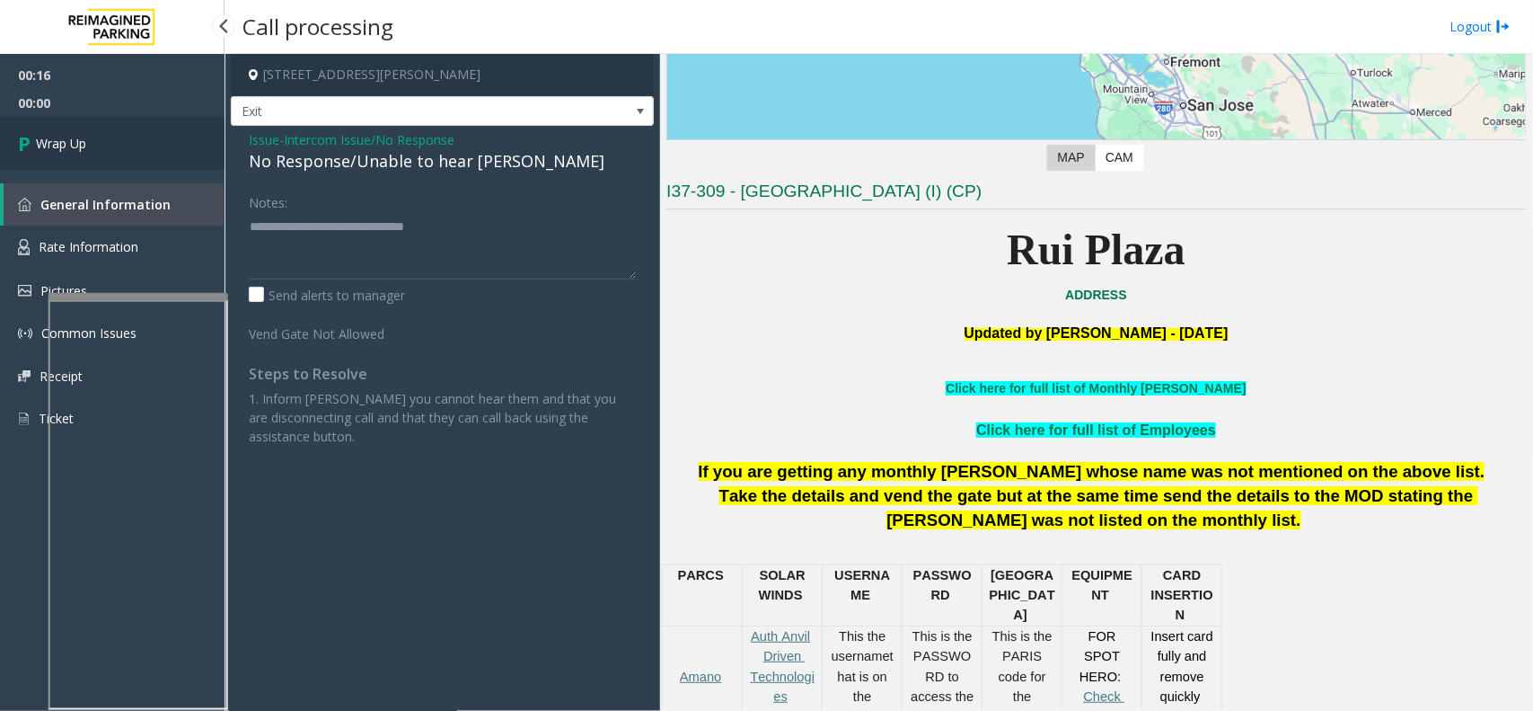
click at [131, 153] on link "Wrap Up" at bounding box center [112, 143] width 225 height 53
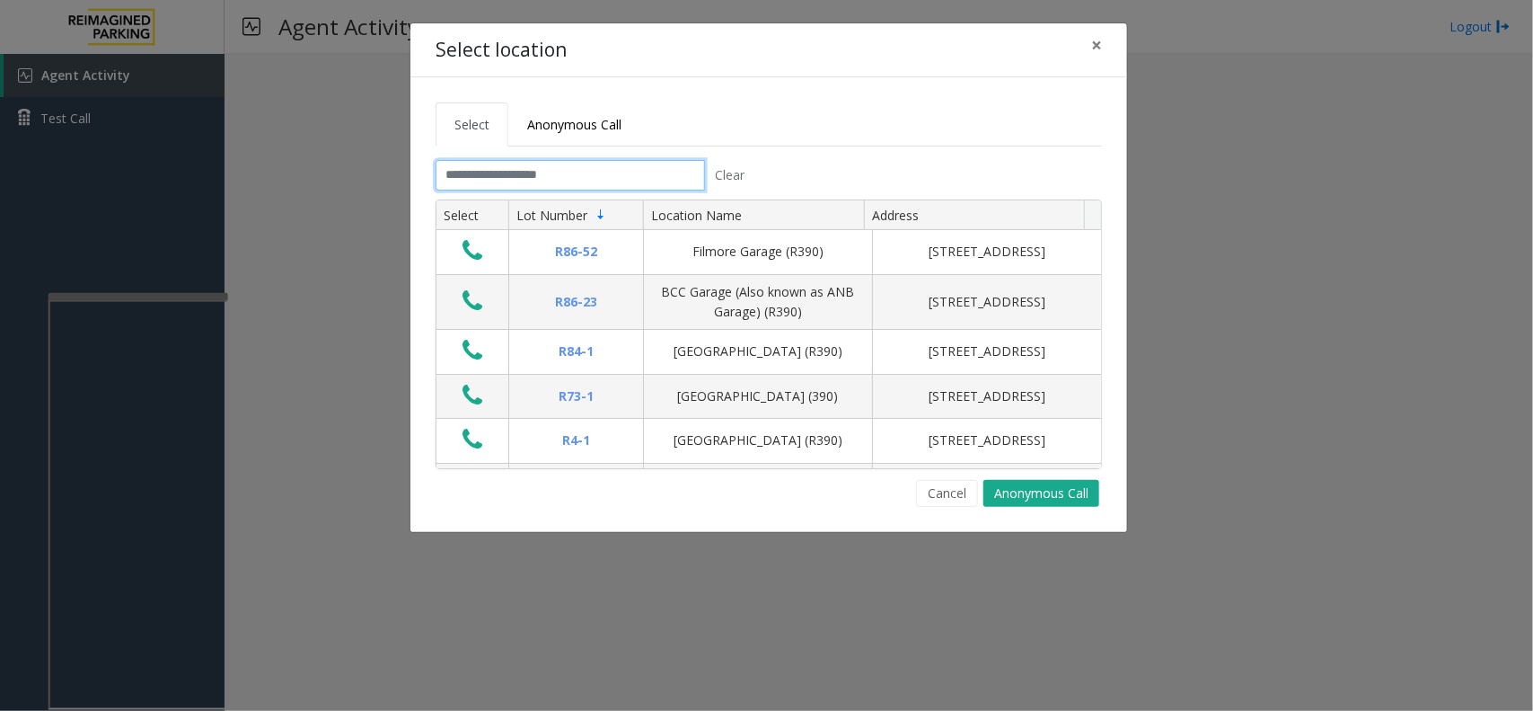
click at [494, 175] on input "text" at bounding box center [570, 175] width 269 height 31
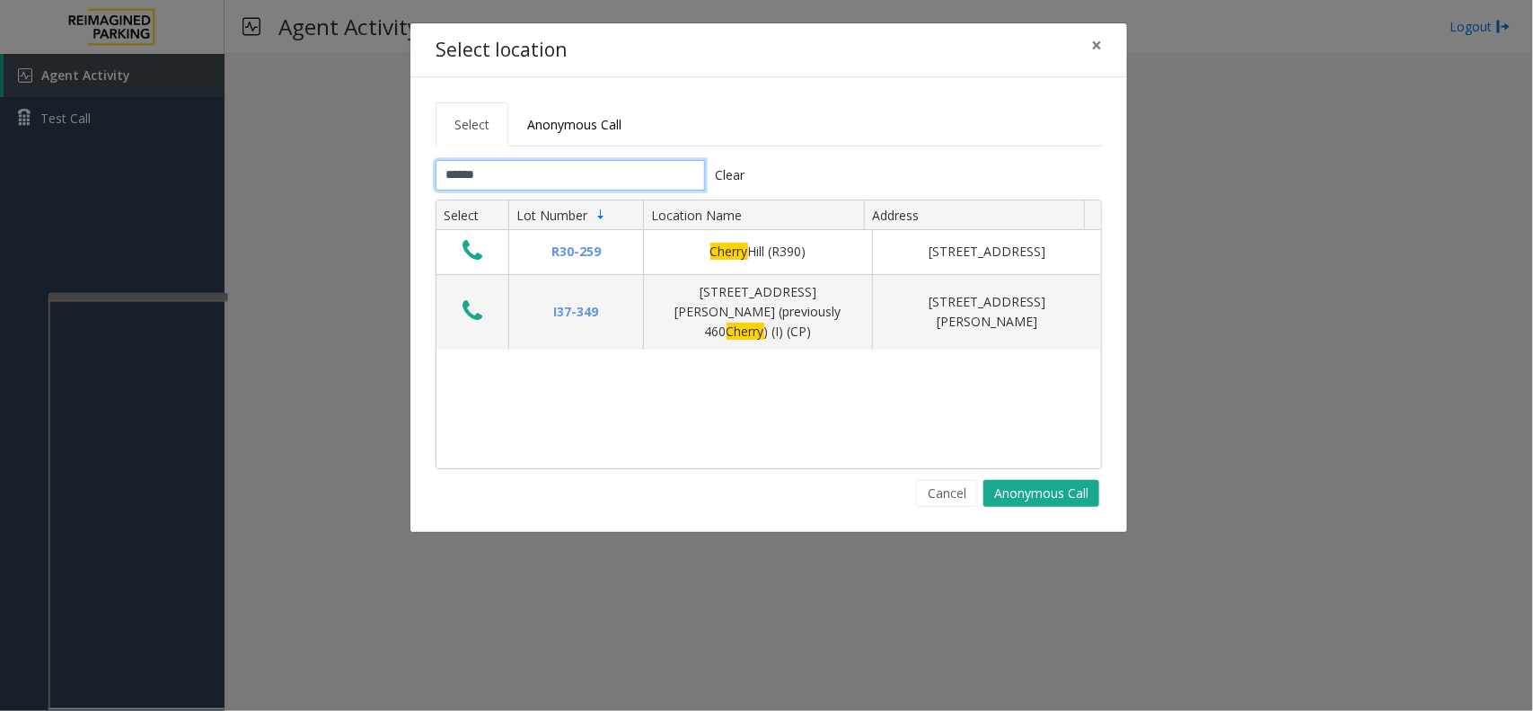
type input "******"
click at [1125, 45] on div "Select location ×" at bounding box center [768, 50] width 717 height 55
click at [1101, 47] on button "×" at bounding box center [1097, 45] width 36 height 44
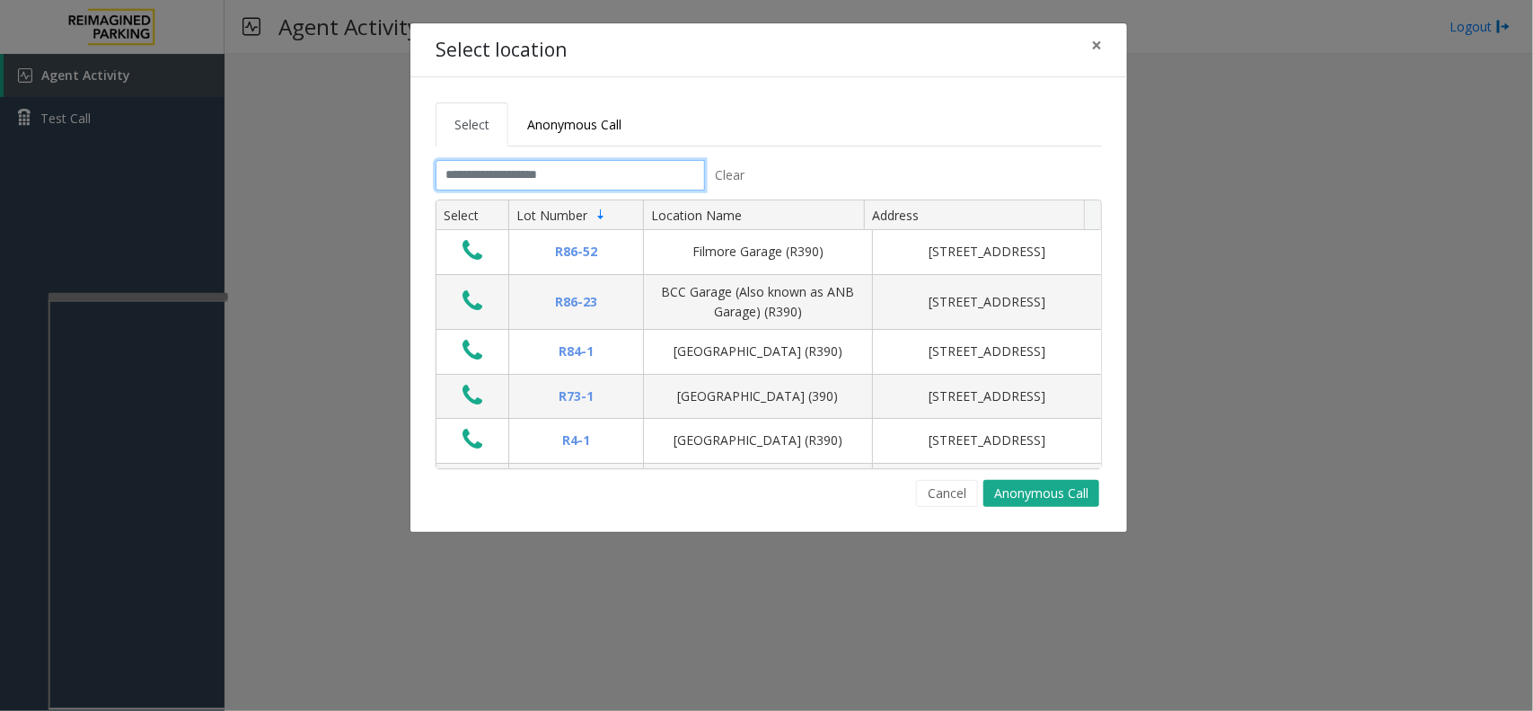
click at [481, 163] on input "text" at bounding box center [570, 175] width 269 height 31
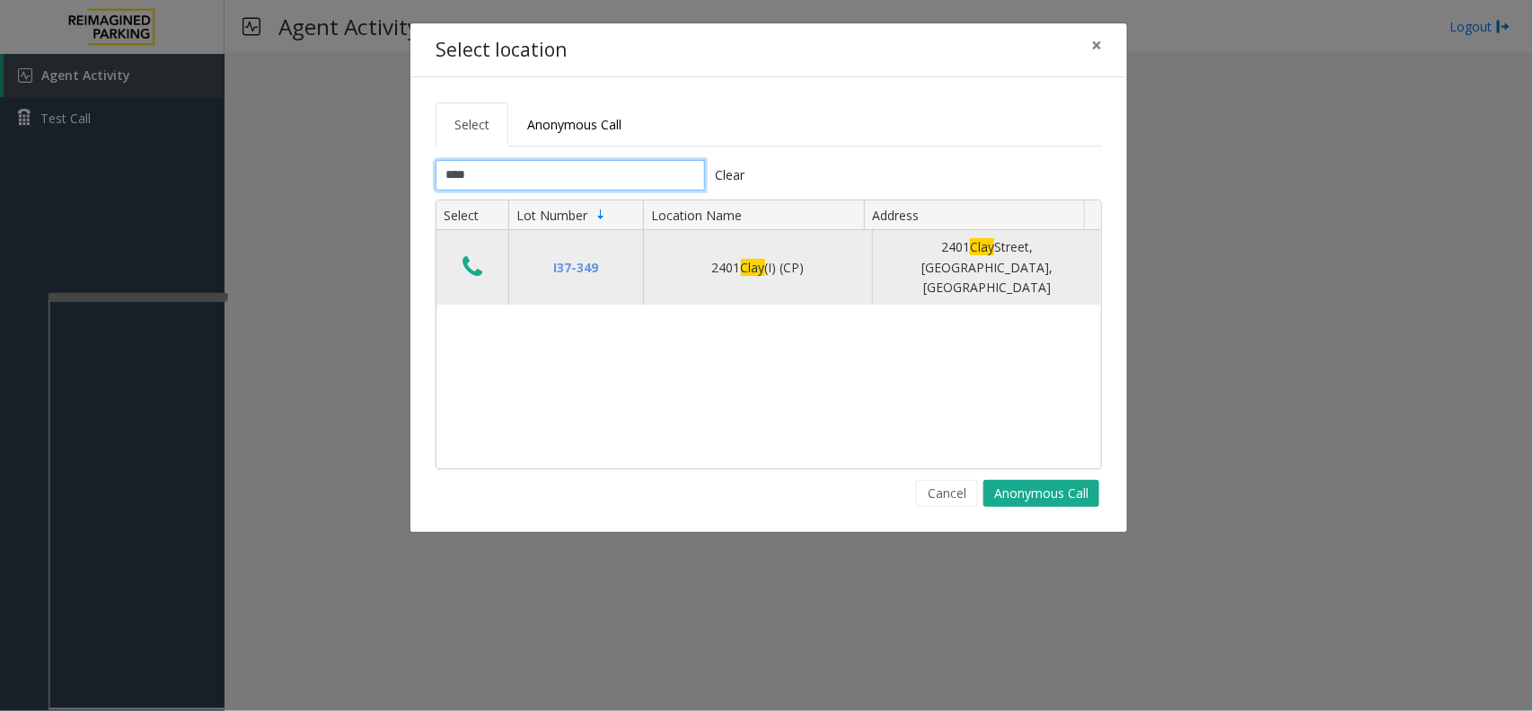
type input "****"
click at [468, 254] on icon "Data table" at bounding box center [473, 266] width 20 height 25
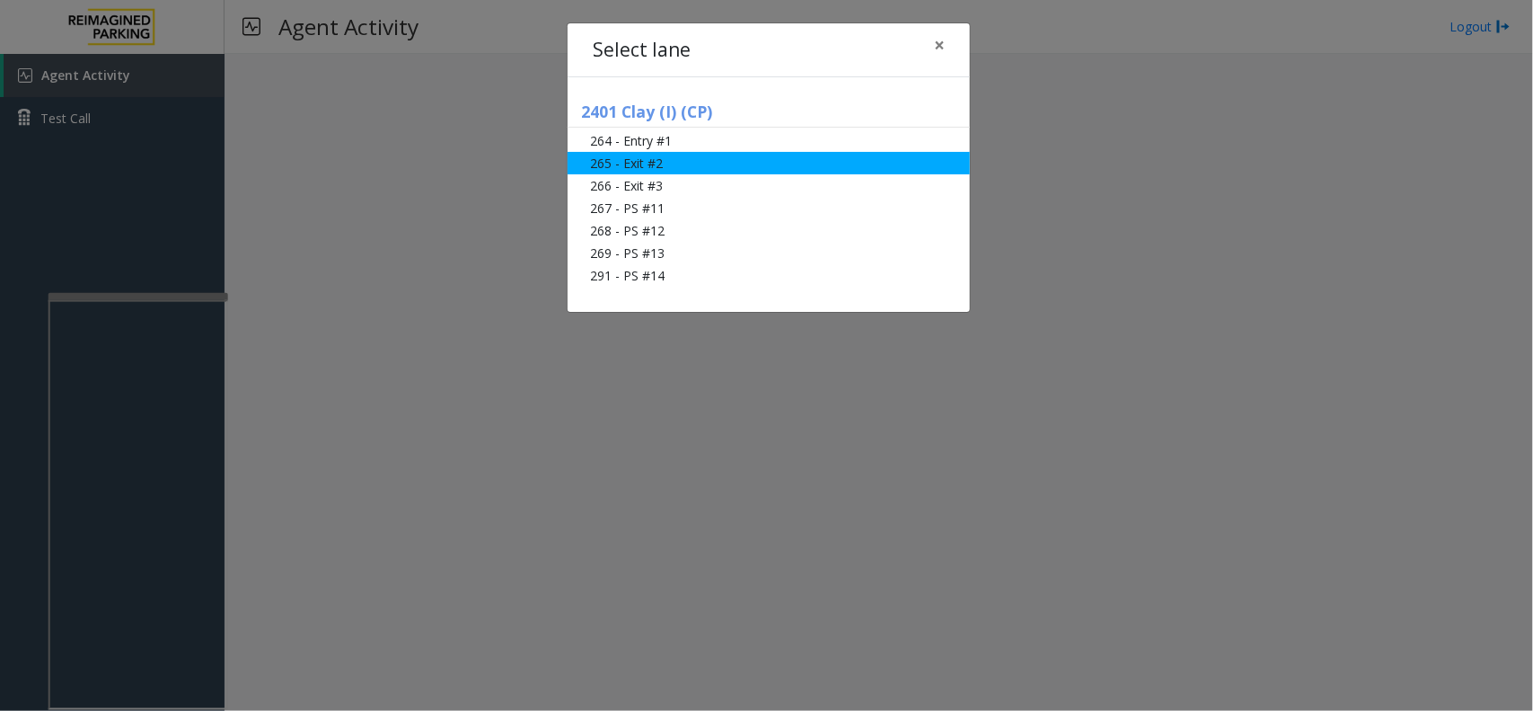
click at [621, 171] on li "265 - Exit #2" at bounding box center [769, 163] width 402 height 22
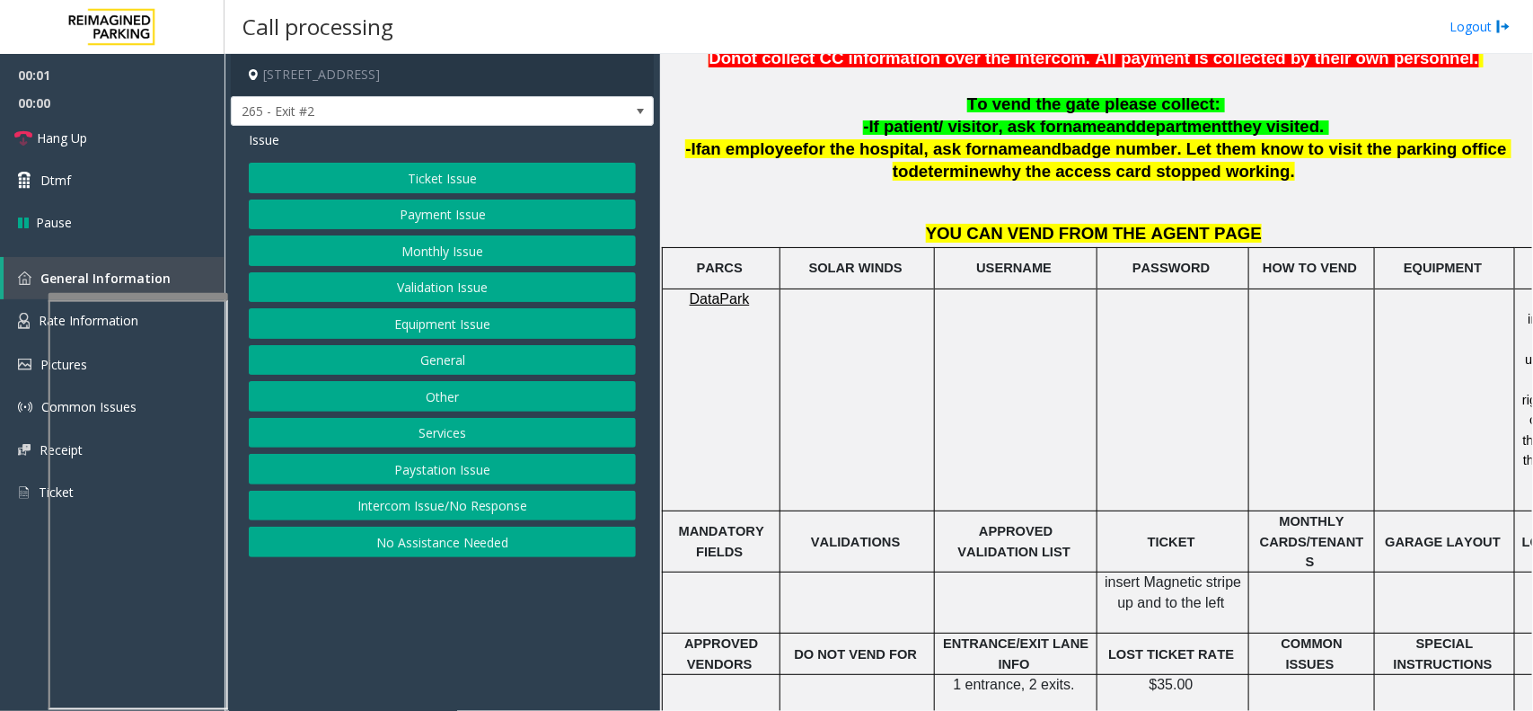
scroll to position [674, 0]
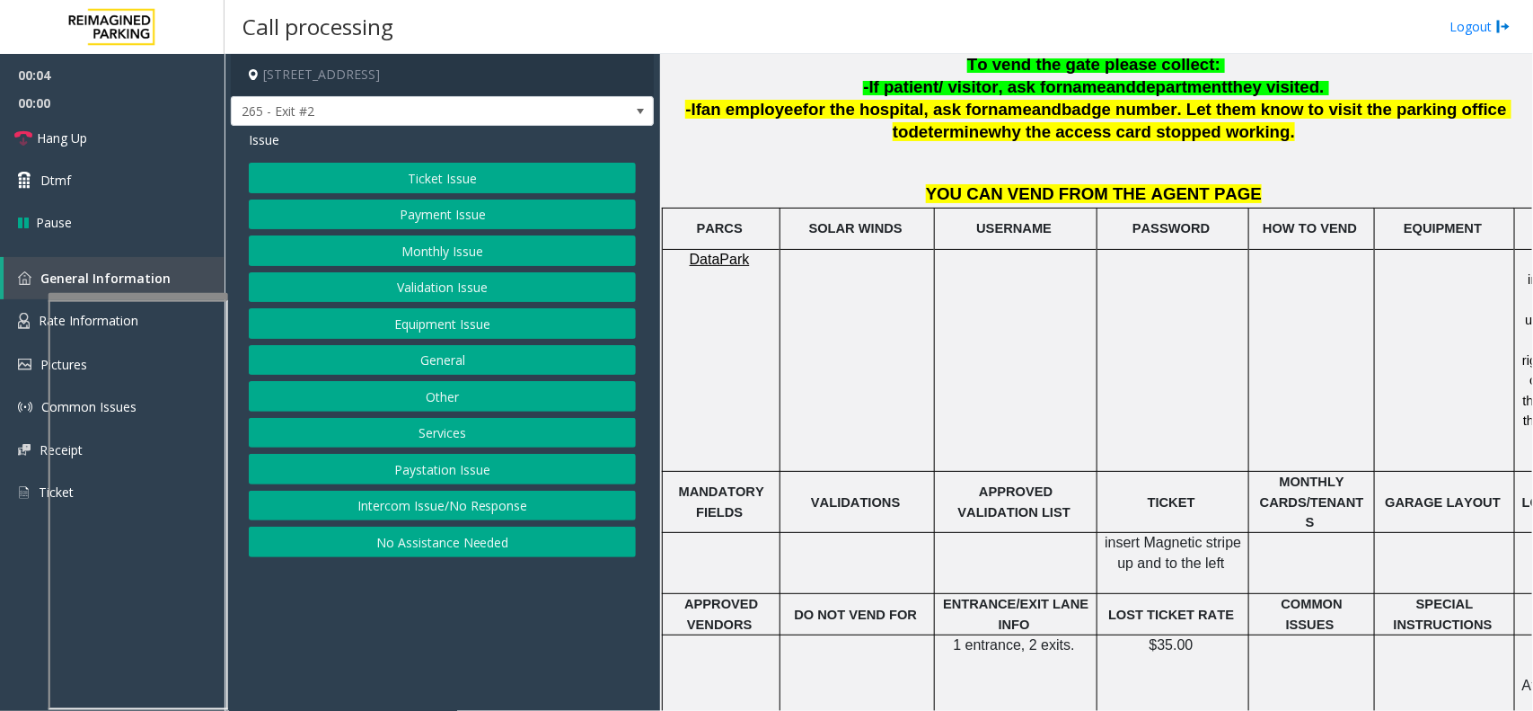
click at [501, 184] on button "Ticket Issue" at bounding box center [442, 178] width 387 height 31
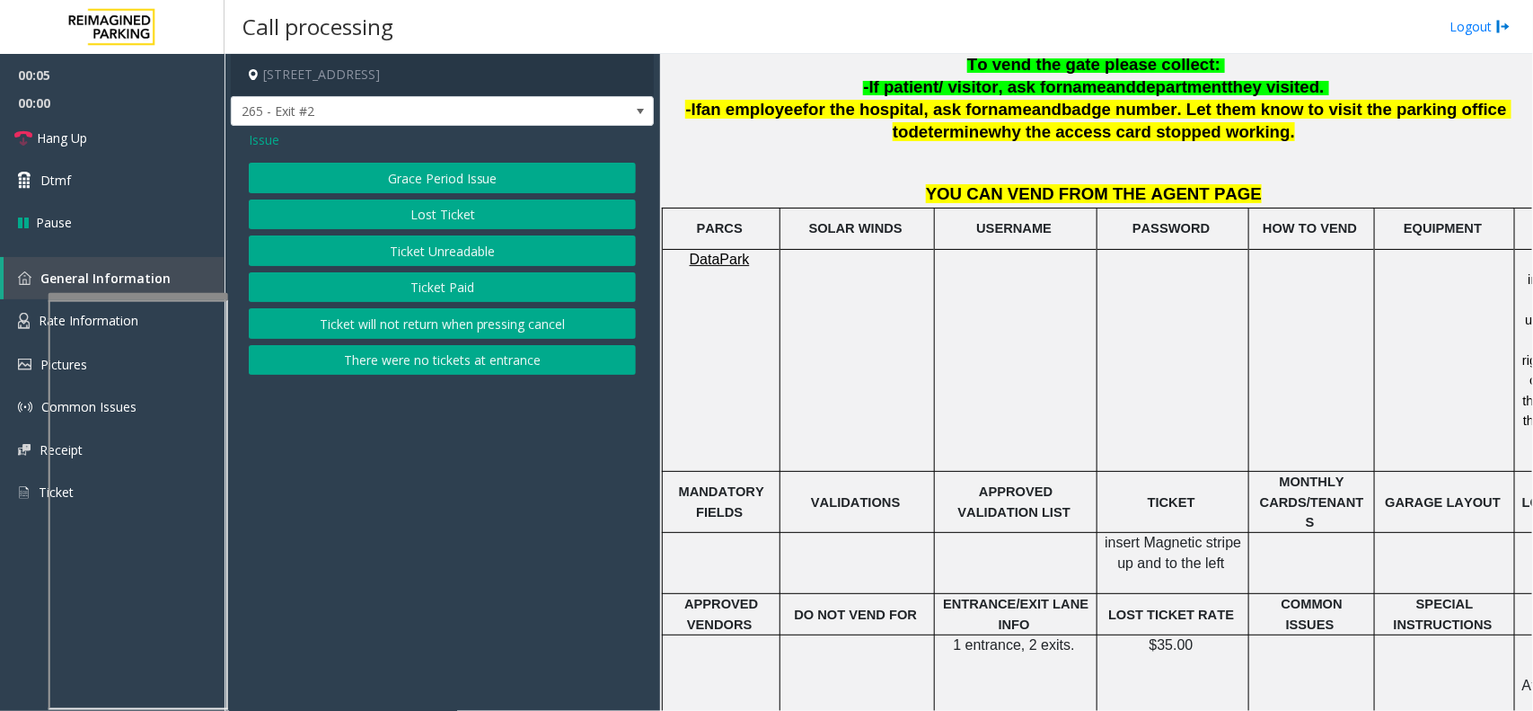
click at [482, 252] on button "Ticket Unreadable" at bounding box center [442, 250] width 387 height 31
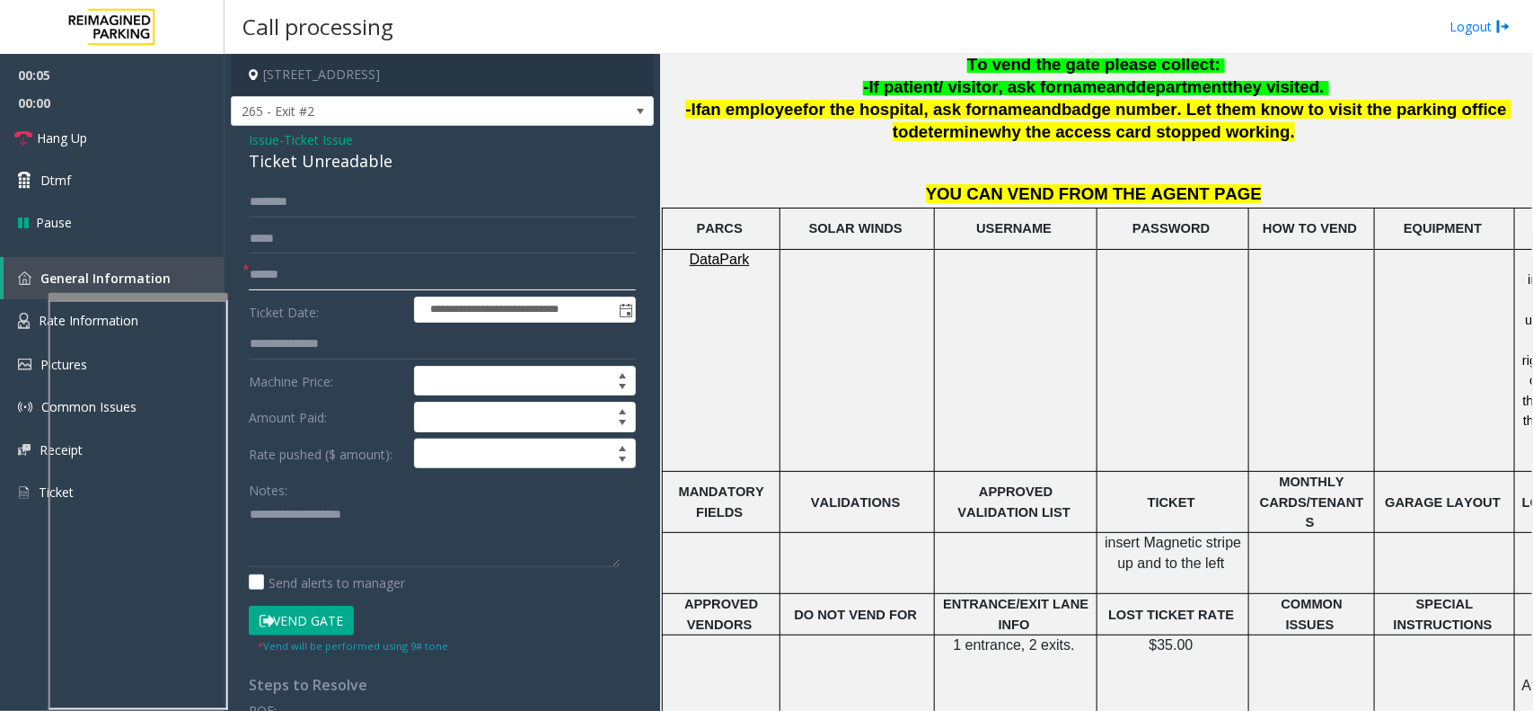
click at [272, 269] on input "text" at bounding box center [442, 275] width 387 height 31
click at [308, 284] on input "text" at bounding box center [442, 275] width 387 height 31
click at [353, 172] on div "Ticket Unreadable" at bounding box center [442, 161] width 387 height 24
click at [361, 162] on div "Ticket Unreadable" at bounding box center [442, 161] width 387 height 24
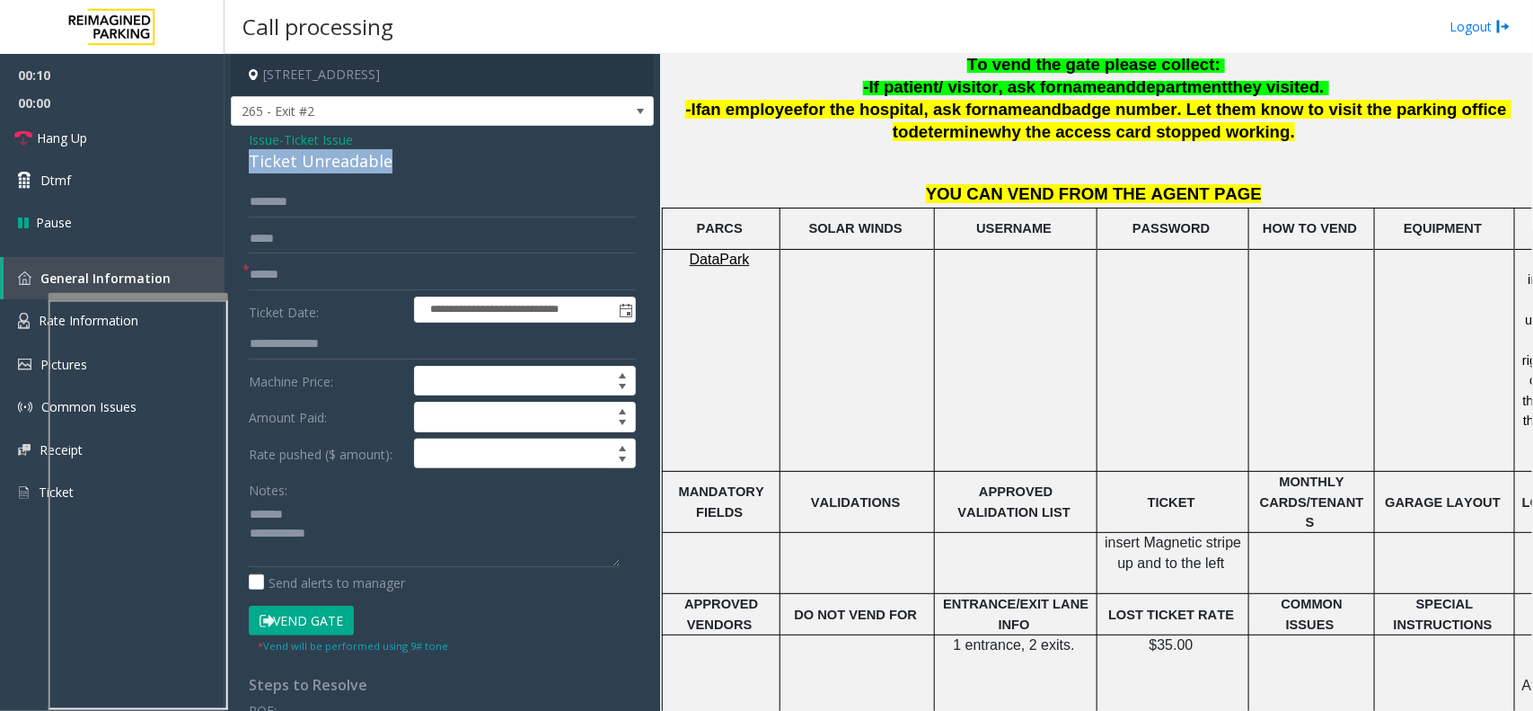
click at [361, 162] on div "Ticket Unreadable" at bounding box center [442, 161] width 387 height 24
type textarea "**********"
click at [331, 278] on input "text" at bounding box center [442, 275] width 387 height 31
click at [410, 274] on input "text" at bounding box center [442, 275] width 387 height 31
type input "******"
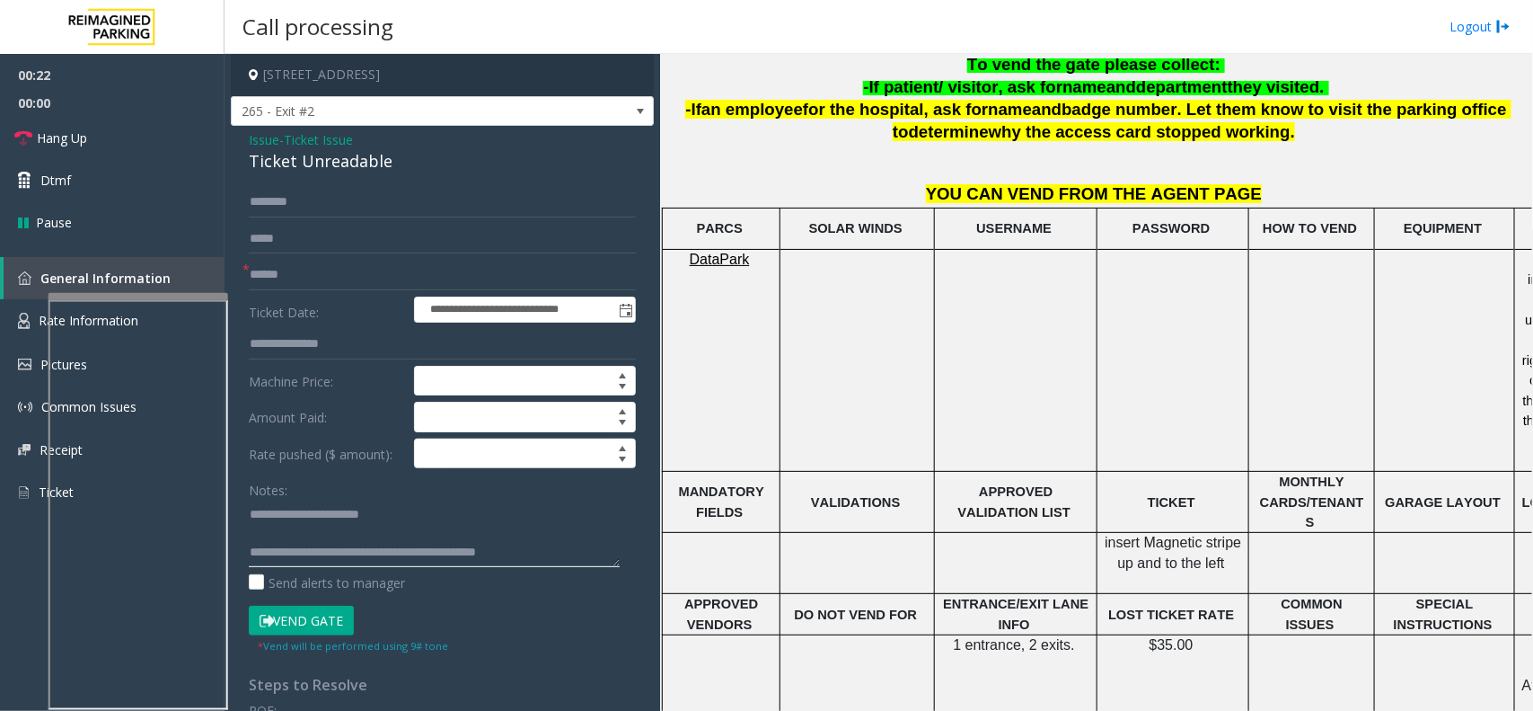
type textarea "**********"
click at [259, 286] on input "******" at bounding box center [442, 275] width 387 height 31
type input "******"
click at [323, 213] on input "text" at bounding box center [442, 202] width 387 height 31
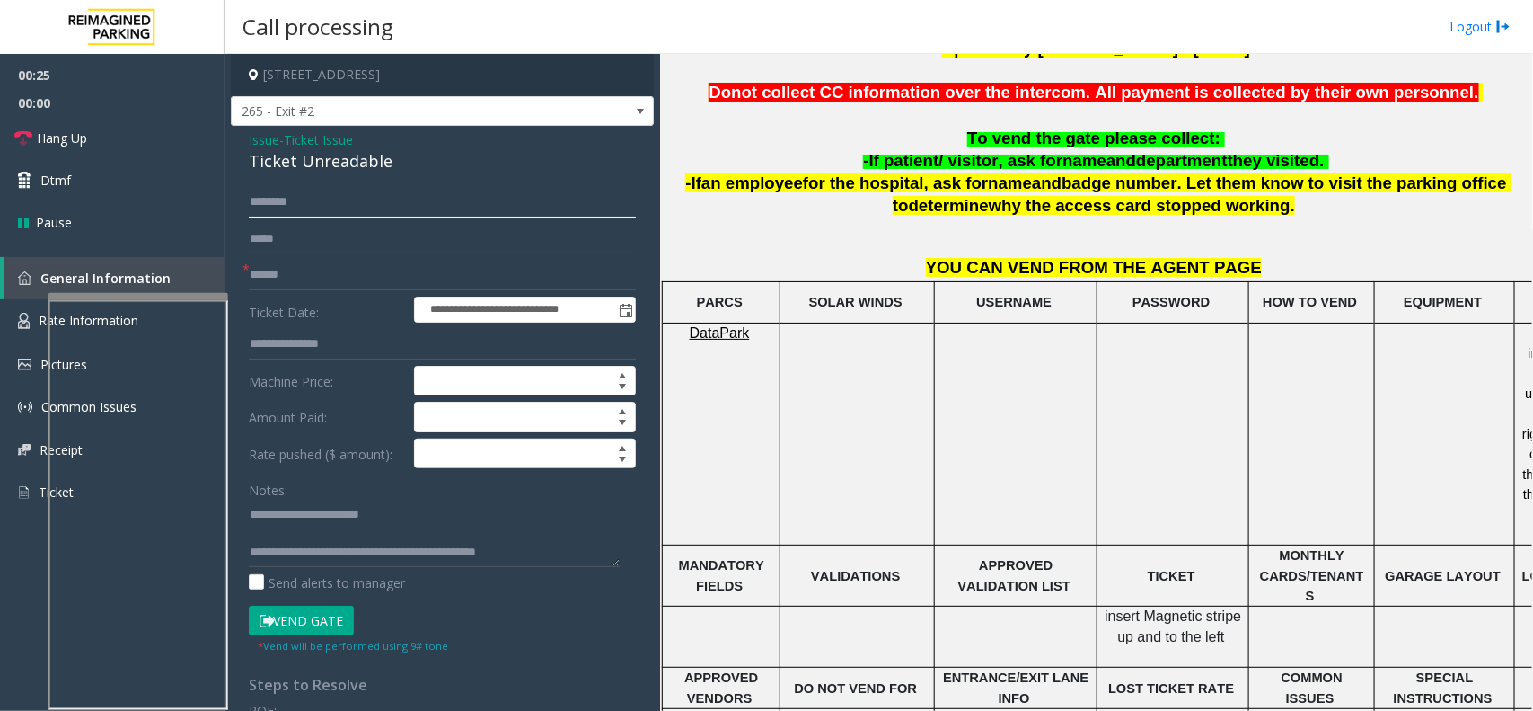
scroll to position [561, 0]
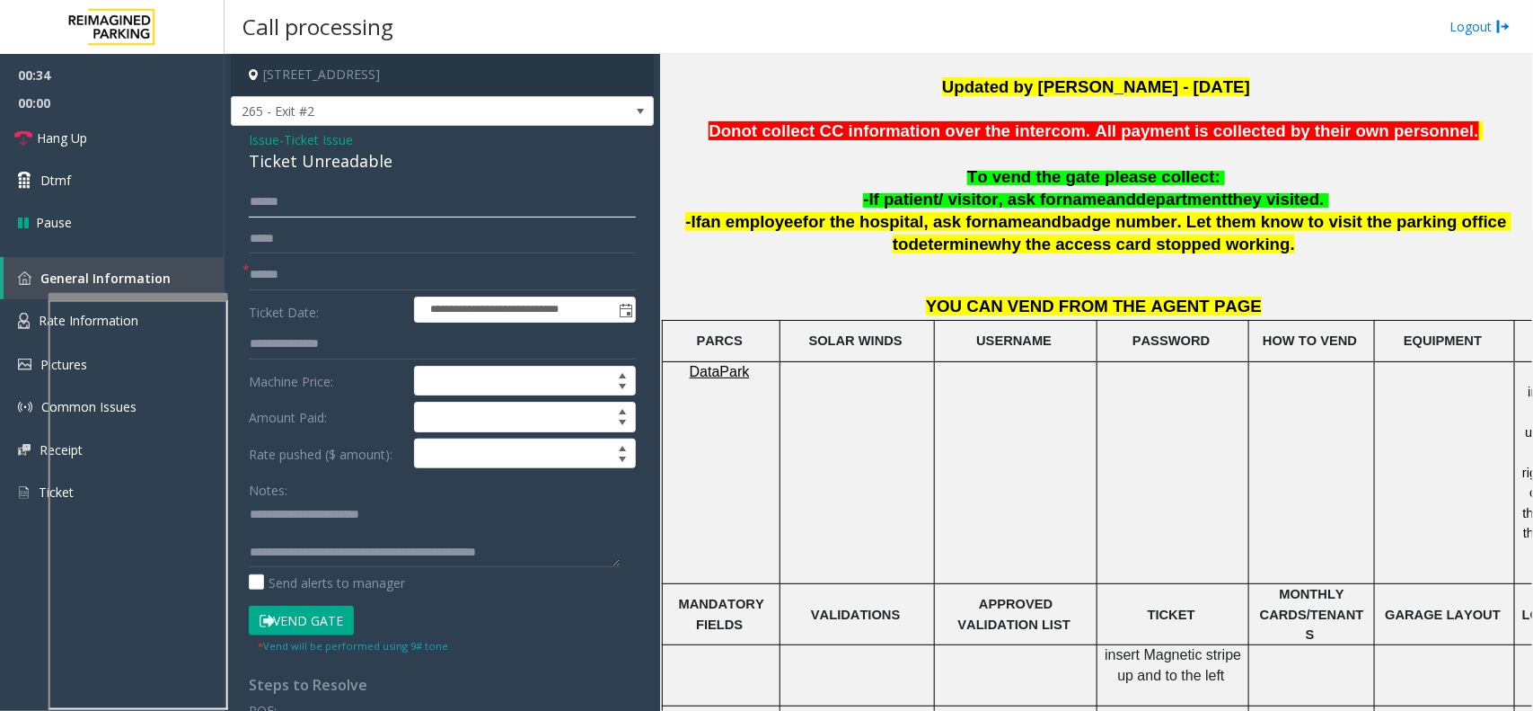
type input "*****"
click at [310, 541] on textarea at bounding box center [434, 532] width 371 height 67
click at [340, 636] on button "Vend Gate" at bounding box center [301, 620] width 105 height 31
click at [342, 626] on button "Vend Gate" at bounding box center [301, 620] width 105 height 31
click at [391, 528] on textarea at bounding box center [434, 532] width 371 height 67
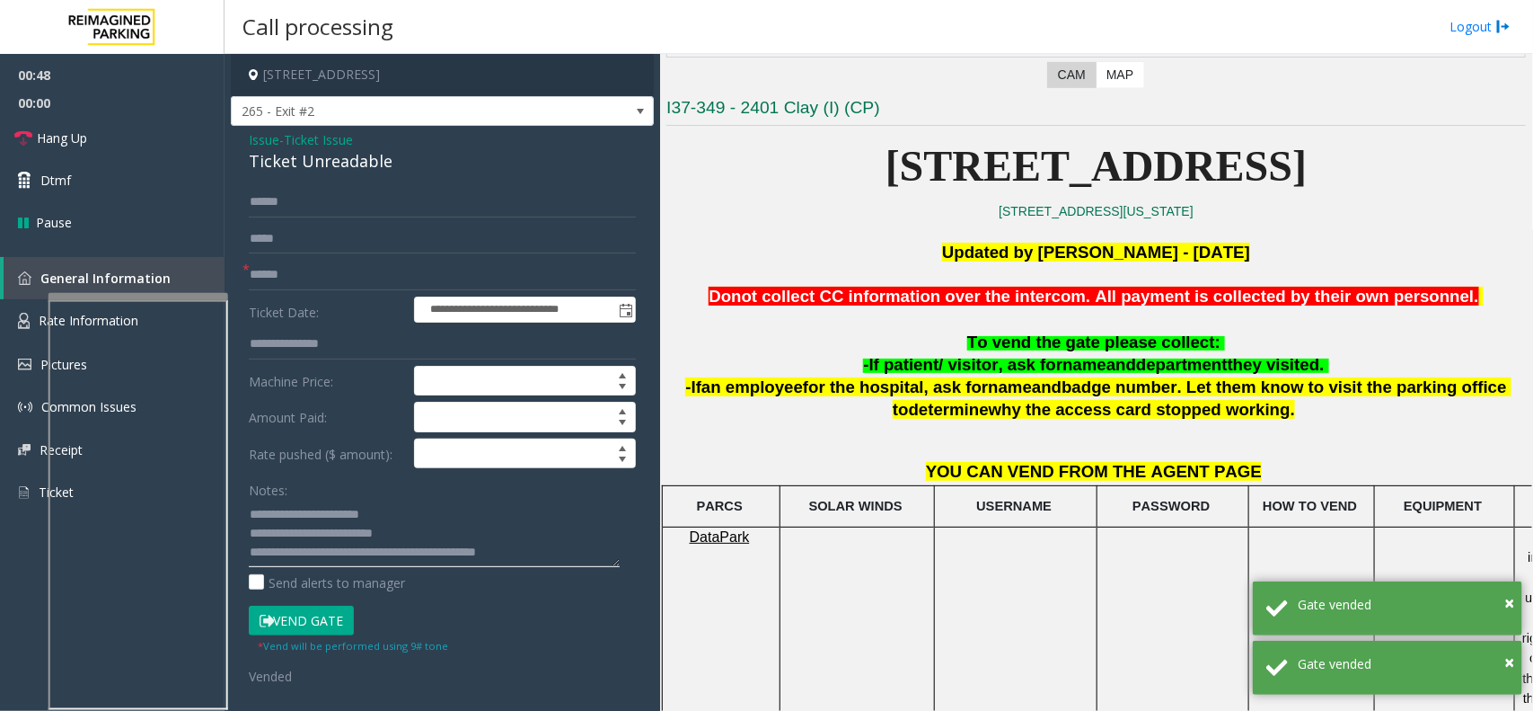
scroll to position [337, 0]
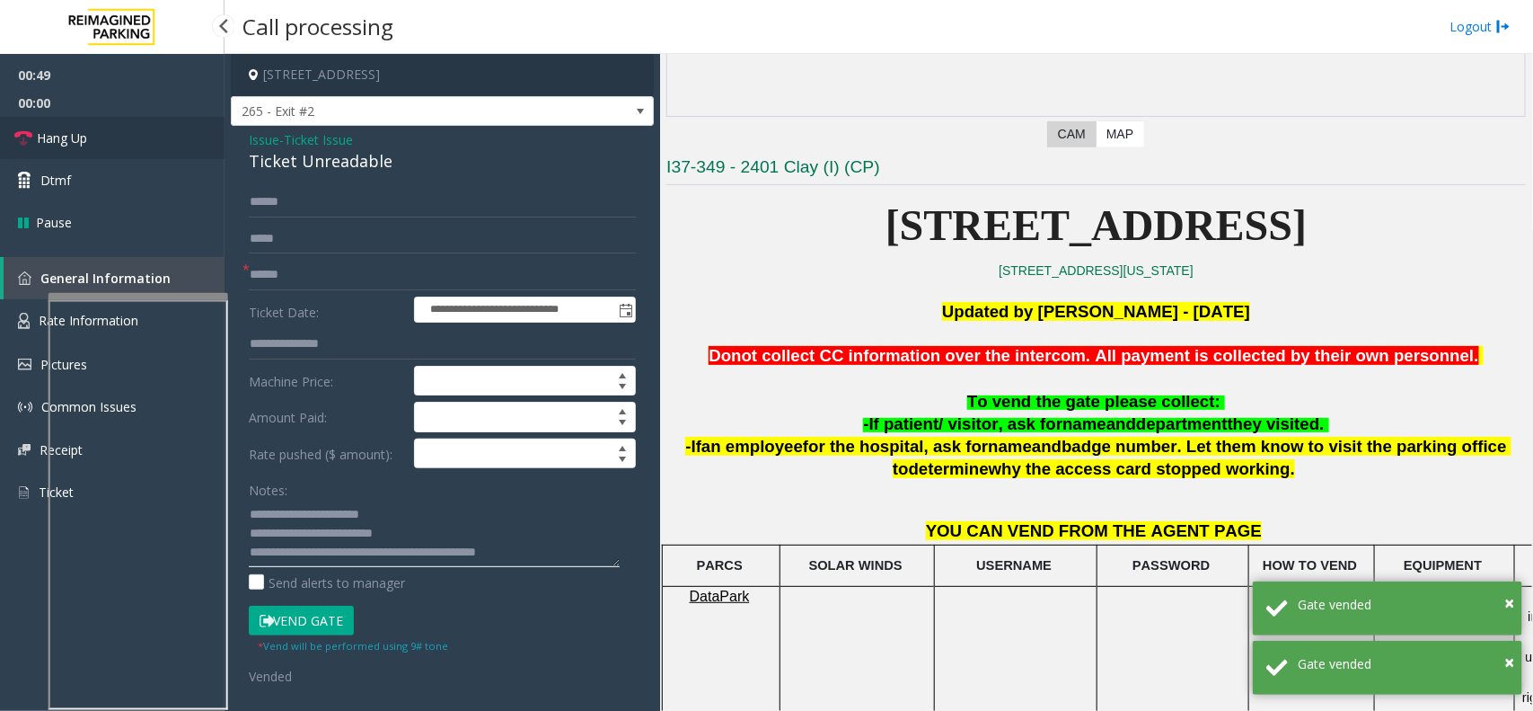
type textarea "**********"
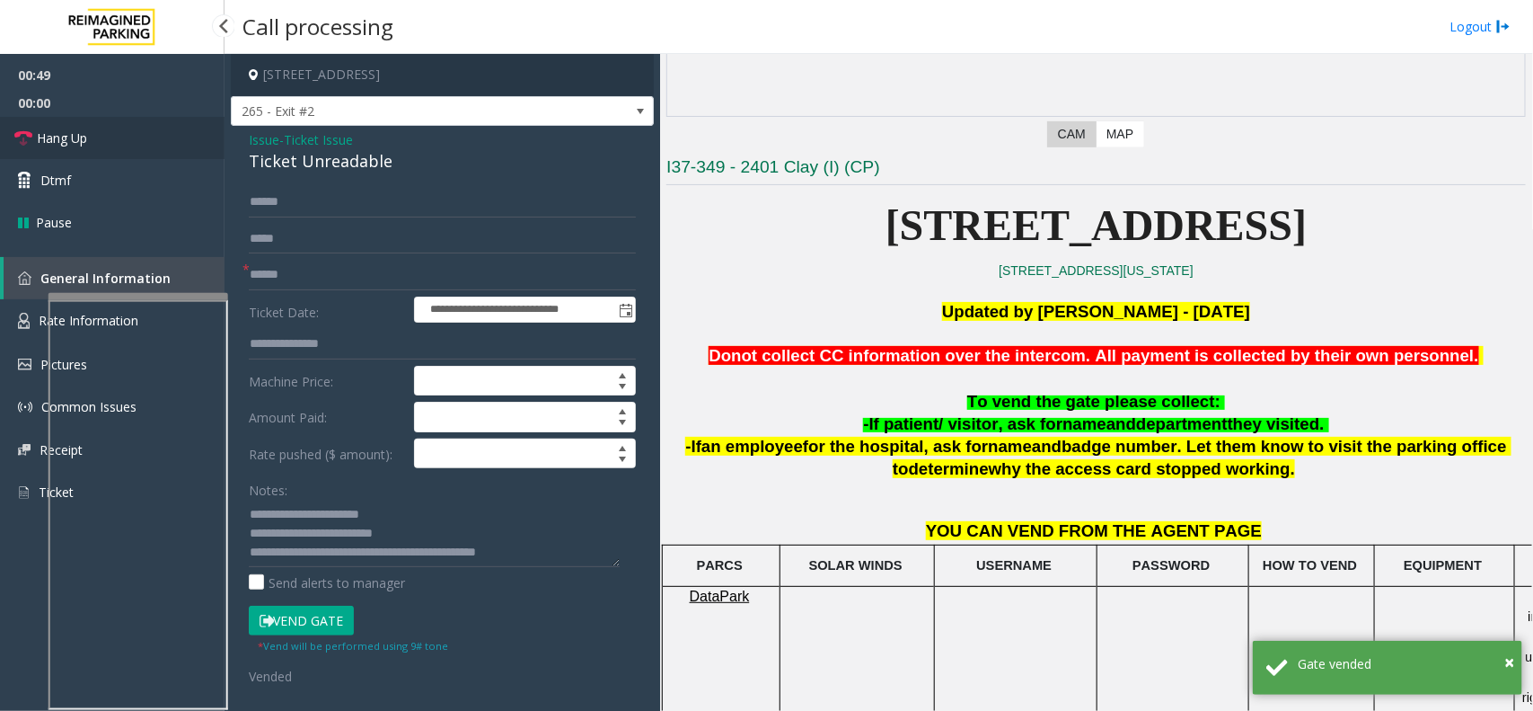
click at [145, 132] on link "Hang Up" at bounding box center [112, 138] width 225 height 42
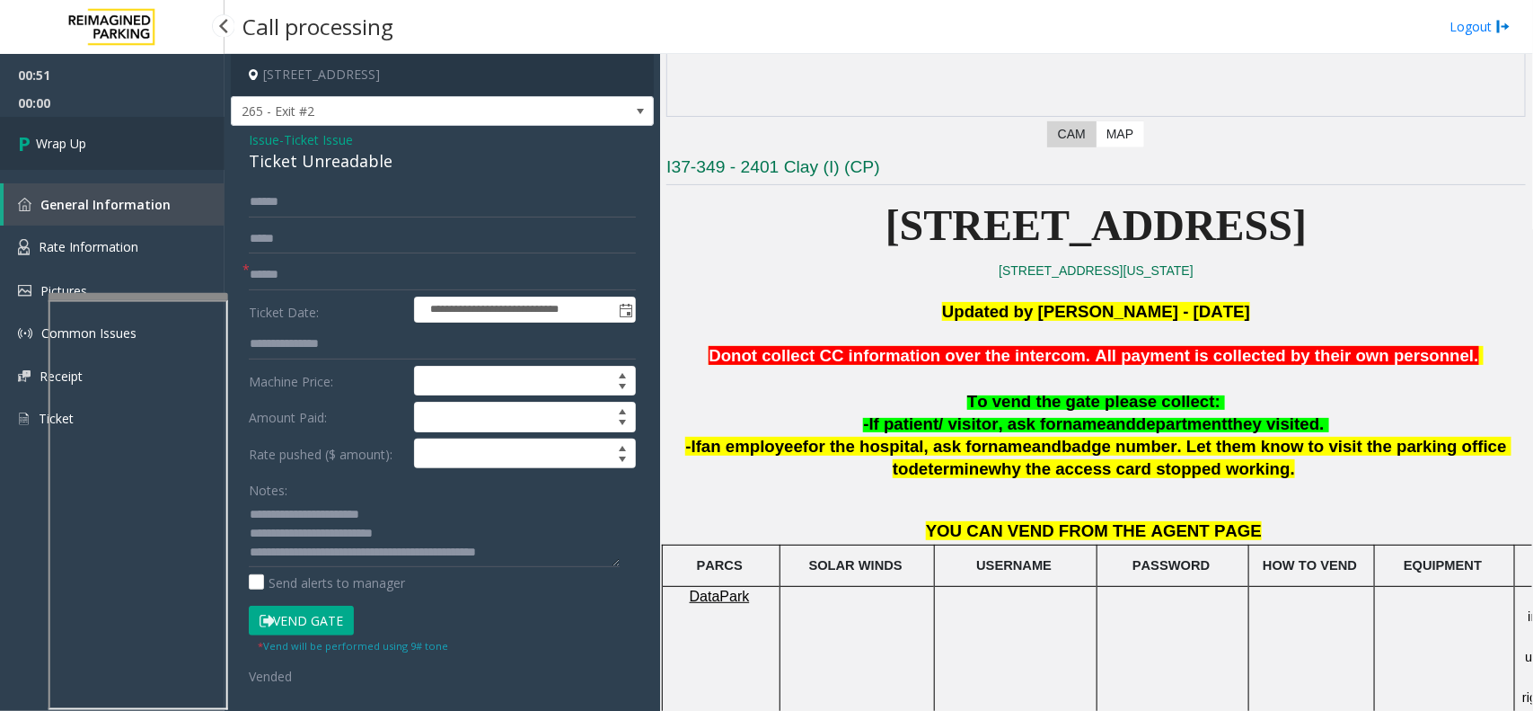
click at [39, 131] on link "Wrap Up" at bounding box center [112, 143] width 225 height 53
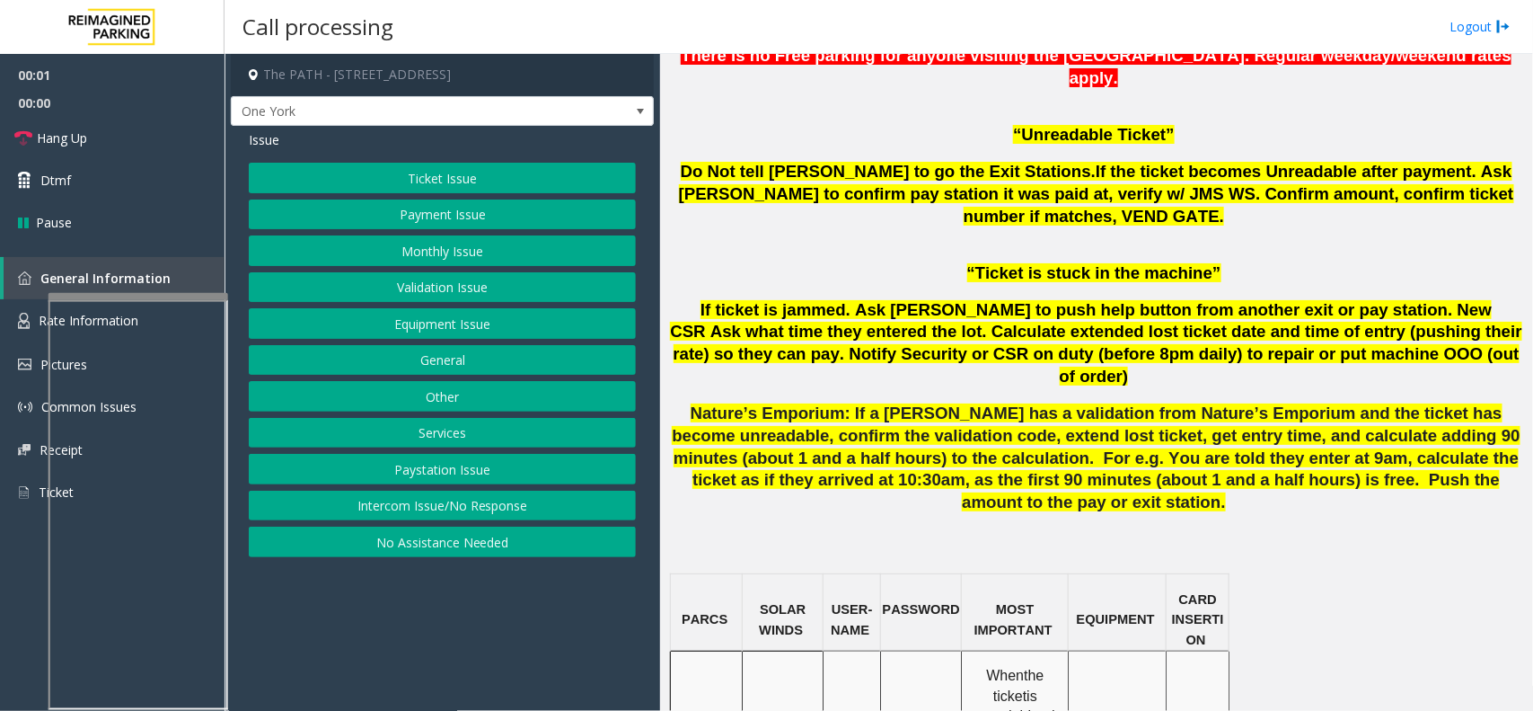
scroll to position [1123, 0]
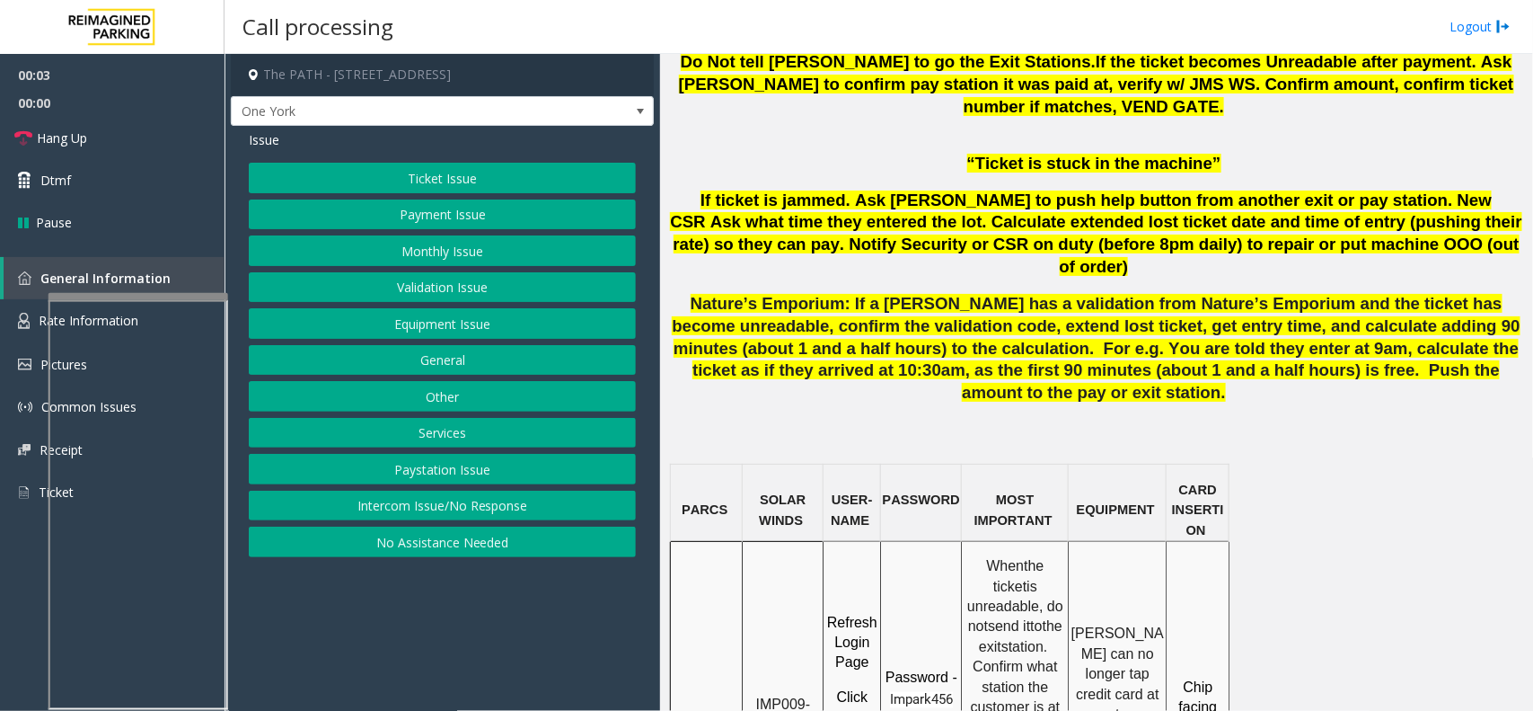
drag, startPoint x: 778, startPoint y: 593, endPoint x: 756, endPoint y: 564, distance: 35.9
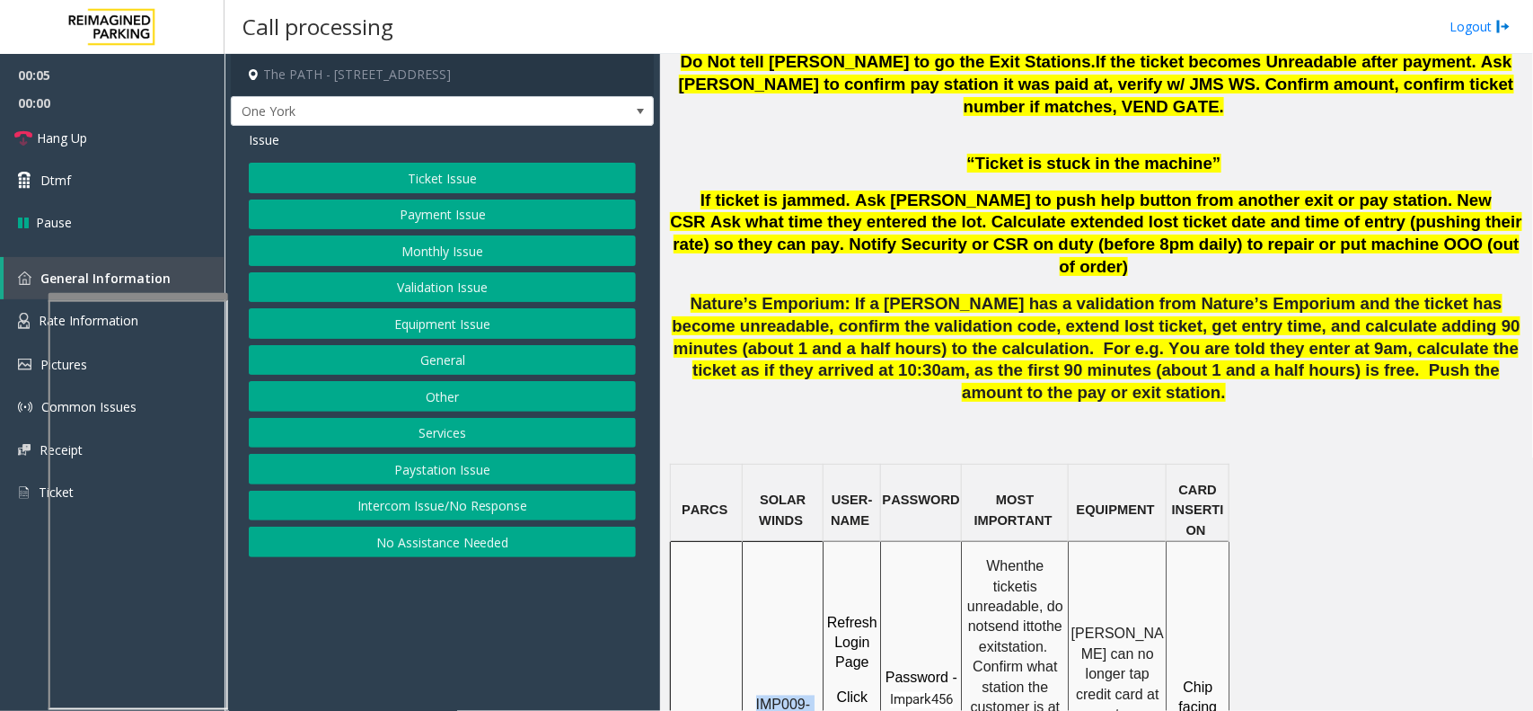
copy span "IMP009-0501"
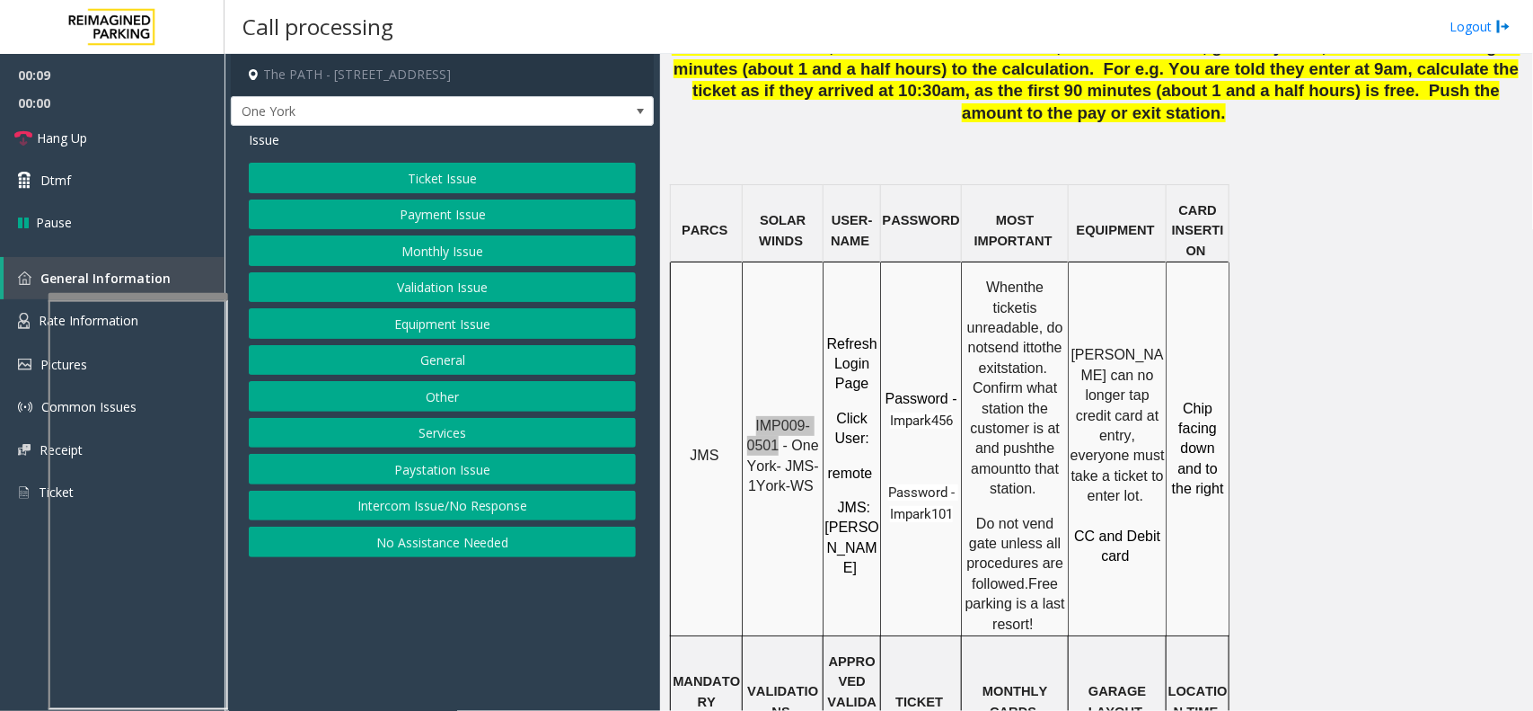
scroll to position [1347, 0]
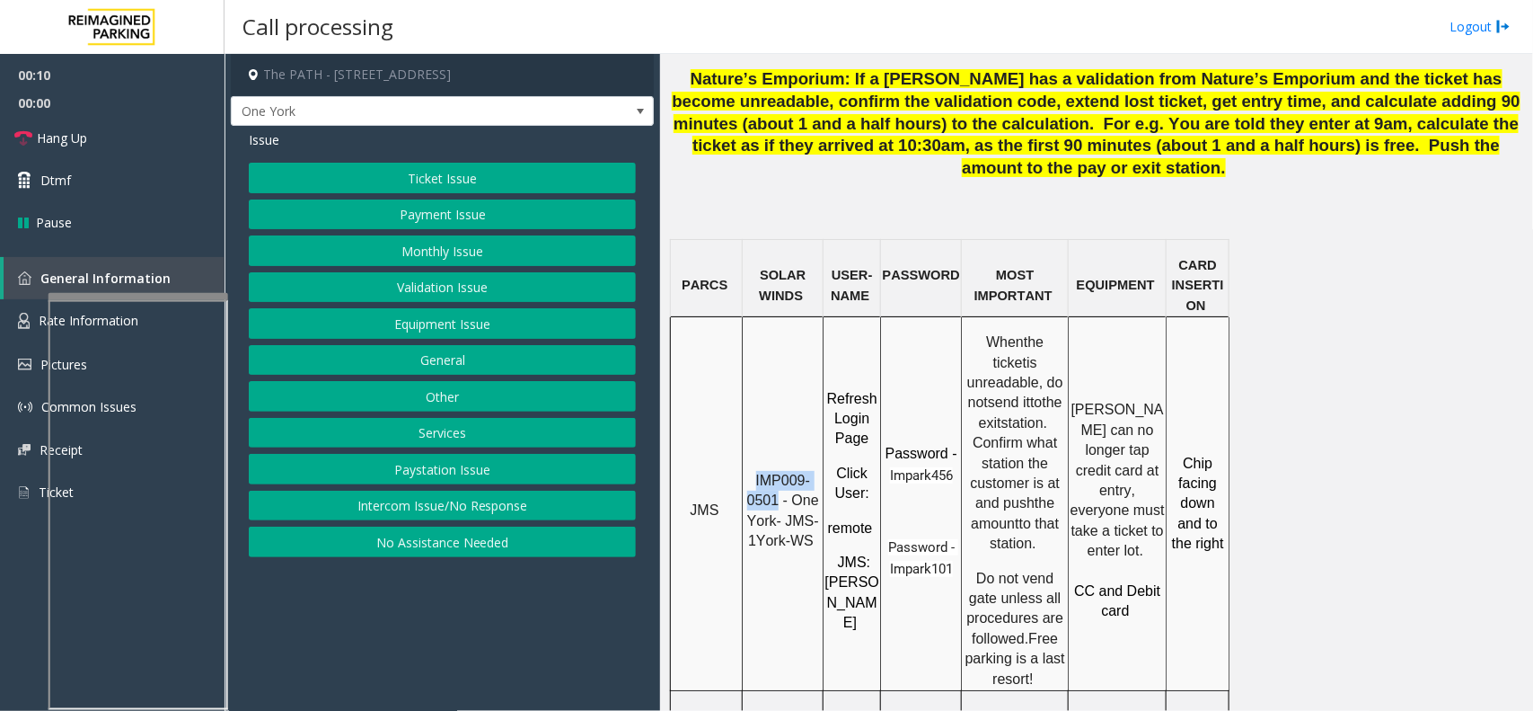
click at [446, 187] on button "Ticket Issue" at bounding box center [442, 178] width 387 height 31
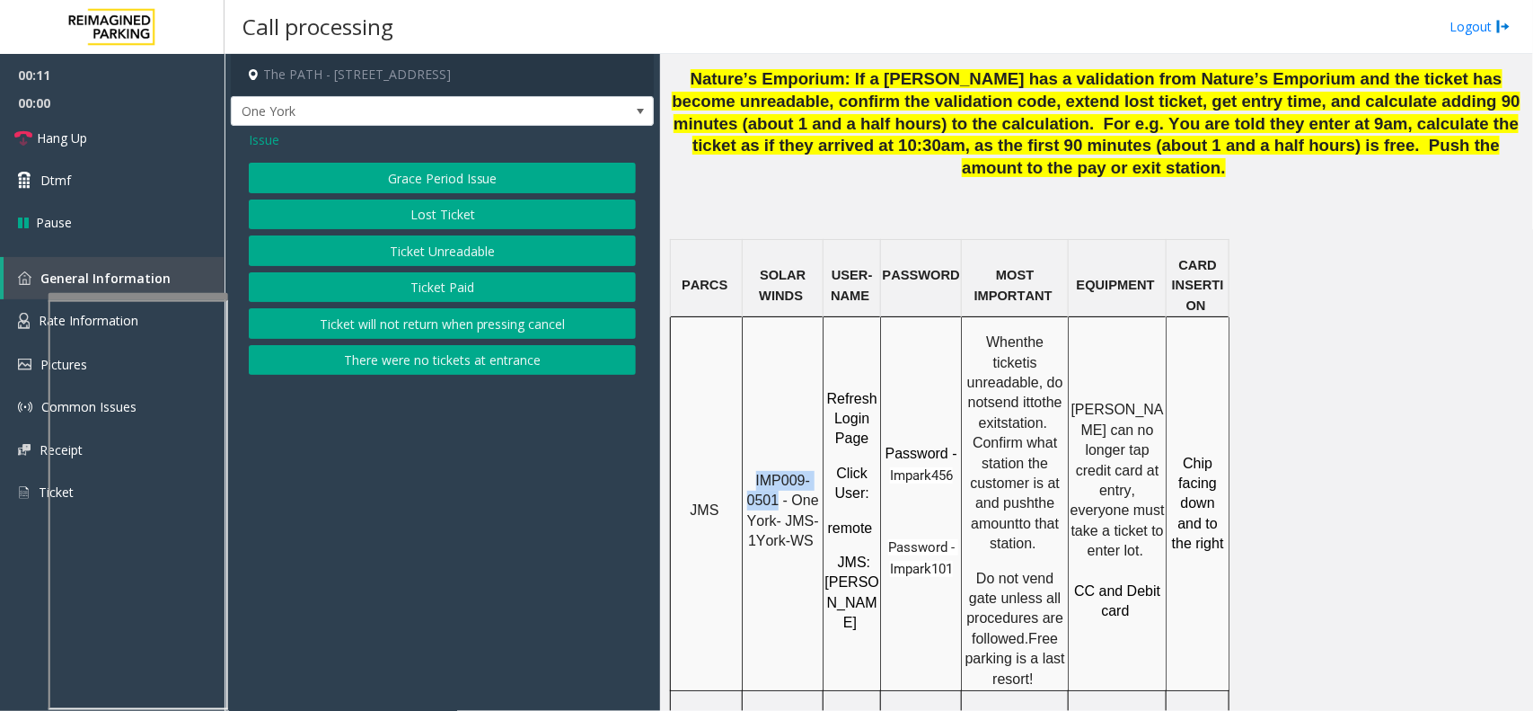
click at [441, 245] on button "Ticket Unreadable" at bounding box center [442, 250] width 387 height 31
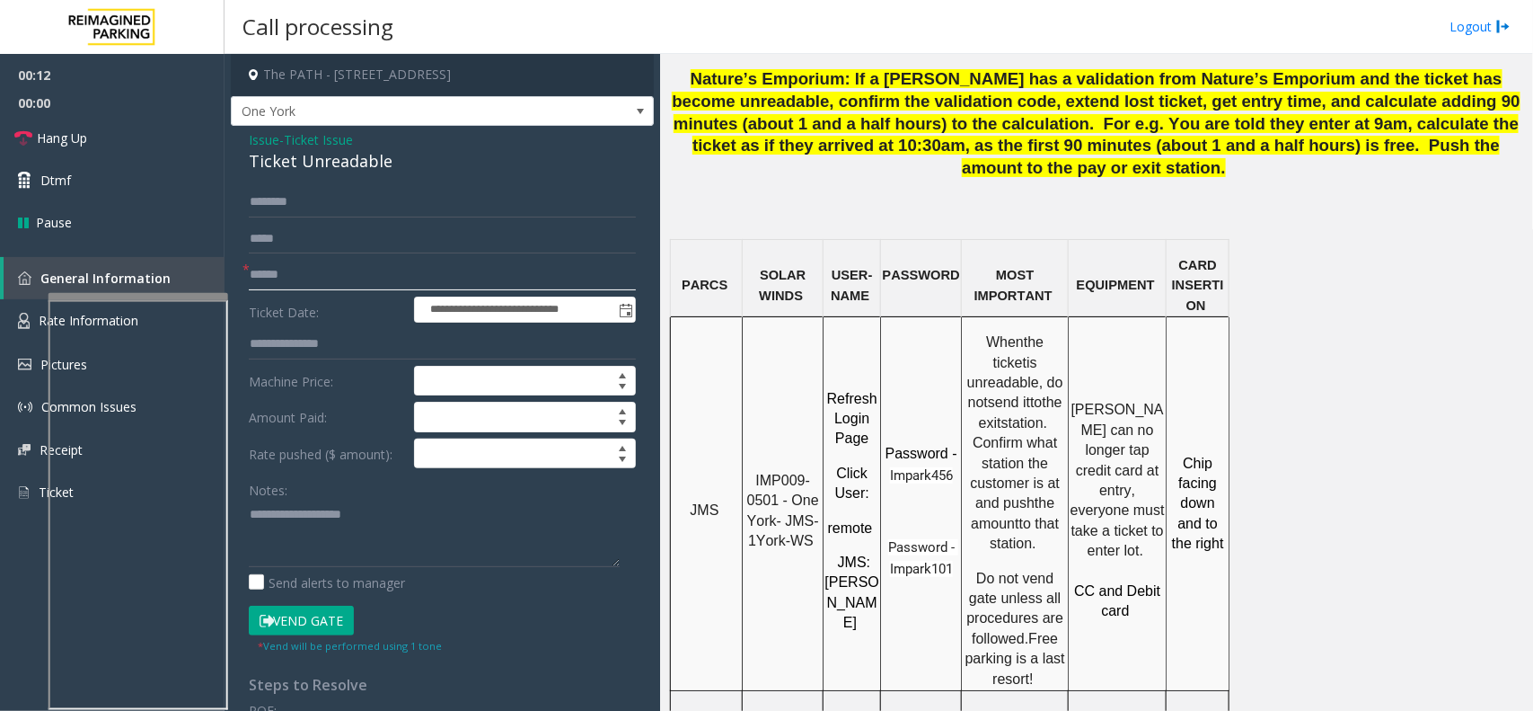
click at [402, 270] on input "text" at bounding box center [442, 275] width 387 height 31
type input "********"
click at [304, 171] on div "Ticket Unreadable" at bounding box center [442, 161] width 387 height 24
click at [304, 172] on div "Ticket Unreadable" at bounding box center [442, 161] width 387 height 24
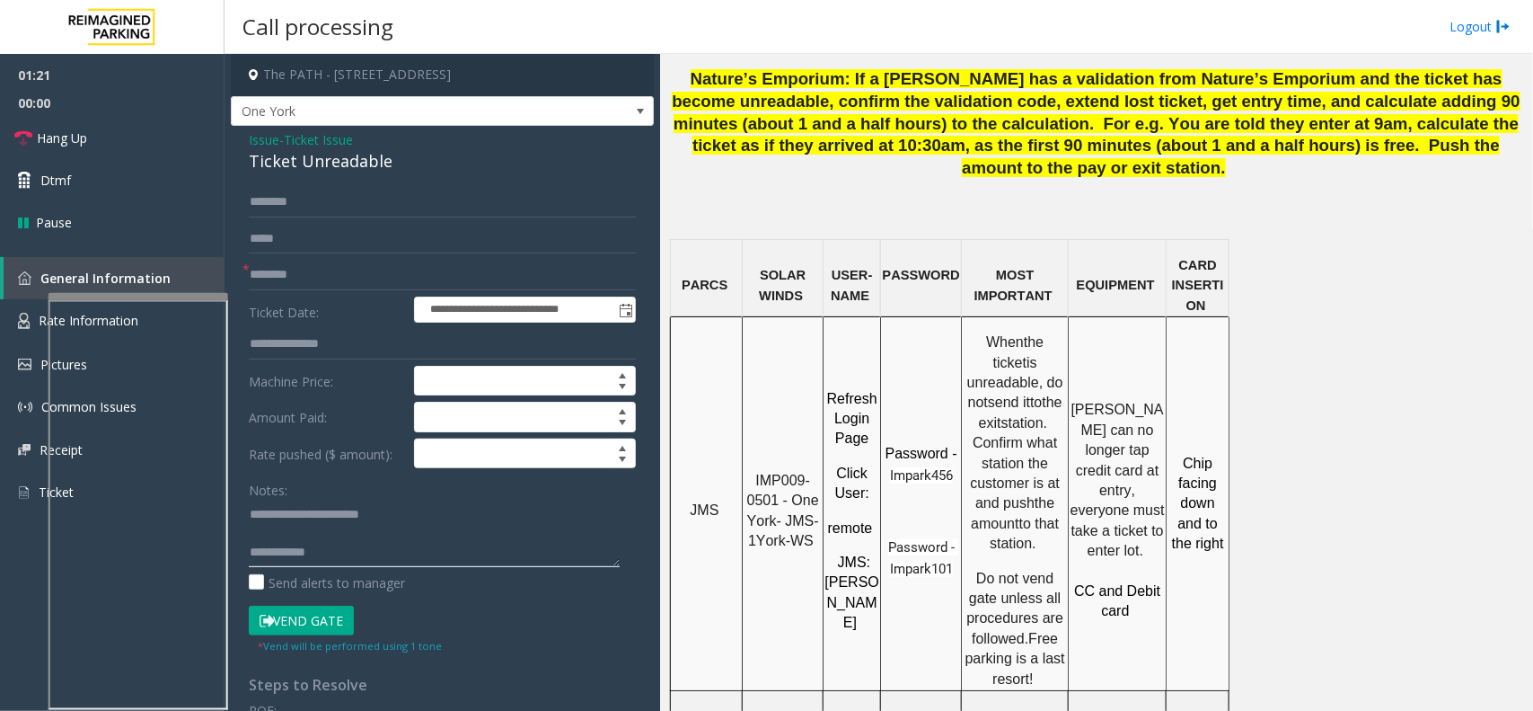
click at [360, 553] on textarea at bounding box center [434, 532] width 371 height 67
click at [516, 550] on textarea at bounding box center [434, 532] width 371 height 67
type textarea "**********"
click at [122, 151] on link "Hang Up" at bounding box center [112, 138] width 225 height 42
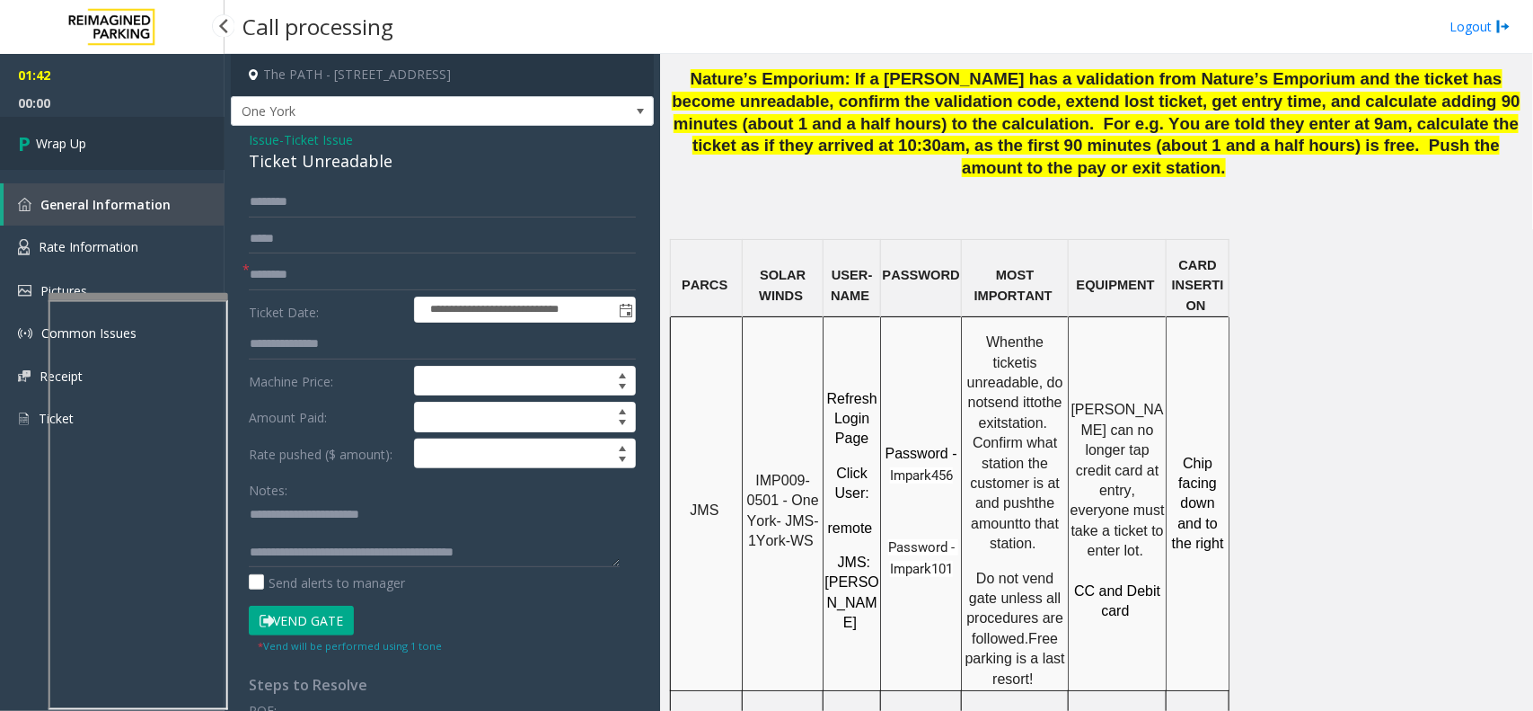
click at [119, 150] on link "Wrap Up" at bounding box center [112, 143] width 225 height 53
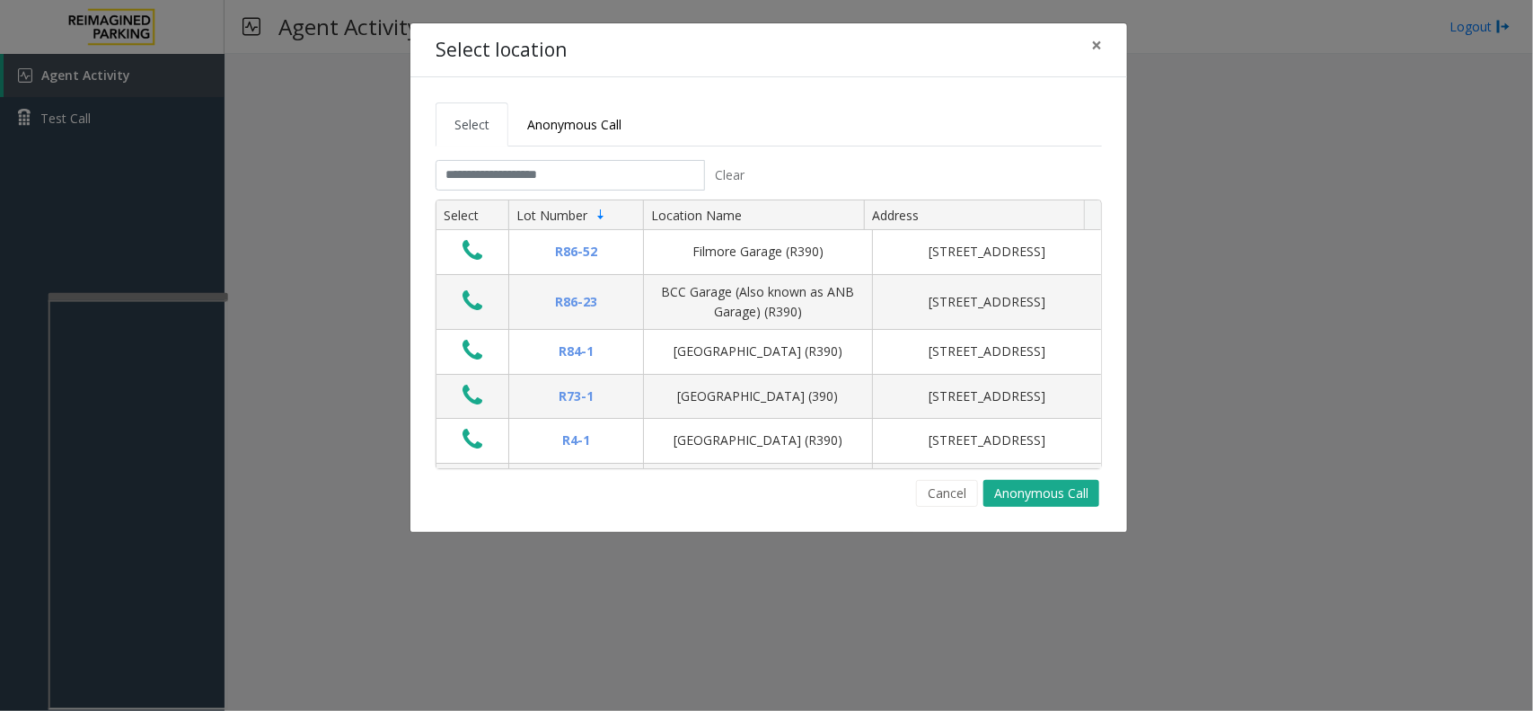
click at [499, 159] on tabset "Select Anonymous Call Clear Select Lot Number Location Name Address R86-52 Film…" at bounding box center [769, 304] width 666 height 404
click at [491, 181] on input "text" at bounding box center [570, 175] width 269 height 31
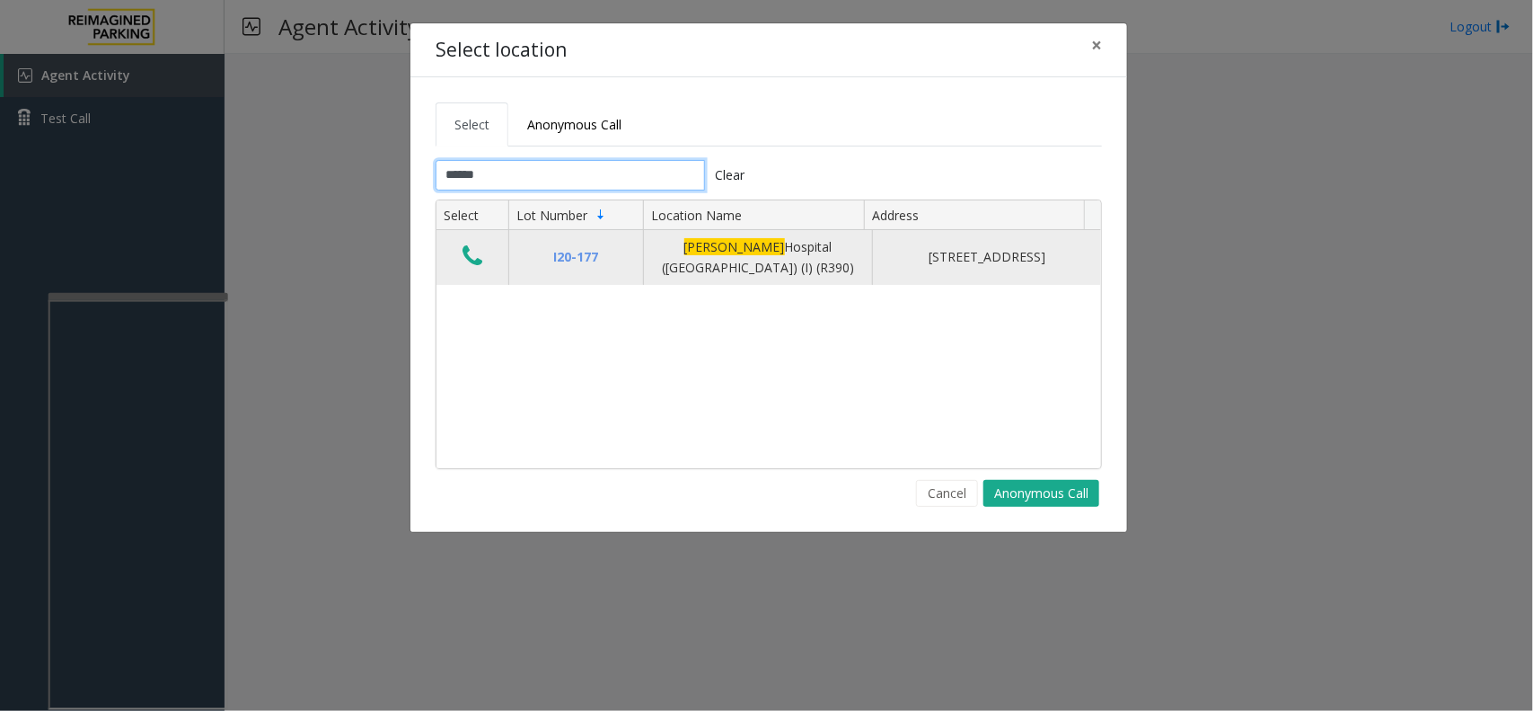
type input "******"
drag, startPoint x: 463, startPoint y: 258, endPoint x: 508, endPoint y: 239, distance: 48.7
click at [490, 249] on td "Data table" at bounding box center [473, 257] width 72 height 55
click at [518, 232] on td "I20-177" at bounding box center [575, 257] width 135 height 55
click at [500, 252] on td "Data table" at bounding box center [473, 257] width 72 height 55
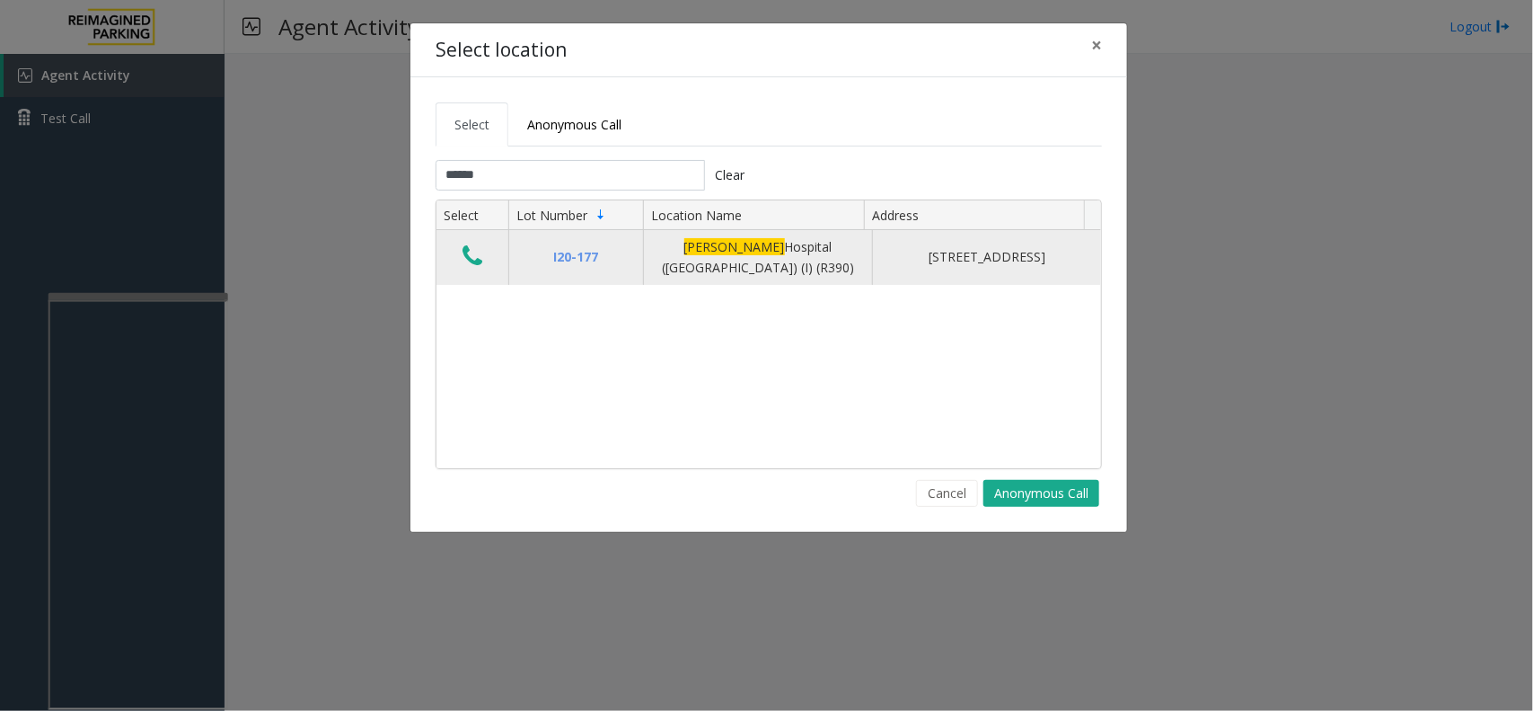
click at [496, 256] on td "Data table" at bounding box center [473, 257] width 72 height 55
drag, startPoint x: 492, startPoint y: 260, endPoint x: 481, endPoint y: 268, distance: 13.0
click at [485, 267] on td "Data table" at bounding box center [473, 257] width 72 height 55
click at [481, 268] on icon "Data table" at bounding box center [473, 255] width 20 height 25
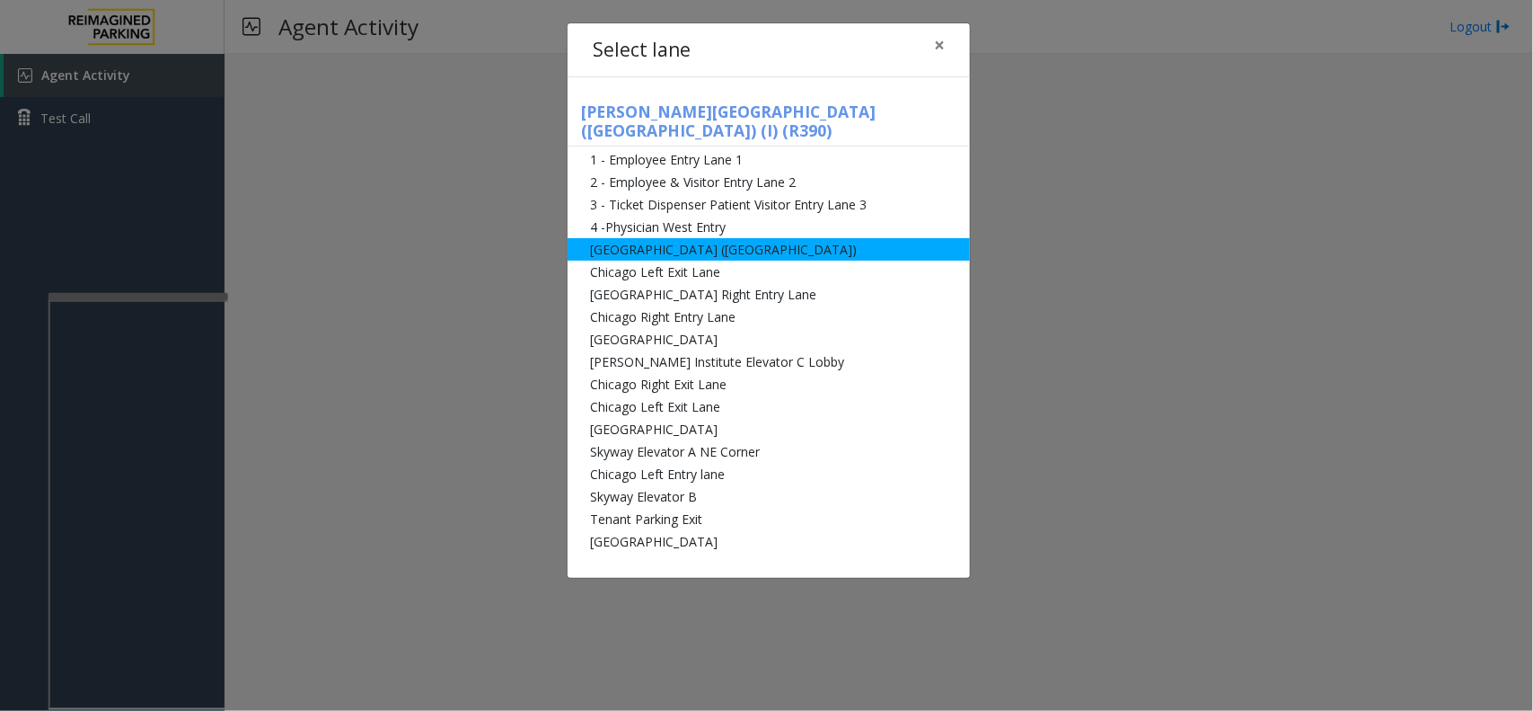
click at [627, 238] on li "[GEOGRAPHIC_DATA] ([GEOGRAPHIC_DATA])" at bounding box center [769, 249] width 402 height 22
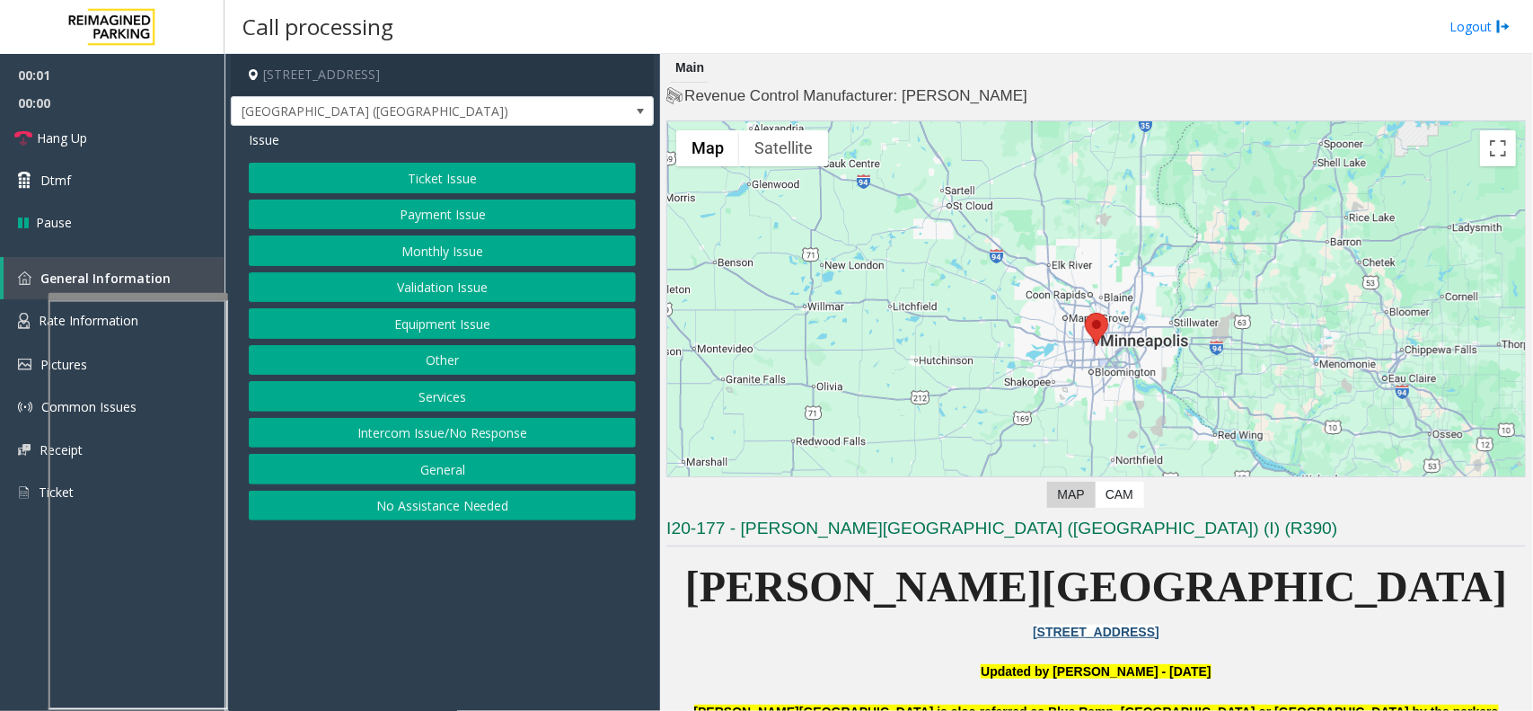
click at [463, 216] on button "Payment Issue" at bounding box center [442, 214] width 387 height 31
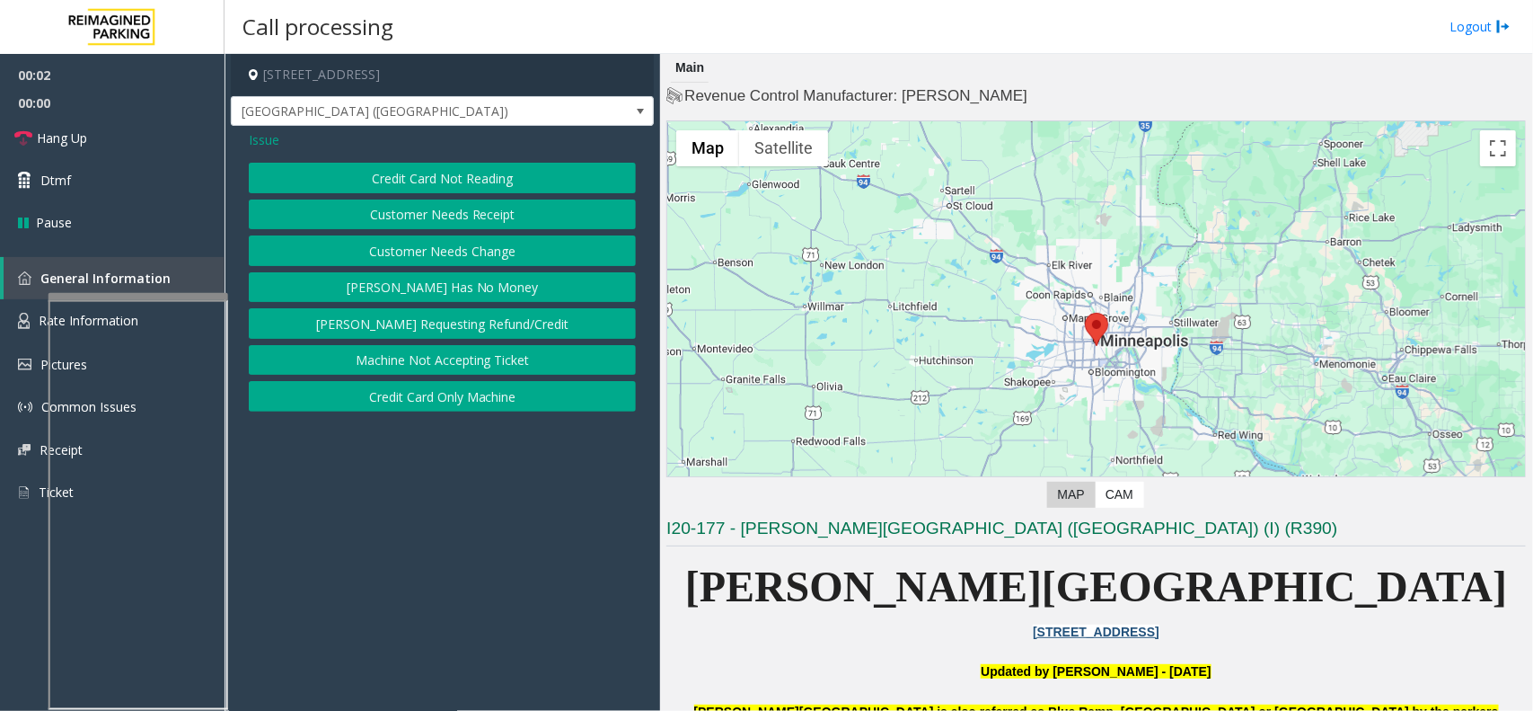
click at [250, 142] on span "Issue" at bounding box center [264, 139] width 31 height 19
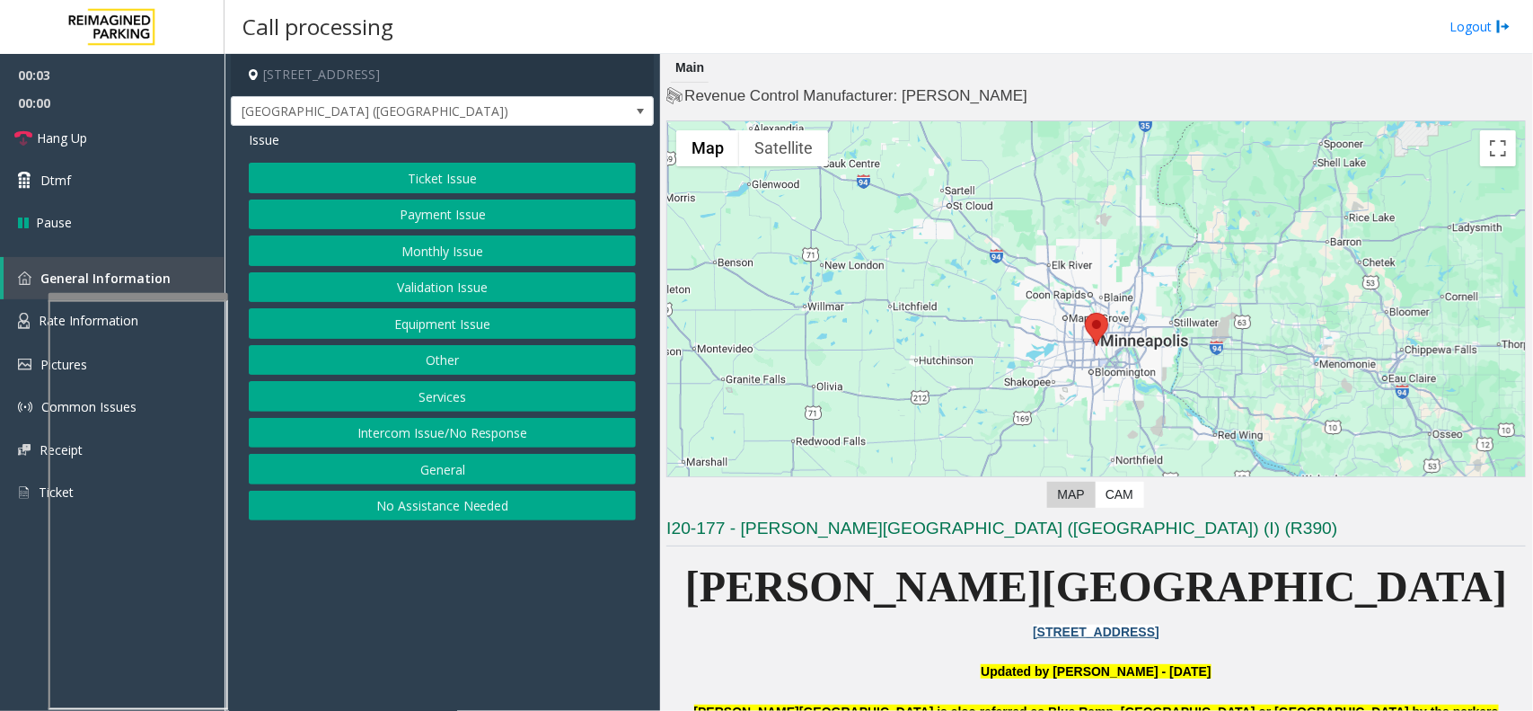
click at [429, 249] on button "Monthly Issue" at bounding box center [442, 250] width 387 height 31
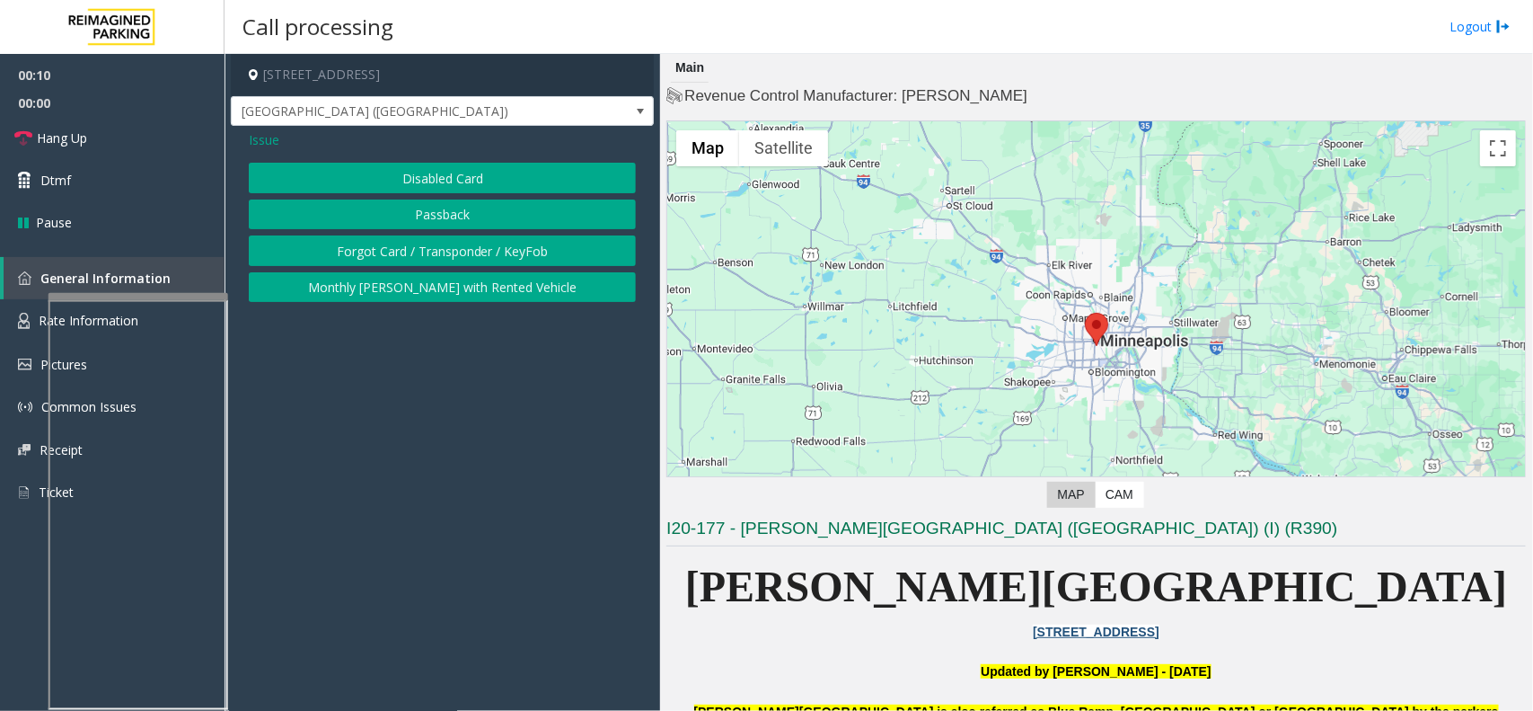
click at [424, 199] on button "Passback" at bounding box center [442, 214] width 387 height 31
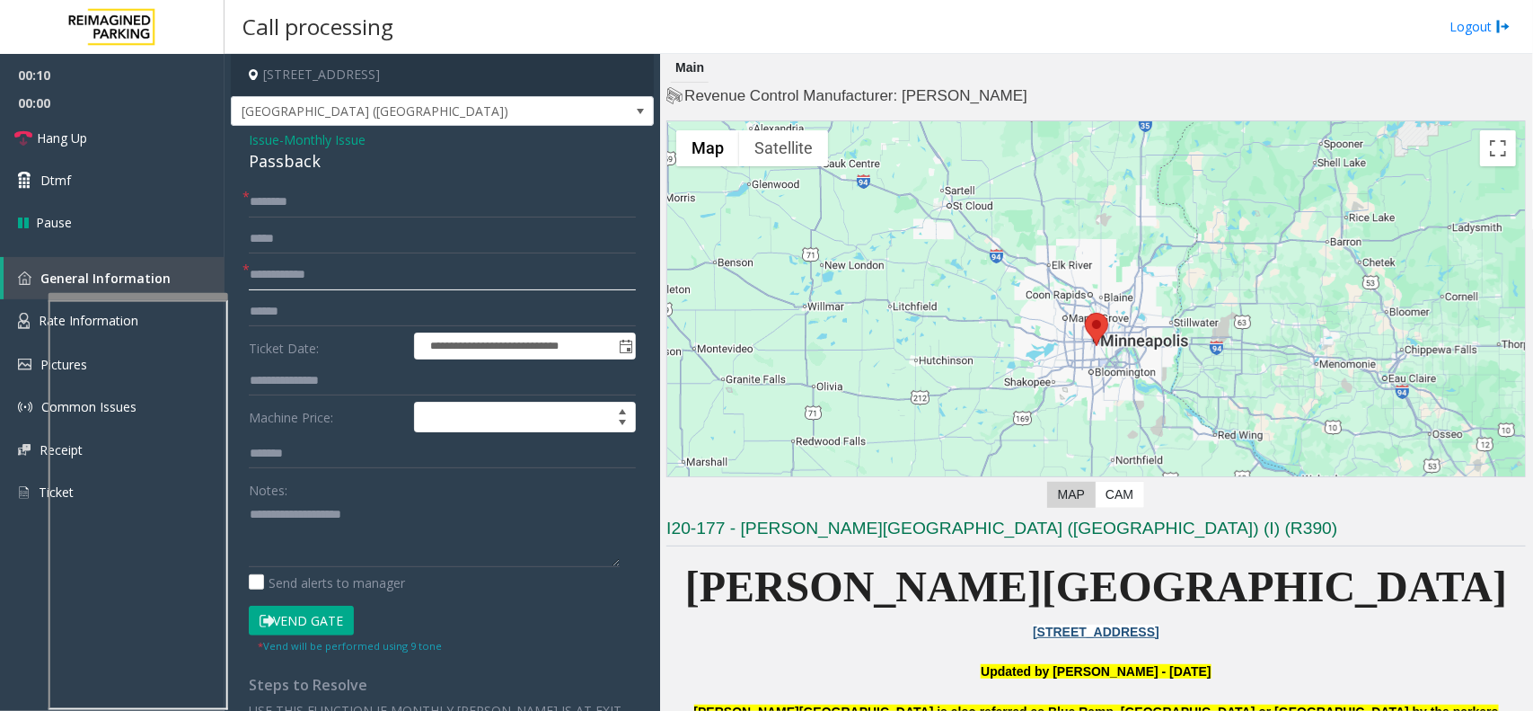
click at [379, 268] on input "text" at bounding box center [442, 275] width 387 height 31
type textarea "**********"
click at [265, 136] on span "Issue" at bounding box center [264, 139] width 31 height 19
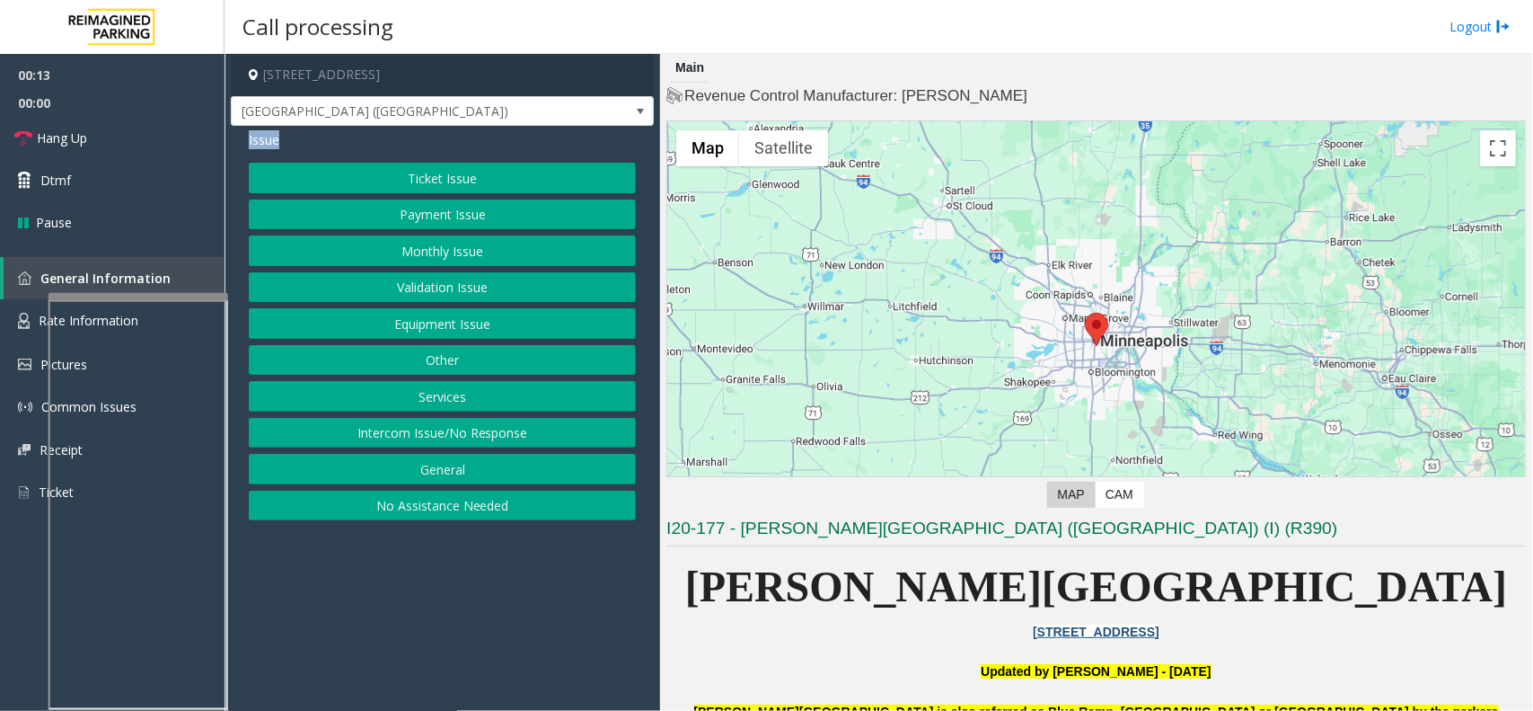
click at [265, 136] on span "Issue" at bounding box center [264, 139] width 31 height 19
click at [438, 250] on button "Monthly Issue" at bounding box center [442, 250] width 387 height 31
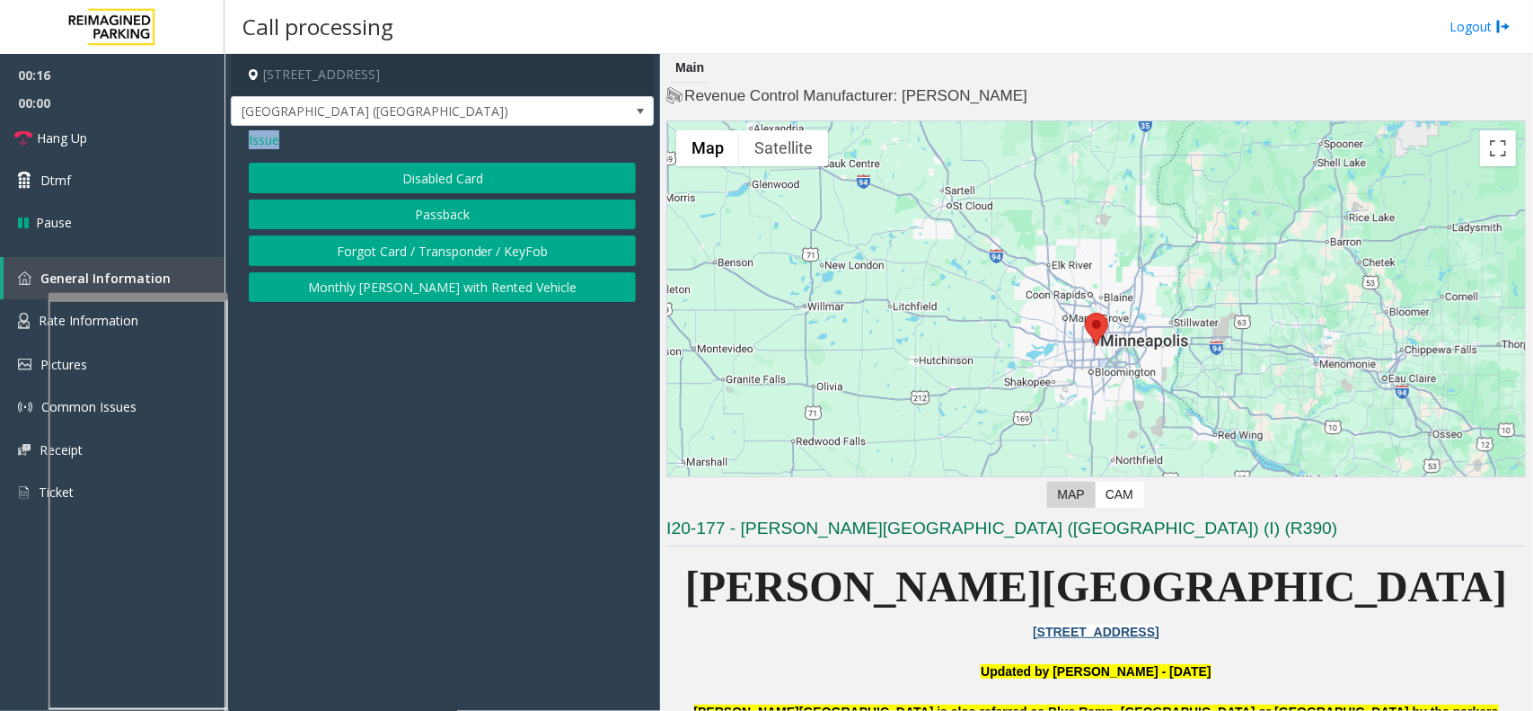
click at [419, 216] on button "Passback" at bounding box center [442, 214] width 387 height 31
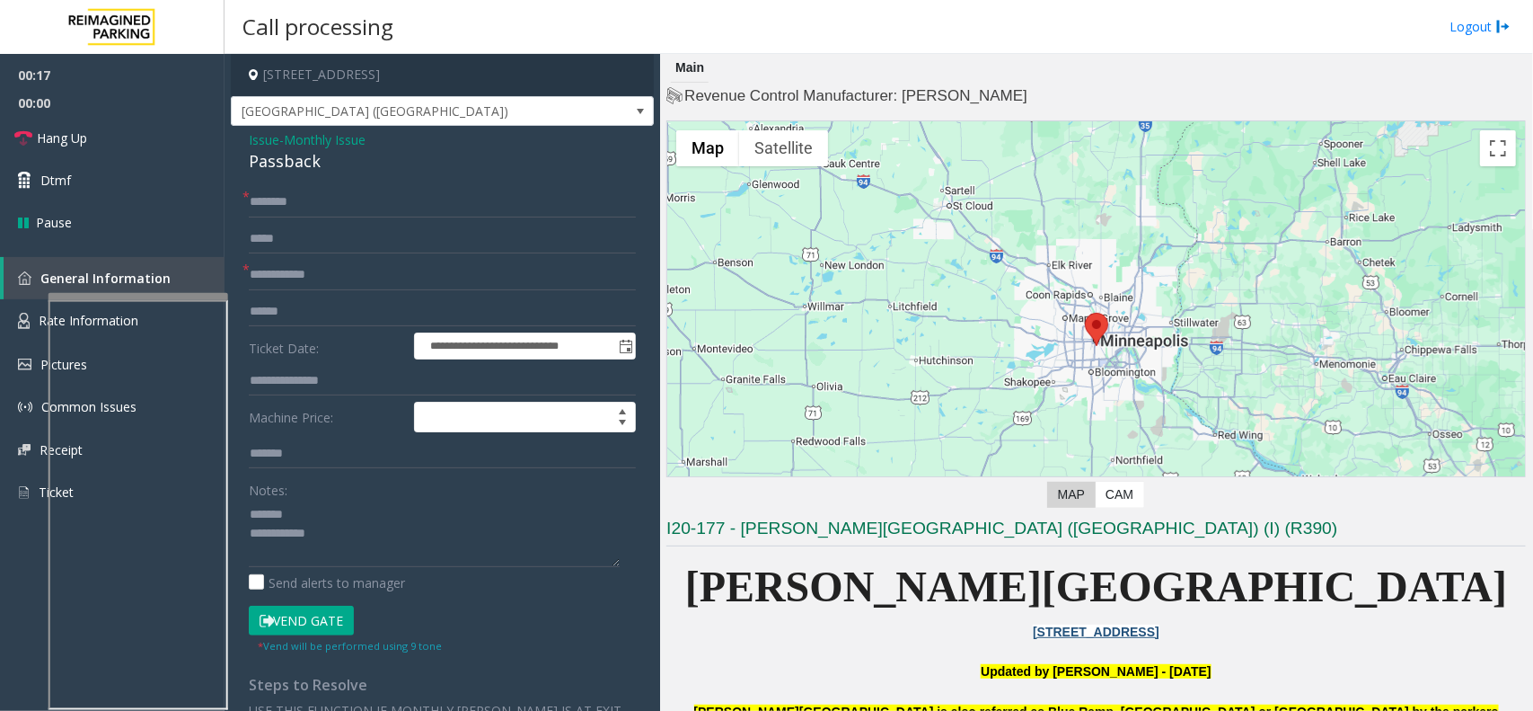
click at [290, 164] on div "Passback" at bounding box center [442, 161] width 387 height 24
type textarea "**********"
click at [299, 257] on form "**********" at bounding box center [442, 420] width 387 height 467
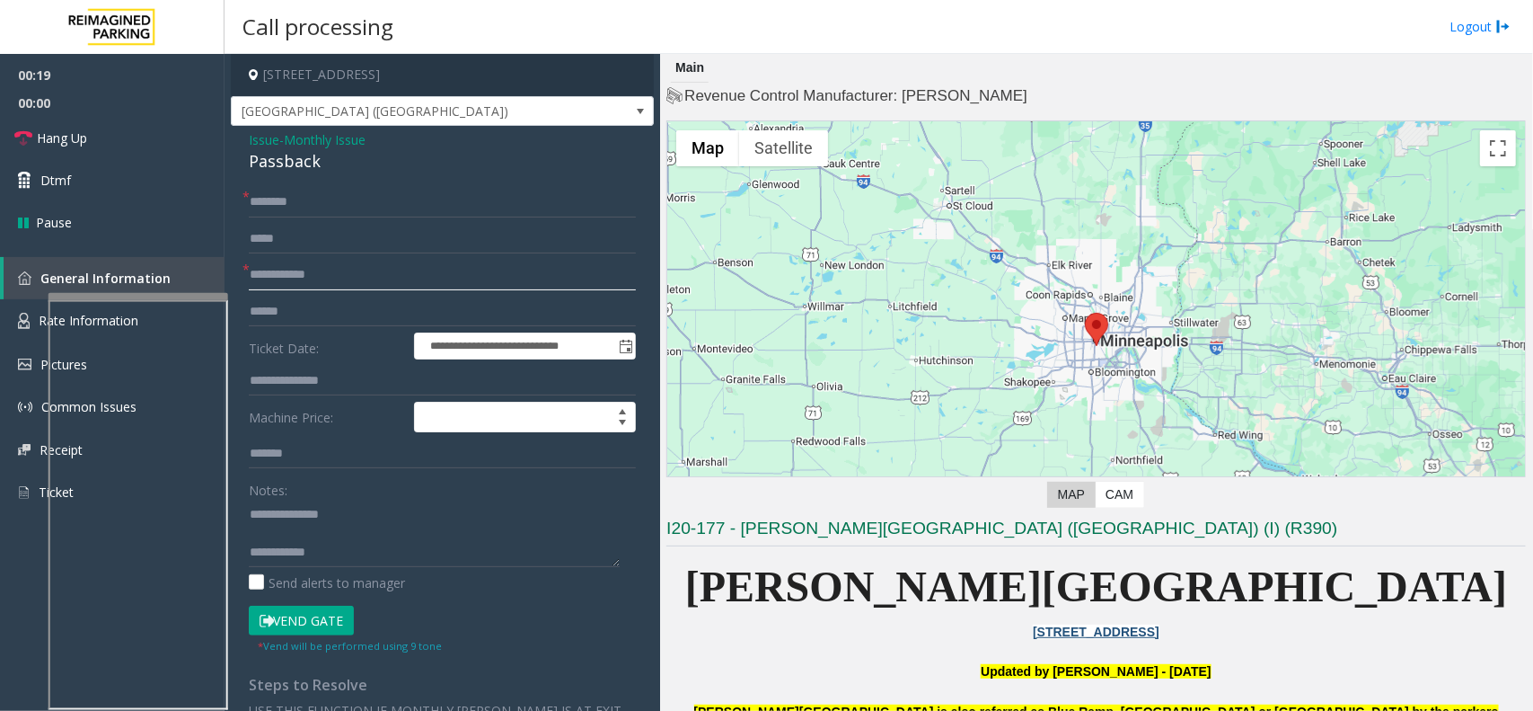
click at [304, 271] on input "text" at bounding box center [442, 275] width 387 height 31
click at [326, 275] on input "text" at bounding box center [442, 275] width 387 height 31
type input "****"
click at [411, 216] on input "text" at bounding box center [442, 202] width 387 height 31
type input "**"
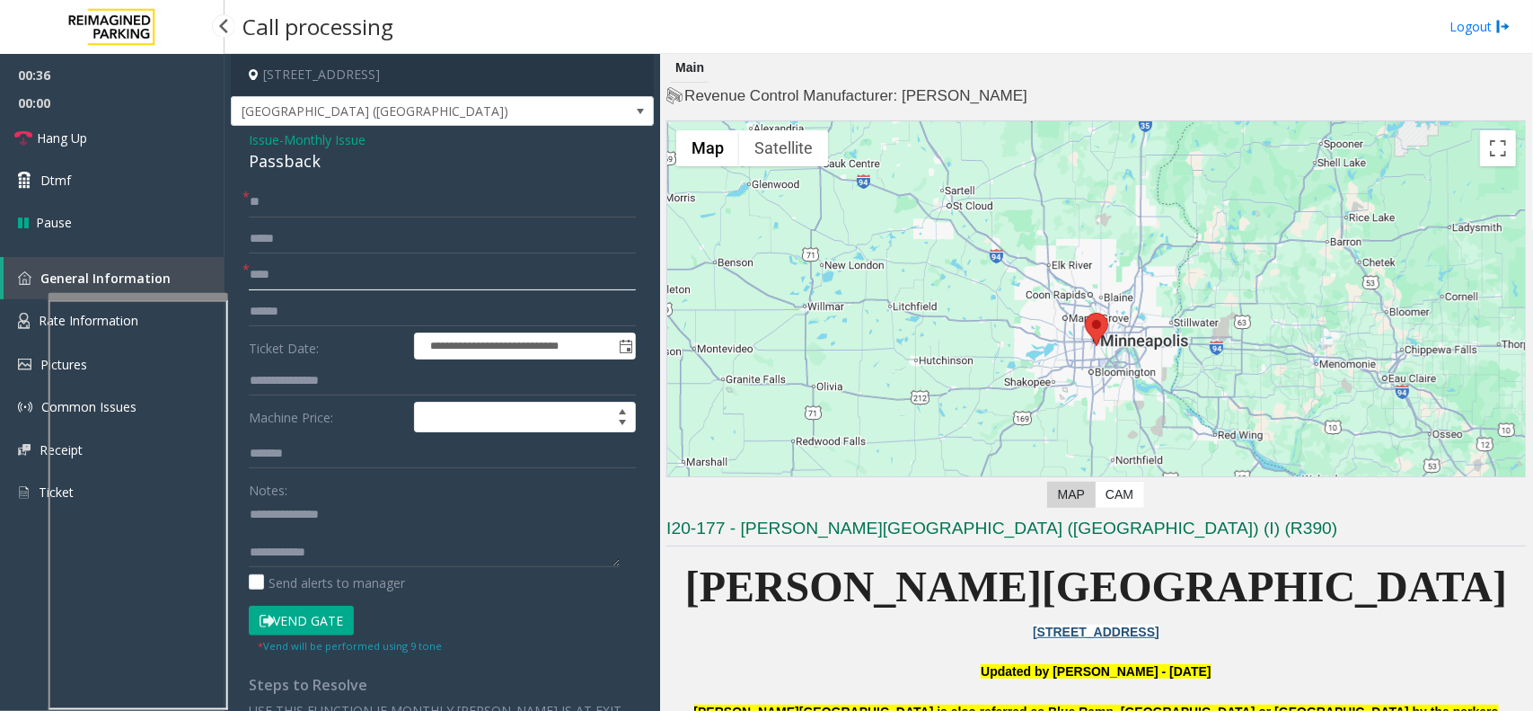
click at [288, 279] on input "****" at bounding box center [442, 275] width 387 height 31
click at [277, 285] on input "****" at bounding box center [442, 275] width 387 height 31
type input "**"
click at [334, 615] on button "Vend Gate" at bounding box center [301, 620] width 105 height 31
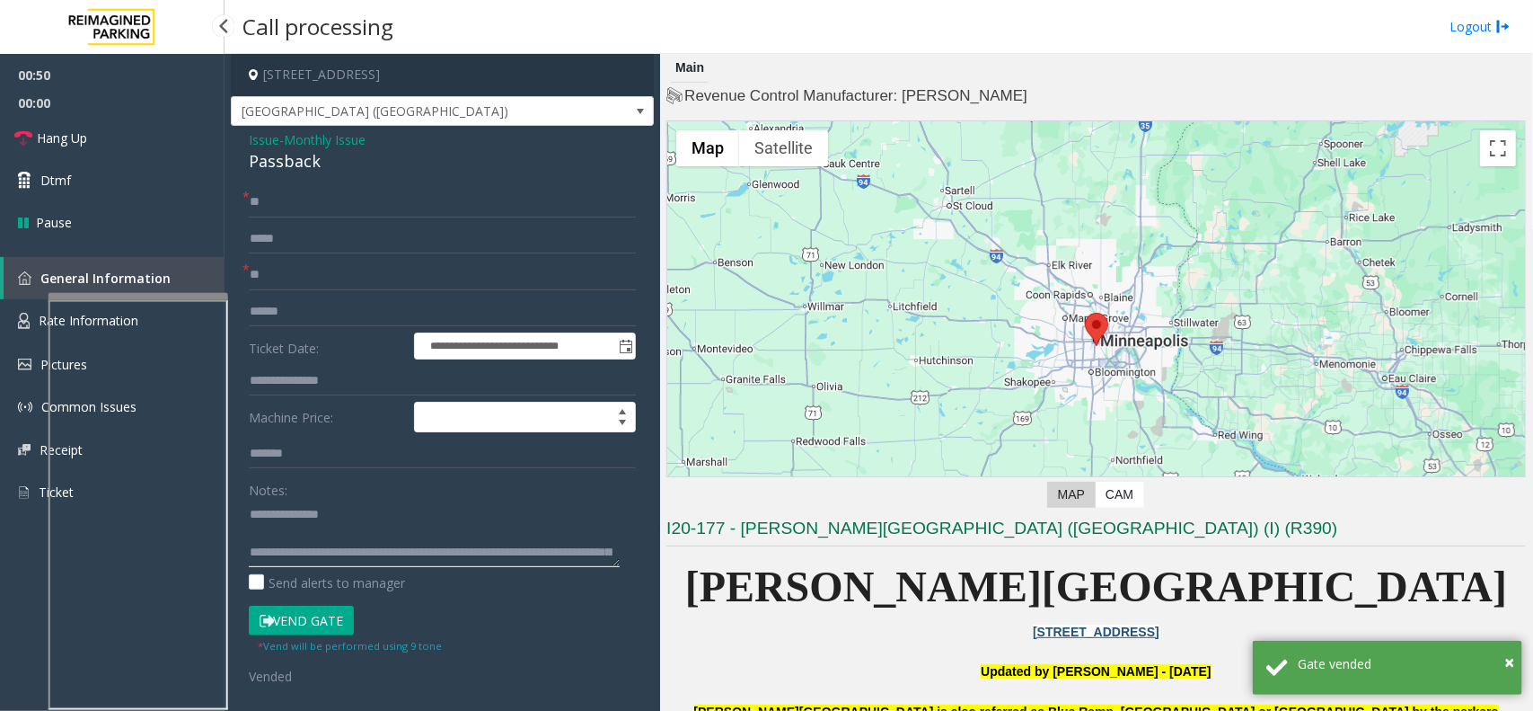
type textarea "**********"
click at [114, 105] on span "00:00" at bounding box center [112, 103] width 225 height 28
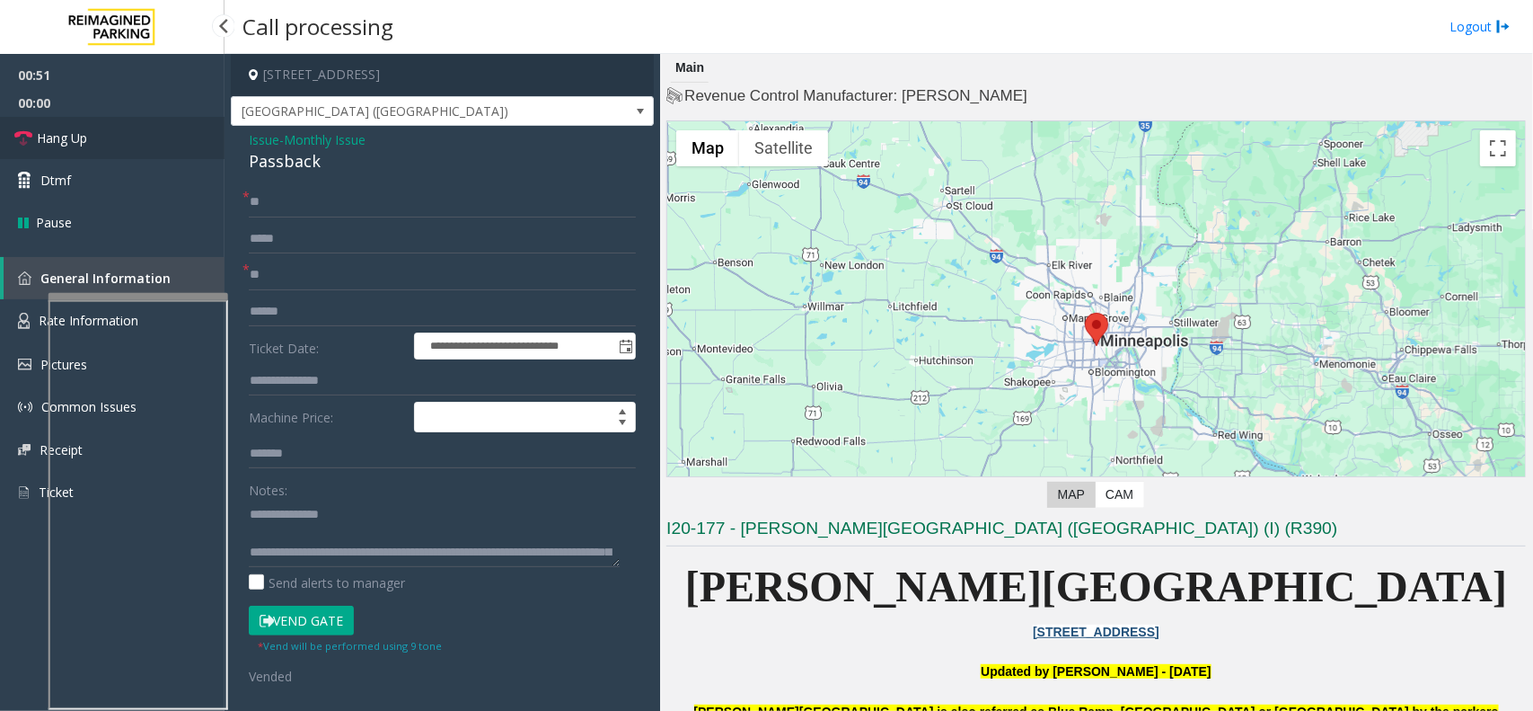
click at [113, 131] on link "Hang Up" at bounding box center [112, 138] width 225 height 42
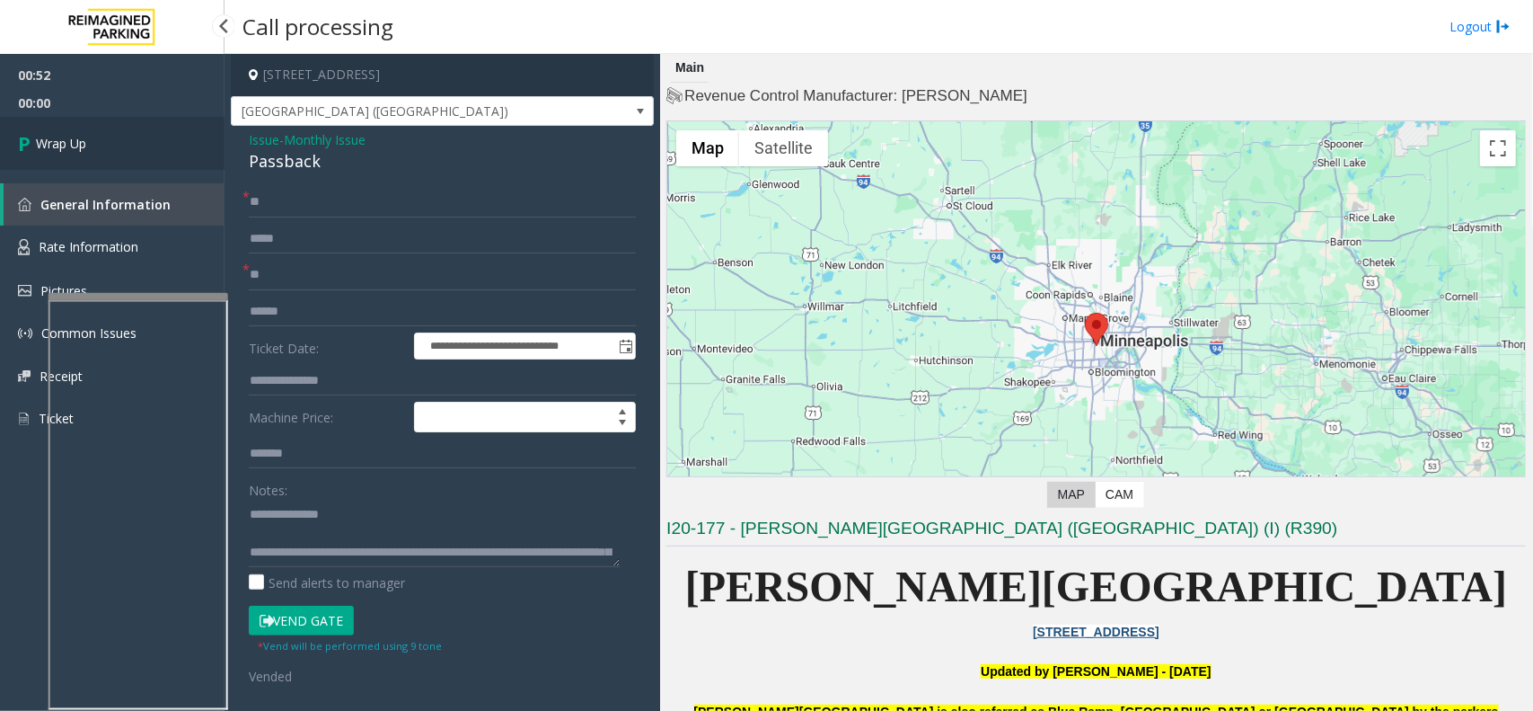
click at [87, 132] on link "Wrap Up" at bounding box center [112, 143] width 225 height 53
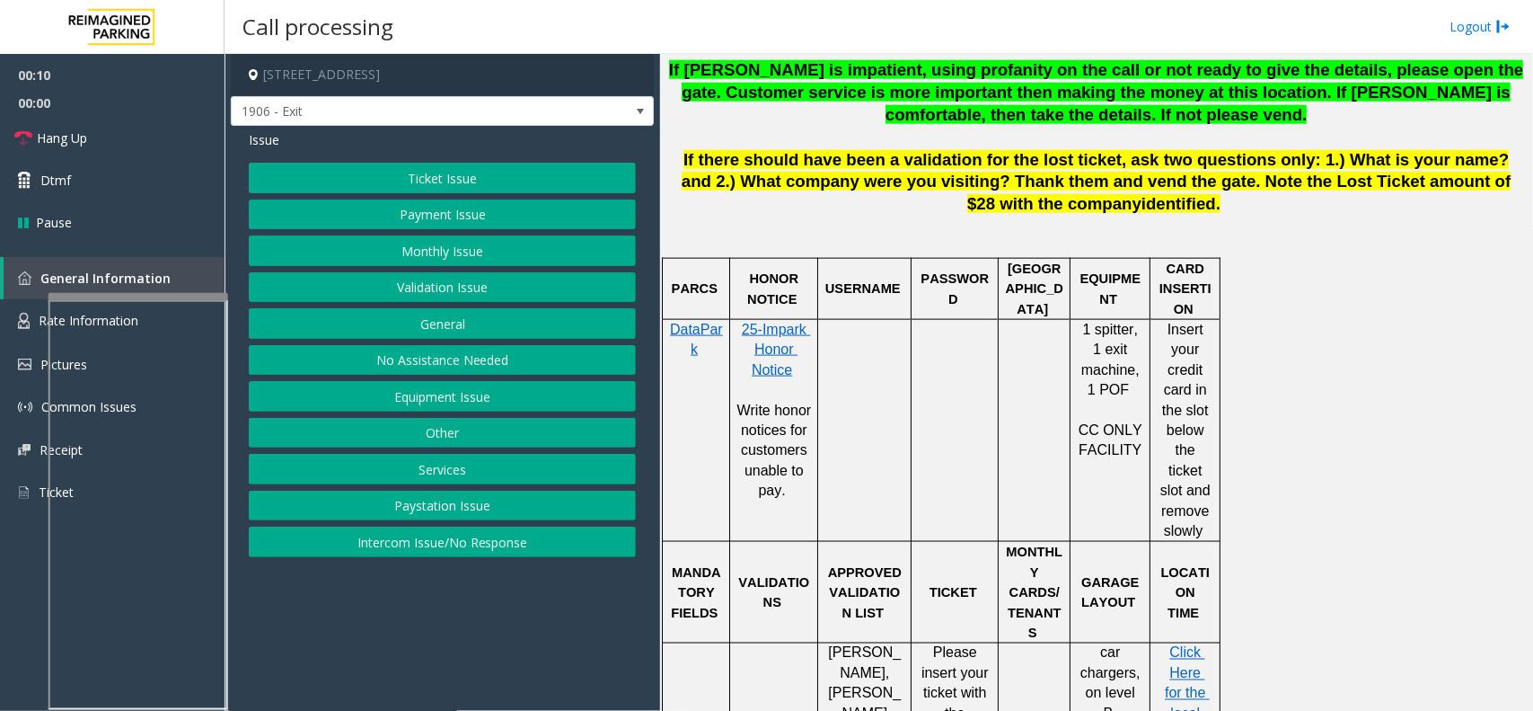
scroll to position [1011, 0]
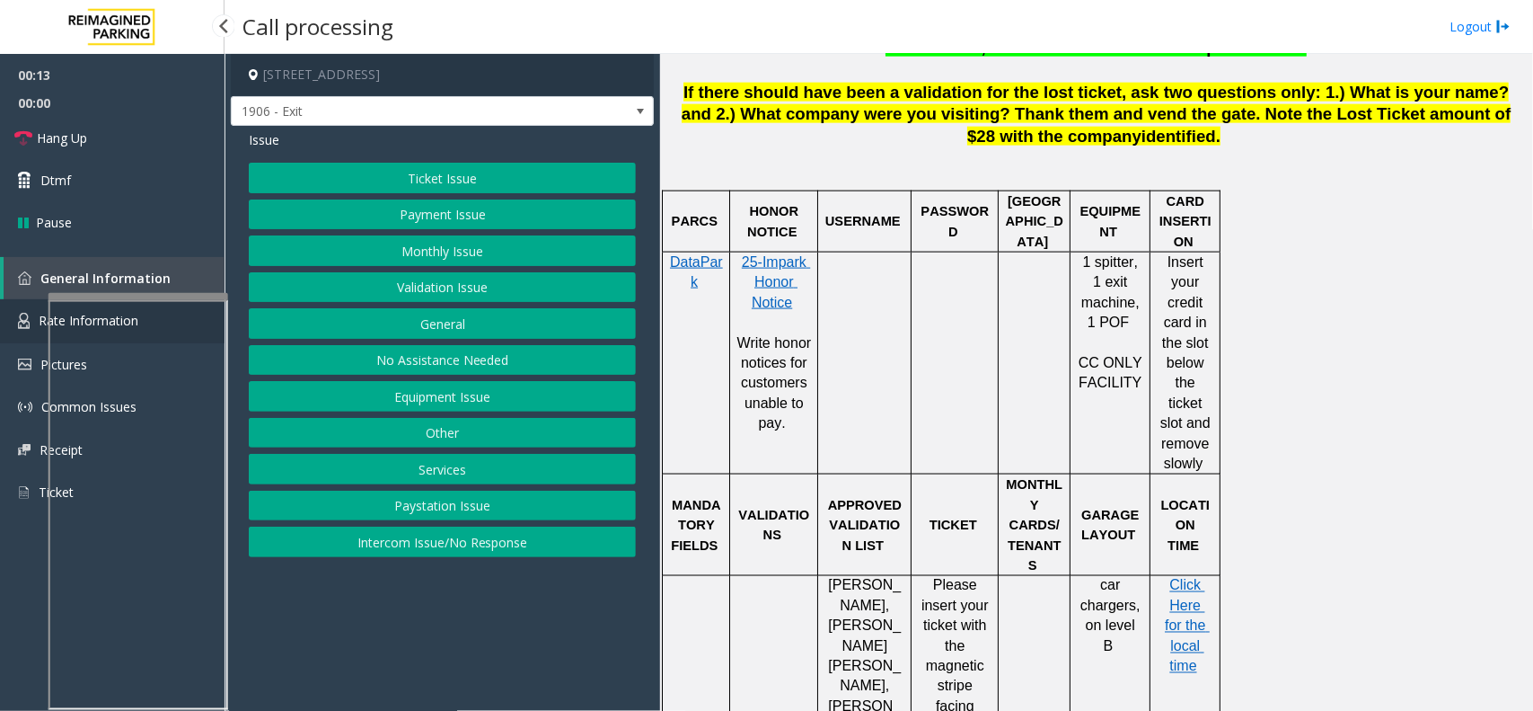
click at [7, 311] on link "Rate Information" at bounding box center [112, 321] width 225 height 44
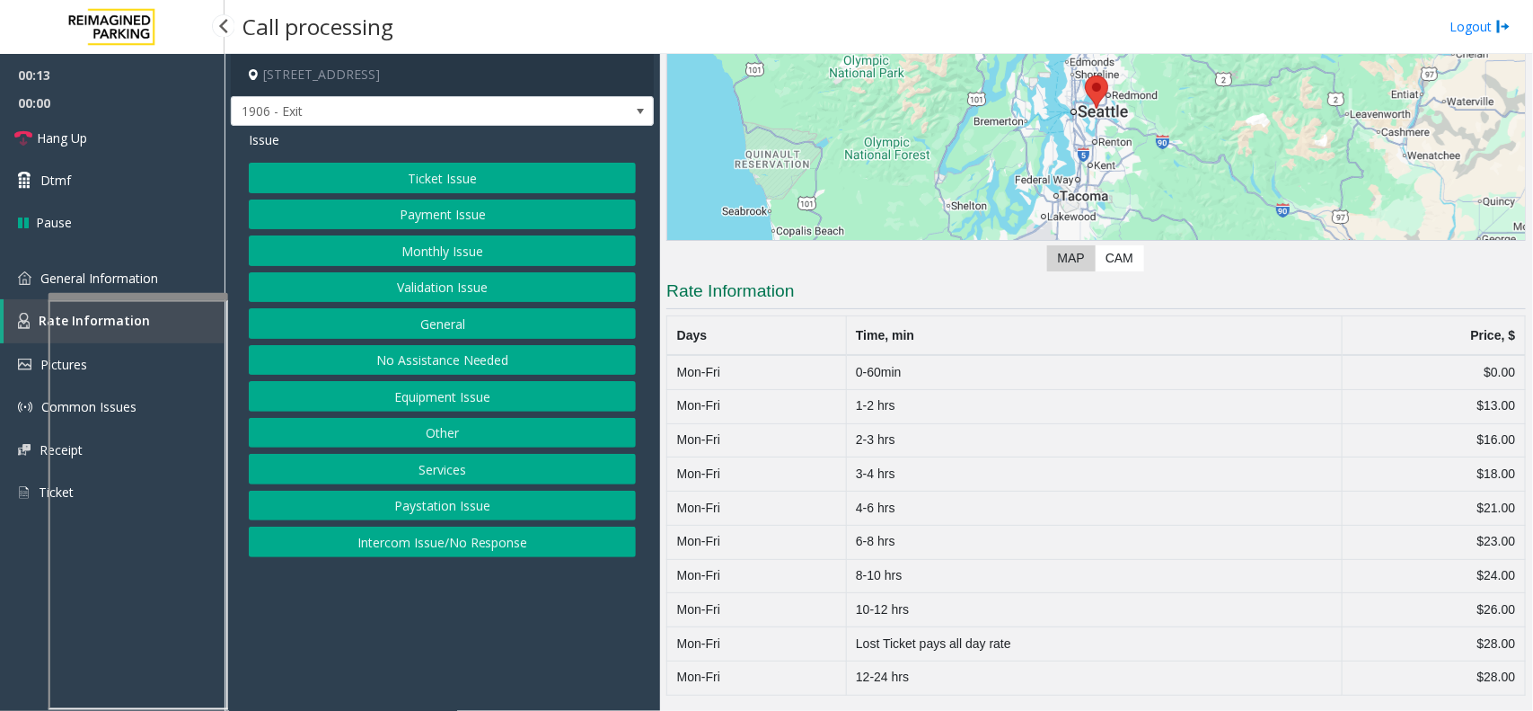
scroll to position [216, 0]
click at [182, 278] on link "General Information" at bounding box center [112, 278] width 225 height 42
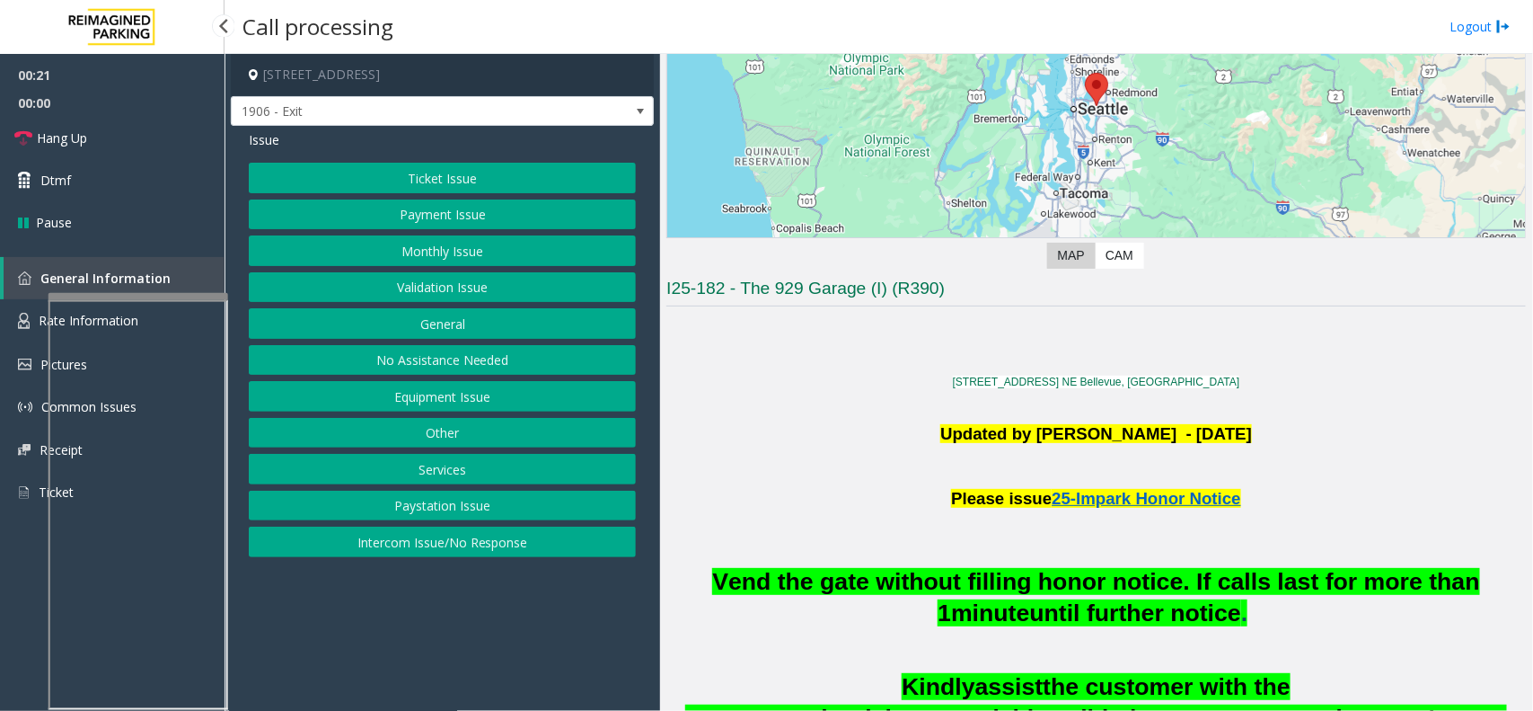
scroll to position [1011, 0]
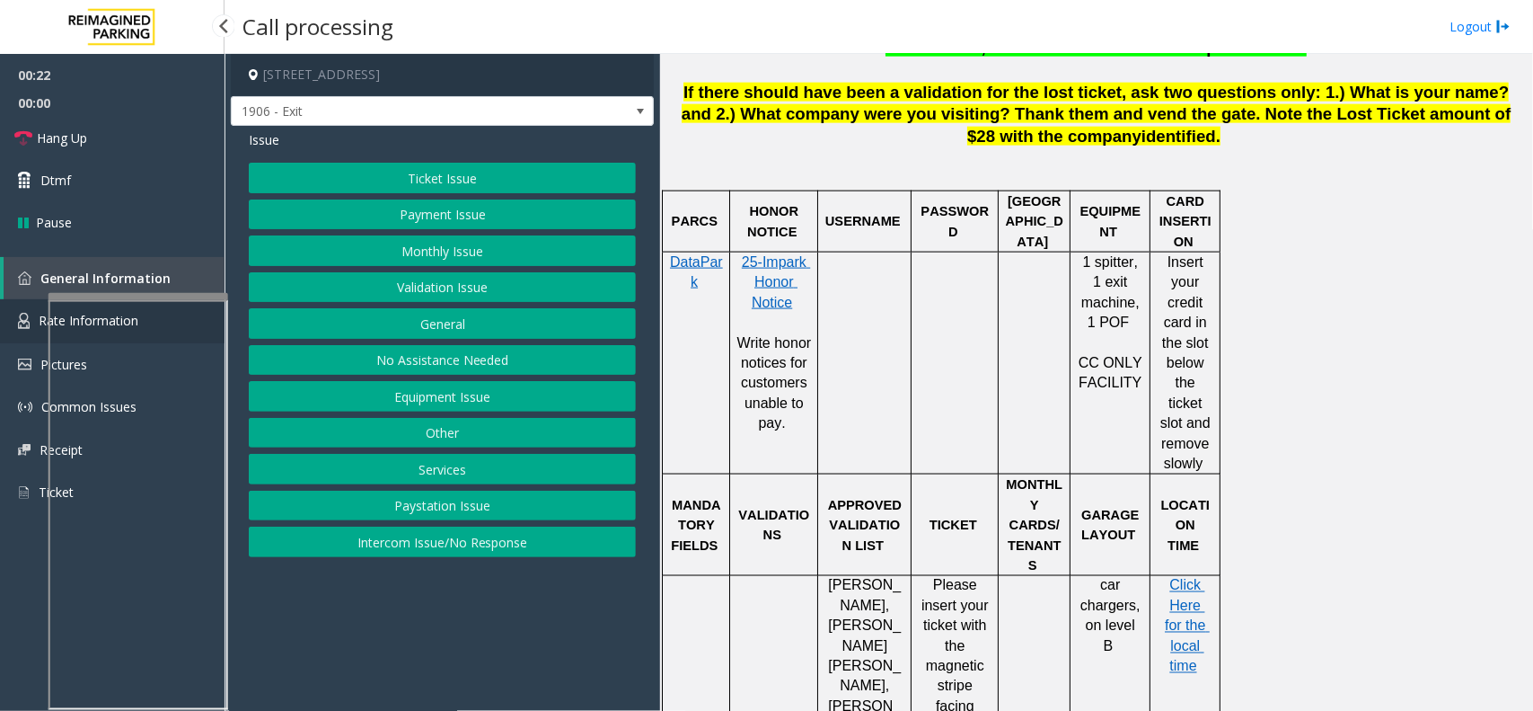
click at [28, 310] on link "Rate Information" at bounding box center [112, 321] width 225 height 44
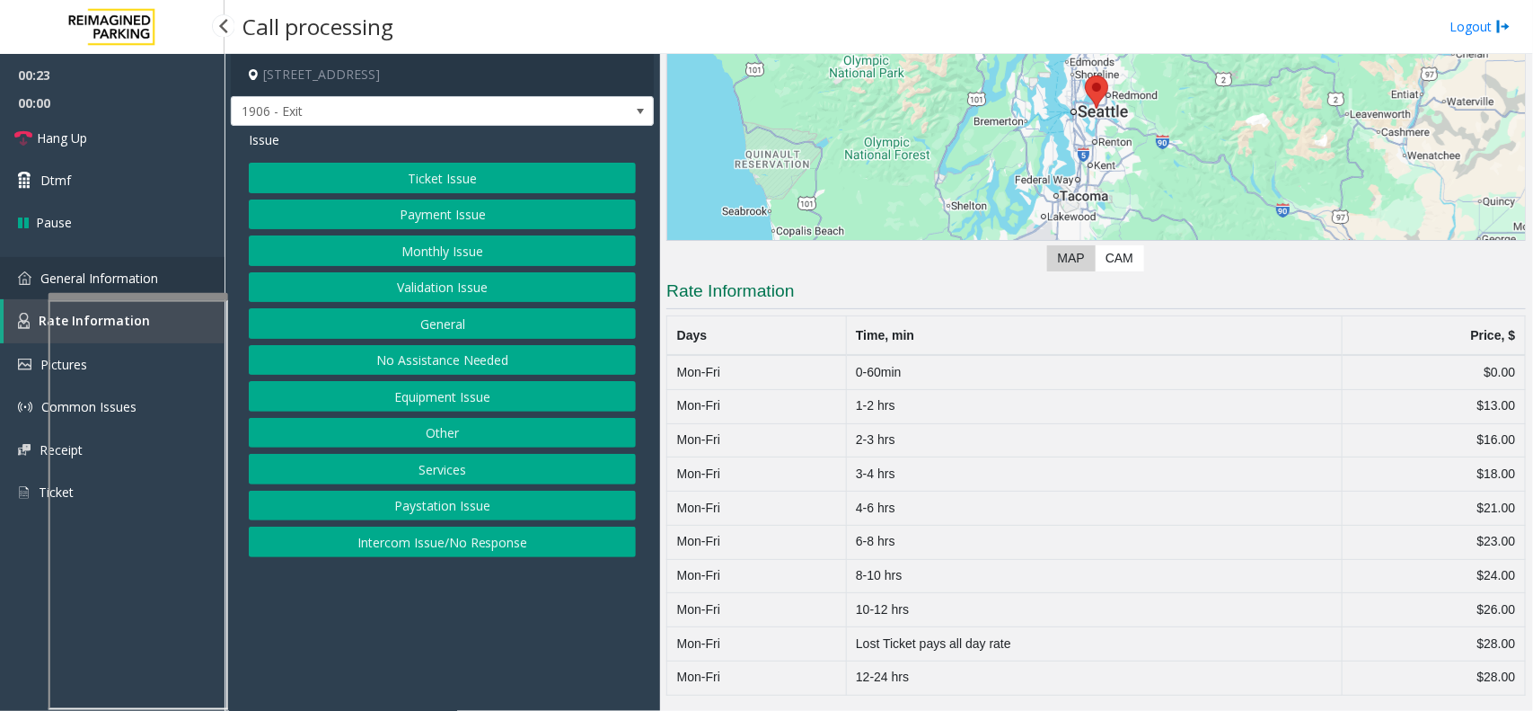
click at [38, 292] on link "General Information" at bounding box center [112, 278] width 225 height 42
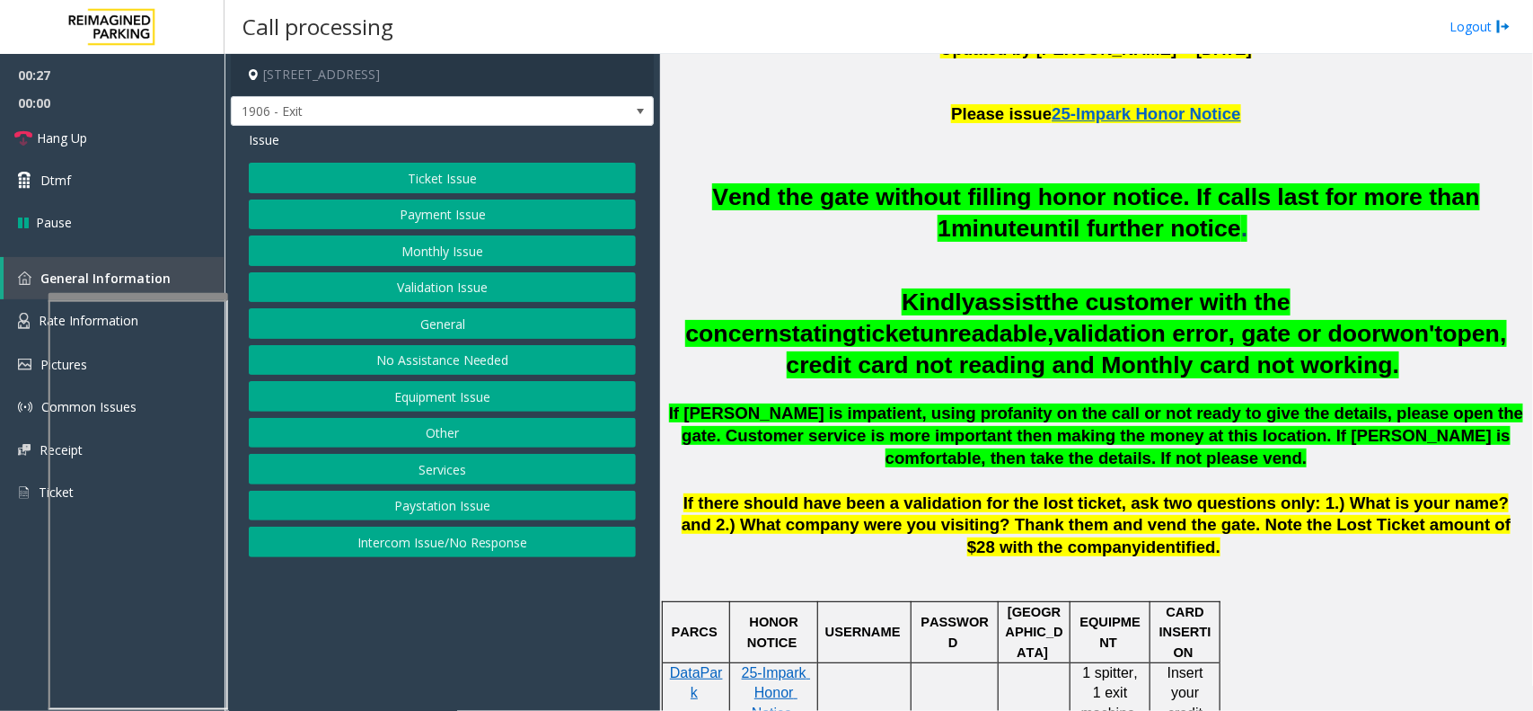
scroll to position [561, 0]
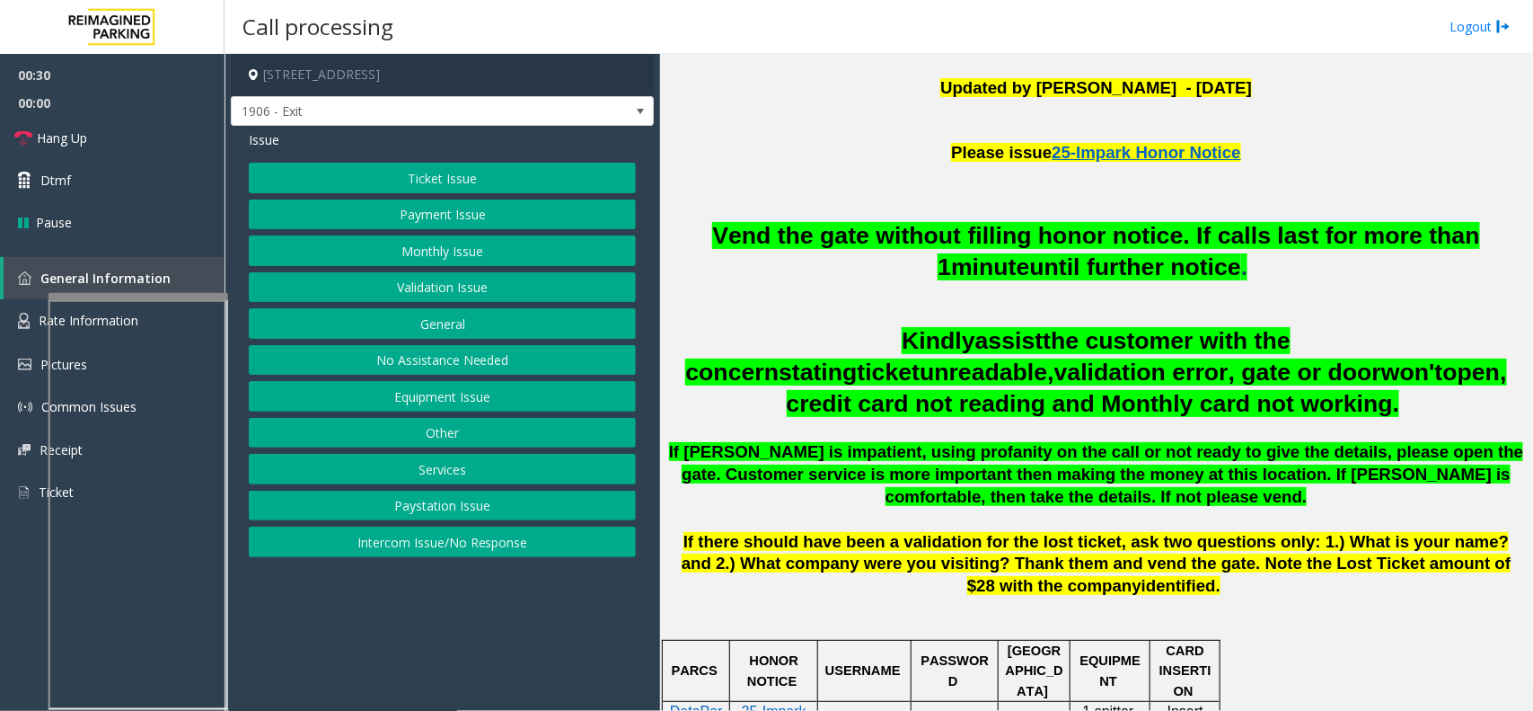
click at [473, 284] on button "Validation Issue" at bounding box center [442, 287] width 387 height 31
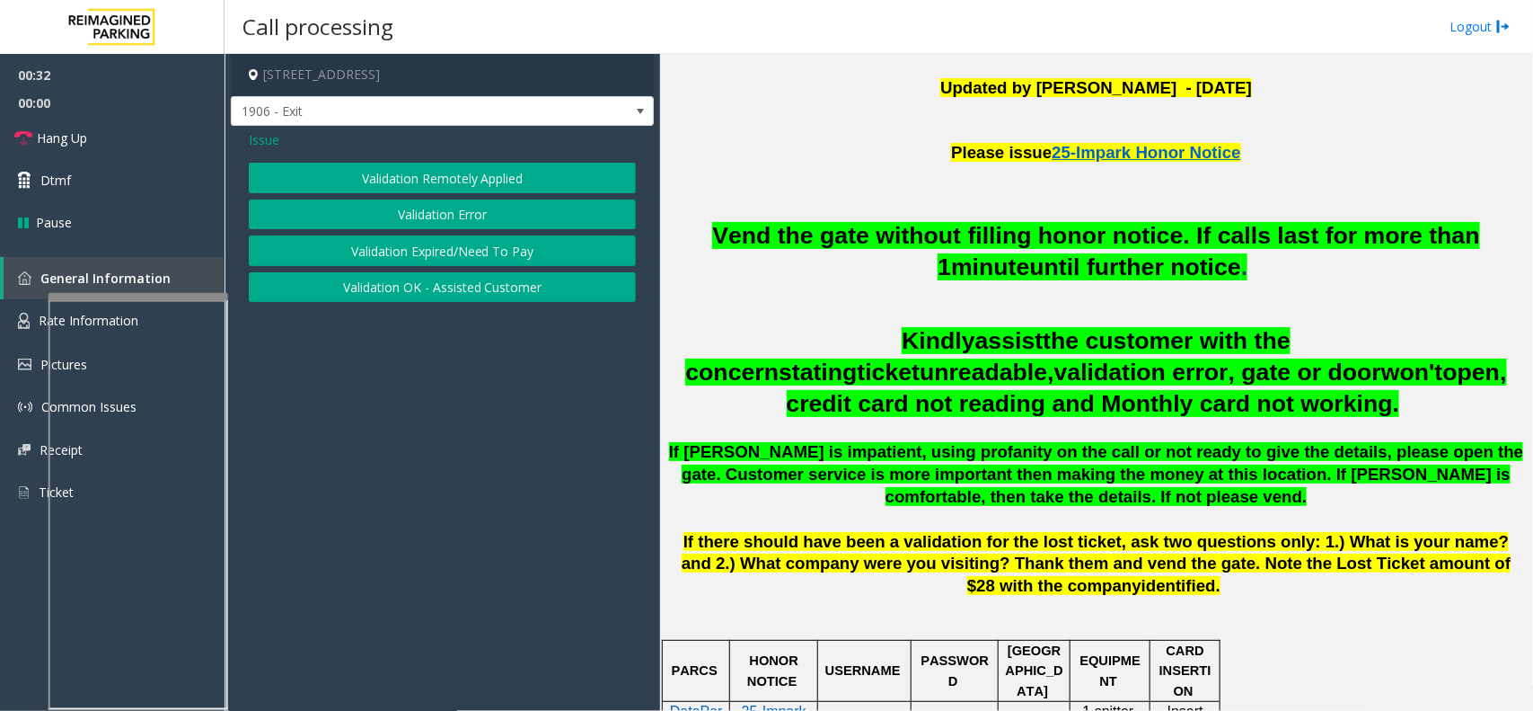
click at [460, 250] on button "Validation Expired/Need To Pay" at bounding box center [442, 250] width 387 height 31
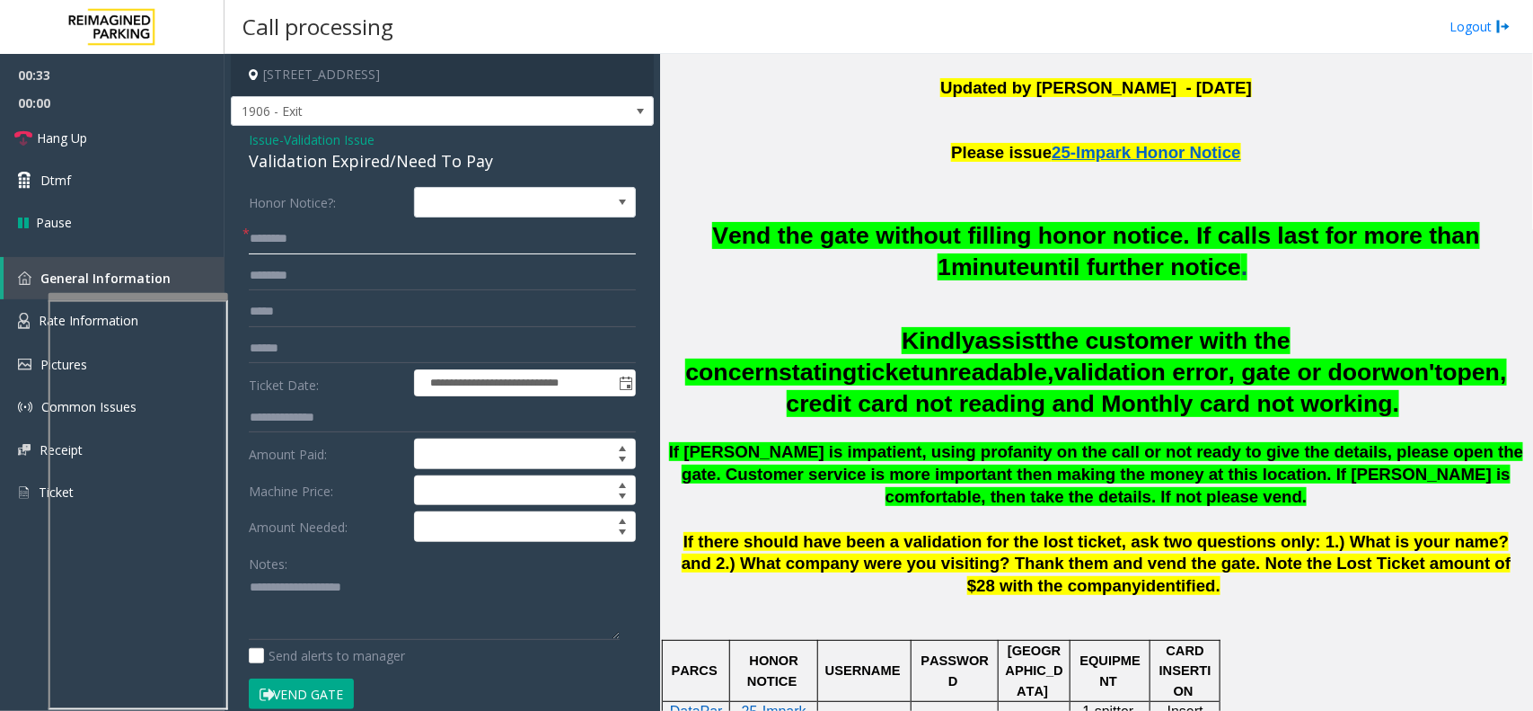
click at [449, 252] on input "text" at bounding box center [442, 239] width 387 height 31
type textarea "**********"
click at [324, 144] on span "Validation Issue" at bounding box center [329, 139] width 91 height 19
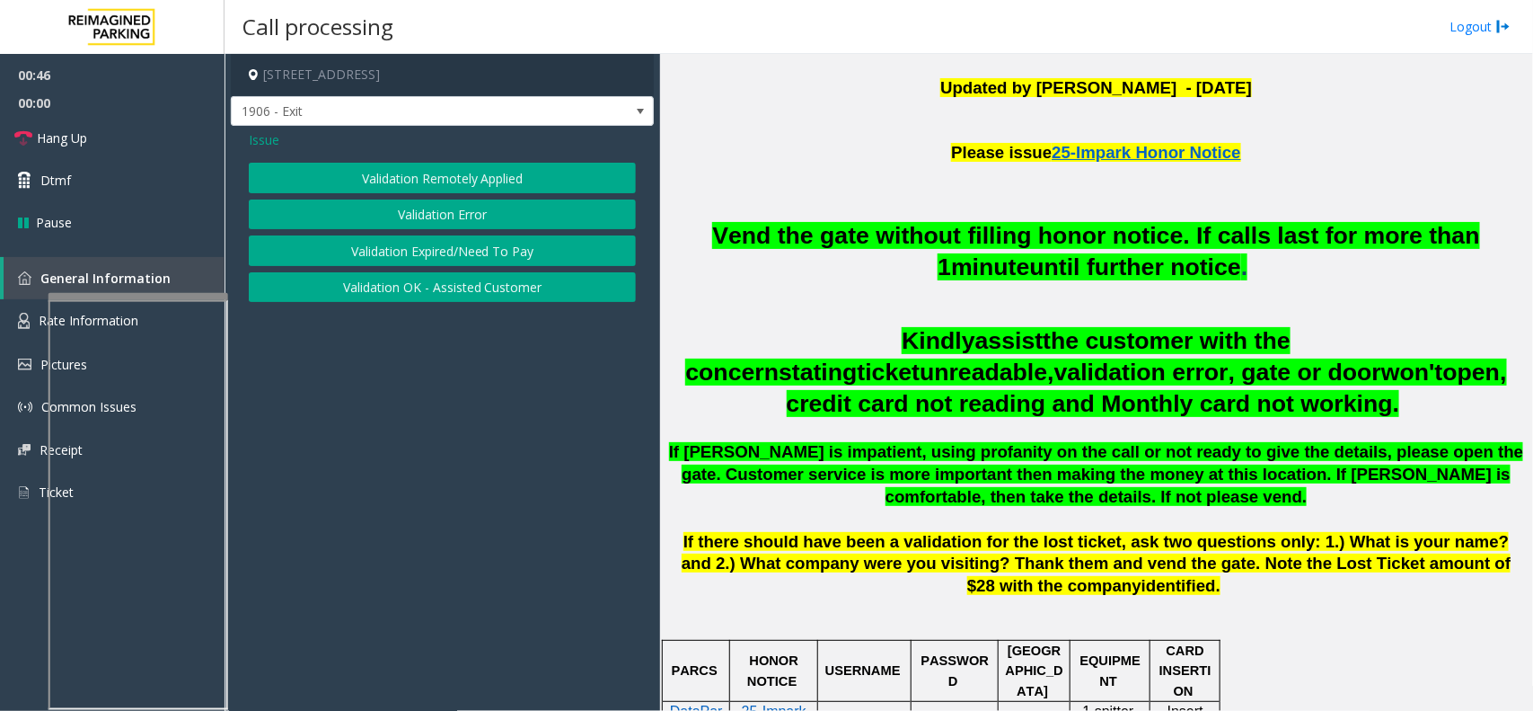
click at [275, 146] on span "Issue" at bounding box center [264, 139] width 31 height 19
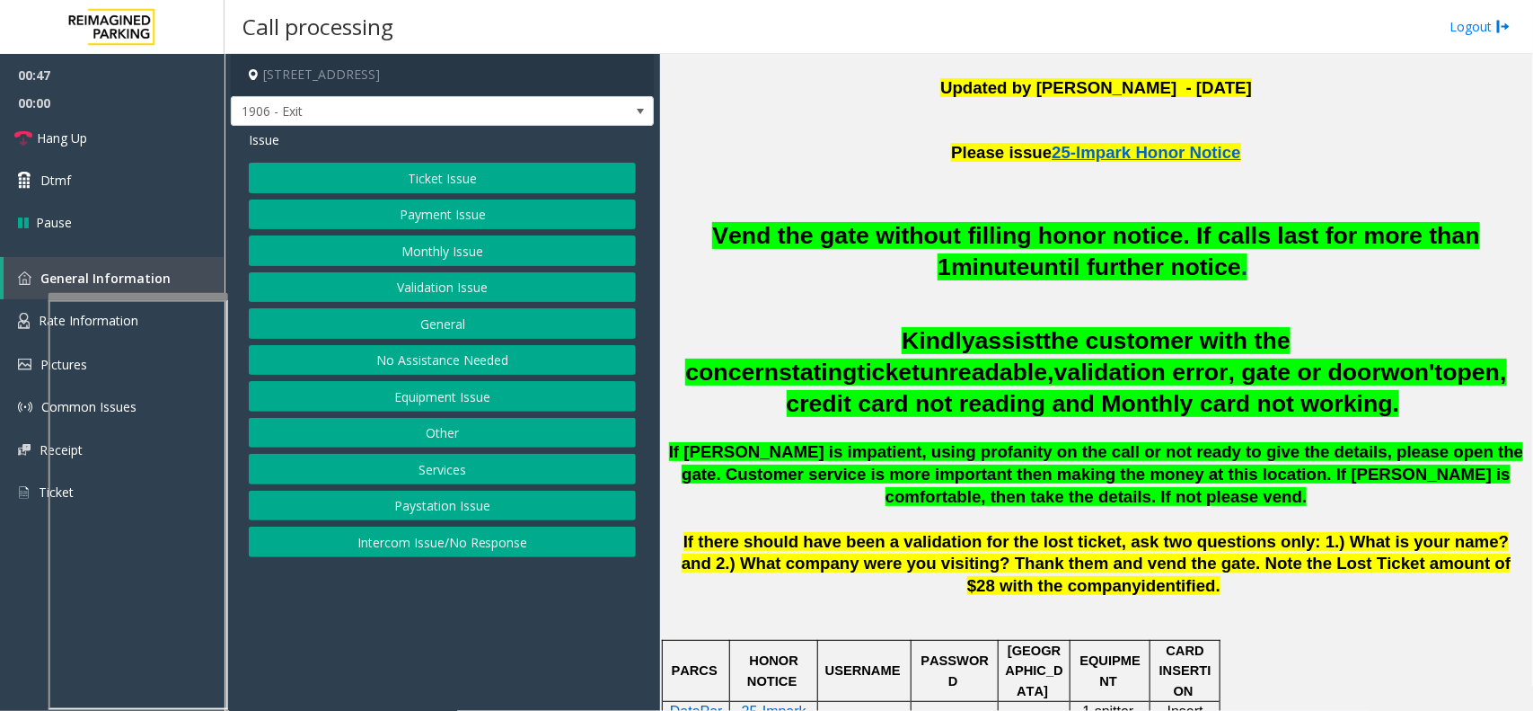
click at [495, 258] on button "Monthly Issue" at bounding box center [442, 250] width 387 height 31
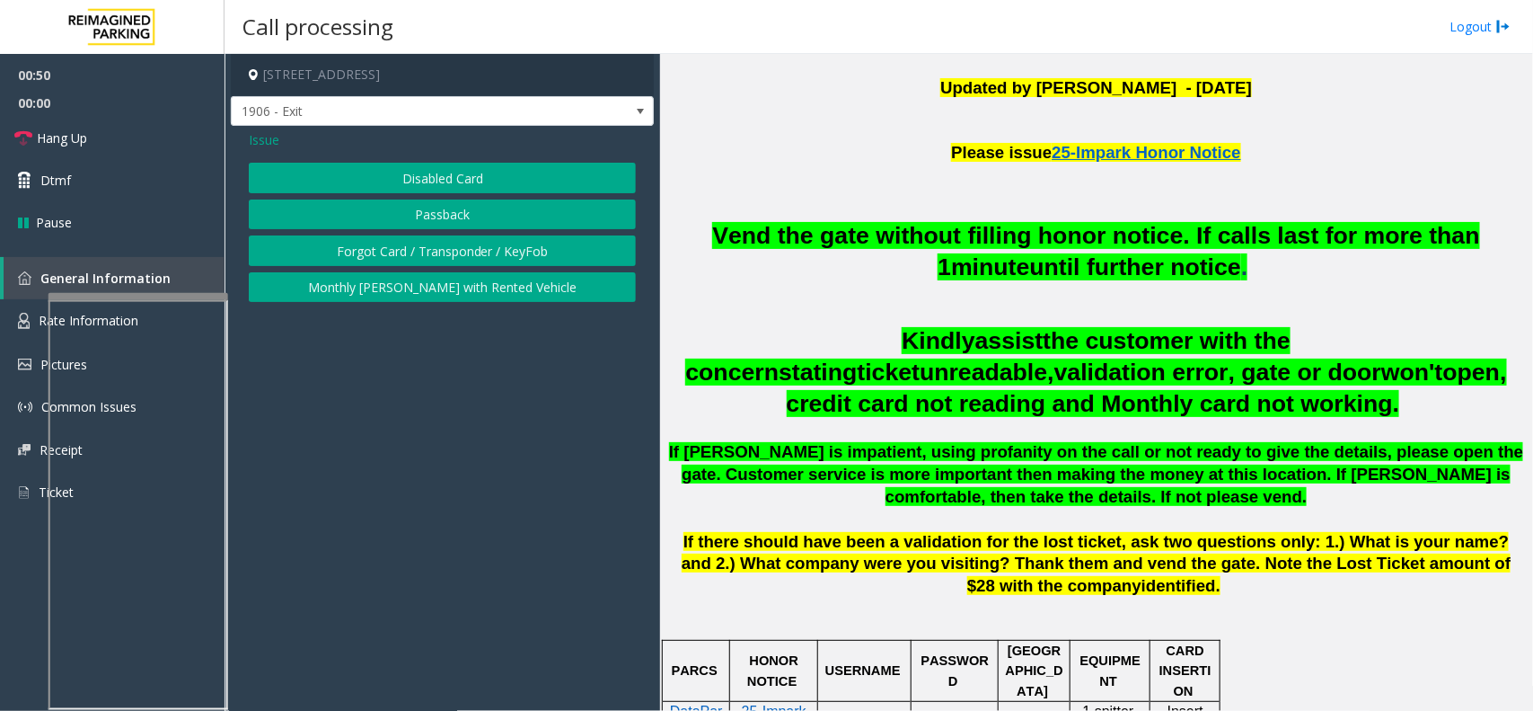
click at [463, 181] on button "Disabled Card" at bounding box center [442, 178] width 387 height 31
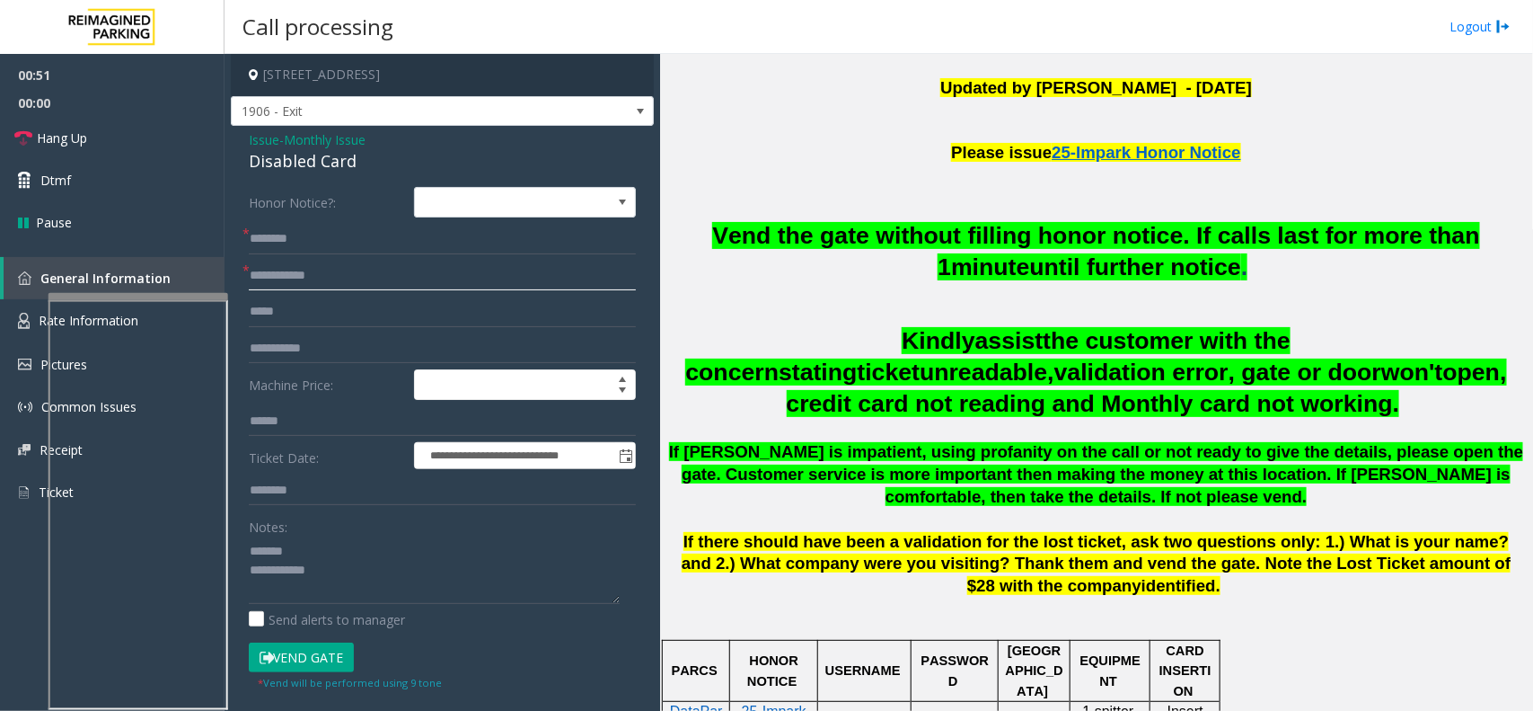
click at [396, 270] on input "text" at bounding box center [442, 275] width 387 height 31
click at [290, 154] on div "Disabled Card" at bounding box center [442, 161] width 387 height 24
type textarea "**********"
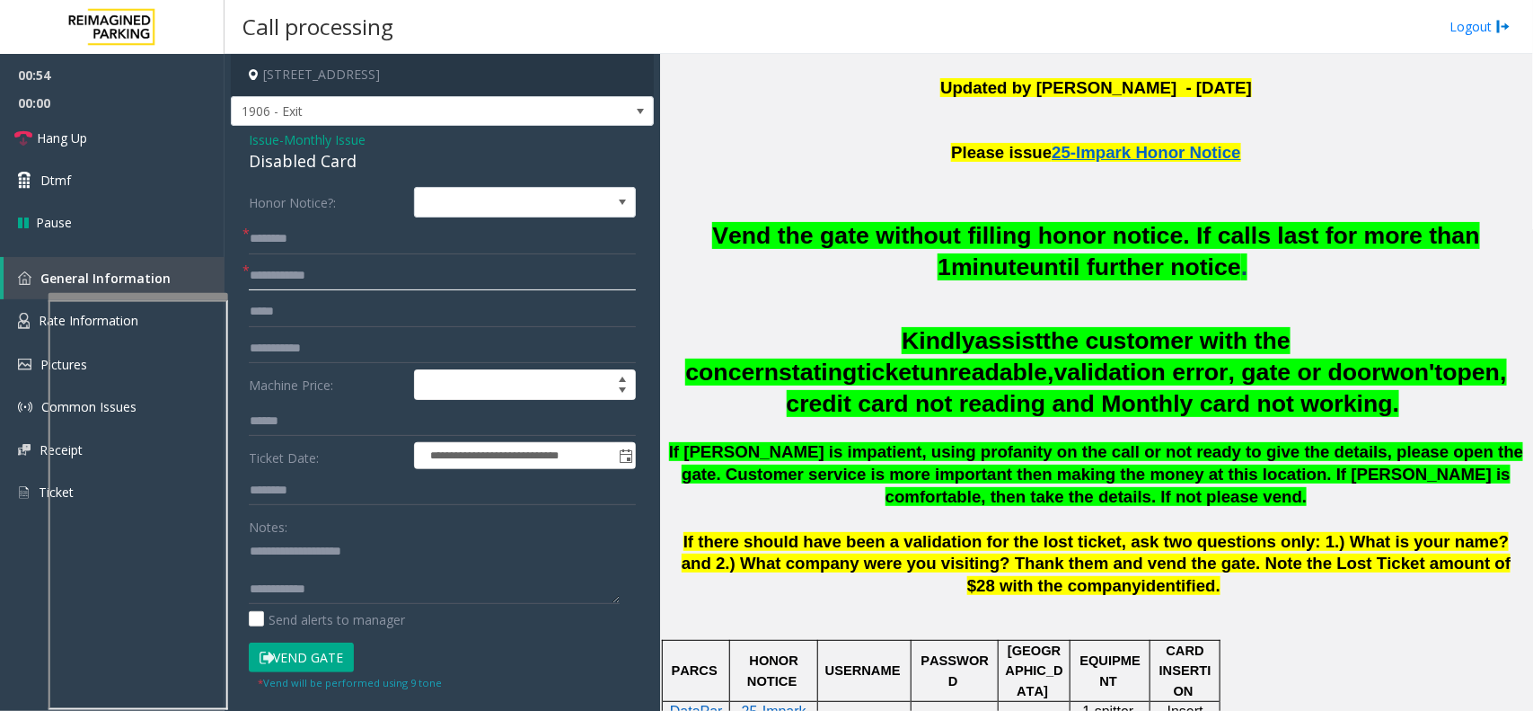
click at [324, 268] on input "text" at bounding box center [442, 275] width 387 height 31
click at [331, 213] on label "Honor Notice?:" at bounding box center [326, 202] width 165 height 31
click at [386, 276] on input "text" at bounding box center [442, 275] width 387 height 31
click at [365, 585] on textarea at bounding box center [434, 569] width 371 height 67
click at [265, 277] on input "******" at bounding box center [442, 275] width 387 height 31
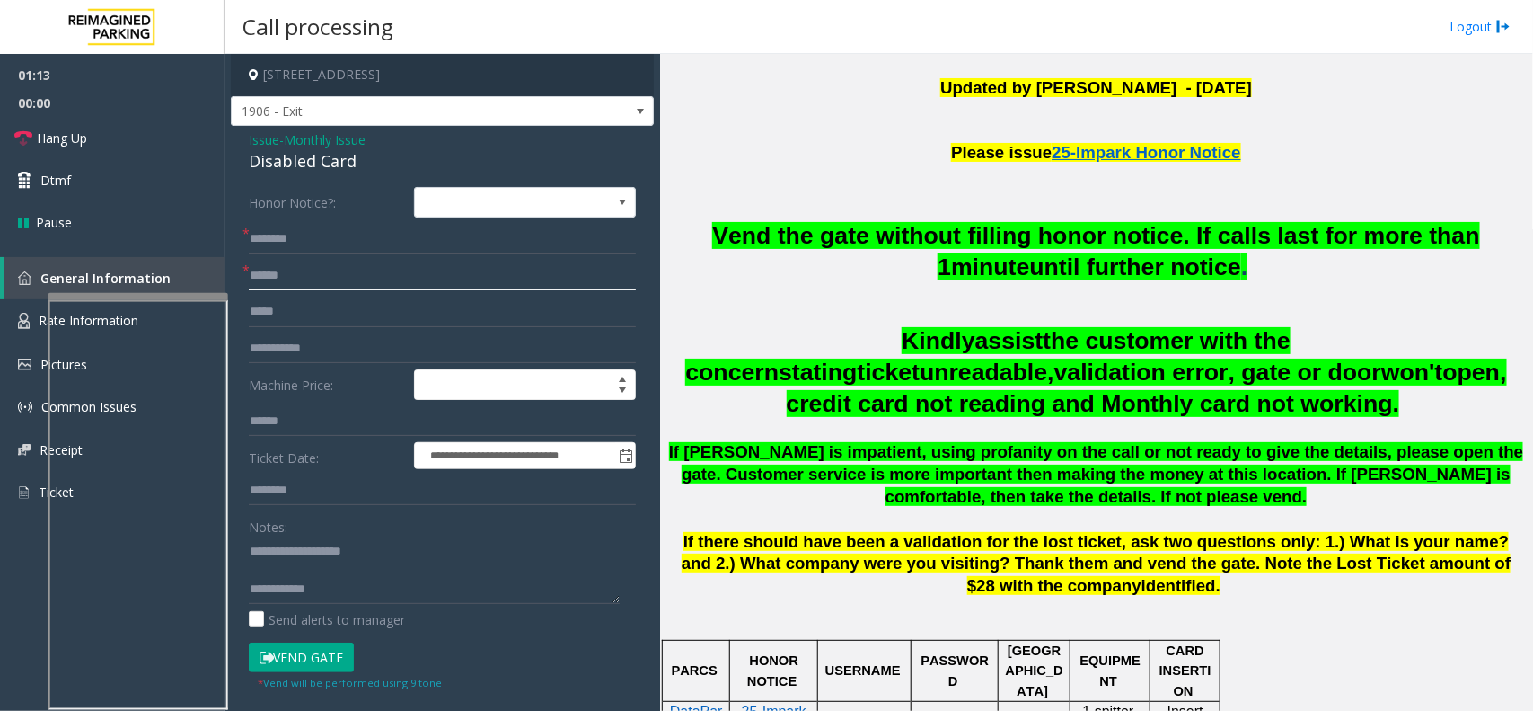
click at [301, 268] on input "******" at bounding box center [442, 275] width 387 height 31
type input "******"
click at [278, 252] on input "text" at bounding box center [442, 239] width 387 height 31
type input "**********"
click at [328, 660] on button "Vend Gate" at bounding box center [301, 657] width 105 height 31
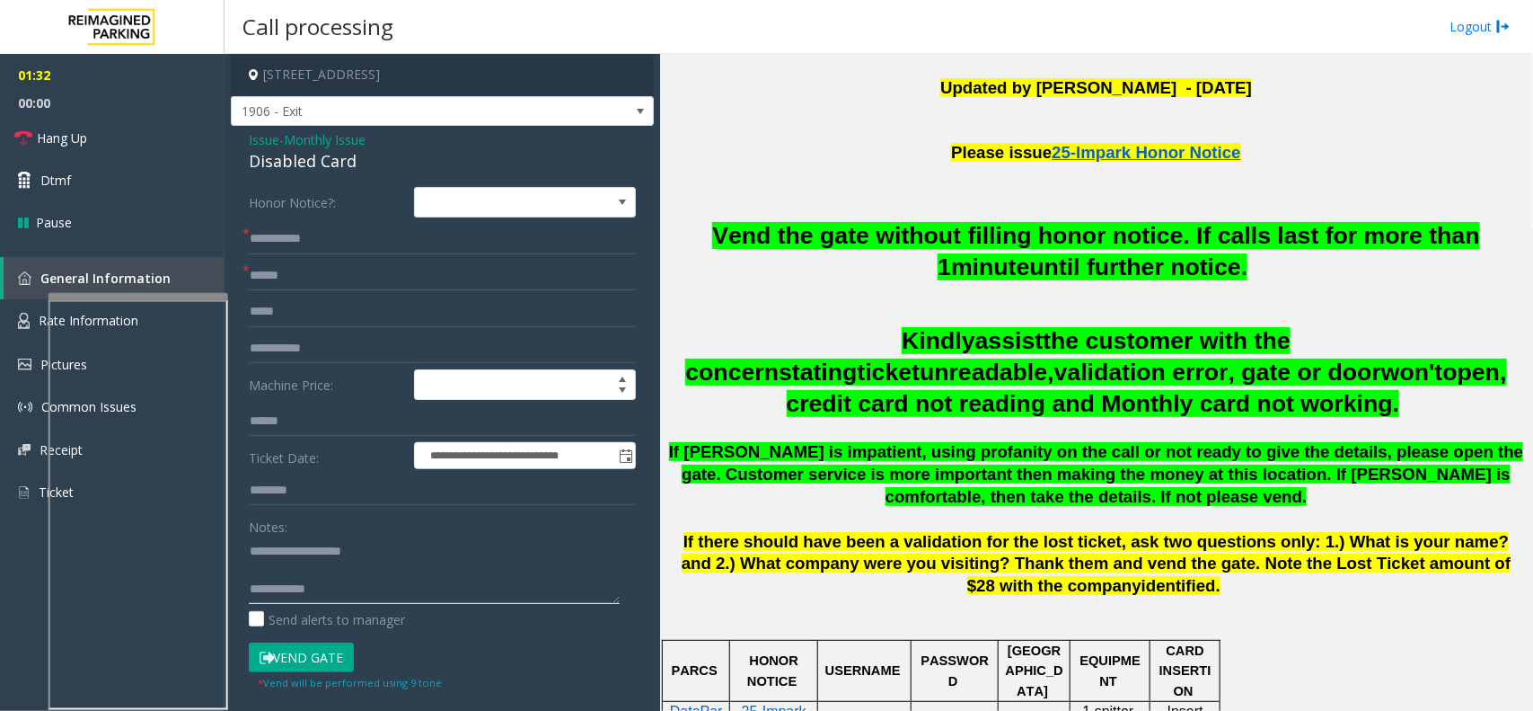
click at [369, 564] on textarea at bounding box center [434, 569] width 371 height 67
click at [369, 578] on textarea at bounding box center [434, 569] width 371 height 67
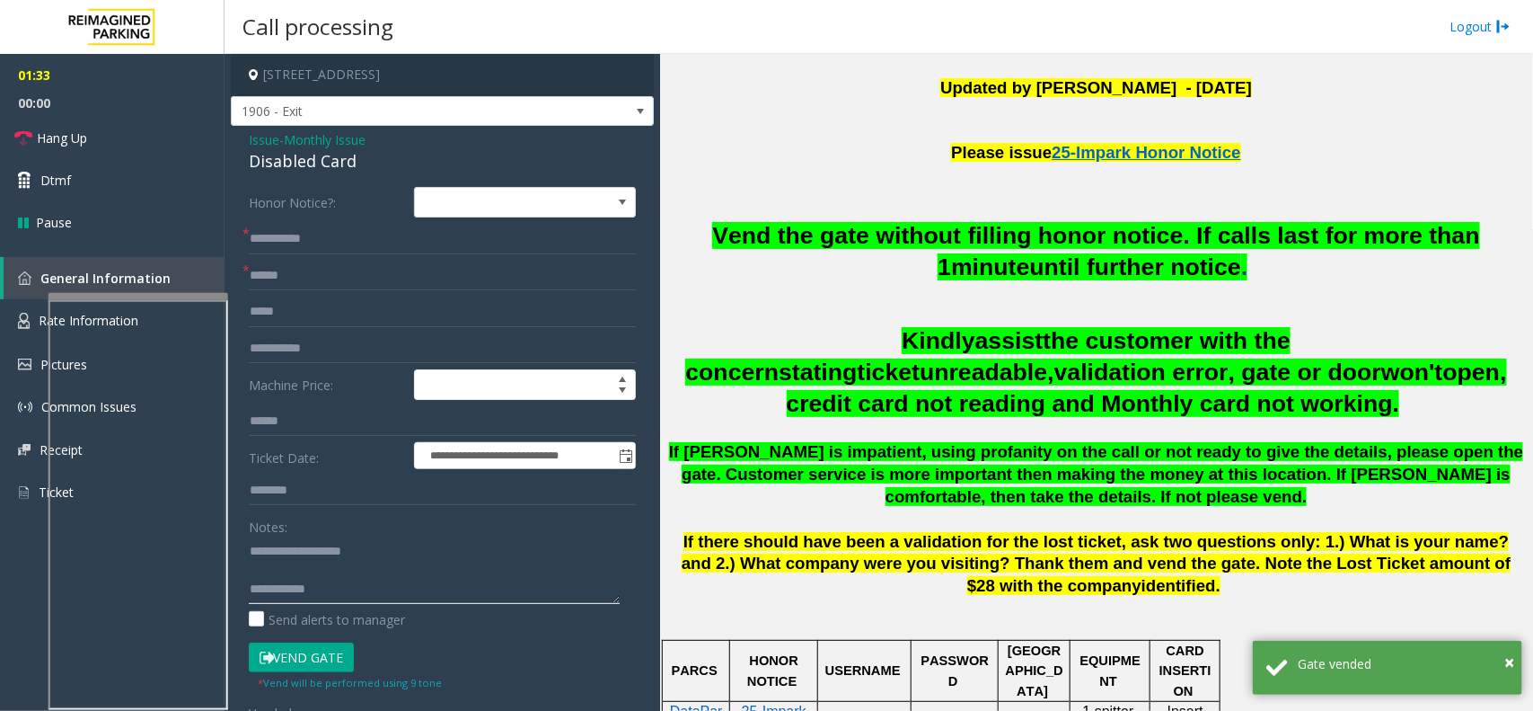
click at [362, 581] on textarea at bounding box center [434, 569] width 371 height 67
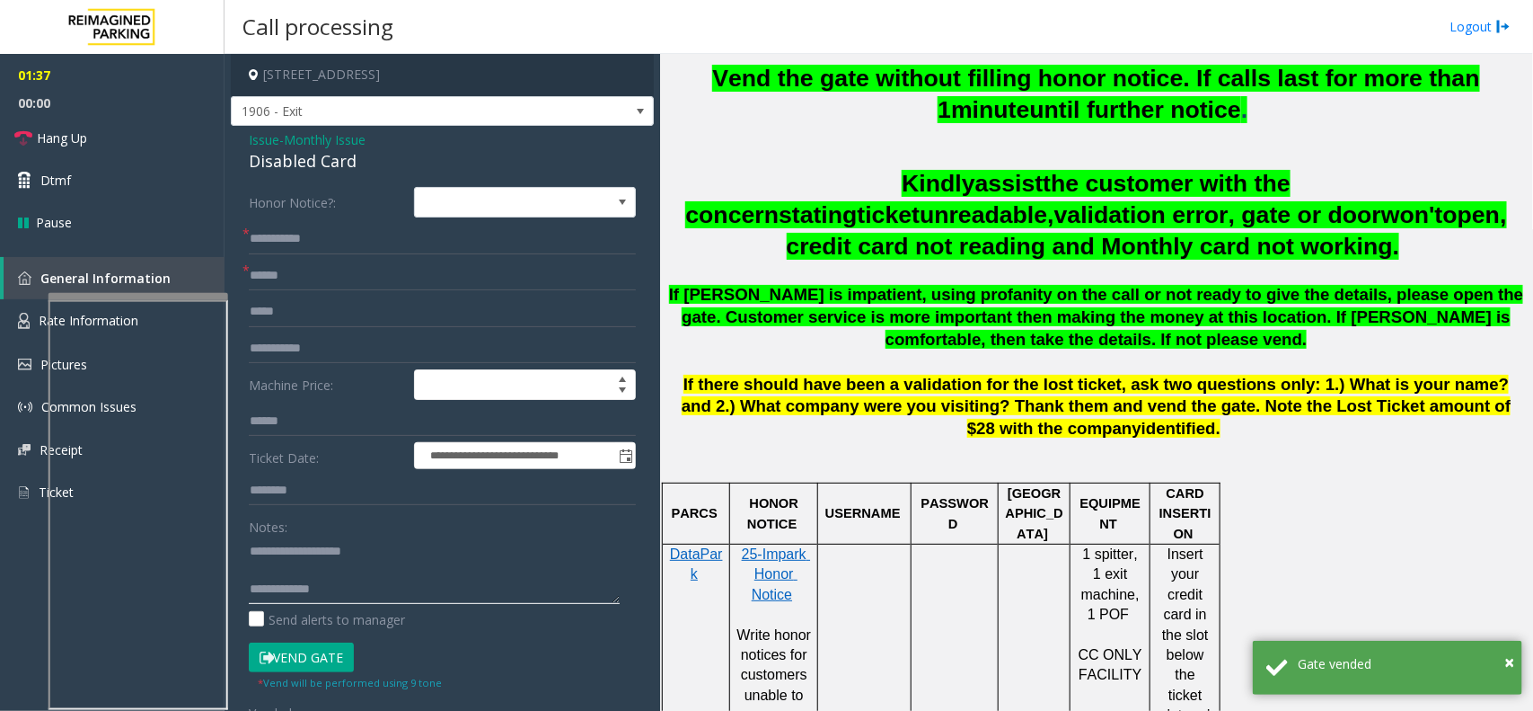
scroll to position [786, 0]
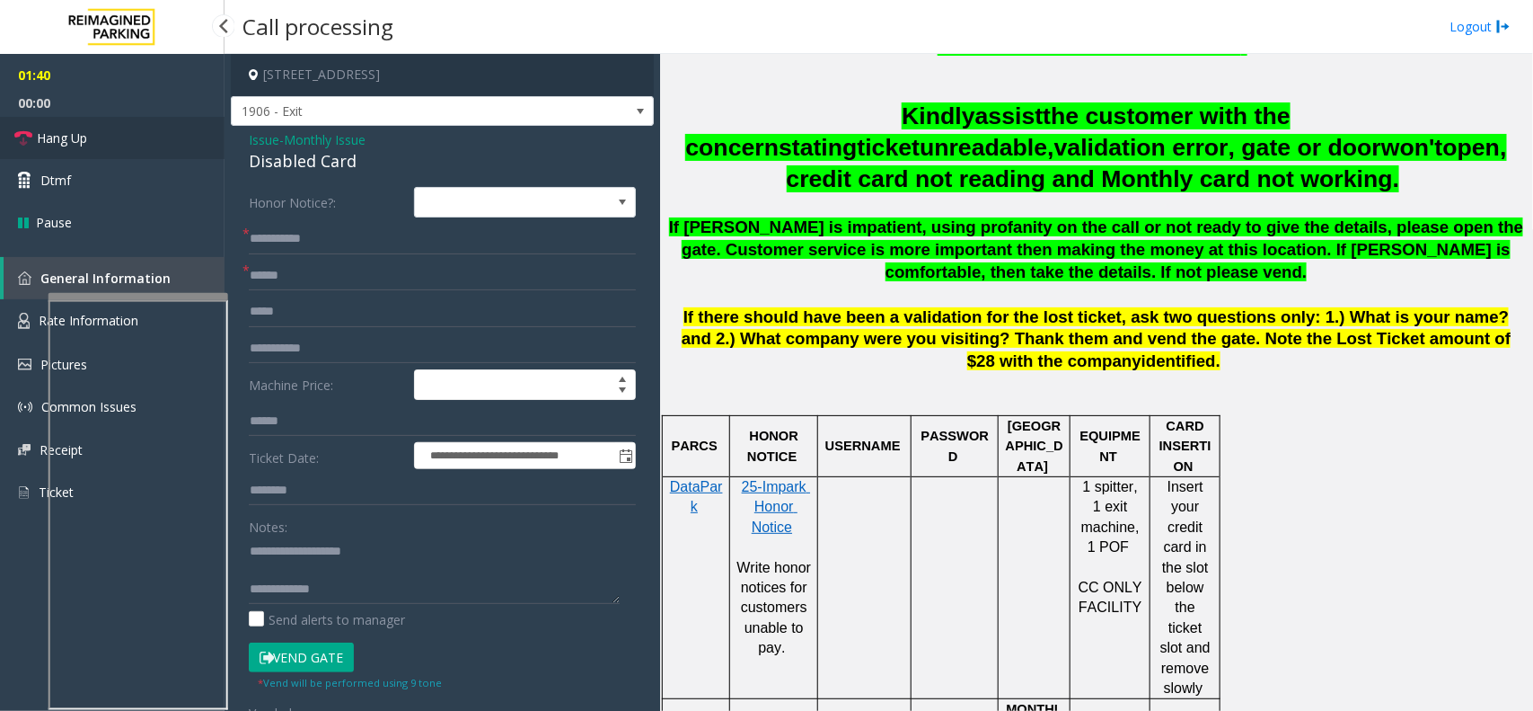
click at [141, 131] on link "Hang Up" at bounding box center [112, 138] width 225 height 42
click at [405, 586] on textarea at bounding box center [434, 569] width 371 height 67
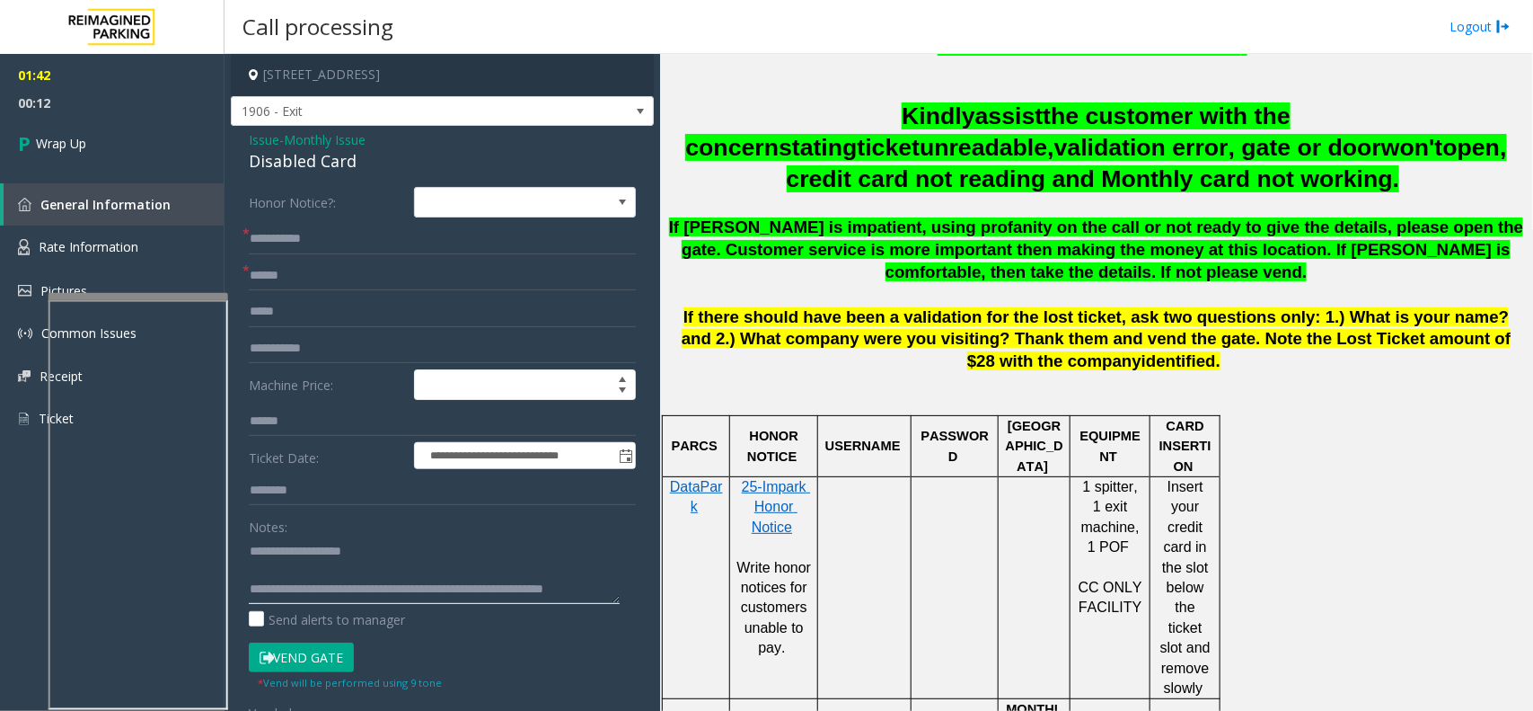
scroll to position [12, 0]
click at [313, 600] on textarea at bounding box center [434, 569] width 371 height 67
type textarea "**********"
click at [126, 150] on link "Wrap Up" at bounding box center [112, 143] width 225 height 53
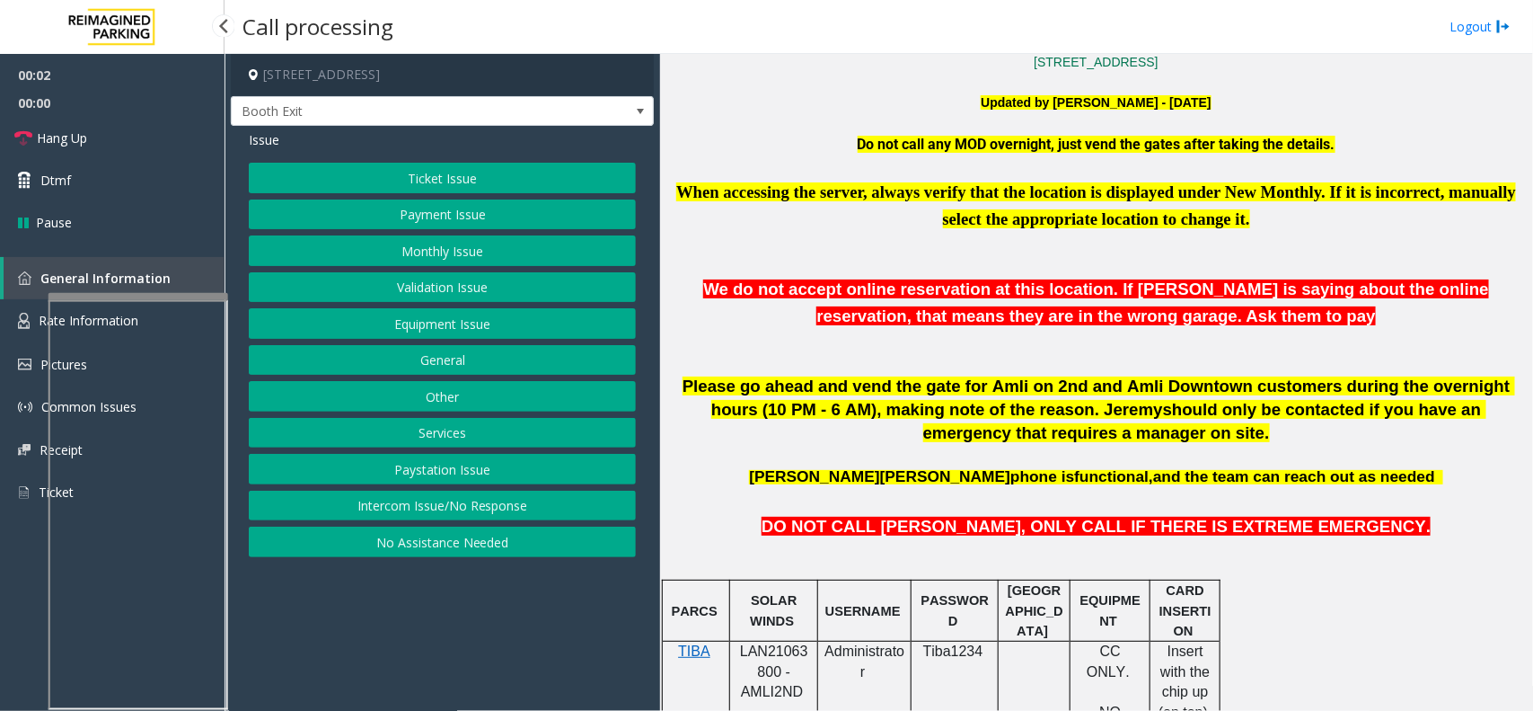
scroll to position [674, 0]
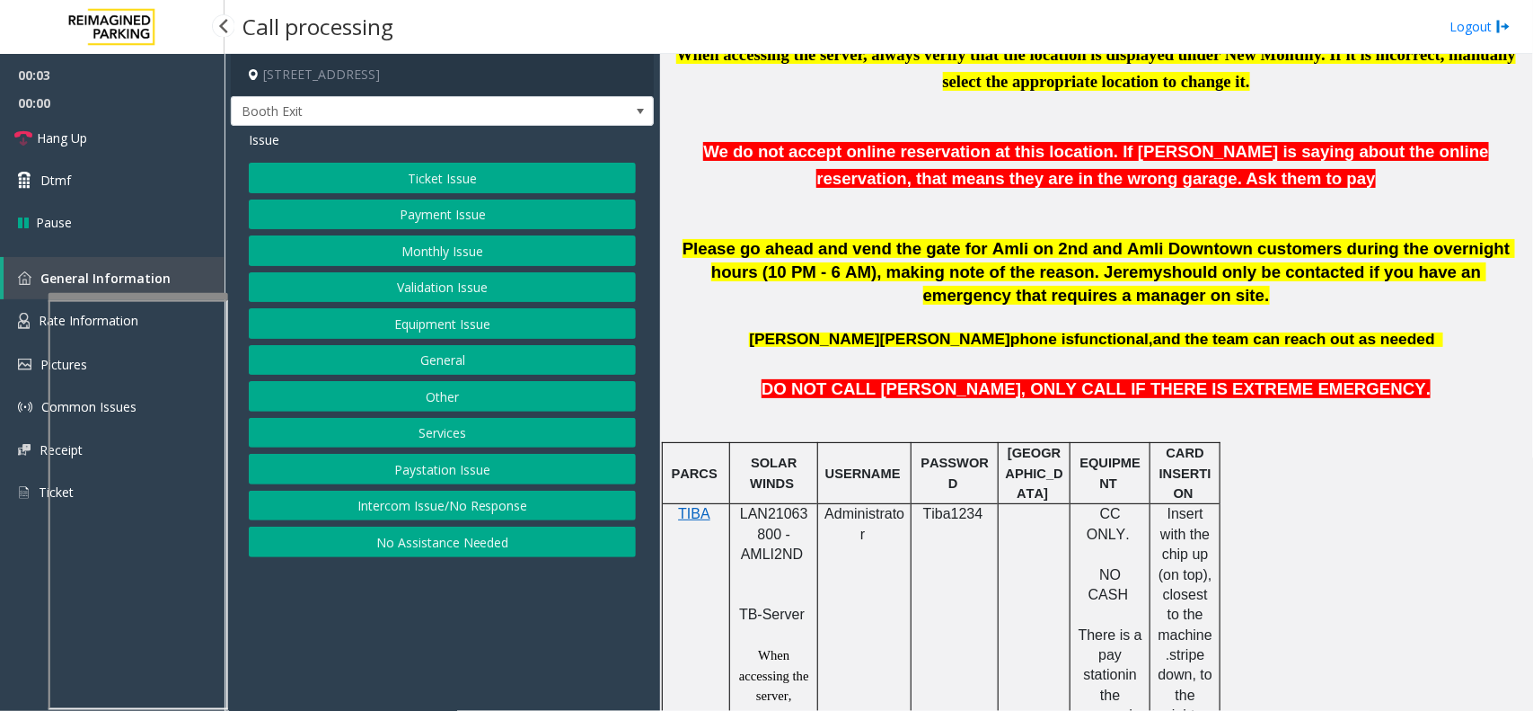
click at [774, 530] on span "LAN21063800 - AMLI2ND" at bounding box center [774, 534] width 68 height 56
click at [774, 525] on span "LAN21063800 - AMLI2ND" at bounding box center [774, 534] width 68 height 56
click at [777, 517] on span "LAN21063800 - AMLI2ND" at bounding box center [774, 534] width 68 height 56
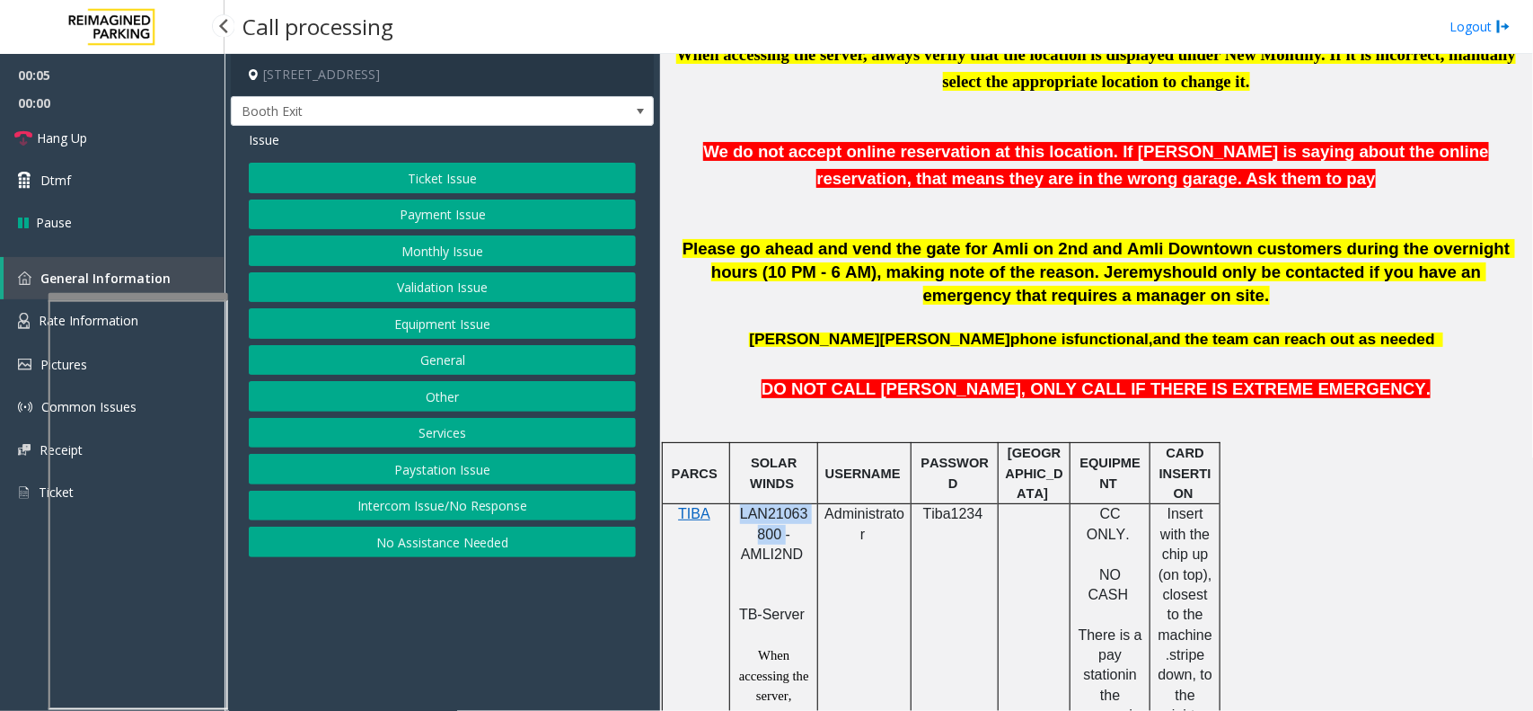
copy span "LAN21063800"
click at [508, 508] on button "Intercom Issue/No Response" at bounding box center [442, 505] width 387 height 31
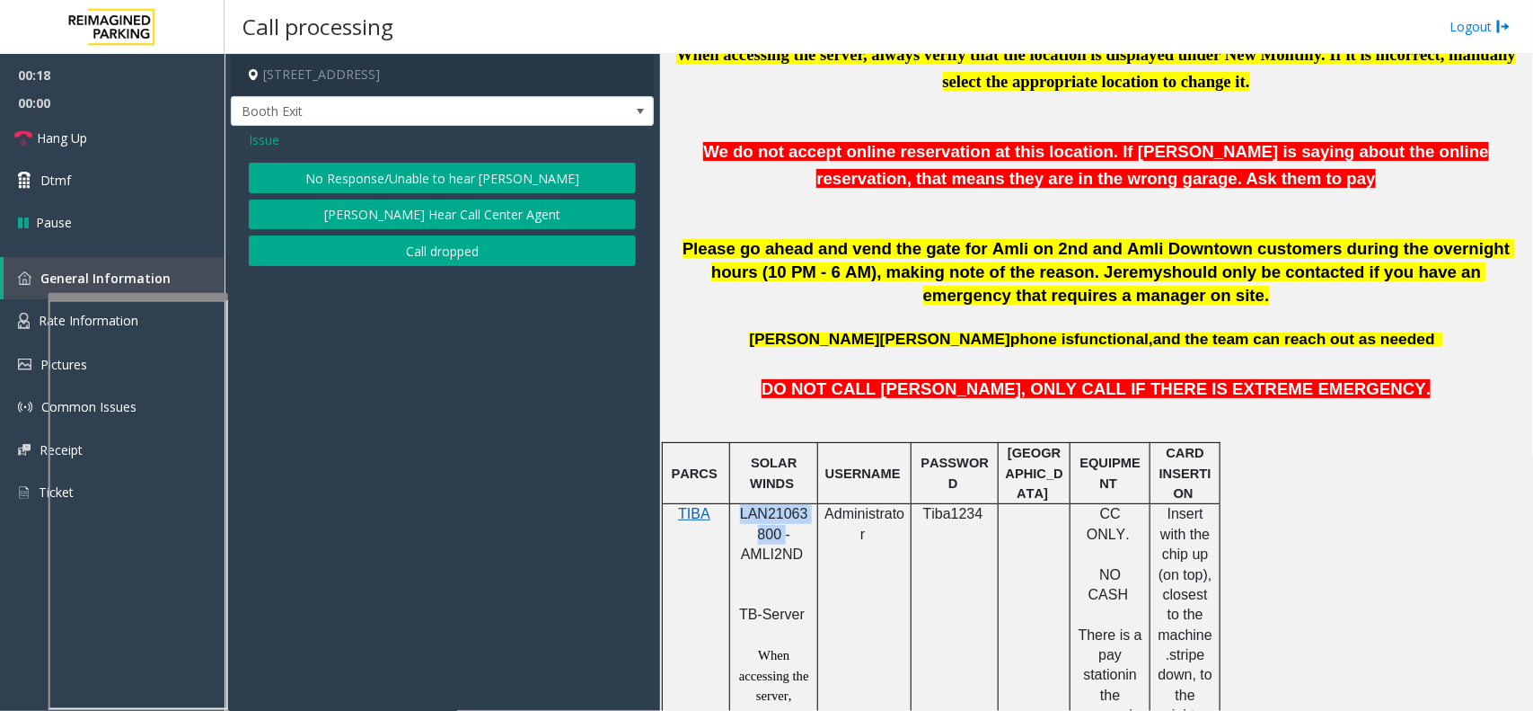
click at [516, 178] on button "No Response/Unable to hear [PERSON_NAME]" at bounding box center [442, 178] width 387 height 31
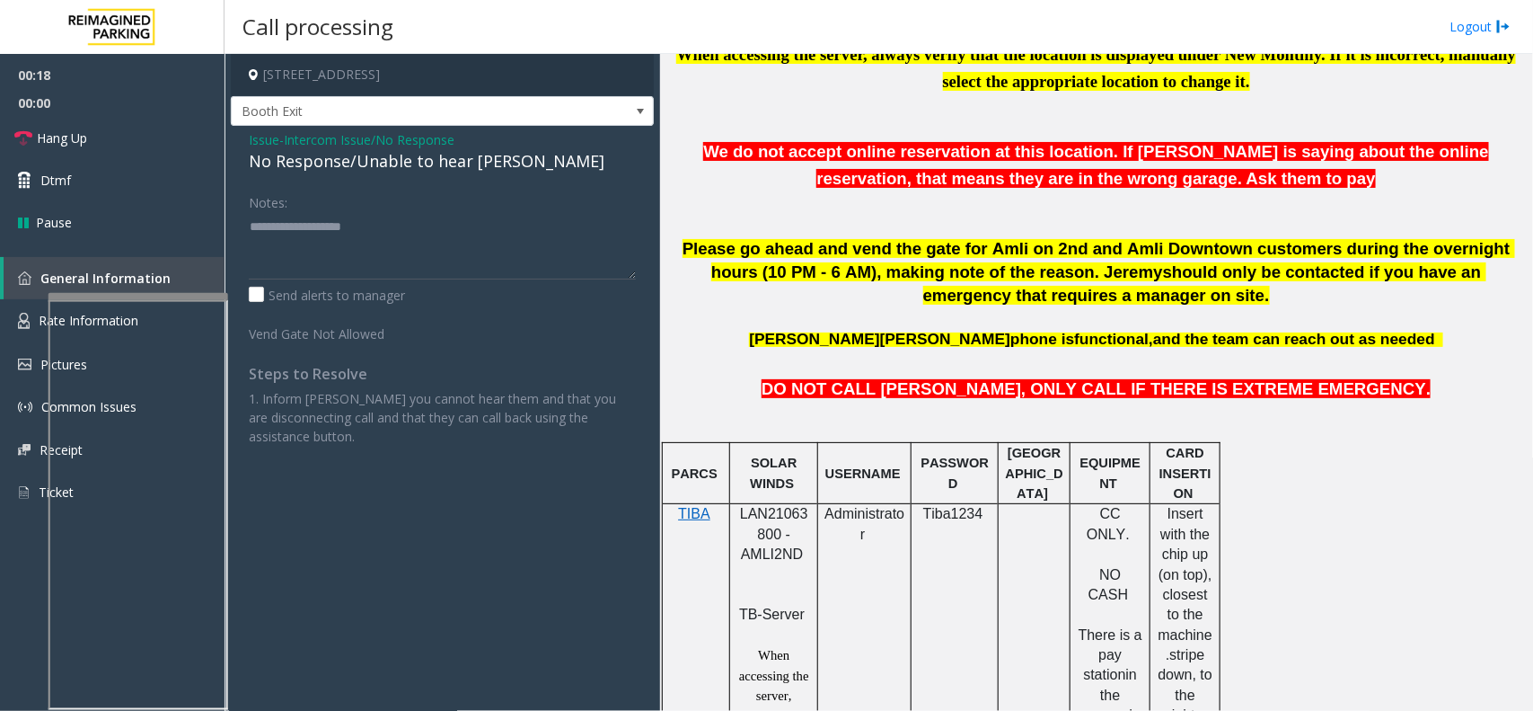
click at [446, 167] on div "No Response/Unable to hear [PERSON_NAME]" at bounding box center [442, 161] width 387 height 24
type textarea "**********"
click at [176, 131] on link "Hang Up" at bounding box center [112, 138] width 225 height 42
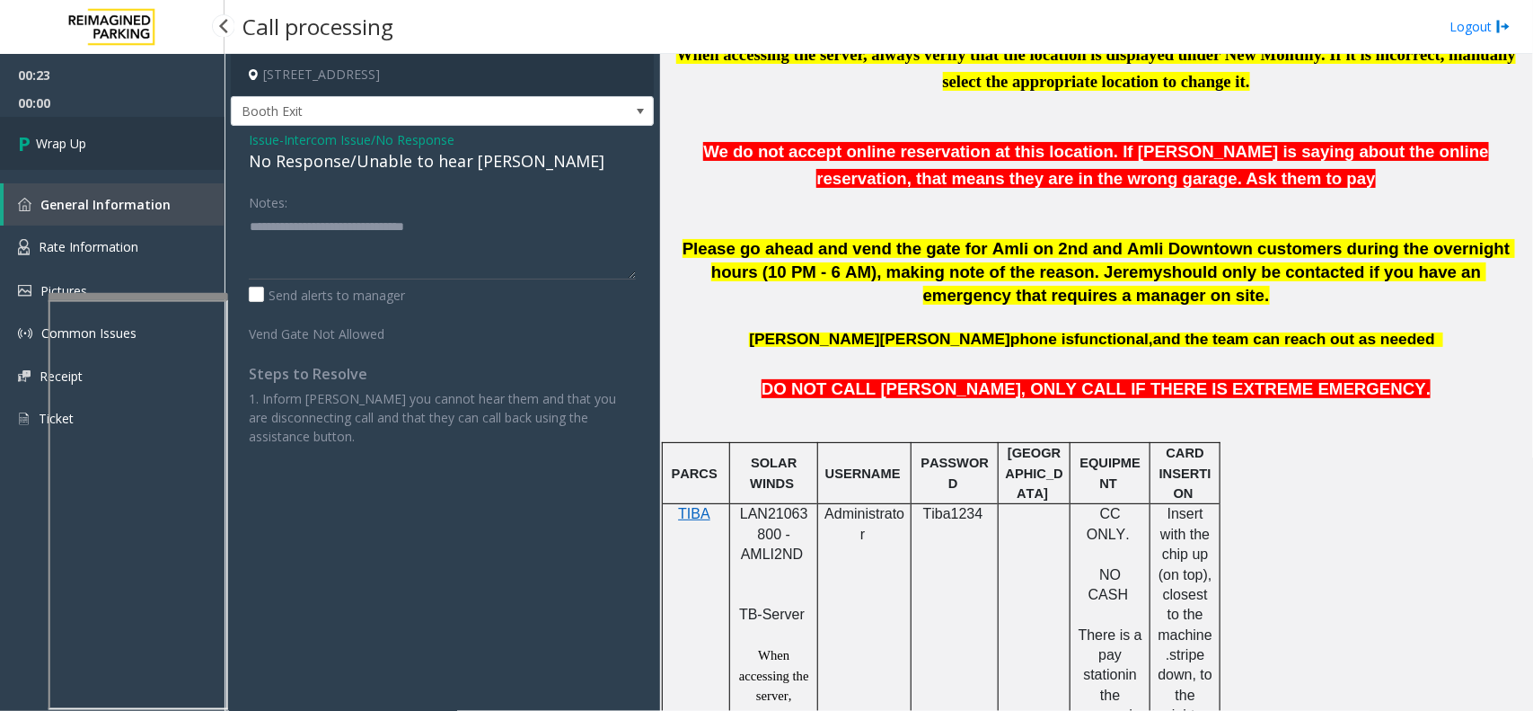
click at [128, 149] on link "Wrap Up" at bounding box center [112, 143] width 225 height 53
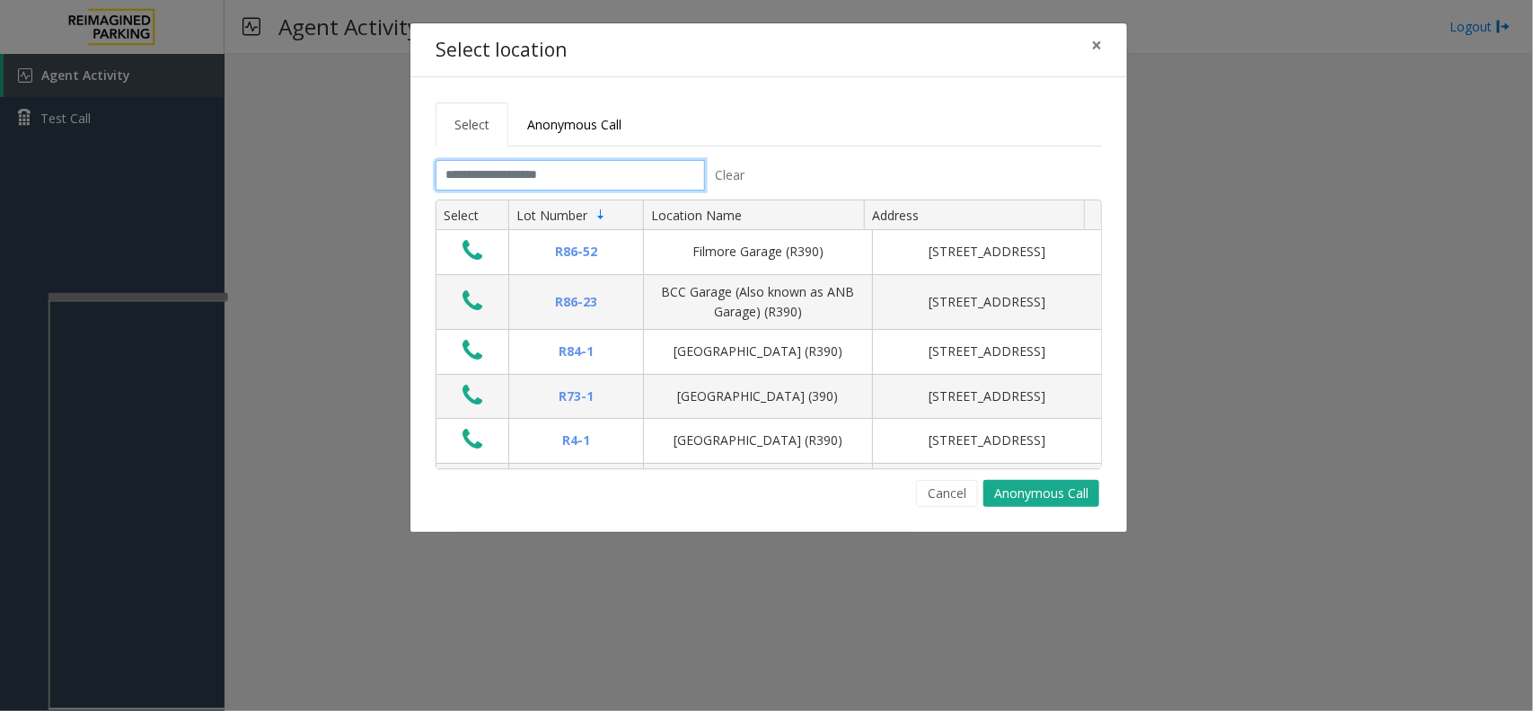
click at [546, 185] on input "text" at bounding box center [570, 175] width 269 height 31
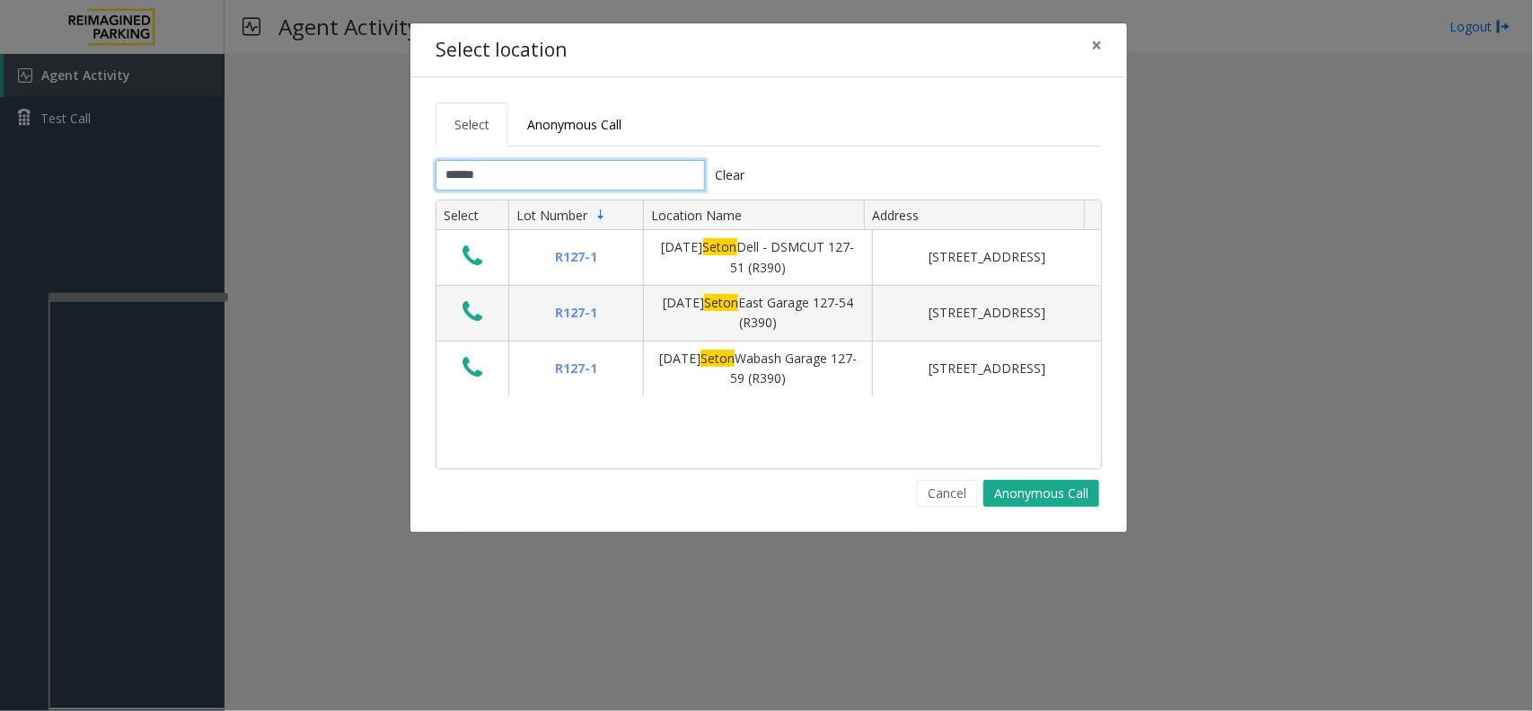
type input "*****"
click at [1109, 43] on button "×" at bounding box center [1097, 45] width 36 height 44
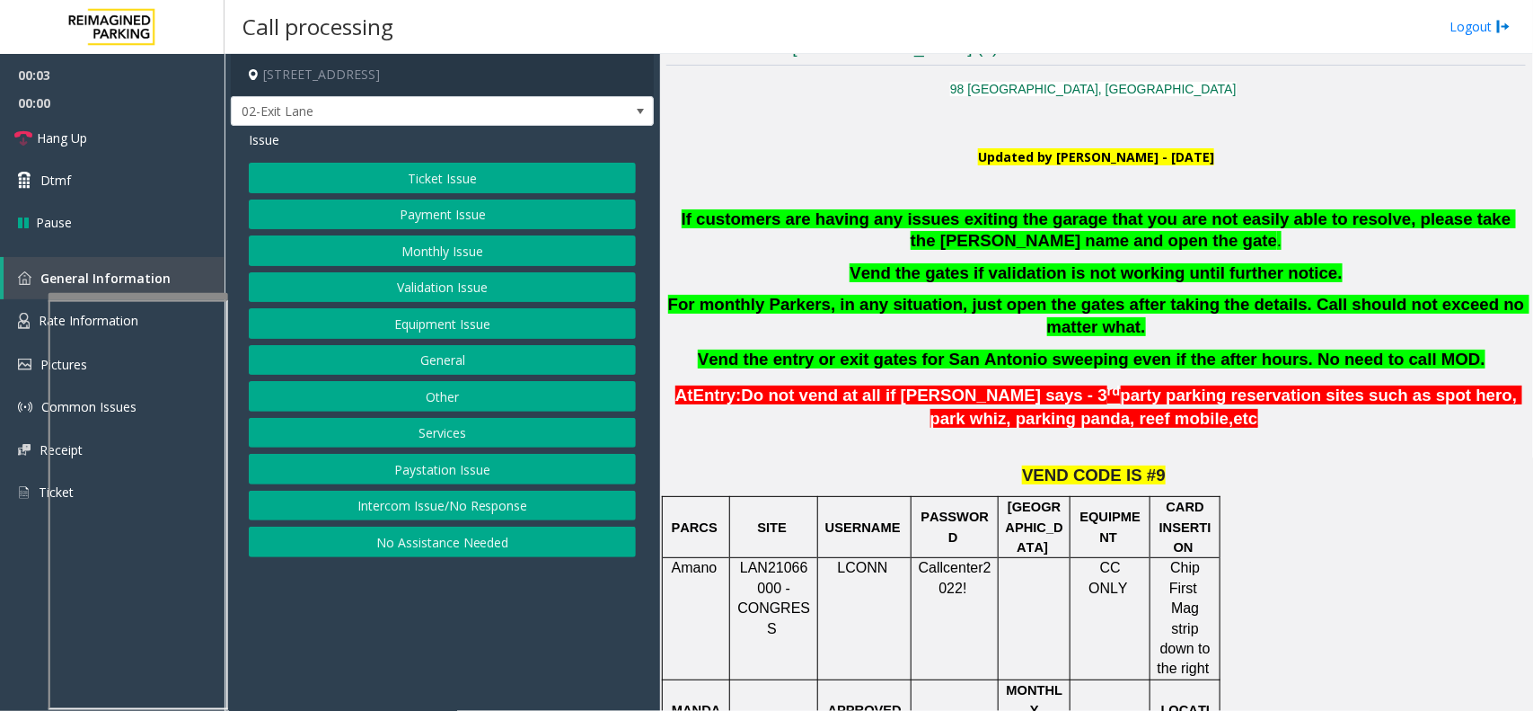
scroll to position [449, 0]
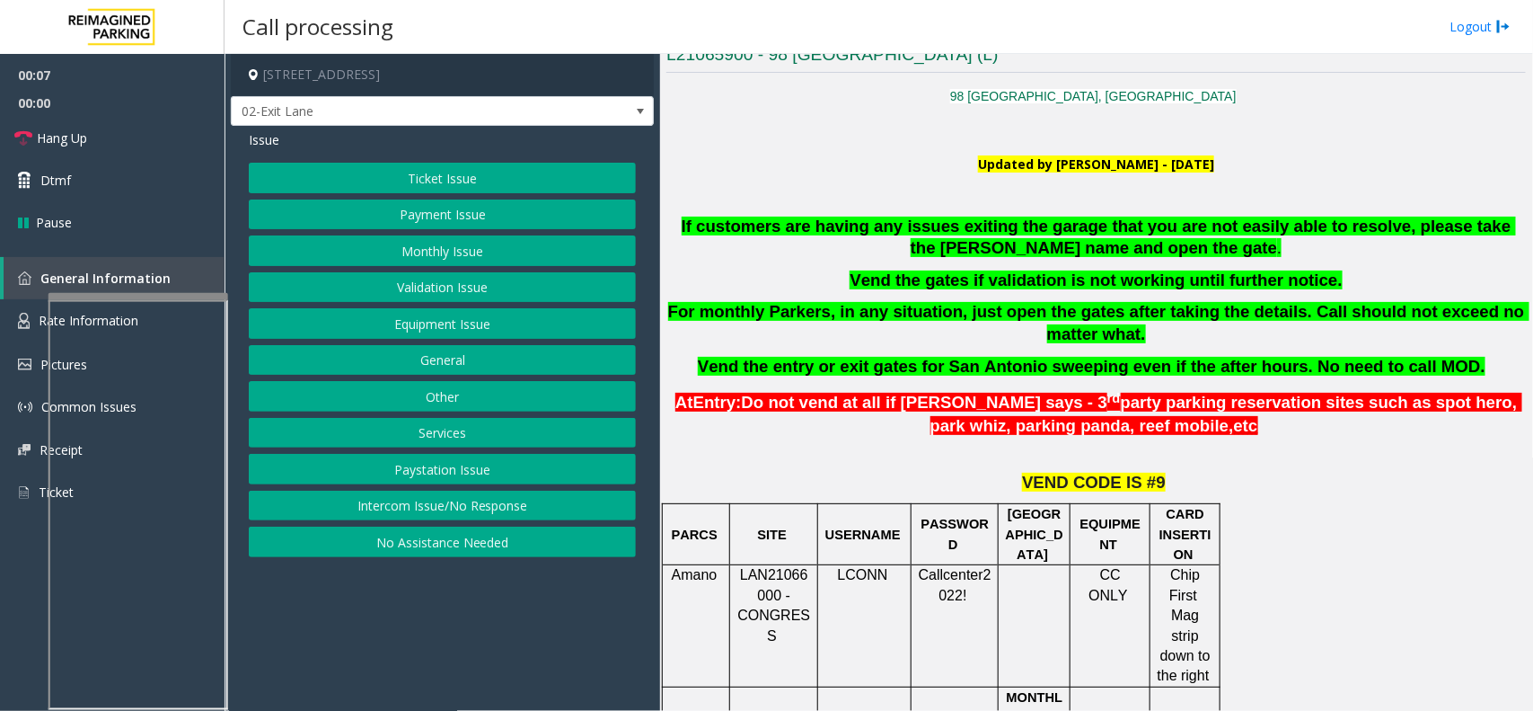
click at [405, 267] on div "Ticket Issue Payment Issue Monthly Issue Validation Issue Equipment Issue Gener…" at bounding box center [442, 360] width 387 height 394
click at [402, 250] on button "Monthly Issue" at bounding box center [442, 250] width 387 height 31
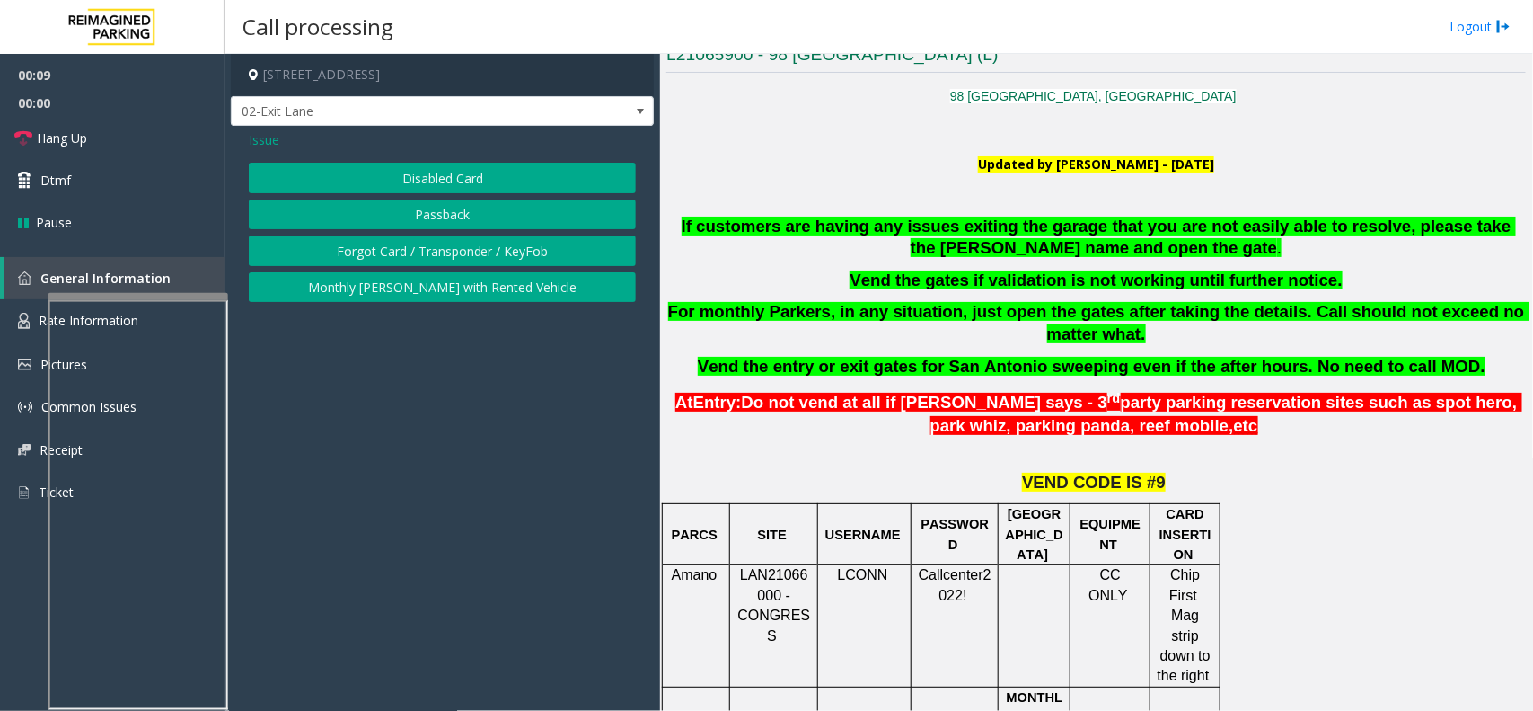
click at [420, 181] on button "Disabled Card" at bounding box center [442, 178] width 387 height 31
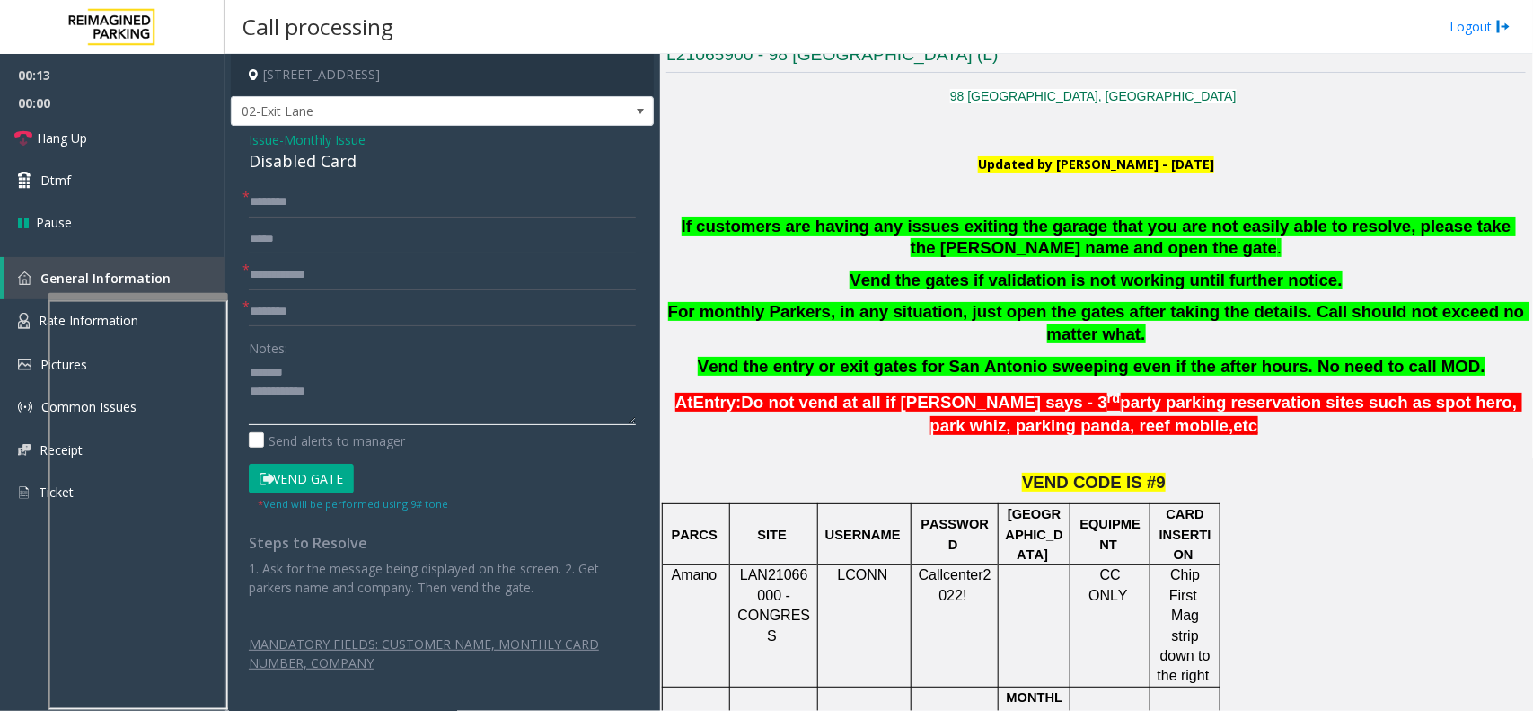
type textarea "**********"
click at [347, 281] on input "text" at bounding box center [442, 275] width 387 height 31
type input "********"
click at [284, 202] on input "text" at bounding box center [442, 202] width 387 height 31
click at [304, 159] on div "Disabled Card" at bounding box center [442, 161] width 387 height 24
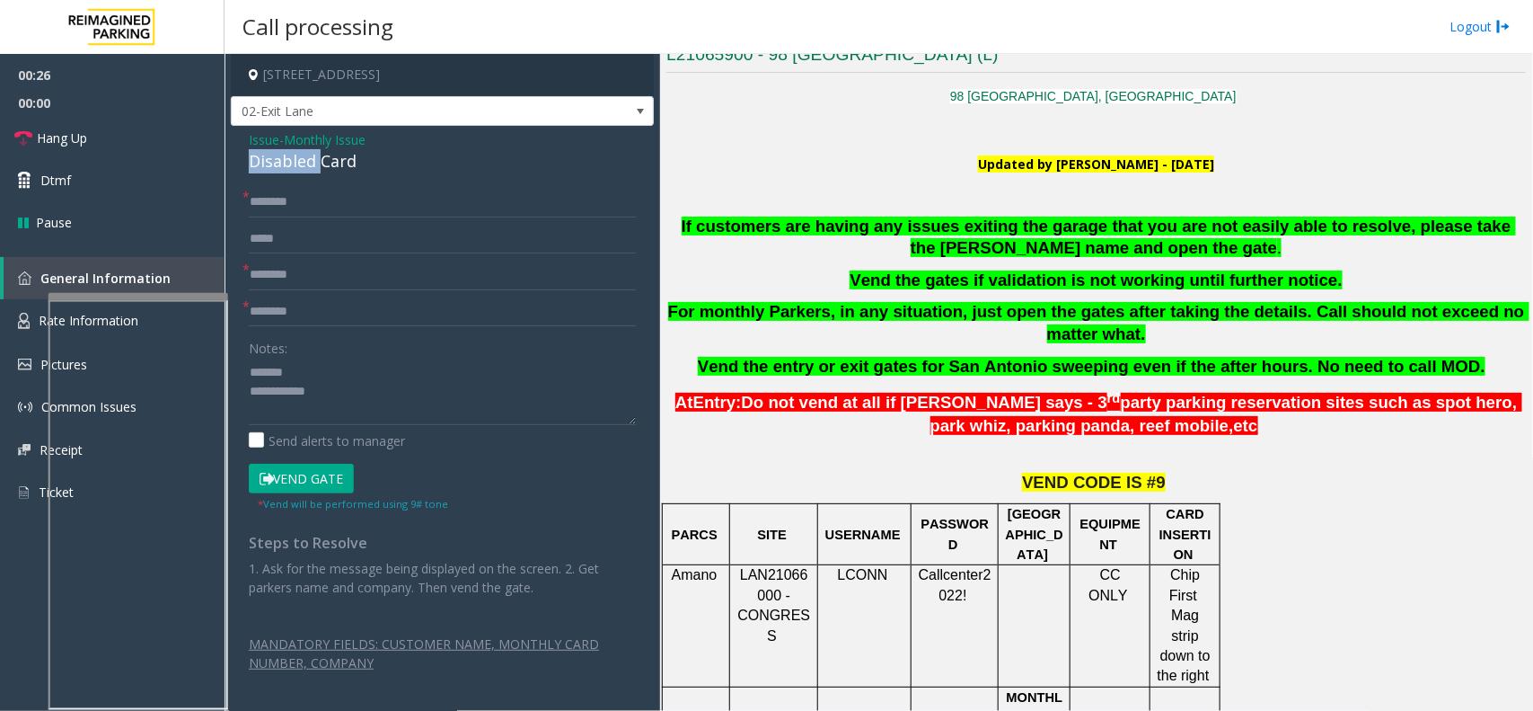
click at [304, 159] on div "Disabled Card" at bounding box center [442, 161] width 387 height 24
type textarea "**********"
click at [355, 211] on input "text" at bounding box center [442, 202] width 387 height 31
click at [278, 199] on input "**********" at bounding box center [442, 202] width 387 height 31
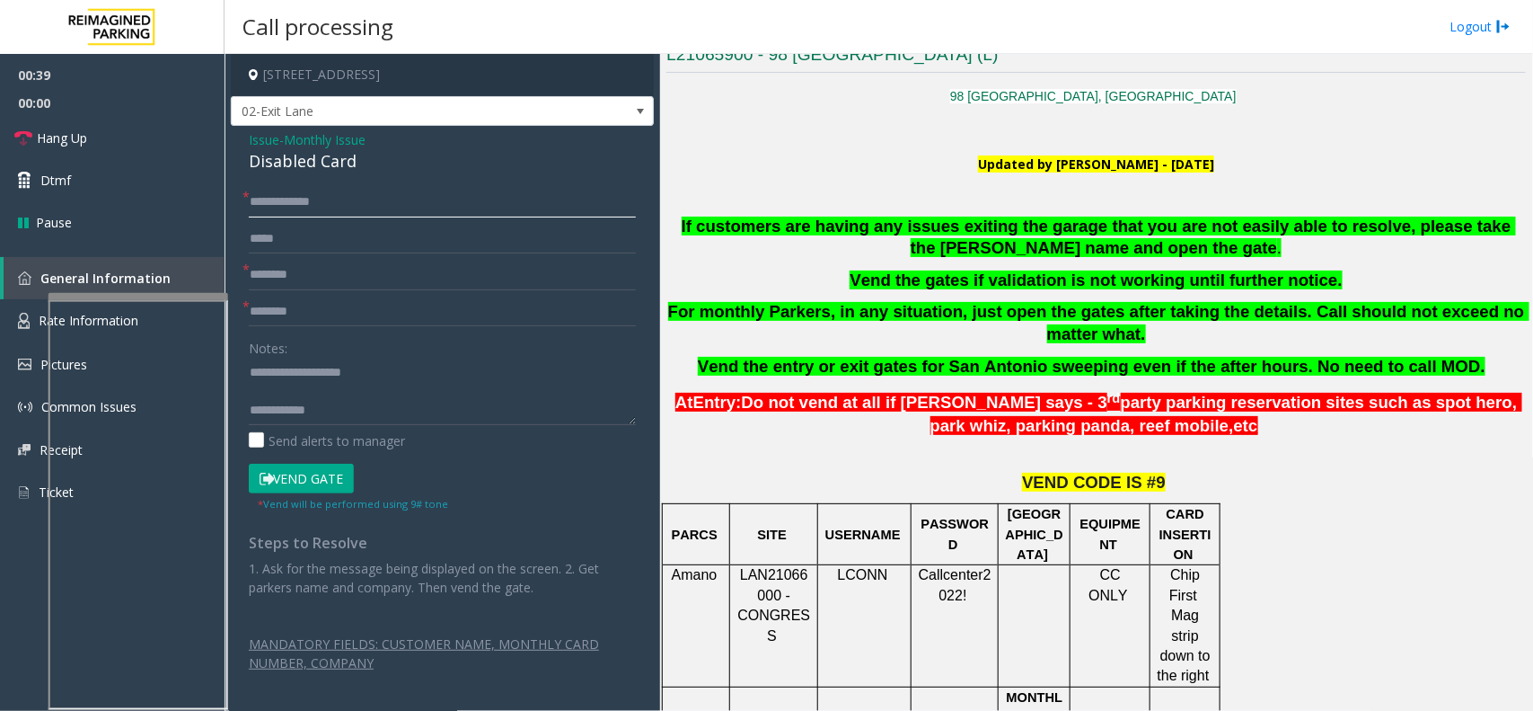
click at [295, 199] on input "**********" at bounding box center [442, 202] width 387 height 31
click at [330, 202] on input "**********" at bounding box center [442, 202] width 387 height 31
type input "**********"
click at [301, 325] on input "text" at bounding box center [442, 311] width 387 height 31
type input "*******"
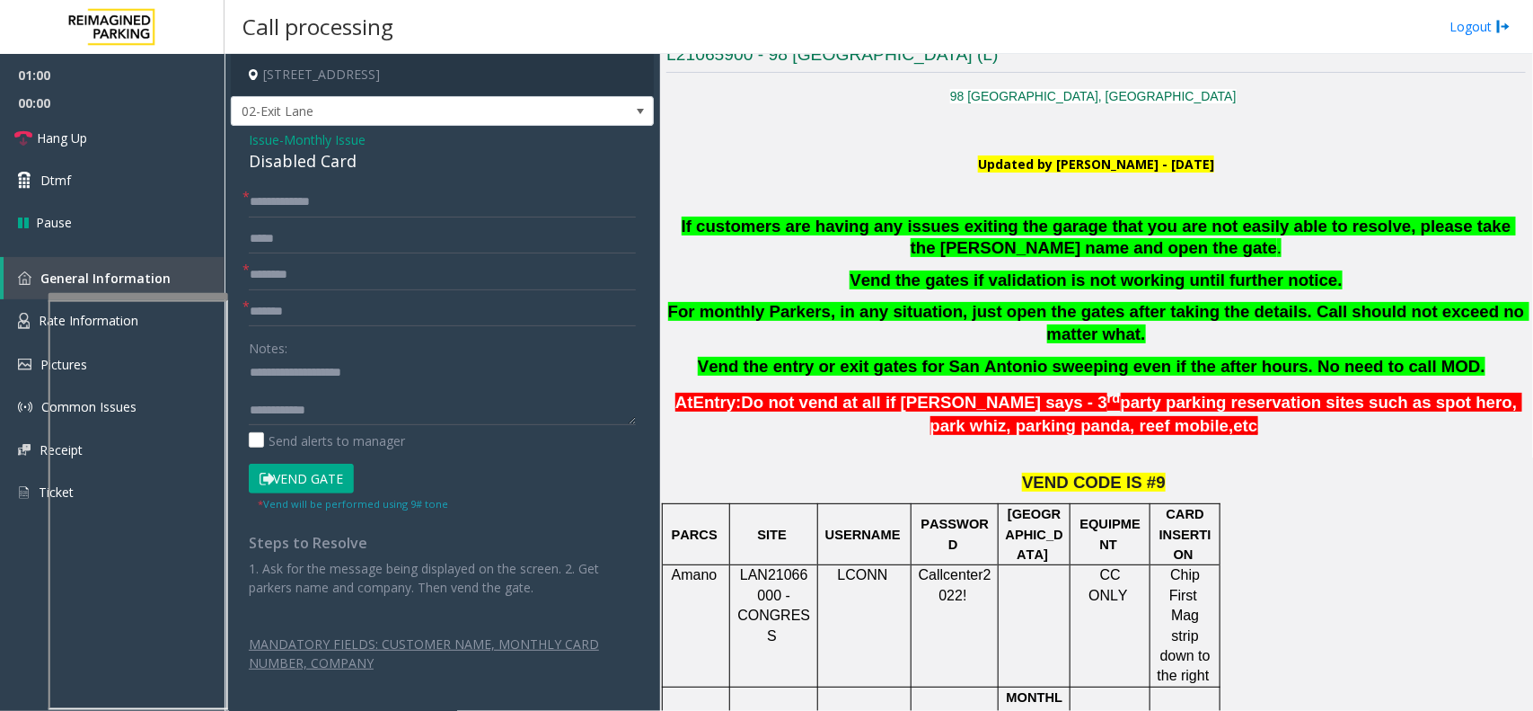
click at [332, 470] on button "Vend Gate" at bounding box center [301, 478] width 105 height 31
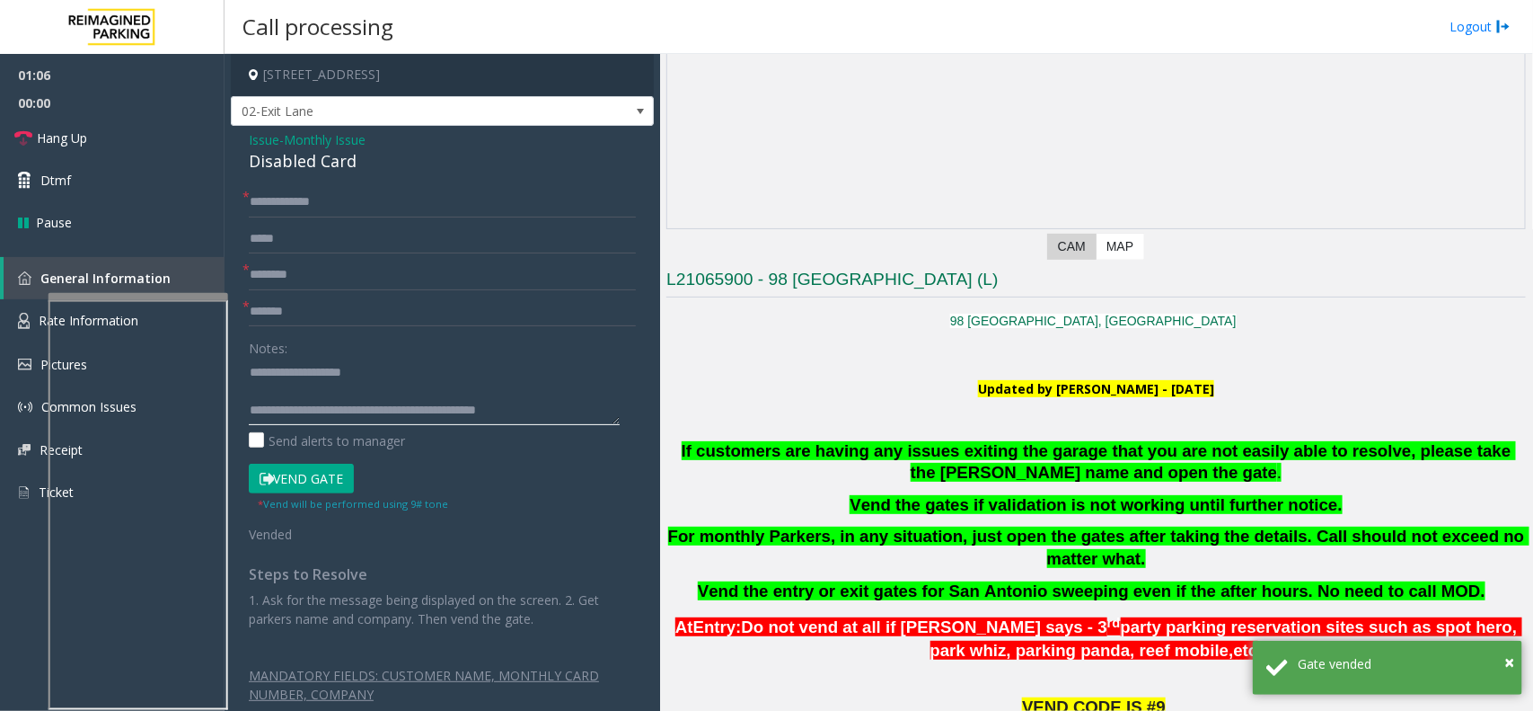
scroll to position [337, 0]
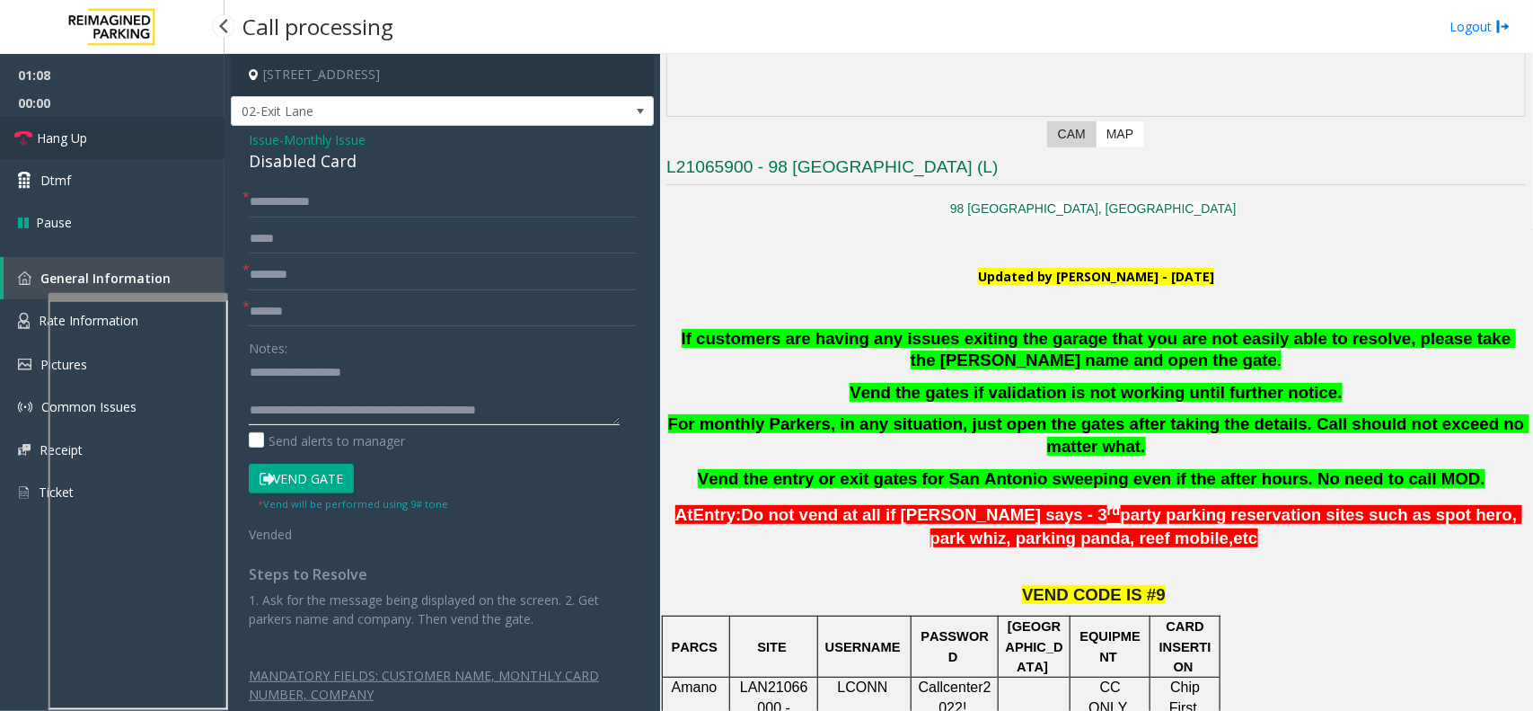
type textarea "**********"
click at [114, 128] on link "Hang Up" at bounding box center [112, 138] width 225 height 42
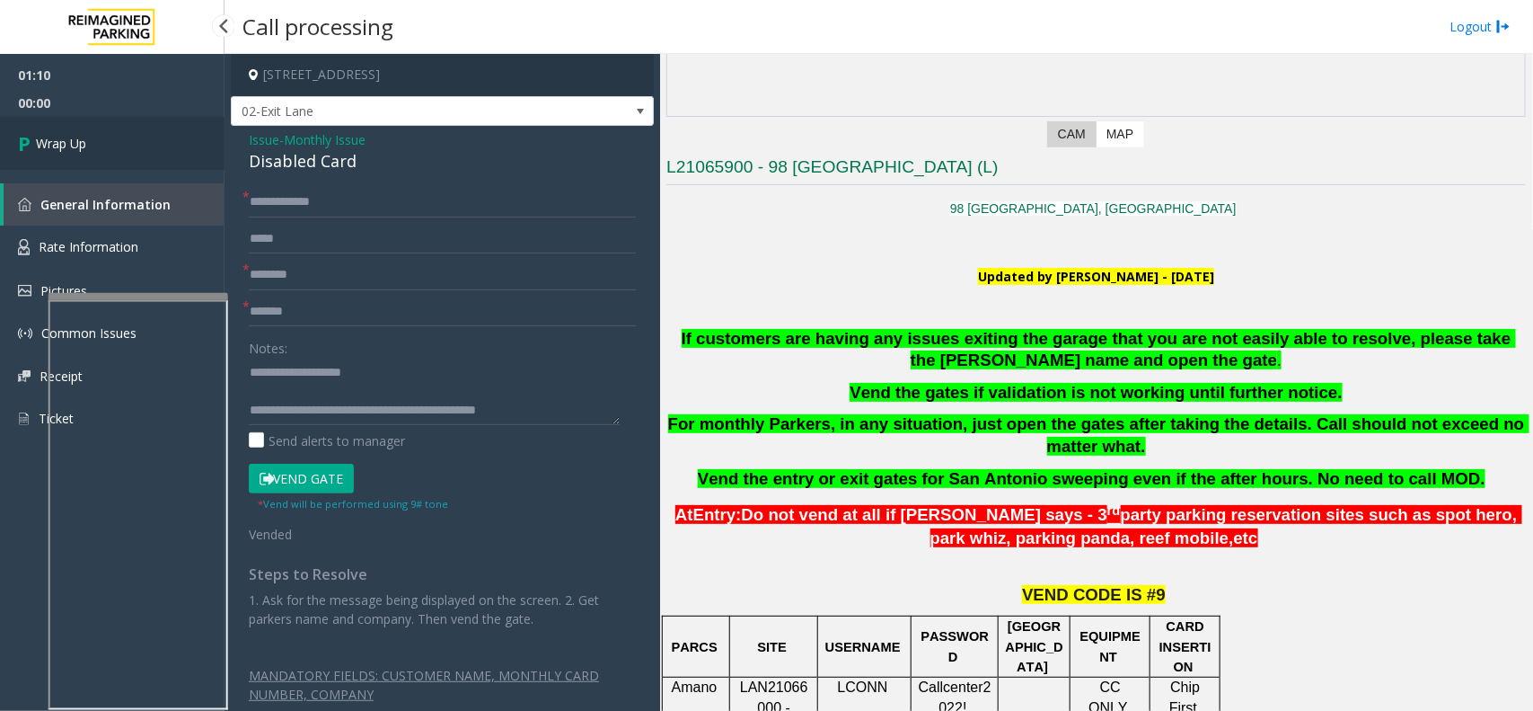
click at [92, 142] on link "Wrap Up" at bounding box center [112, 143] width 225 height 53
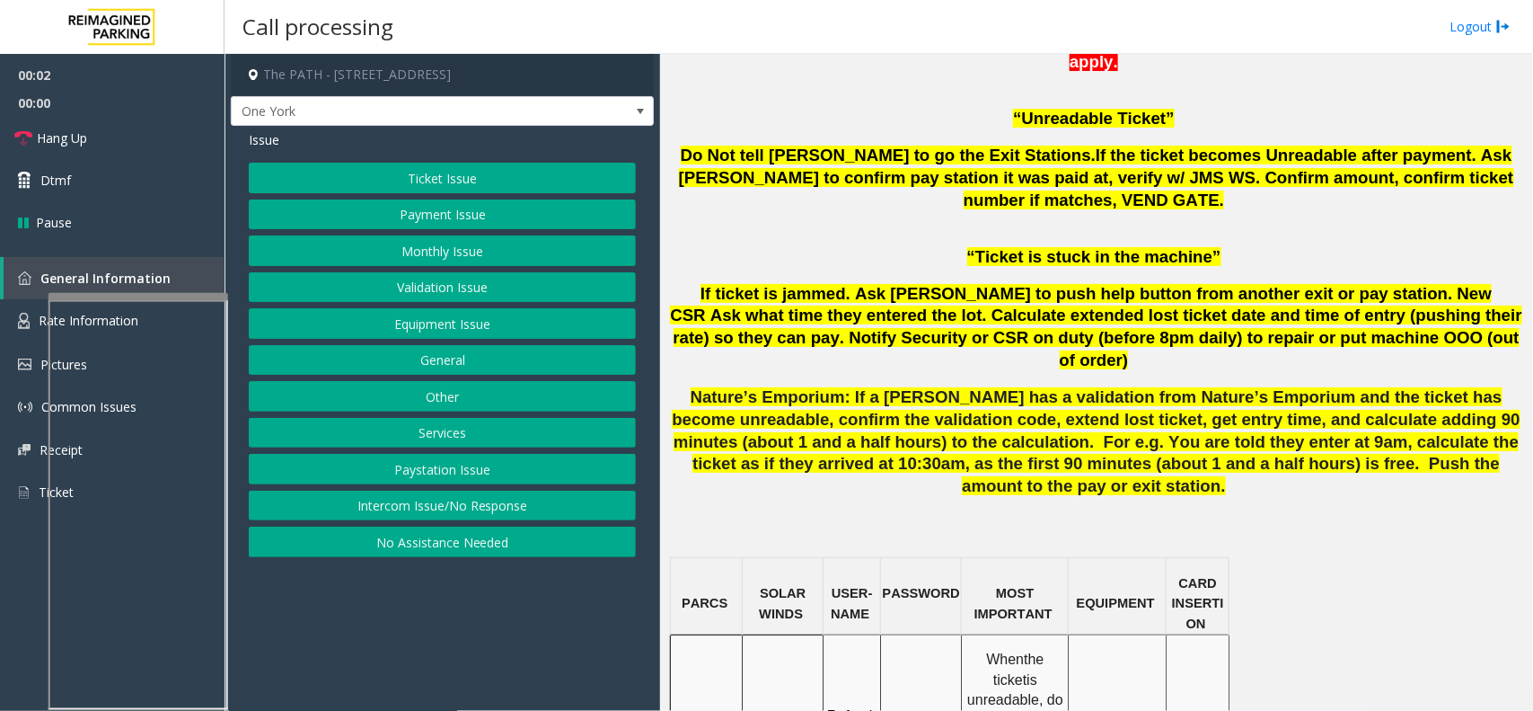
scroll to position [1123, 0]
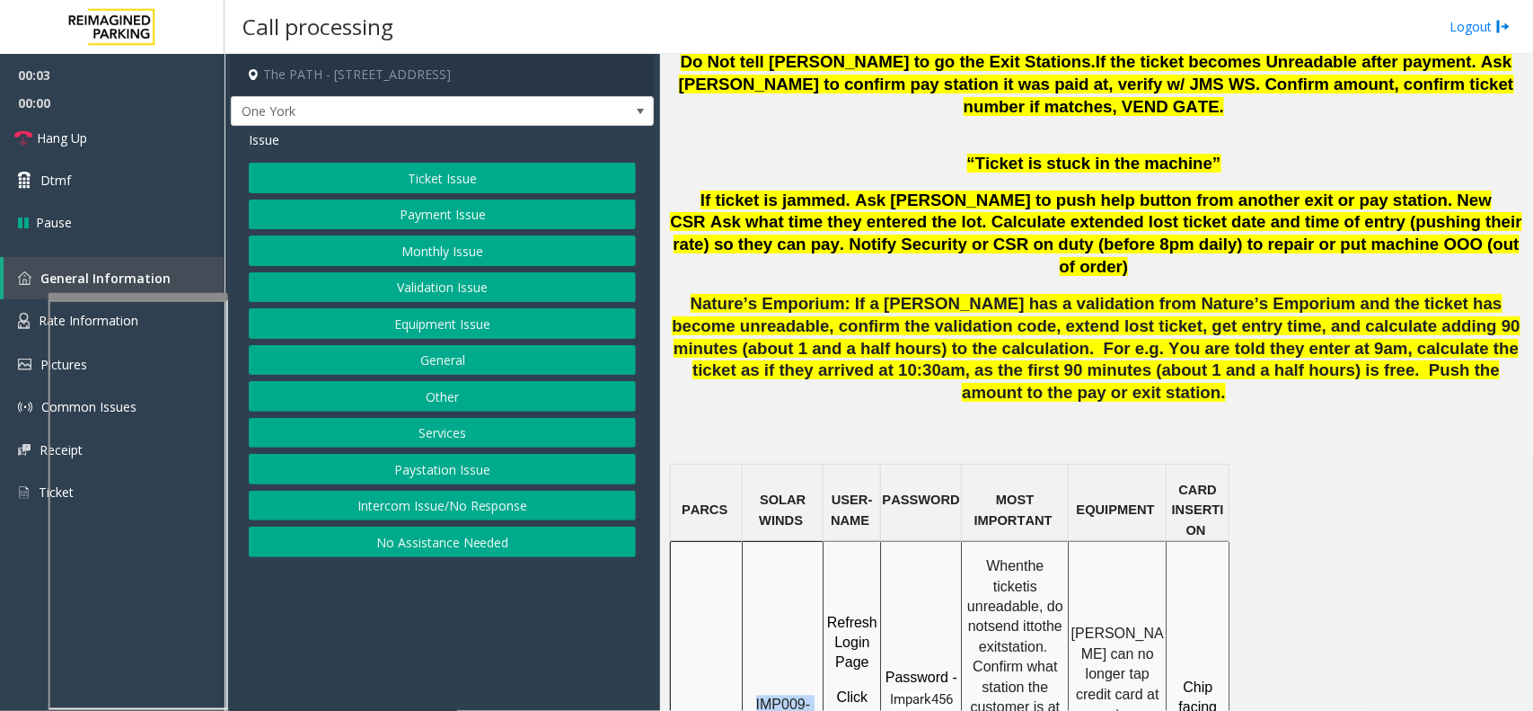
drag, startPoint x: 784, startPoint y: 591, endPoint x: 755, endPoint y: 577, distance: 32.9
copy span "IMP009-0501"
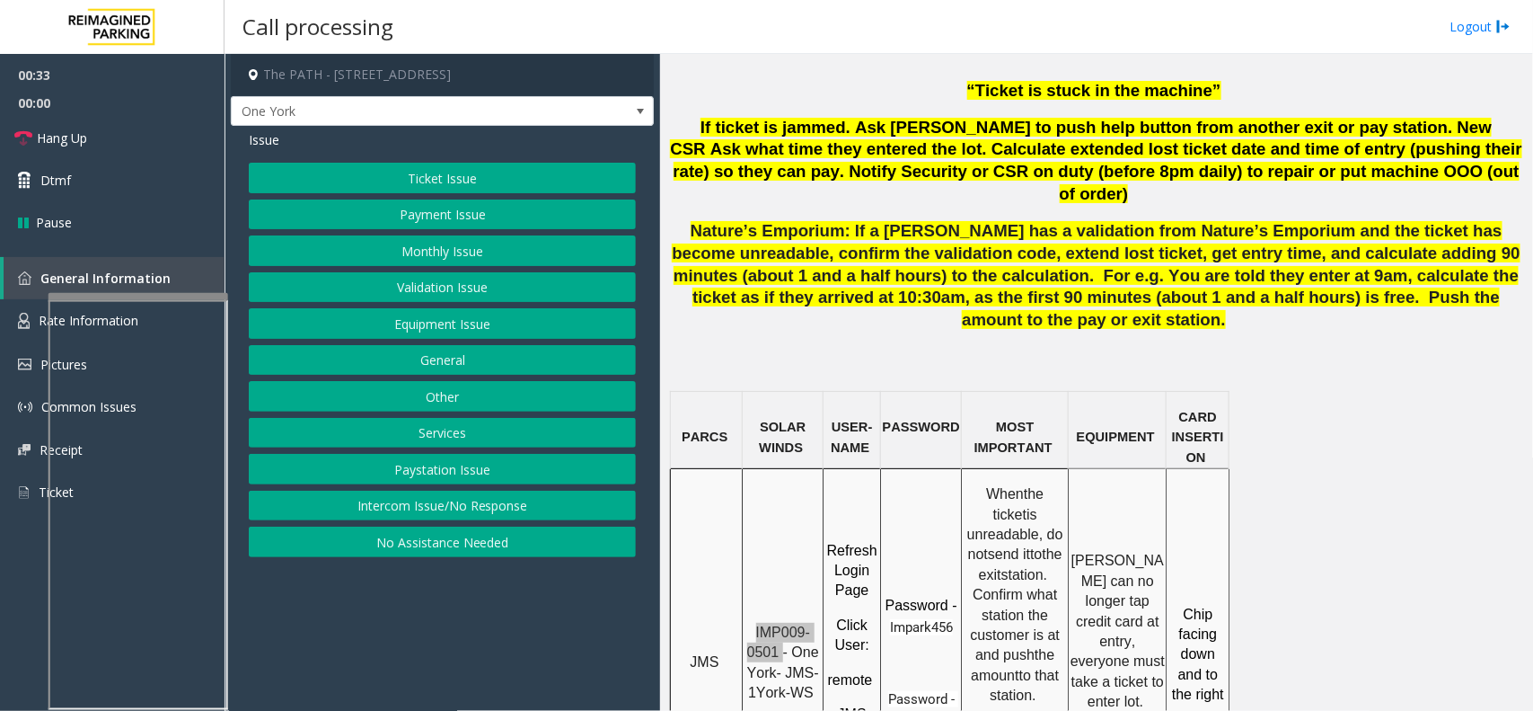
scroll to position [1235, 0]
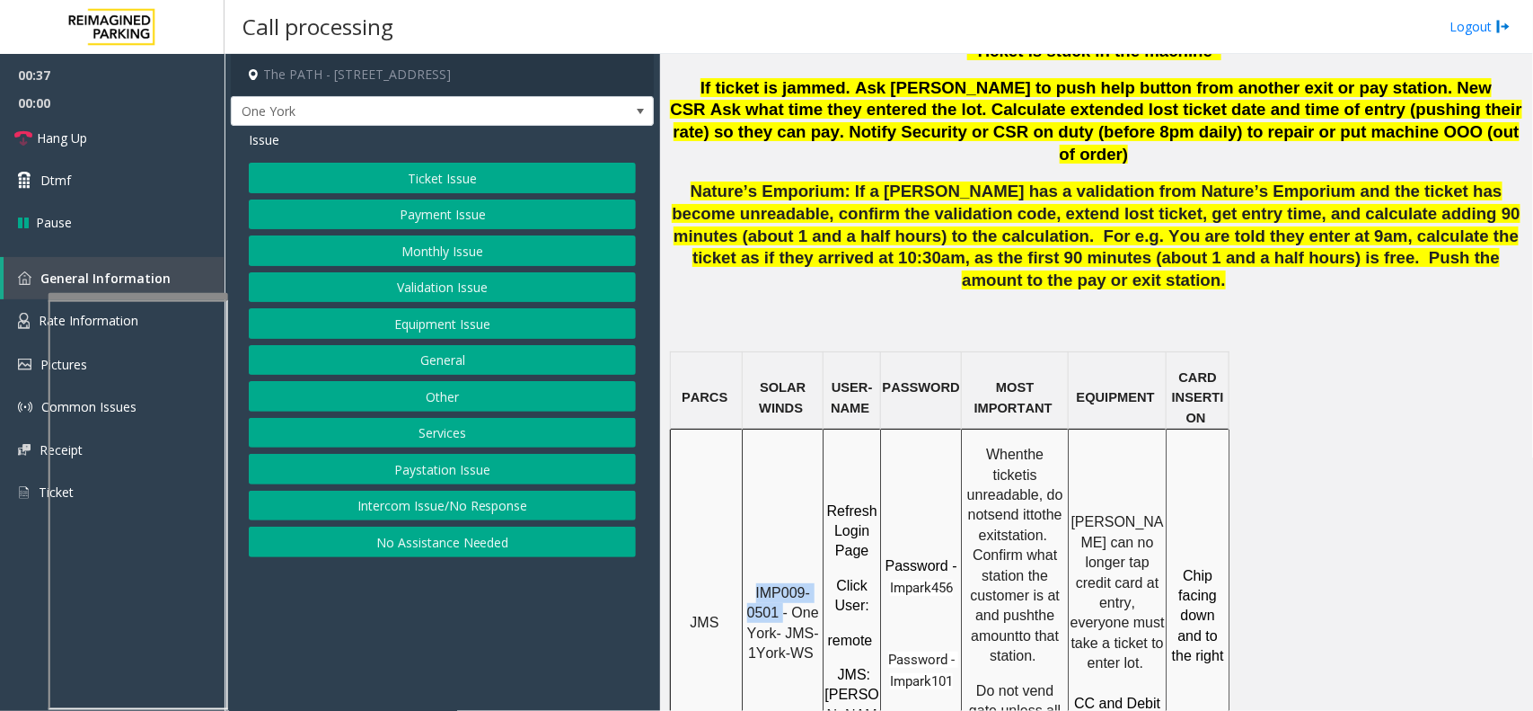
click at [470, 212] on button "Payment Issue" at bounding box center [442, 214] width 387 height 31
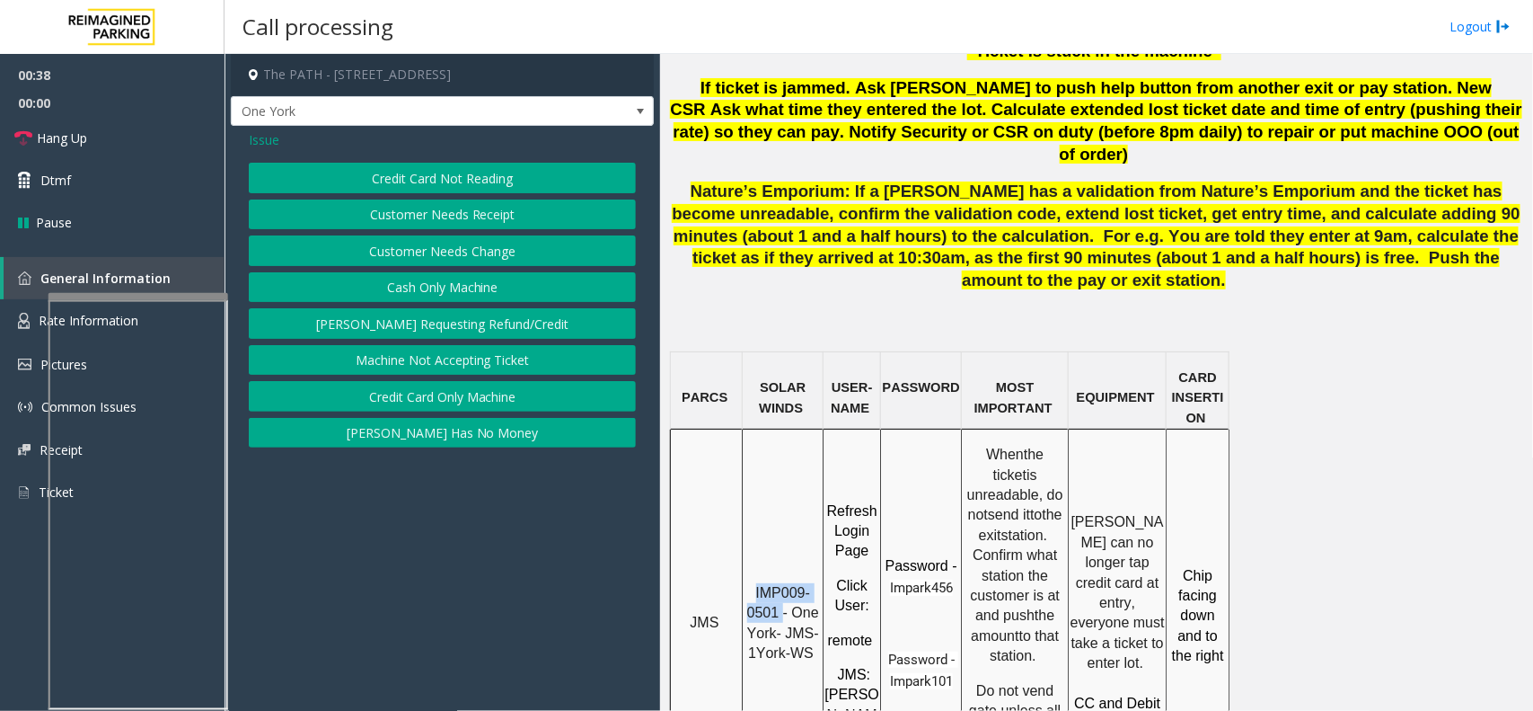
click at [467, 176] on button "Credit Card Not Reading" at bounding box center [442, 178] width 387 height 31
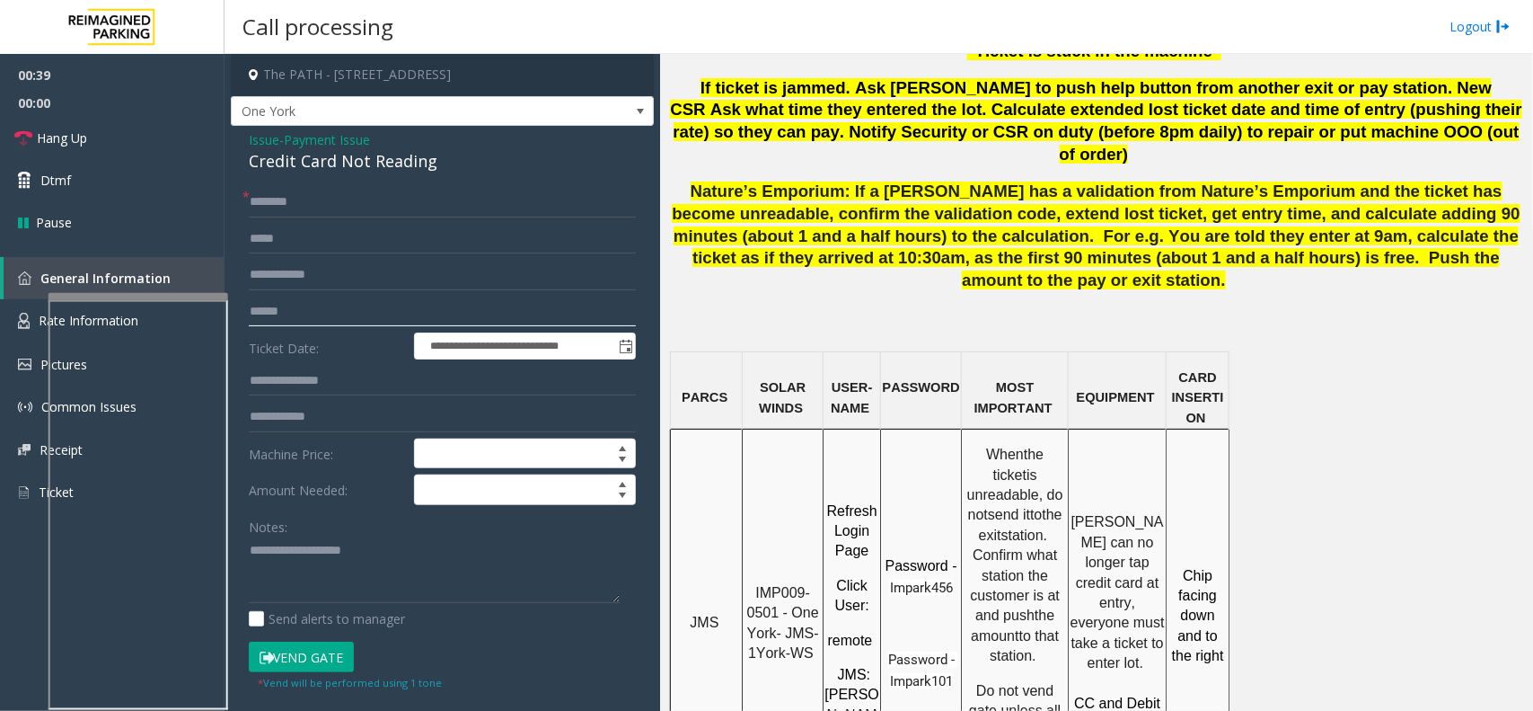
click at [343, 296] on input "text" at bounding box center [442, 311] width 387 height 31
click at [377, 166] on div "Credit Card Not Reading" at bounding box center [442, 161] width 387 height 24
type textarea "**********"
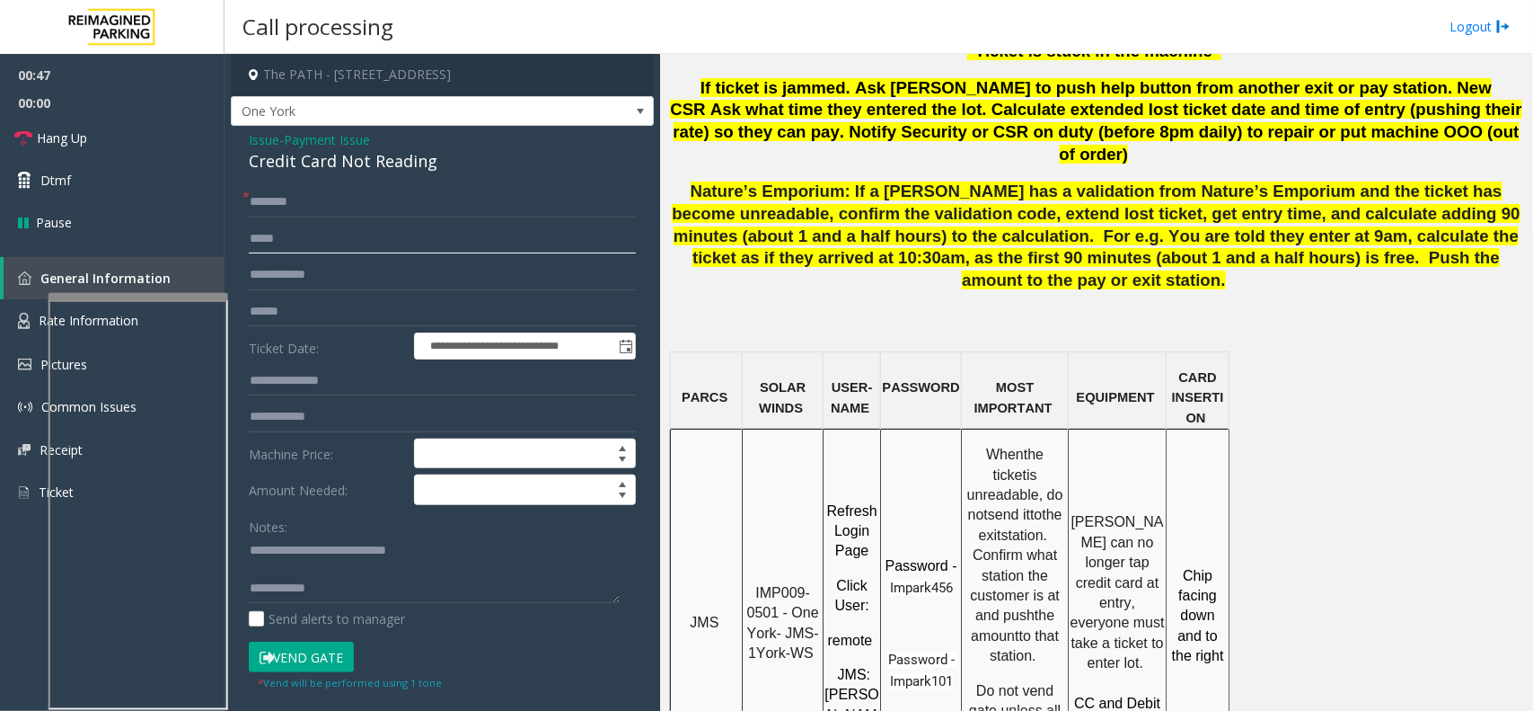
click at [365, 252] on input "text" at bounding box center [442, 239] width 387 height 31
click at [352, 326] on form "**********" at bounding box center [442, 439] width 387 height 504
click at [353, 307] on input "text" at bounding box center [442, 311] width 387 height 31
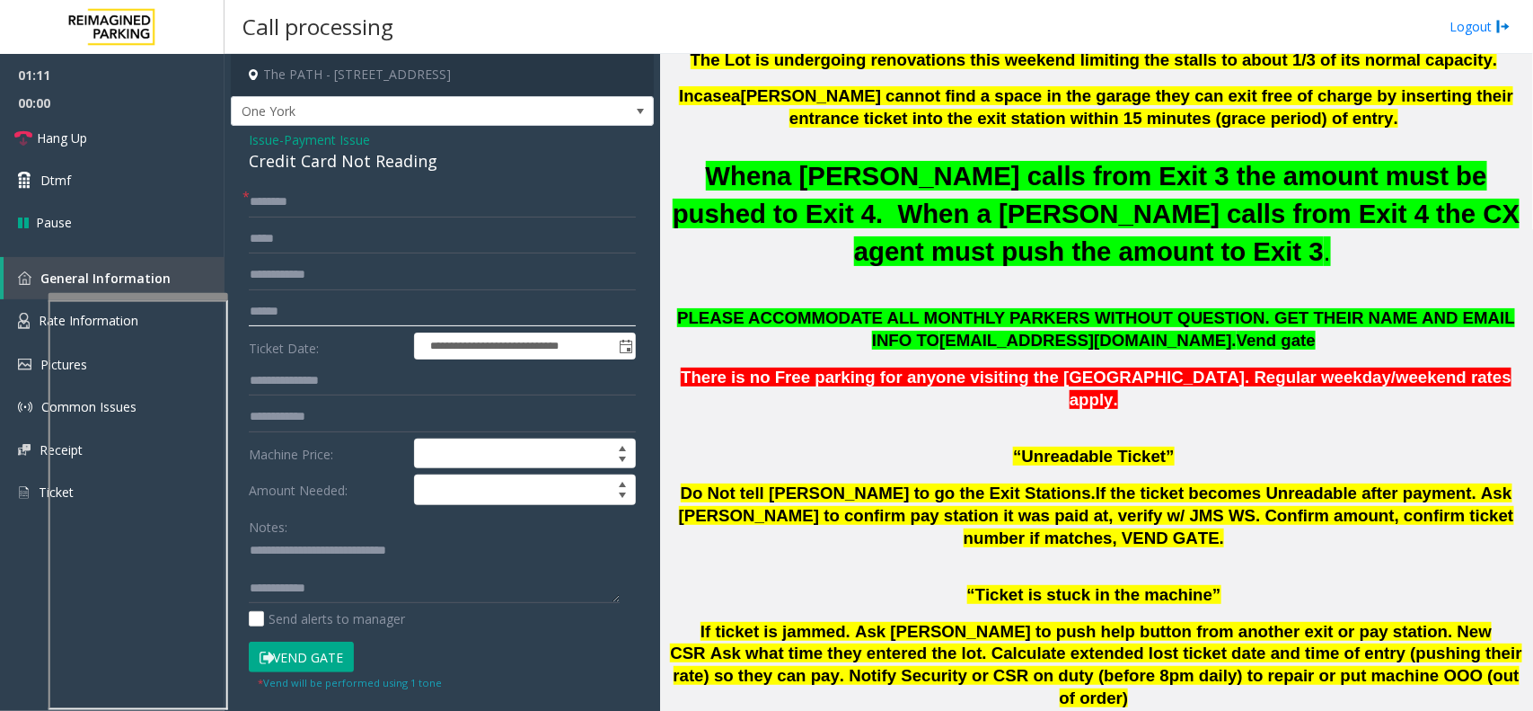
scroll to position [674, 0]
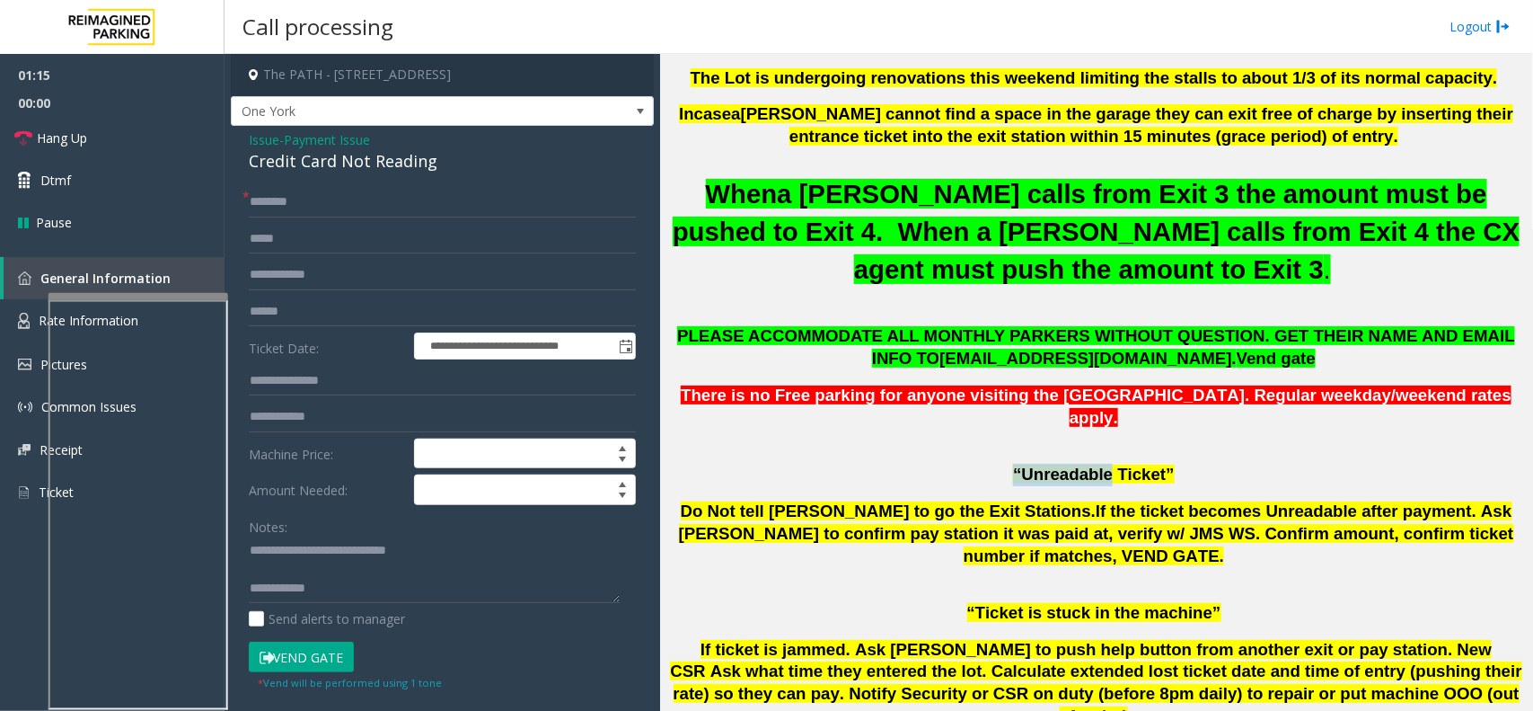
drag, startPoint x: 1015, startPoint y: 414, endPoint x: 1105, endPoint y: 404, distance: 90.4
click at [1105, 464] on span "“Unreadable Ticket”" at bounding box center [1093, 473] width 161 height 19
click at [1004, 463] on p "“Unreadable Ticket”" at bounding box center [1096, 474] width 860 height 22
drag, startPoint x: 1012, startPoint y: 414, endPoint x: 1174, endPoint y: 410, distance: 161.7
click at [1173, 463] on p "“Unreadable Ticket”" at bounding box center [1096, 474] width 860 height 22
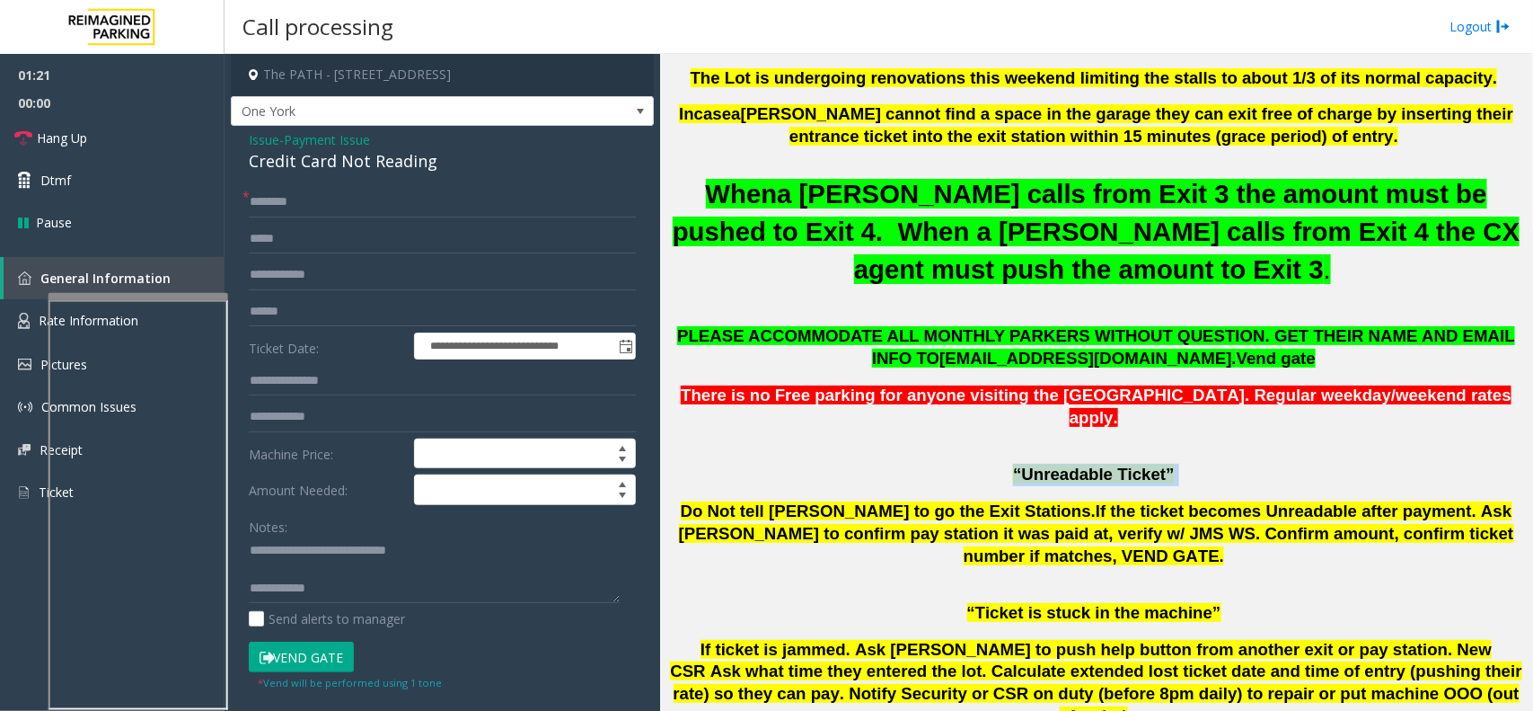
click at [1192, 463] on p "“Unreadable Ticket”" at bounding box center [1096, 474] width 860 height 22
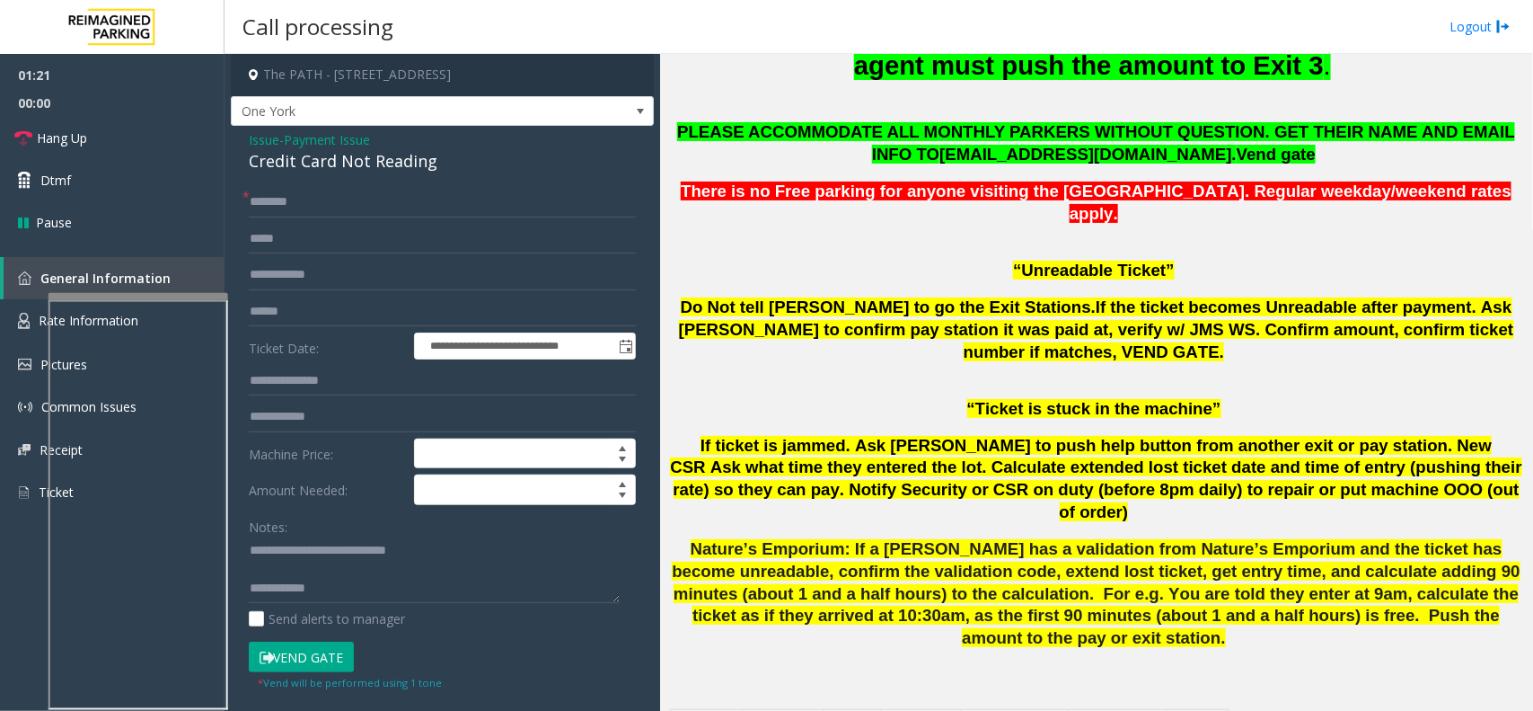
scroll to position [898, 0]
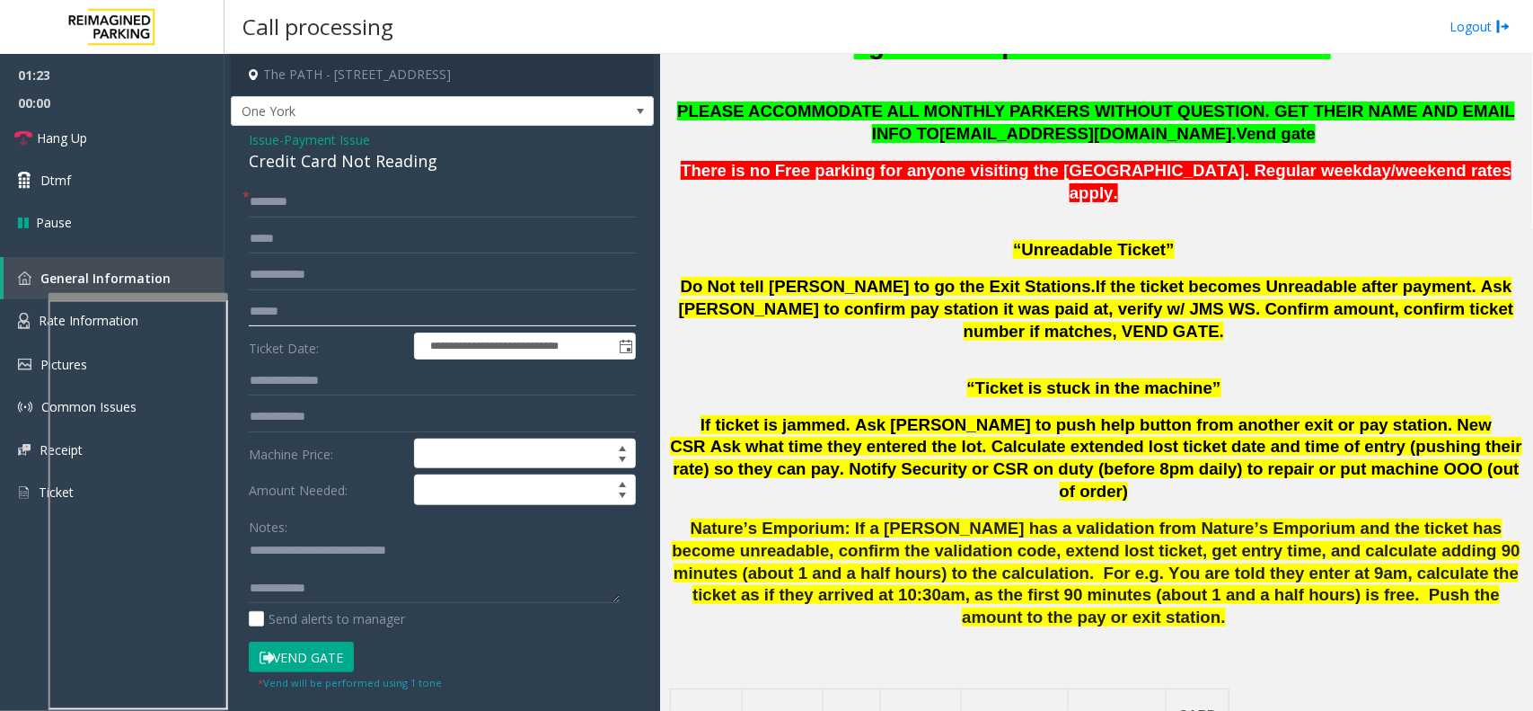
click at [400, 313] on input "text" at bounding box center [442, 311] width 387 height 31
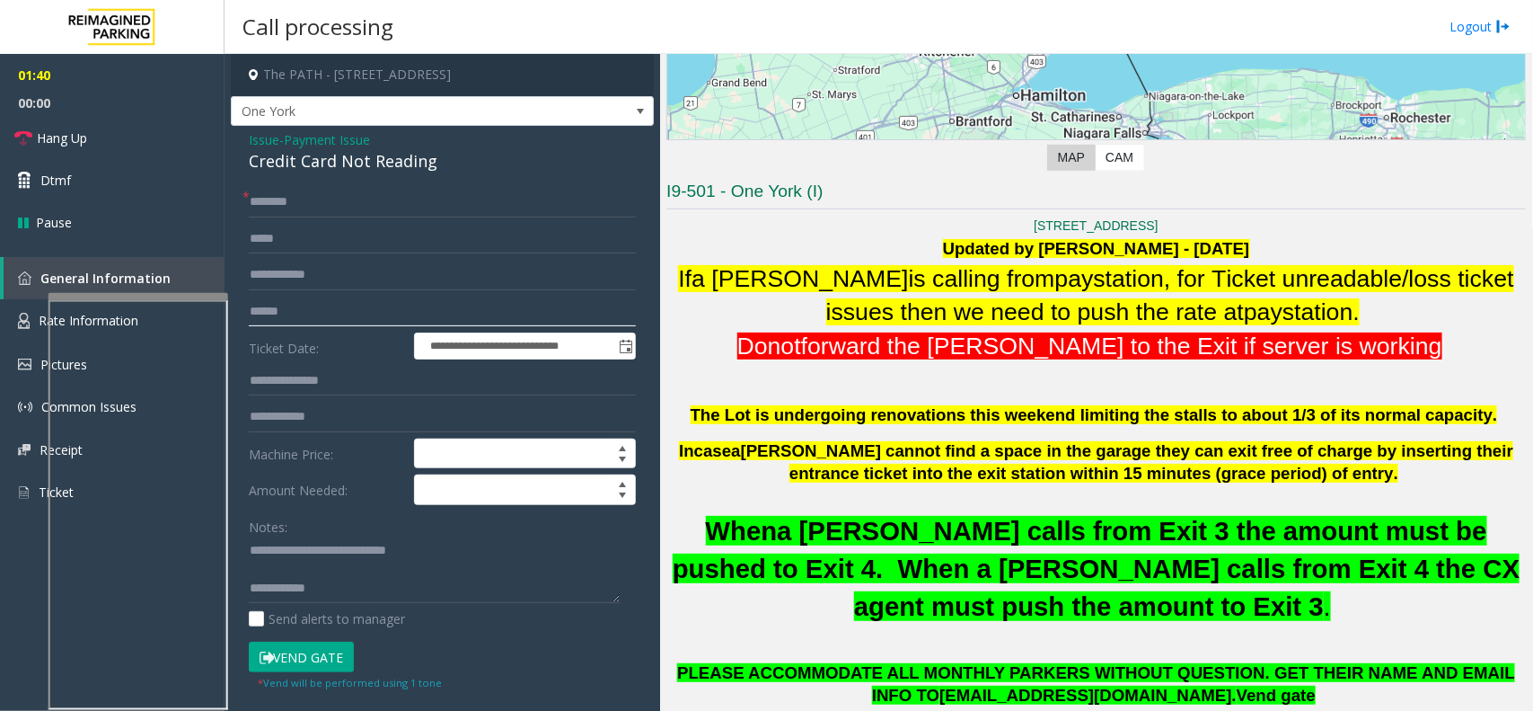
scroll to position [225, 0]
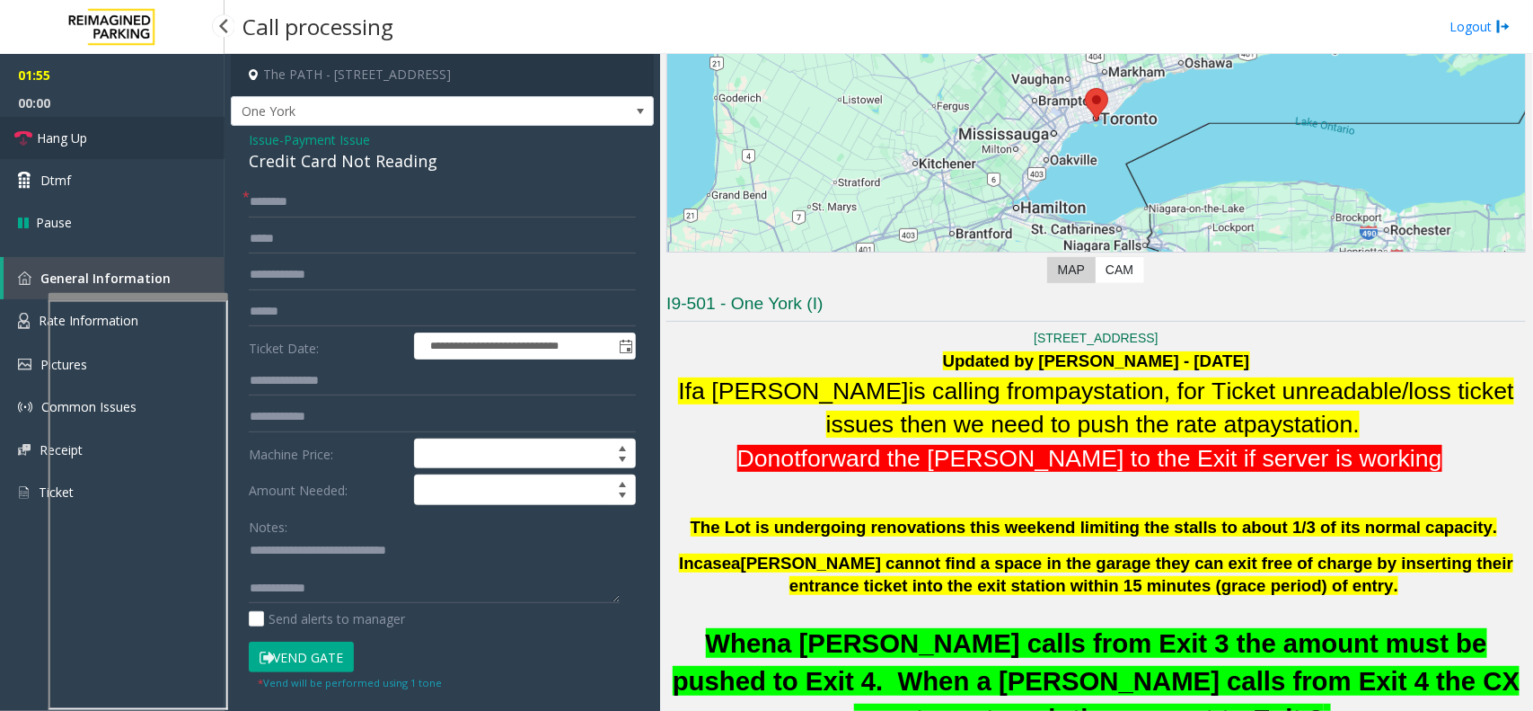
click at [100, 139] on link "Hang Up" at bounding box center [112, 138] width 225 height 42
click at [348, 204] on input "text" at bounding box center [442, 202] width 387 height 31
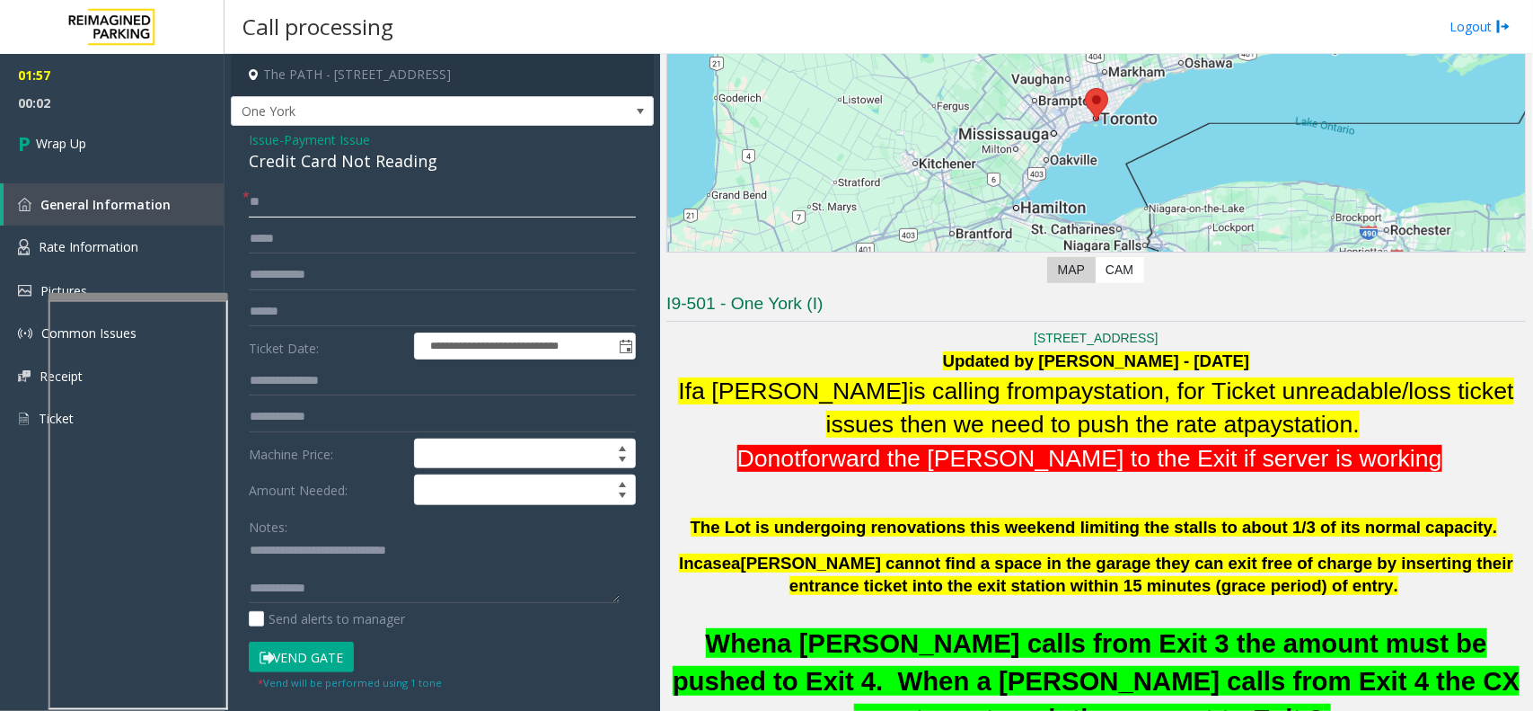
type input "**"
click at [405, 581] on textarea at bounding box center [434, 569] width 371 height 67
click at [455, 588] on textarea at bounding box center [434, 569] width 371 height 67
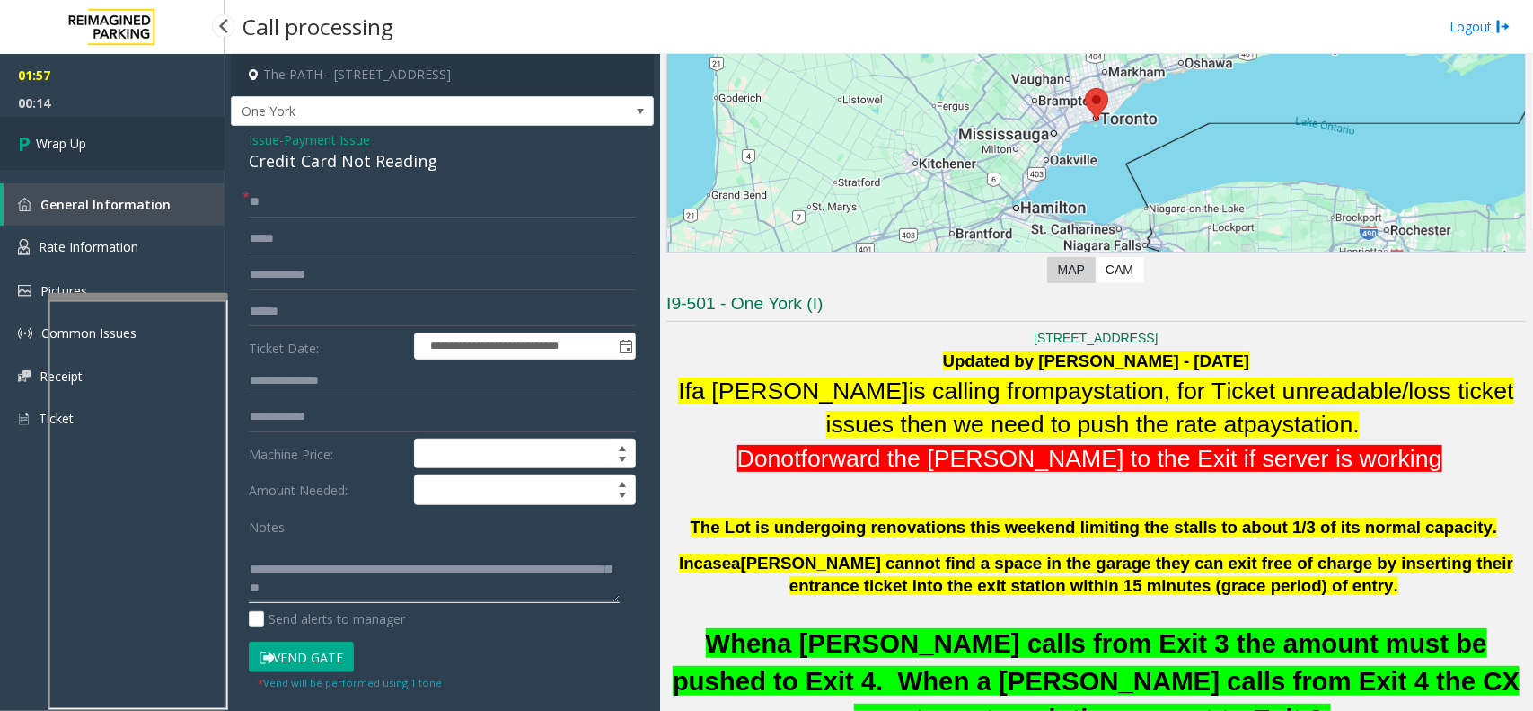
type textarea "**********"
click at [136, 146] on link "Wrap Up" at bounding box center [112, 143] width 225 height 53
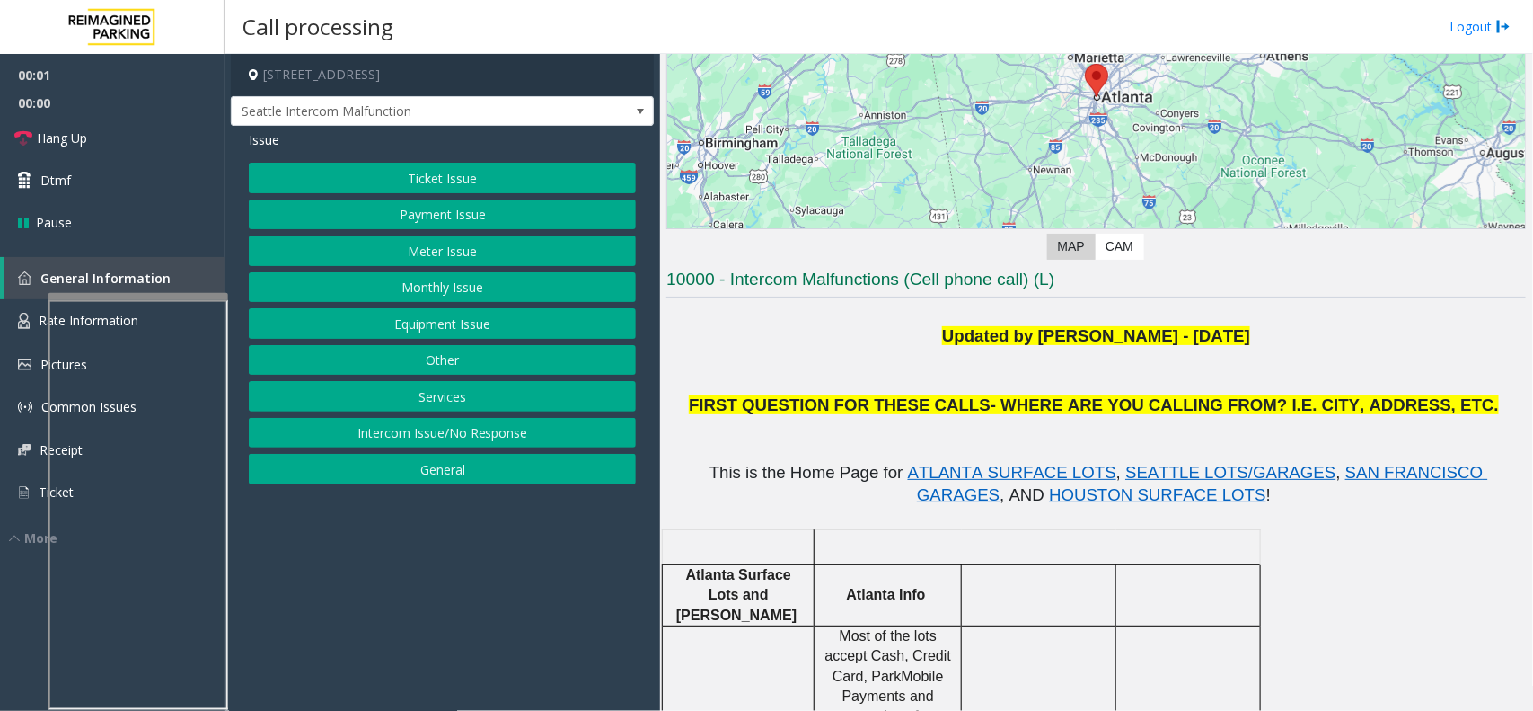
scroll to position [337, 0]
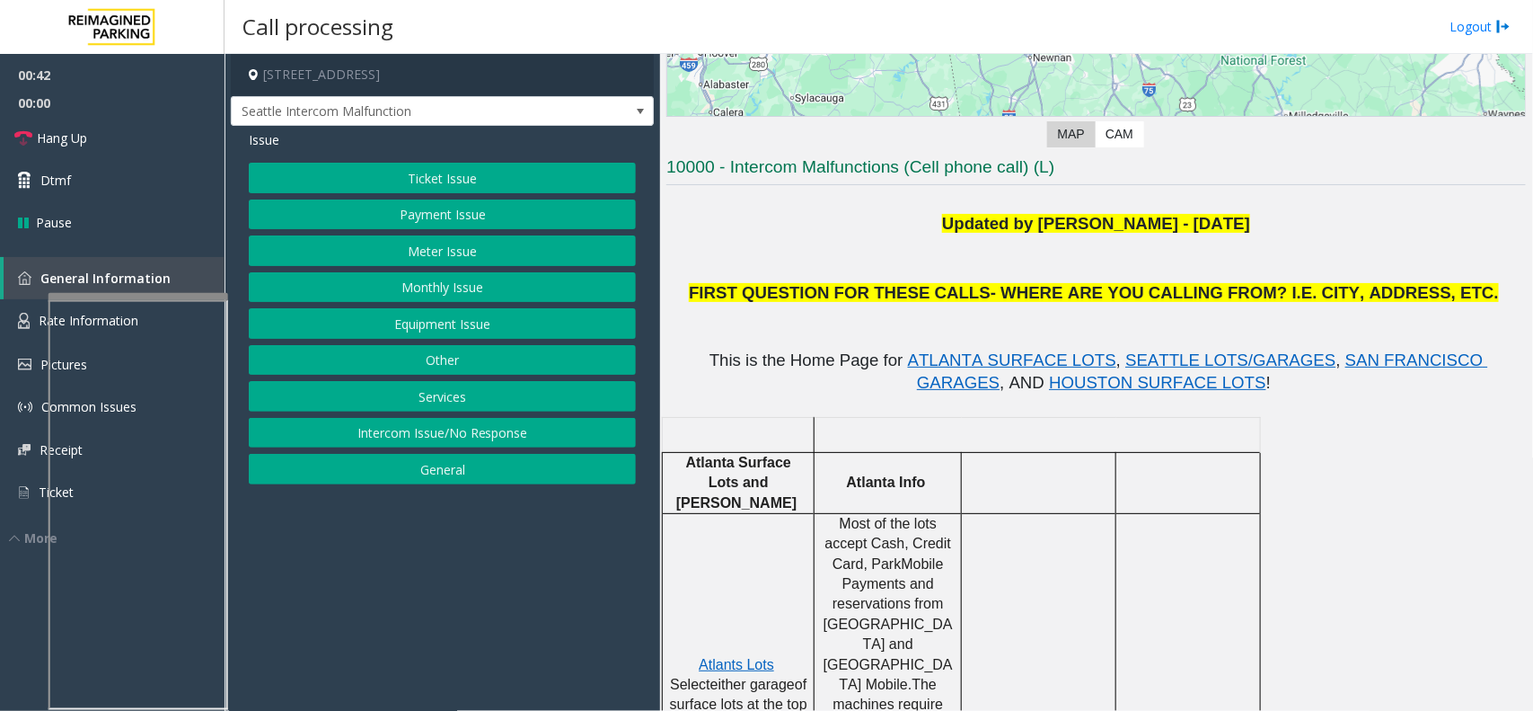
click at [434, 321] on button "Equipment Issue" at bounding box center [442, 323] width 387 height 31
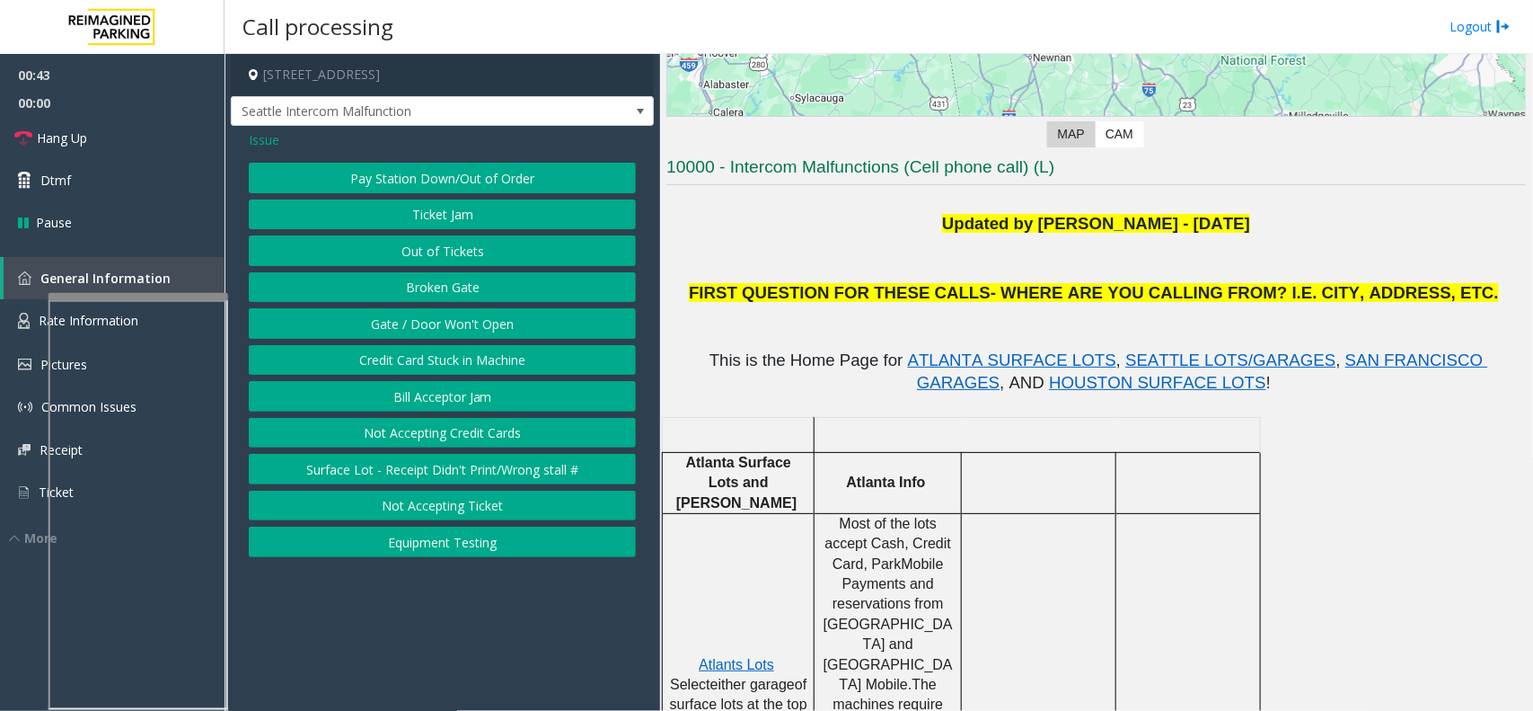
click at [432, 312] on button "Gate / Door Won't Open" at bounding box center [442, 323] width 387 height 31
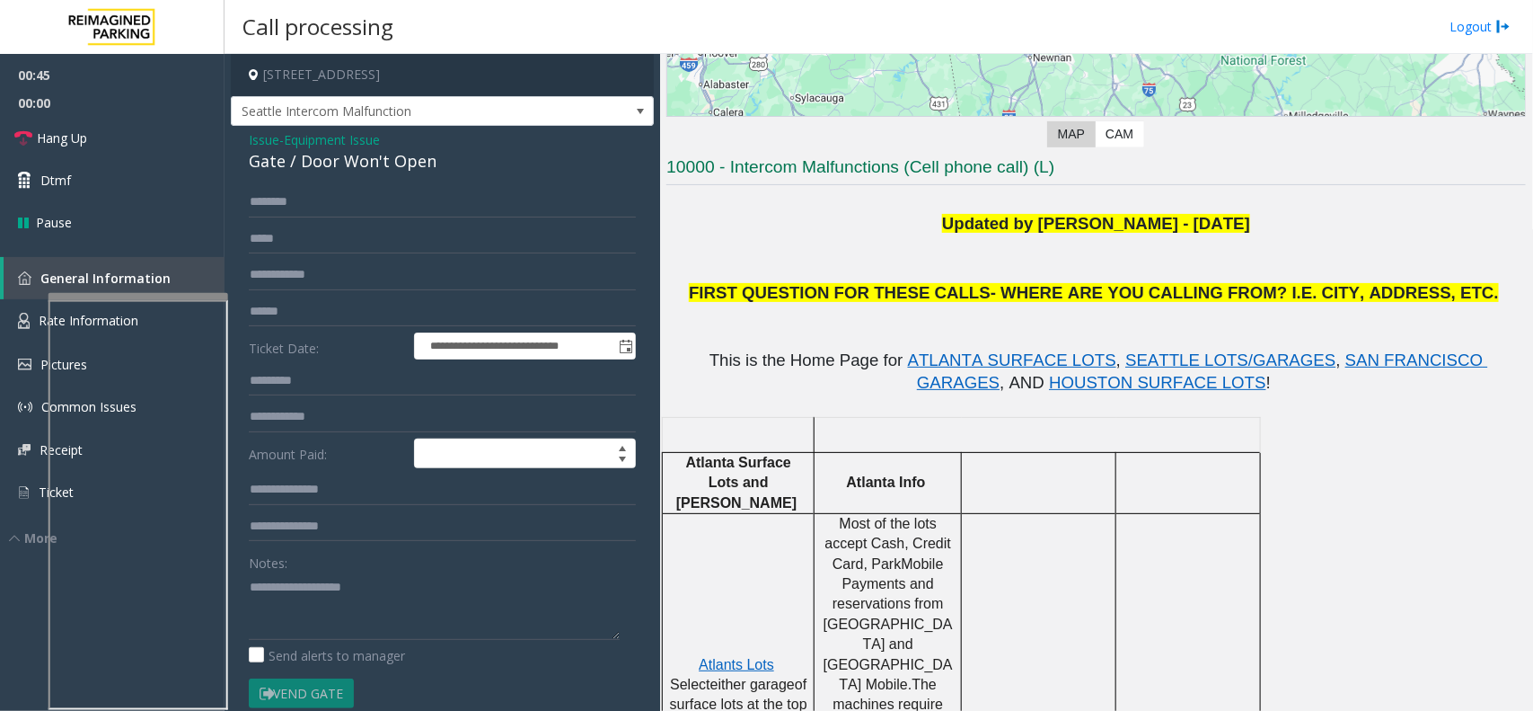
click at [280, 146] on span "- Equipment Issue" at bounding box center [329, 139] width 101 height 17
click at [296, 136] on span "Equipment Issue" at bounding box center [332, 139] width 96 height 19
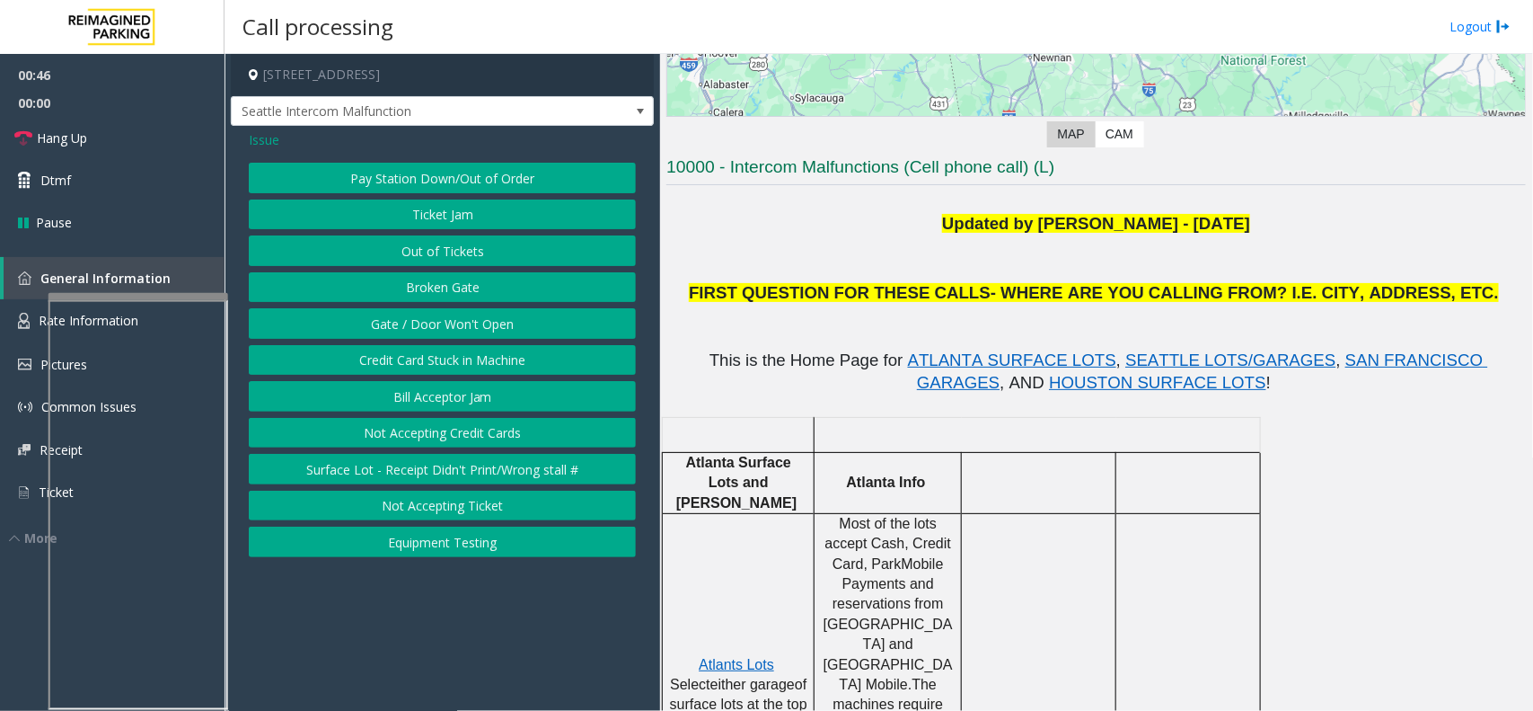
click at [284, 142] on div "Issue" at bounding box center [442, 139] width 387 height 19
click at [272, 142] on span "Issue" at bounding box center [264, 139] width 31 height 19
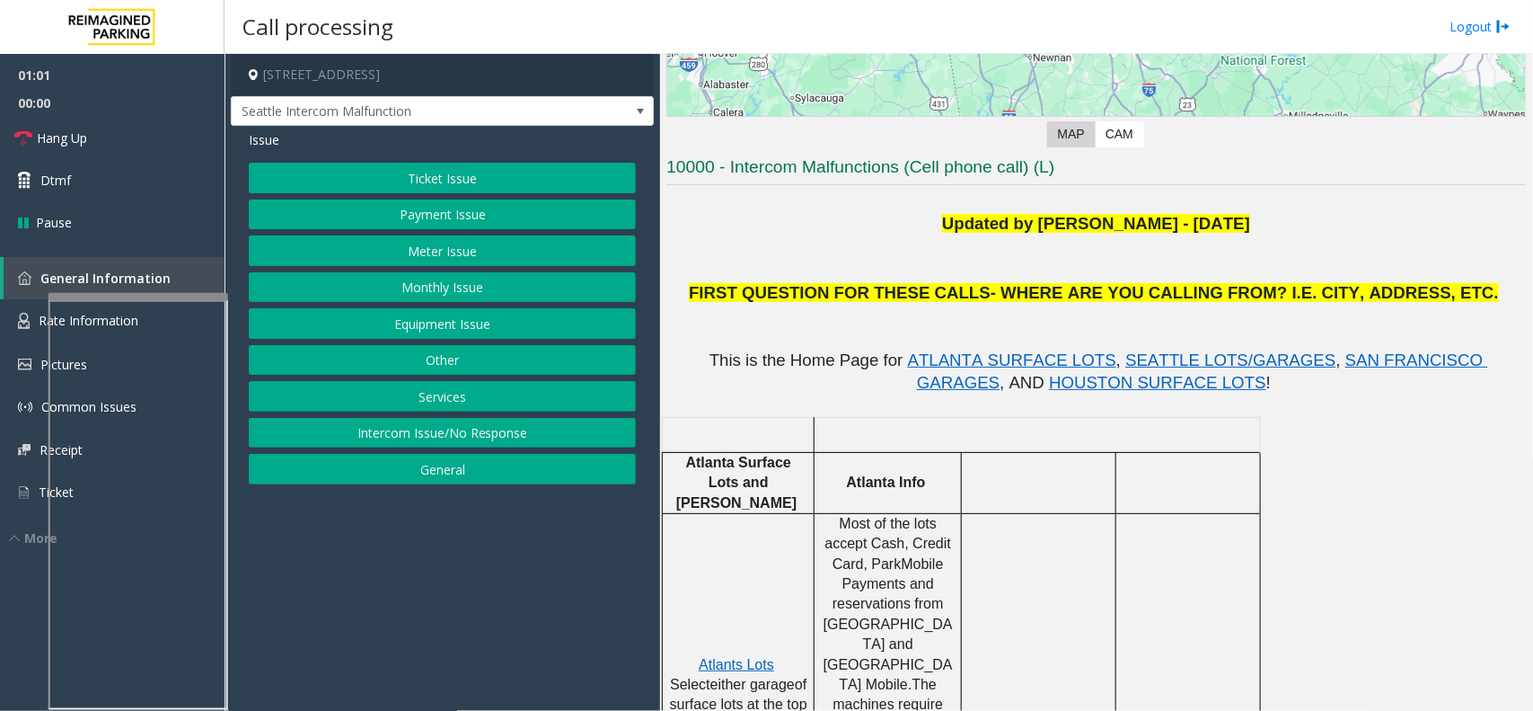
click at [263, 140] on span "Issue" at bounding box center [264, 139] width 31 height 19
click at [440, 326] on button "Equipment Issue" at bounding box center [442, 323] width 387 height 31
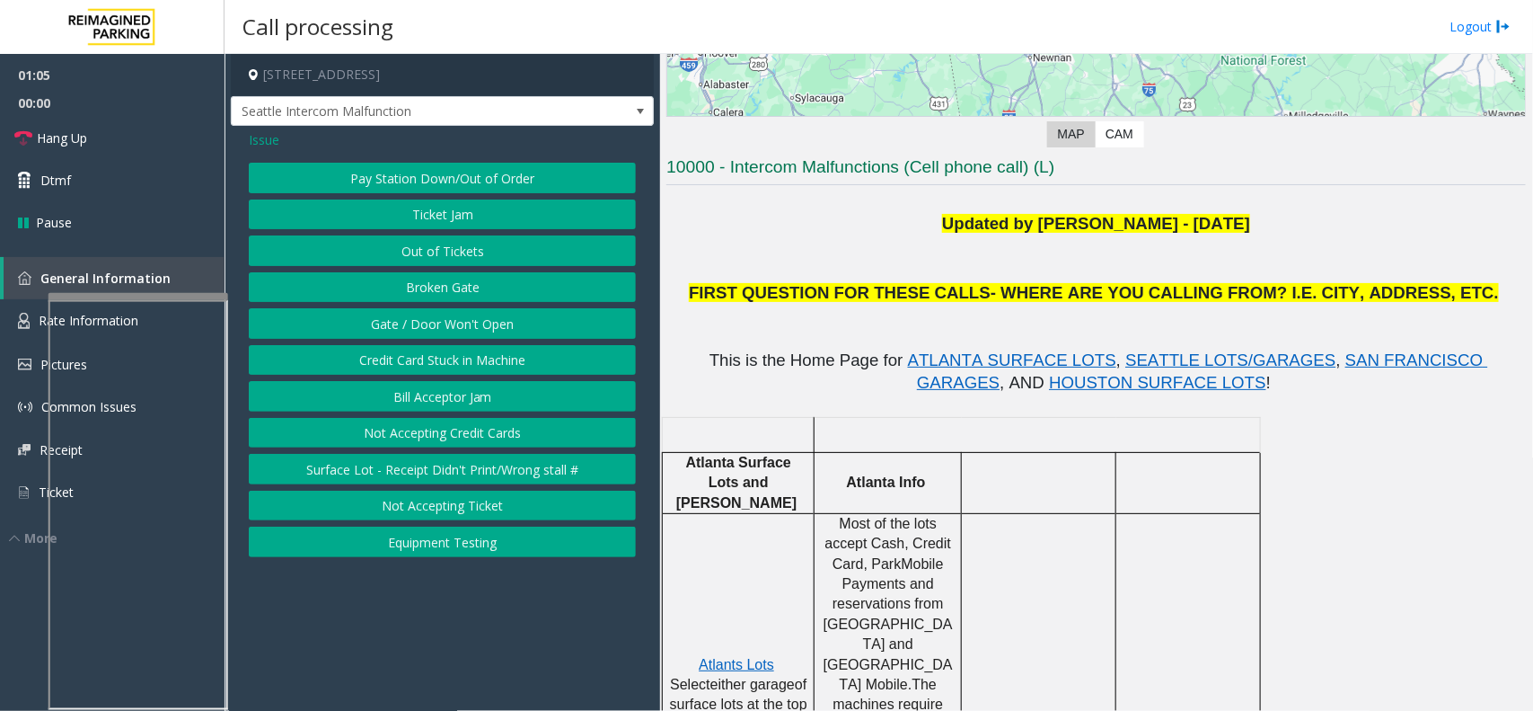
click at [425, 324] on button "Gate / Door Won't Open" at bounding box center [442, 323] width 387 height 31
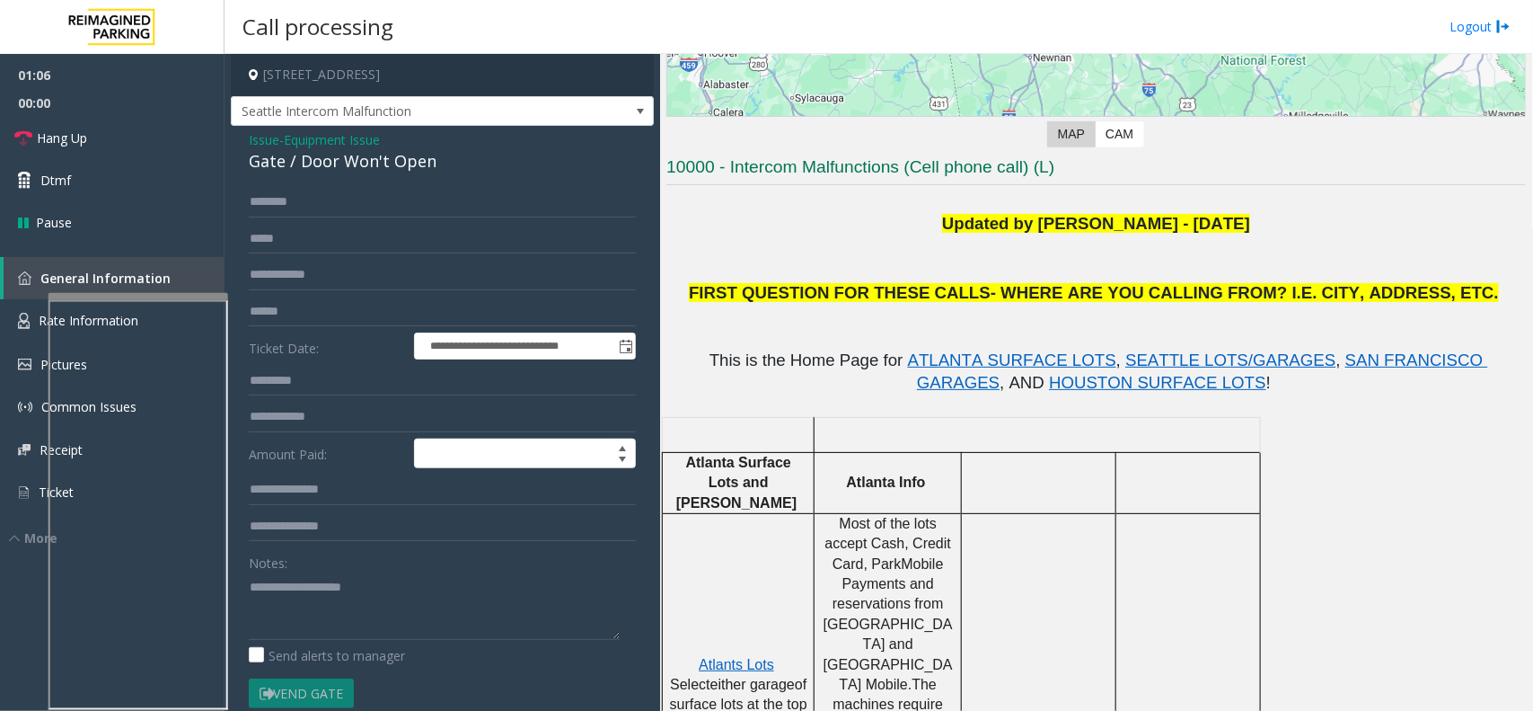
click at [320, 569] on div "Notes:" at bounding box center [442, 593] width 387 height 93
click at [315, 586] on textarea at bounding box center [434, 605] width 371 height 67
click at [312, 124] on span "Seattle Intercom Malfunction" at bounding box center [400, 111] width 337 height 29
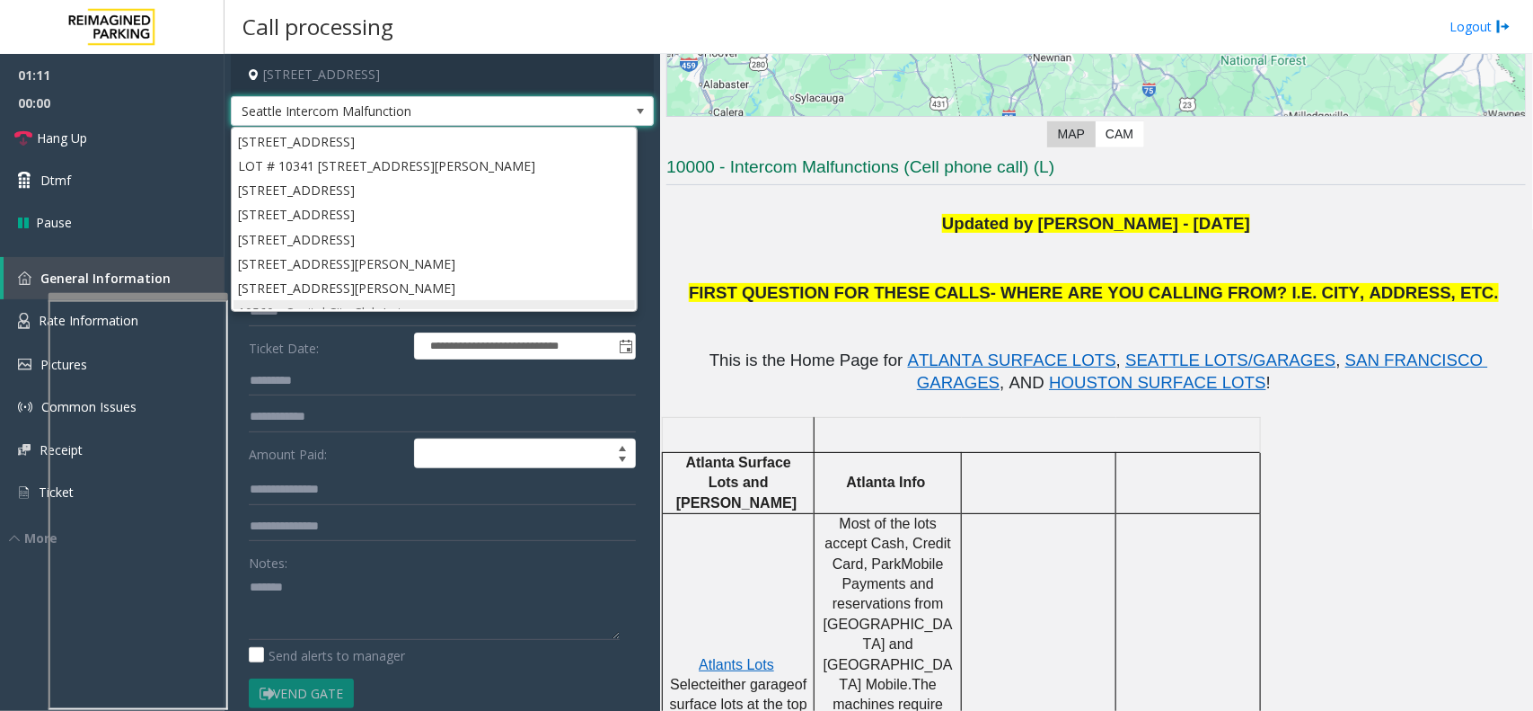
scroll to position [168, 0]
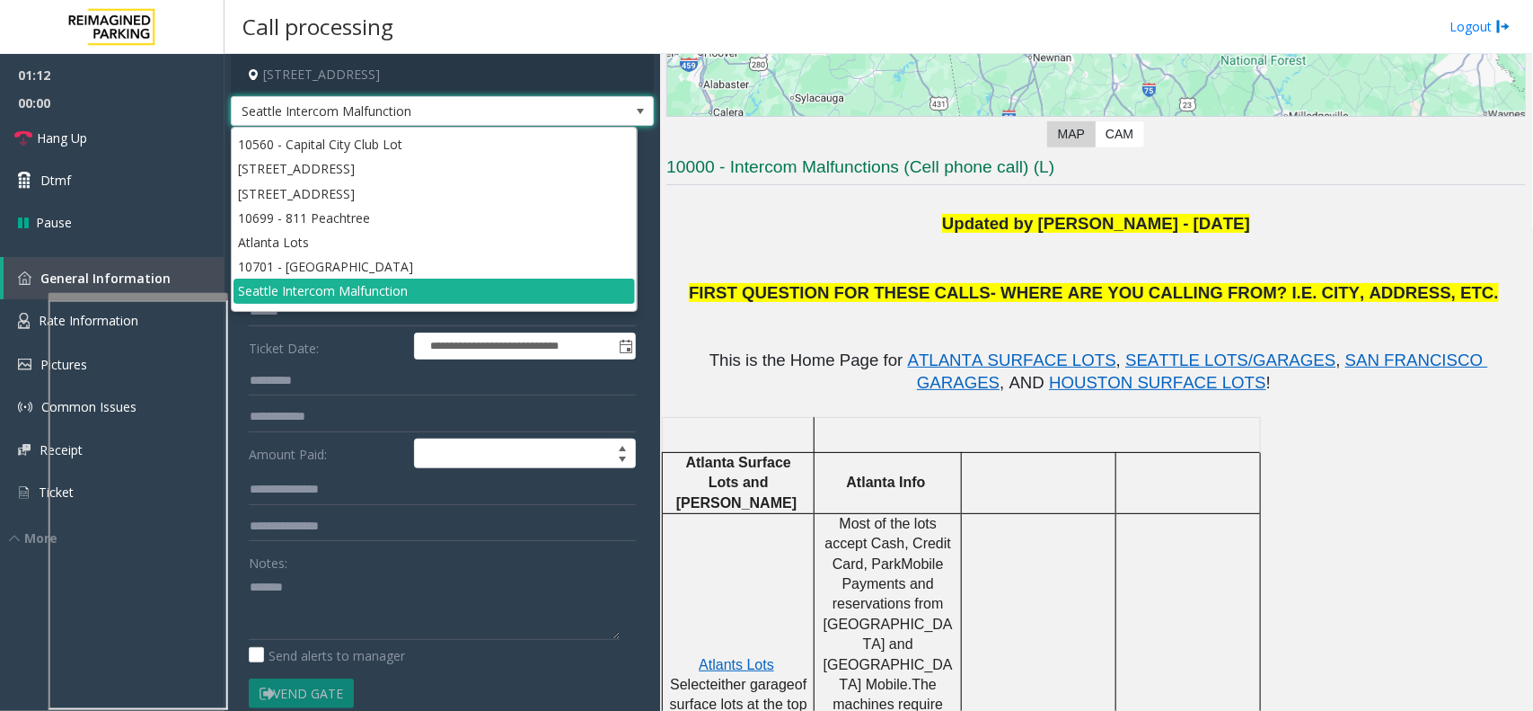
click at [315, 115] on span "Seattle Intercom Malfunction" at bounding box center [400, 111] width 337 height 29
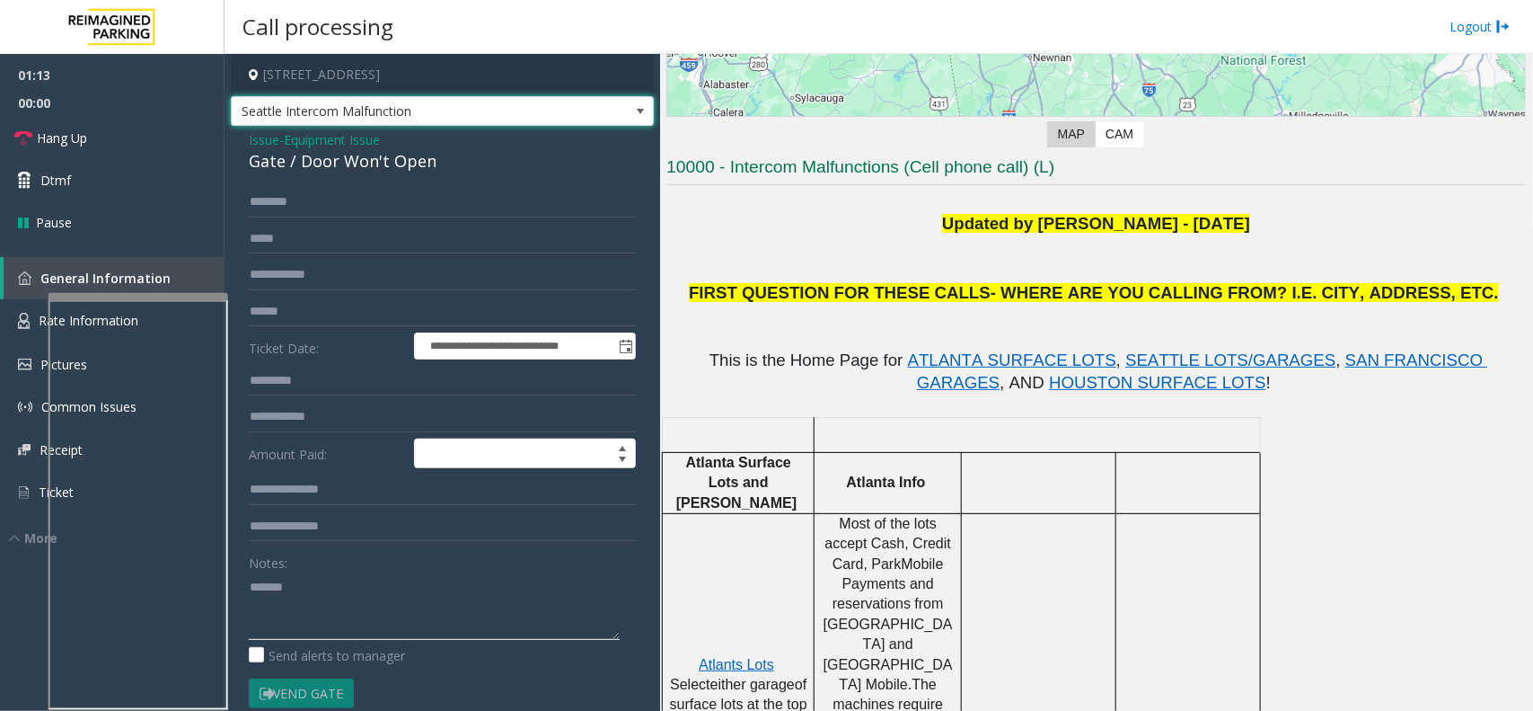
click at [294, 593] on textarea at bounding box center [434, 605] width 371 height 67
type textarea "********"
click at [340, 135] on span "Equipment Issue" at bounding box center [332, 139] width 96 height 19
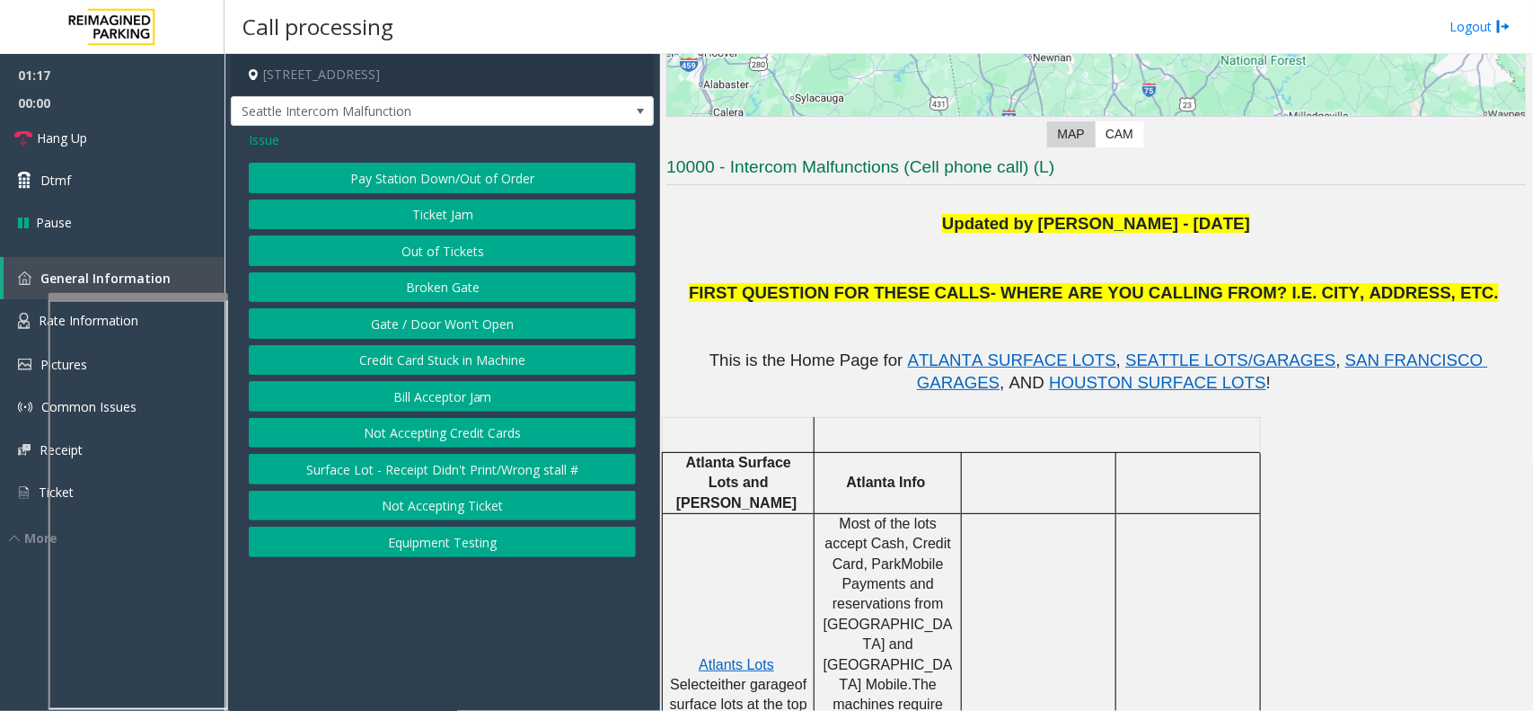
click at [276, 145] on span "Issue" at bounding box center [264, 139] width 31 height 19
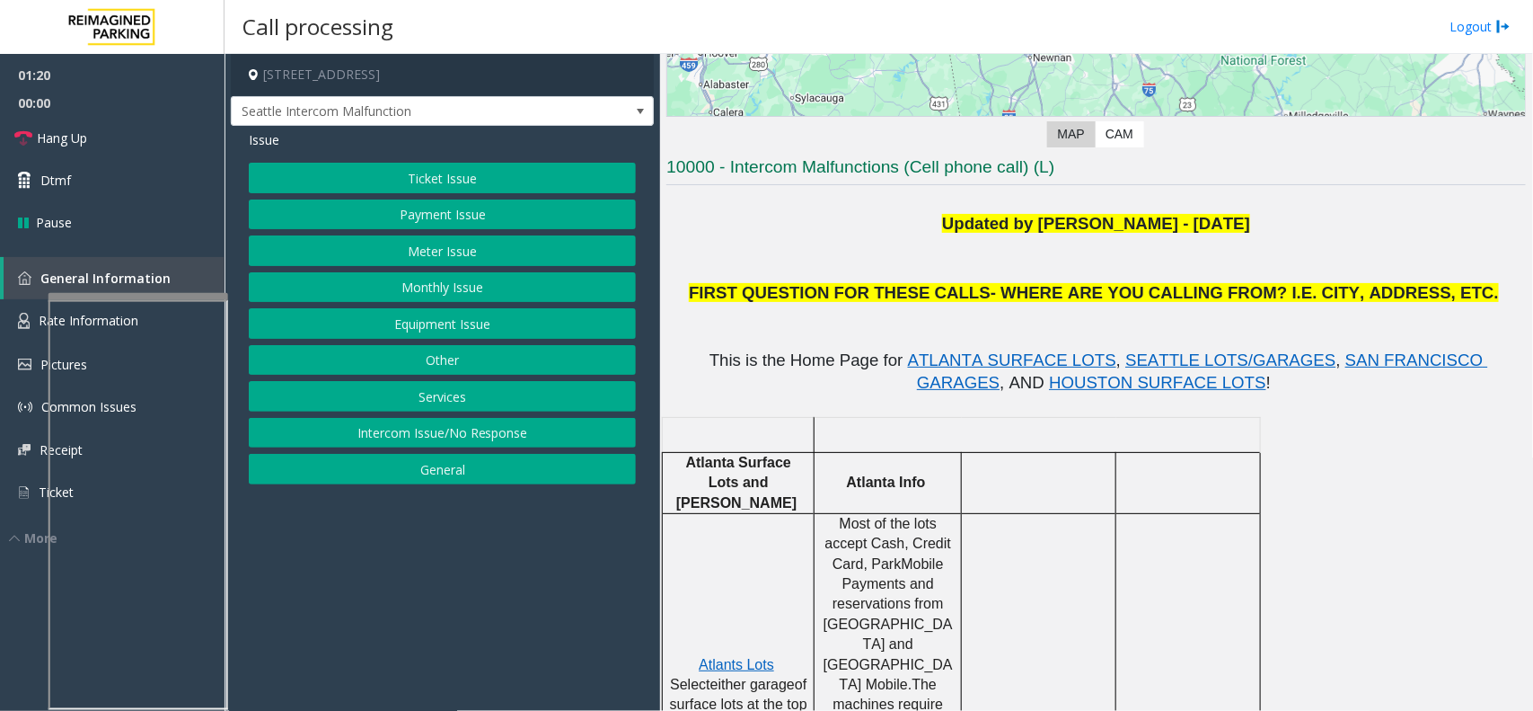
click at [422, 243] on button "Meter Issue" at bounding box center [442, 250] width 387 height 31
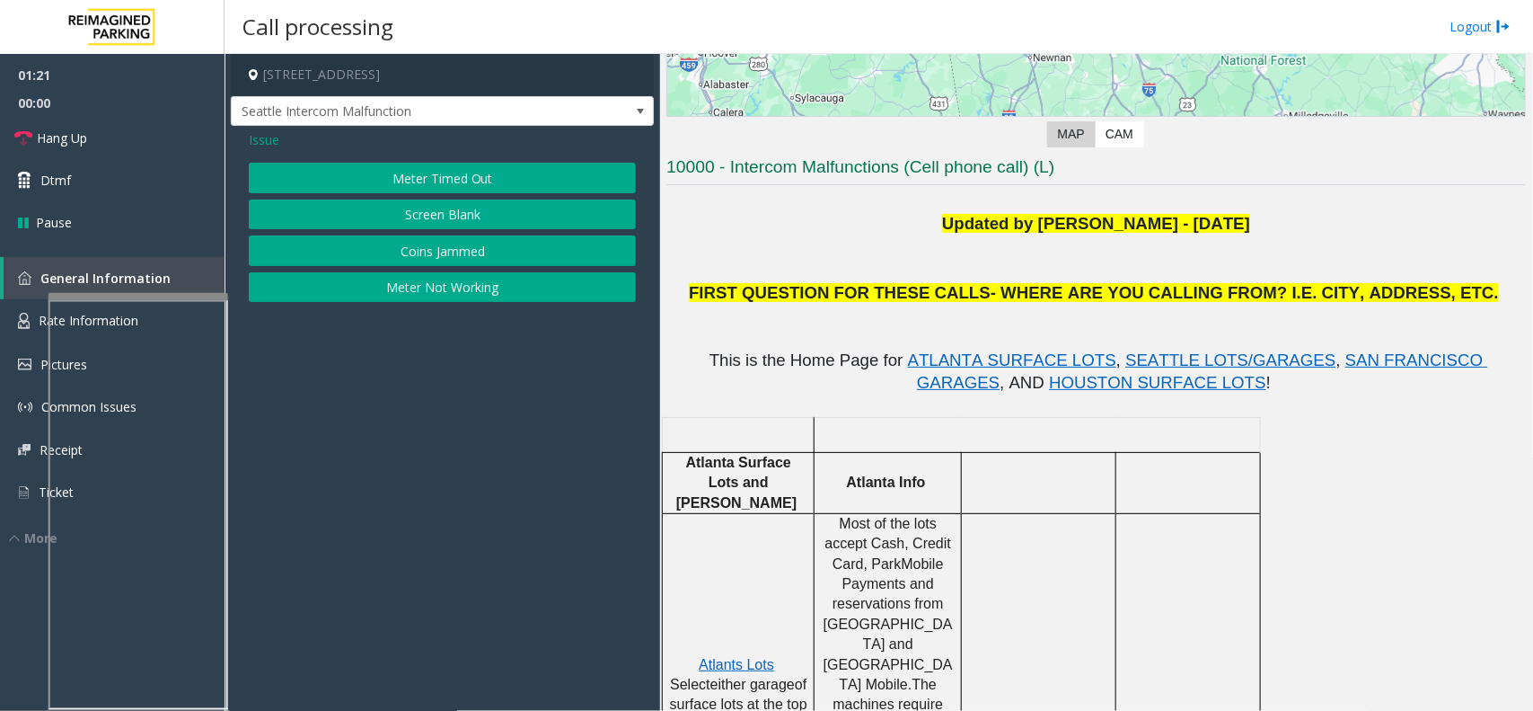
click at [269, 144] on span "Issue" at bounding box center [264, 139] width 31 height 19
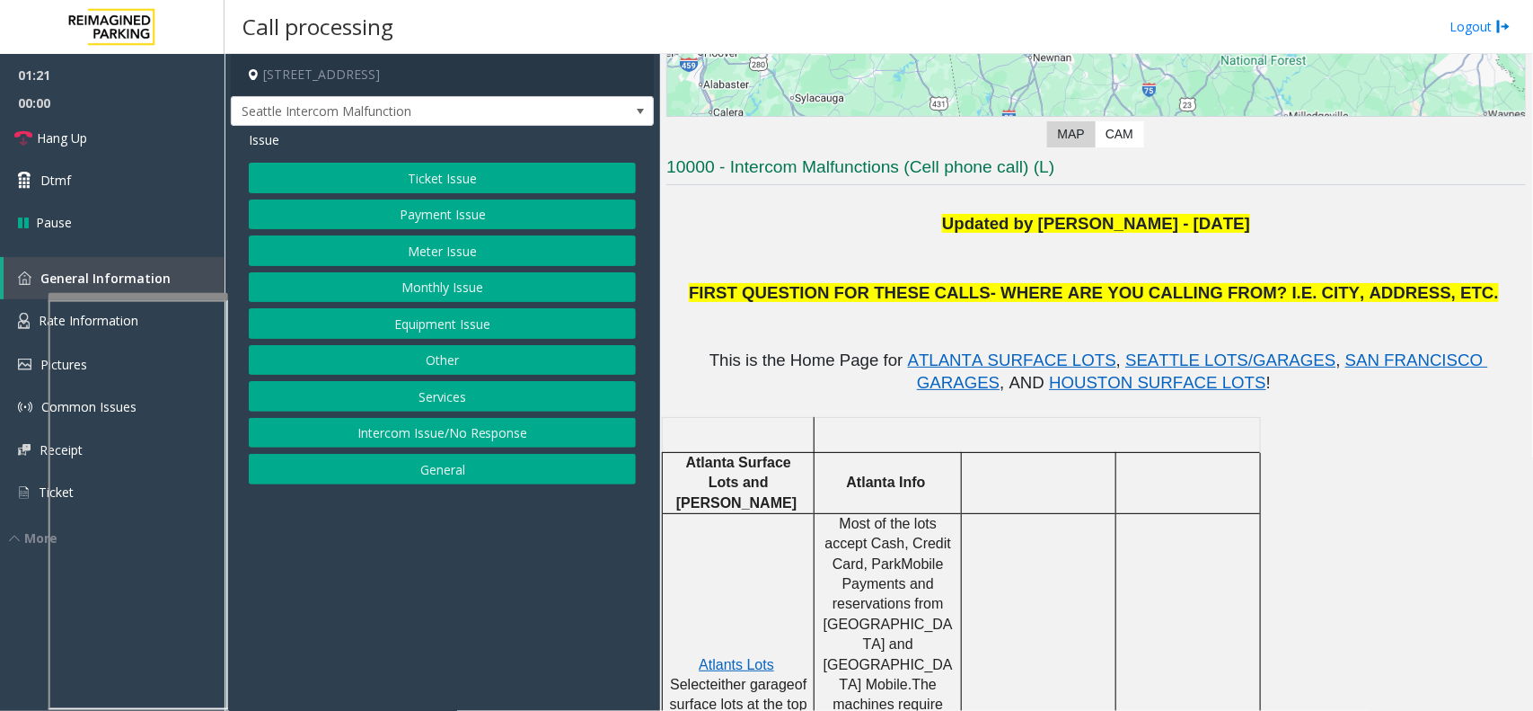
click at [464, 194] on div "Ticket Issue Payment Issue Meter Issue Monthly Issue Equipment Issue Other Serv…" at bounding box center [442, 324] width 387 height 322
click at [455, 193] on button "Ticket Issue" at bounding box center [442, 178] width 387 height 31
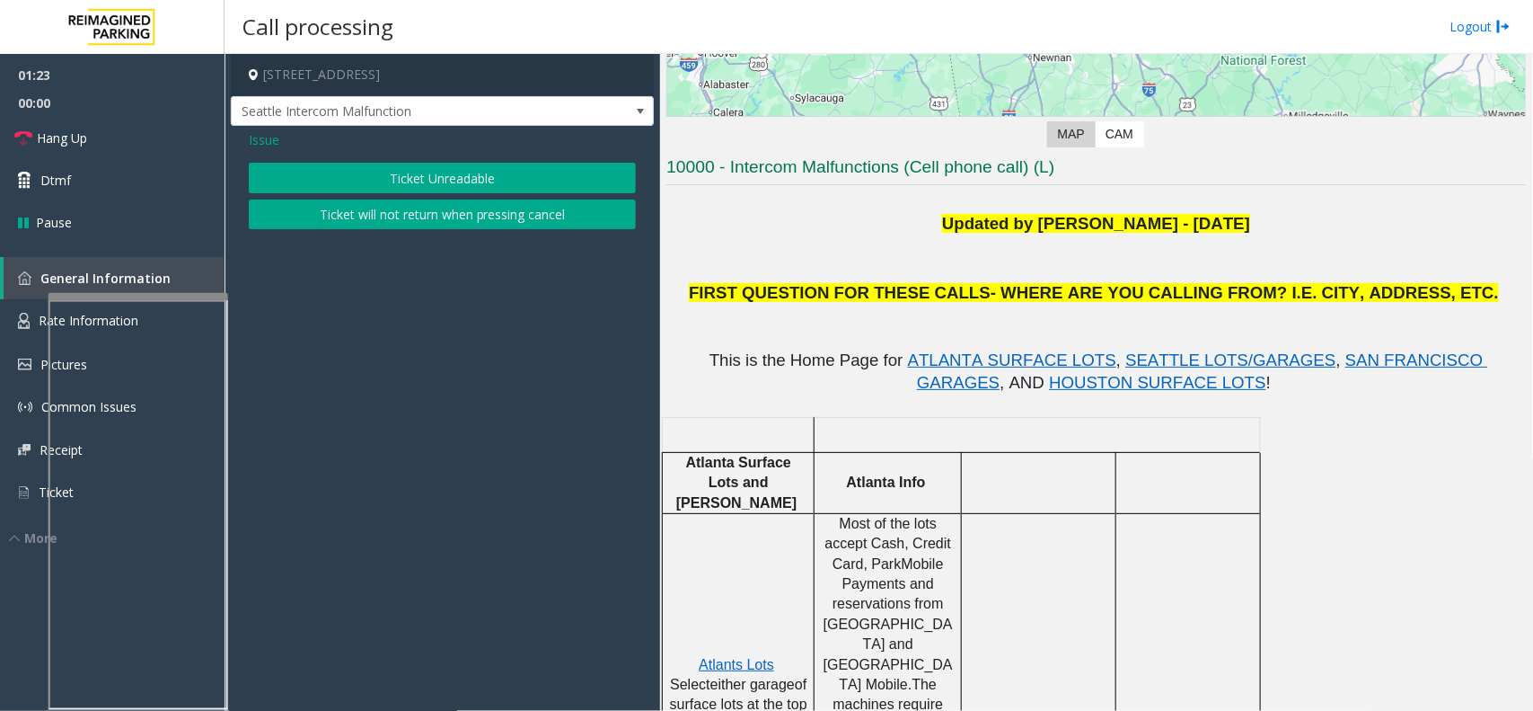
click at [271, 137] on span "Issue" at bounding box center [264, 139] width 31 height 19
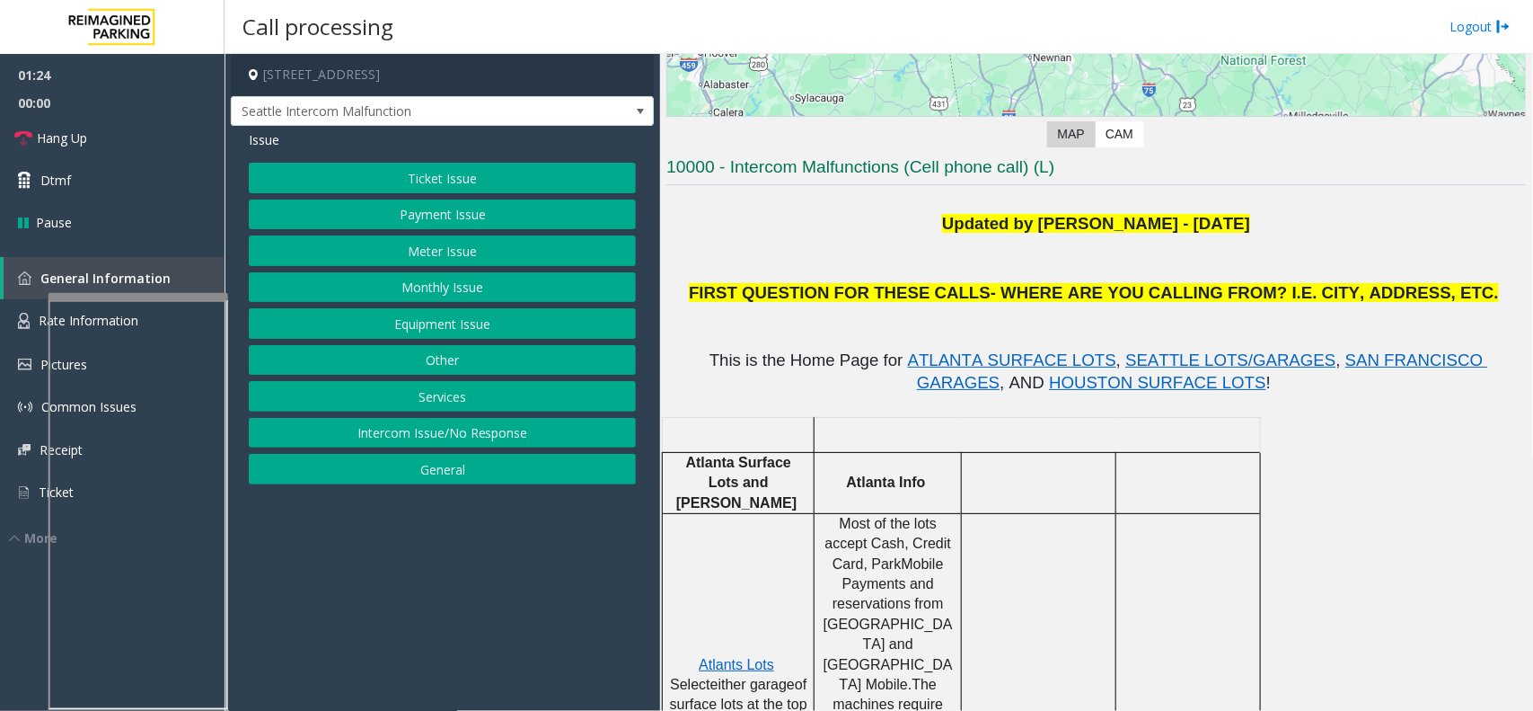
click at [411, 213] on button "Payment Issue" at bounding box center [442, 214] width 387 height 31
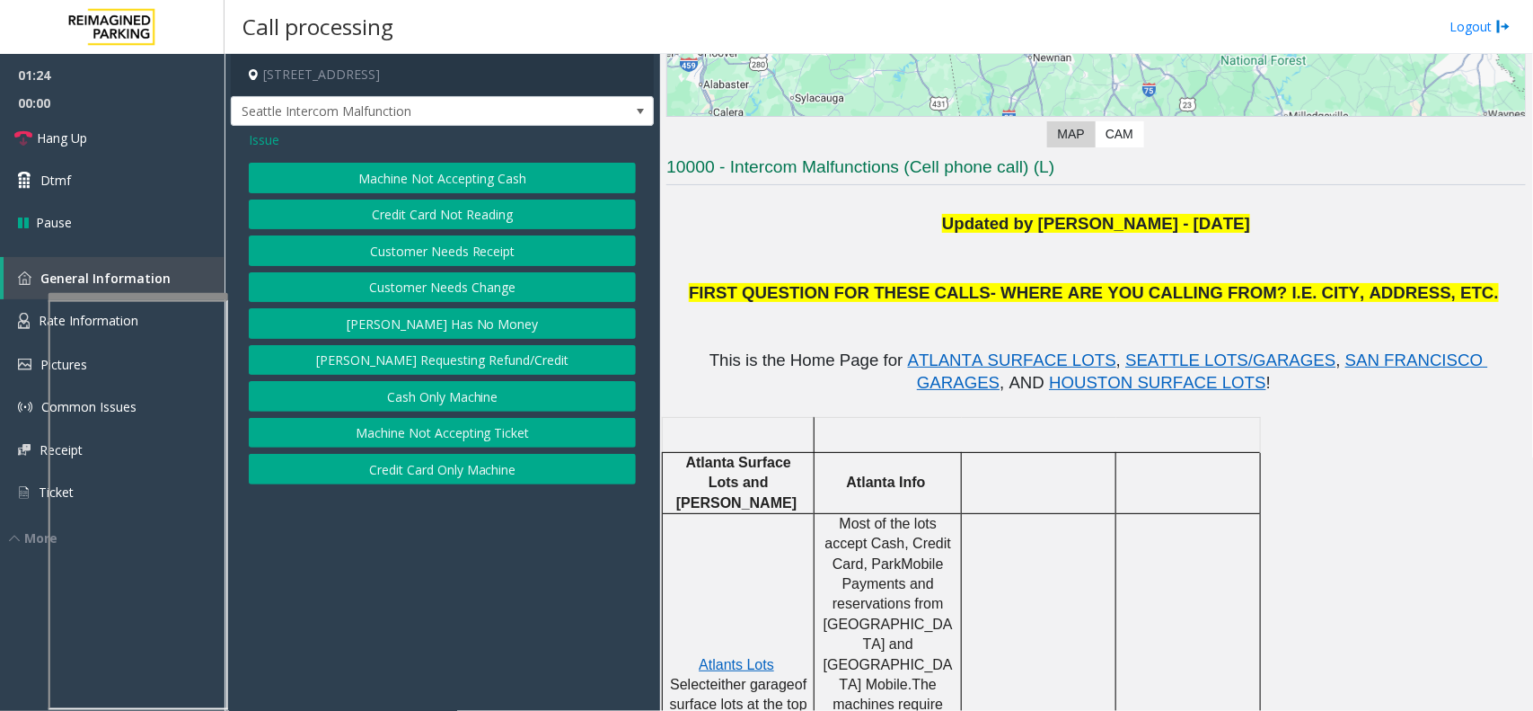
click at [287, 150] on div "Issue Machine Not Accepting Cash Credit Card Not Reading Customer Needs Receipt…" at bounding box center [442, 309] width 423 height 367
click at [244, 141] on div "Issue Machine Not Accepting Cash Credit Card Not Reading Customer Needs Receipt…" at bounding box center [442, 309] width 423 height 367
click at [254, 128] on div "[STREET_ADDRESS] [GEOGRAPHIC_DATA] Intercom Malfunction Issue Machine Not Accep…" at bounding box center [442, 273] width 423 height 439
click at [261, 140] on span "Issue" at bounding box center [264, 139] width 31 height 19
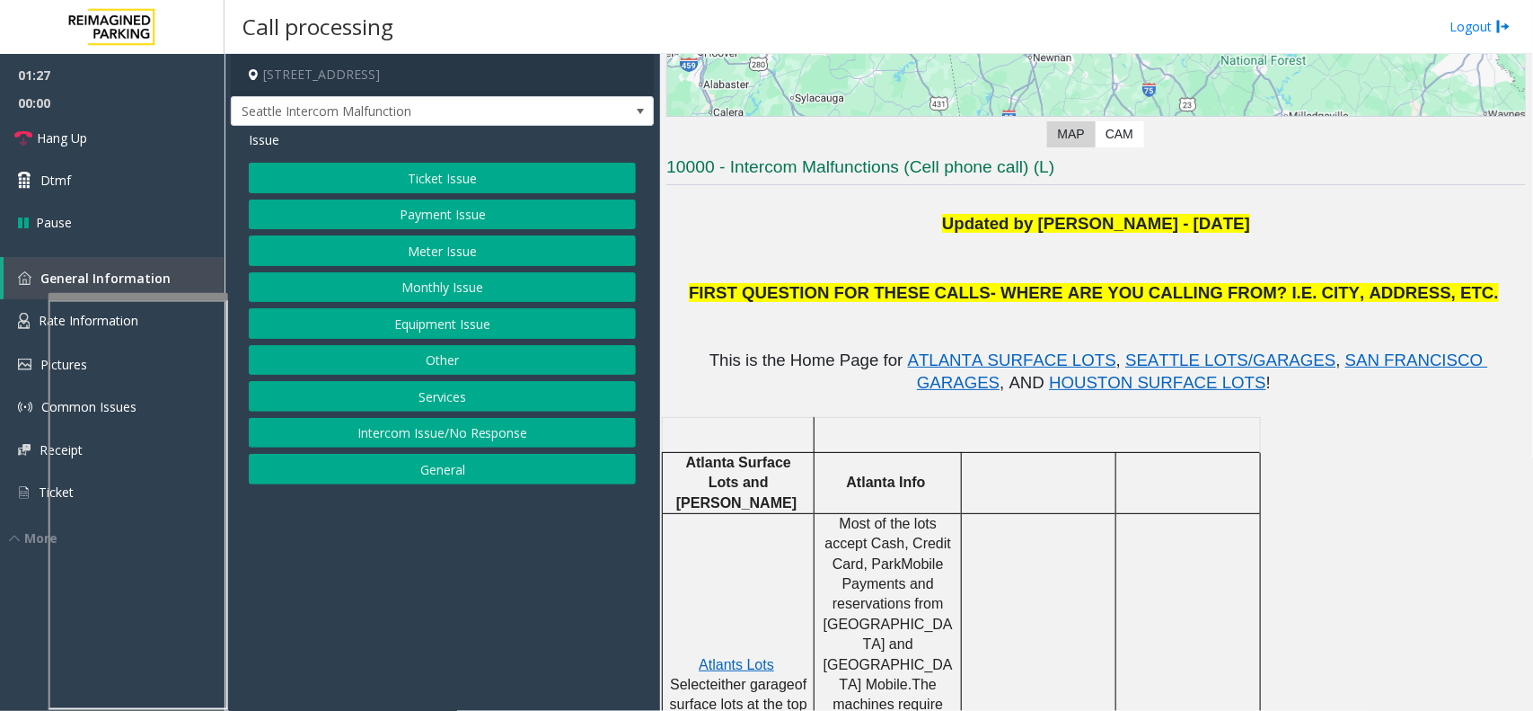
click at [437, 326] on button "Equipment Issue" at bounding box center [442, 323] width 387 height 31
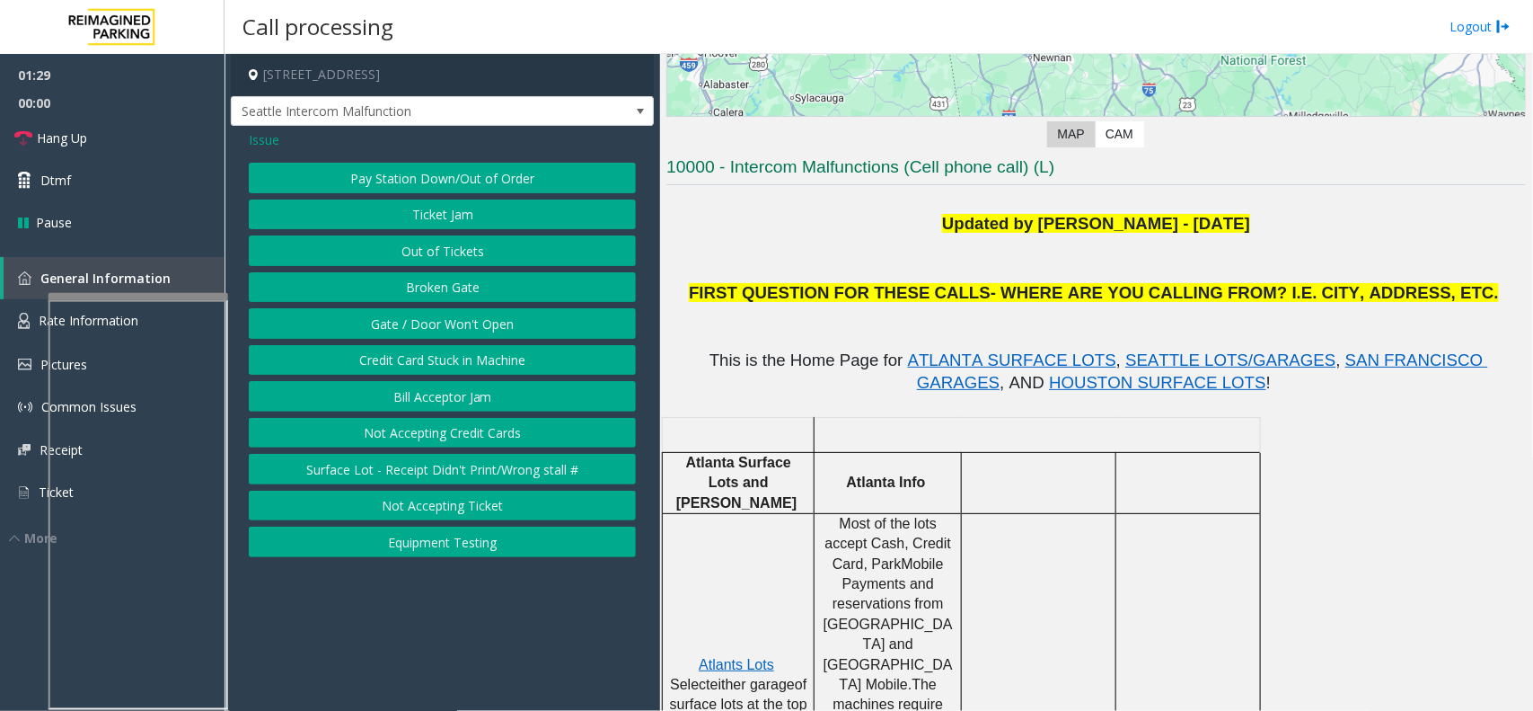
click at [393, 332] on button "Gate / Door Won't Open" at bounding box center [442, 323] width 387 height 31
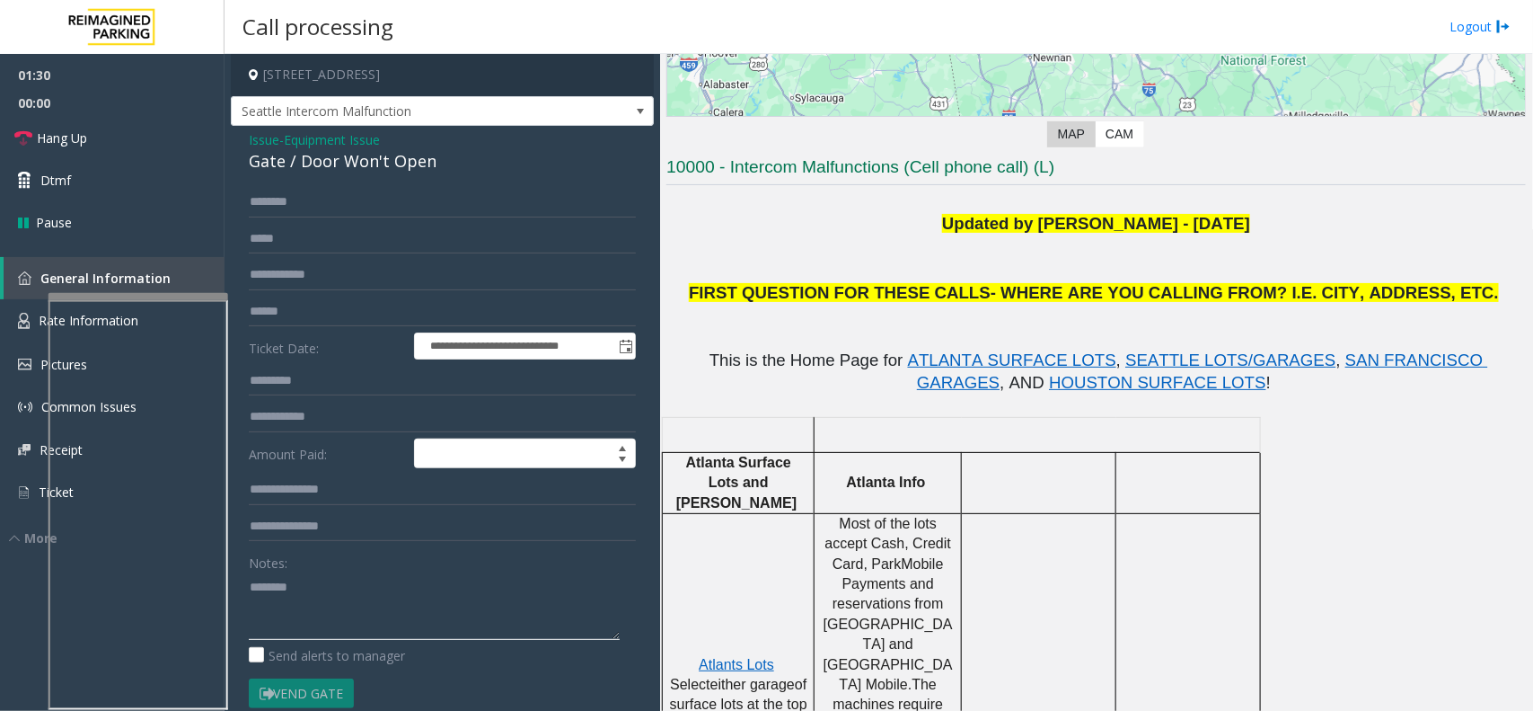
click at [357, 591] on textarea at bounding box center [434, 605] width 371 height 67
click at [353, 602] on textarea at bounding box center [434, 605] width 371 height 67
click at [252, 586] on textarea at bounding box center [434, 605] width 371 height 67
click at [252, 588] on textarea at bounding box center [434, 605] width 371 height 67
type textarea "**********"
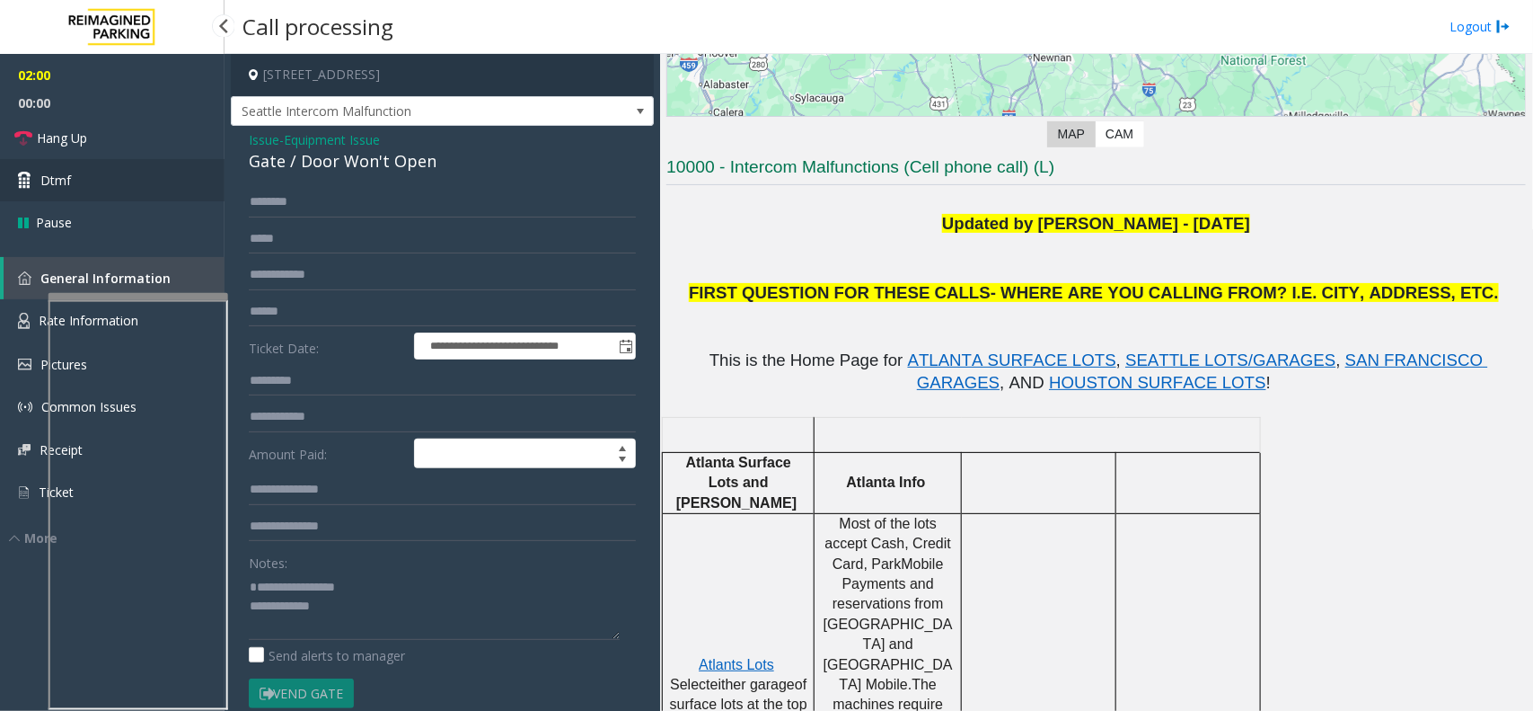
click at [106, 176] on link "Dtmf" at bounding box center [112, 180] width 225 height 42
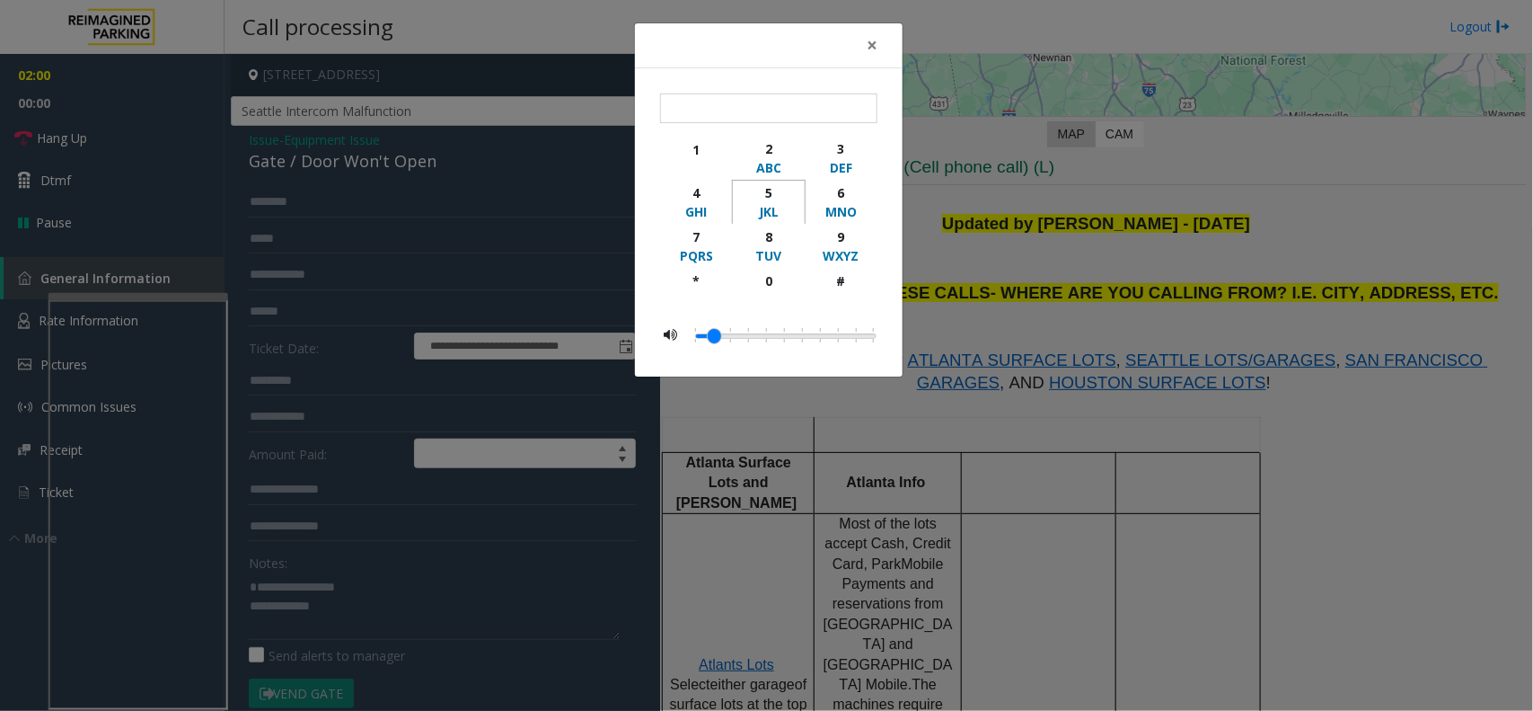
click at [757, 208] on div "JKL" at bounding box center [768, 211] width 49 height 19
type input "*"
click at [795, 436] on div "× * 1 2 ABC 3 DEF 4 GHI 5 JKL 6 MNO 7 PQRS 8 TUV 9 WXYZ * 0 #" at bounding box center [766, 355] width 1533 height 711
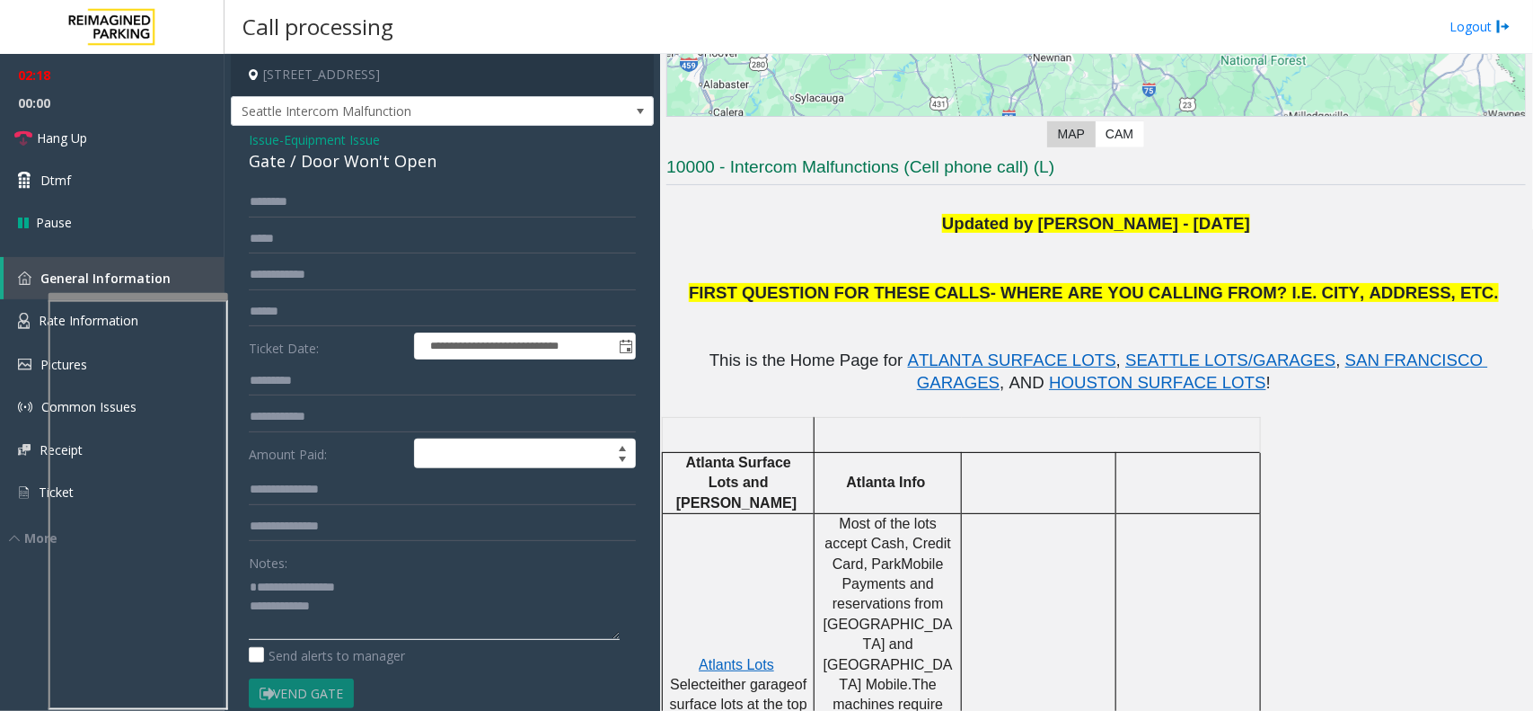
click at [256, 586] on textarea at bounding box center [434, 605] width 371 height 67
click at [313, 586] on textarea at bounding box center [434, 605] width 371 height 67
click at [371, 571] on div "Notes:" at bounding box center [442, 593] width 387 height 93
click at [357, 582] on textarea at bounding box center [434, 605] width 371 height 67
click at [356, 612] on textarea at bounding box center [434, 605] width 371 height 67
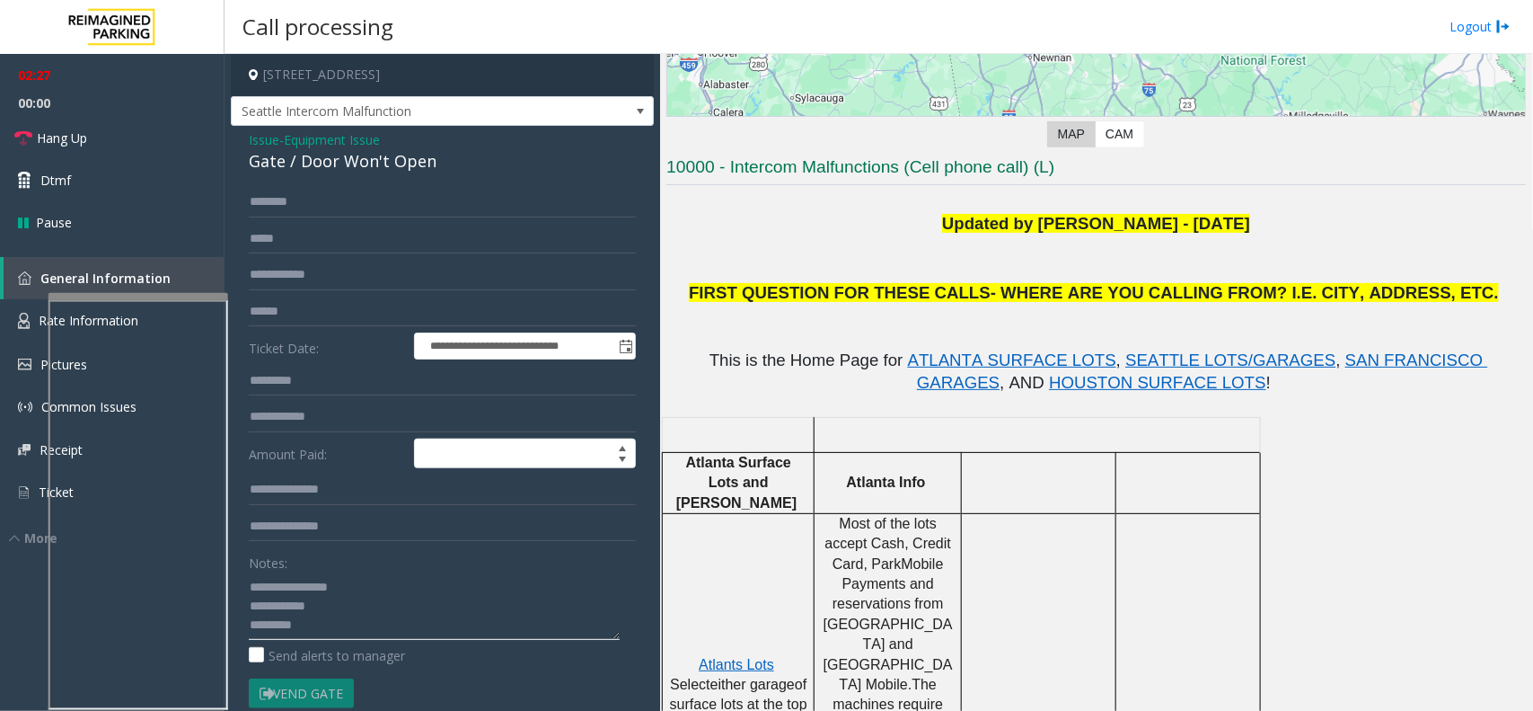
click at [276, 624] on textarea at bounding box center [434, 605] width 371 height 67
click at [349, 173] on div "Gate / Door Won't Open" at bounding box center [442, 161] width 387 height 24
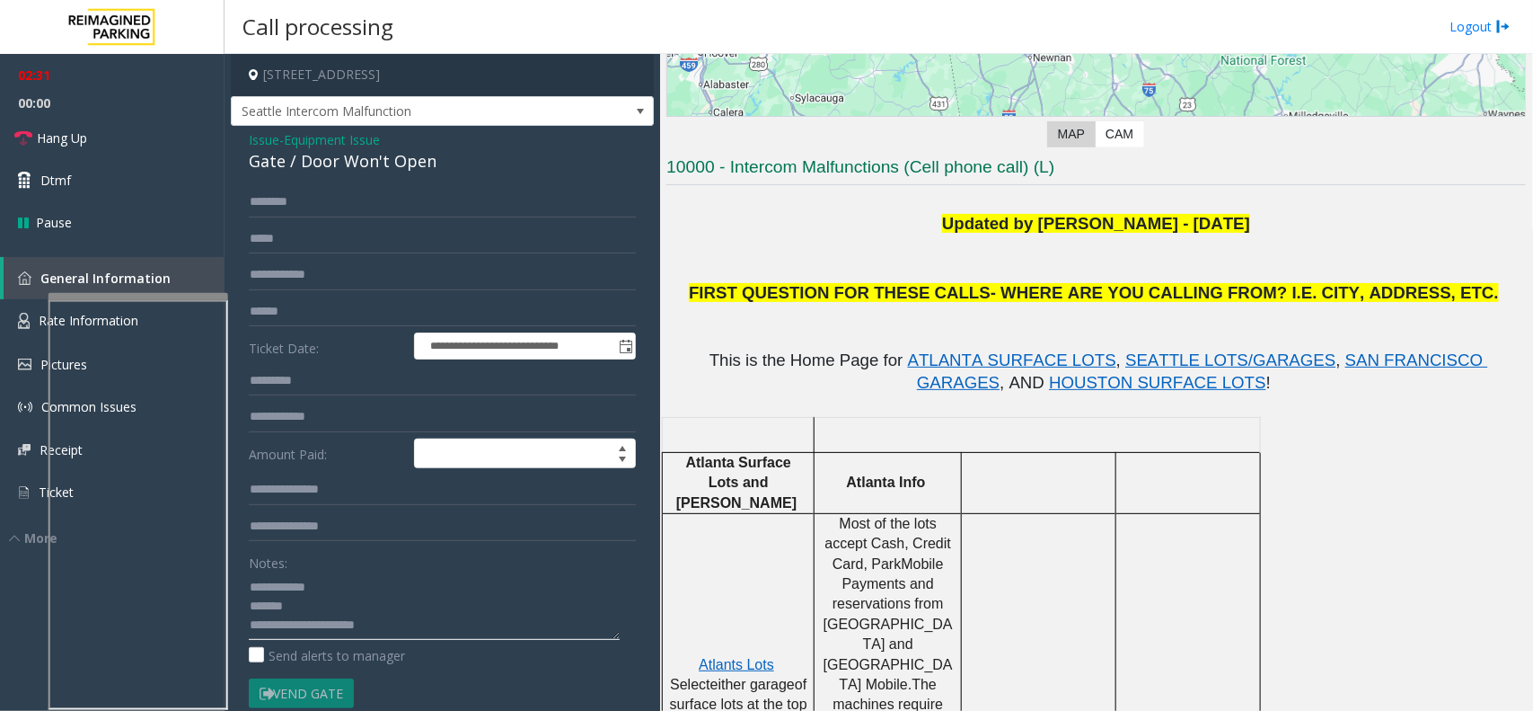
click at [362, 625] on textarea at bounding box center [434, 605] width 371 height 67
click at [461, 611] on textarea at bounding box center [434, 605] width 371 height 67
click at [119, 140] on link "Hang Up" at bounding box center [112, 138] width 225 height 42
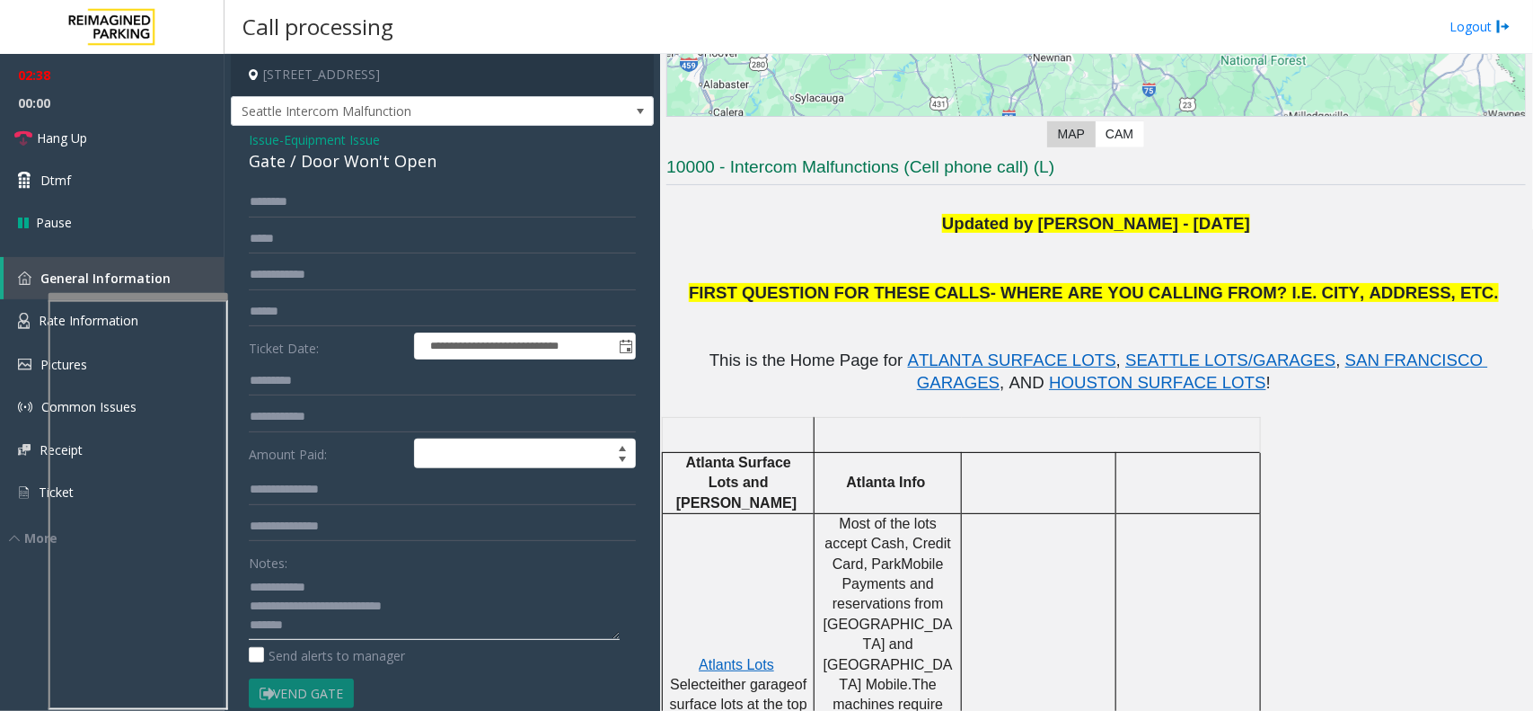
click at [340, 636] on textarea at bounding box center [434, 605] width 371 height 67
click at [365, 607] on textarea at bounding box center [434, 605] width 371 height 67
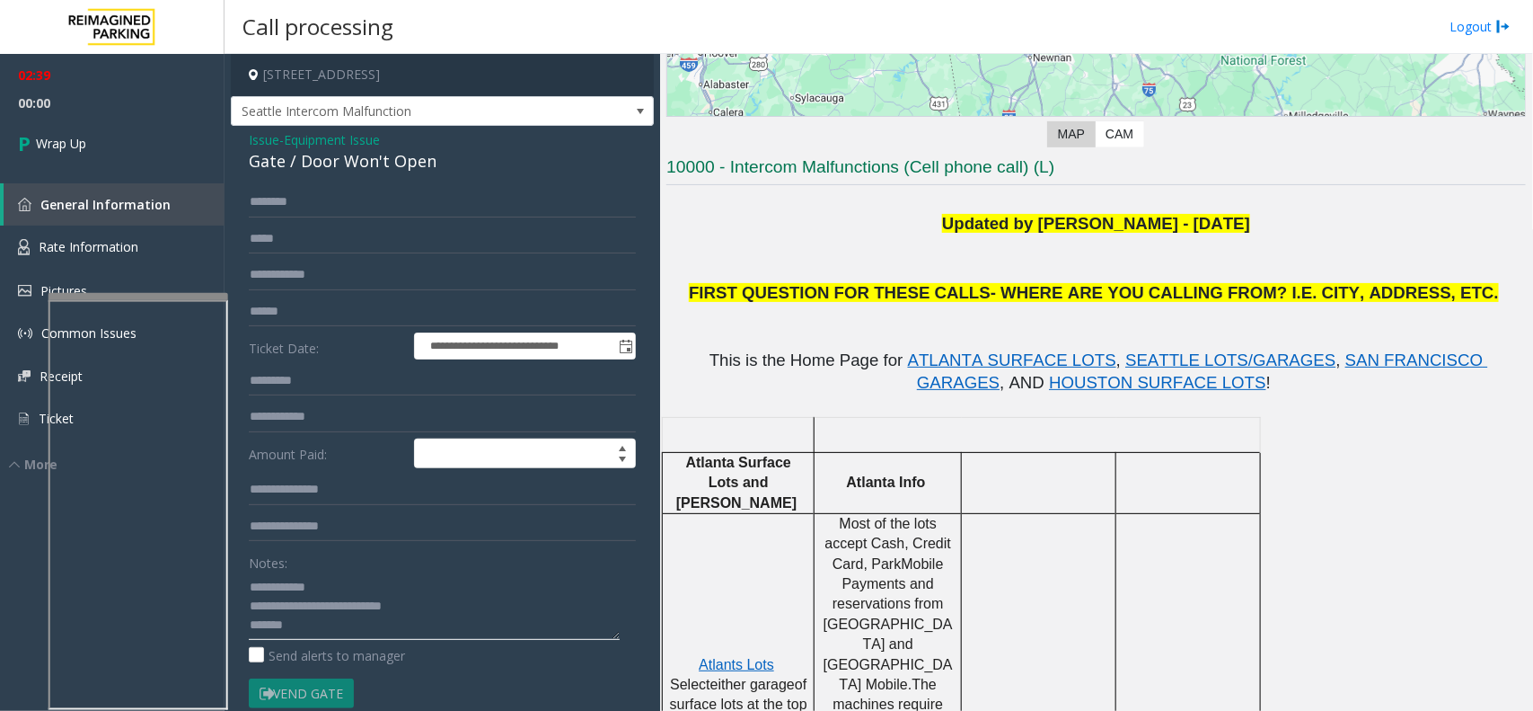
click at [331, 630] on textarea at bounding box center [434, 605] width 371 height 67
click at [337, 625] on textarea at bounding box center [434, 605] width 371 height 67
click at [351, 582] on textarea at bounding box center [434, 605] width 371 height 67
click at [458, 624] on textarea at bounding box center [434, 605] width 371 height 67
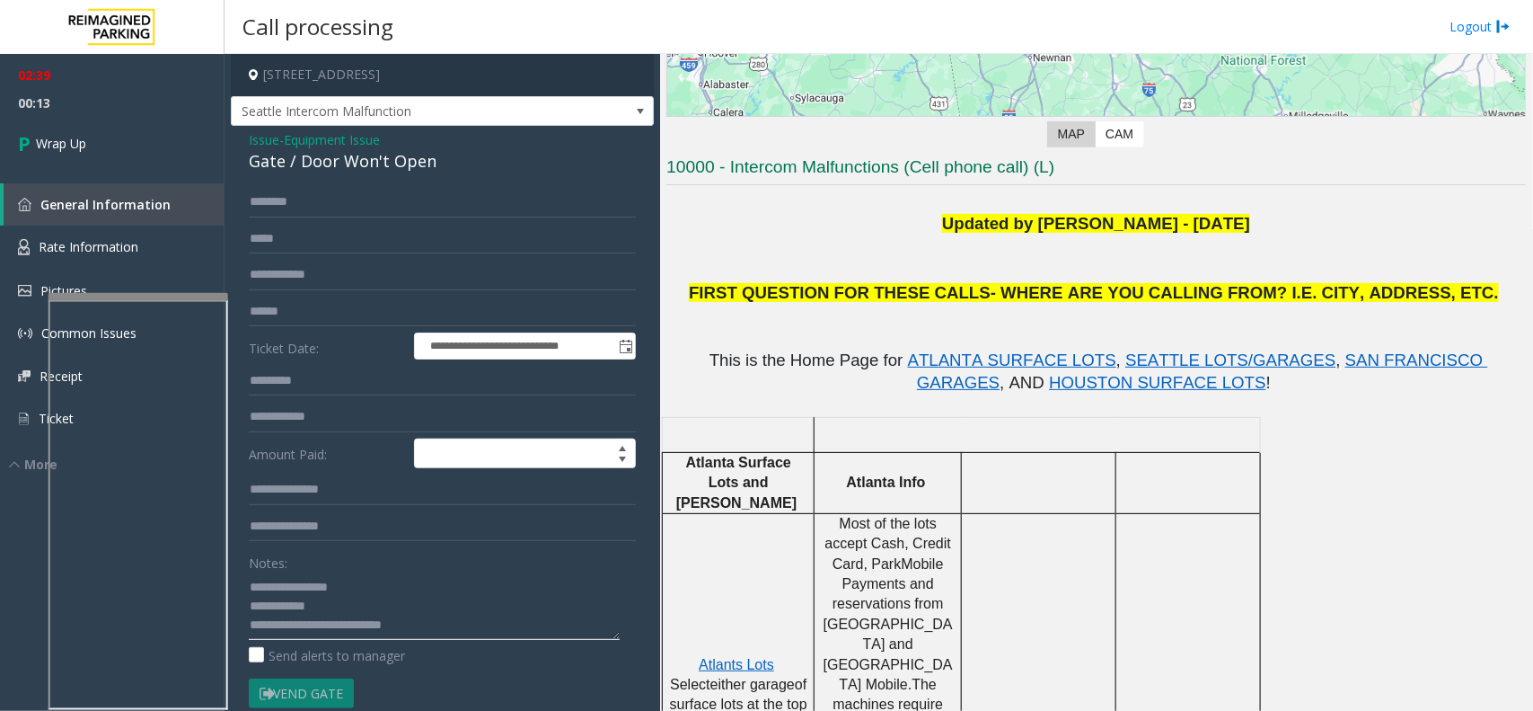
click at [250, 581] on textarea at bounding box center [434, 605] width 371 height 67
type textarea "**********"
click at [144, 142] on link "Wrap Up" at bounding box center [112, 143] width 225 height 53
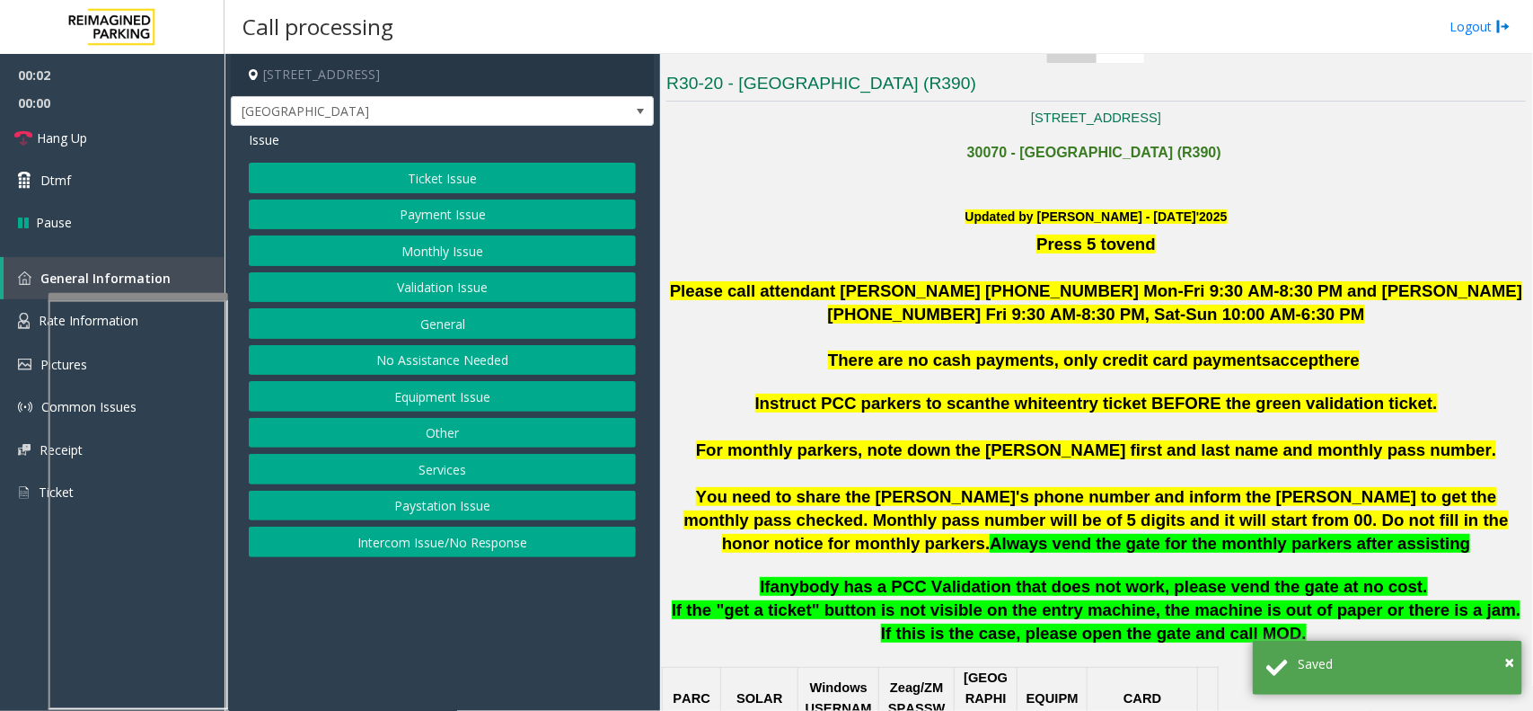
scroll to position [449, 0]
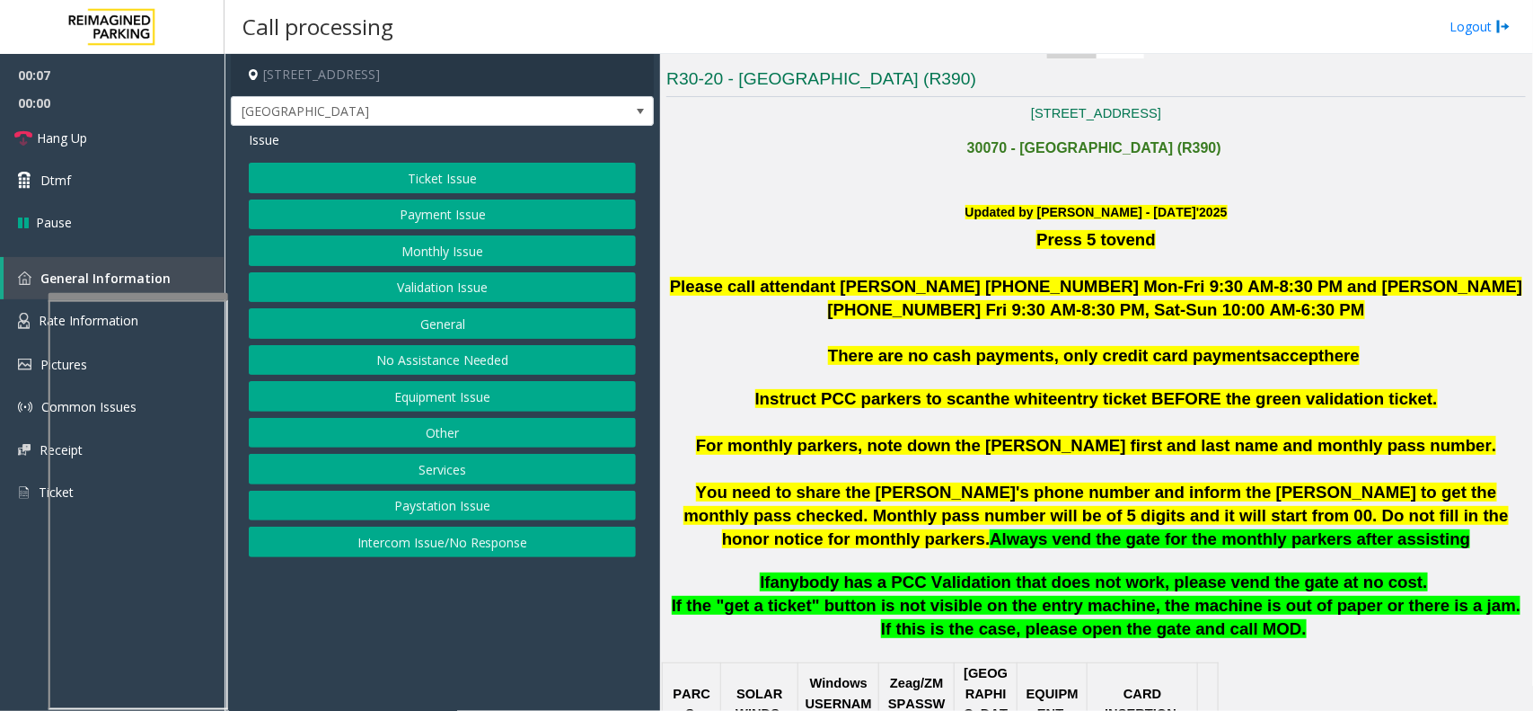
click at [429, 292] on button "Validation Issue" at bounding box center [442, 287] width 387 height 31
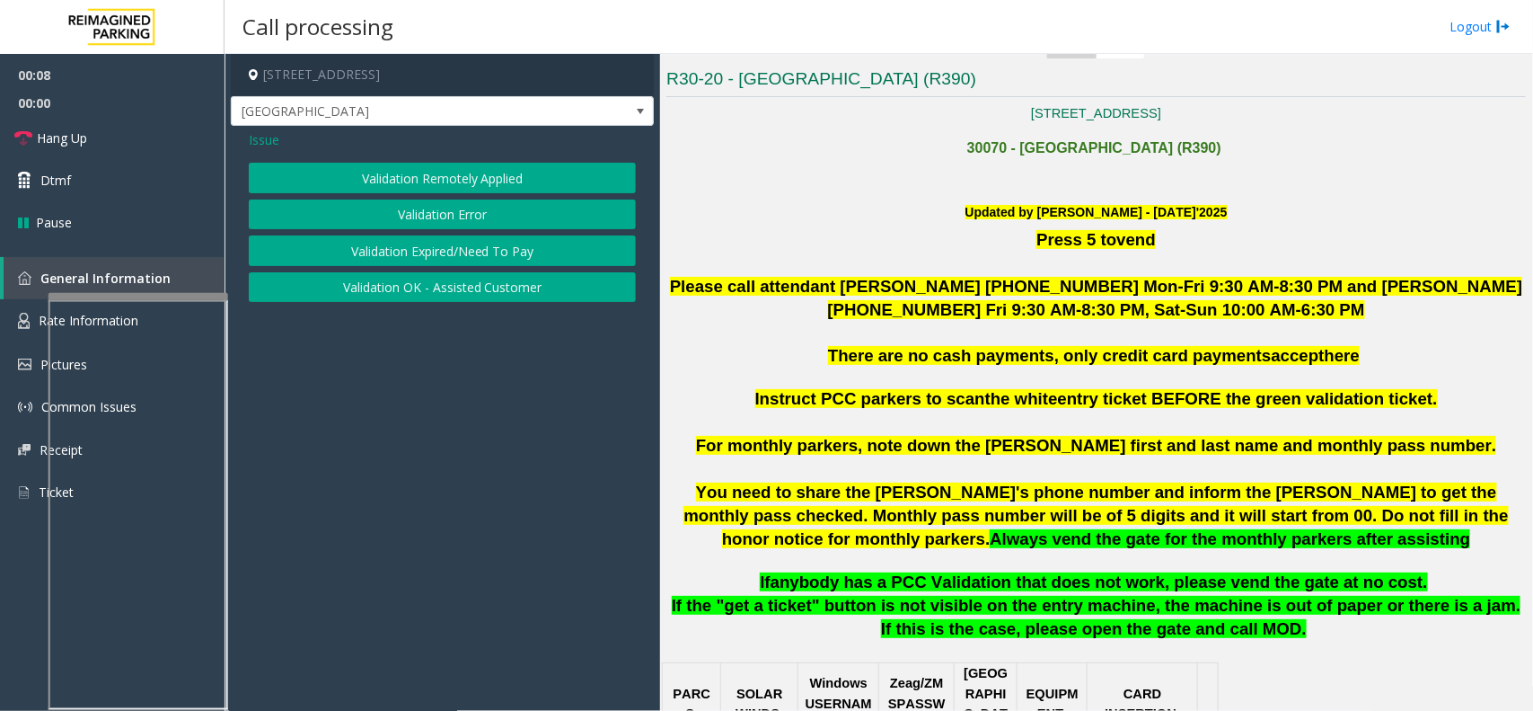
click at [398, 202] on button "Validation Error" at bounding box center [442, 214] width 387 height 31
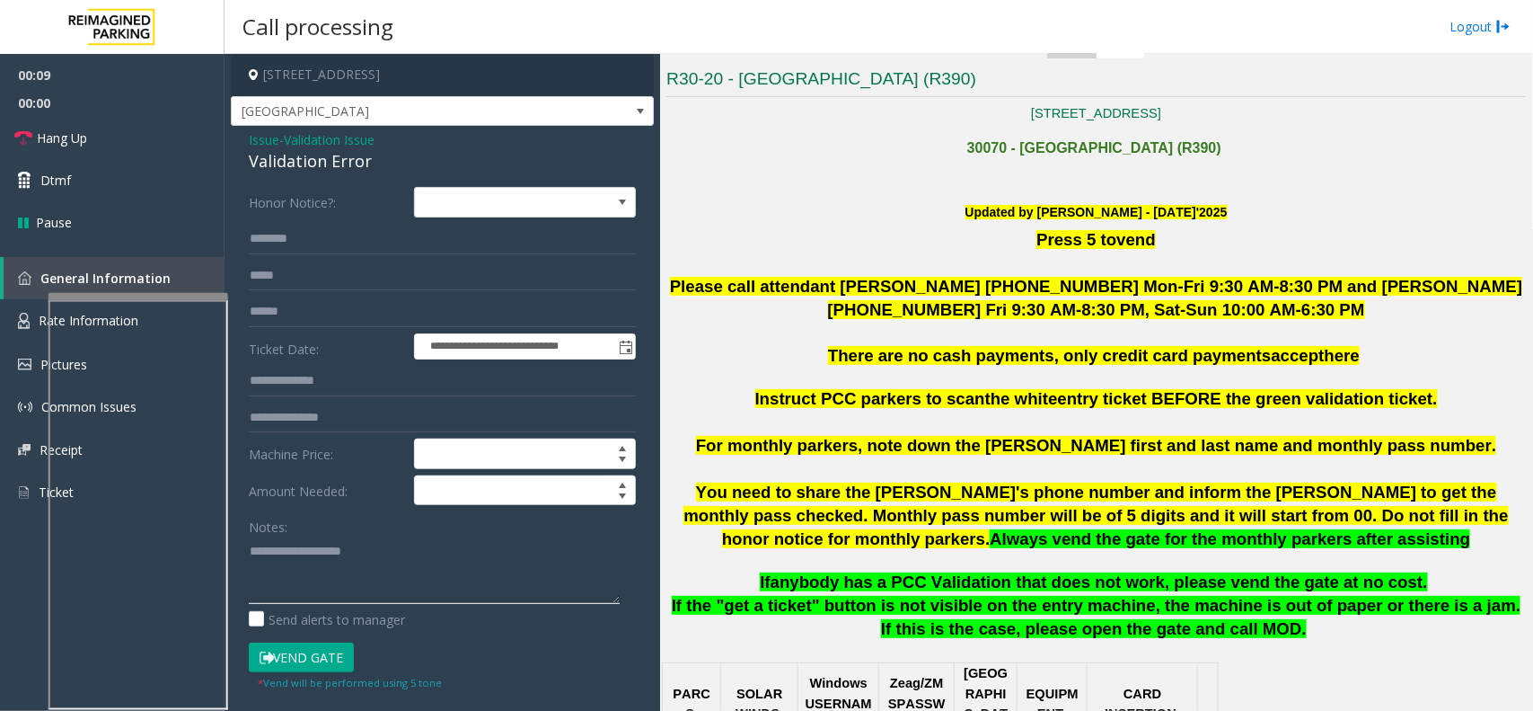
click at [348, 553] on textarea at bounding box center [434, 569] width 371 height 67
drag, startPoint x: 289, startPoint y: 657, endPoint x: 259, endPoint y: 657, distance: 30.5
click at [289, 657] on button "Vend Gate" at bounding box center [301, 657] width 105 height 31
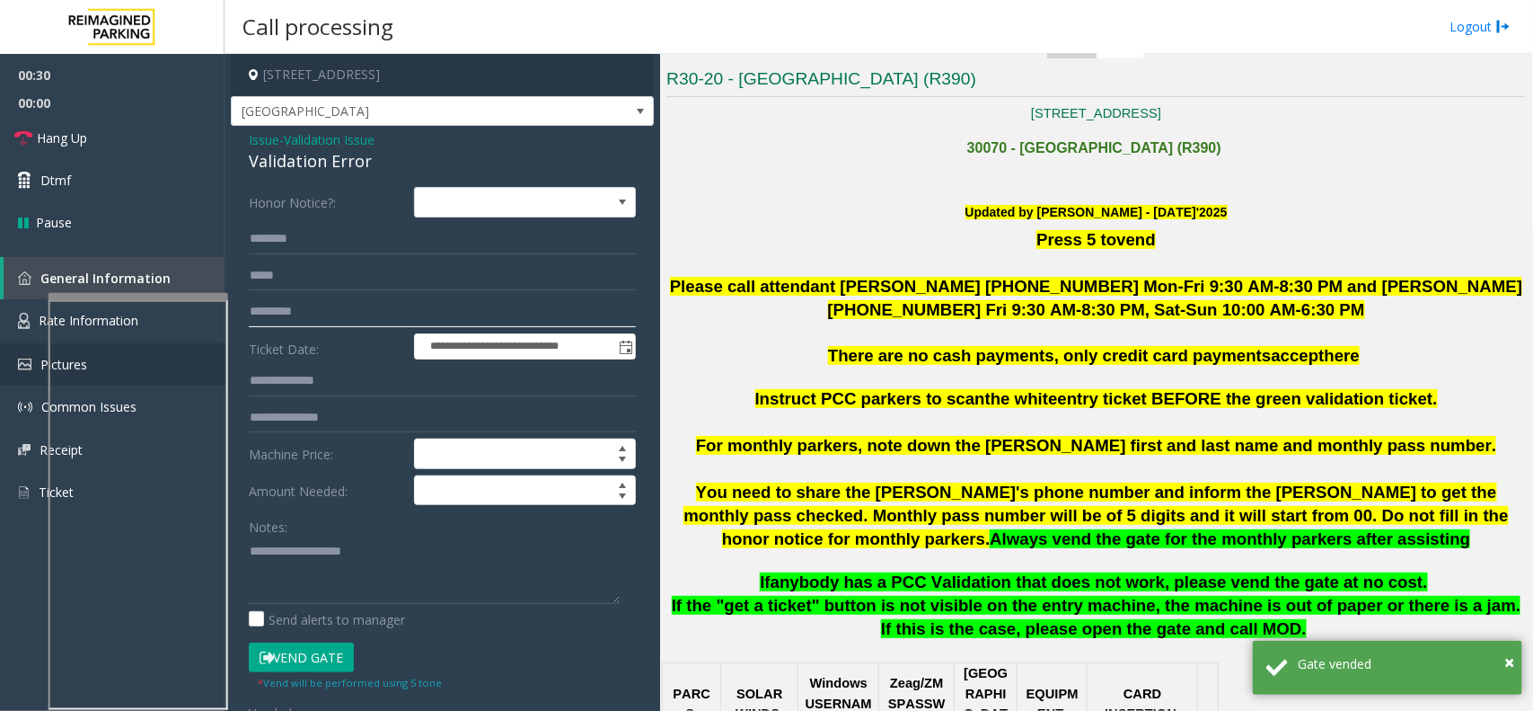
type input "********"
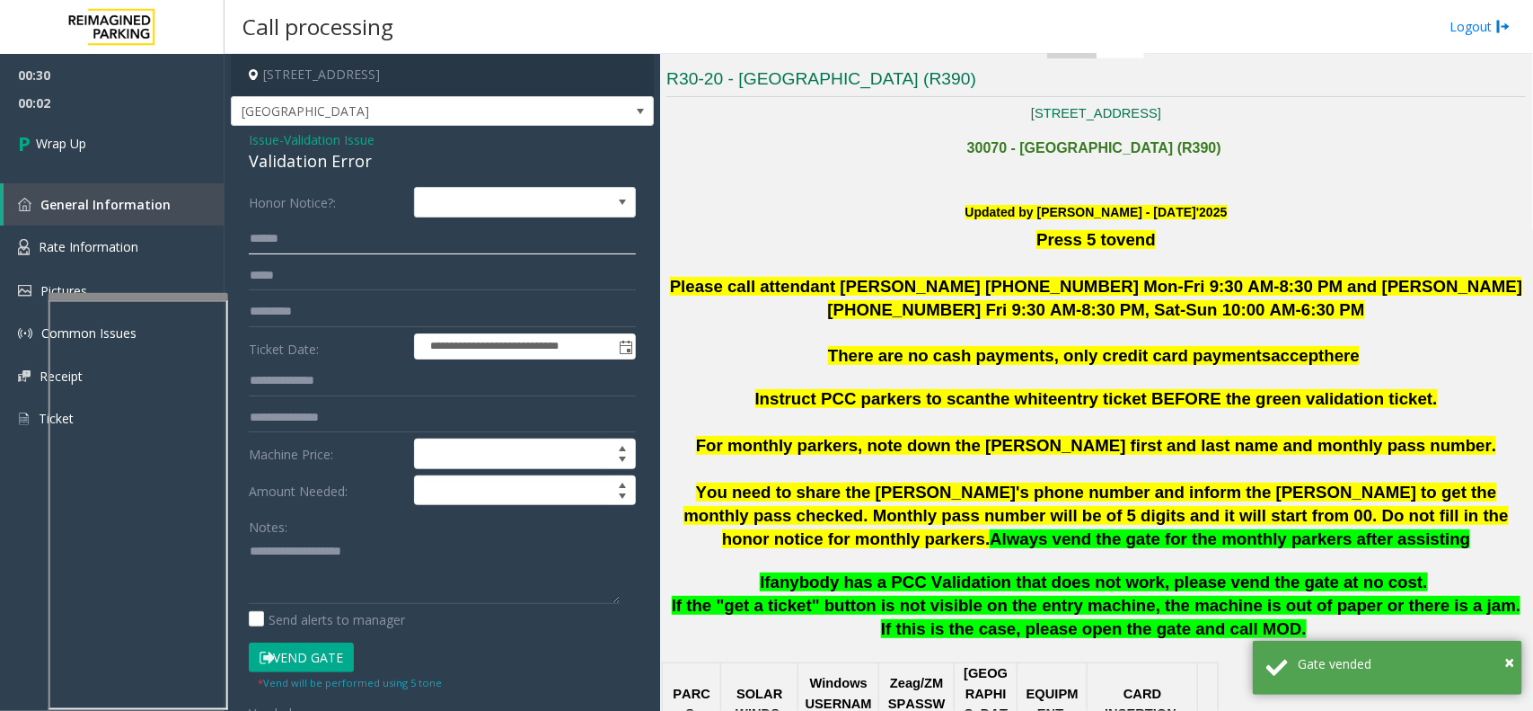
type input "*****"
click at [307, 311] on input "********" at bounding box center [442, 311] width 387 height 31
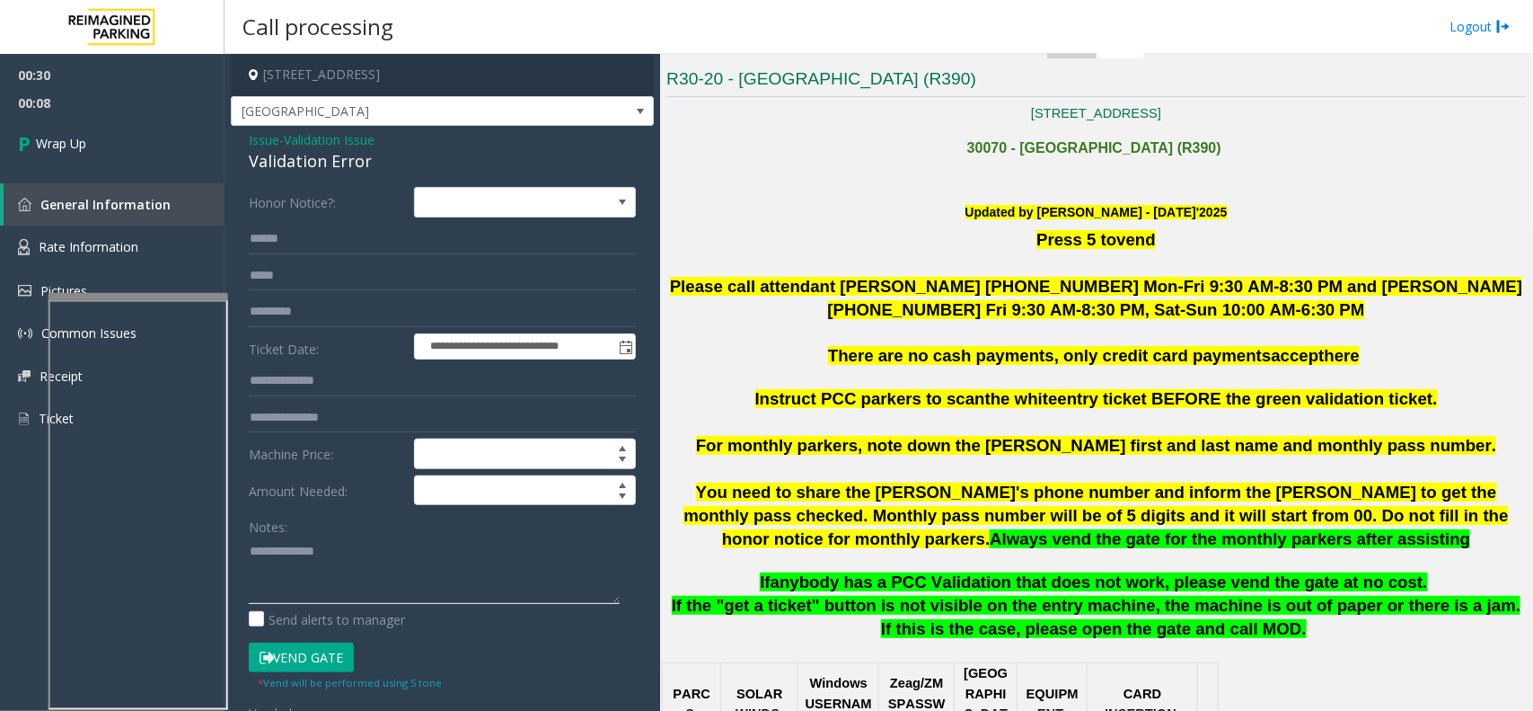
click at [384, 553] on textarea at bounding box center [434, 569] width 371 height 67
click at [386, 554] on textarea at bounding box center [434, 569] width 371 height 67
click at [320, 575] on textarea at bounding box center [434, 569] width 371 height 67
click at [332, 164] on div "Validation Error" at bounding box center [442, 161] width 387 height 24
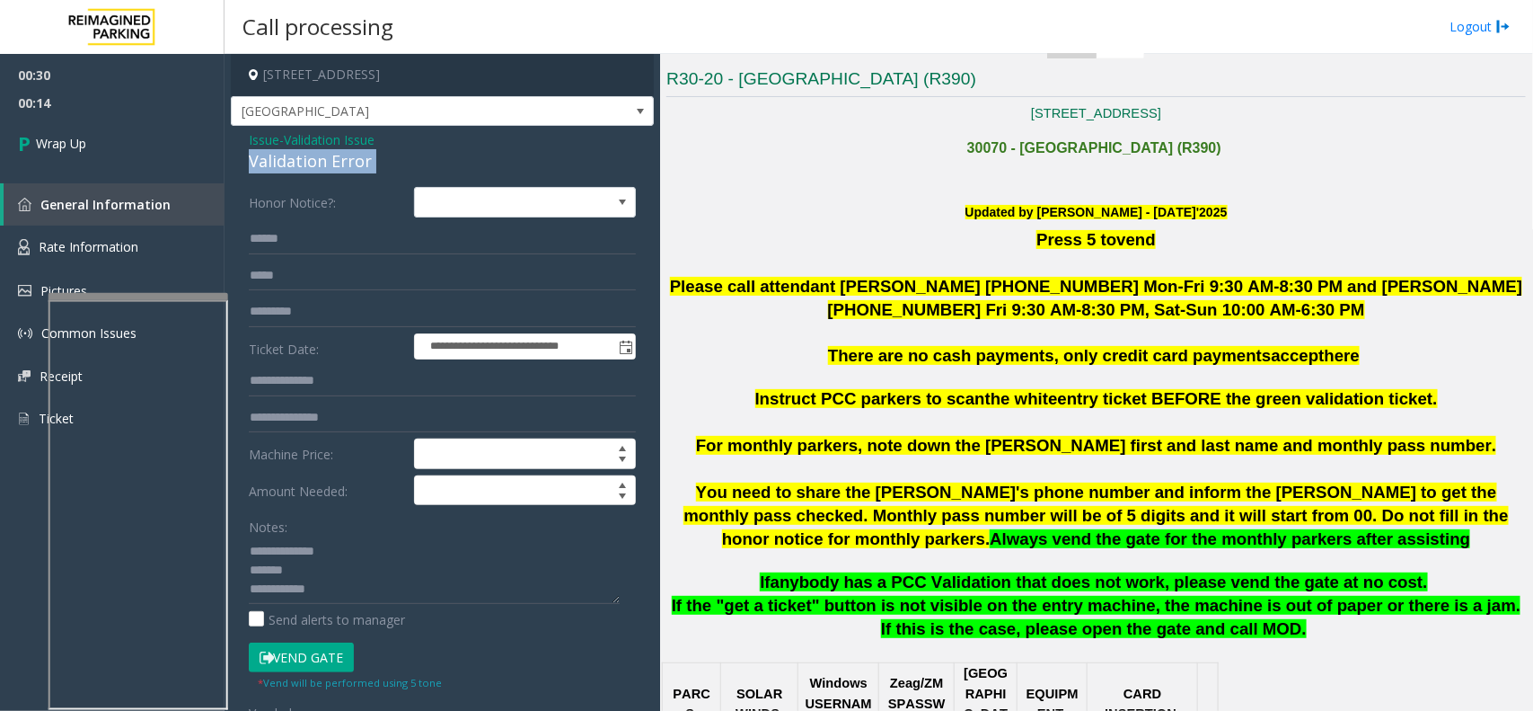
click at [332, 164] on div "Validation Error" at bounding box center [442, 161] width 387 height 24
click at [324, 584] on textarea at bounding box center [434, 569] width 371 height 67
click at [366, 570] on textarea at bounding box center [434, 569] width 371 height 67
click at [373, 581] on textarea at bounding box center [434, 569] width 371 height 67
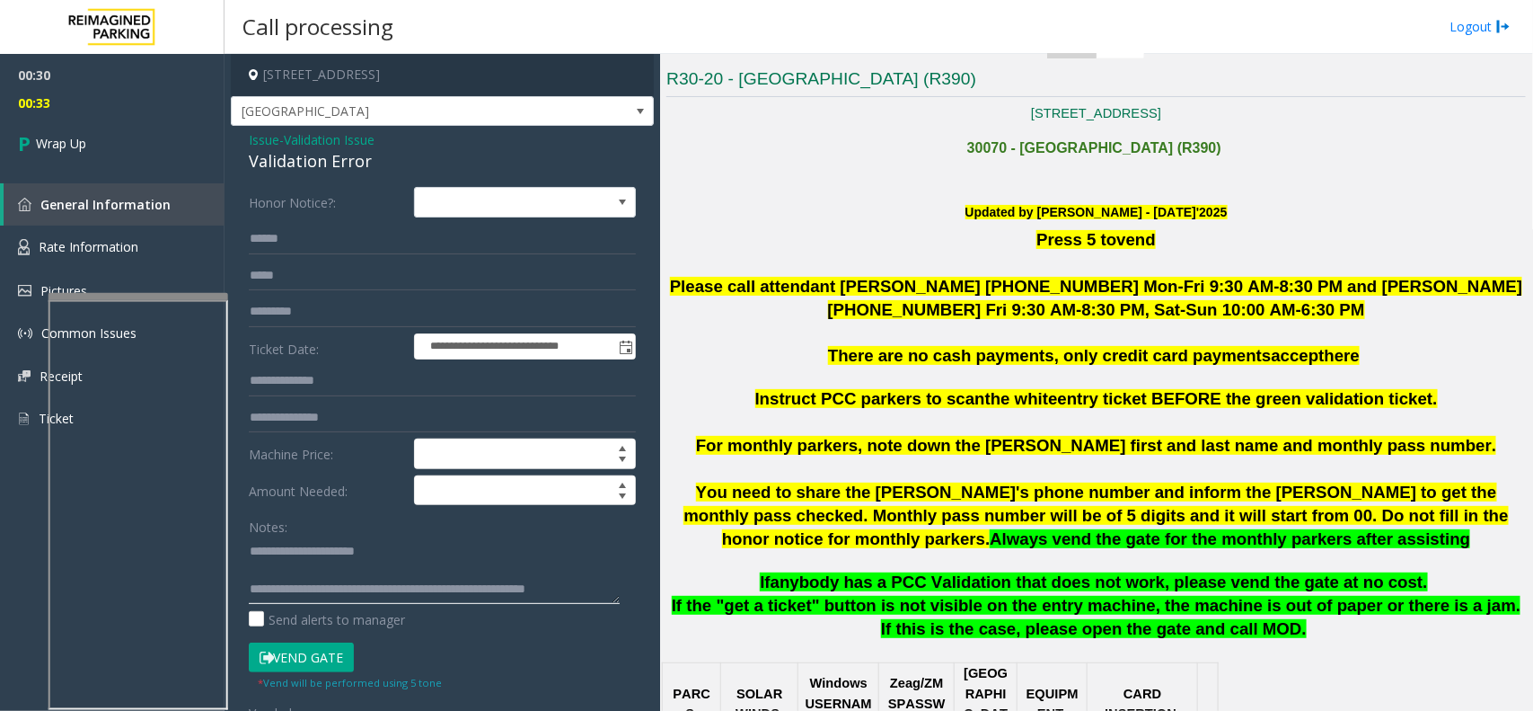
scroll to position [31, 0]
click at [473, 598] on textarea at bounding box center [434, 569] width 371 height 67
click at [411, 579] on textarea at bounding box center [434, 569] width 371 height 67
click at [402, 603] on textarea at bounding box center [434, 569] width 371 height 67
click at [455, 590] on textarea at bounding box center [434, 569] width 371 height 67
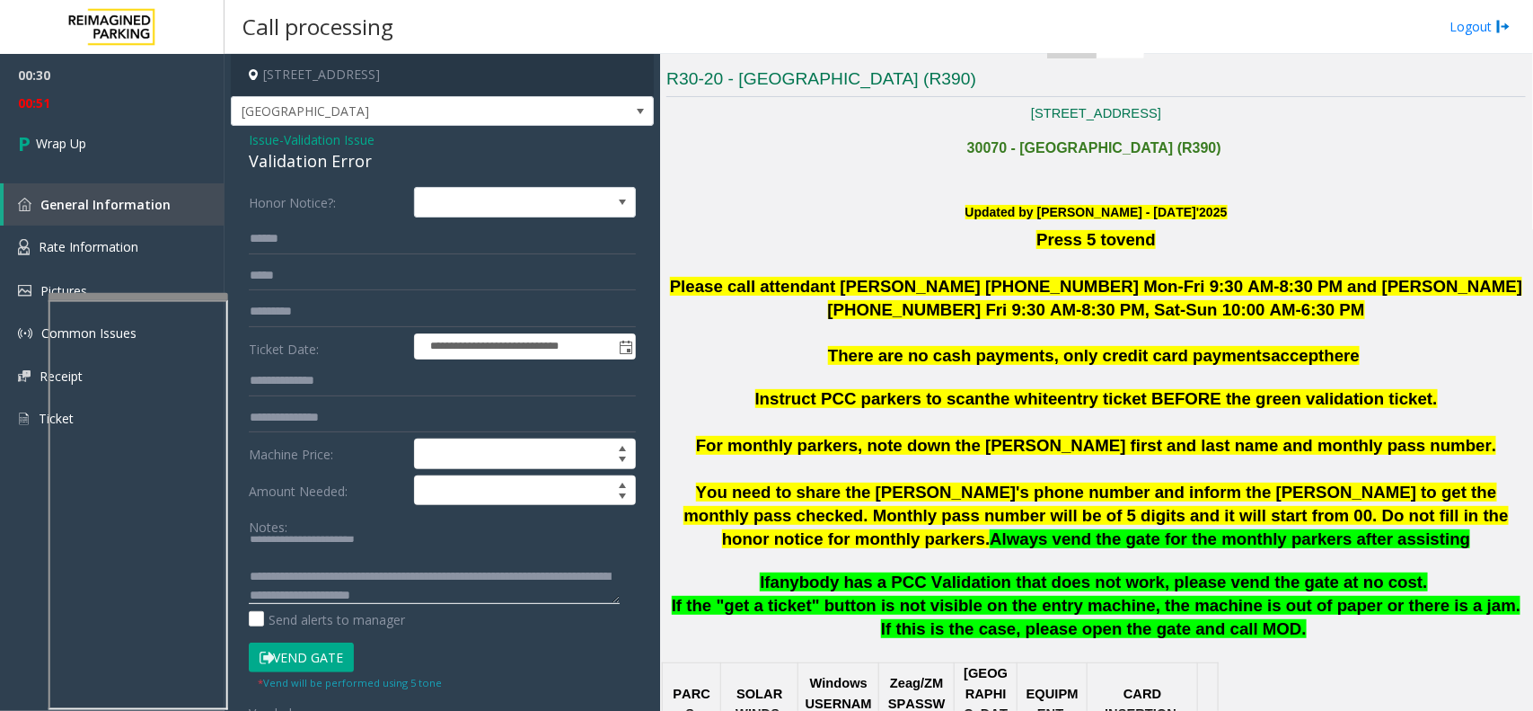
click at [497, 602] on textarea at bounding box center [434, 569] width 371 height 67
type textarea "**********"
click at [176, 169] on link "Wrap Up" at bounding box center [112, 143] width 225 height 53
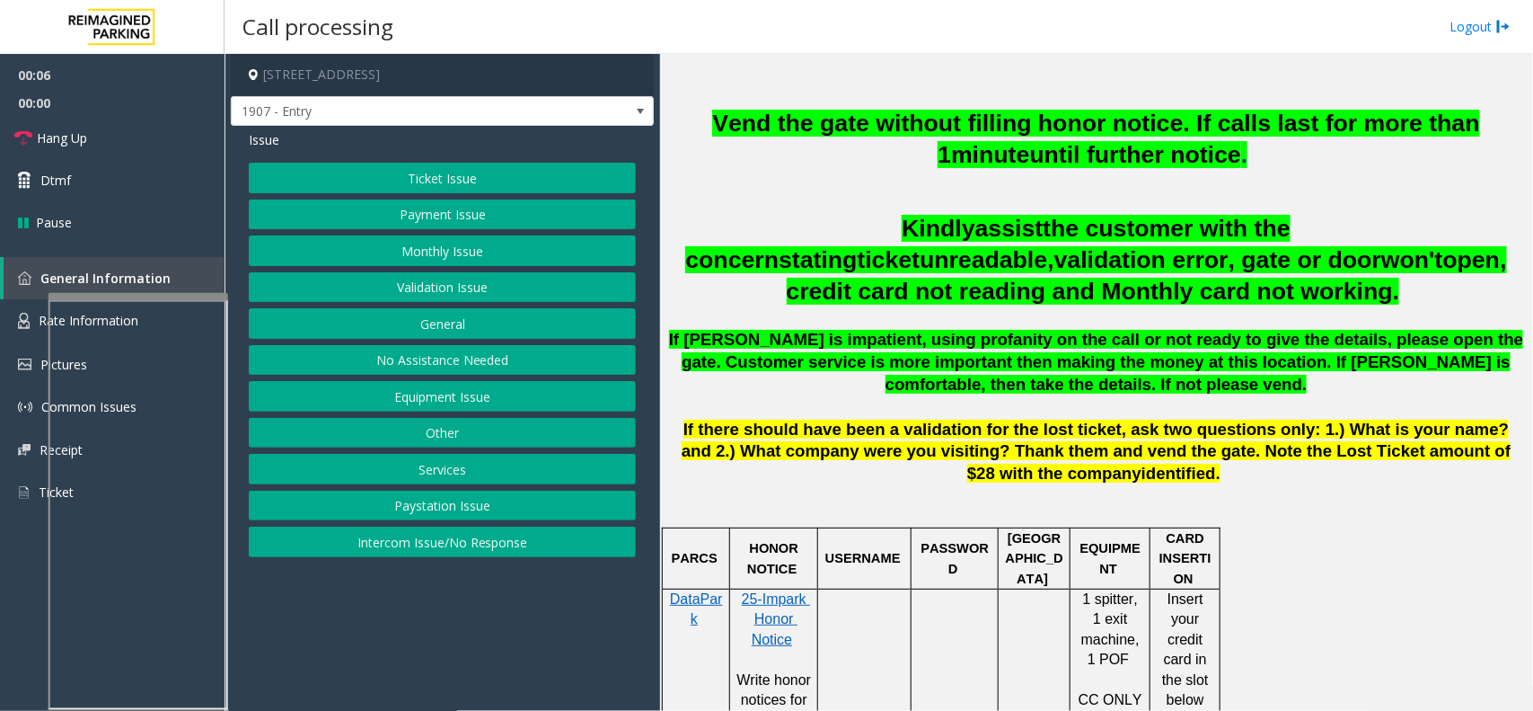
scroll to position [786, 0]
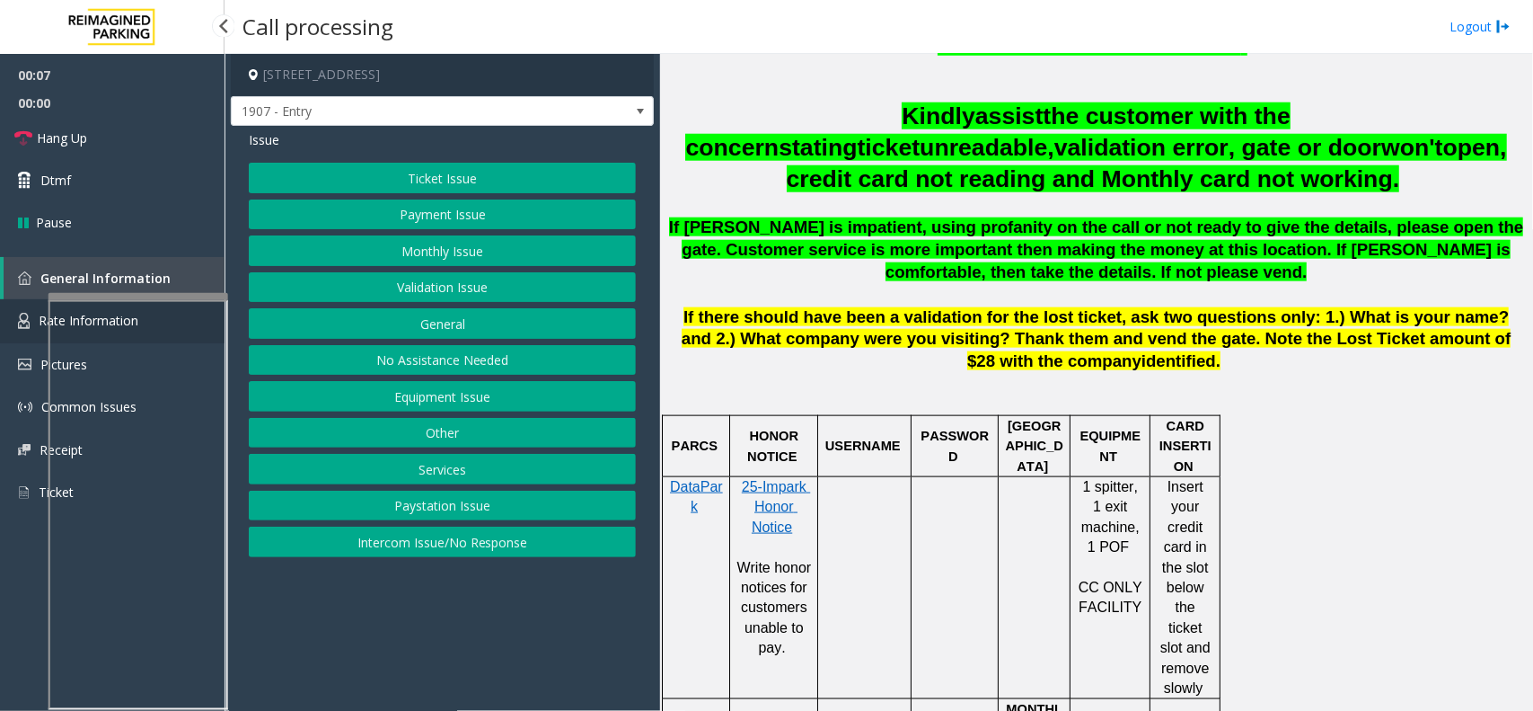
click at [39, 325] on span "Rate Information" at bounding box center [89, 320] width 100 height 17
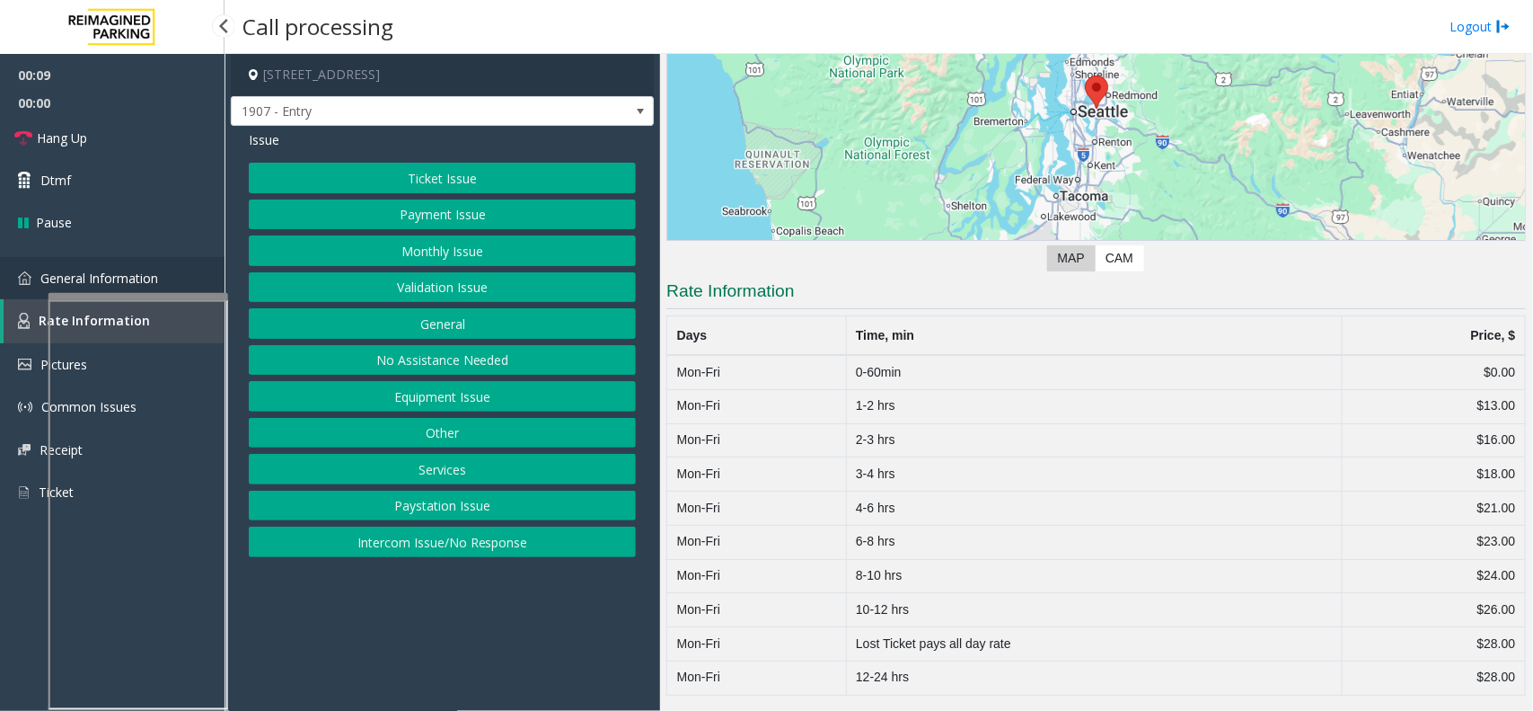
click at [36, 279] on link "General Information" at bounding box center [112, 278] width 225 height 42
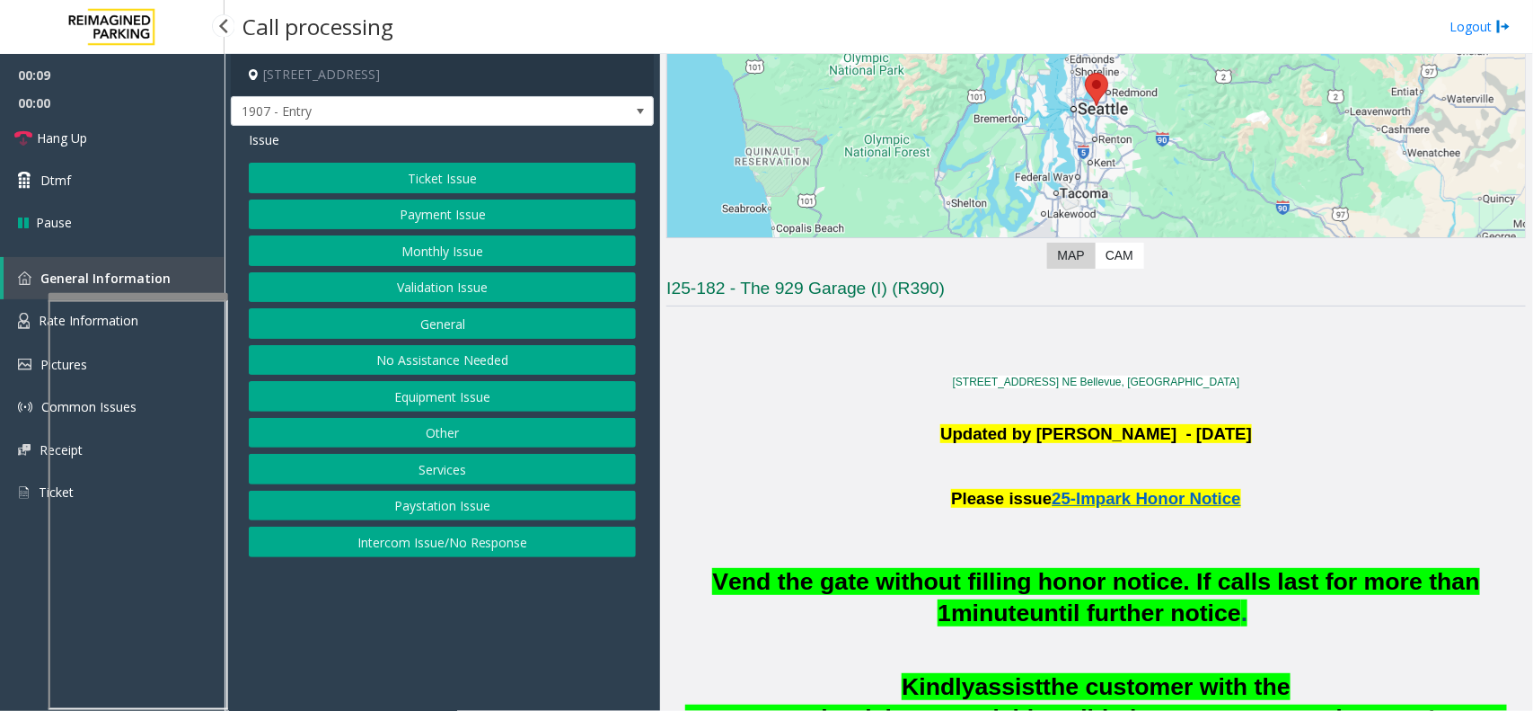
scroll to position [786, 0]
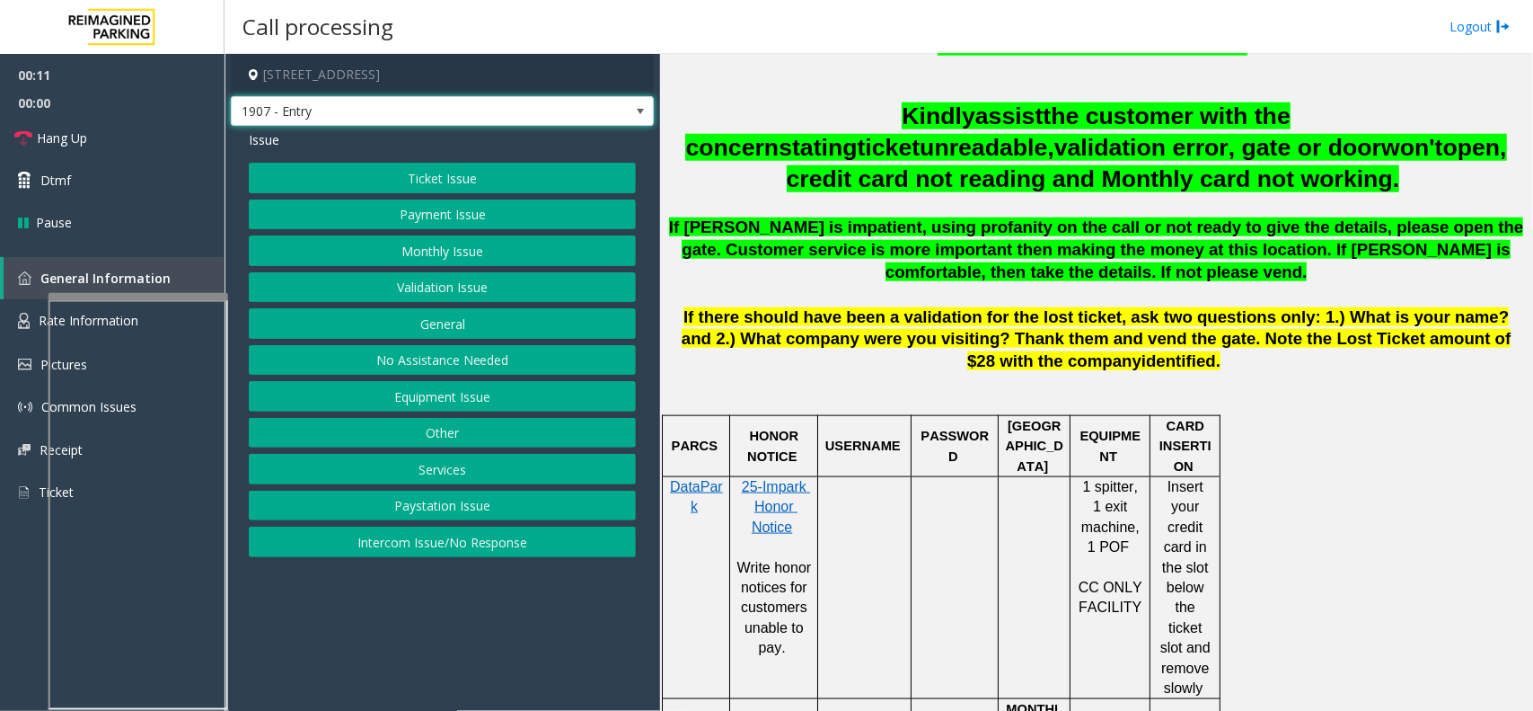
click at [446, 103] on span "1907 - Entry" at bounding box center [400, 111] width 337 height 29
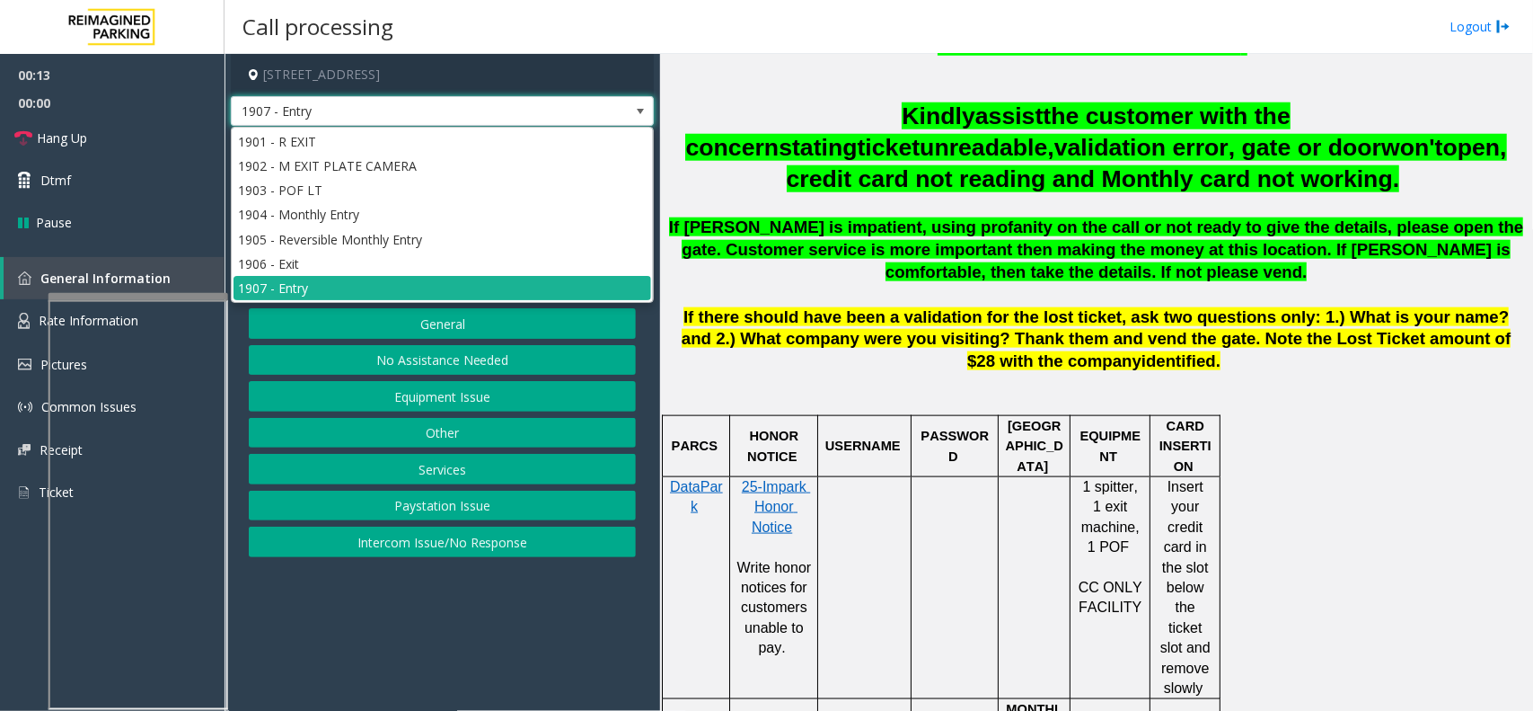
click at [446, 103] on span "1907 - Entry" at bounding box center [400, 111] width 337 height 29
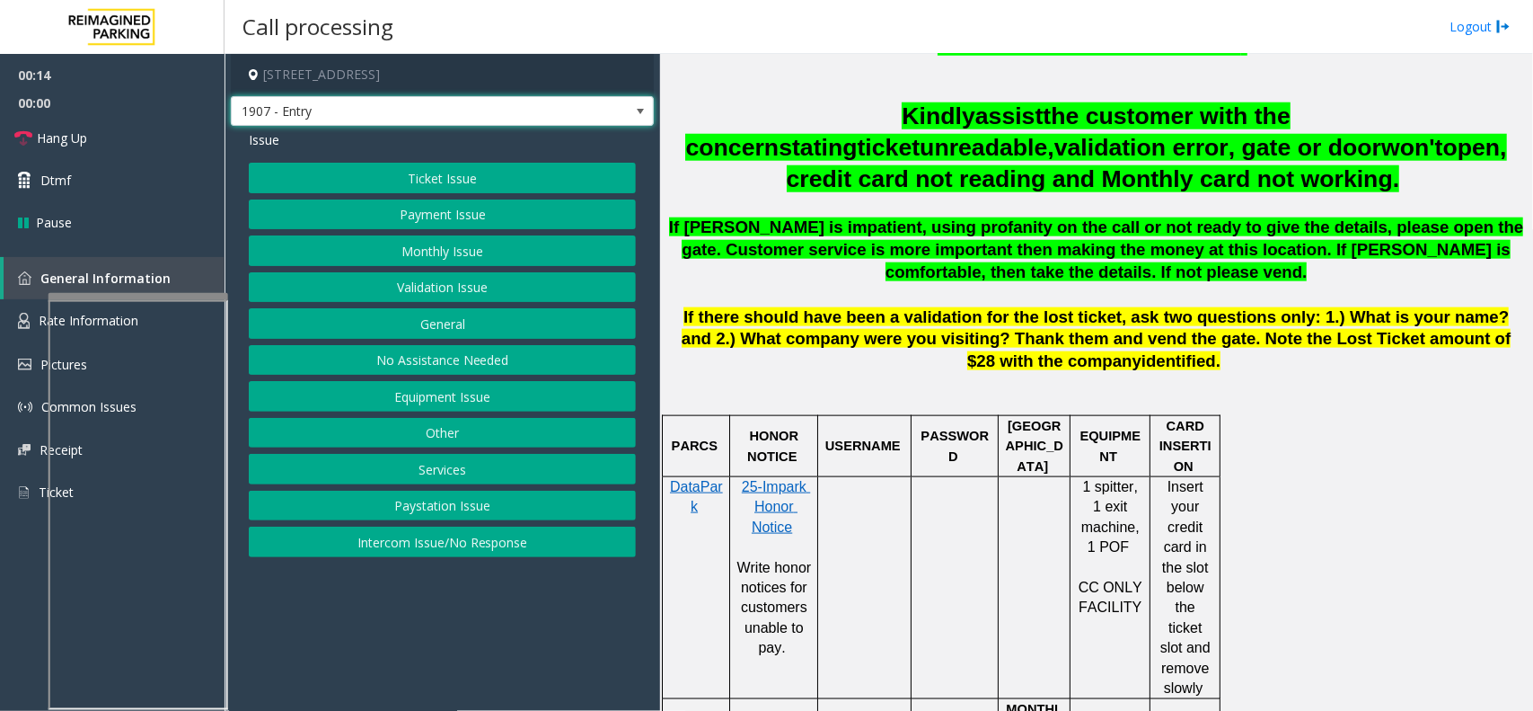
click at [428, 189] on button "Ticket Issue" at bounding box center [442, 178] width 387 height 31
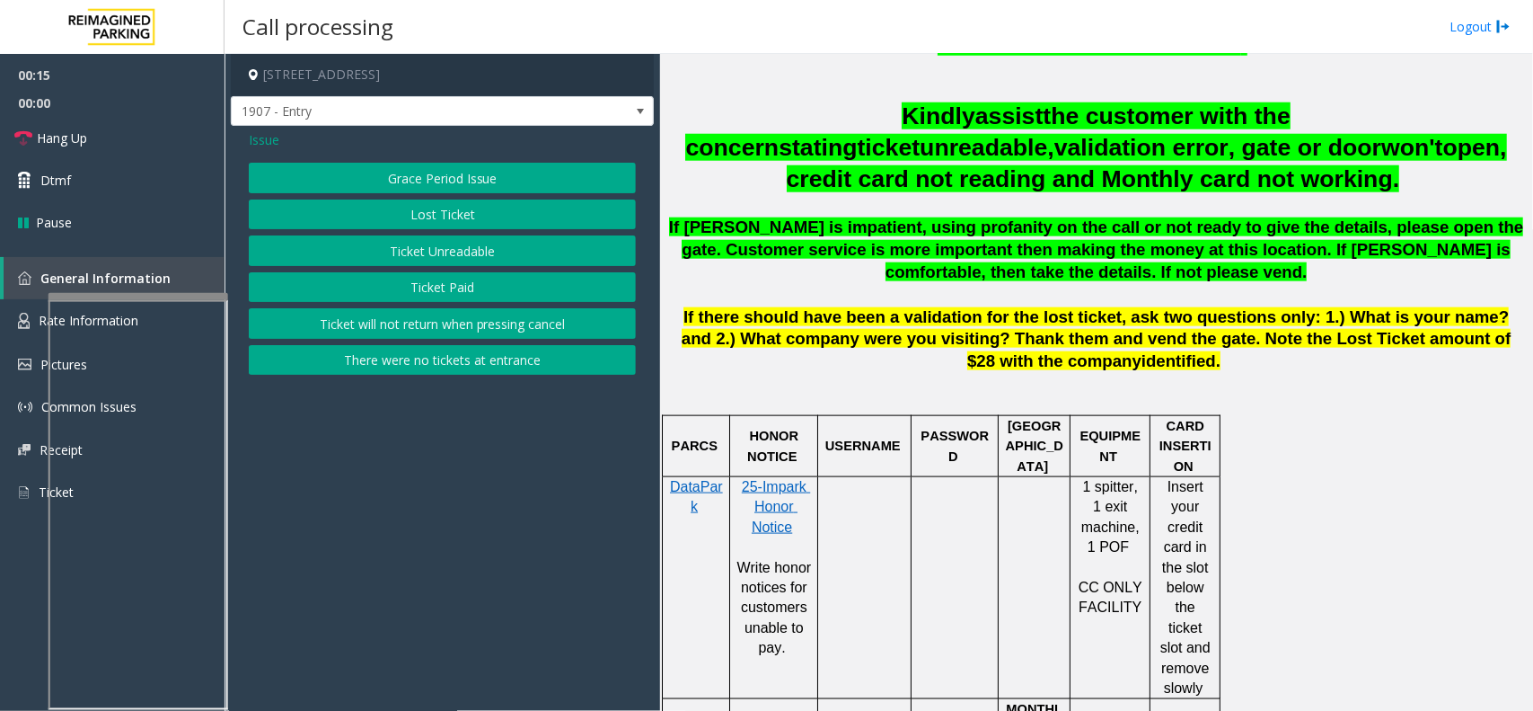
click at [450, 350] on button "There were no tickets at entrance" at bounding box center [442, 360] width 387 height 31
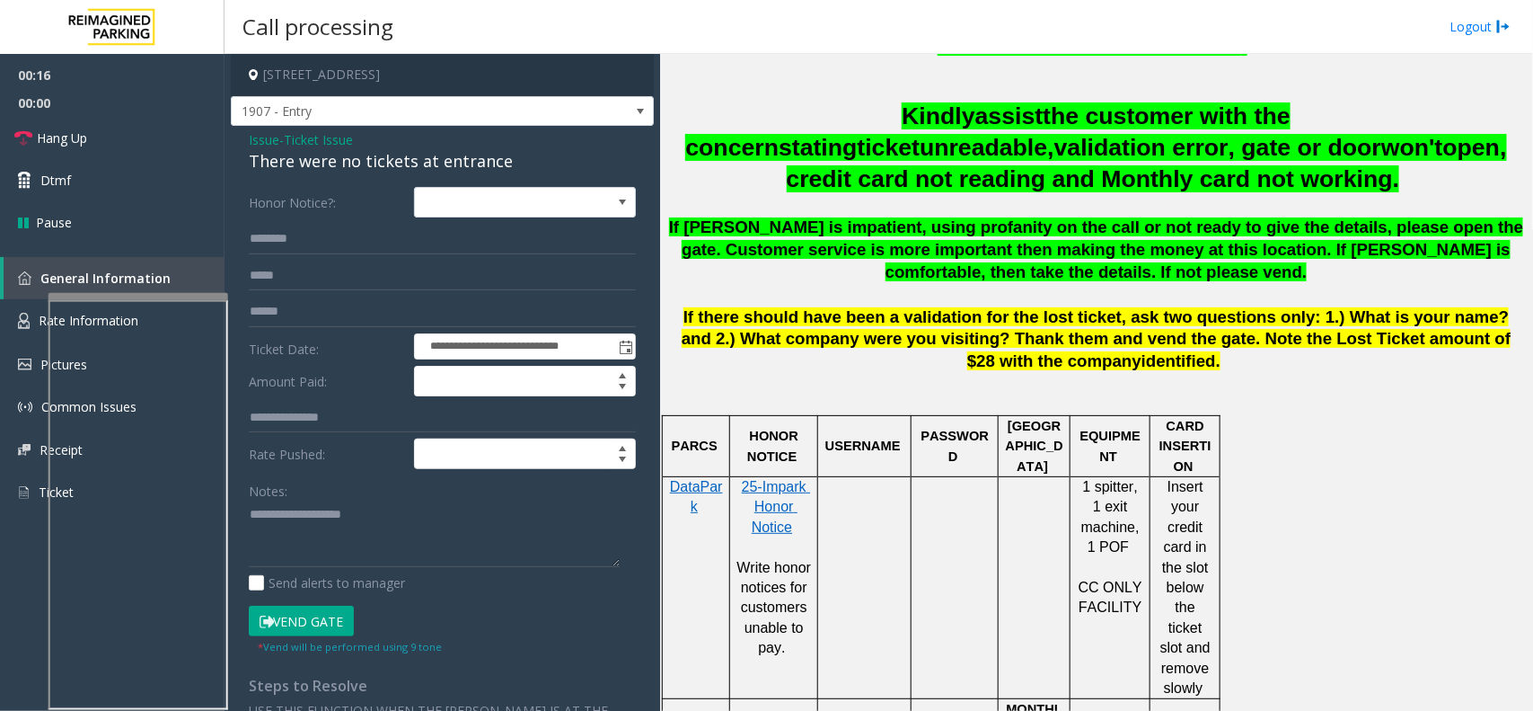
click at [366, 142] on div "Issue - Ticket Issue There were no tickets at entrance" at bounding box center [442, 151] width 387 height 43
click at [352, 144] on span "Ticket Issue" at bounding box center [318, 139] width 69 height 19
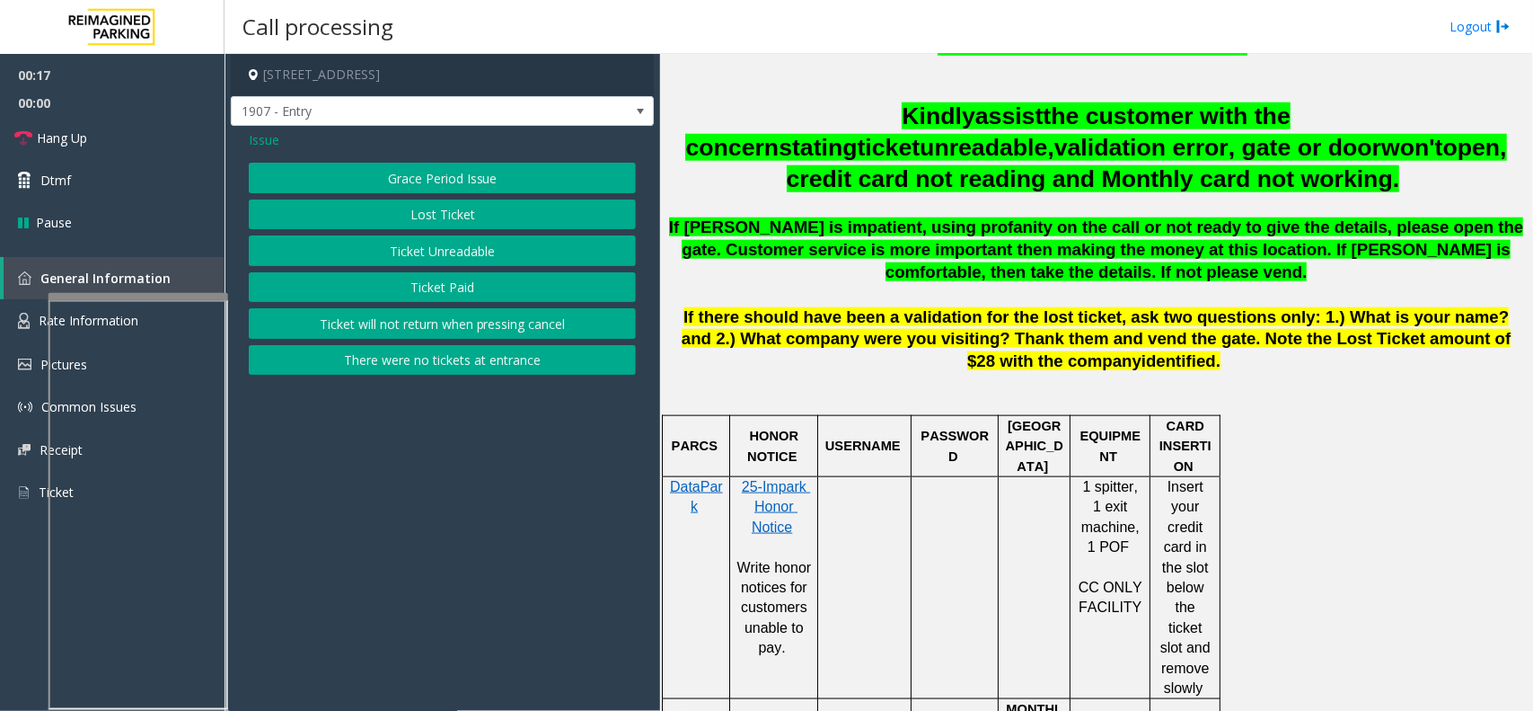
click at [279, 140] on div "Issue" at bounding box center [442, 139] width 387 height 19
click at [276, 140] on span "Issue" at bounding box center [264, 139] width 31 height 19
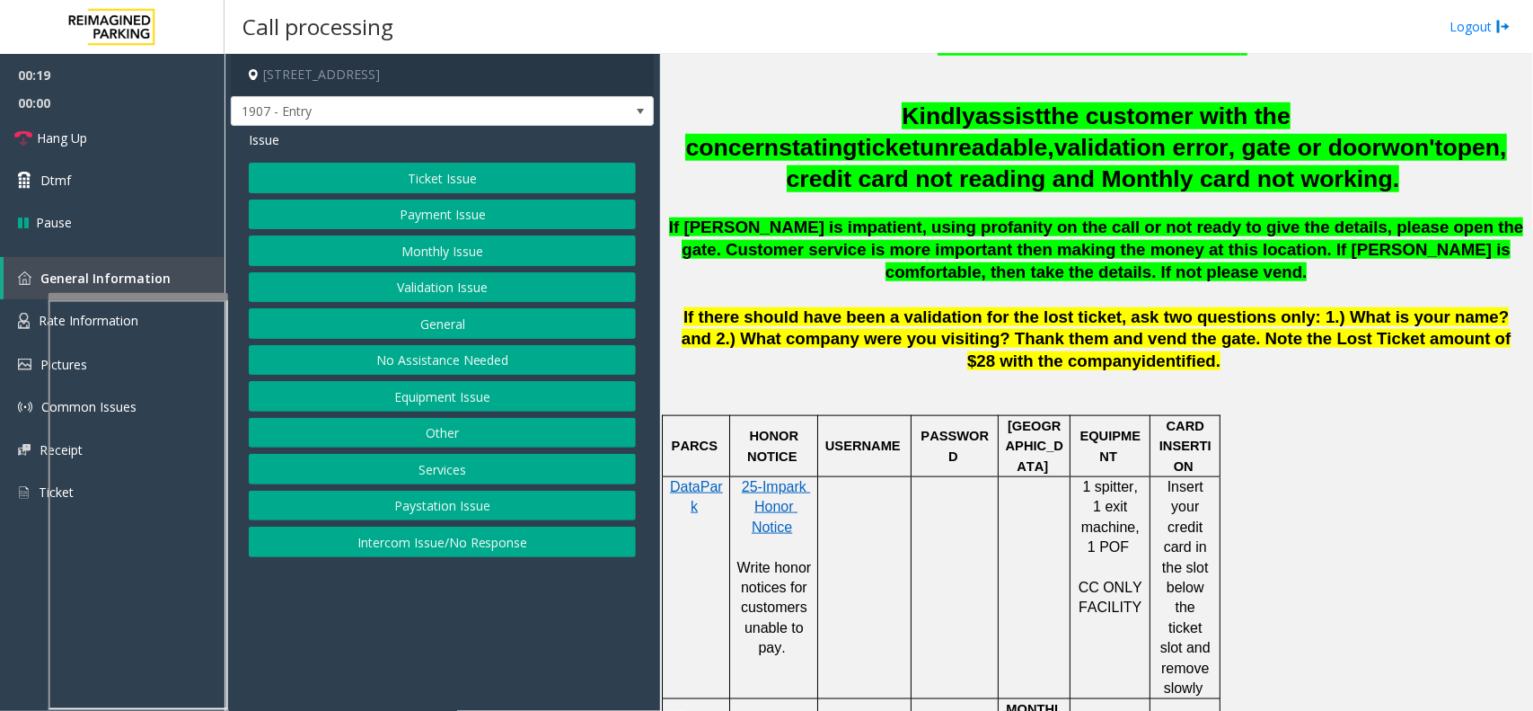
click at [443, 405] on button "Equipment Issue" at bounding box center [442, 396] width 387 height 31
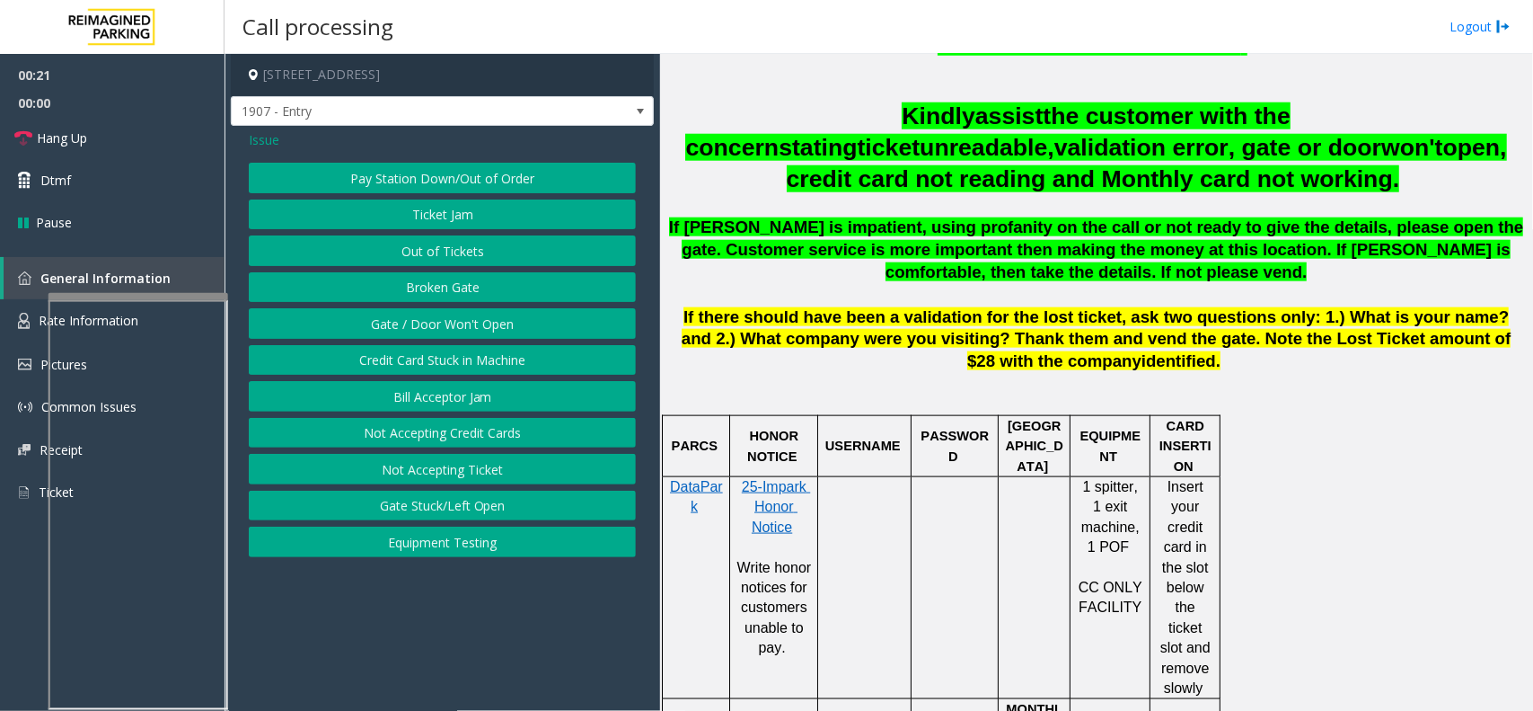
click at [436, 248] on button "Out of Tickets" at bounding box center [442, 250] width 387 height 31
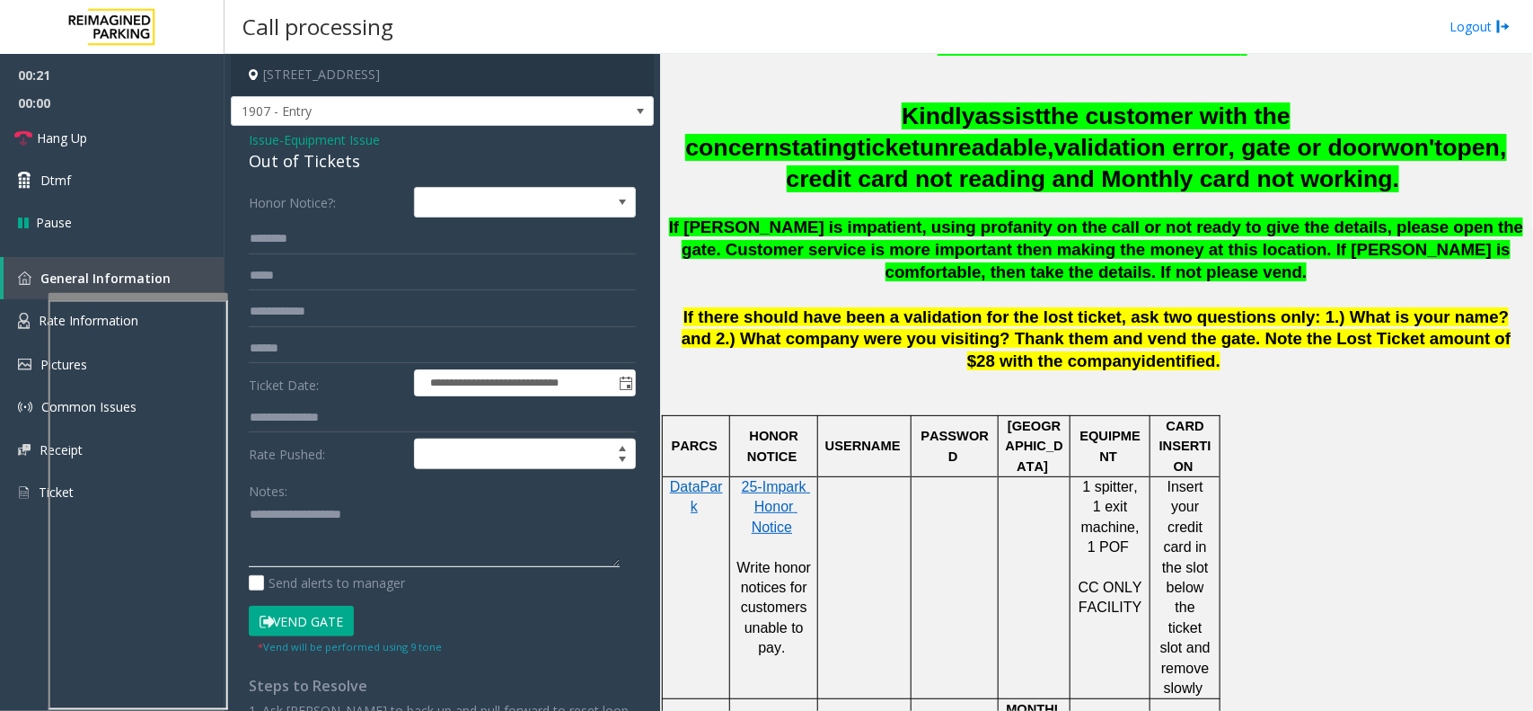
click at [303, 516] on textarea at bounding box center [434, 533] width 371 height 67
click at [333, 607] on button "Vend Gate" at bounding box center [301, 620] width 105 height 31
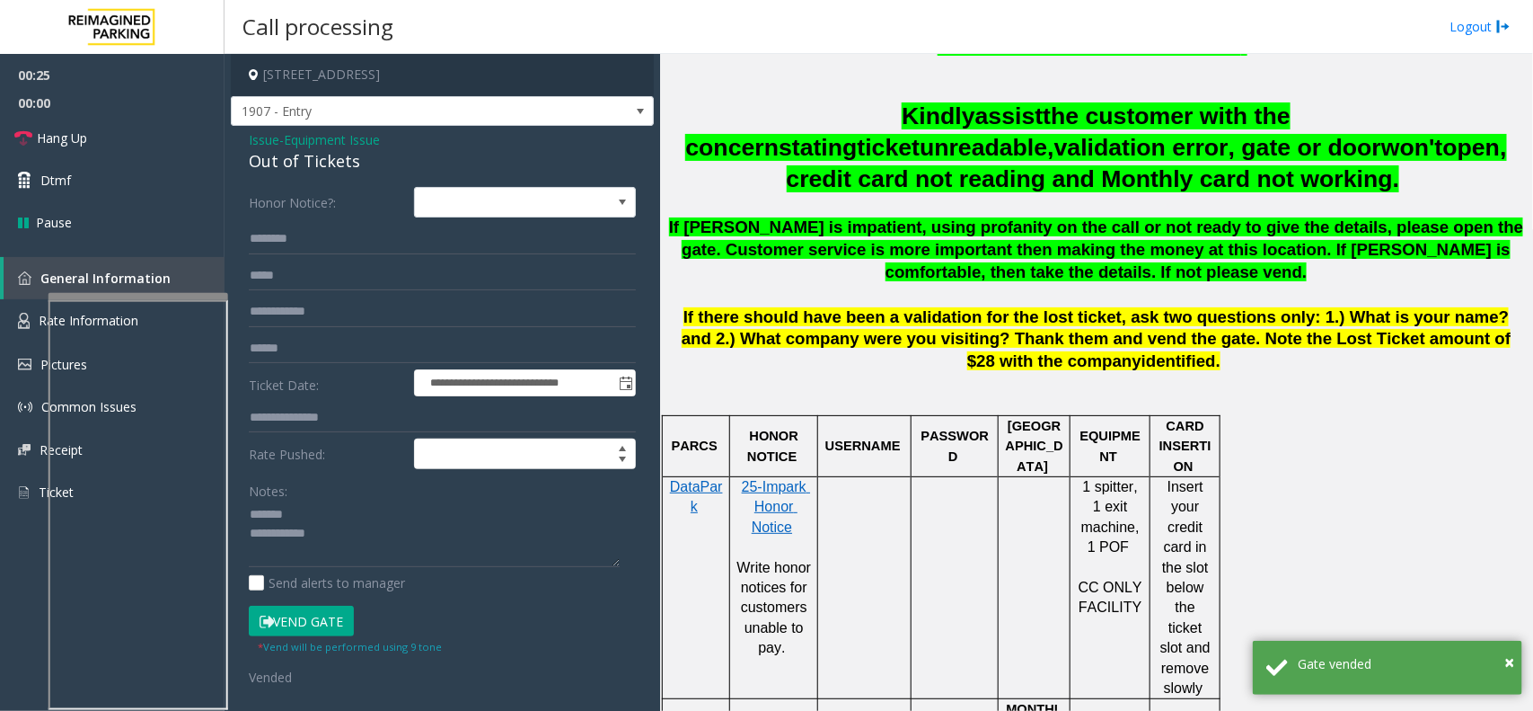
click at [304, 159] on div "Out of Tickets" at bounding box center [442, 161] width 387 height 24
click at [422, 568] on textarea at bounding box center [434, 533] width 371 height 67
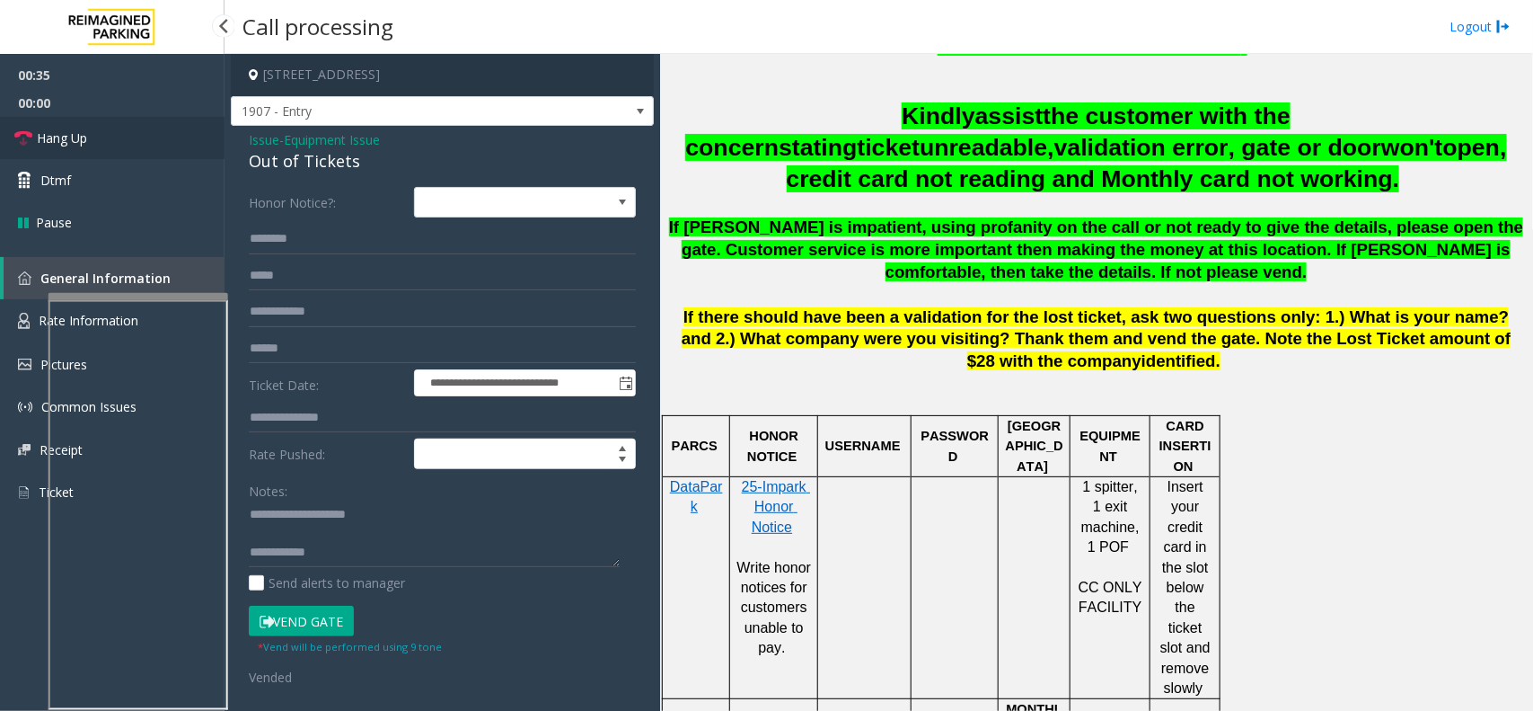
click at [123, 157] on link "Hang Up" at bounding box center [112, 138] width 225 height 42
click at [357, 542] on textarea at bounding box center [434, 533] width 371 height 67
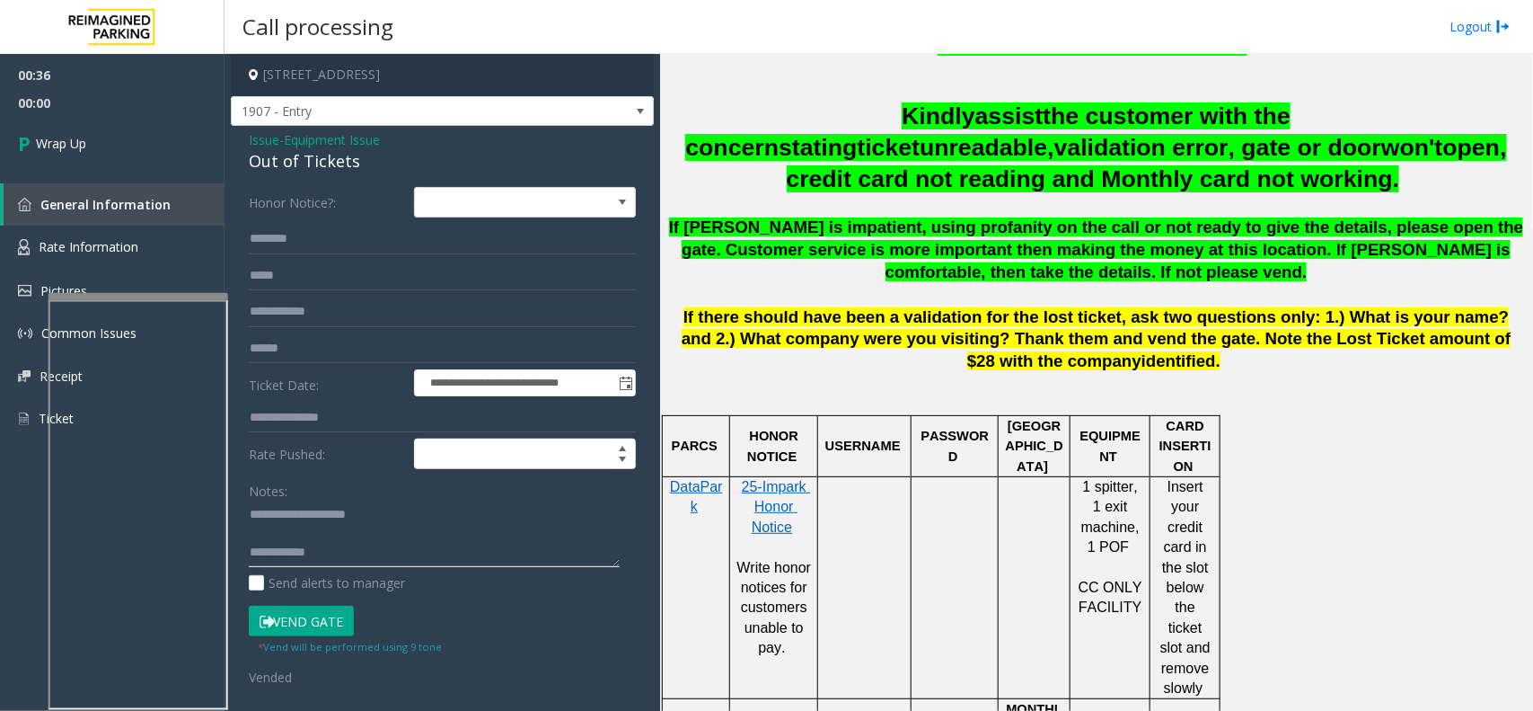
click at [362, 558] on textarea at bounding box center [434, 533] width 371 height 67
type textarea "**********"
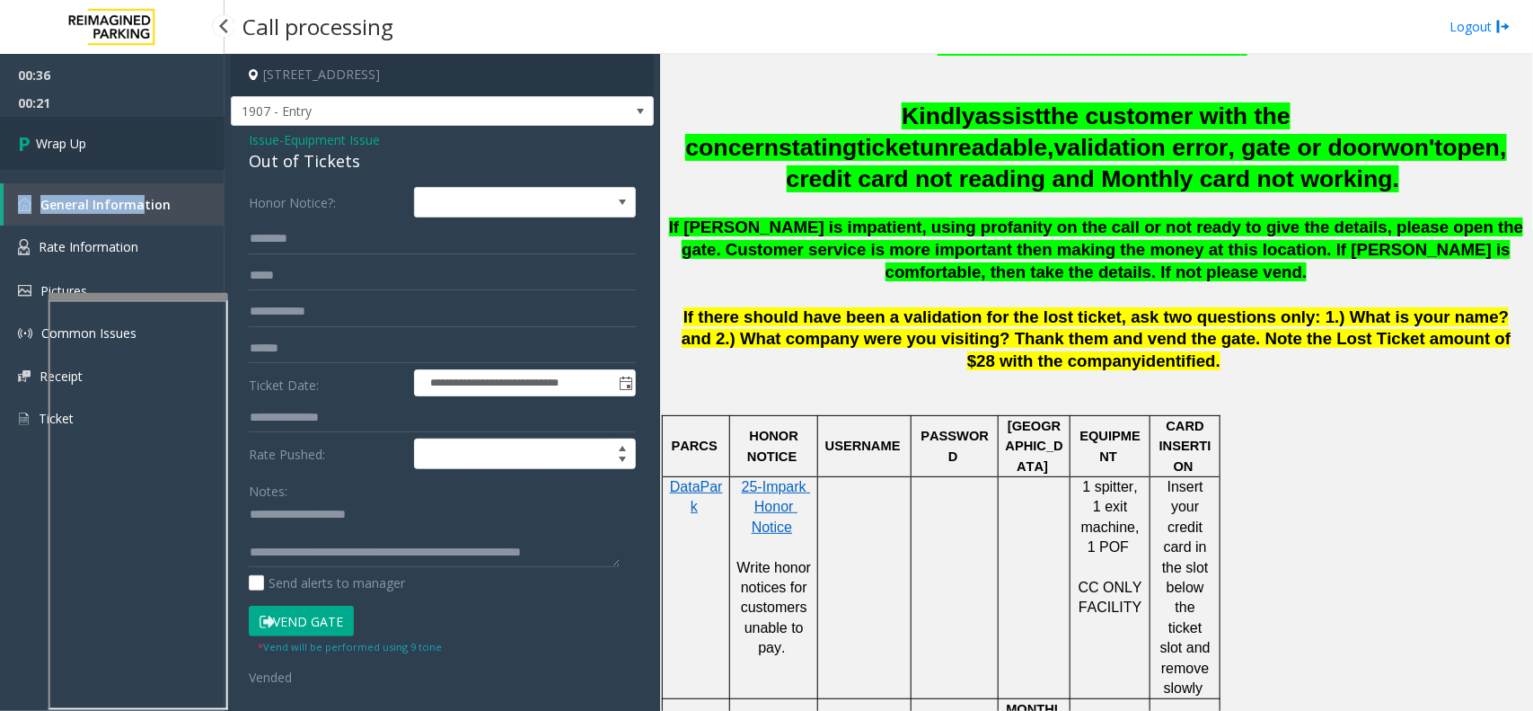
click at [140, 163] on div "00:36 00:21 Wrap Up General Information Rate Information Pictures Common Issues…" at bounding box center [112, 254] width 225 height 401
click at [140, 163] on link "Wrap Up" at bounding box center [112, 143] width 225 height 53
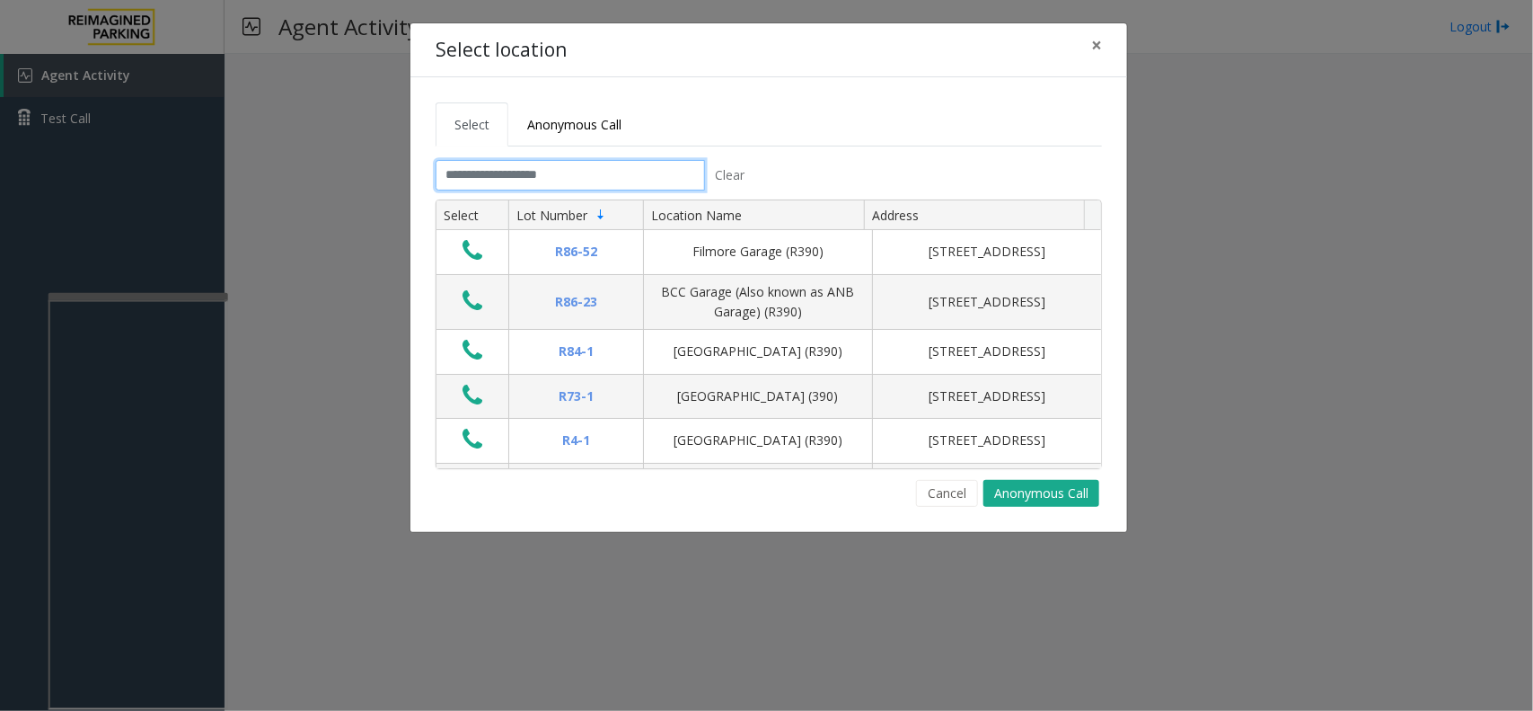
click at [527, 175] on input "text" at bounding box center [570, 175] width 269 height 31
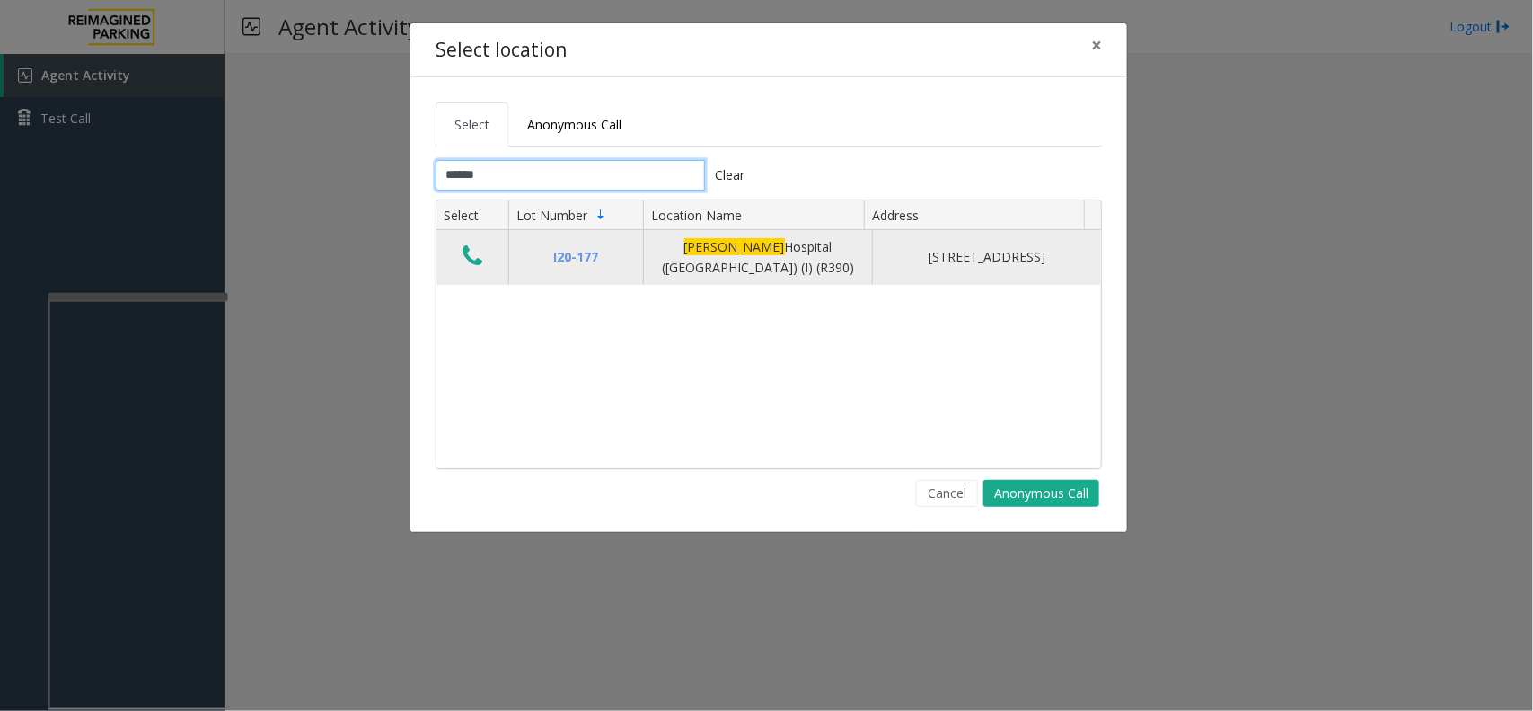
type input "******"
click at [476, 261] on icon "Data table" at bounding box center [473, 255] width 20 height 25
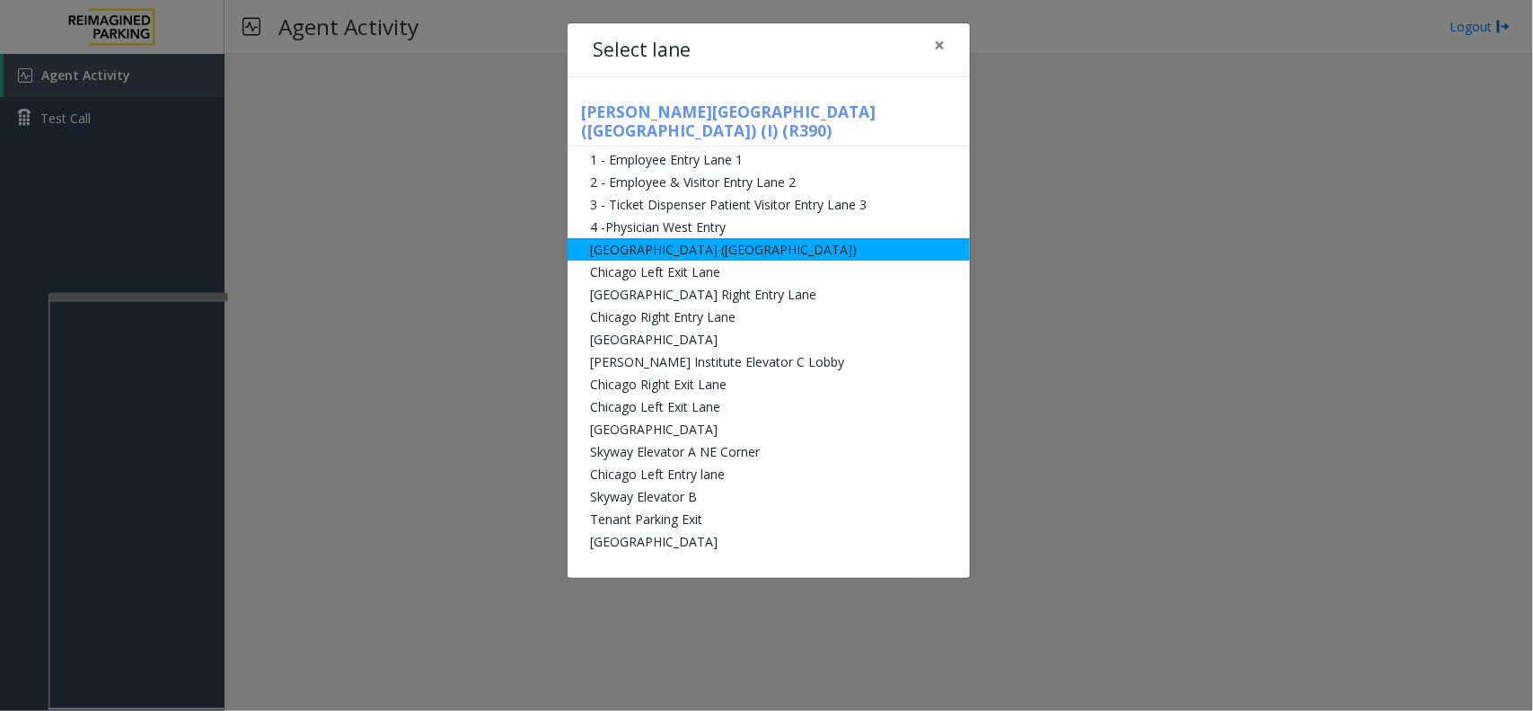
click at [678, 238] on li "[GEOGRAPHIC_DATA] ([GEOGRAPHIC_DATA])" at bounding box center [769, 249] width 402 height 22
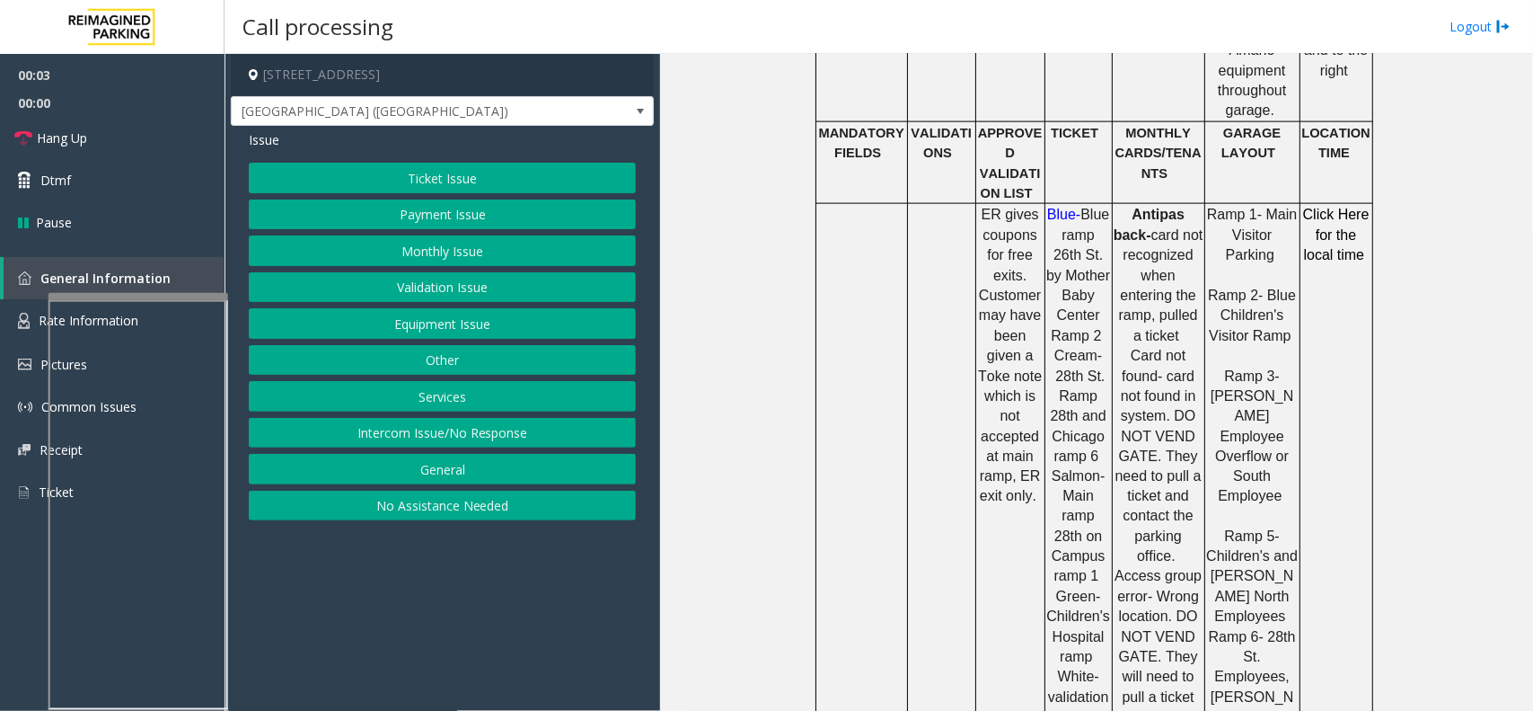
scroll to position [1123, 0]
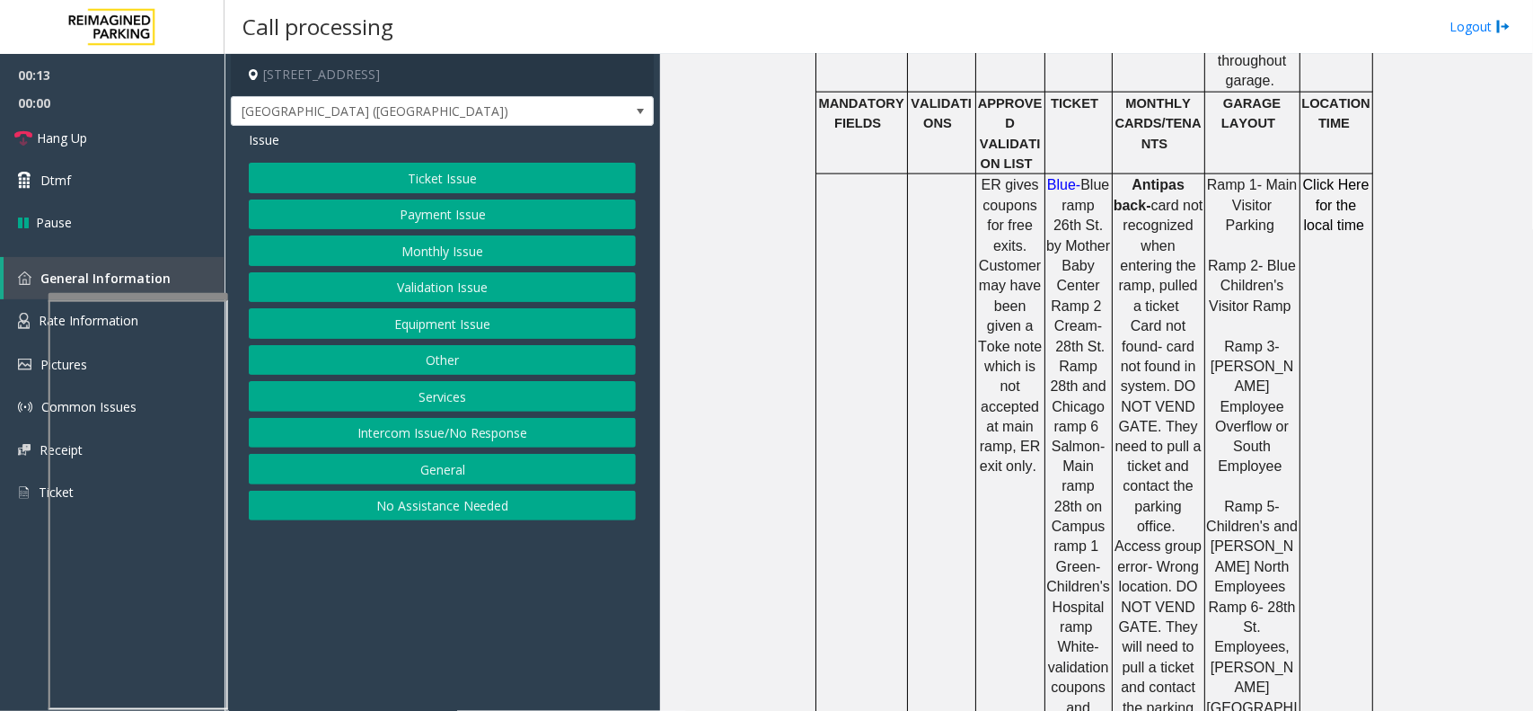
click at [500, 195] on div "Ticket Issue Payment Issue Monthly Issue Validation Issue Equipment Issue Other…" at bounding box center [442, 341] width 387 height 357
click at [506, 177] on button "Ticket Issue" at bounding box center [442, 178] width 387 height 31
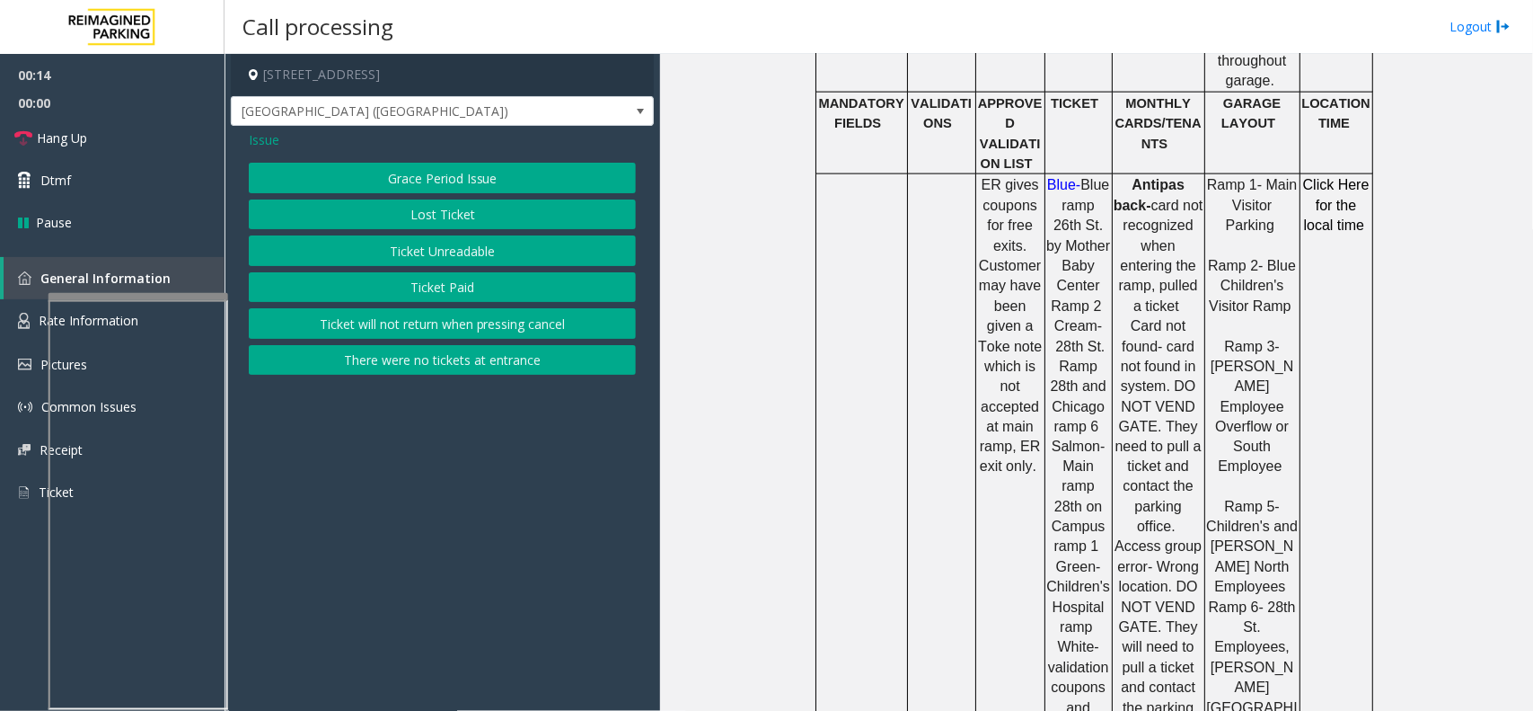
click at [455, 275] on button "Ticket Paid" at bounding box center [442, 287] width 387 height 31
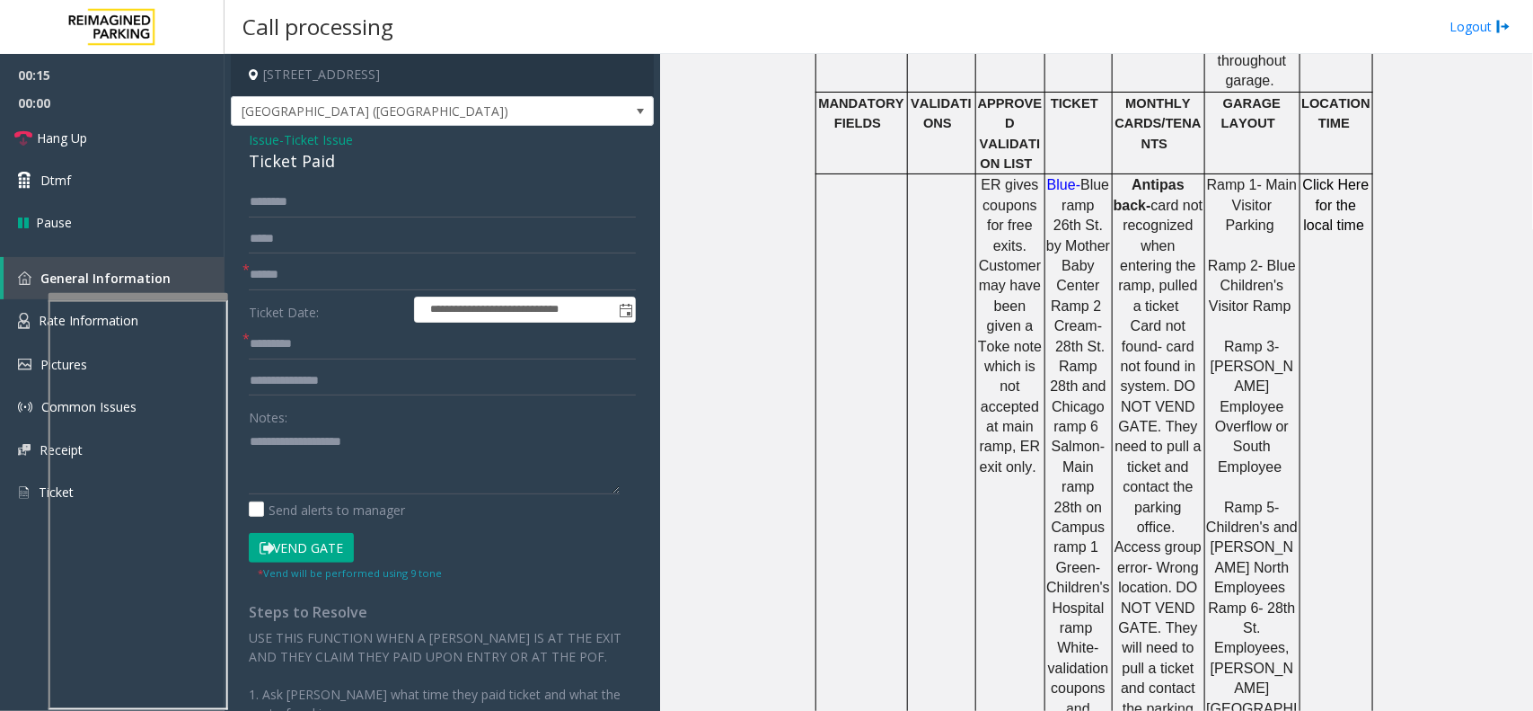
click at [308, 136] on span "Ticket Issue" at bounding box center [318, 139] width 69 height 19
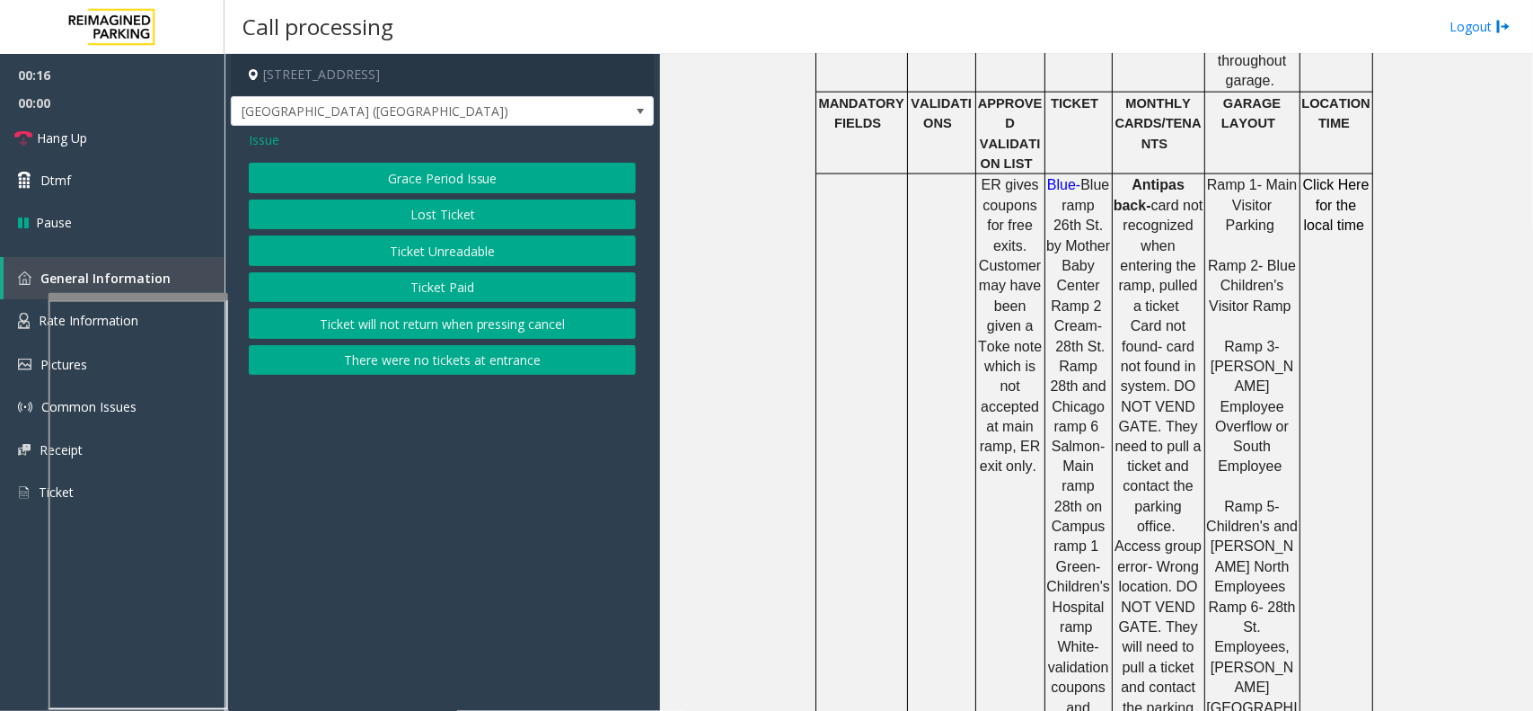
click at [428, 268] on div "Grace Period Issue Lost Ticket Ticket Unreadable Ticket Paid Ticket will not re…" at bounding box center [442, 269] width 387 height 212
click at [431, 254] on button "Ticket Unreadable" at bounding box center [442, 250] width 387 height 31
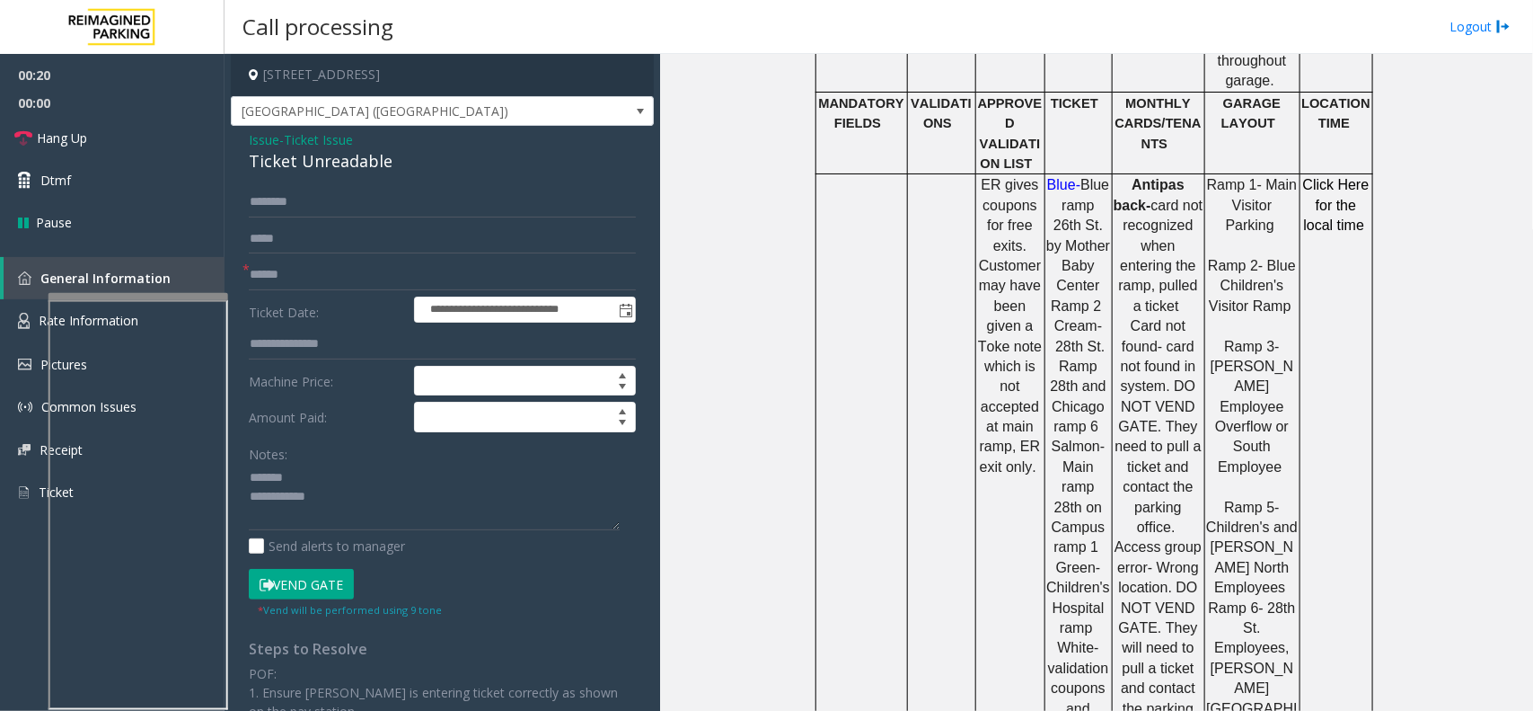
click at [290, 167] on div "Ticket Unreadable" at bounding box center [442, 161] width 387 height 24
type textarea "**********"
click at [396, 269] on input "text" at bounding box center [442, 275] width 387 height 31
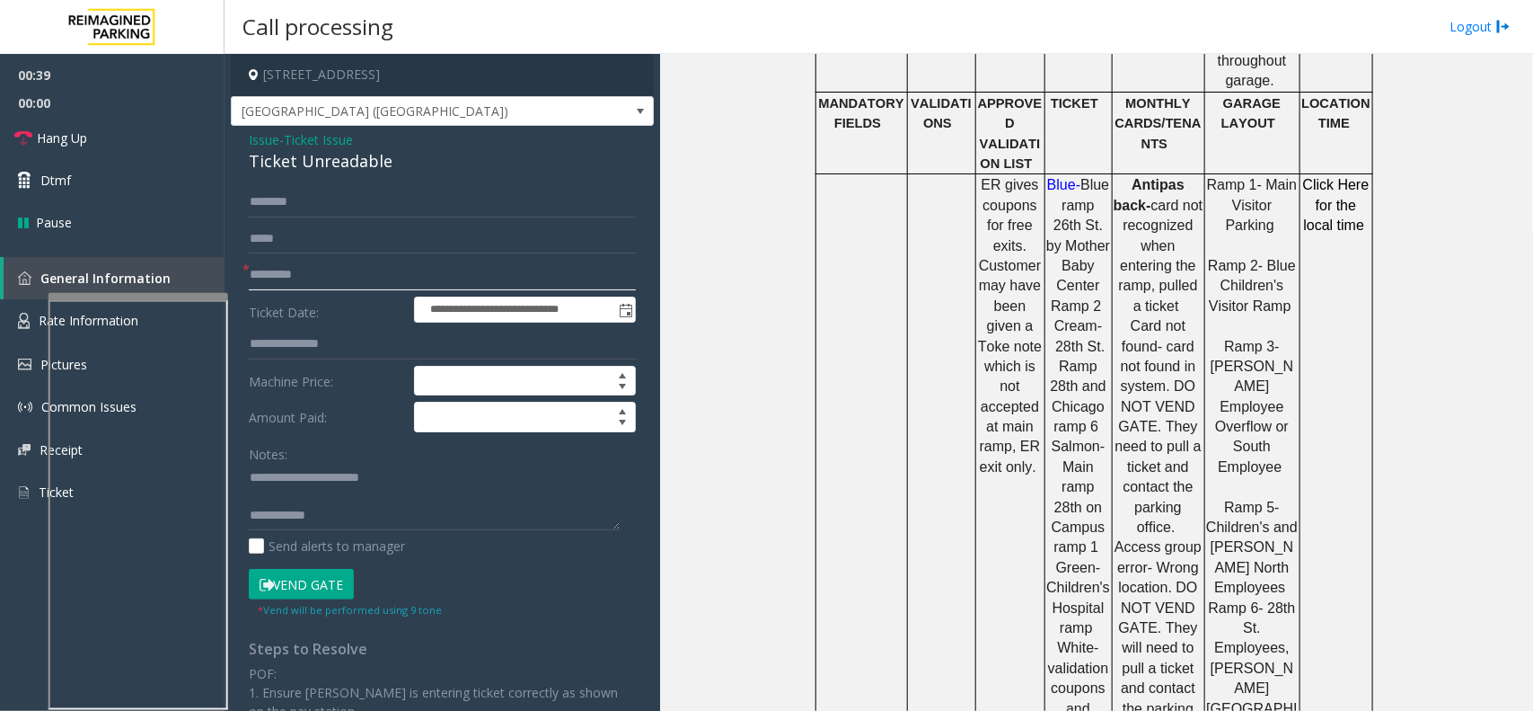
type input "*********"
click at [297, 589] on button "Vend Gate" at bounding box center [301, 584] width 105 height 31
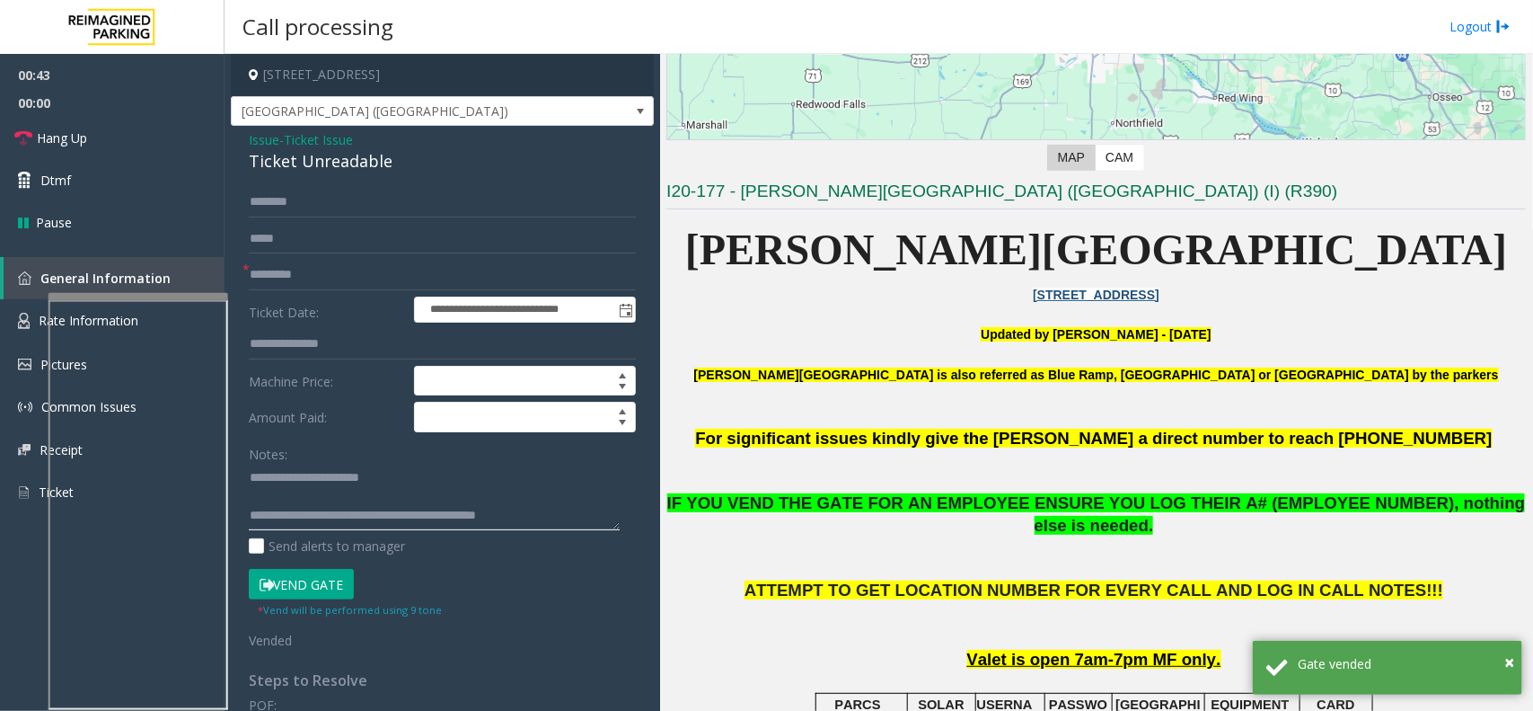
scroll to position [225, 0]
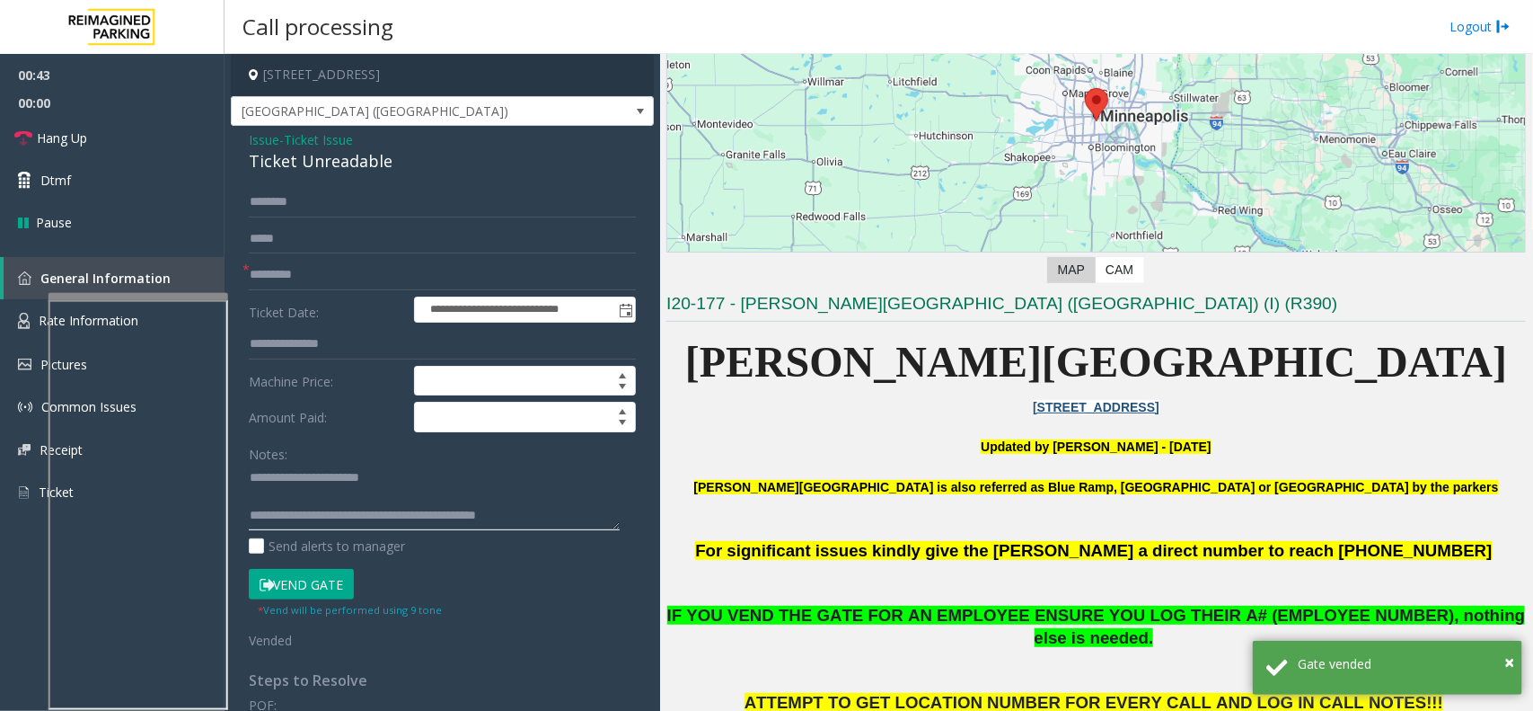
type textarea "**********"
click at [796, 508] on p "[PERSON_NAME][GEOGRAPHIC_DATA] is also referred as Blue Ramp, [GEOGRAPHIC_DATA]…" at bounding box center [1096, 497] width 860 height 40
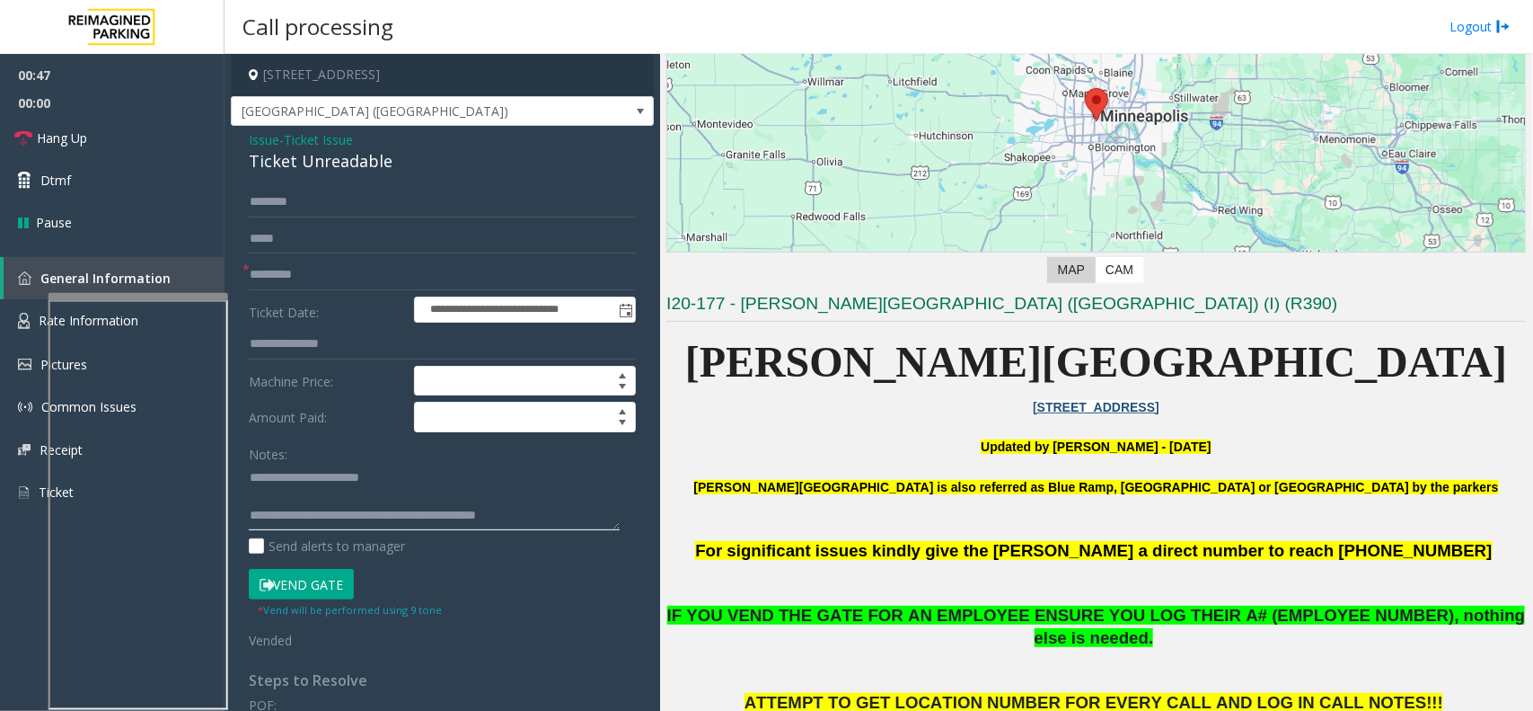
click at [557, 512] on textarea at bounding box center [434, 496] width 371 height 67
click at [130, 135] on link "Hang Up" at bounding box center [112, 138] width 225 height 42
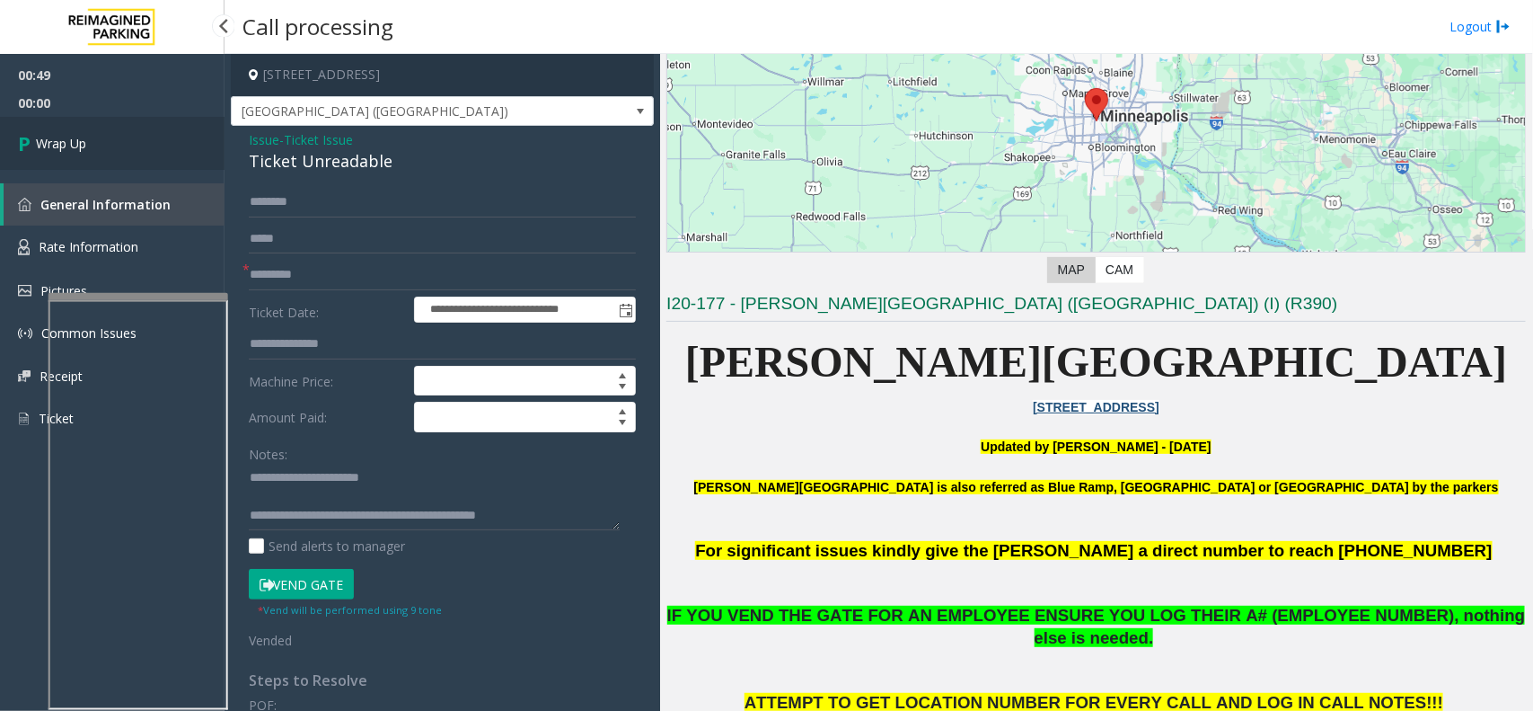
click at [43, 146] on span "Wrap Up" at bounding box center [61, 143] width 50 height 19
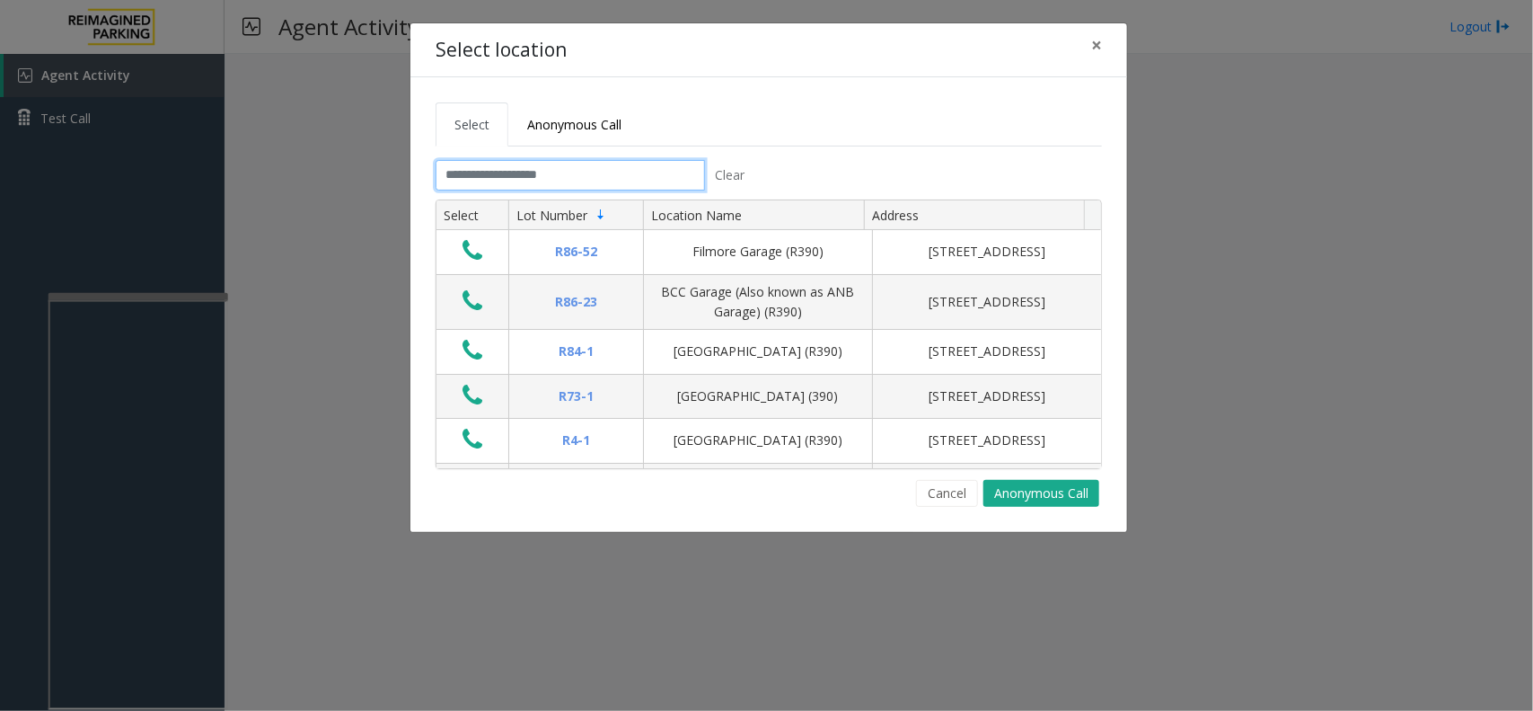
click at [542, 187] on input "text" at bounding box center [570, 175] width 269 height 31
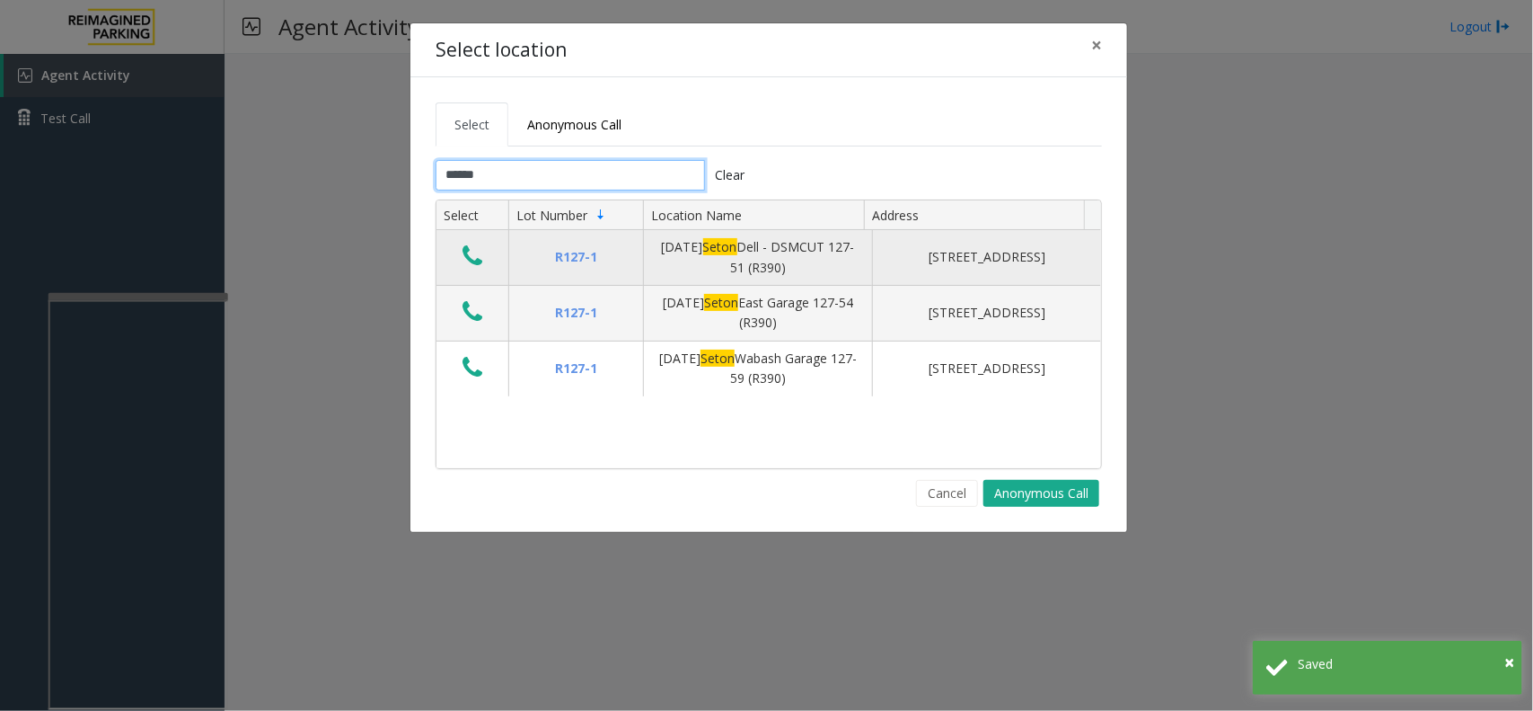
type input "*****"
click at [492, 254] on td "Data table" at bounding box center [473, 258] width 72 height 56
click at [477, 262] on icon "Data table" at bounding box center [473, 255] width 20 height 25
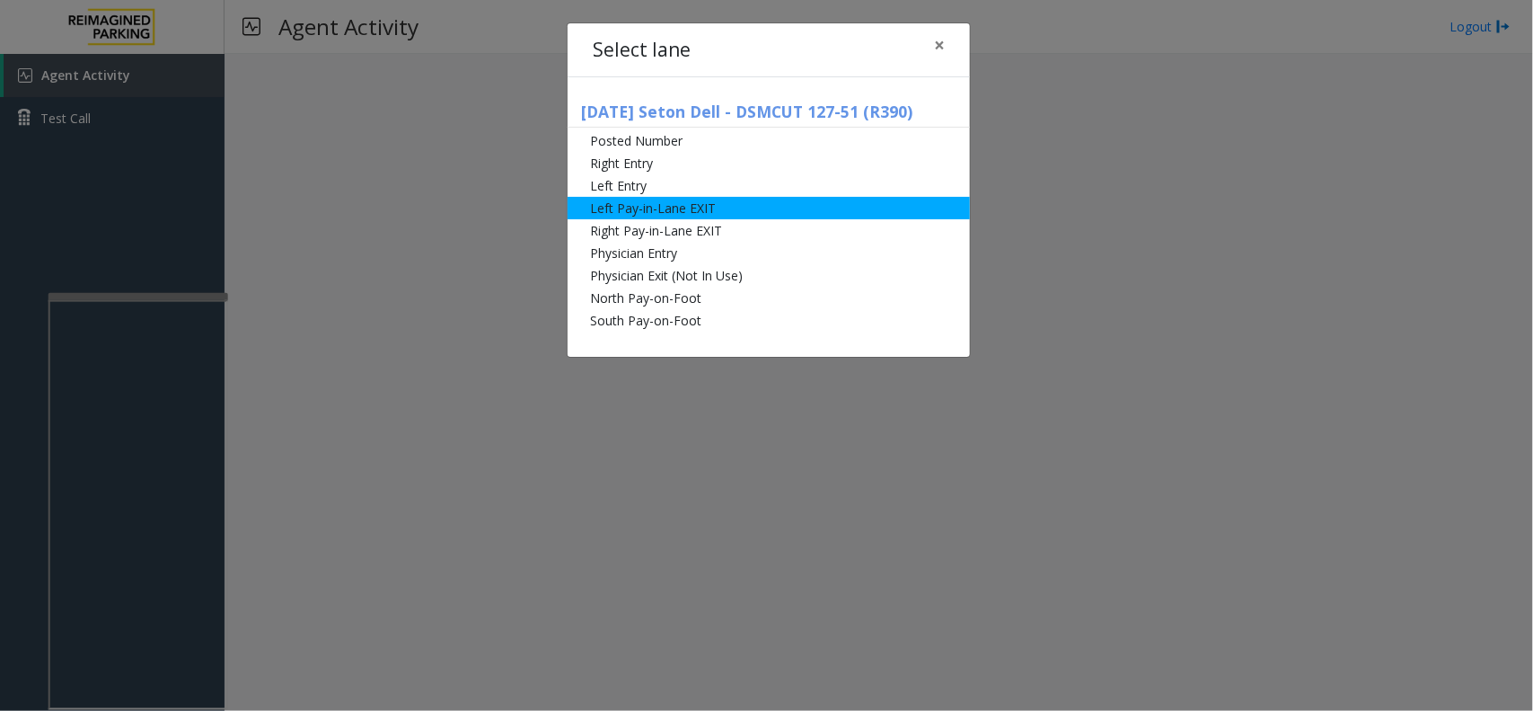
click at [675, 202] on li "Left Pay-in-Lane EXIT" at bounding box center [769, 208] width 402 height 22
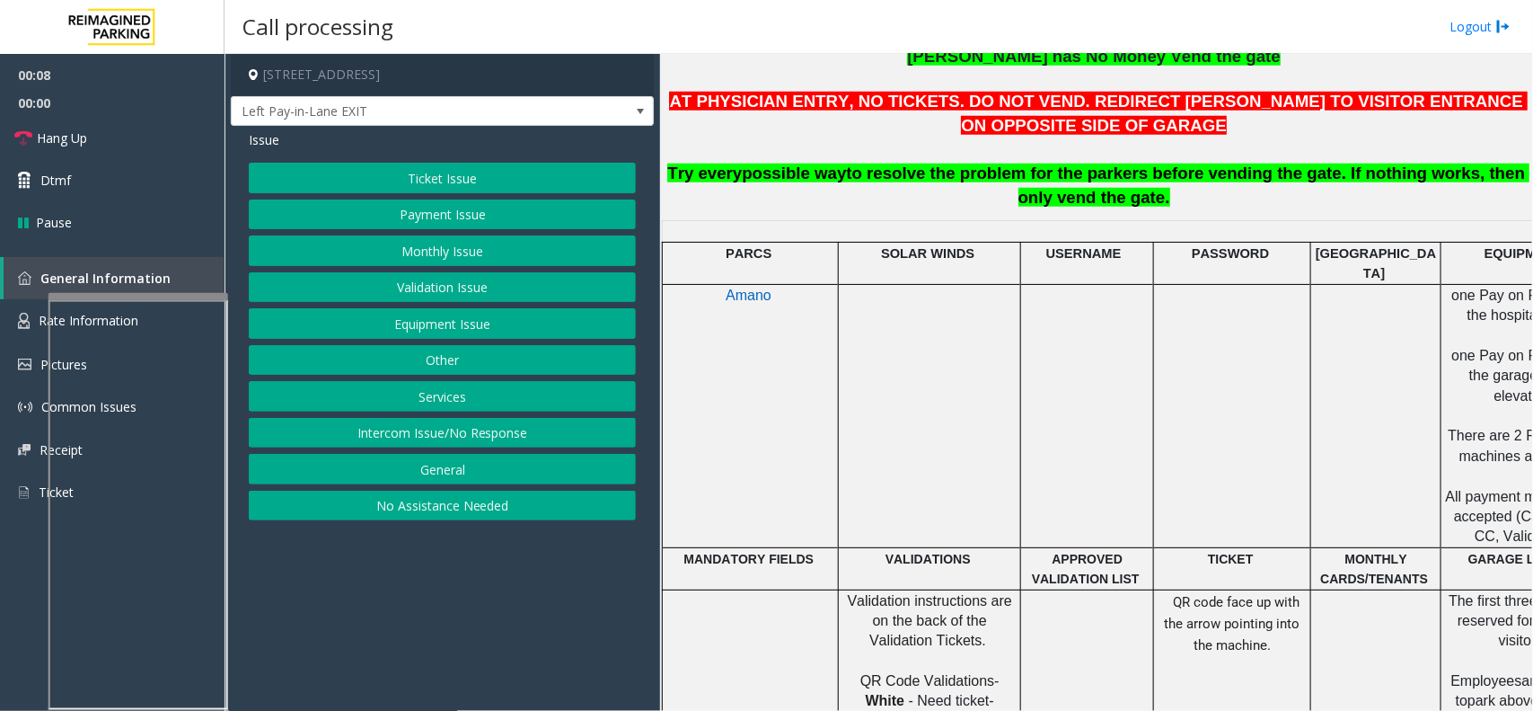
scroll to position [786, 0]
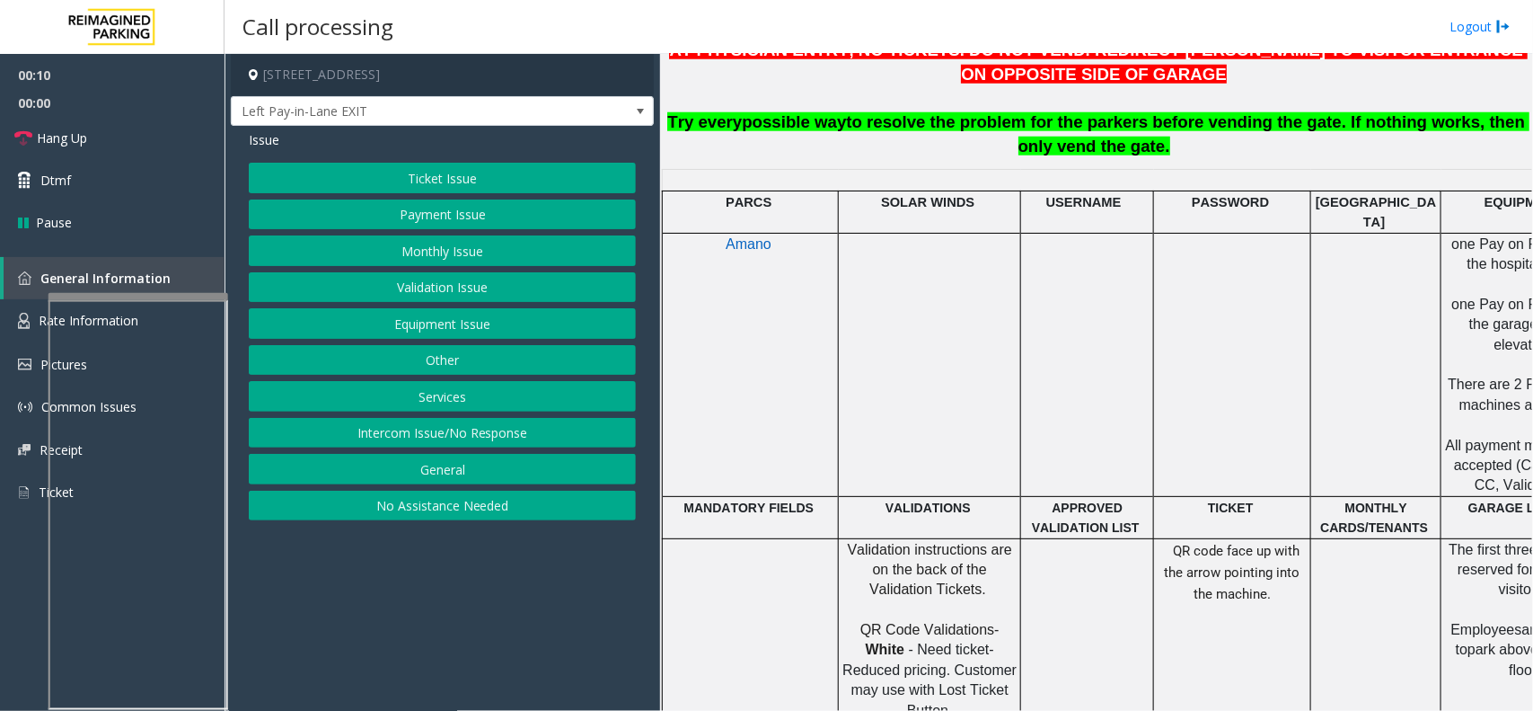
click at [516, 172] on button "Ticket Issue" at bounding box center [442, 178] width 387 height 31
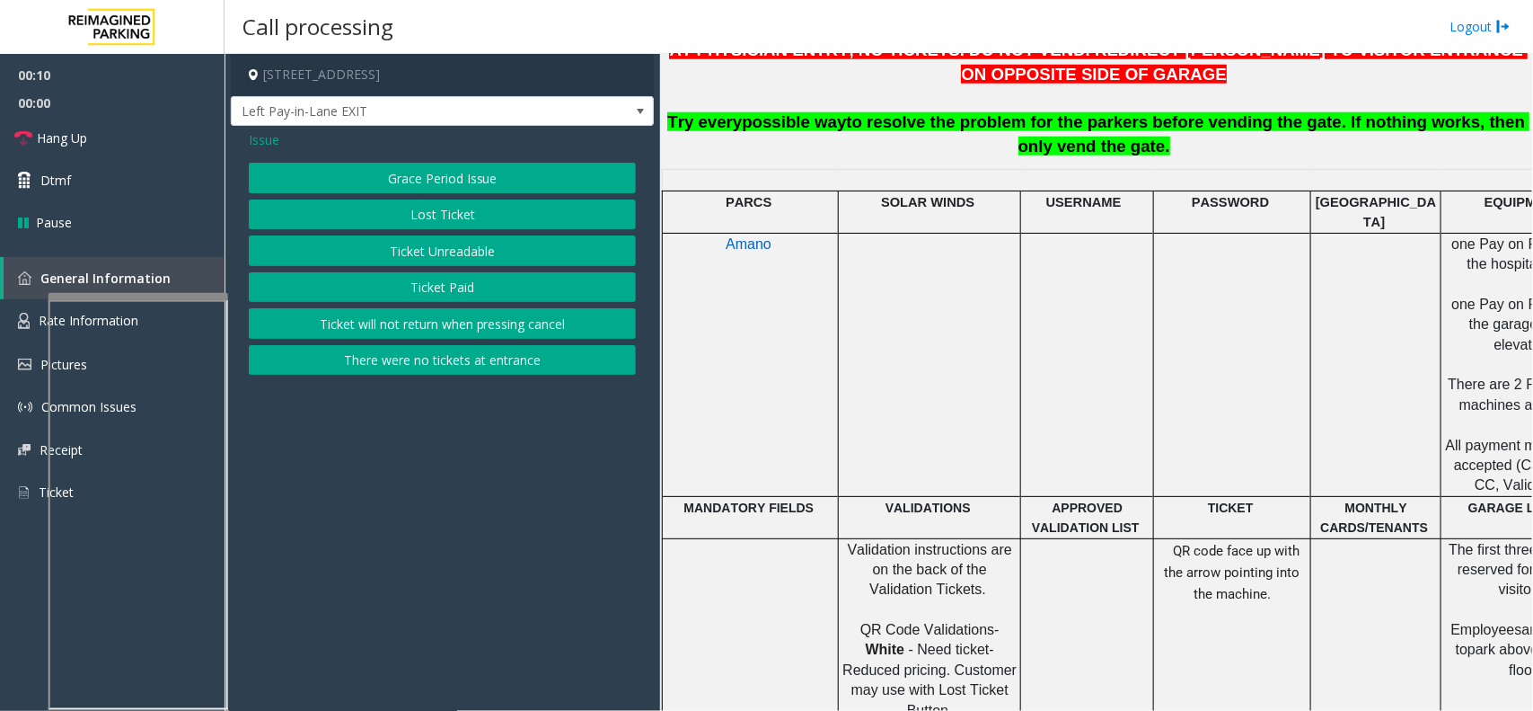
click at [485, 258] on button "Ticket Unreadable" at bounding box center [442, 250] width 387 height 31
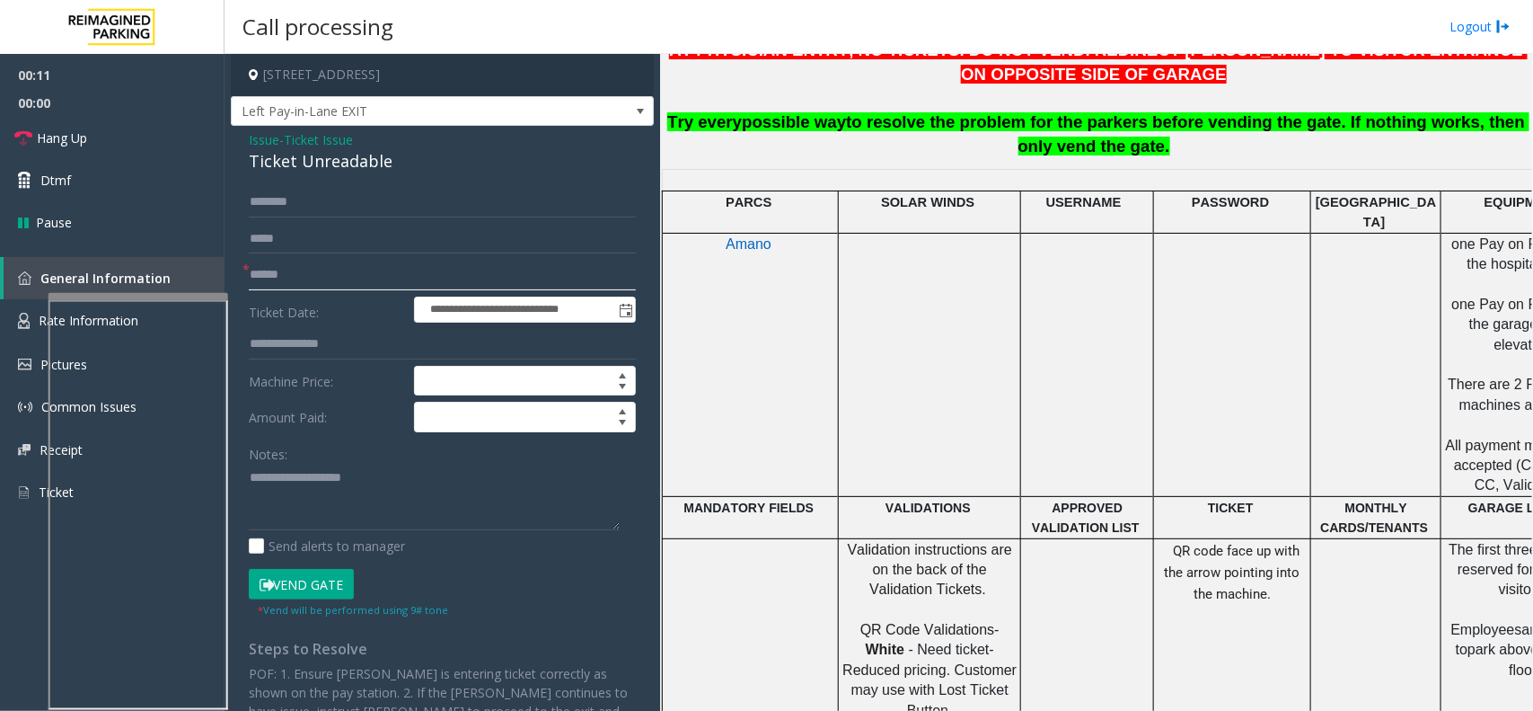
click at [337, 279] on input "text" at bounding box center [442, 275] width 387 height 31
click at [298, 167] on div "Ticket Unreadable" at bounding box center [442, 161] width 387 height 24
click at [413, 510] on textarea at bounding box center [434, 496] width 371 height 67
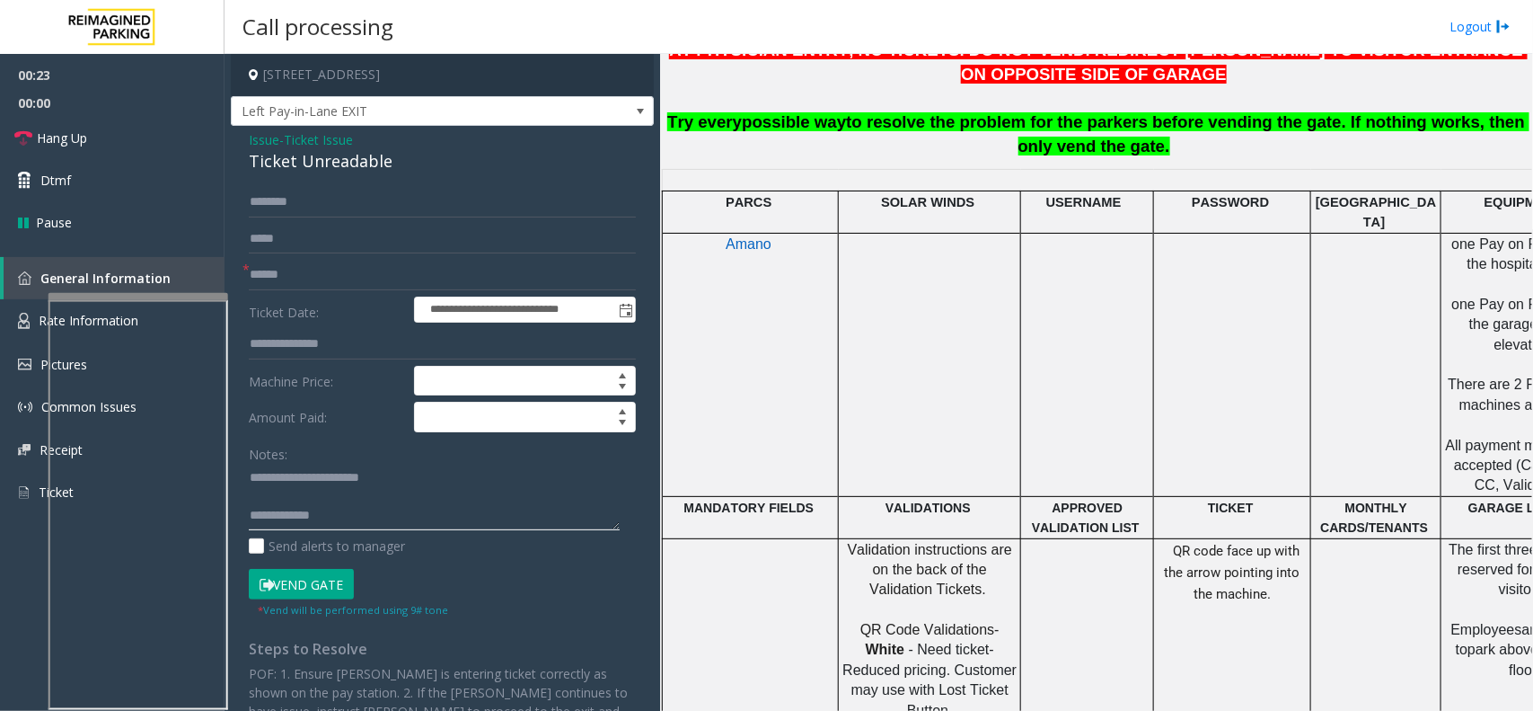
type textarea "**********"
click at [308, 260] on input "text" at bounding box center [442, 275] width 387 height 31
click at [247, 274] on span "*" at bounding box center [246, 269] width 7 height 19
drag, startPoint x: 247, startPoint y: 274, endPoint x: 258, endPoint y: 276, distance: 10.9
click at [258, 276] on div "*" at bounding box center [442, 275] width 387 height 31
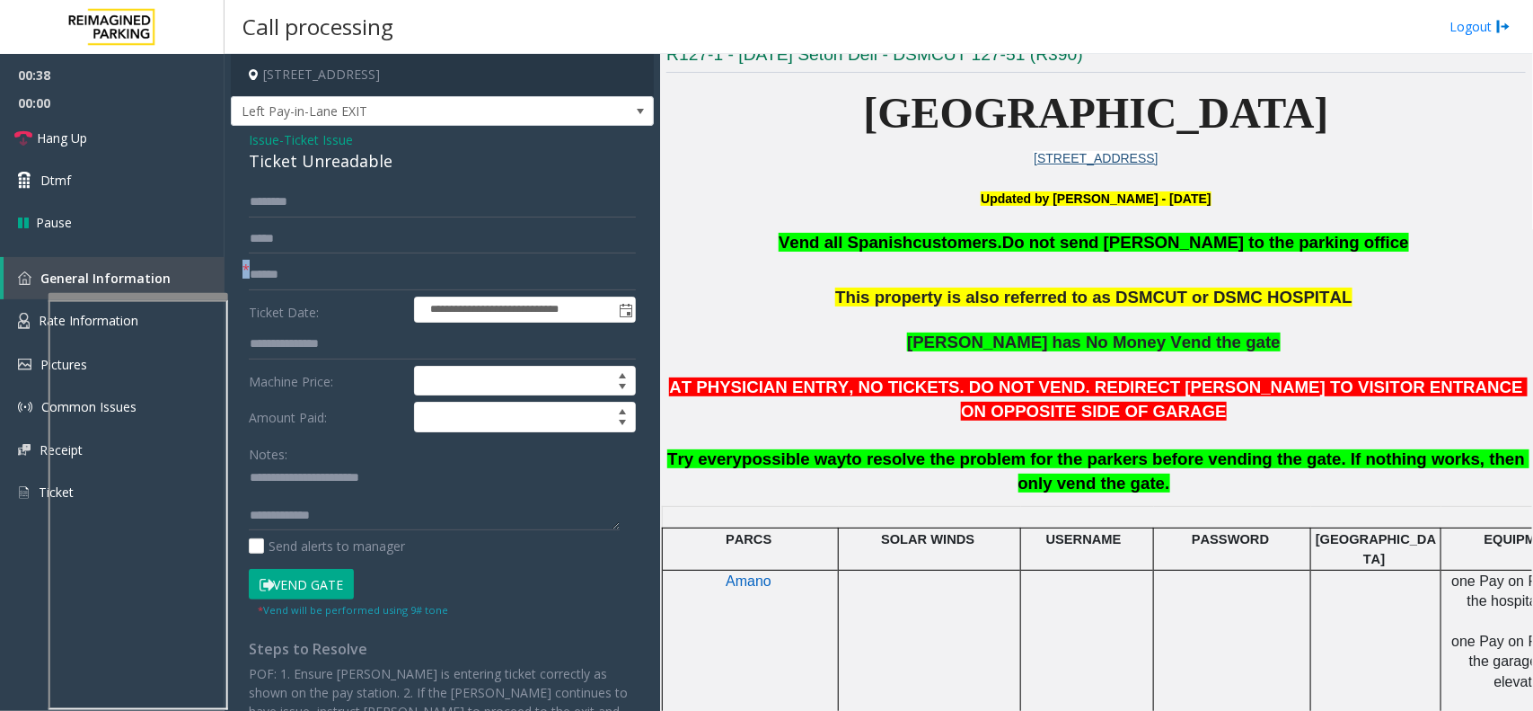
scroll to position [337, 0]
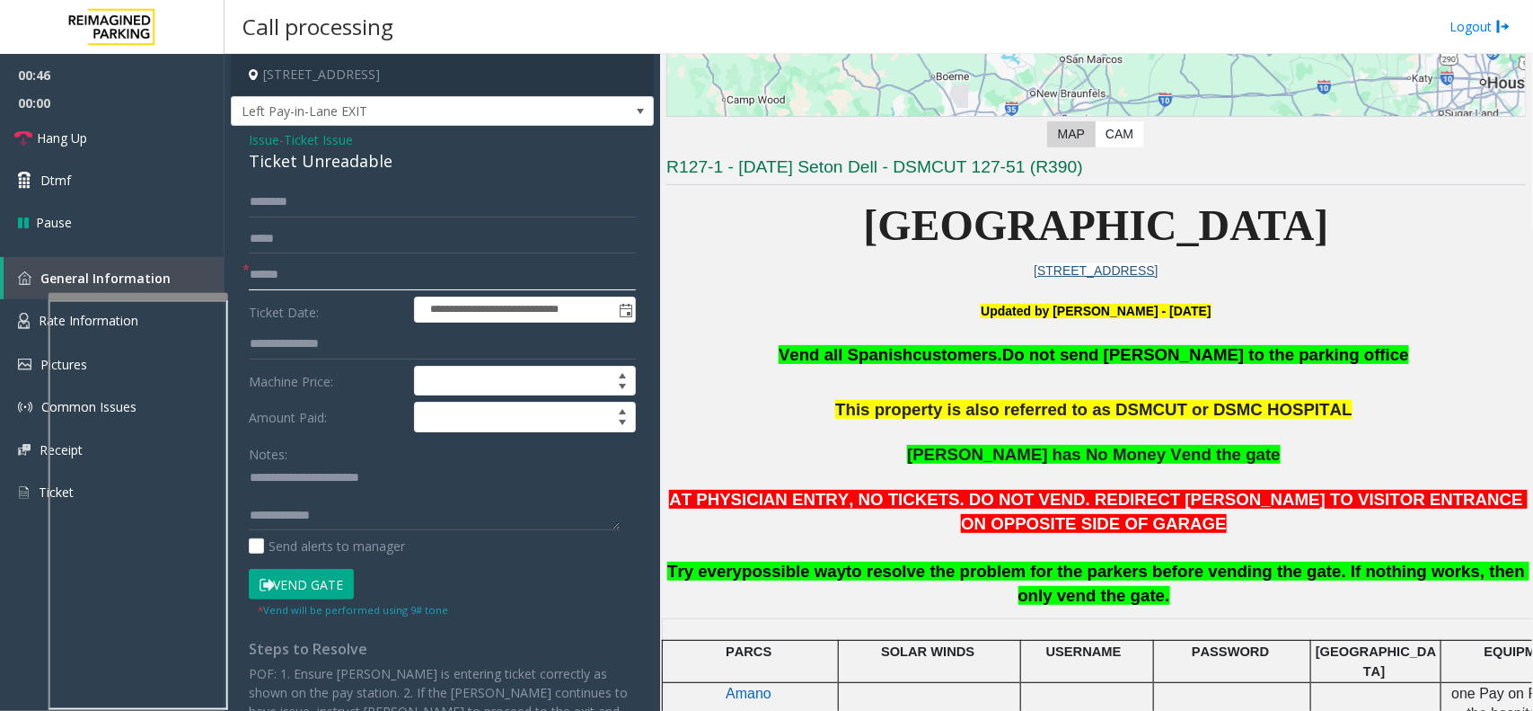
click at [307, 266] on input "text" at bounding box center [442, 275] width 387 height 31
click at [302, 135] on span "Ticket Issue" at bounding box center [318, 139] width 69 height 19
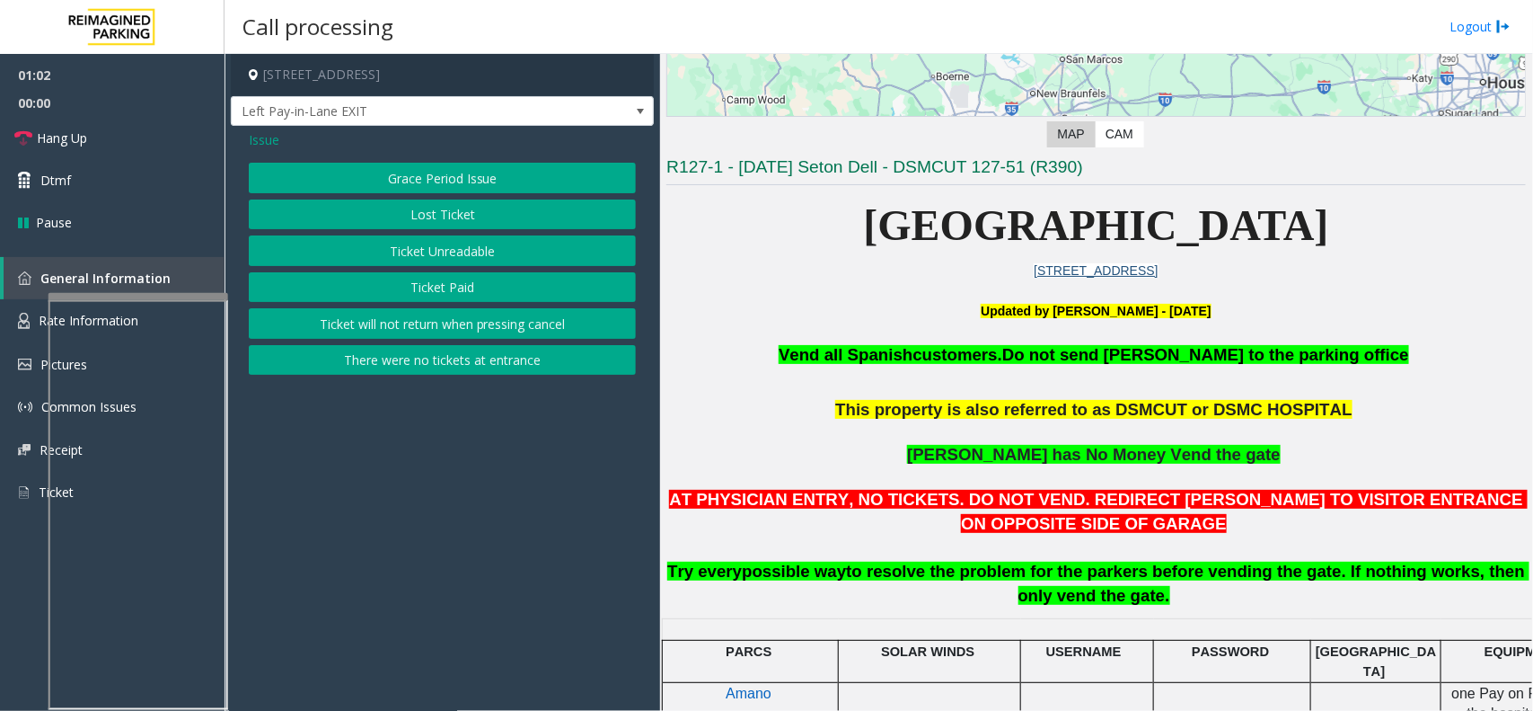
click at [409, 364] on button "There were no tickets at entrance" at bounding box center [442, 360] width 387 height 31
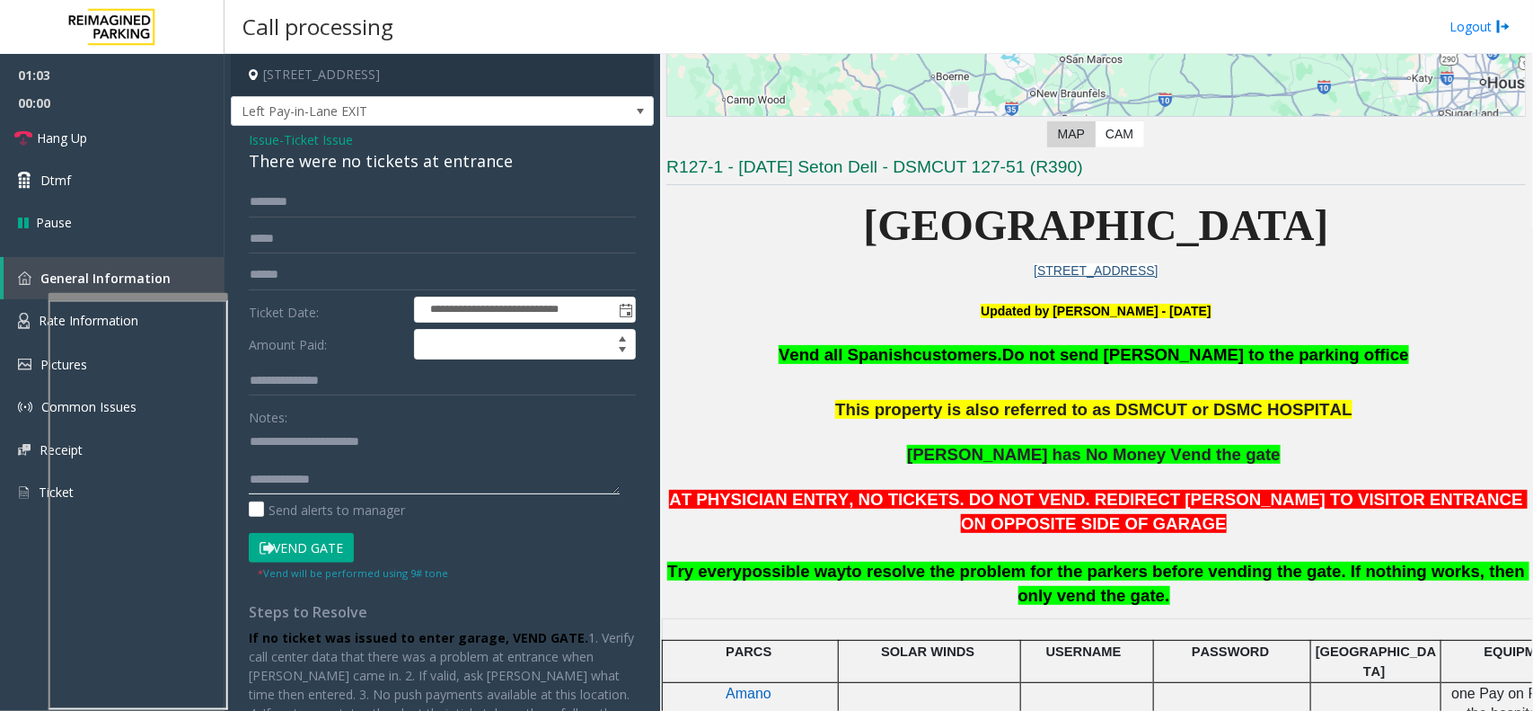
click at [313, 476] on textarea at bounding box center [434, 460] width 371 height 67
click at [335, 476] on textarea at bounding box center [434, 460] width 371 height 67
drag, startPoint x: 289, startPoint y: 446, endPoint x: 398, endPoint y: 440, distance: 108.8
click at [398, 440] on textarea at bounding box center [434, 460] width 371 height 67
click at [348, 166] on div "There were no tickets at entrance" at bounding box center [442, 161] width 387 height 24
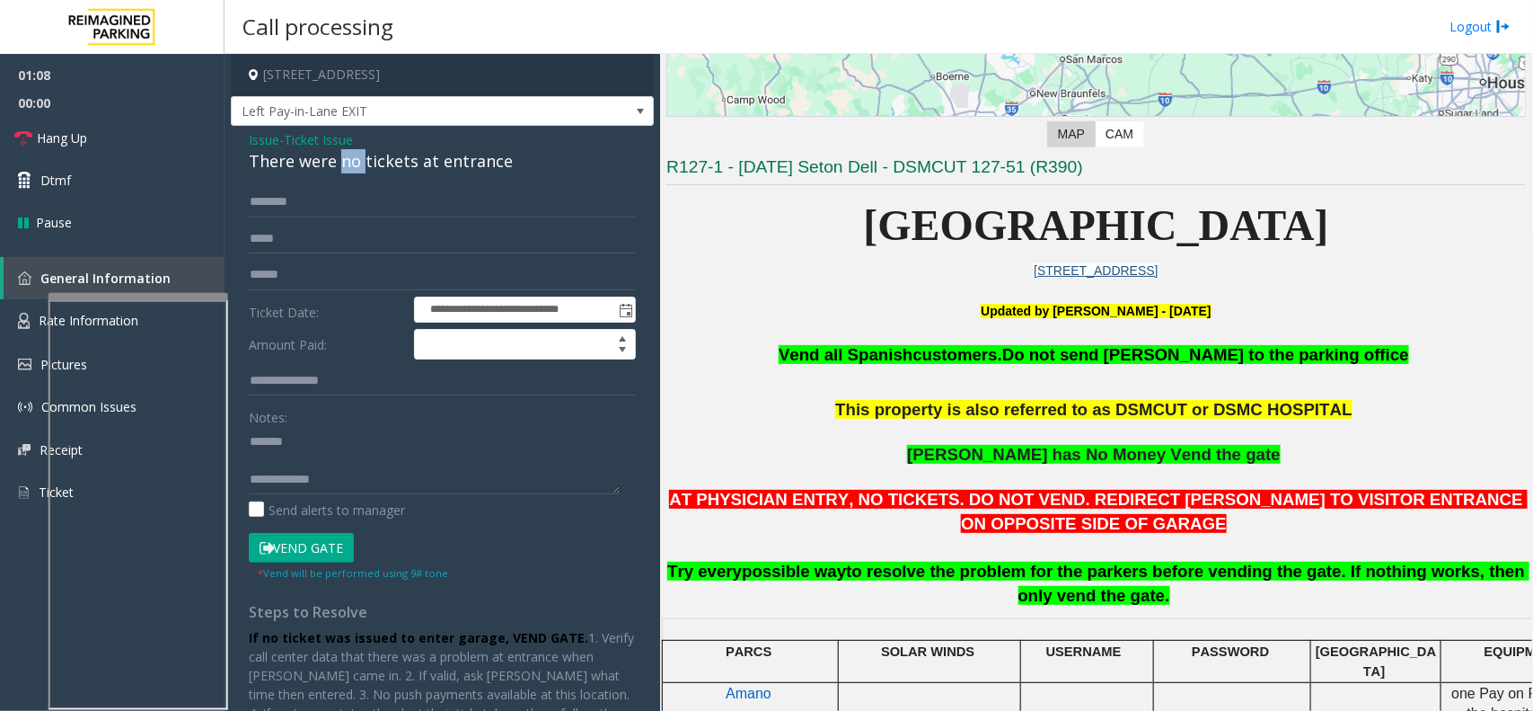
click at [348, 166] on div "There were no tickets at entrance" at bounding box center [442, 161] width 387 height 24
type textarea "**********"
click at [365, 200] on input "text" at bounding box center [442, 202] width 387 height 31
click at [260, 208] on input "**********" at bounding box center [442, 202] width 387 height 31
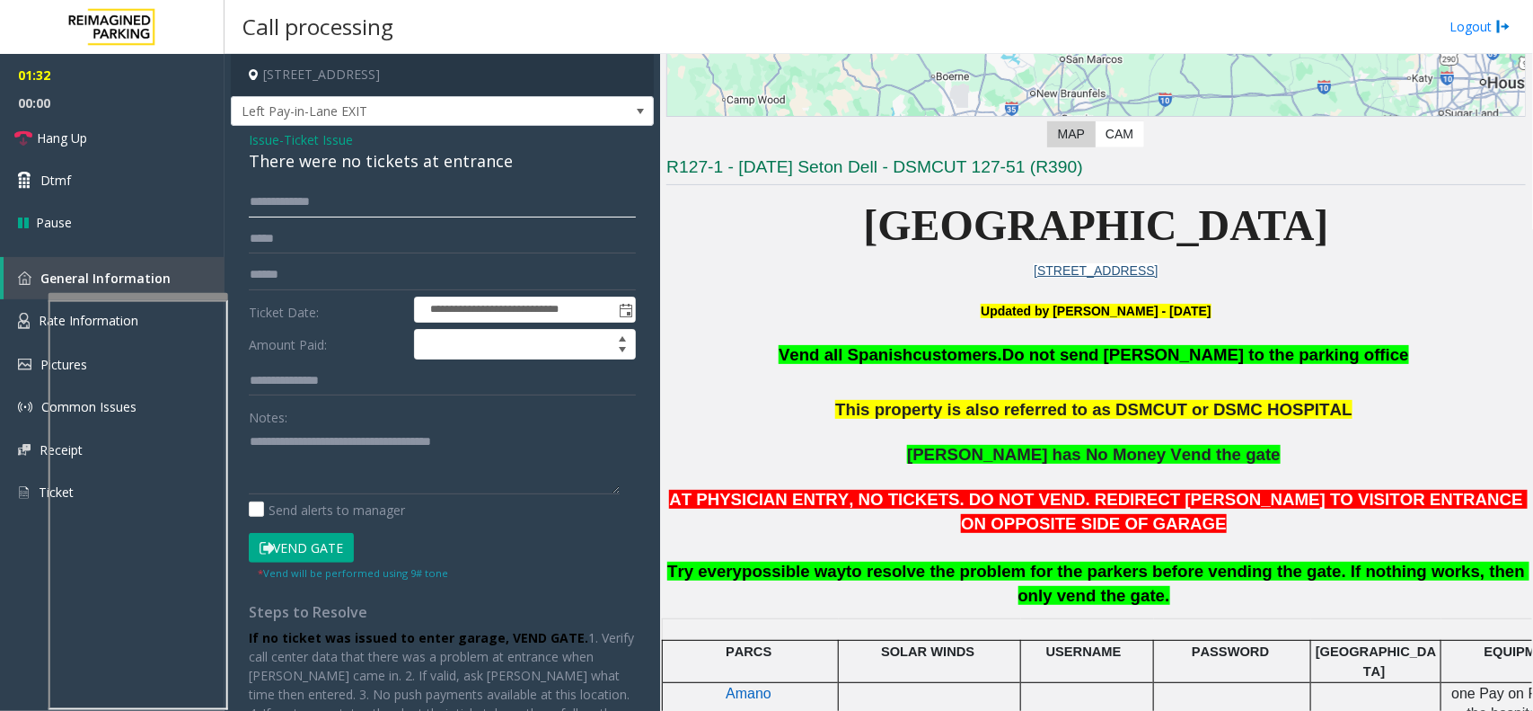
click at [260, 208] on input "**********" at bounding box center [442, 202] width 387 height 31
type input "******"
click at [308, 543] on button "Vend Gate" at bounding box center [301, 548] width 105 height 31
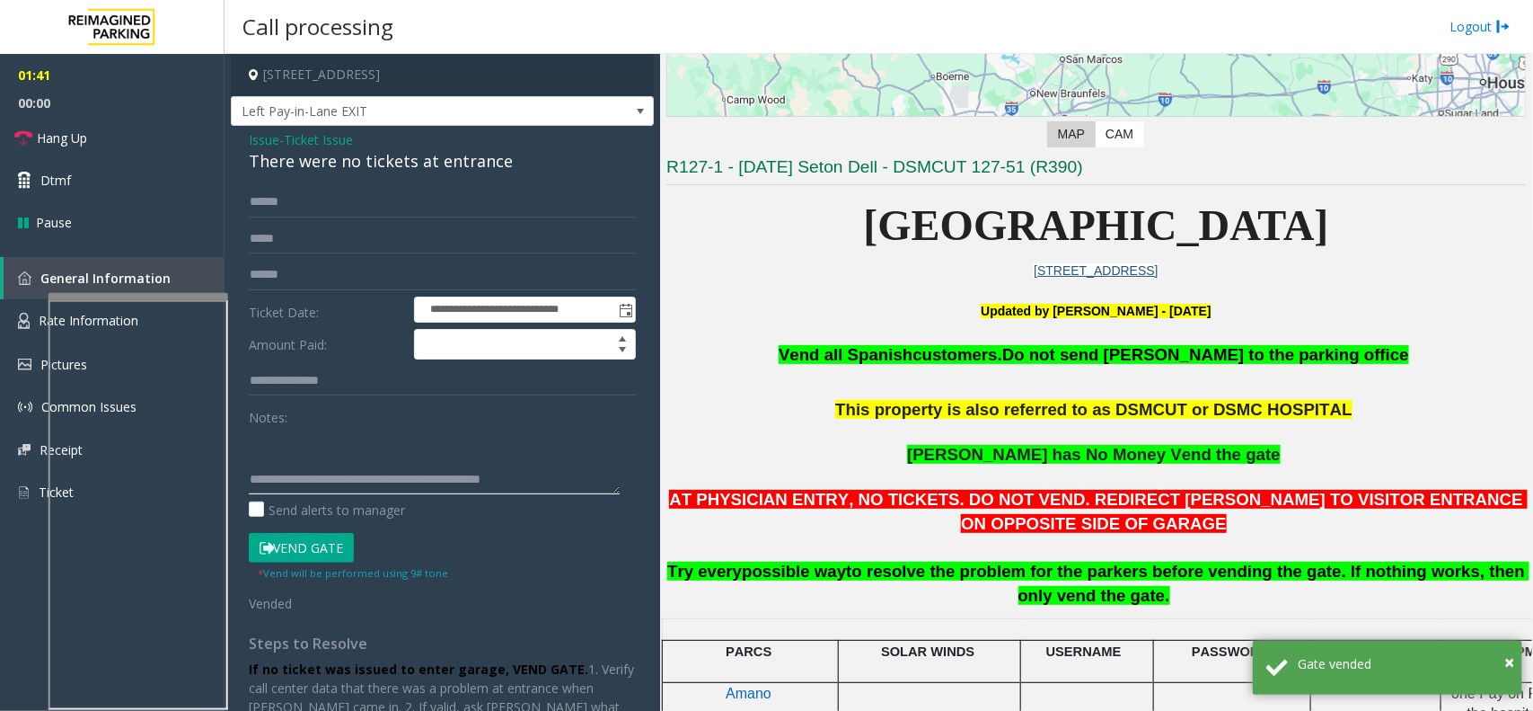
scroll to position [0, 0]
click at [465, 472] on textarea at bounding box center [434, 460] width 371 height 67
type textarea "**********"
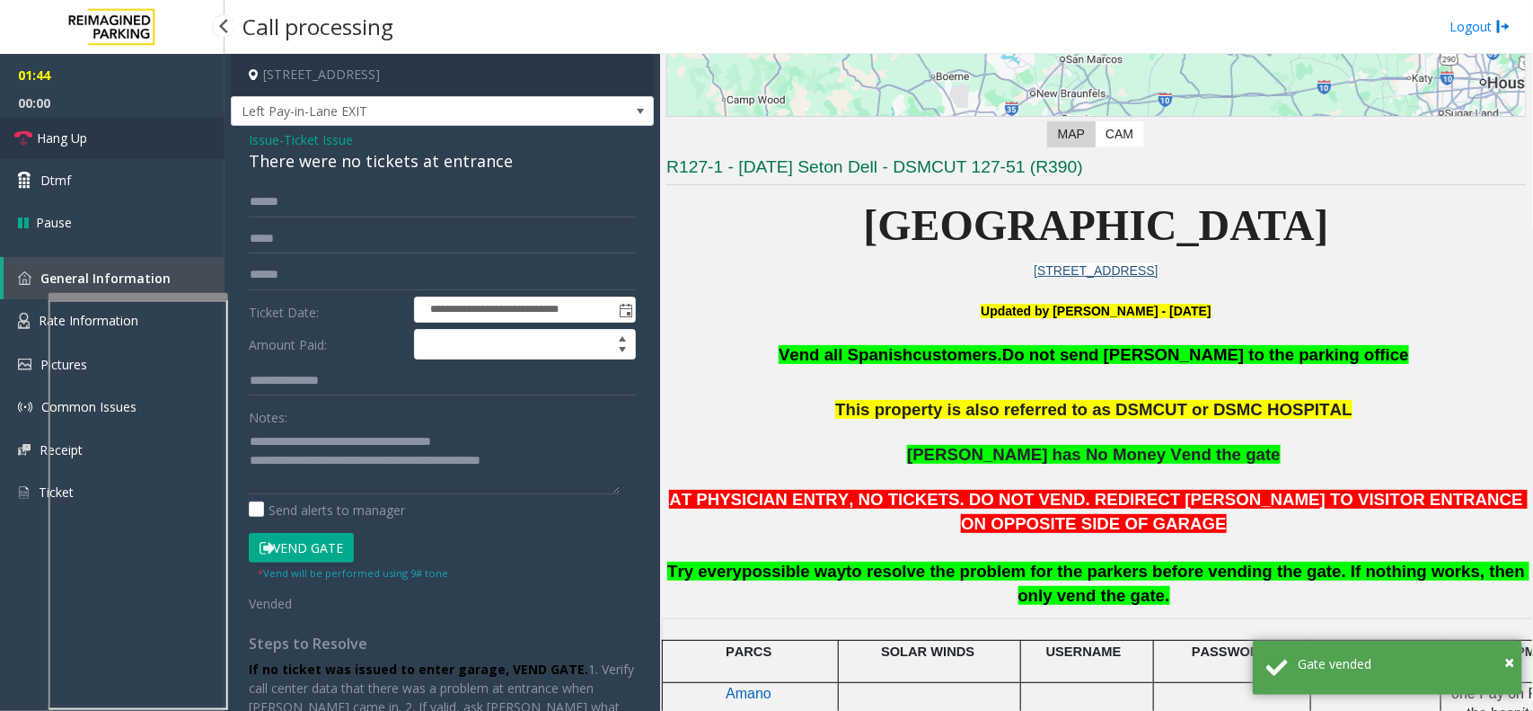
click at [72, 130] on span "Hang Up" at bounding box center [62, 137] width 50 height 19
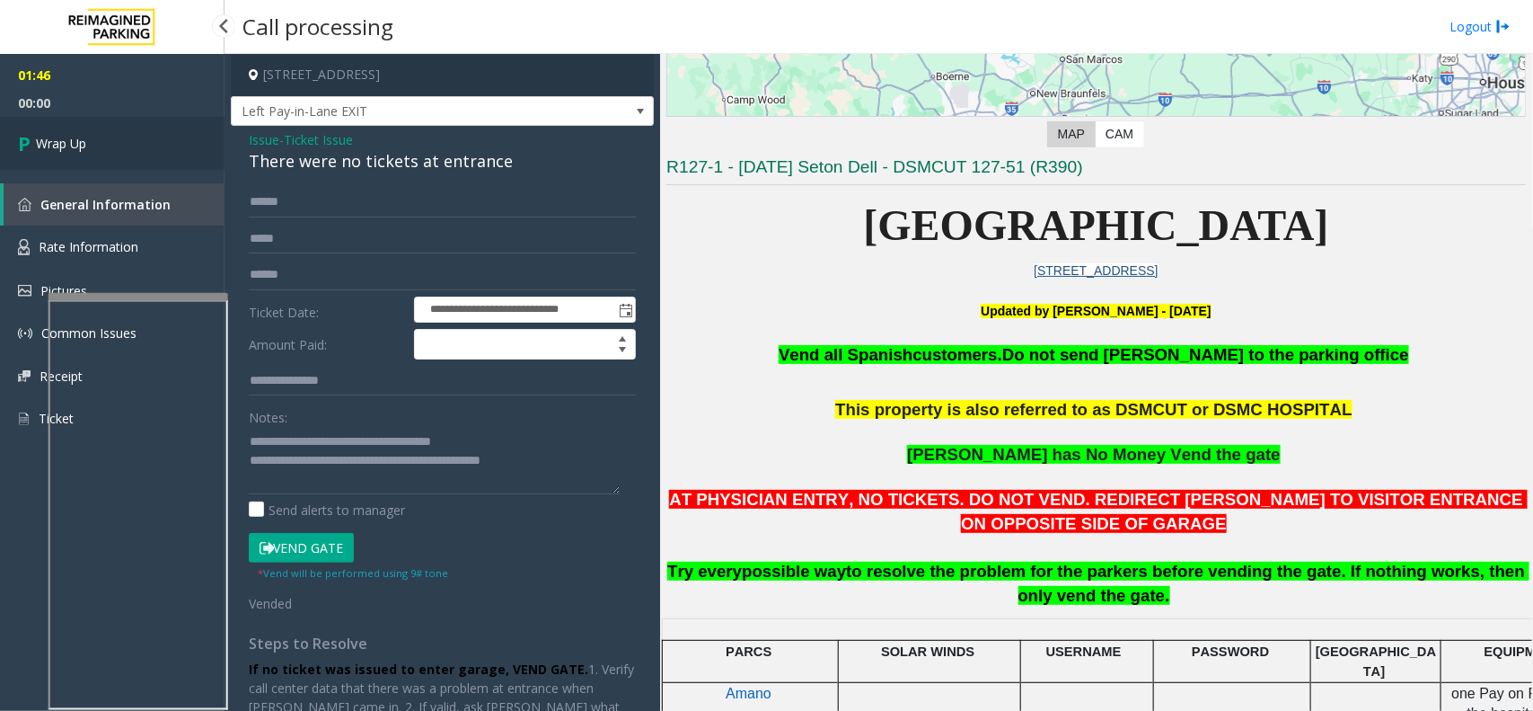
click at [59, 137] on span "Wrap Up" at bounding box center [61, 143] width 50 height 19
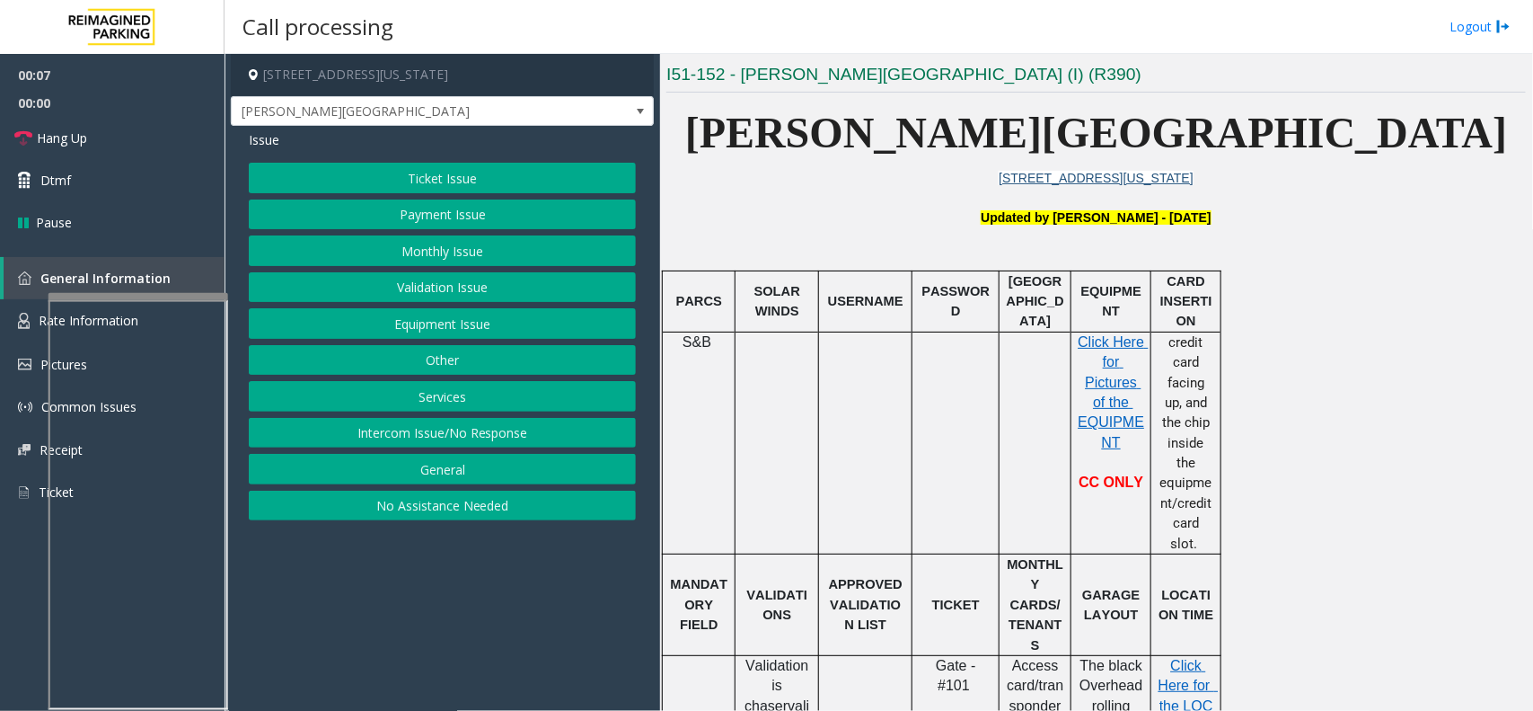
scroll to position [449, 0]
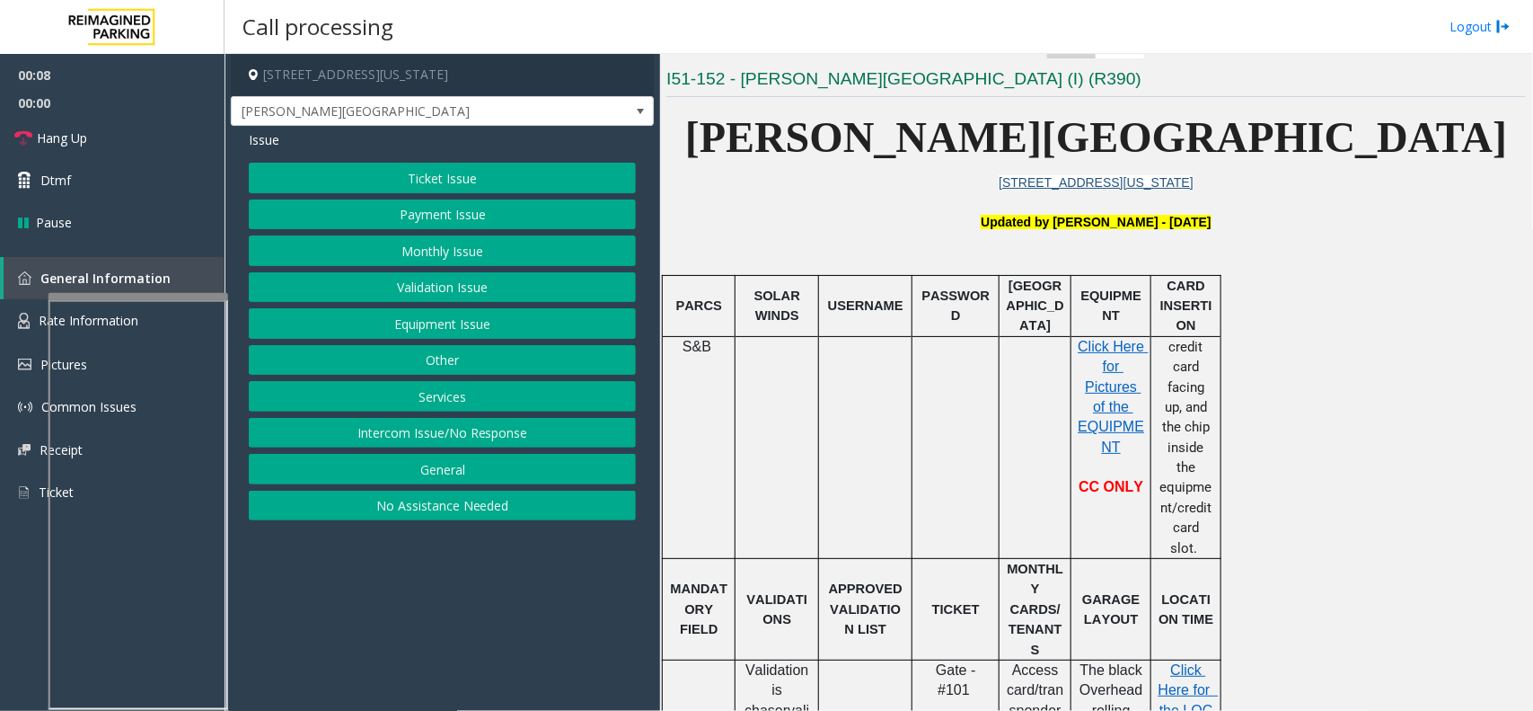
click at [581, 276] on button "Validation Issue" at bounding box center [442, 287] width 387 height 31
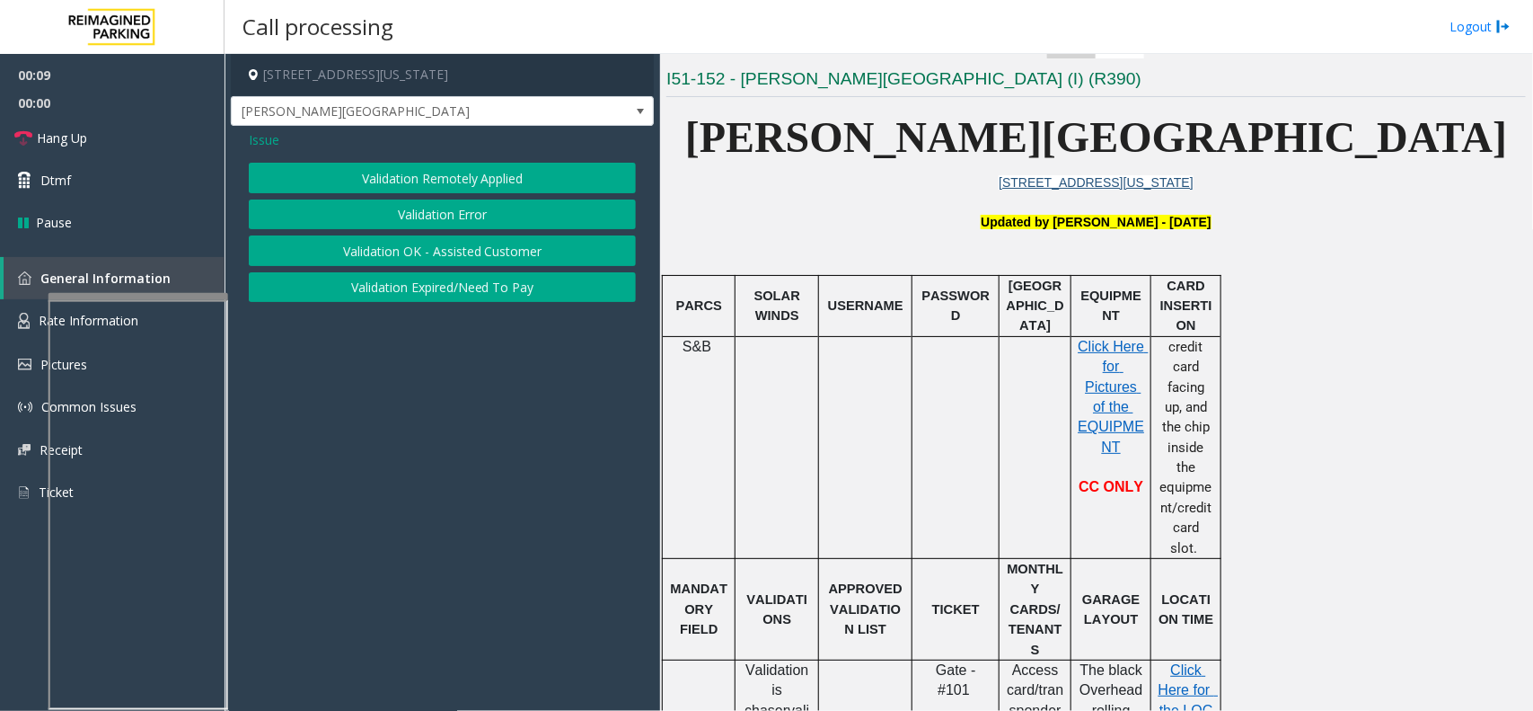
click at [244, 139] on div "Issue Validation Remotely Applied Validation Error Validation OK - Assisted Cus…" at bounding box center [442, 218] width 423 height 185
click at [267, 137] on span "Issue" at bounding box center [264, 139] width 31 height 19
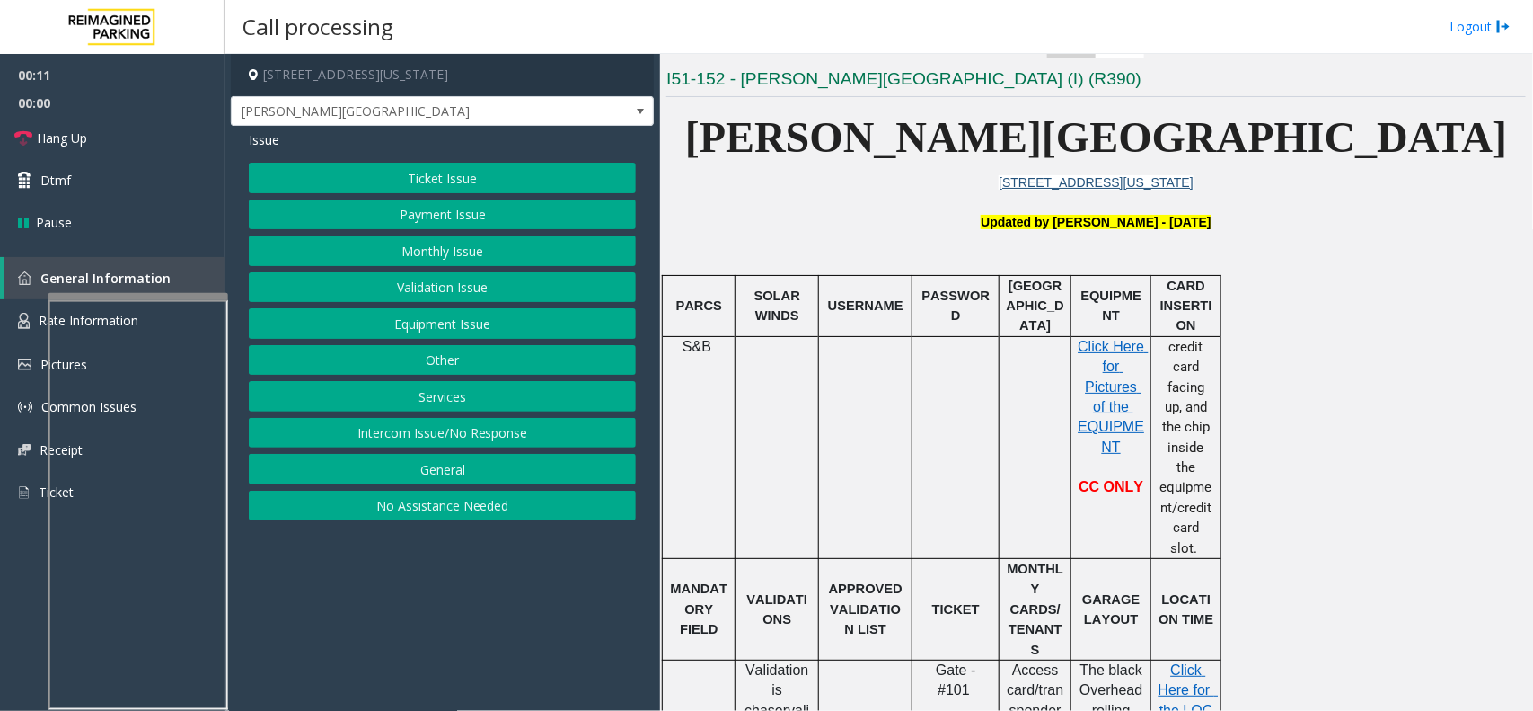
click at [450, 249] on button "Monthly Issue" at bounding box center [442, 250] width 387 height 31
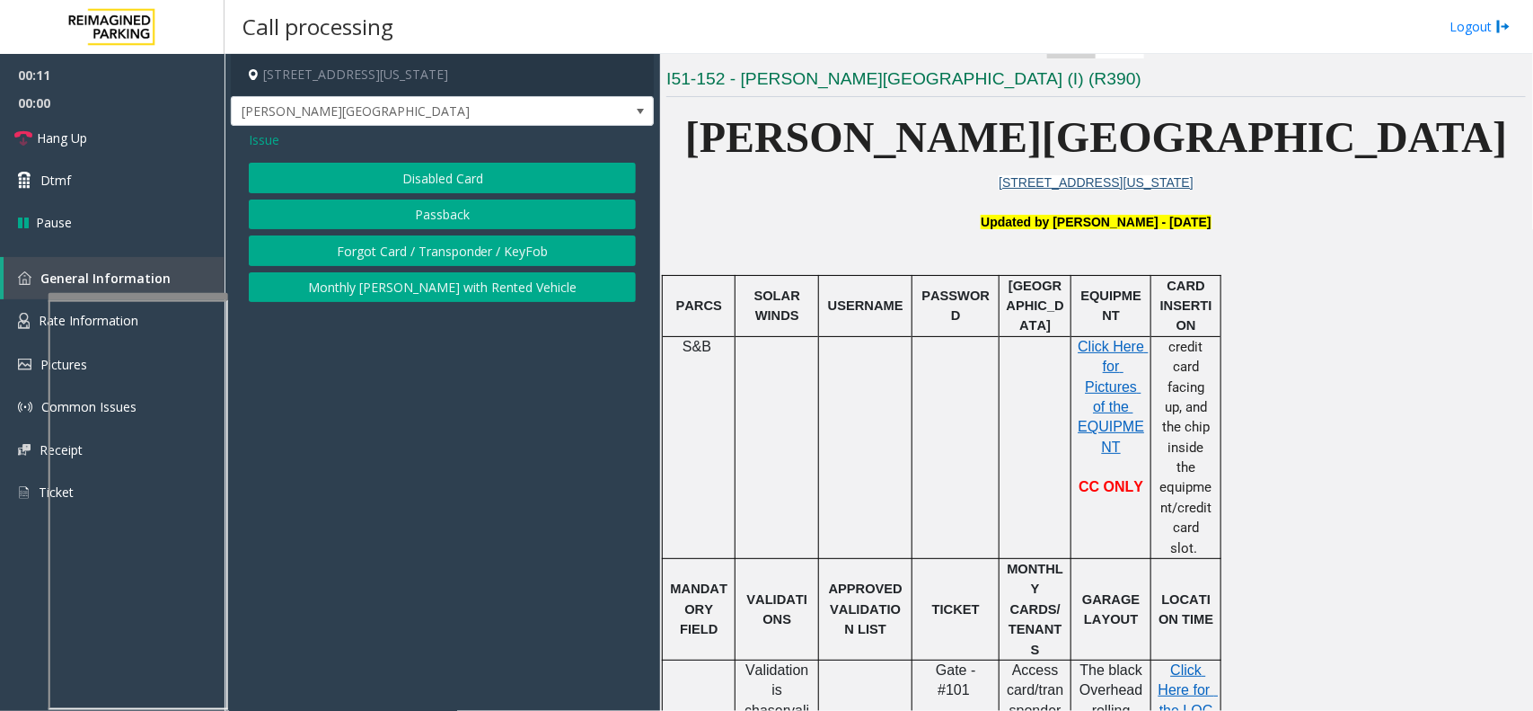
click at [423, 178] on button "Disabled Card" at bounding box center [442, 178] width 387 height 31
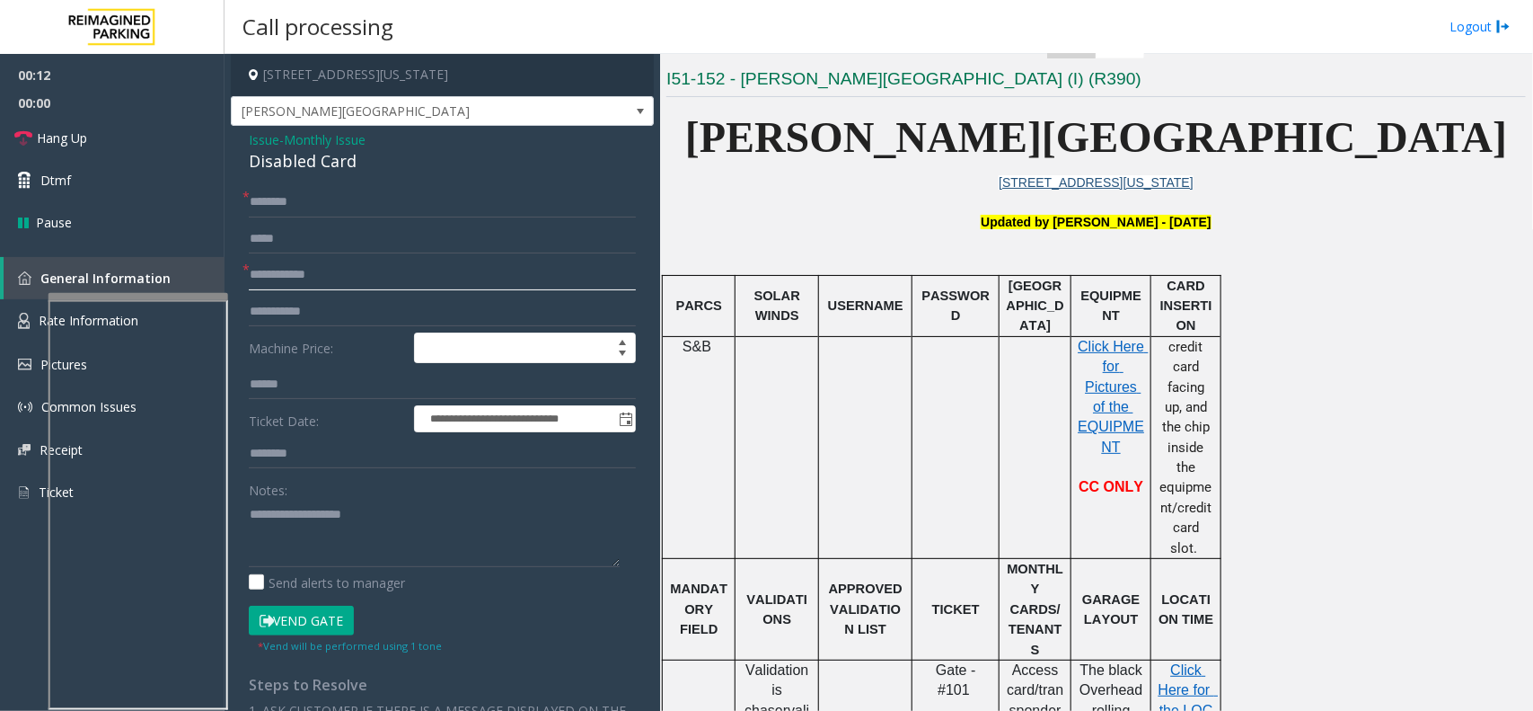
click at [249, 280] on input "text" at bounding box center [442, 275] width 387 height 31
click at [284, 173] on div "Disabled Card" at bounding box center [442, 161] width 387 height 24
click at [302, 164] on div "Disabled Card" at bounding box center [442, 161] width 387 height 24
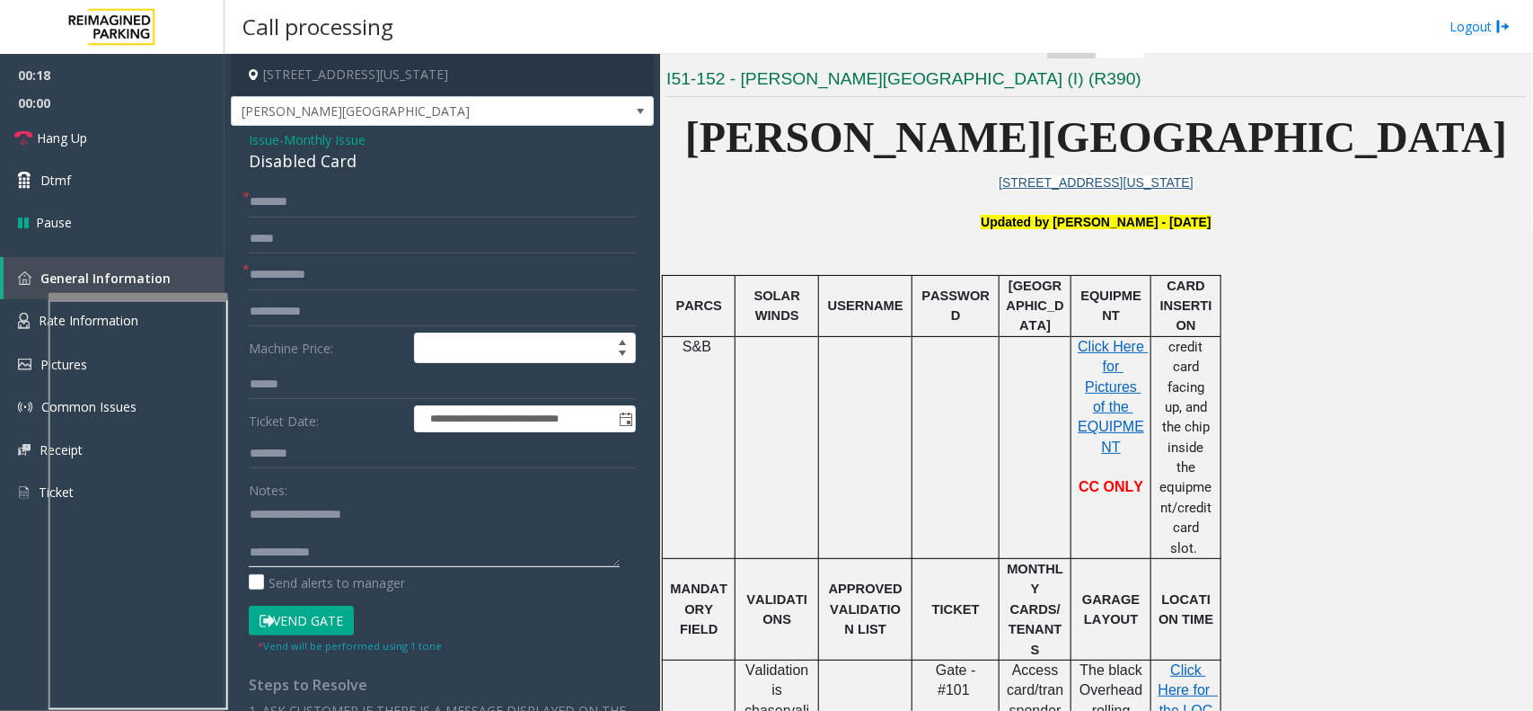
click at [419, 554] on textarea at bounding box center [434, 532] width 371 height 67
click at [377, 270] on input "text" at bounding box center [442, 275] width 387 height 31
type textarea "**********"
click at [404, 279] on input "text" at bounding box center [442, 275] width 387 height 31
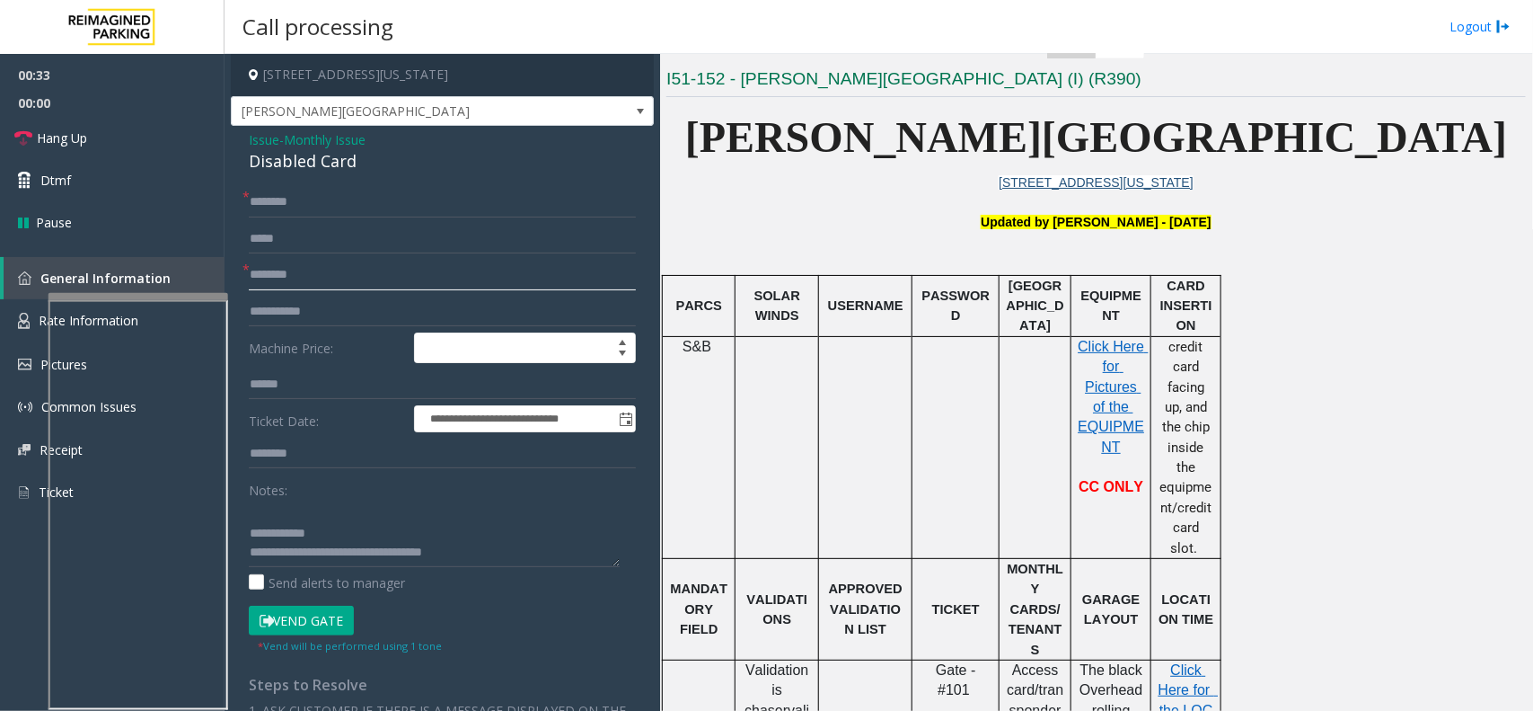
type input "********"
click at [366, 527] on textarea at bounding box center [434, 532] width 371 height 67
click at [320, 207] on input "text" at bounding box center [442, 202] width 387 height 31
click at [305, 202] on input "**********" at bounding box center [442, 202] width 387 height 31
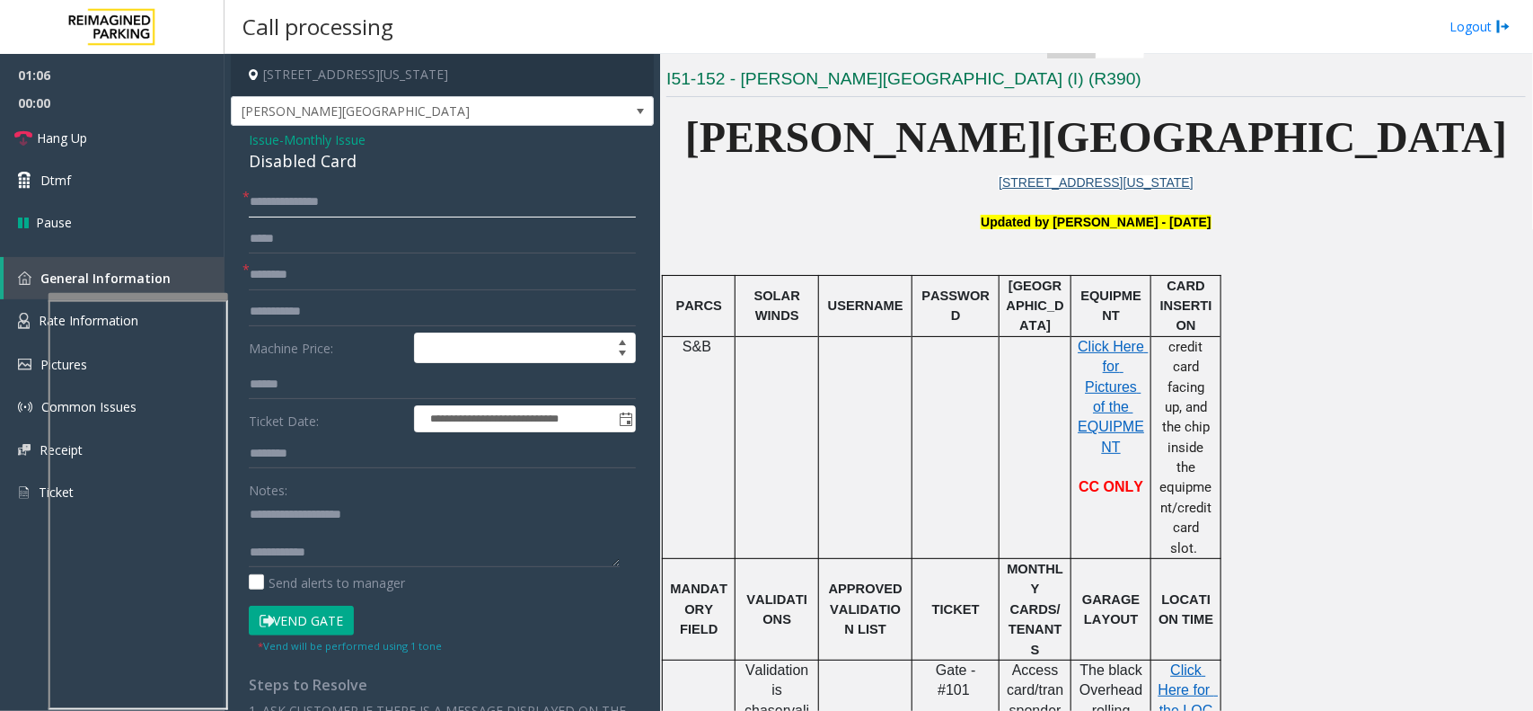
click at [308, 200] on input "**********" at bounding box center [442, 202] width 387 height 31
click at [313, 199] on input "**********" at bounding box center [442, 202] width 387 height 31
click at [317, 199] on input "**********" at bounding box center [442, 202] width 387 height 31
click at [325, 199] on input "**********" at bounding box center [442, 202] width 387 height 31
click at [332, 202] on input "**********" at bounding box center [442, 202] width 387 height 31
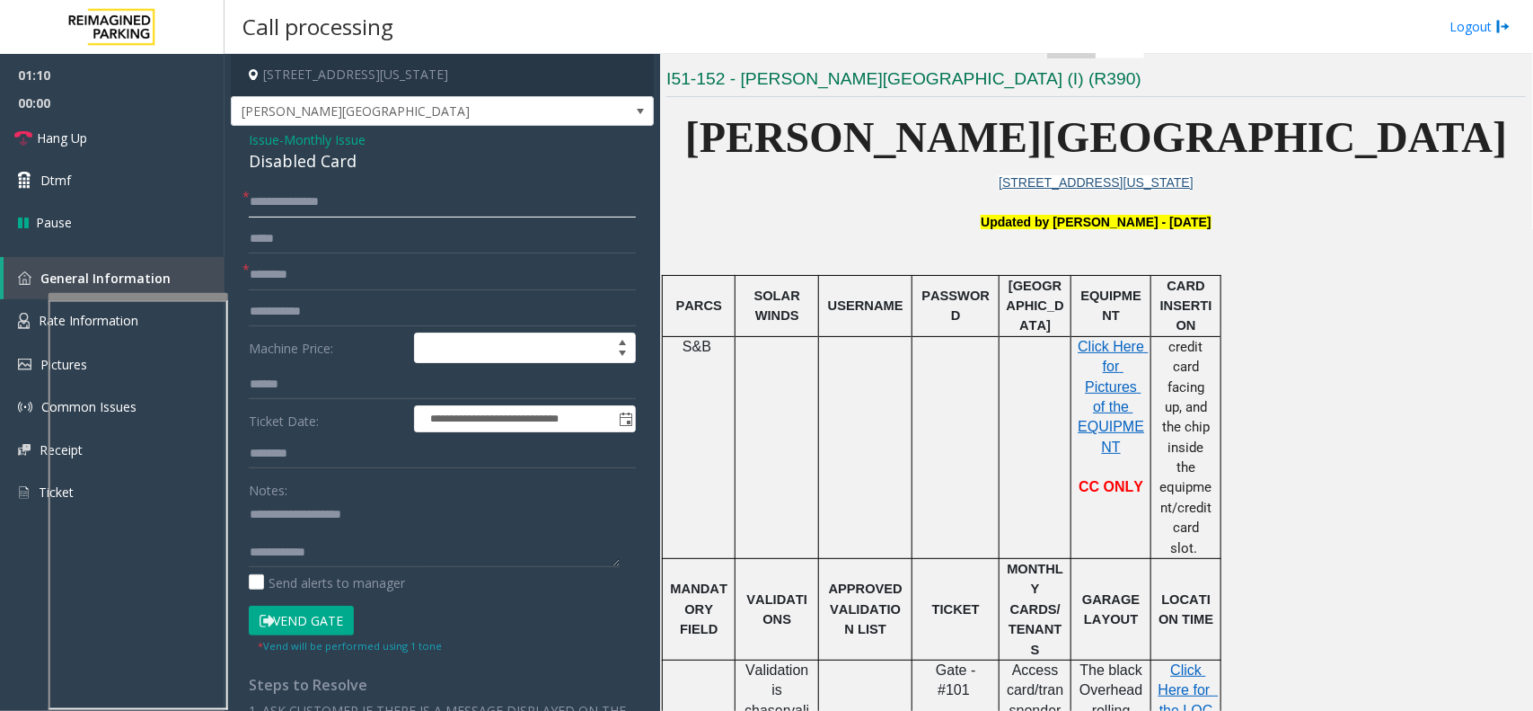
click at [344, 205] on input "**********" at bounding box center [442, 202] width 387 height 31
click at [308, 204] on input "**********" at bounding box center [442, 202] width 387 height 31
type input "**********"
click at [328, 615] on button "Vend Gate" at bounding box center [301, 620] width 105 height 31
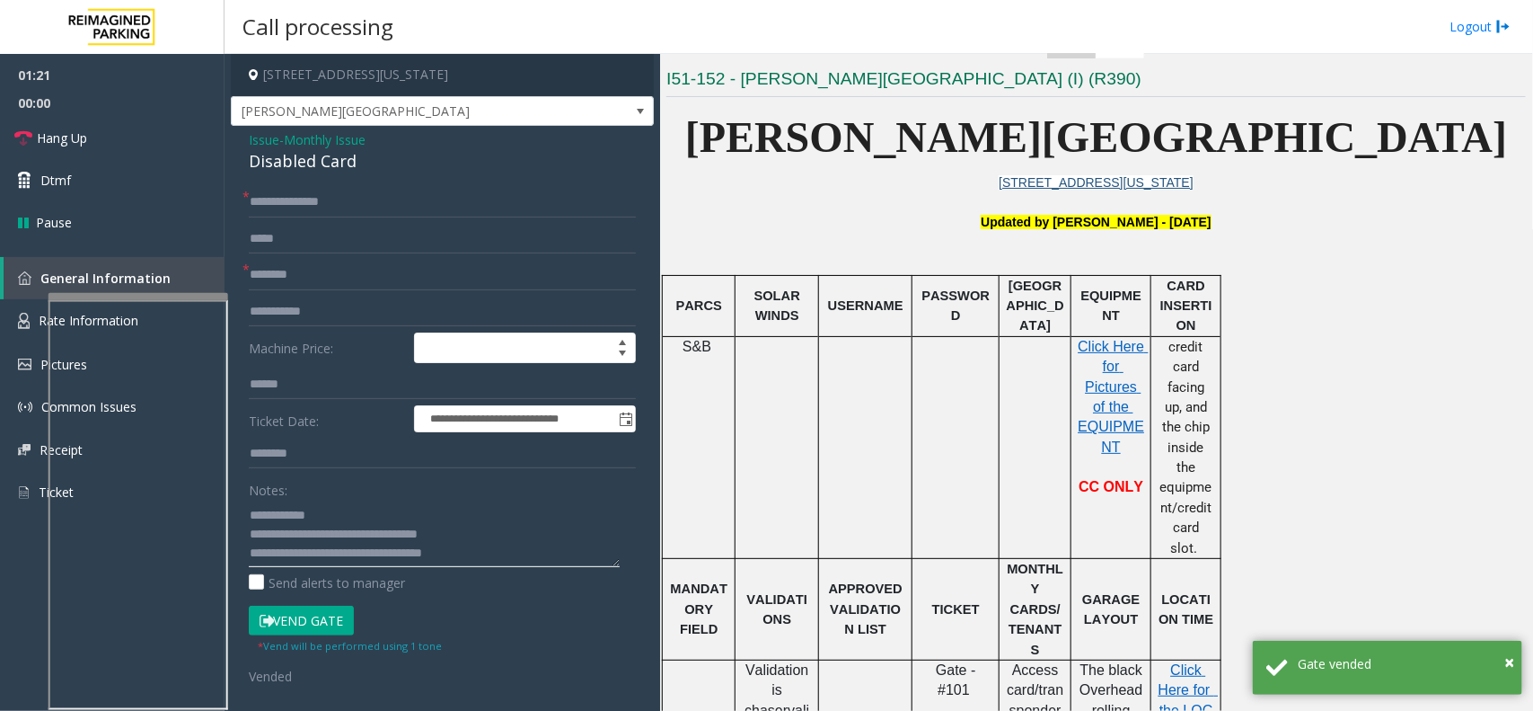
click at [419, 551] on textarea at bounding box center [434, 532] width 371 height 67
type textarea "**********"
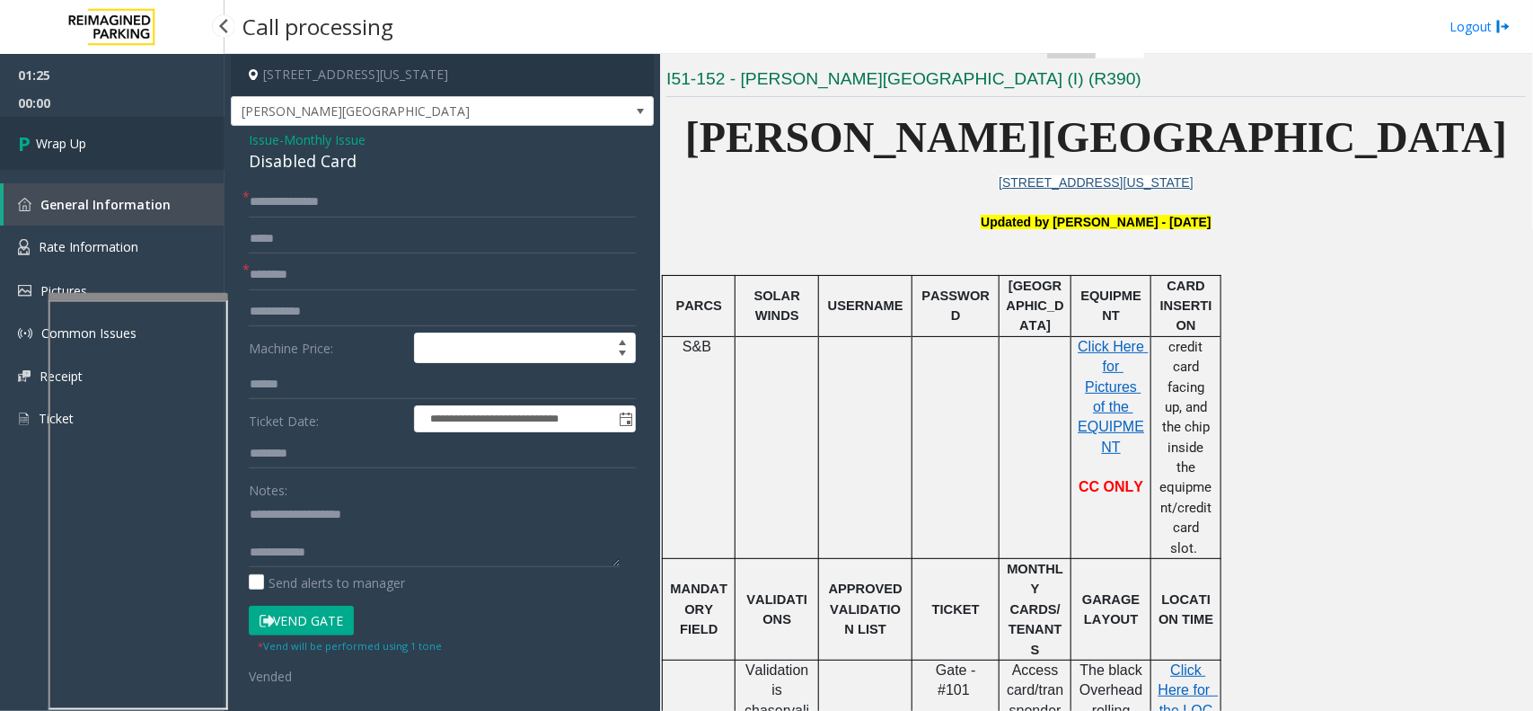
click at [172, 154] on link "Wrap Up" at bounding box center [112, 143] width 225 height 53
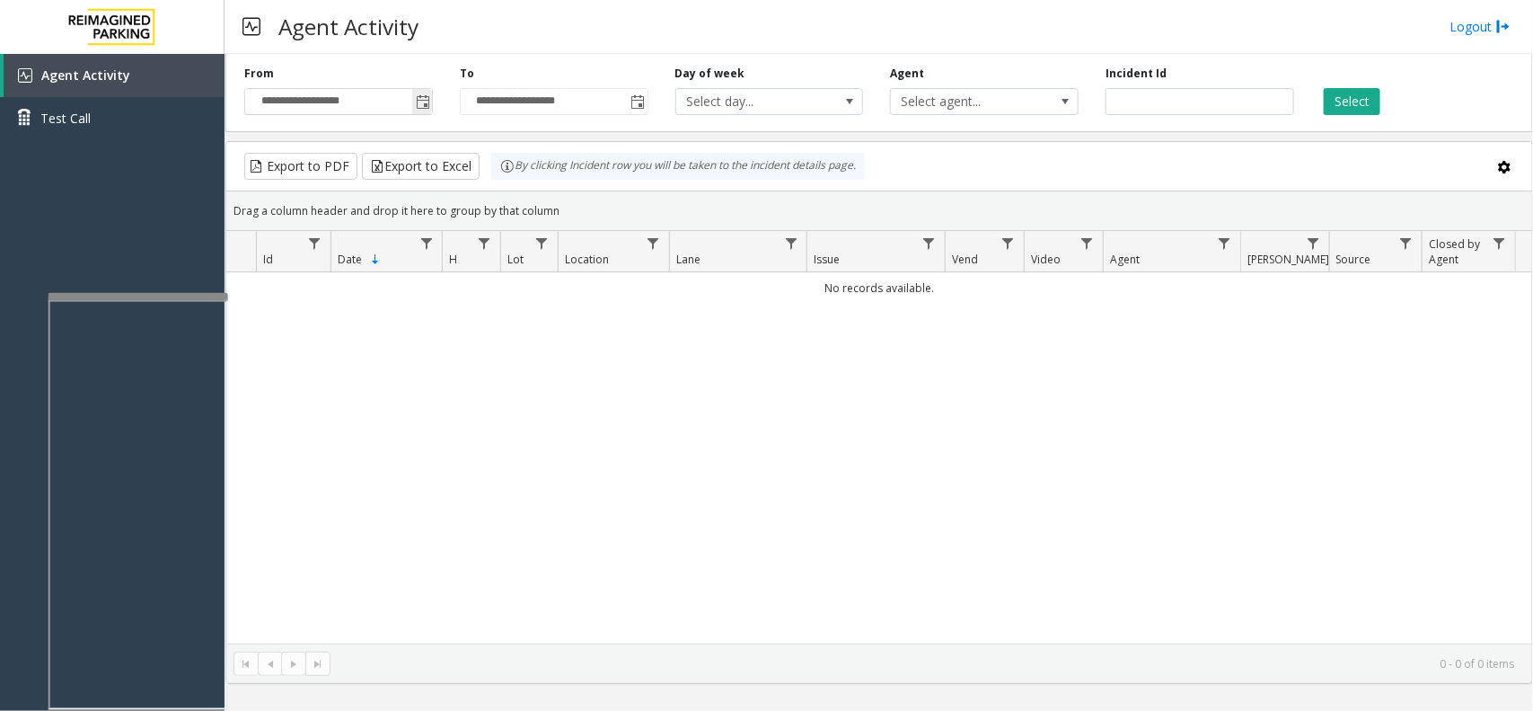
click at [416, 96] on span "Toggle popup" at bounding box center [423, 102] width 14 height 14
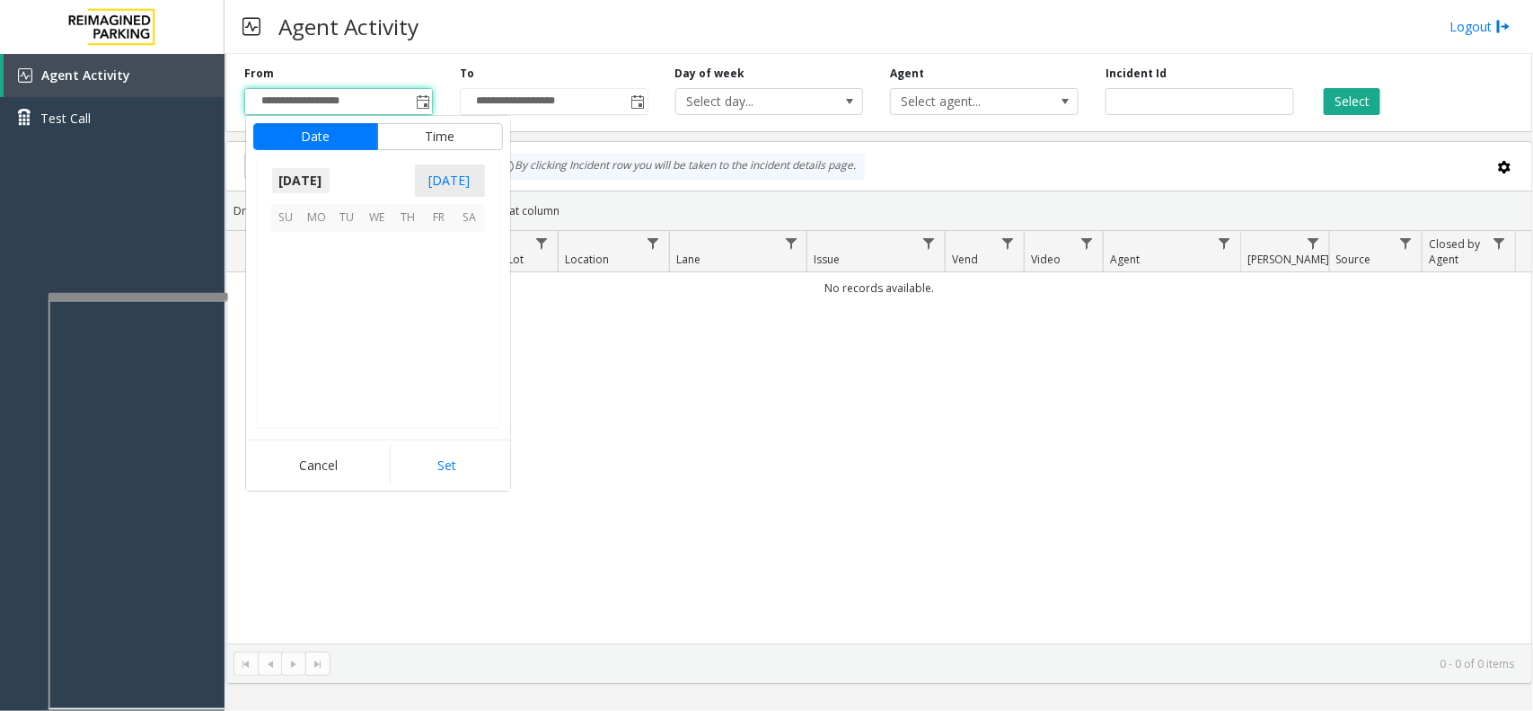
scroll to position [322233, 0]
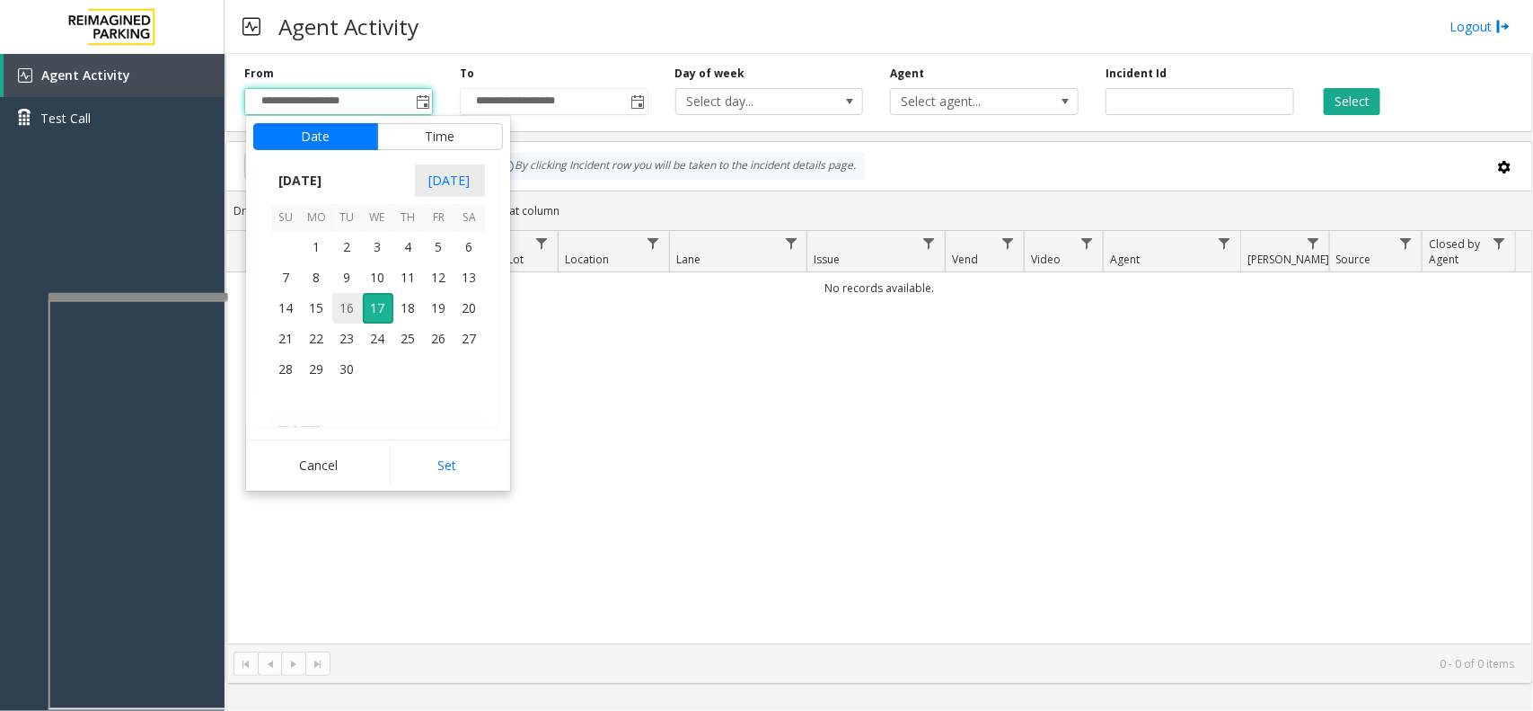
click at [350, 320] on span "16" at bounding box center [347, 308] width 31 height 31
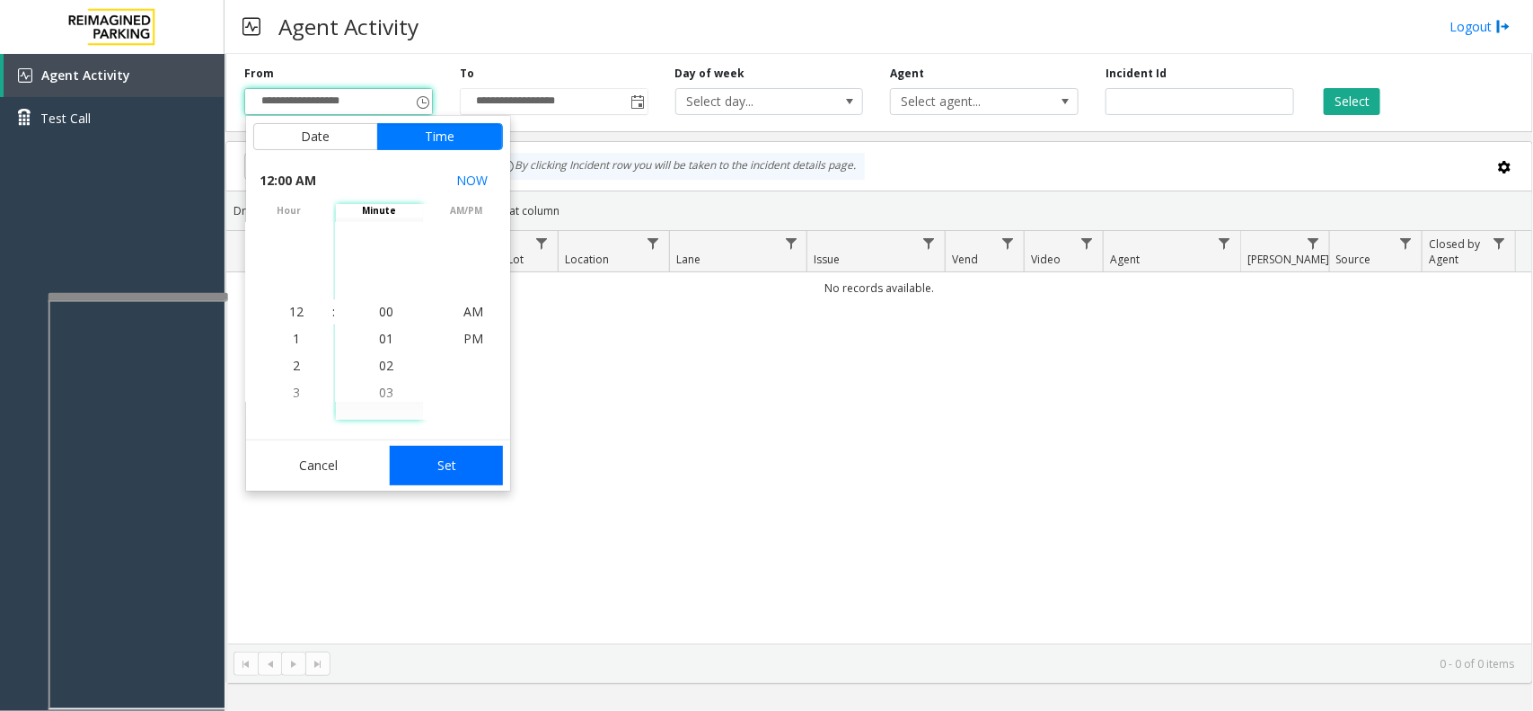
click at [440, 470] on button "Set" at bounding box center [446, 466] width 113 height 40
type input "**********"
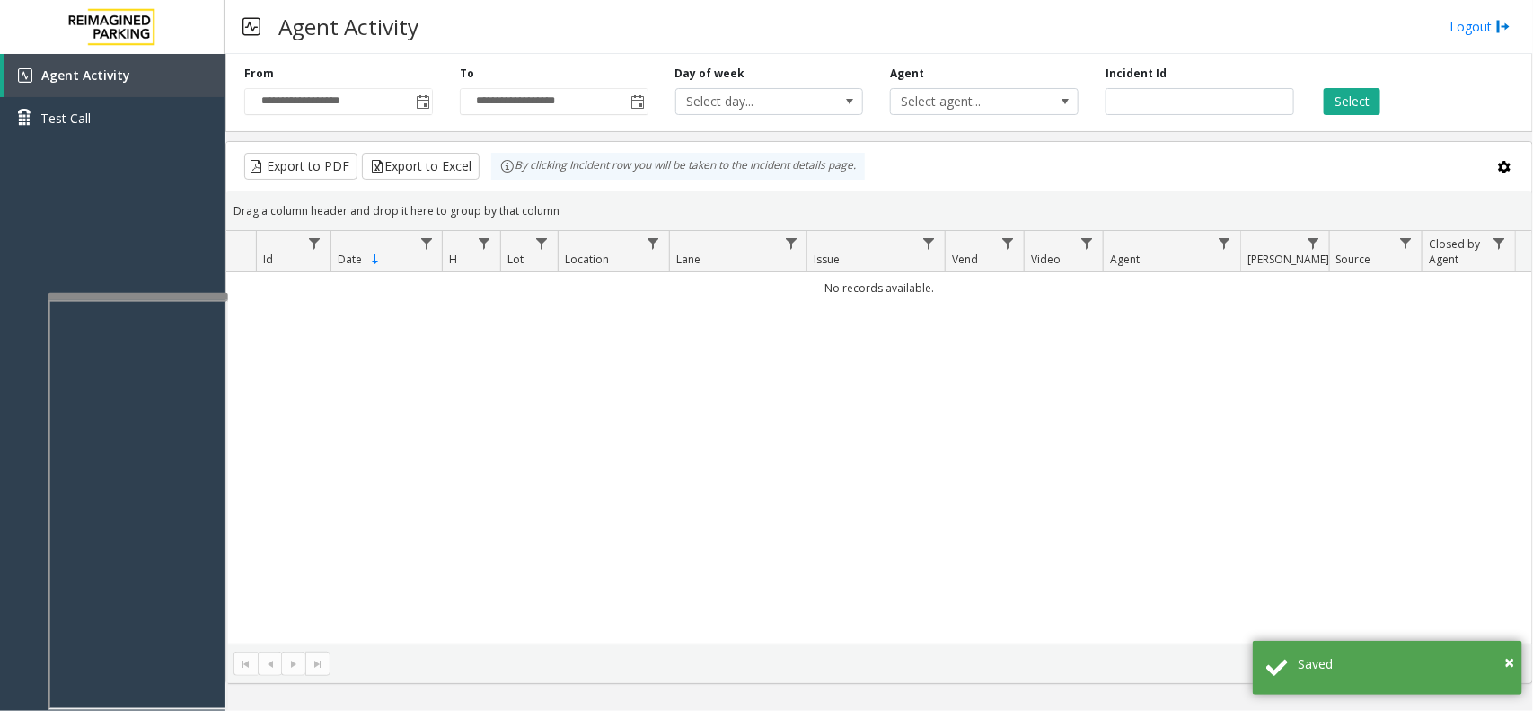
drag, startPoint x: 1361, startPoint y: 103, endPoint x: 1352, endPoint y: 117, distance: 16.2
click at [1362, 106] on button "Select" at bounding box center [1352, 101] width 57 height 27
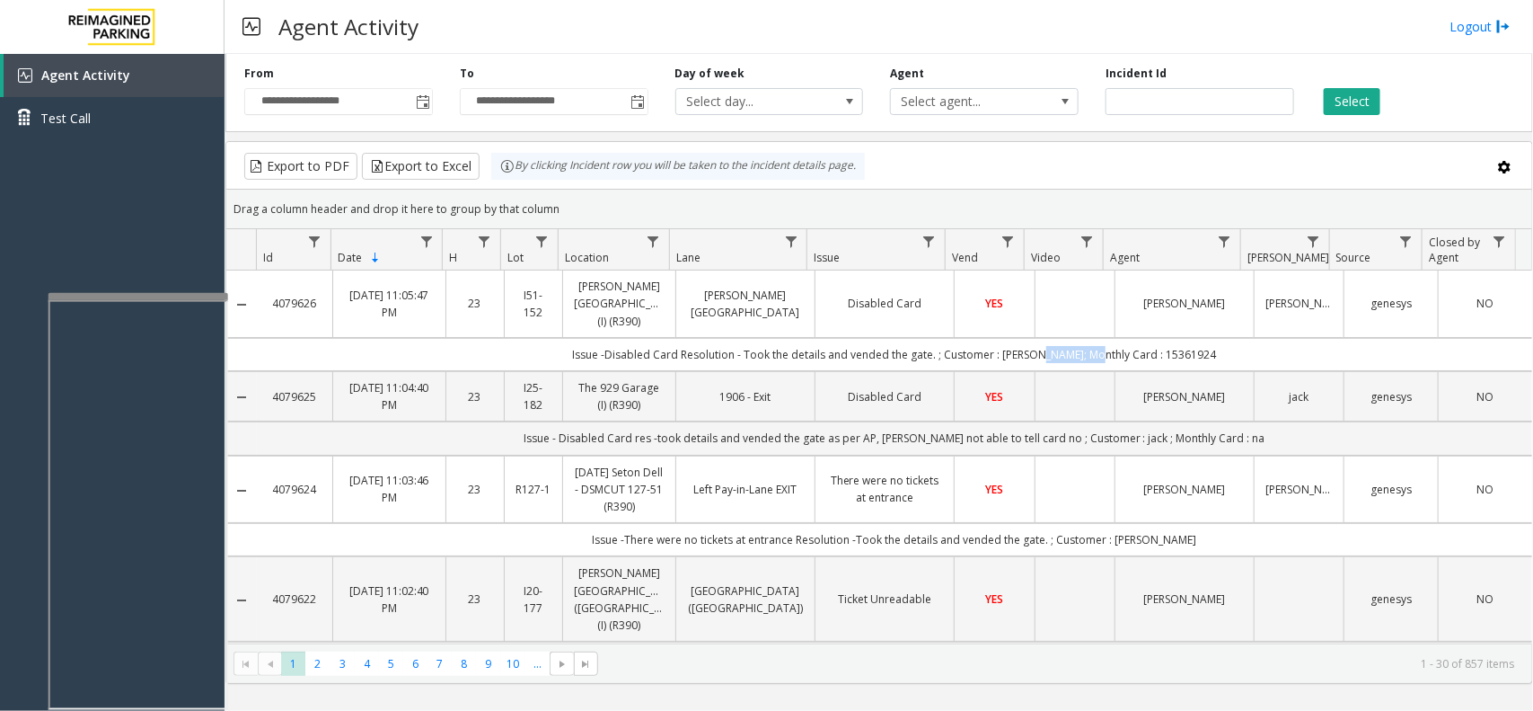
drag, startPoint x: 1073, startPoint y: 338, endPoint x: 1025, endPoint y: 346, distance: 49.2
click at [1025, 346] on td "Issue -Disabled Card Resolution - Took the details and vended the gate. ; Custo…" at bounding box center [894, 354] width 1275 height 33
copy td "[PERSON_NAME];"
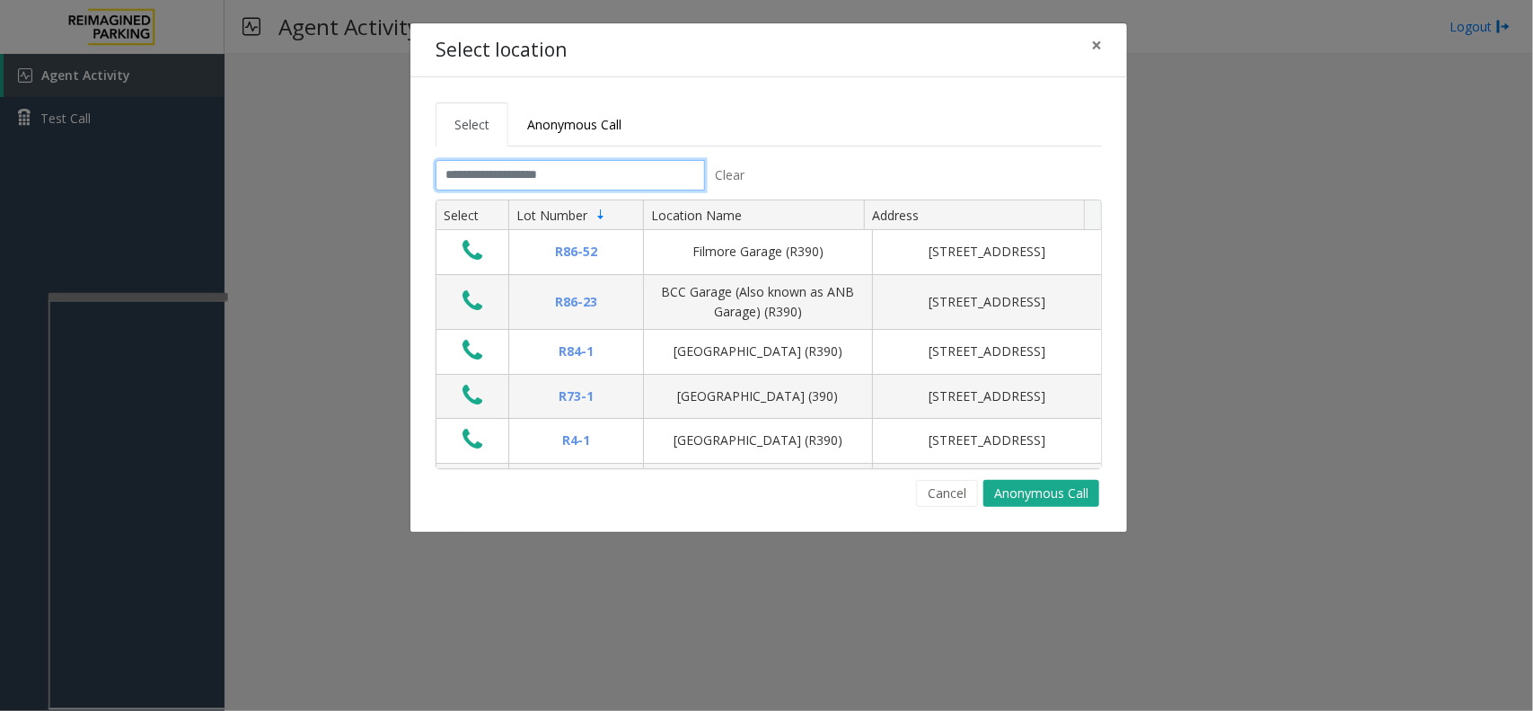
click at [544, 182] on input "text" at bounding box center [570, 175] width 269 height 31
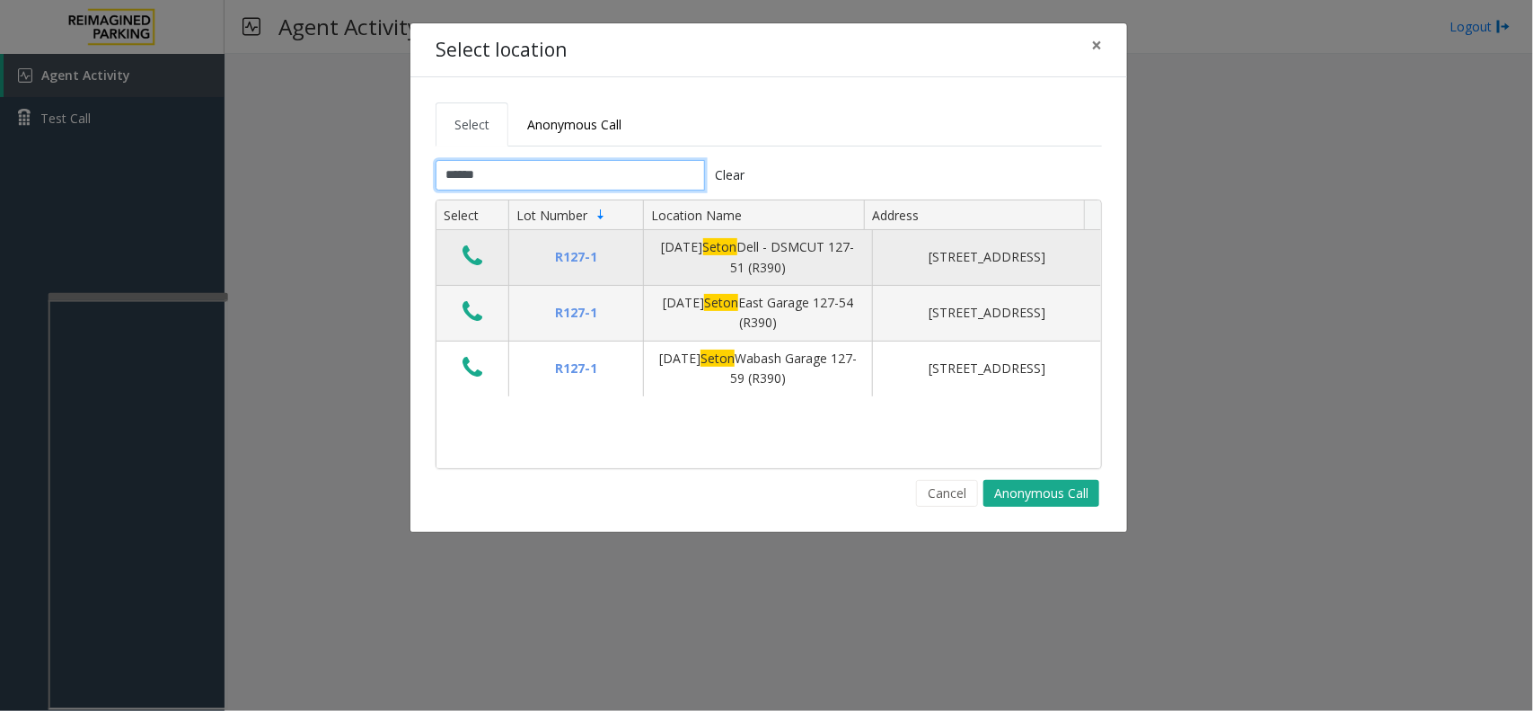
type input "*****"
click at [476, 245] on icon "Data table" at bounding box center [473, 255] width 20 height 25
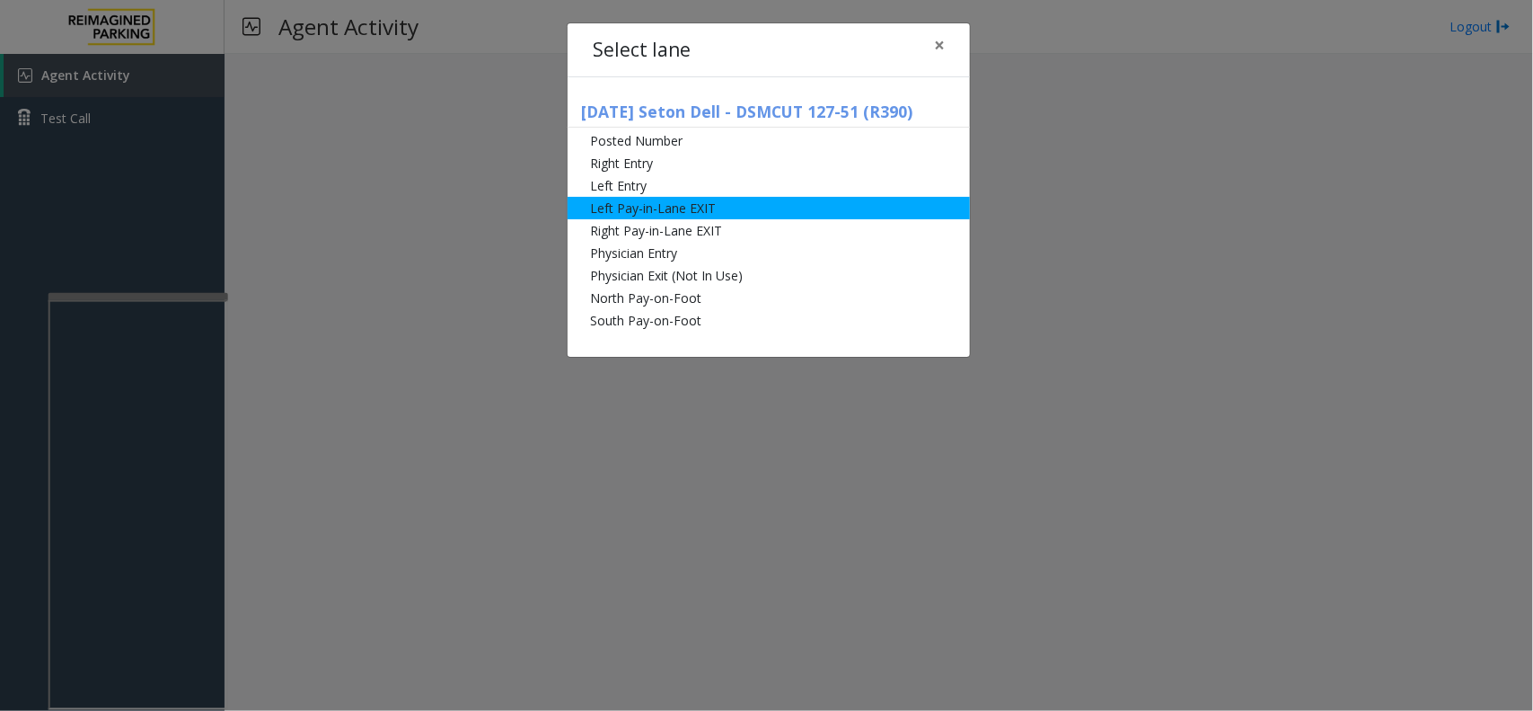
click at [631, 205] on li "Left Pay-in-Lane EXIT" at bounding box center [769, 208] width 402 height 22
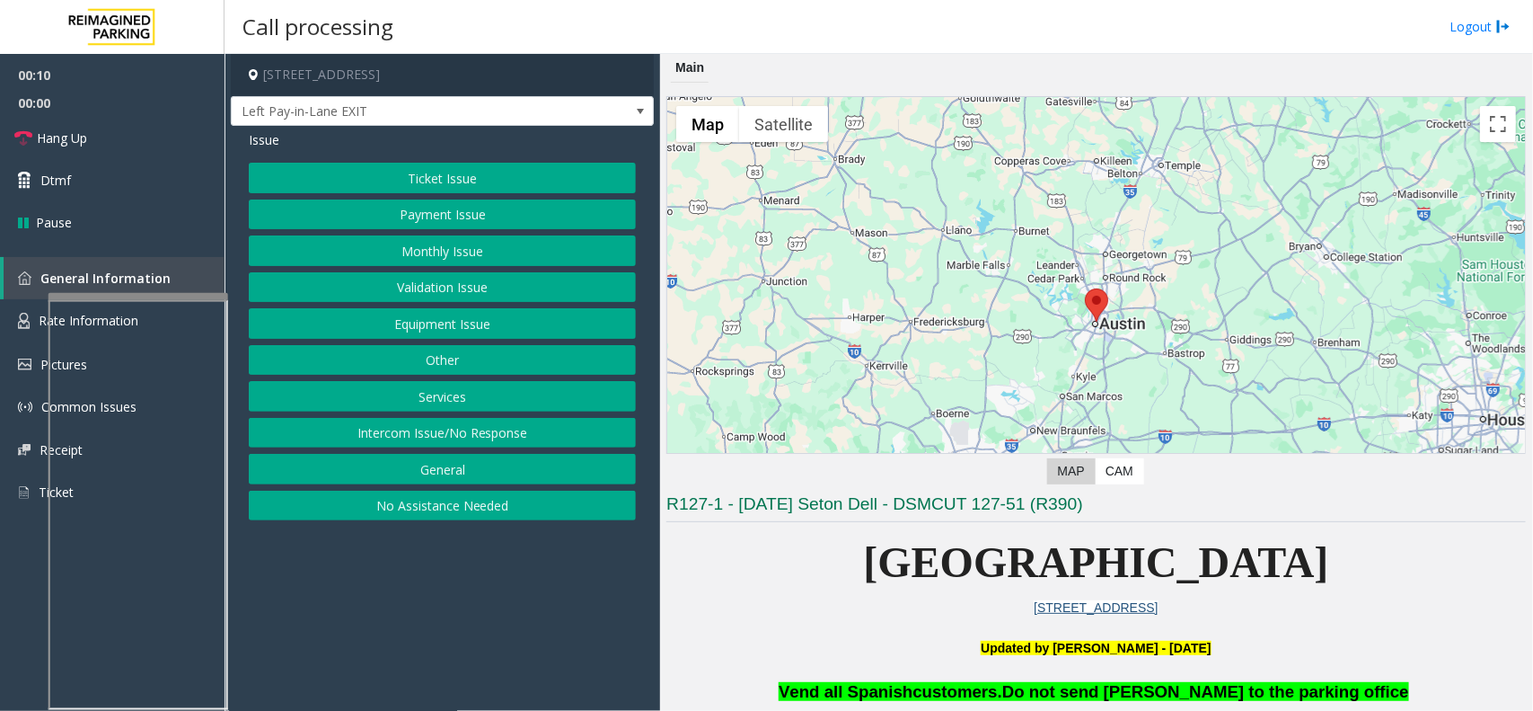
click at [503, 244] on button "Monthly Issue" at bounding box center [442, 250] width 387 height 31
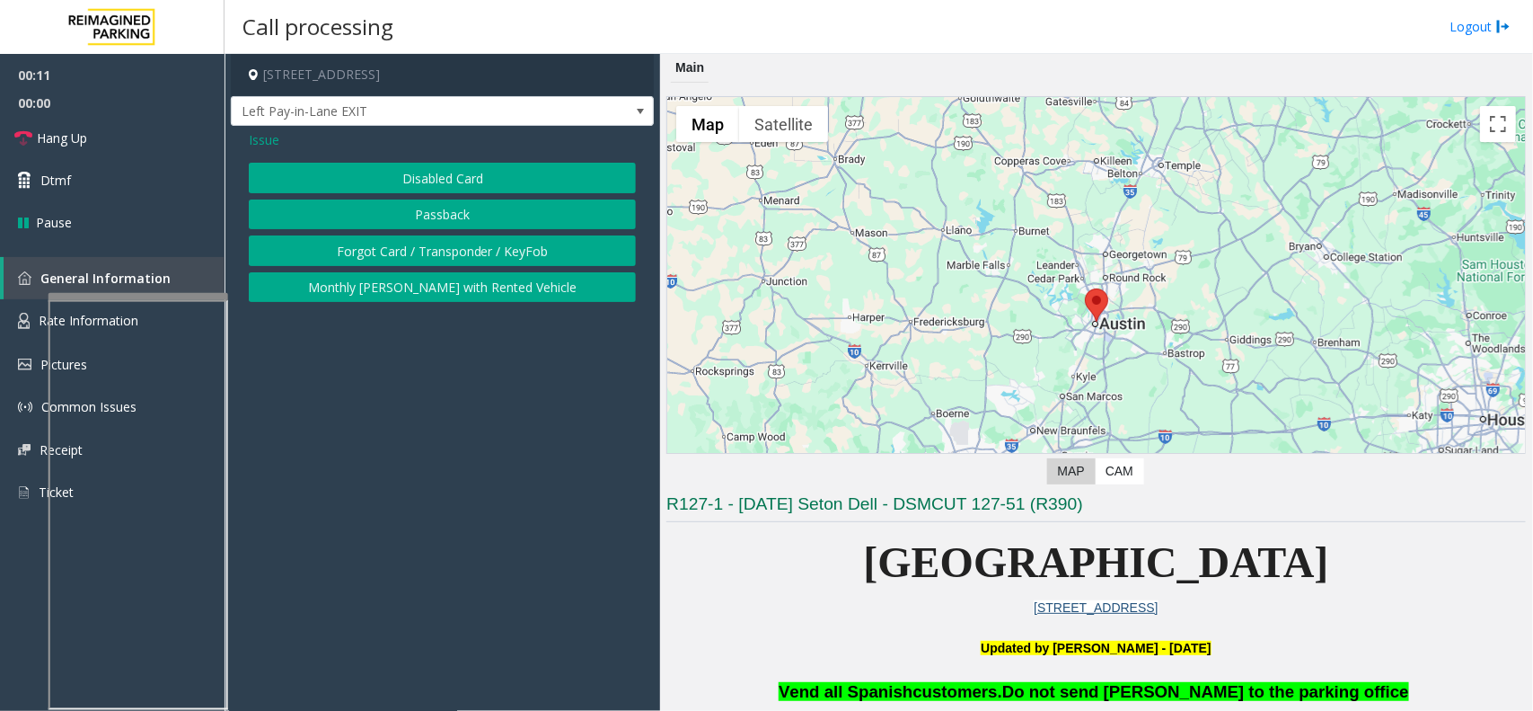
click at [481, 259] on button "Forgot Card / Transponder / KeyFob" at bounding box center [442, 250] width 387 height 31
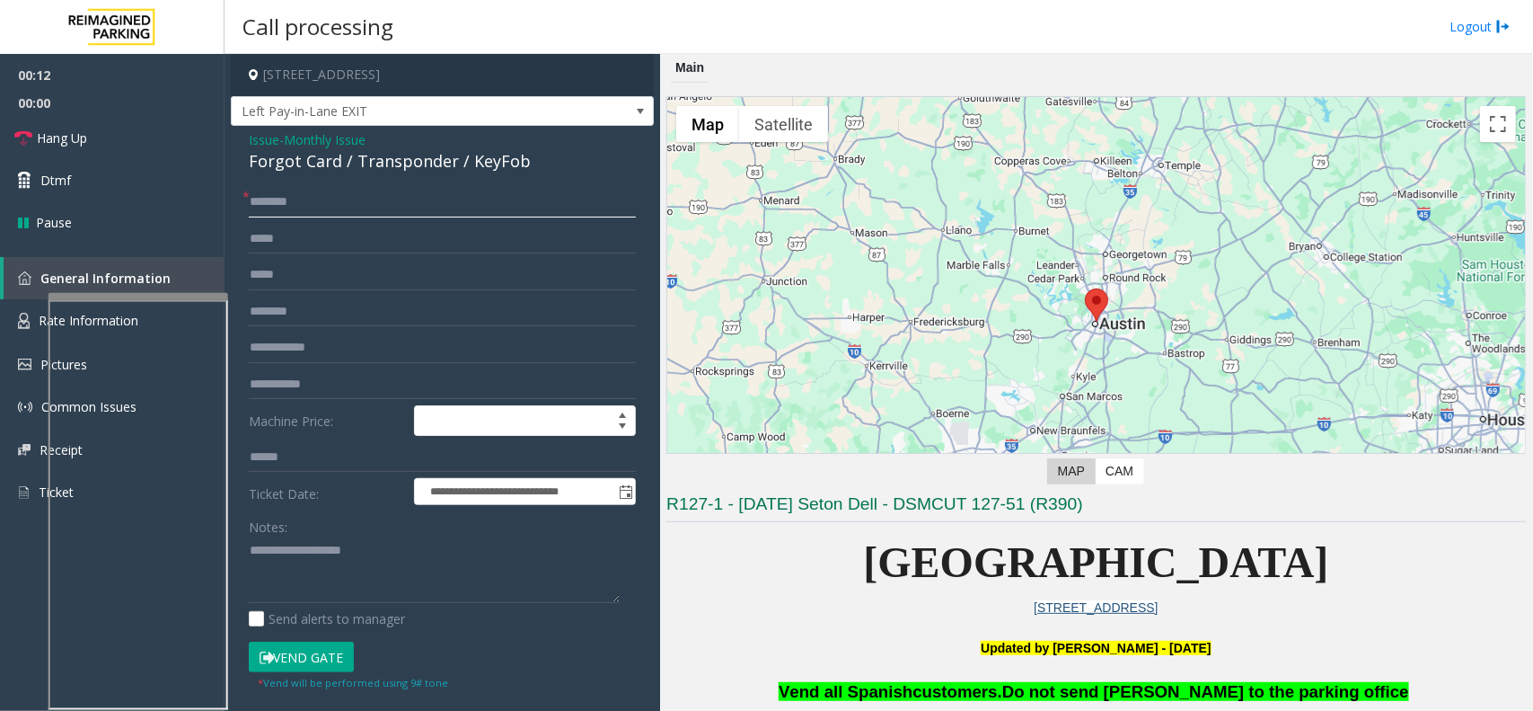
click at [339, 207] on input "text" at bounding box center [442, 202] width 387 height 31
click at [306, 208] on input "text" at bounding box center [442, 202] width 387 height 31
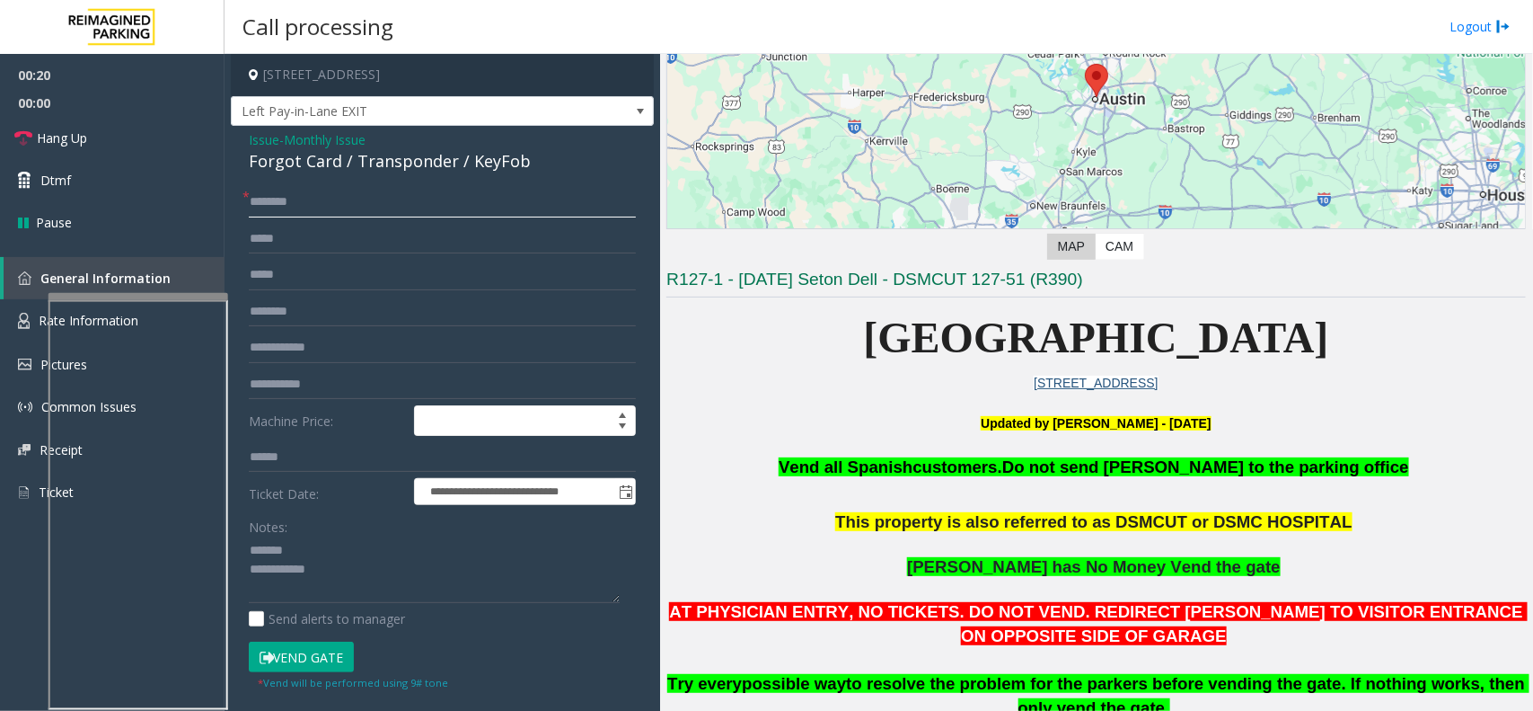
scroll to position [337, 0]
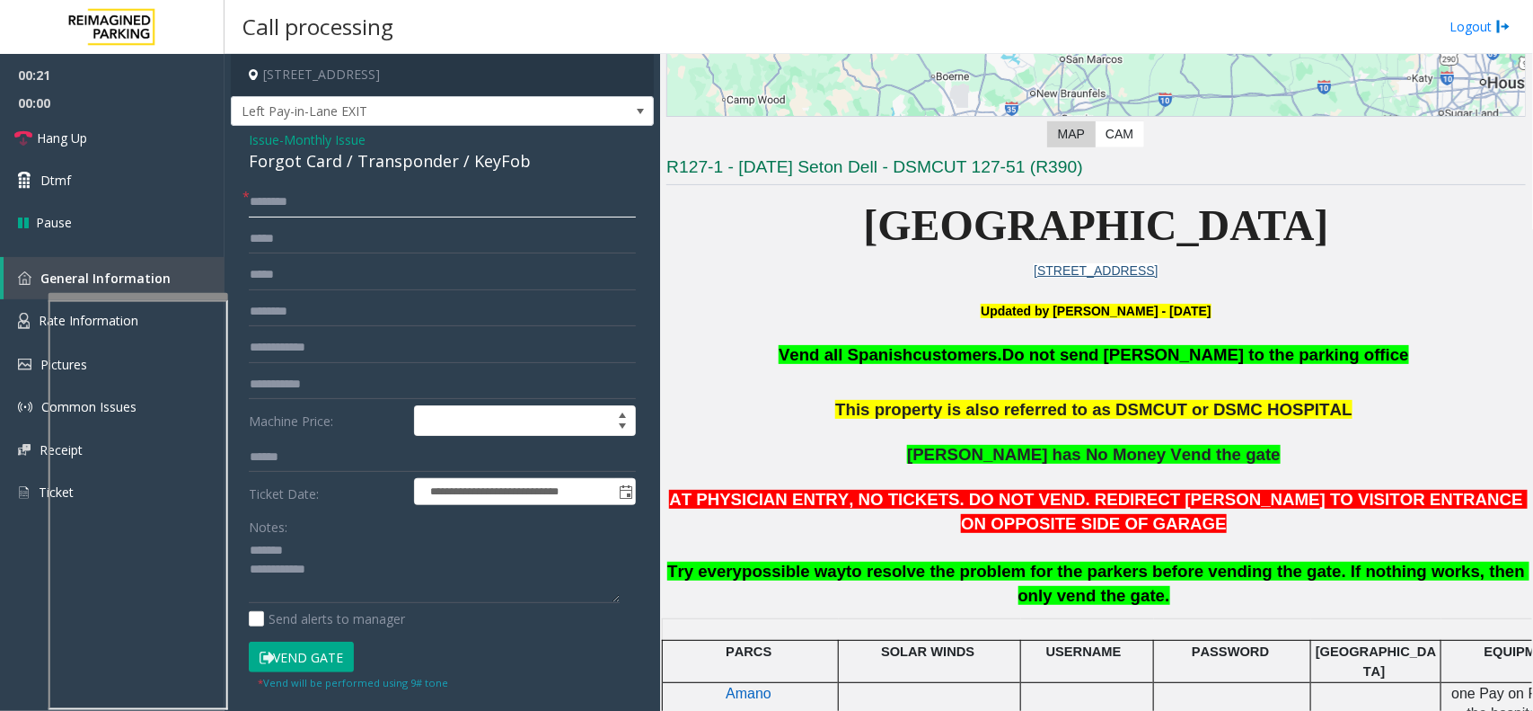
click at [464, 216] on input "text" at bounding box center [442, 202] width 387 height 31
click at [364, 177] on div "**********" at bounding box center [442, 497] width 423 height 742
click at [383, 163] on div "Forgot Card / Transponder / KeyFob" at bounding box center [442, 161] width 387 height 24
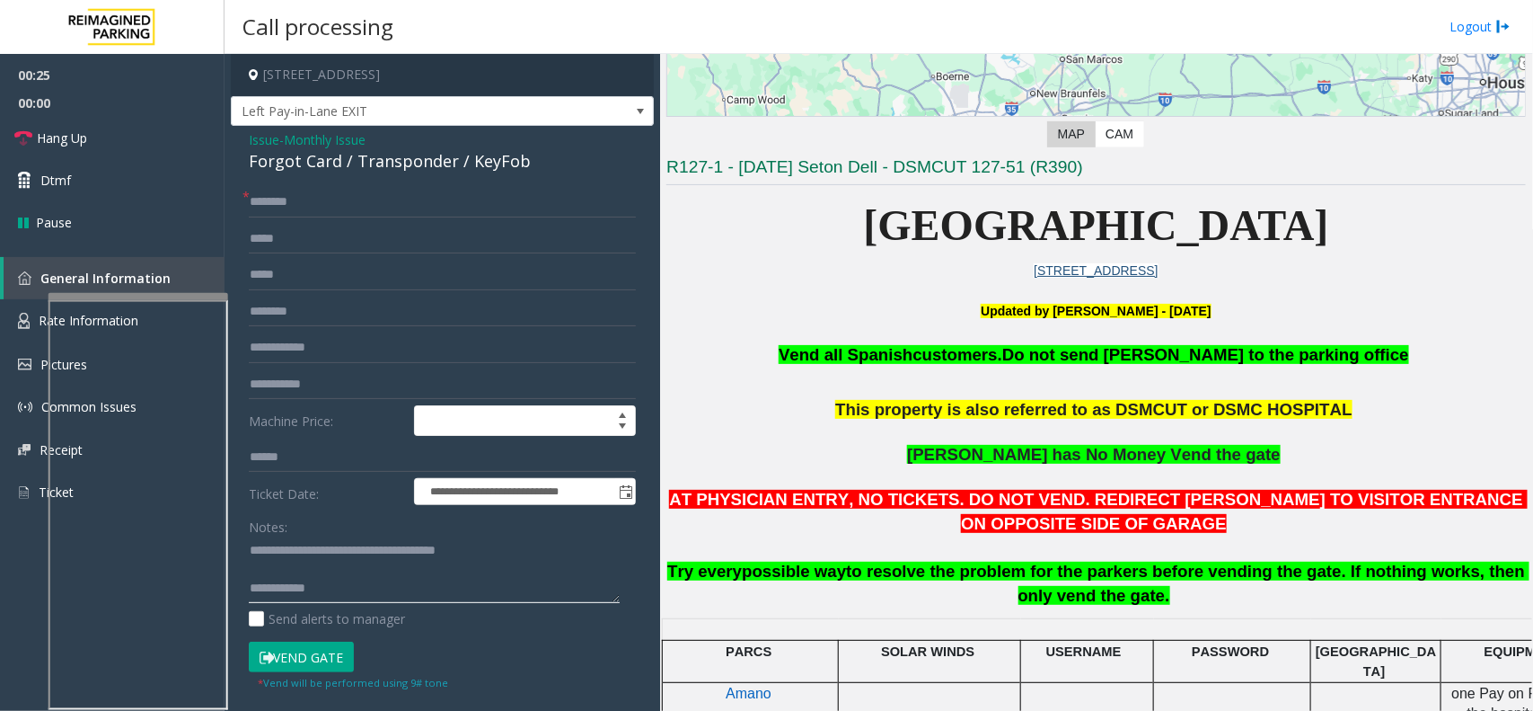
click at [472, 591] on textarea at bounding box center [434, 569] width 371 height 67
type textarea "**********"
click at [405, 213] on input "text" at bounding box center [442, 202] width 387 height 31
type input "**"
click at [333, 660] on button "Vend Gate" at bounding box center [301, 656] width 105 height 31
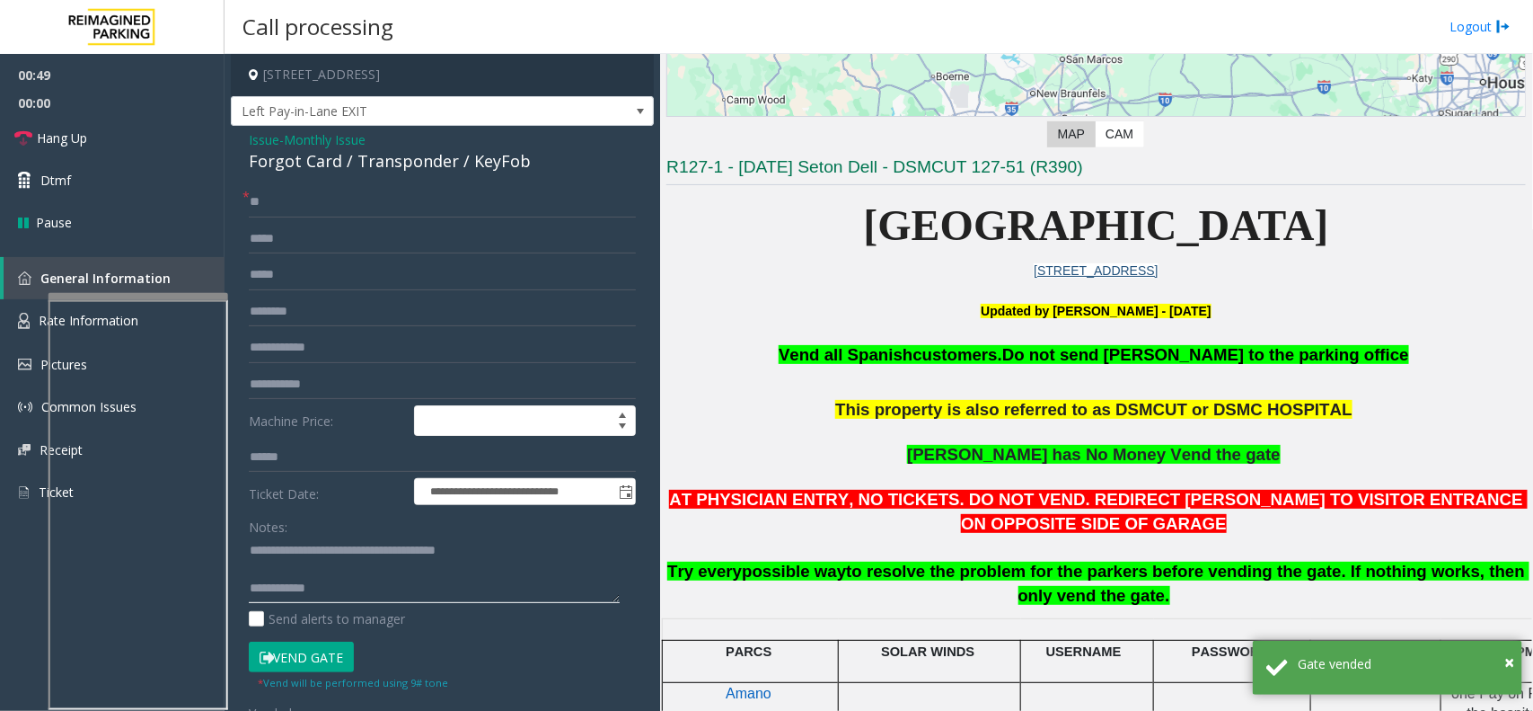
click at [340, 603] on textarea at bounding box center [434, 569] width 371 height 67
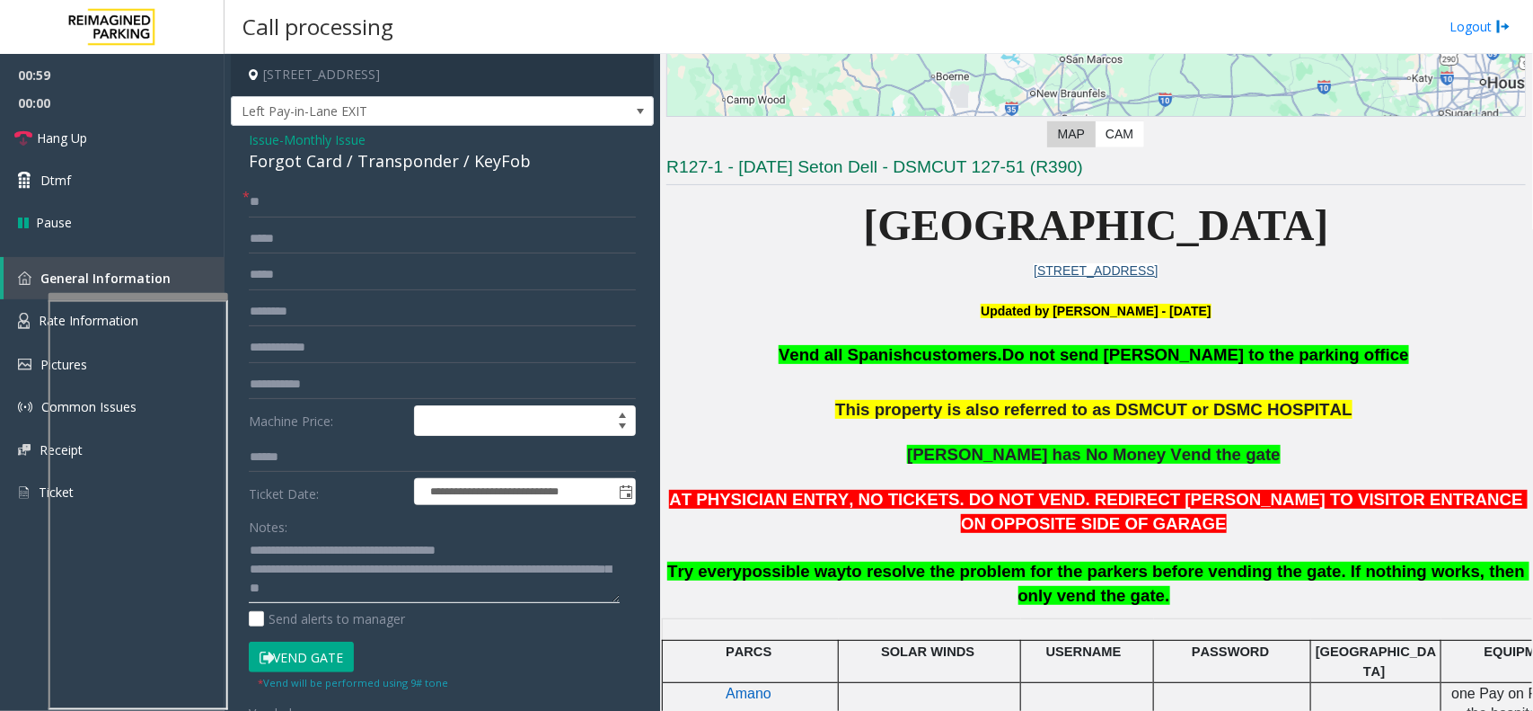
scroll to position [0, 0]
type textarea "**********"
click at [162, 153] on link "Hang Up" at bounding box center [112, 138] width 225 height 42
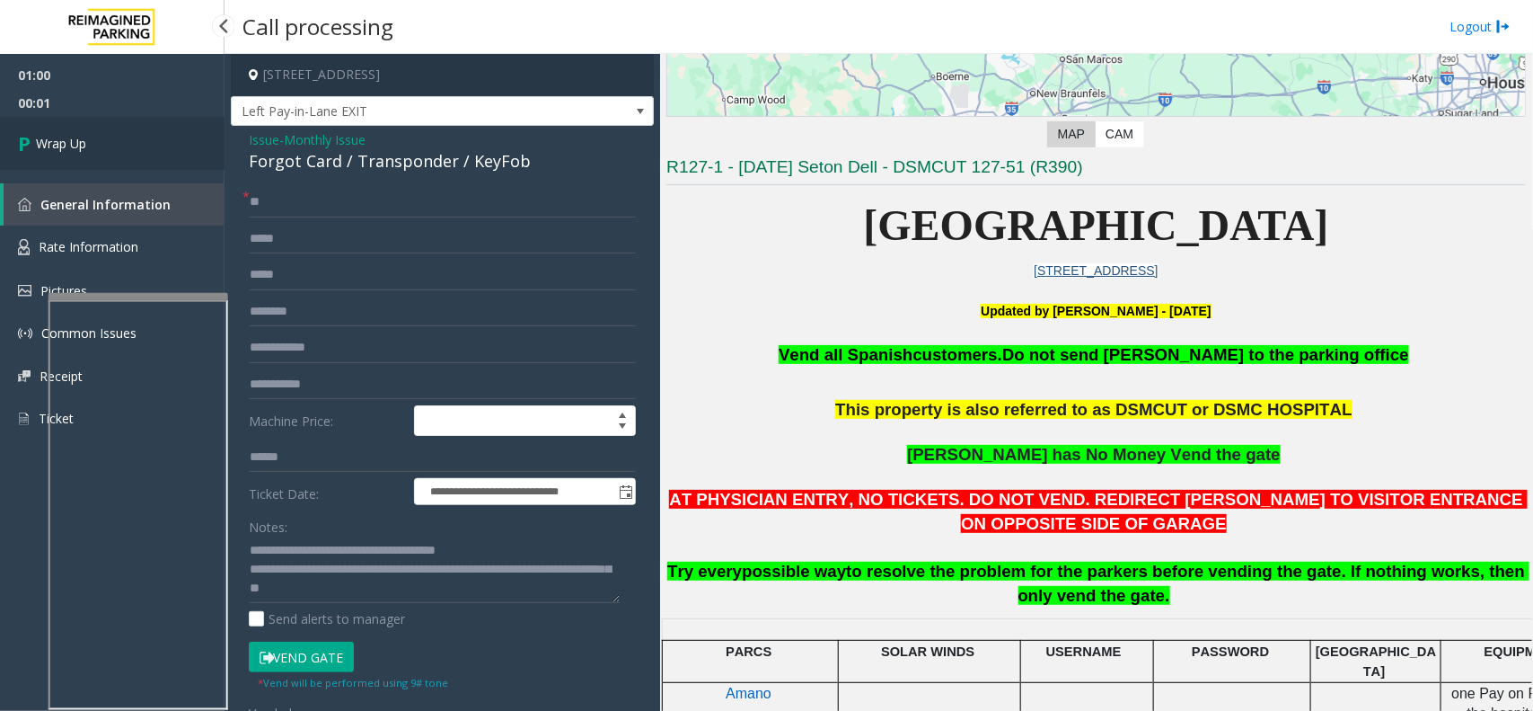
click at [119, 149] on link "Wrap Up" at bounding box center [112, 143] width 225 height 53
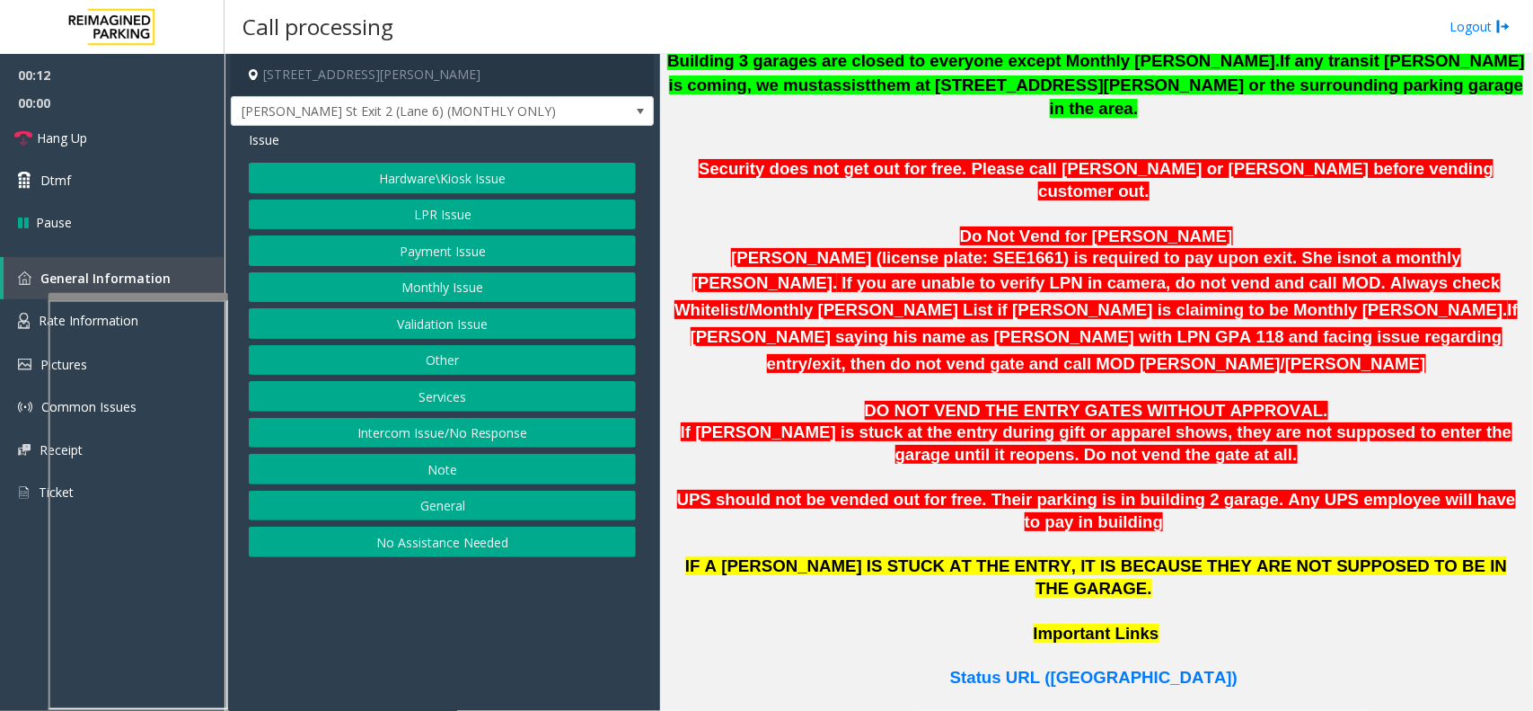
scroll to position [898, 0]
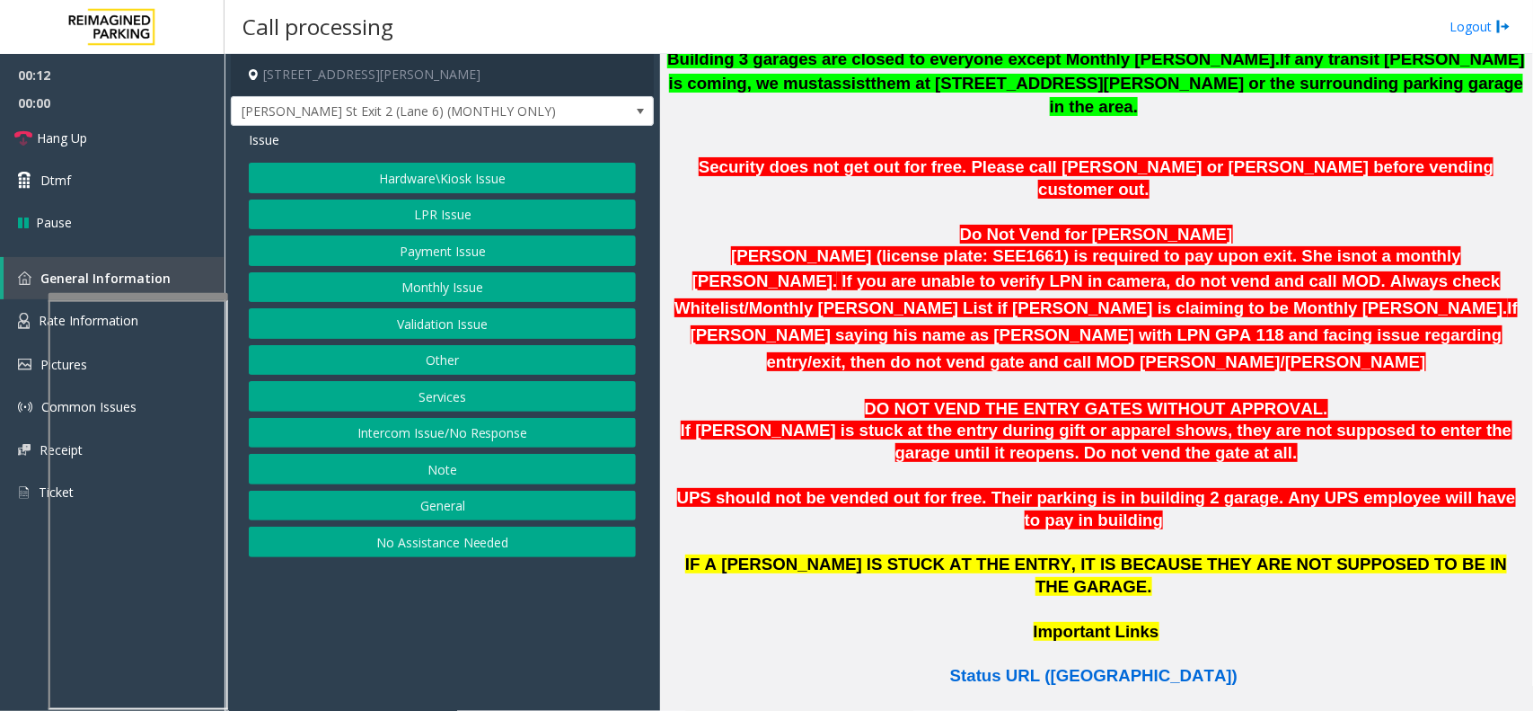
click at [1120, 666] on span "Status URL ([GEOGRAPHIC_DATA])" at bounding box center [1093, 675] width 287 height 19
click at [459, 283] on button "Monthly Issue" at bounding box center [442, 287] width 387 height 31
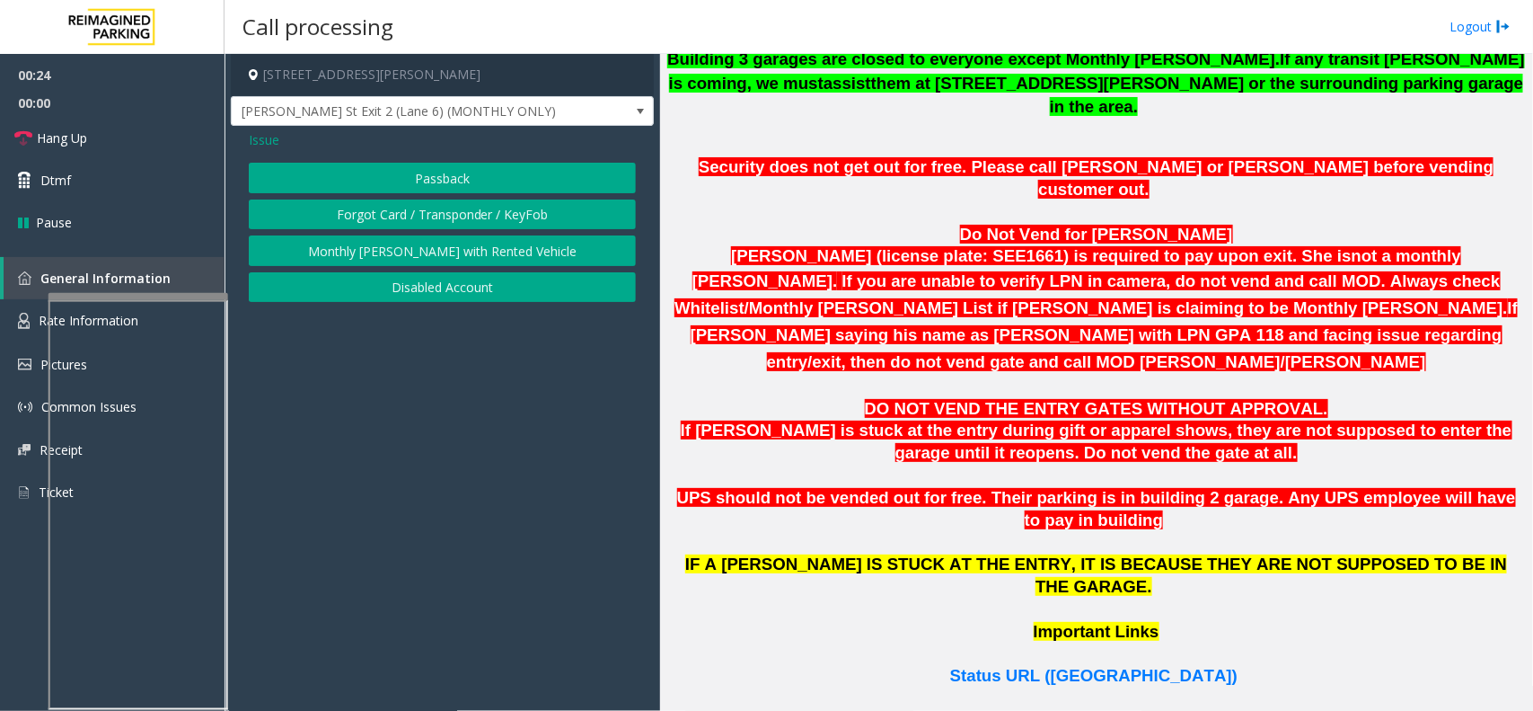
click at [445, 290] on button "Disabled Account" at bounding box center [442, 287] width 387 height 31
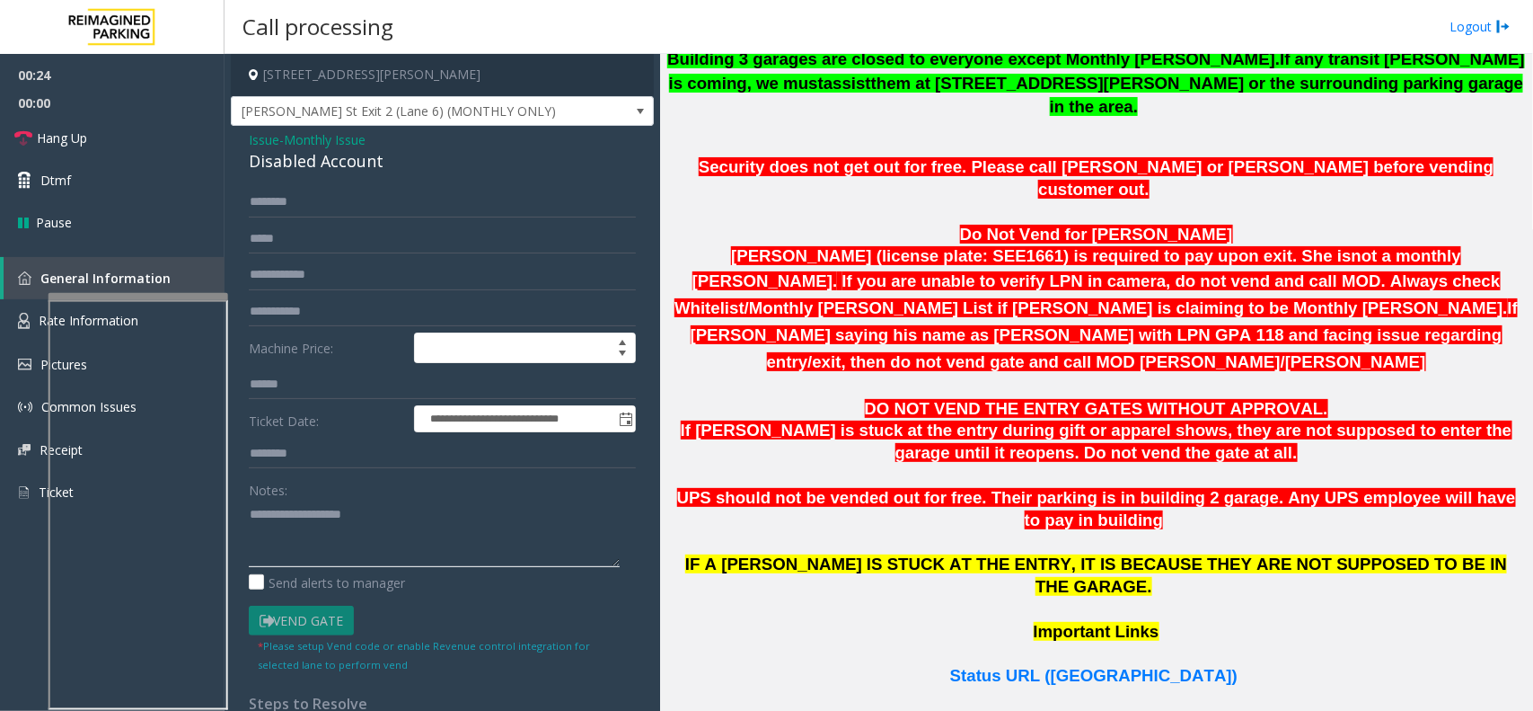
click at [349, 508] on textarea at bounding box center [434, 532] width 371 height 67
click at [334, 523] on textarea at bounding box center [434, 532] width 371 height 67
click at [321, 524] on textarea at bounding box center [434, 532] width 371 height 67
click at [364, 508] on textarea at bounding box center [434, 532] width 371 height 67
click at [335, 515] on textarea at bounding box center [434, 532] width 371 height 67
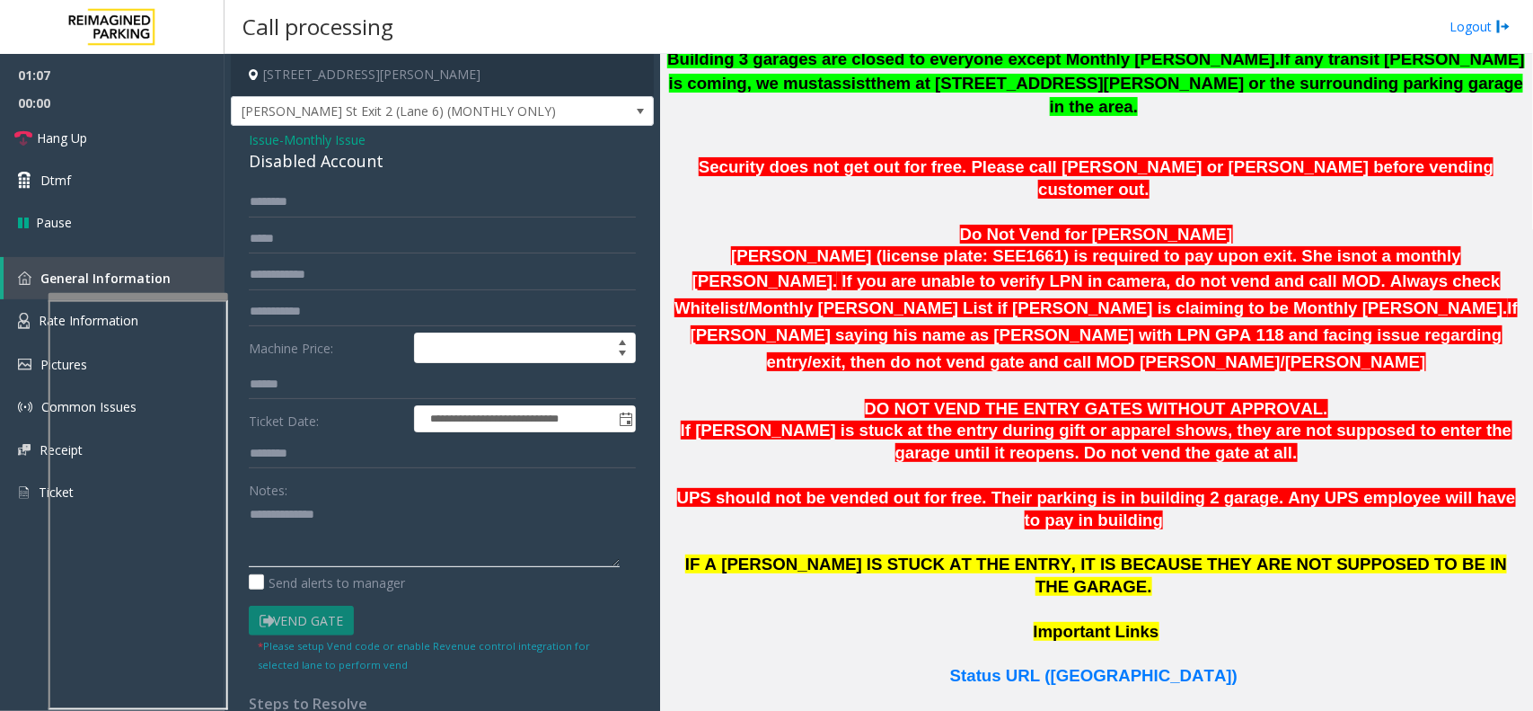
click at [338, 517] on textarea at bounding box center [434, 532] width 371 height 67
click at [295, 517] on textarea at bounding box center [434, 532] width 371 height 67
click at [304, 513] on textarea at bounding box center [434, 532] width 371 height 67
click at [312, 524] on textarea at bounding box center [434, 532] width 371 height 67
click at [313, 524] on textarea at bounding box center [434, 532] width 371 height 67
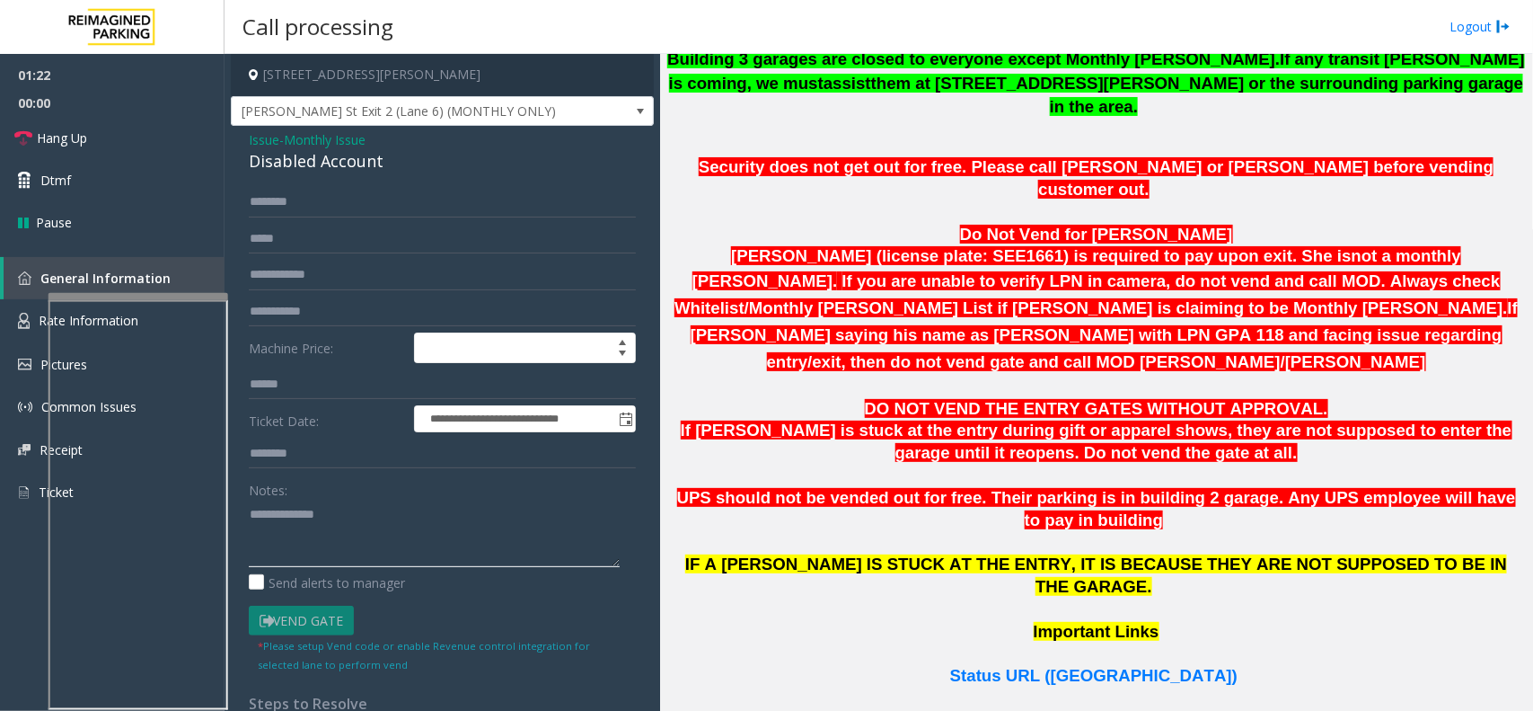
type textarea "**********"
click at [384, 527] on textarea at bounding box center [434, 532] width 371 height 67
click at [289, 207] on input "text" at bounding box center [442, 202] width 387 height 31
click at [402, 203] on input "******" at bounding box center [442, 202] width 387 height 31
click at [294, 204] on input "**********" at bounding box center [442, 202] width 387 height 31
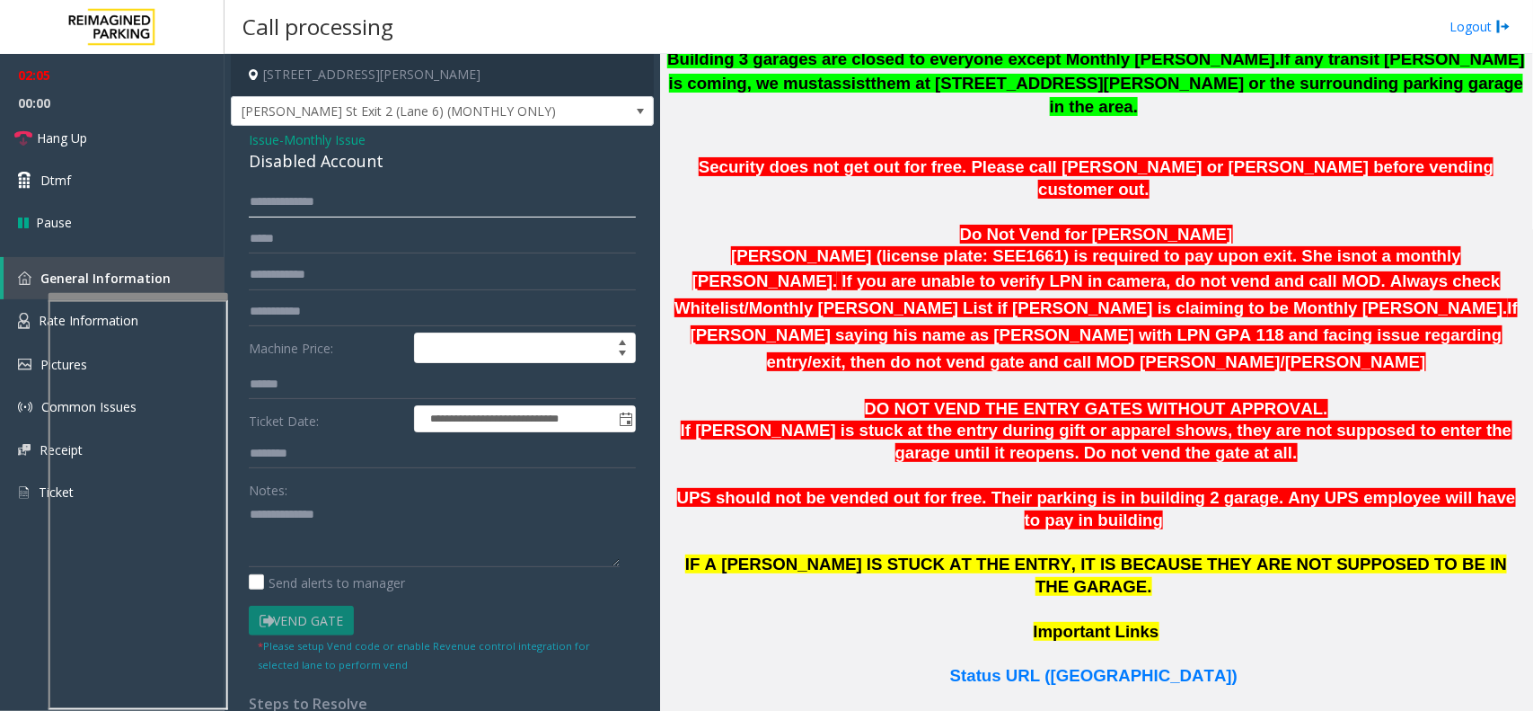
type input "**********"
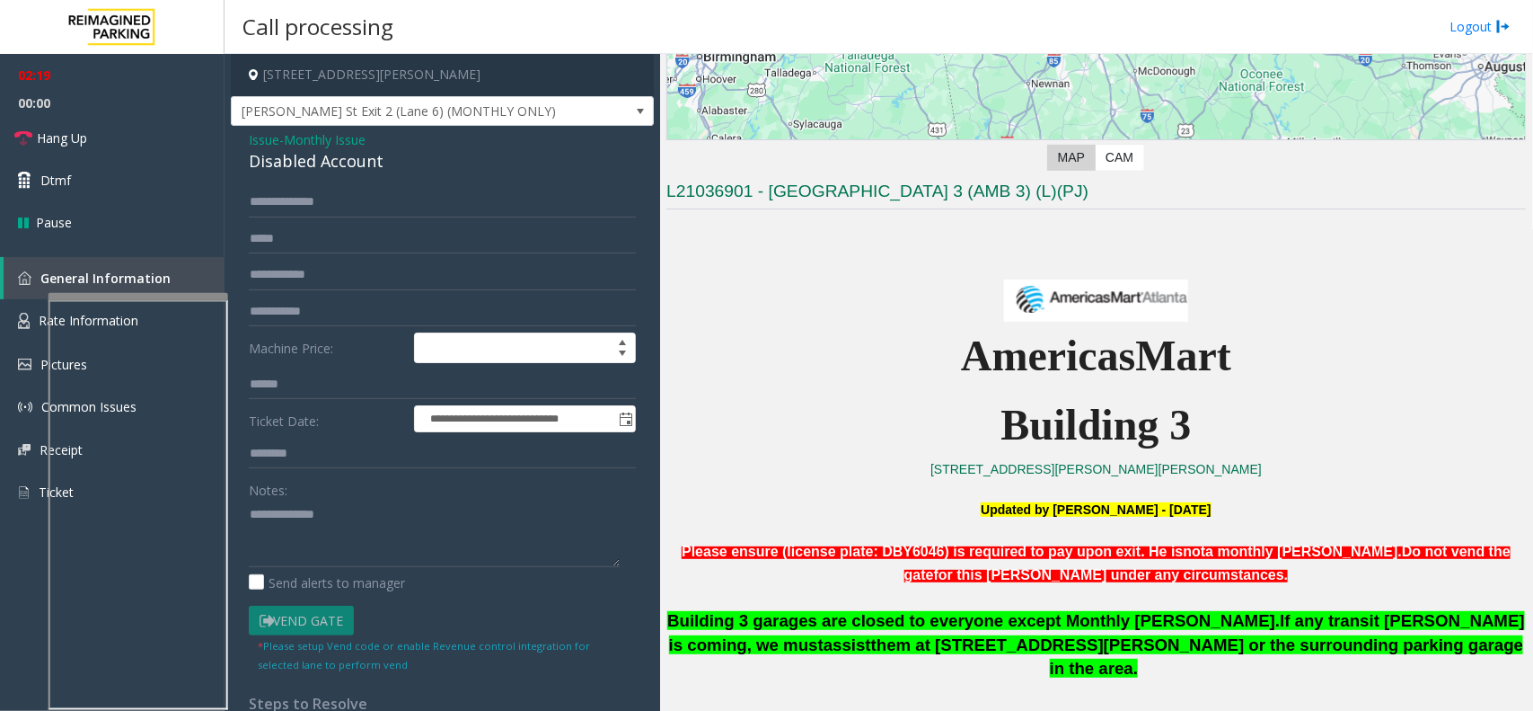
scroll to position [225, 0]
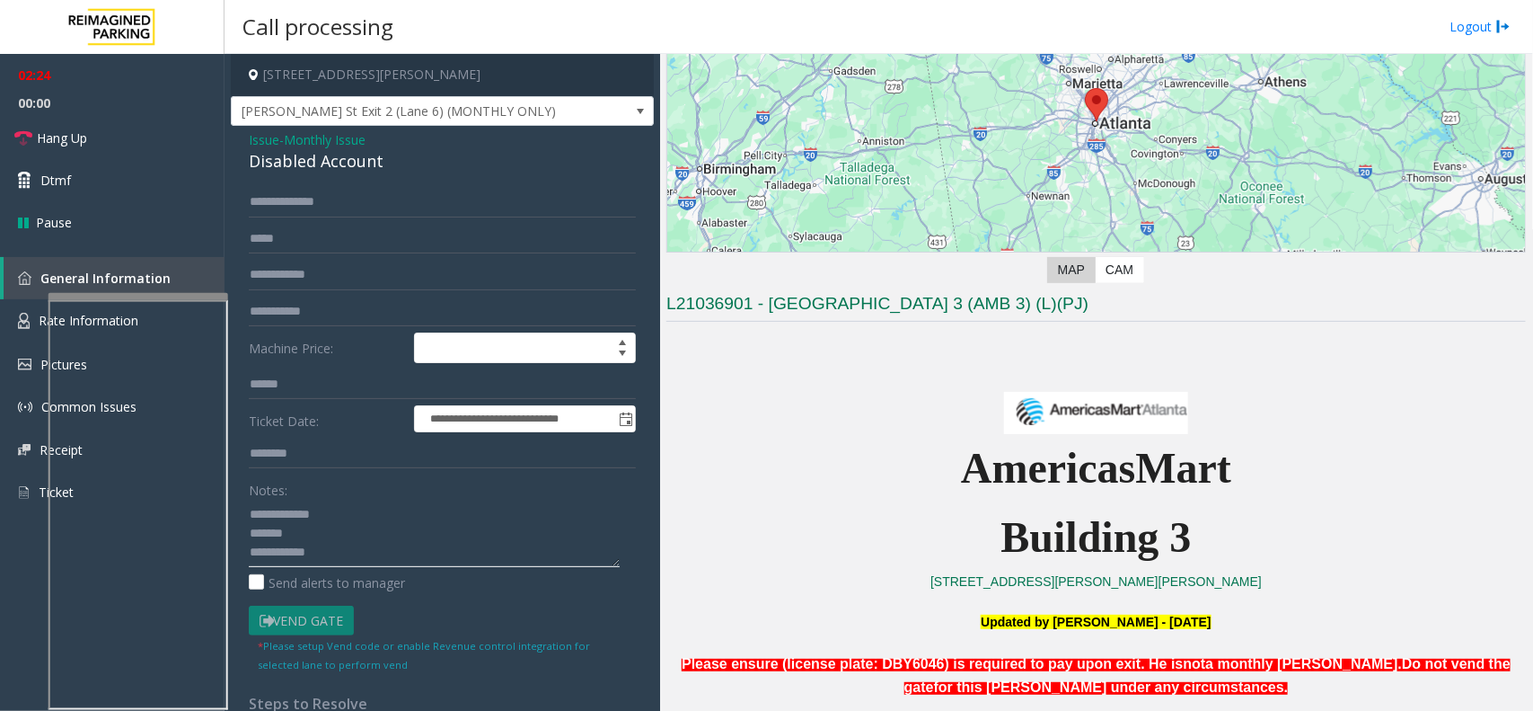
click at [349, 526] on textarea at bounding box center [434, 532] width 371 height 67
click at [270, 167] on div "Disabled Account" at bounding box center [442, 161] width 387 height 24
click at [290, 167] on div "Disabled Account" at bounding box center [442, 161] width 387 height 24
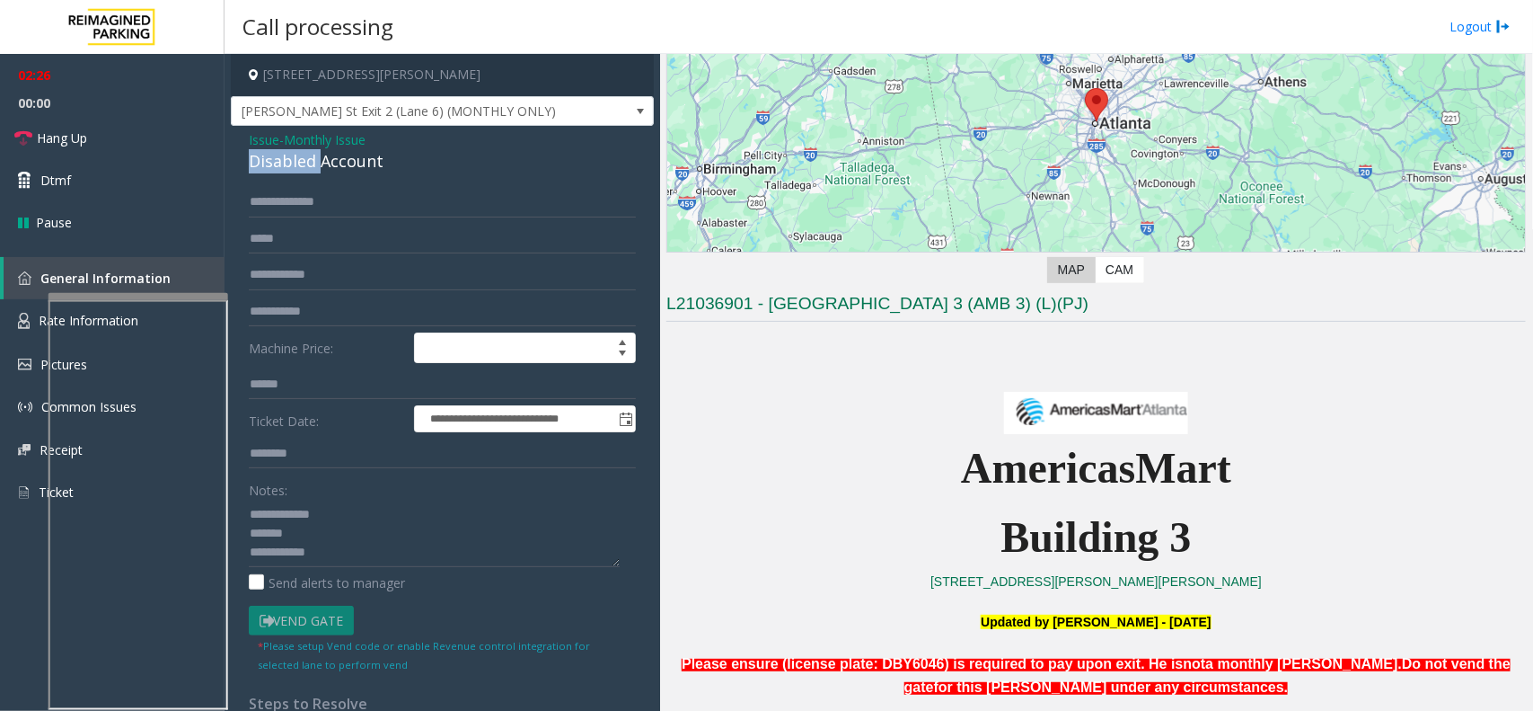
click at [290, 167] on div "Disabled Account" at bounding box center [442, 161] width 387 height 24
click at [167, 130] on link "Hang Up" at bounding box center [112, 138] width 225 height 42
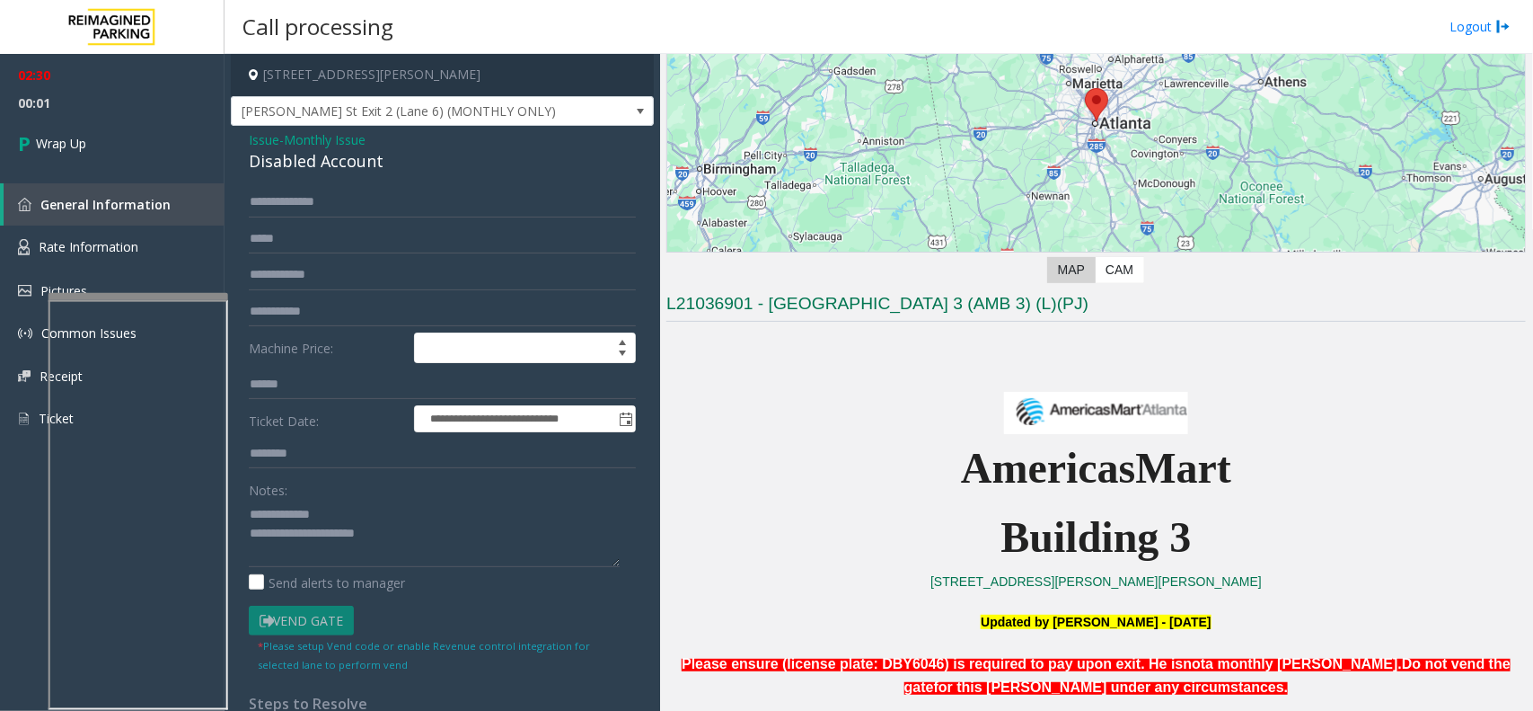
scroll to position [19, 0]
type textarea "**********"
click at [194, 142] on link "Wrap Up" at bounding box center [112, 143] width 225 height 53
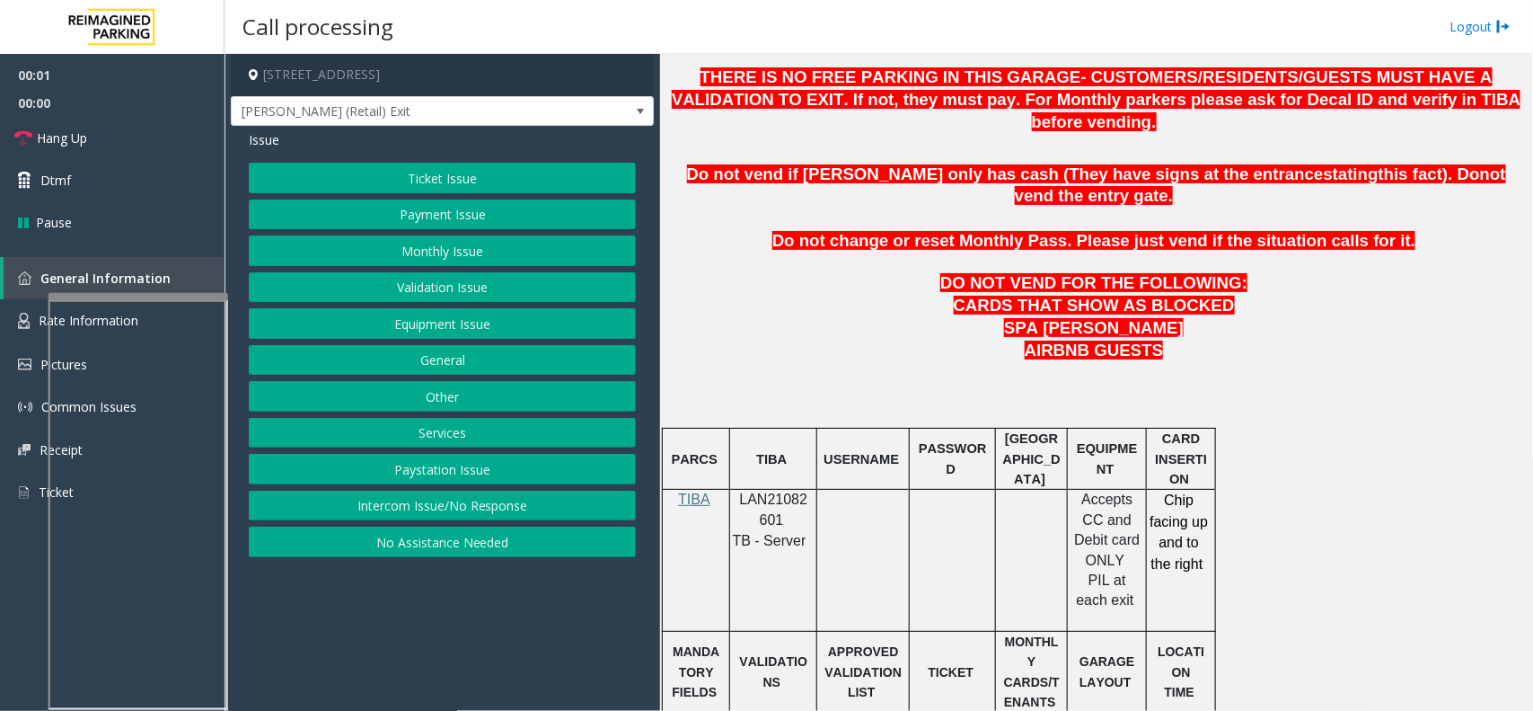
scroll to position [898, 0]
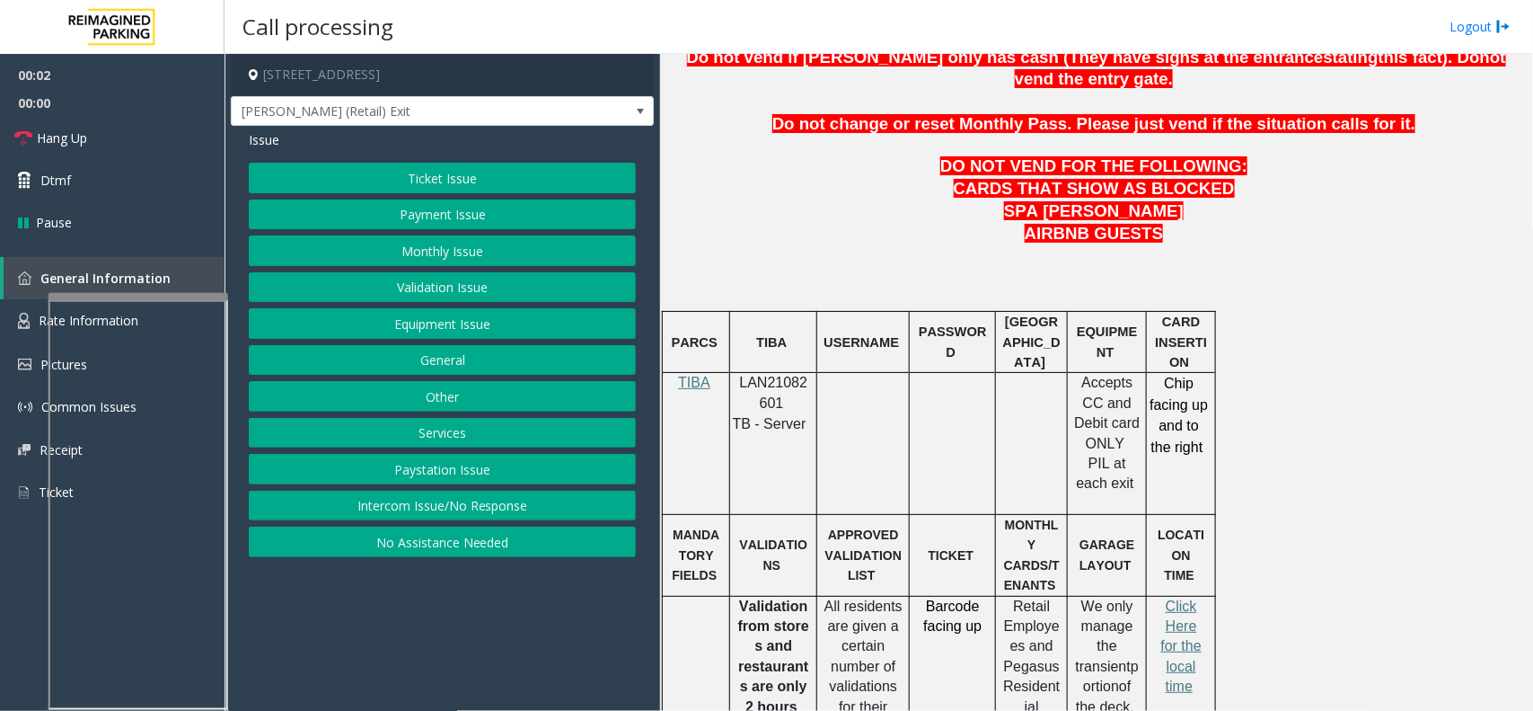
click at [783, 373] on p "LAN21082601" at bounding box center [774, 393] width 74 height 40
copy p "LAN21082601"
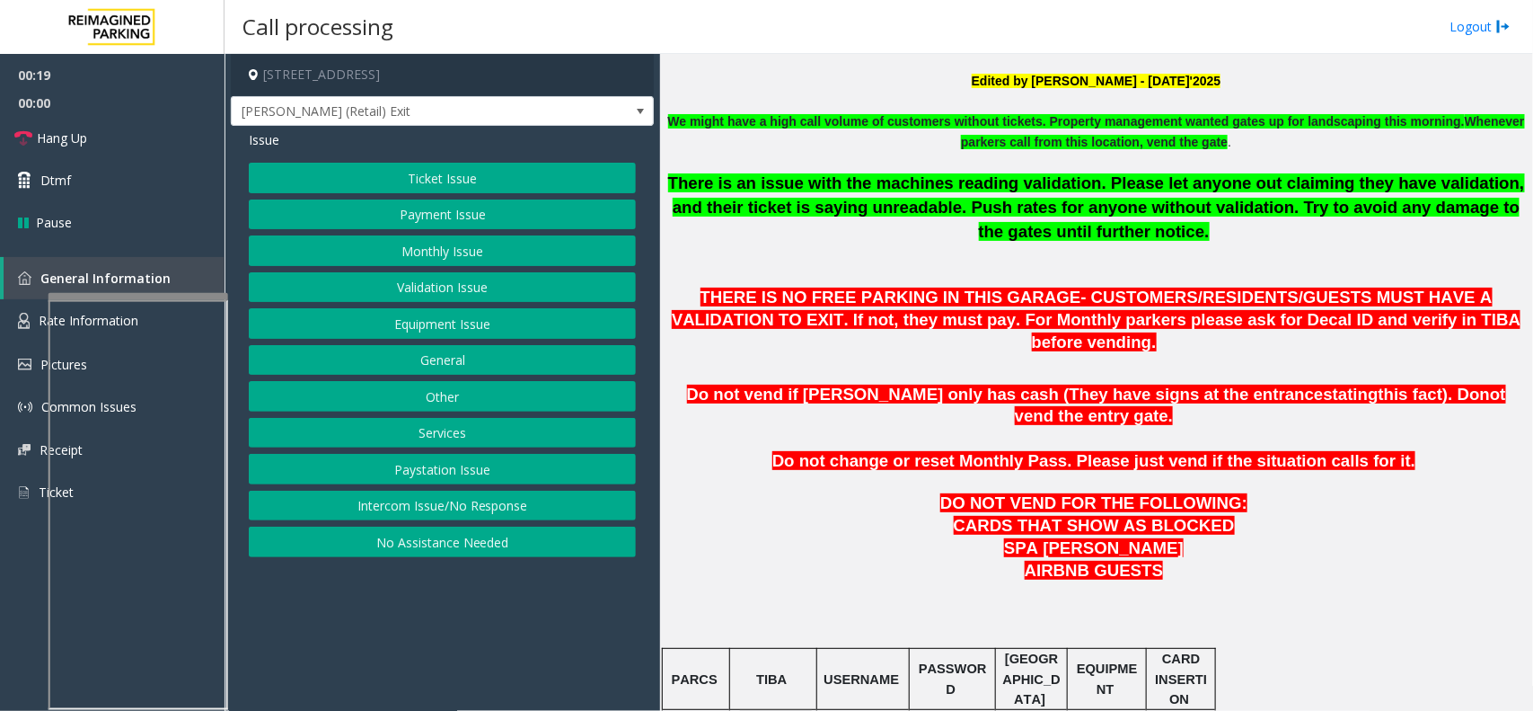
scroll to position [449, 0]
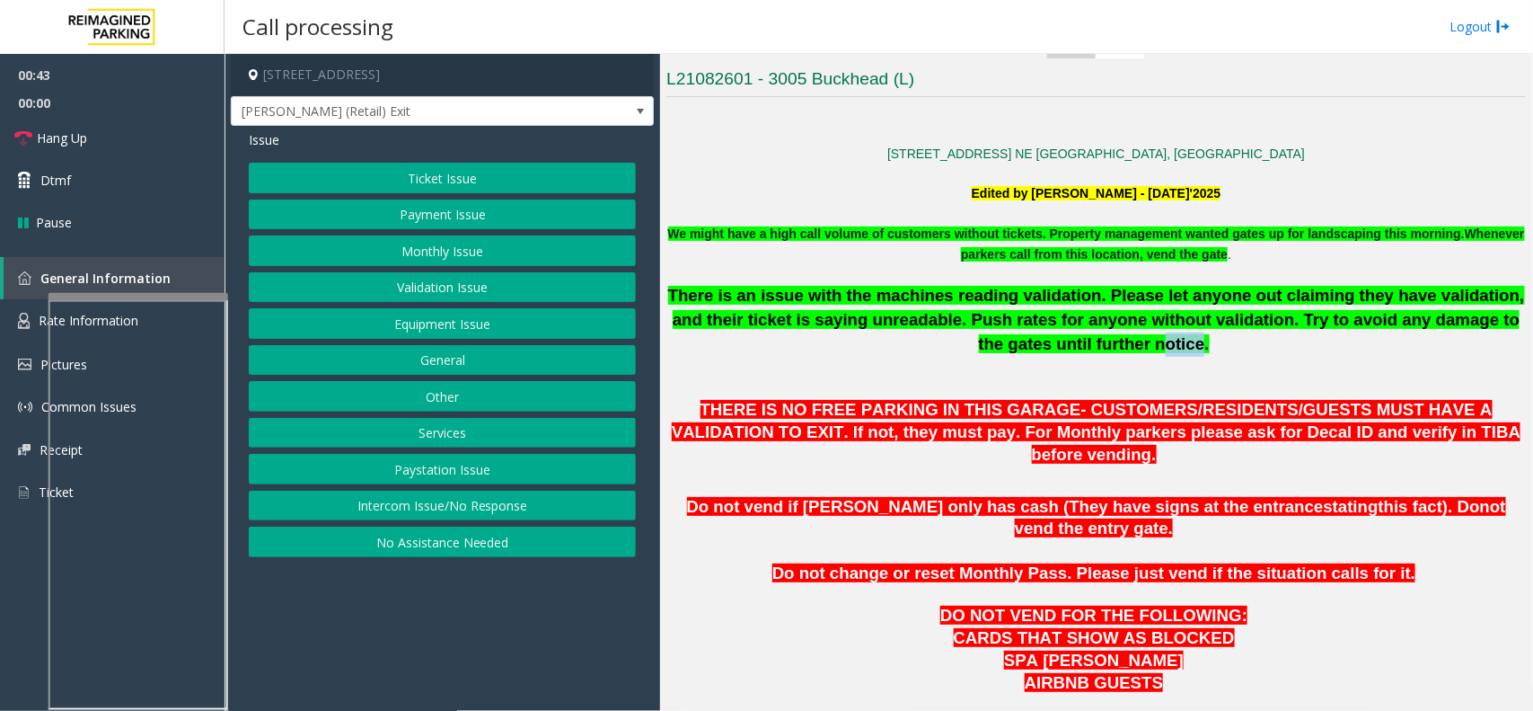
drag, startPoint x: 1072, startPoint y: 344, endPoint x: 1107, endPoint y: 342, distance: 35.1
click at [1107, 343] on span "There is an issue with the machines reading validation. Please let anyone out c…" at bounding box center [1096, 319] width 857 height 66
click at [1029, 436] on span "THERE IS NO FREE PARKING IN THIS GARAGE- CUSTOMERS/RESIDENTS/GUESTS MUST HAVE A…" at bounding box center [1096, 432] width 849 height 64
click at [400, 185] on button "Ticket Issue" at bounding box center [442, 178] width 387 height 31
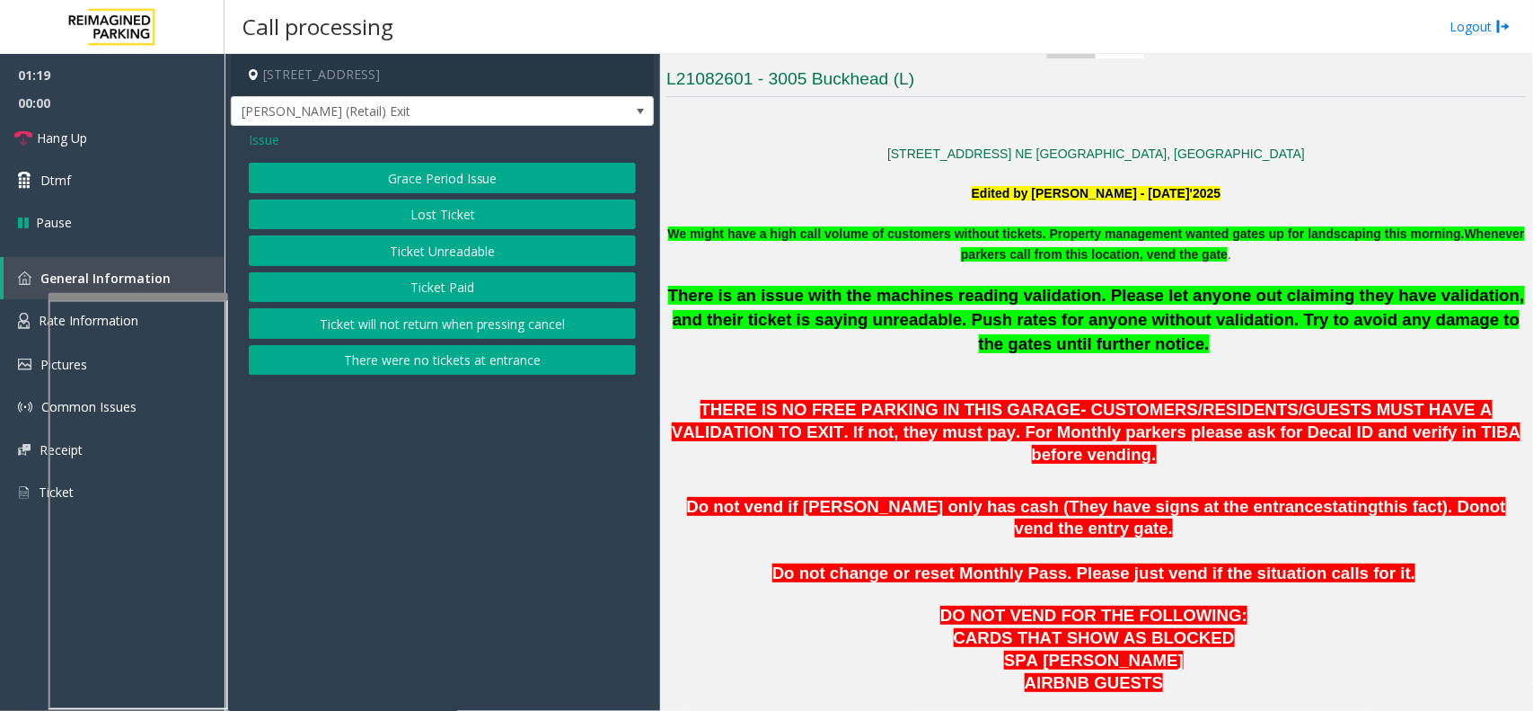
click at [257, 137] on span "Issue" at bounding box center [264, 139] width 31 height 19
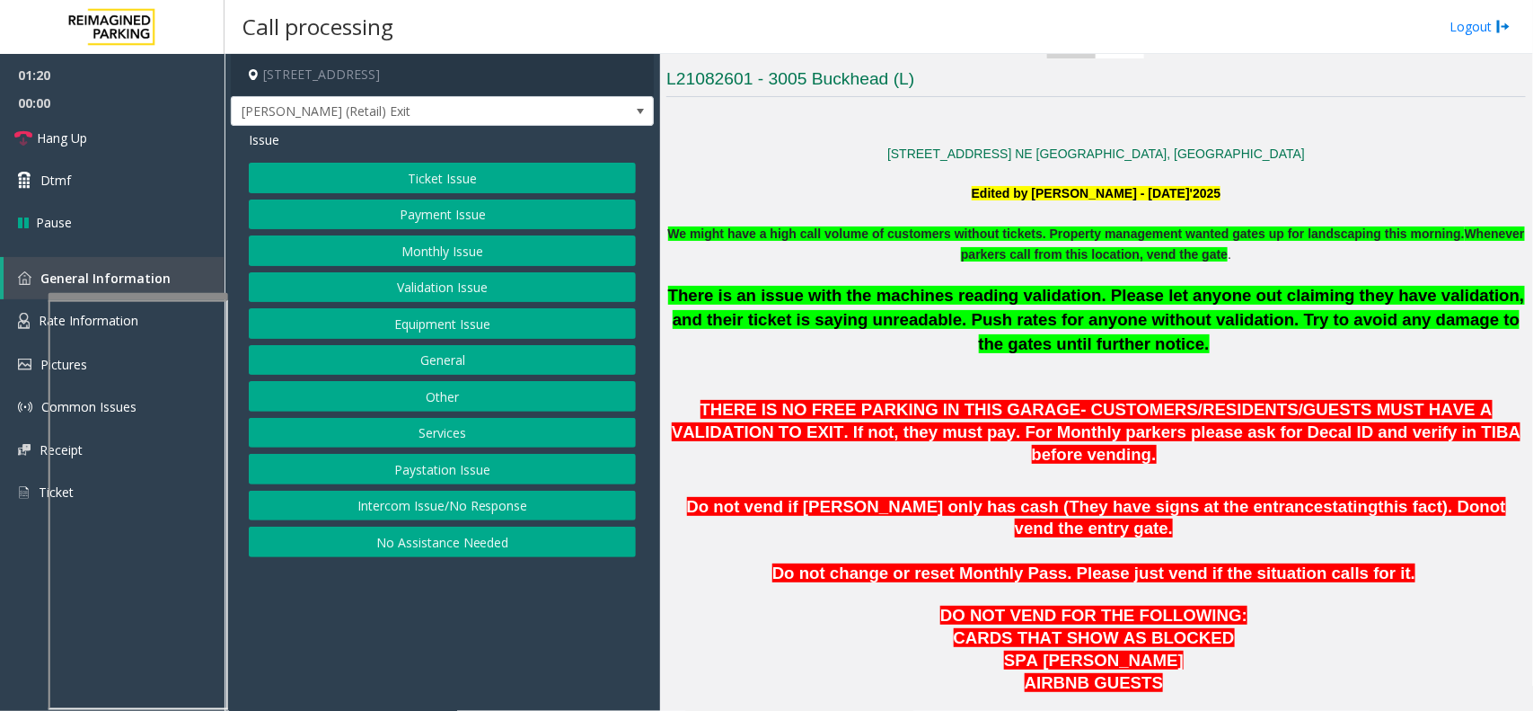
click at [398, 222] on button "Payment Issue" at bounding box center [442, 214] width 387 height 31
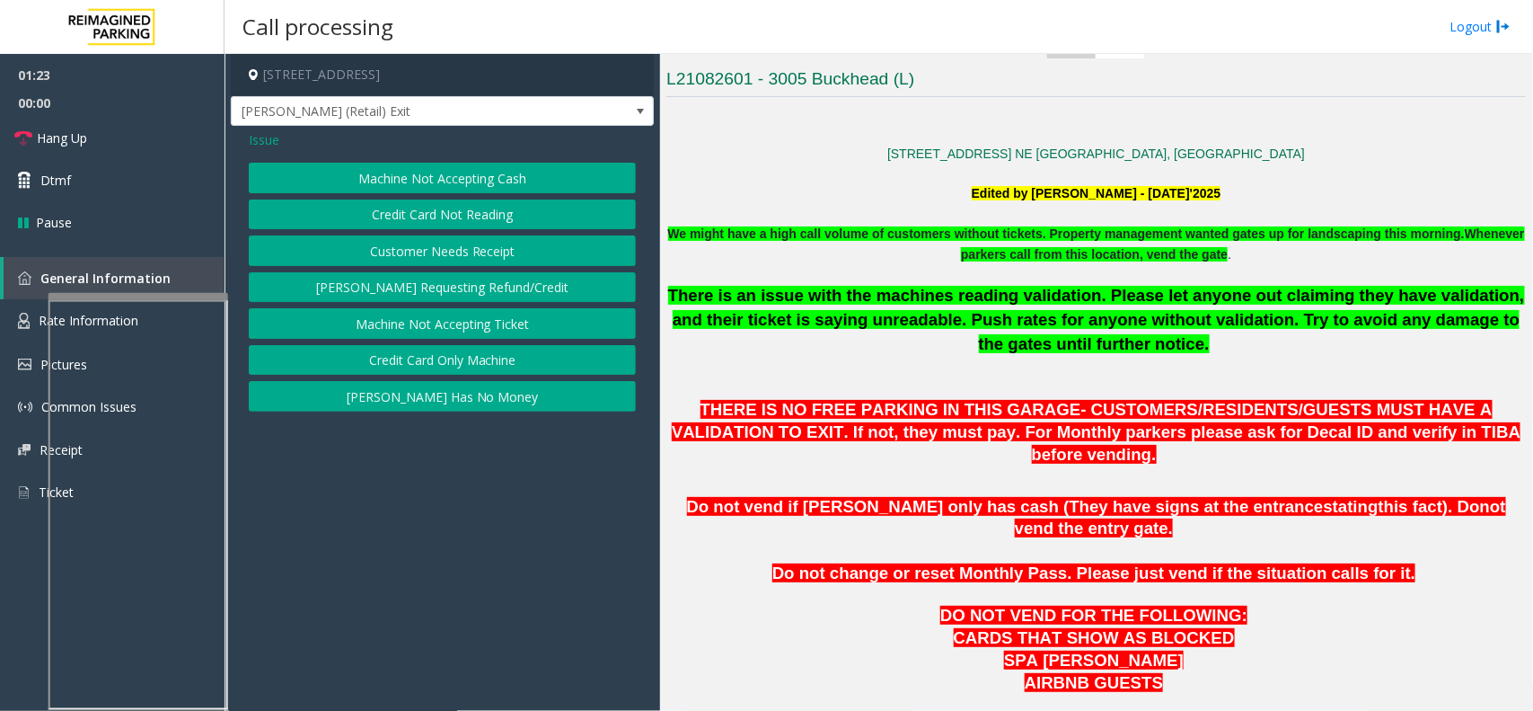
click at [436, 243] on button "Customer Needs Receipt" at bounding box center [442, 250] width 387 height 31
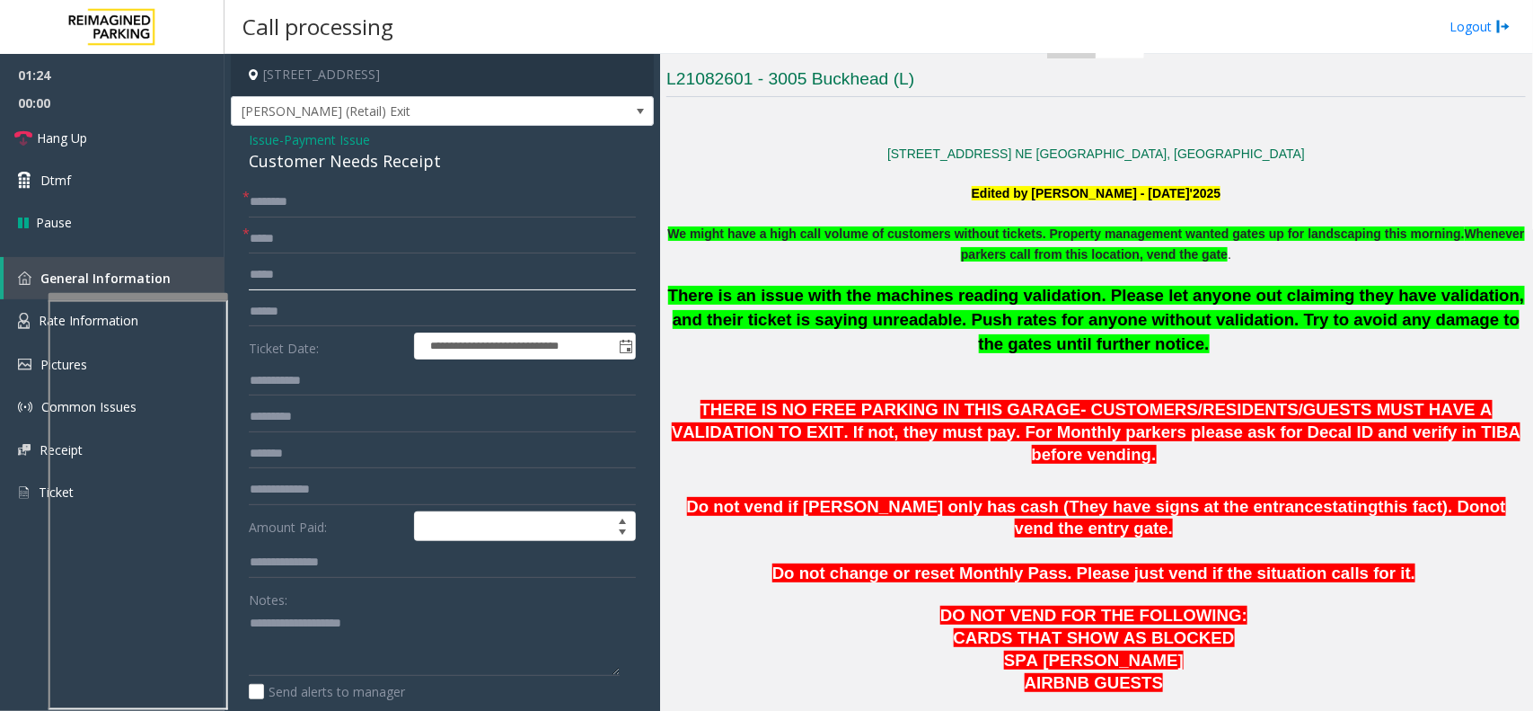
click at [348, 268] on input "text" at bounding box center [442, 275] width 387 height 31
click at [269, 275] on input "**********" at bounding box center [442, 275] width 387 height 31
click at [263, 271] on input "**********" at bounding box center [442, 275] width 387 height 31
click at [272, 272] on input "**********" at bounding box center [442, 275] width 387 height 31
click at [279, 271] on input "**********" at bounding box center [442, 275] width 387 height 31
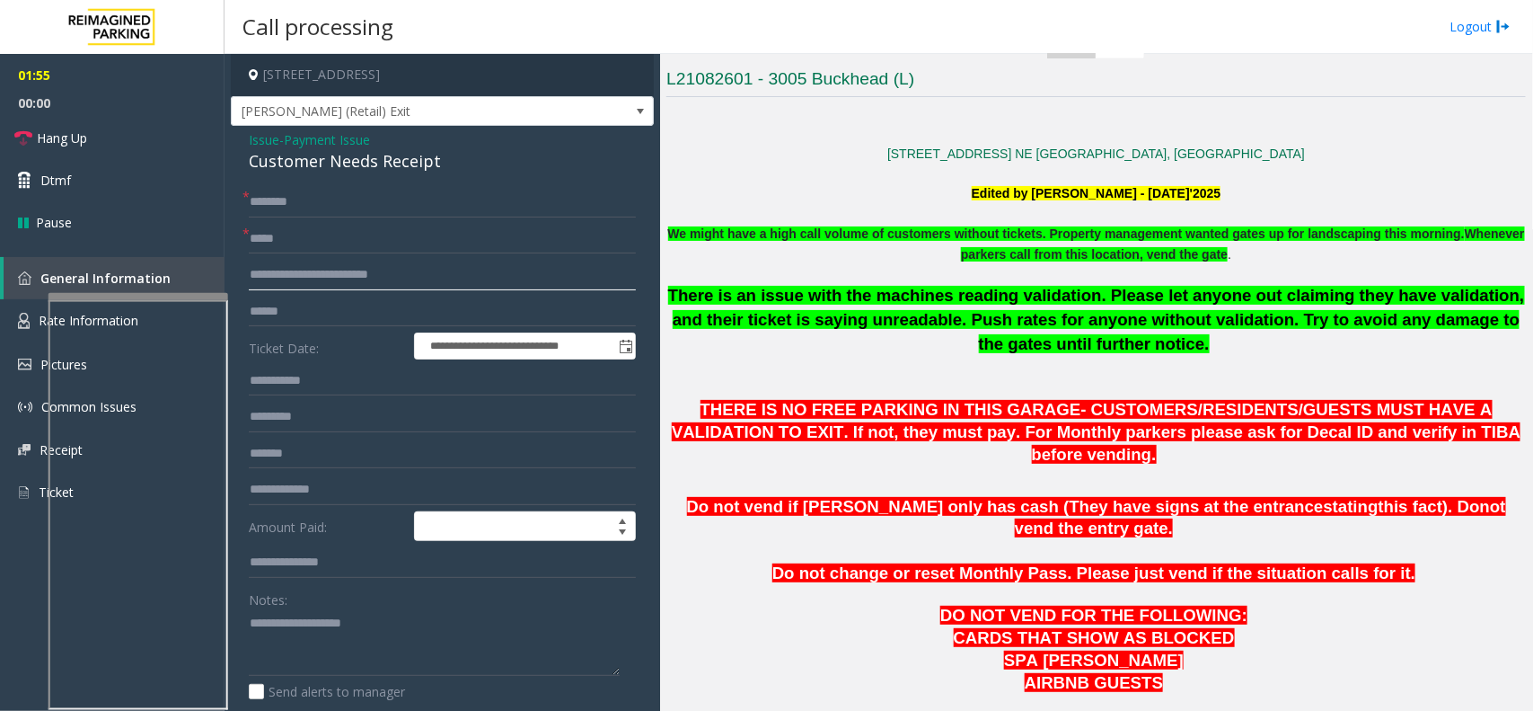
click at [286, 270] on input "**********" at bounding box center [442, 275] width 387 height 31
click at [292, 268] on input "**********" at bounding box center [442, 275] width 387 height 31
click at [297, 272] on input "**********" at bounding box center [442, 275] width 387 height 31
click at [304, 270] on input "**********" at bounding box center [442, 275] width 387 height 31
click at [312, 274] on input "**********" at bounding box center [442, 275] width 387 height 31
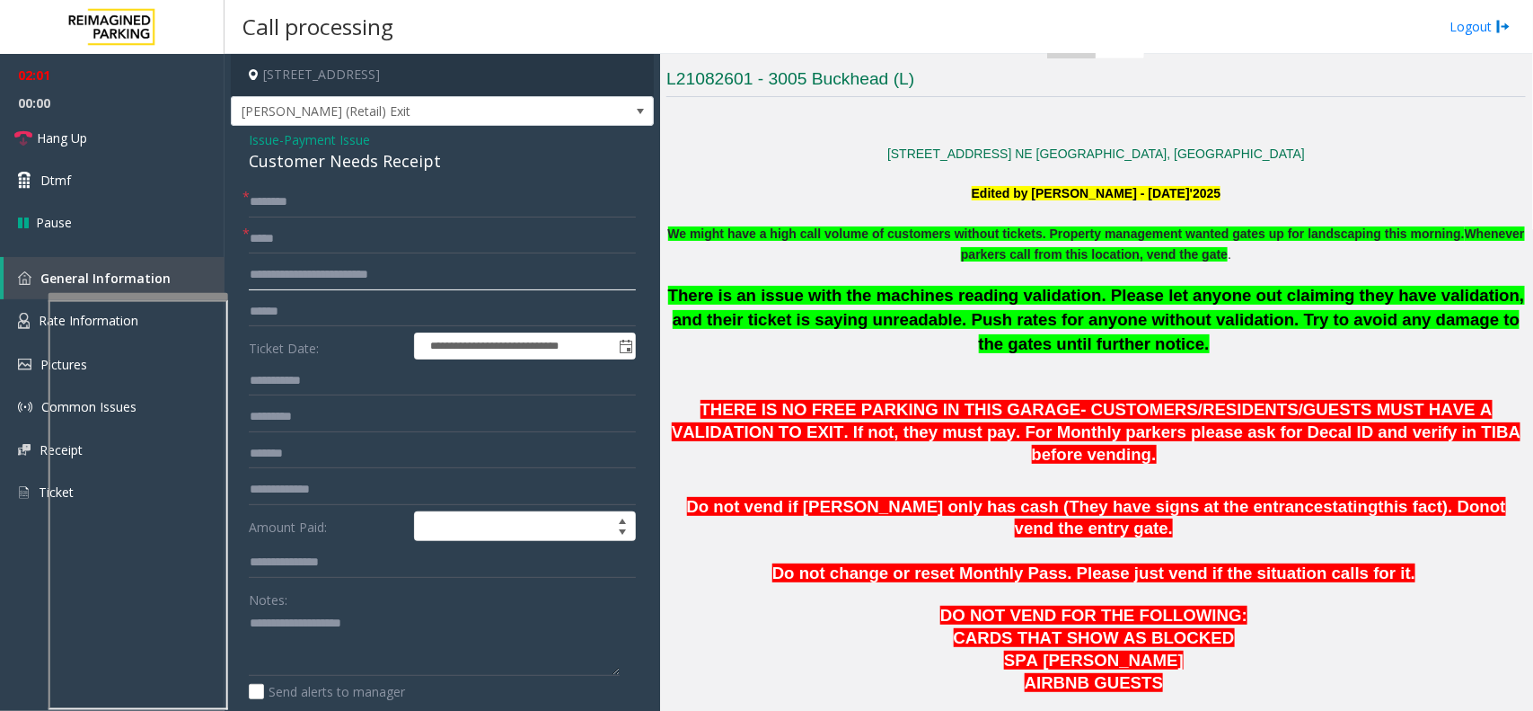
click at [316, 272] on input "**********" at bounding box center [442, 275] width 387 height 31
click at [324, 274] on input "**********" at bounding box center [442, 275] width 387 height 31
click at [330, 272] on input "**********" at bounding box center [442, 275] width 387 height 31
click at [342, 275] on input "**********" at bounding box center [442, 275] width 387 height 31
click at [344, 276] on input "**********" at bounding box center [442, 275] width 387 height 31
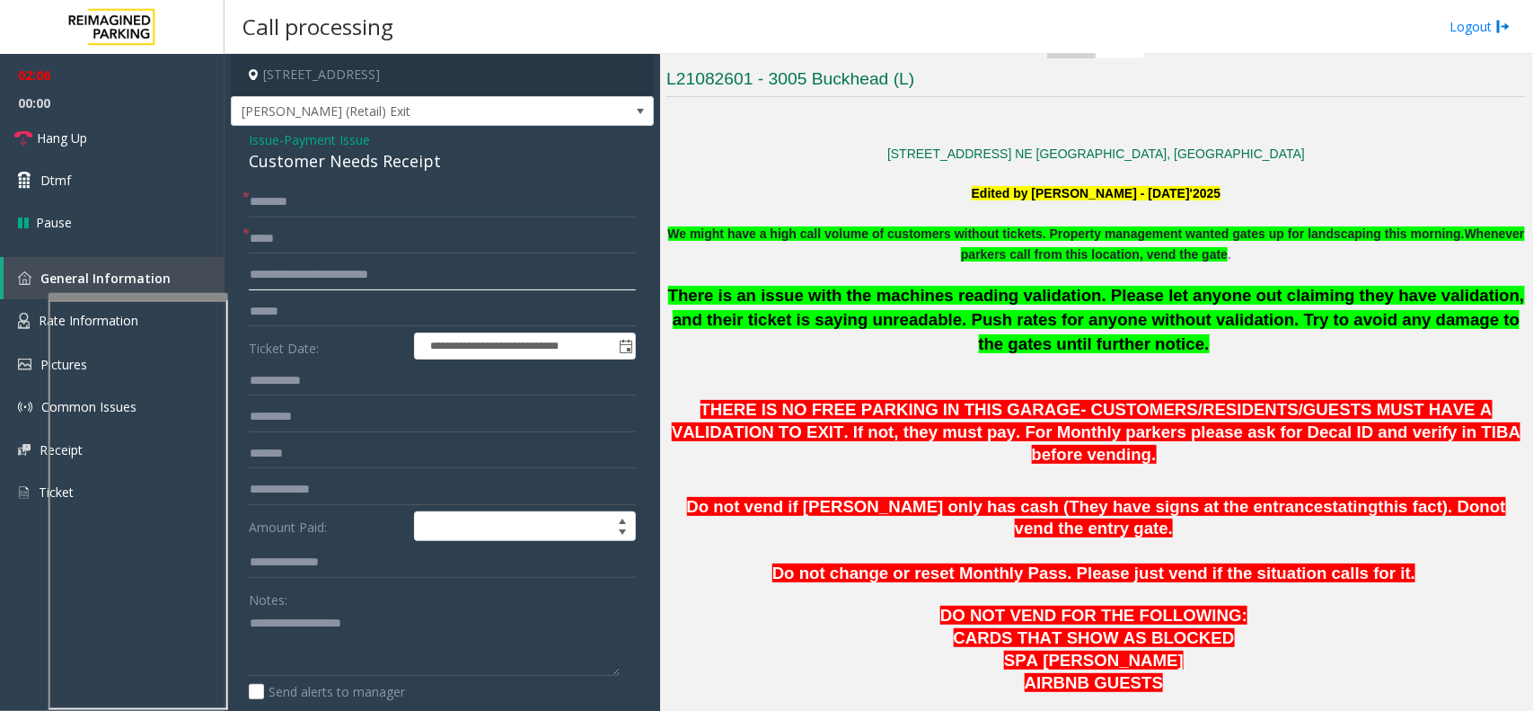
click at [350, 272] on input "**********" at bounding box center [442, 275] width 387 height 31
click at [303, 278] on input "**********" at bounding box center [442, 275] width 387 height 31
click at [307, 274] on input "**********" at bounding box center [442, 275] width 387 height 31
click at [317, 278] on input "**********" at bounding box center [442, 275] width 387 height 31
click at [322, 270] on input "**********" at bounding box center [442, 275] width 387 height 31
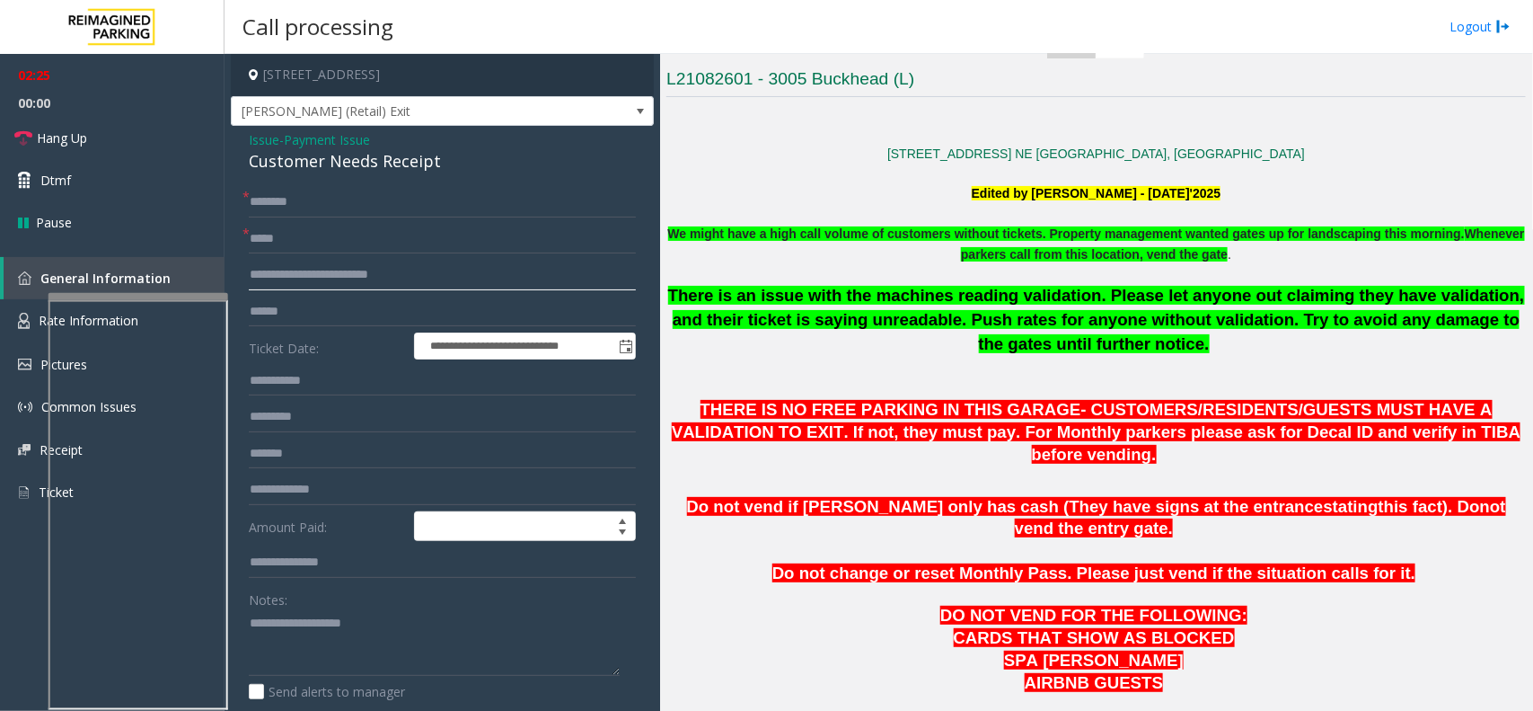
click at [332, 271] on input "**********" at bounding box center [442, 275] width 387 height 31
click at [337, 274] on input "**********" at bounding box center [442, 275] width 387 height 31
click at [340, 274] on input "**********" at bounding box center [442, 275] width 387 height 31
click at [335, 277] on input "**********" at bounding box center [442, 275] width 387 height 31
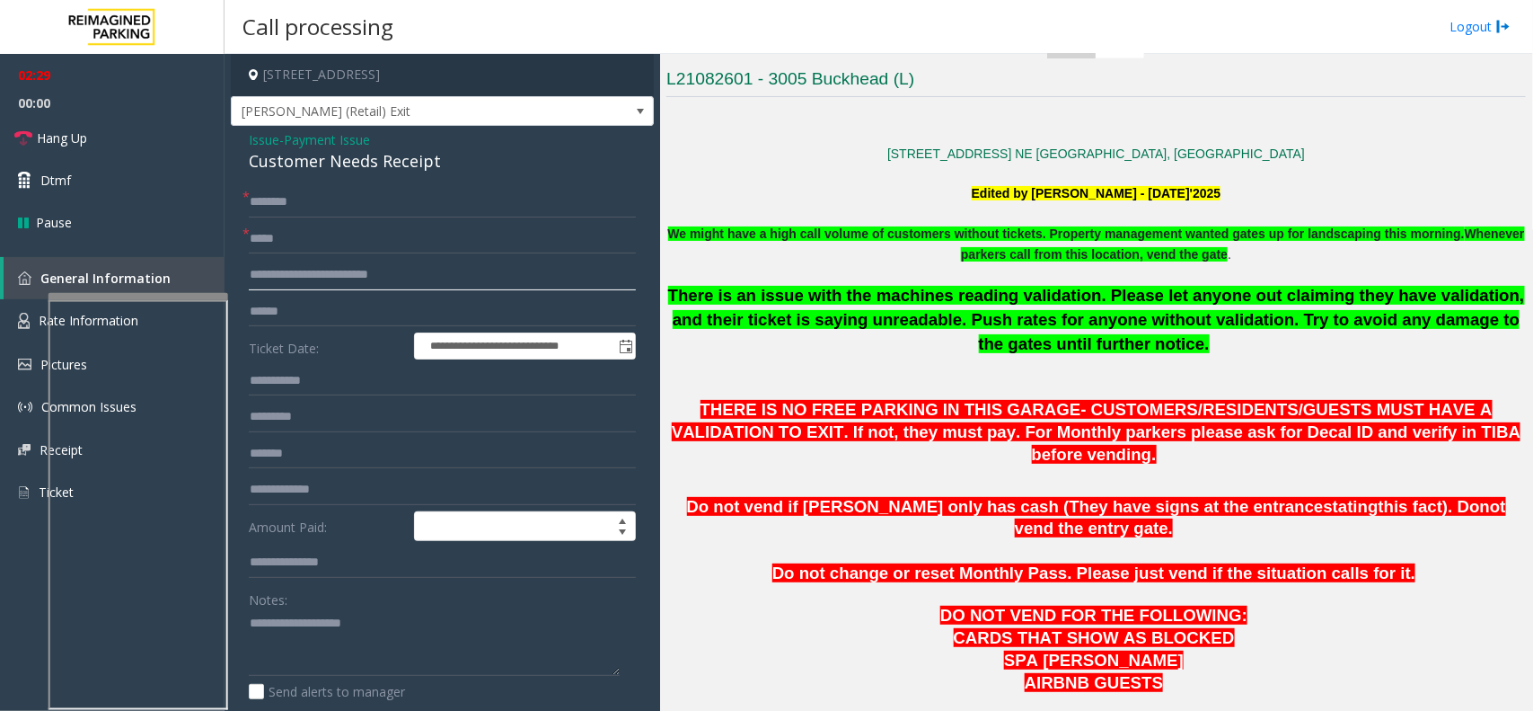
click at [334, 278] on input "**********" at bounding box center [442, 275] width 387 height 31
click at [350, 276] on input "**********" at bounding box center [442, 275] width 387 height 31
type input "**********"
click at [344, 307] on input "text" at bounding box center [442, 311] width 387 height 31
click at [334, 245] on input "text" at bounding box center [442, 239] width 387 height 31
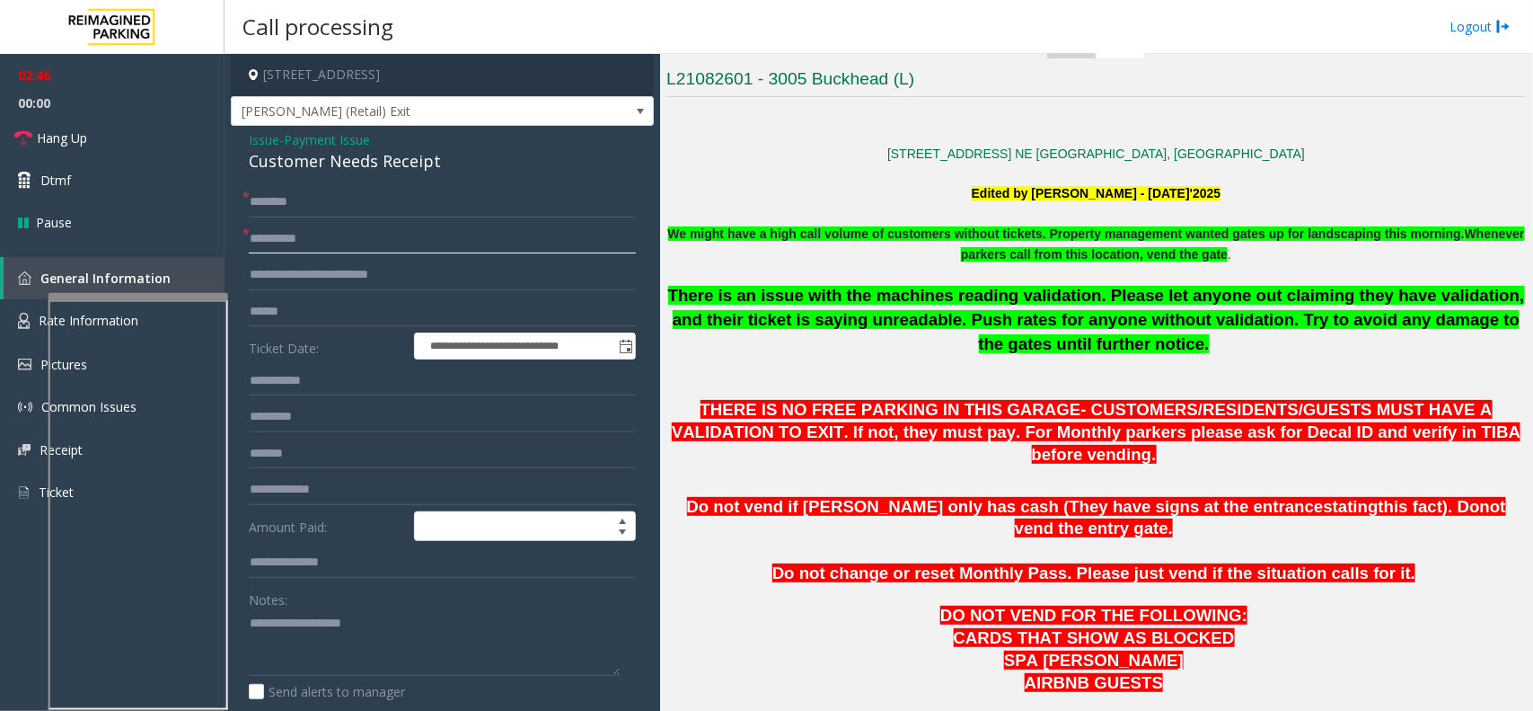
type input "**********"
click at [302, 207] on input "text" at bounding box center [442, 202] width 387 height 31
type input "******"
click at [322, 316] on input "text" at bounding box center [442, 311] width 387 height 31
click at [259, 311] on input "text" at bounding box center [442, 311] width 387 height 31
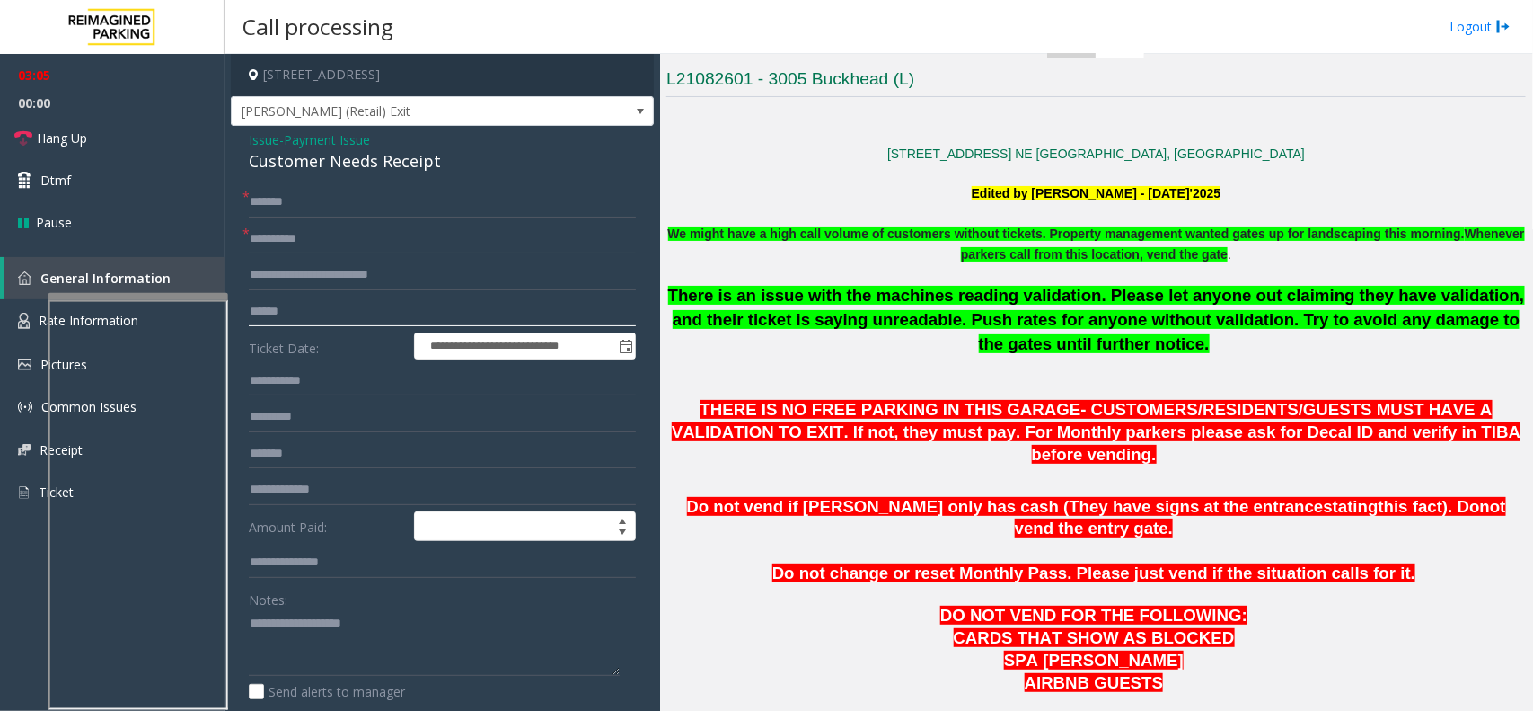
click at [310, 303] on input "text" at bounding box center [442, 311] width 387 height 31
click at [341, 422] on input "text" at bounding box center [442, 417] width 387 height 31
type input "**"
click at [316, 612] on textarea at bounding box center [434, 642] width 371 height 67
click at [313, 620] on textarea at bounding box center [434, 642] width 371 height 67
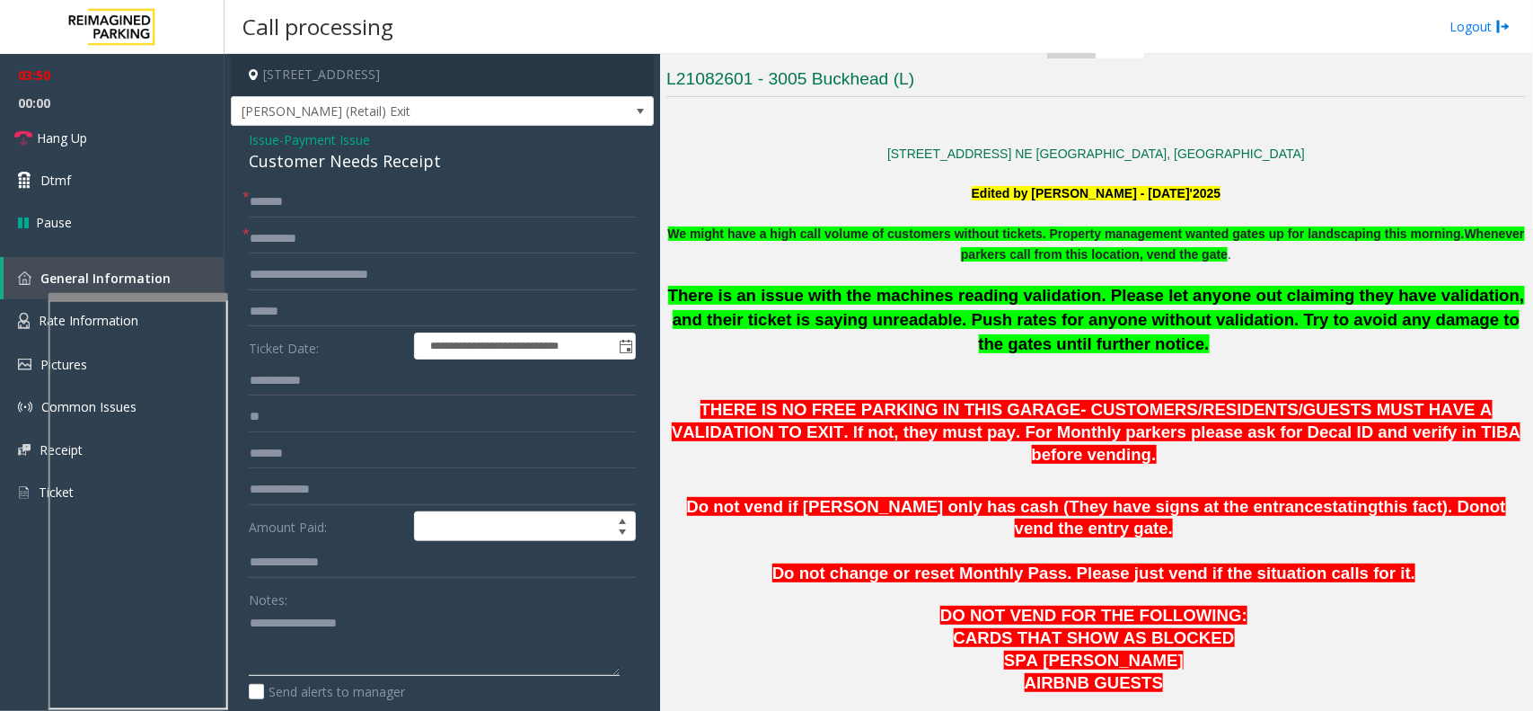
click at [322, 622] on textarea at bounding box center [434, 642] width 371 height 67
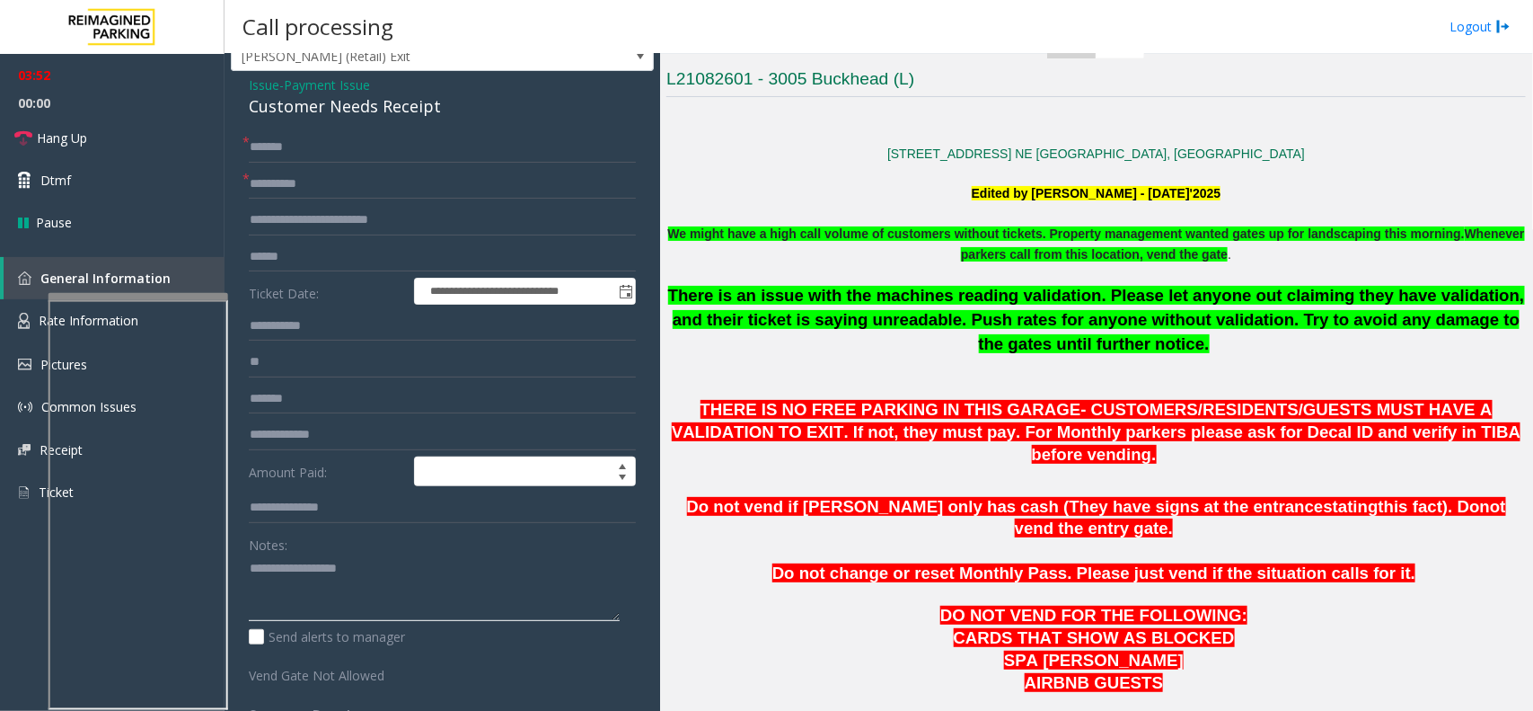
scroll to position [0, 0]
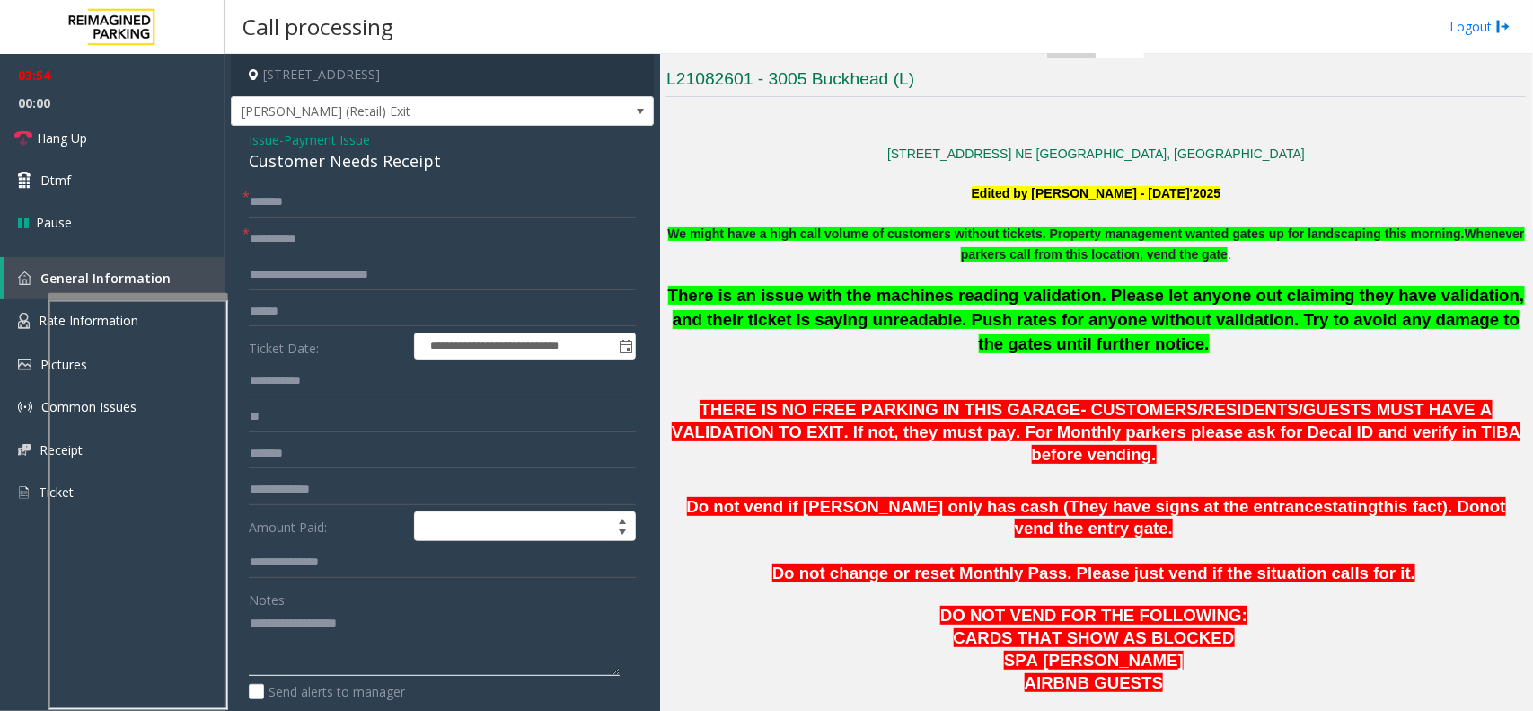
type textarea "**********"
click at [320, 137] on span "Payment Issue" at bounding box center [327, 139] width 86 height 19
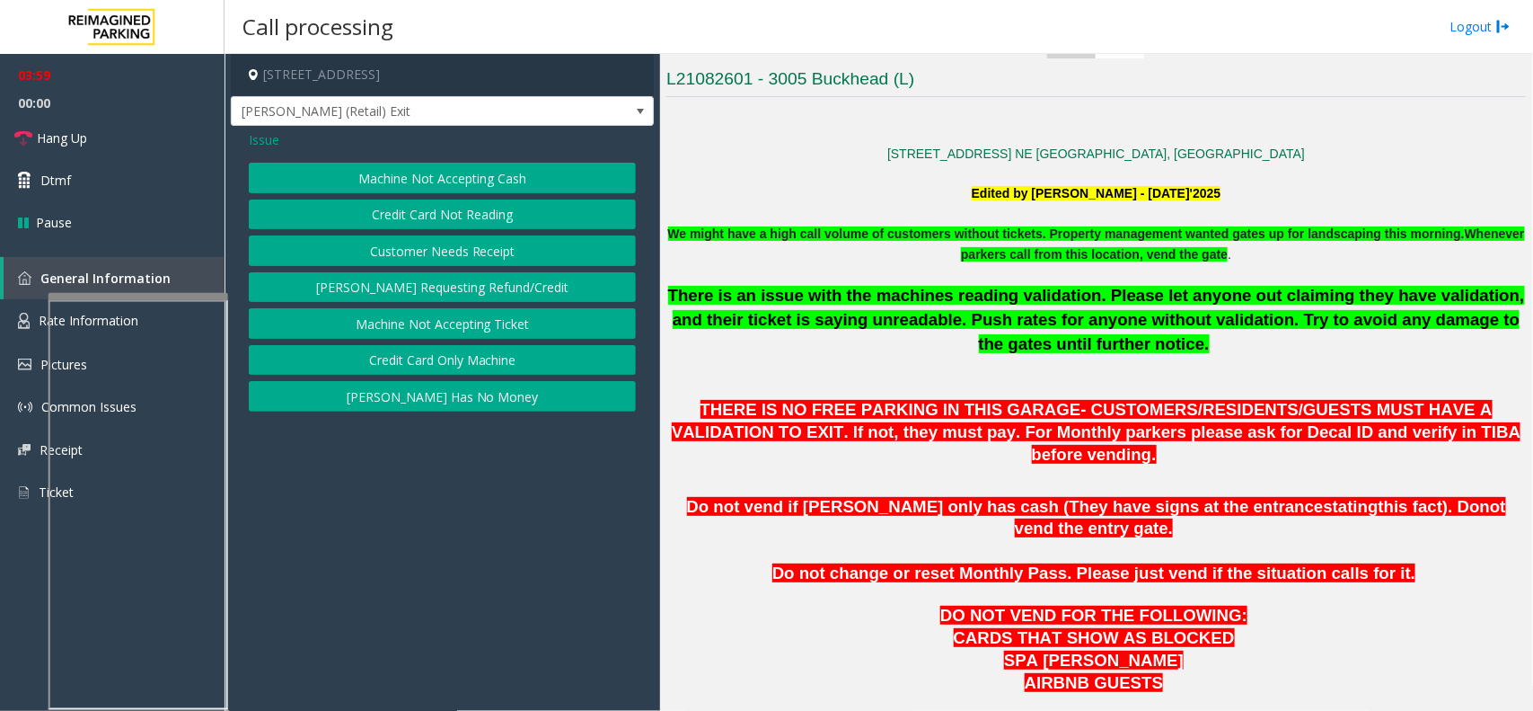
click at [276, 146] on span "Issue" at bounding box center [264, 139] width 31 height 19
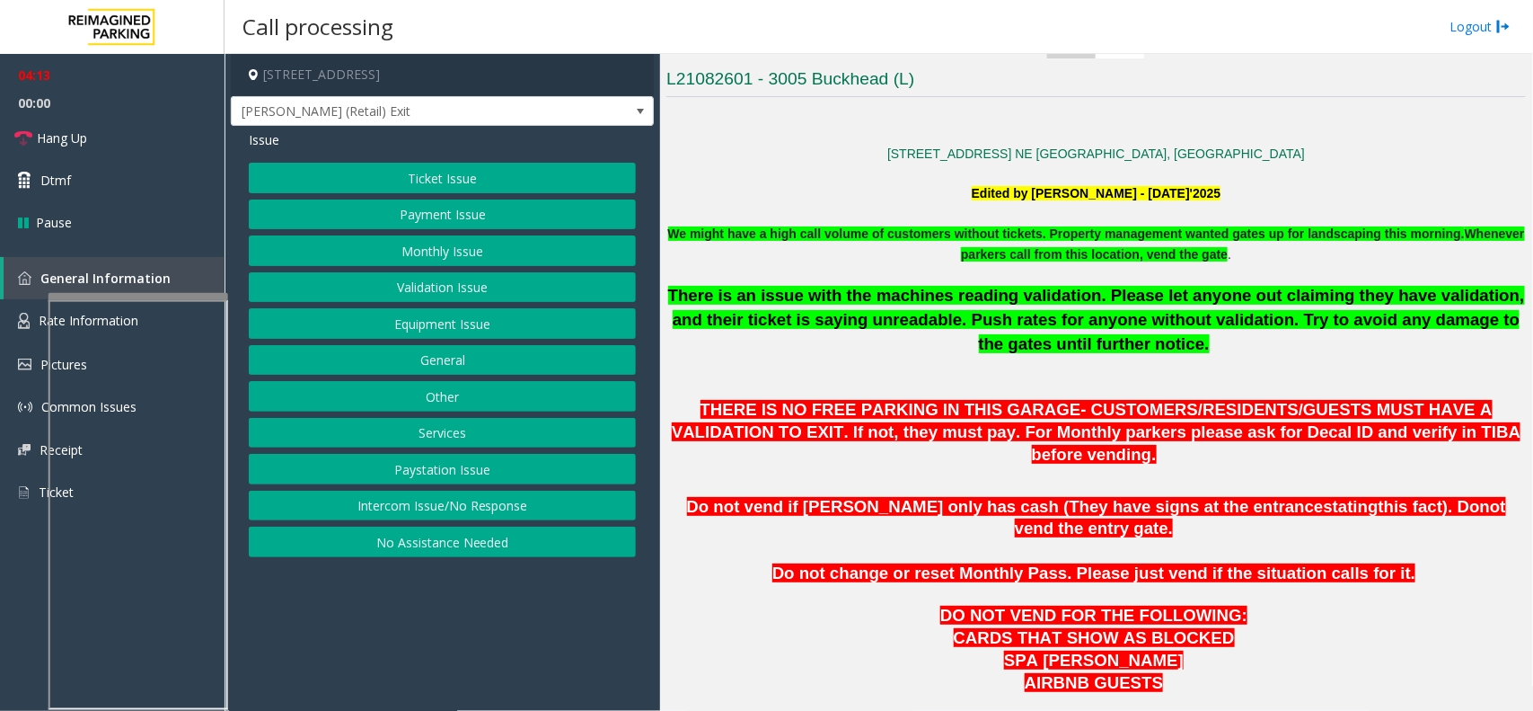
click at [400, 331] on button "Equipment Issue" at bounding box center [442, 323] width 387 height 31
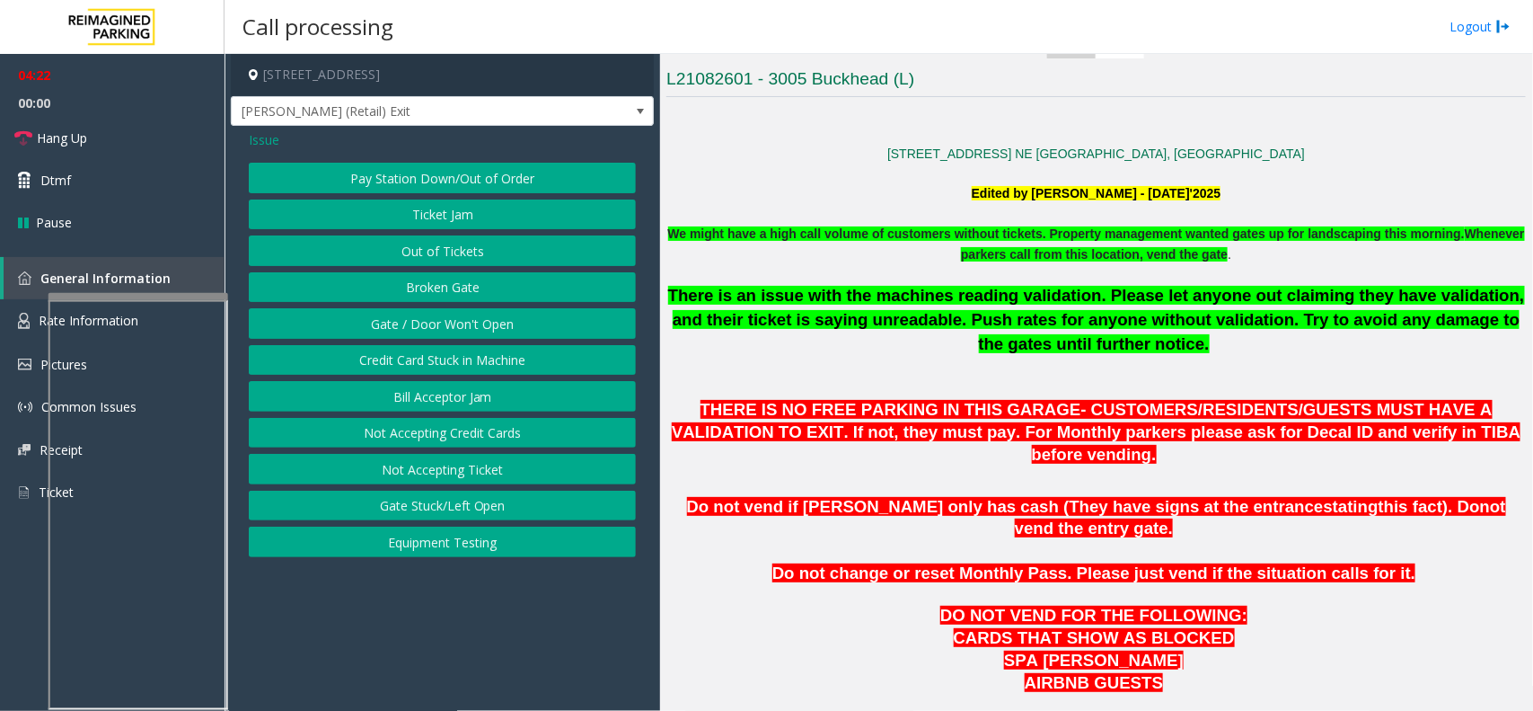
click at [267, 135] on span "Issue" at bounding box center [264, 139] width 31 height 19
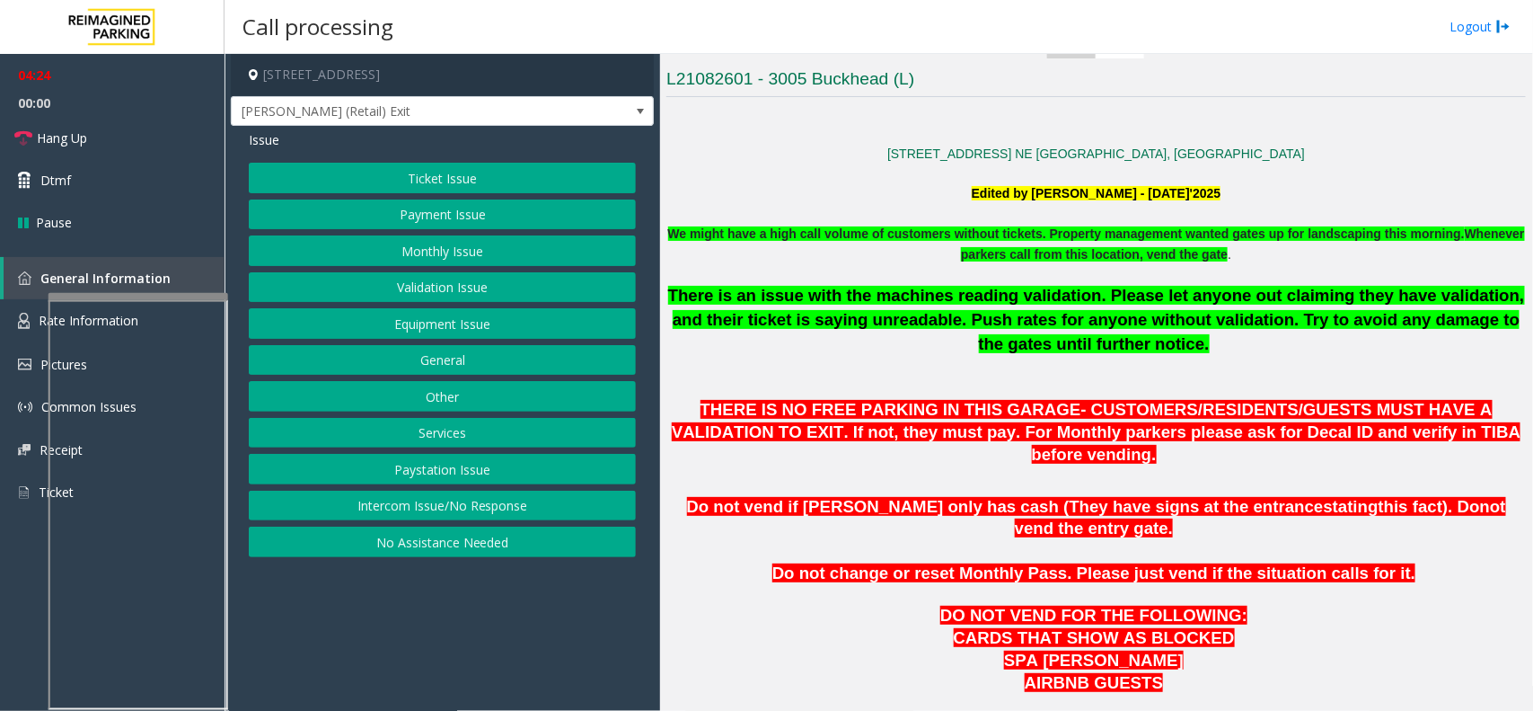
click at [434, 321] on button "Equipment Issue" at bounding box center [442, 323] width 387 height 31
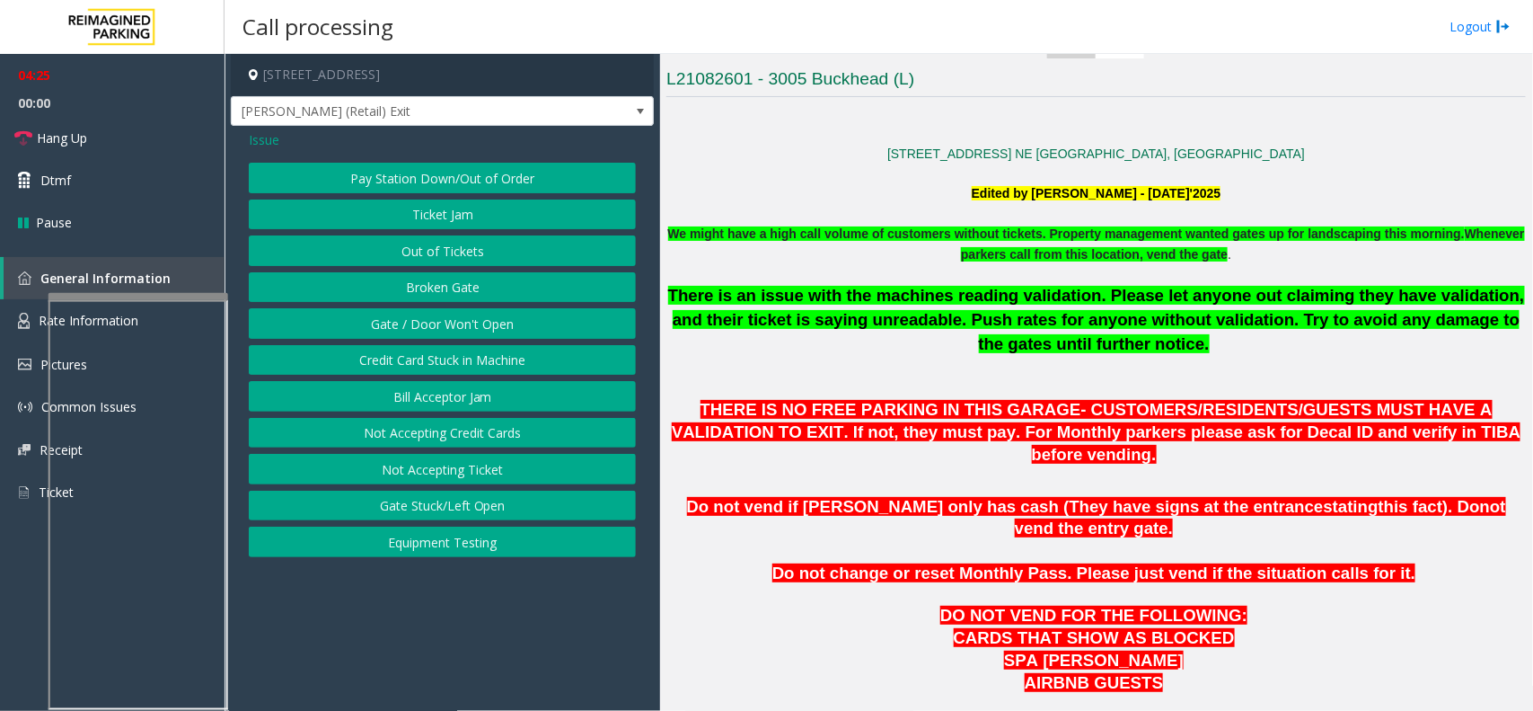
click at [423, 323] on button "Gate / Door Won't Open" at bounding box center [442, 323] width 387 height 31
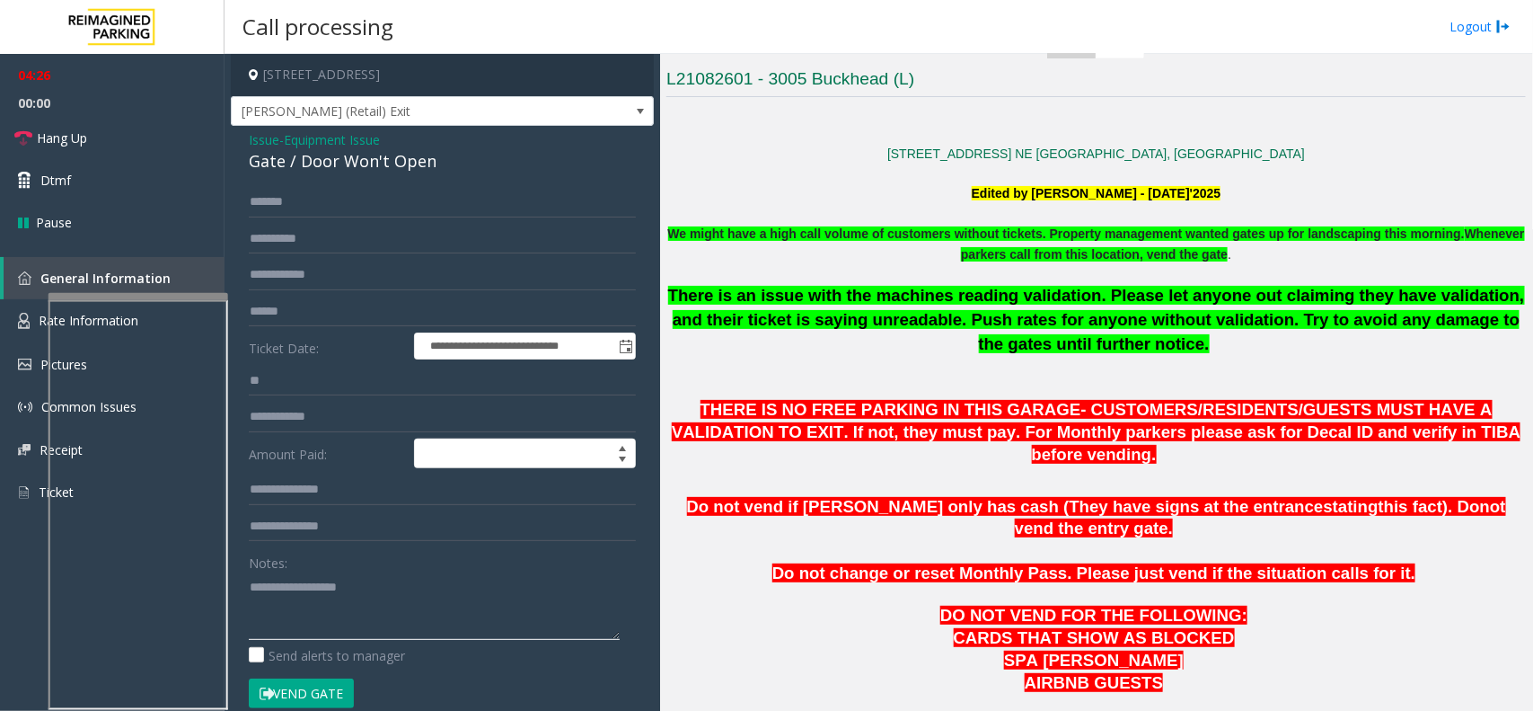
click at [383, 613] on textarea at bounding box center [434, 605] width 371 height 67
click at [409, 119] on span "[PERSON_NAME] (Retail) Exit" at bounding box center [400, 111] width 337 height 29
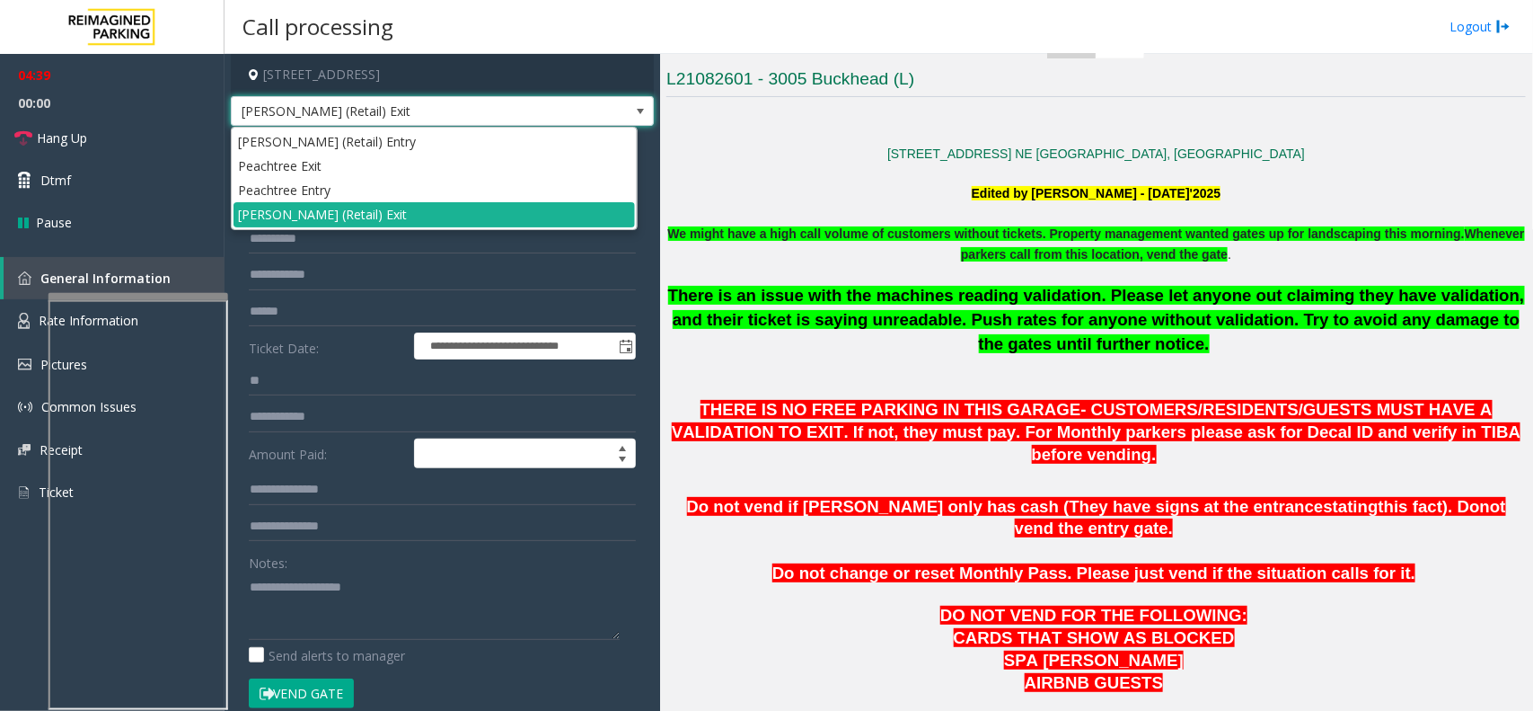
click at [409, 119] on span "[PERSON_NAME] (Retail) Exit" at bounding box center [400, 111] width 337 height 29
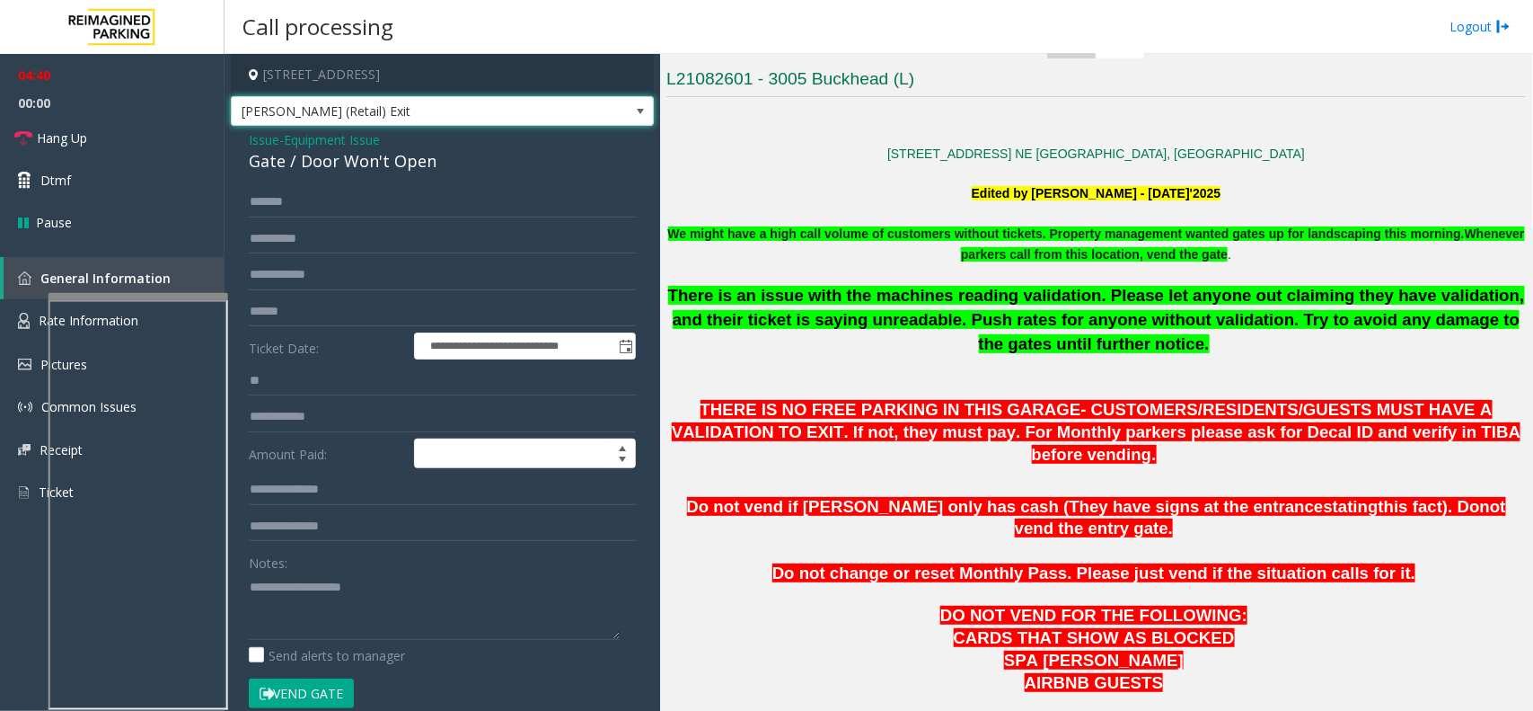
click at [409, 119] on span "[PERSON_NAME] (Retail) Exit" at bounding box center [400, 111] width 337 height 29
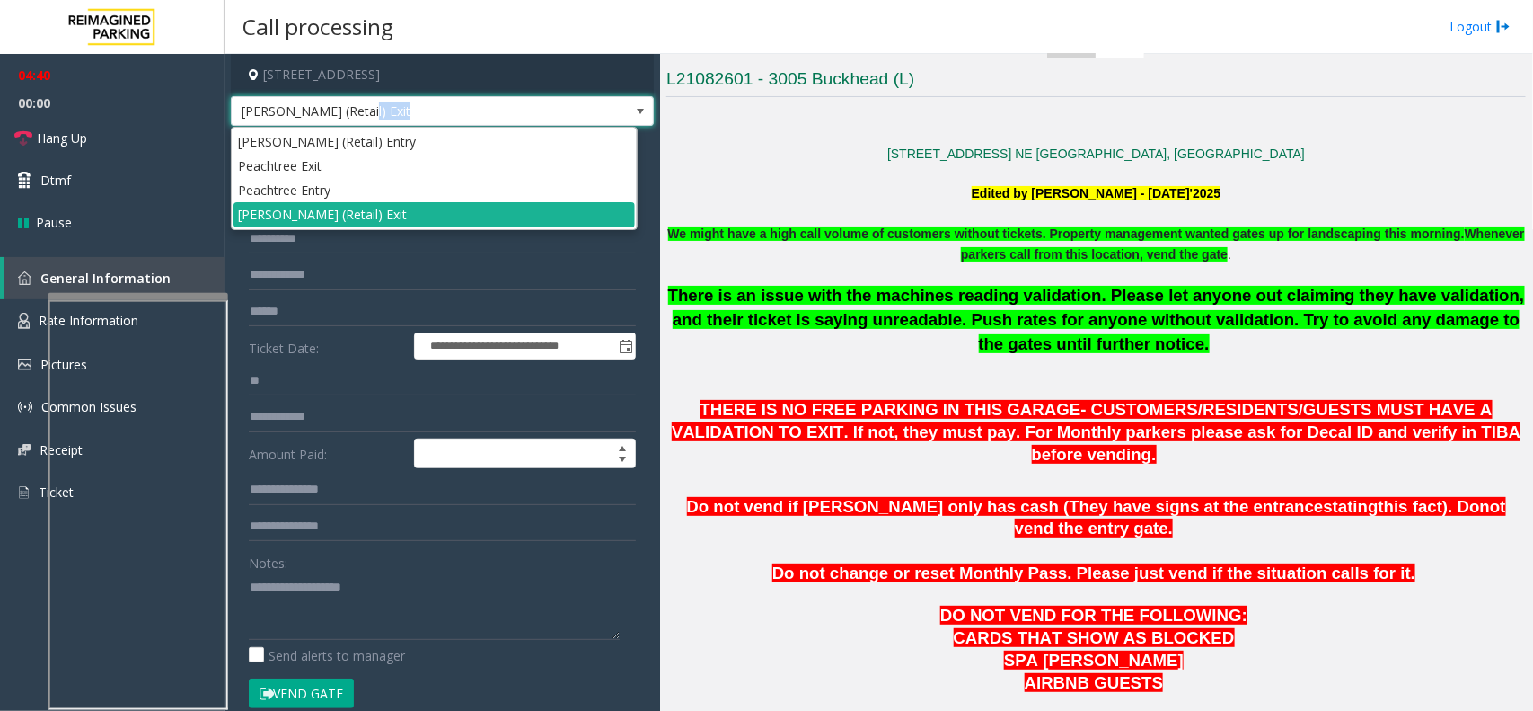
click at [409, 119] on span "[PERSON_NAME] (Retail) Exit" at bounding box center [400, 111] width 337 height 29
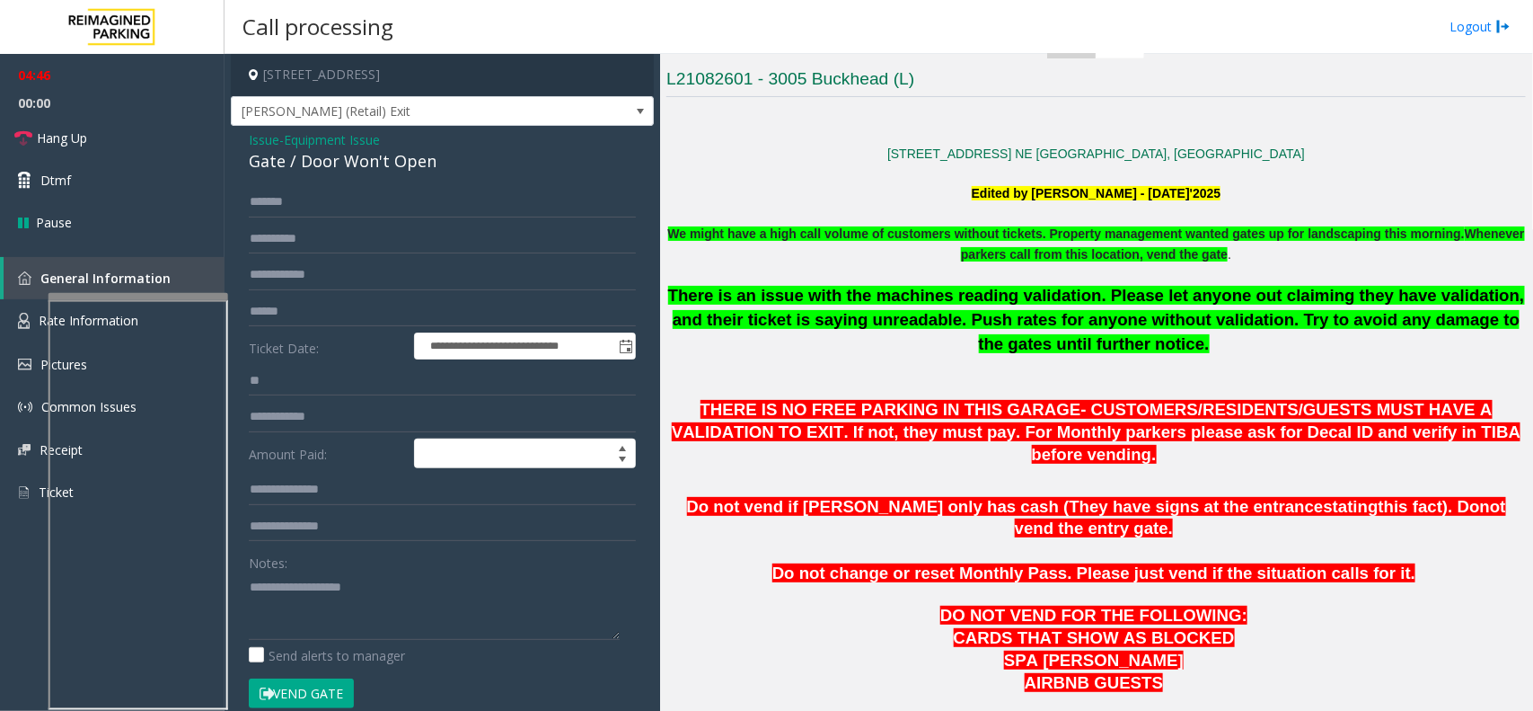
click at [374, 564] on div "Notes:" at bounding box center [442, 593] width 387 height 93
click at [393, 587] on textarea at bounding box center [434, 605] width 371 height 67
click at [329, 685] on button "Vend Gate" at bounding box center [301, 693] width 105 height 31
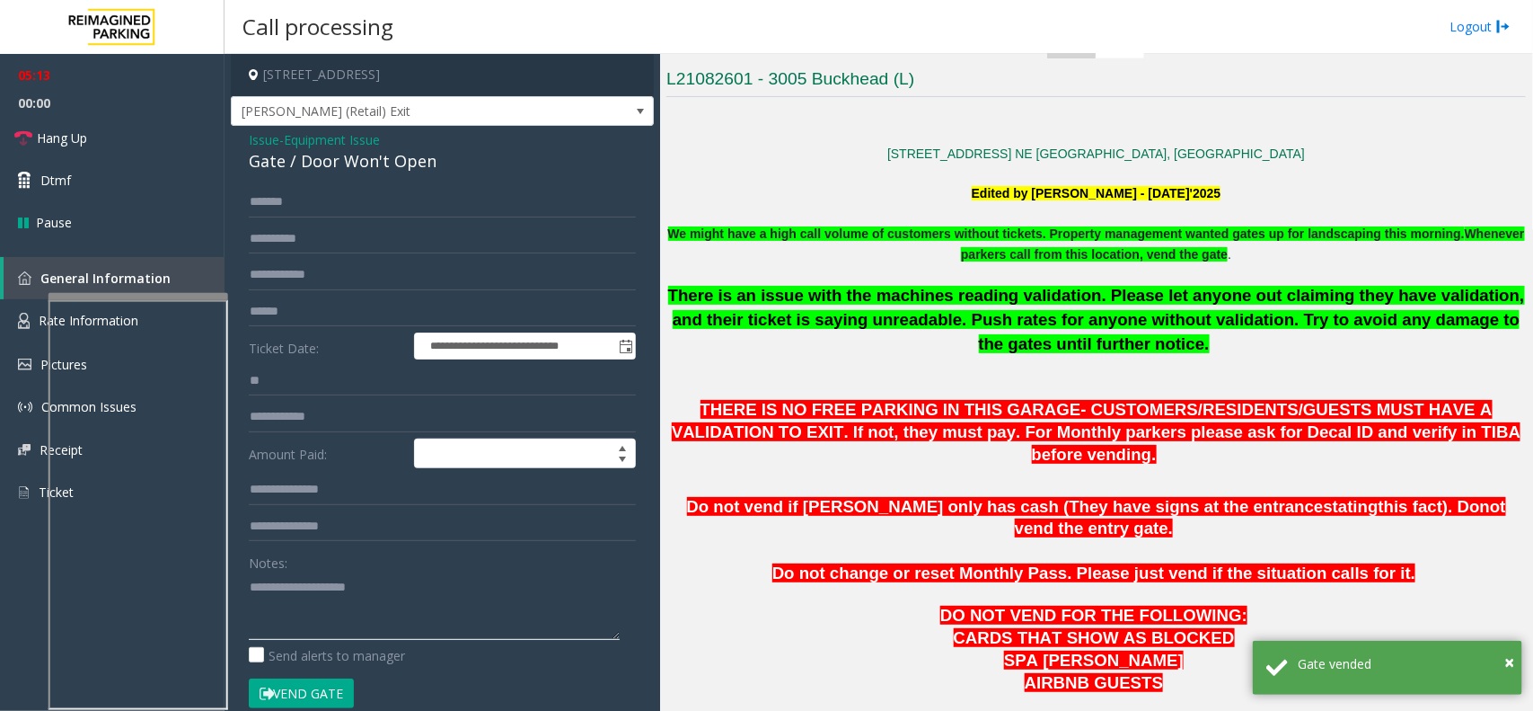
click at [411, 573] on textarea at bounding box center [434, 605] width 371 height 67
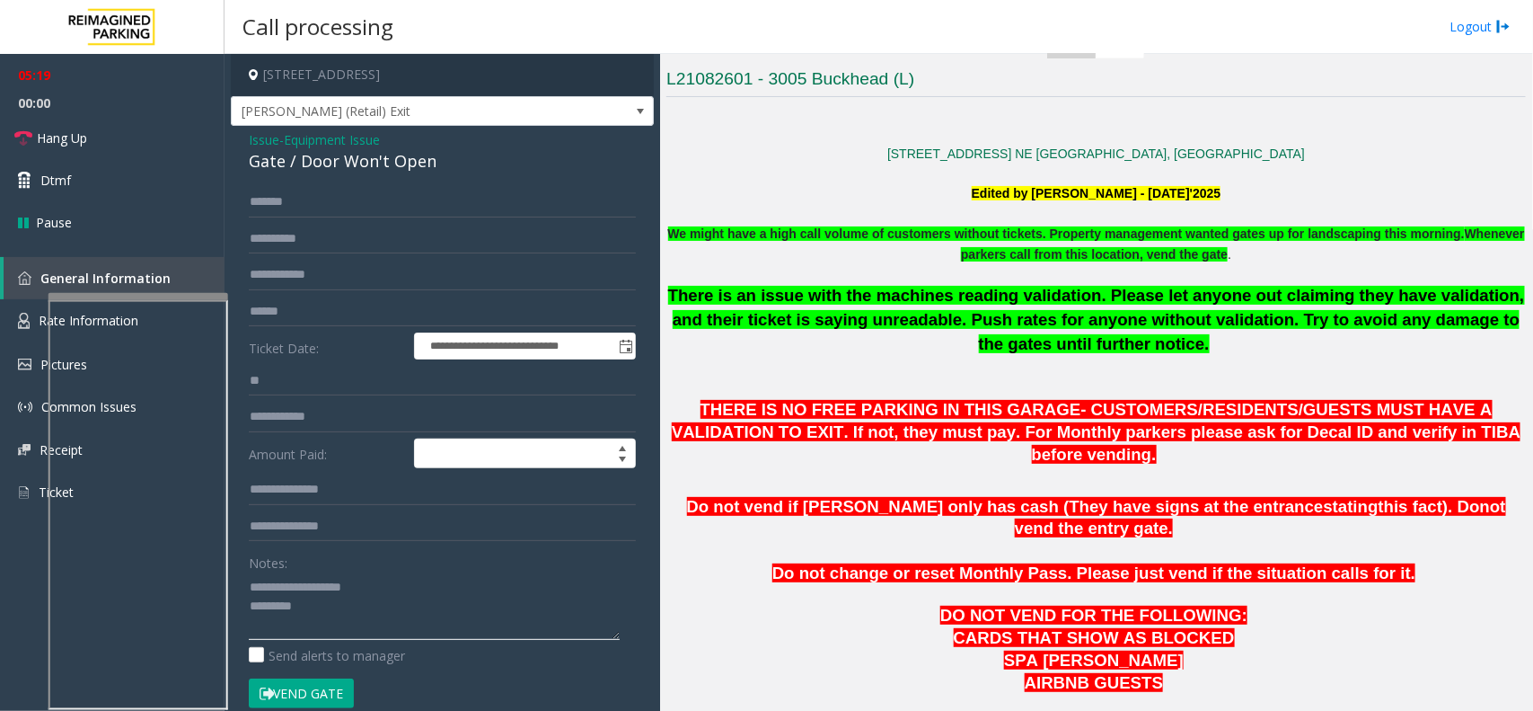
type textarea "**********"
click at [340, 142] on span "Equipment Issue" at bounding box center [332, 139] width 96 height 19
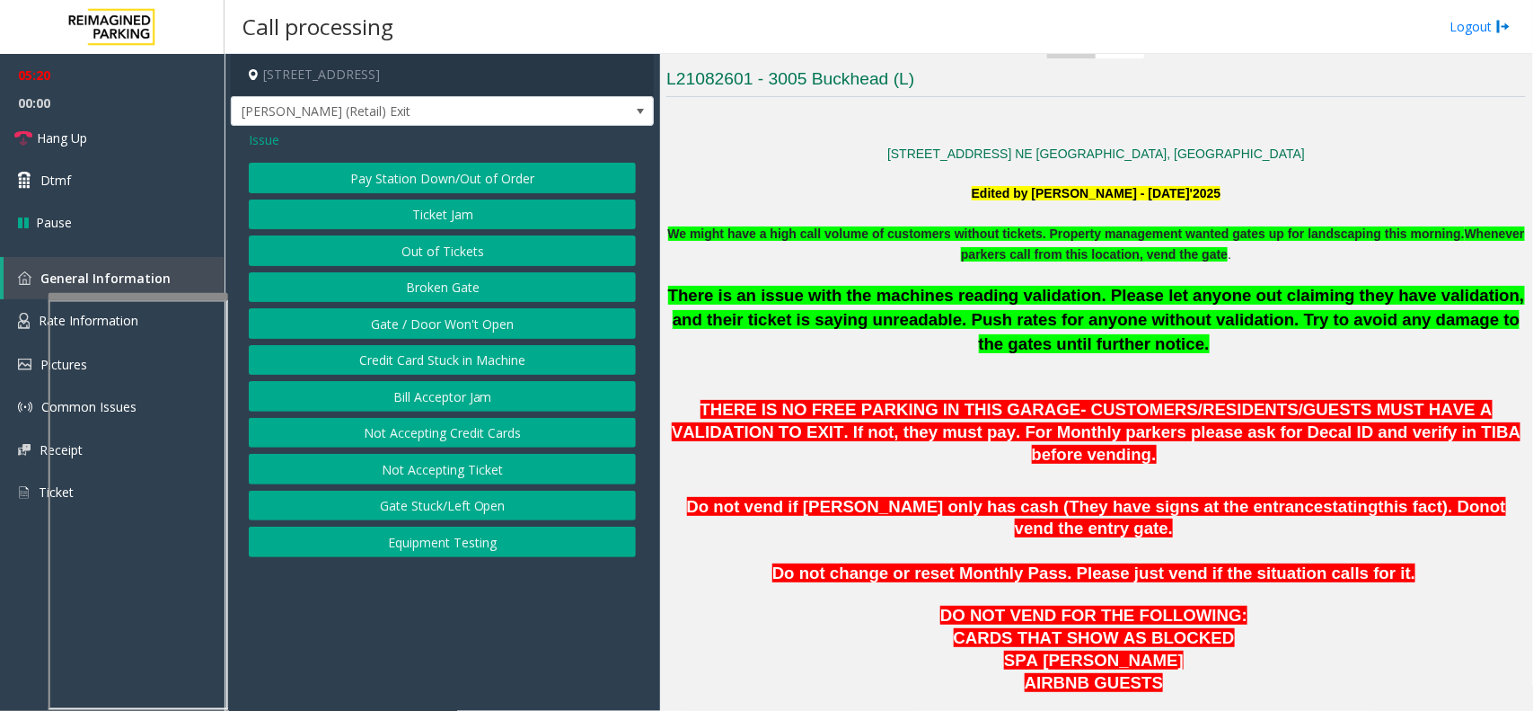
click at [268, 136] on span "Issue" at bounding box center [264, 139] width 31 height 19
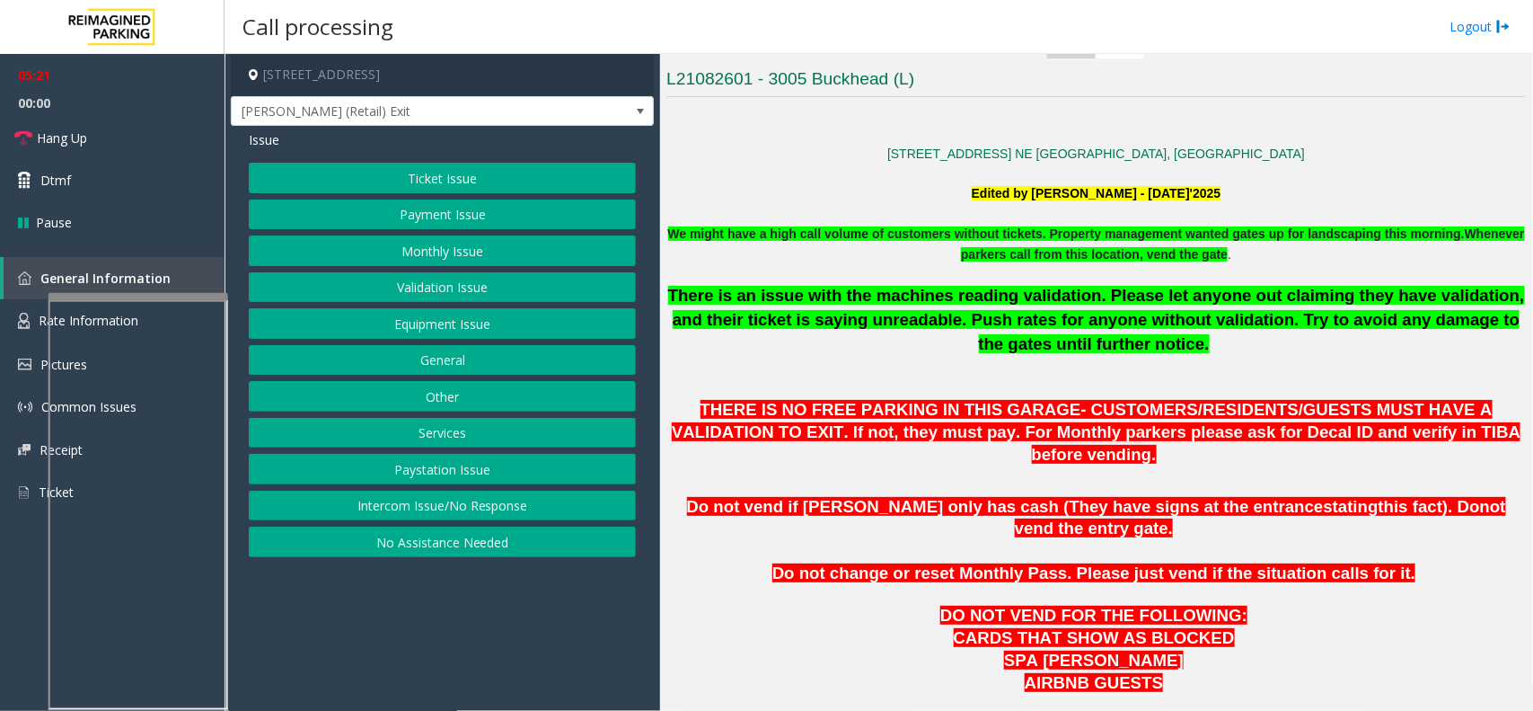
click at [428, 189] on button "Ticket Issue" at bounding box center [442, 178] width 387 height 31
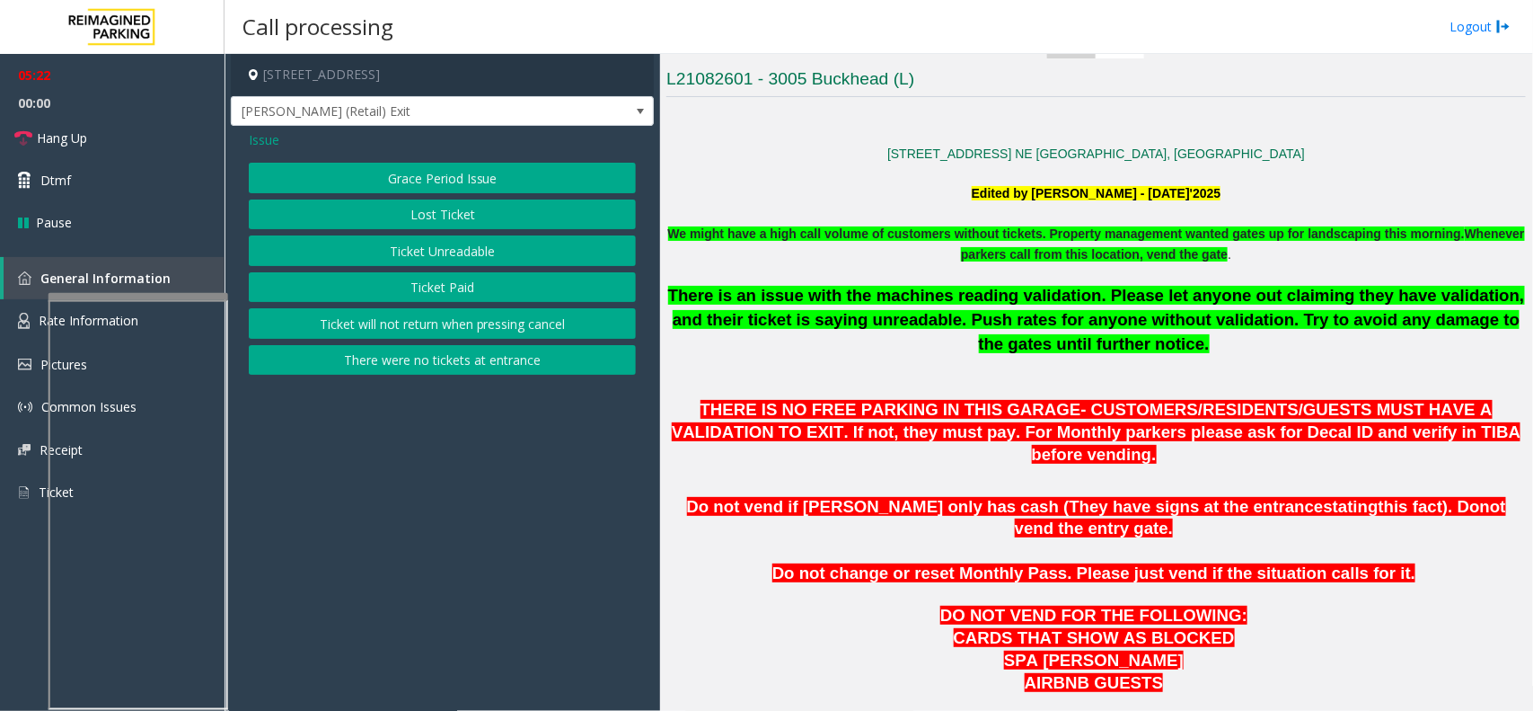
drag, startPoint x: 257, startPoint y: 141, endPoint x: 290, endPoint y: 153, distance: 35.2
click at [257, 141] on span "Issue" at bounding box center [264, 139] width 31 height 19
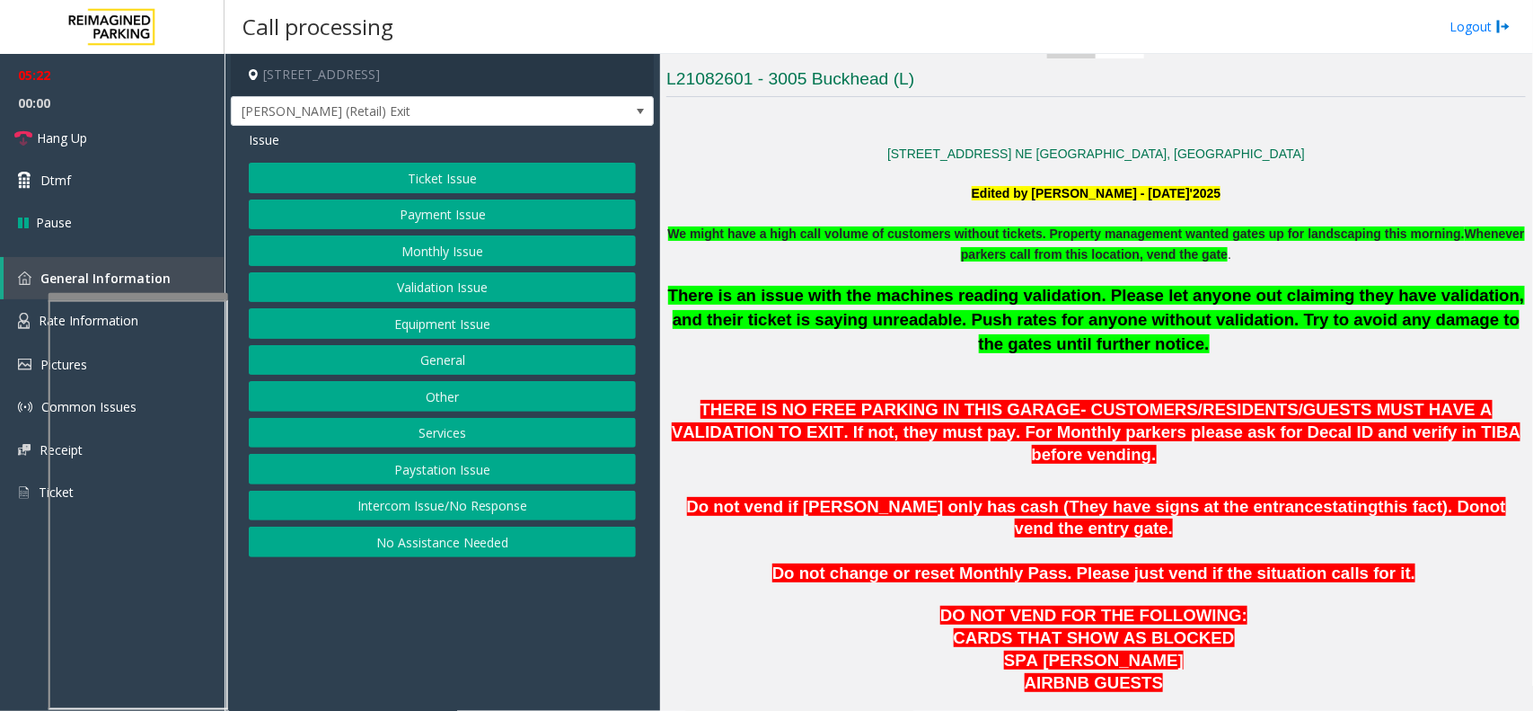
click at [410, 209] on button "Payment Issue" at bounding box center [442, 214] width 387 height 31
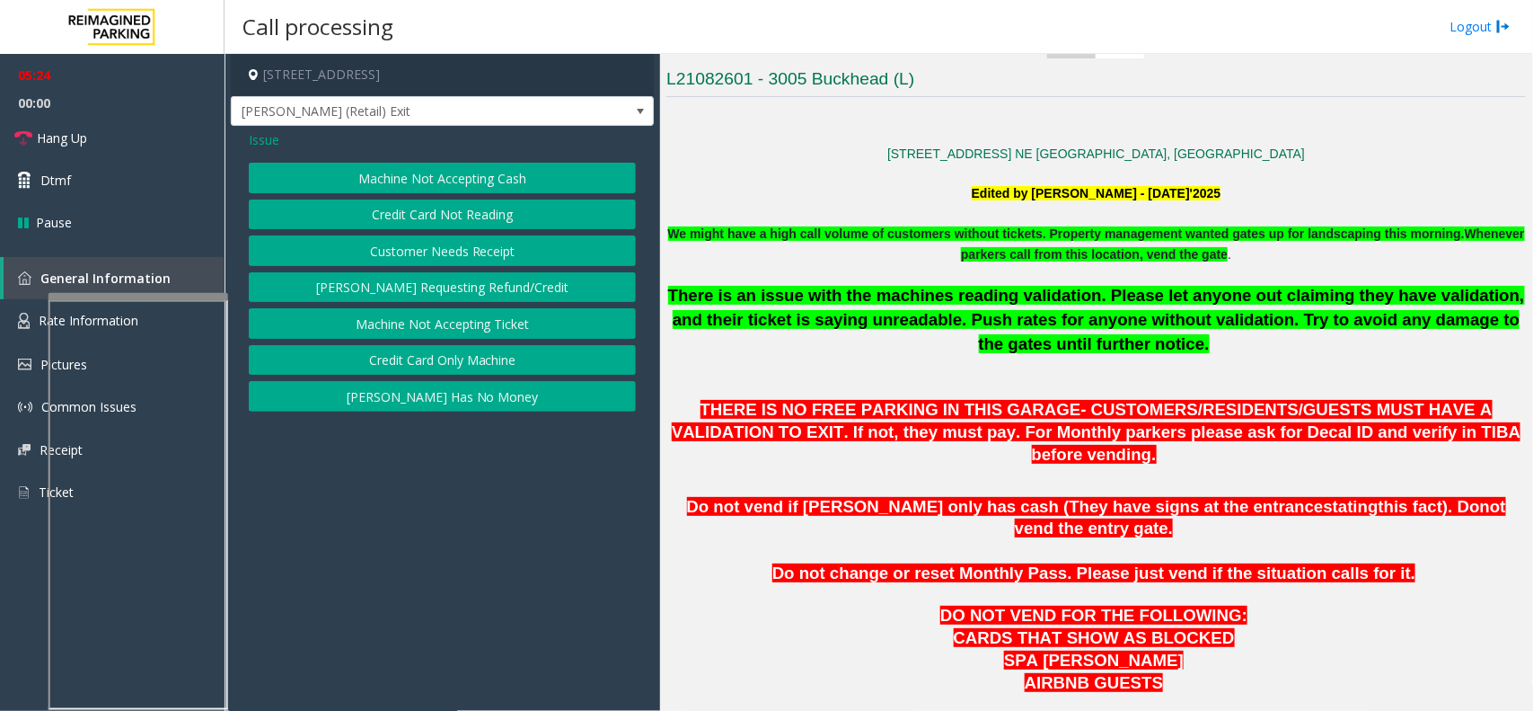
click at [468, 252] on button "Customer Needs Receipt" at bounding box center [442, 250] width 387 height 31
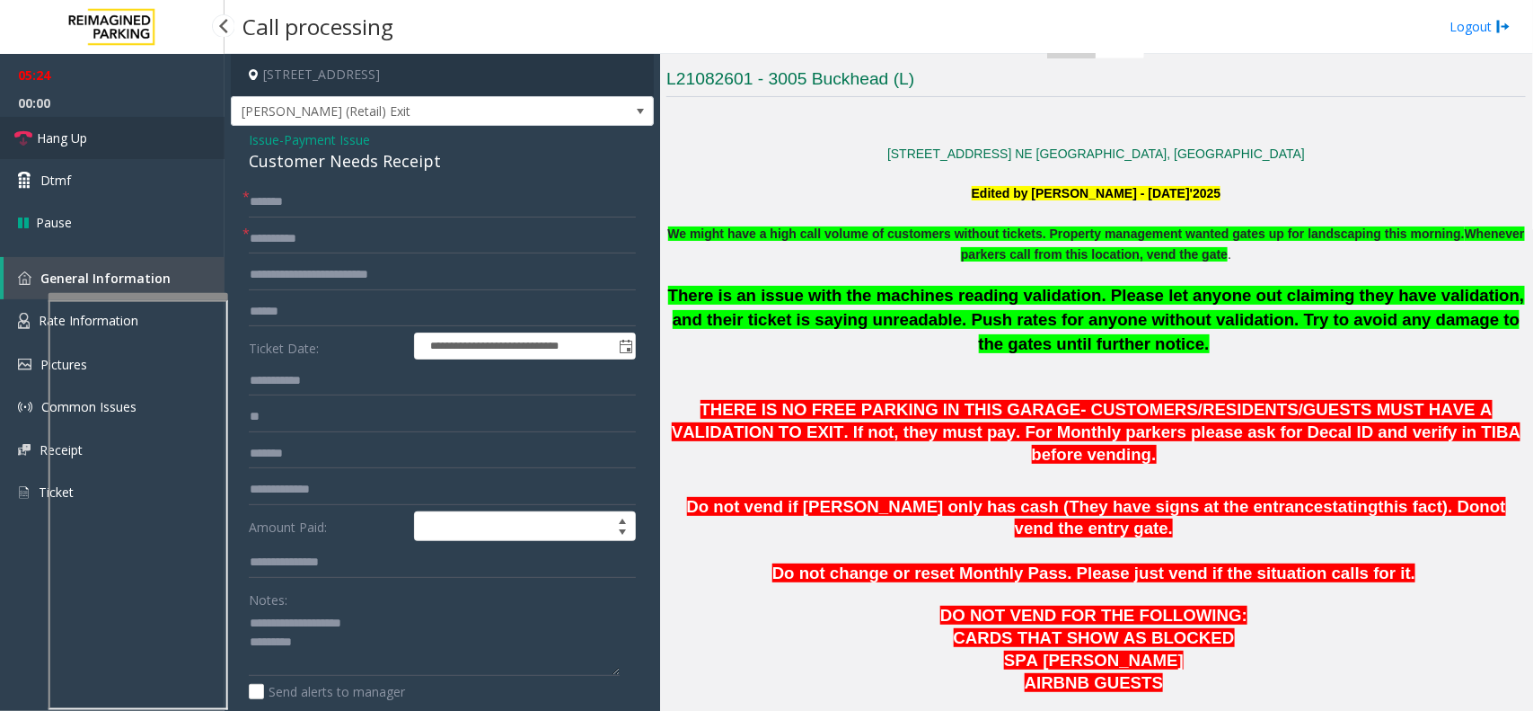
click at [124, 151] on link "Hang Up" at bounding box center [112, 138] width 225 height 42
click at [349, 163] on div "Customer Needs Receipt" at bounding box center [442, 161] width 387 height 24
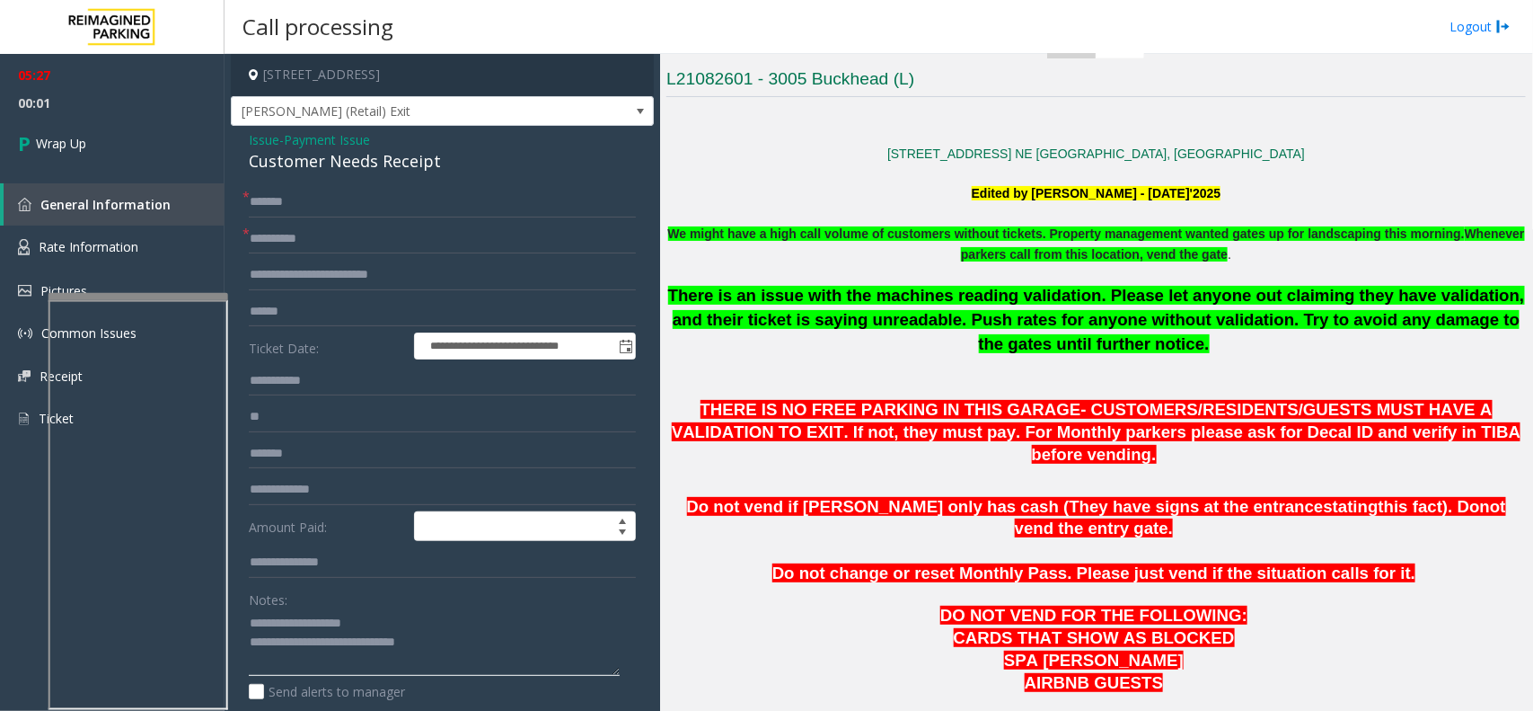
click at [562, 645] on textarea at bounding box center [434, 642] width 371 height 67
click at [532, 643] on textarea at bounding box center [434, 642] width 371 height 67
click at [371, 640] on textarea at bounding box center [434, 642] width 371 height 67
type textarea "**********"
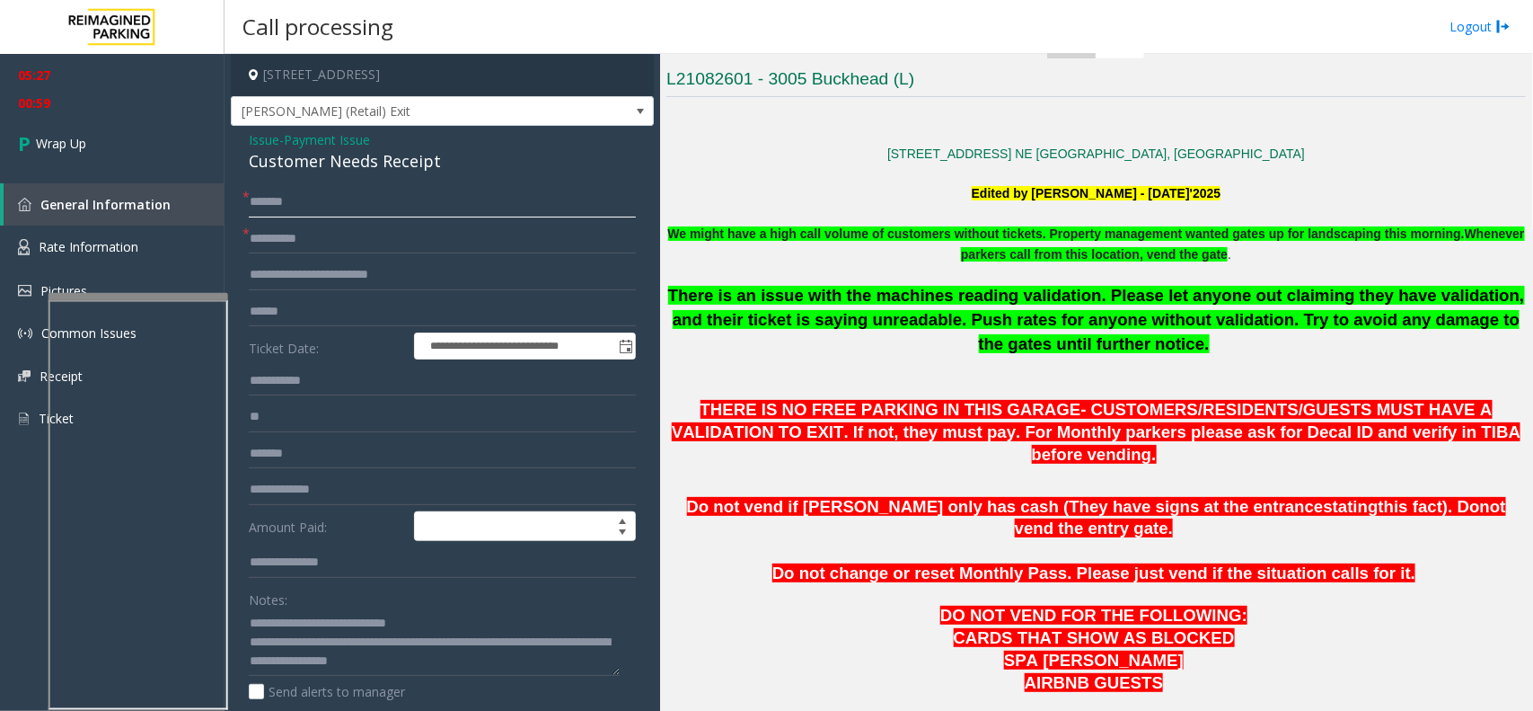
click at [275, 205] on input "******" at bounding box center [442, 202] width 387 height 31
click at [268, 243] on input "**********" at bounding box center [442, 239] width 387 height 31
click at [310, 270] on input "**********" at bounding box center [442, 275] width 387 height 31
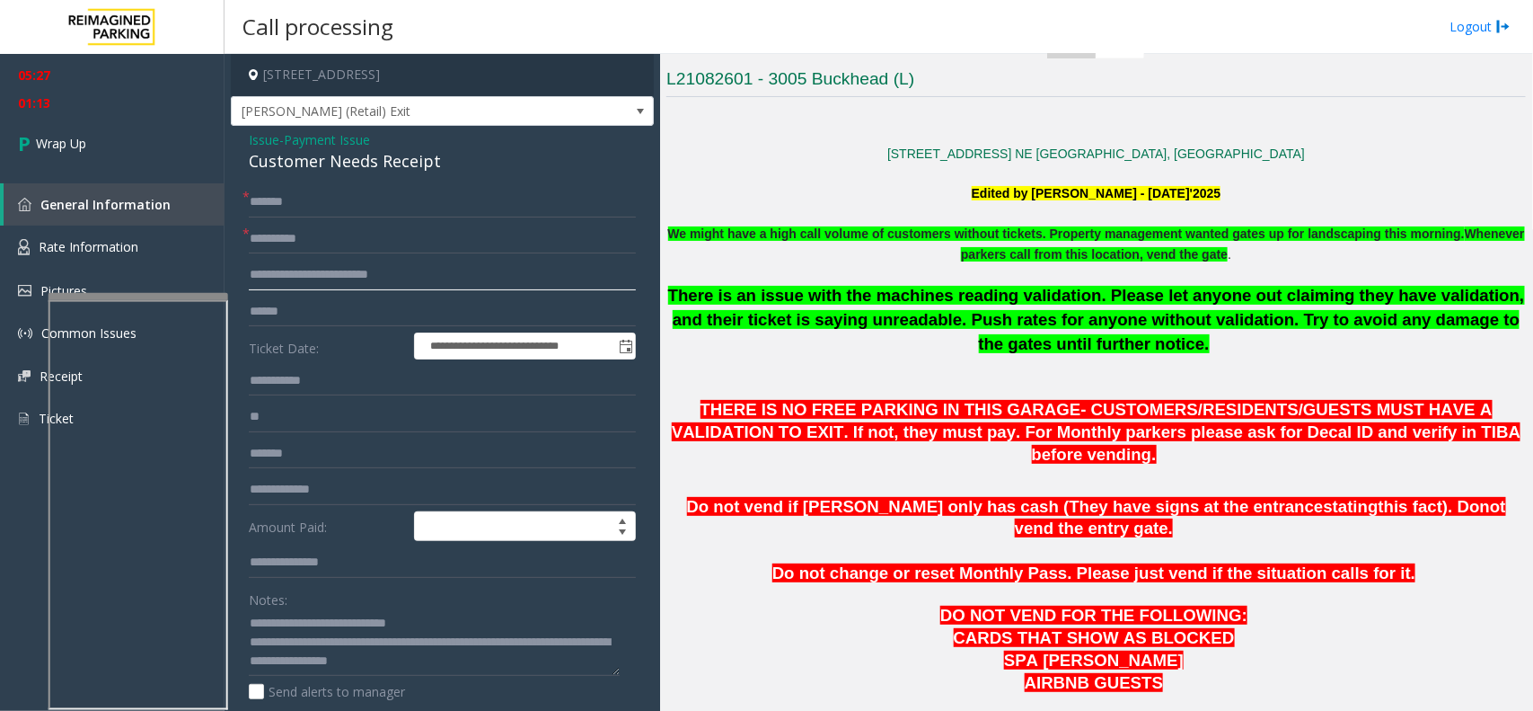
click at [310, 270] on input "**********" at bounding box center [442, 275] width 387 height 31
click at [311, 267] on input "**********" at bounding box center [442, 275] width 387 height 31
click at [322, 272] on input "**********" at bounding box center [442, 275] width 387 height 31
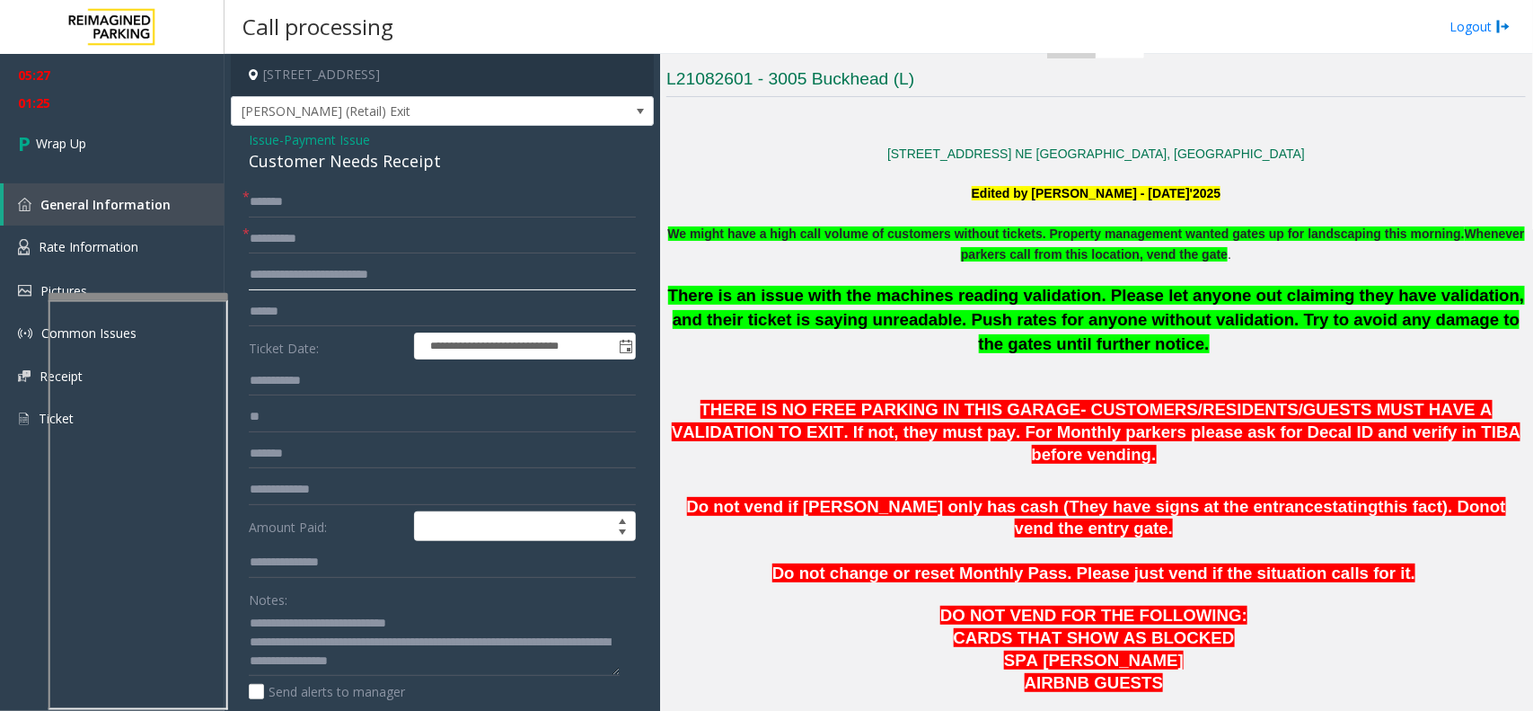
click at [322, 272] on input "**********" at bounding box center [442, 275] width 387 height 31
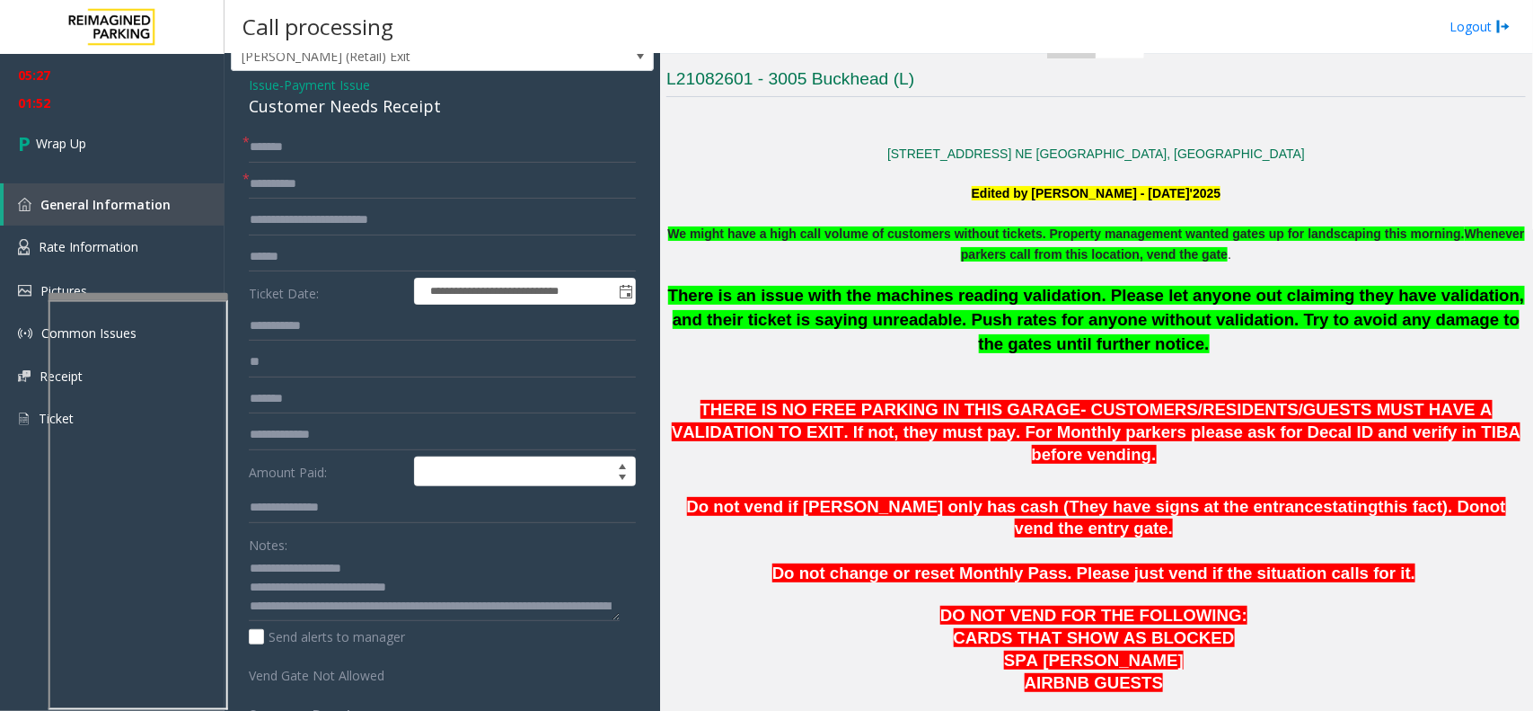
scroll to position [0, 0]
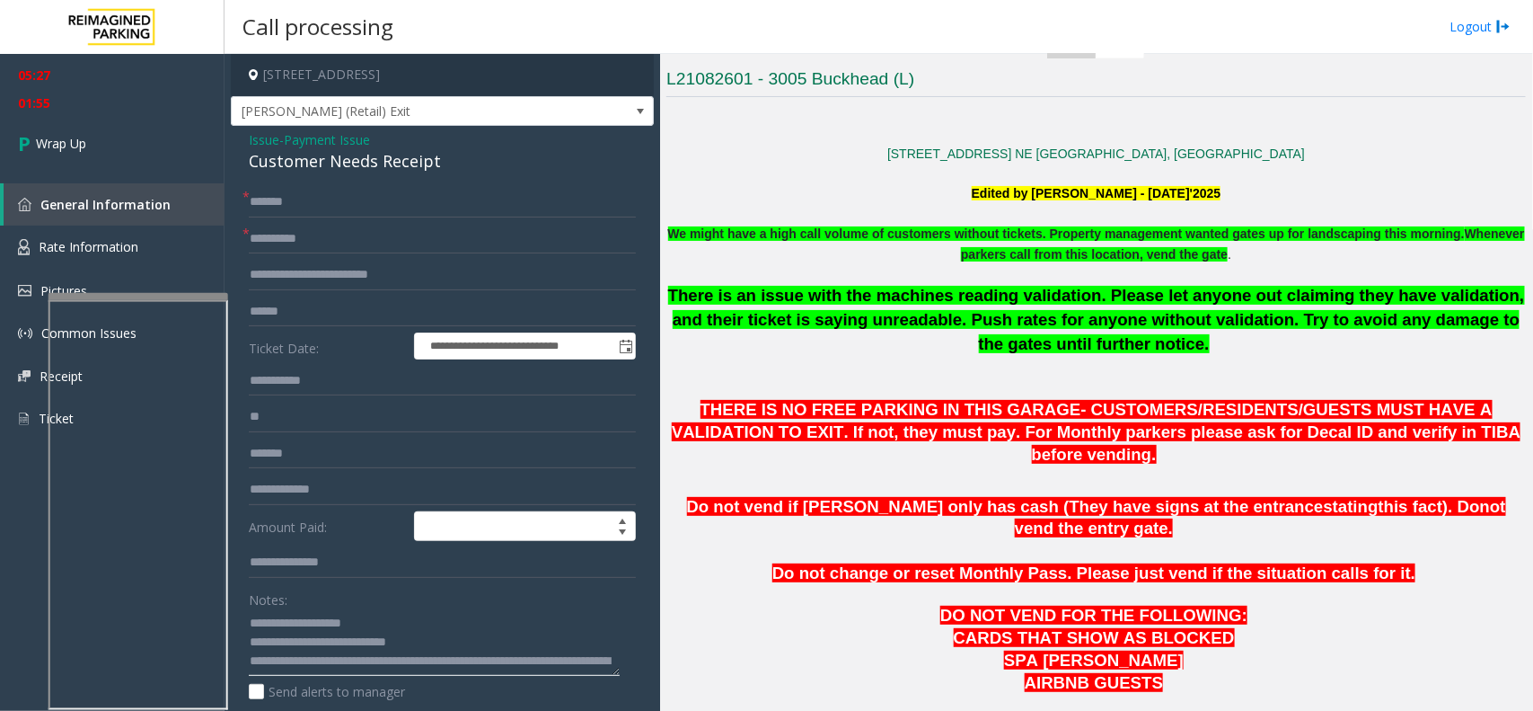
click at [340, 620] on textarea at bounding box center [434, 642] width 371 height 67
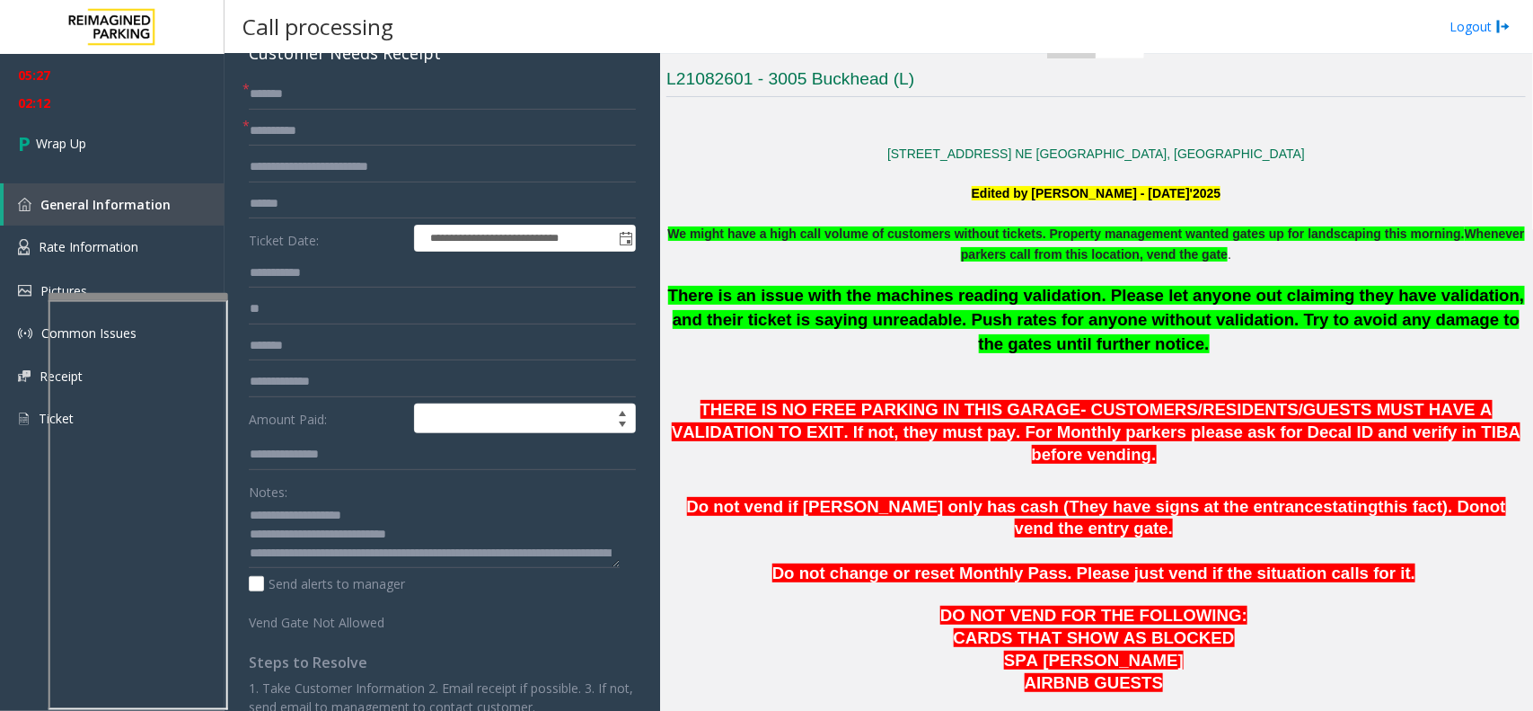
scroll to position [57, 0]
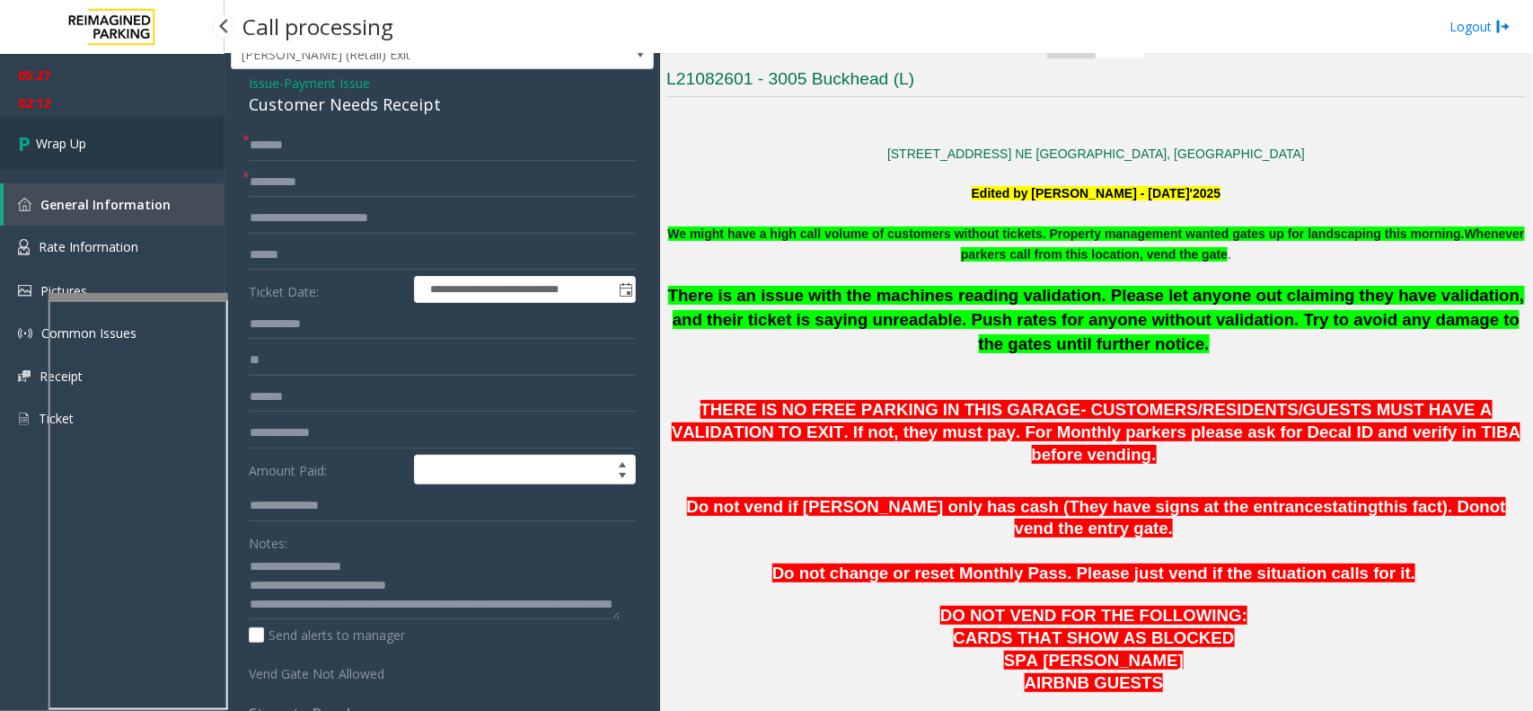
click at [117, 140] on link "Wrap Up" at bounding box center [112, 143] width 225 height 53
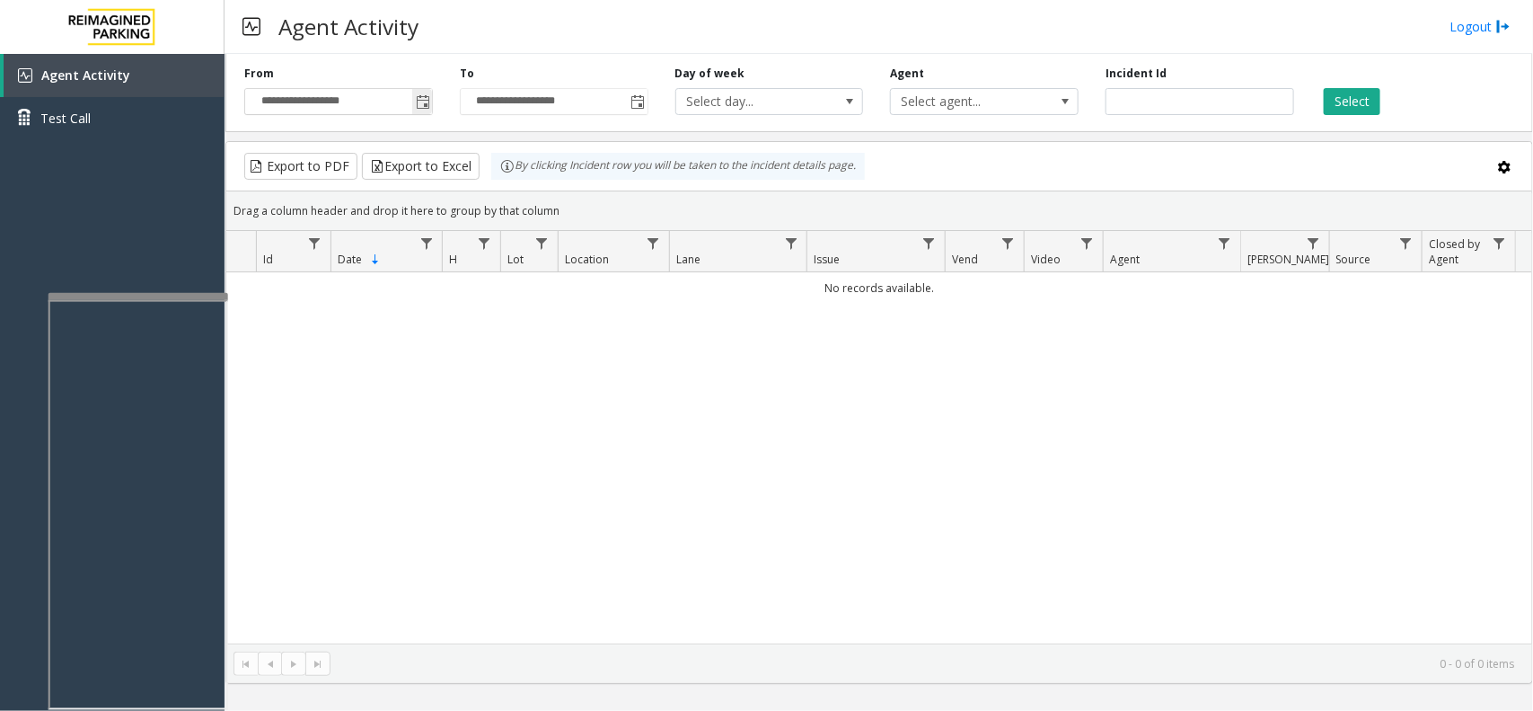
click at [418, 105] on span "Toggle popup" at bounding box center [423, 102] width 14 height 14
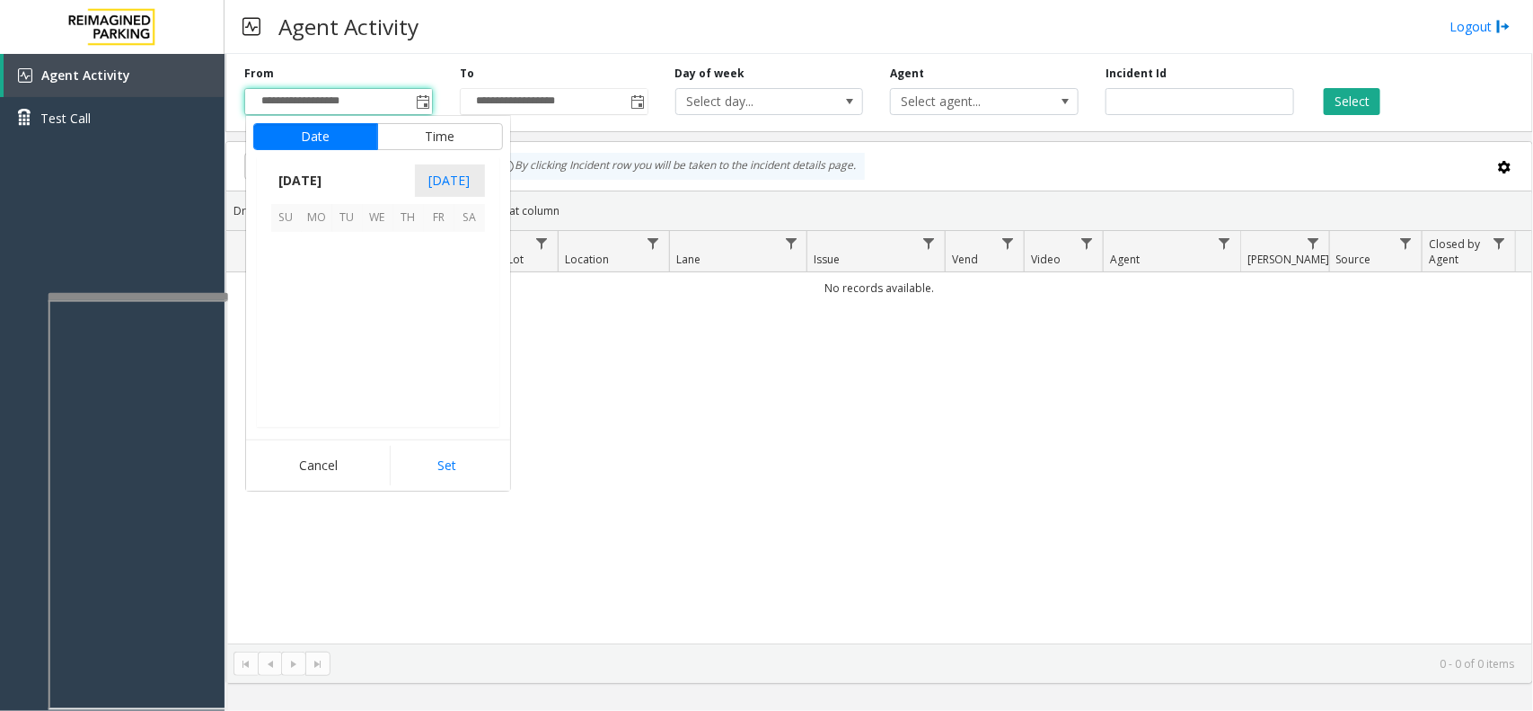
scroll to position [322233, 0]
click at [350, 310] on span "16" at bounding box center [347, 308] width 31 height 31
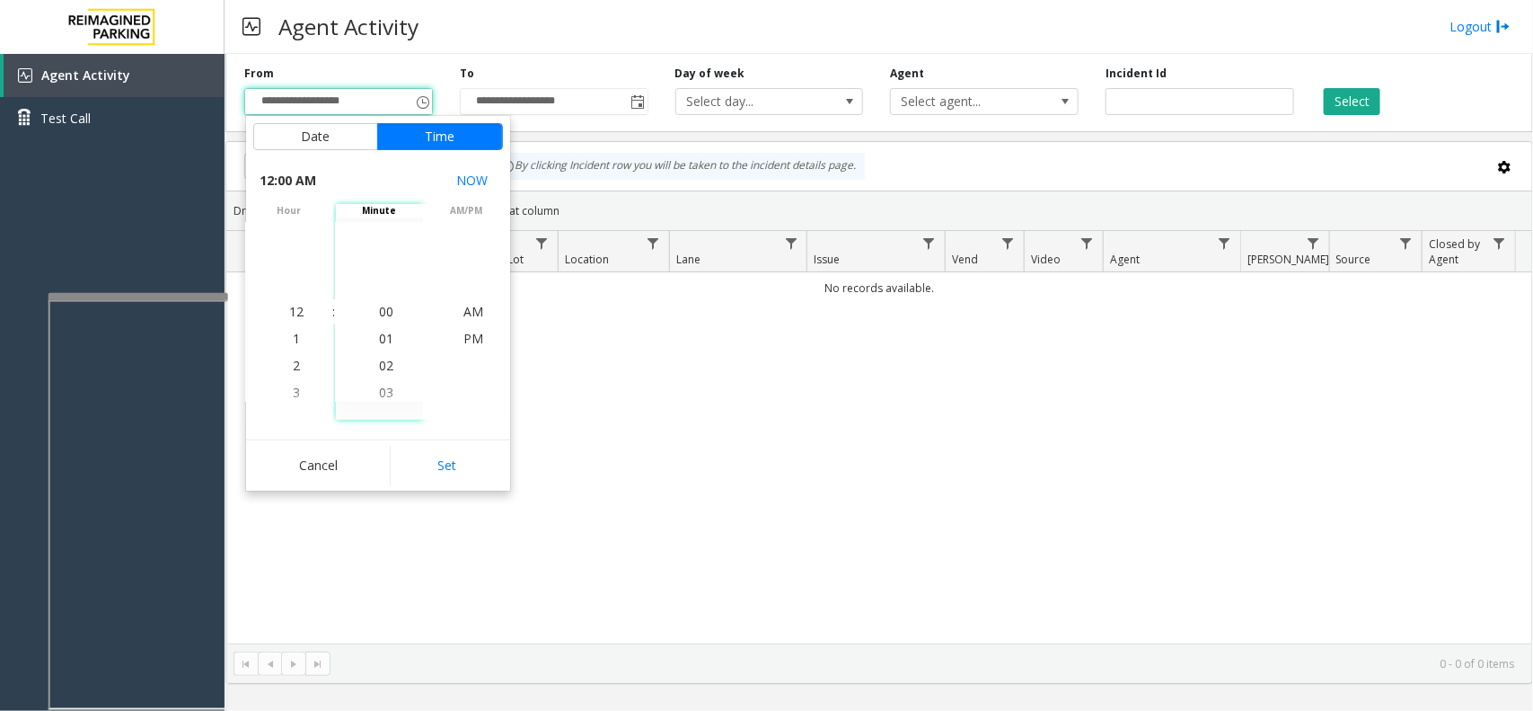
click at [479, 486] on div "Cancel Set" at bounding box center [378, 464] width 264 height 51
click at [490, 470] on button "Set" at bounding box center [446, 466] width 113 height 40
type input "**********"
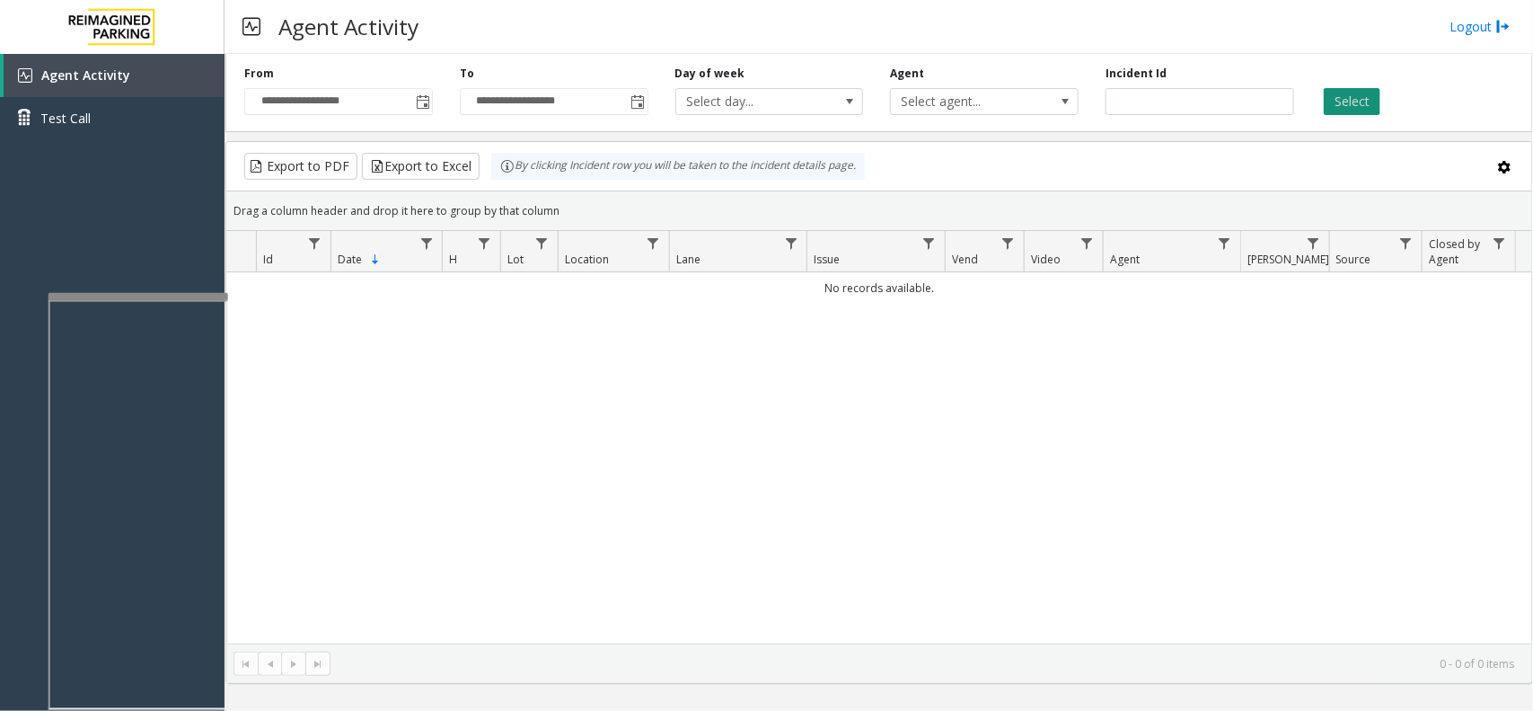
click at [1355, 105] on button "Select" at bounding box center [1352, 101] width 57 height 27
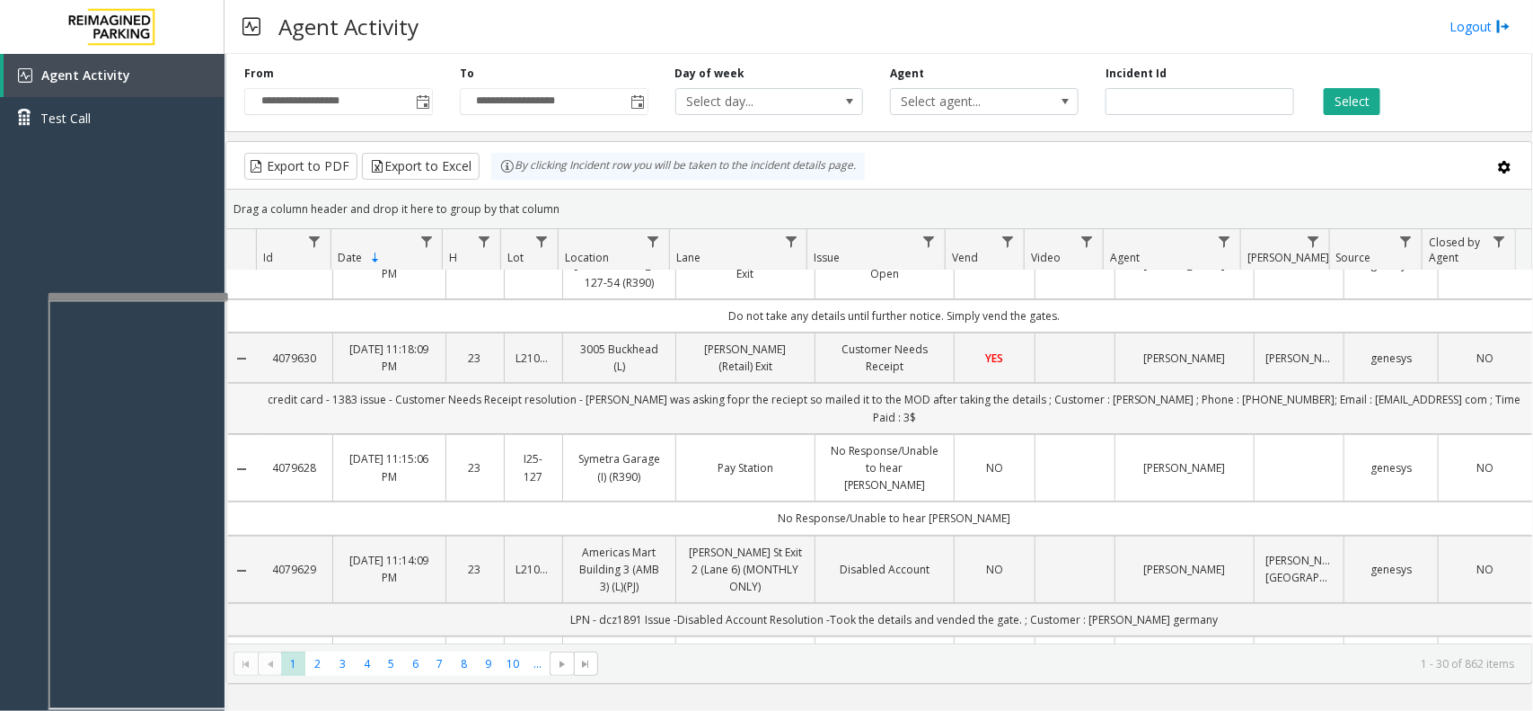
scroll to position [0, 0]
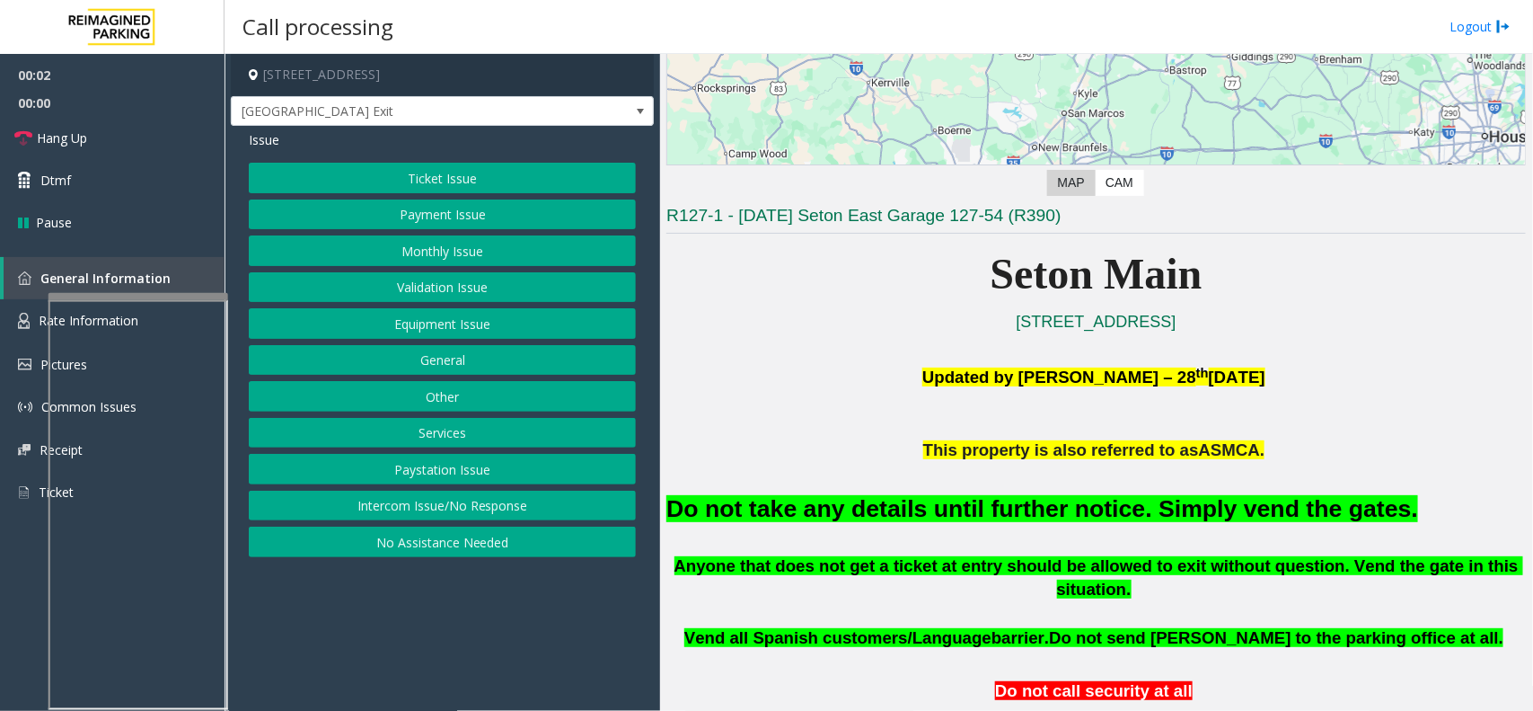
scroll to position [337, 0]
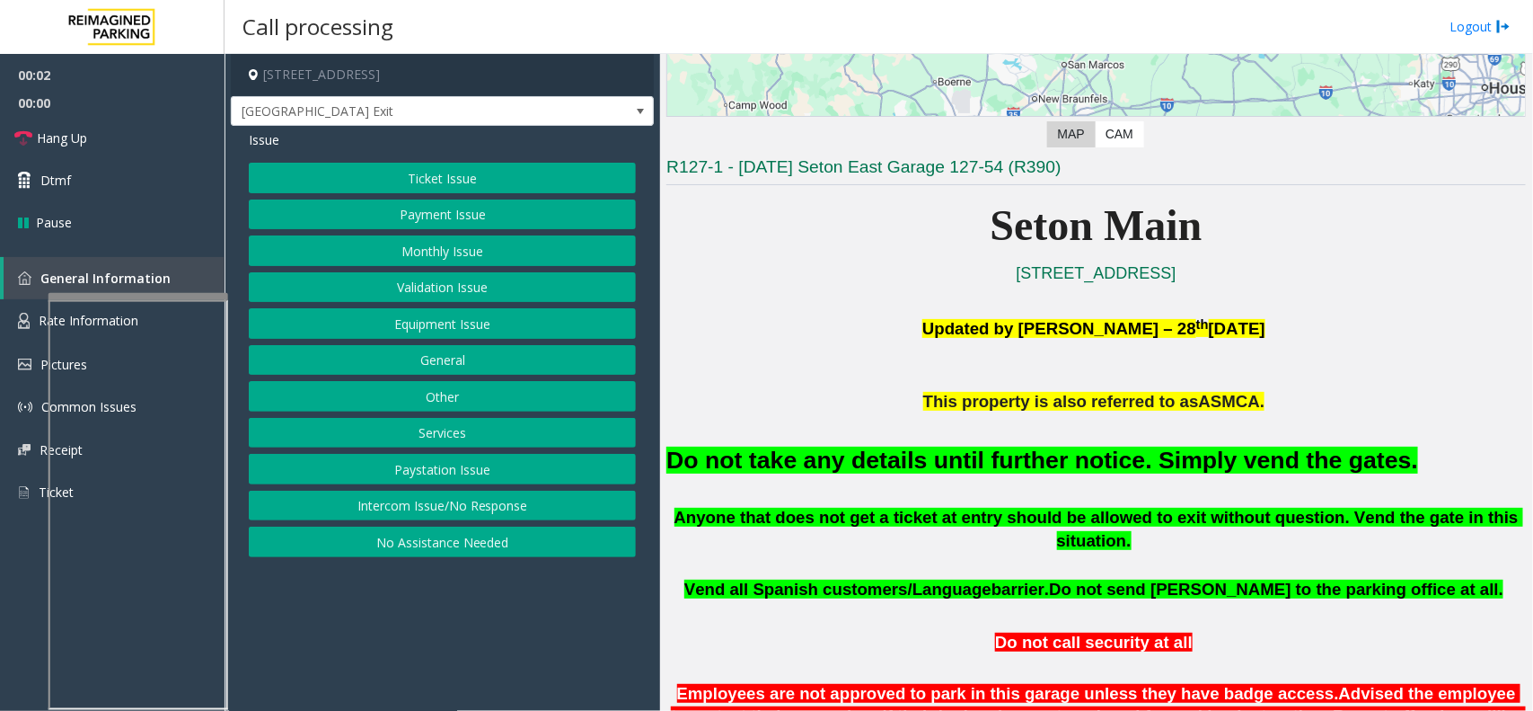
click at [401, 330] on button "Equipment Issue" at bounding box center [442, 323] width 387 height 31
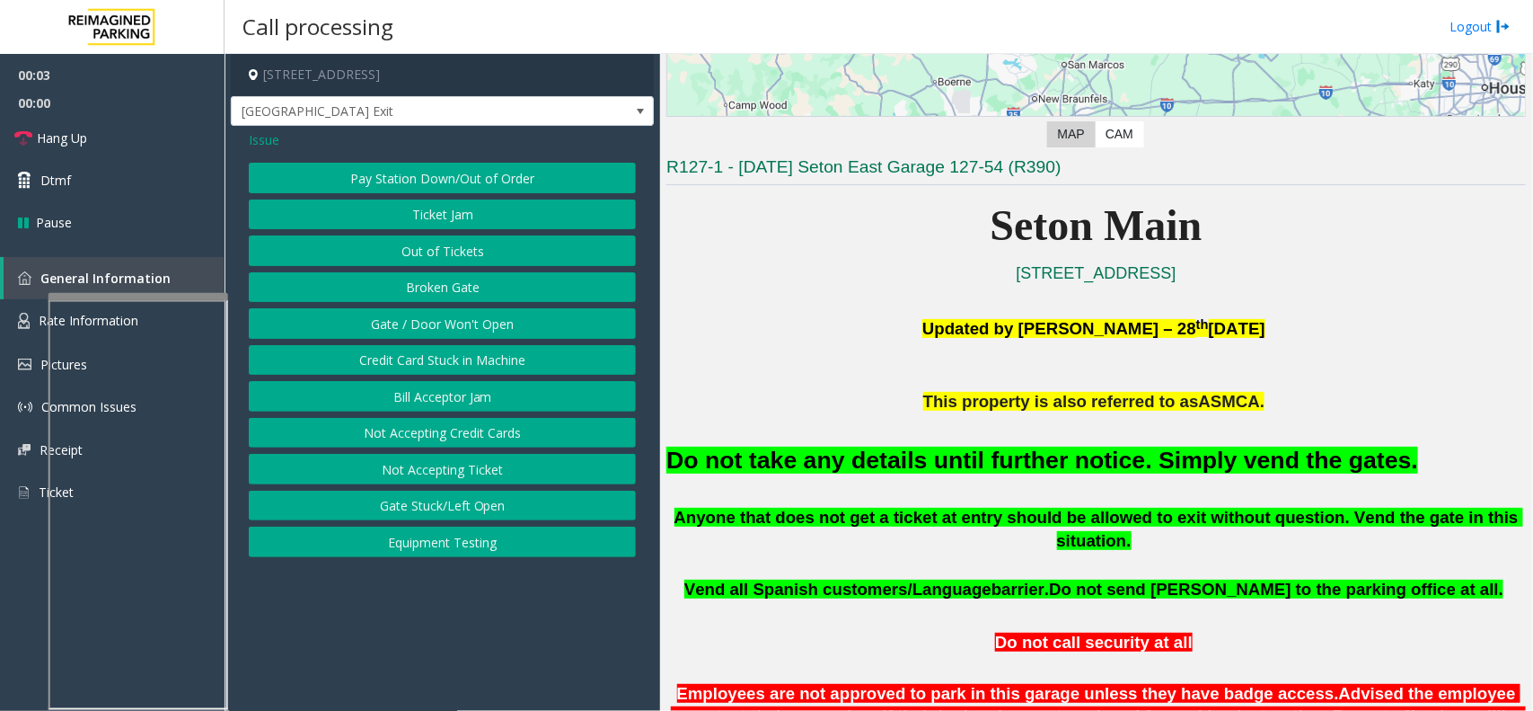
click at [401, 330] on button "Gate / Door Won't Open" at bounding box center [442, 323] width 387 height 31
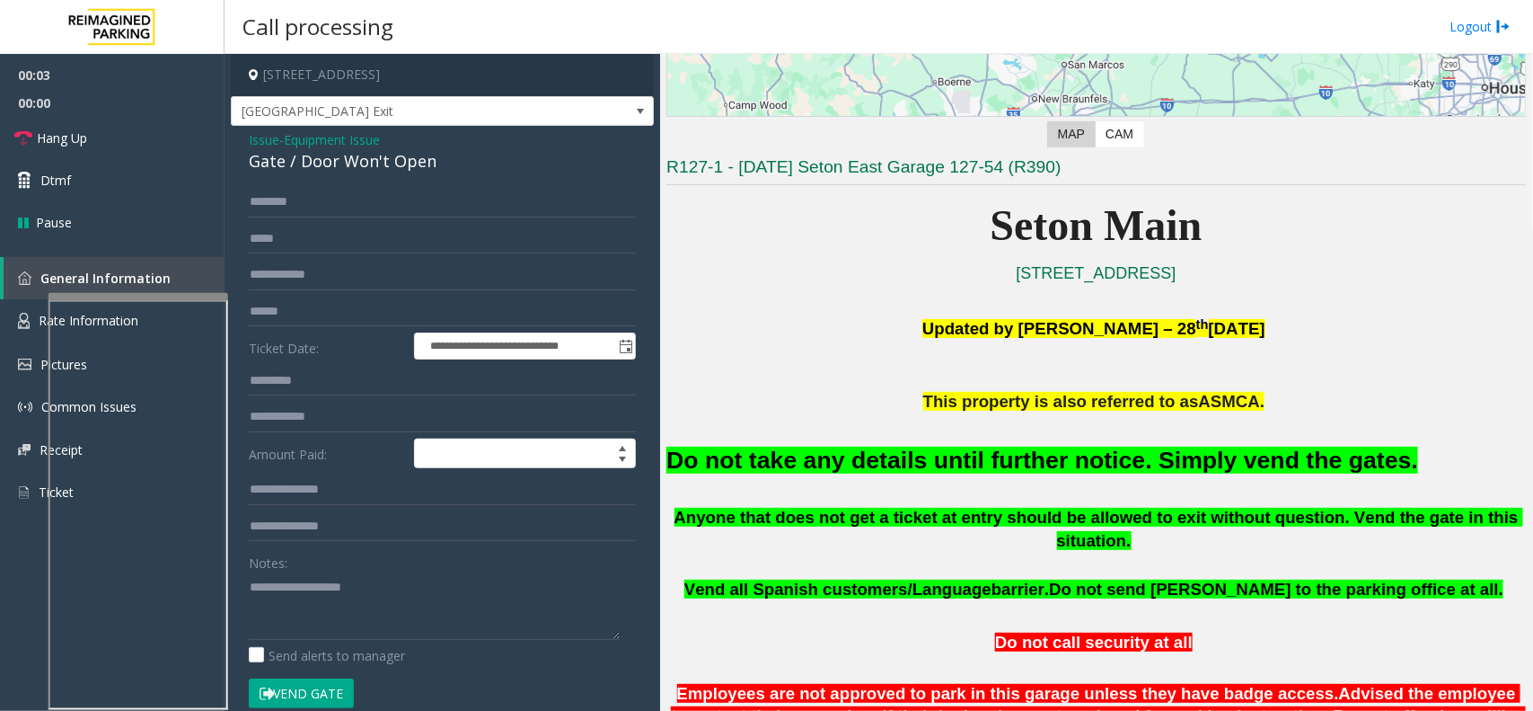
click at [335, 701] on button "Vend Gate" at bounding box center [301, 693] width 105 height 31
click at [900, 440] on div "Do not take any details until further notice. Simply vend the gates." at bounding box center [1096, 459] width 860 height 92
click at [892, 461] on font "Do not take any details until further notice. Simply vend the gates." at bounding box center [1042, 459] width 752 height 27
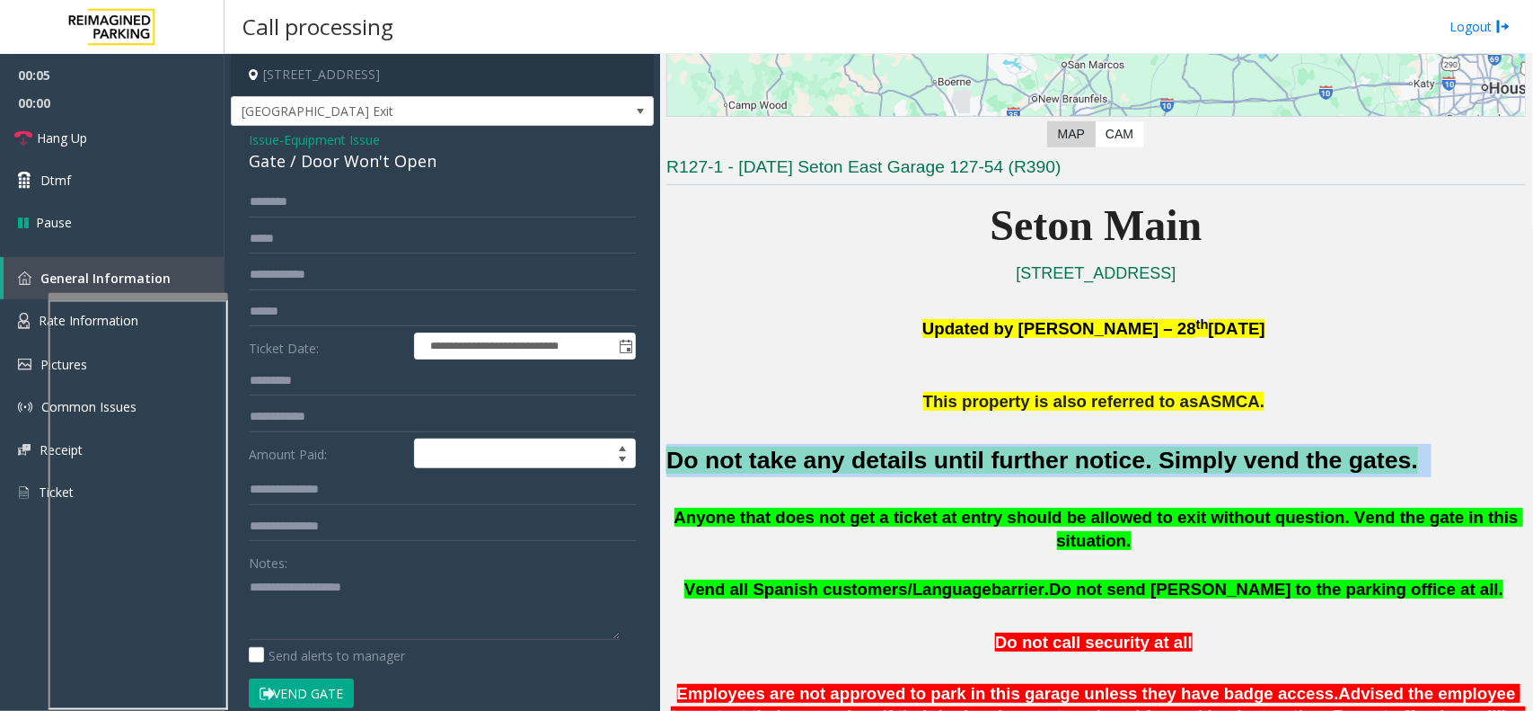
click at [892, 461] on font "Do not take any details until further notice. Simply vend the gates." at bounding box center [1042, 459] width 752 height 27
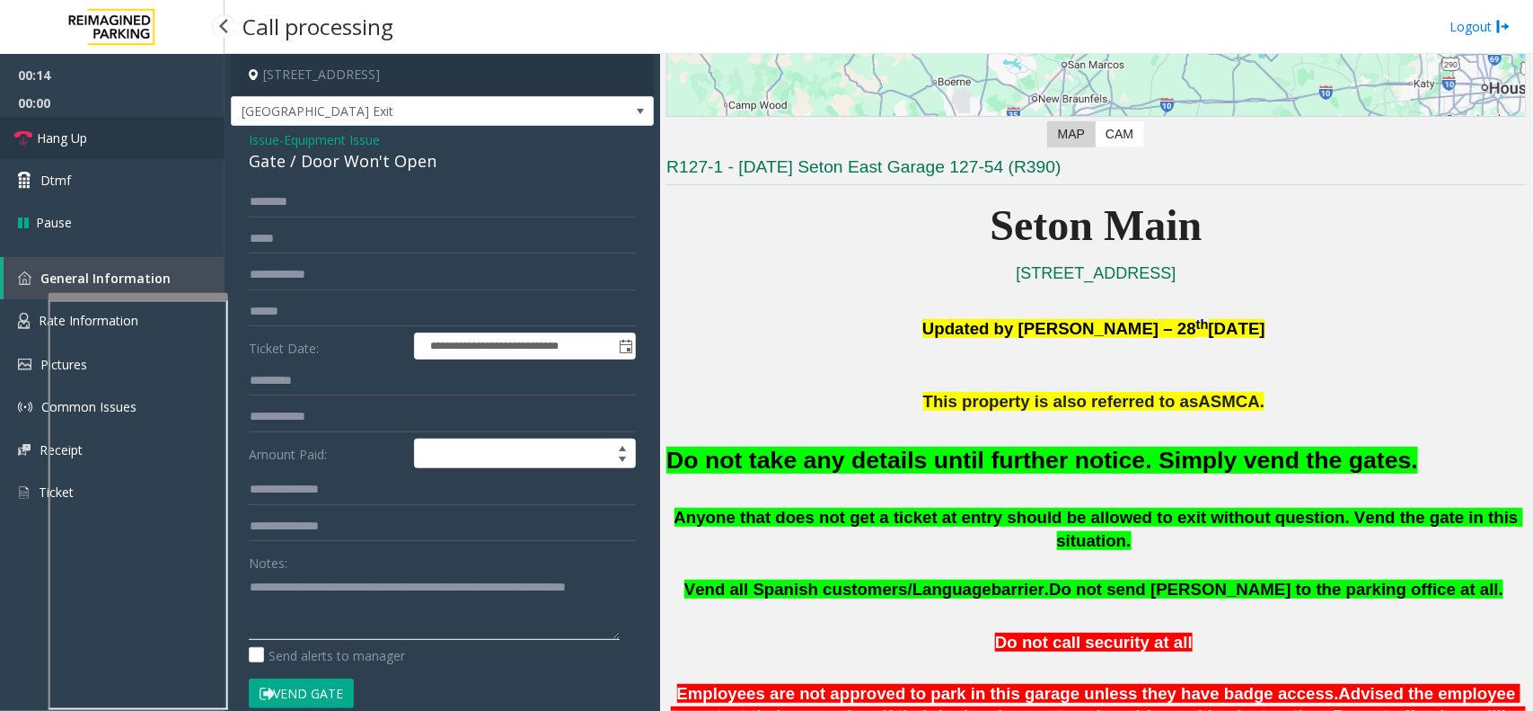
type textarea "**********"
click at [119, 146] on link "Hang Up" at bounding box center [112, 138] width 225 height 42
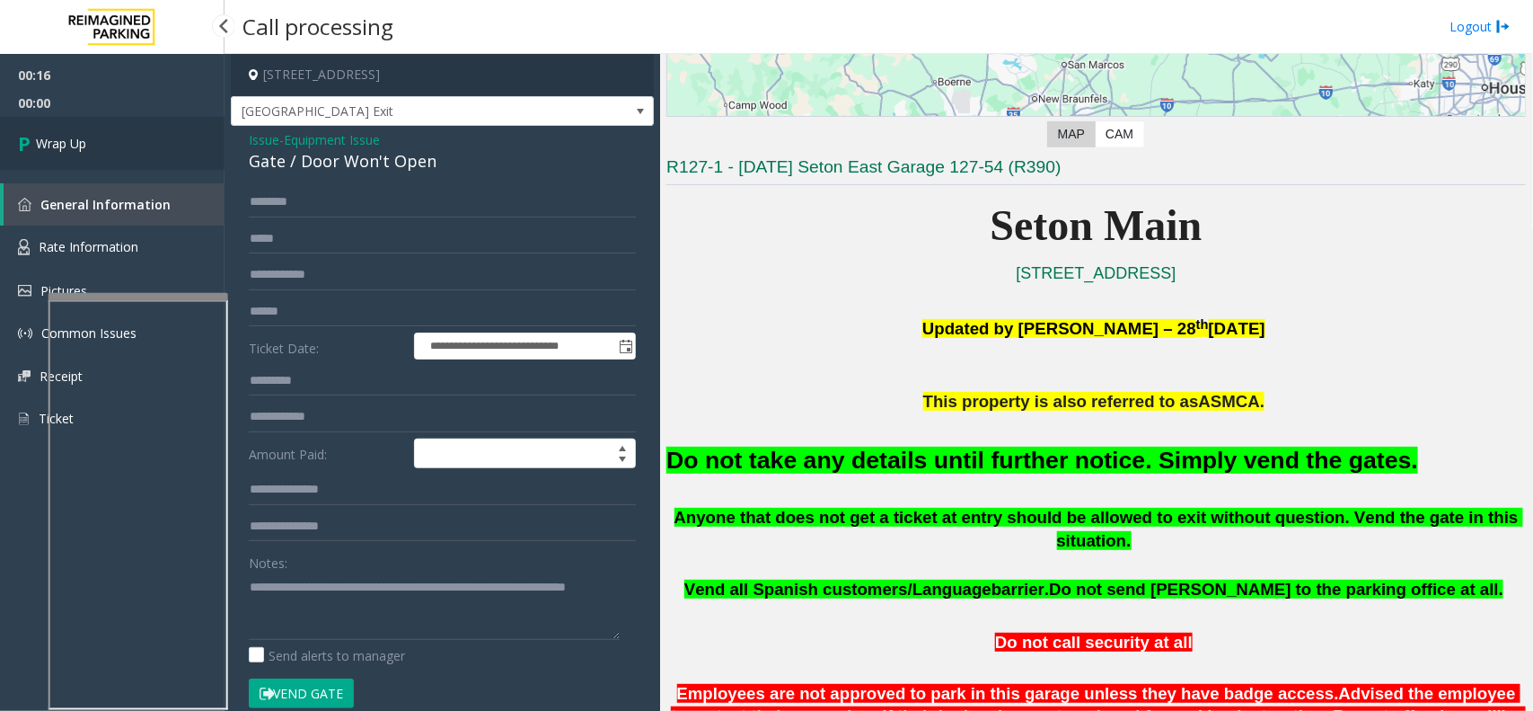
click at [68, 146] on span "Wrap Up" at bounding box center [61, 143] width 50 height 19
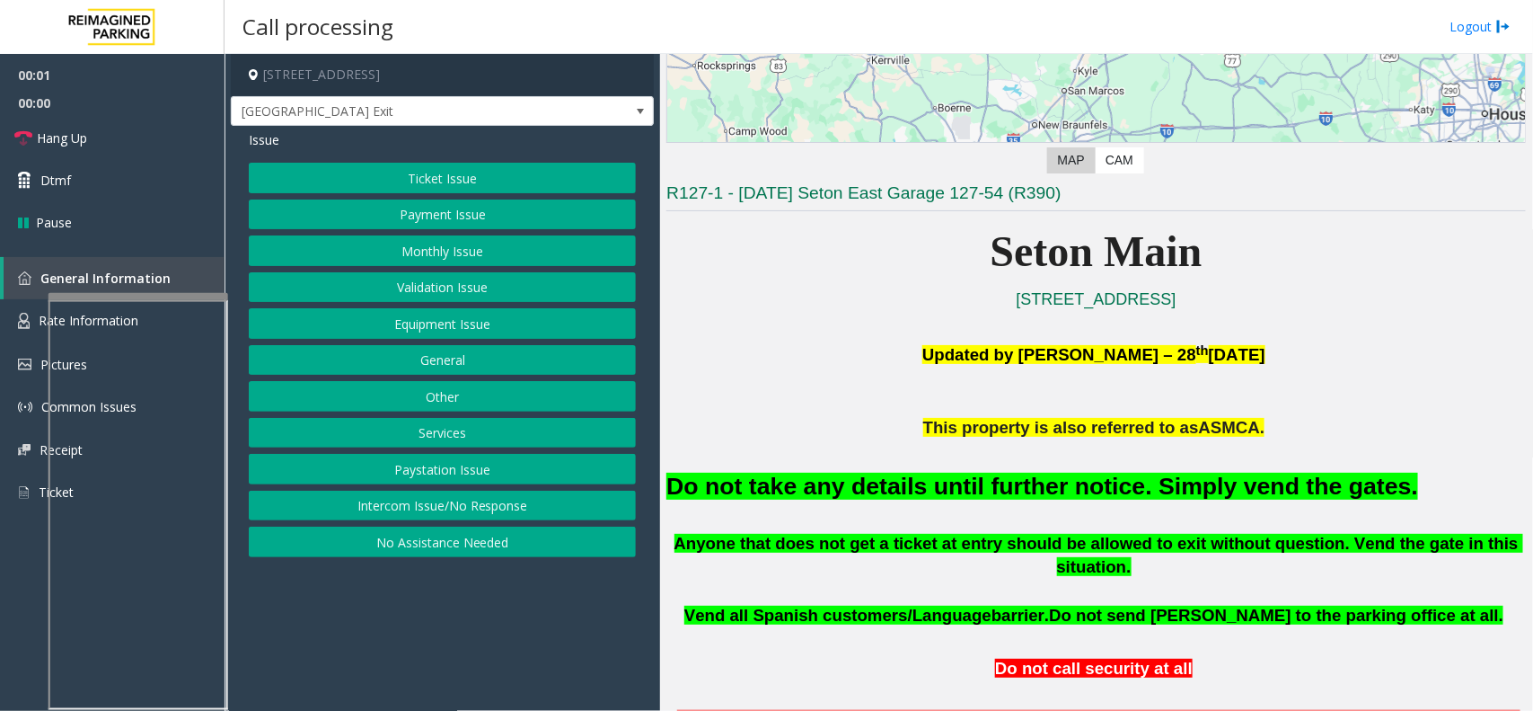
scroll to position [337, 0]
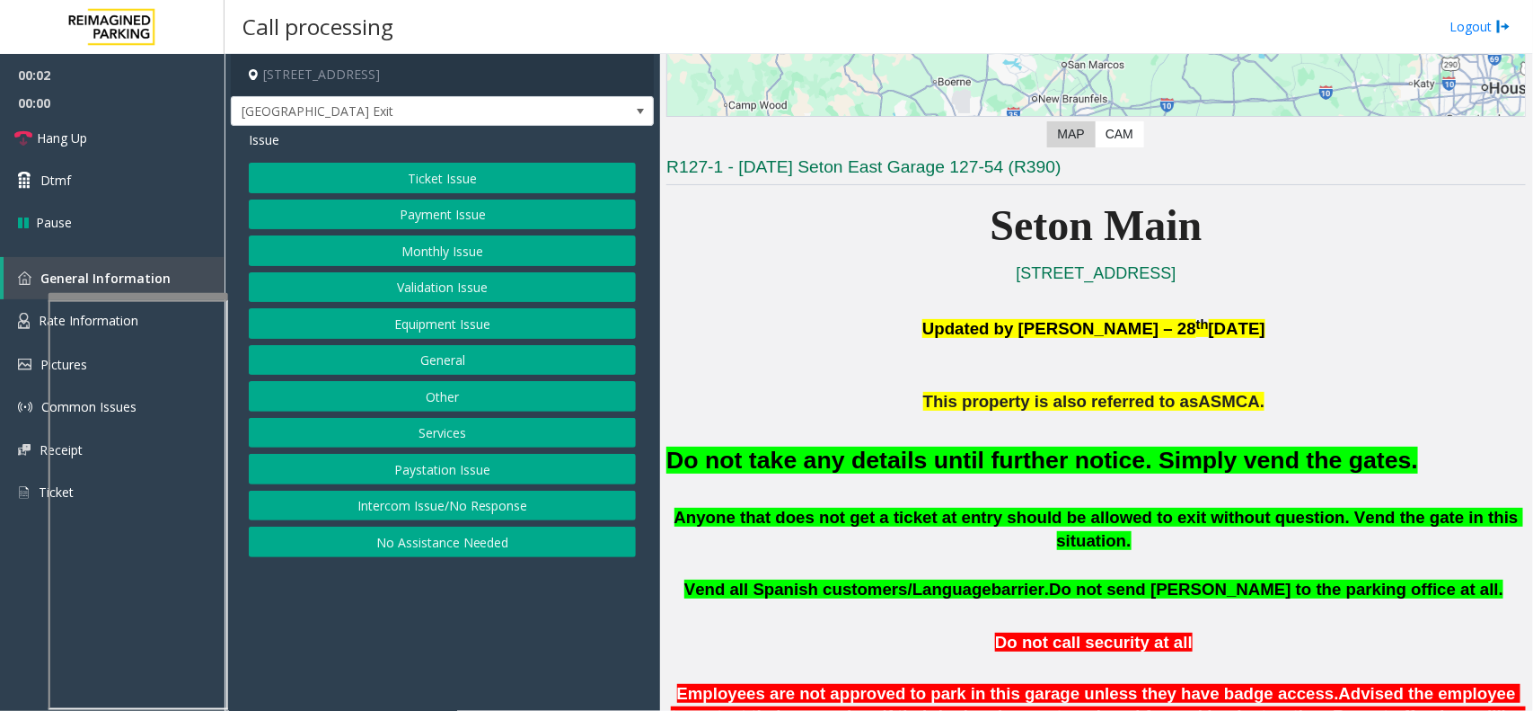
click at [483, 329] on button "Equipment Issue" at bounding box center [442, 323] width 387 height 31
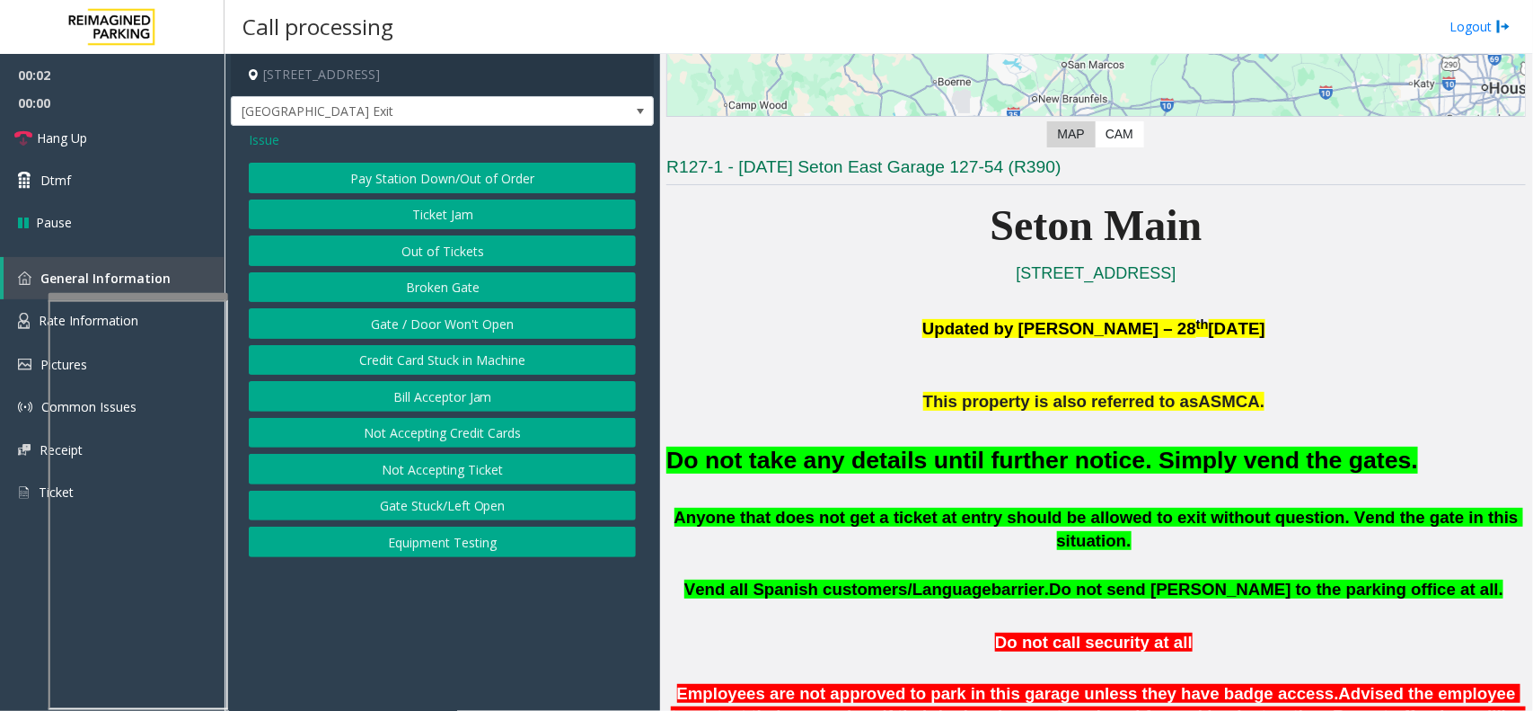
click at [483, 329] on button "Gate / Door Won't Open" at bounding box center [442, 323] width 387 height 31
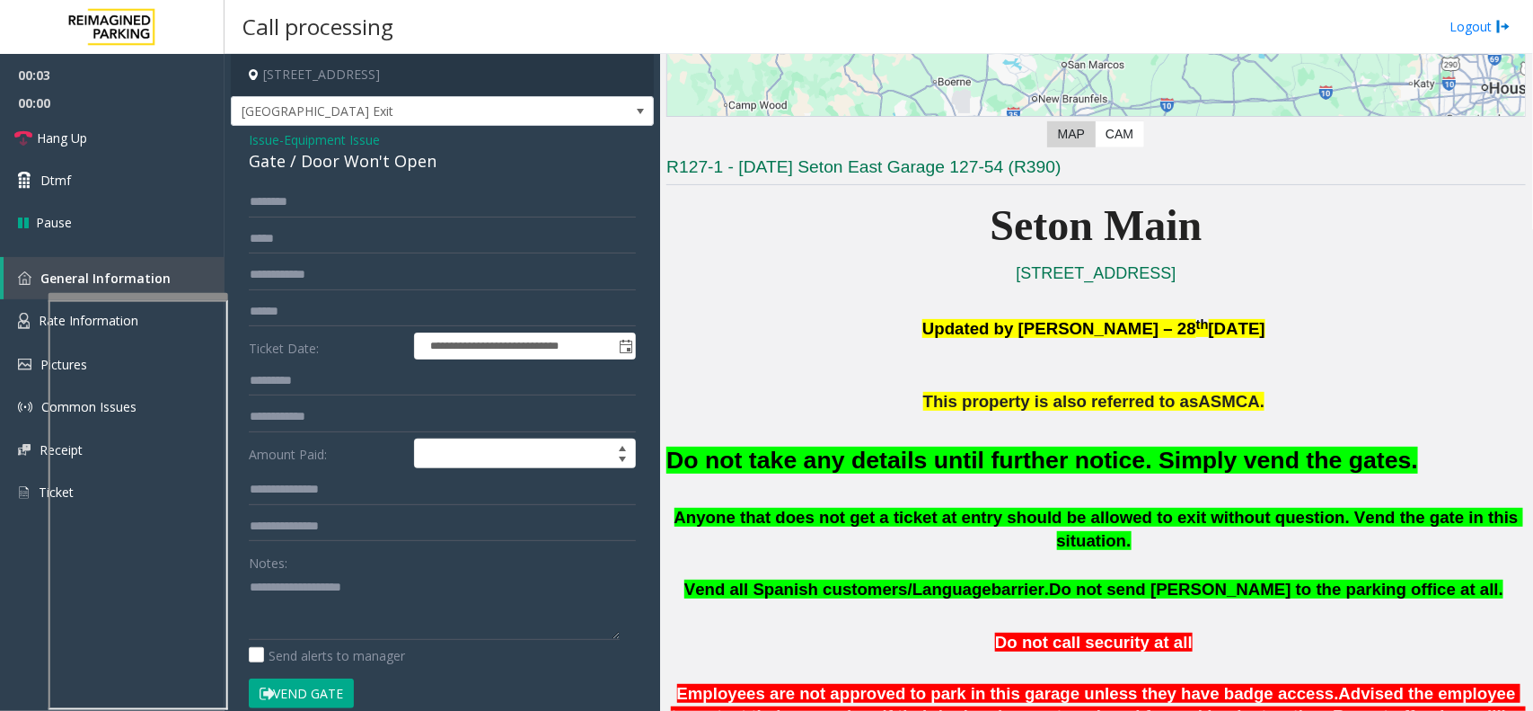
click at [319, 689] on button "Vend Gate" at bounding box center [301, 693] width 105 height 31
click at [883, 461] on font "Do not take any details until further notice. Simply vend the gates." at bounding box center [1042, 459] width 752 height 27
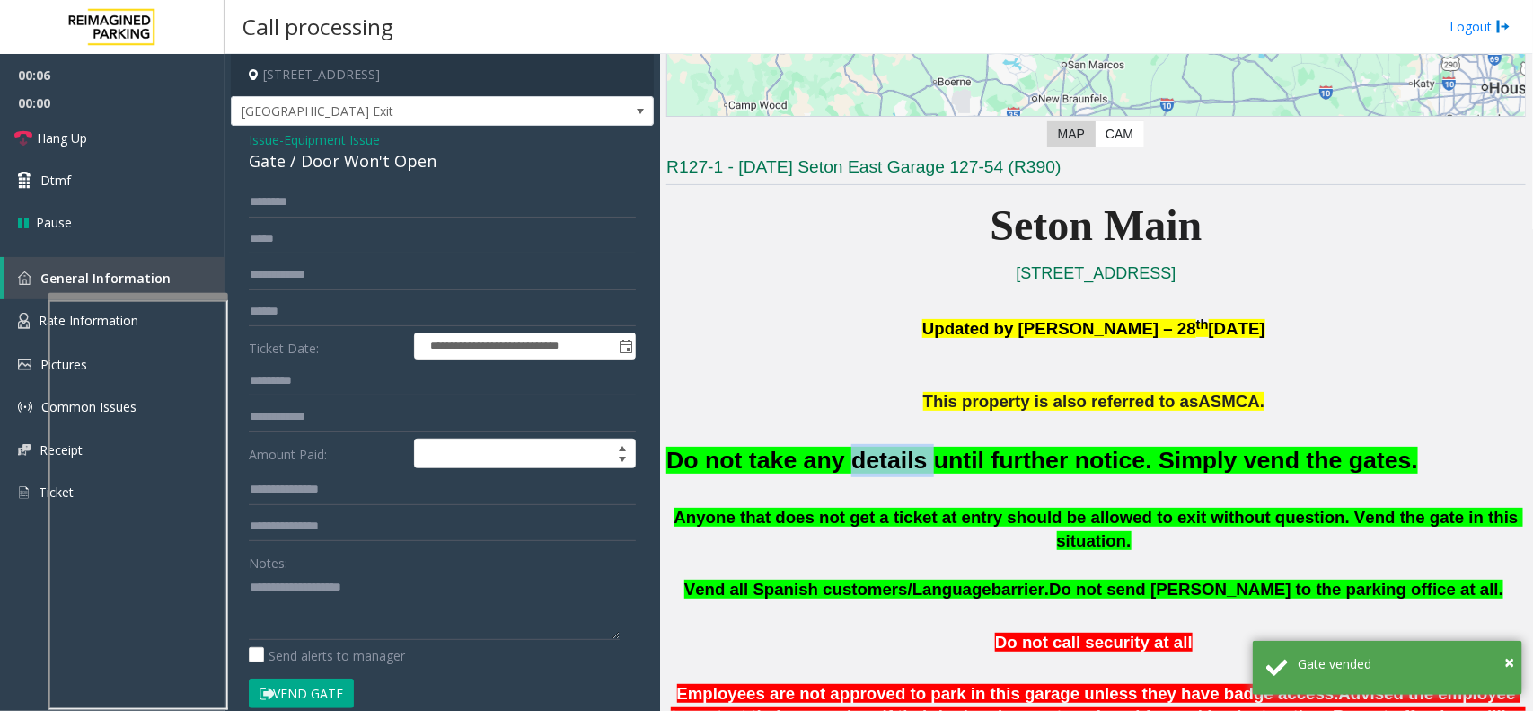
click at [883, 461] on font "Do not take any details until further notice. Simply vend the gates." at bounding box center [1042, 459] width 752 height 27
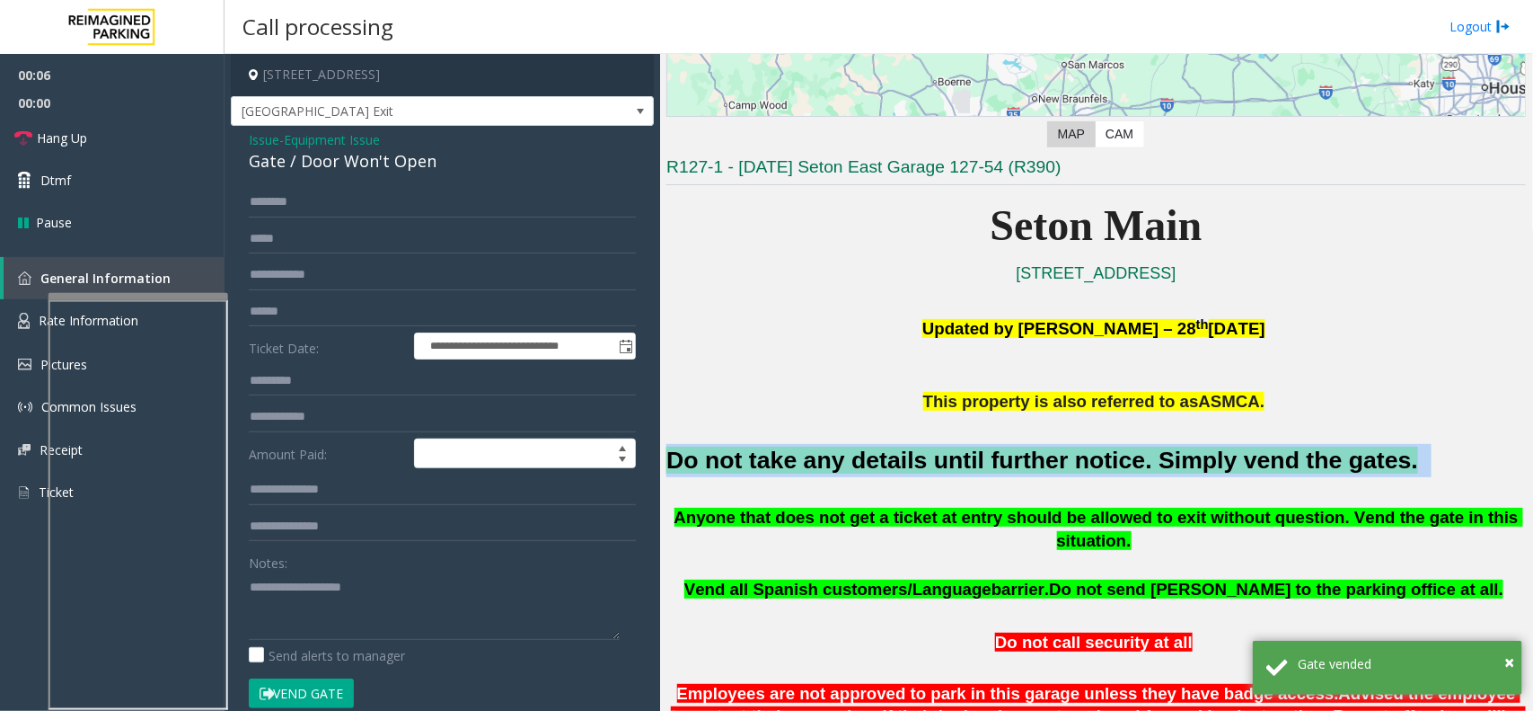
click at [883, 461] on font "Do not take any details until further notice. Simply vend the gates." at bounding box center [1042, 459] width 752 height 27
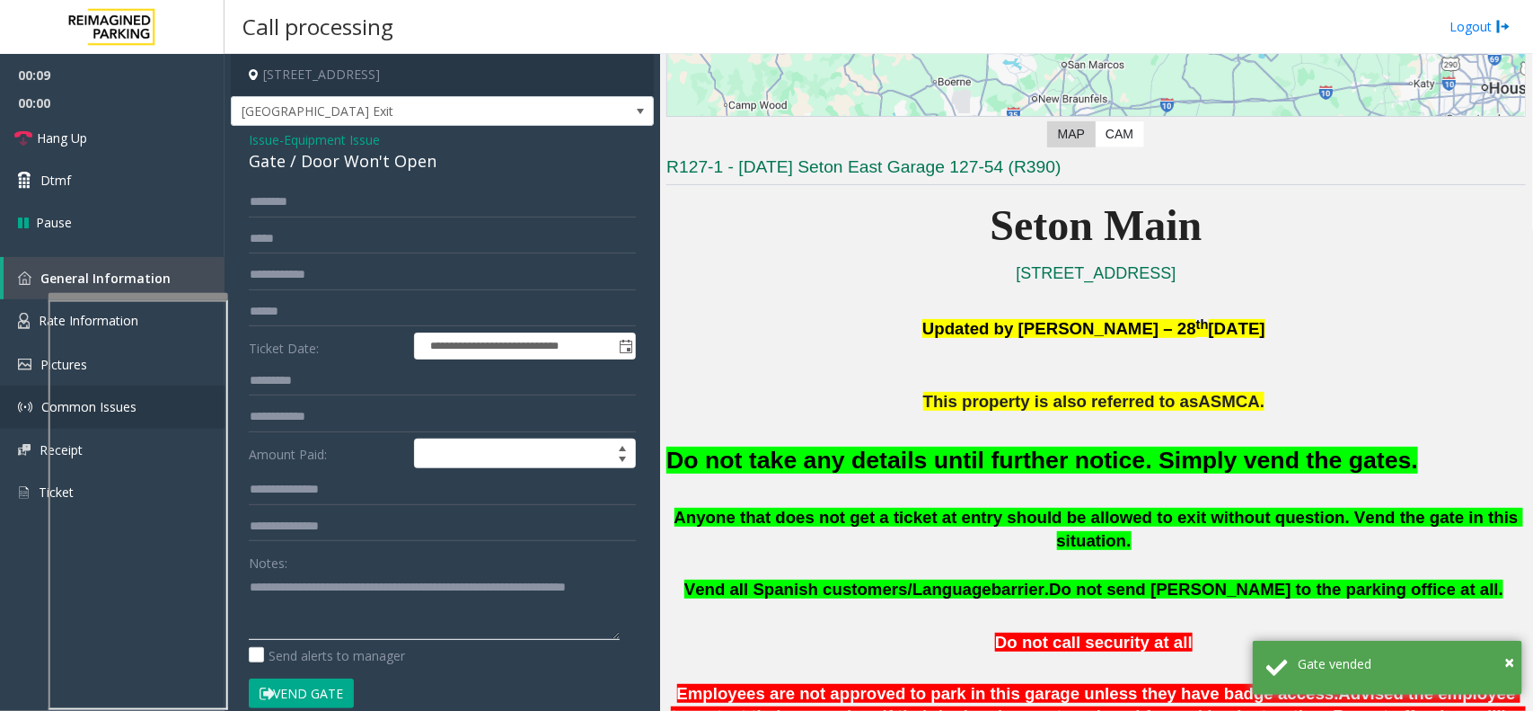
type textarea "**********"
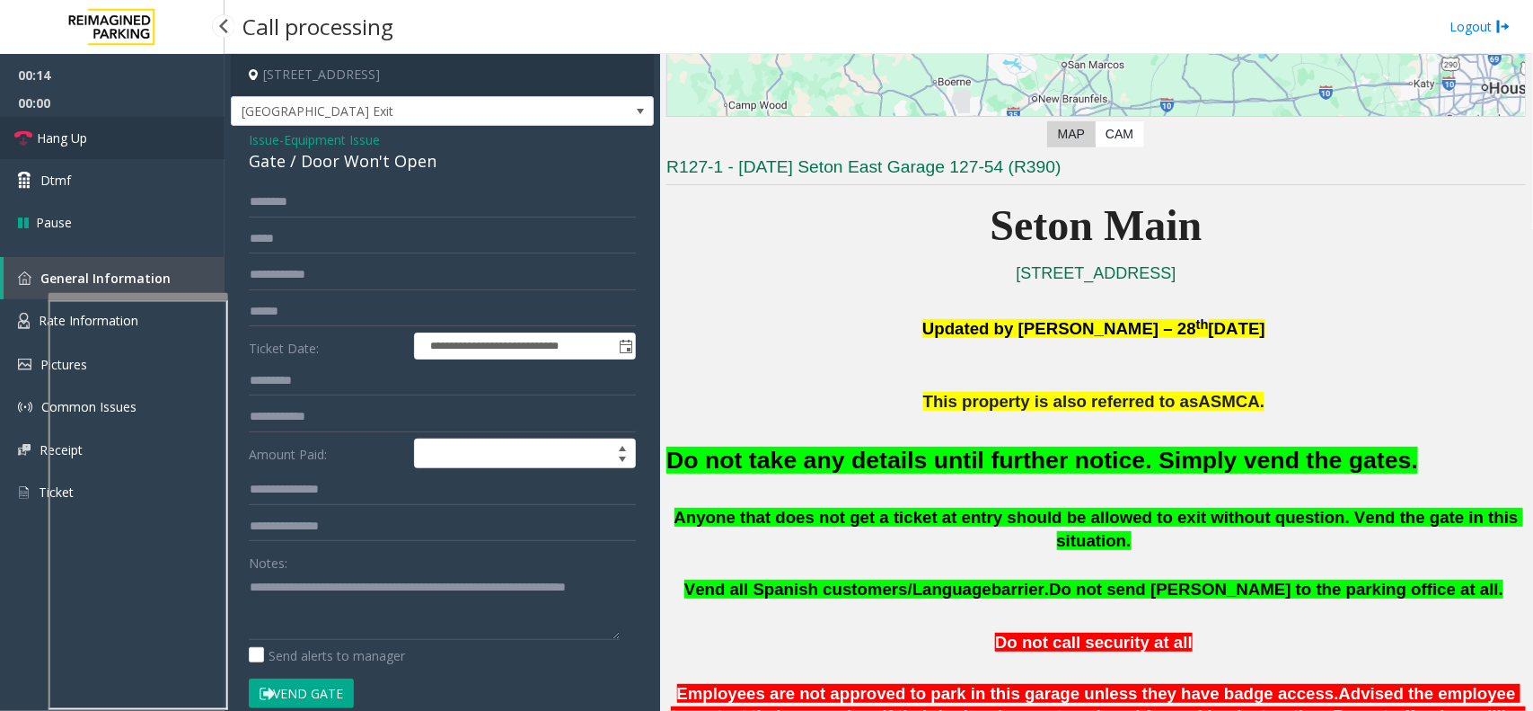
click at [49, 137] on span "Hang Up" at bounding box center [62, 137] width 50 height 19
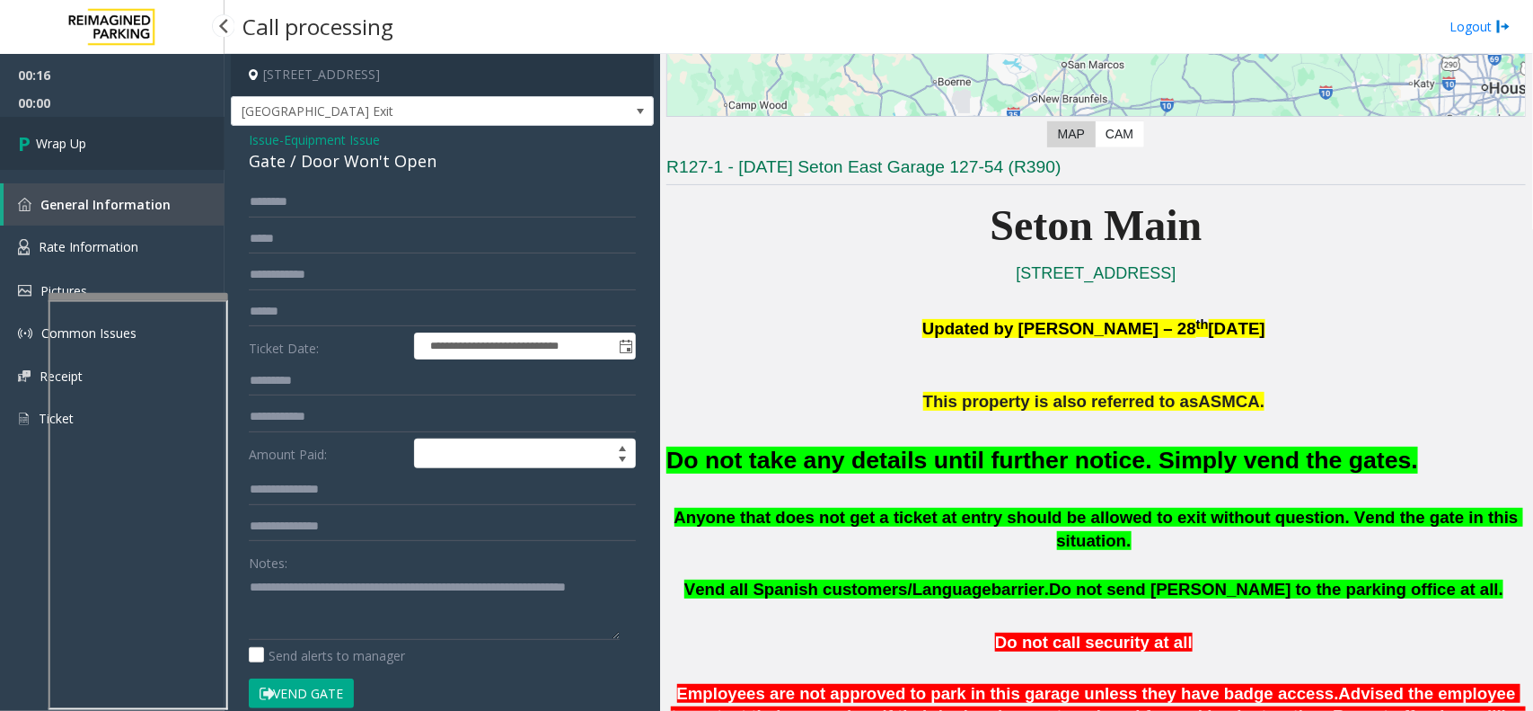
drag, startPoint x: 49, startPoint y: 137, endPoint x: 55, endPoint y: 146, distance: 10.5
click at [49, 137] on span "Wrap Up" at bounding box center [61, 143] width 50 height 19
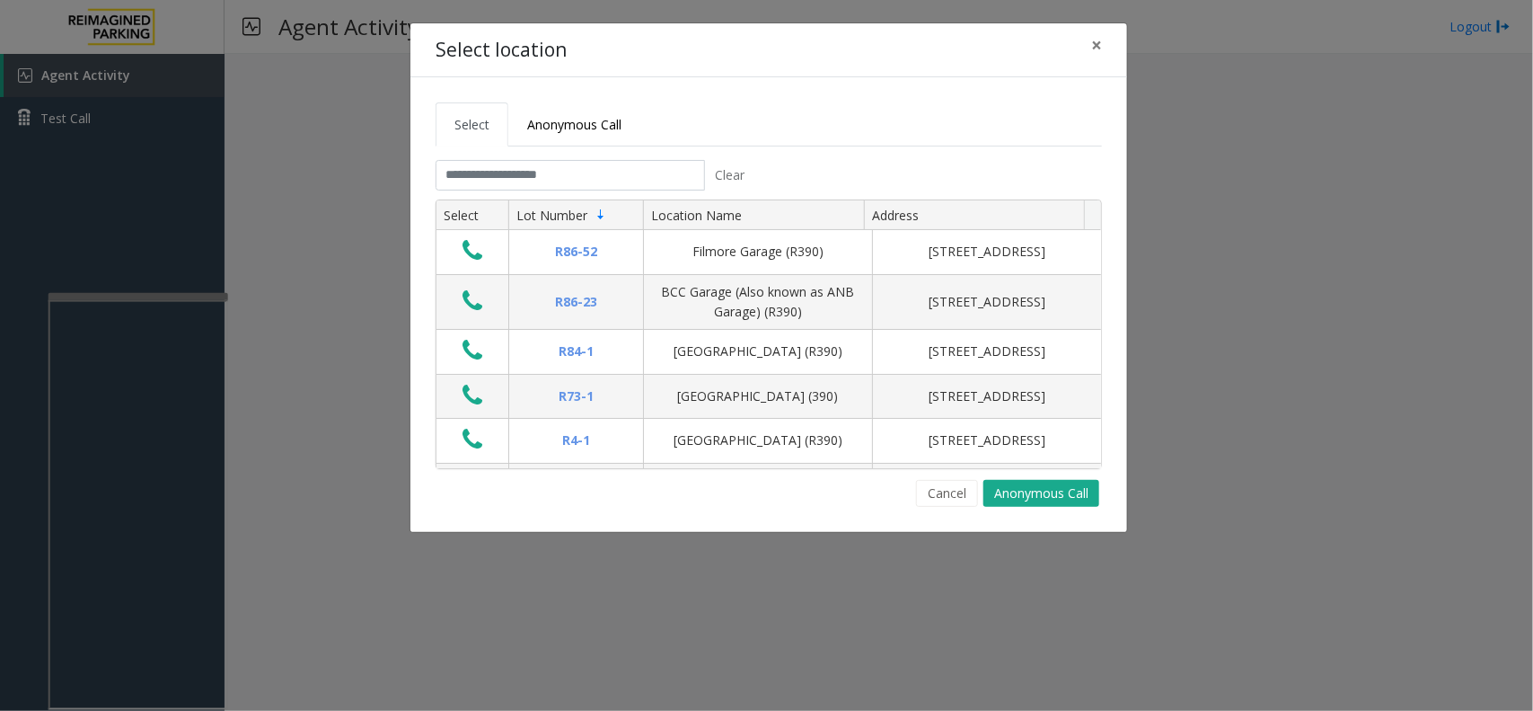
click at [598, 155] on tabset "Select Anonymous Call Clear Select Lot Number Location Name Address R86-52 Film…" at bounding box center [769, 304] width 666 height 404
click at [593, 172] on input "text" at bounding box center [570, 175] width 269 height 31
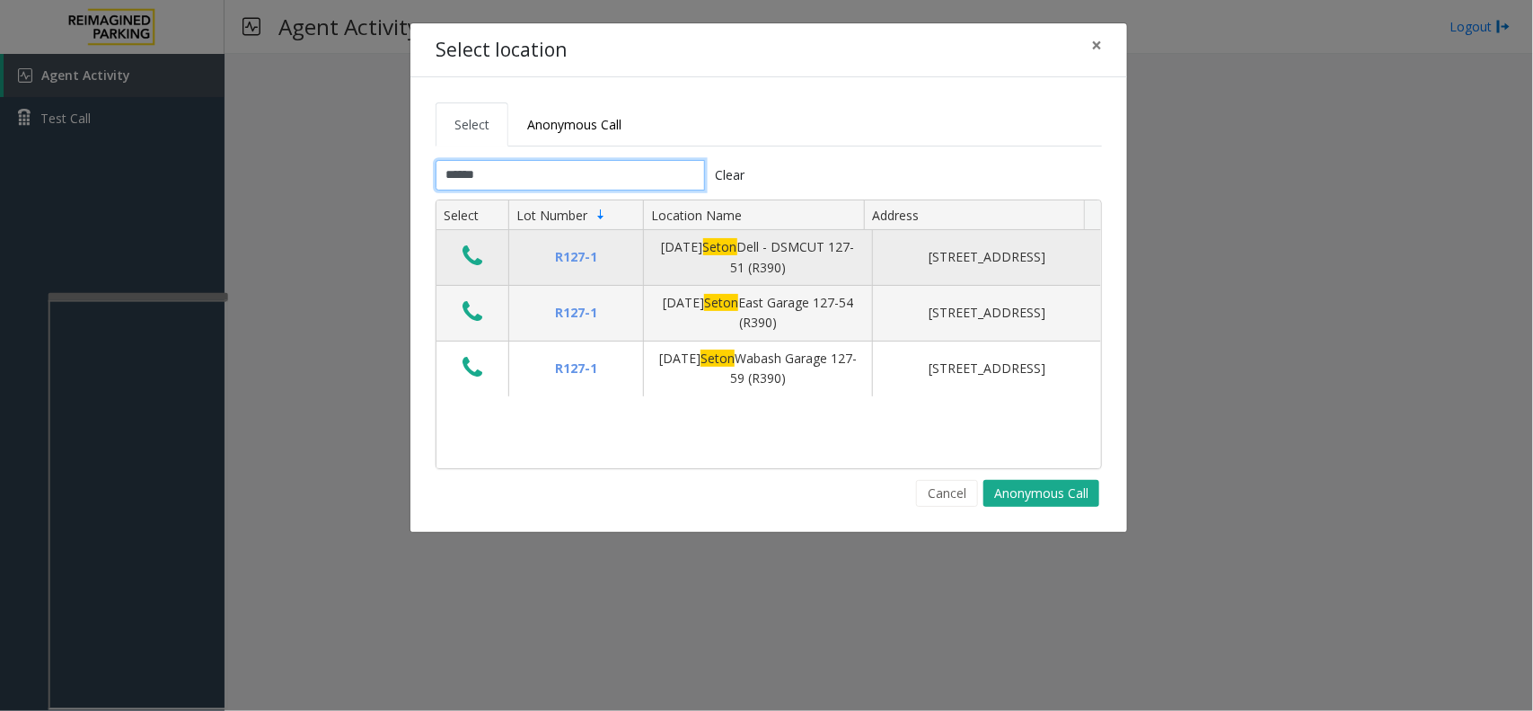
type input "*****"
click at [472, 249] on icon "Data table" at bounding box center [473, 255] width 20 height 25
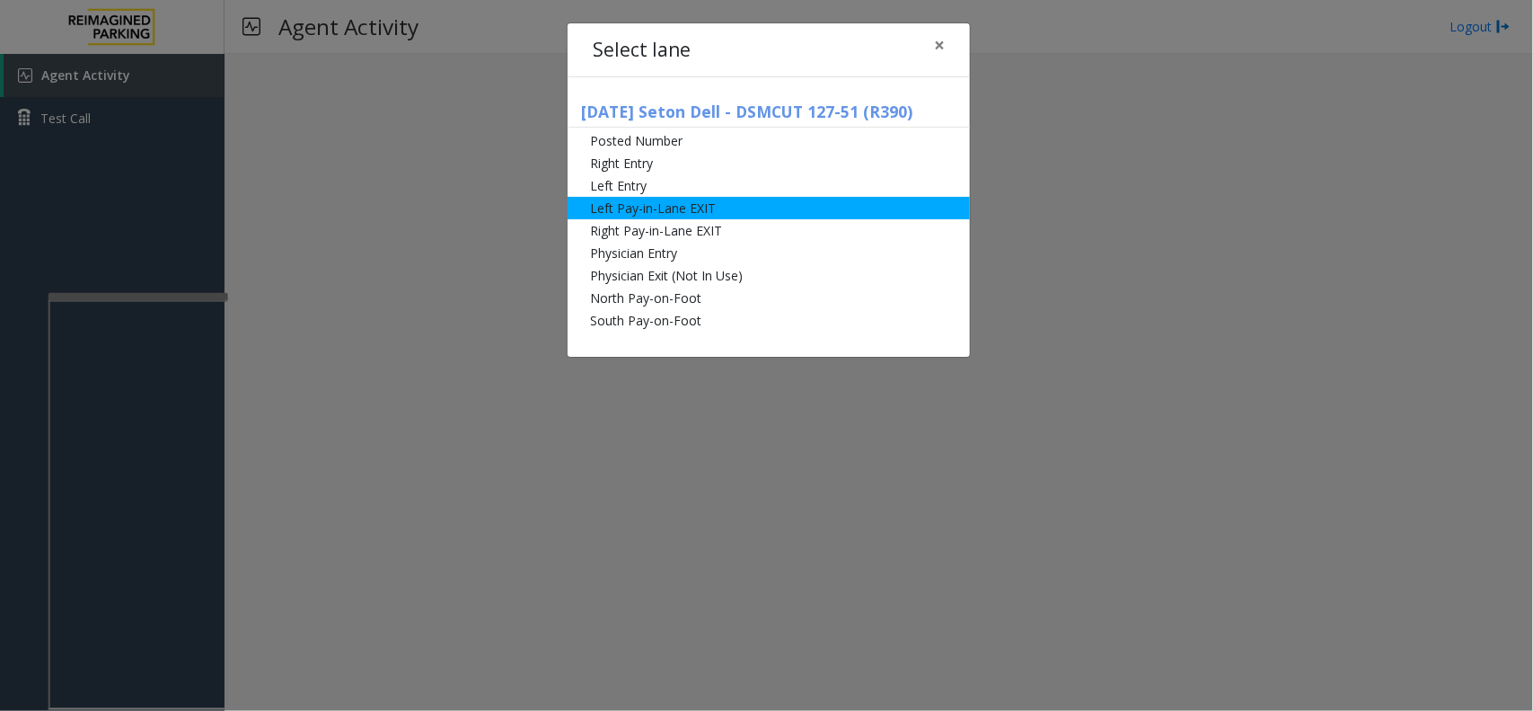
click at [690, 211] on li "Left Pay-in-Lane EXIT" at bounding box center [769, 208] width 402 height 22
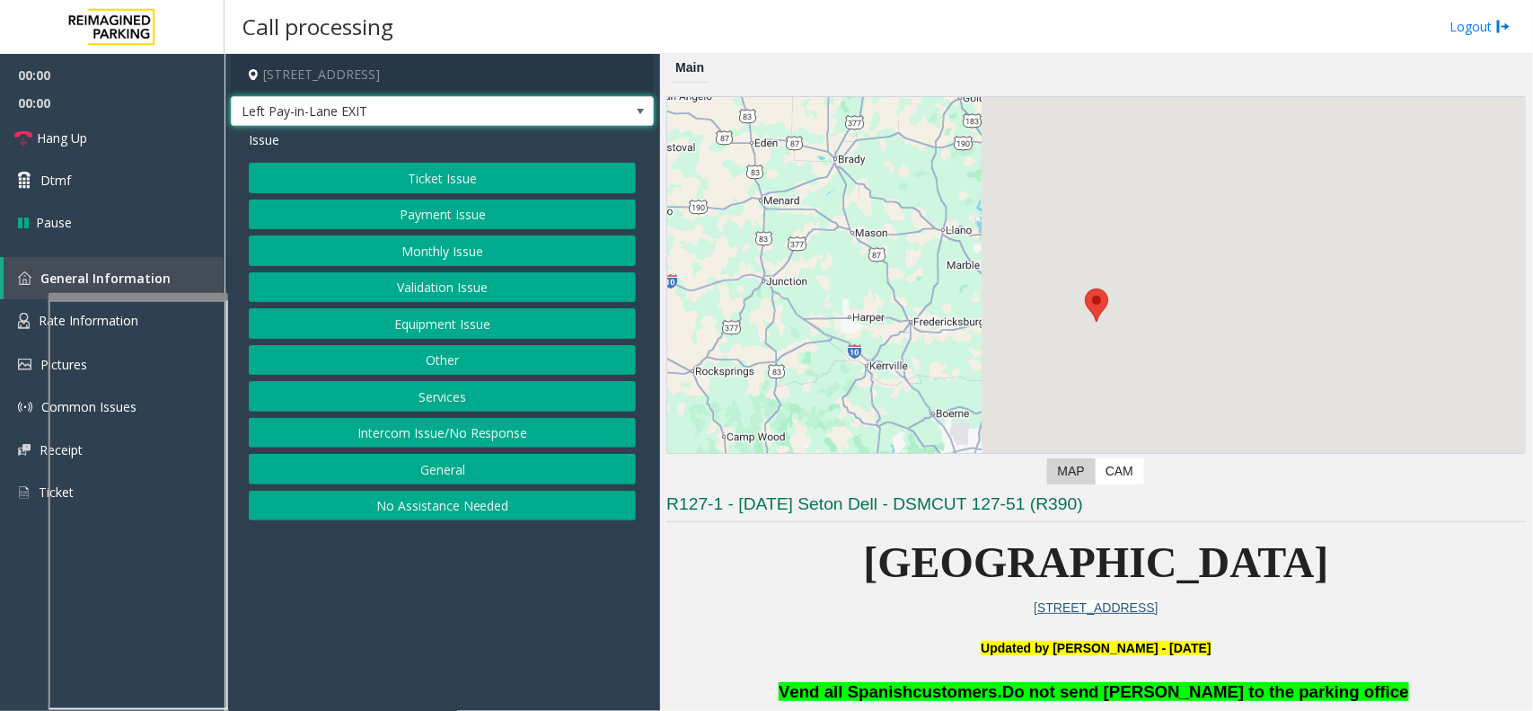
click at [560, 118] on span "Left Pay-in-Lane EXIT" at bounding box center [400, 111] width 337 height 29
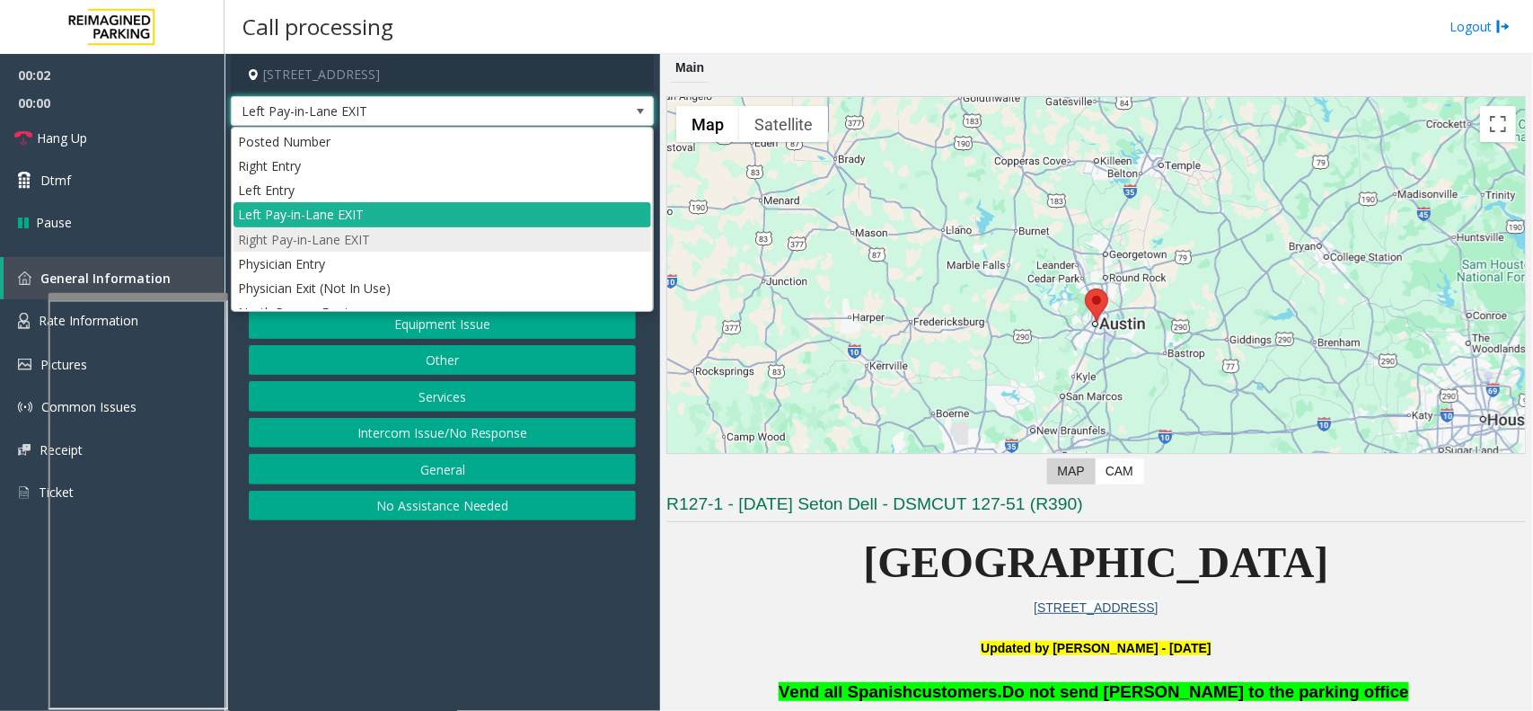
click at [504, 234] on li "Right Pay-in-Lane EXIT" at bounding box center [443, 239] width 418 height 24
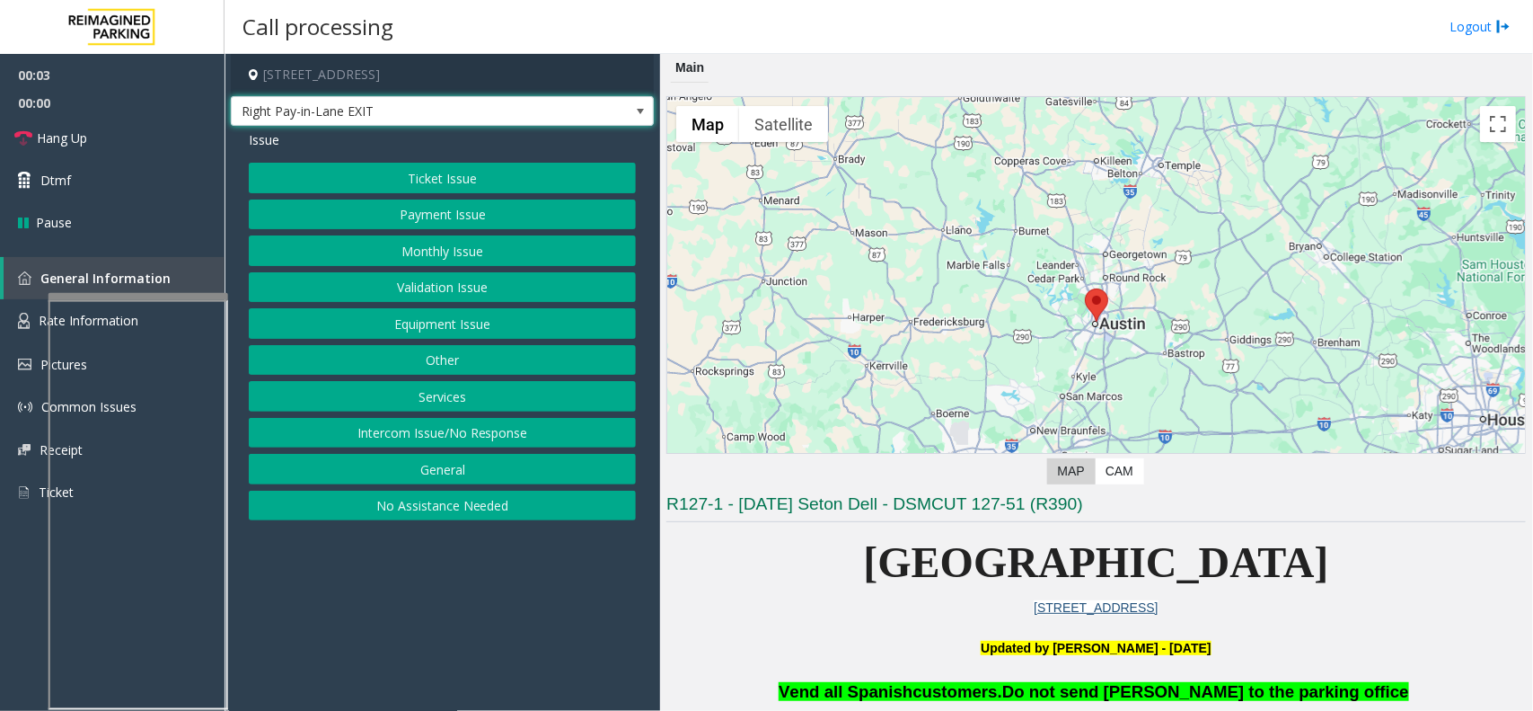
click at [476, 109] on span "Right Pay-in-Lane EXIT" at bounding box center [400, 111] width 337 height 29
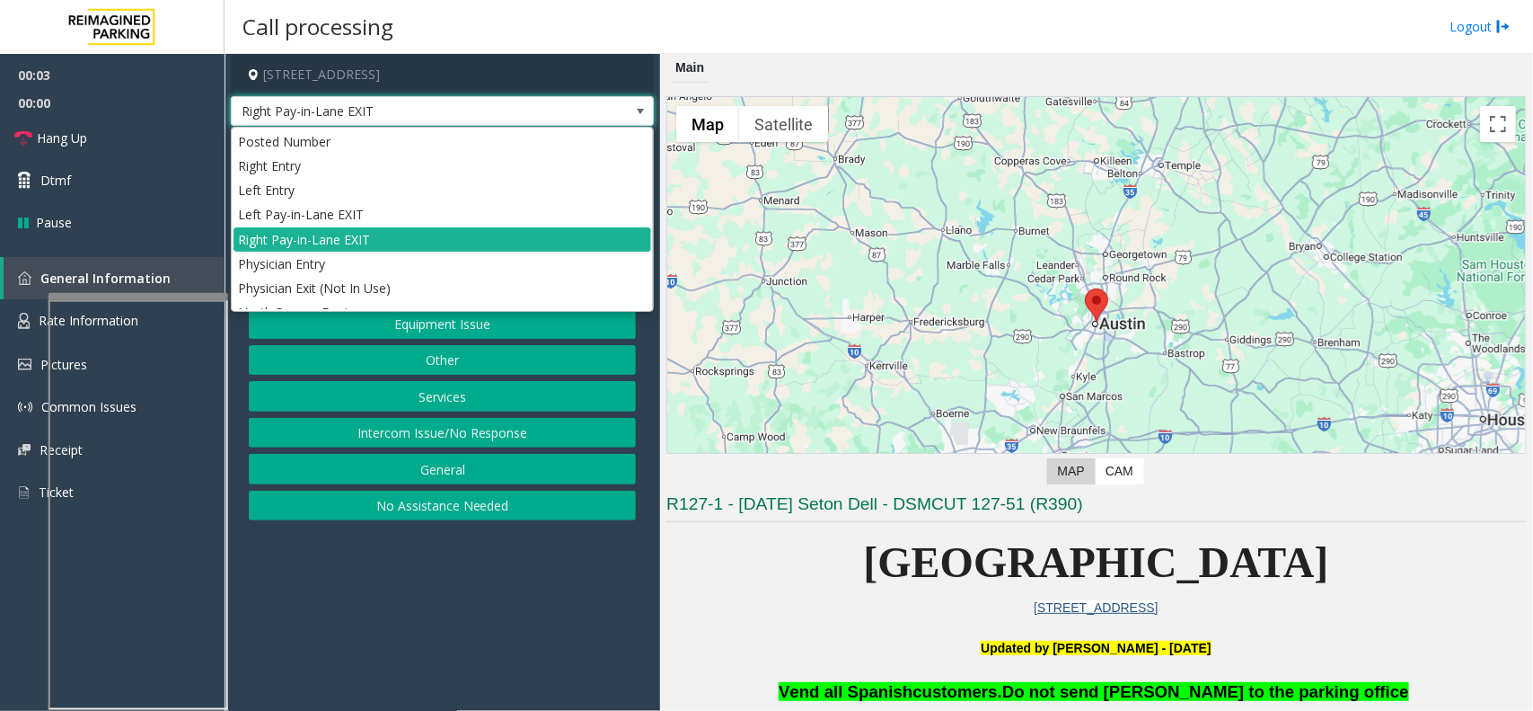
click at [476, 109] on span "Right Pay-in-Lane EXIT" at bounding box center [400, 111] width 337 height 29
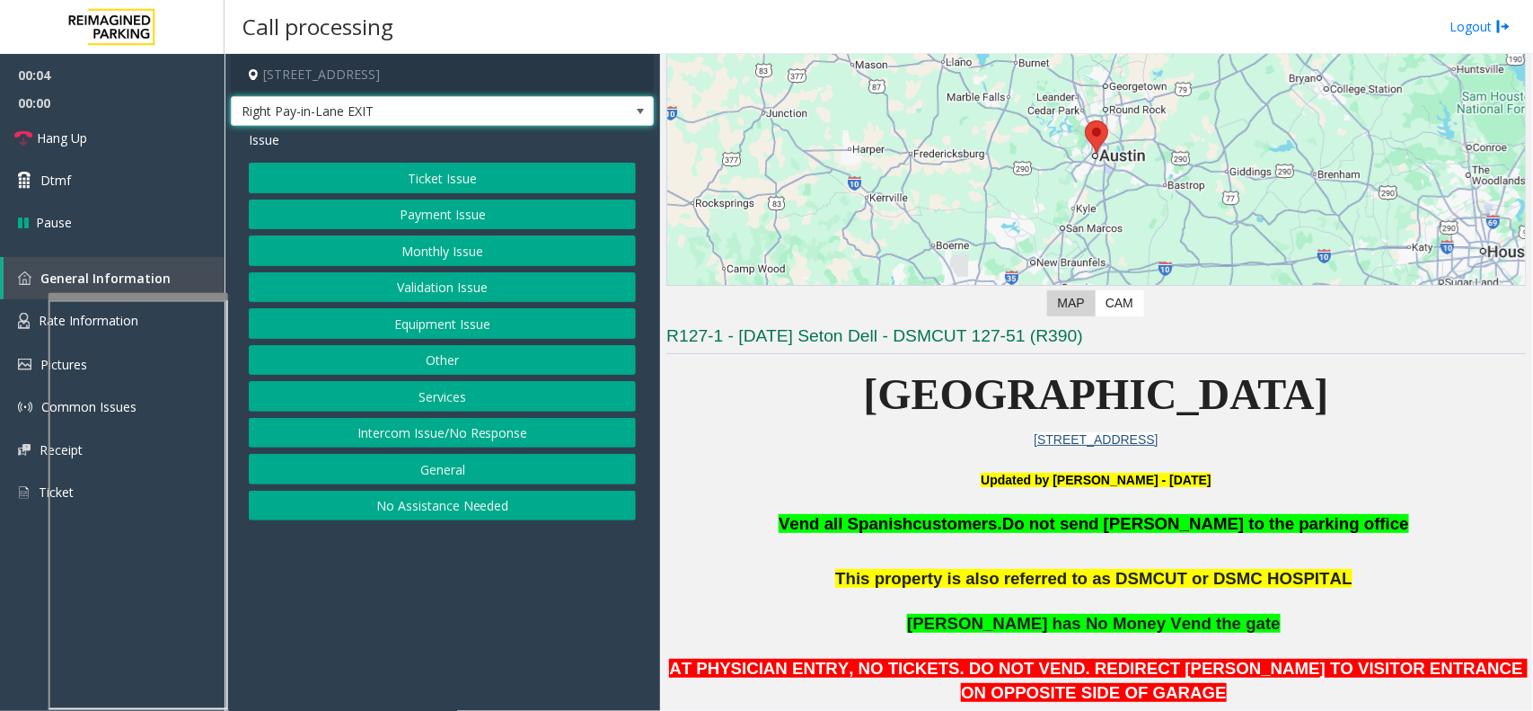
scroll to position [337, 0]
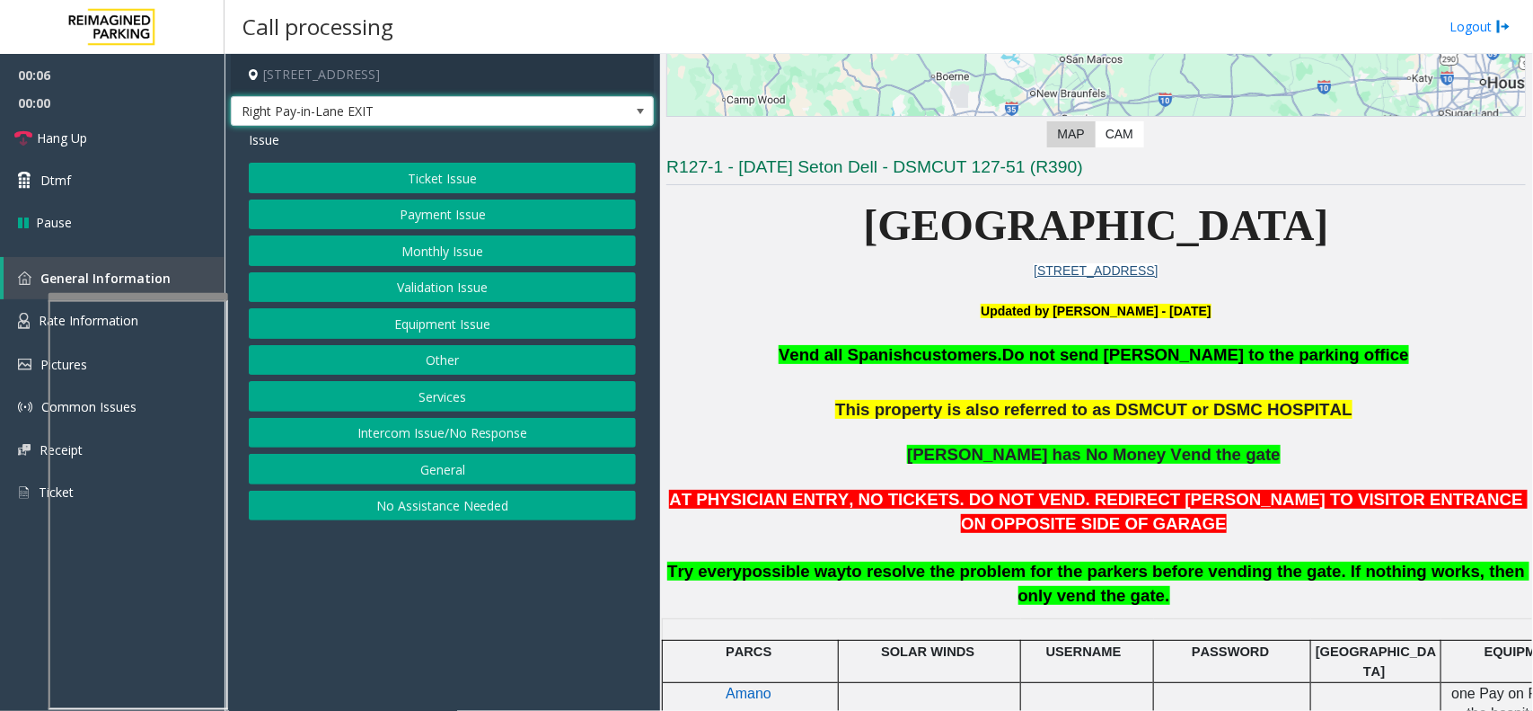
click at [551, 177] on button "Ticket Issue" at bounding box center [442, 178] width 387 height 31
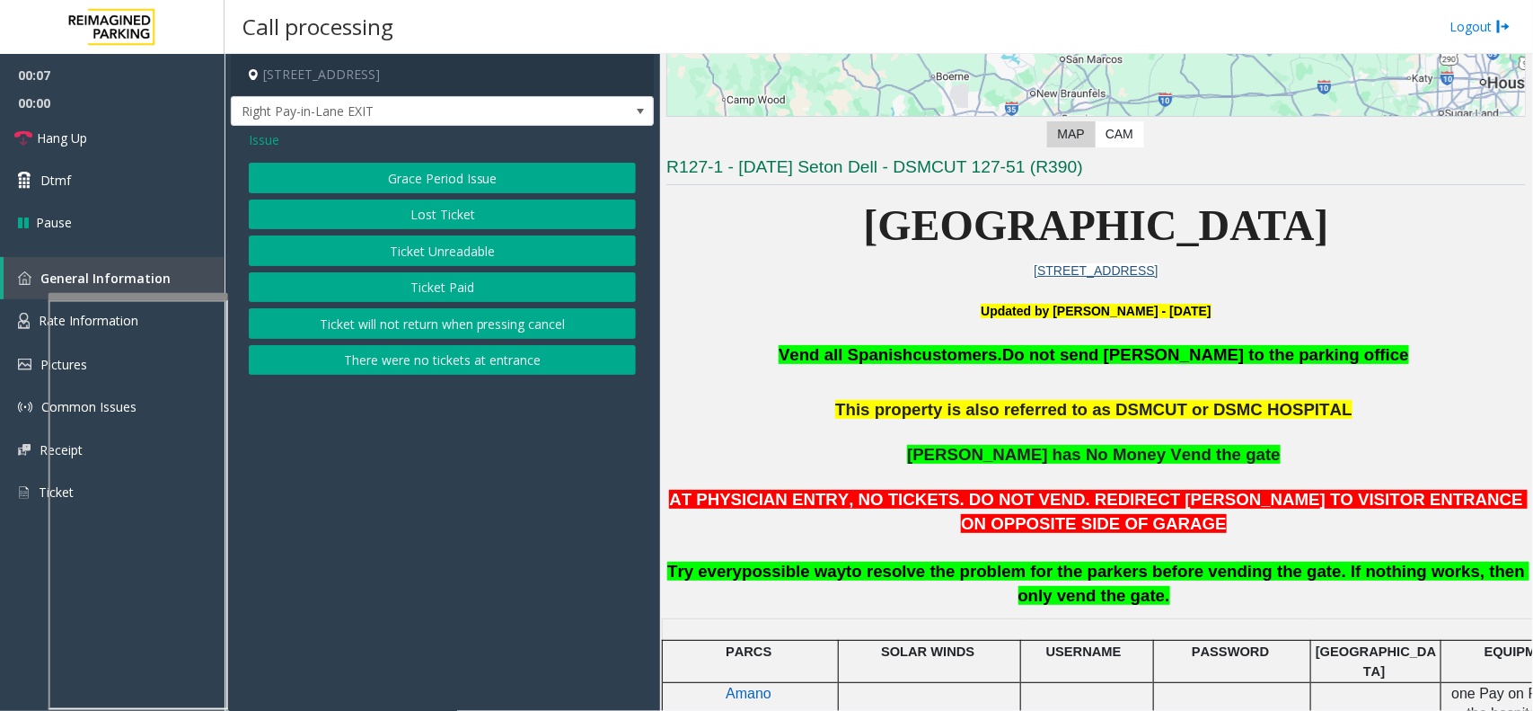
click at [496, 349] on button "There were no tickets at entrance" at bounding box center [442, 360] width 387 height 31
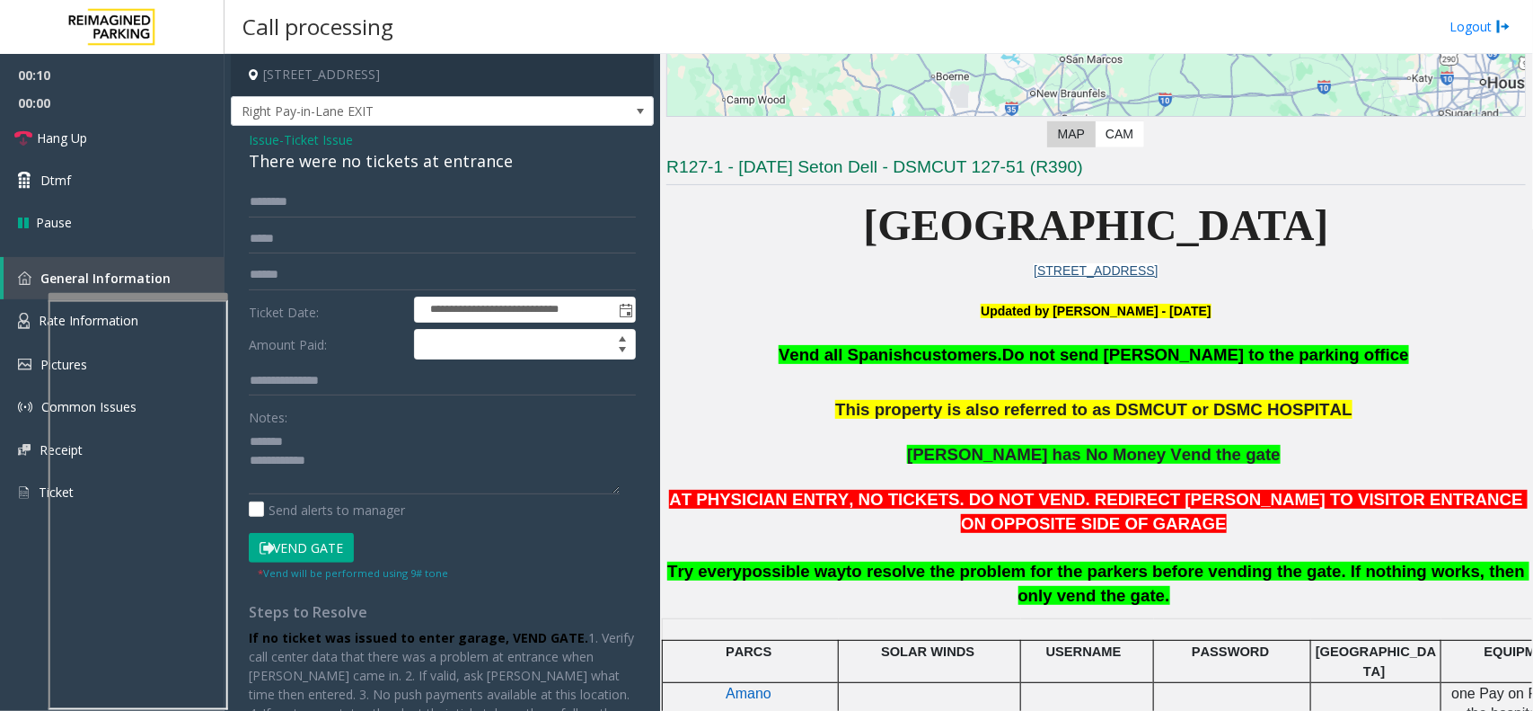
click at [371, 153] on div "There were no tickets at entrance" at bounding box center [442, 161] width 387 height 24
click at [341, 190] on input "text" at bounding box center [442, 202] width 387 height 31
click at [410, 485] on textarea at bounding box center [434, 460] width 371 height 67
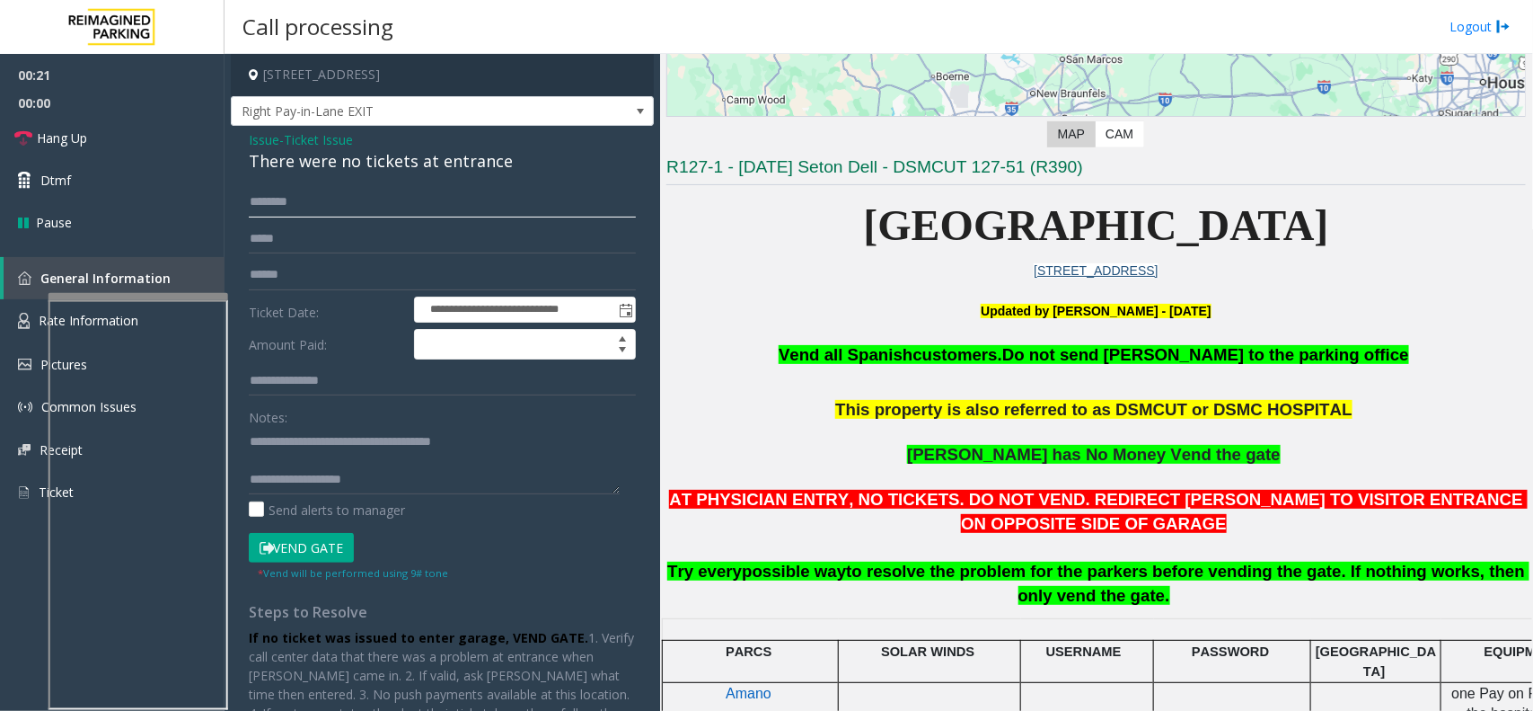
click at [338, 207] on input "text" at bounding box center [442, 202] width 387 height 31
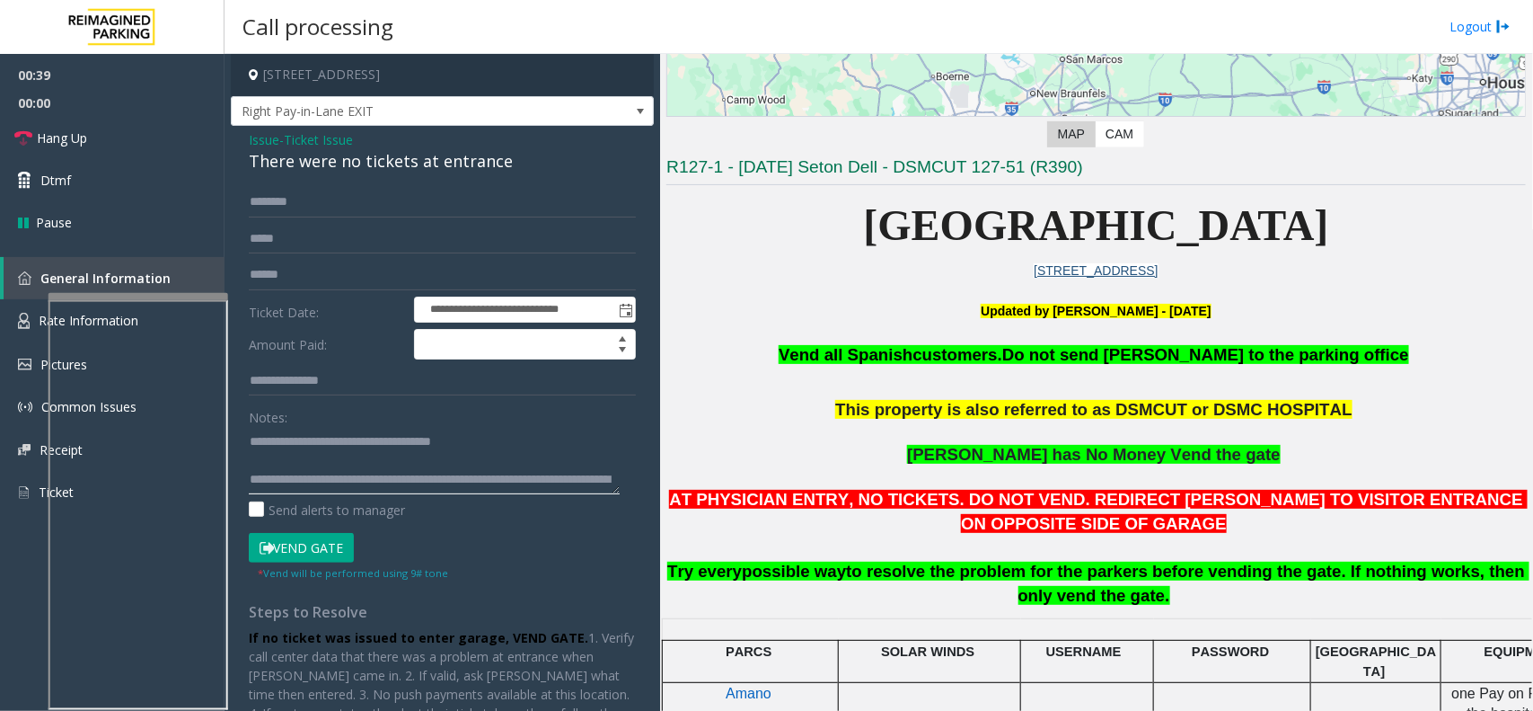
click at [346, 479] on textarea at bounding box center [434, 460] width 371 height 67
type textarea "**********"
click at [343, 207] on input "text" at bounding box center [442, 202] width 387 height 31
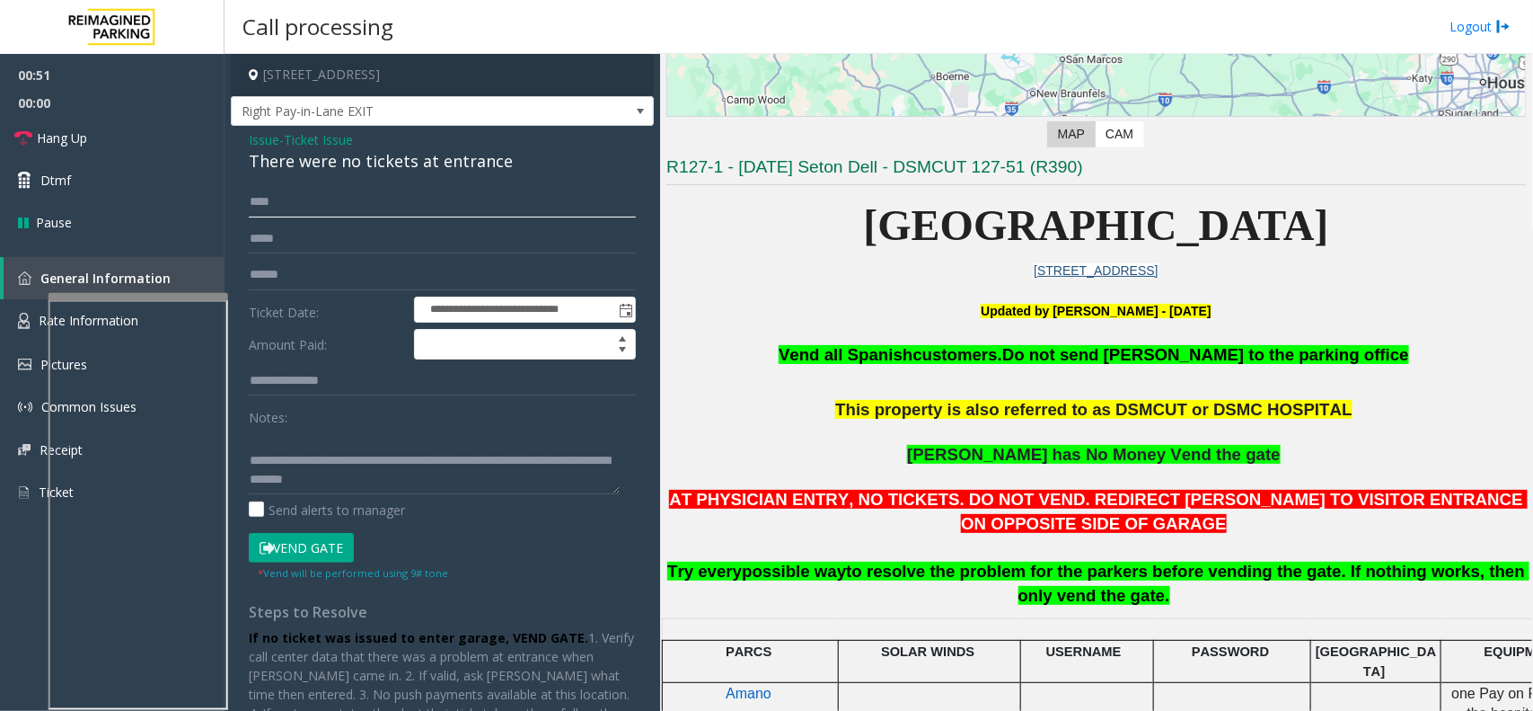
scroll to position [0, 0]
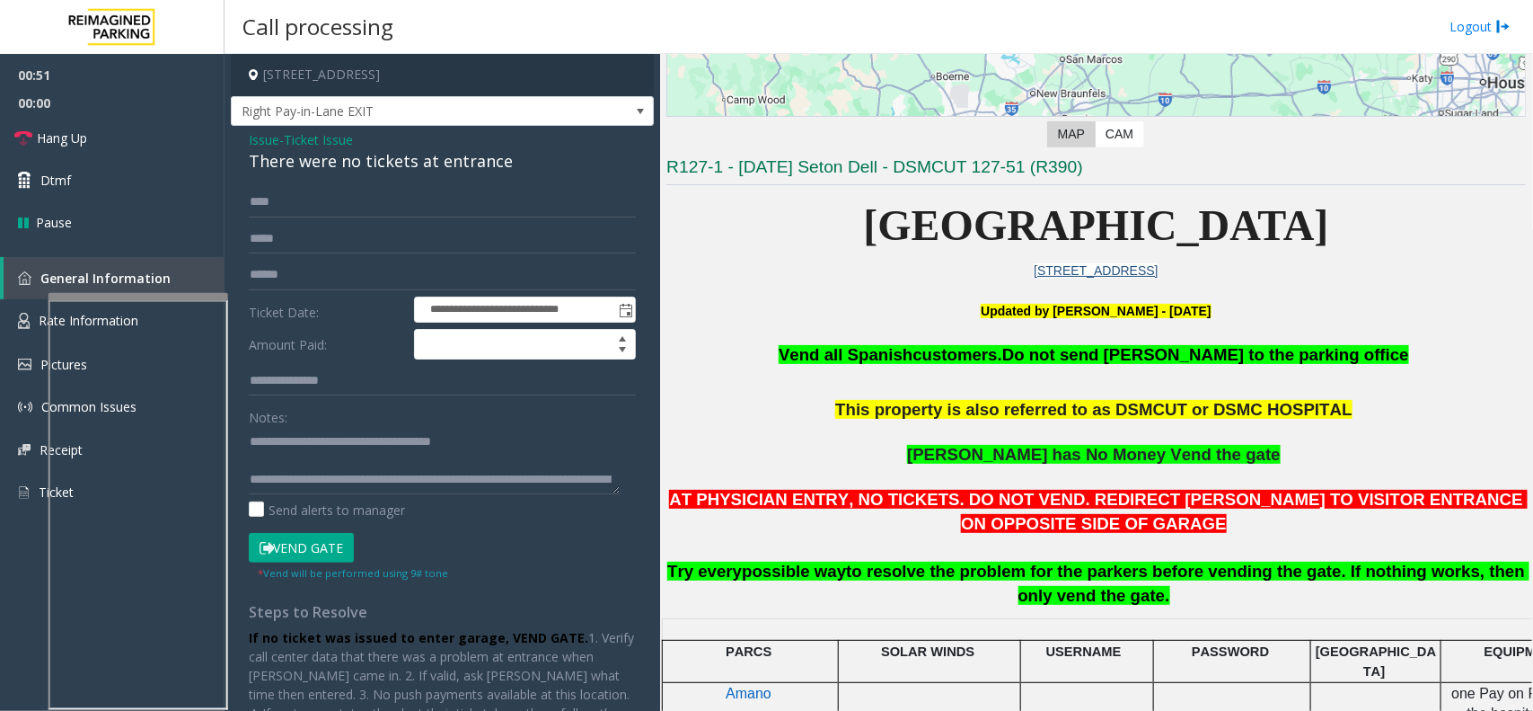
click at [312, 543] on button "Vend Gate" at bounding box center [301, 548] width 105 height 31
click at [256, 208] on input "****" at bounding box center [442, 202] width 387 height 31
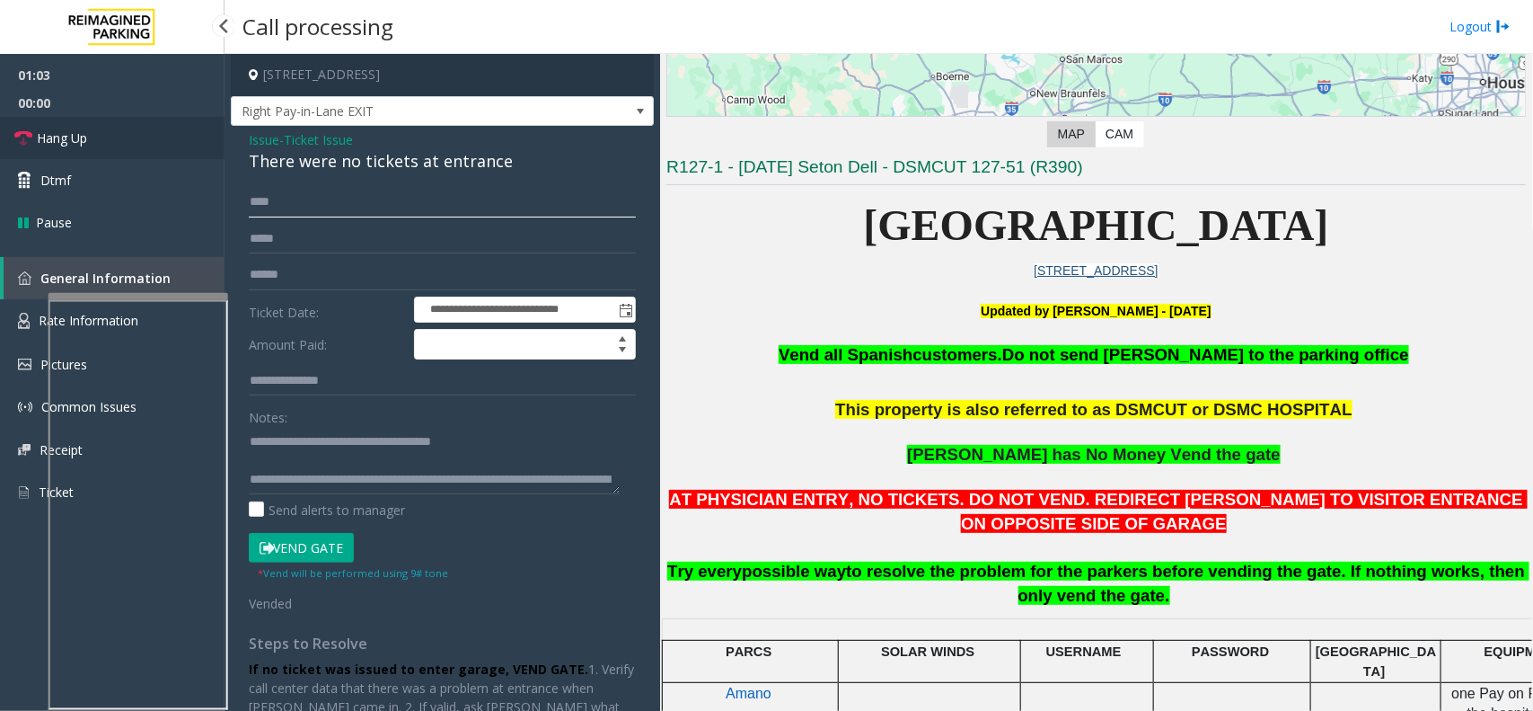
type input "****"
click at [128, 132] on link "Hang Up" at bounding box center [112, 138] width 225 height 42
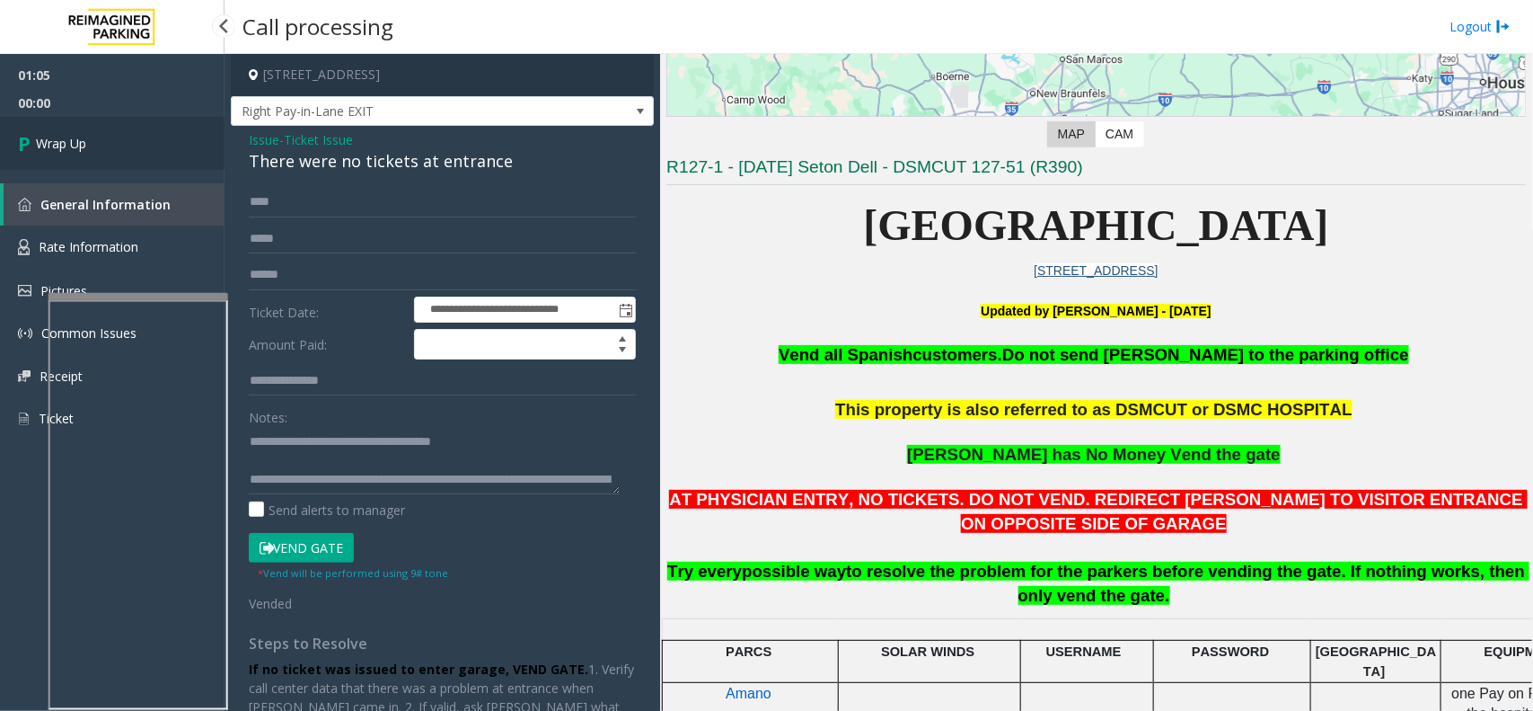
click at [81, 140] on span "Wrap Up" at bounding box center [61, 143] width 50 height 19
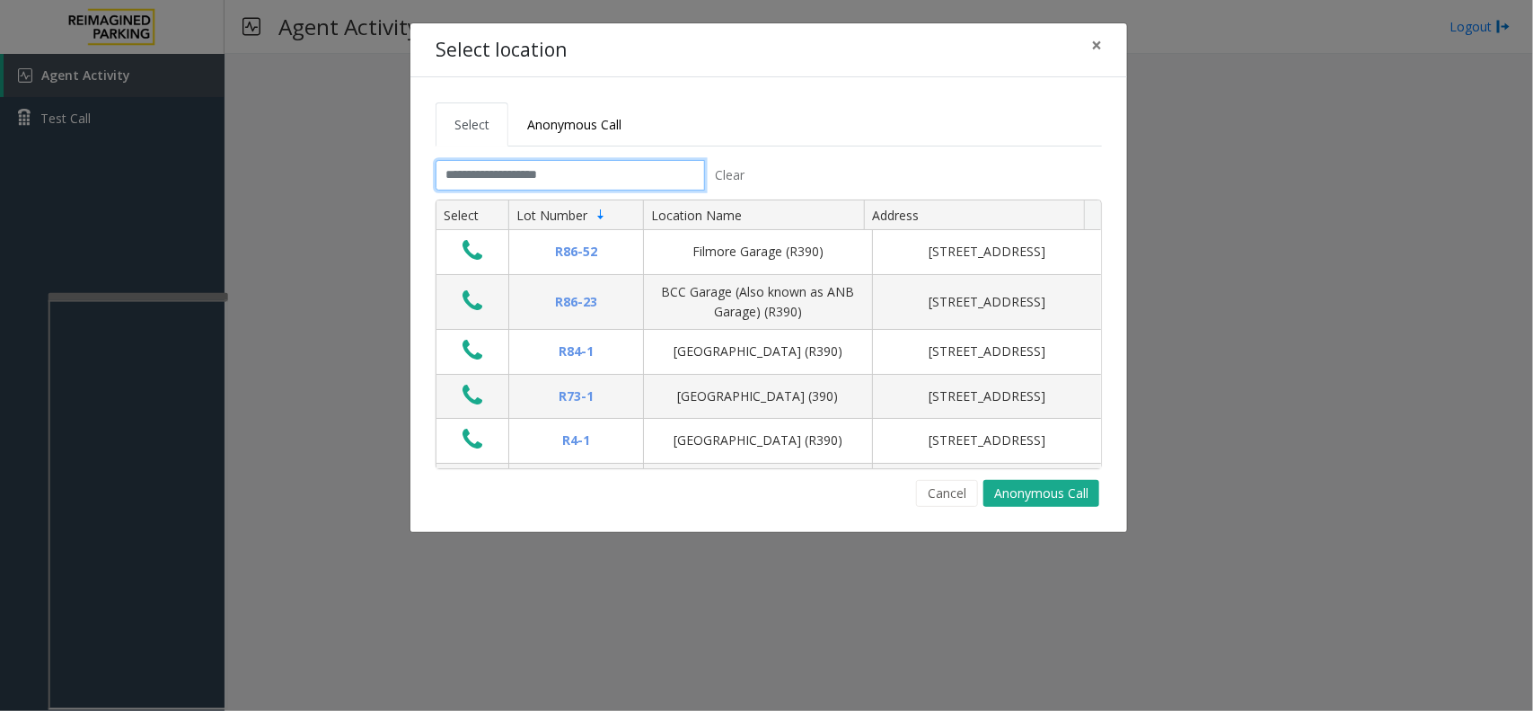
click at [596, 181] on input "text" at bounding box center [570, 175] width 269 height 31
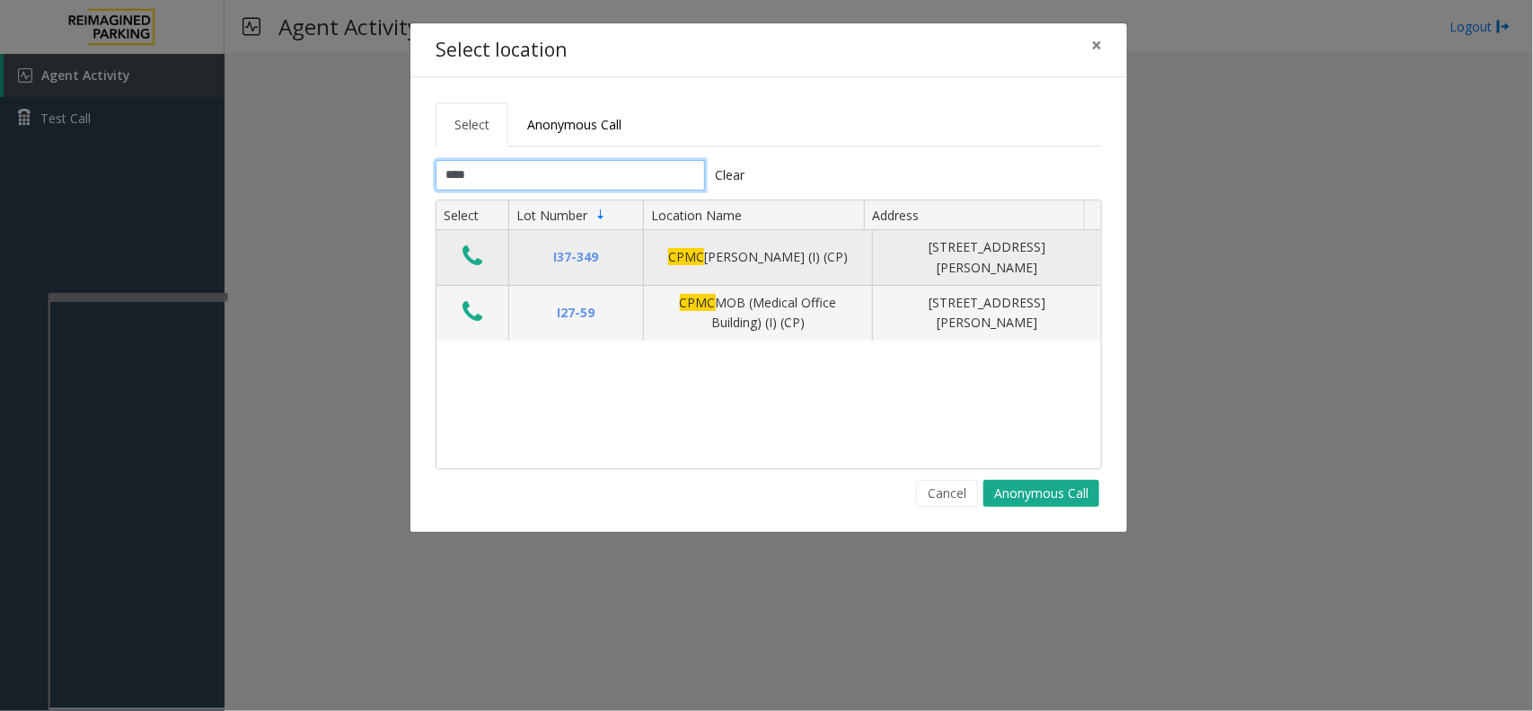
type input "****"
click at [472, 261] on icon "Data table" at bounding box center [473, 255] width 20 height 25
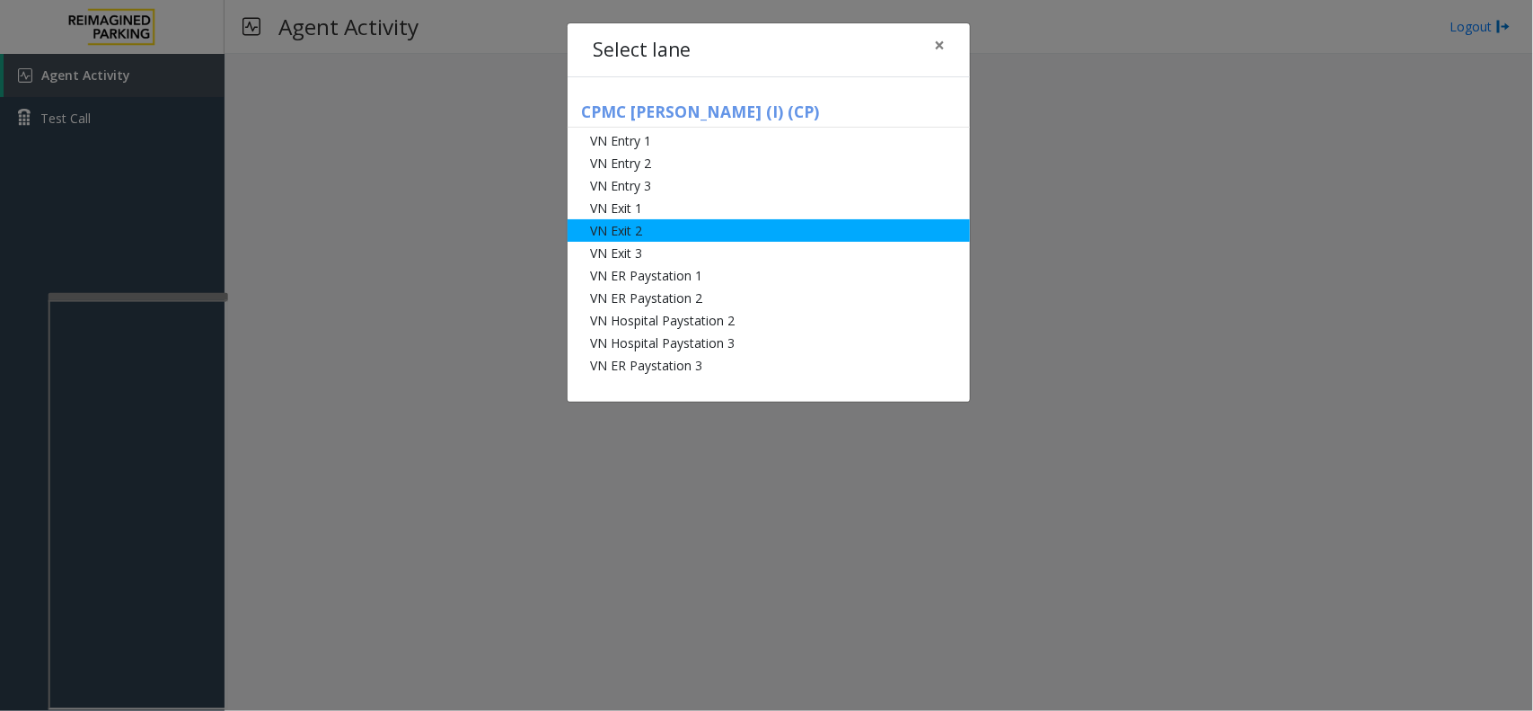
click at [687, 231] on li "VN Exit 2" at bounding box center [769, 230] width 402 height 22
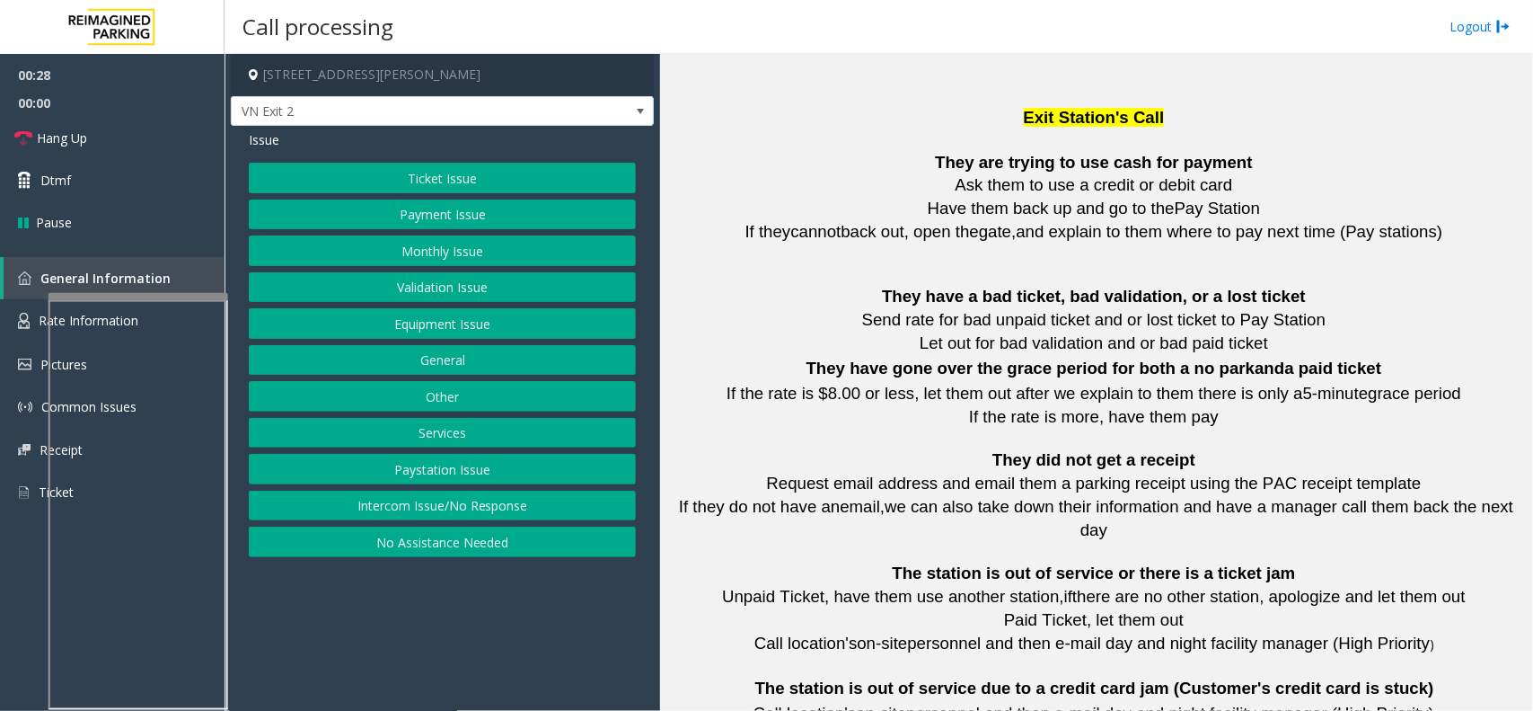
scroll to position [2246, 0]
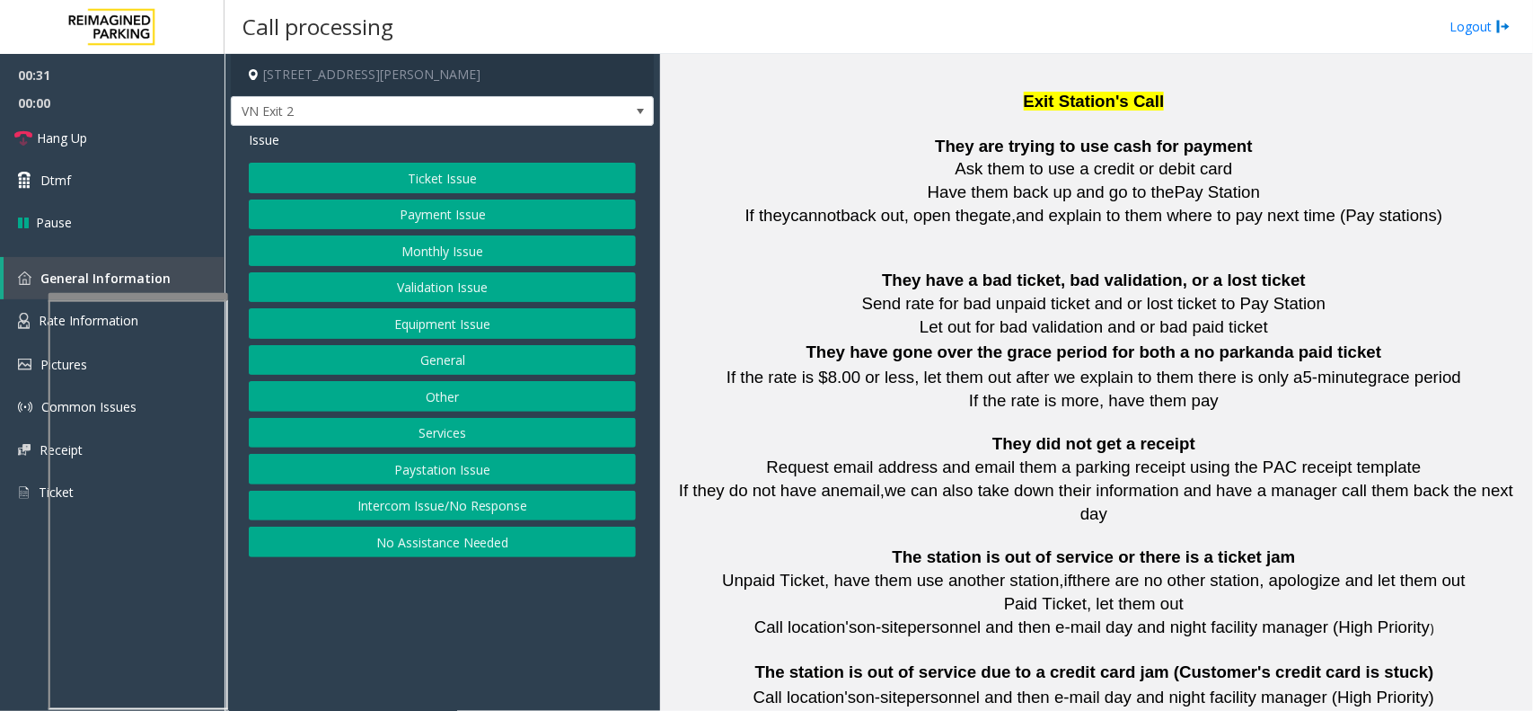
click at [499, 284] on button "Validation Issue" at bounding box center [442, 287] width 387 height 31
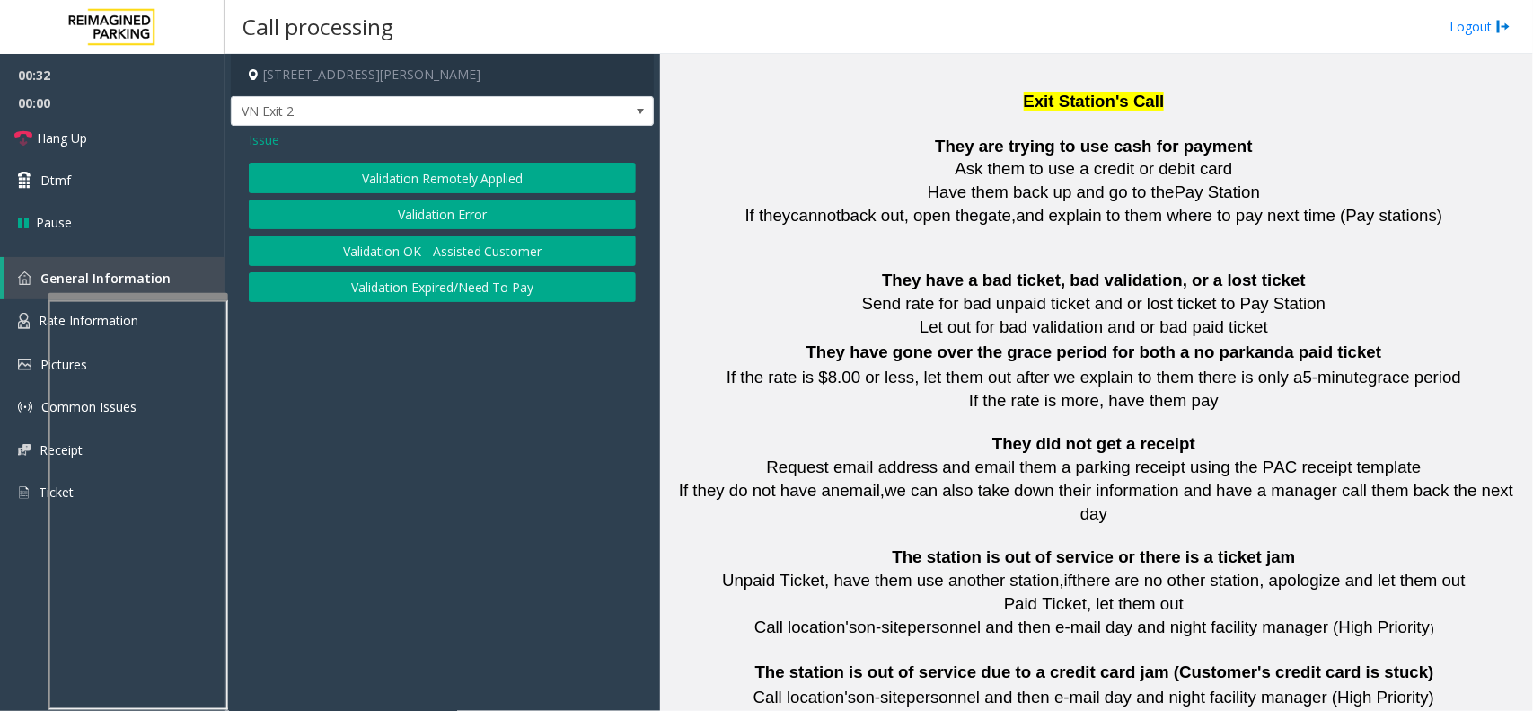
click at [465, 203] on button "Validation Error" at bounding box center [442, 214] width 387 height 31
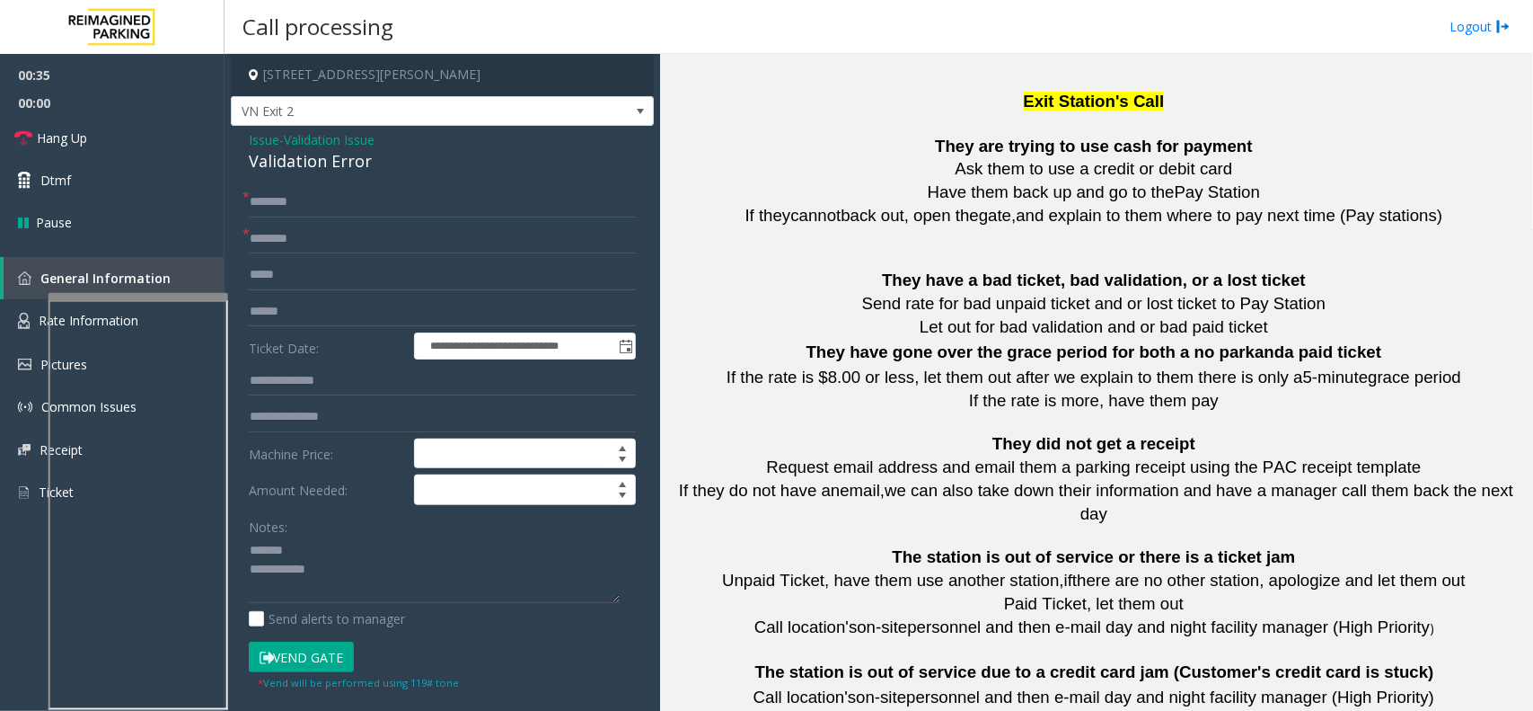
click at [308, 166] on div "Validation Error" at bounding box center [442, 161] width 387 height 24
drag, startPoint x: 402, startPoint y: 252, endPoint x: 375, endPoint y: 283, distance: 40.1
click at [401, 259] on form "**********" at bounding box center [442, 439] width 387 height 504
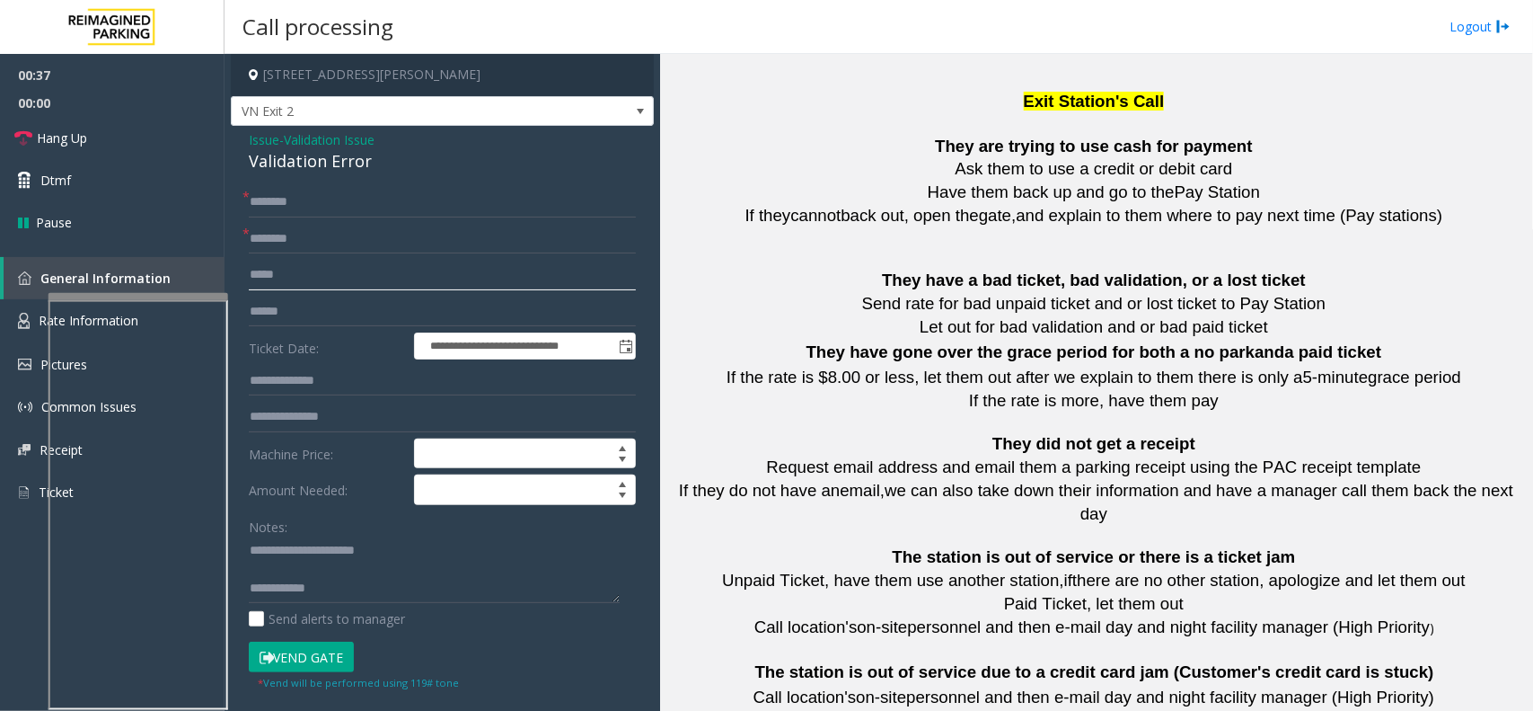
click at [375, 283] on input "text" at bounding box center [442, 275] width 387 height 31
click at [365, 303] on input "text" at bounding box center [442, 311] width 387 height 31
type textarea "**********"
click at [437, 301] on input "text" at bounding box center [442, 311] width 387 height 31
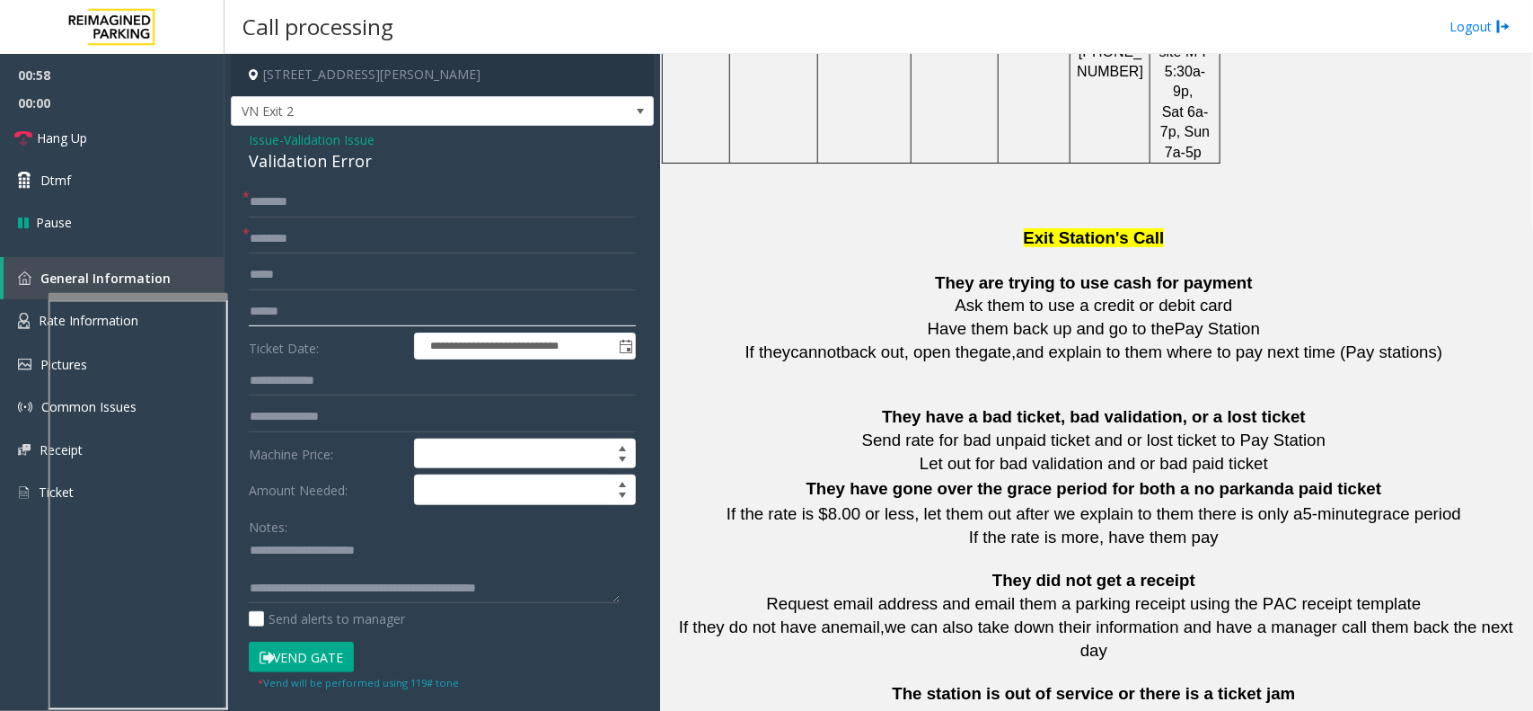
scroll to position [2021, 0]
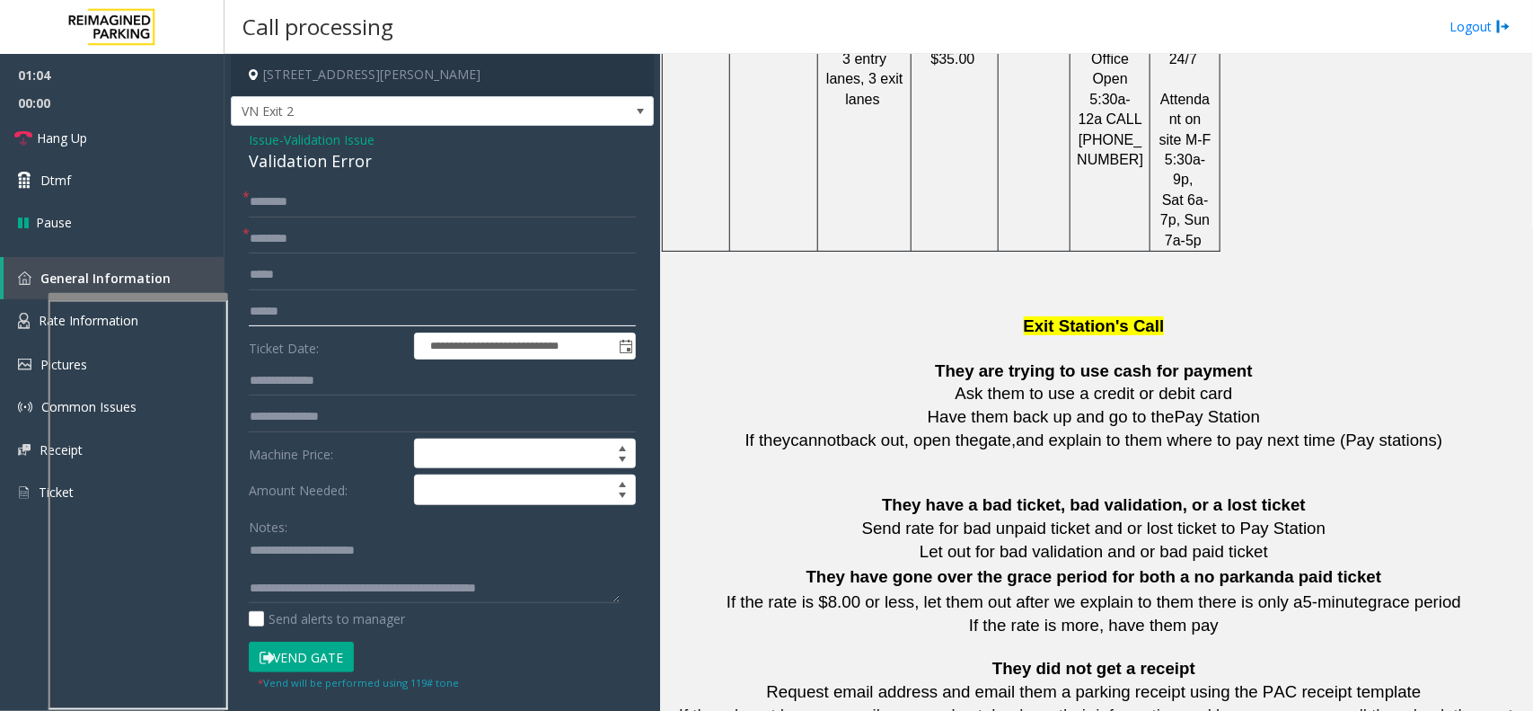
type input "******"
click at [397, 245] on input "text" at bounding box center [442, 239] width 387 height 31
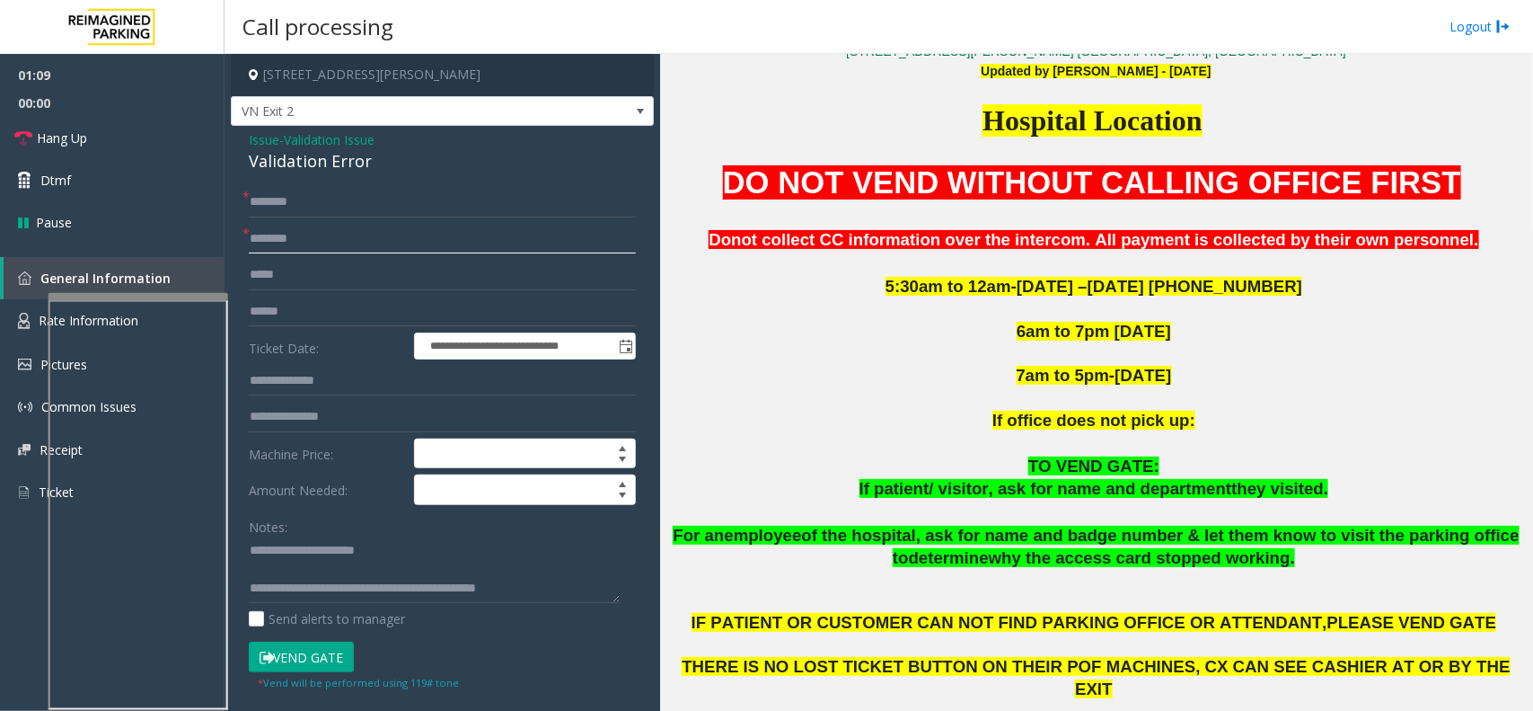
scroll to position [225, 0]
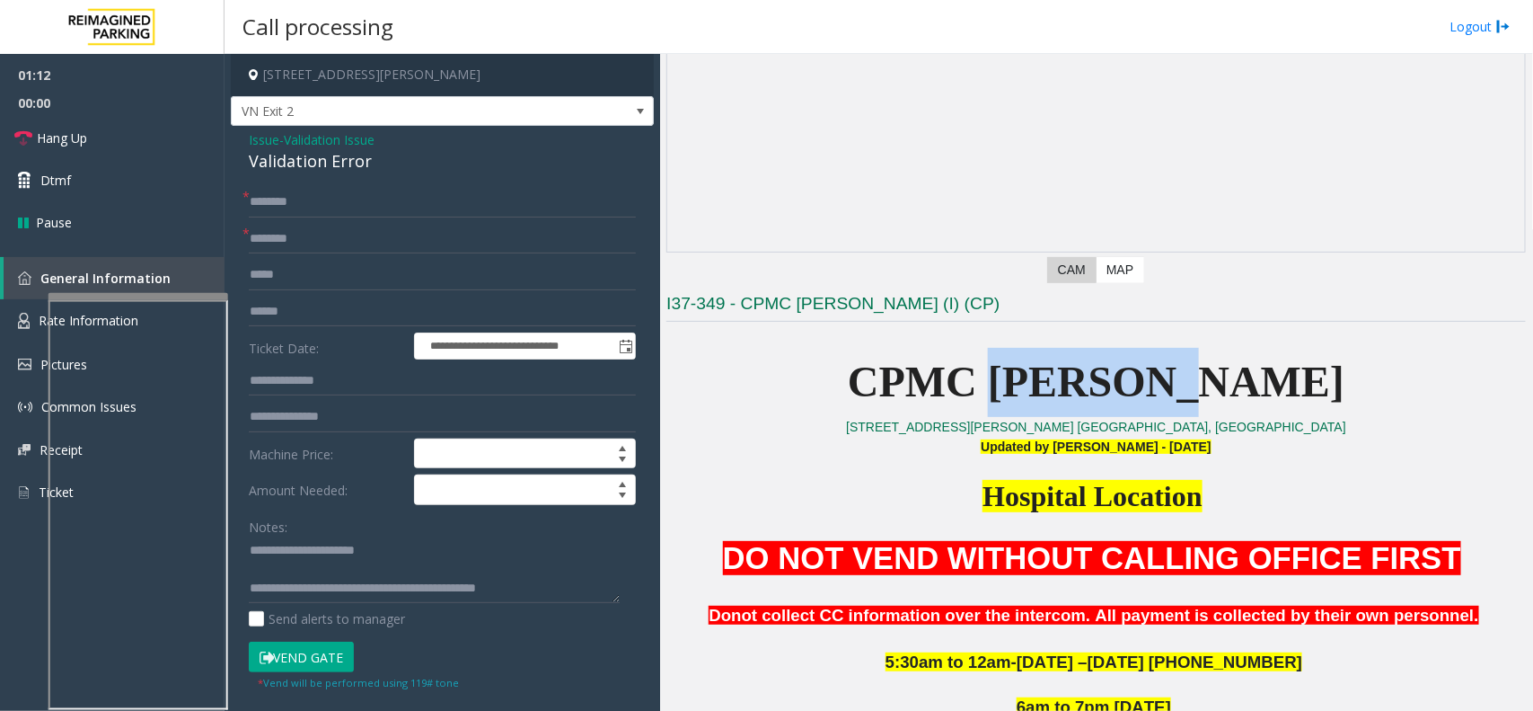
drag, startPoint x: 1083, startPoint y: 384, endPoint x: 1254, endPoint y: 377, distance: 170.8
click at [1254, 377] on p "CPMC [PERSON_NAME]" at bounding box center [1096, 382] width 860 height 69
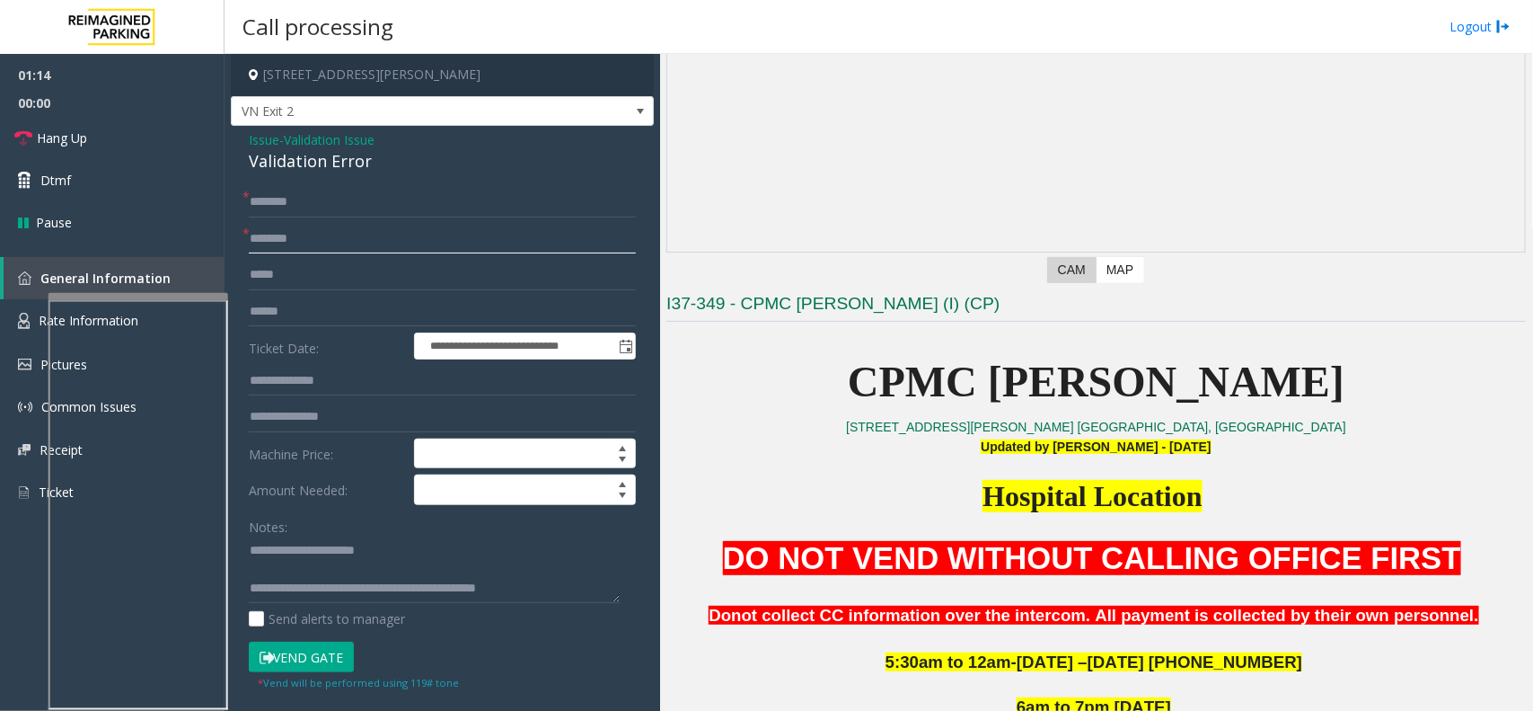
type input "********"
click at [391, 257] on form "**********" at bounding box center [442, 439] width 387 height 504
click at [366, 275] on input "text" at bounding box center [442, 275] width 387 height 31
click at [364, 225] on input "********" at bounding box center [442, 239] width 387 height 31
click at [375, 193] on input "text" at bounding box center [442, 202] width 387 height 31
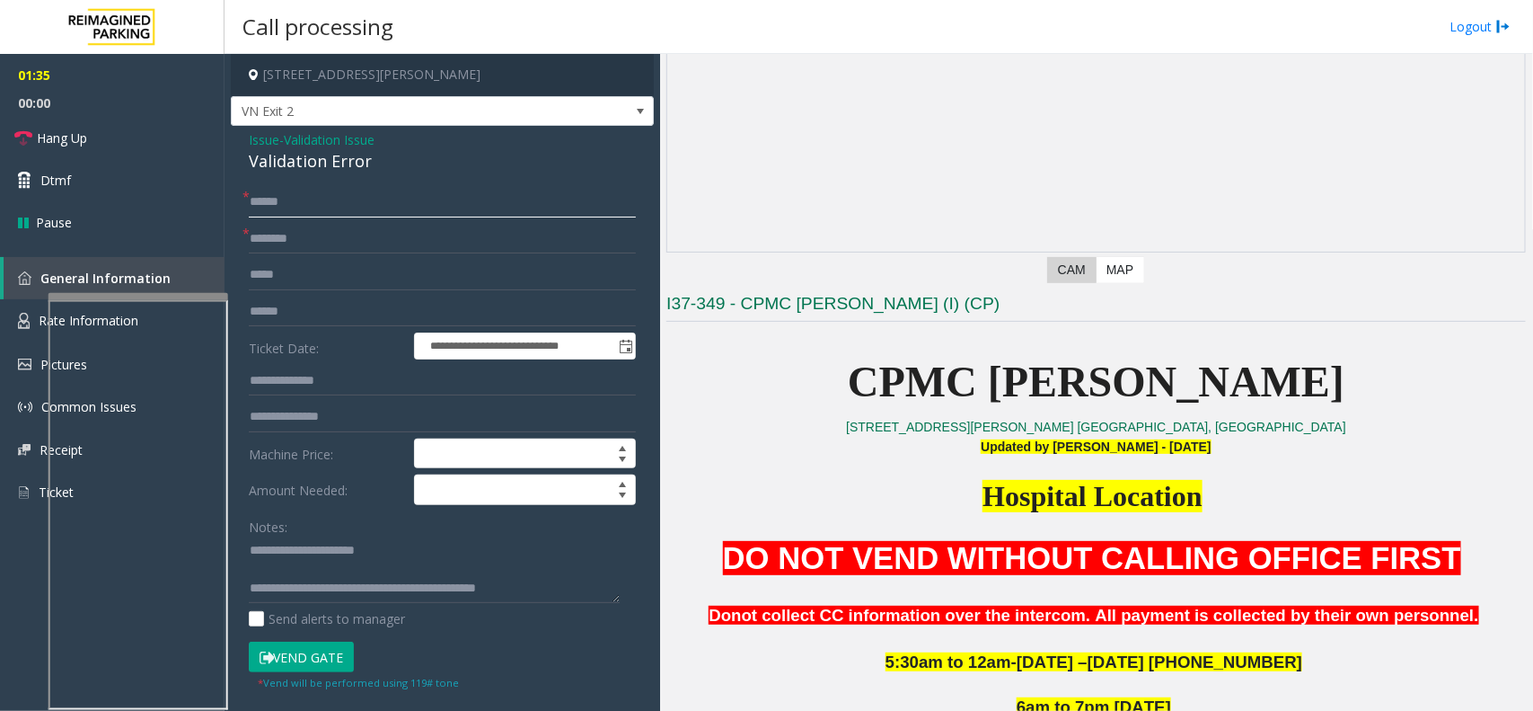
click at [285, 203] on input "******" at bounding box center [442, 202] width 387 height 31
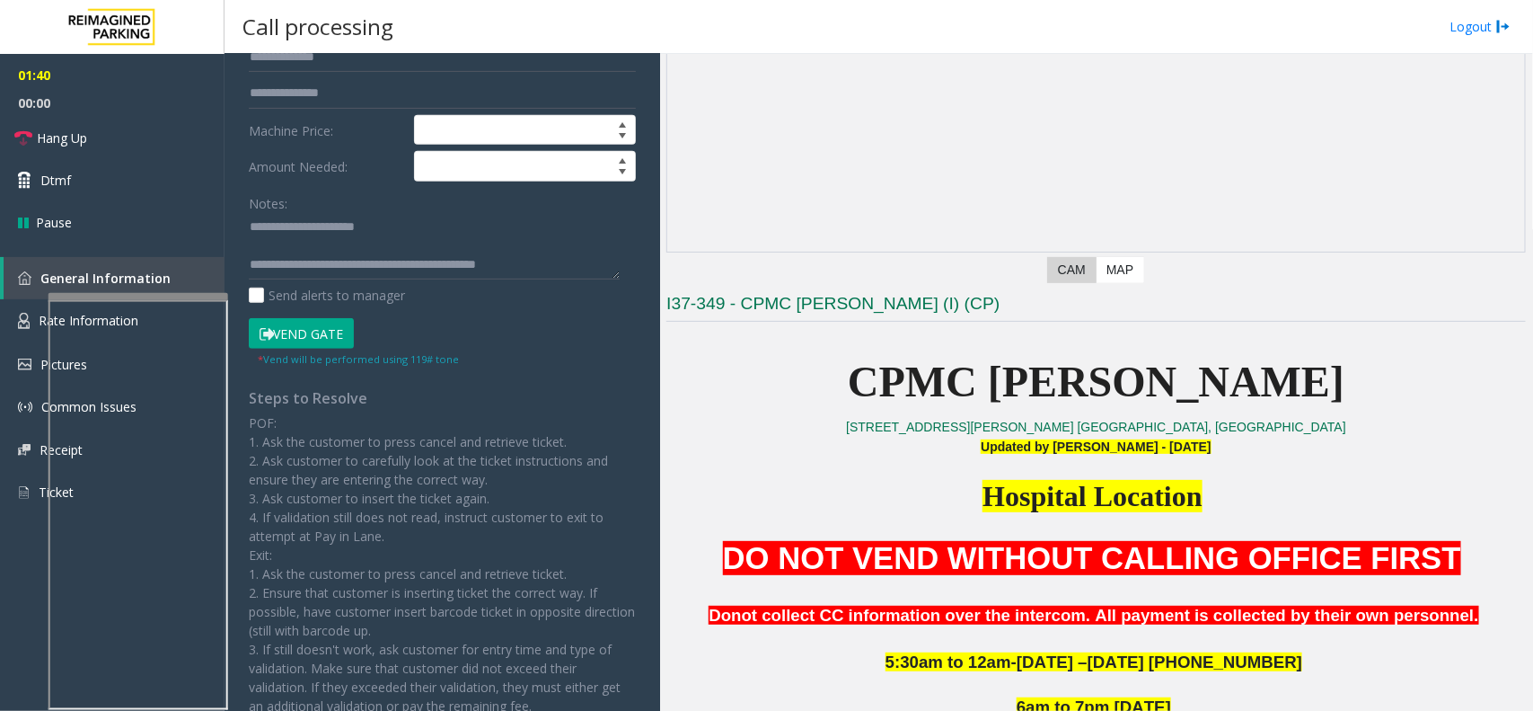
scroll to position [337, 0]
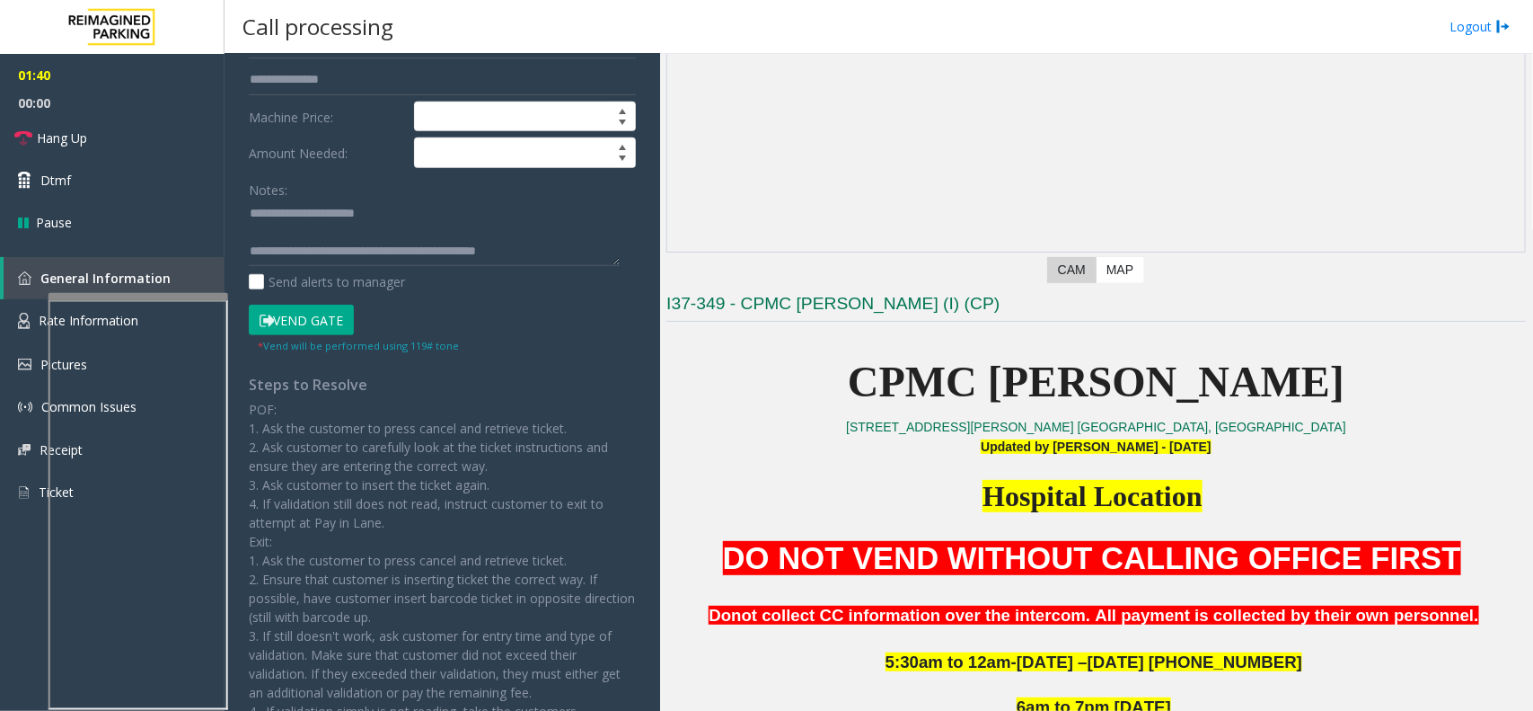
type input "******"
click at [302, 339] on small "* Vend will be performed using 119# tone" at bounding box center [358, 345] width 201 height 13
click at [313, 332] on button "Vend Gate" at bounding box center [301, 320] width 105 height 31
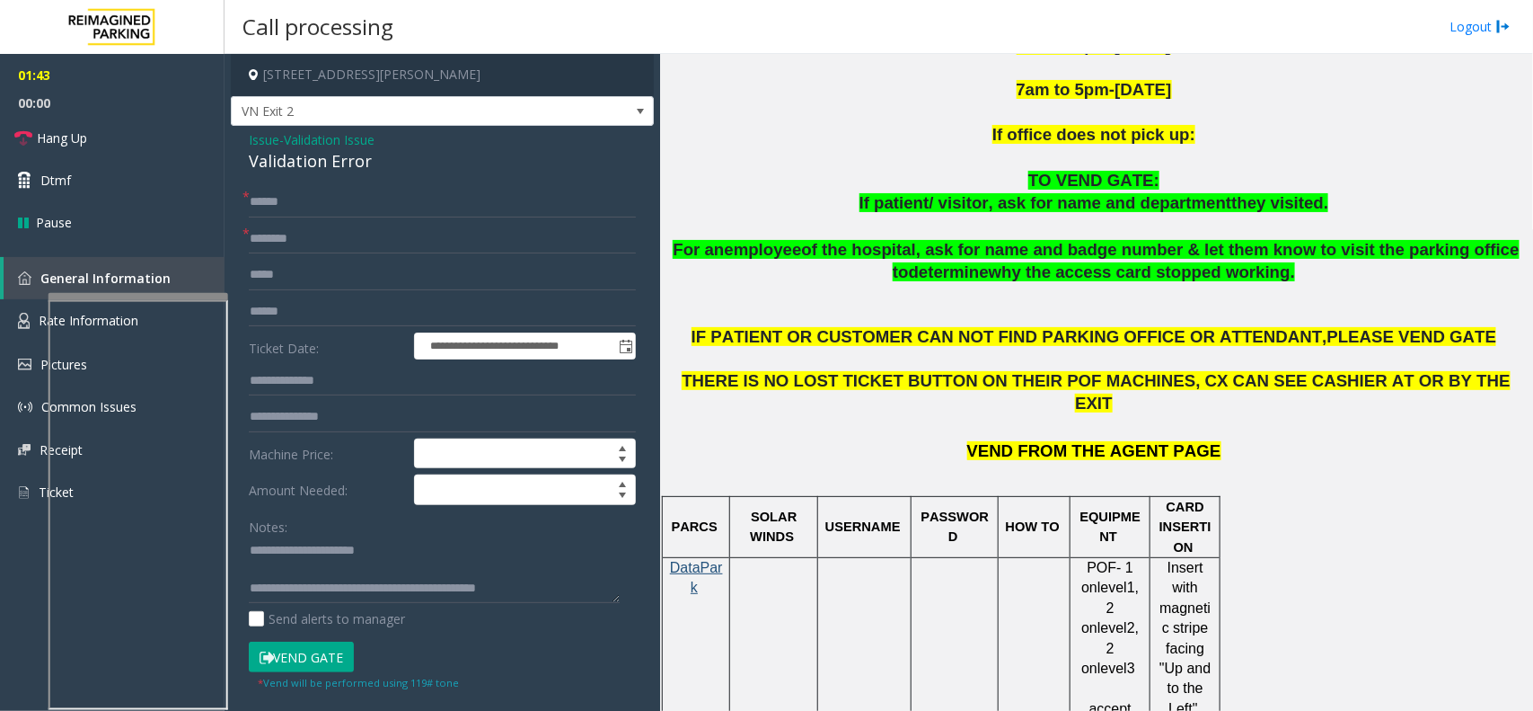
scroll to position [898, 0]
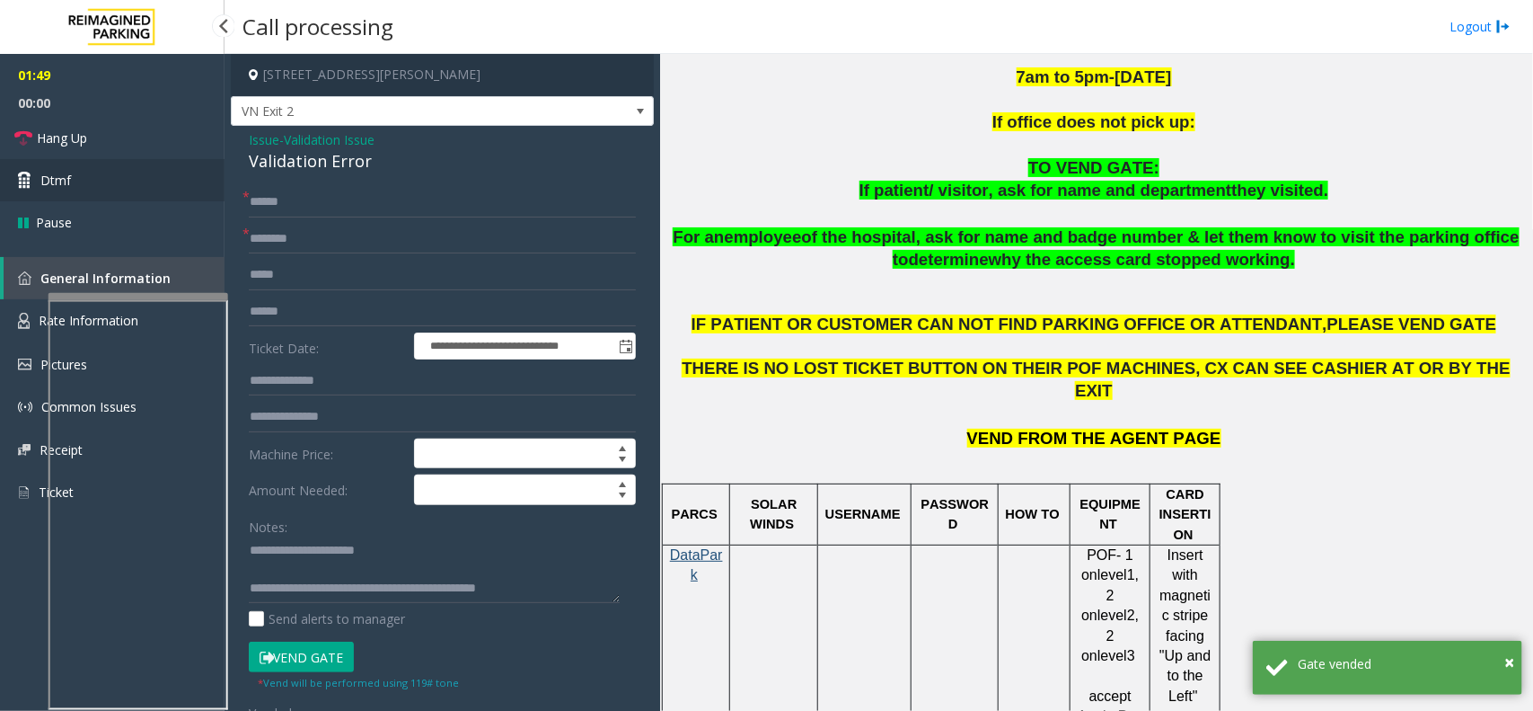
click at [149, 159] on link "Dtmf" at bounding box center [112, 180] width 225 height 42
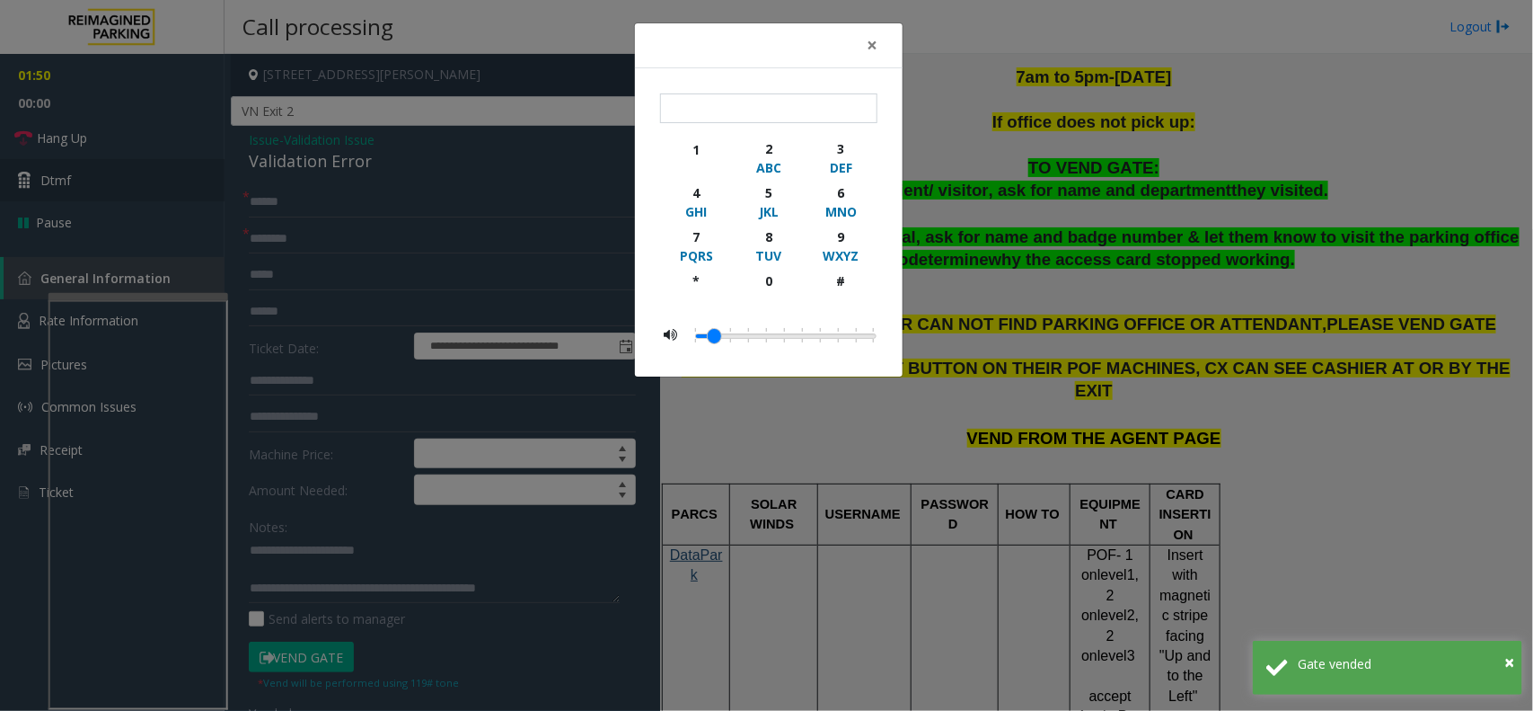
click at [148, 136] on div "× 1 2 ABC 3 DEF 4 GHI 5 JKL 6 MNO 7 PQRS 8 TUV 9 WXYZ * 0 #" at bounding box center [766, 355] width 1533 height 711
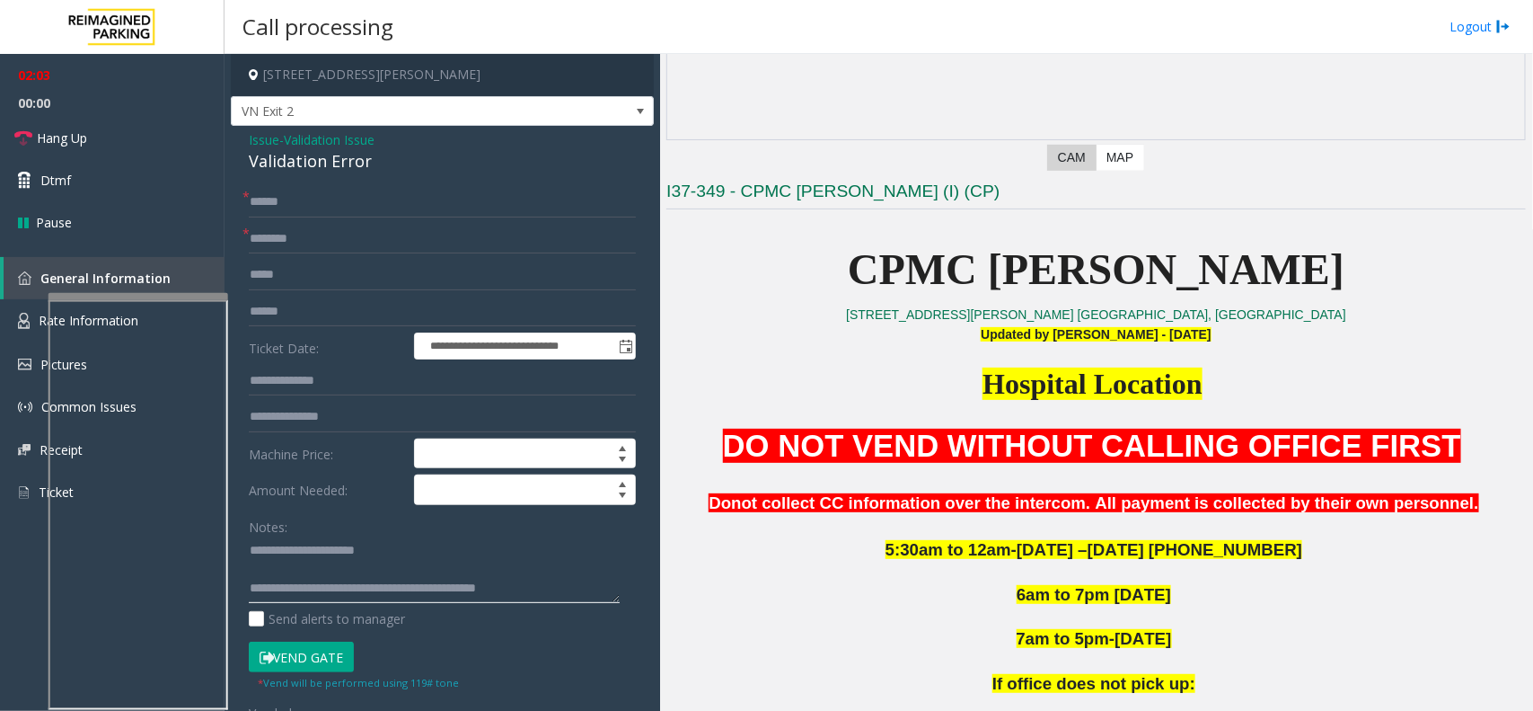
scroll to position [0, 0]
click at [613, 590] on textarea at bounding box center [434, 569] width 371 height 67
click at [613, 587] on textarea at bounding box center [434, 569] width 371 height 67
click at [617, 541] on div "Notes:" at bounding box center [442, 557] width 387 height 93
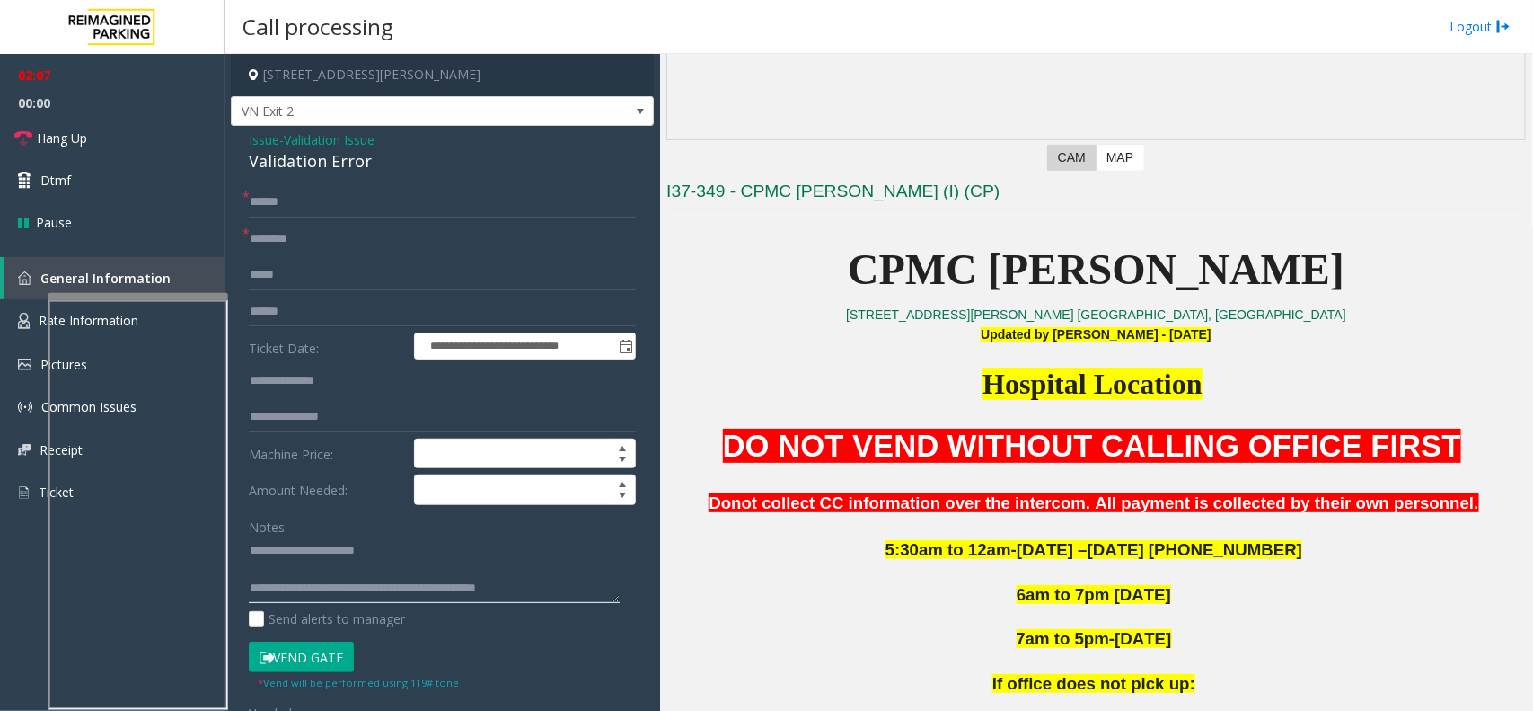
scroll to position [0, 0]
click at [613, 594] on textarea at bounding box center [434, 569] width 371 height 67
click at [544, 575] on textarea at bounding box center [434, 569] width 371 height 67
click at [545, 590] on textarea at bounding box center [434, 569] width 371 height 67
click at [187, 154] on link "Hang Up" at bounding box center [112, 138] width 225 height 42
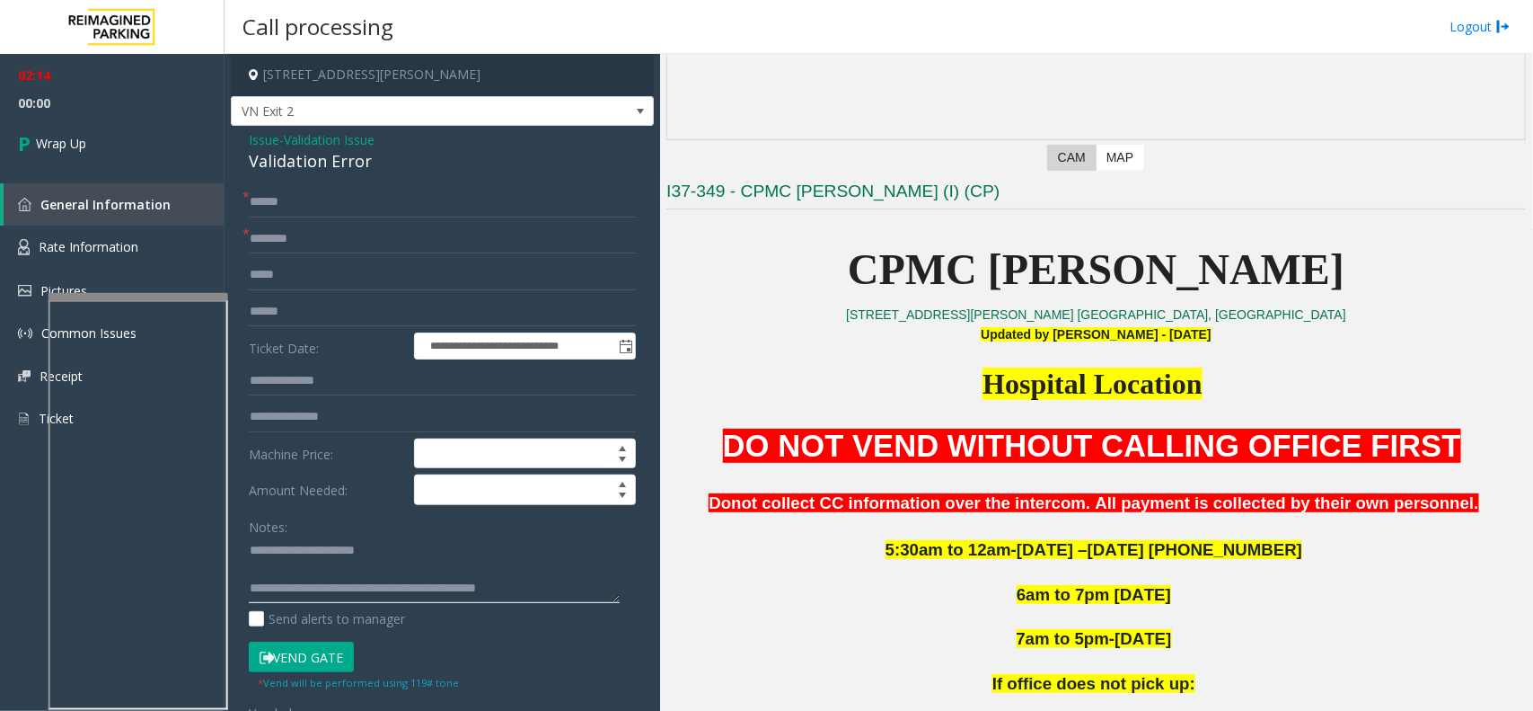
scroll to position [19, 0]
drag, startPoint x: 545, startPoint y: 595, endPoint x: 321, endPoint y: 570, distance: 225.9
click at [321, 570] on textarea at bounding box center [434, 569] width 371 height 67
type textarea "**********"
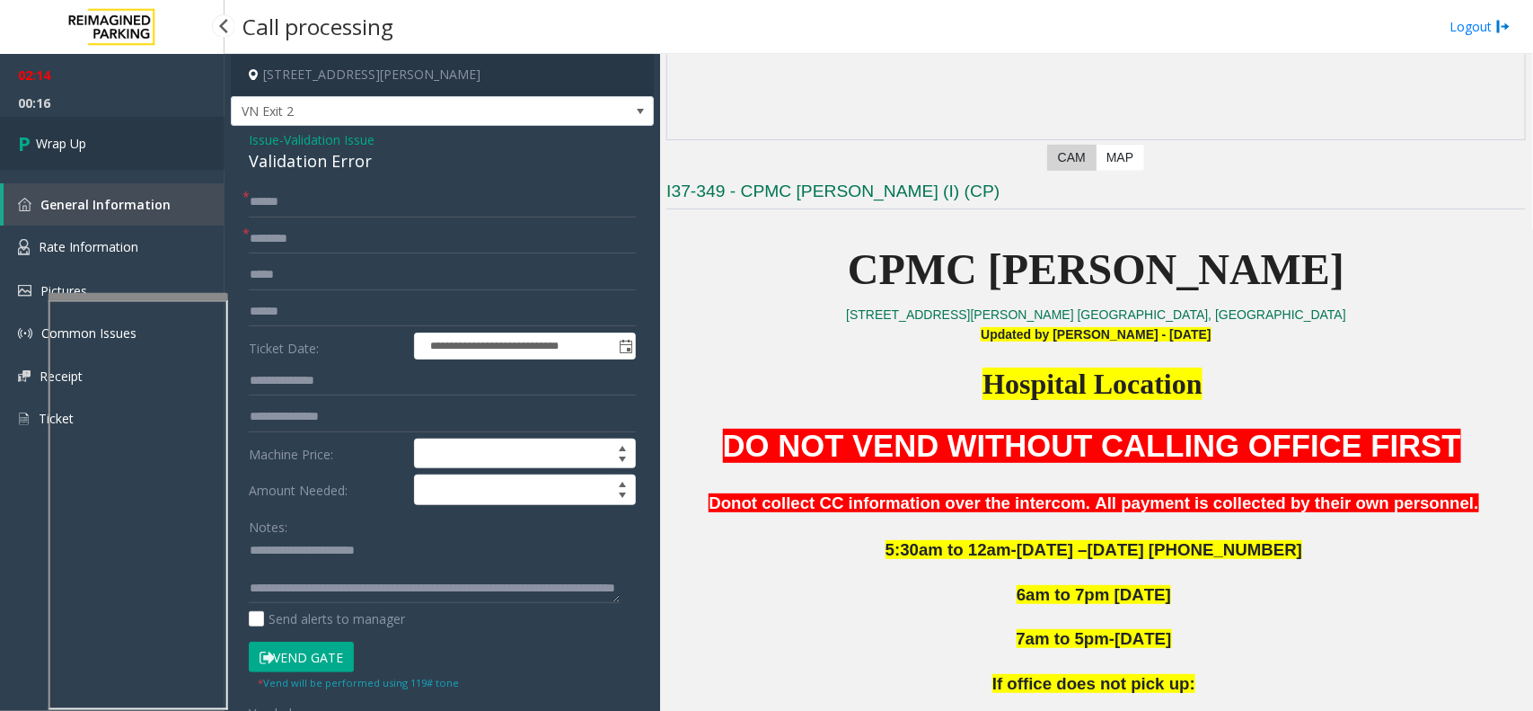
click at [135, 155] on link "Wrap Up" at bounding box center [112, 143] width 225 height 53
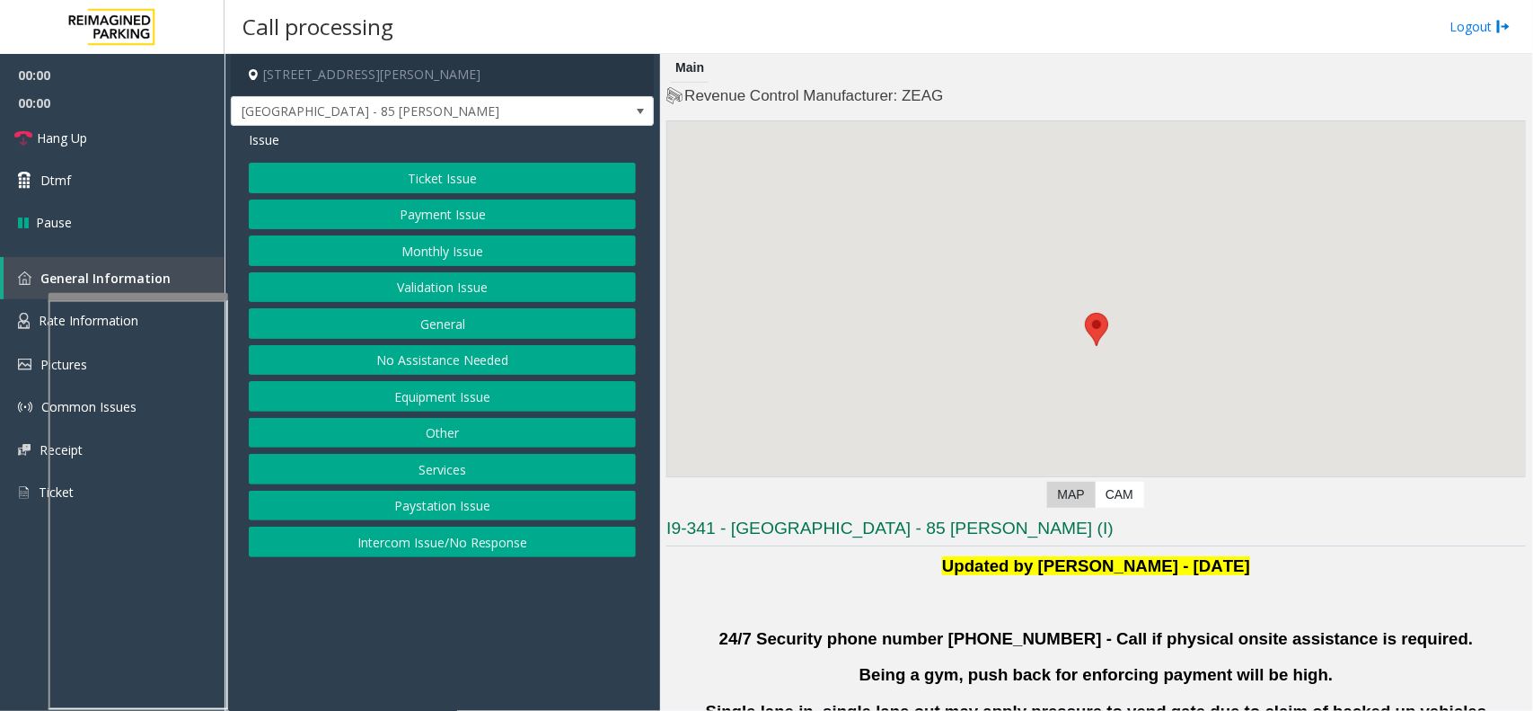
scroll to position [449, 0]
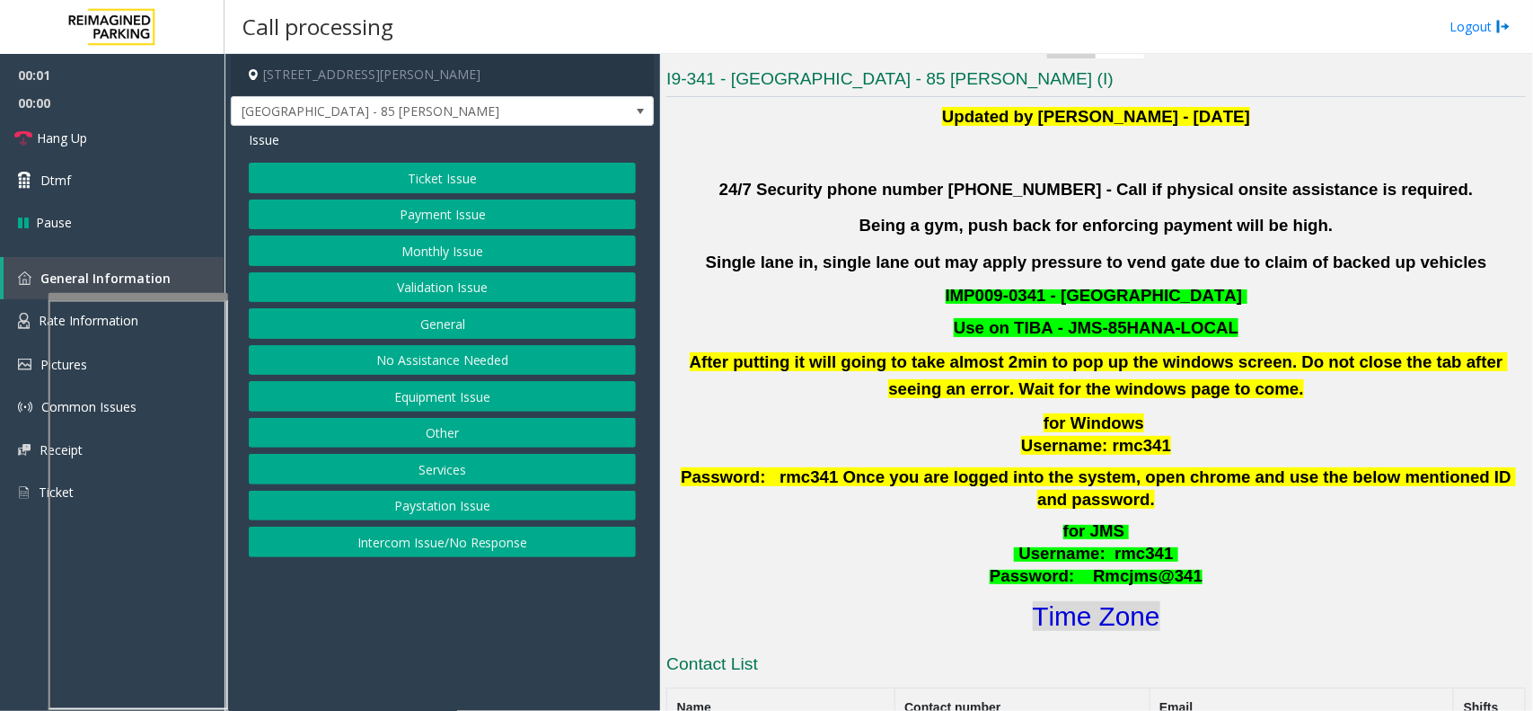
click at [1079, 604] on font "Time Zone" at bounding box center [1097, 616] width 128 height 30
click at [427, 243] on button "Monthly Issue" at bounding box center [442, 250] width 387 height 31
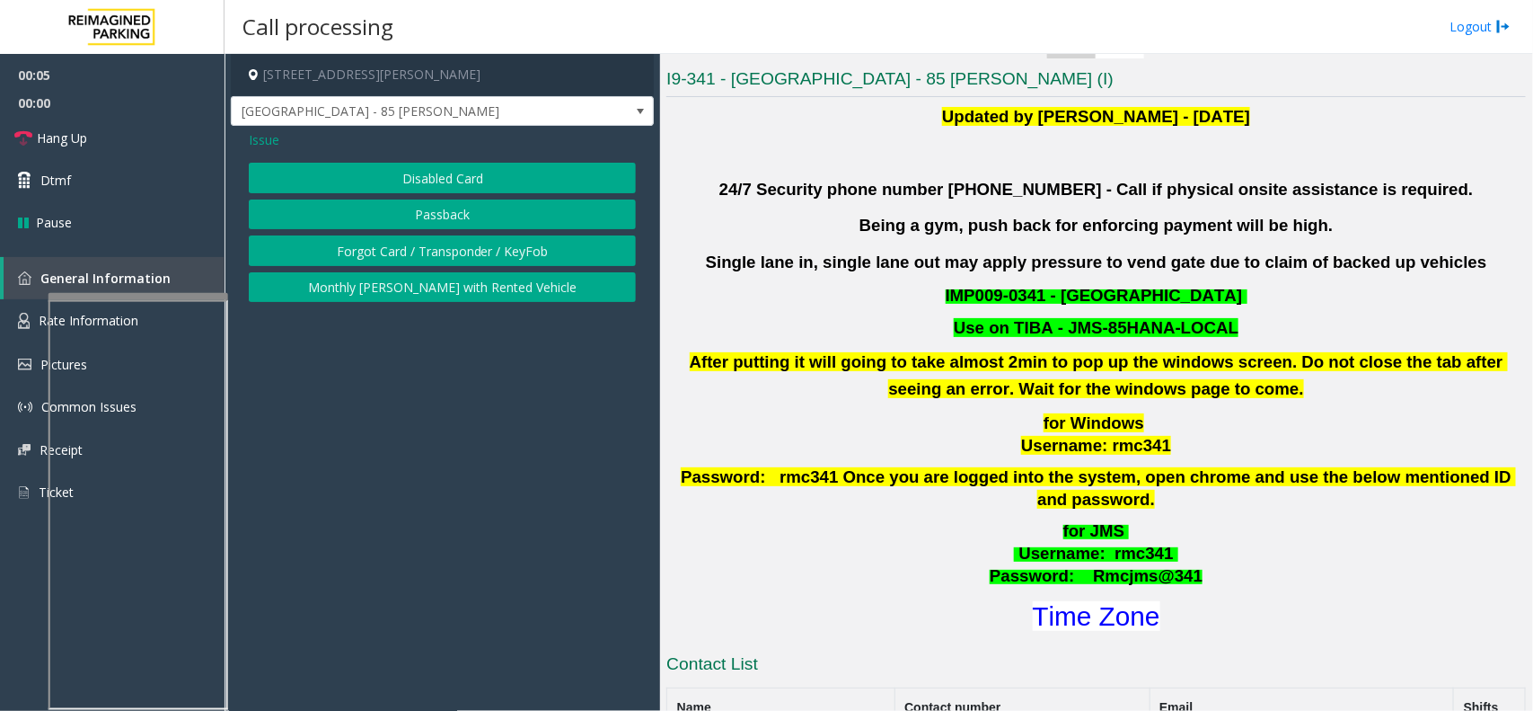
click at [260, 145] on span "Issue" at bounding box center [264, 139] width 31 height 19
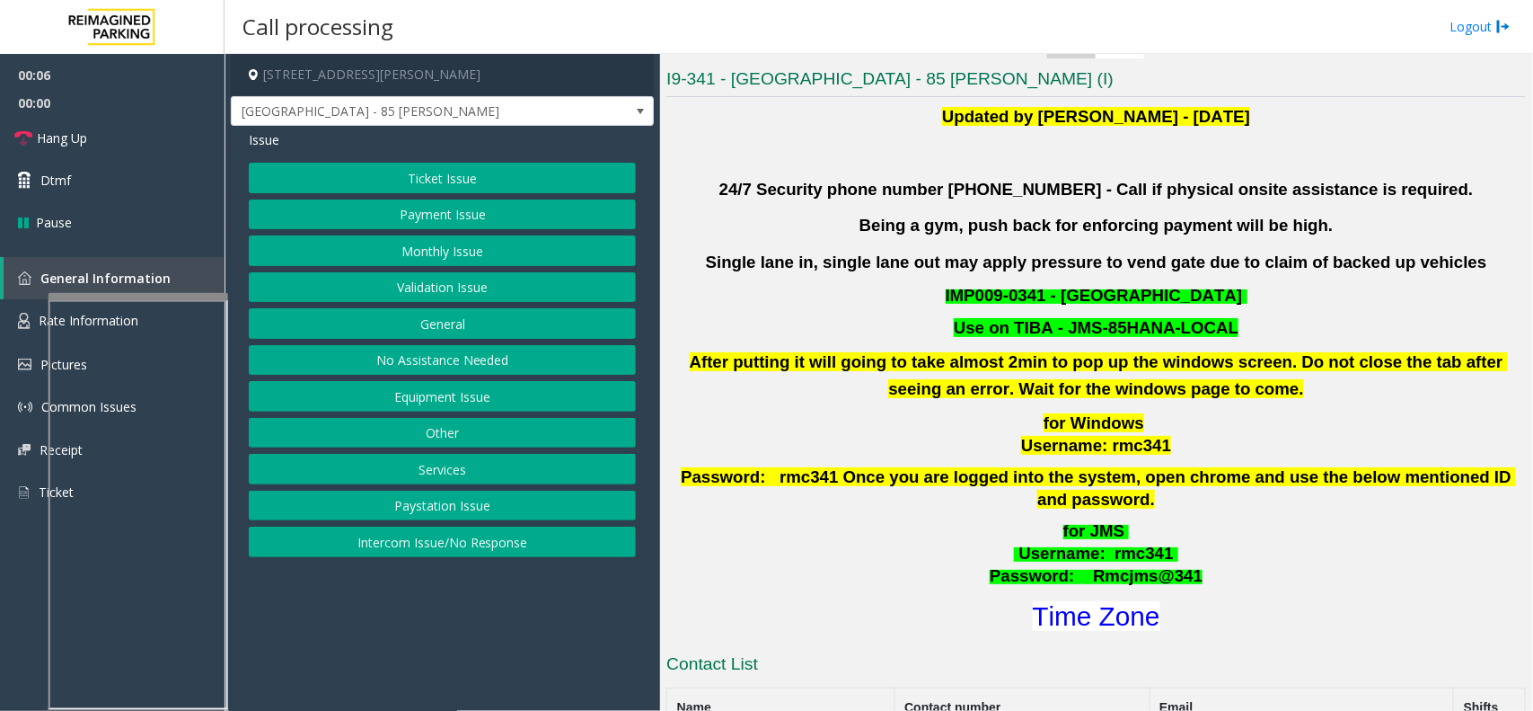
click at [416, 275] on button "Validation Issue" at bounding box center [442, 287] width 387 height 31
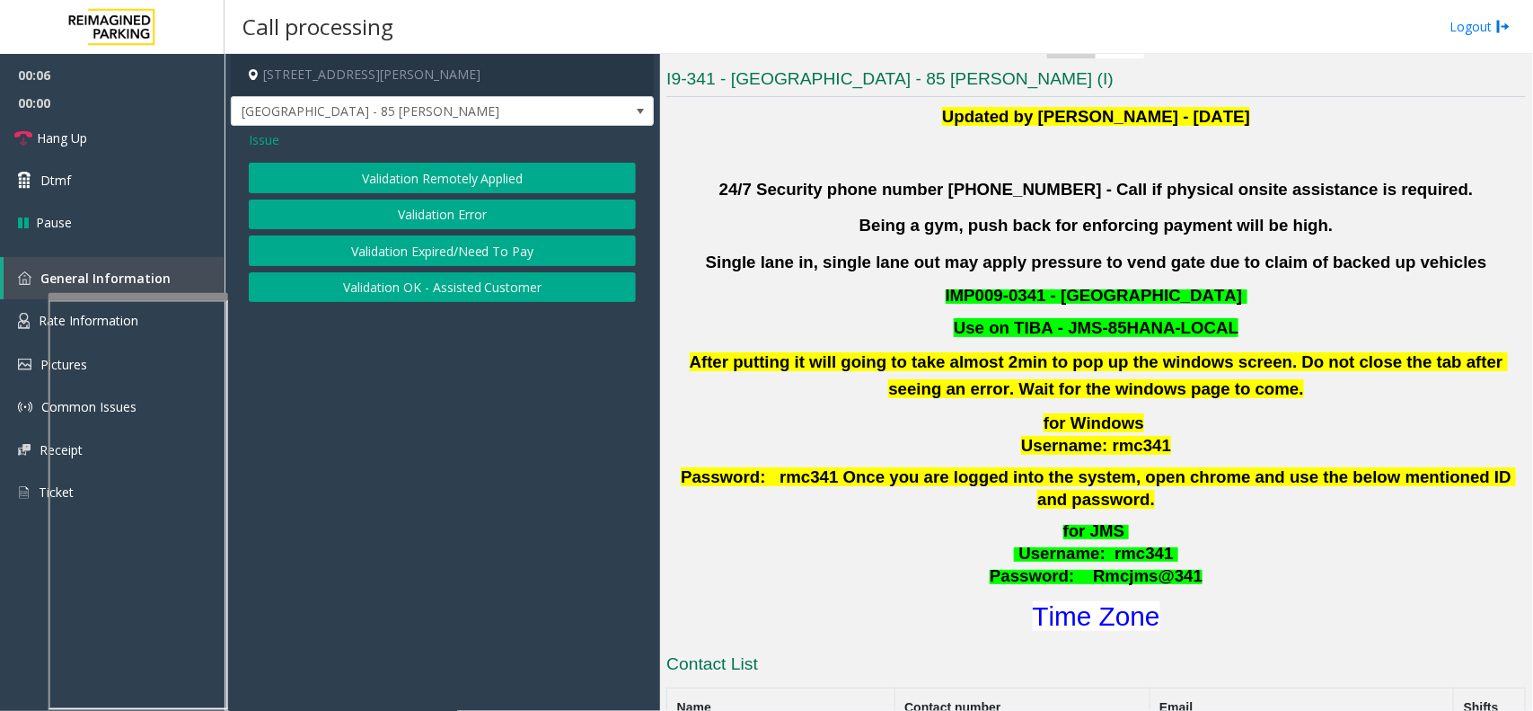
click at [393, 216] on button "Validation Error" at bounding box center [442, 214] width 387 height 31
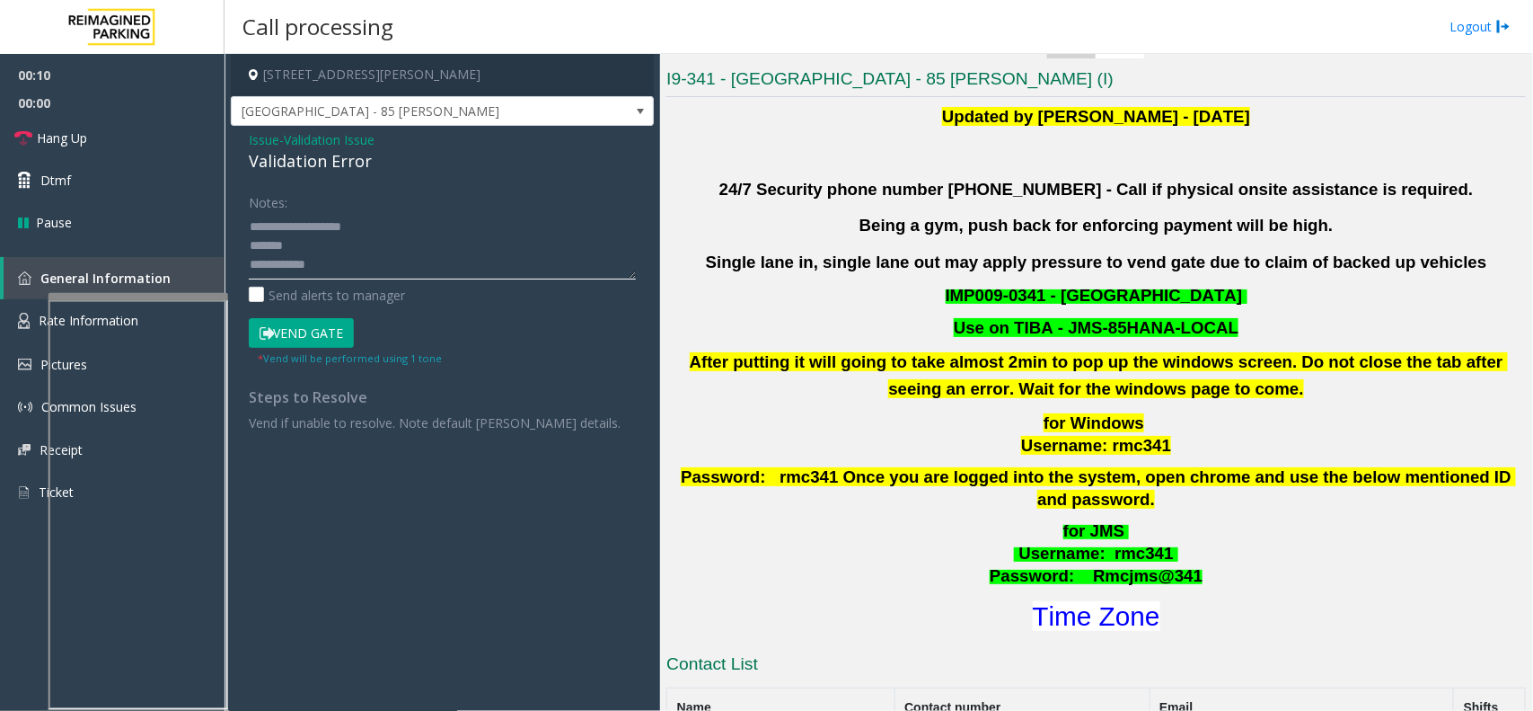
click at [366, 256] on textarea at bounding box center [442, 245] width 387 height 67
click at [366, 262] on textarea at bounding box center [442, 245] width 387 height 67
click at [393, 236] on textarea at bounding box center [442, 245] width 387 height 67
click at [355, 256] on textarea at bounding box center [442, 245] width 387 height 67
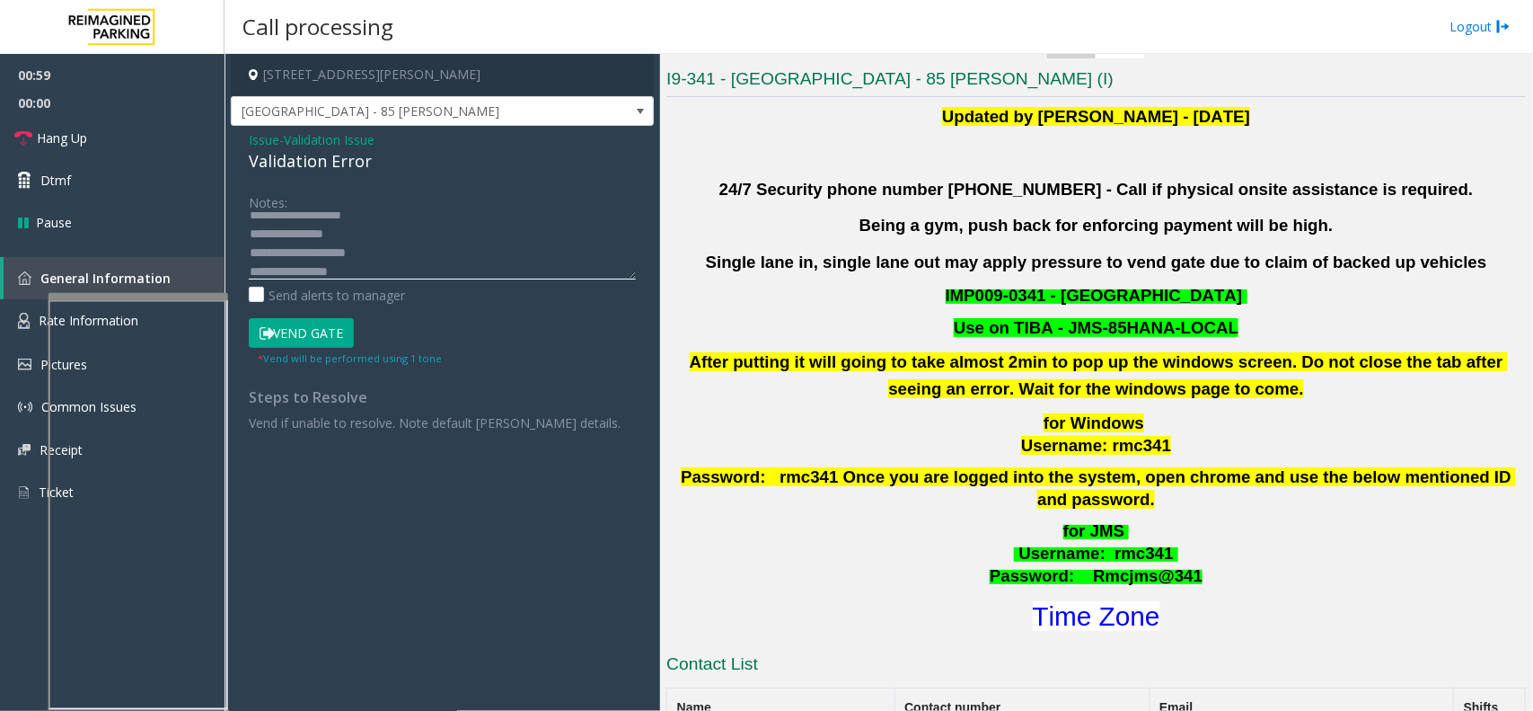
type textarea "**********"
click at [322, 339] on button "Vend Gate" at bounding box center [301, 333] width 105 height 31
click at [382, 244] on textarea at bounding box center [442, 245] width 387 height 67
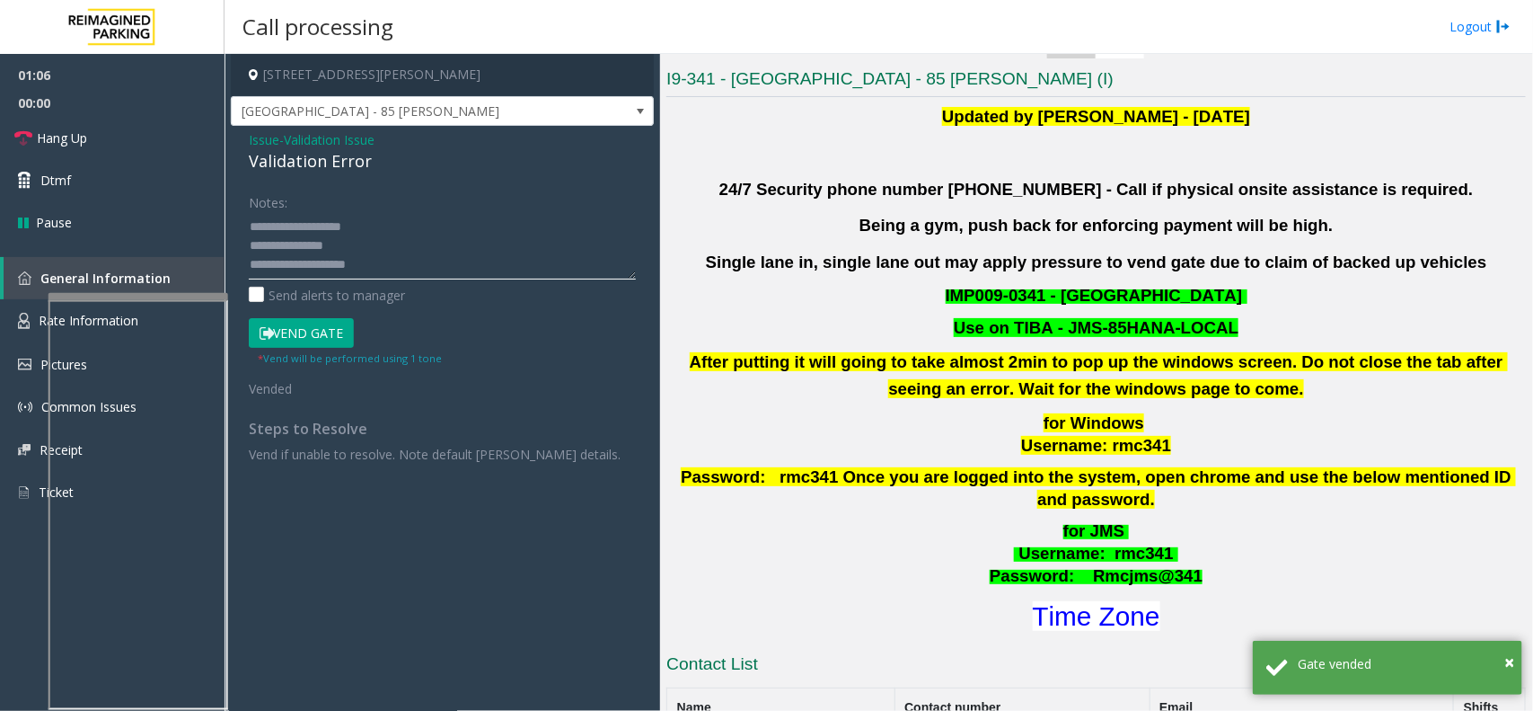
scroll to position [56, 0]
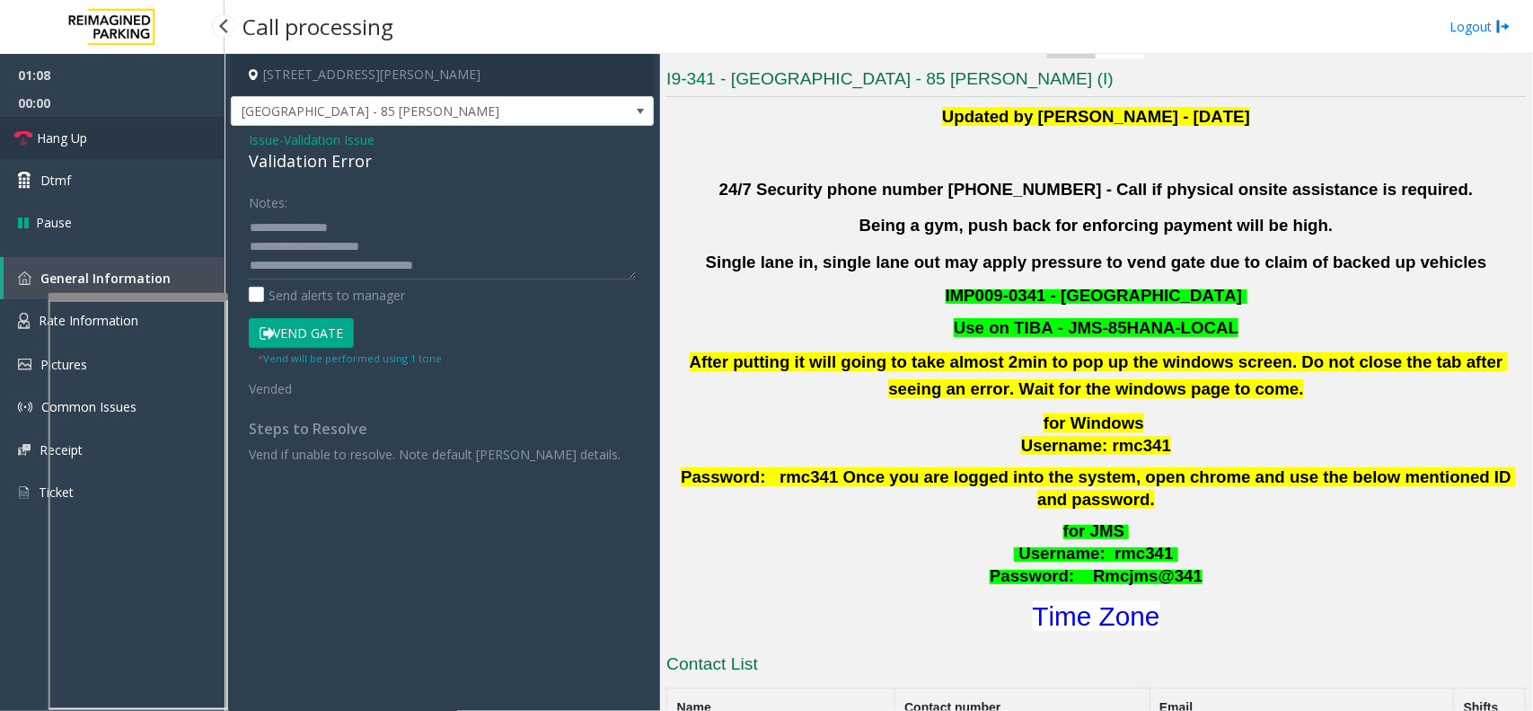
click at [164, 127] on link "Hang Up" at bounding box center [112, 138] width 225 height 42
click at [109, 128] on link "Hang Up" at bounding box center [112, 138] width 225 height 42
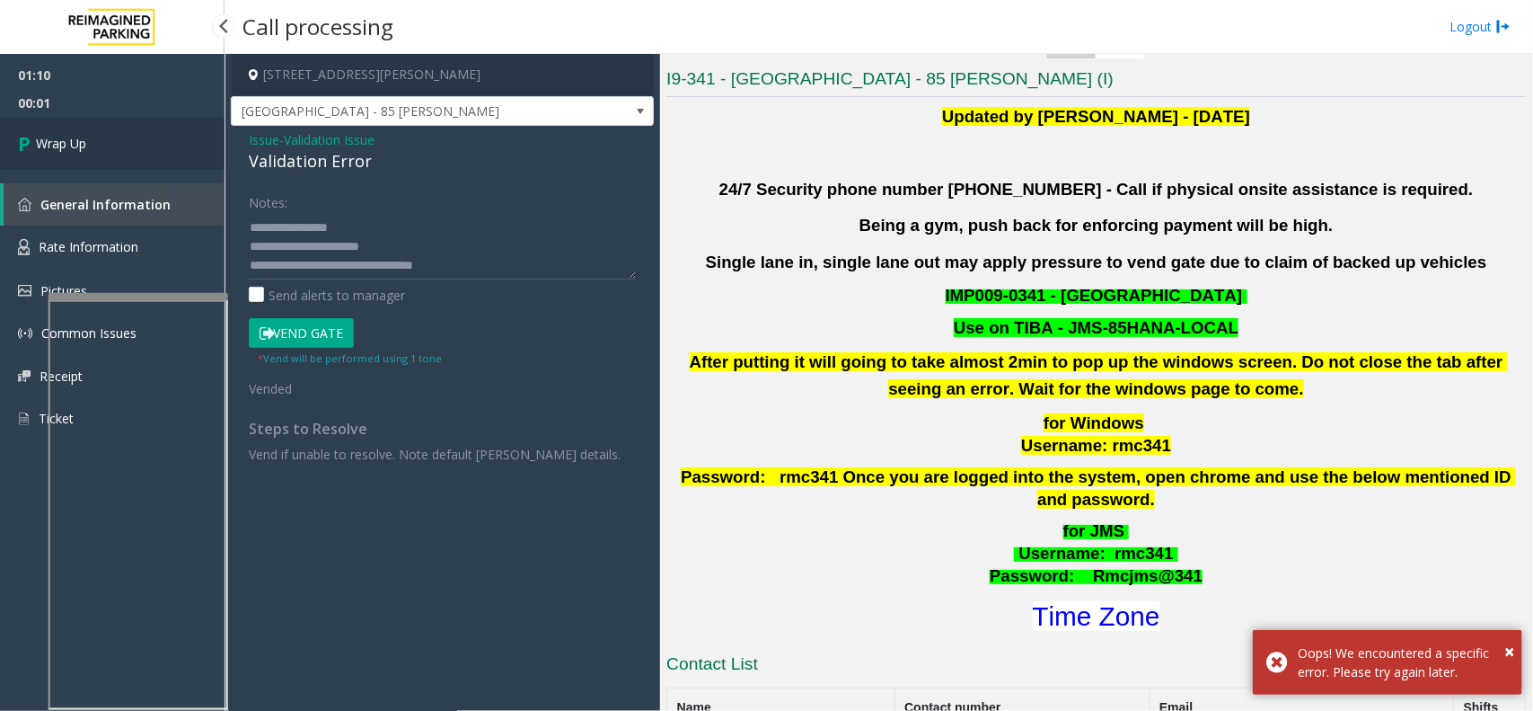
click at [100, 128] on link "Wrap Up" at bounding box center [112, 143] width 225 height 53
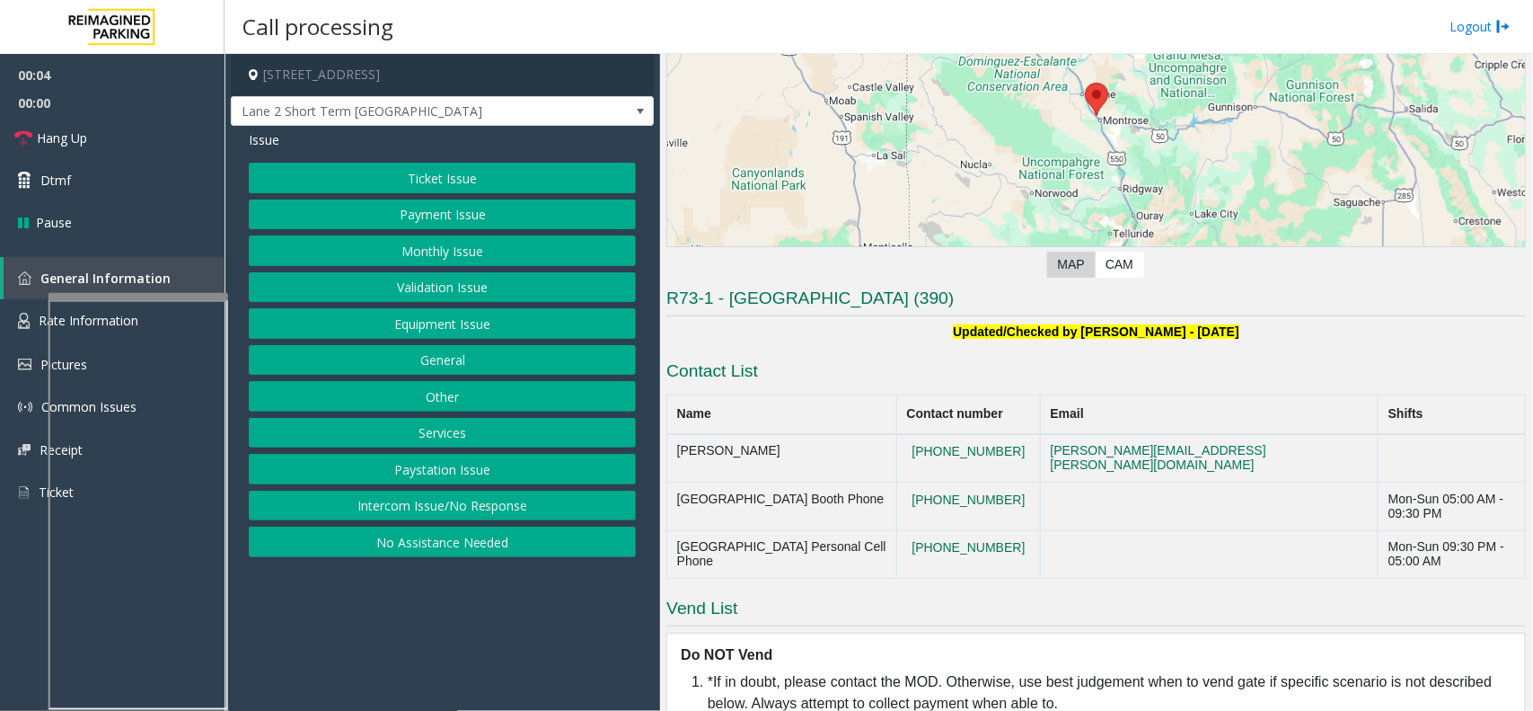
scroll to position [118, 0]
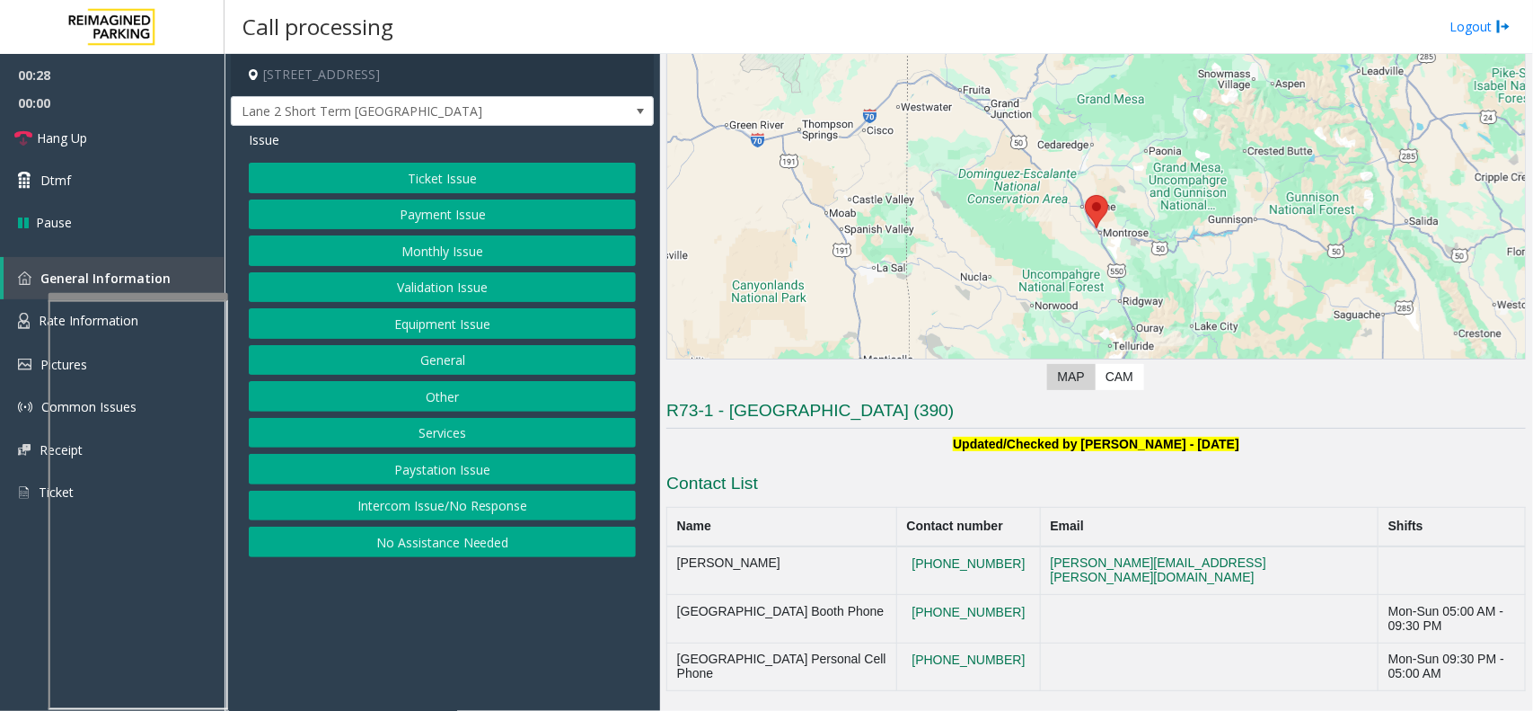
click at [532, 324] on button "Equipment Issue" at bounding box center [442, 323] width 387 height 31
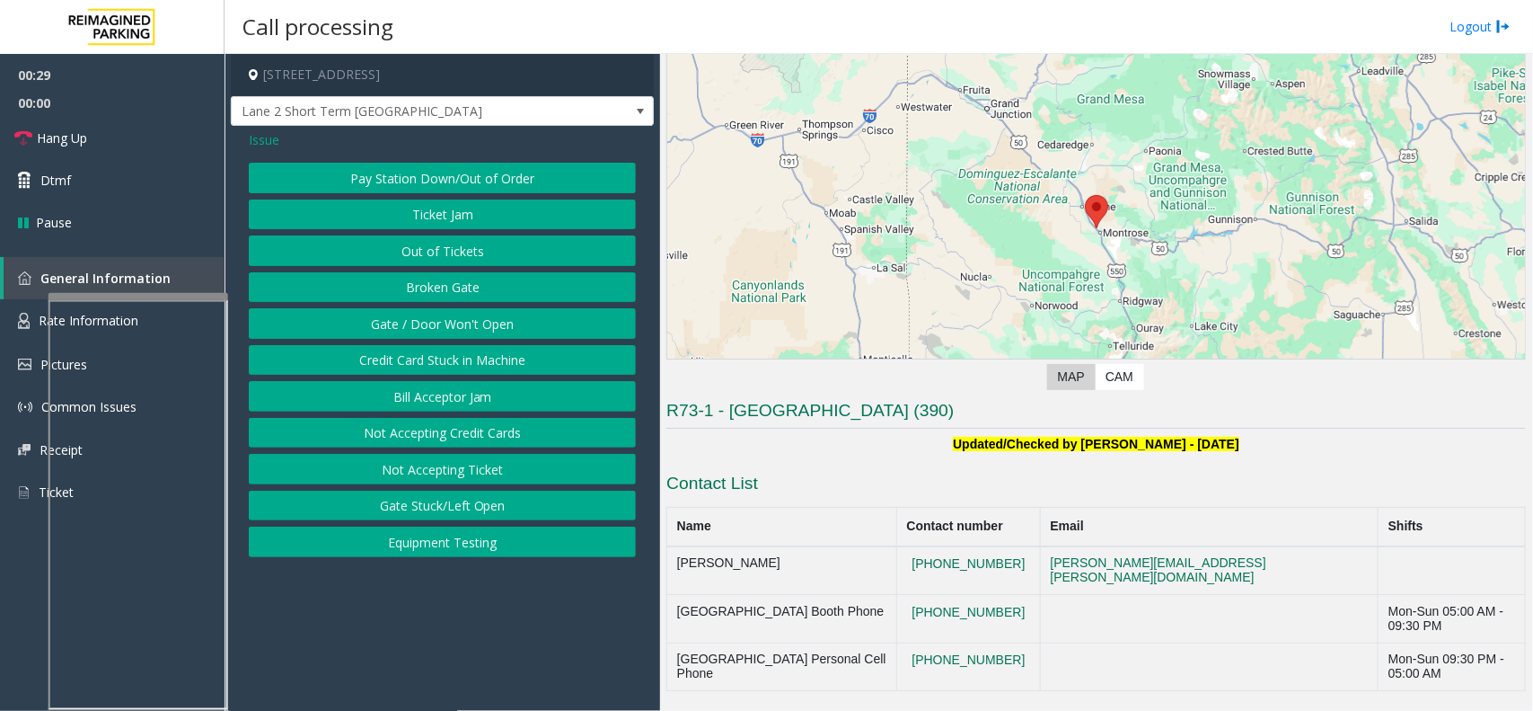
click at [467, 315] on button "Gate / Door Won't Open" at bounding box center [442, 323] width 387 height 31
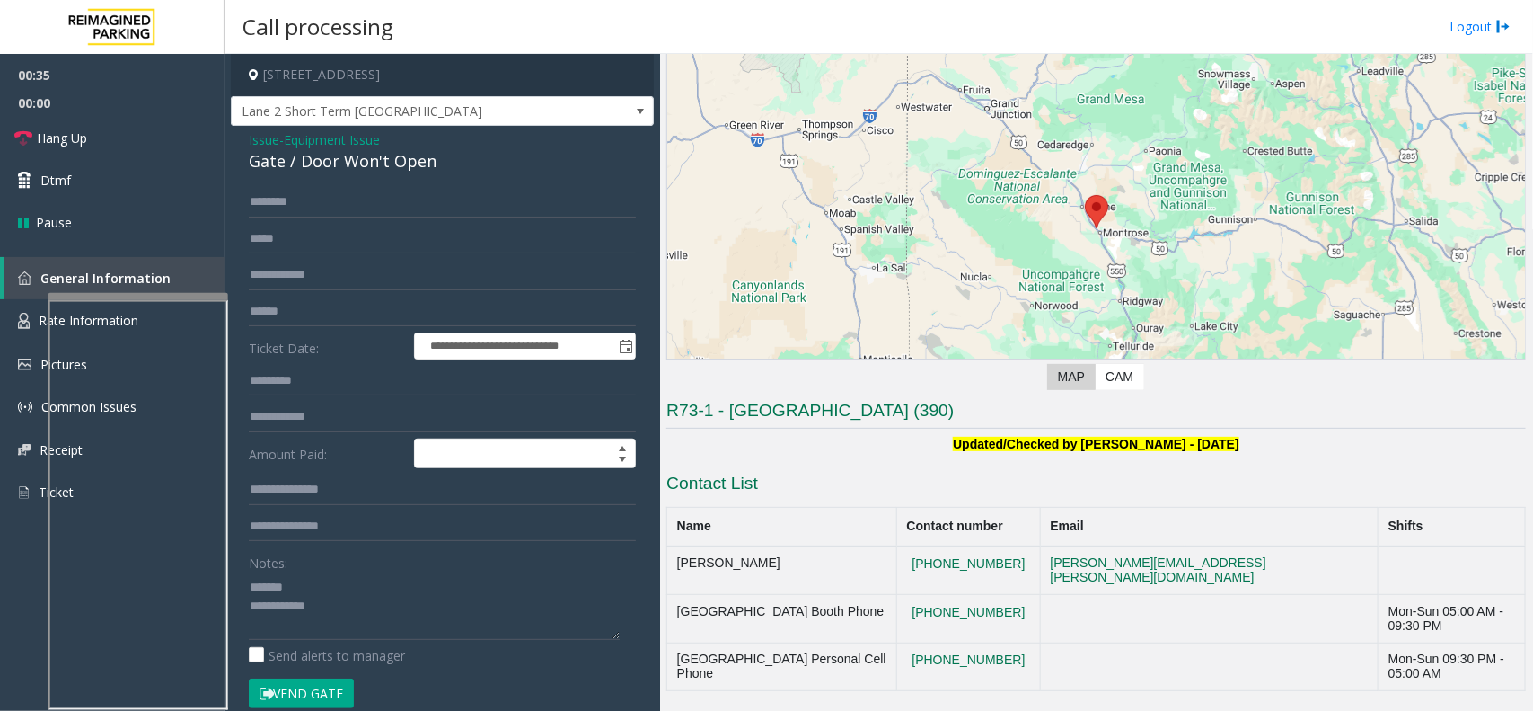
click at [356, 160] on div "Gate / Door Won't Open" at bounding box center [442, 161] width 387 height 24
click at [445, 631] on textarea at bounding box center [434, 605] width 371 height 67
click at [68, 132] on span "Hang Up" at bounding box center [62, 137] width 50 height 19
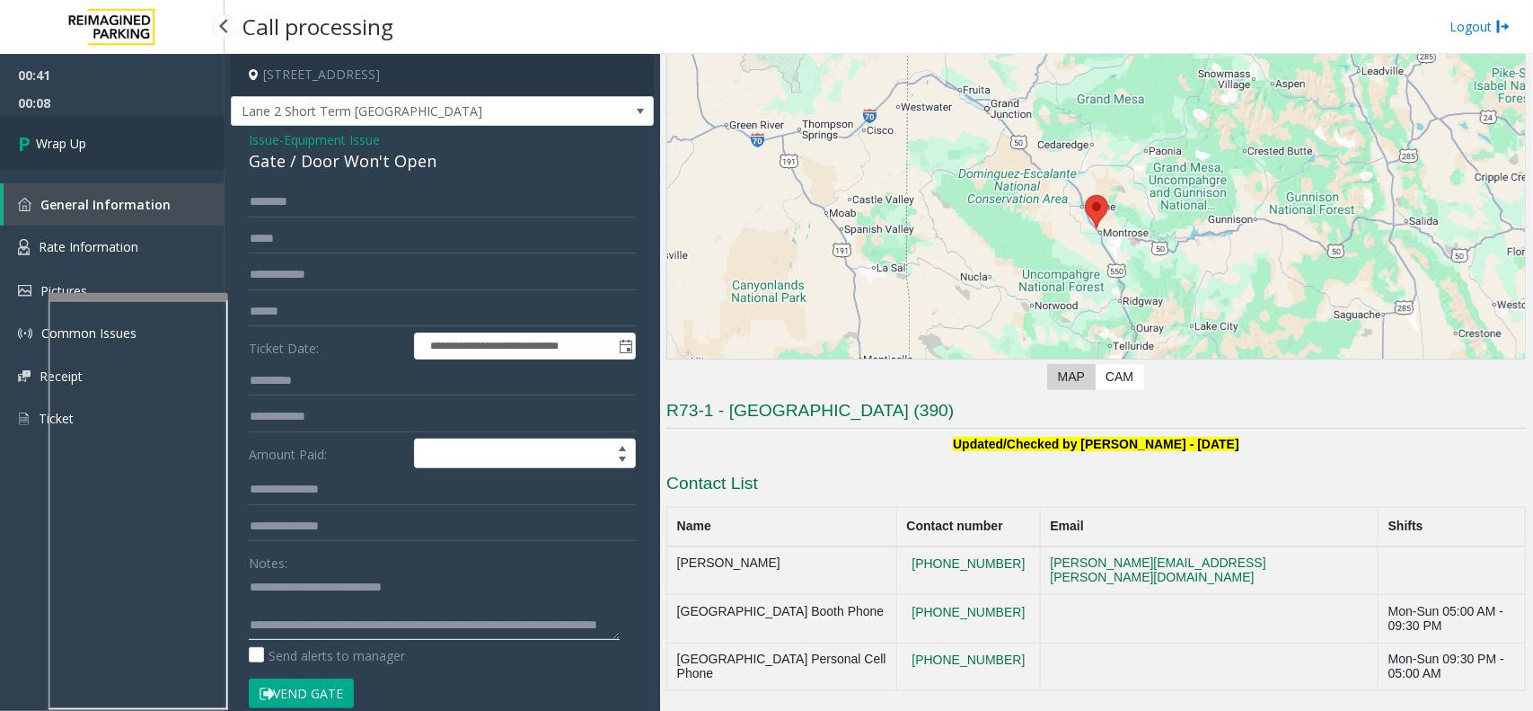
type textarea "**********"
click at [181, 126] on link "Wrap Up" at bounding box center [112, 143] width 225 height 53
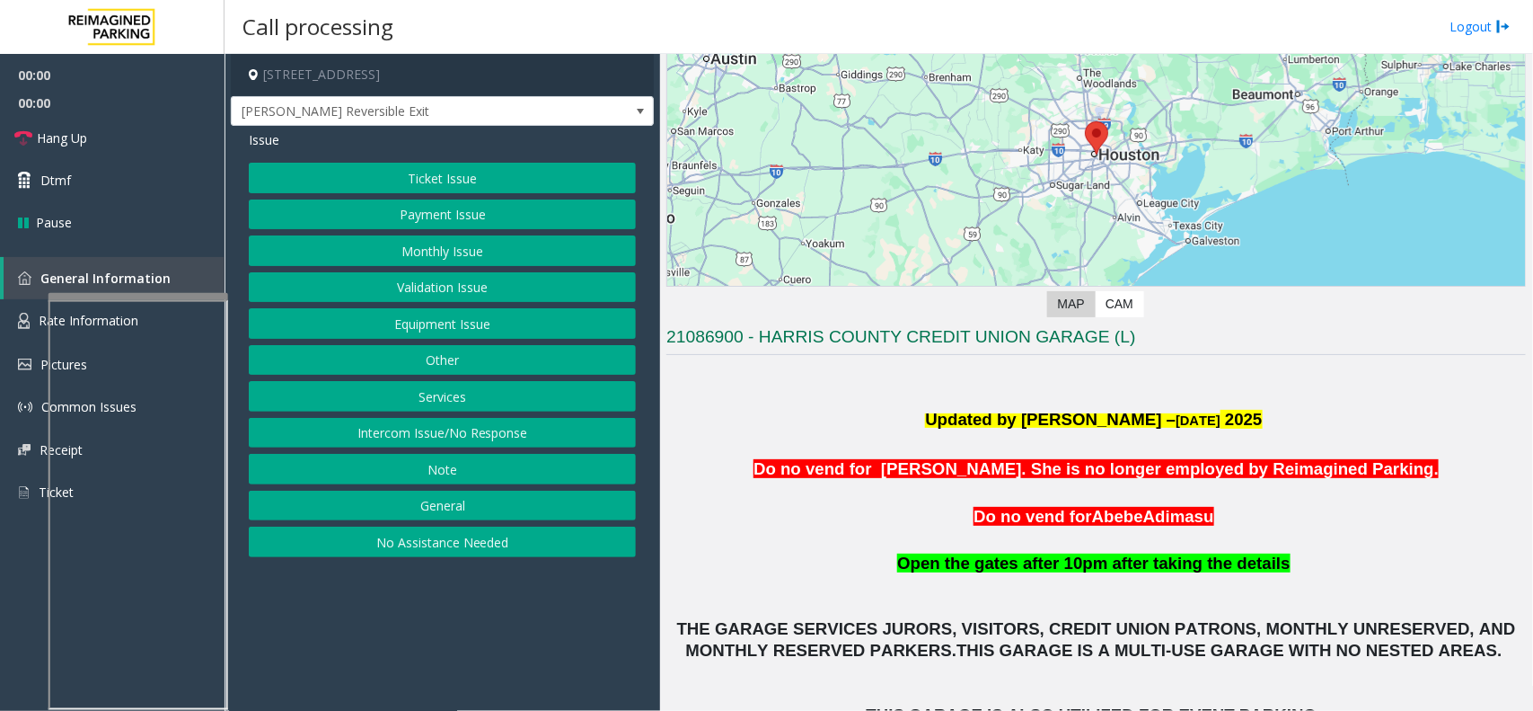
scroll to position [274, 0]
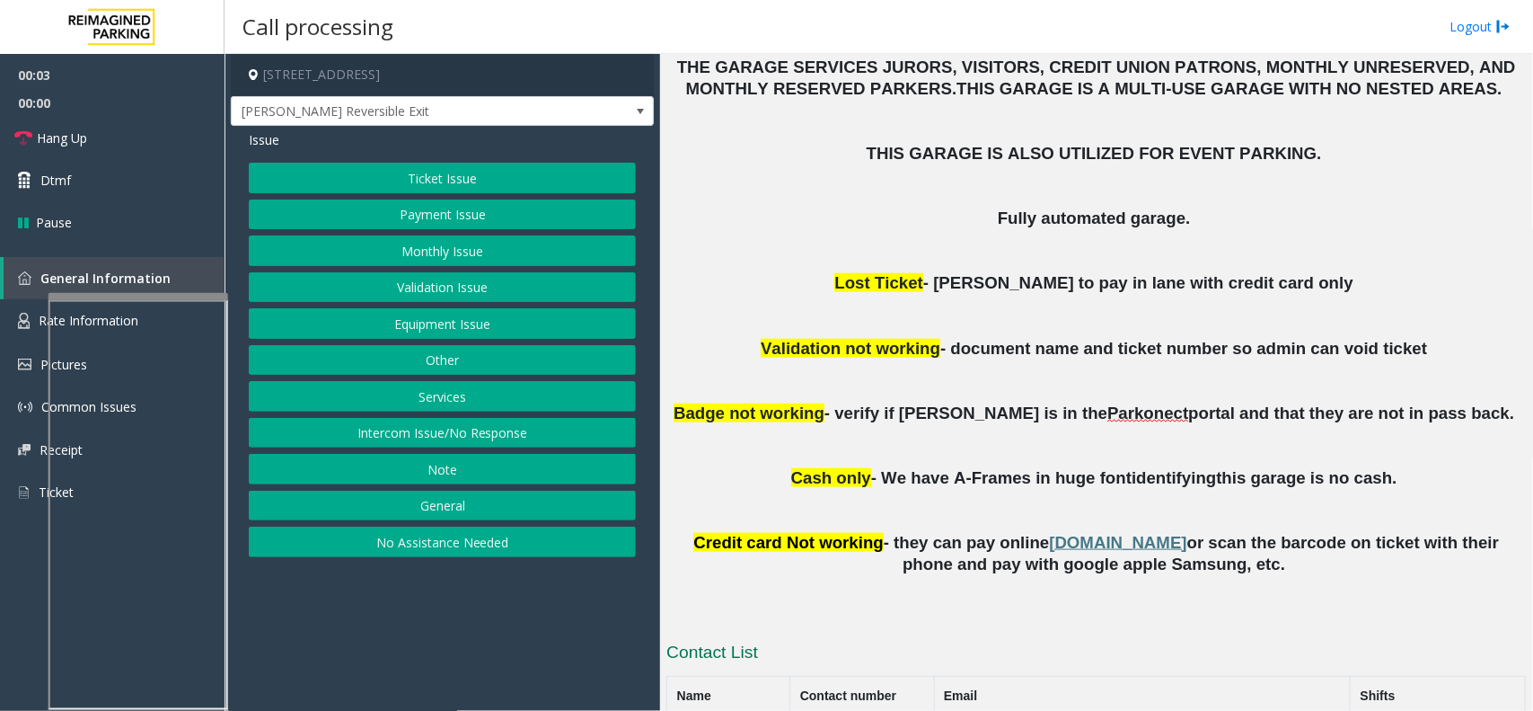
scroll to position [674, 0]
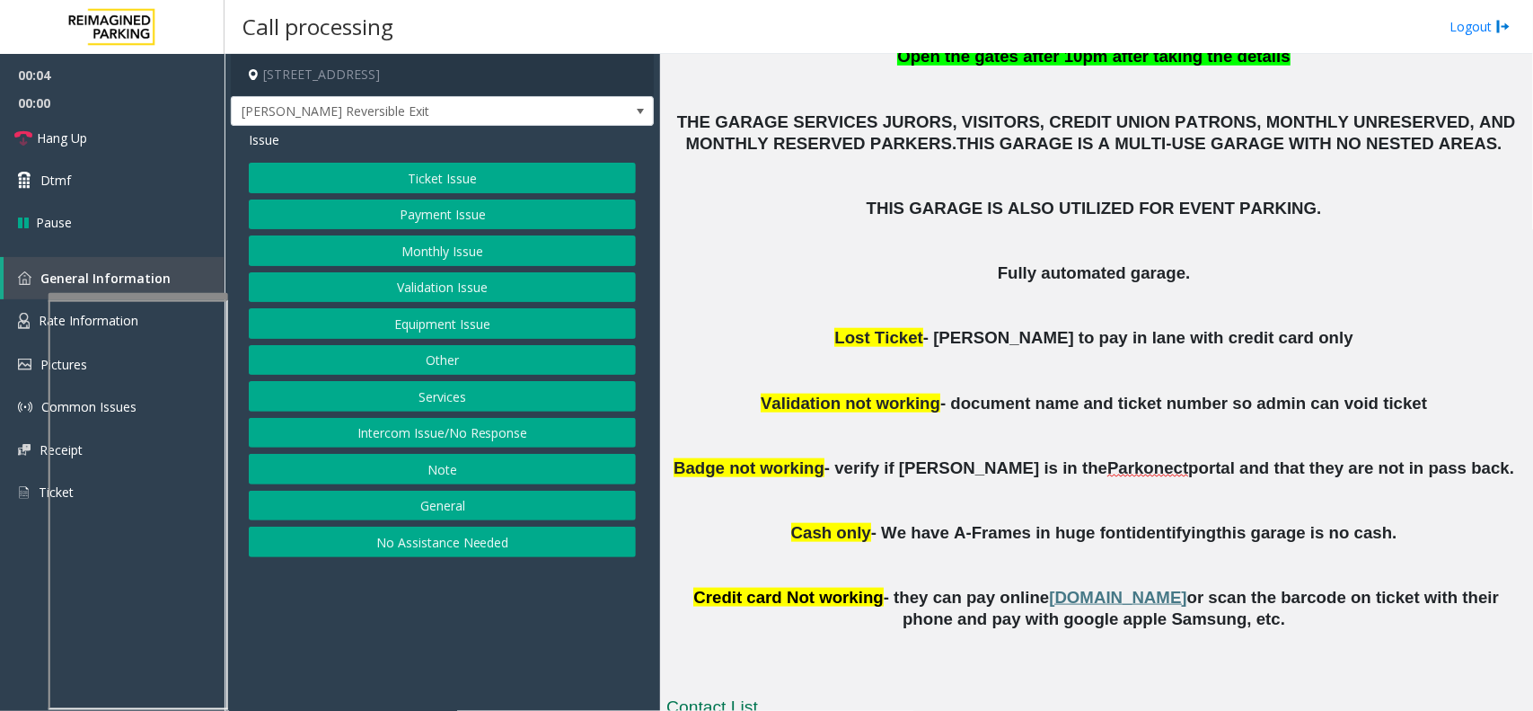
click at [561, 249] on button "Monthly Issue" at bounding box center [442, 250] width 387 height 31
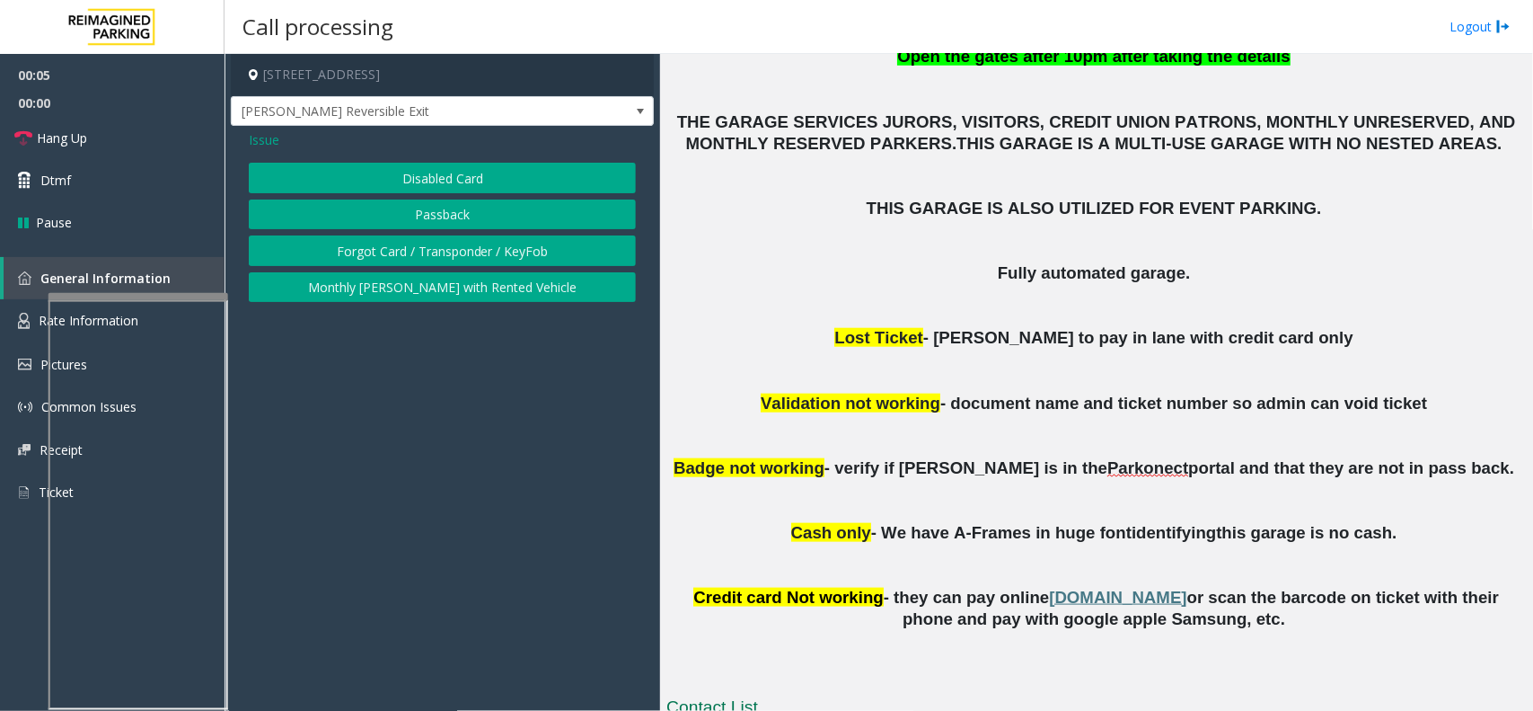
click at [490, 181] on button "Disabled Card" at bounding box center [442, 178] width 387 height 31
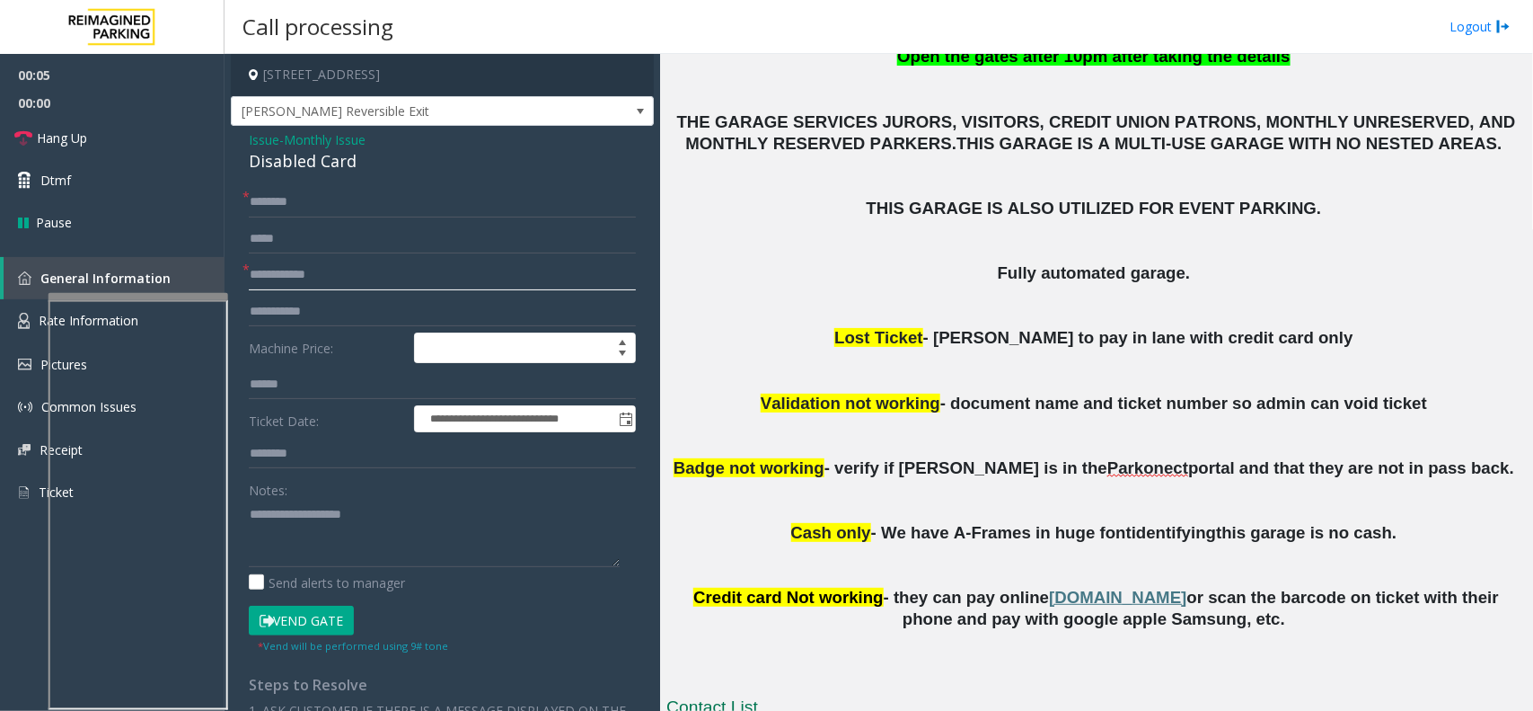
click at [360, 262] on input "text" at bounding box center [442, 275] width 387 height 31
type textarea "**********"
click at [304, 243] on input "text" at bounding box center [442, 239] width 387 height 31
click at [295, 284] on input "text" at bounding box center [442, 275] width 387 height 31
click at [266, 274] on input "**********" at bounding box center [442, 275] width 387 height 31
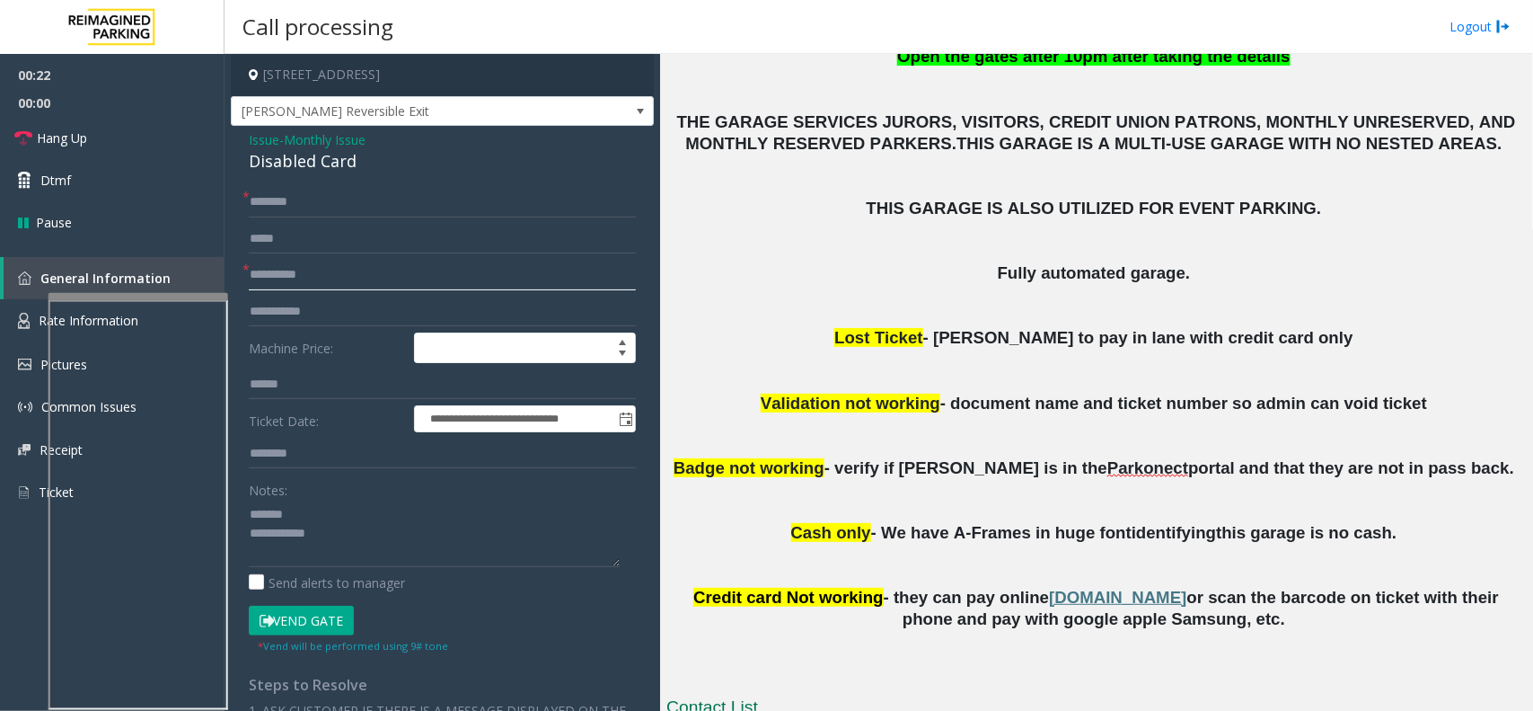
type input "**********"
click at [316, 168] on div "Disabled Card" at bounding box center [442, 161] width 387 height 24
click at [322, 168] on div "Disabled Card" at bounding box center [442, 161] width 387 height 24
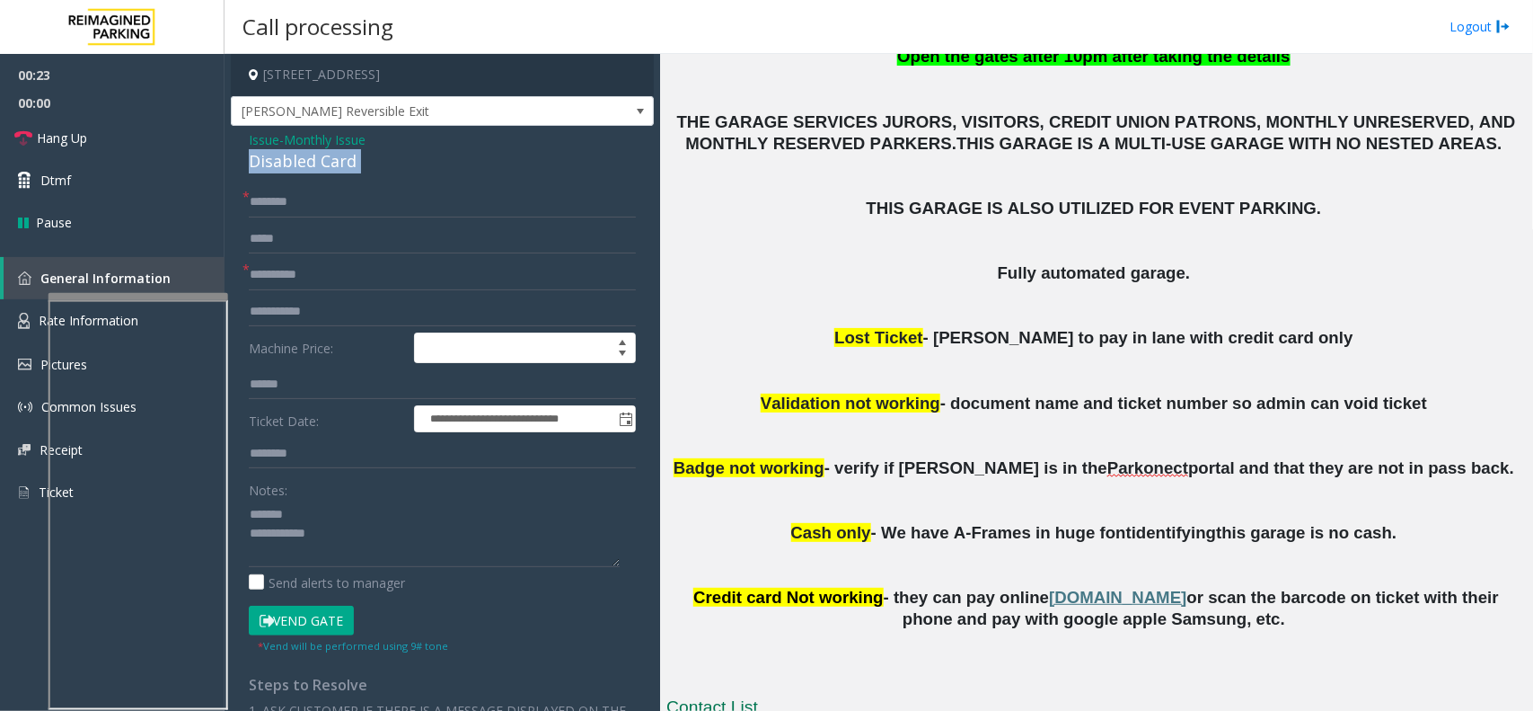
click at [322, 168] on div "Disabled Card" at bounding box center [442, 161] width 387 height 24
type textarea "**********"
click at [357, 220] on form "**********" at bounding box center [442, 420] width 387 height 467
click at [364, 204] on input "text" at bounding box center [442, 202] width 387 height 31
click at [299, 200] on input "**********" at bounding box center [442, 202] width 387 height 31
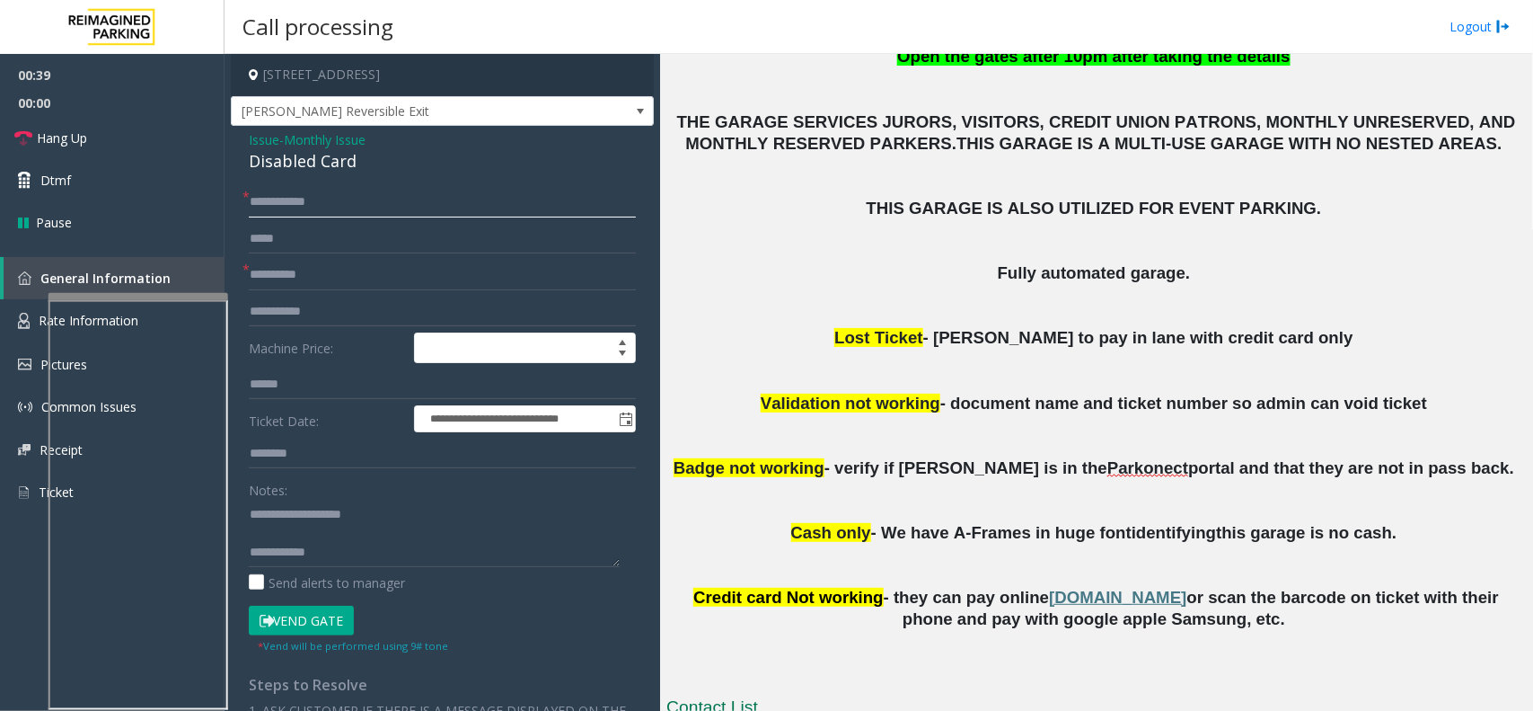
click at [307, 199] on input "**********" at bounding box center [442, 202] width 387 height 31
click at [316, 199] on input "**********" at bounding box center [442, 202] width 387 height 31
click at [342, 205] on input "**********" at bounding box center [442, 202] width 387 height 31
type input "**********"
type textarea "**********"
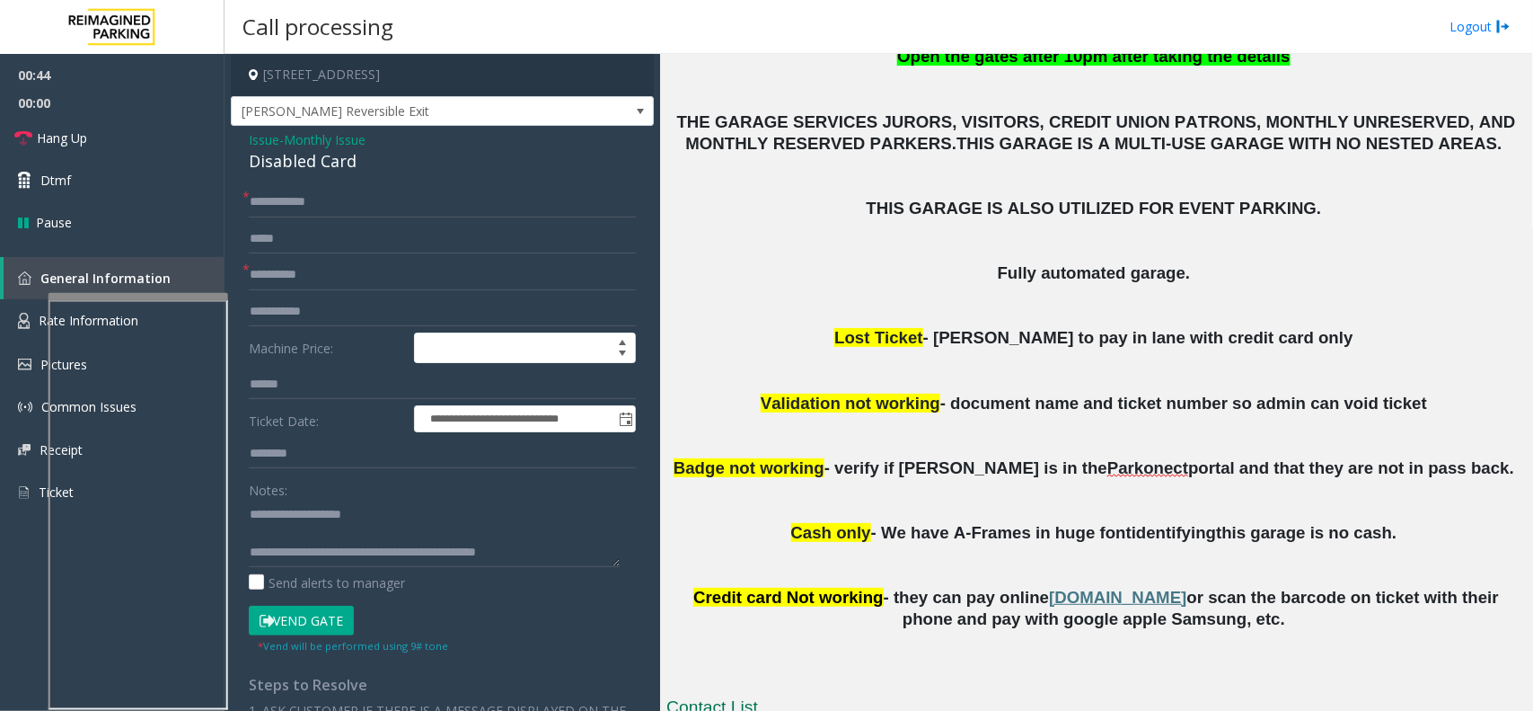
click at [314, 612] on button "Vend Gate" at bounding box center [301, 620] width 105 height 31
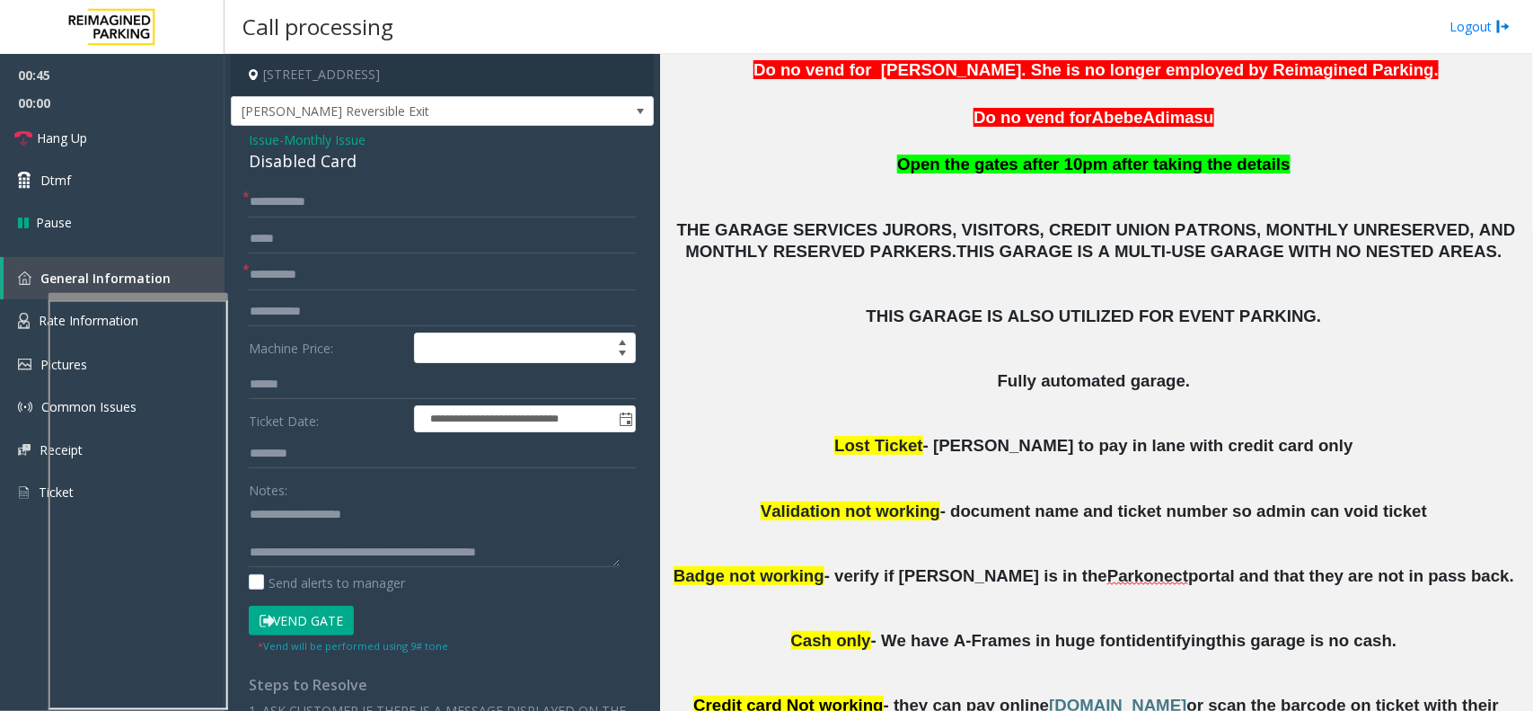
scroll to position [337, 0]
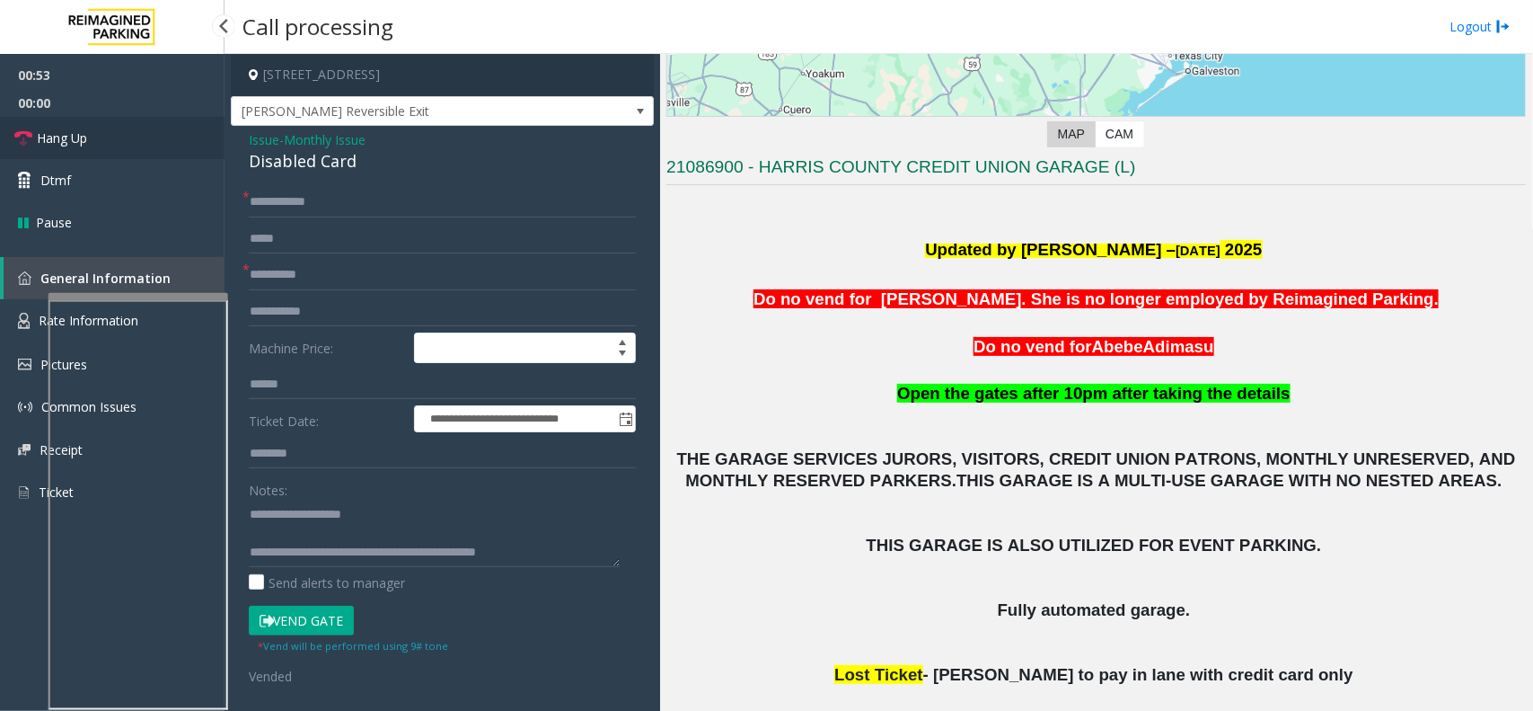
click at [100, 146] on link "Hang Up" at bounding box center [112, 138] width 225 height 42
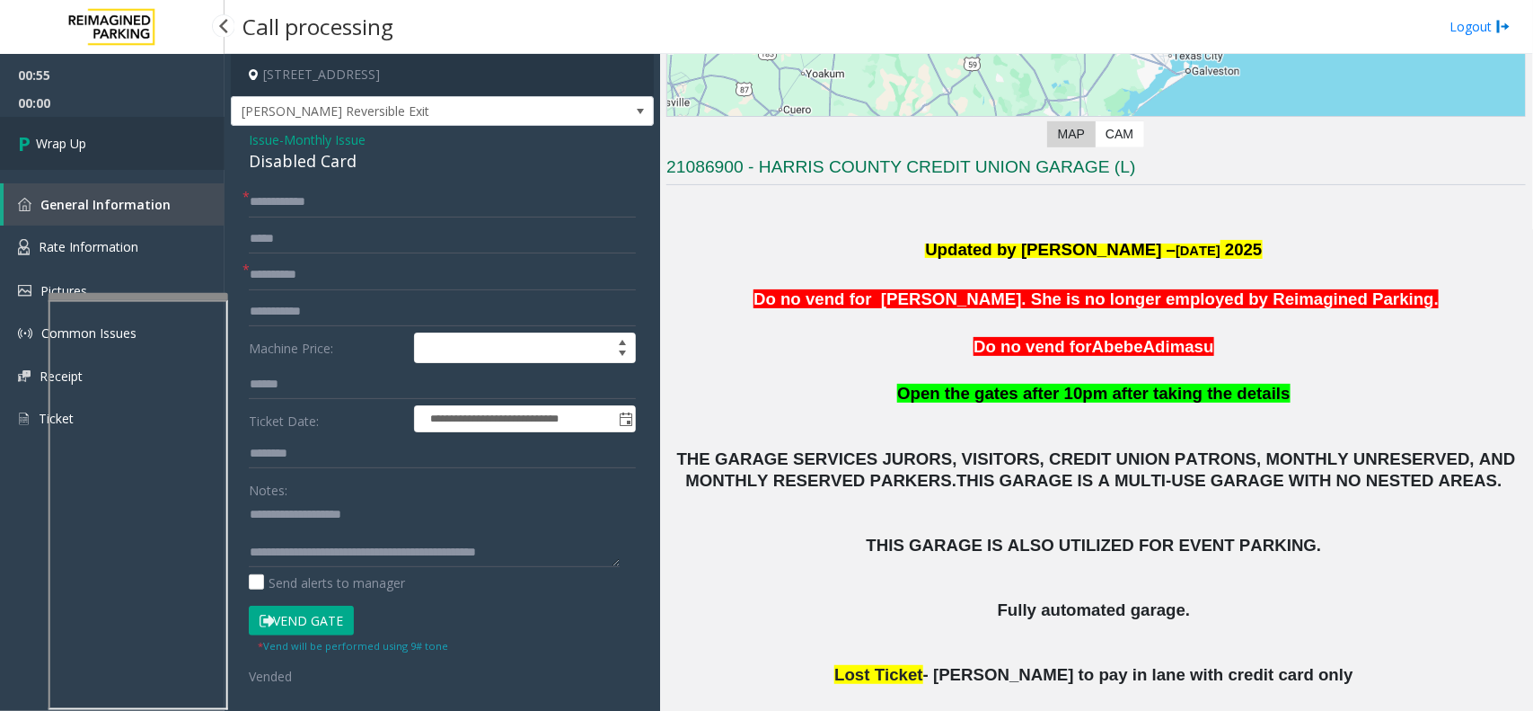
click at [100, 146] on link "Wrap Up" at bounding box center [112, 143] width 225 height 53
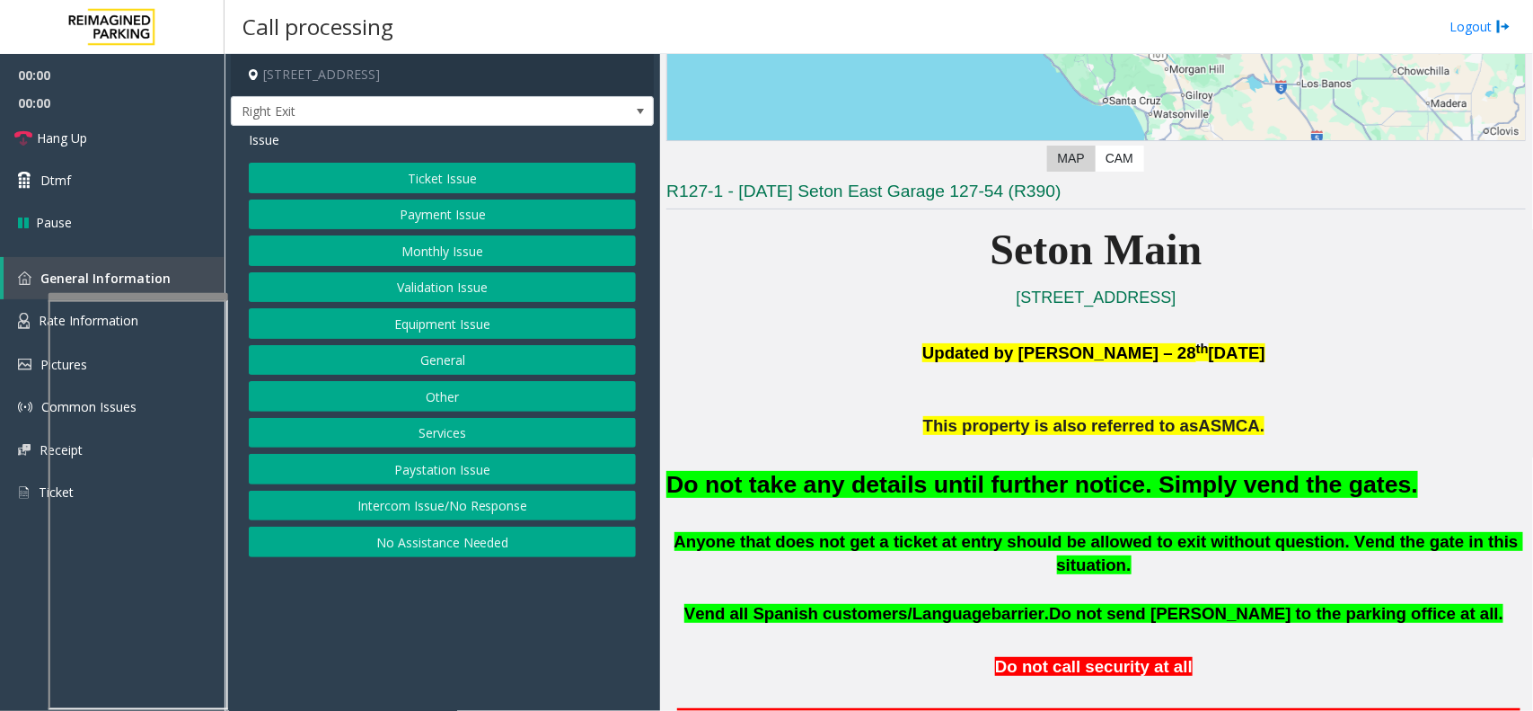
scroll to position [337, 0]
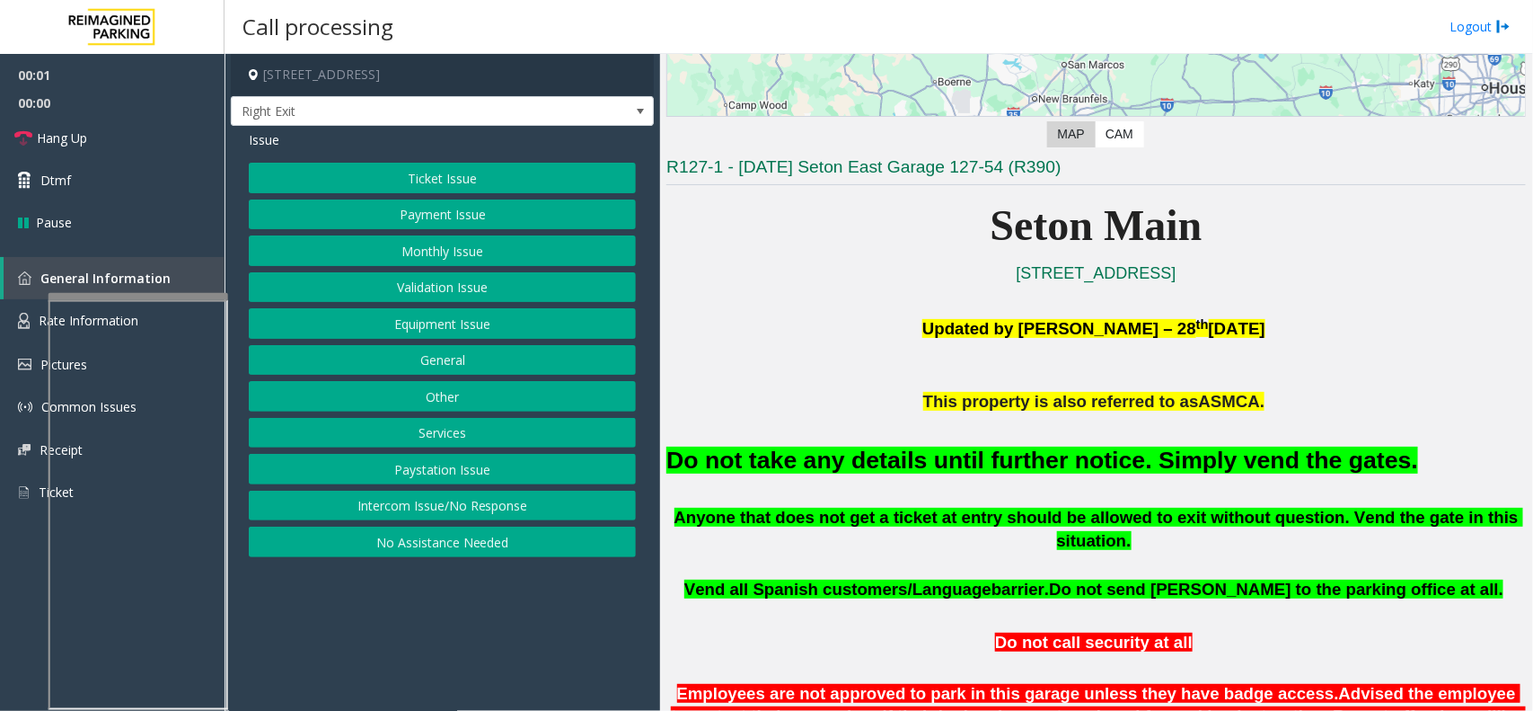
click at [587, 322] on button "Equipment Issue" at bounding box center [442, 323] width 387 height 31
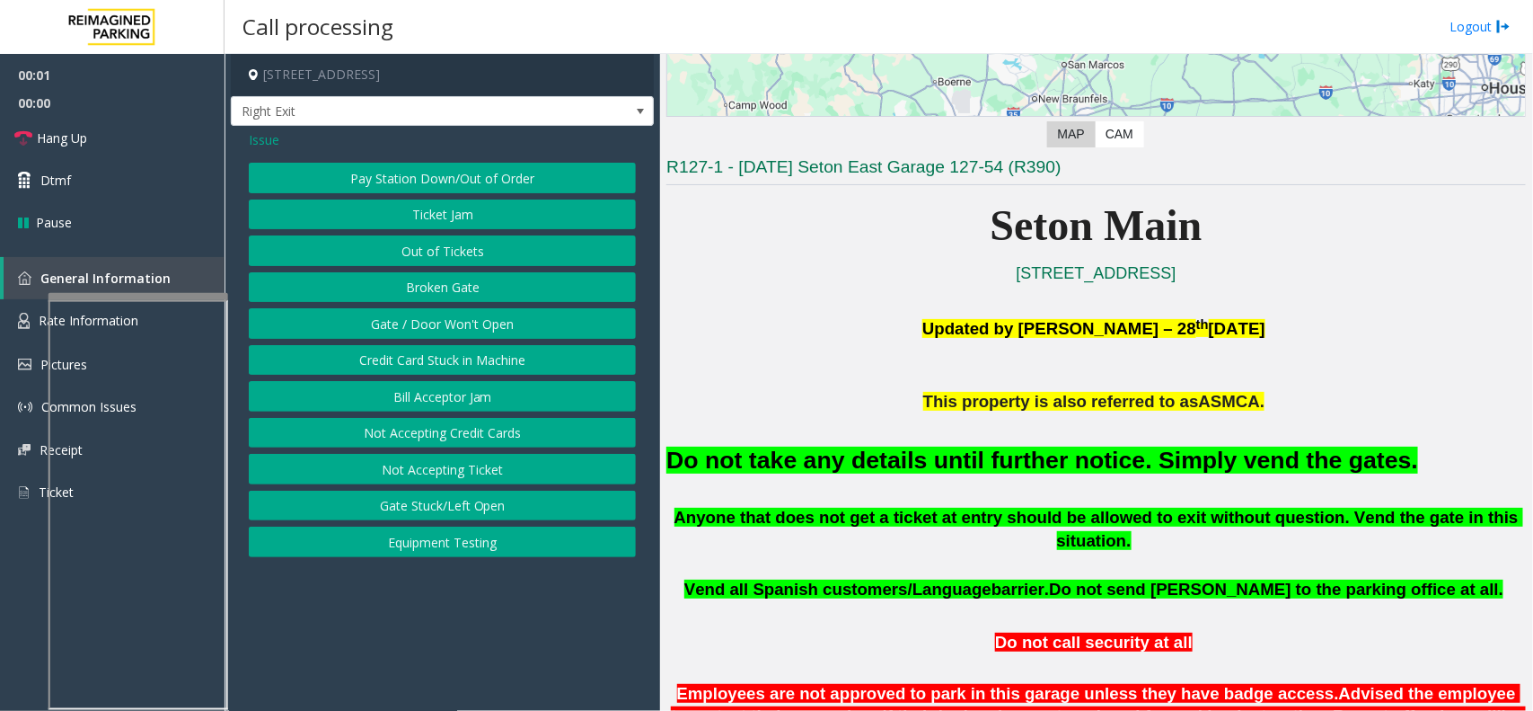
click at [582, 324] on button "Gate / Door Won't Open" at bounding box center [442, 323] width 387 height 31
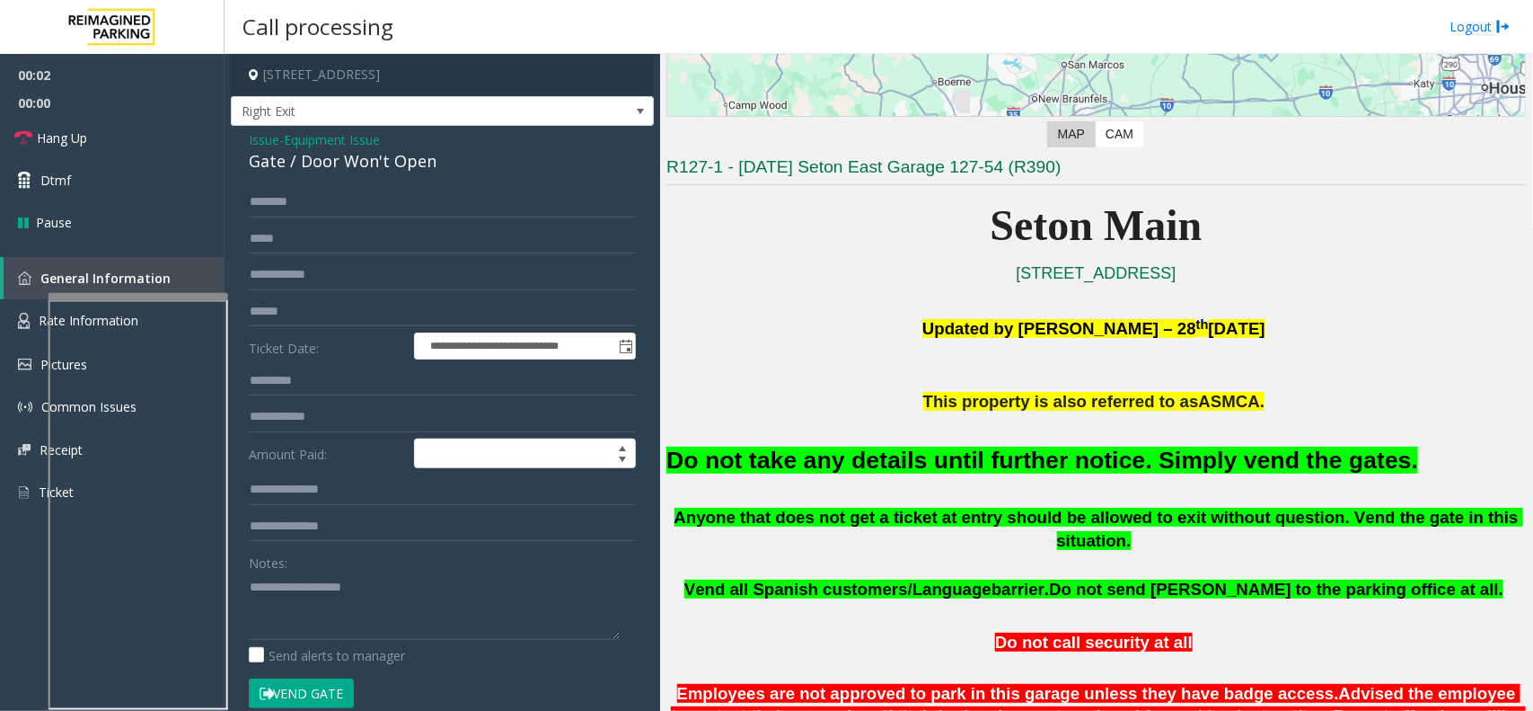
click at [330, 697] on button "Vend Gate" at bounding box center [301, 693] width 105 height 31
click at [328, 137] on span "Equipment Issue" at bounding box center [332, 139] width 96 height 19
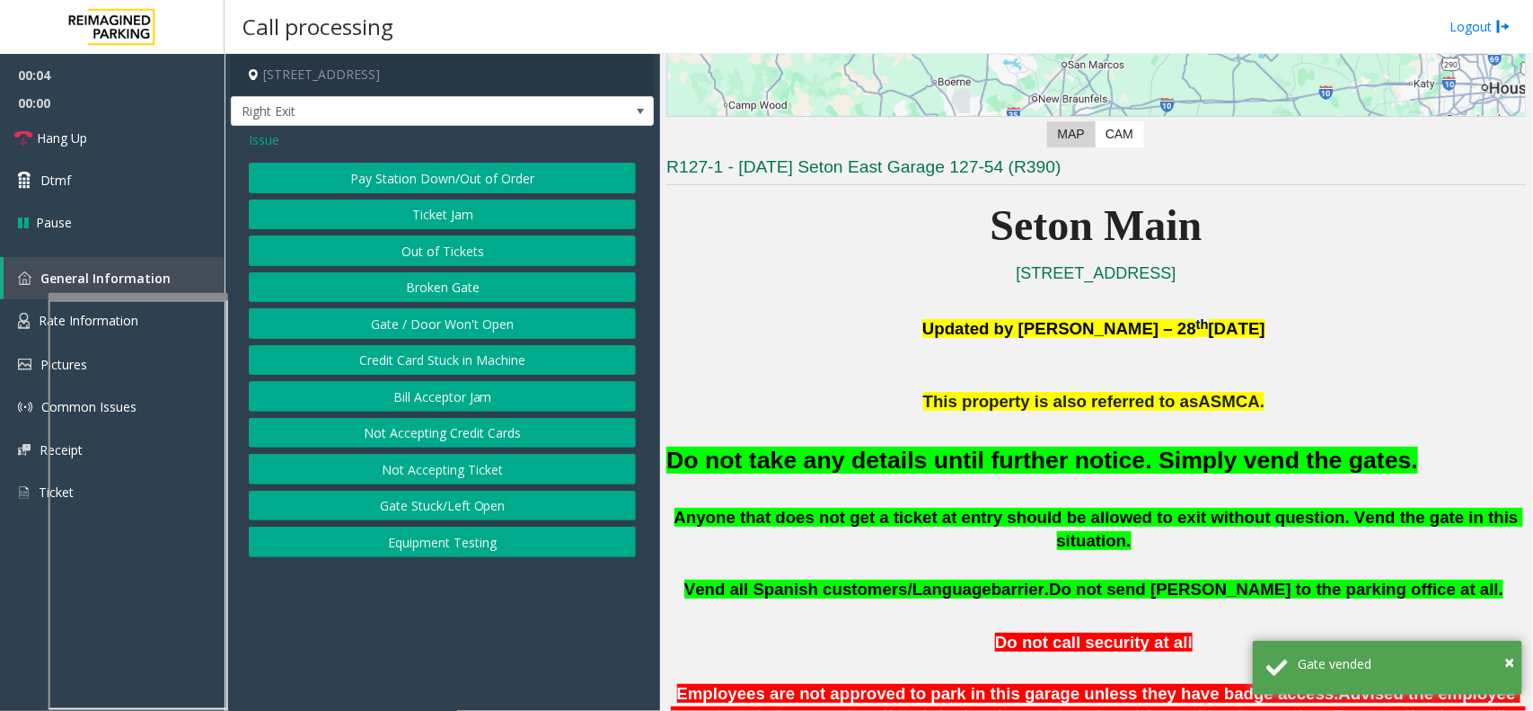
click at [263, 139] on span "Issue" at bounding box center [264, 139] width 31 height 19
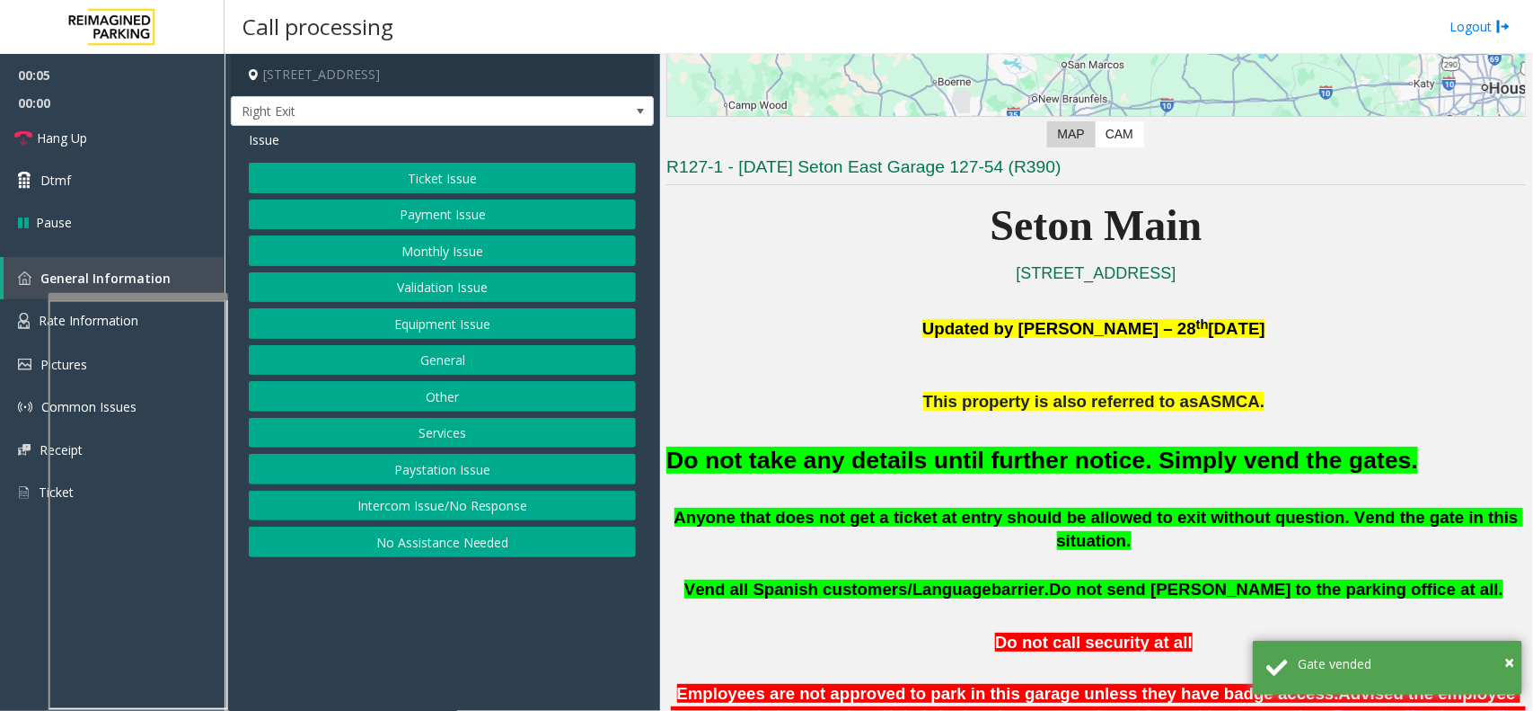
click at [406, 185] on button "Ticket Issue" at bounding box center [442, 178] width 387 height 31
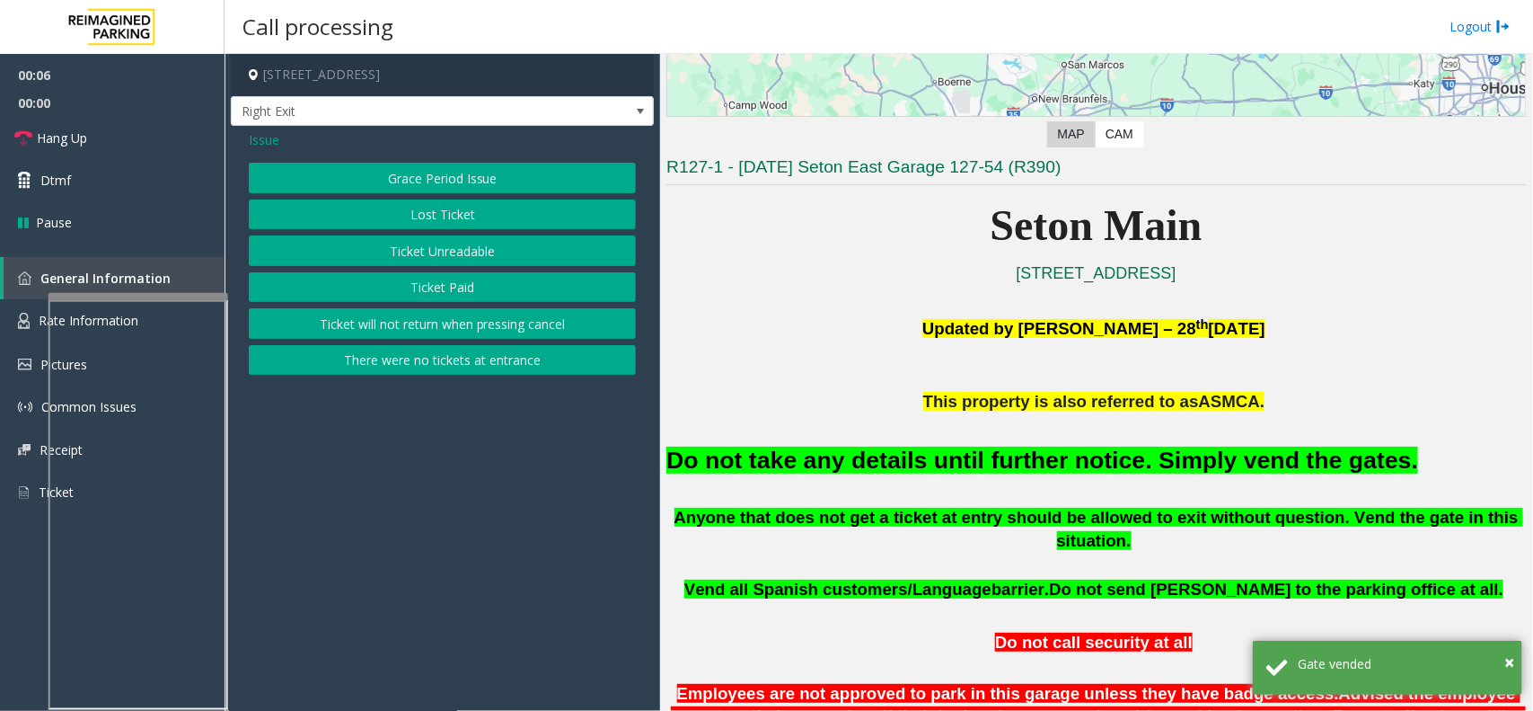
click at [260, 144] on span "Issue" at bounding box center [264, 139] width 31 height 19
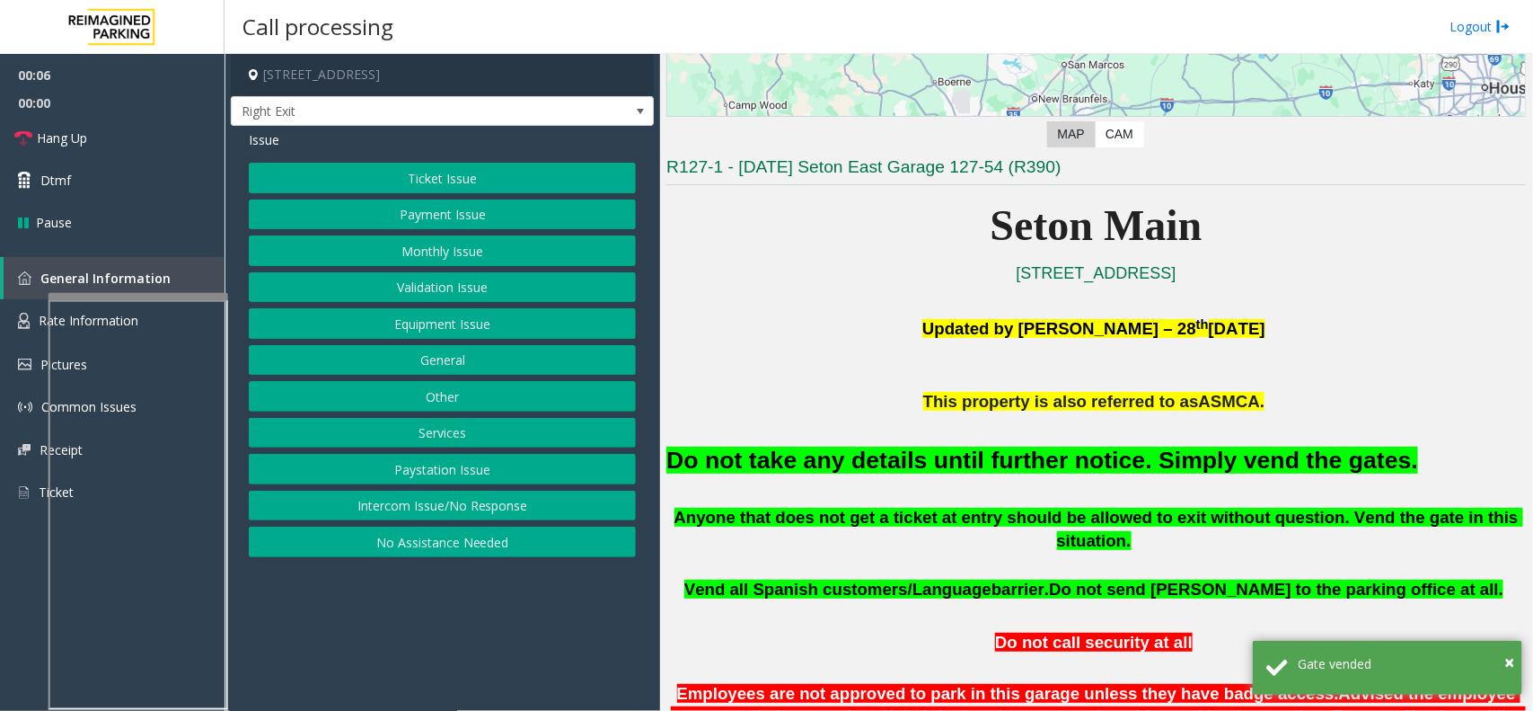
click at [413, 249] on button "Monthly Issue" at bounding box center [442, 250] width 387 height 31
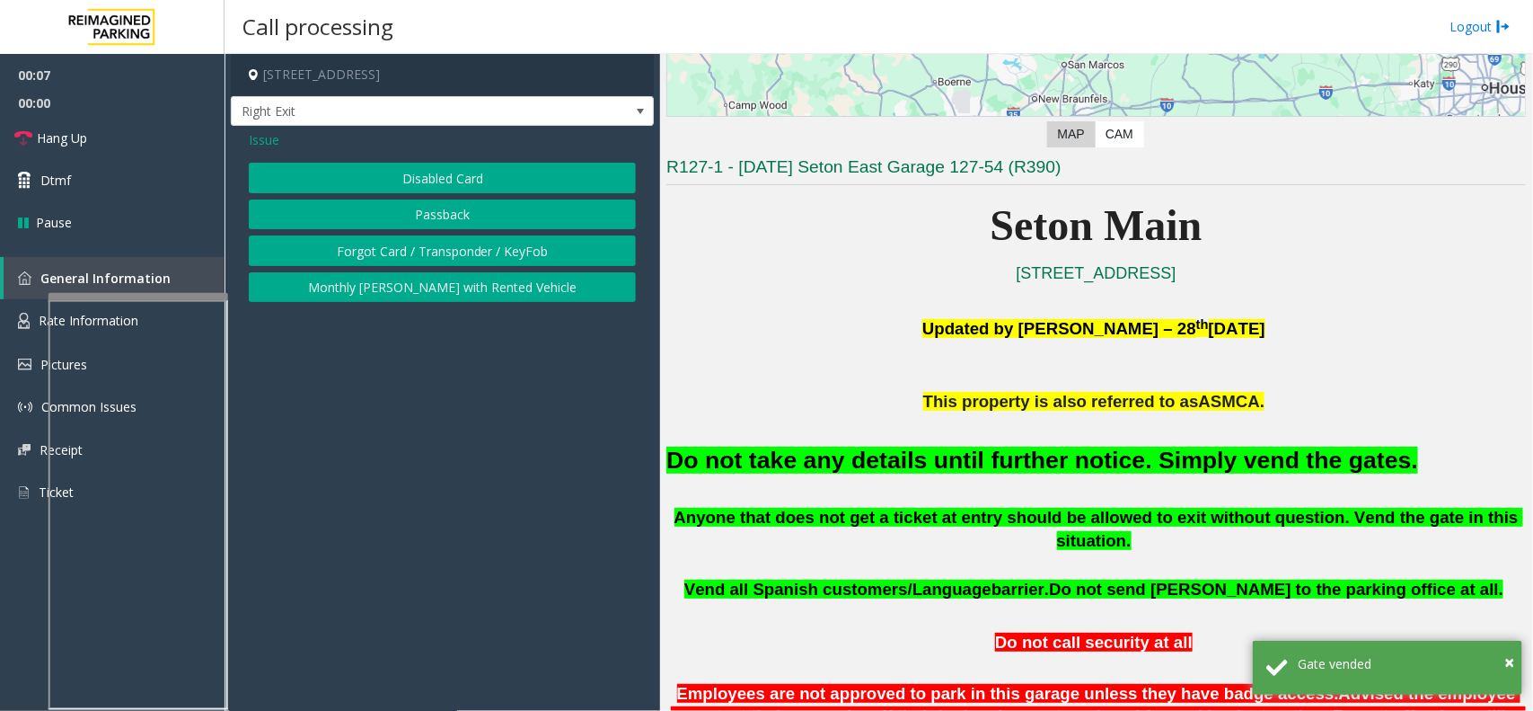
click at [414, 185] on button "Disabled Card" at bounding box center [442, 178] width 387 height 31
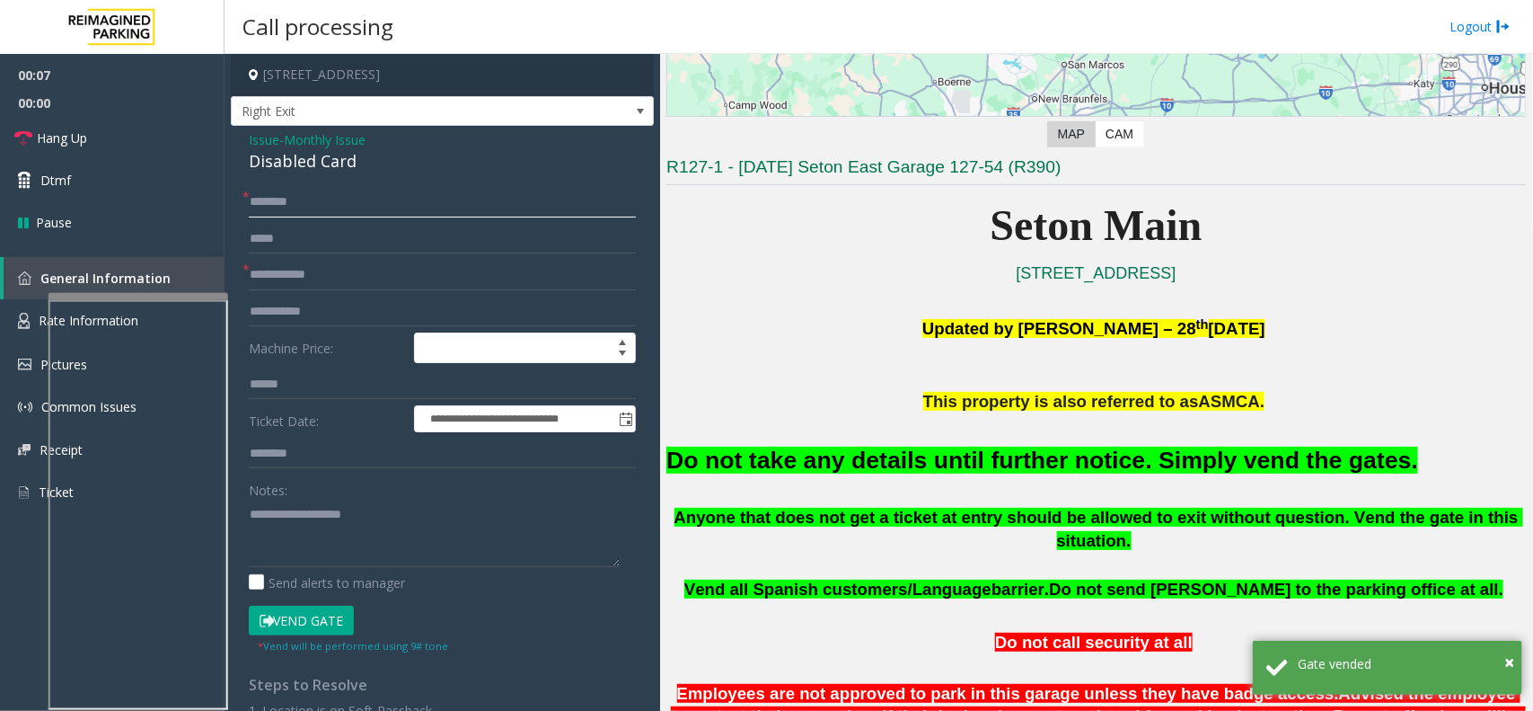
click at [355, 204] on input "text" at bounding box center [442, 202] width 387 height 31
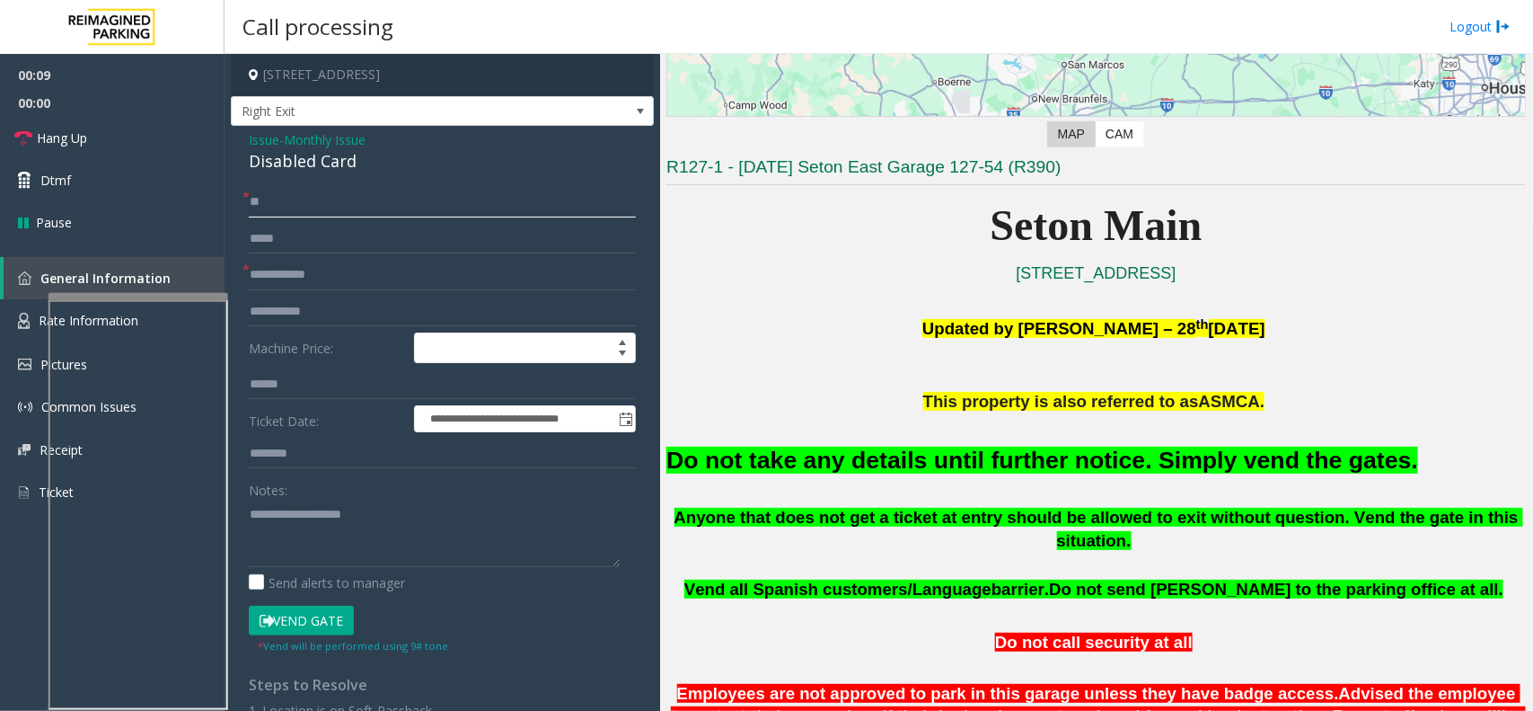
type input "**"
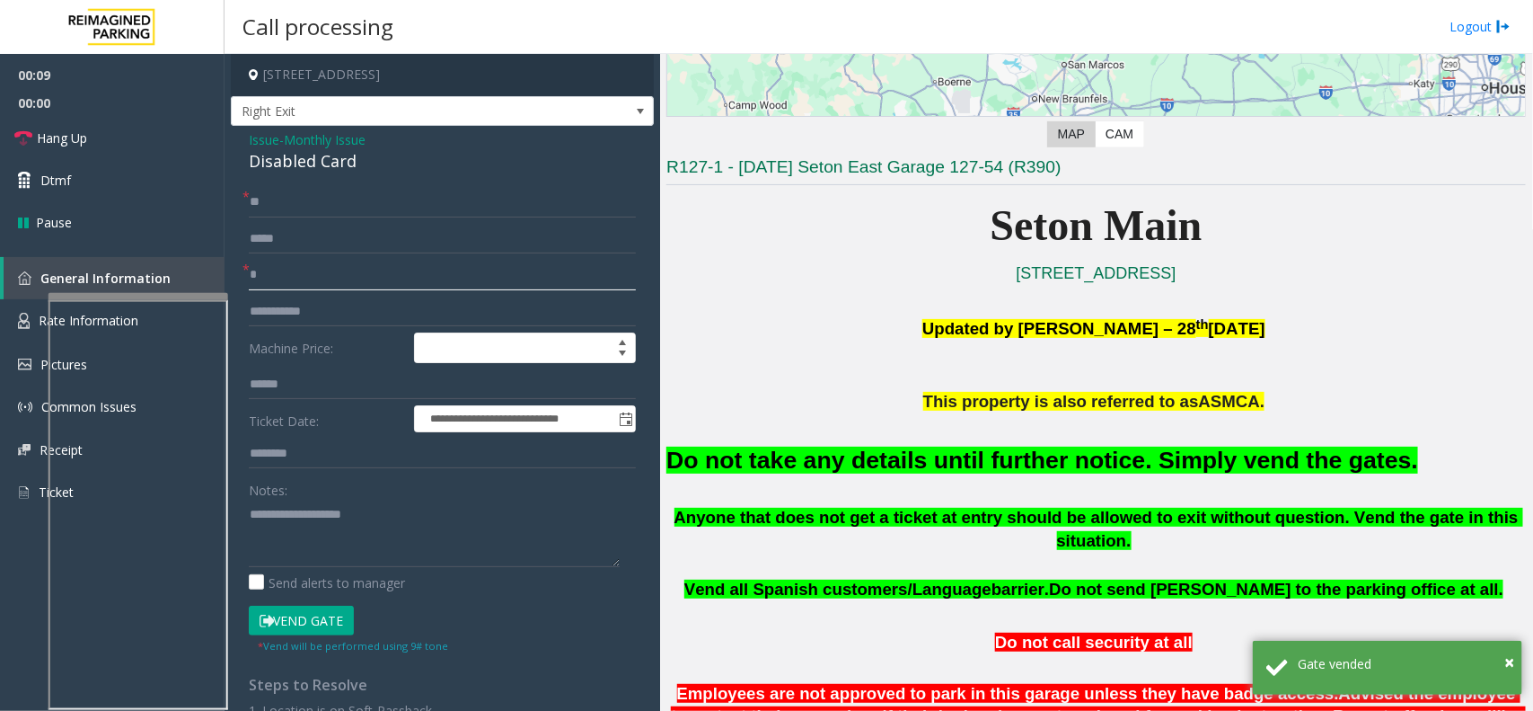
click at [360, 271] on input "*" at bounding box center [442, 275] width 387 height 31
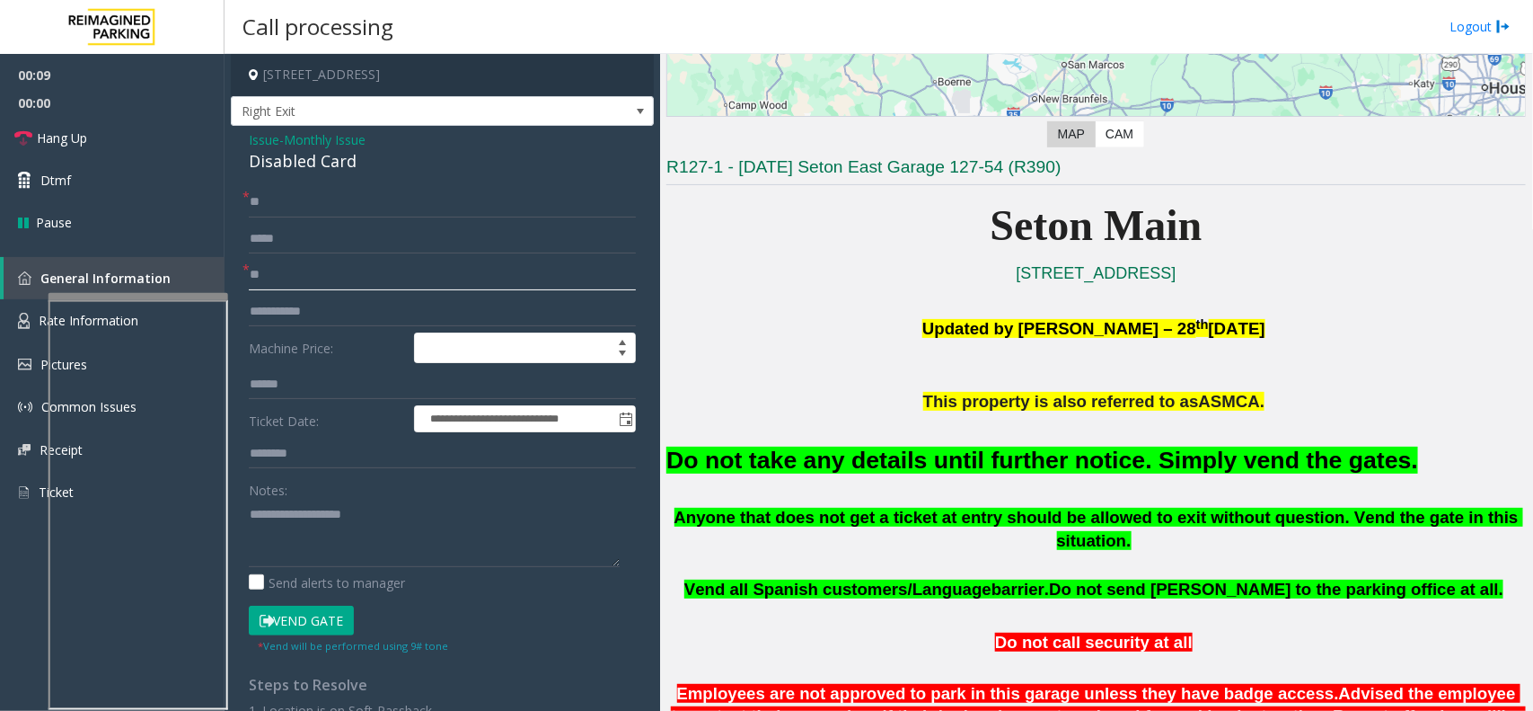
type input "**"
click at [774, 456] on font "Do not take any details until further notice. Simply vend the gates." at bounding box center [1042, 459] width 752 height 27
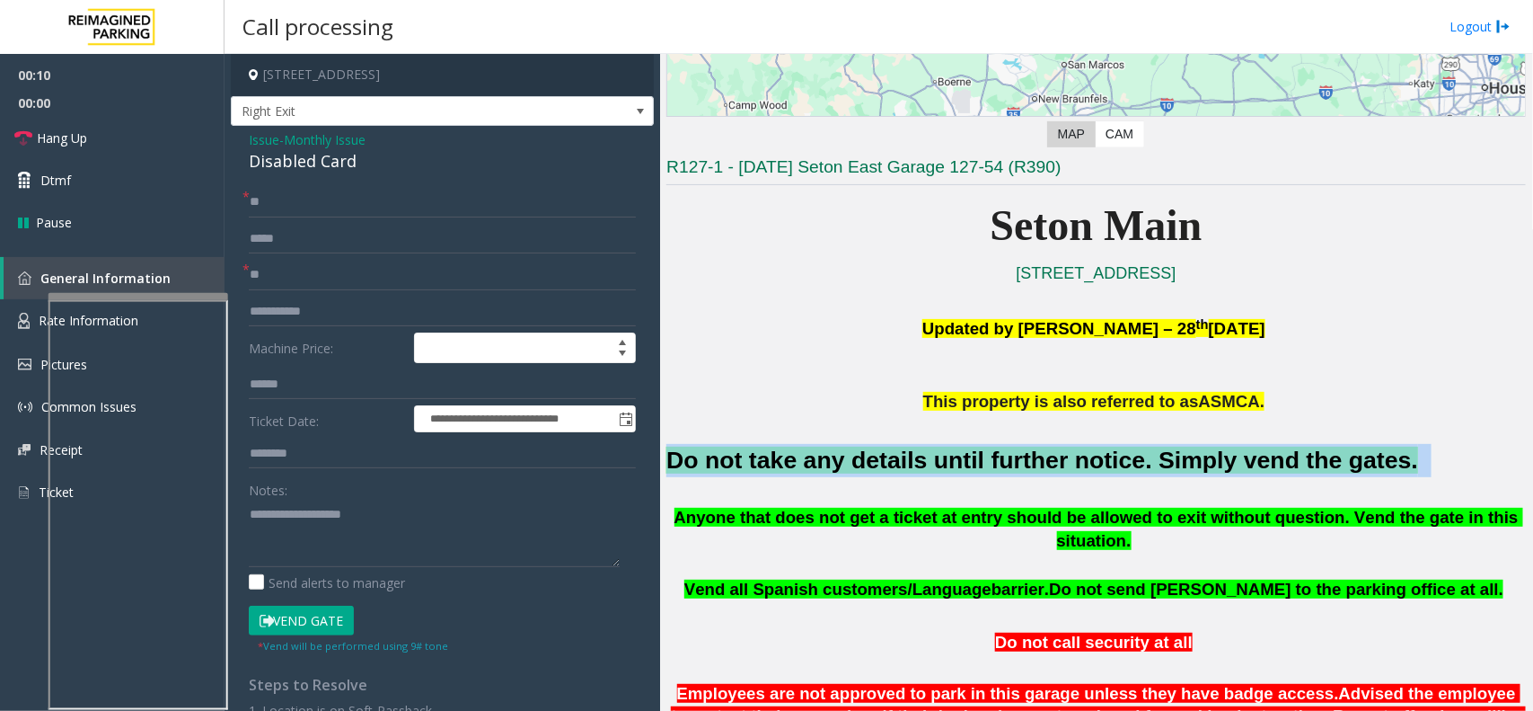
click at [774, 456] on font "Do not take any details until further notice. Simply vend the gates." at bounding box center [1042, 459] width 752 height 27
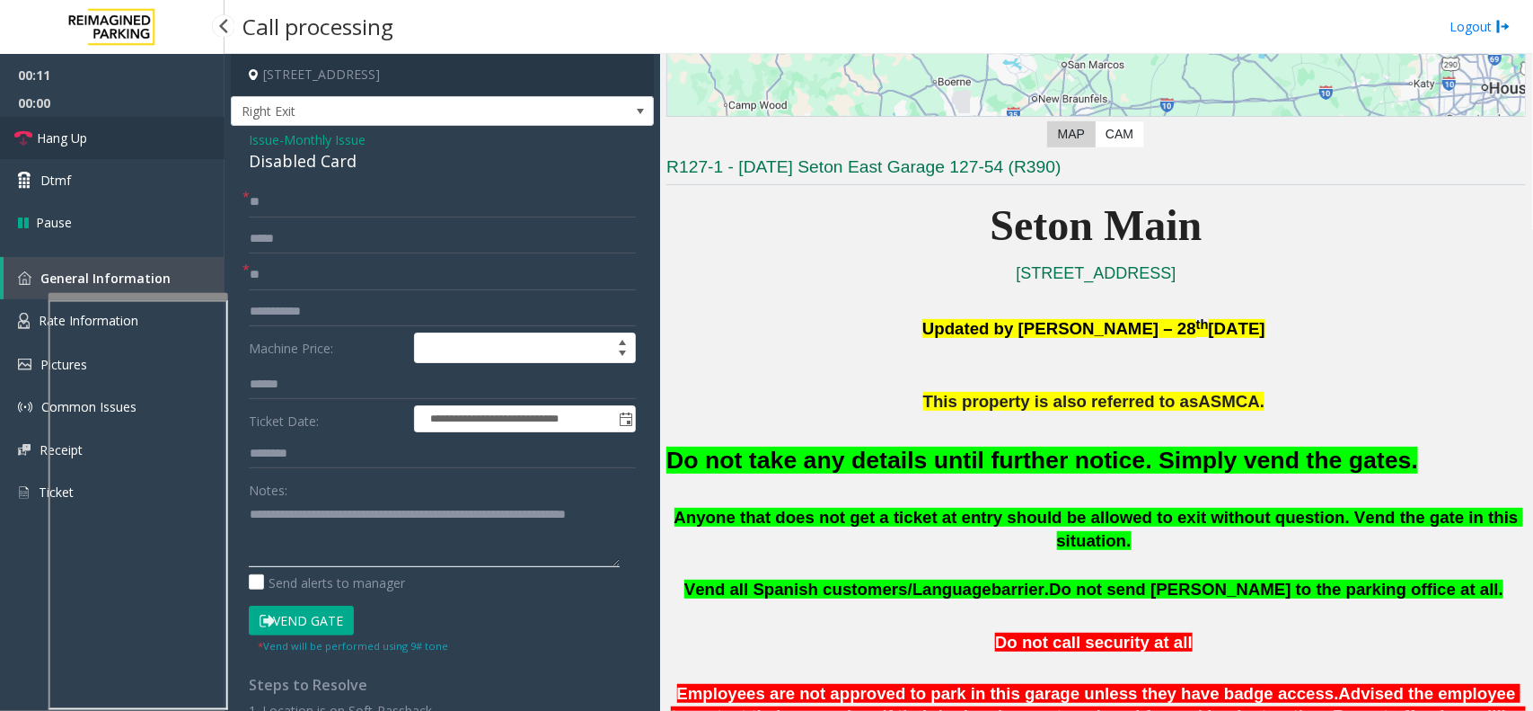
type textarea "**********"
click at [105, 136] on link "Hang Up" at bounding box center [112, 138] width 225 height 42
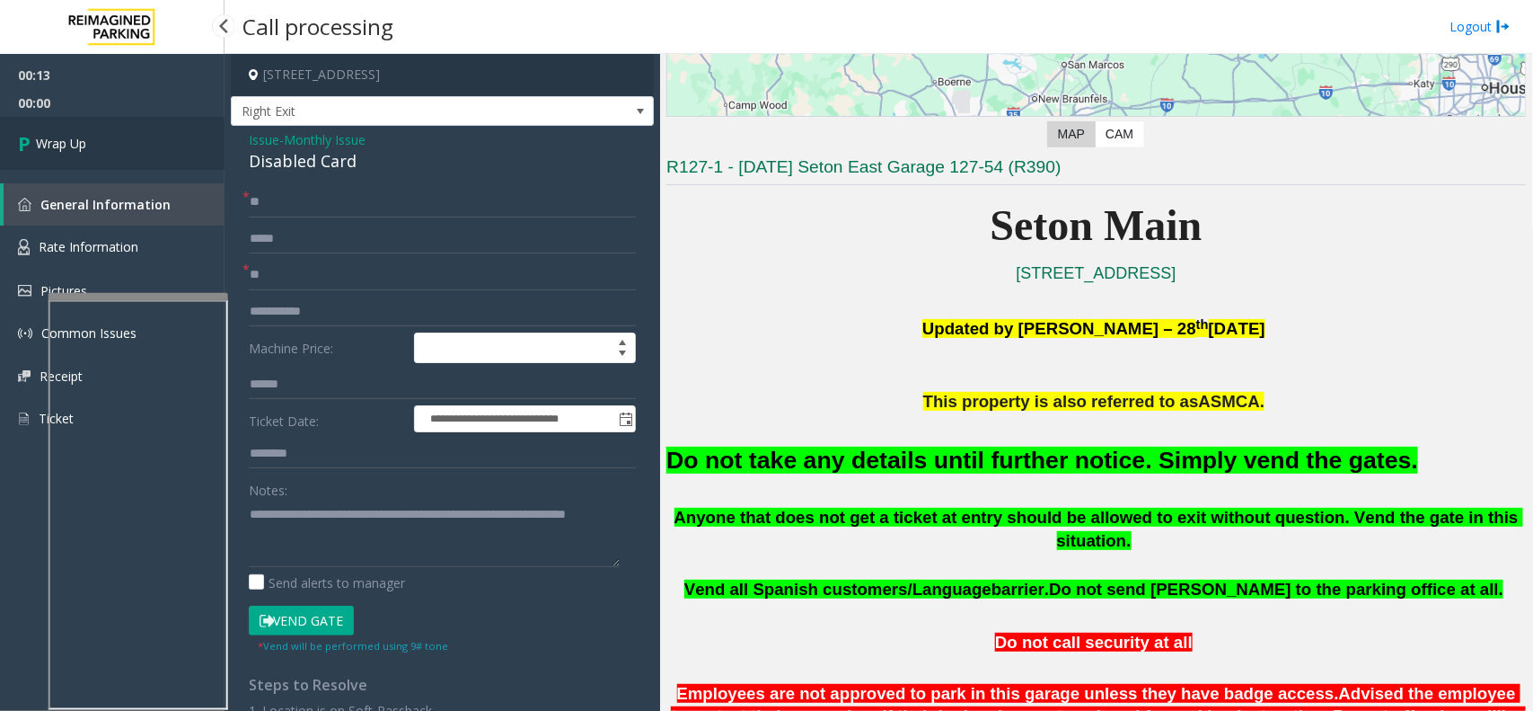
click at [105, 132] on link "Wrap Up" at bounding box center [112, 143] width 225 height 53
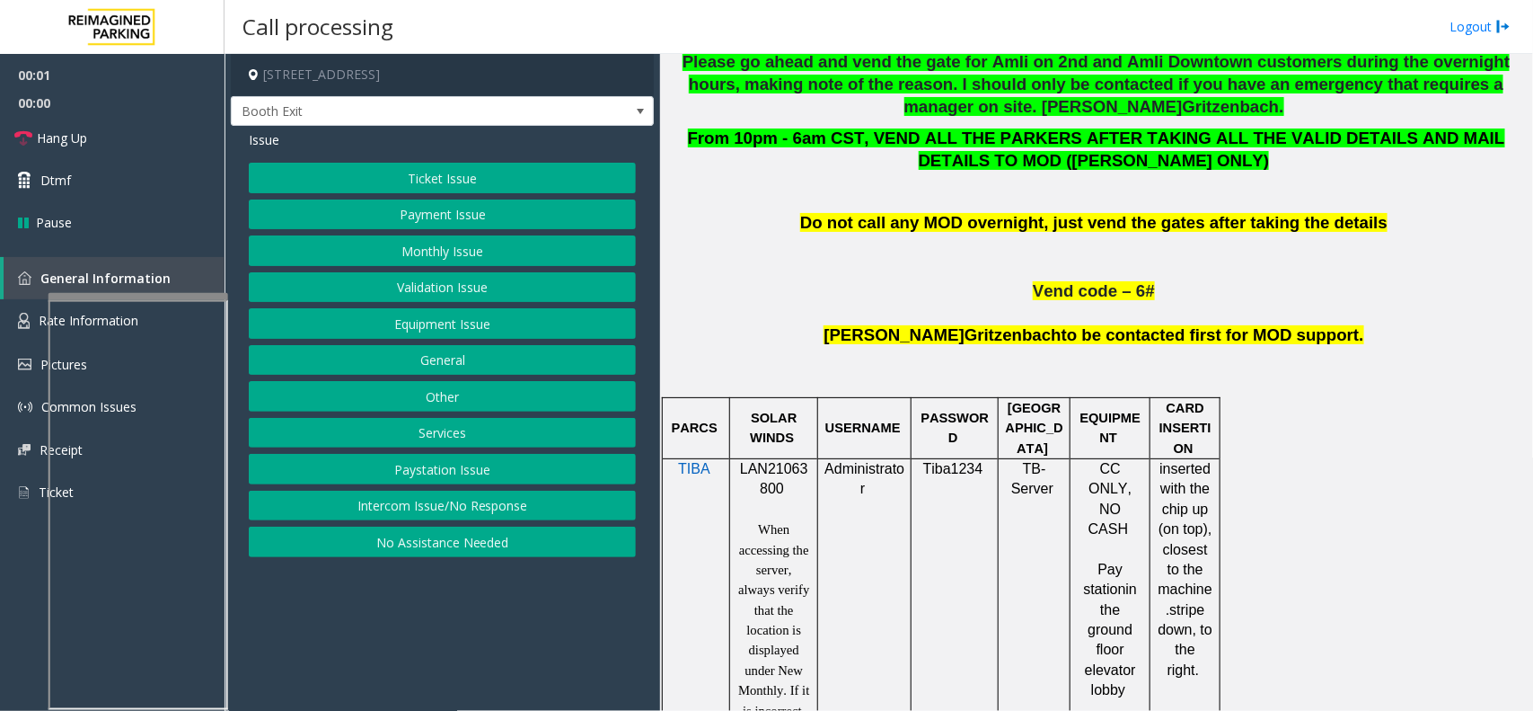
scroll to position [898, 0]
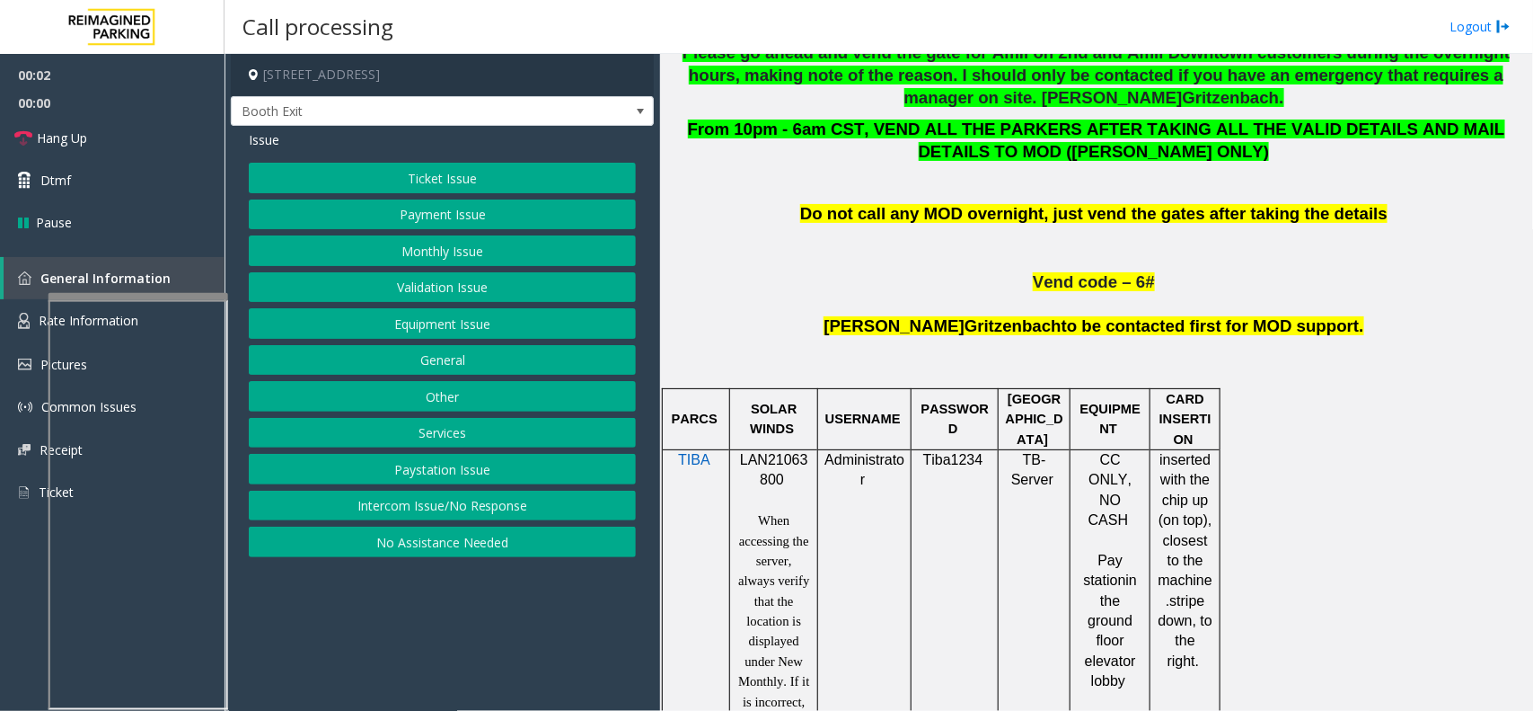
click at [770, 463] on span "LAN21063800" at bounding box center [774, 469] width 68 height 35
copy p "LAN21063800"
click at [449, 283] on button "Validation Issue" at bounding box center [442, 287] width 387 height 31
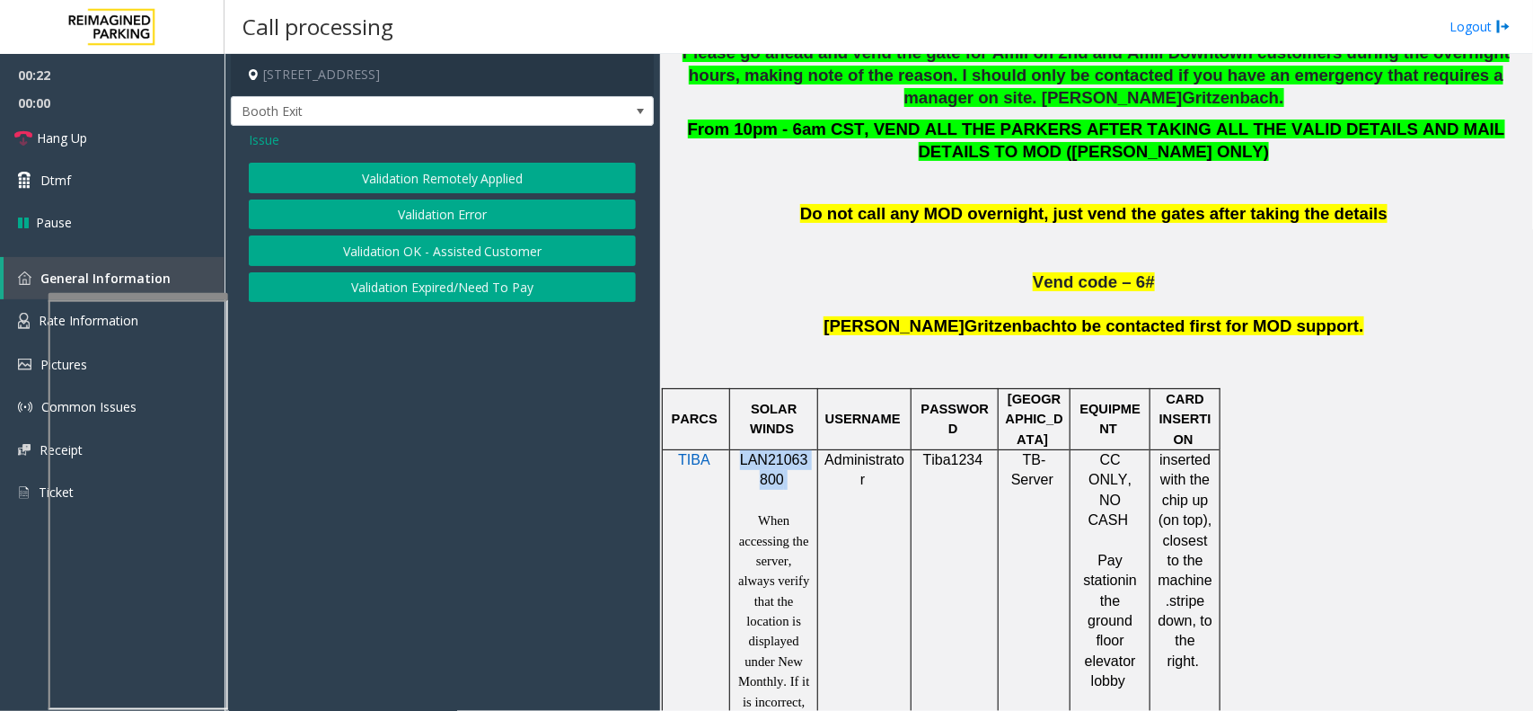
click at [455, 222] on button "Validation Error" at bounding box center [442, 214] width 387 height 31
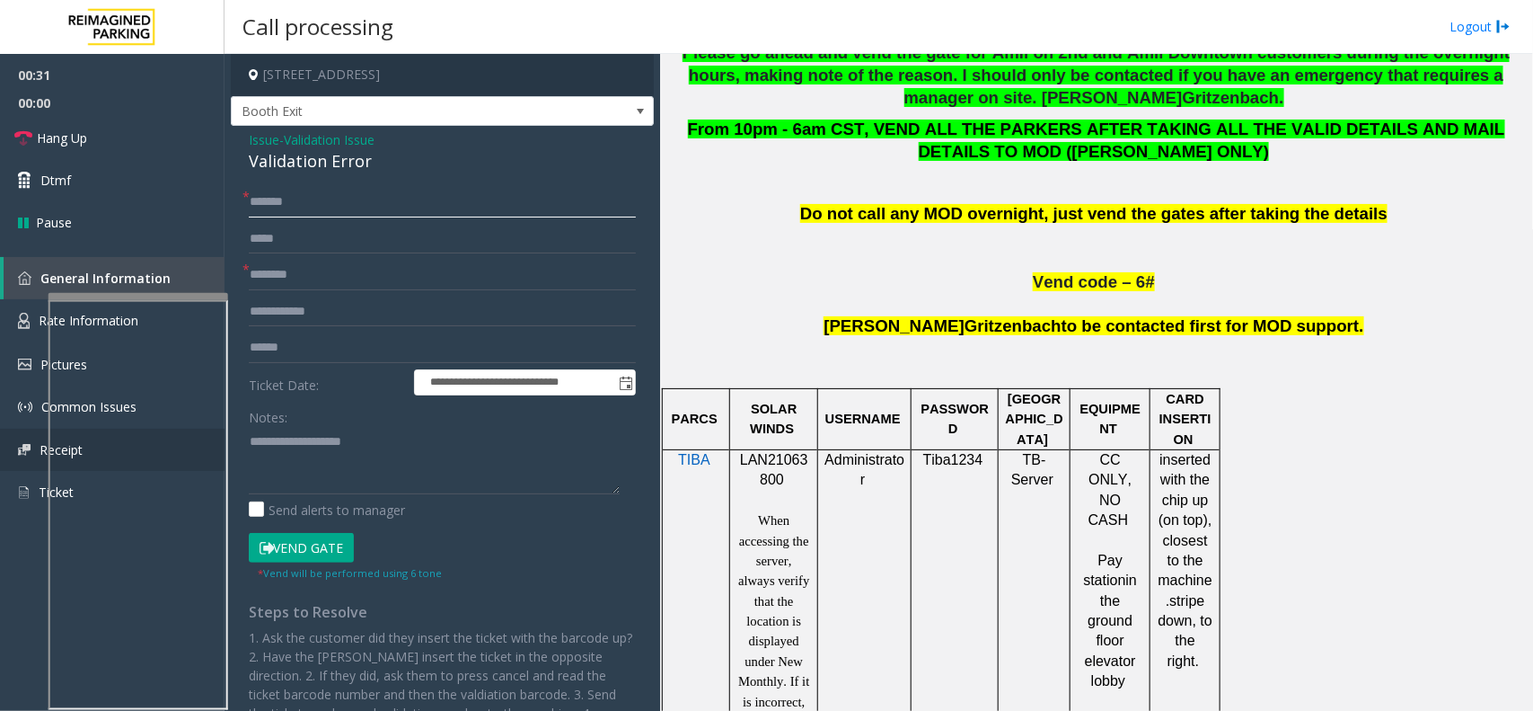
type input "*******"
type input "****"
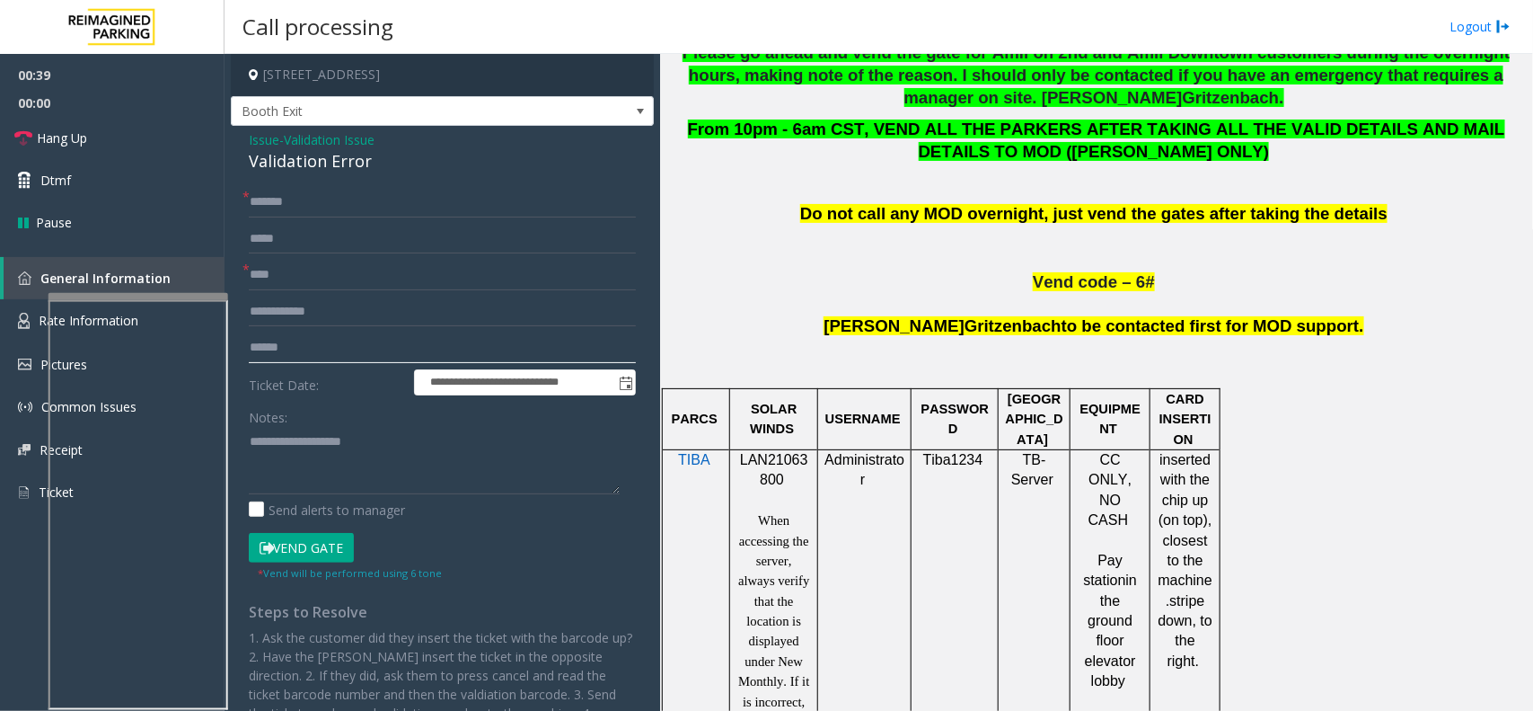
click at [310, 344] on input "******" at bounding box center [442, 347] width 387 height 31
type input "******"
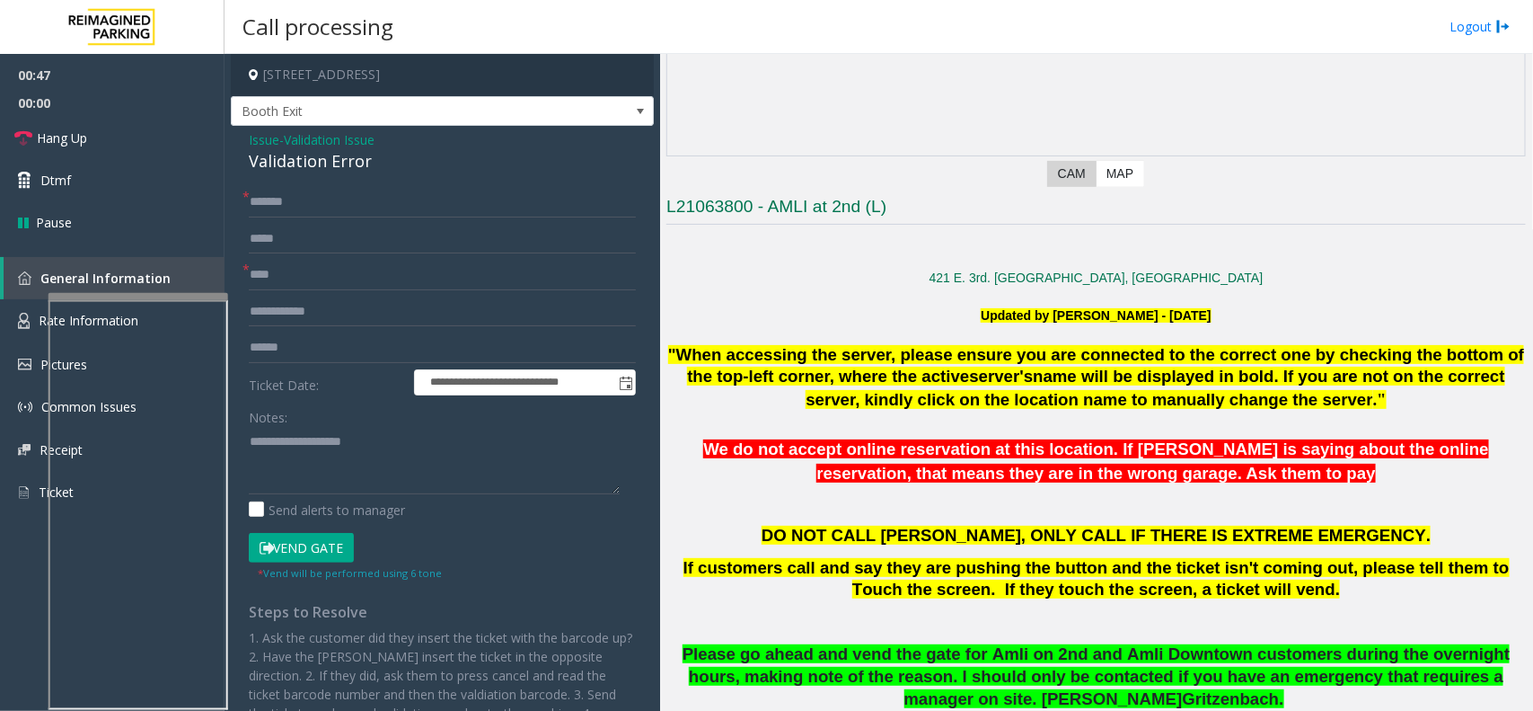
scroll to position [225, 0]
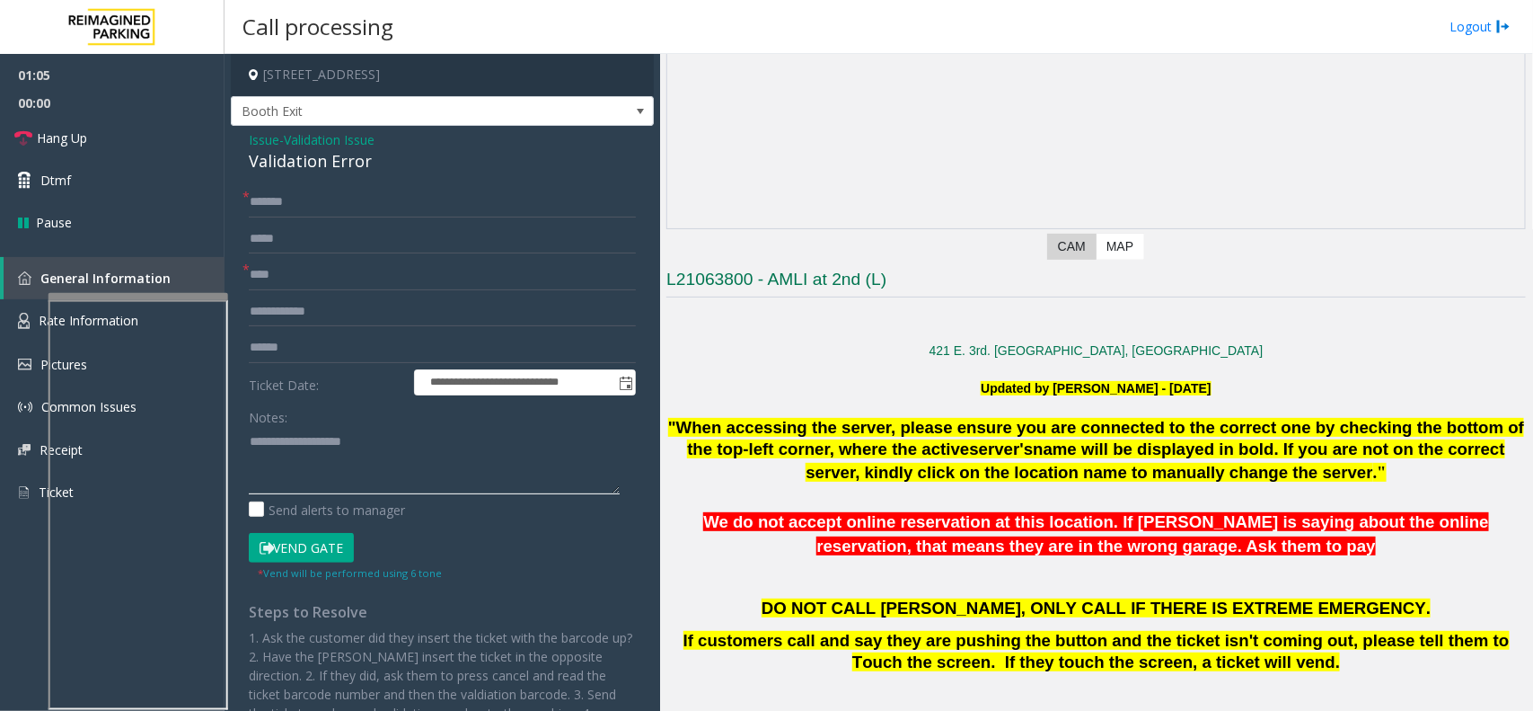
click at [411, 441] on textarea at bounding box center [434, 460] width 371 height 67
click at [351, 442] on textarea at bounding box center [434, 460] width 371 height 67
click at [321, 166] on div "Validation Error" at bounding box center [442, 161] width 387 height 24
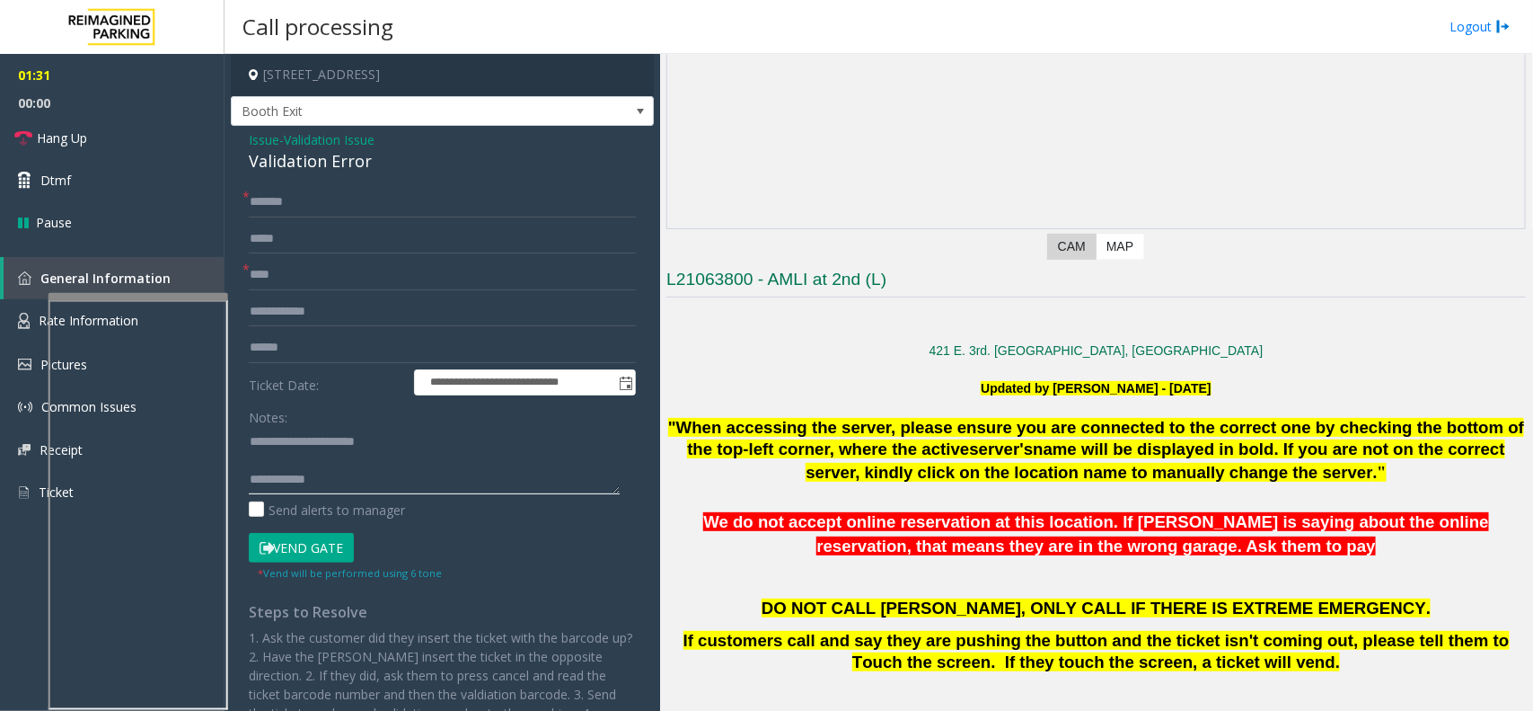
click at [384, 472] on textarea at bounding box center [434, 460] width 371 height 67
click at [103, 141] on link "Hang Up" at bounding box center [112, 138] width 225 height 42
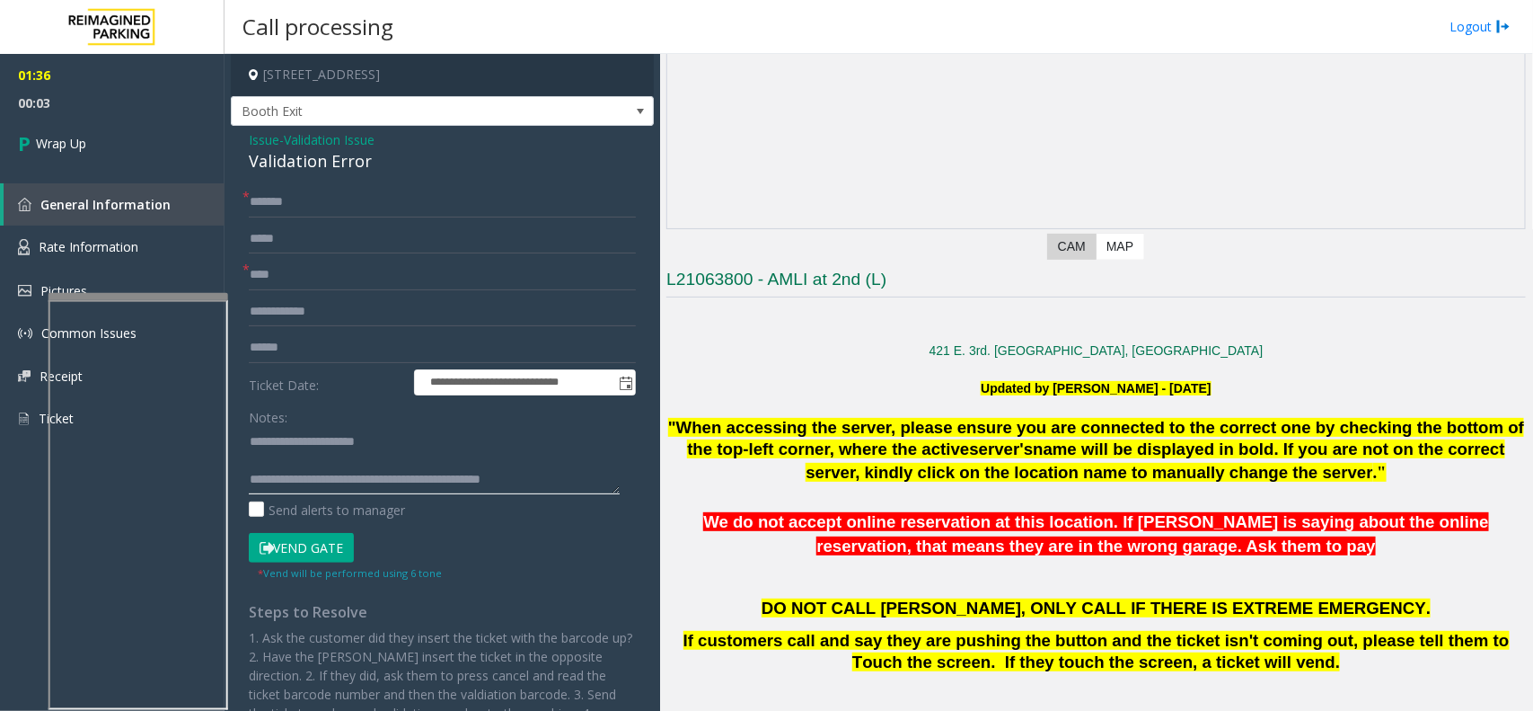
click at [548, 479] on textarea at bounding box center [434, 460] width 371 height 67
click at [568, 478] on textarea at bounding box center [434, 460] width 371 height 67
click at [542, 483] on textarea at bounding box center [434, 460] width 371 height 67
click at [564, 481] on textarea at bounding box center [434, 460] width 371 height 67
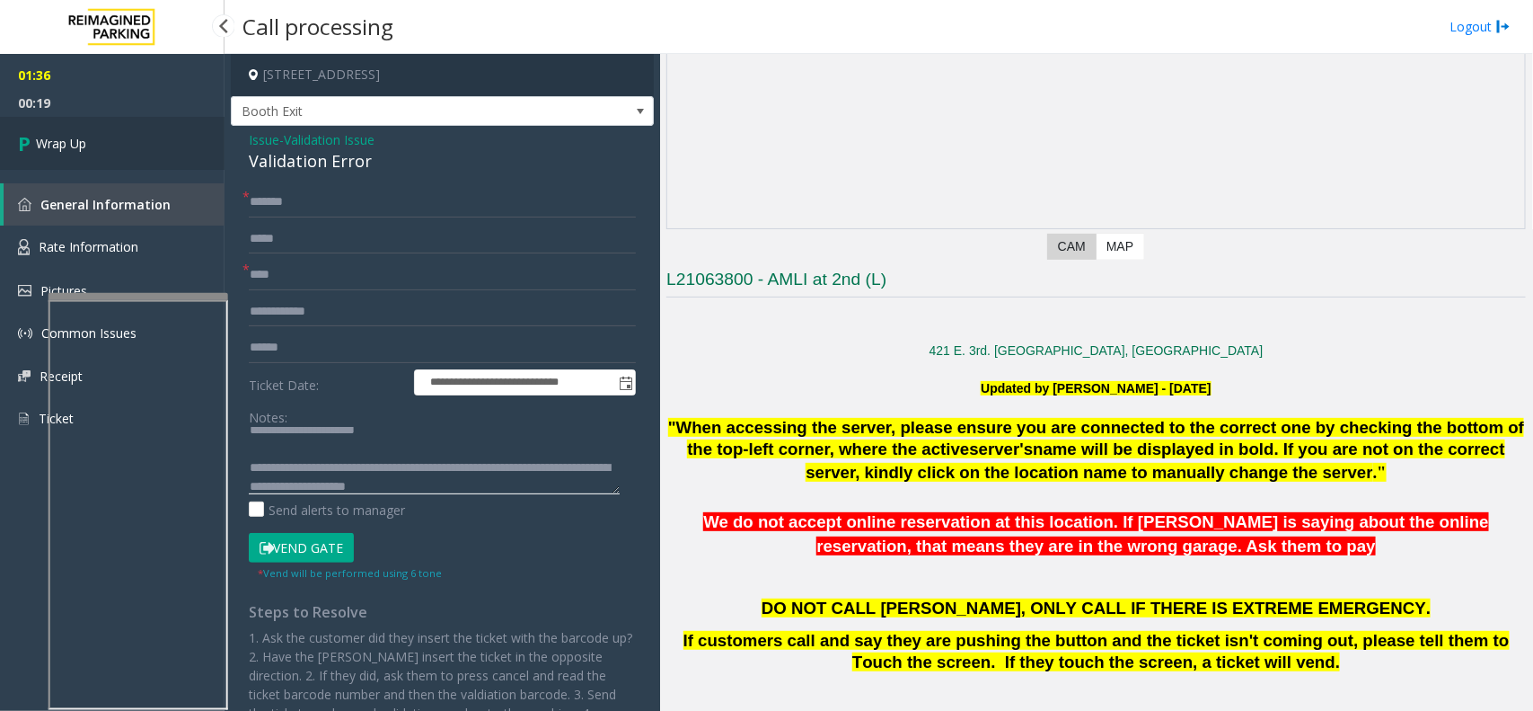
type textarea "**********"
click at [137, 150] on link "Wrap Up" at bounding box center [112, 143] width 225 height 53
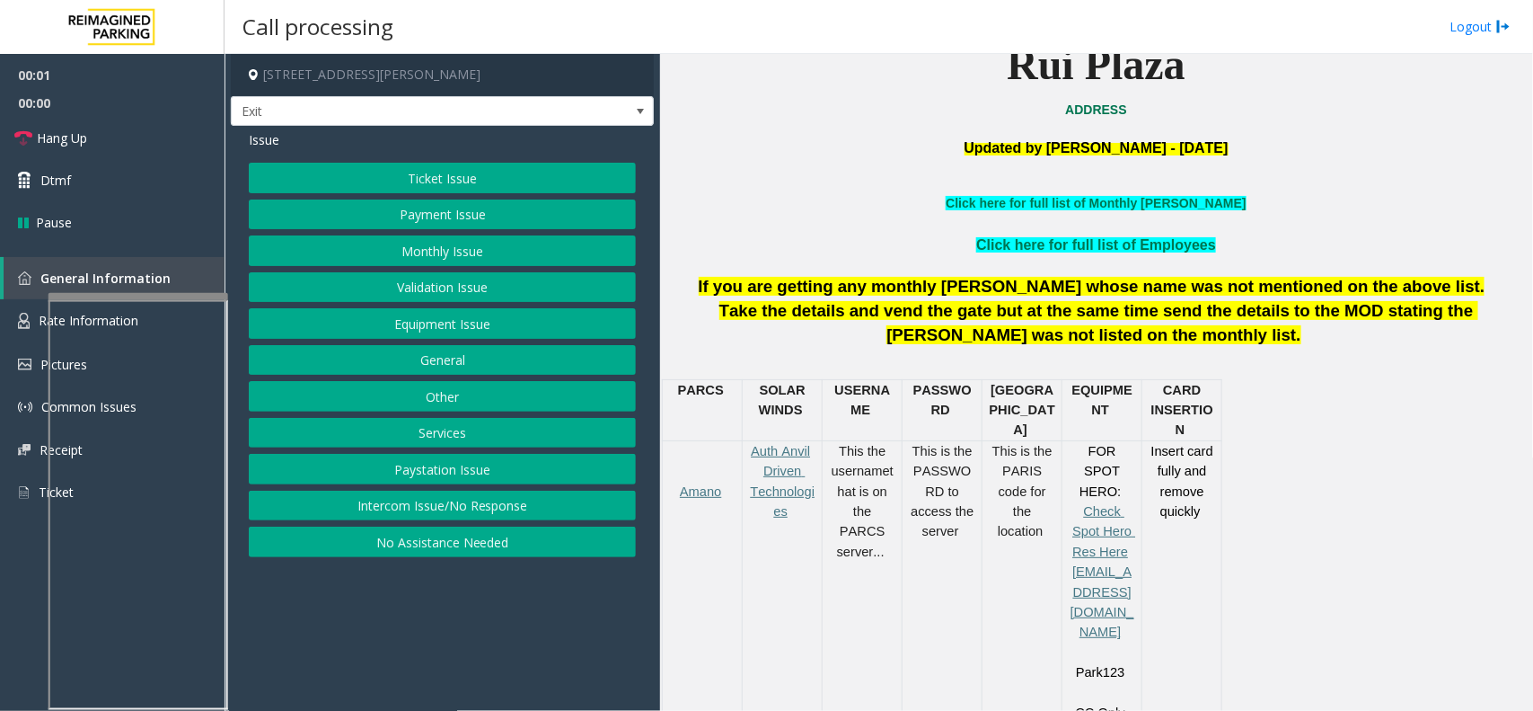
scroll to position [561, 0]
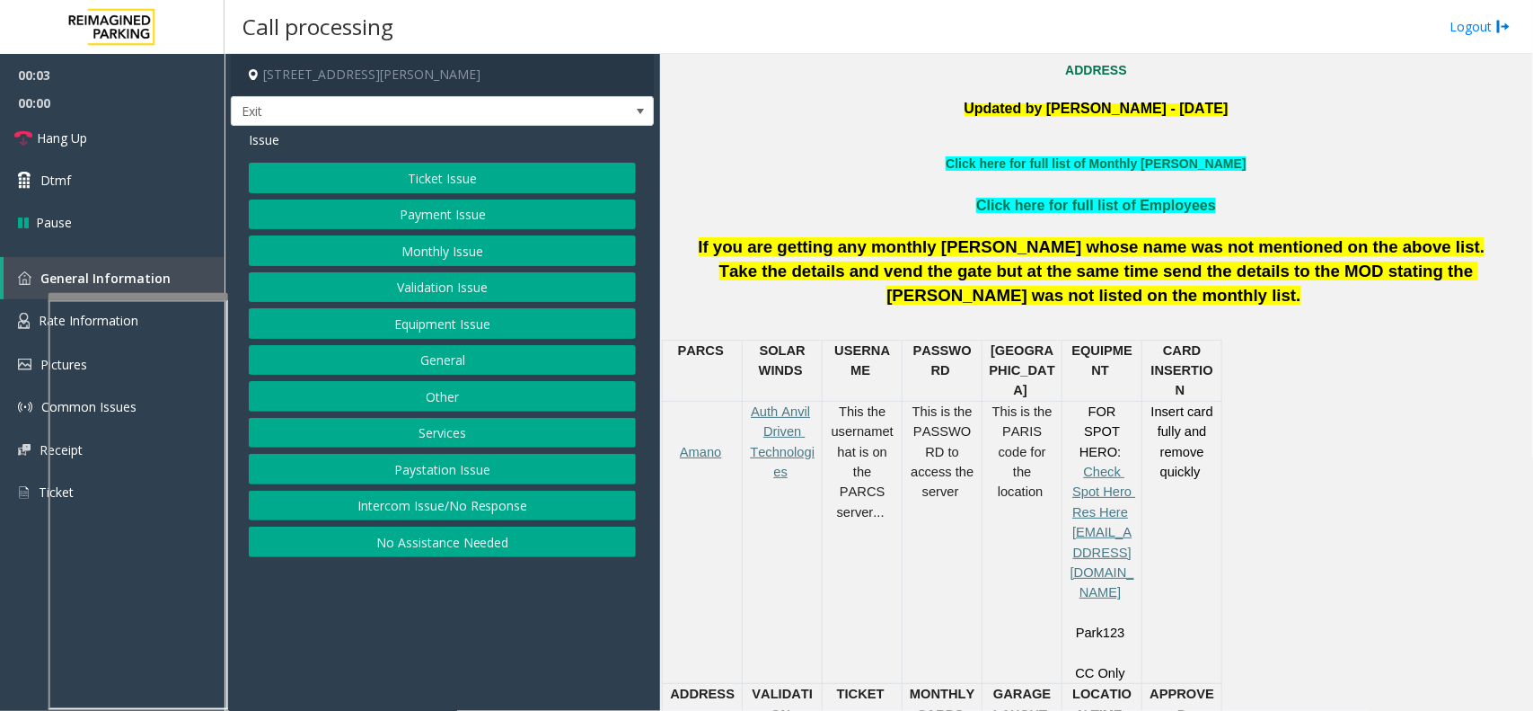
click at [482, 445] on button "Services" at bounding box center [442, 433] width 387 height 31
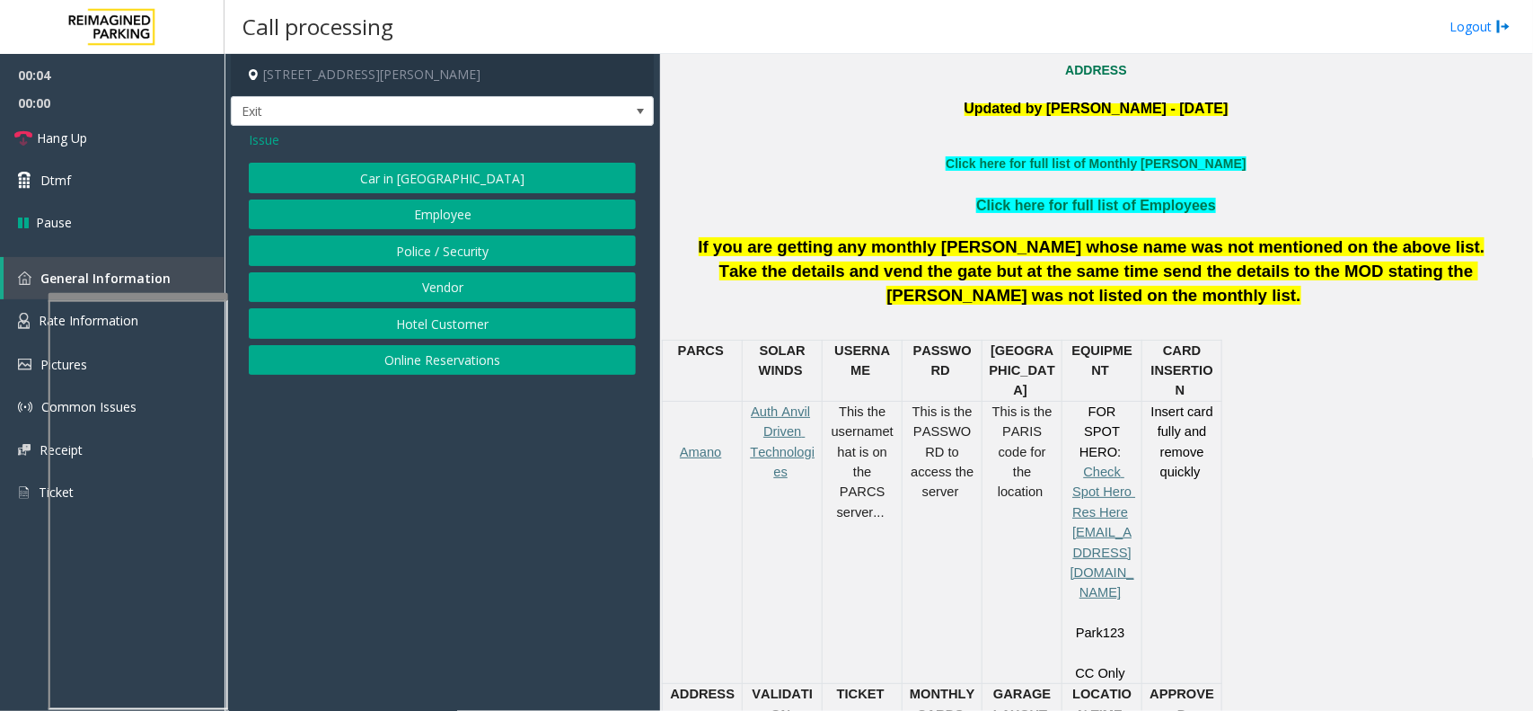
click at [455, 353] on button "Online Reservations" at bounding box center [442, 360] width 387 height 31
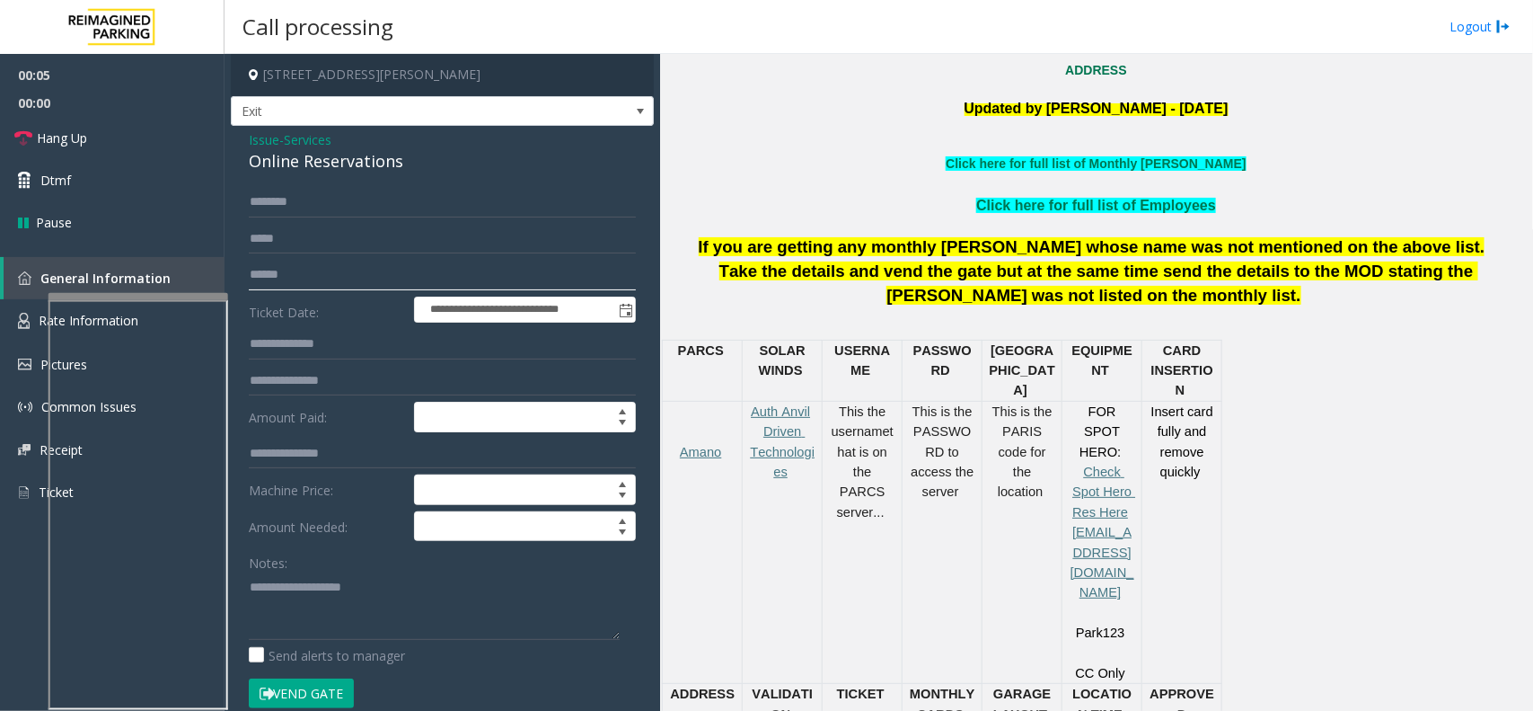
click at [348, 265] on input "text" at bounding box center [442, 275] width 387 height 31
click at [285, 265] on input "text" at bounding box center [442, 275] width 387 height 31
type input "*********"
type textarea "**********"
click at [319, 693] on button "Vend Gate" at bounding box center [301, 693] width 105 height 31
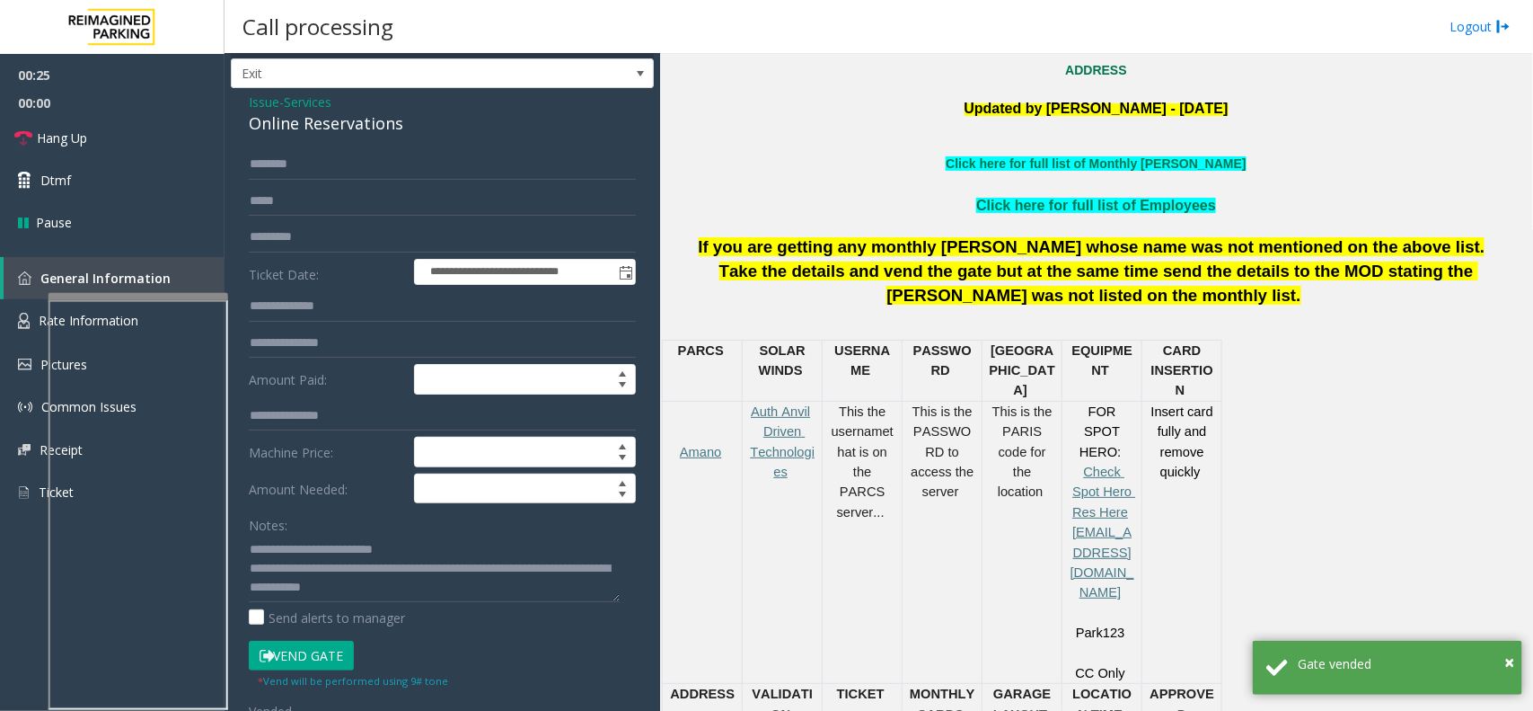
scroll to position [0, 0]
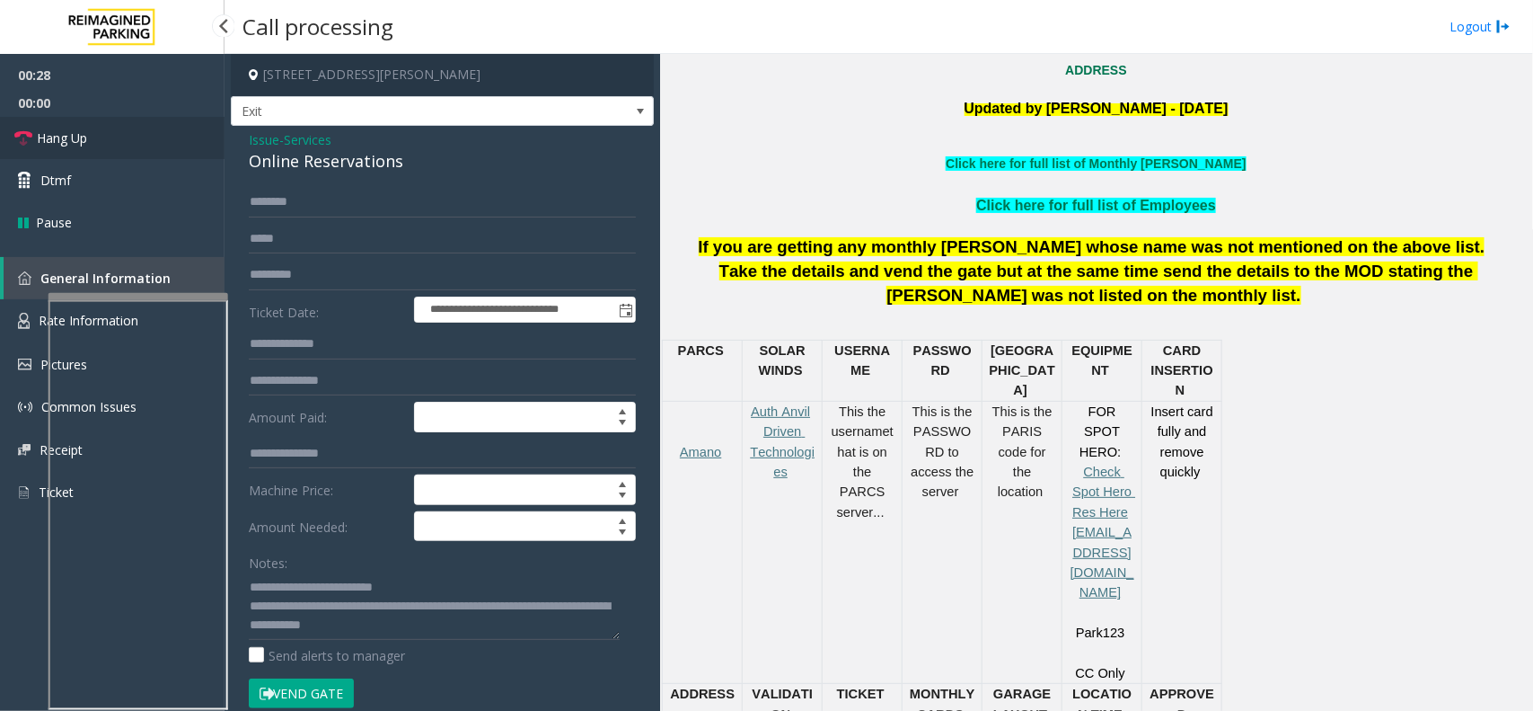
click at [84, 142] on span "Hang Up" at bounding box center [62, 137] width 50 height 19
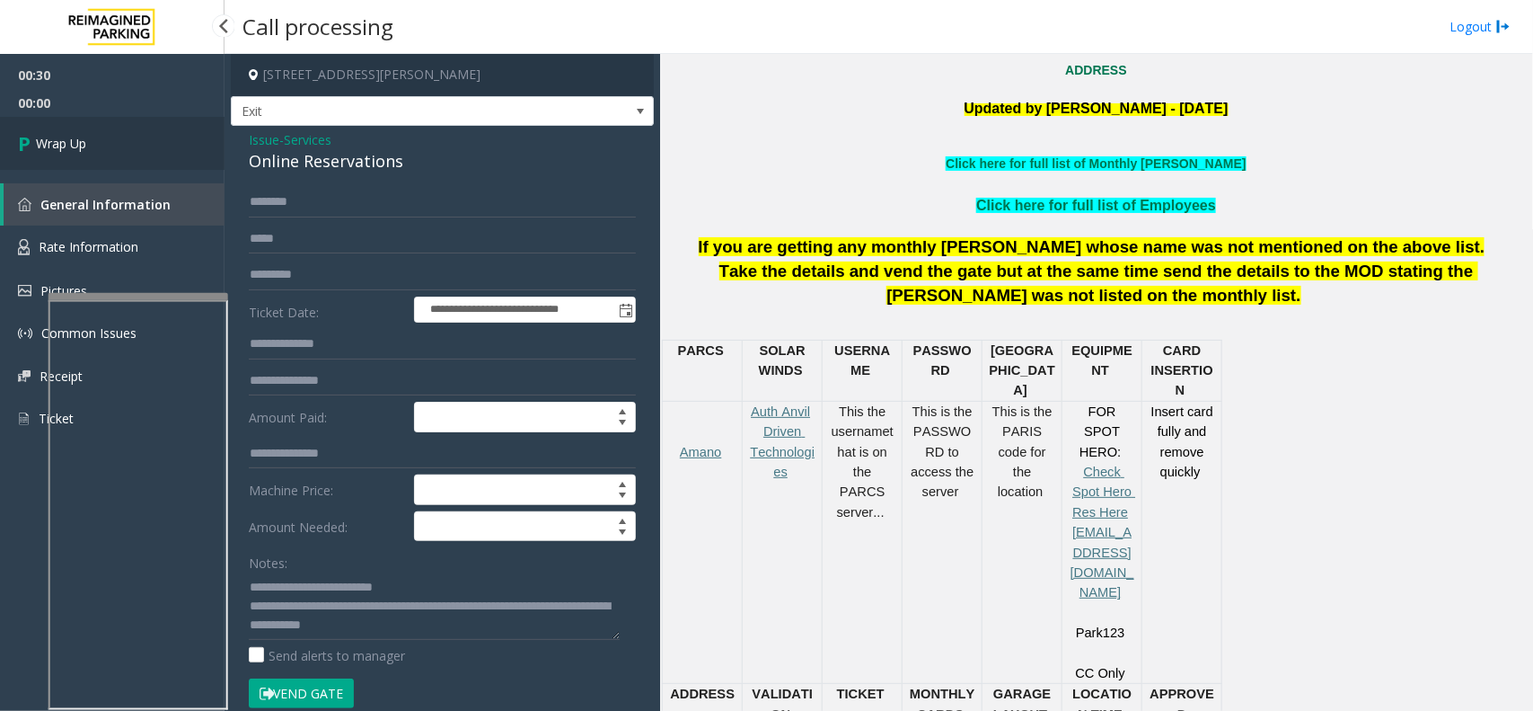
click at [84, 142] on span "Wrap Up" at bounding box center [61, 143] width 50 height 19
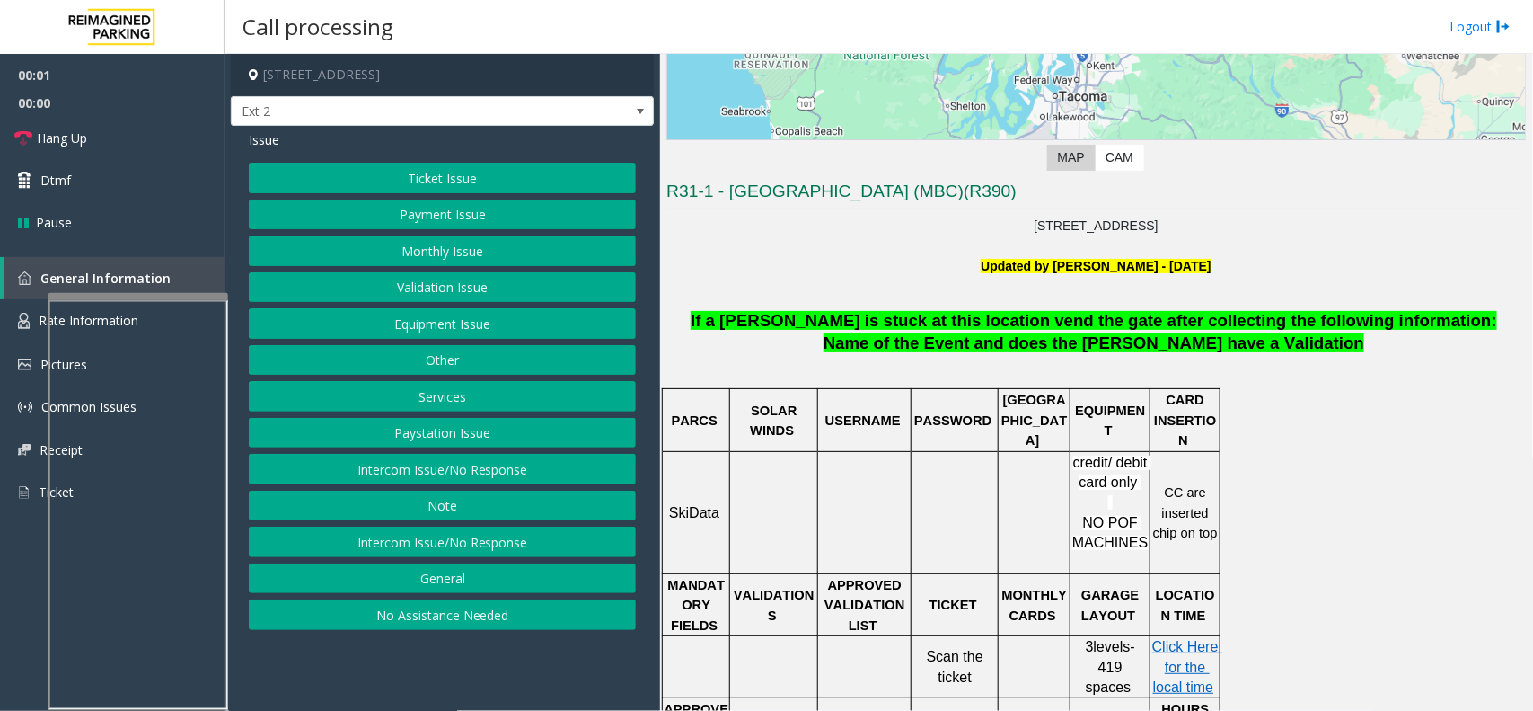
scroll to position [449, 0]
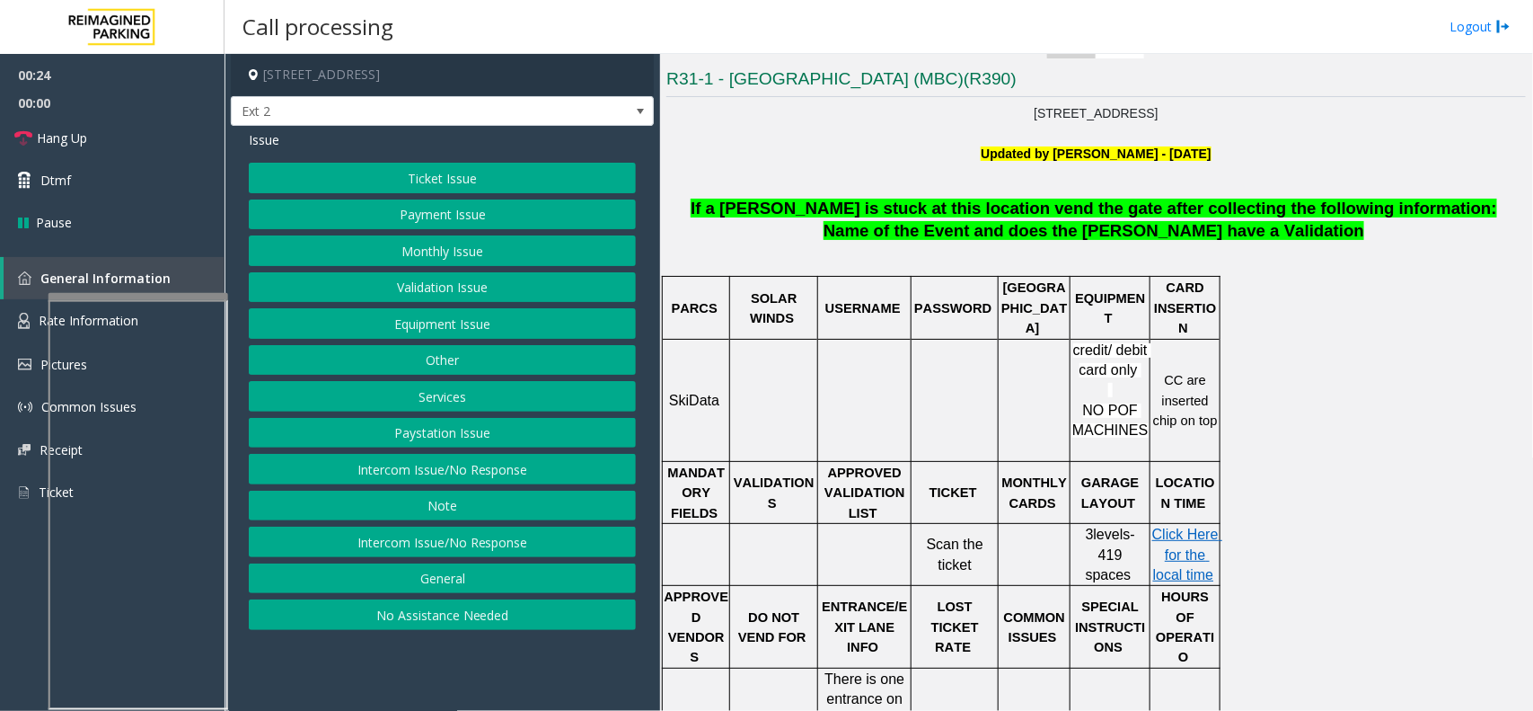
drag, startPoint x: 926, startPoint y: 508, endPoint x: 986, endPoint y: 544, distance: 70.6
click at [986, 544] on td "Scan the ticket" at bounding box center [955, 555] width 87 height 62
click at [981, 534] on p "Scan the ticket" at bounding box center [955, 554] width 84 height 40
click at [463, 172] on button "Ticket Issue" at bounding box center [442, 178] width 387 height 31
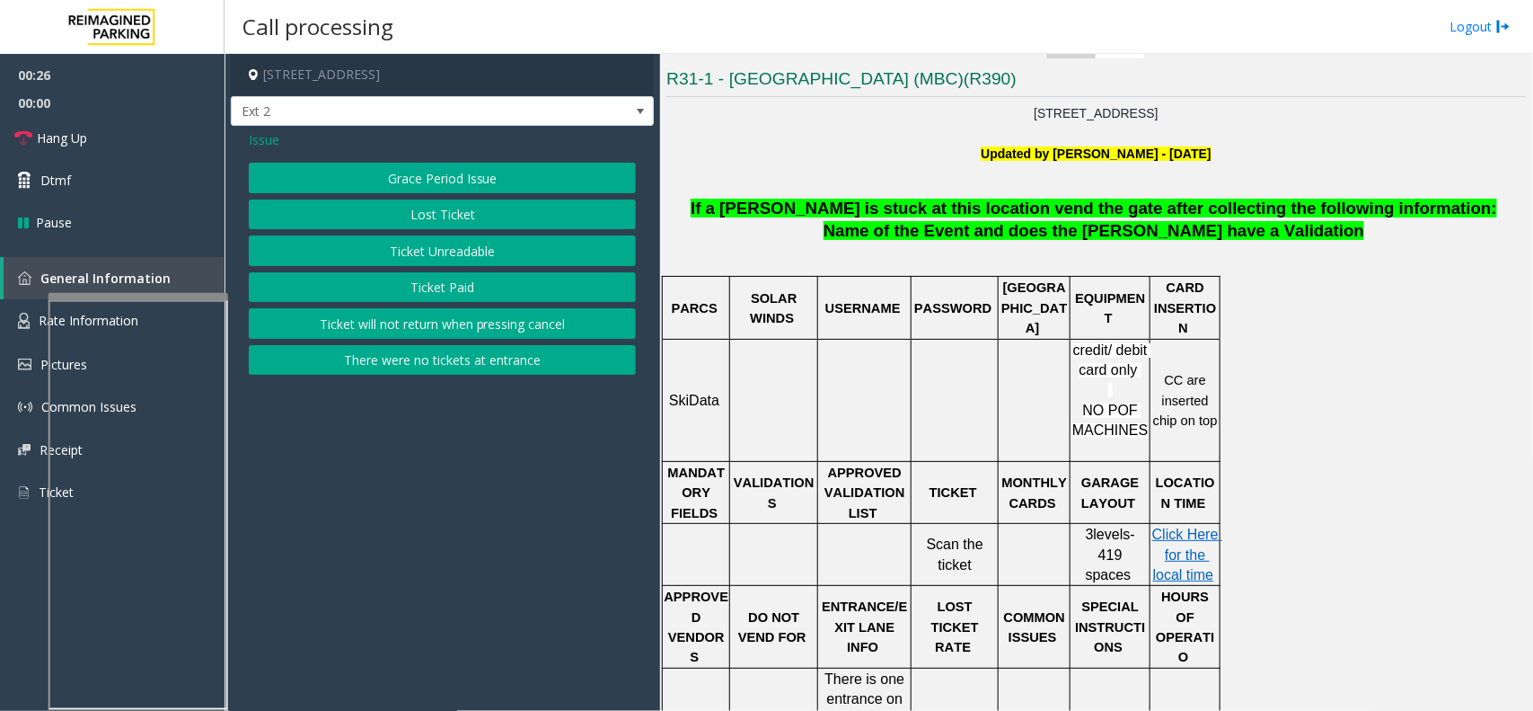
click at [492, 253] on button "Ticket Unreadable" at bounding box center [442, 250] width 387 height 31
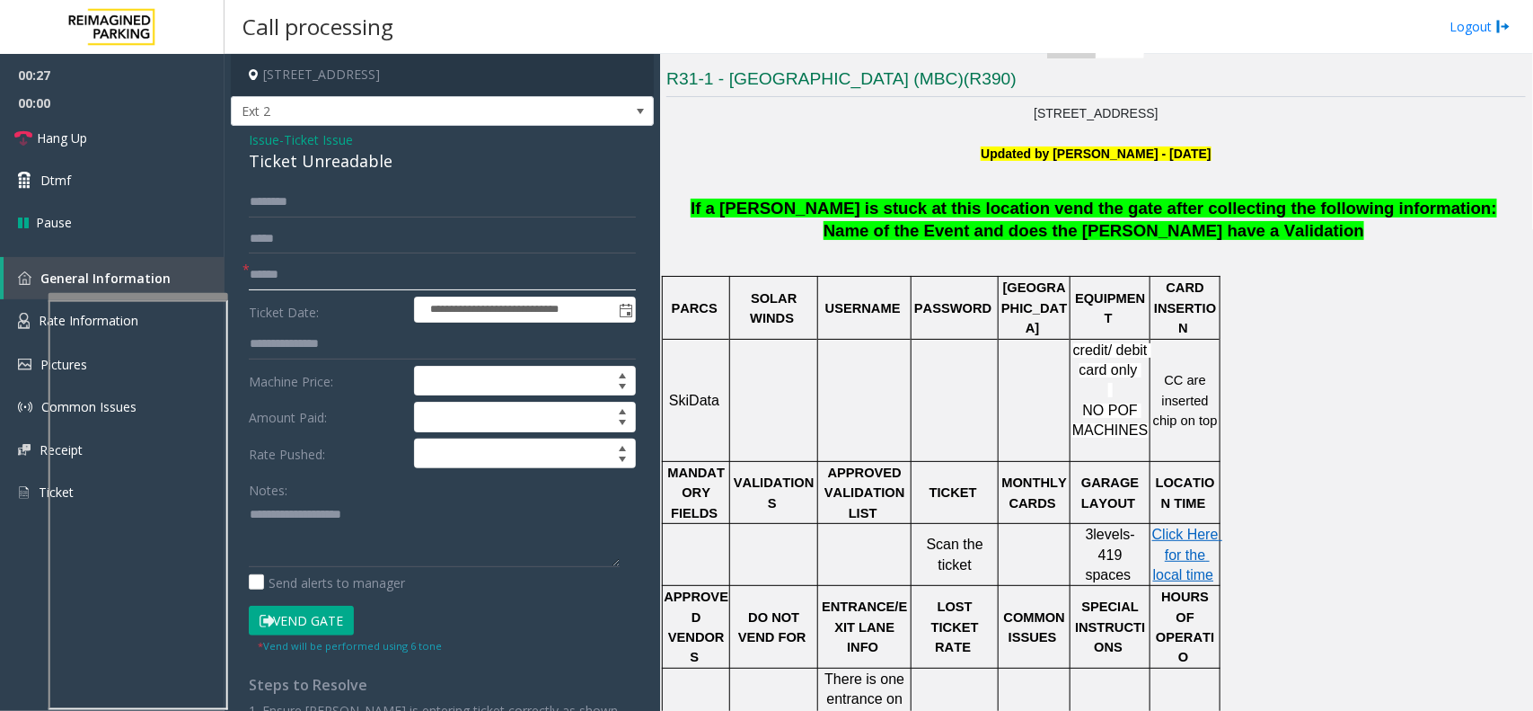
click at [364, 283] on input "text" at bounding box center [442, 275] width 387 height 31
type textarea "**********"
click at [281, 281] on input "text" at bounding box center [442, 275] width 387 height 31
type input "**********"
click at [304, 203] on input "text" at bounding box center [442, 202] width 387 height 31
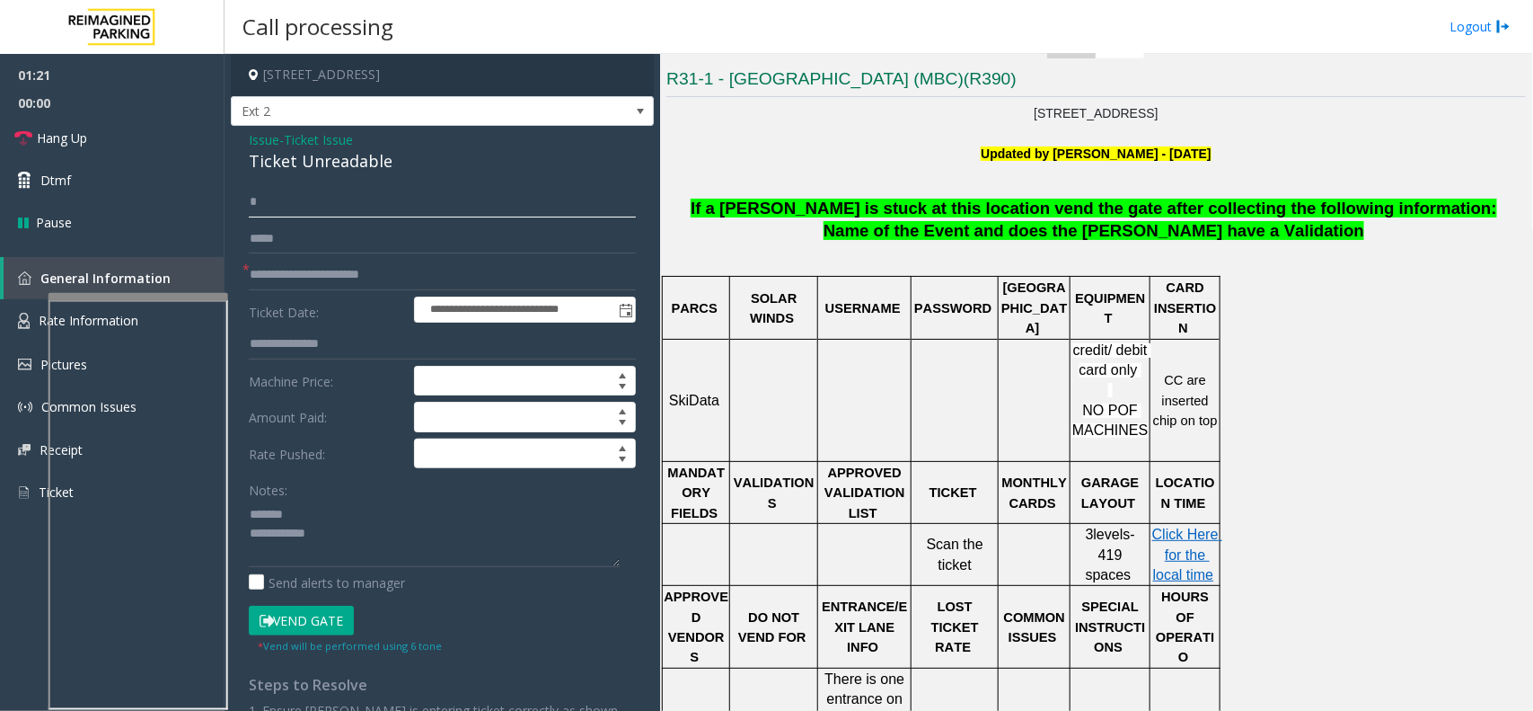
type input "*"
click at [304, 503] on textarea at bounding box center [434, 532] width 371 height 67
click at [287, 199] on input "*" at bounding box center [442, 202] width 387 height 31
type input "*"
click at [316, 176] on div "**********" at bounding box center [442, 488] width 423 height 724
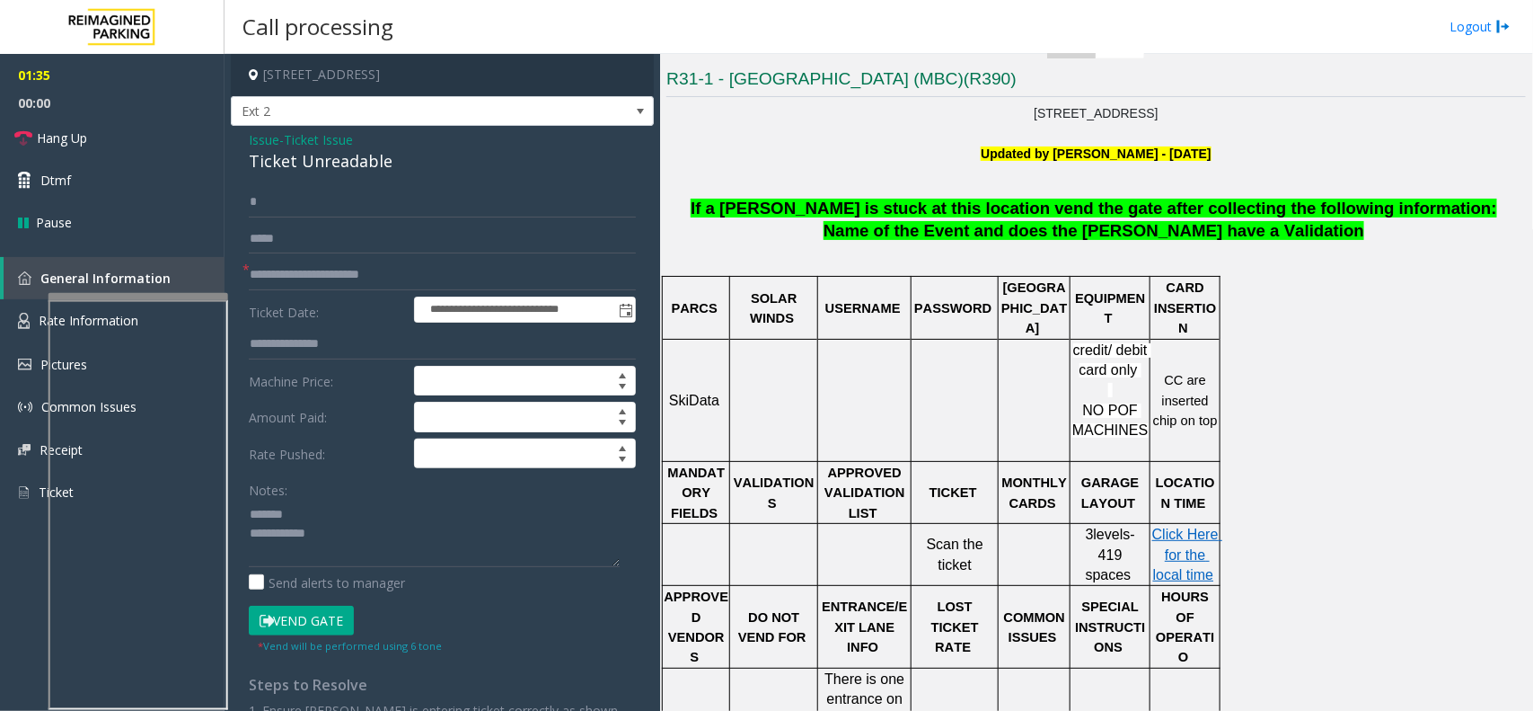
click at [330, 162] on div "Ticket Unreadable" at bounding box center [442, 161] width 387 height 24
click at [449, 552] on textarea at bounding box center [434, 532] width 371 height 67
type textarea "**********"
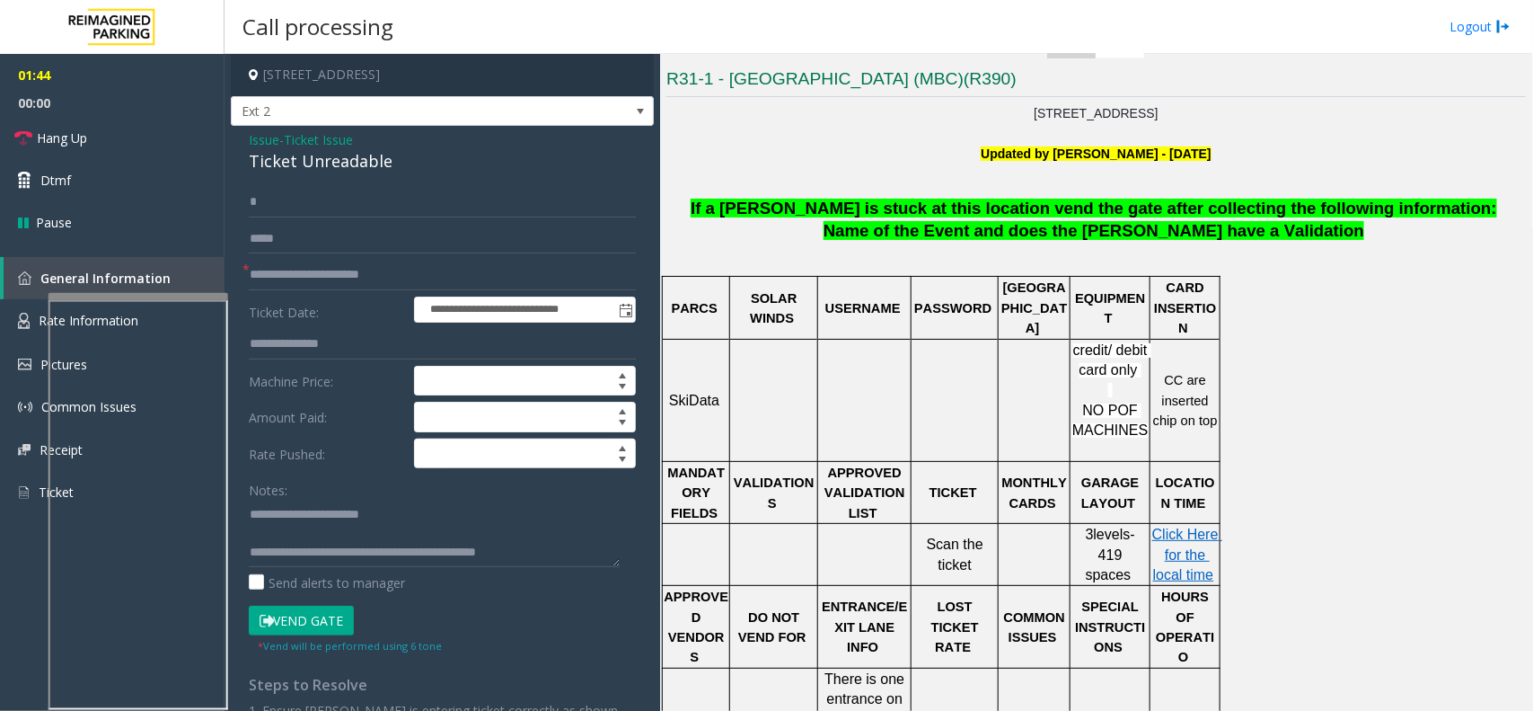
click at [333, 617] on button "Vend Gate" at bounding box center [301, 620] width 105 height 31
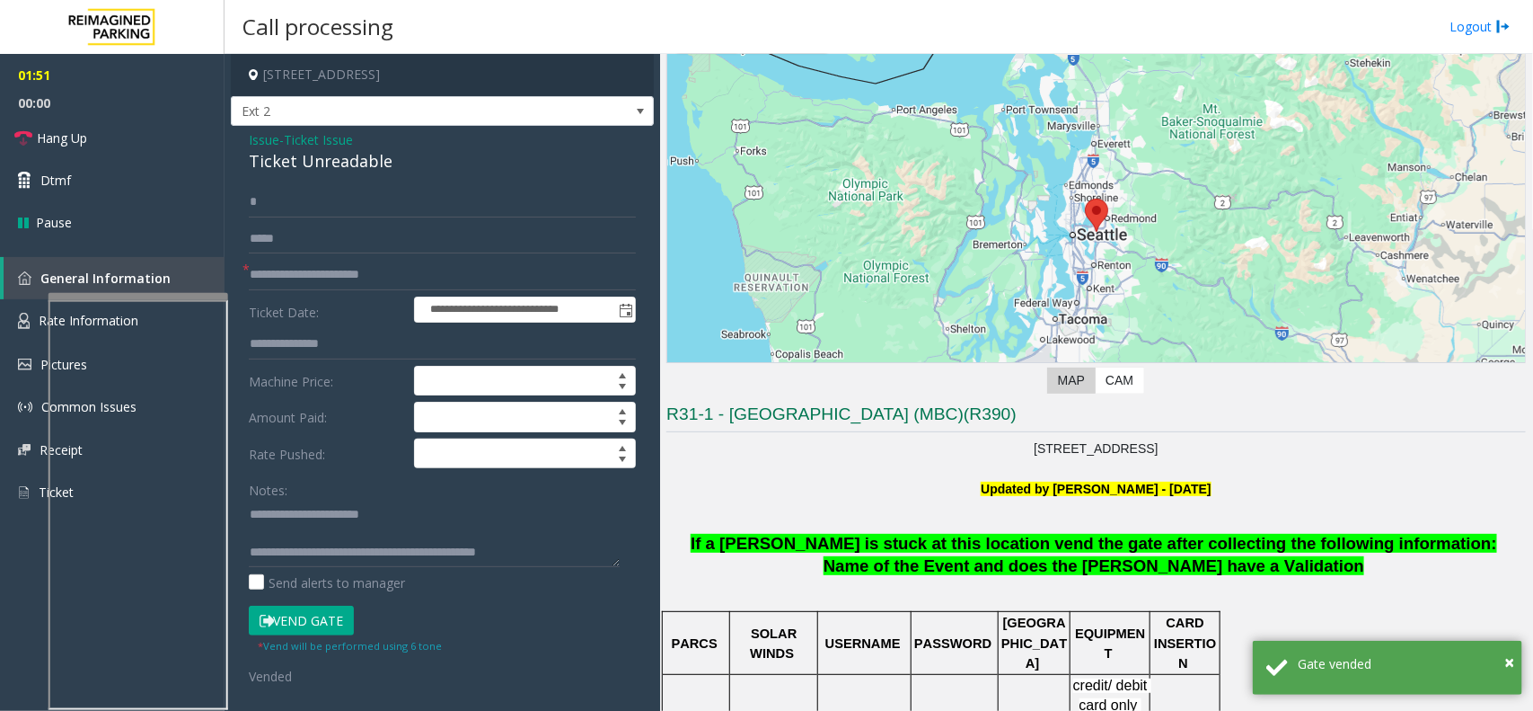
scroll to position [112, 0]
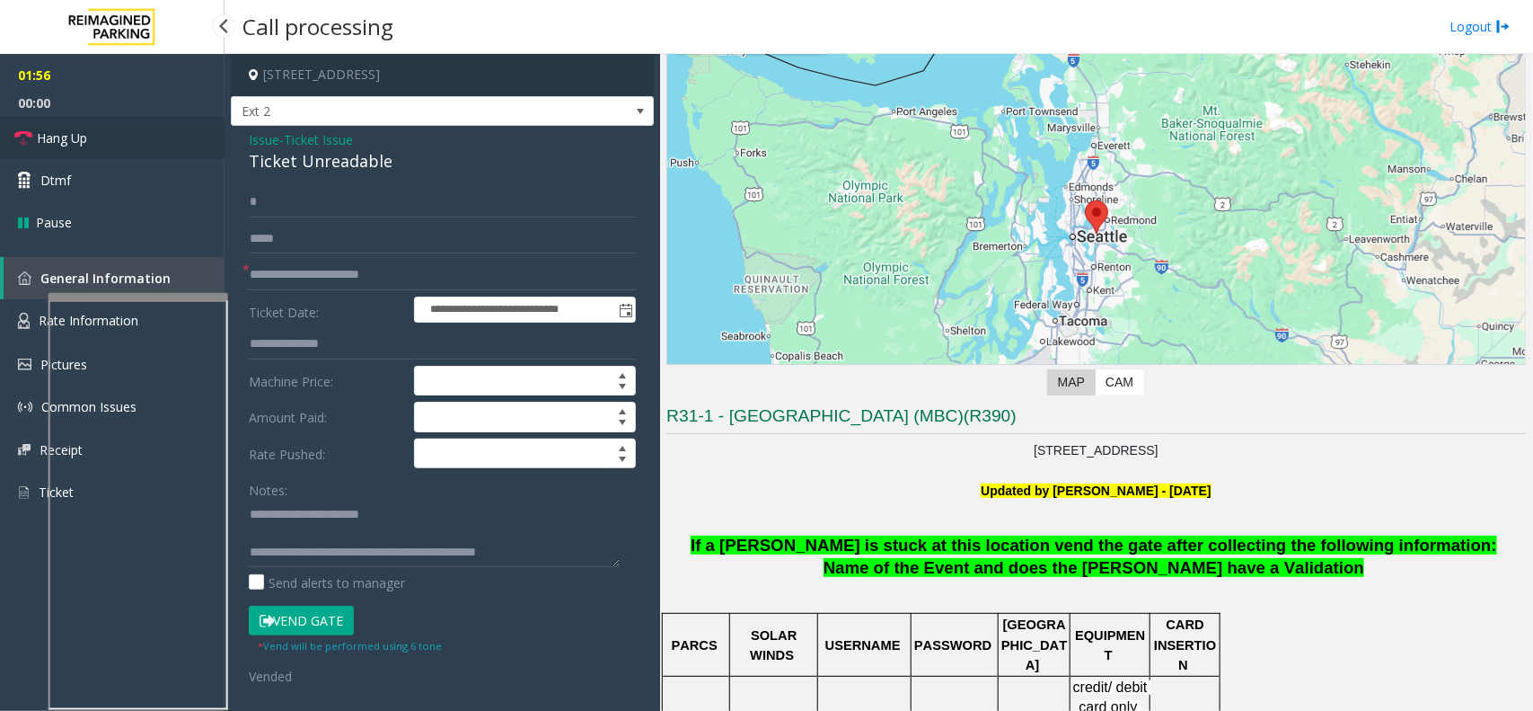
click at [85, 153] on link "Hang Up" at bounding box center [112, 138] width 225 height 42
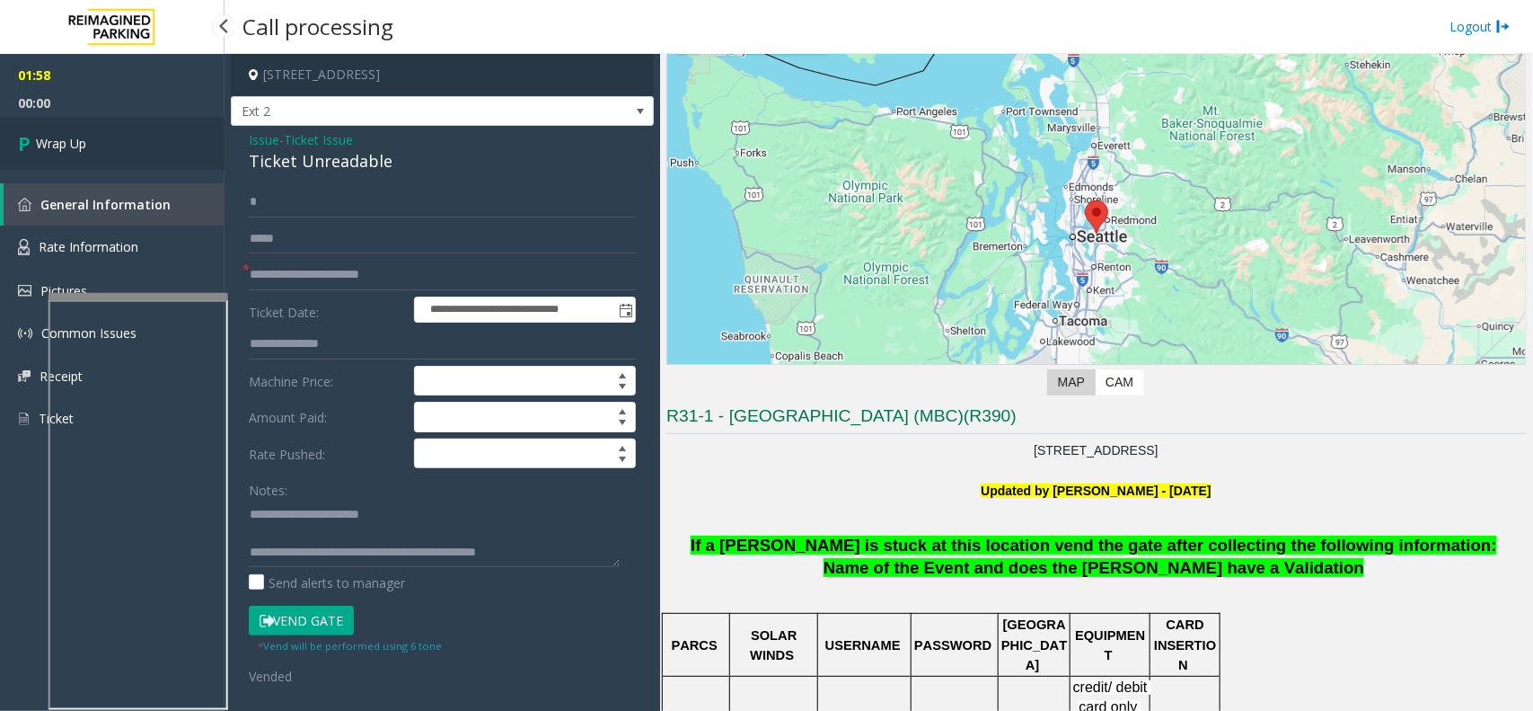
click at [85, 153] on link "Wrap Up" at bounding box center [112, 143] width 225 height 53
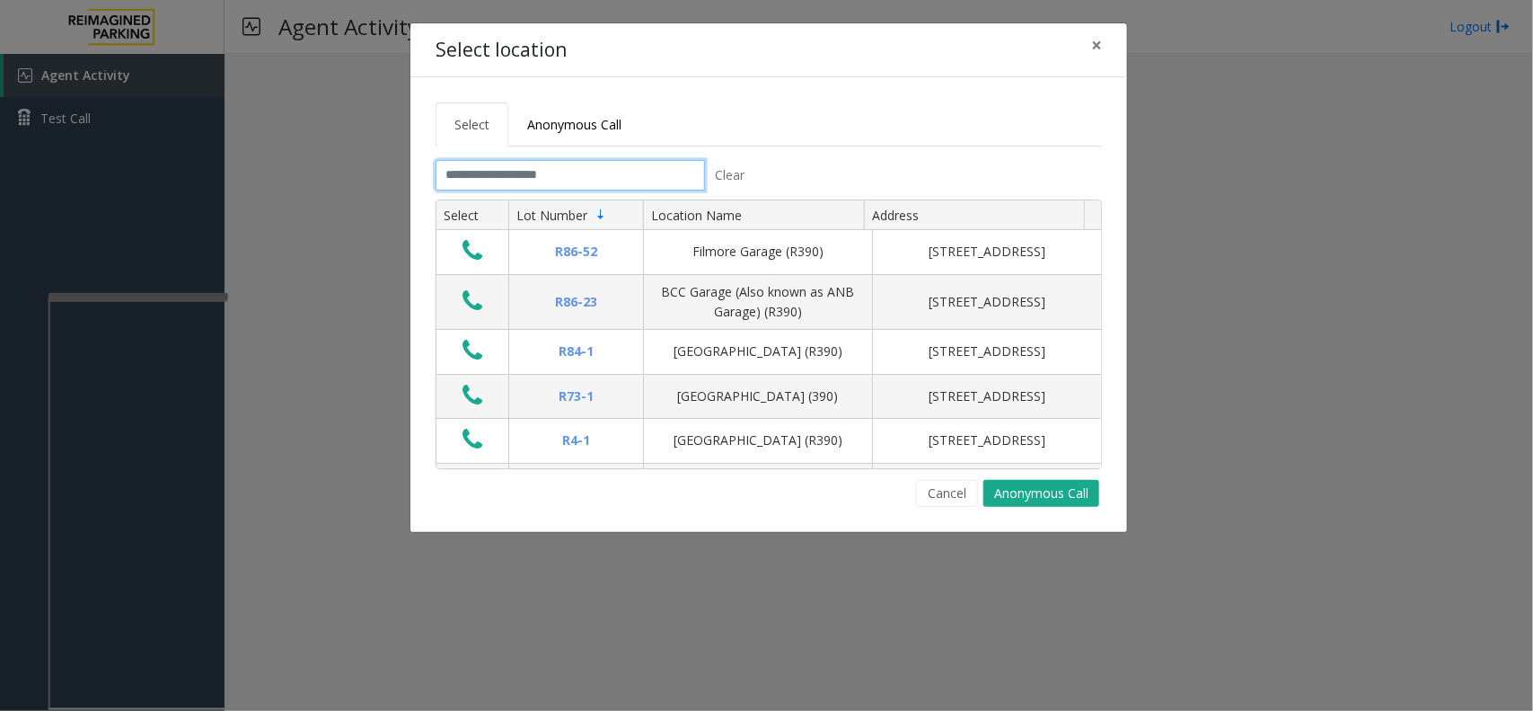
click at [658, 182] on input "text" at bounding box center [570, 175] width 269 height 31
click at [622, 180] on input "text" at bounding box center [570, 175] width 269 height 31
drag, startPoint x: 1101, startPoint y: 49, endPoint x: 1069, endPoint y: 57, distance: 33.1
click at [1100, 51] on span "×" at bounding box center [1096, 44] width 11 height 25
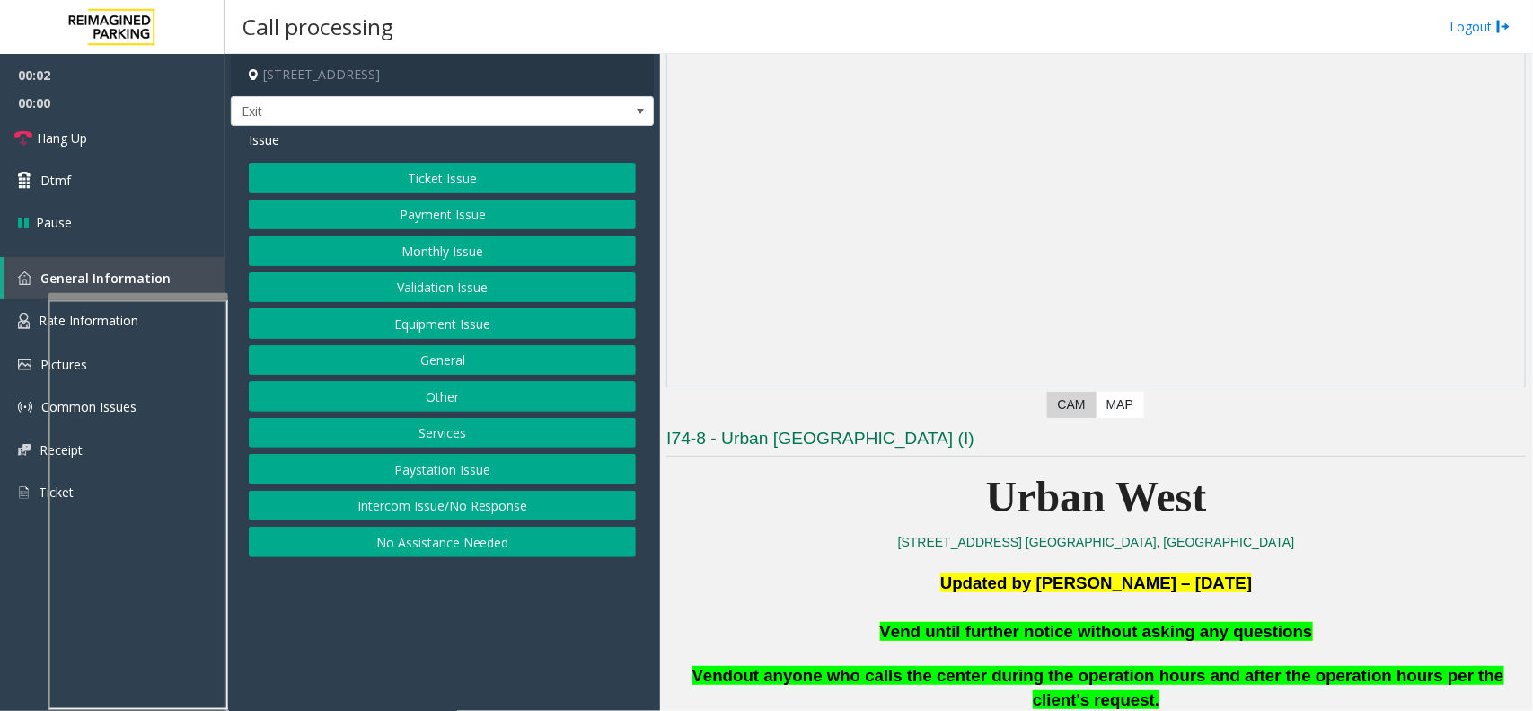
scroll to position [225, 0]
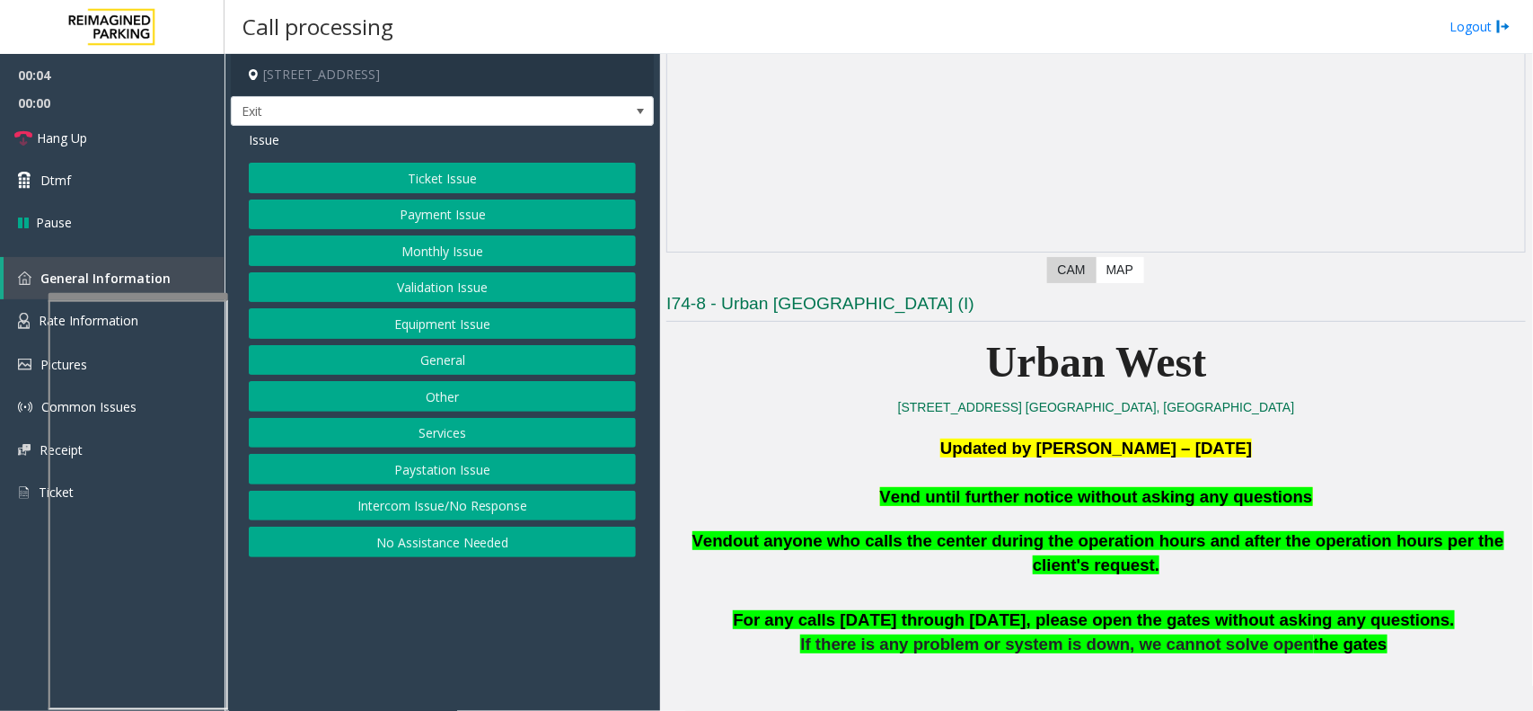
click at [569, 328] on button "Equipment Issue" at bounding box center [442, 323] width 387 height 31
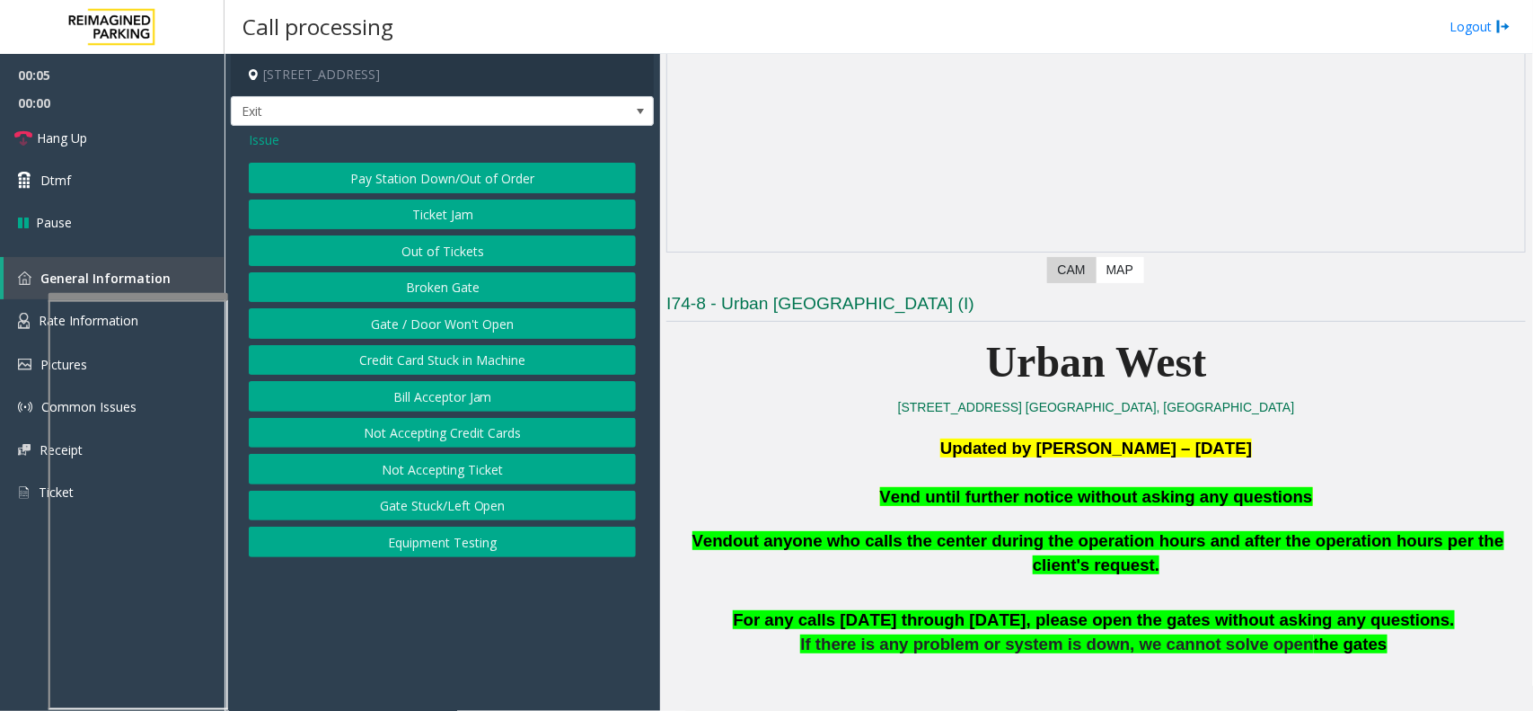
click at [551, 321] on button "Gate / Door Won't Open" at bounding box center [442, 323] width 387 height 31
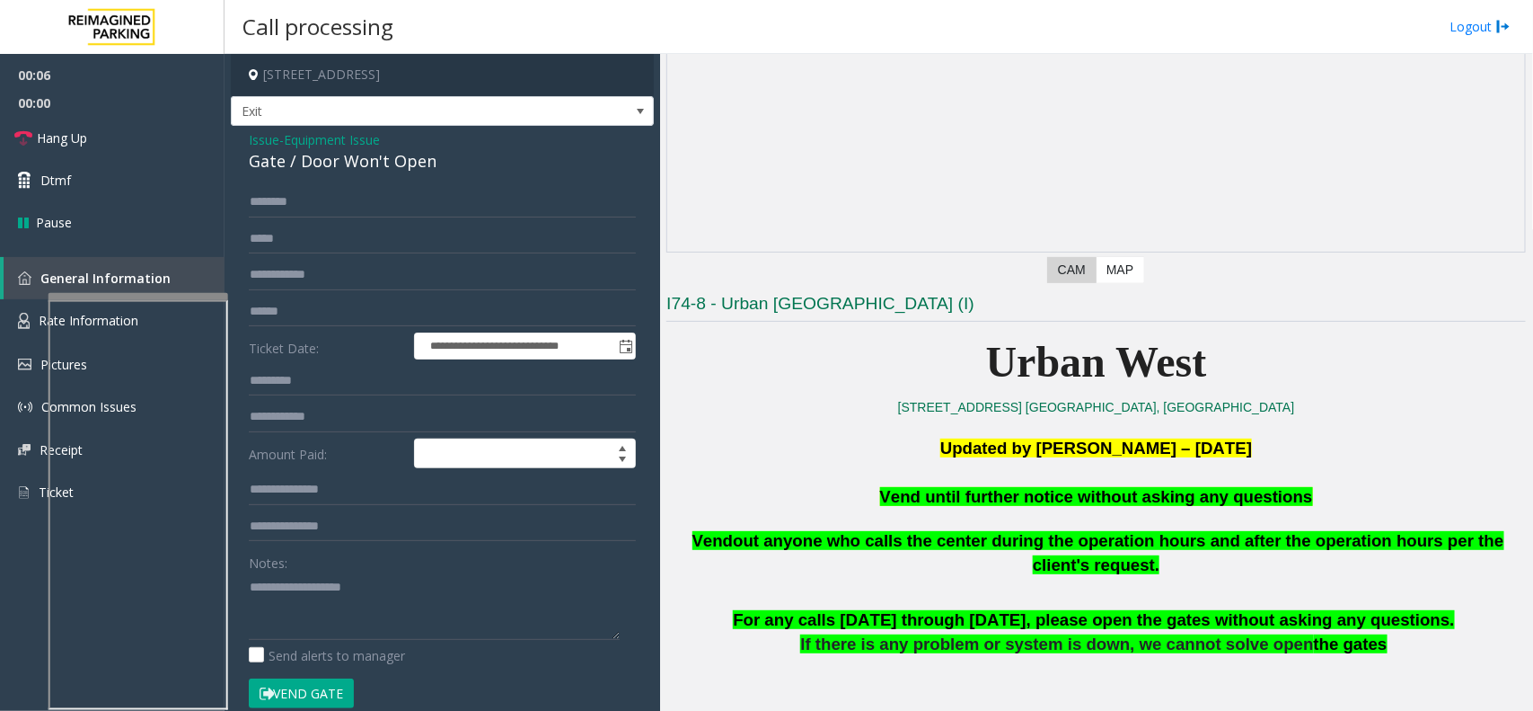
click at [317, 693] on button "Vend Gate" at bounding box center [301, 693] width 105 height 31
click at [1020, 495] on span "Vend until further notice without asking any questions" at bounding box center [1096, 496] width 433 height 19
click at [1020, 496] on span "Vend until further notice without asking any questions" at bounding box center [1096, 496] width 433 height 19
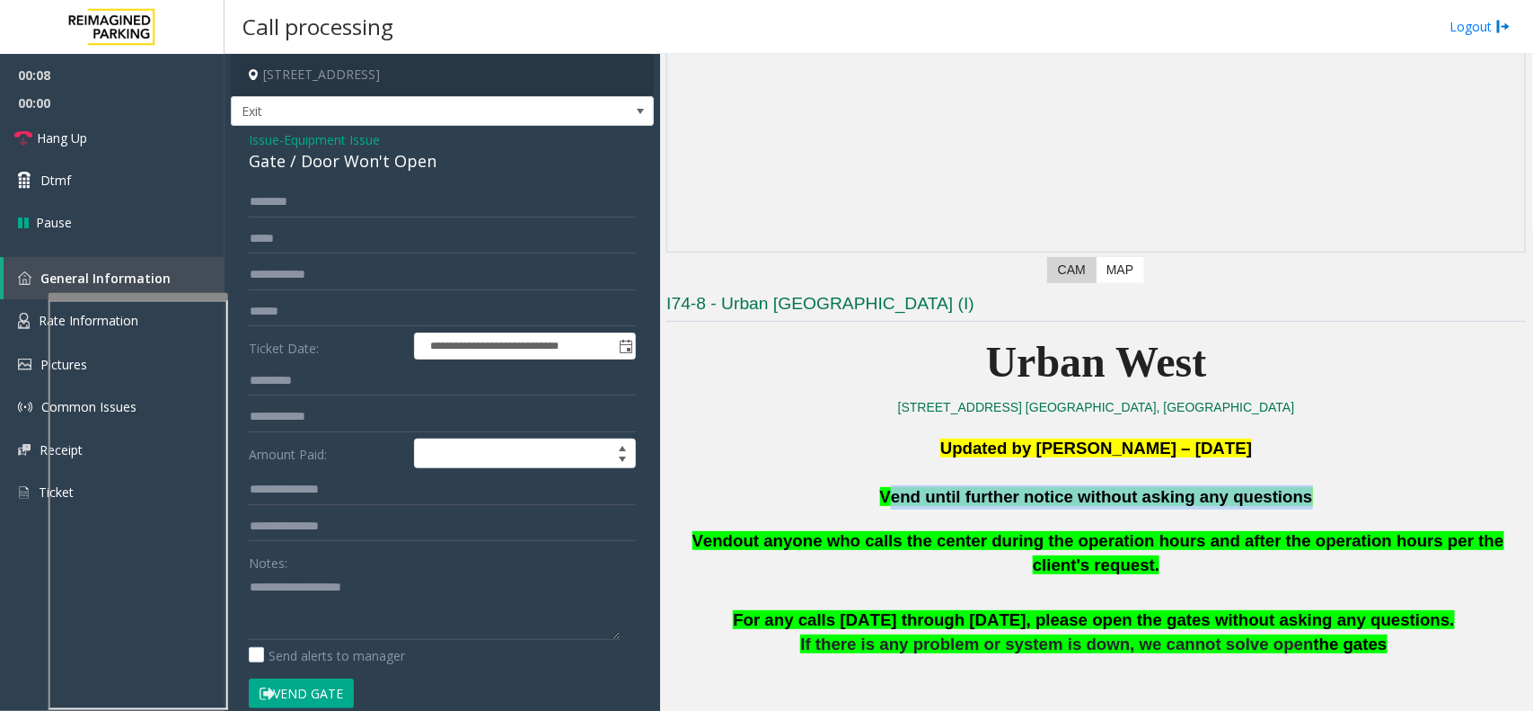
click at [1020, 496] on span "Vend until further notice without asking any questions" at bounding box center [1096, 496] width 433 height 19
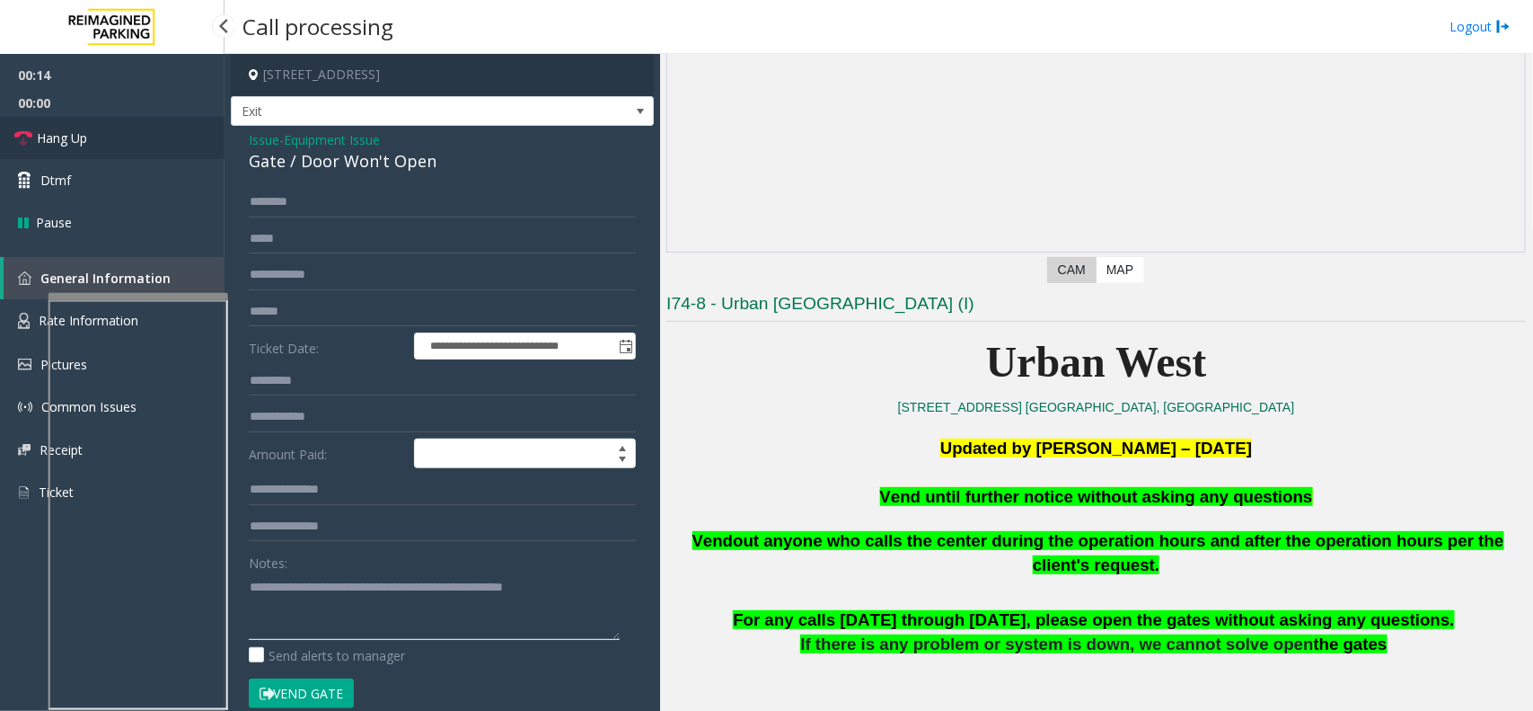
type textarea "**********"
click at [159, 145] on link "Hang Up" at bounding box center [112, 138] width 225 height 42
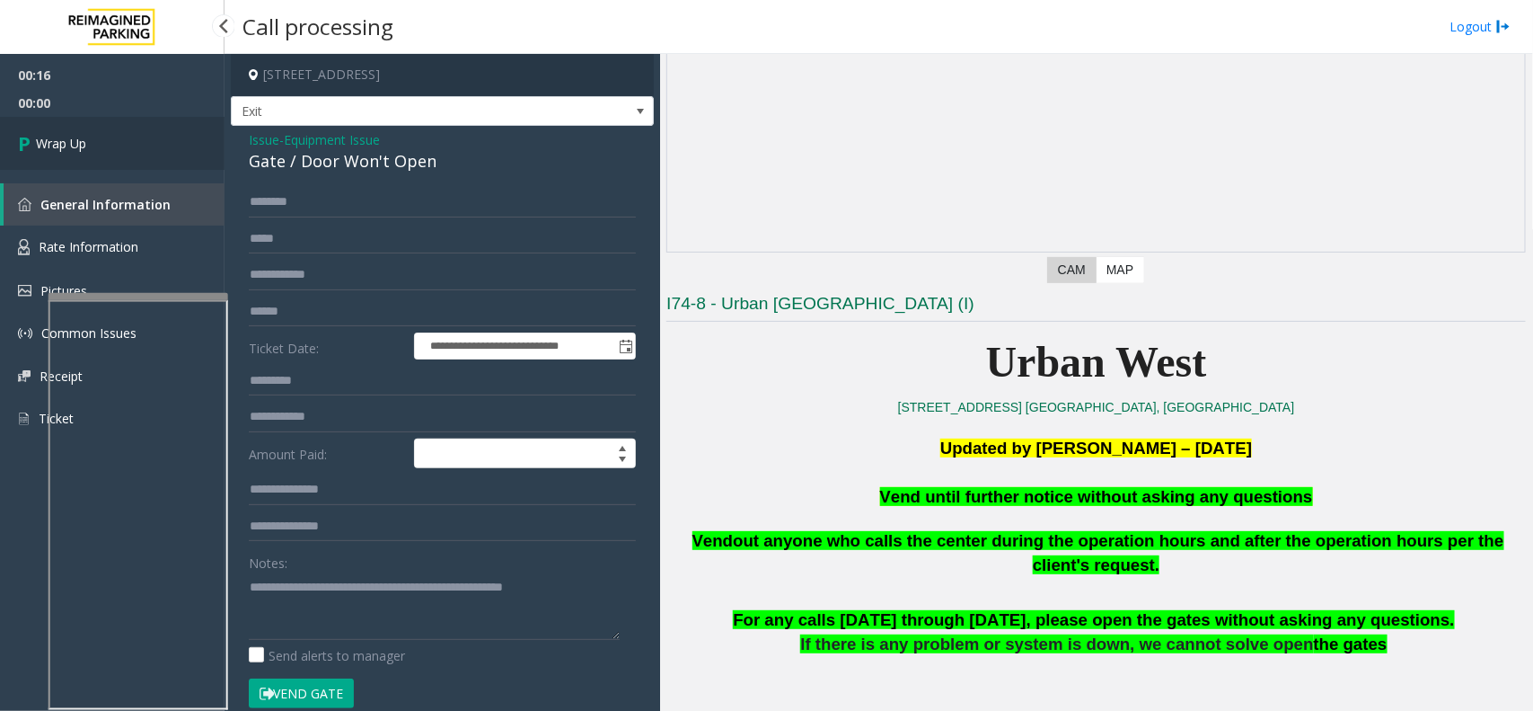
click at [133, 144] on link "Wrap Up" at bounding box center [112, 143] width 225 height 53
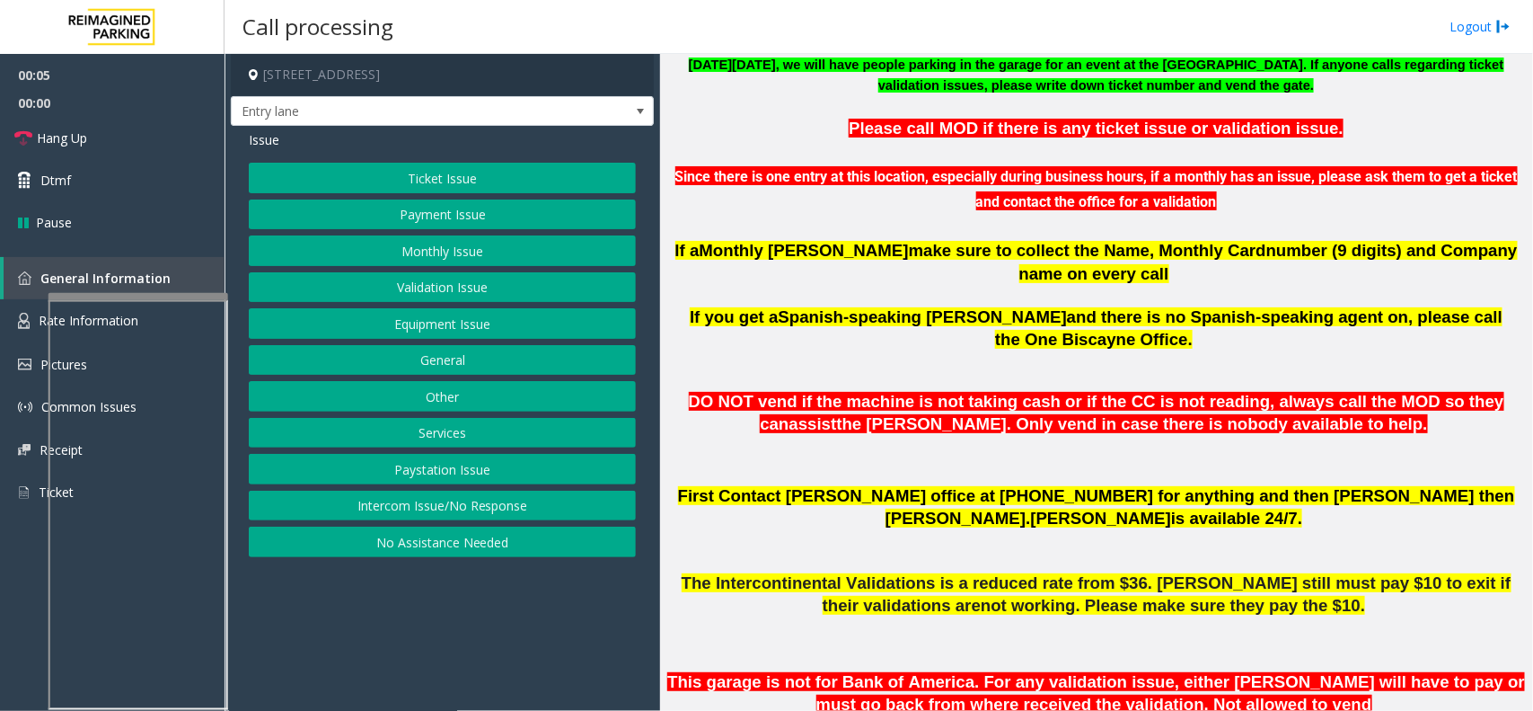
scroll to position [674, 0]
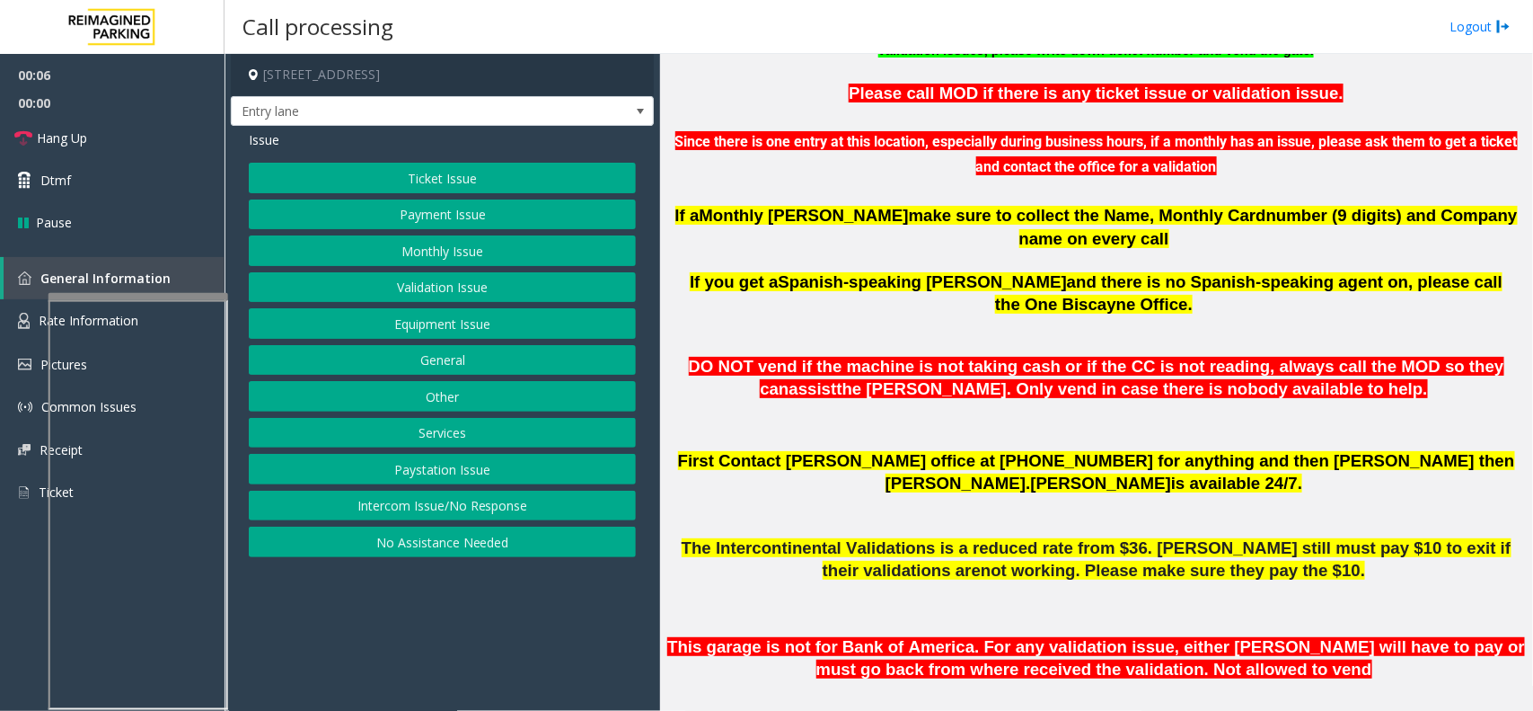
click at [513, 500] on button "Intercom Issue/No Response" at bounding box center [442, 505] width 387 height 31
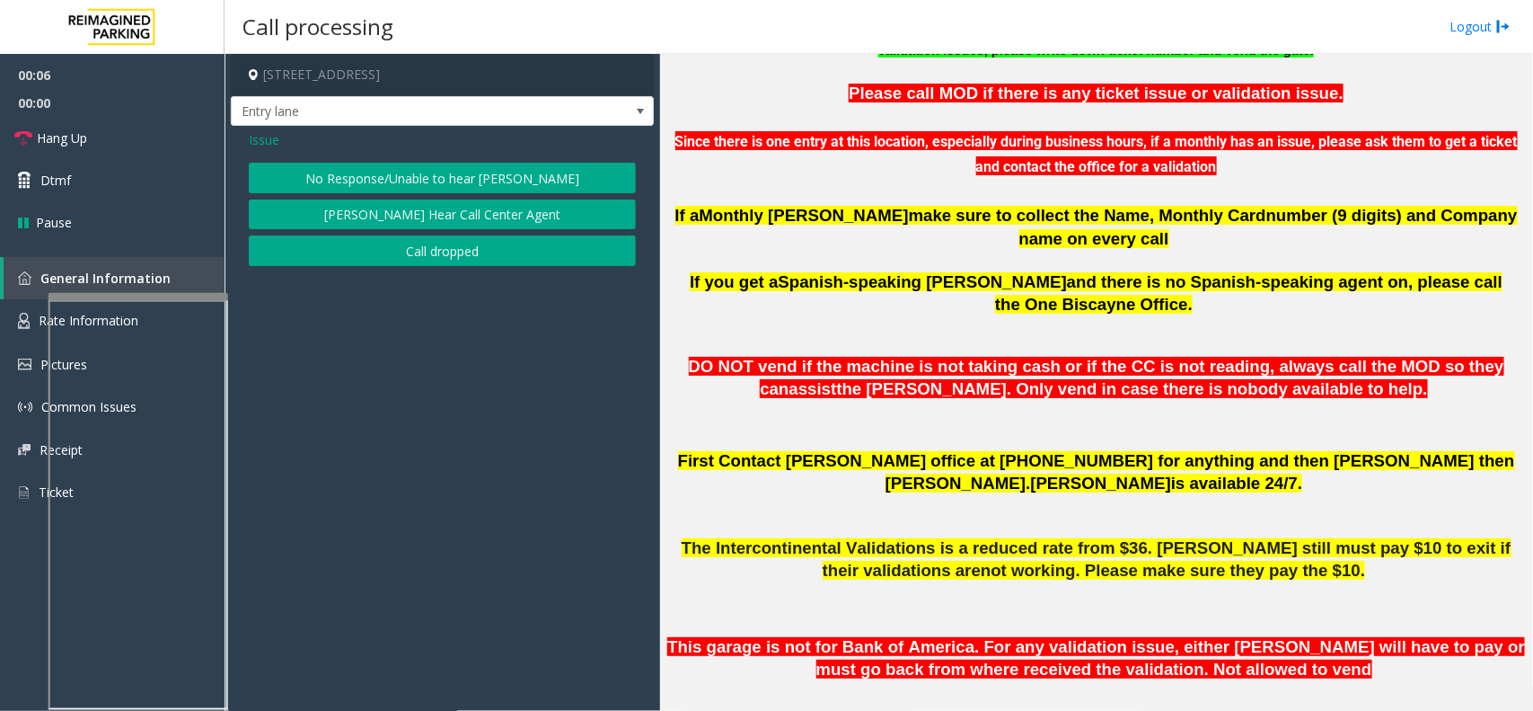
click at [539, 148] on div "Issue" at bounding box center [442, 139] width 387 height 19
click at [522, 160] on div "Issue No Response/Unable to hear parker Parker Cannot Hear Call Center Agent Ca…" at bounding box center [442, 200] width 423 height 149
click at [501, 173] on button "No Response/Unable to hear [PERSON_NAME]" at bounding box center [442, 178] width 387 height 31
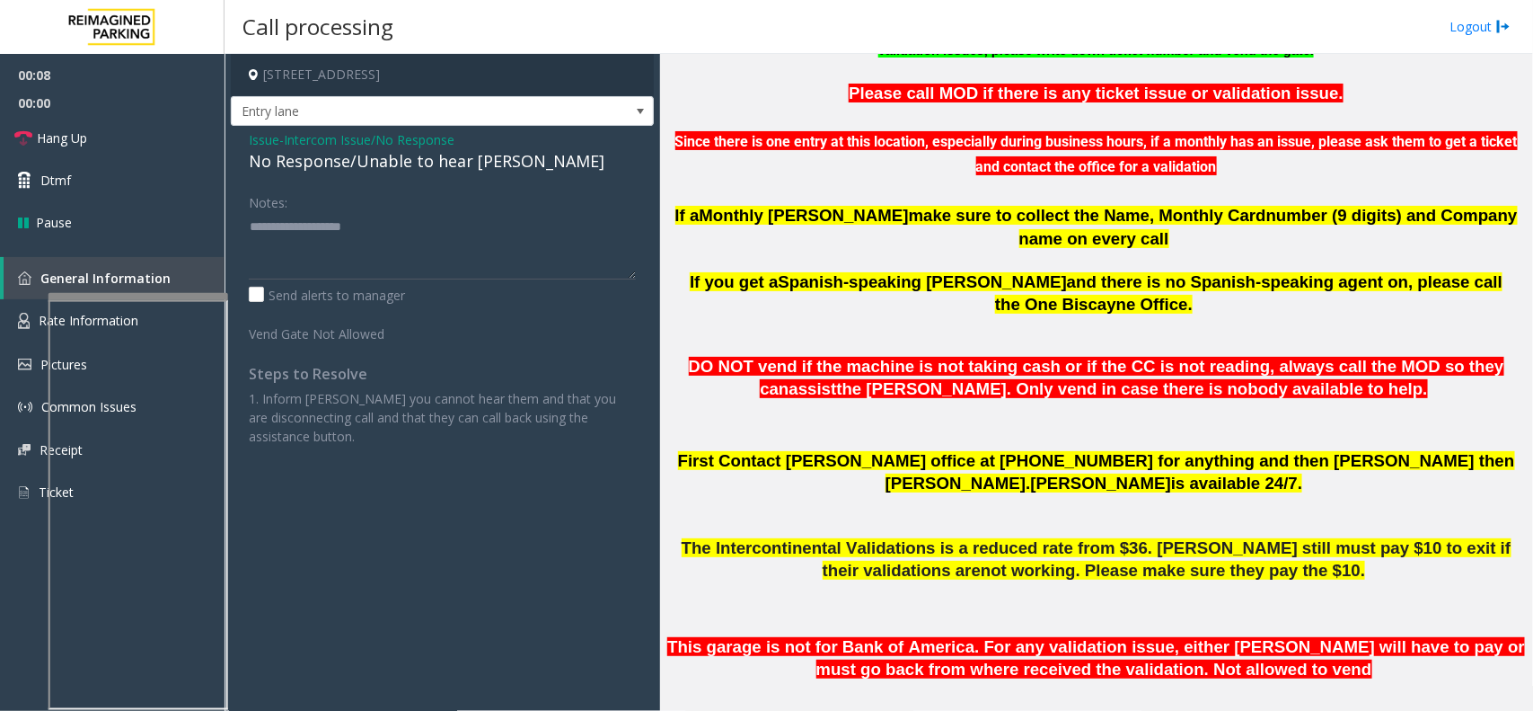
click at [501, 164] on div "No Response/Unable to hear [PERSON_NAME]" at bounding box center [442, 161] width 387 height 24
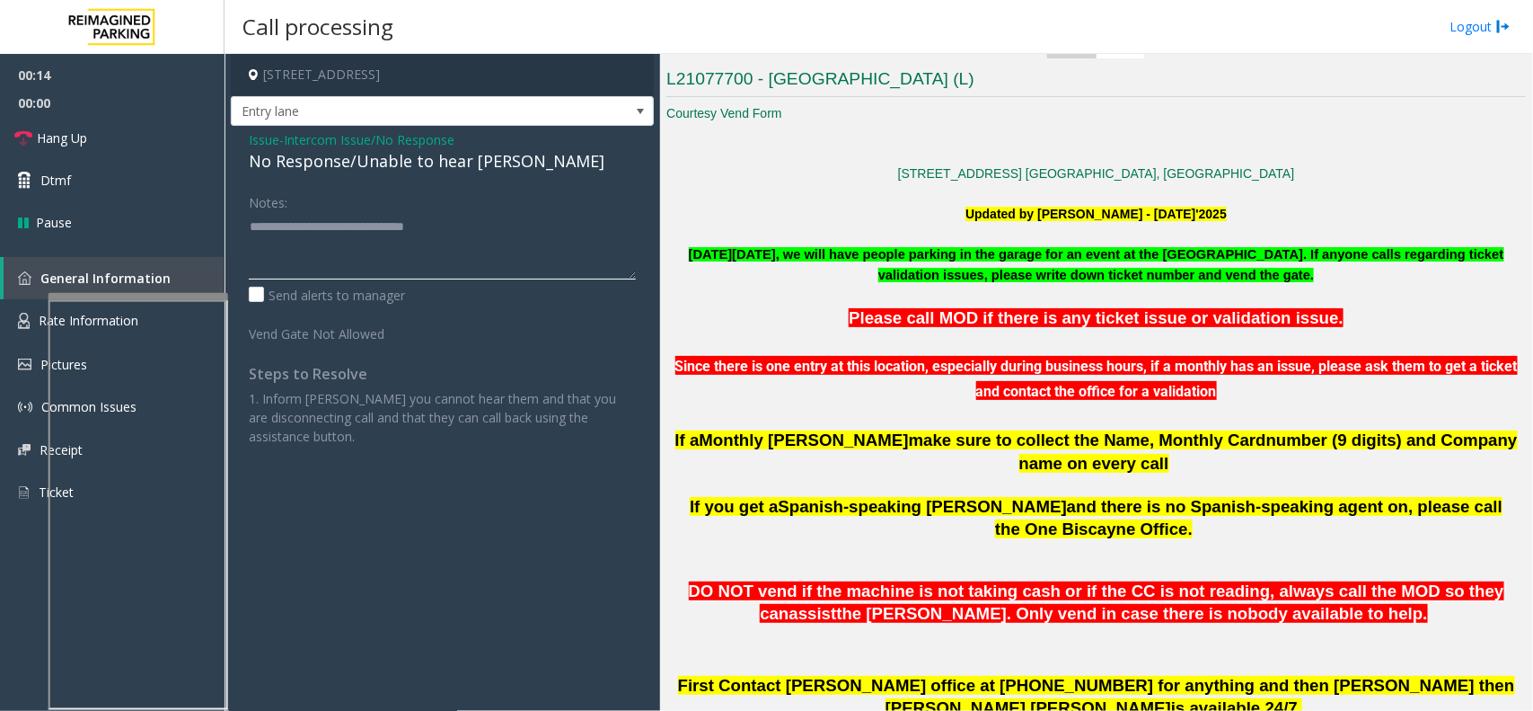
scroll to position [337, 0]
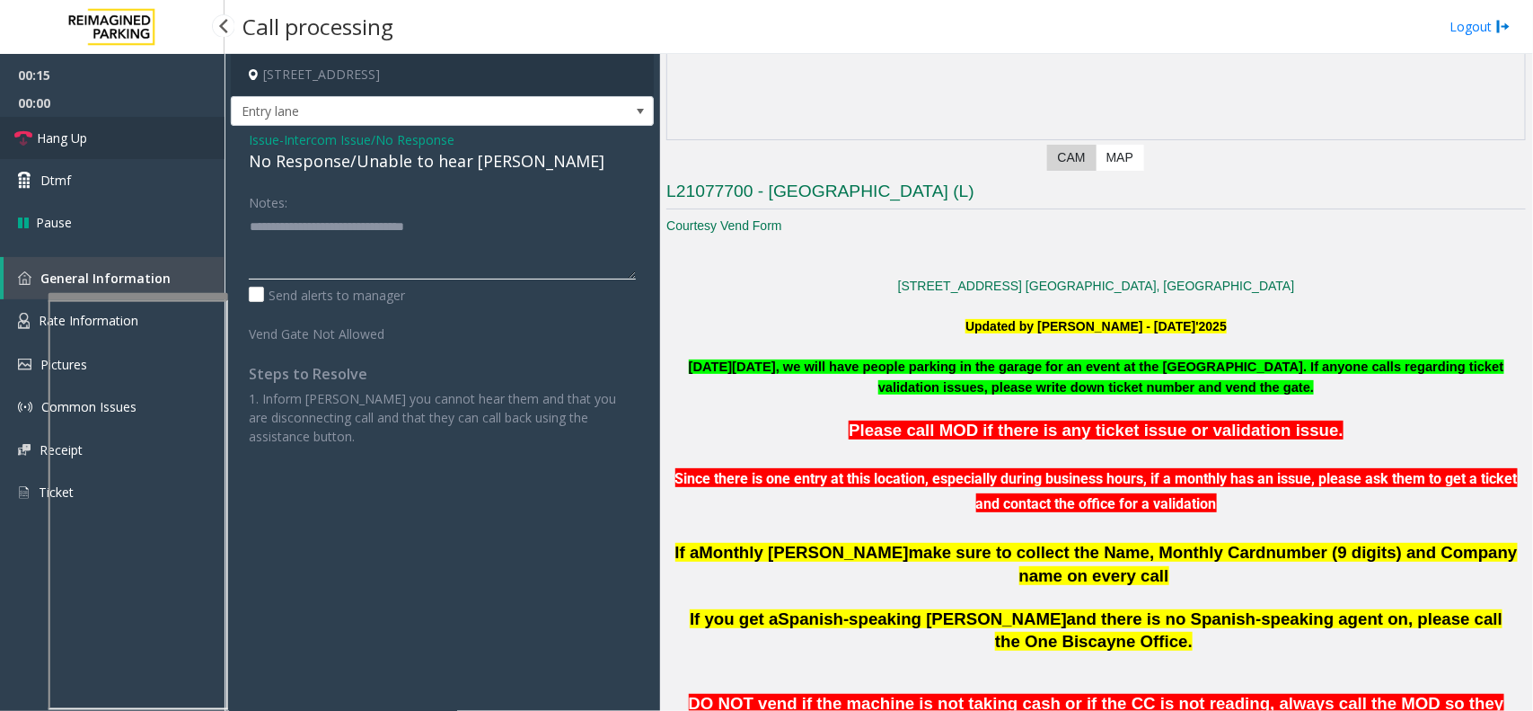
type textarea "**********"
click at [114, 135] on link "Hang Up" at bounding box center [112, 138] width 225 height 42
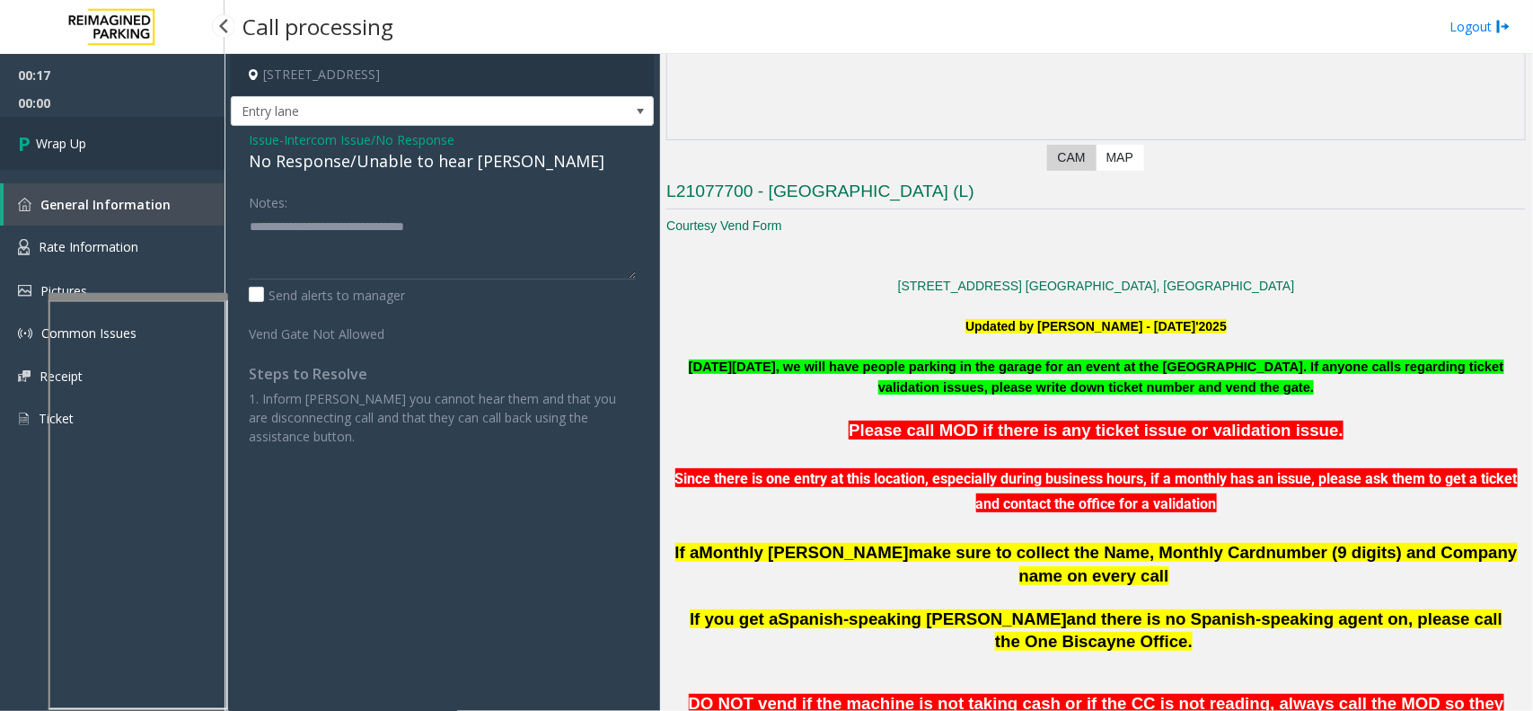
click at [85, 139] on span "Wrap Up" at bounding box center [61, 143] width 50 height 19
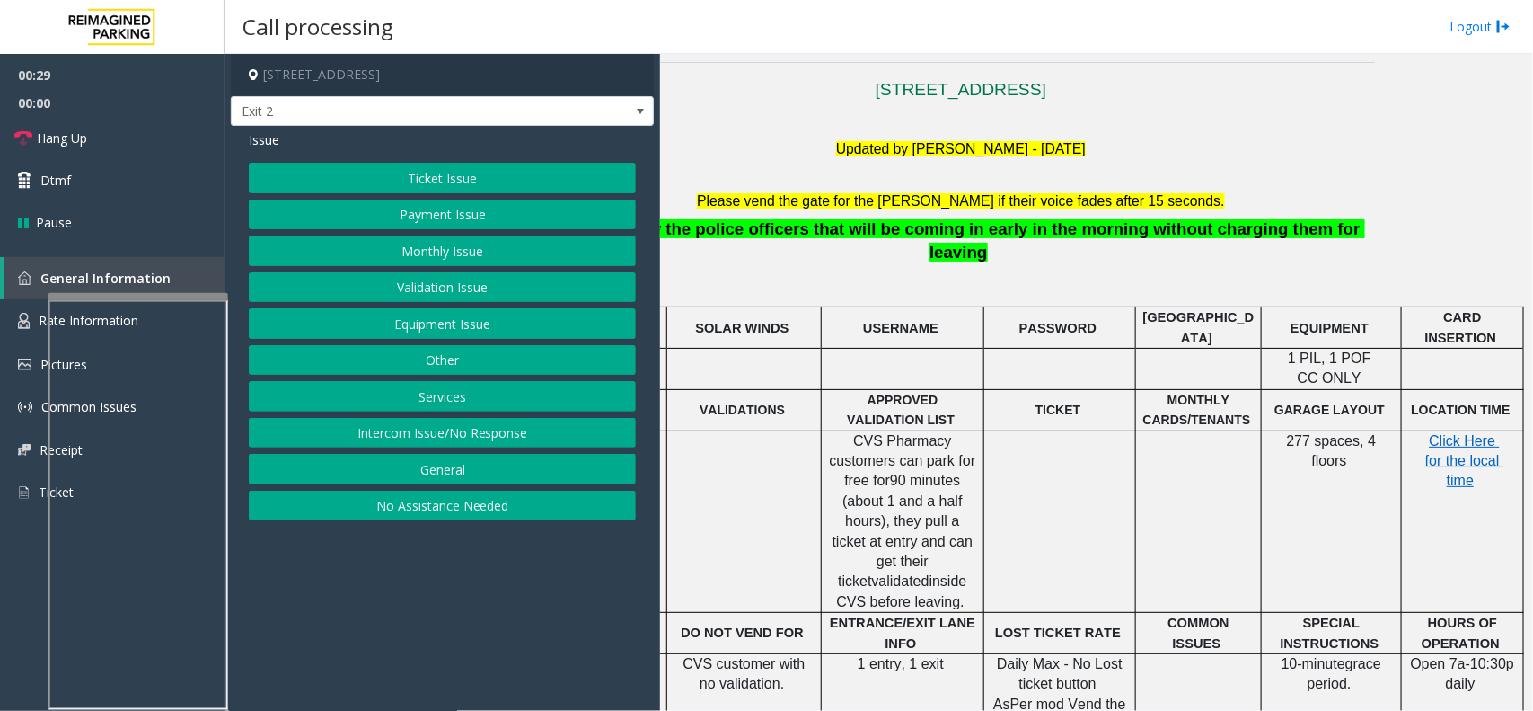
scroll to position [496, 167]
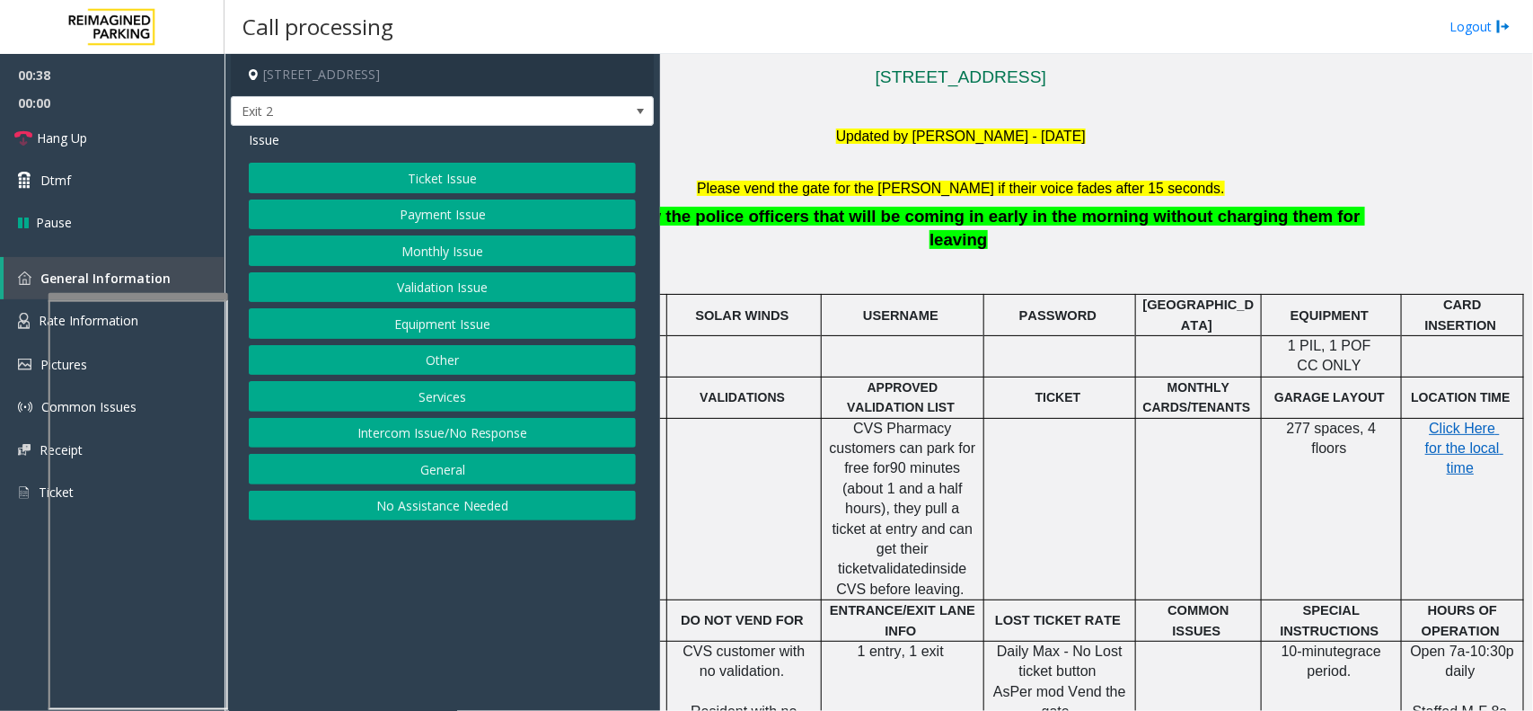
click at [508, 205] on button "Payment Issue" at bounding box center [442, 214] width 387 height 31
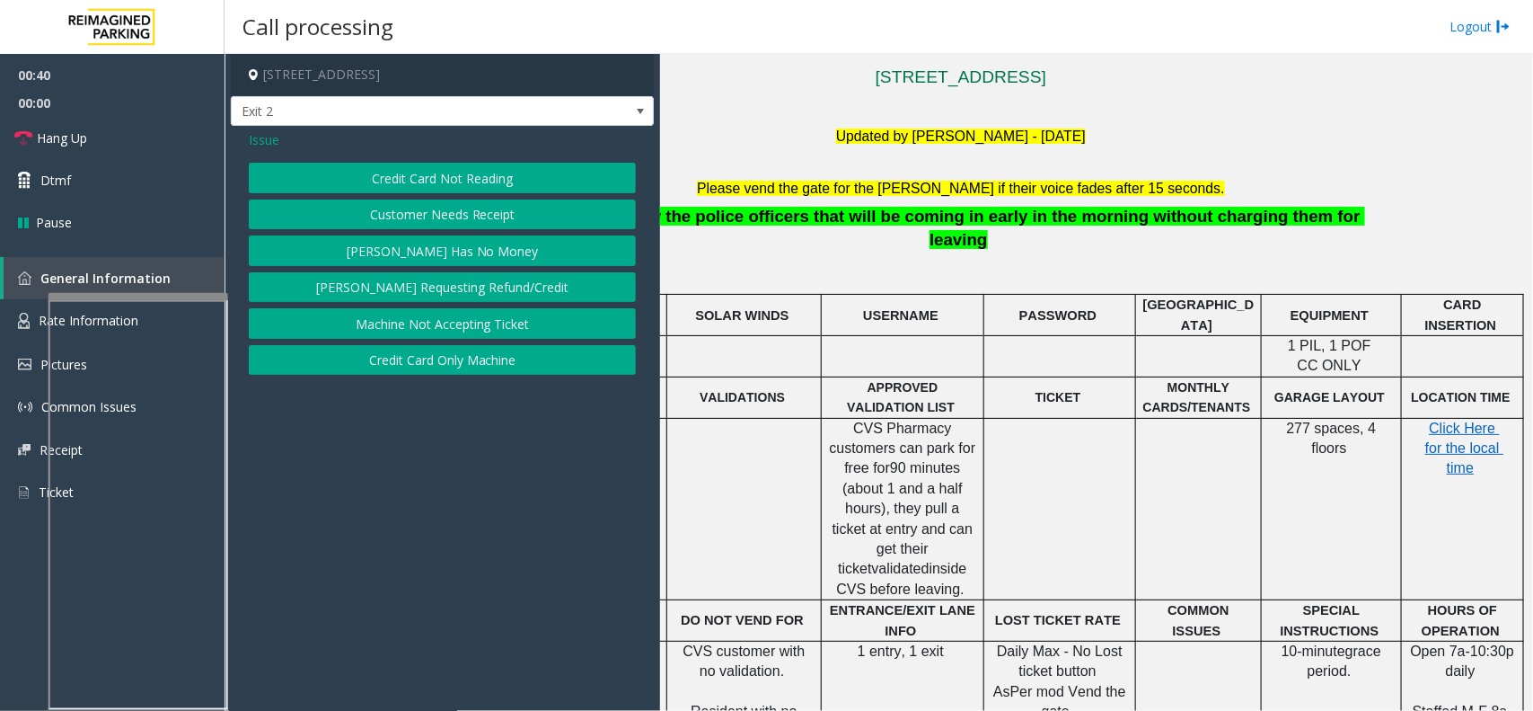
click at [530, 184] on button "Credit Card Not Reading" at bounding box center [442, 178] width 387 height 31
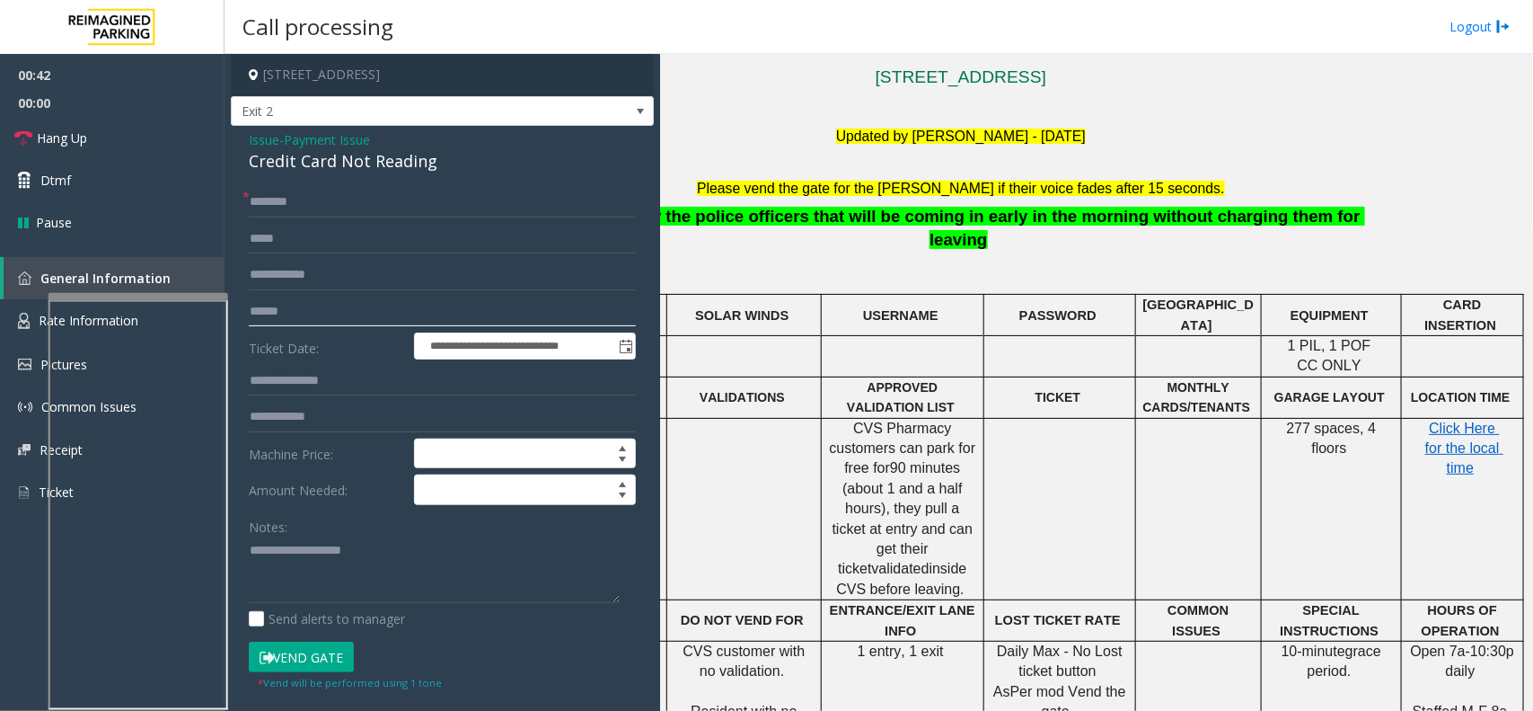
click at [352, 307] on input "text" at bounding box center [442, 311] width 387 height 31
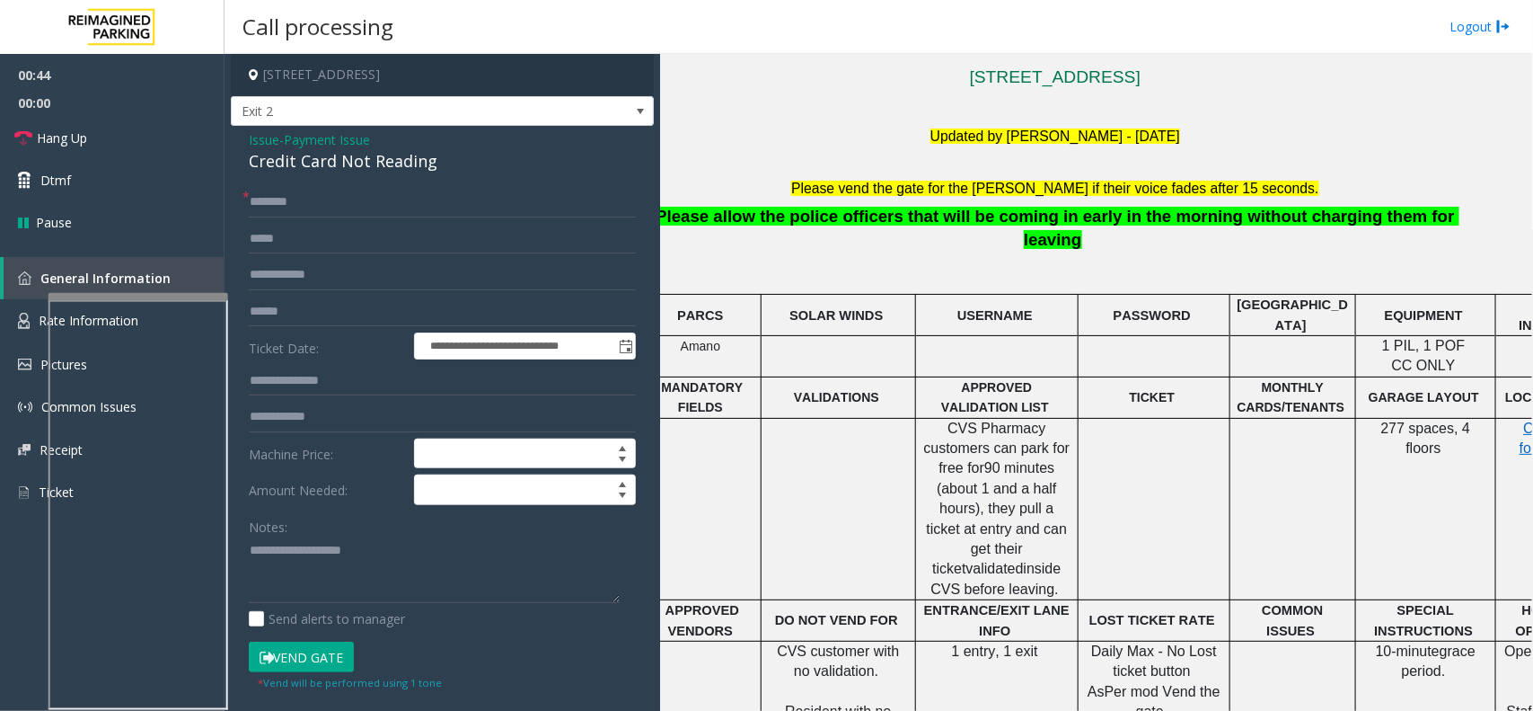
scroll to position [496, 0]
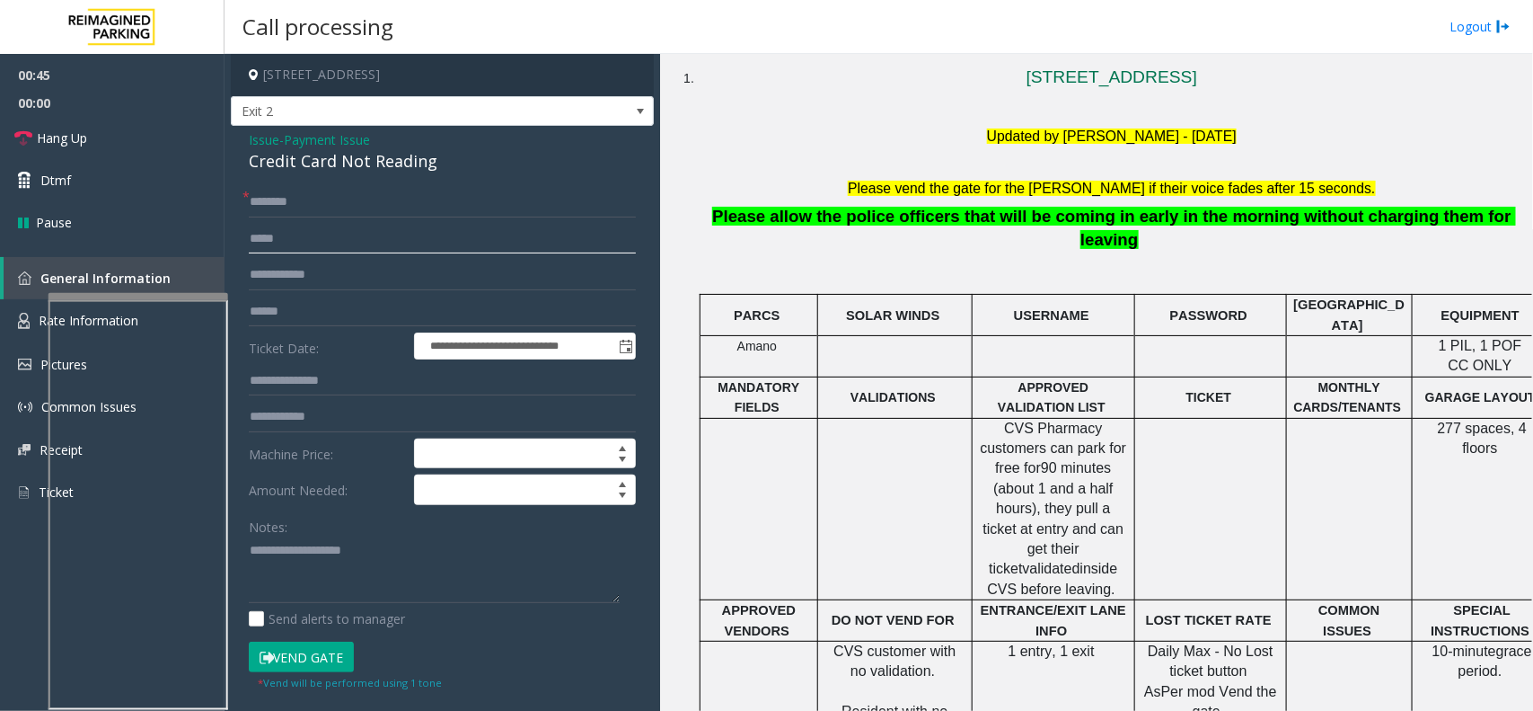
click at [293, 250] on input "text" at bounding box center [442, 239] width 387 height 31
click at [301, 302] on input "text" at bounding box center [442, 311] width 387 height 31
type input "*********"
click at [348, 169] on div "Credit Card Not Reading" at bounding box center [442, 161] width 387 height 24
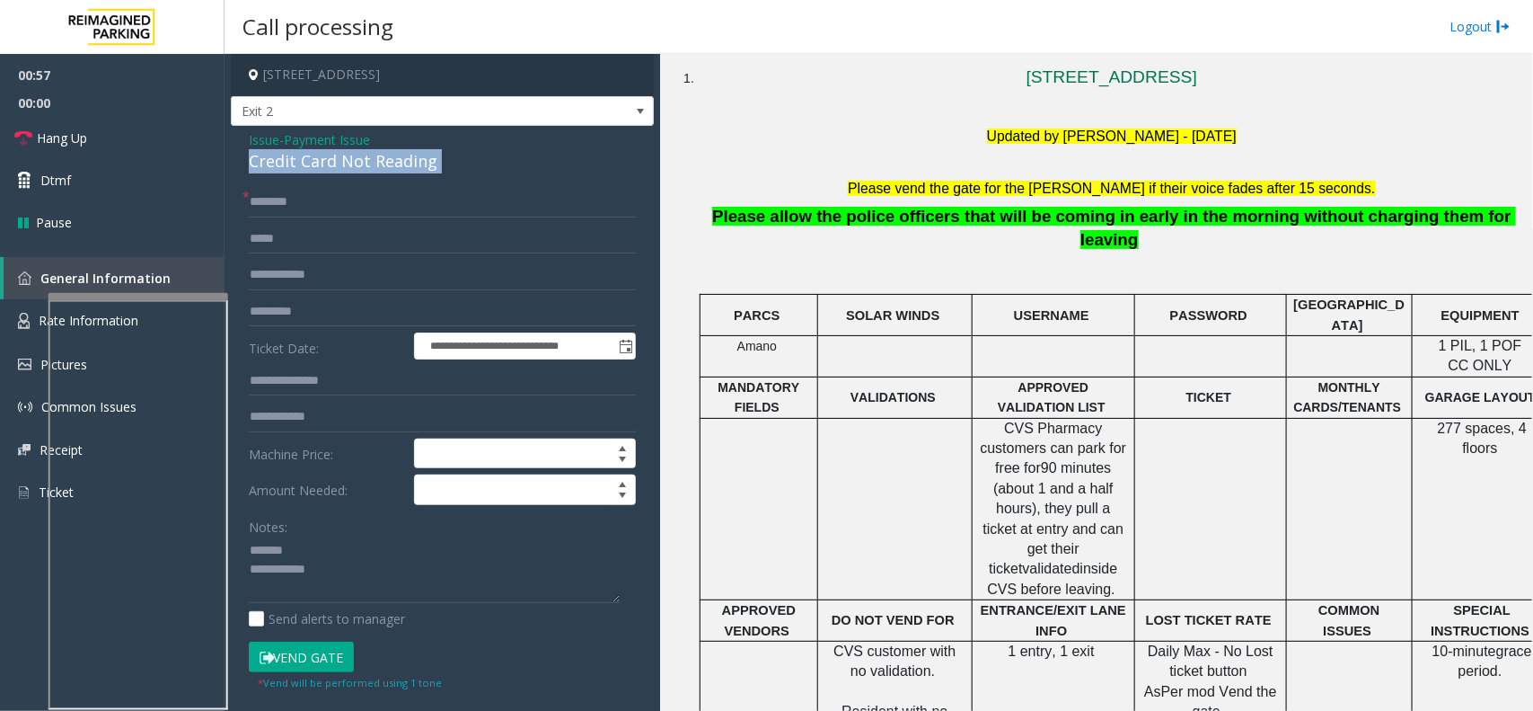
click at [348, 169] on div "Credit Card Not Reading" at bounding box center [442, 161] width 387 height 24
type textarea "**********"
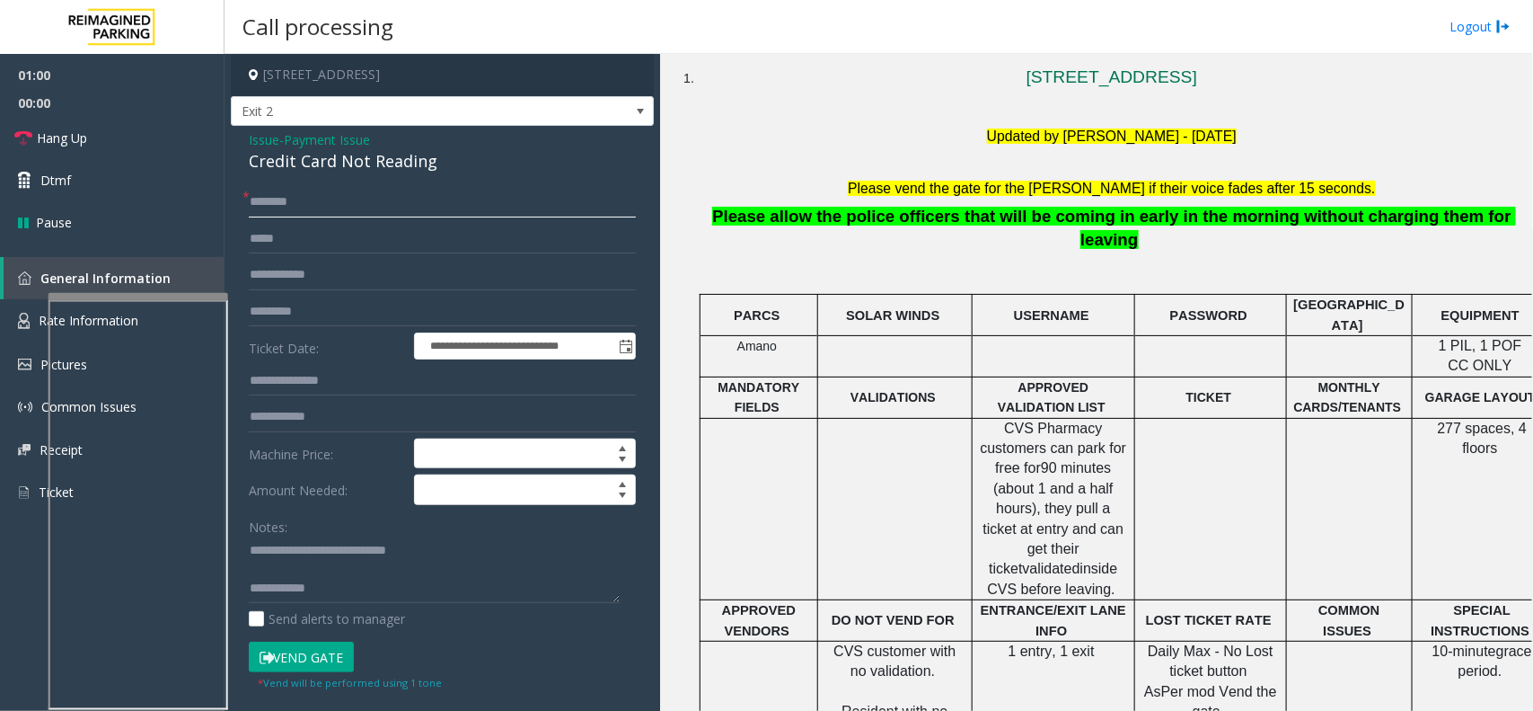
click at [396, 200] on input "text" at bounding box center [442, 202] width 387 height 31
type input "****"
click at [320, 666] on button "Vend Gate" at bounding box center [301, 656] width 105 height 31
type textarea "**********"
click at [185, 133] on link "Hang Up" at bounding box center [112, 138] width 225 height 42
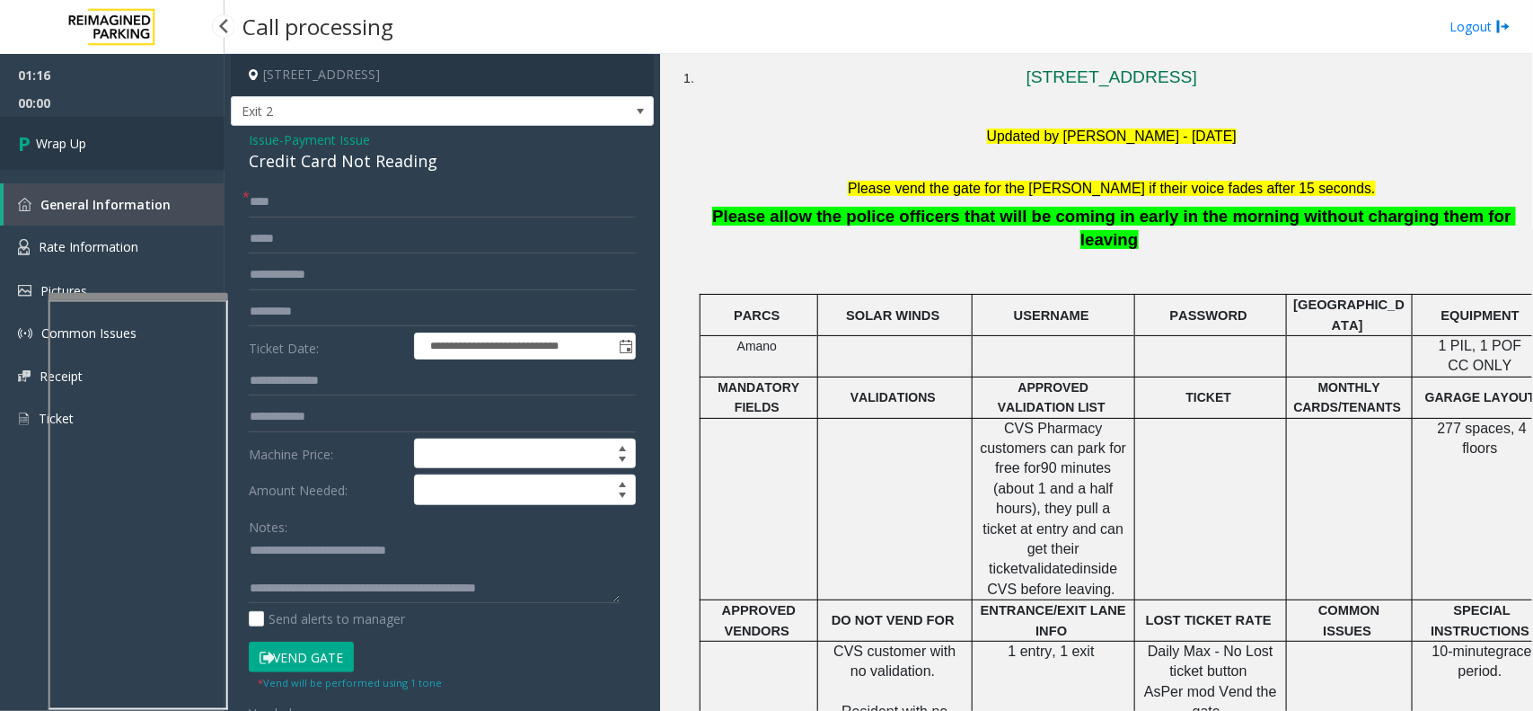
click at [139, 142] on link "Wrap Up" at bounding box center [112, 143] width 225 height 53
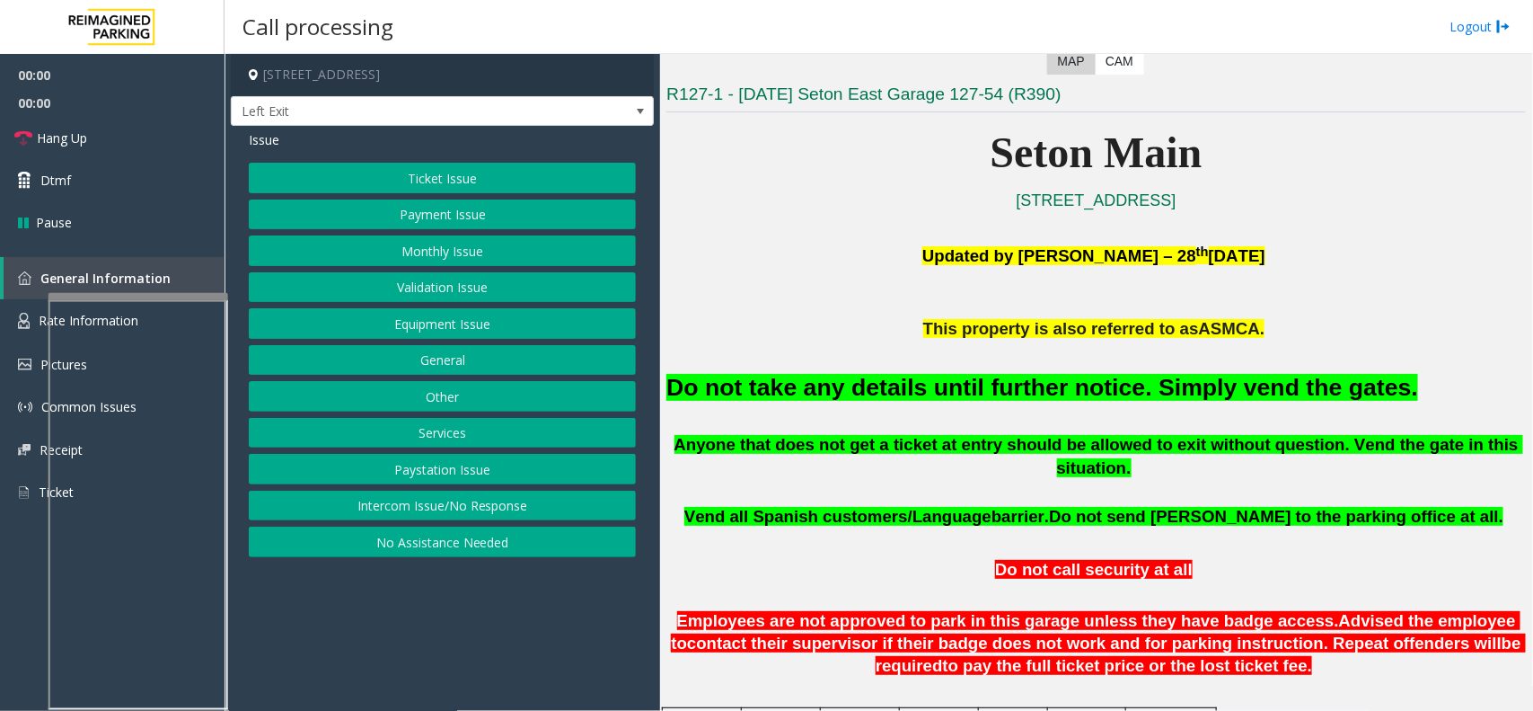
scroll to position [449, 0]
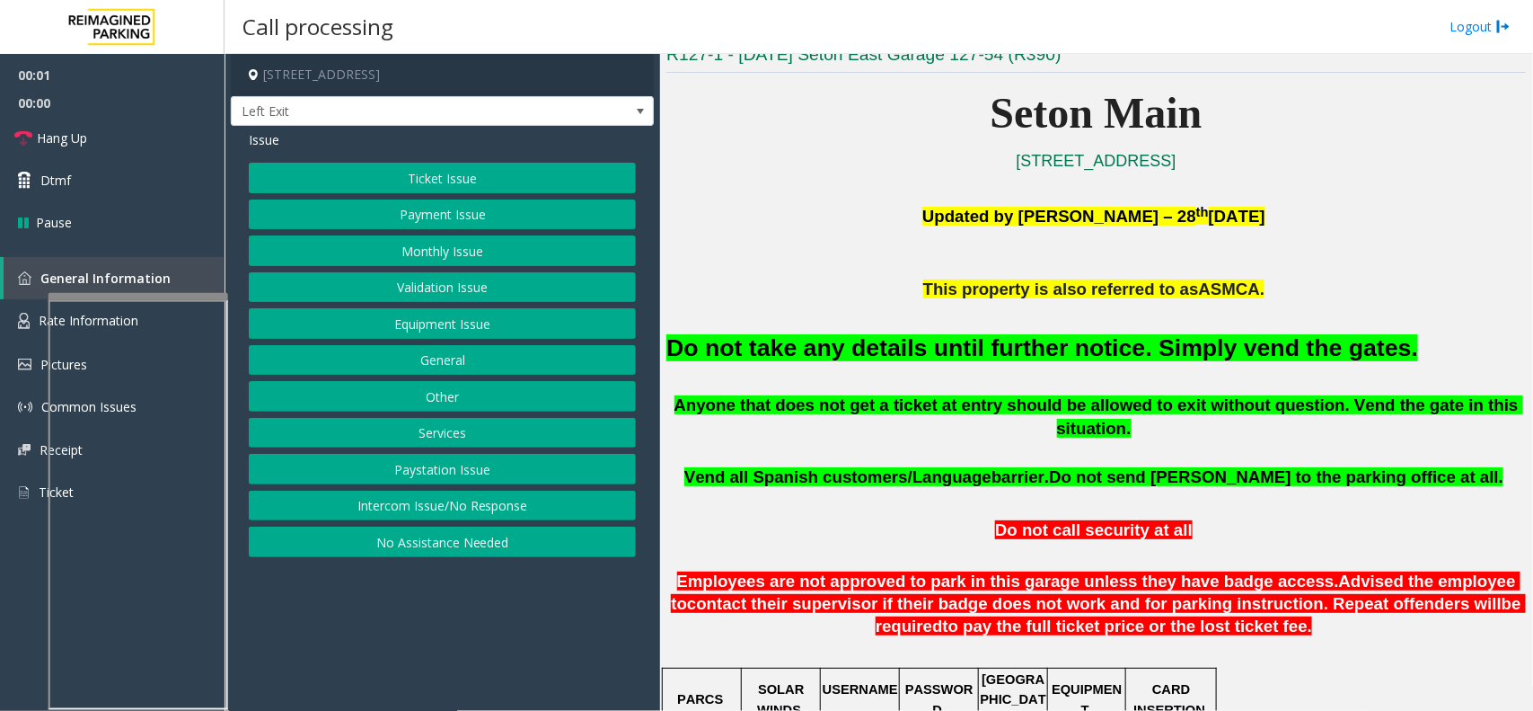
click at [488, 339] on button "Equipment Issue" at bounding box center [442, 323] width 387 height 31
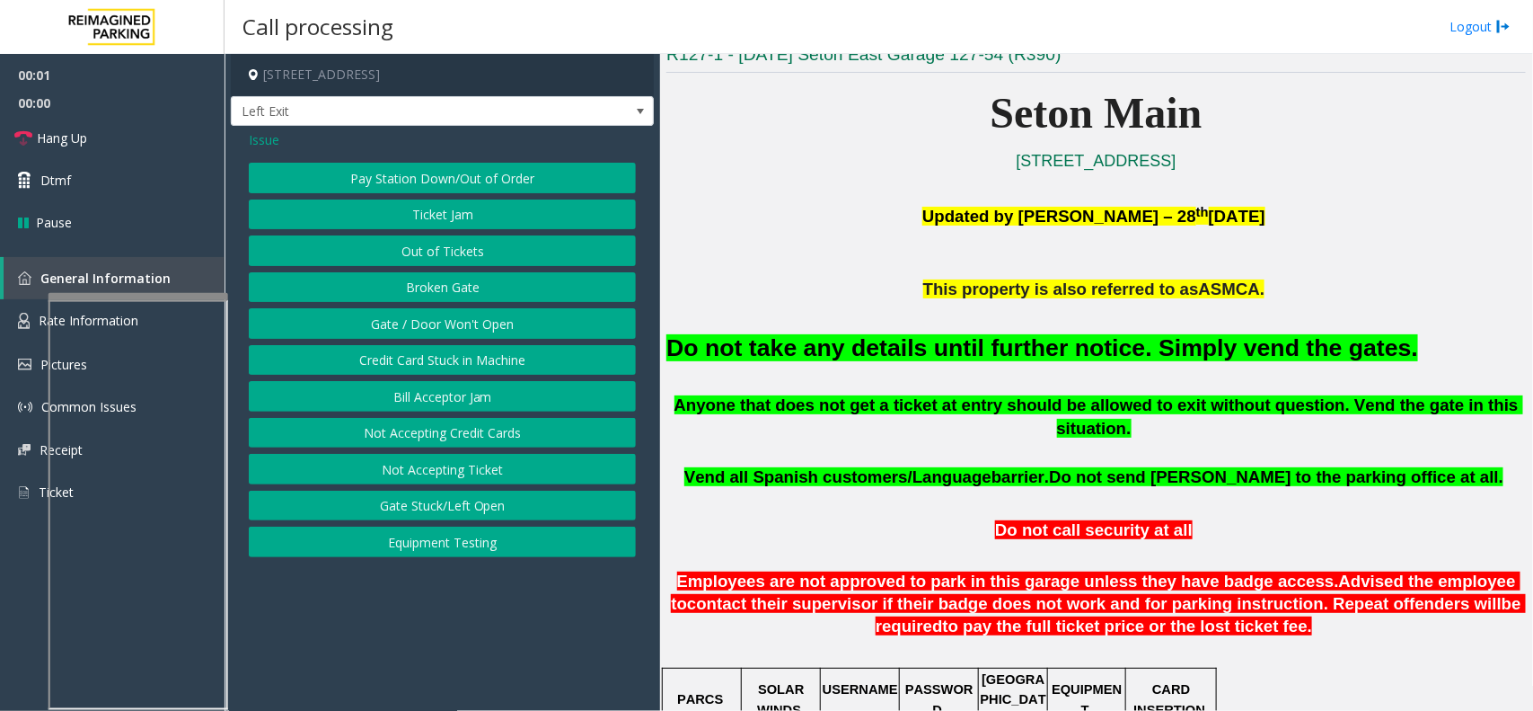
click at [496, 330] on button "Gate / Door Won't Open" at bounding box center [442, 323] width 387 height 31
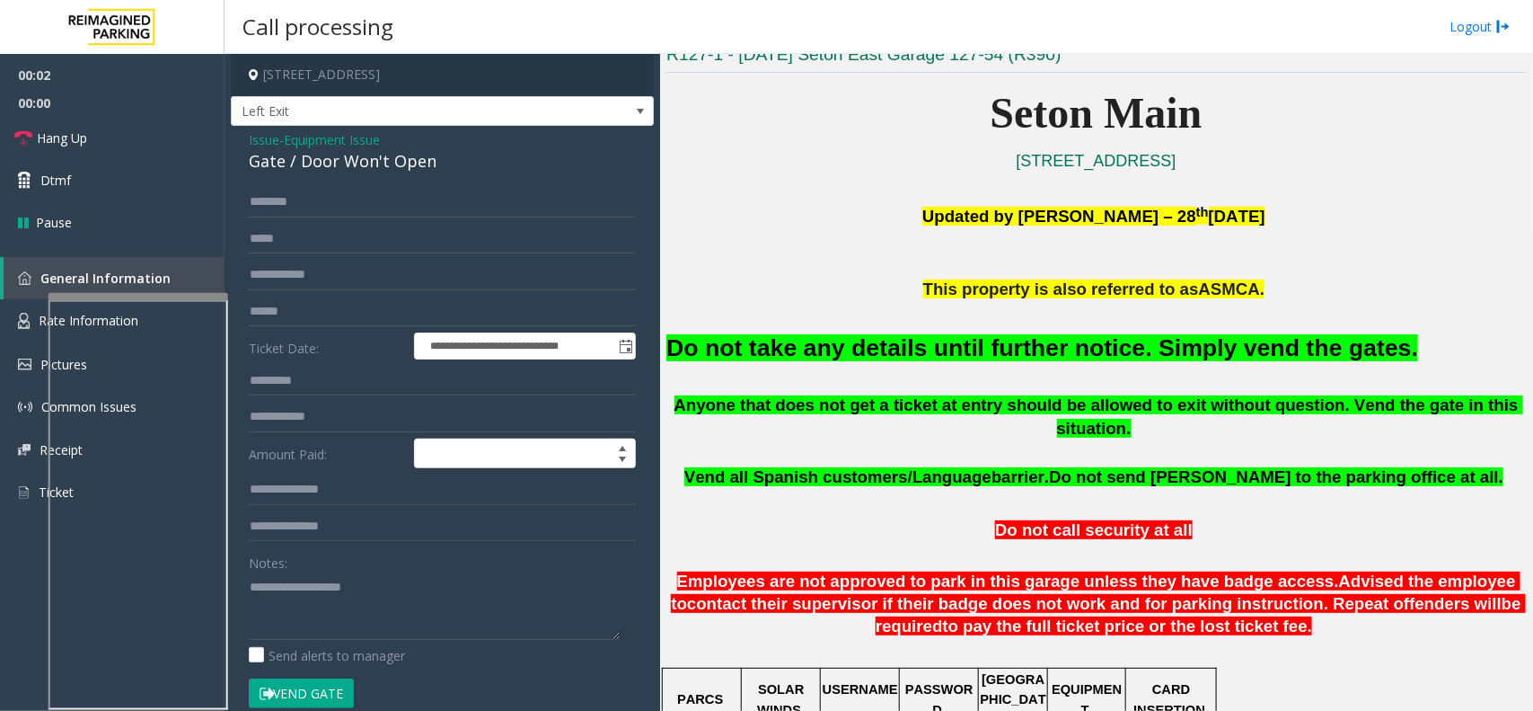
click at [313, 693] on button "Vend Gate" at bounding box center [301, 693] width 105 height 31
click at [779, 346] on font "Do not take any details until further notice. Simply vend the gates." at bounding box center [1042, 347] width 752 height 27
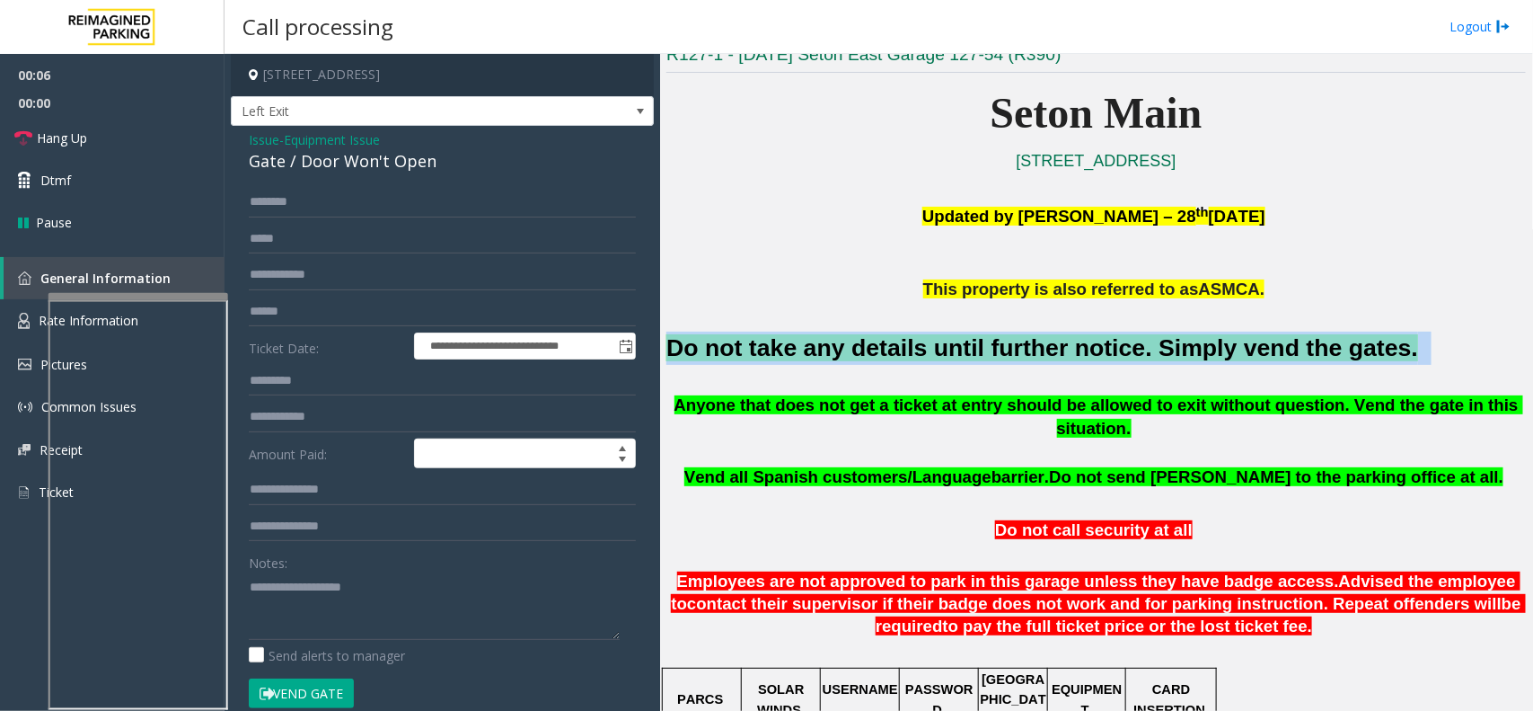
click at [779, 346] on font "Do not take any details until further notice. Simply vend the gates." at bounding box center [1042, 347] width 752 height 27
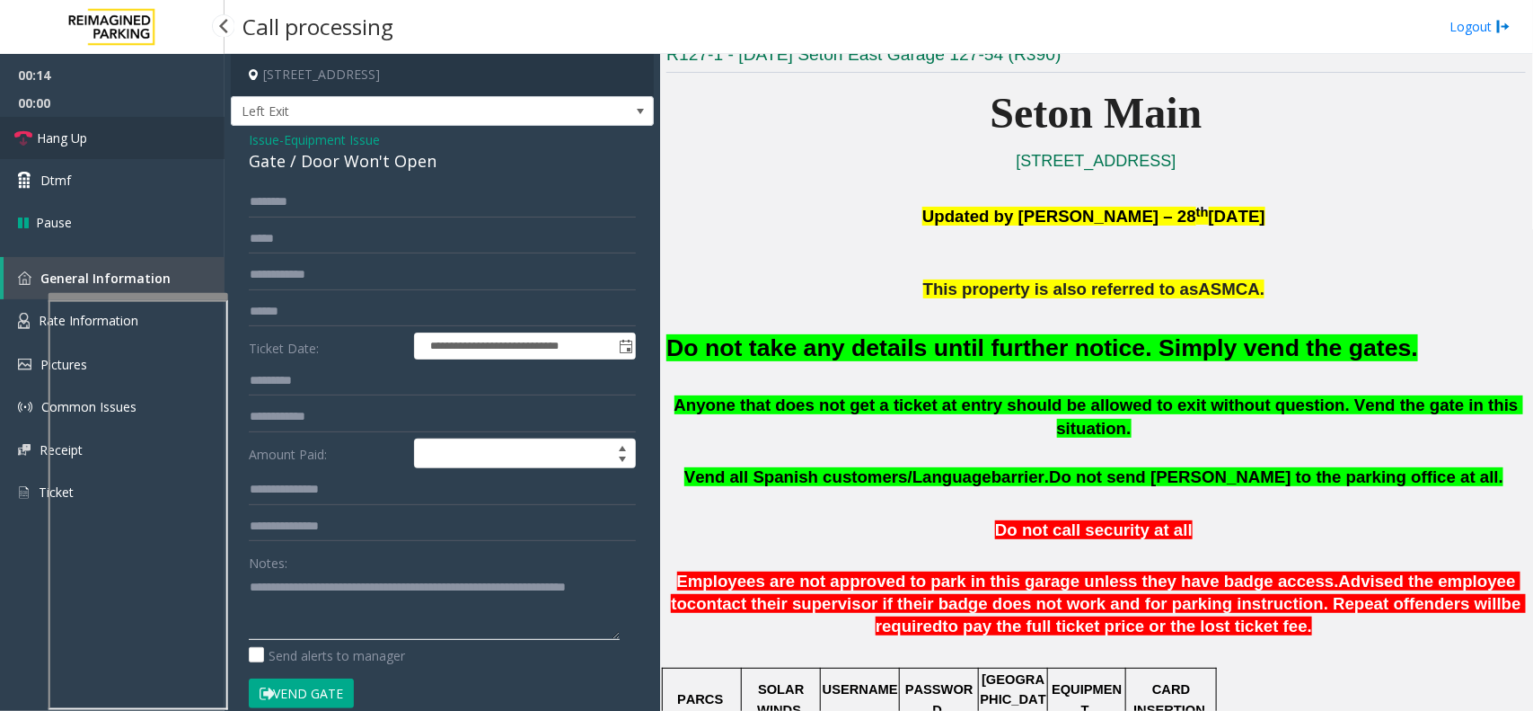
type textarea "**********"
click at [144, 145] on link "Hang Up" at bounding box center [112, 138] width 225 height 42
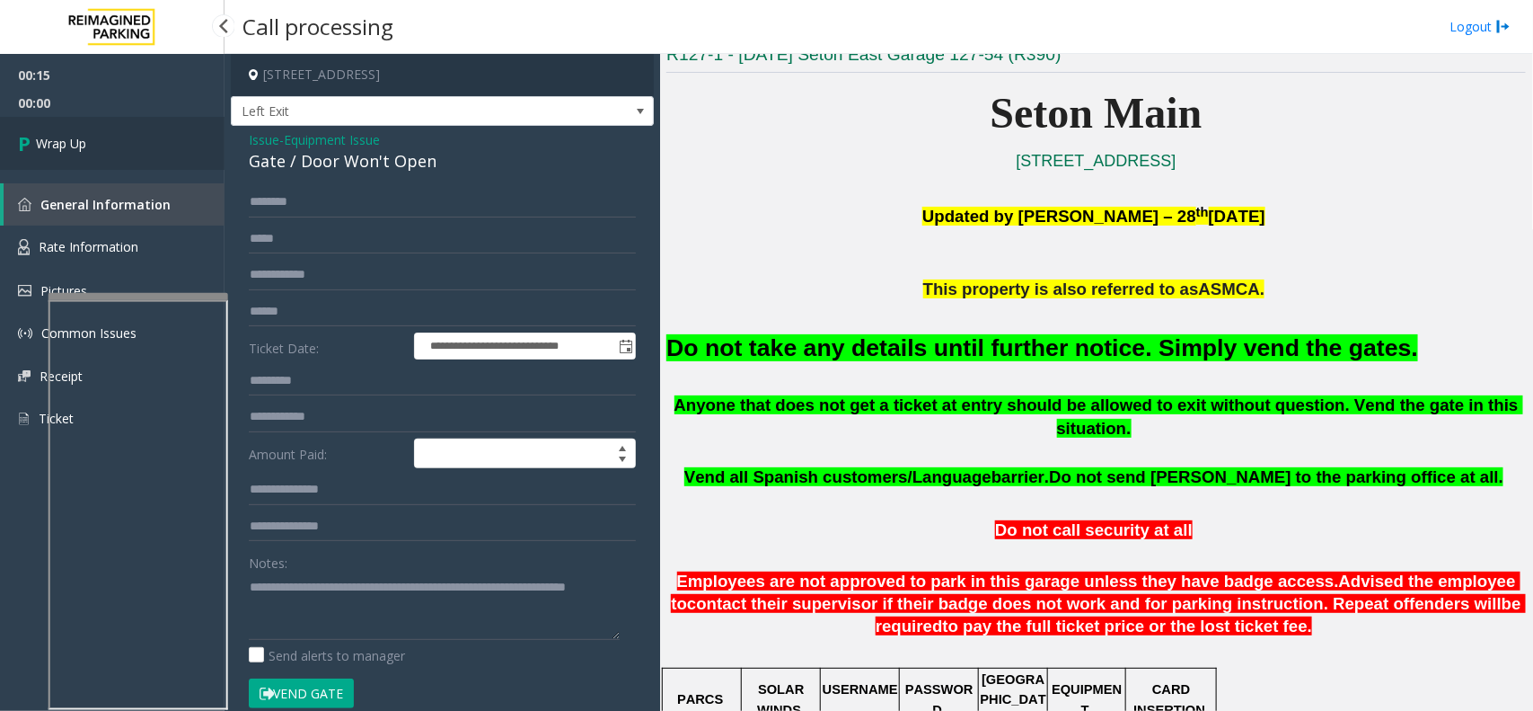
click at [144, 145] on link "Wrap Up" at bounding box center [112, 143] width 225 height 53
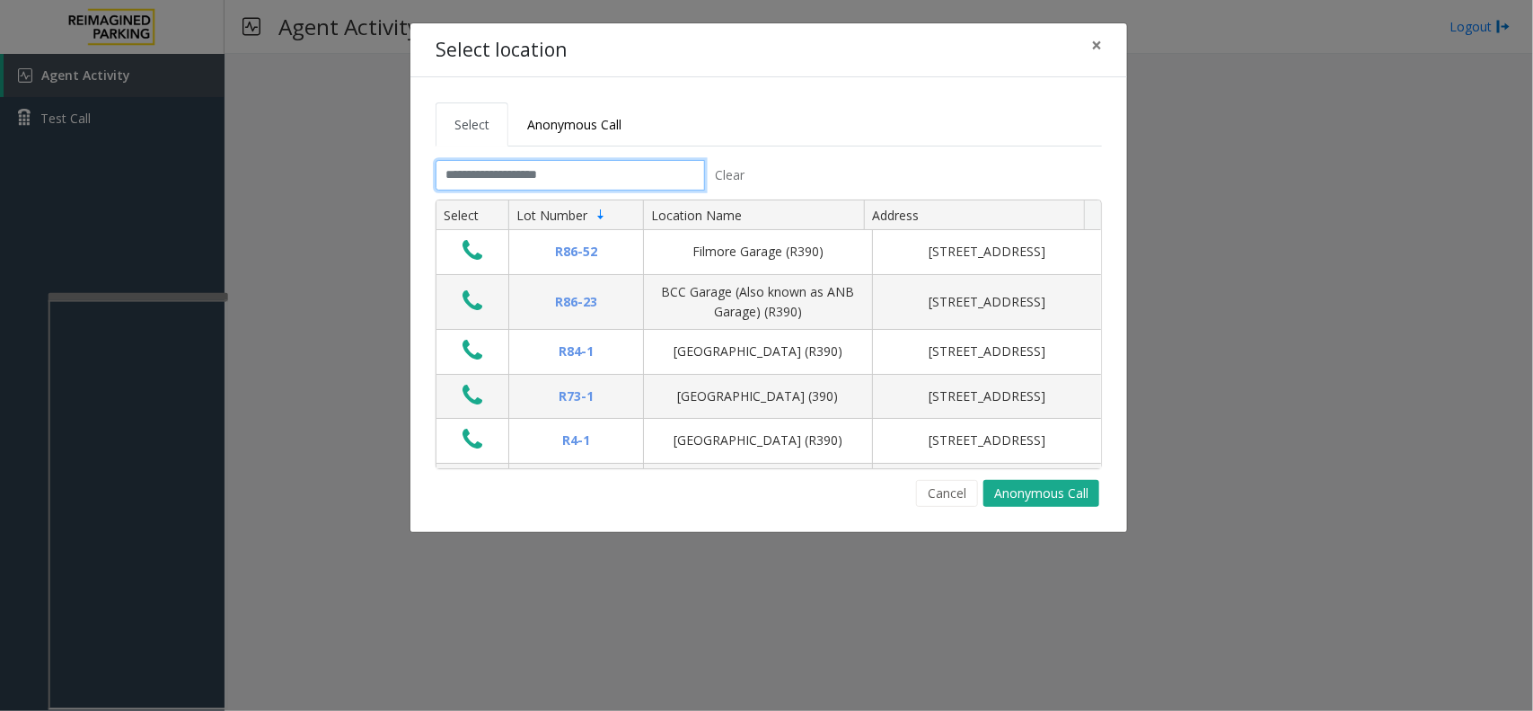
click at [515, 182] on input "text" at bounding box center [570, 175] width 269 height 31
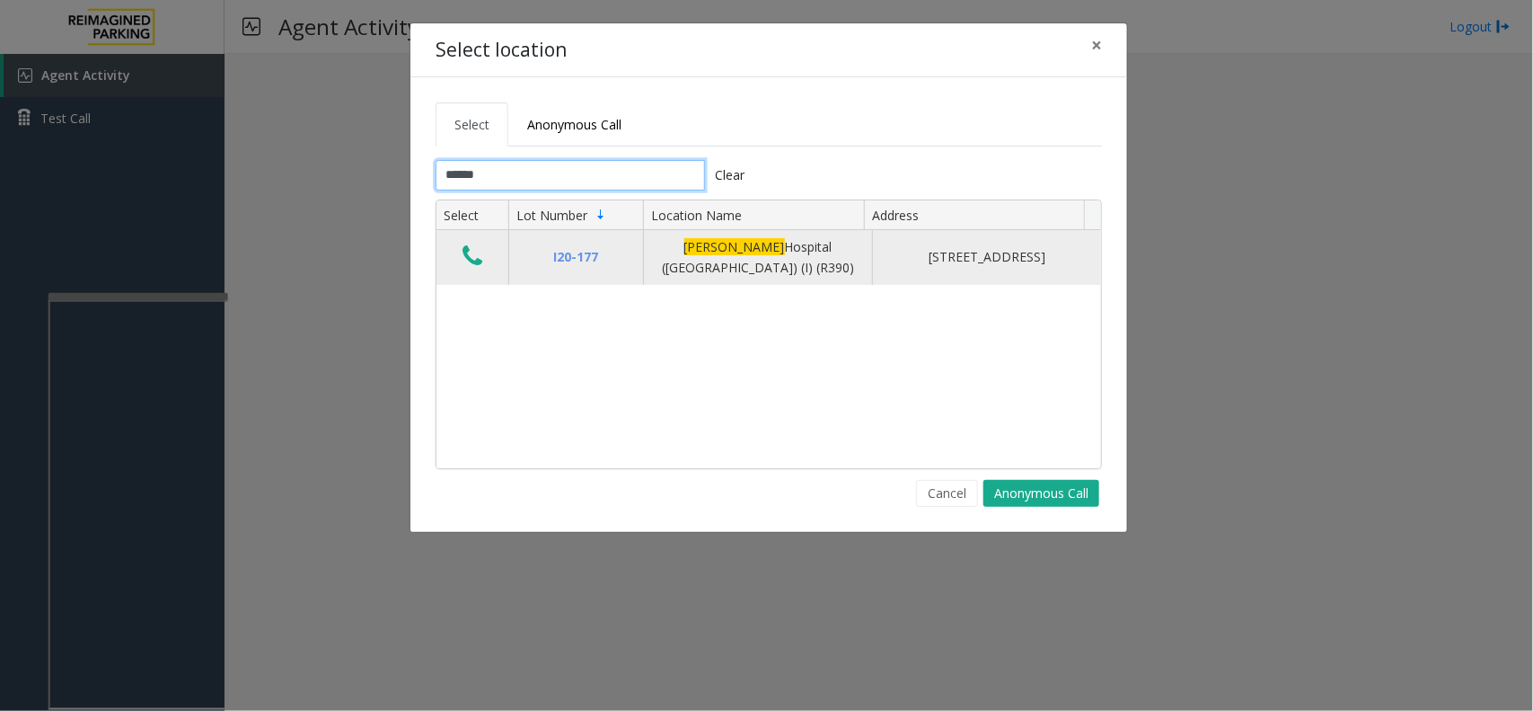
type input "******"
click at [470, 262] on icon "Data table" at bounding box center [473, 255] width 20 height 25
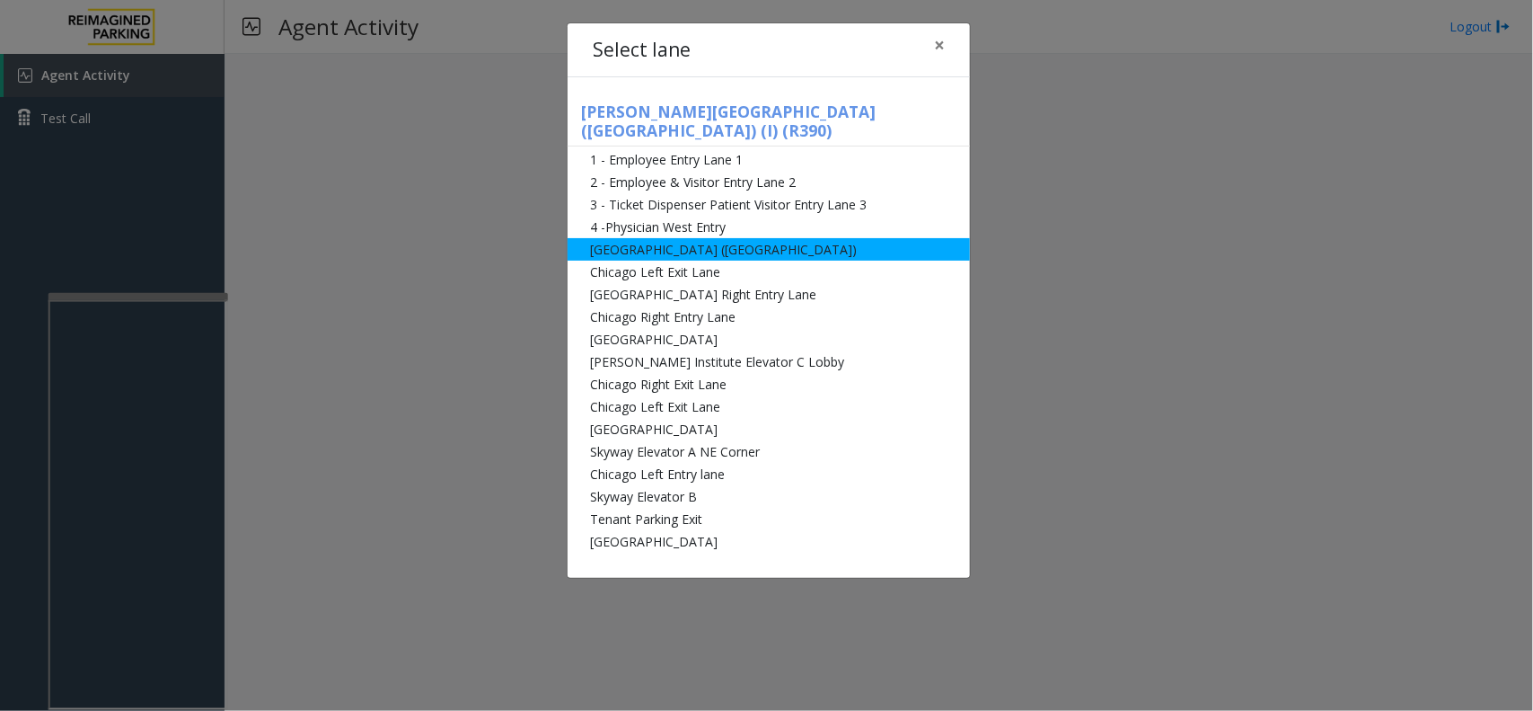
click at [684, 238] on li "[GEOGRAPHIC_DATA] ([GEOGRAPHIC_DATA])" at bounding box center [769, 249] width 402 height 22
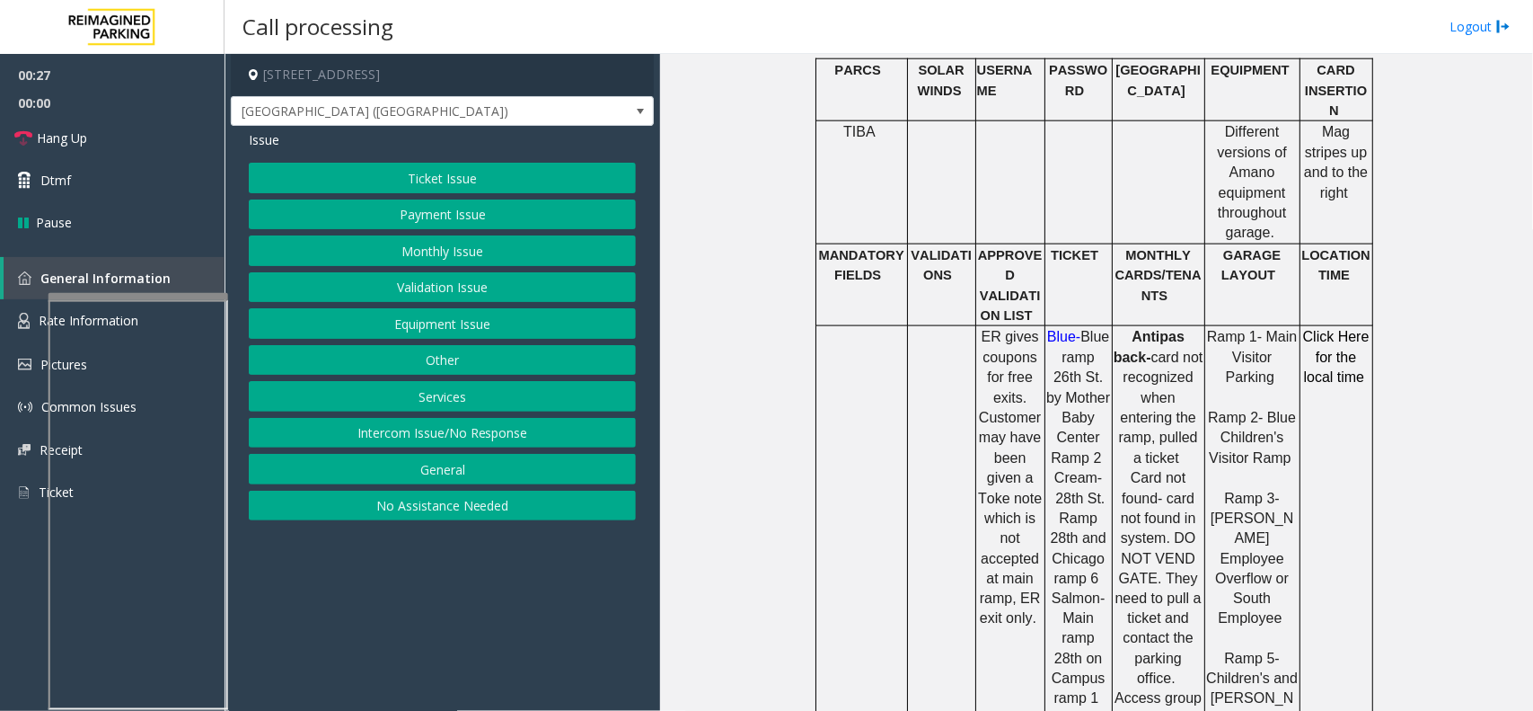
scroll to position [1011, 0]
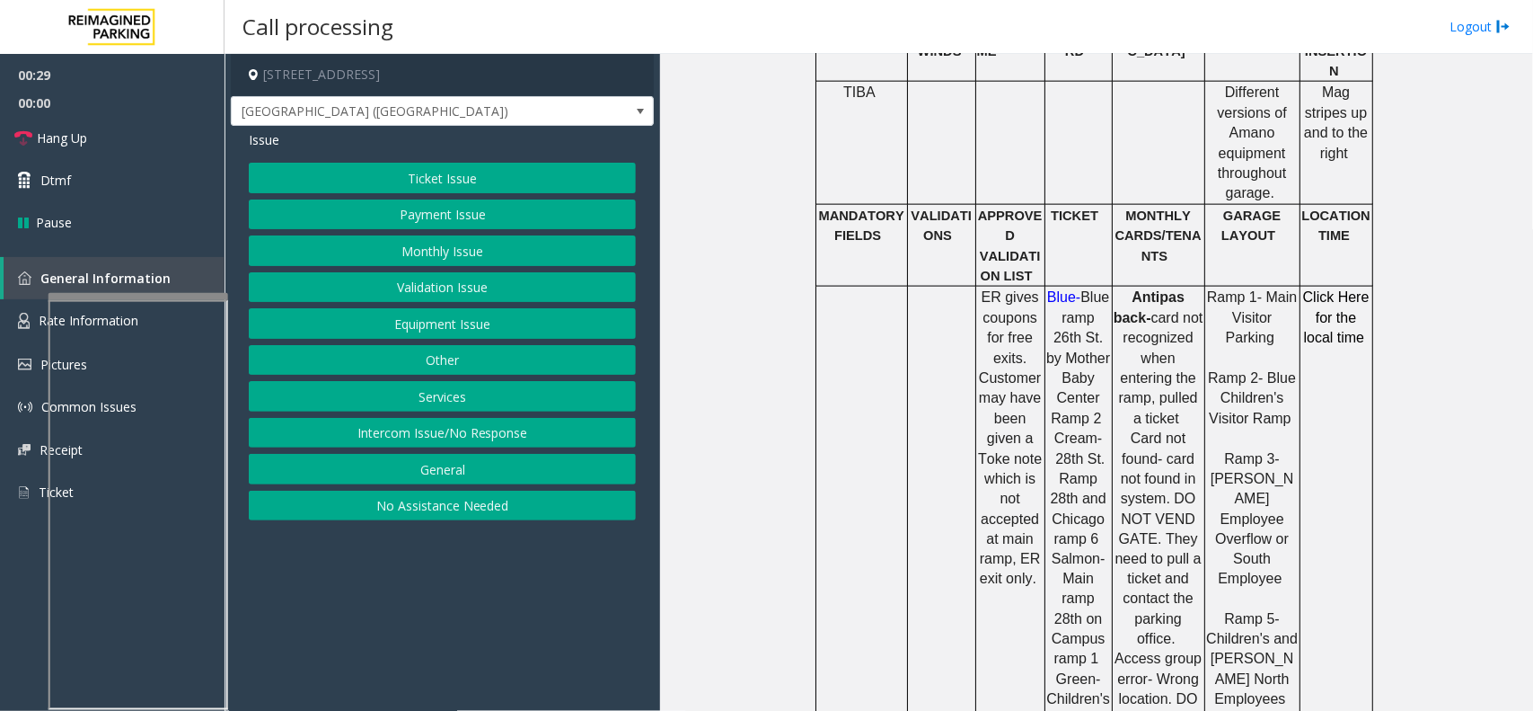
click at [512, 176] on button "Ticket Issue" at bounding box center [442, 178] width 387 height 31
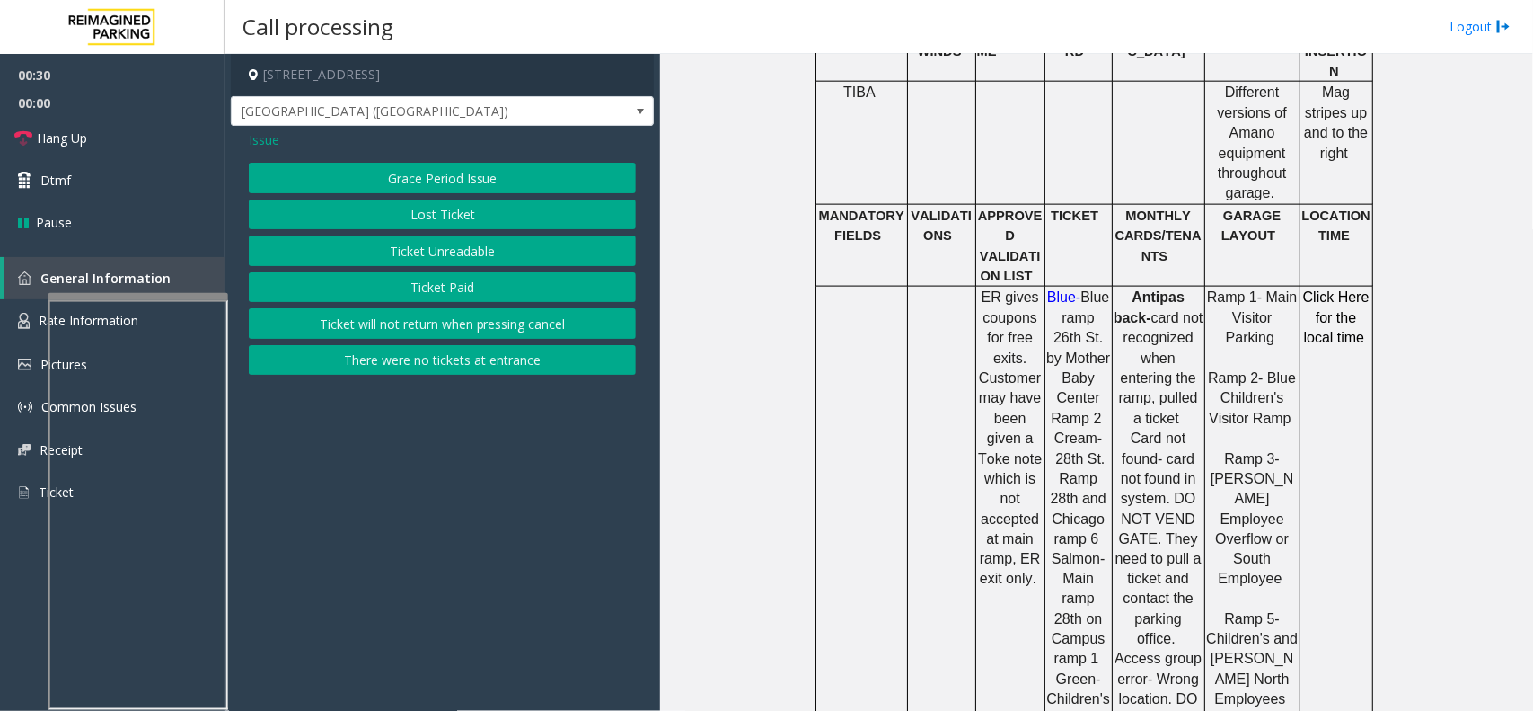
click at [496, 243] on button "Ticket Unreadable" at bounding box center [442, 250] width 387 height 31
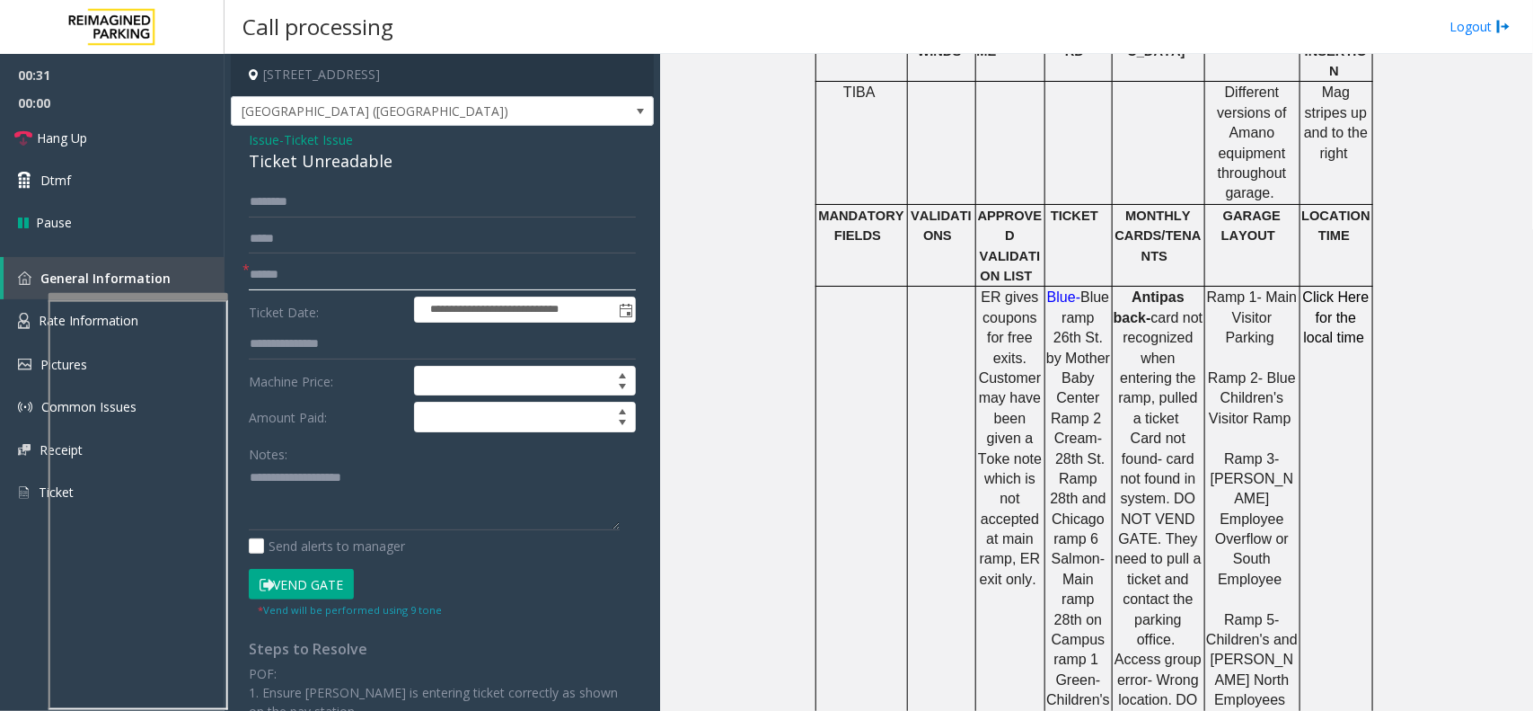
click at [387, 279] on input "text" at bounding box center [442, 275] width 387 height 31
click at [293, 182] on div "**********" at bounding box center [442, 536] width 423 height 820
click at [303, 169] on div "Ticket Unreadable" at bounding box center [442, 161] width 387 height 24
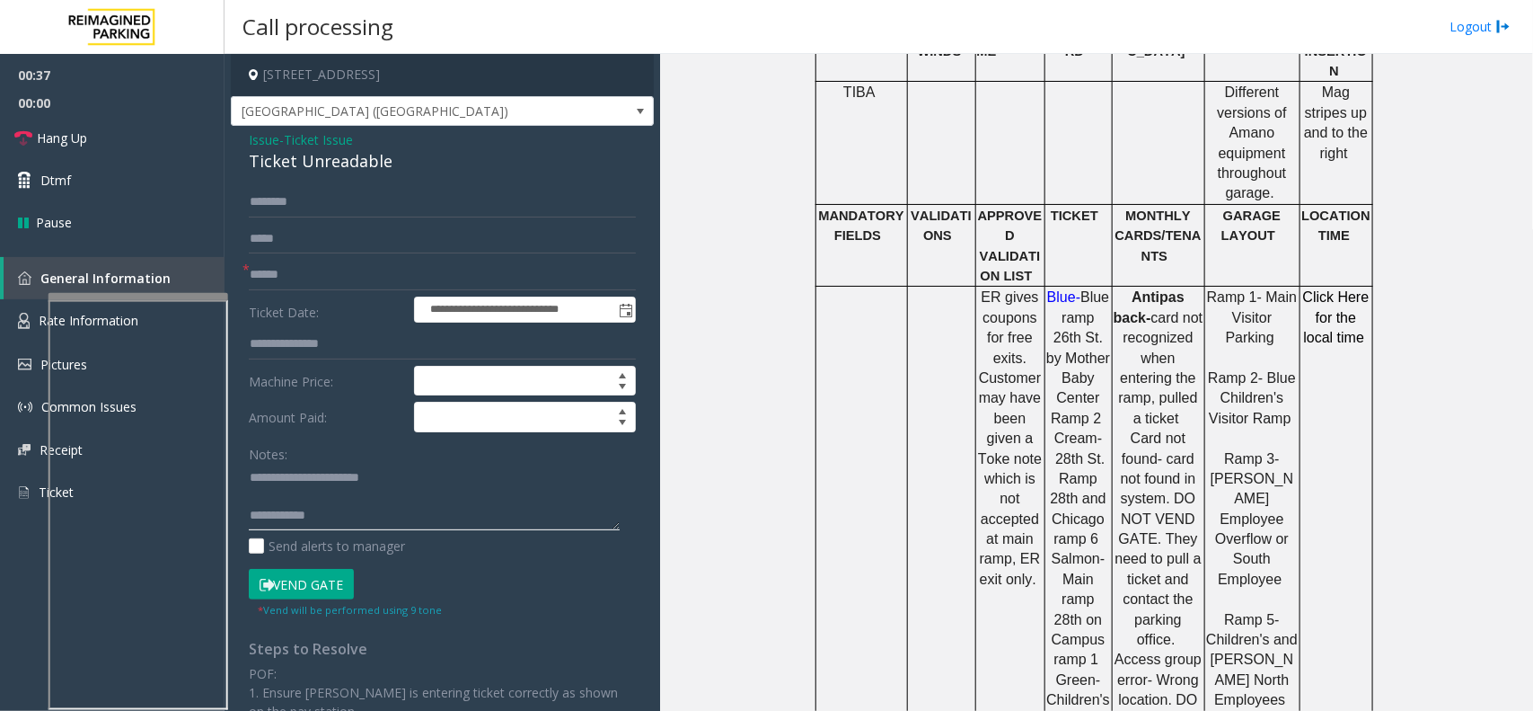
type textarea "**********"
click at [331, 269] on input "text" at bounding box center [442, 275] width 387 height 31
click at [274, 276] on input "*********" at bounding box center [442, 275] width 387 height 31
click at [285, 573] on button "Vend Gate" at bounding box center [301, 584] width 105 height 31
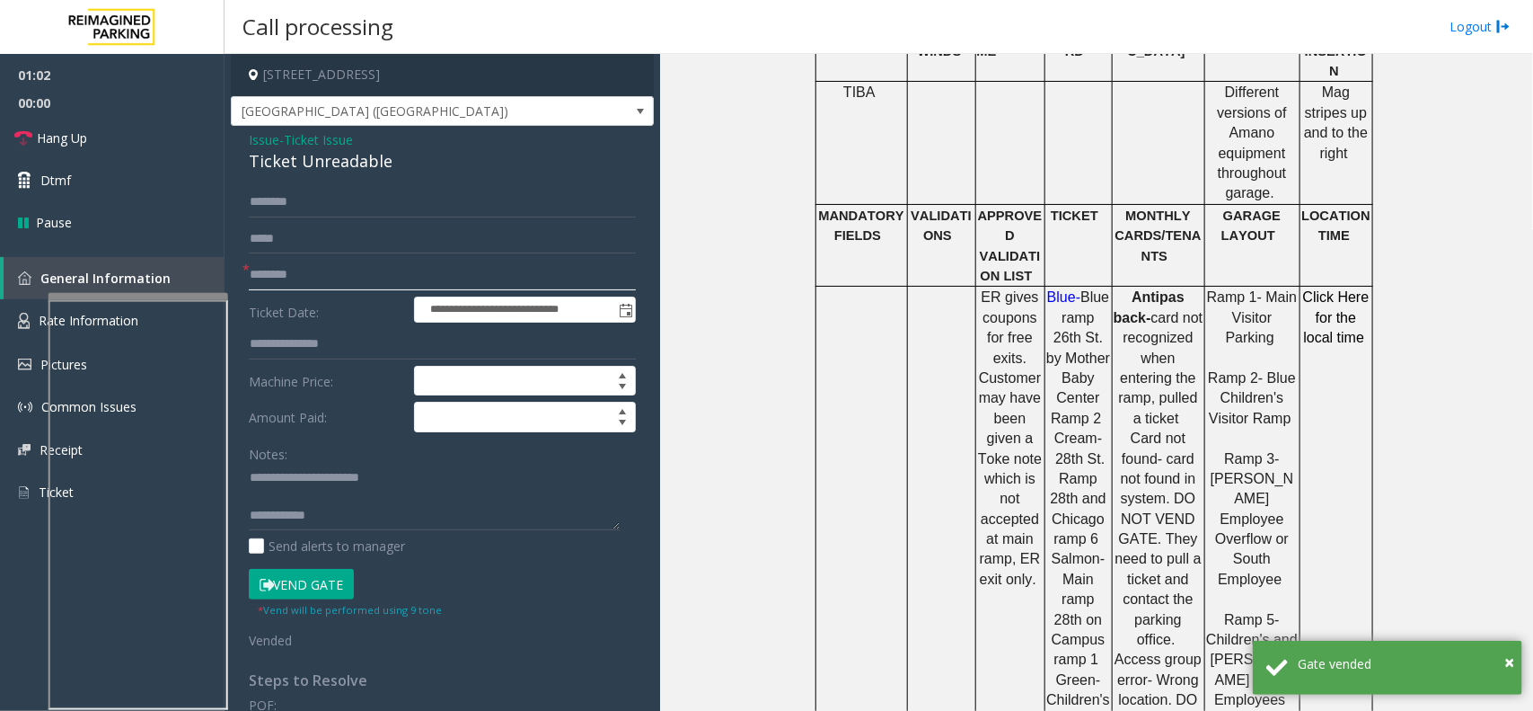
click at [270, 278] on input "********" at bounding box center [442, 275] width 387 height 31
type input "*********"
click at [366, 509] on textarea at bounding box center [434, 496] width 371 height 67
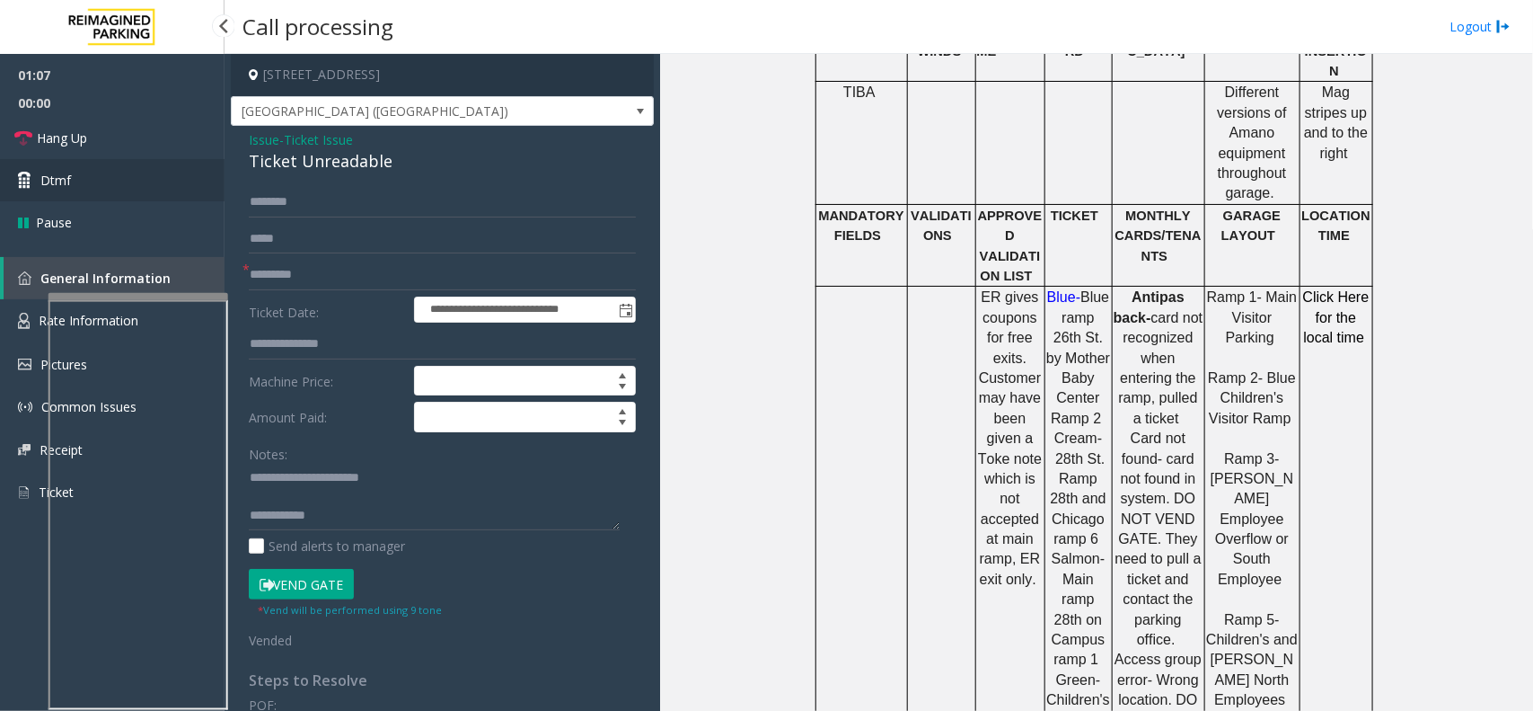
click at [154, 162] on link "Dtmf" at bounding box center [112, 180] width 225 height 42
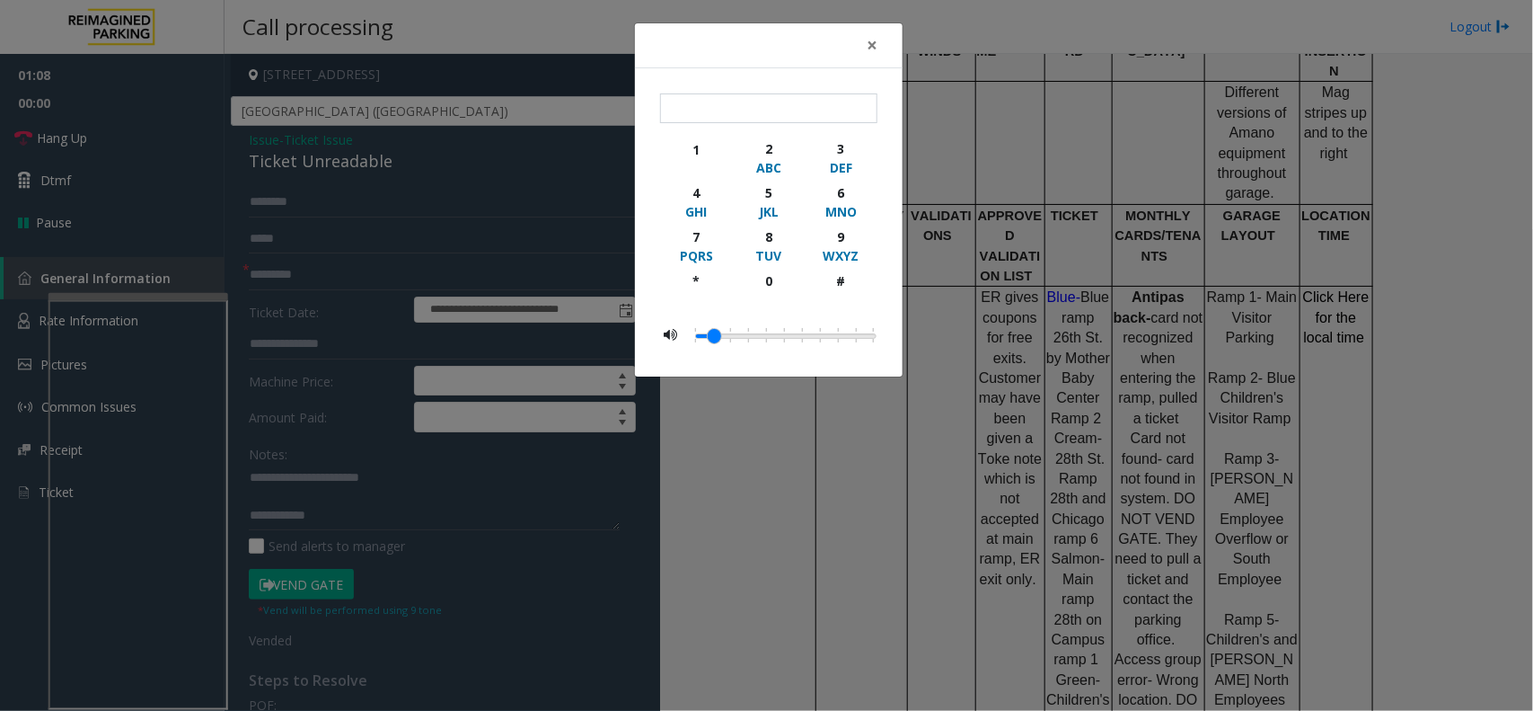
click at [154, 148] on div "× 1 2 ABC 3 DEF 4 GHI 5 JKL 6 MNO 7 PQRS 8 TUV 9 WXYZ * 0 #" at bounding box center [766, 355] width 1533 height 711
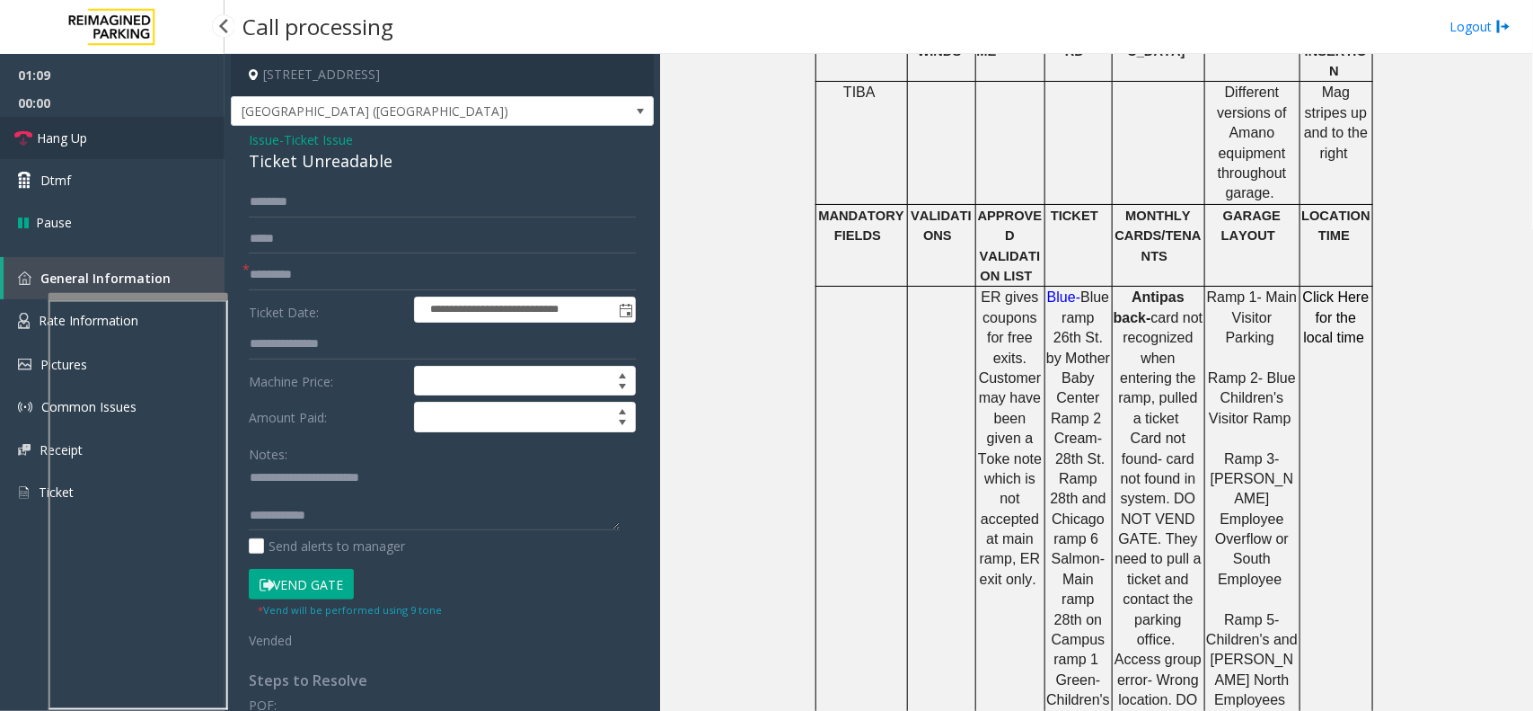
click at [154, 148] on link "Hang Up" at bounding box center [112, 138] width 225 height 42
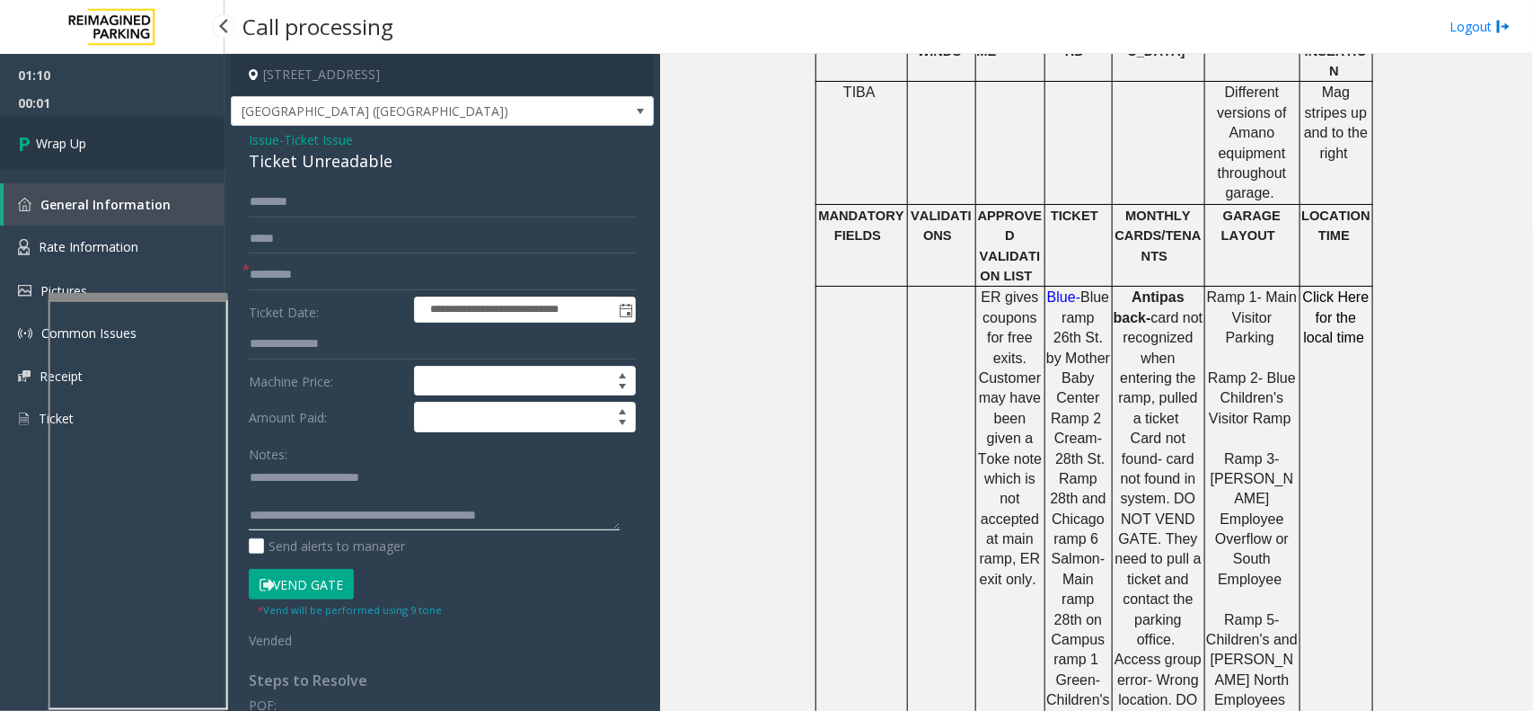
type textarea "**********"
click at [121, 136] on link "Wrap Up" at bounding box center [112, 143] width 225 height 53
